Goal: Task Accomplishment & Management: Manage account settings

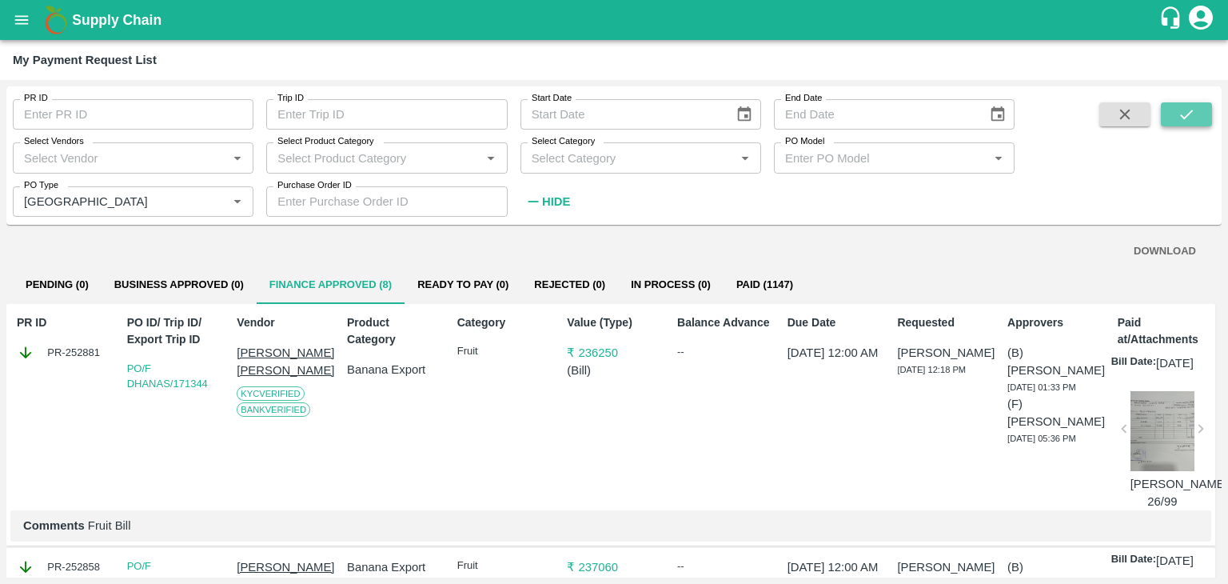
click at [1182, 114] on icon "submit" at bounding box center [1187, 115] width 18 height 18
click at [1200, 122] on button "submit" at bounding box center [1186, 114] width 51 height 24
click at [12, 18] on button "open drawer" at bounding box center [21, 20] width 37 height 37
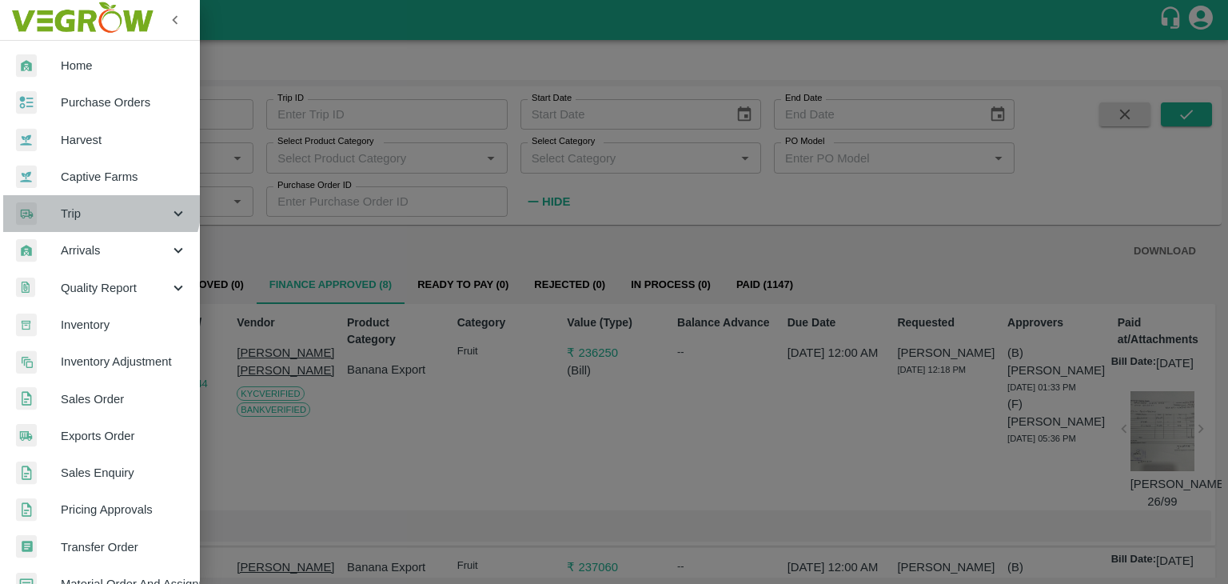
click at [96, 205] on span "Trip" at bounding box center [115, 214] width 109 height 18
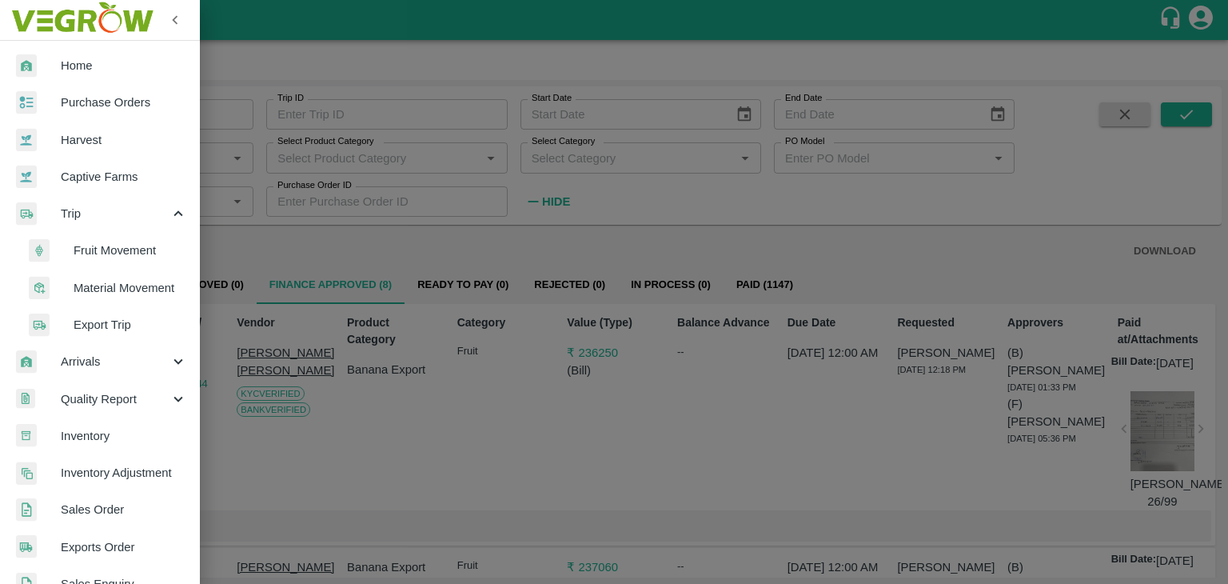
click at [123, 253] on span "Fruit Movement" at bounding box center [131, 251] width 114 height 18
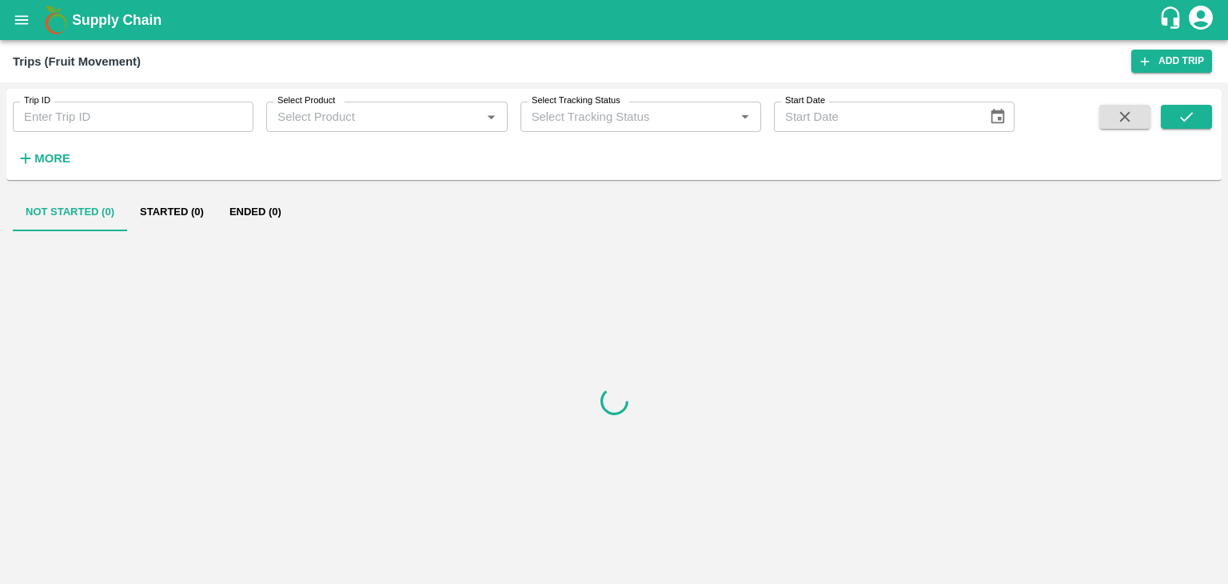
click at [109, 118] on input "Trip ID" at bounding box center [133, 117] width 241 height 30
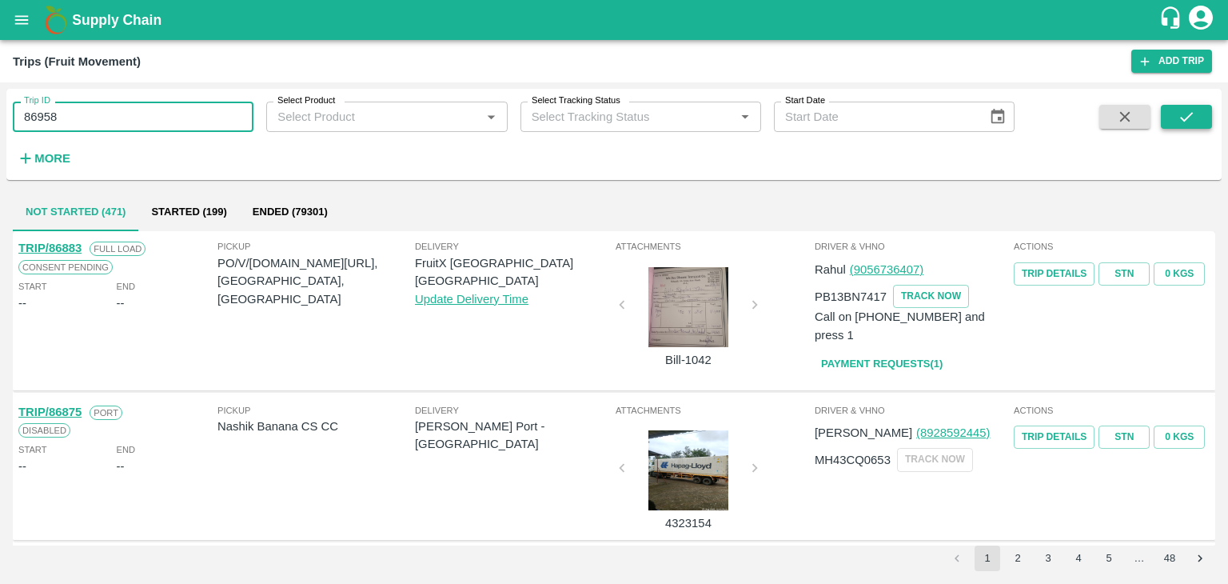
type input "86958"
click at [1189, 110] on icon "submit" at bounding box center [1187, 117] width 18 height 18
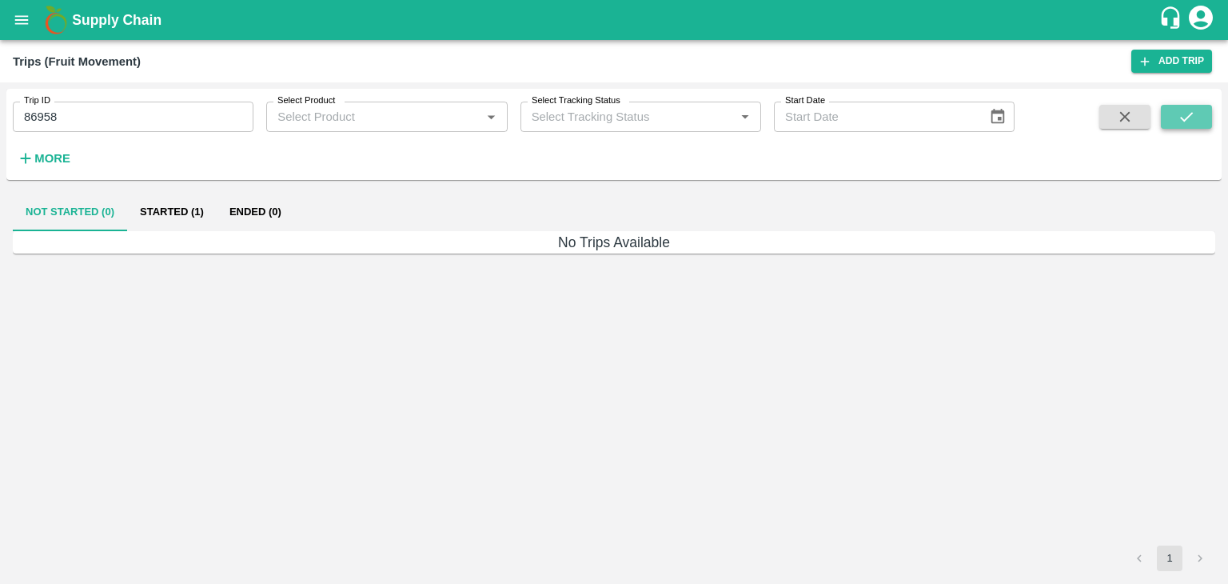
click at [1189, 110] on icon "submit" at bounding box center [1187, 117] width 18 height 18
click at [176, 212] on button "Started (1)" at bounding box center [172, 212] width 90 height 38
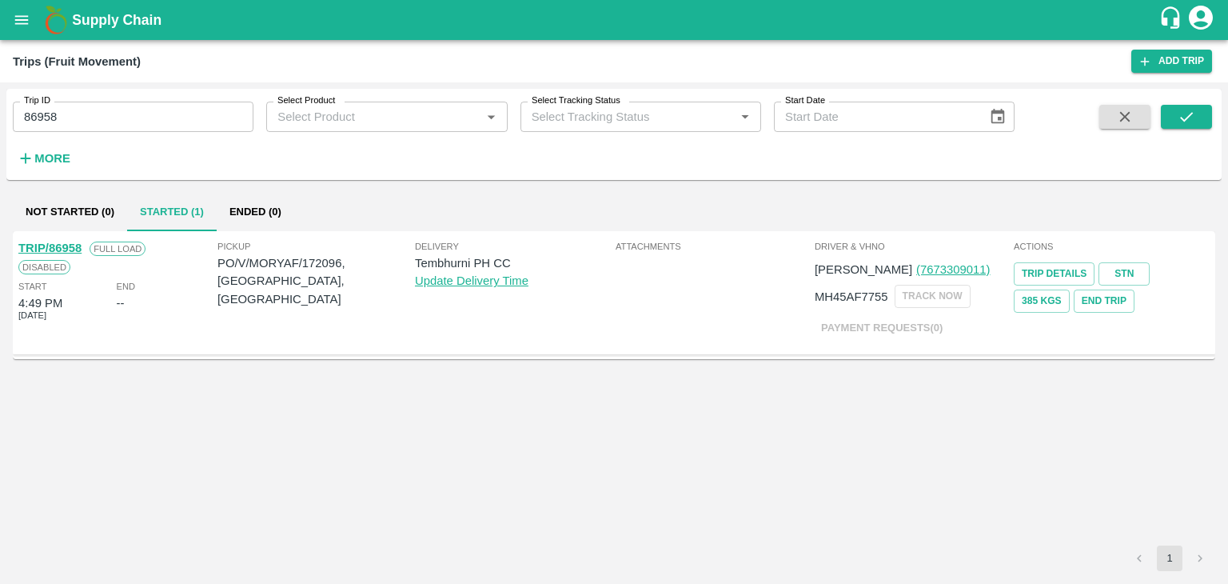
click at [42, 242] on link "TRIP/86958" at bounding box center [49, 248] width 63 height 13
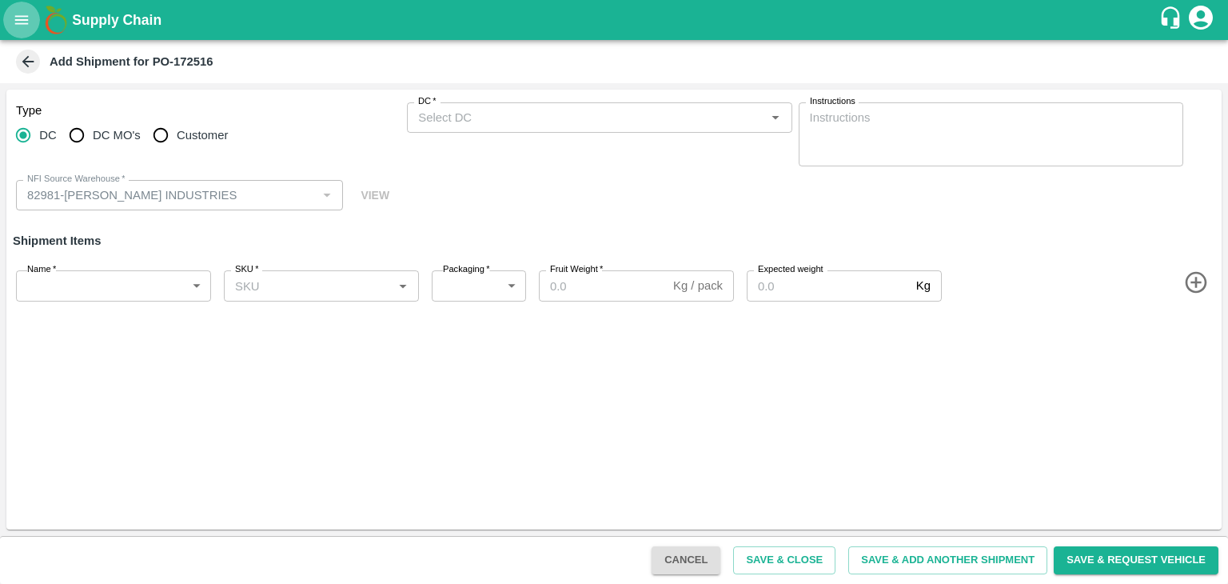
click at [13, 15] on icon "open drawer" at bounding box center [22, 20] width 18 height 18
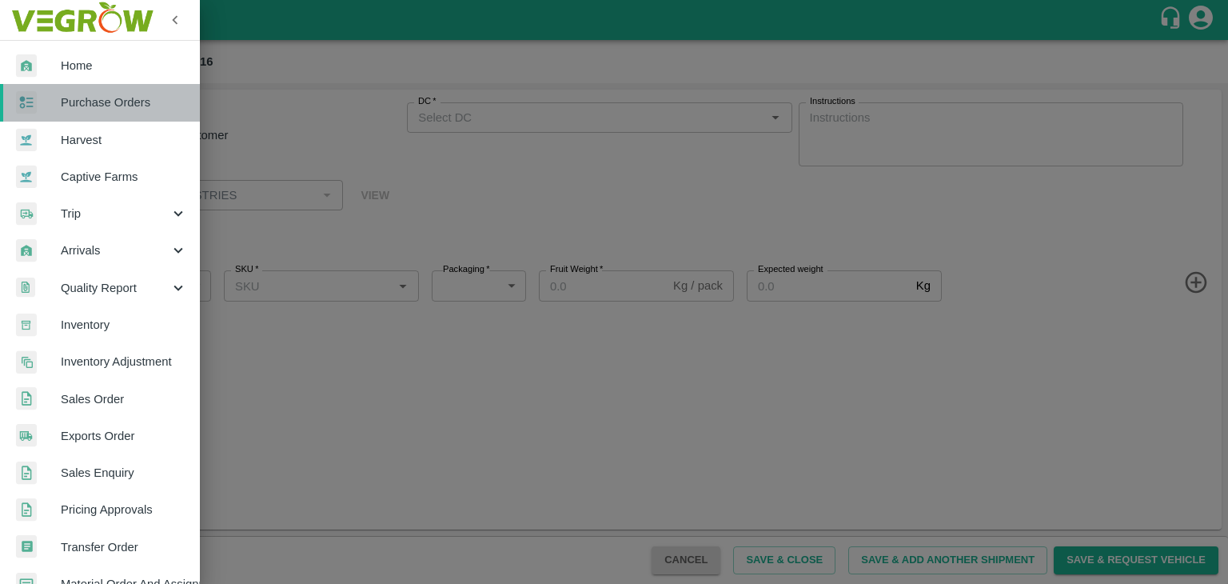
click at [114, 94] on span "Purchase Orders" at bounding box center [124, 103] width 126 height 18
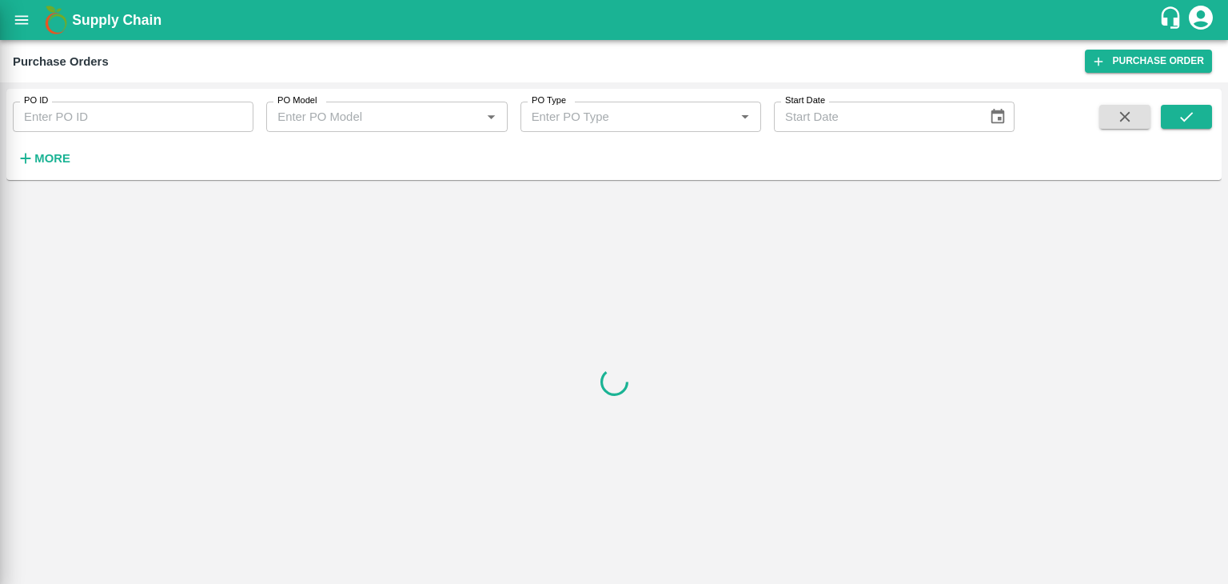
click at [170, 116] on div at bounding box center [614, 292] width 1228 height 584
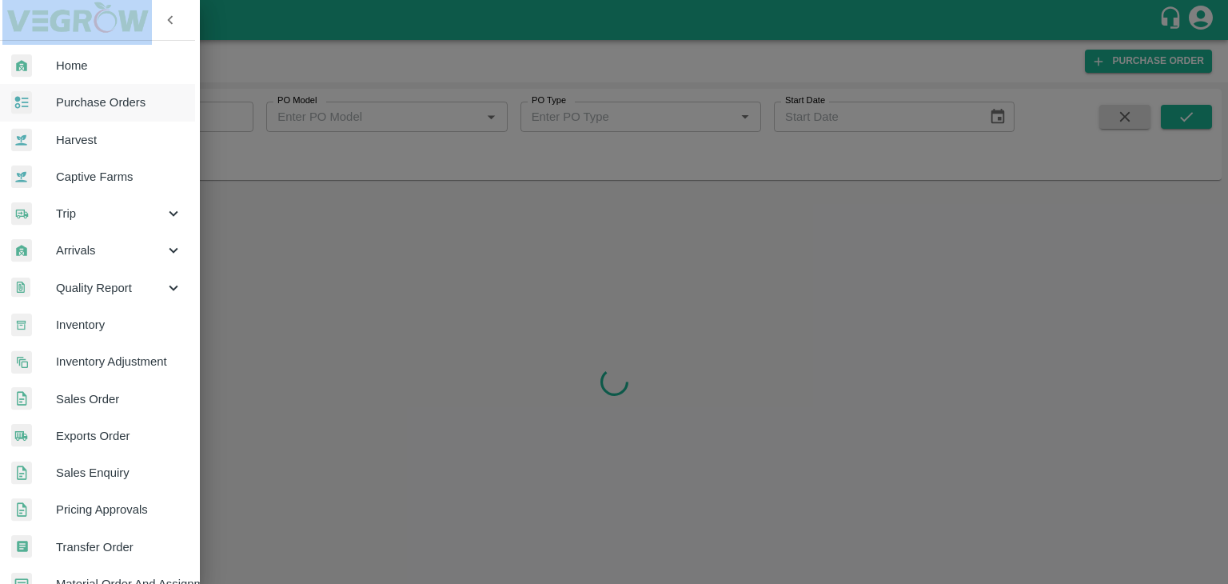
scroll to position [0, 28]
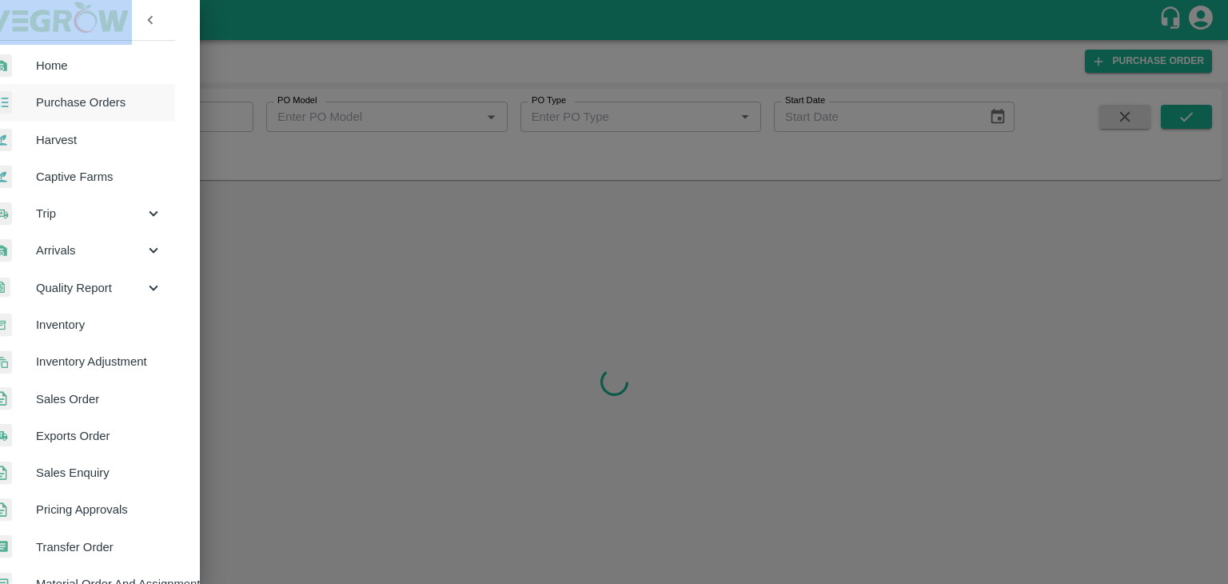
drag, startPoint x: 170, startPoint y: 116, endPoint x: 211, endPoint y: 113, distance: 41.7
click at [211, 113] on div at bounding box center [614, 292] width 1228 height 584
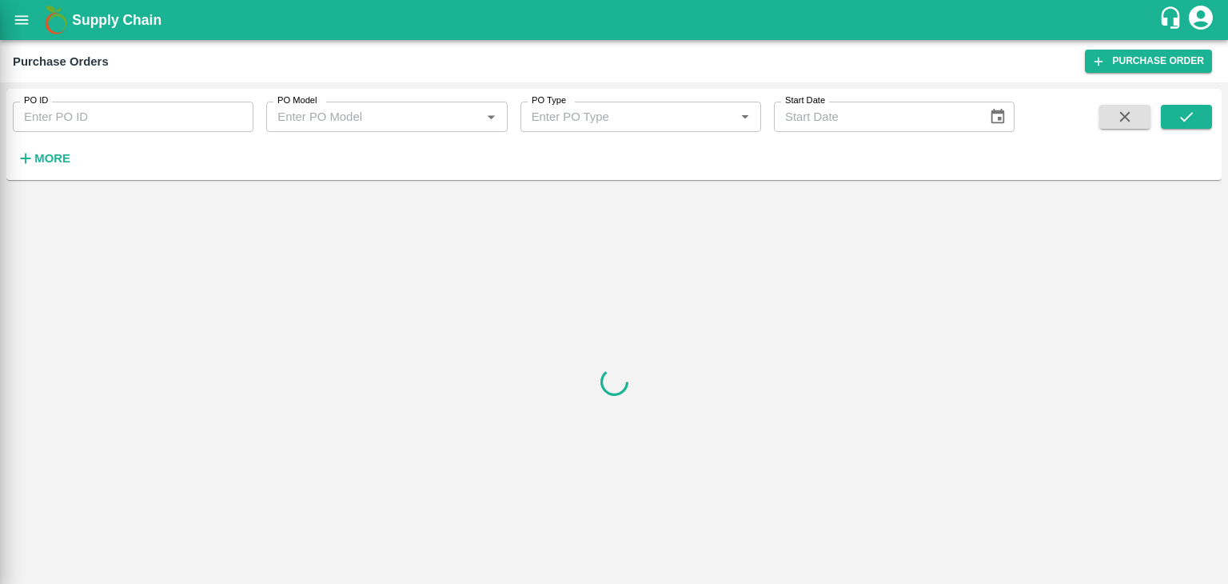
click at [211, 113] on div at bounding box center [614, 292] width 1228 height 584
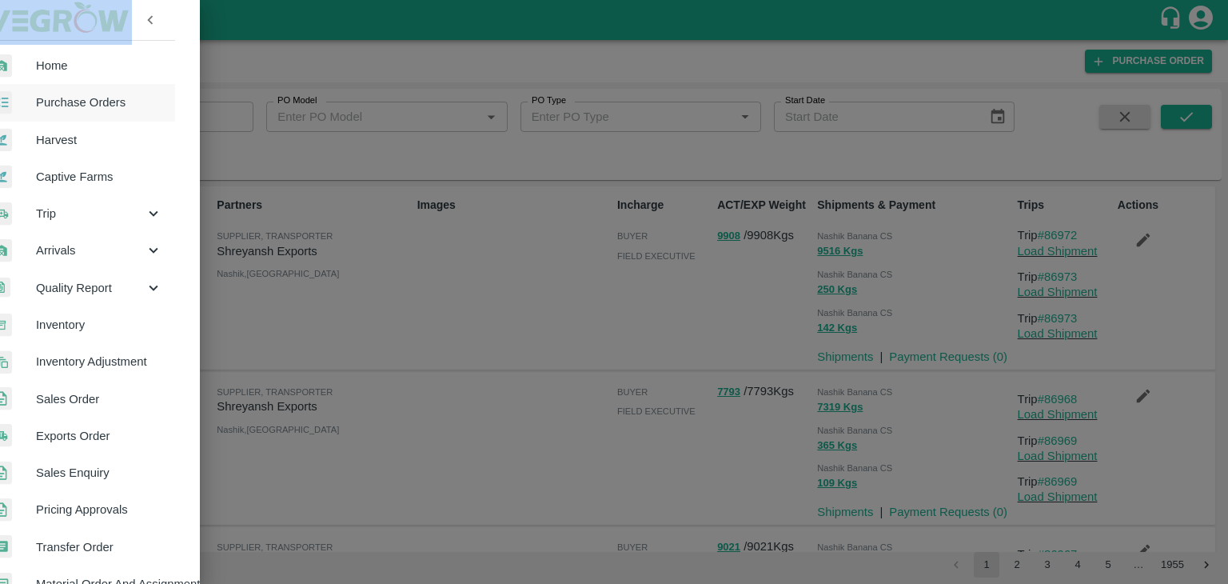
click at [227, 113] on div at bounding box center [614, 292] width 1228 height 584
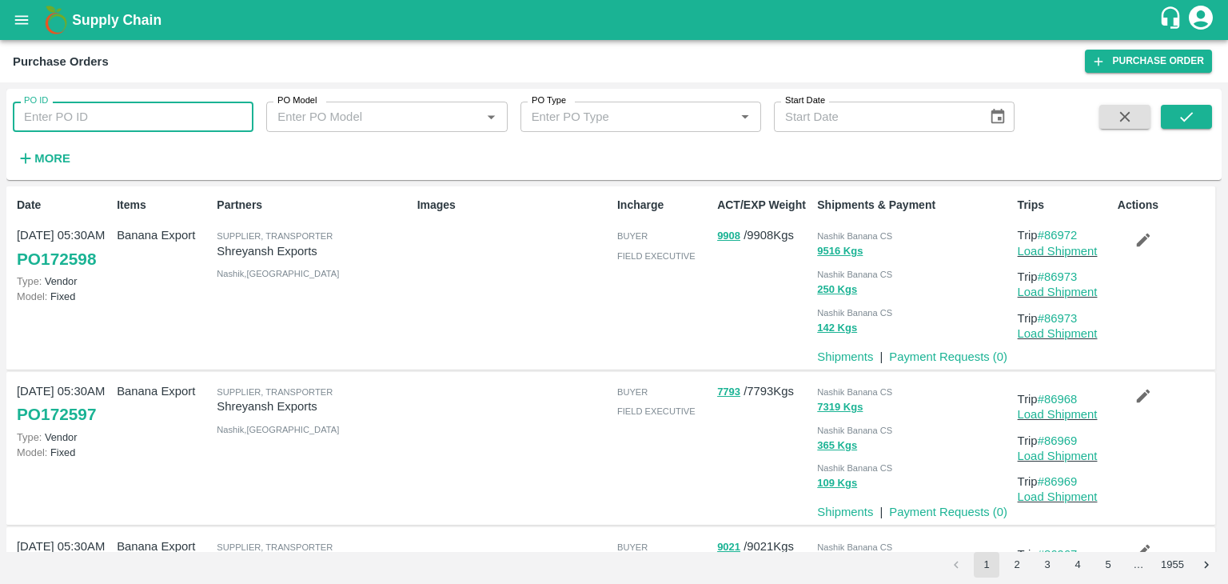
click at [238, 117] on input "PO ID" at bounding box center [133, 117] width 241 height 30
paste input "172096"
type input "172096"
click at [1204, 120] on button "submit" at bounding box center [1186, 117] width 51 height 24
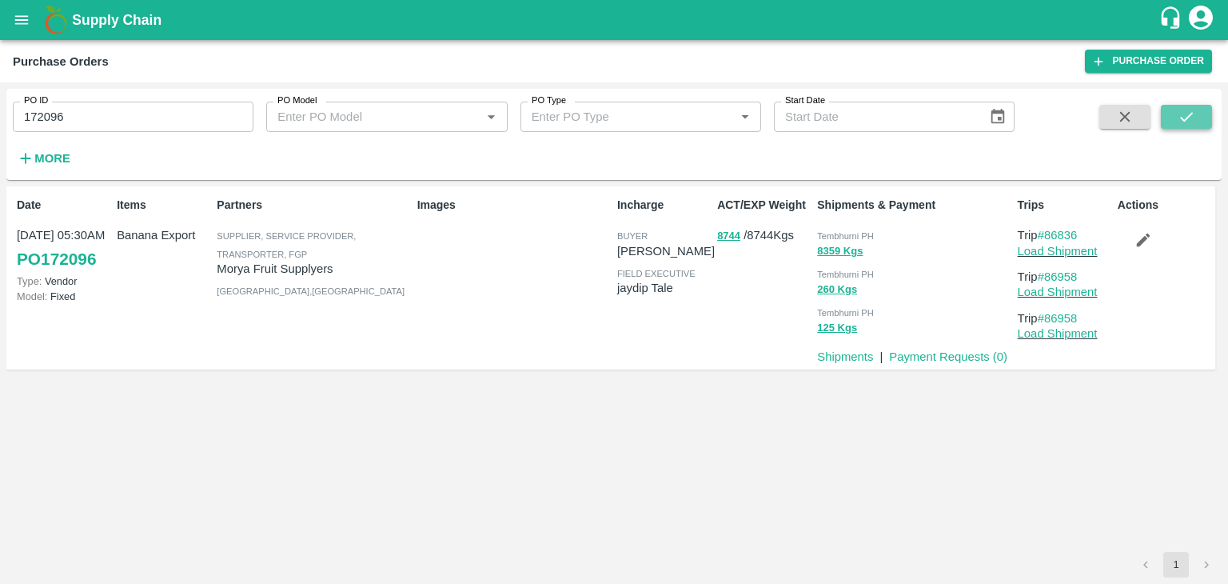
click at [1204, 120] on button "submit" at bounding box center [1186, 117] width 51 height 24
click at [1062, 253] on link "Load Shipment" at bounding box center [1058, 251] width 80 height 13
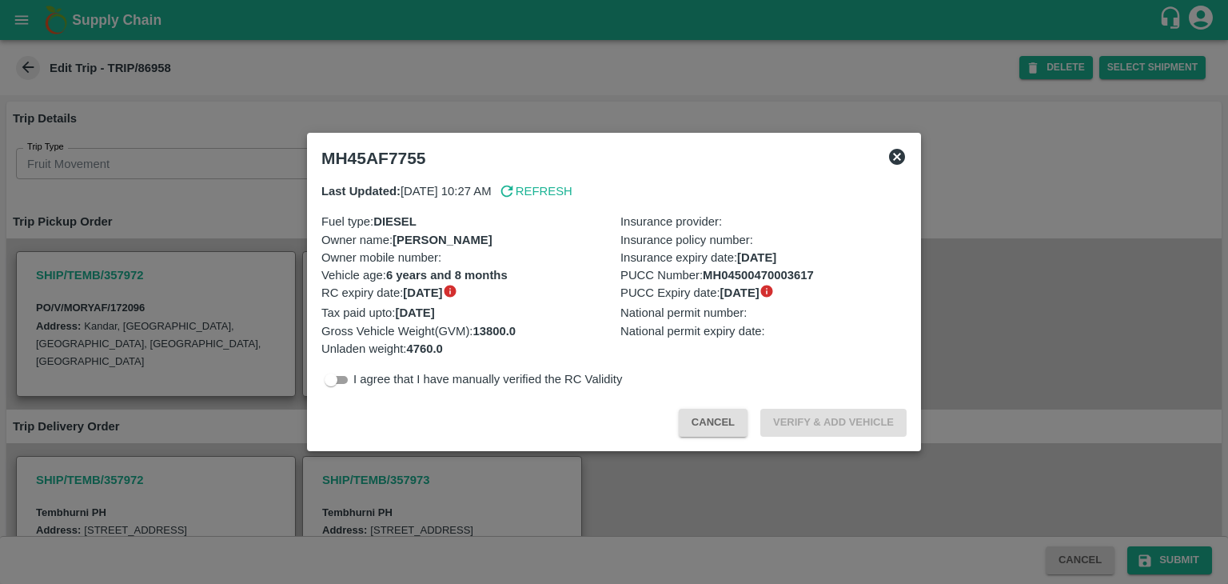
click at [437, 507] on div at bounding box center [614, 292] width 1228 height 584
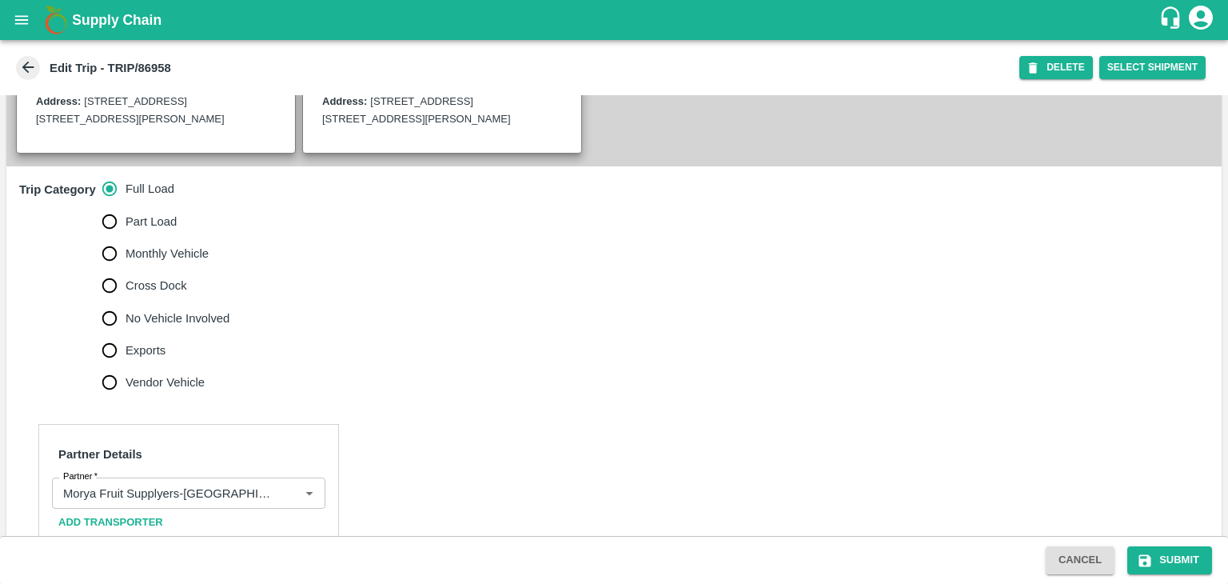
scroll to position [431, 0]
click at [159, 325] on span "No Vehicle Involved" at bounding box center [178, 316] width 104 height 18
click at [126, 332] on input "No Vehicle Involved" at bounding box center [110, 316] width 32 height 32
radio input "true"
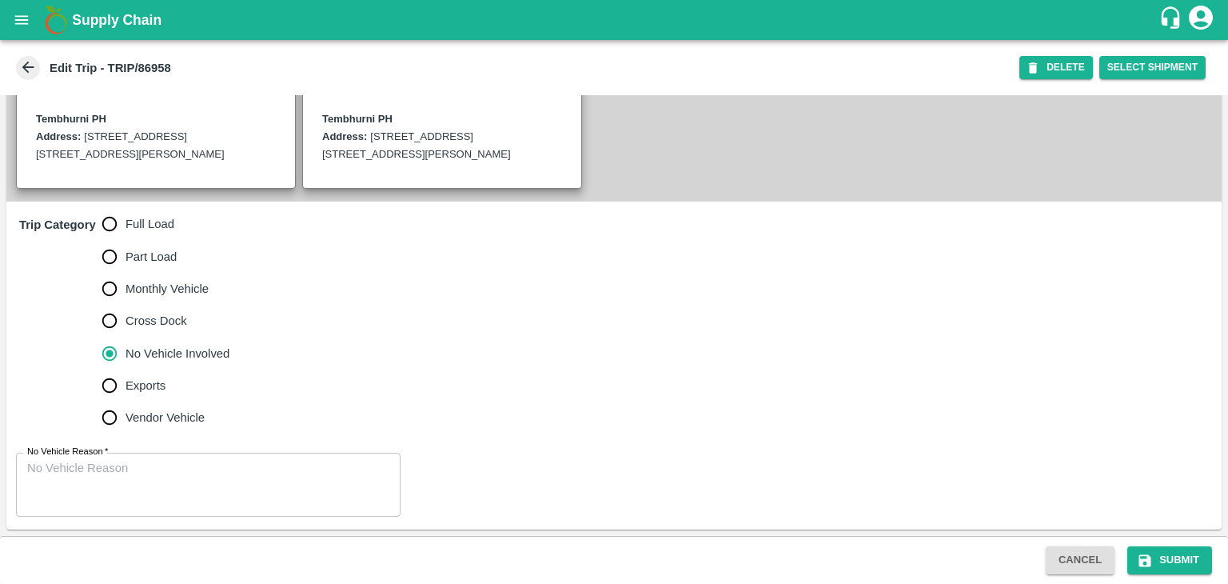
scroll to position [410, 0]
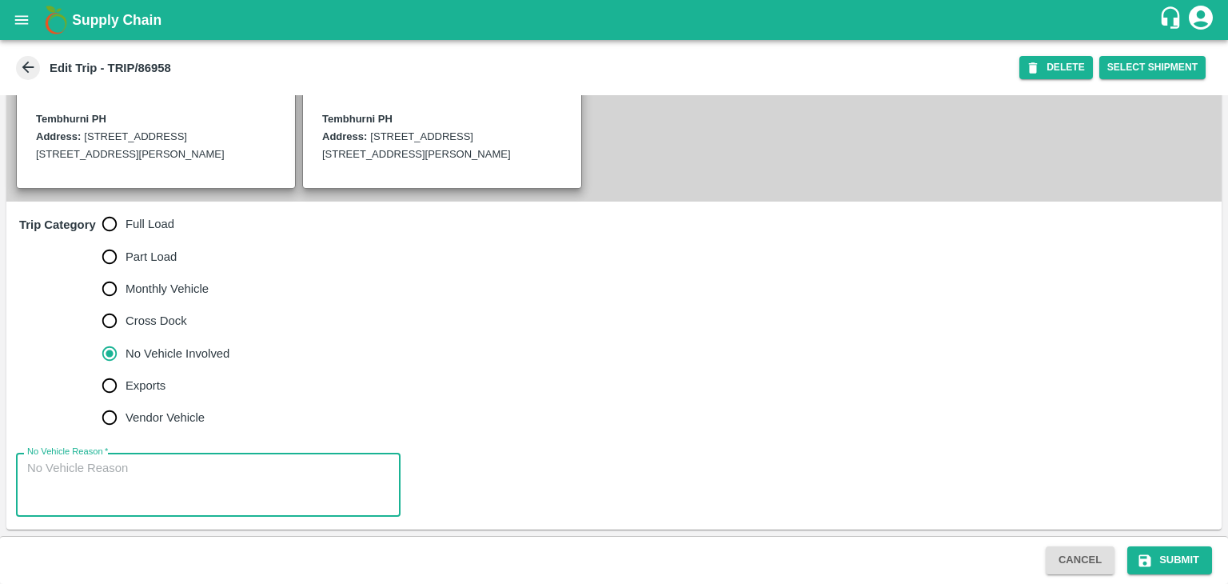
click at [186, 484] on textarea "No Vehicle Reason   *" at bounding box center [208, 485] width 362 height 50
type textarea "Field Dump"
click at [1156, 554] on button "Submit" at bounding box center [1170, 560] width 85 height 28
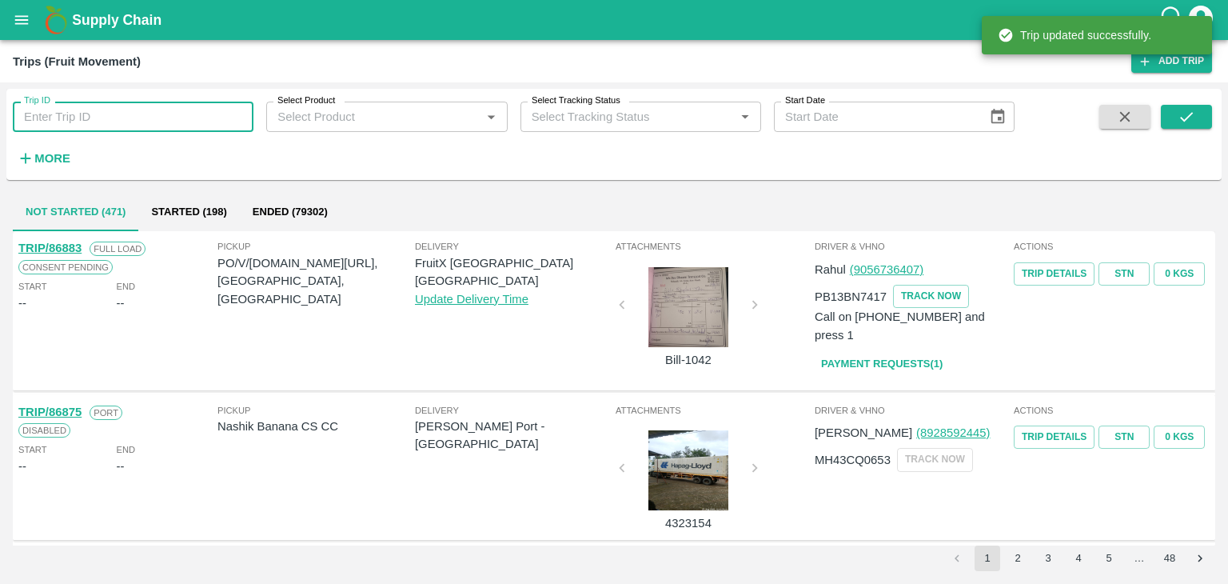
click at [147, 115] on input "Trip ID" at bounding box center [133, 117] width 241 height 30
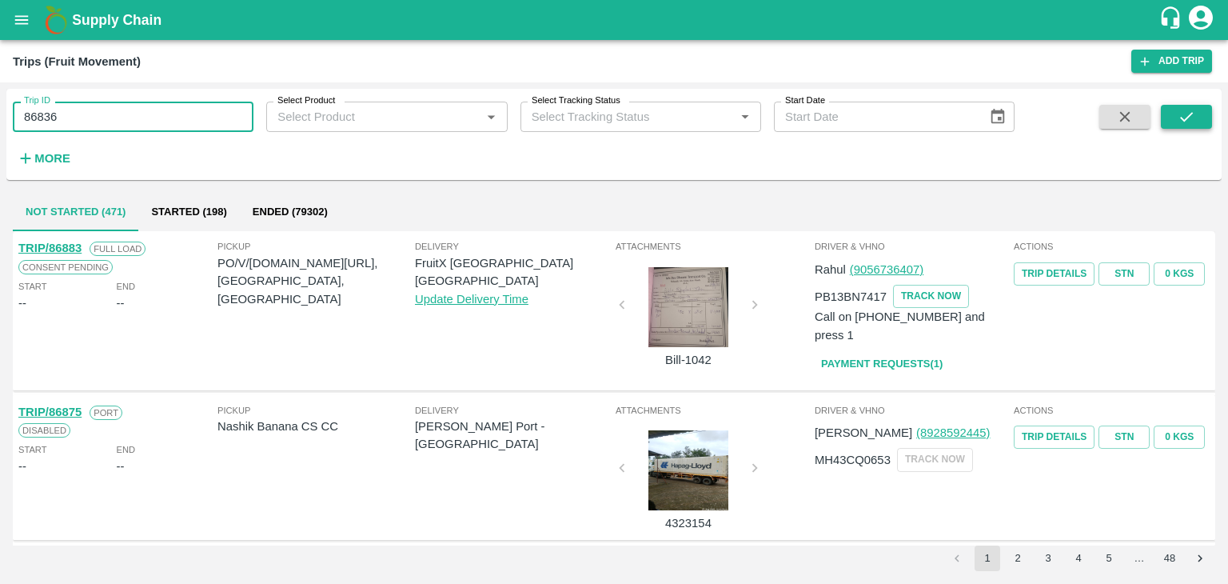
type input "86836"
click at [1186, 108] on icon "submit" at bounding box center [1187, 117] width 18 height 18
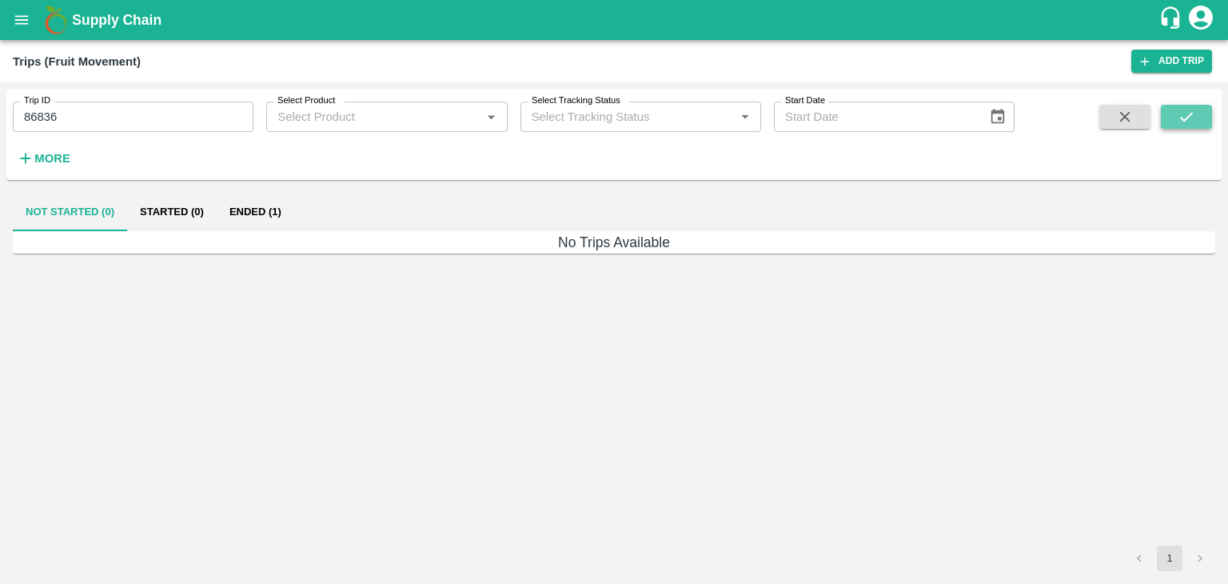
click at [1186, 108] on icon "submit" at bounding box center [1187, 117] width 18 height 18
click at [262, 212] on button "Ended (1)" at bounding box center [256, 212] width 78 height 38
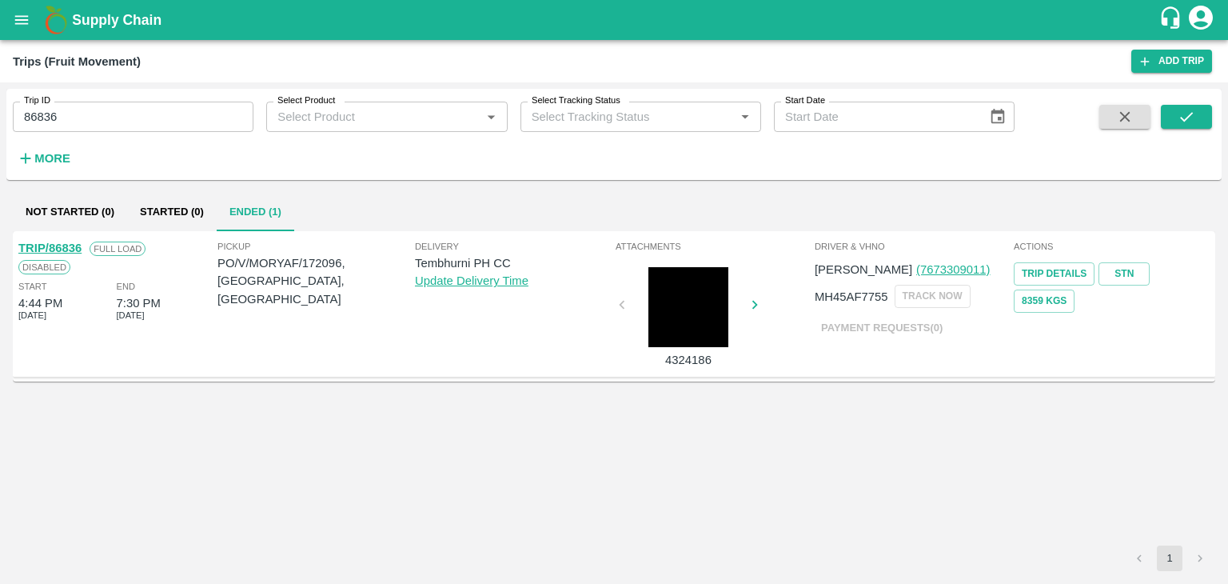
click at [61, 244] on link "TRIP/86836" at bounding box center [49, 248] width 63 height 13
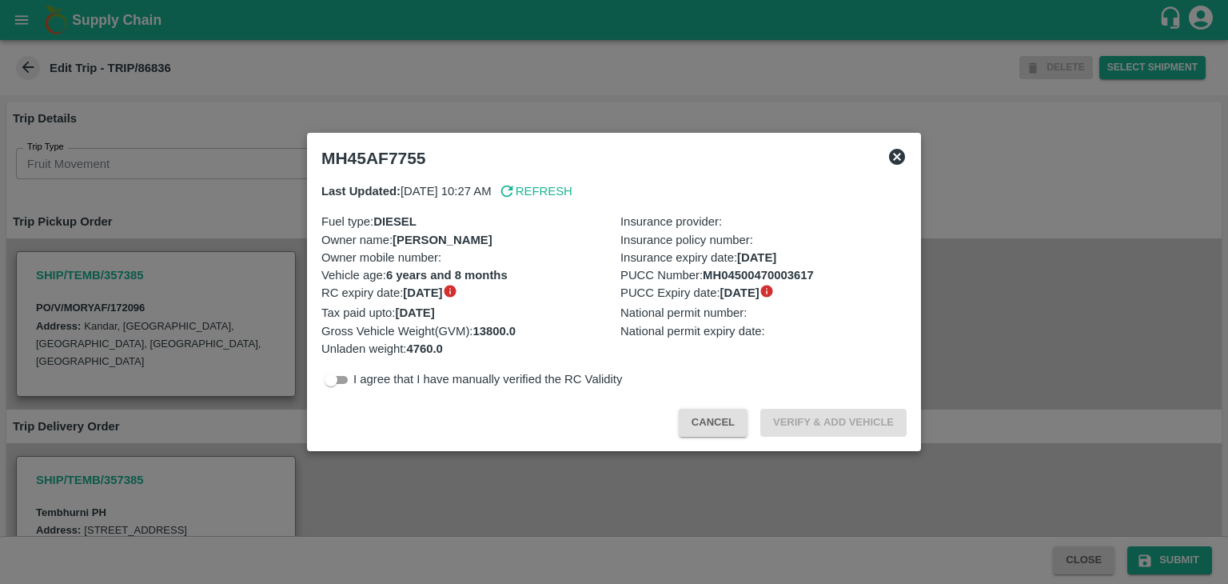
drag, startPoint x: 392, startPoint y: 484, endPoint x: 355, endPoint y: 496, distance: 38.7
click at [355, 496] on div at bounding box center [614, 292] width 1228 height 584
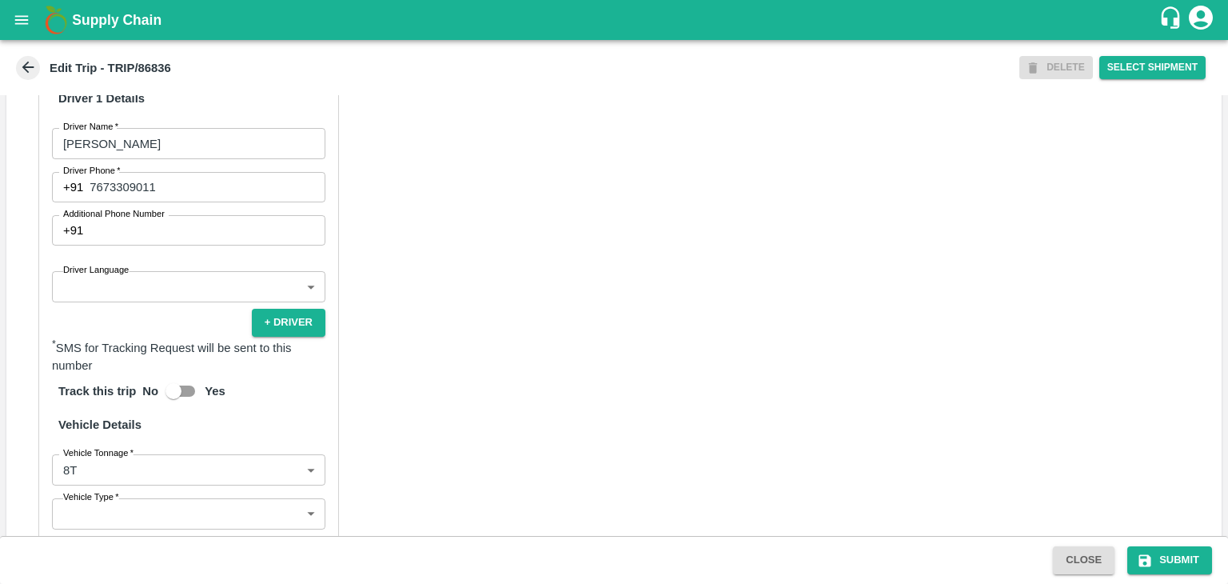
scroll to position [885, 0]
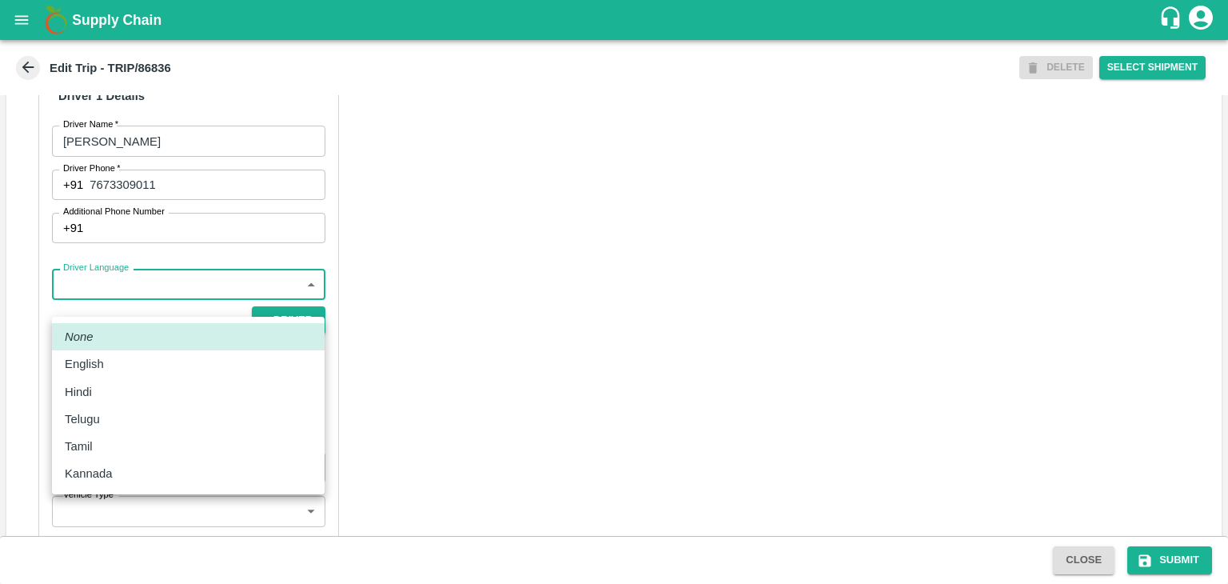
click at [150, 303] on body "Supply Chain Edit Trip - TRIP/86836 DELETE Select Shipment Trip Details Trip Ty…" at bounding box center [614, 292] width 1228 height 584
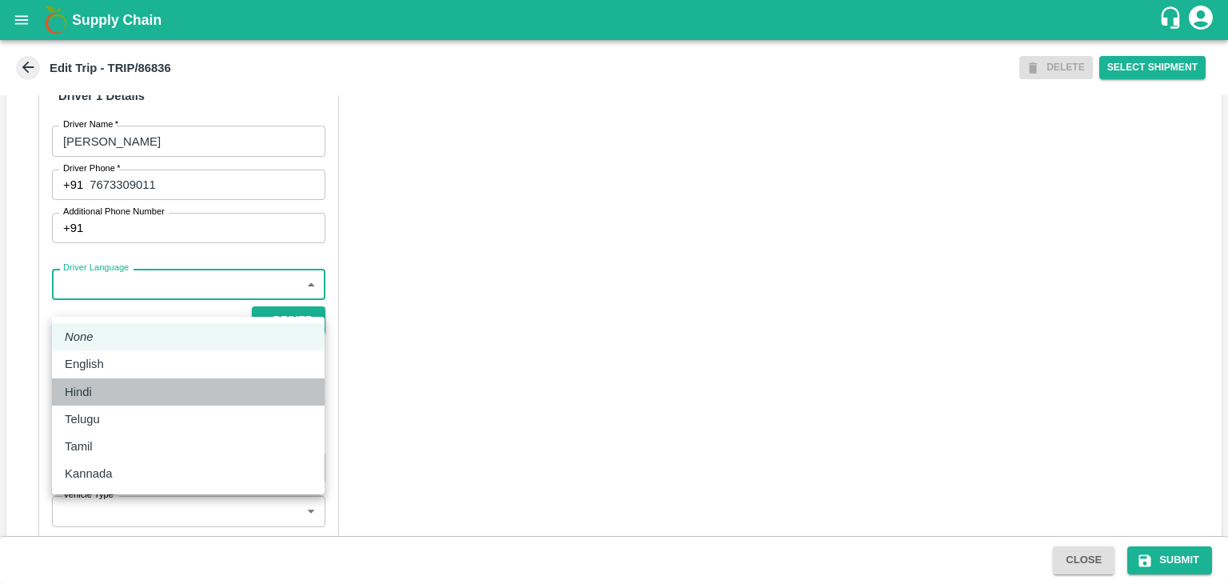
click at [116, 391] on div "Hindi" at bounding box center [188, 392] width 247 height 18
type input "hi"
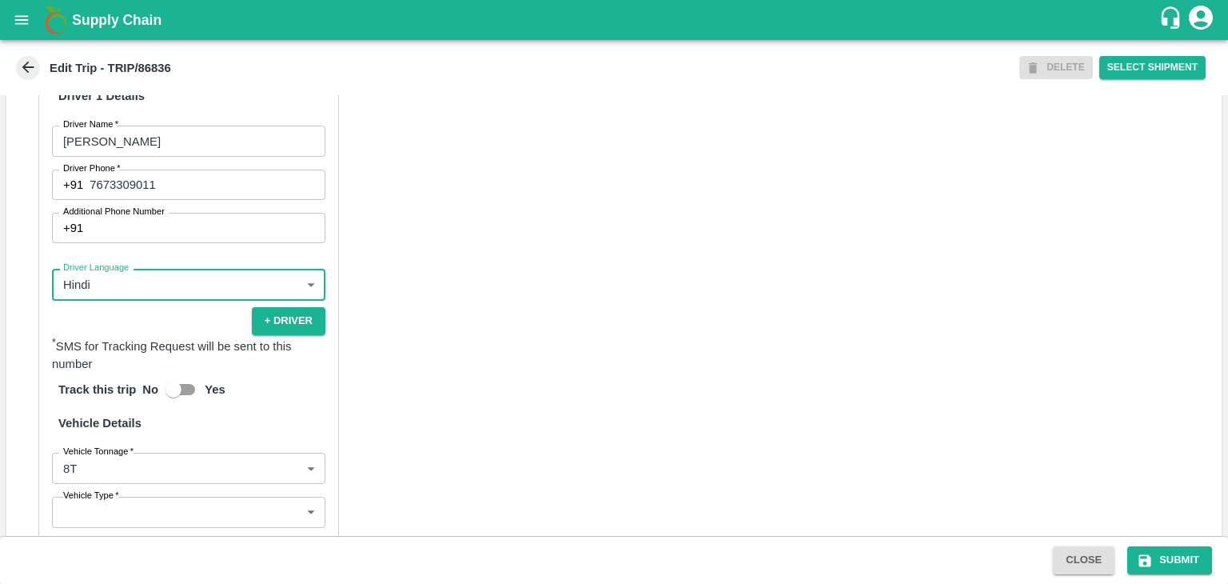
scroll to position [1125, 0]
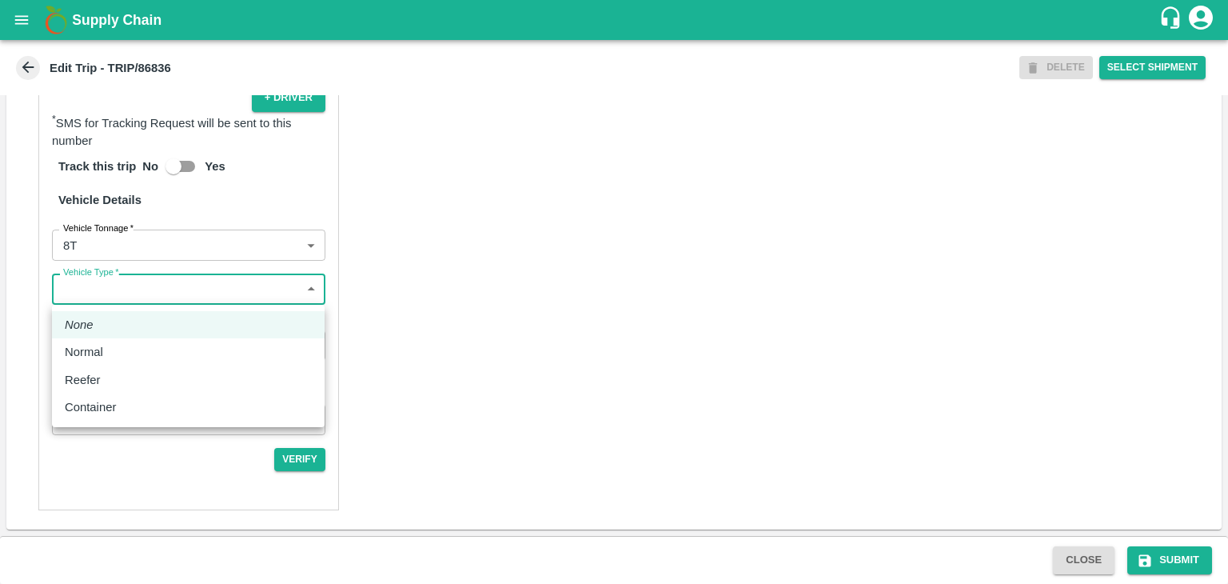
click at [106, 291] on body "Supply Chain Edit Trip - TRIP/86836 DELETE Select Shipment Trip Details Trip Ty…" at bounding box center [614, 292] width 1228 height 584
click at [112, 349] on div "Normal" at bounding box center [188, 352] width 247 height 18
type input "Normal"
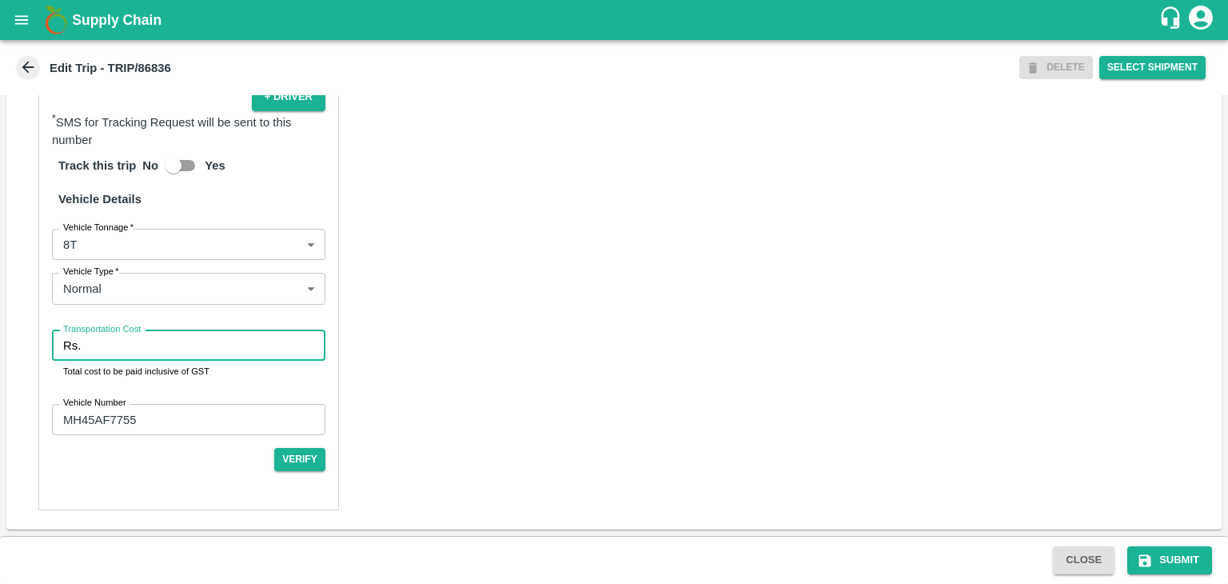
click at [112, 349] on input "Transportation Cost" at bounding box center [206, 345] width 238 height 30
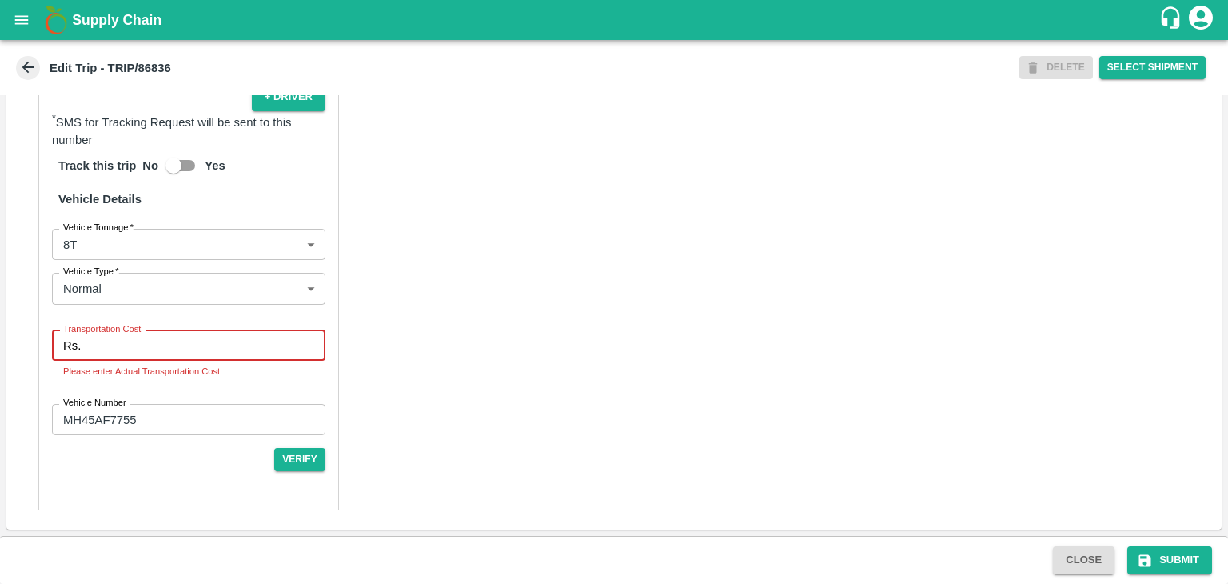
click at [173, 343] on input "Transportation Cost" at bounding box center [206, 345] width 238 height 30
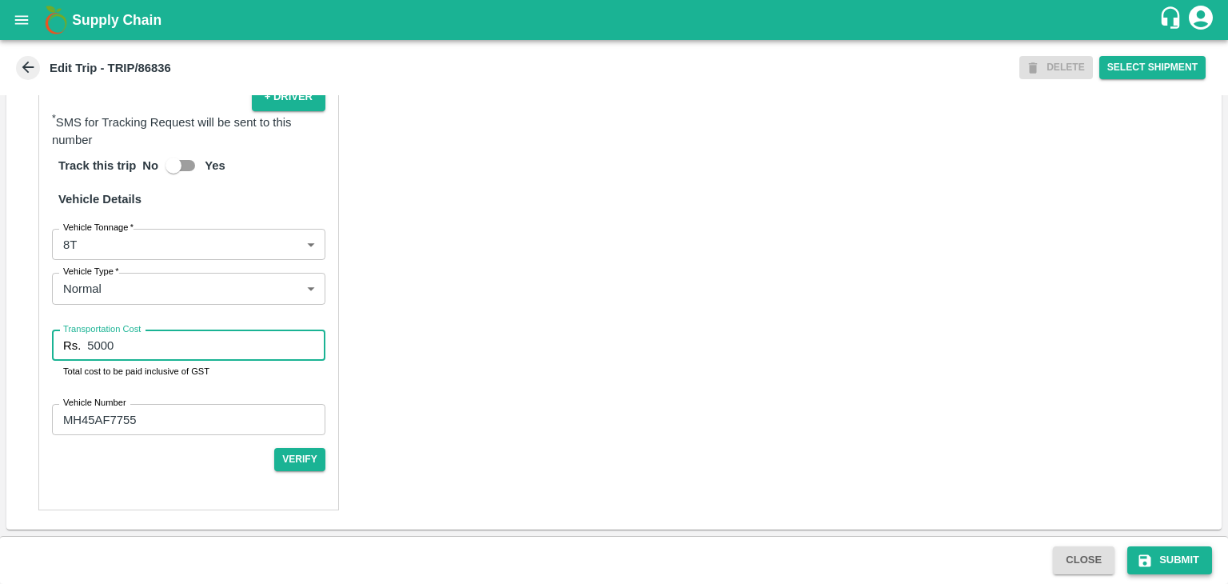
type input "5000"
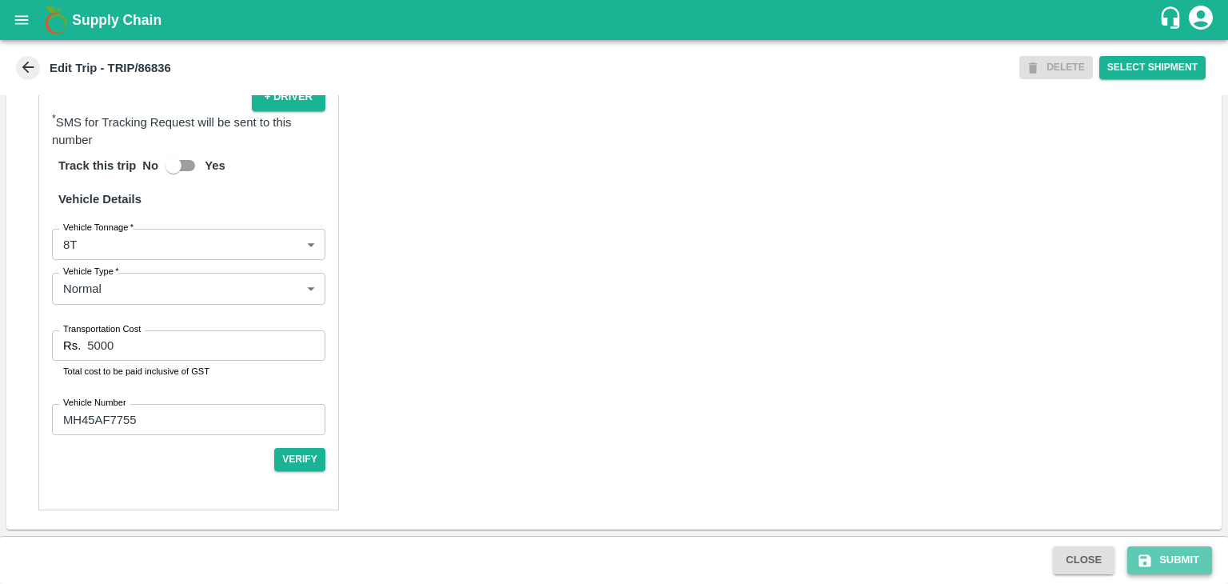
click at [1184, 559] on button "Submit" at bounding box center [1170, 560] width 85 height 28
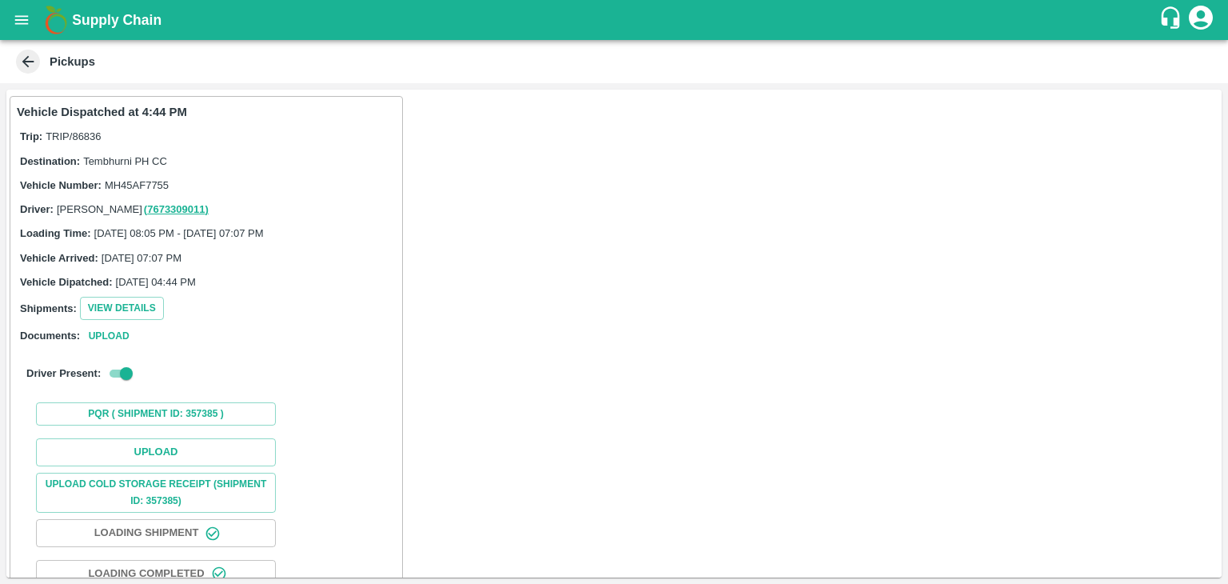
scroll to position [127, 0]
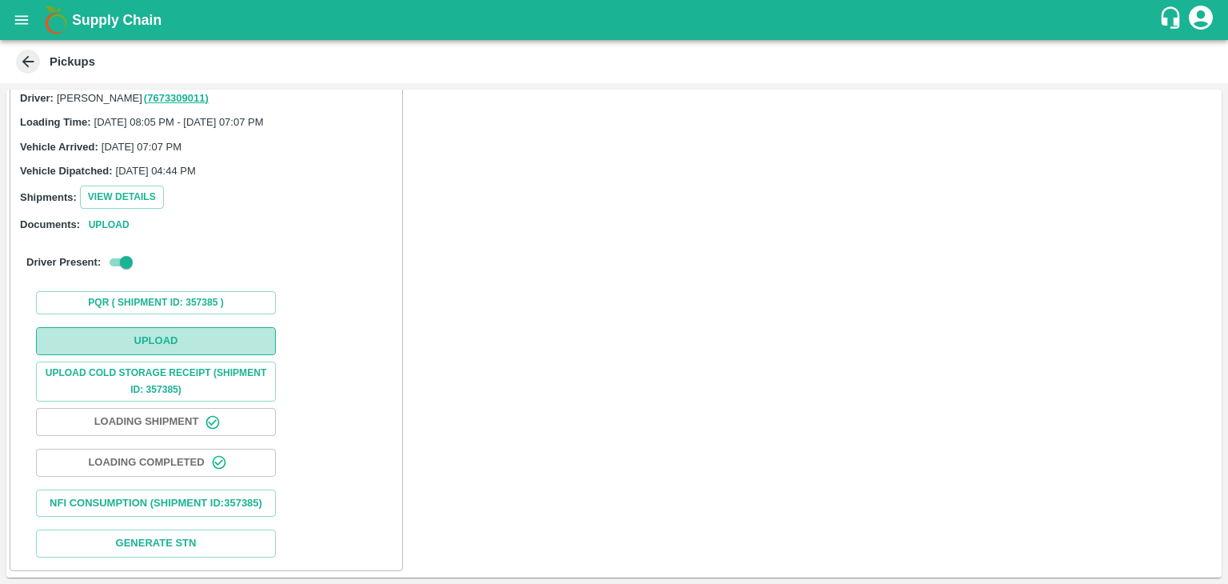
click at [158, 333] on button "Upload" at bounding box center [156, 341] width 240 height 28
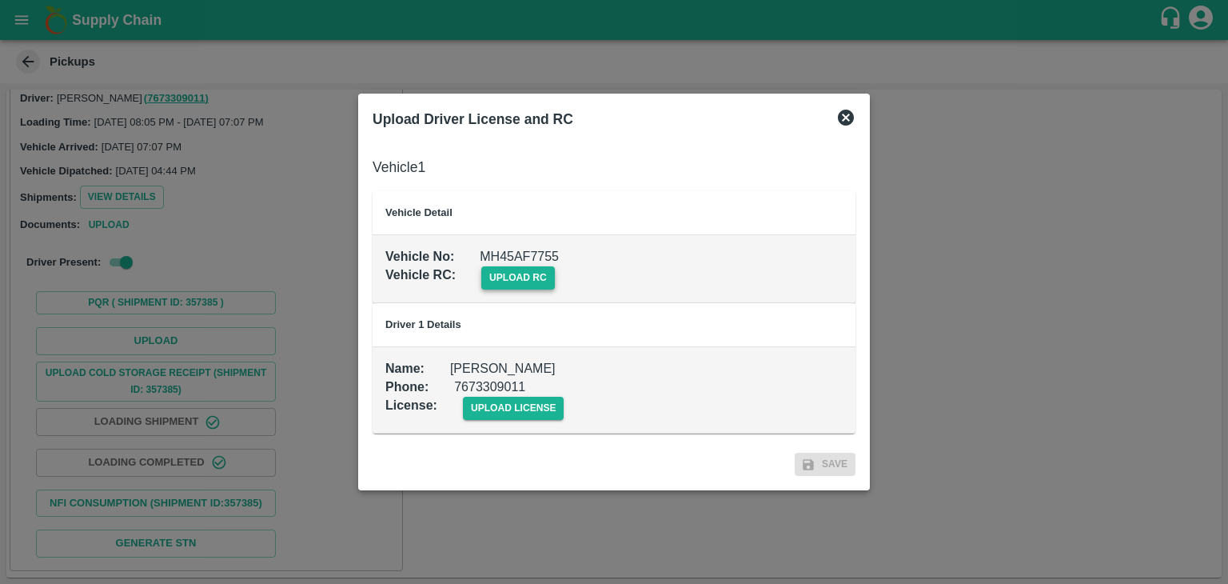
click at [509, 277] on span "upload rc" at bounding box center [518, 277] width 74 height 23
click at [0, 0] on input "upload rc" at bounding box center [0, 0] width 0 height 0
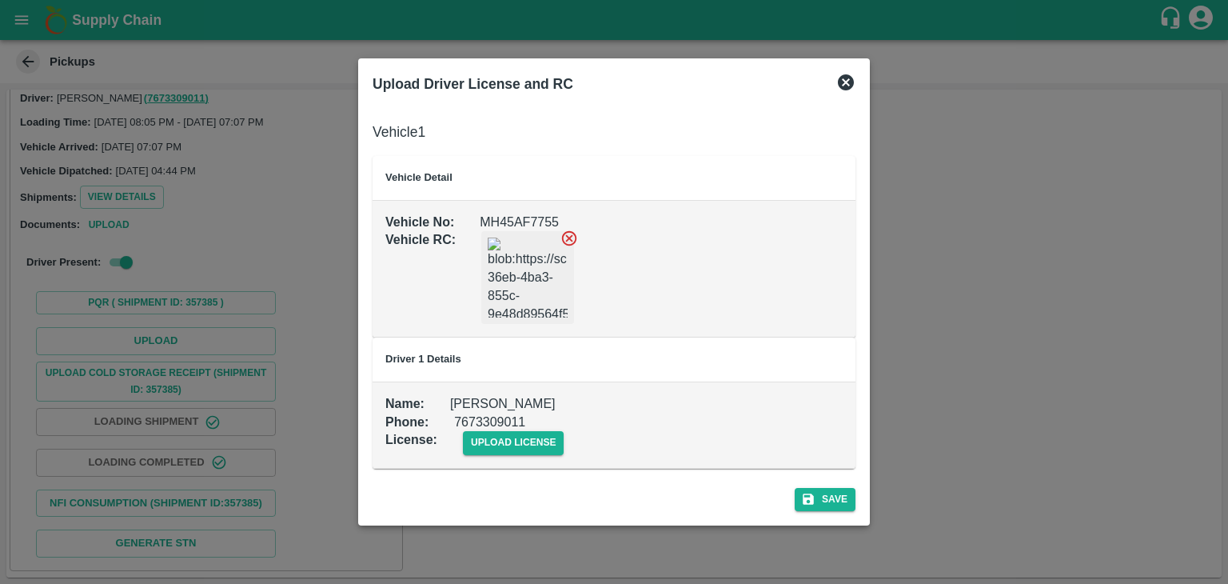
click at [245, 451] on div at bounding box center [614, 292] width 1228 height 584
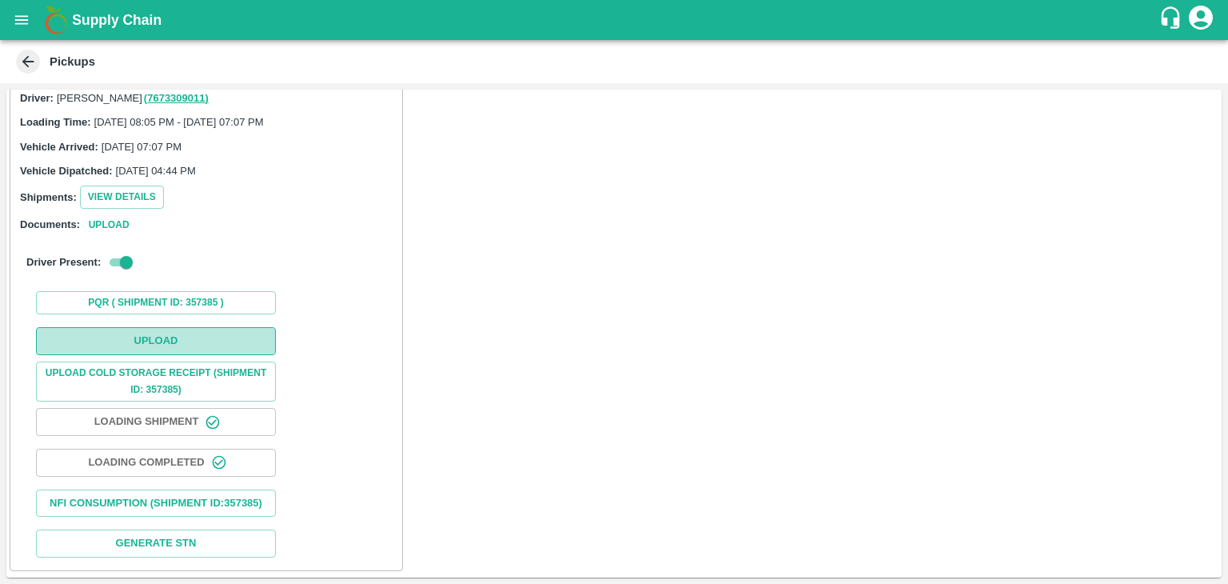
click at [173, 327] on button "Upload" at bounding box center [156, 341] width 240 height 28
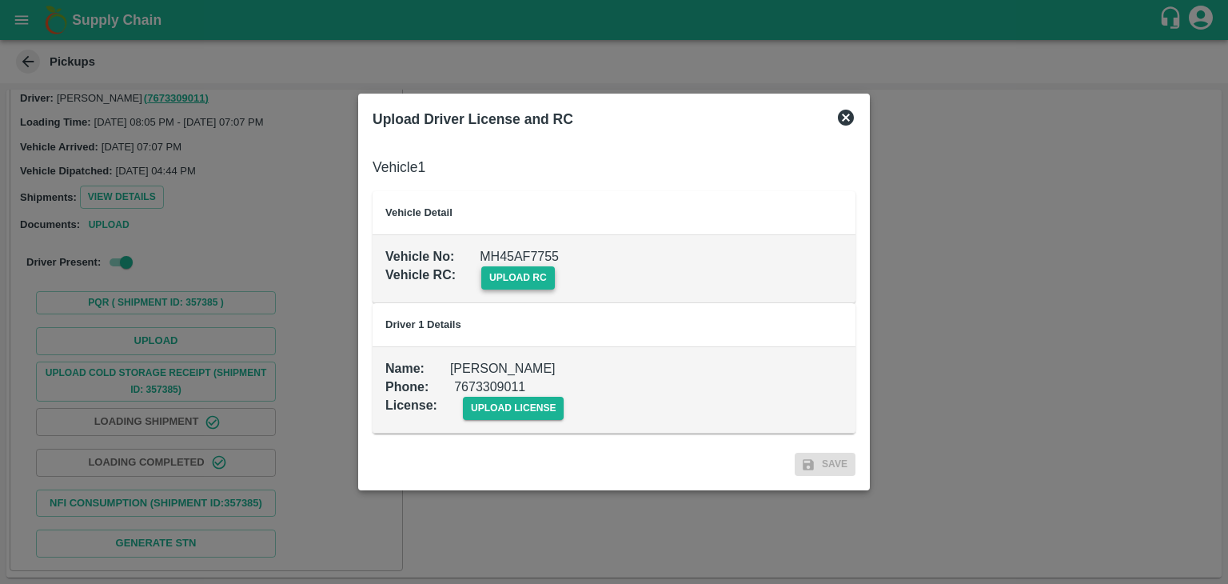
click at [536, 272] on span "upload rc" at bounding box center [518, 277] width 74 height 23
click at [0, 0] on input "upload rc" at bounding box center [0, 0] width 0 height 0
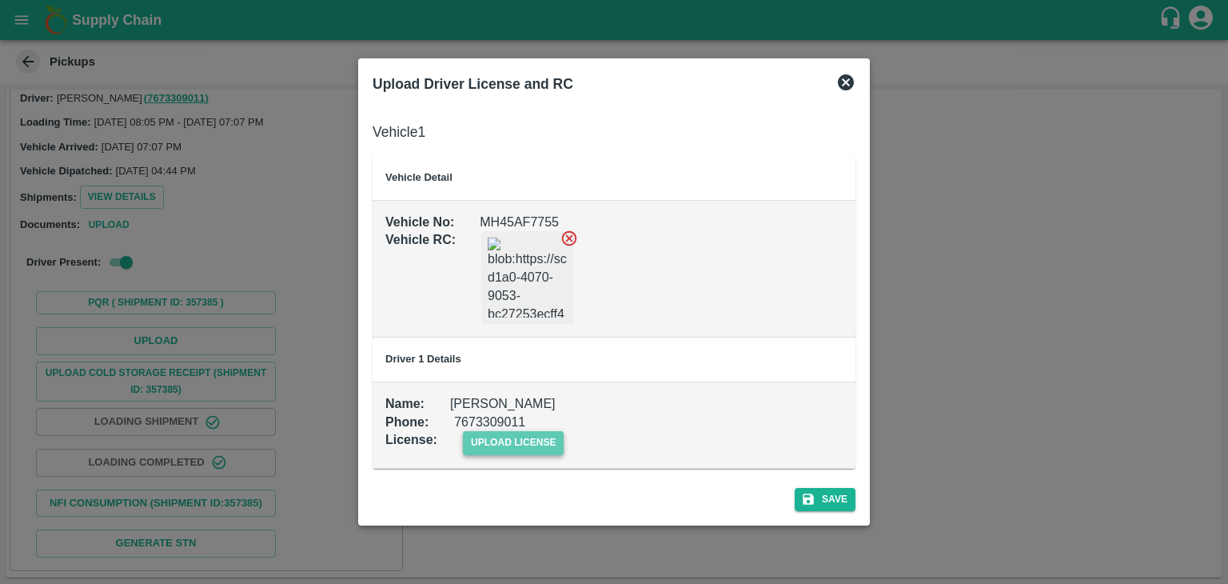
click at [492, 445] on span "upload license" at bounding box center [514, 442] width 102 height 23
click at [0, 0] on input "upload license" at bounding box center [0, 0] width 0 height 0
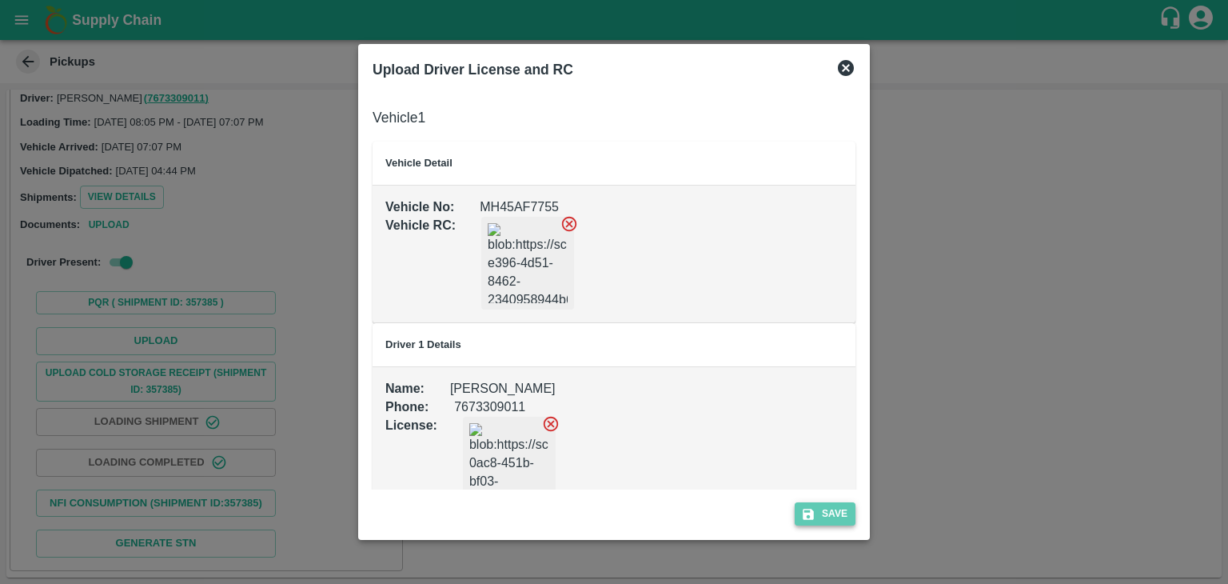
click at [816, 509] on button "Save" at bounding box center [825, 513] width 61 height 23
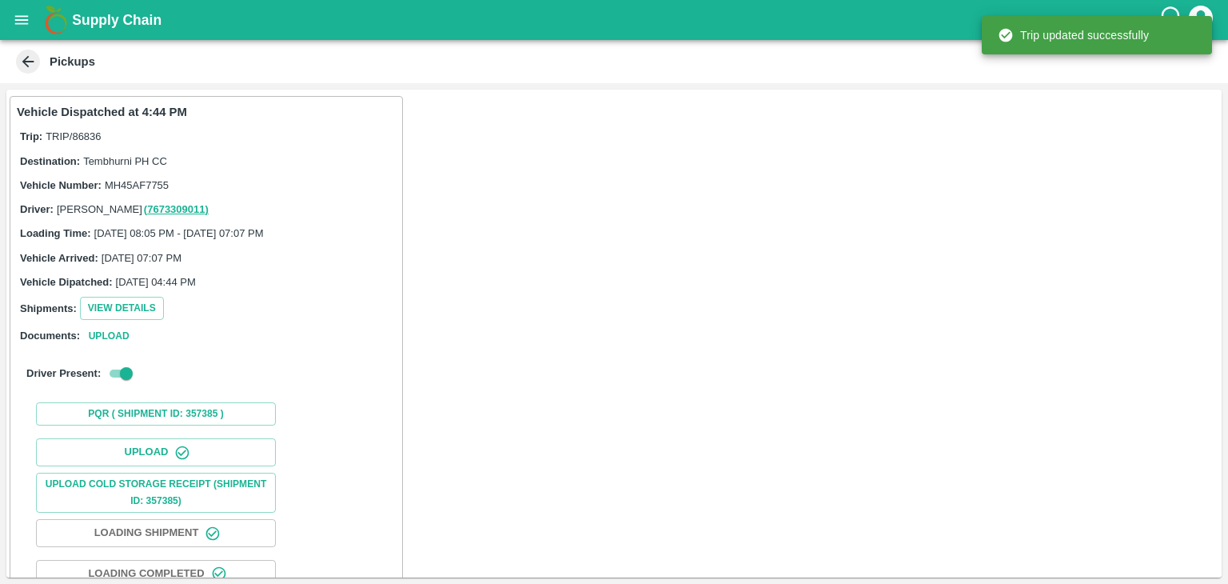
scroll to position [167, 0]
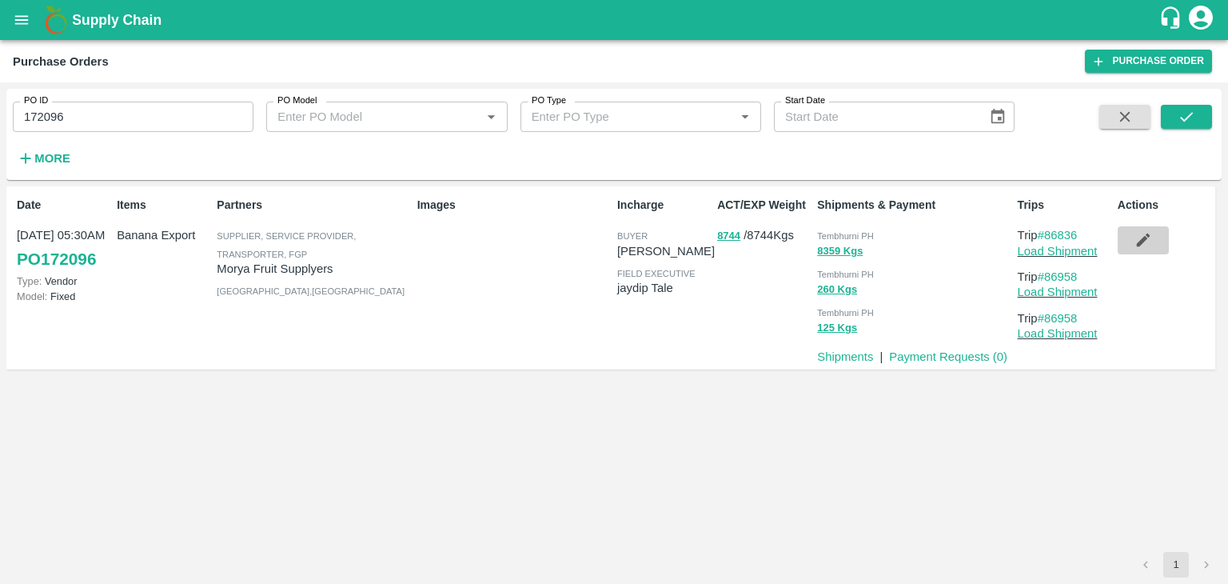
click at [1163, 244] on button "button" at bounding box center [1143, 239] width 51 height 27
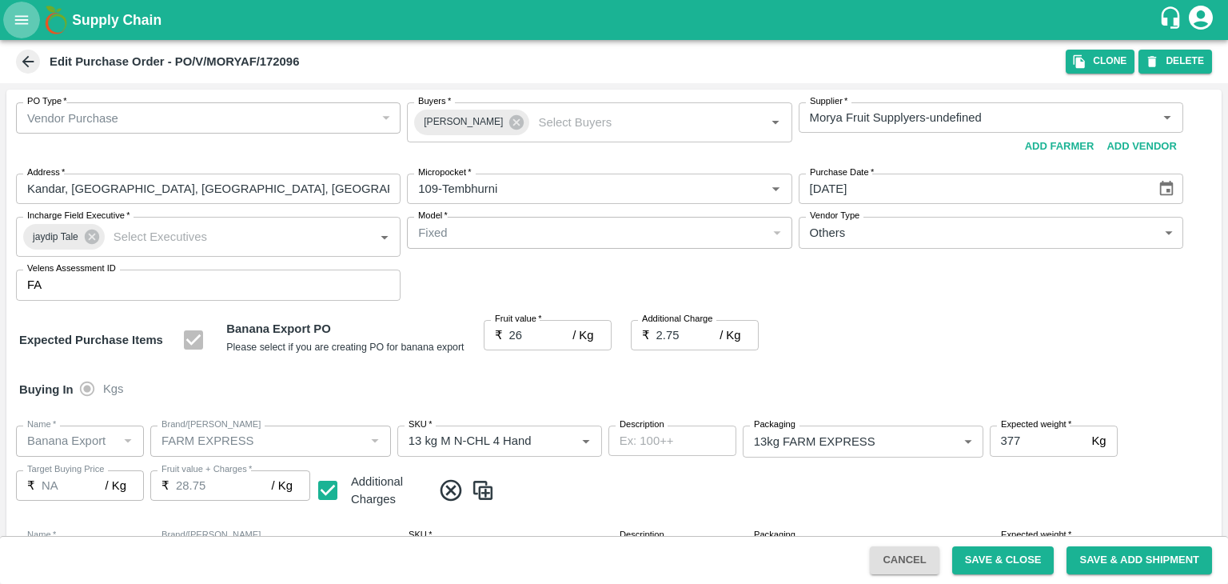
click at [22, 20] on icon "open drawer" at bounding box center [22, 19] width 14 height 9
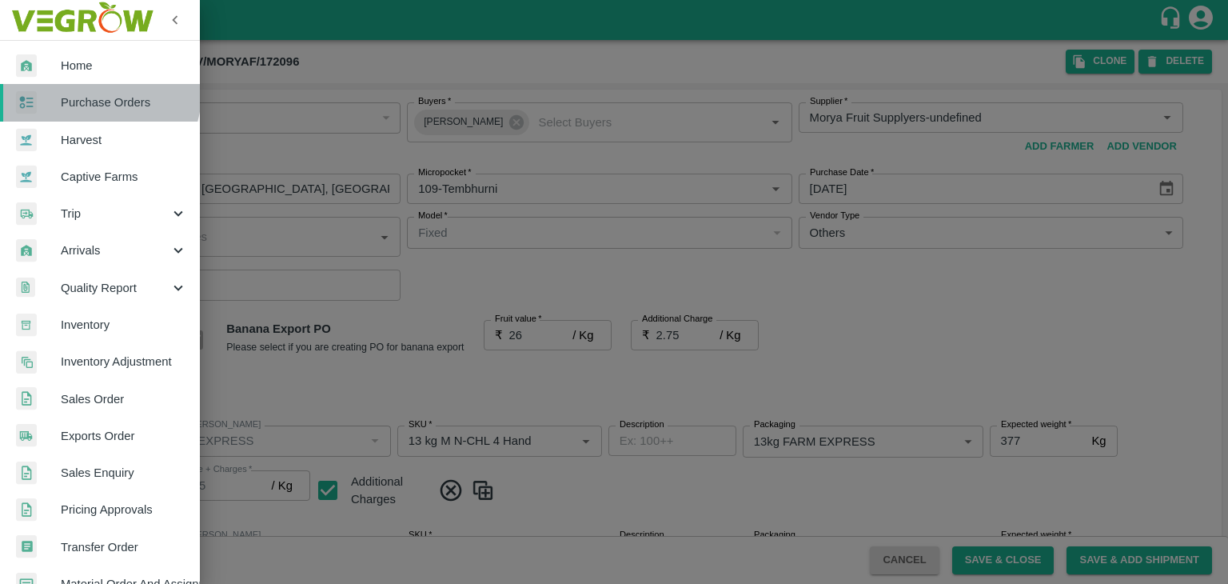
click at [93, 93] on link "Purchase Orders" at bounding box center [100, 102] width 200 height 37
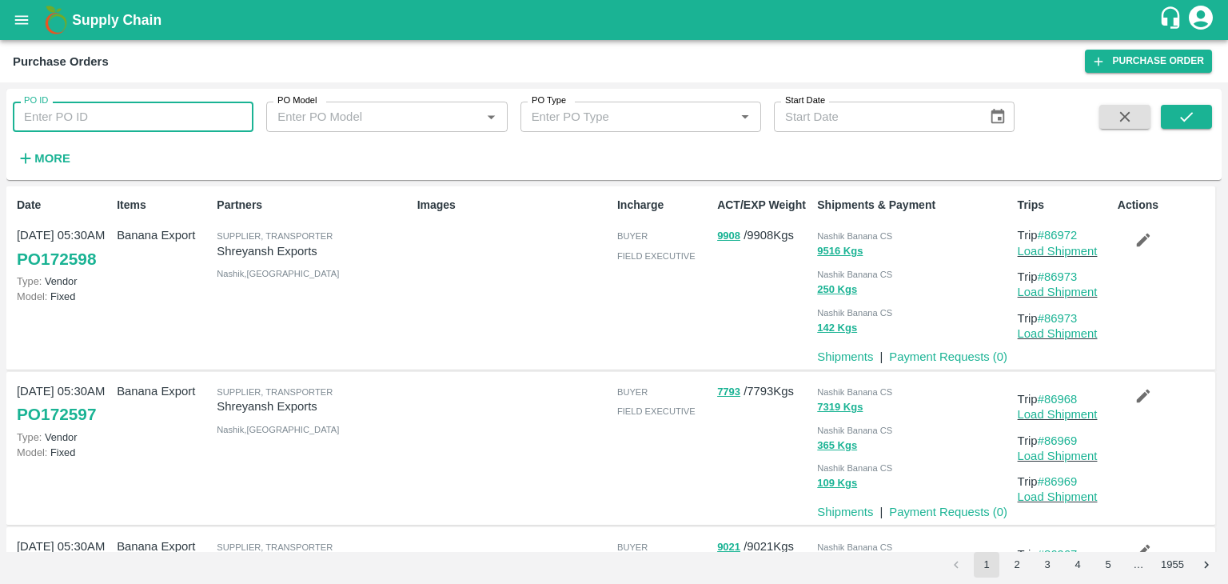
click at [50, 122] on input "PO ID" at bounding box center [133, 117] width 241 height 30
paste input "172516"
type input "172516"
click at [1168, 115] on button "submit" at bounding box center [1186, 117] width 51 height 24
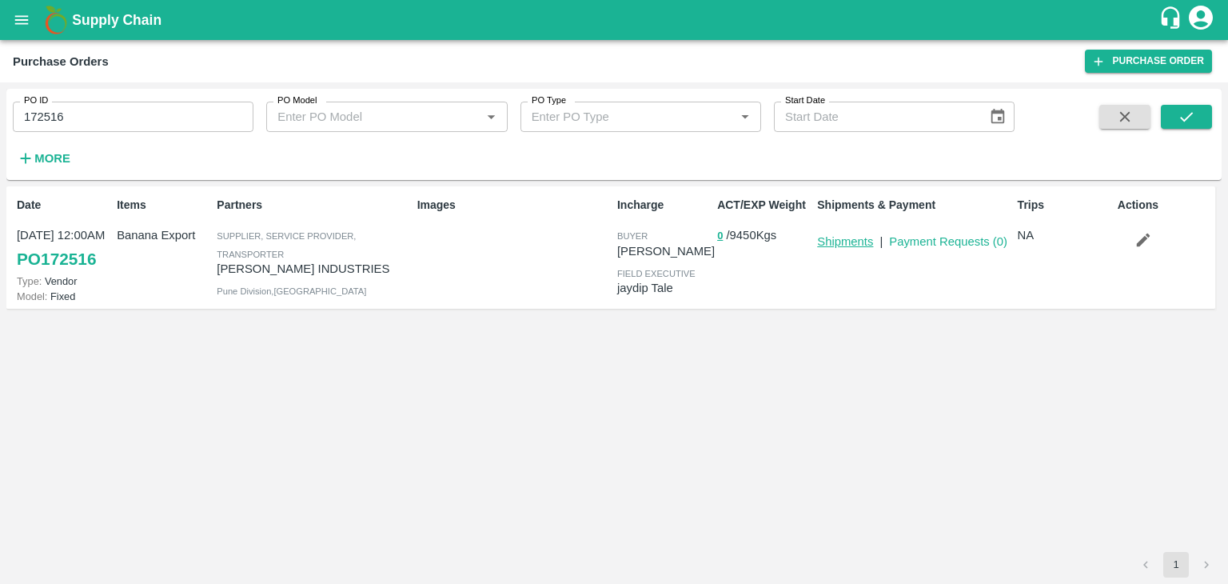
click at [867, 244] on link "Shipments" at bounding box center [845, 241] width 56 height 13
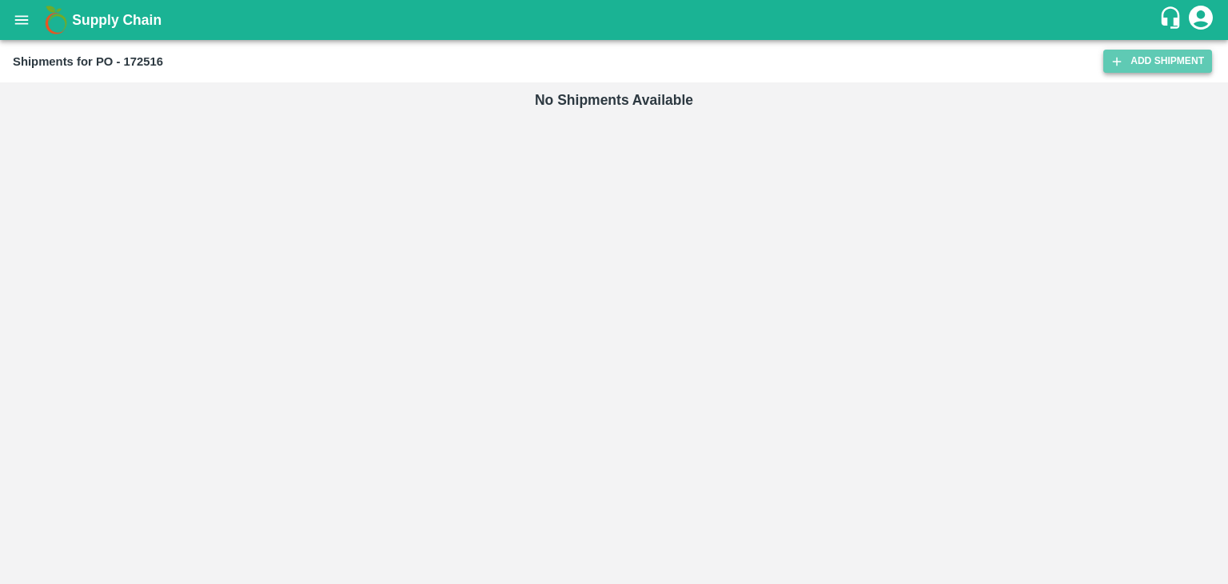
click at [1168, 57] on link "Add Shipment" at bounding box center [1158, 61] width 109 height 23
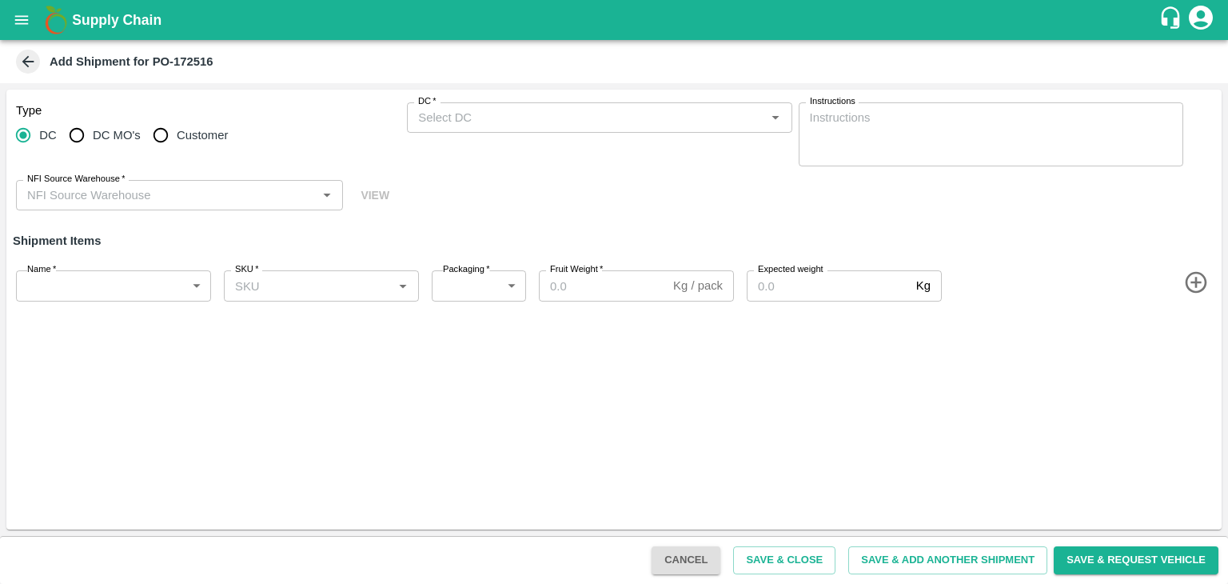
type input "82981-[PERSON_NAME] INDUSTRIES"
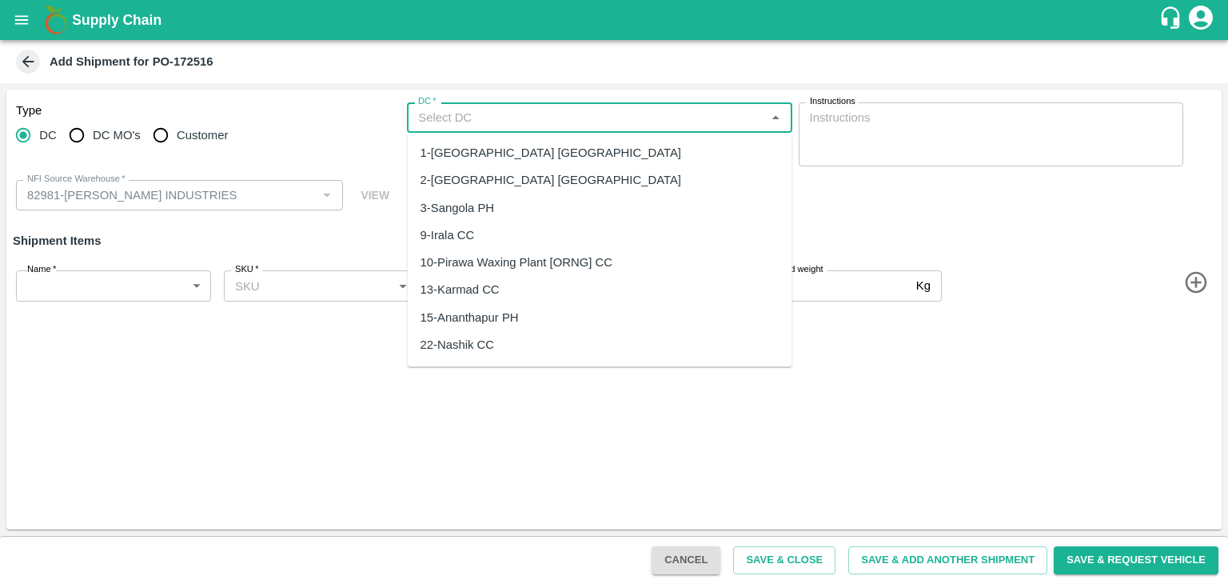
click at [461, 116] on input "DC   *" at bounding box center [586, 117] width 349 height 21
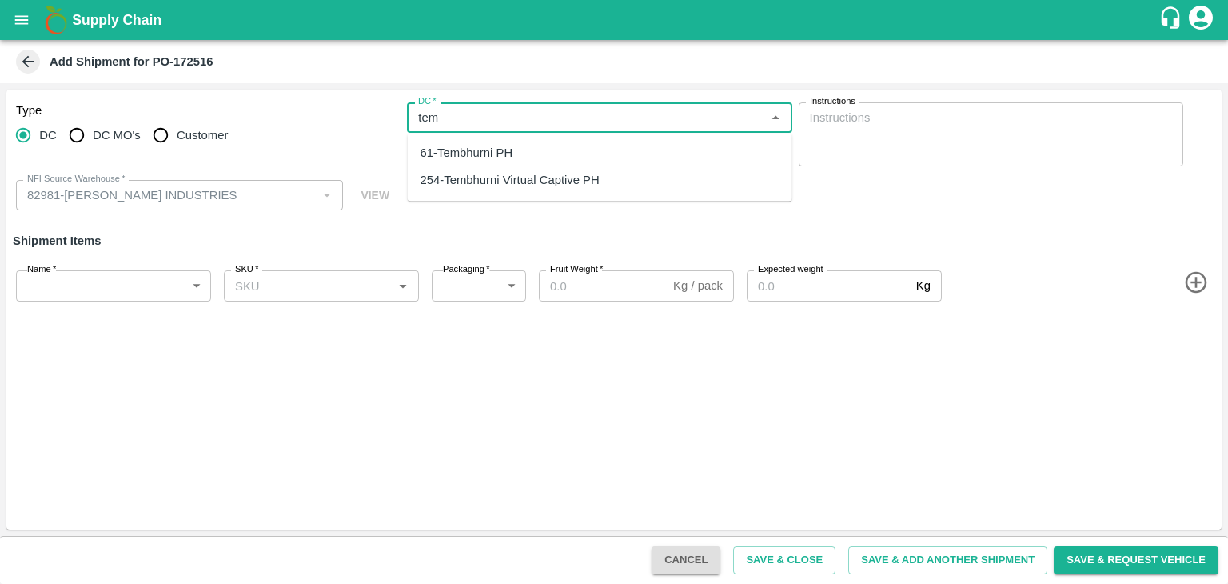
click at [488, 149] on div "61-Tembhurni PH" at bounding box center [467, 153] width 93 height 18
type input "61-Tembhurni PH"
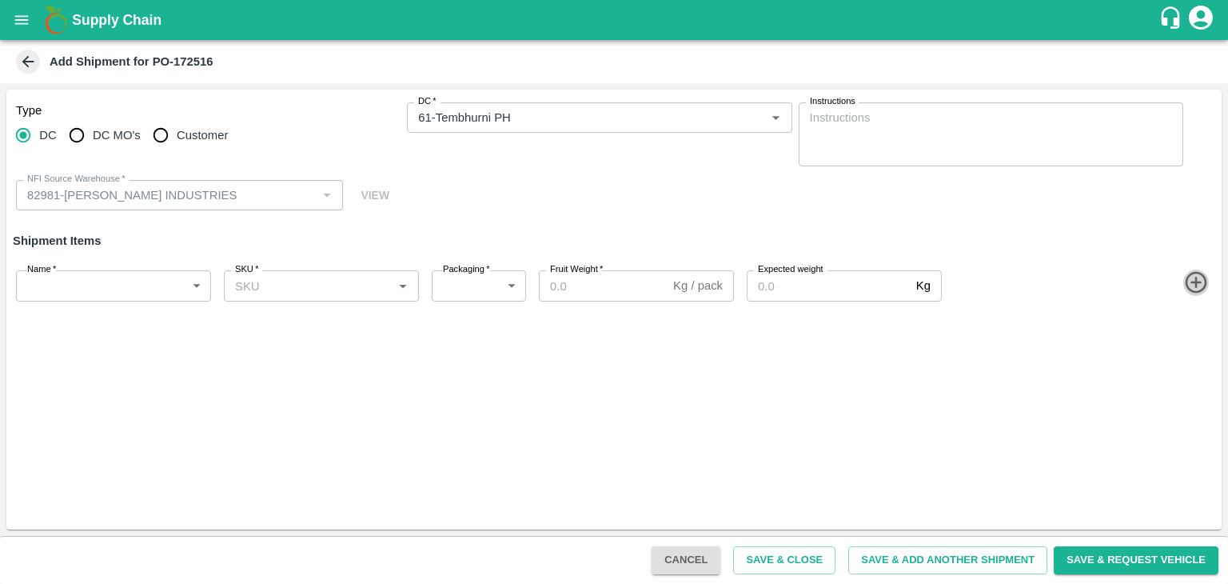
click at [1184, 285] on icon "button" at bounding box center [1197, 282] width 26 height 26
click at [1192, 329] on icon "button" at bounding box center [1196, 339] width 22 height 22
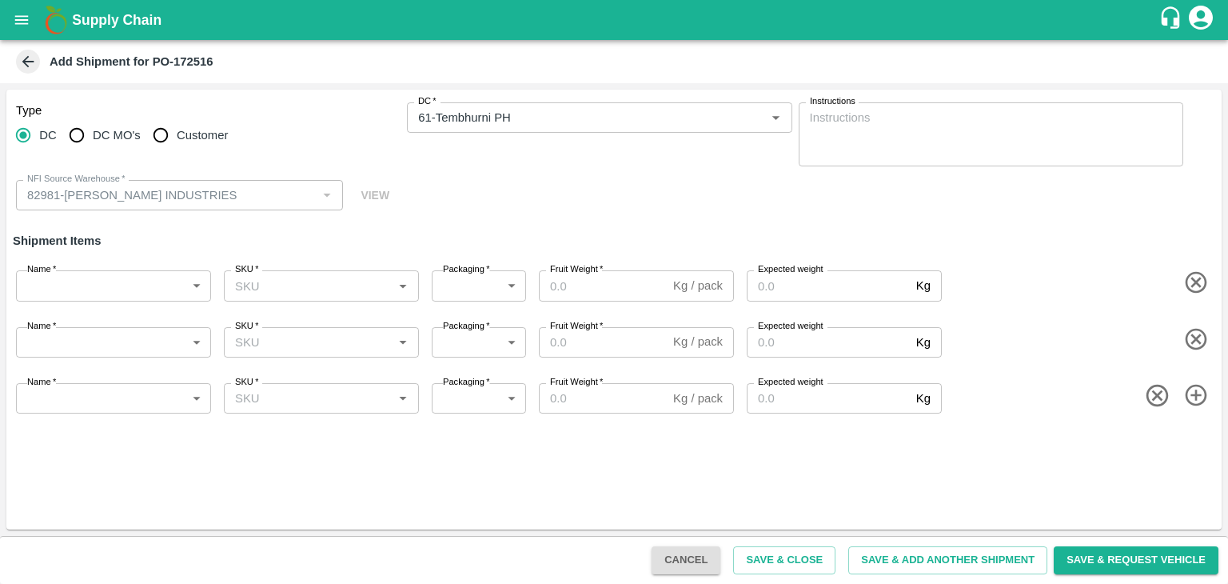
click at [1192, 391] on icon "button" at bounding box center [1197, 395] width 26 height 26
click at [1197, 448] on icon "button" at bounding box center [1197, 451] width 26 height 26
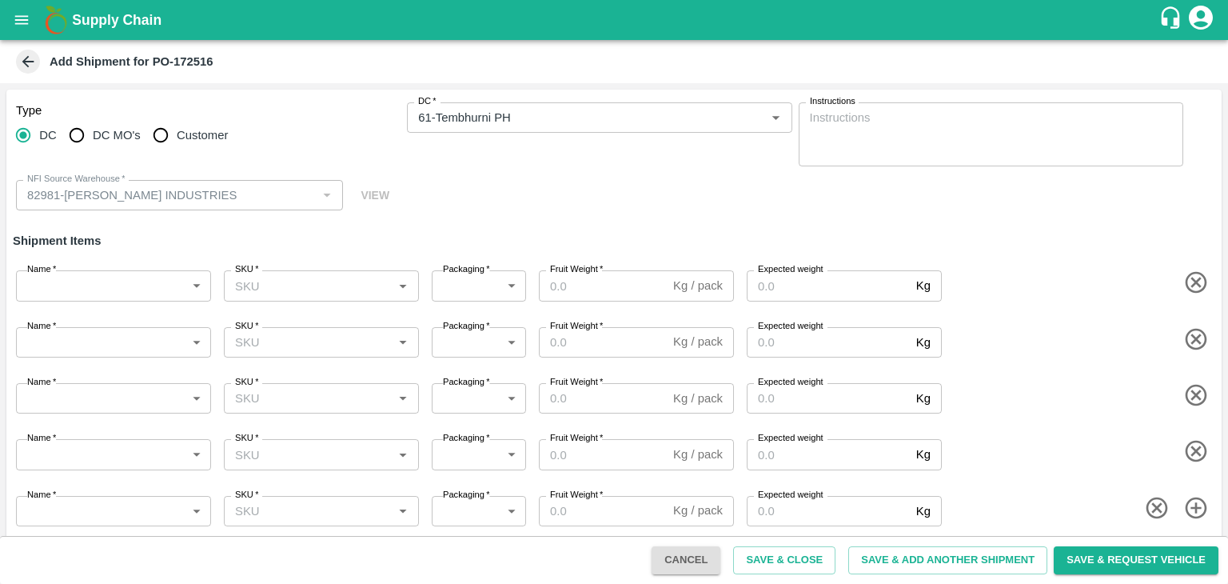
scroll to position [10, 0]
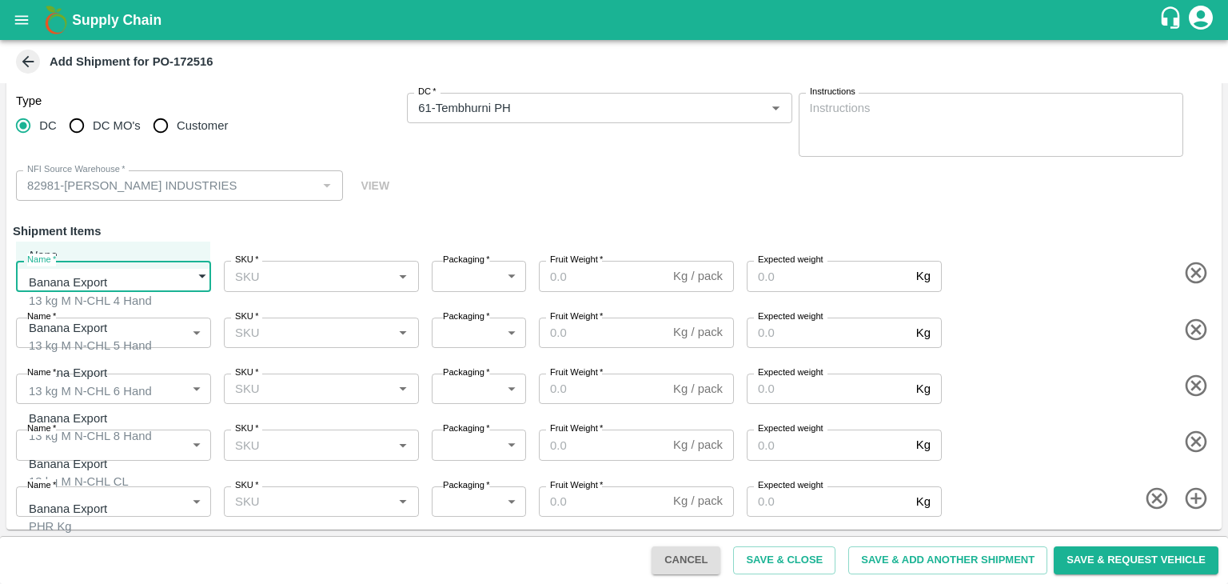
click at [60, 269] on body "Supply Chain Add Shipment for PO-172516 Type DC DC MO's Customer DC   * DC   * …" at bounding box center [614, 292] width 1228 height 584
click at [71, 285] on p "Banana Export" at bounding box center [86, 282] width 115 height 18
type input "1962286"
type input "468"
type input "1500"
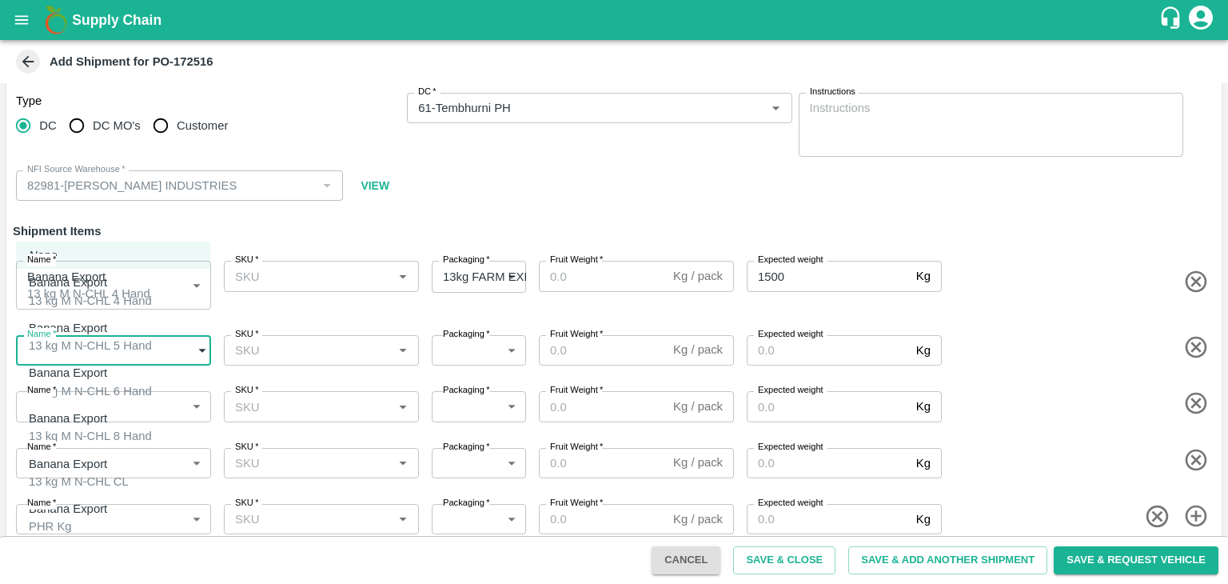
click at [123, 340] on body "Supply Chain Add Shipment for PO-172516 Type DC DC MO's Customer DC   * DC   * …" at bounding box center [614, 292] width 1228 height 584
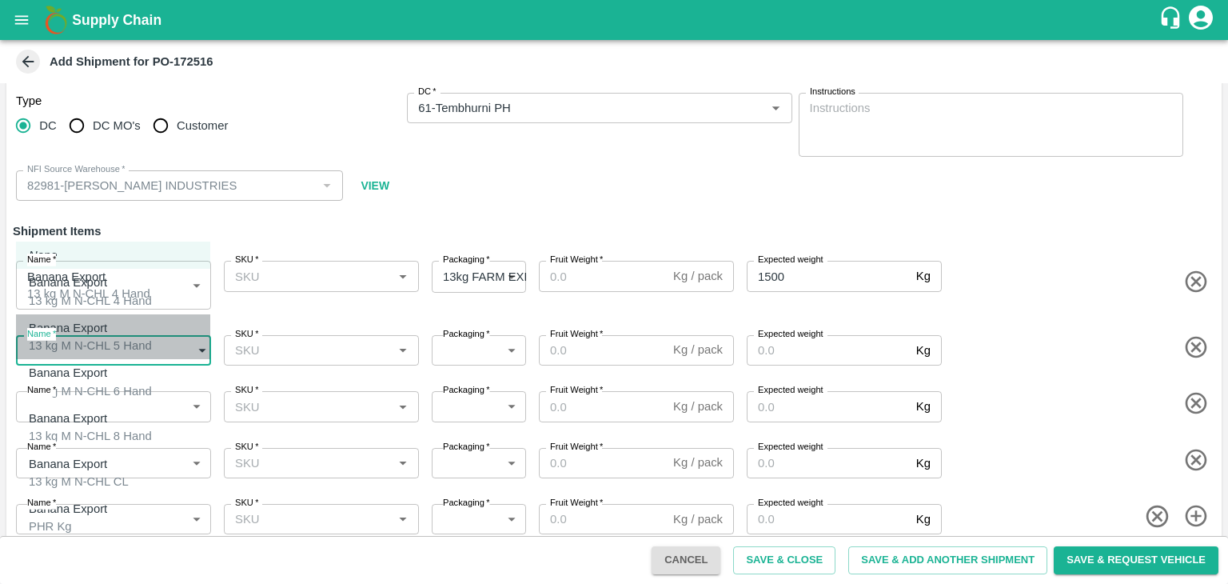
click at [123, 340] on div "Banana Export 13 kg M N-CHL 5 Hand" at bounding box center [90, 337] width 123 height 36
type input "1962287"
type input "468"
type input "2000"
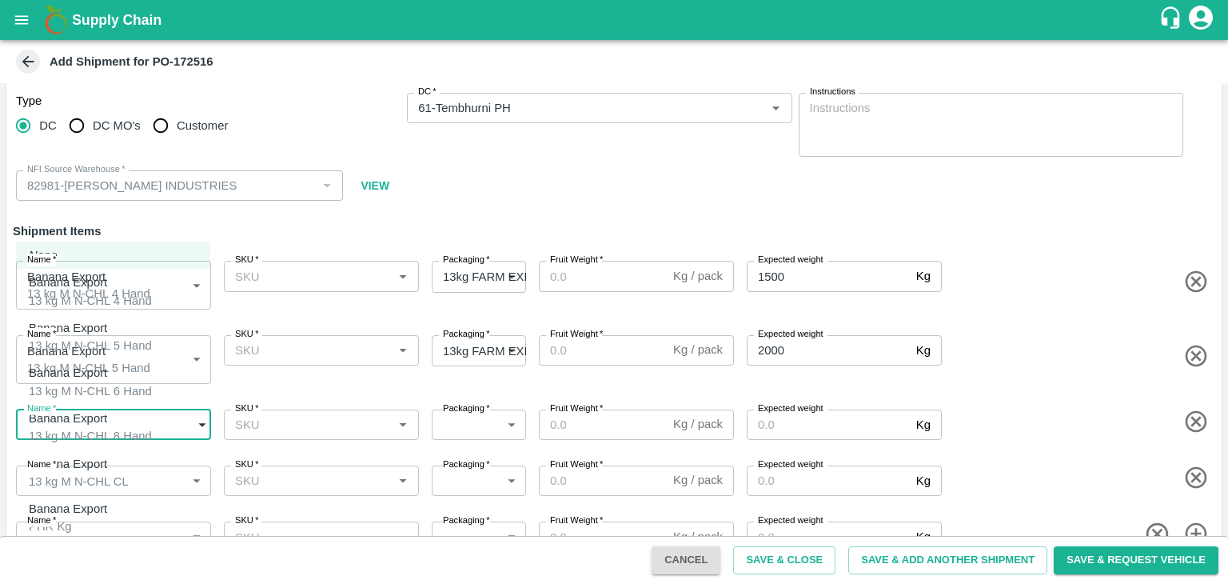
click at [138, 420] on body "Supply Chain Add Shipment for PO-172516 Type DC DC MO's Customer DC   * DC   * …" at bounding box center [614, 292] width 1228 height 584
click at [141, 378] on div "Banana Export 13 kg M N-CHL 6 Hand" at bounding box center [90, 382] width 123 height 36
type input "1962288"
type input "468"
type input "2000"
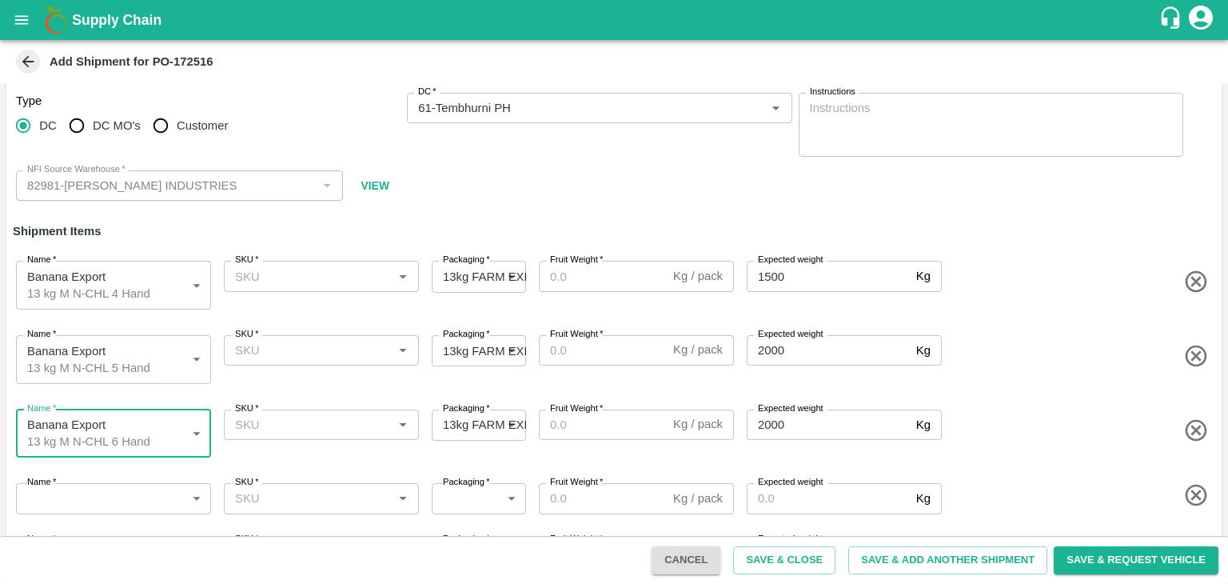
click at [140, 485] on body "Supply Chain Add Shipment for PO-172516 Type DC DC MO's Customer DC   * DC   * …" at bounding box center [614, 292] width 1228 height 584
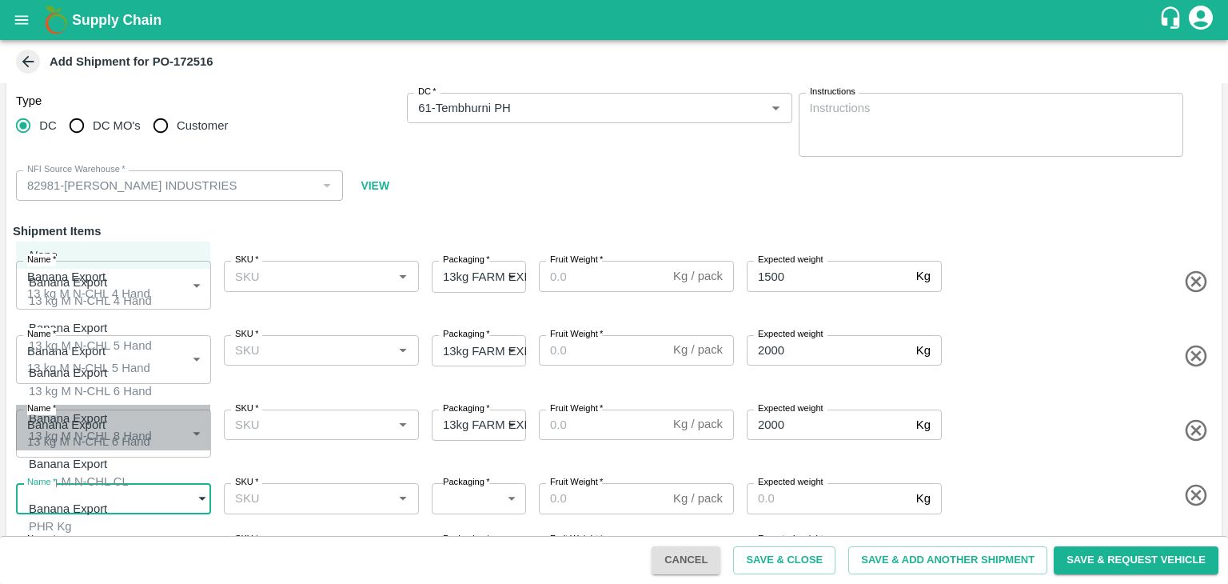
click at [138, 433] on li "Banana Export 13 kg M N-CHL 8 Hand" at bounding box center [113, 428] width 194 height 46
type input "1962289"
type input "468"
type input "2000"
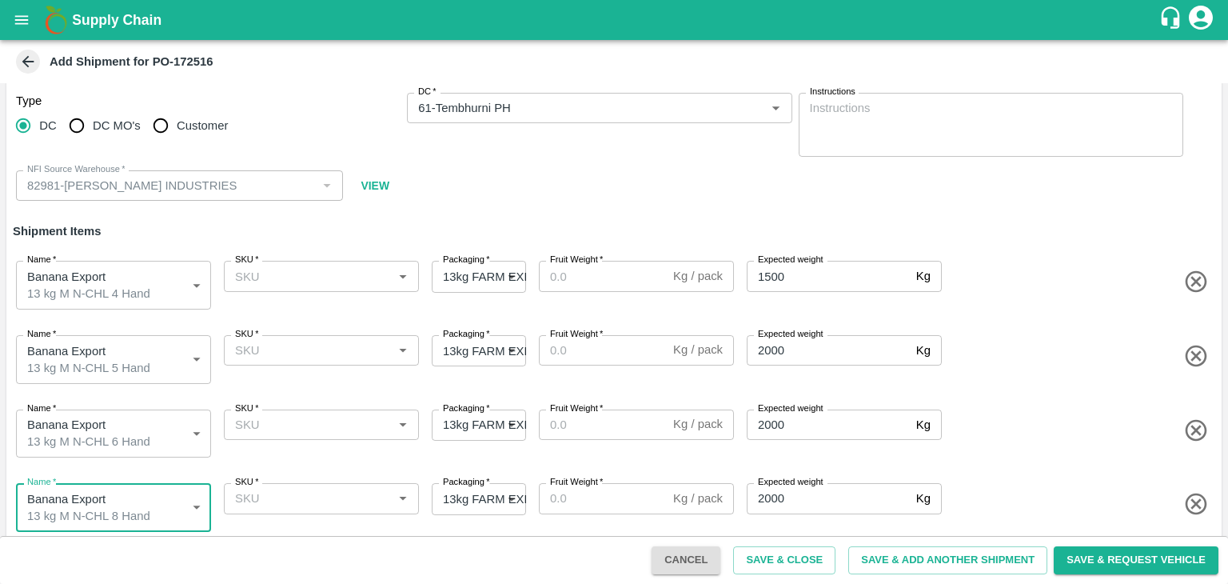
scroll to position [71, 0]
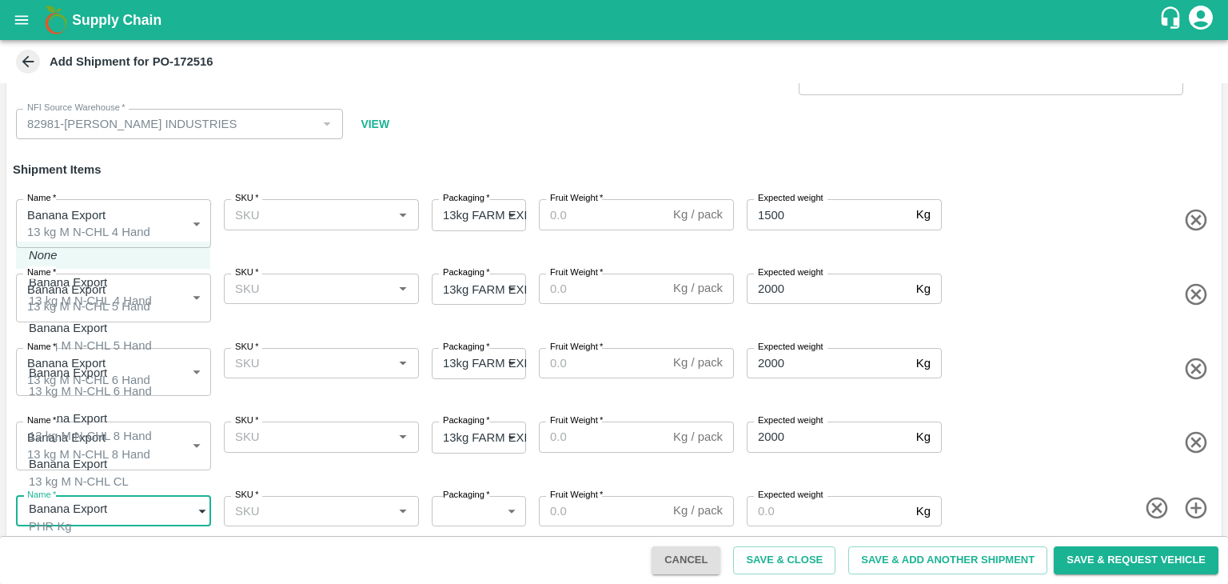
click at [144, 509] on body "Supply Chain Add Shipment for PO-172516 Type DC DC MO's Customer DC   * DC   * …" at bounding box center [614, 292] width 1228 height 584
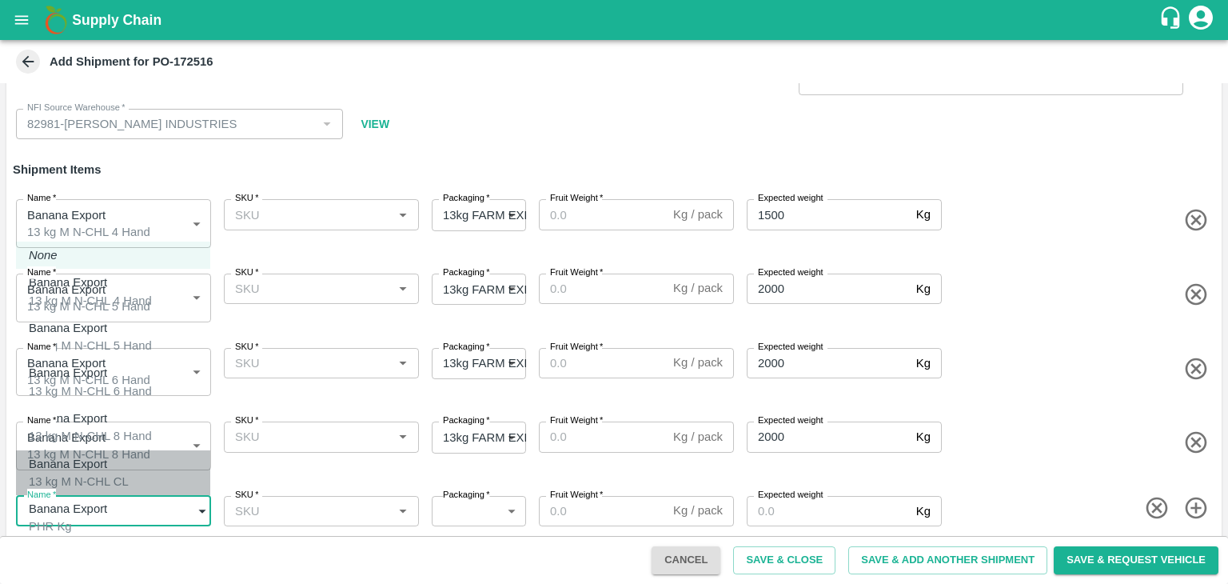
click at [129, 461] on div "Banana Export 13 kg M N-CHL CL" at bounding box center [79, 473] width 100 height 36
type input "1962290"
type input "468"
type input "1500"
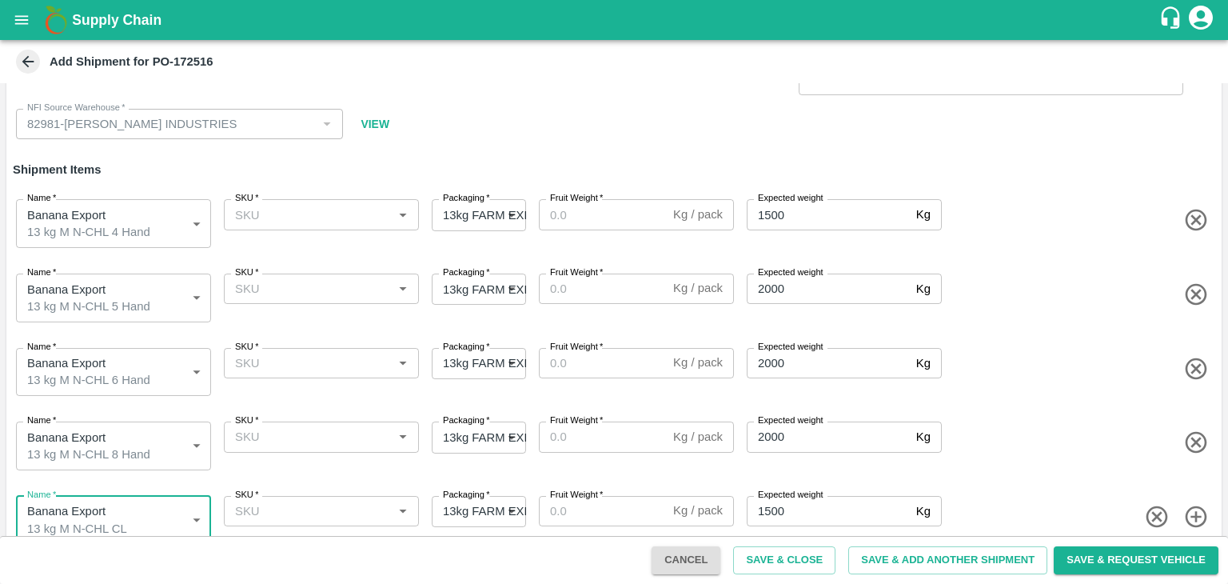
click at [310, 228] on div "SKU   *" at bounding box center [321, 214] width 195 height 30
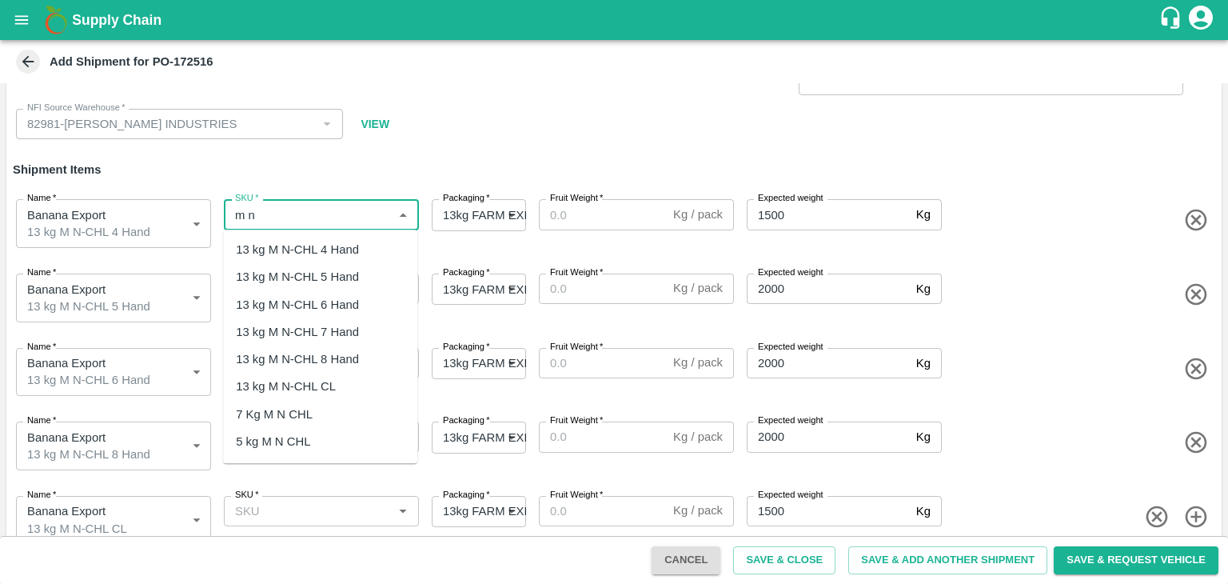
click at [320, 248] on div "13 kg M N-CHL 4 Hand" at bounding box center [297, 250] width 123 height 18
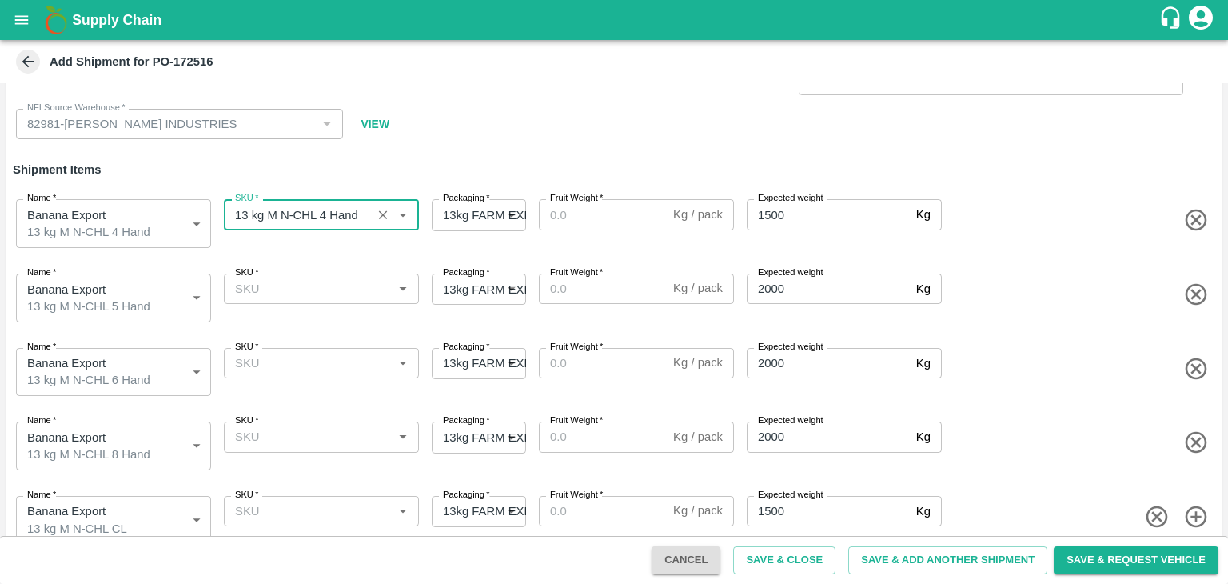
type input "13 kg M N-CHL 4 Hand"
click at [336, 288] on input "SKU   *" at bounding box center [308, 288] width 159 height 21
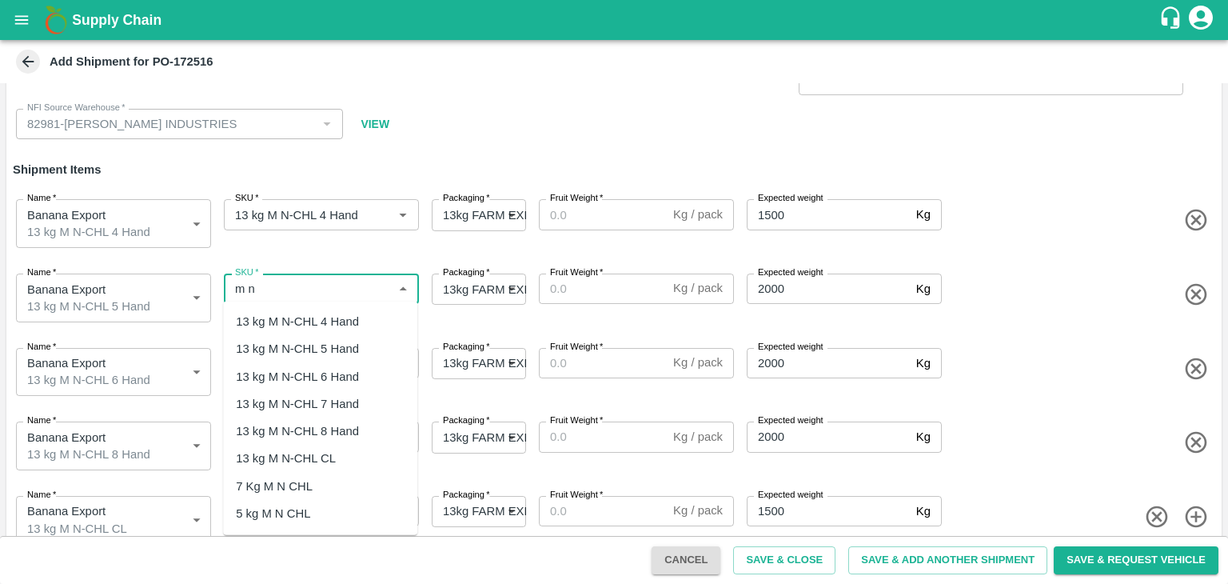
click at [333, 342] on div "13 kg M N-CHL 5 Hand" at bounding box center [297, 349] width 123 height 18
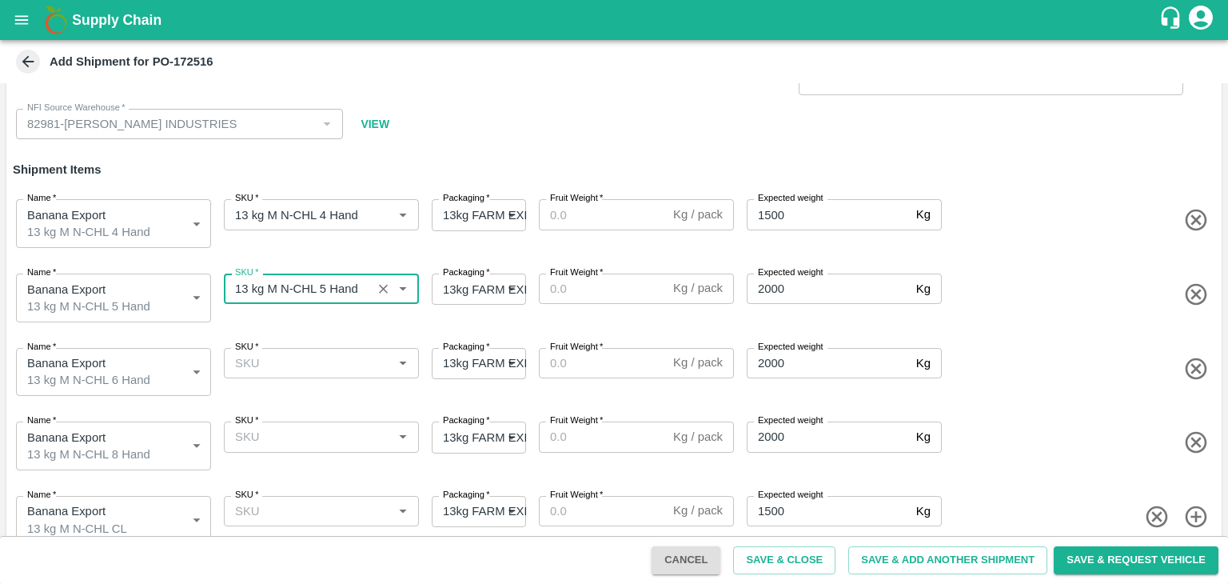
type input "13 kg M N-CHL 5 Hand"
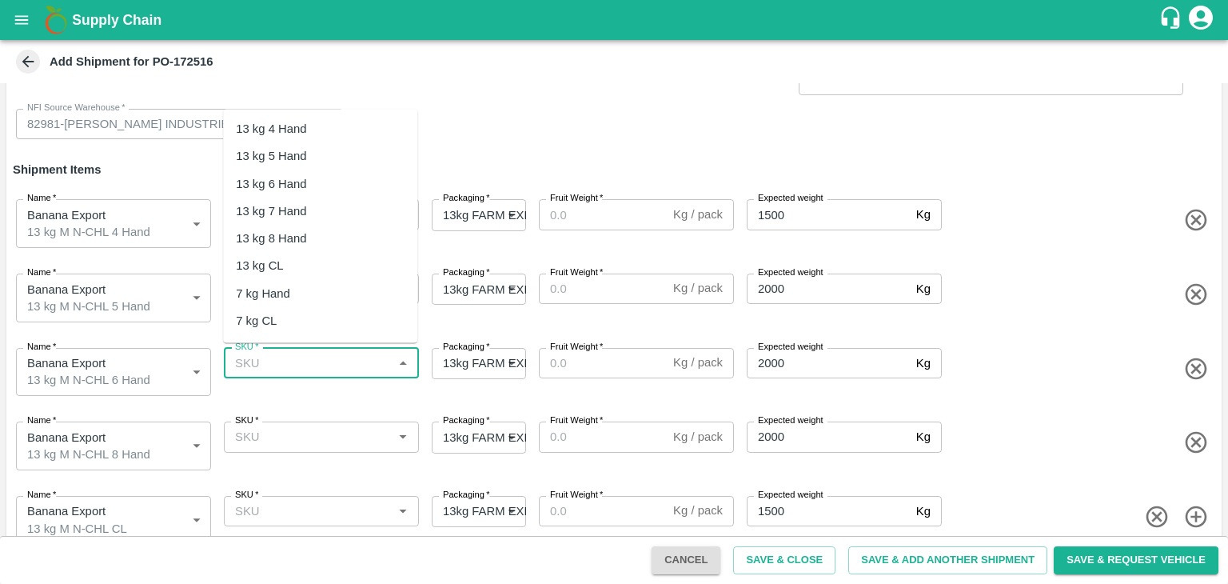
click at [345, 362] on input "SKU   *" at bounding box center [308, 363] width 159 height 21
click at [337, 178] on div "13 kg M N-CHL 6 Hand" at bounding box center [297, 184] width 123 height 18
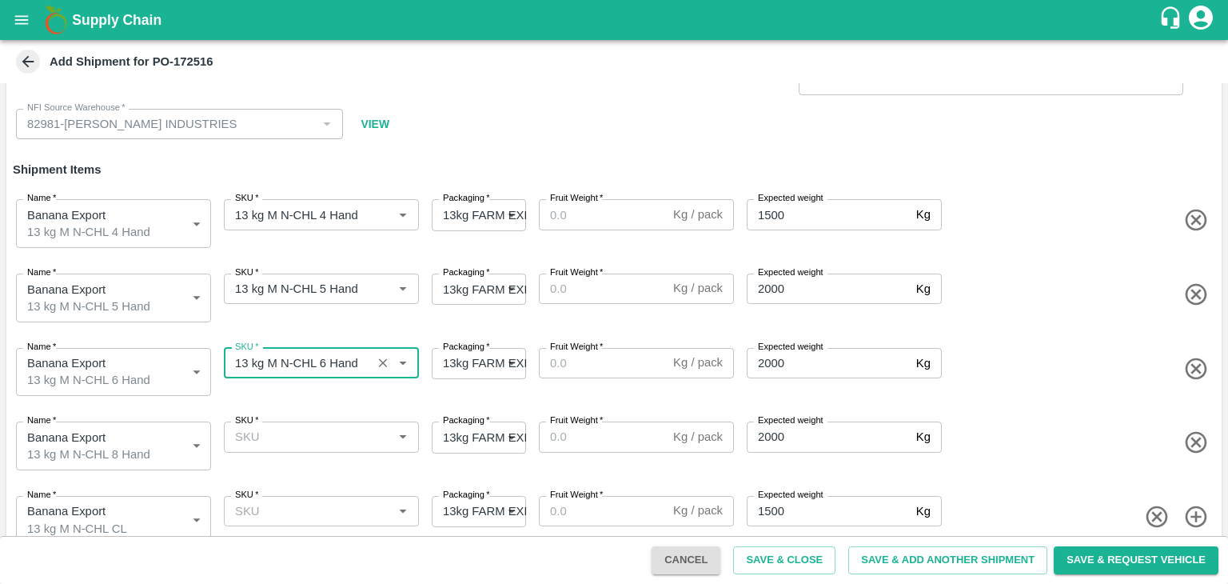
type input "13 kg M N-CHL 6 Hand"
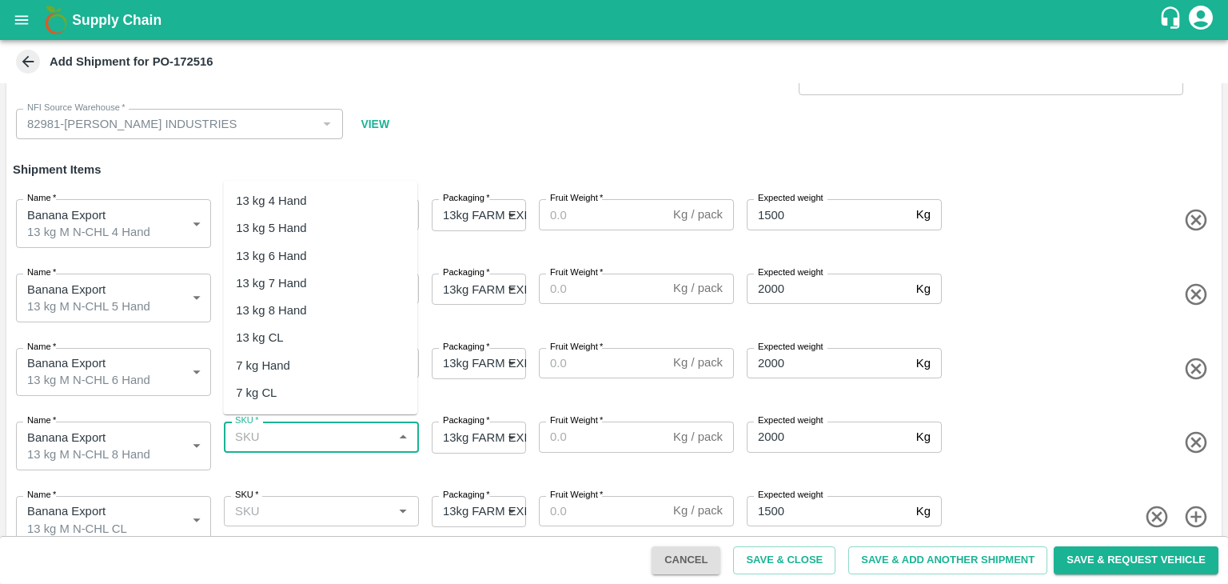
click at [329, 431] on input "SKU   *" at bounding box center [308, 436] width 159 height 21
click at [345, 319] on div "13 kg M N-CHL 8 Hand" at bounding box center [320, 310] width 194 height 27
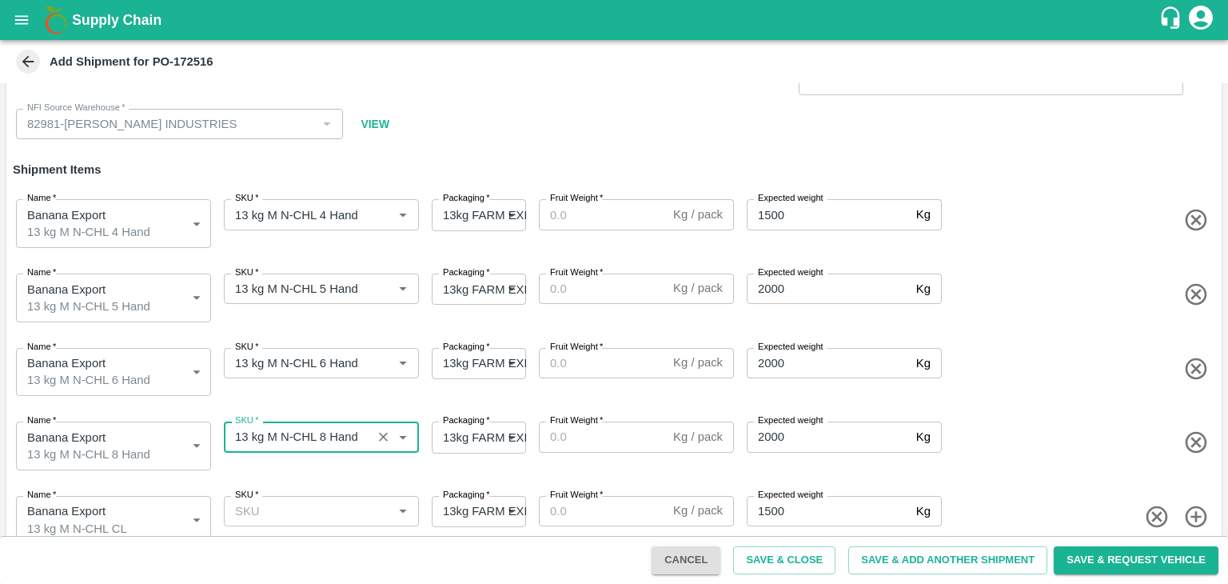
type input "13 kg M N-CHL 8 Hand"
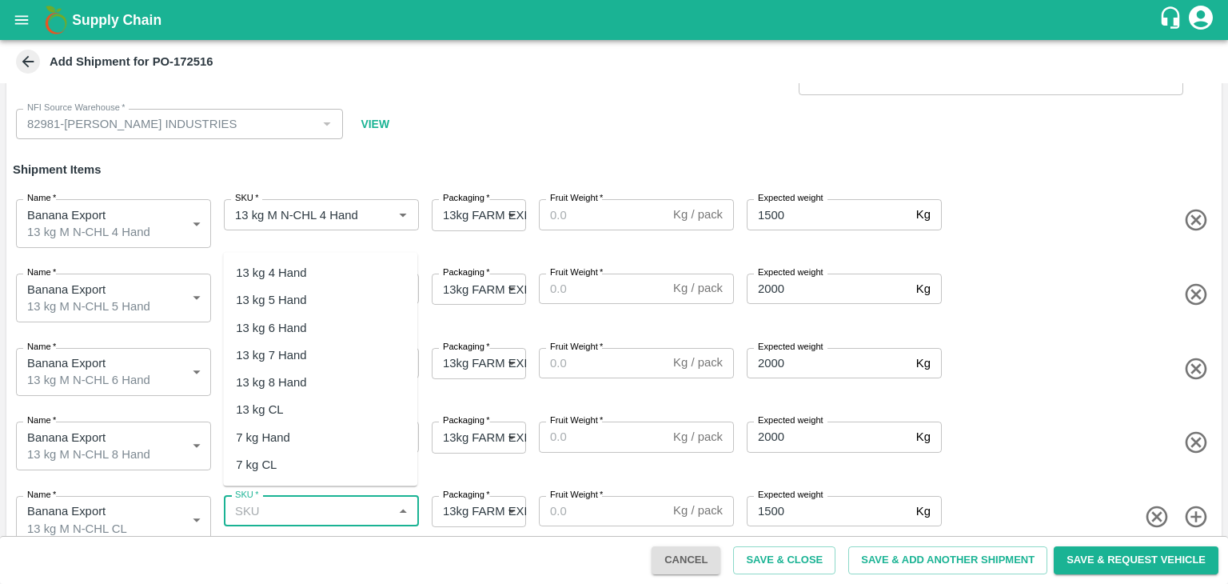
click at [347, 501] on input "SKU   *" at bounding box center [308, 511] width 159 height 21
drag, startPoint x: 349, startPoint y: 423, endPoint x: 349, endPoint y: 401, distance: 22.4
click at [349, 401] on ul "13 kg M N-CHL 4 Hand 13 kg M N-CHL 5 Hand 13 kg M N-CHL 6 Hand 13 kg M N-CHL 7 …" at bounding box center [320, 370] width 194 height 234
click at [349, 401] on div "13 kg M N-CHL CL" at bounding box center [320, 409] width 194 height 27
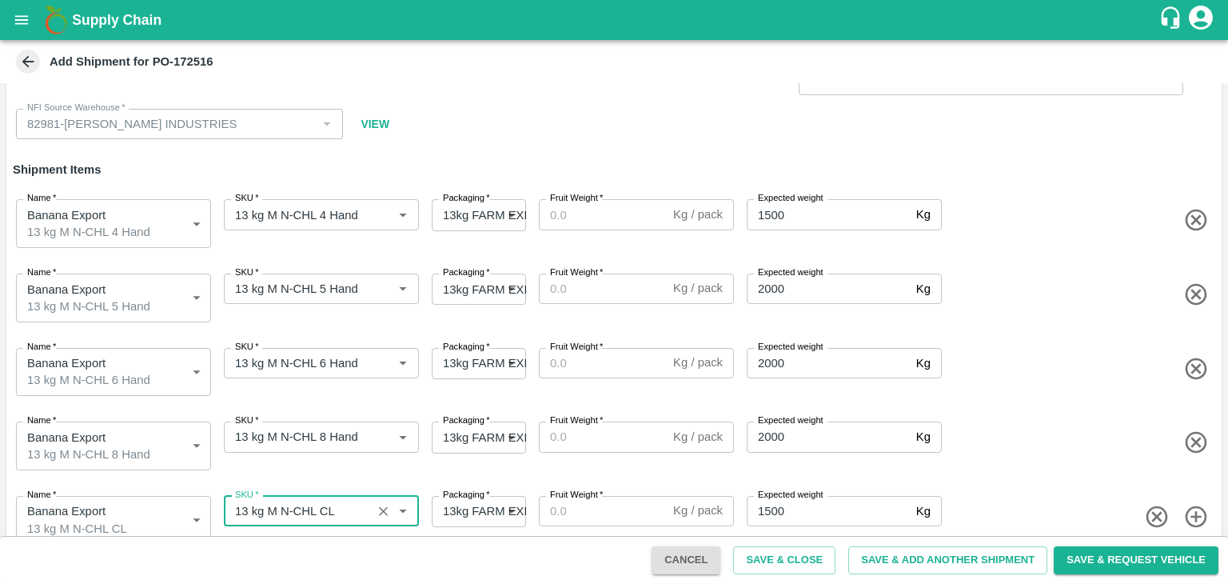
type input "13 kg M N-CHL CL"
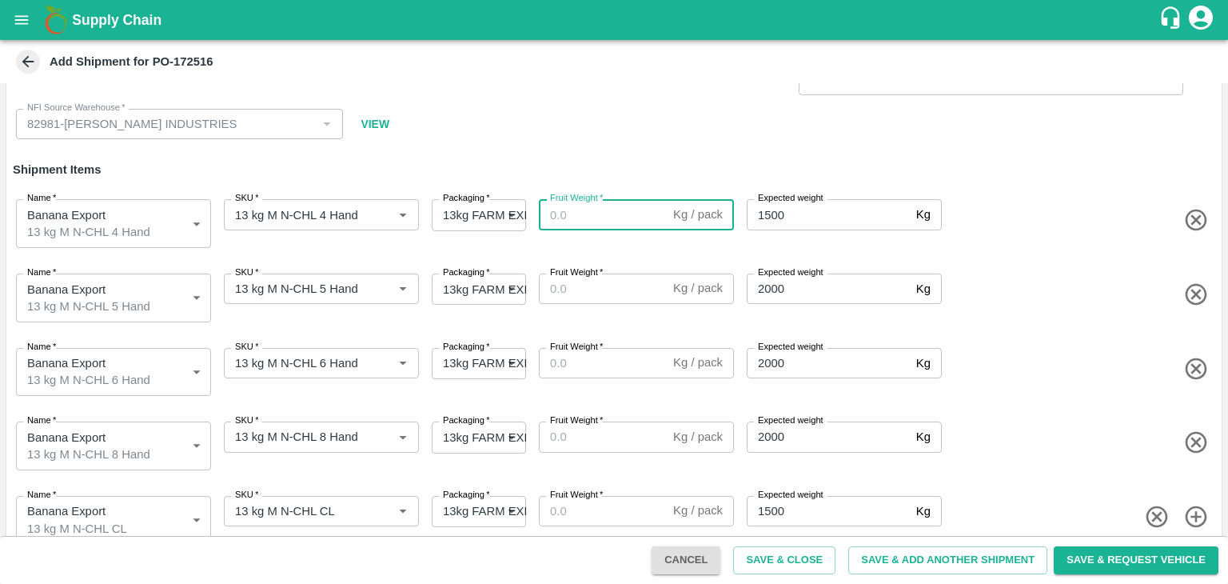
click at [593, 214] on input "Fruit Weight   *" at bounding box center [603, 214] width 128 height 30
type input "13"
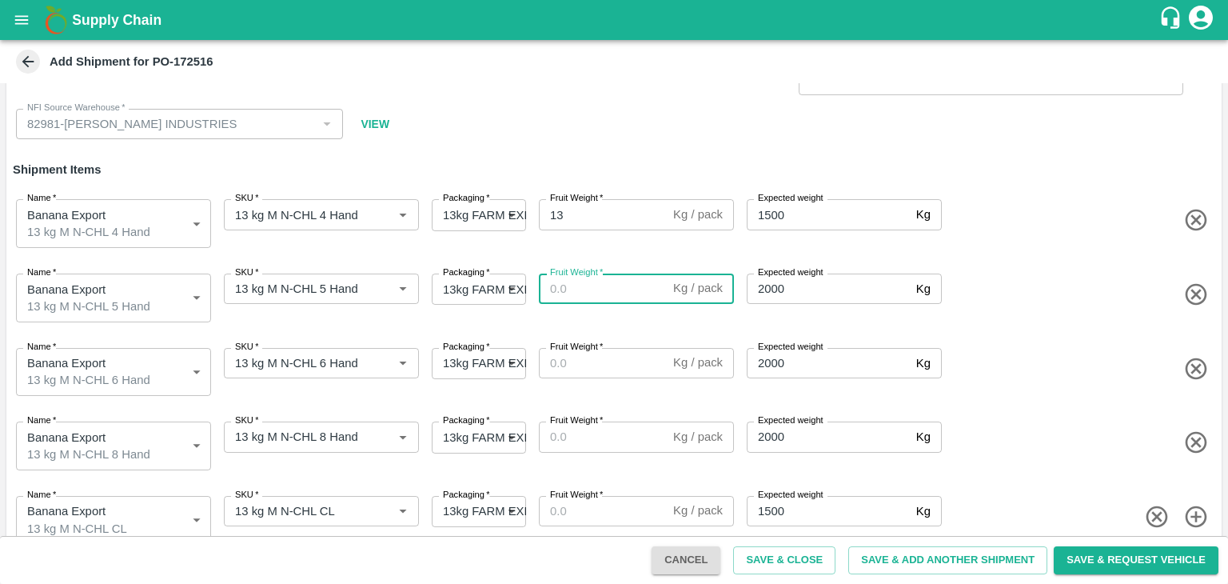
click at [582, 293] on input "Fruit Weight   *" at bounding box center [603, 288] width 128 height 30
type input "13"
click at [585, 357] on input "Fruit Weight   *" at bounding box center [603, 363] width 128 height 30
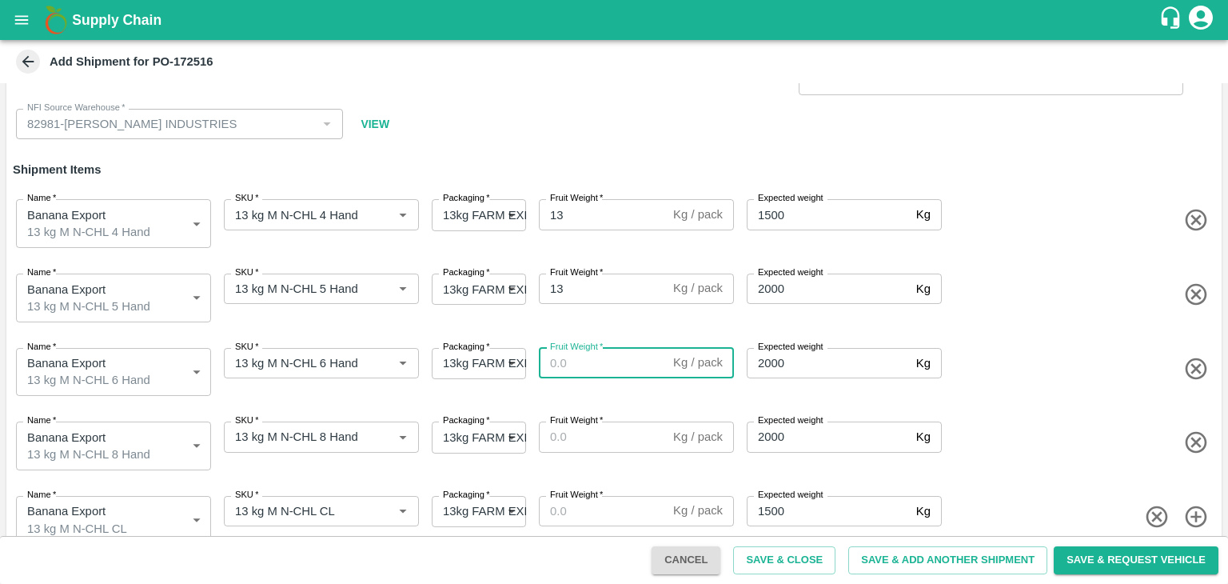
click at [585, 357] on input "Fruit Weight   *" at bounding box center [603, 363] width 128 height 30
type input "13"
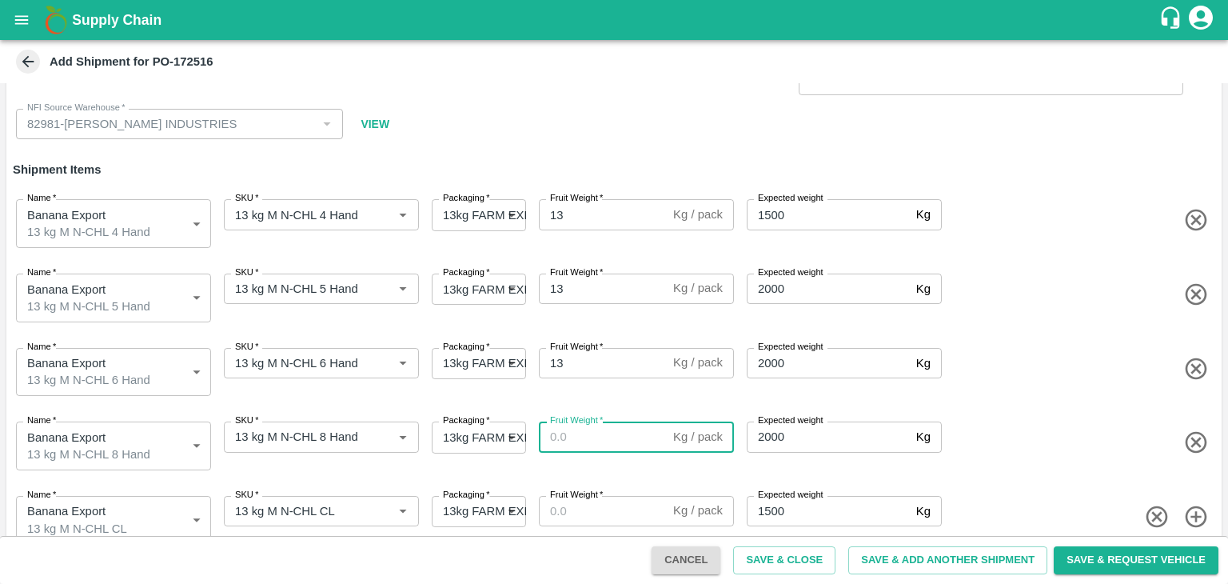
click at [587, 436] on input "Fruit Weight   *" at bounding box center [603, 436] width 128 height 30
type input "13"
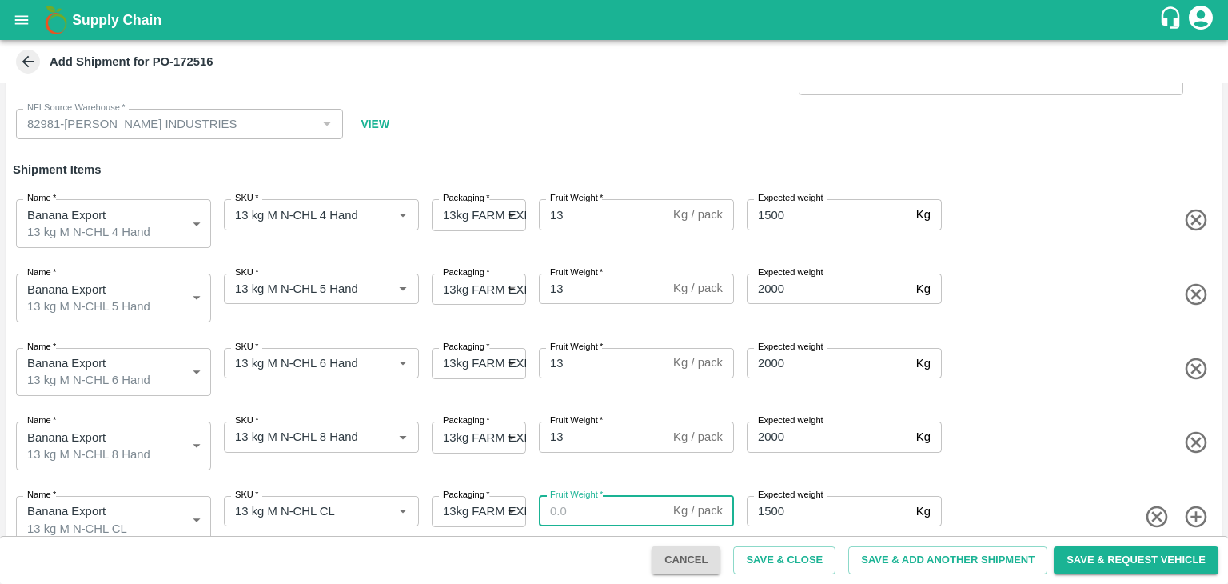
click at [582, 507] on input "Fruit Weight   *" at bounding box center [603, 511] width 128 height 30
type input "13"
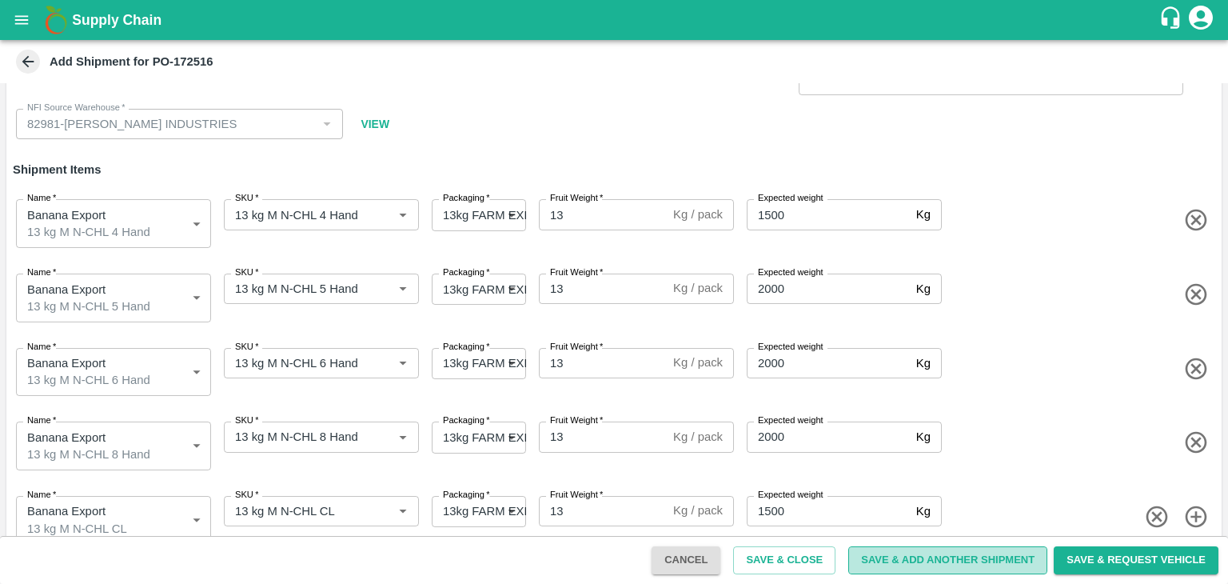
click at [912, 565] on button "Save & Add Another Shipment" at bounding box center [947, 560] width 199 height 28
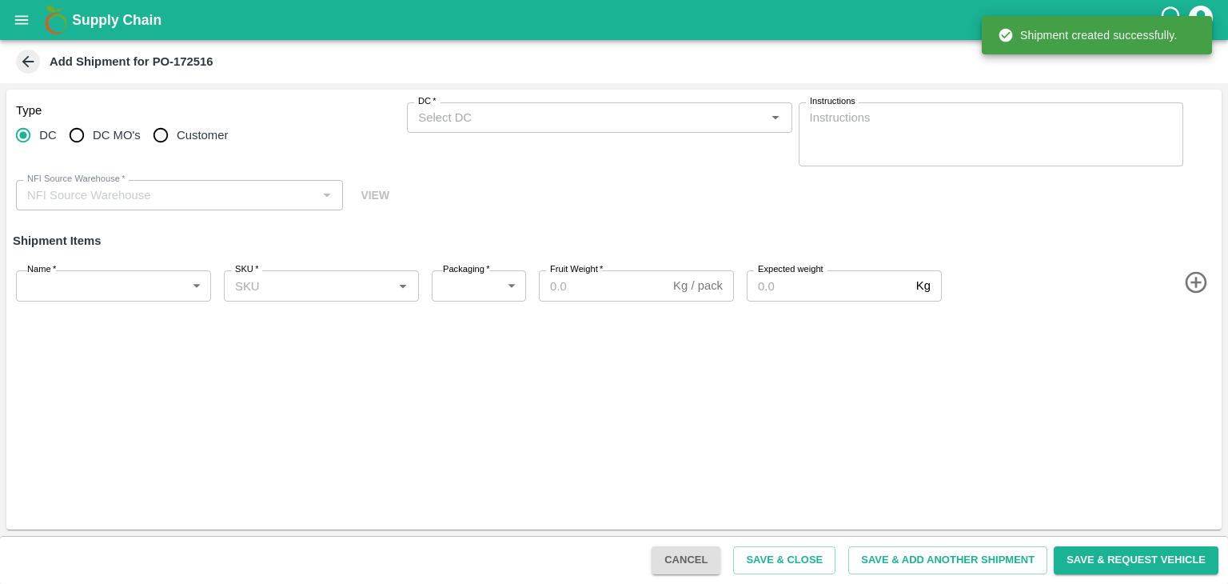
scroll to position [0, 0]
click at [75, 143] on input "DC MO's" at bounding box center [77, 135] width 32 height 32
radio input "true"
type input "82981-PANDURANG AGRO INDUSTRIES"
click at [26, 139] on input "DC" at bounding box center [23, 135] width 32 height 32
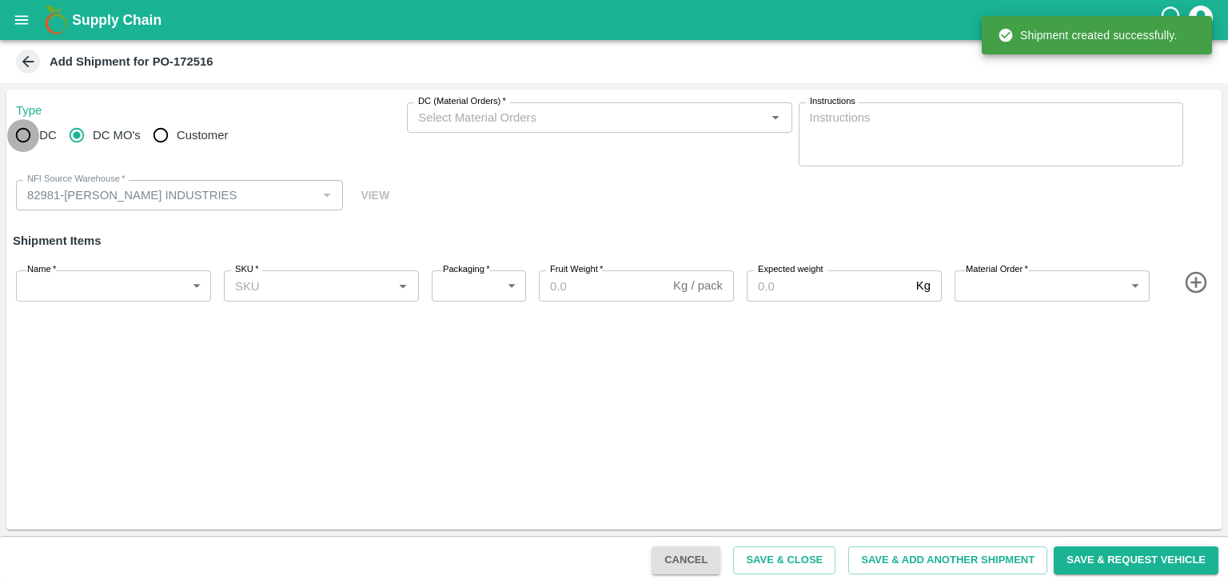
radio input "true"
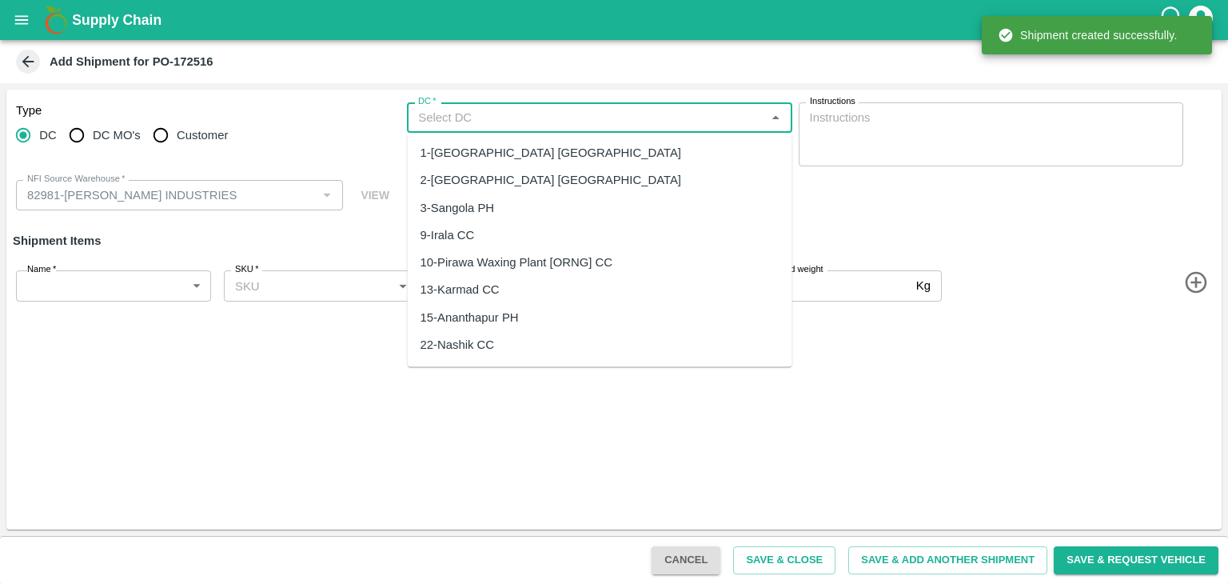
click at [466, 113] on input "DC   *" at bounding box center [586, 117] width 349 height 21
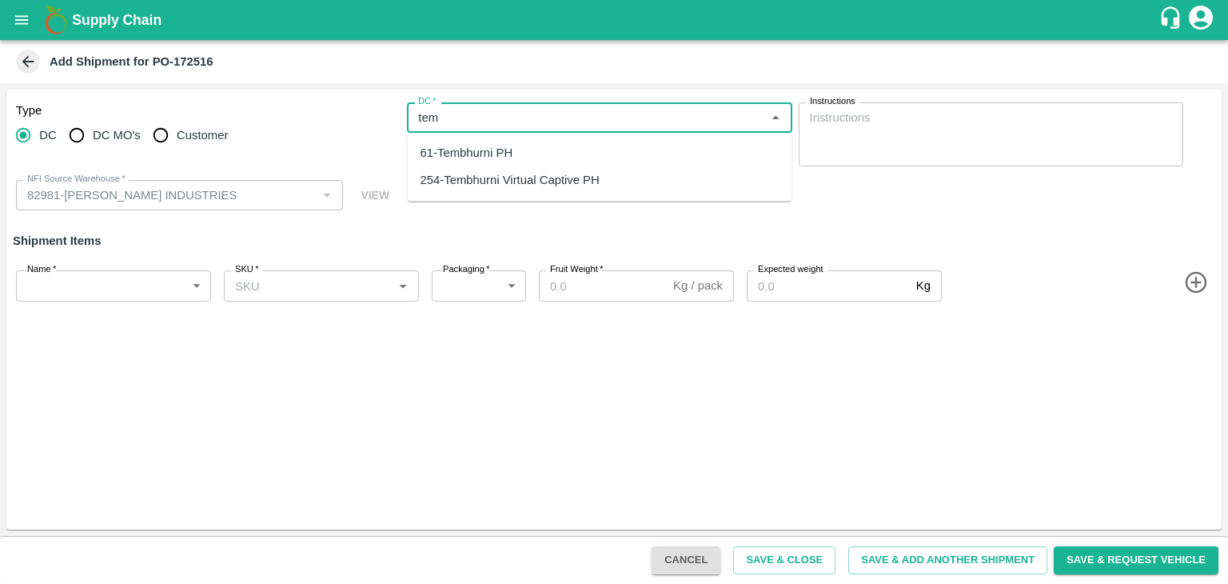
click at [480, 158] on div "61-Tembhurni PH" at bounding box center [467, 153] width 93 height 18
type input "61-Tembhurni PH"
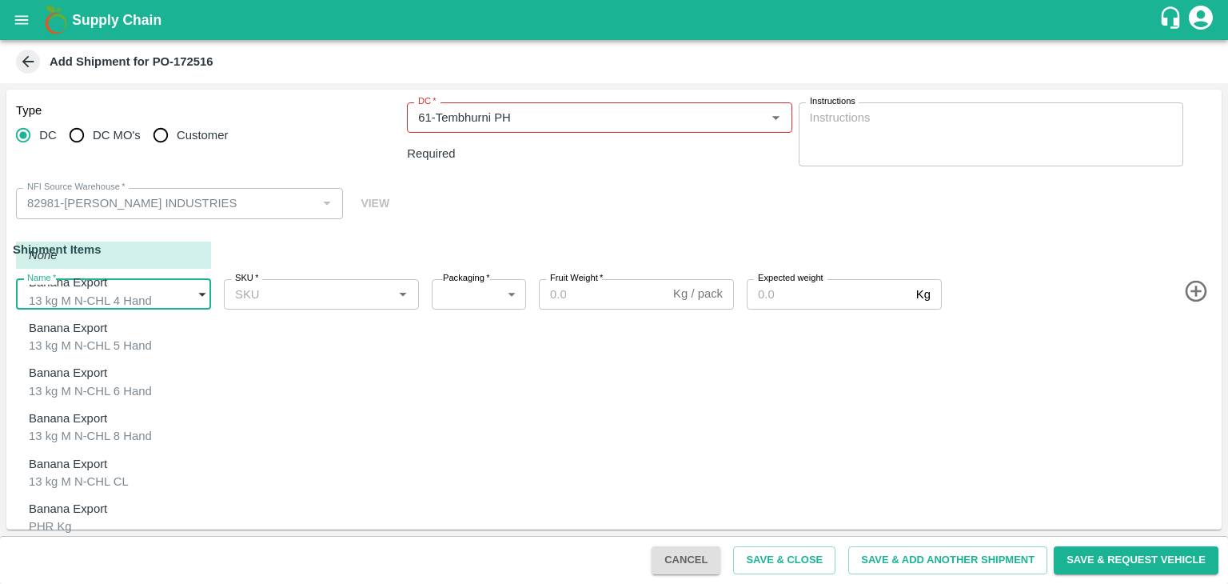
click at [141, 282] on body "Supply Chain Add Shipment for PO-172516 Type DC DC MO's Customer DC   * DC   * …" at bounding box center [614, 292] width 1228 height 584
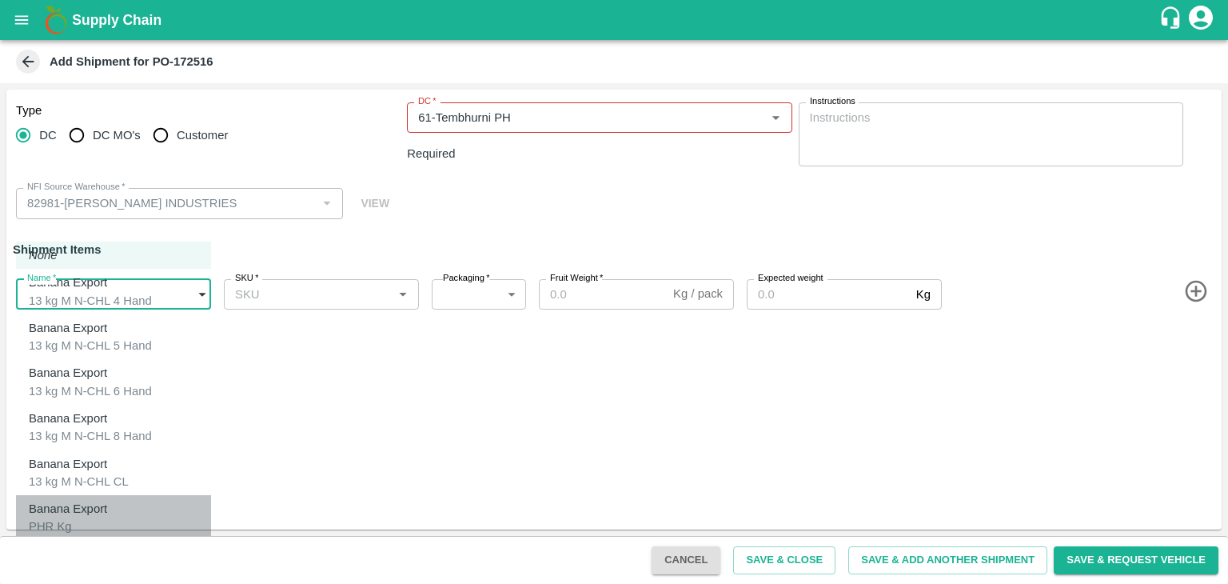
click at [70, 500] on p "Banana Export" at bounding box center [68, 509] width 78 height 18
type input "1962291"
type input "258"
type input "100"
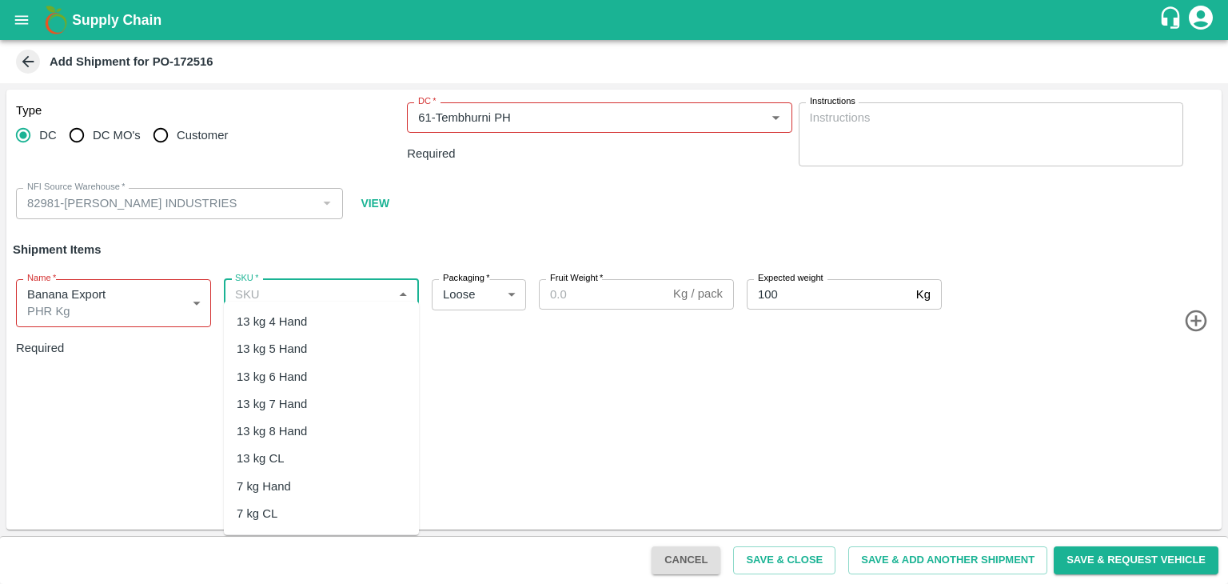
click at [338, 286] on input "SKU   *" at bounding box center [308, 294] width 159 height 21
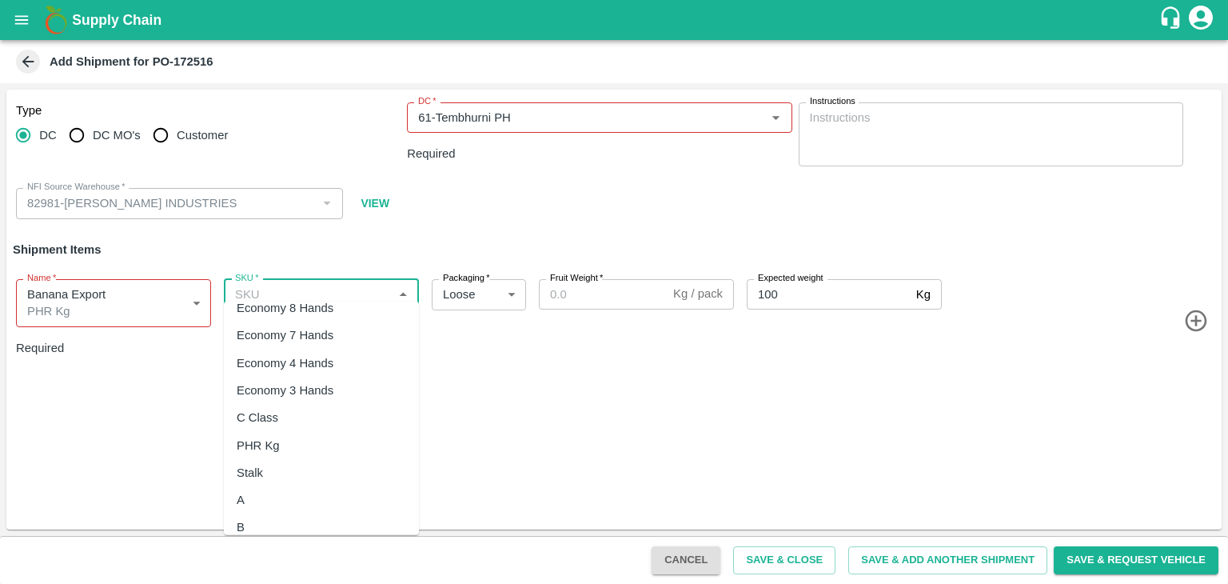
scroll to position [316, 0]
click at [297, 447] on div "PHR Kg" at bounding box center [321, 443] width 195 height 27
type input "PHR Kg"
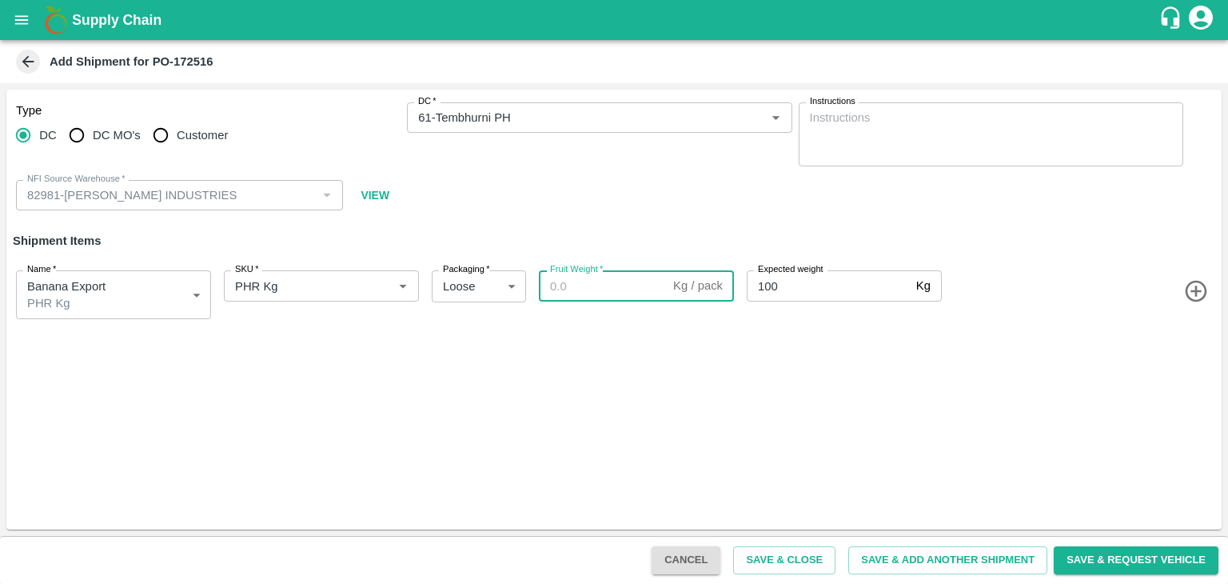
click at [593, 285] on input "Fruit Weight   *" at bounding box center [603, 285] width 128 height 30
paste input "66"
type input "66"
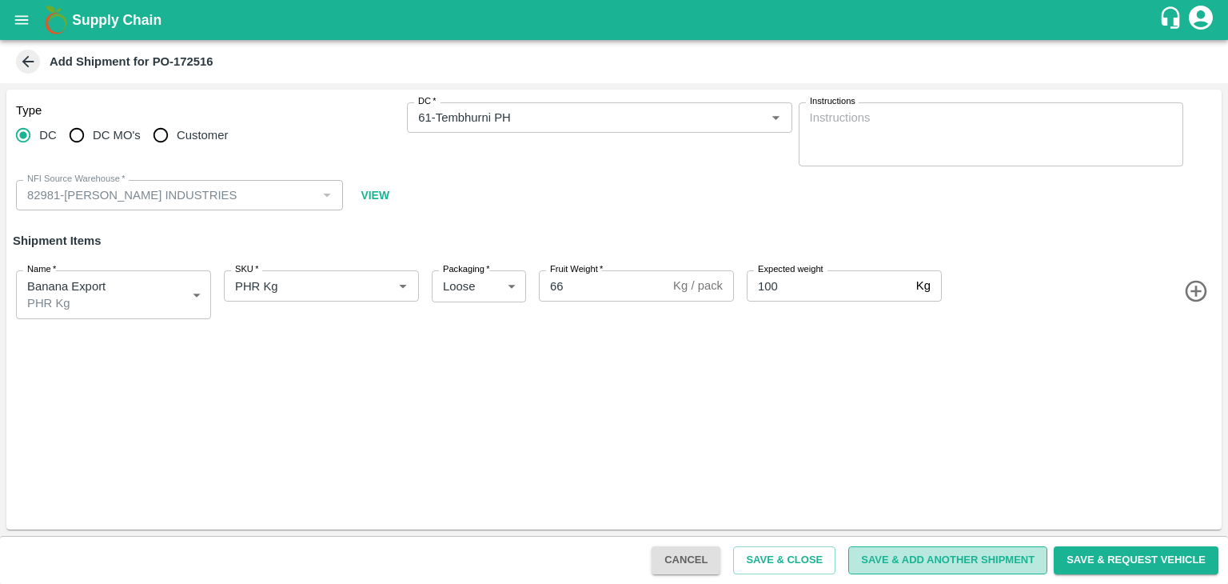
click at [906, 563] on button "Save & Add Another Shipment" at bounding box center [947, 560] width 199 height 28
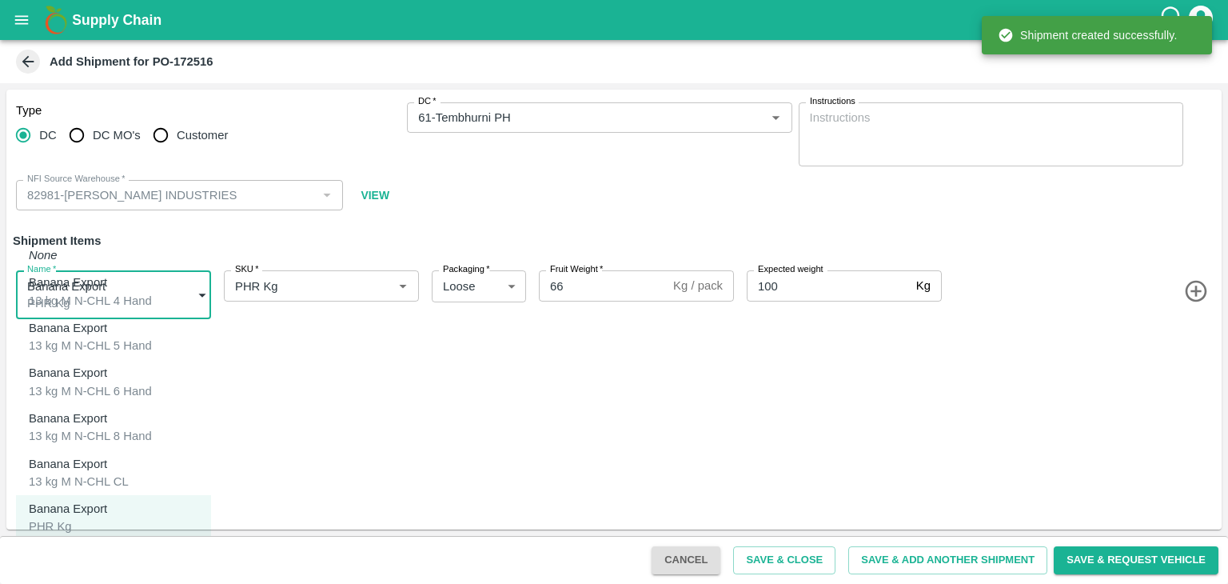
click at [90, 289] on body "Supply Chain Add Shipment for PO-172516 Type DC DC MO's Customer DC   * DC   * …" at bounding box center [614, 292] width 1228 height 584
click at [99, 545] on p "Banana Export" at bounding box center [68, 554] width 78 height 18
type input "1962292"
type input "350"
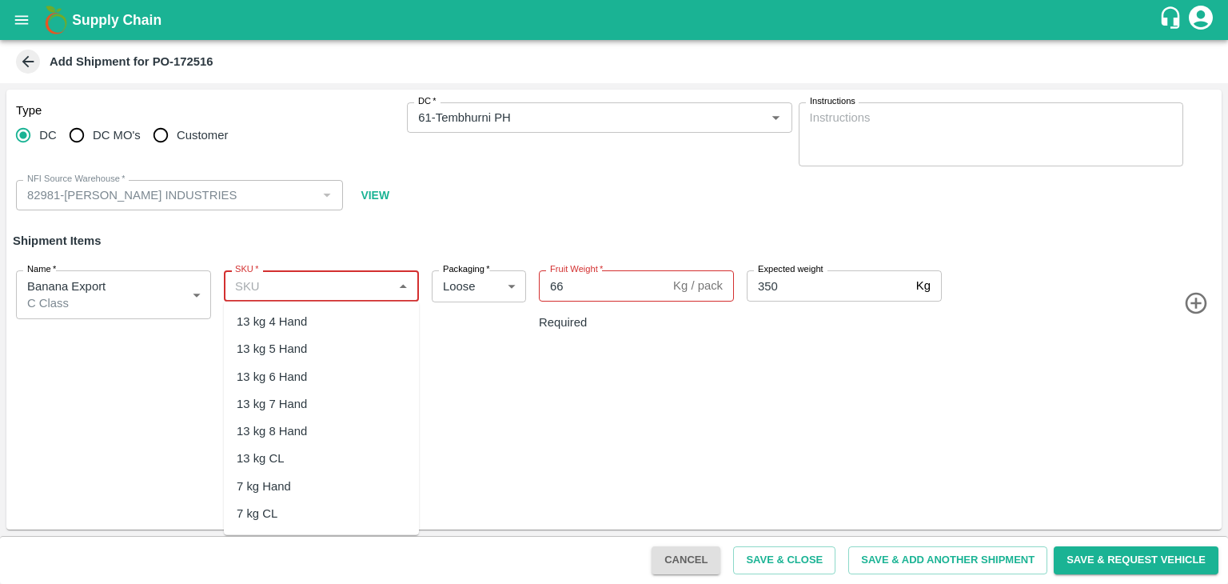
drag, startPoint x: 340, startPoint y: 282, endPoint x: 326, endPoint y: 455, distance: 173.3
click at [326, 455] on body "Supply Chain Add Shipment for PO-172516 Type DC DC MO's Customer DC   * DC   * …" at bounding box center [614, 292] width 1228 height 584
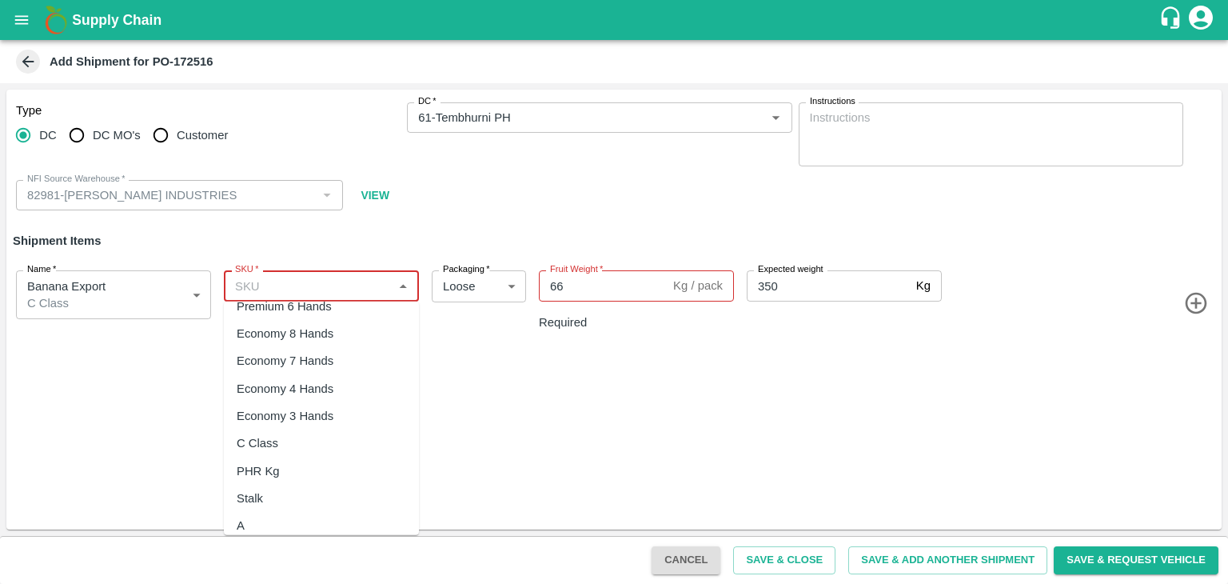
scroll to position [290, 0]
click at [292, 445] on div "C Class" at bounding box center [321, 442] width 195 height 27
type input "C Class"
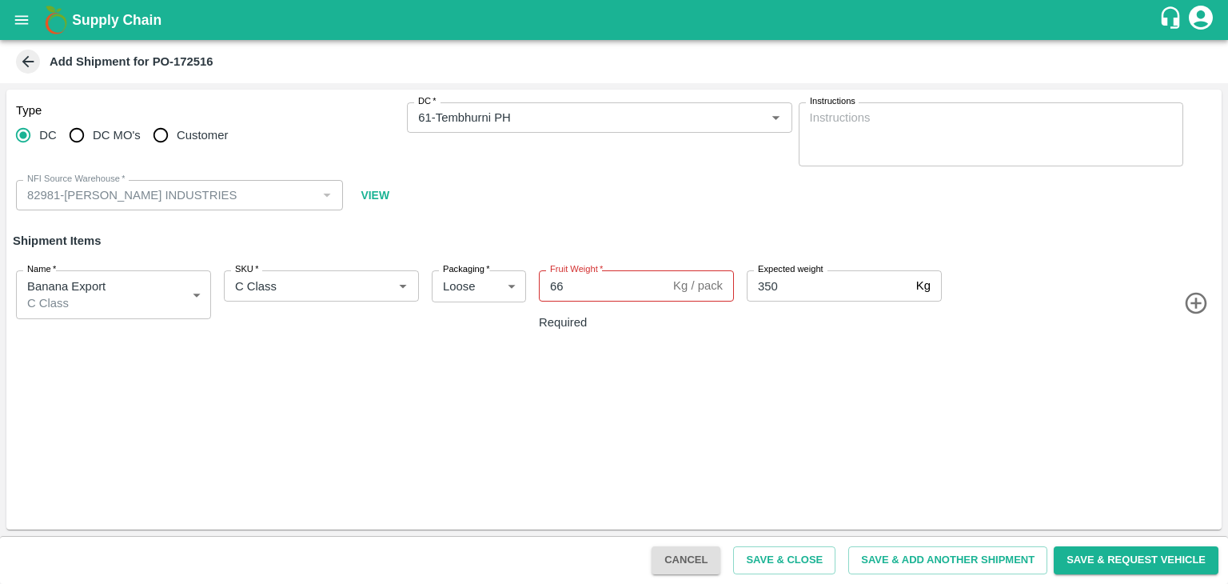
click at [587, 302] on div "Fruit Weight   * 66 Kg / pack Fruit Weight Required" at bounding box center [636, 306] width 195 height 72
click at [593, 289] on input "66" at bounding box center [603, 285] width 128 height 30
type input "6"
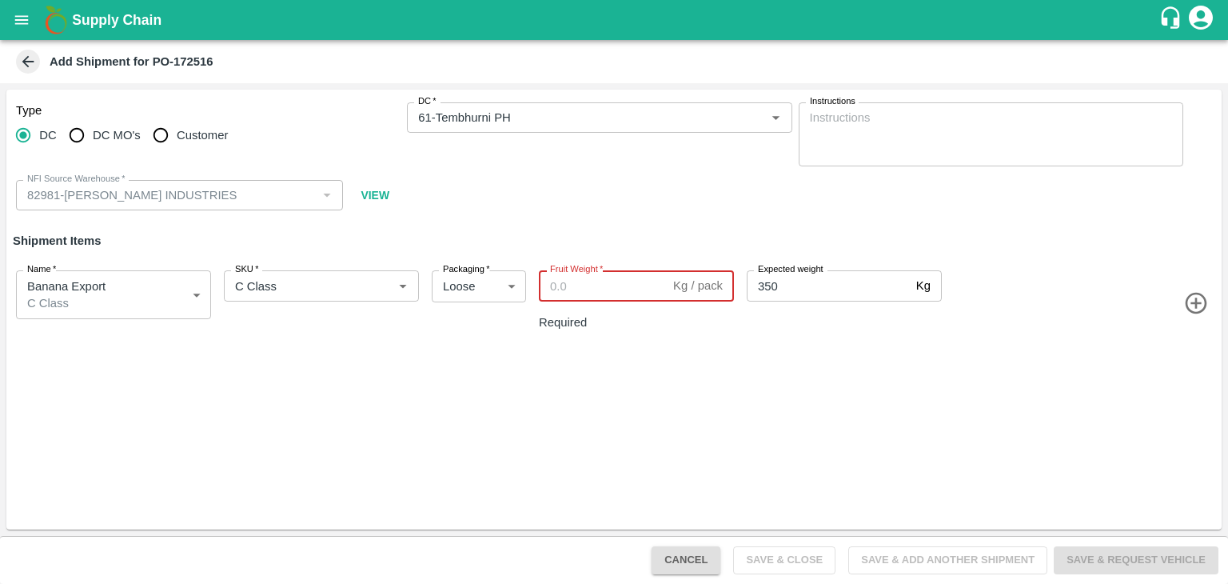
paste input "473"
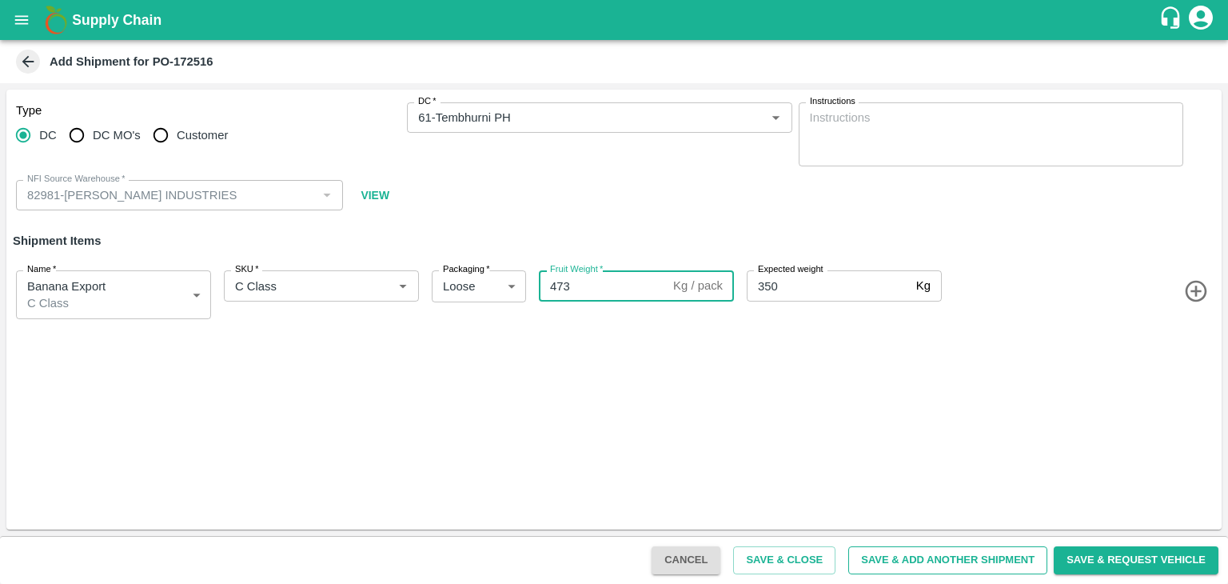
type input "473"
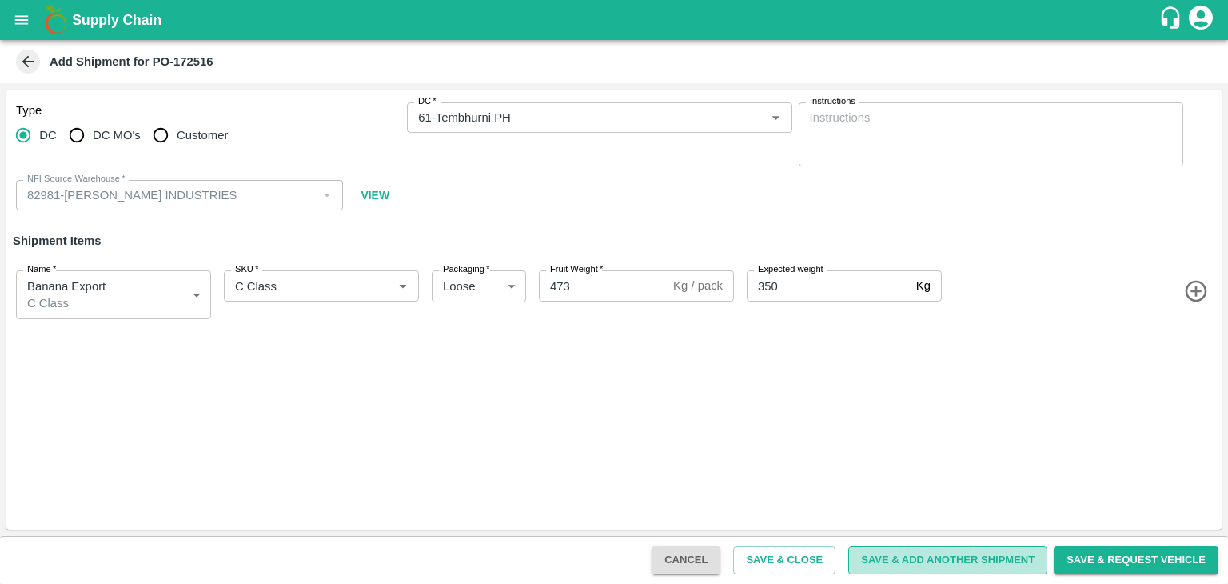
click at [922, 552] on button "Save & Add Another Shipment" at bounding box center [947, 560] width 199 height 28
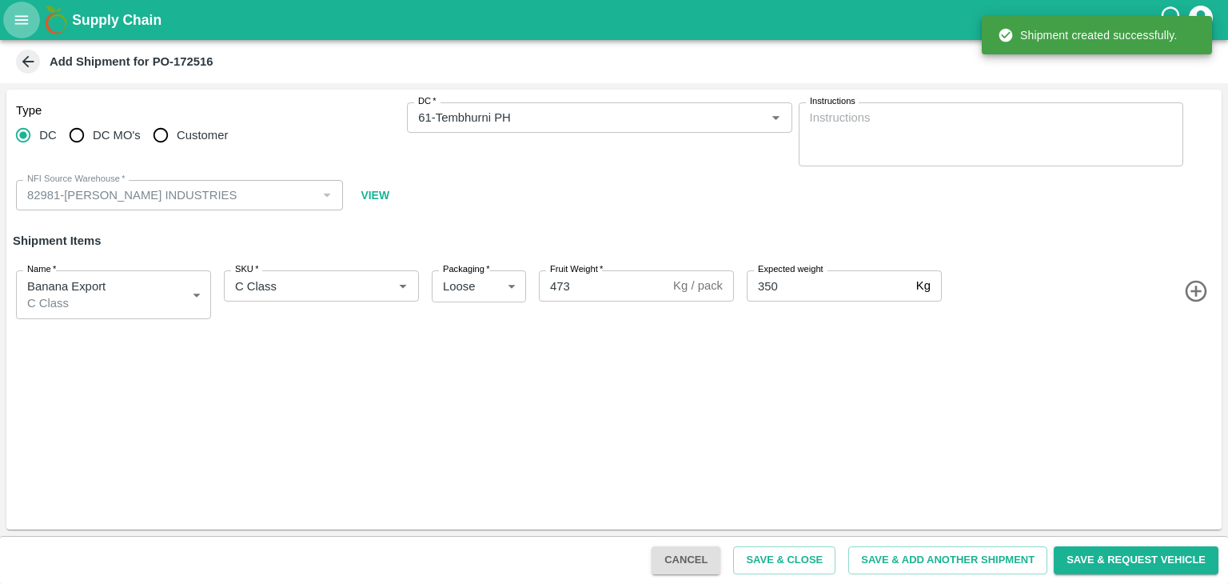
click at [25, 21] on icon "open drawer" at bounding box center [22, 20] width 18 height 18
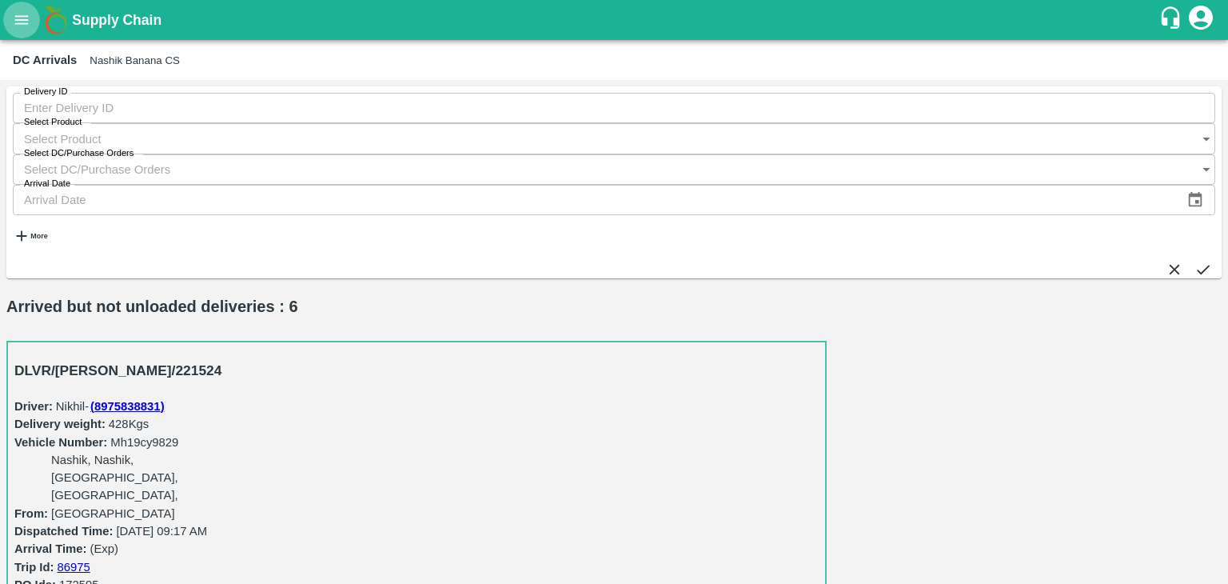
click at [14, 10] on button "open drawer" at bounding box center [21, 20] width 37 height 37
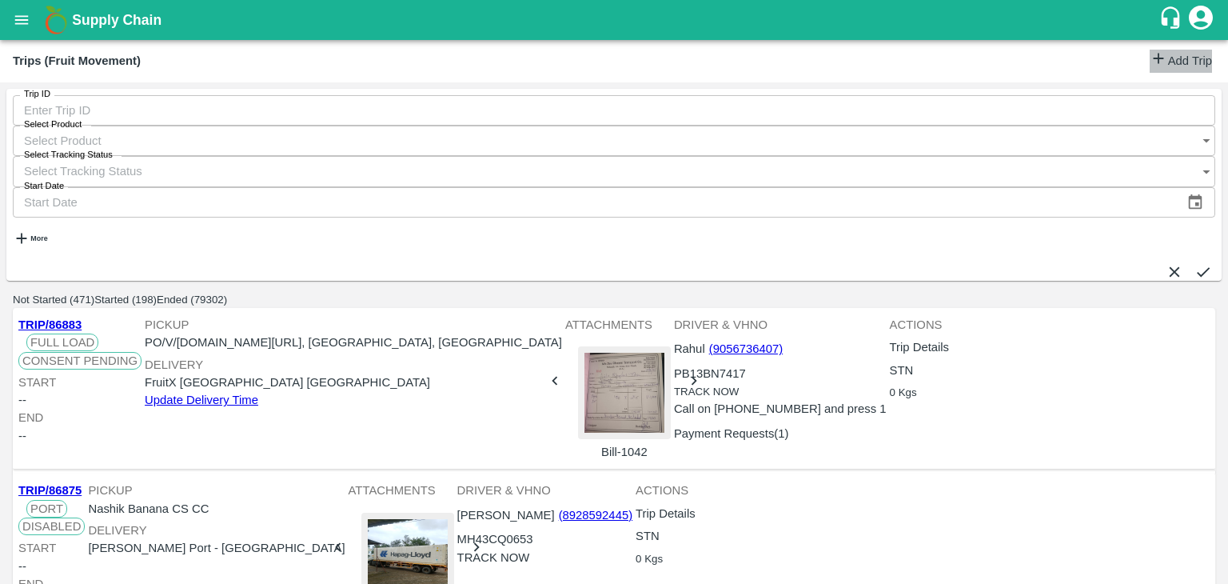
click at [1198, 58] on link "Add Trip" at bounding box center [1181, 61] width 62 height 23
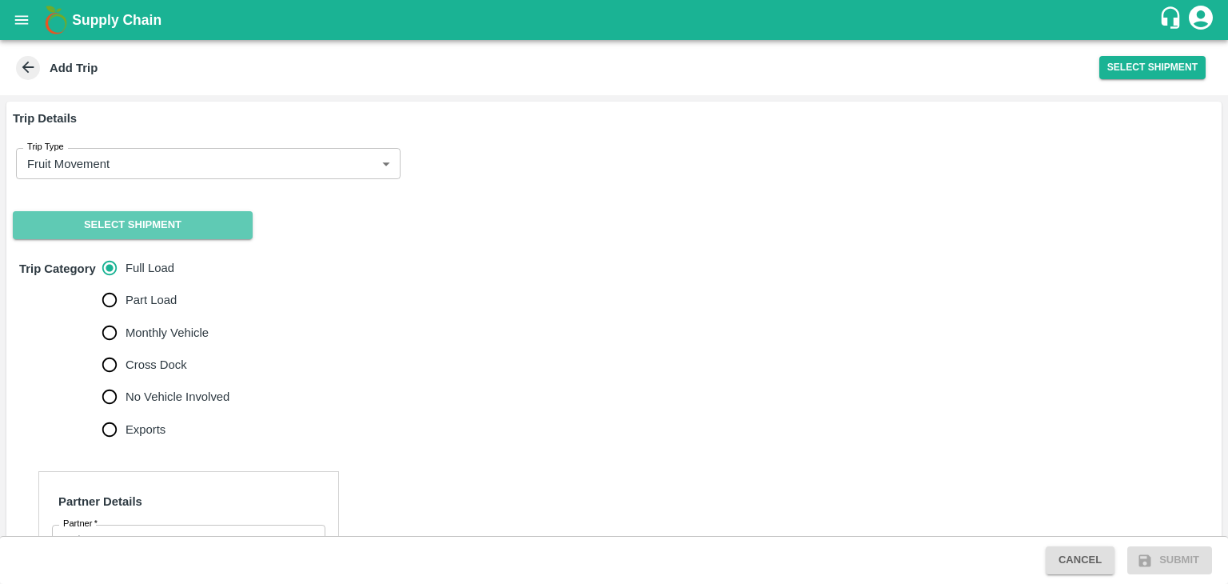
click at [93, 218] on button "Select Shipment" at bounding box center [133, 225] width 240 height 28
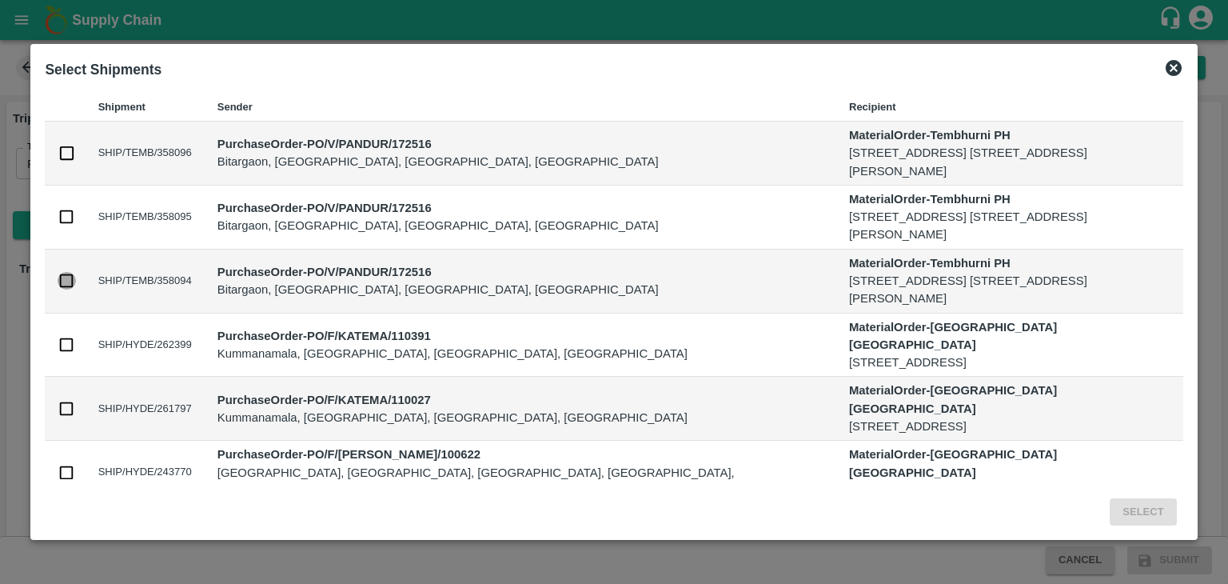
click at [65, 277] on input "checkbox" at bounding box center [67, 281] width 18 height 18
checkbox input "true"
click at [1151, 513] on button "Select" at bounding box center [1143, 512] width 66 height 28
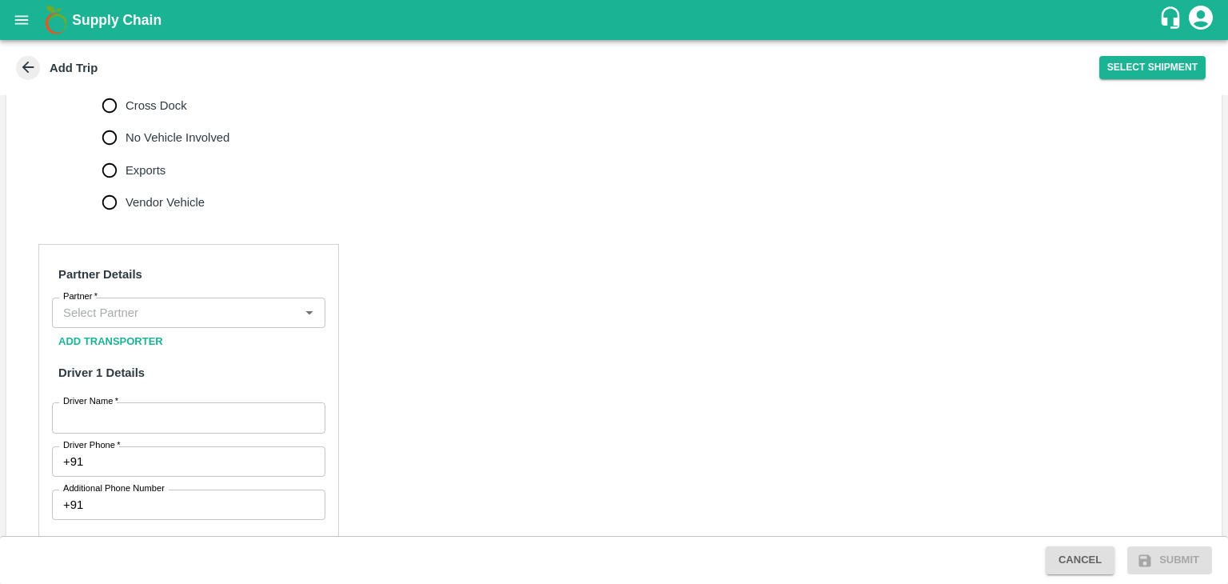
scroll to position [592, 0]
click at [122, 327] on div "Partner" at bounding box center [188, 312] width 273 height 30
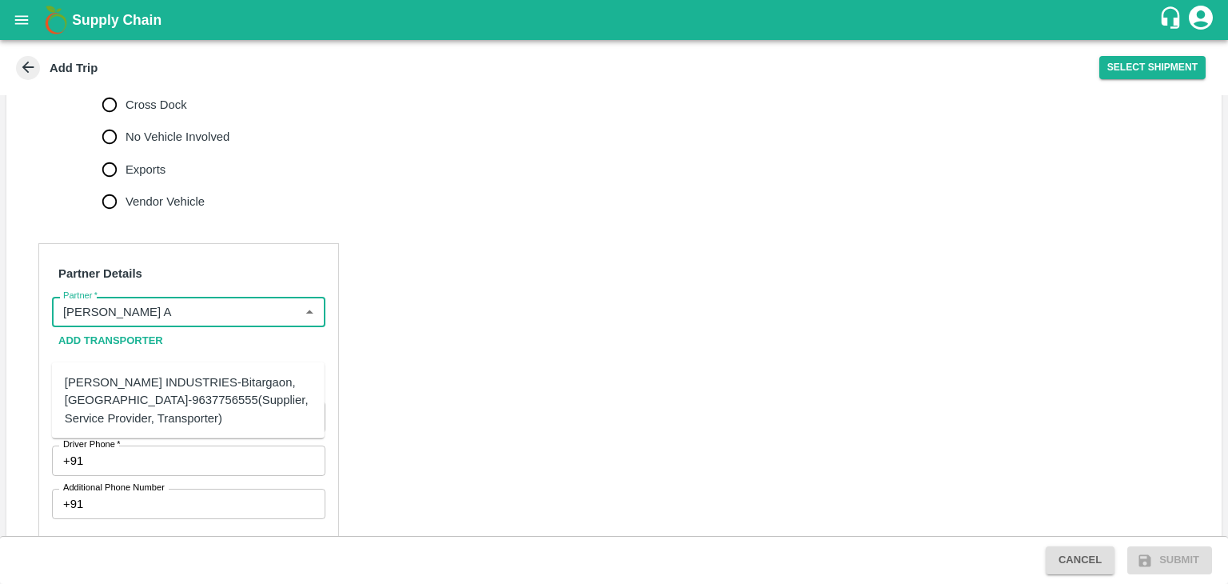
click at [181, 390] on div "PANDURANG AGRO INDUSTRIES-Bitargaon, Solapur-9637756555(Supplier, Service Provi…" at bounding box center [188, 400] width 247 height 54
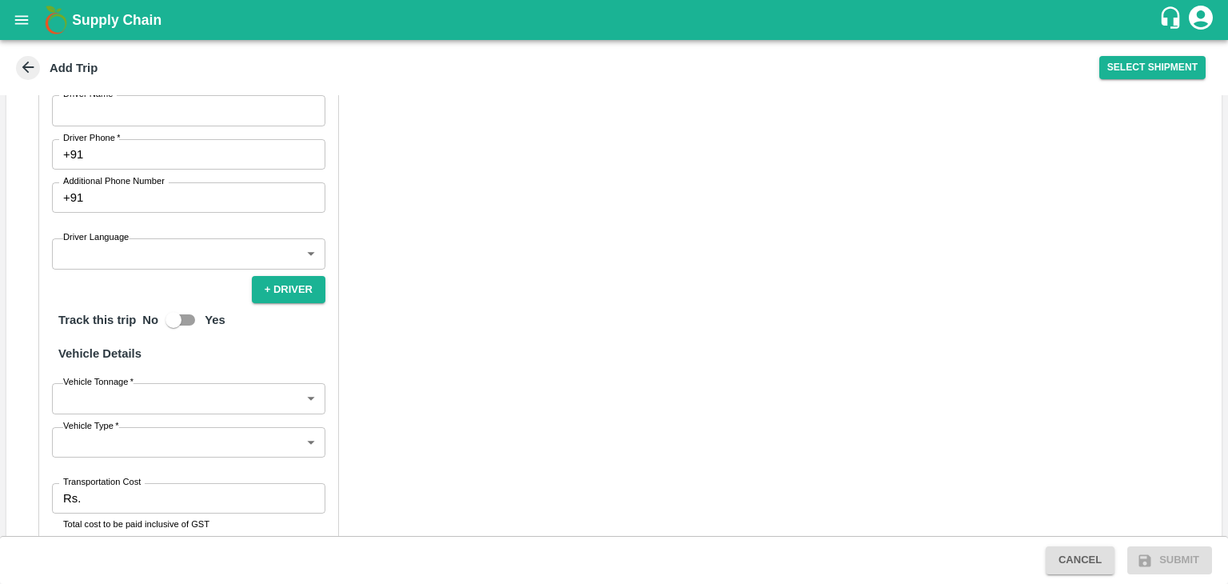
scroll to position [836, 0]
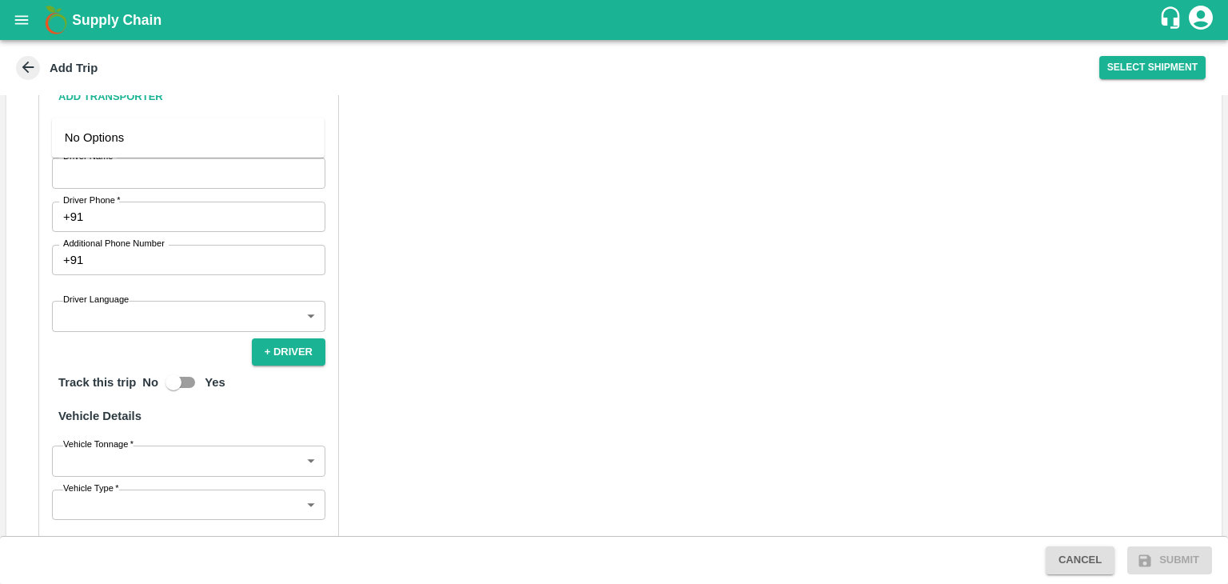
type input "PANDURANG AGRO INDUSTRIES-Bitargaon, Solapur-9637756555(Supplier, Service Provi…"
type input "Patil"
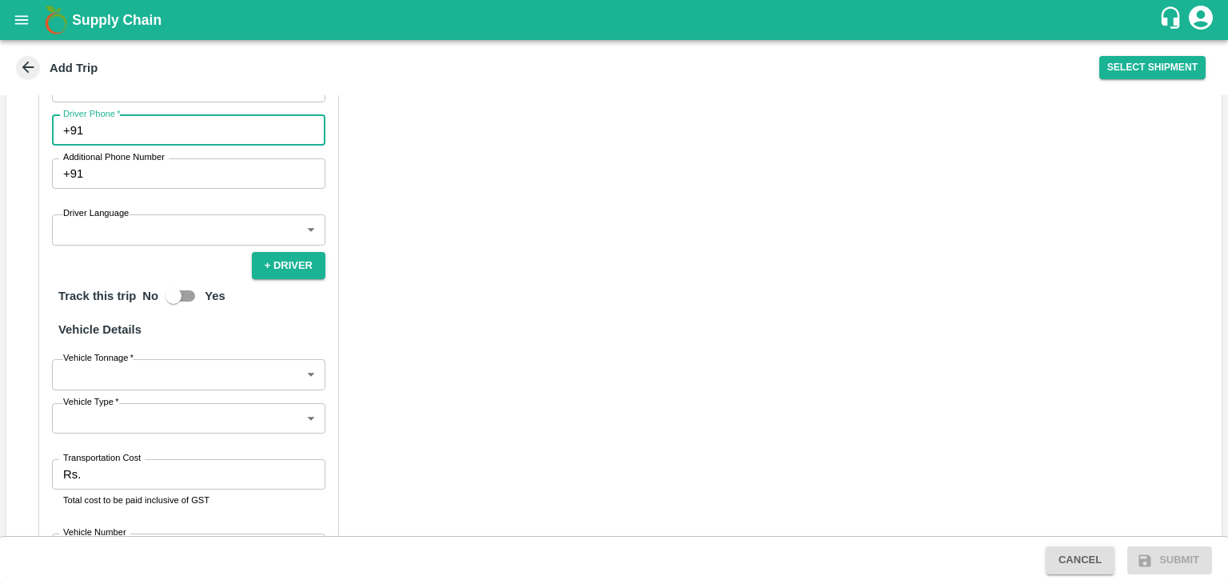
scroll to position [933, 0]
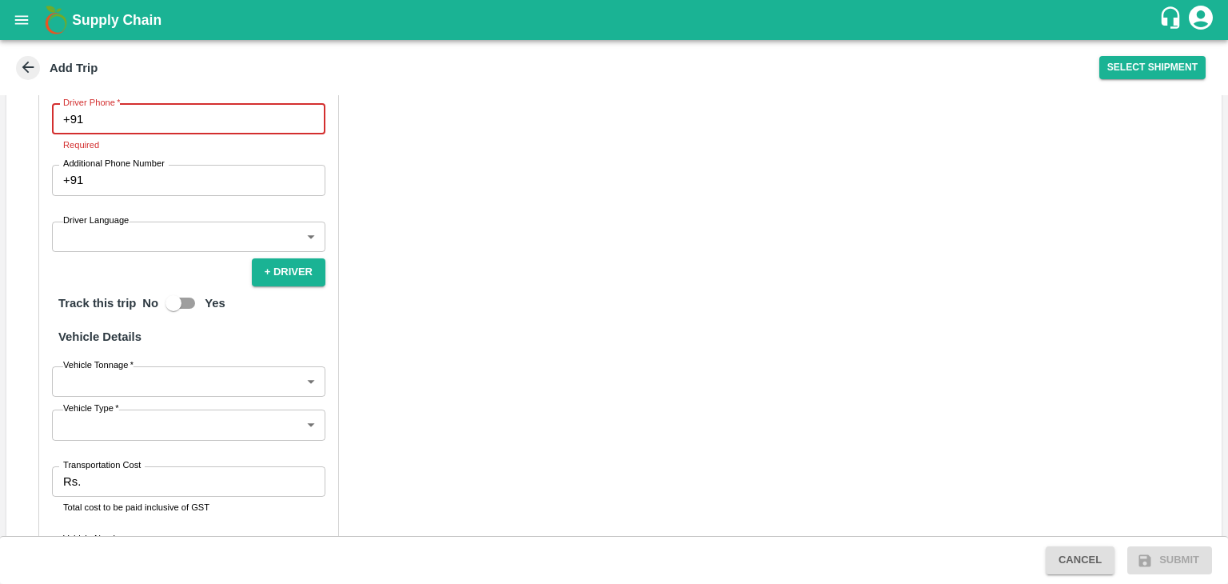
click at [131, 134] on input "Driver Phone   *" at bounding box center [208, 119] width 236 height 30
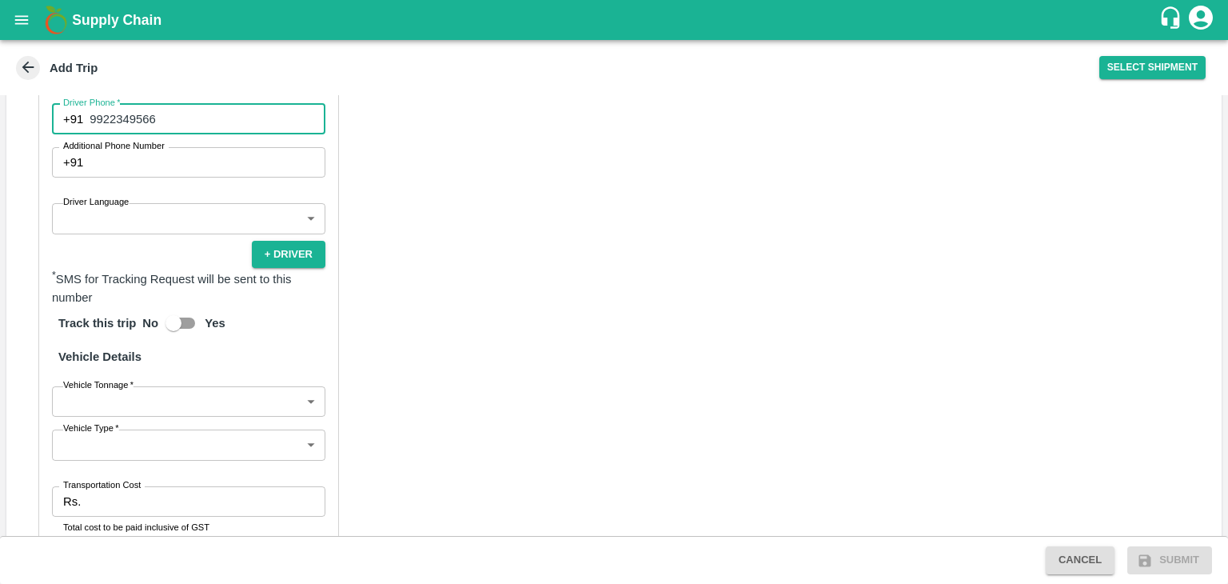
type input "9922349566"
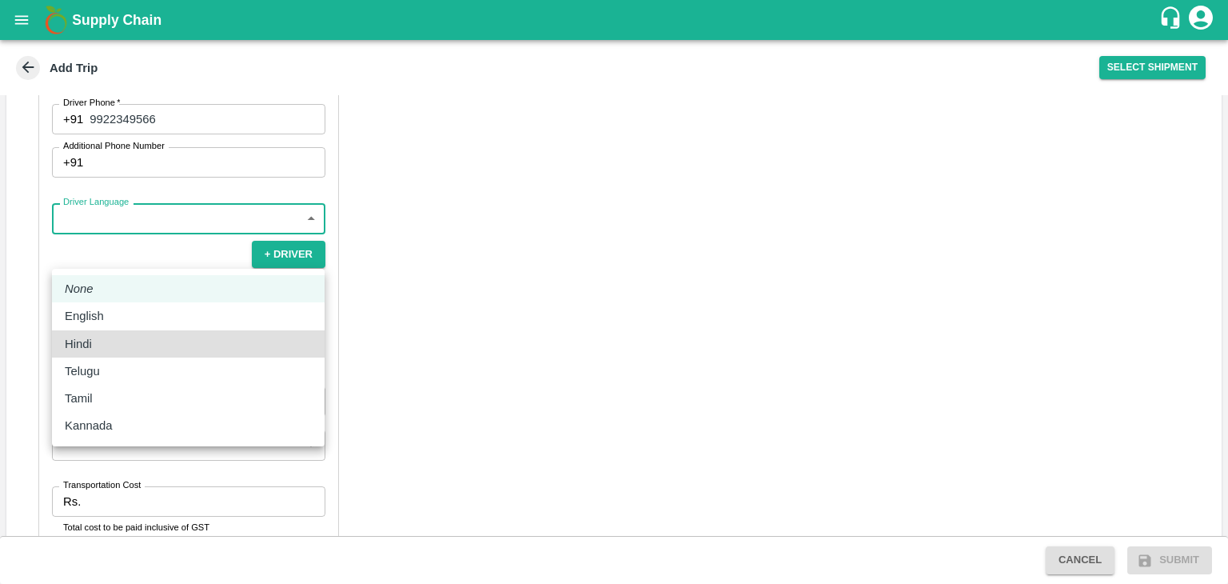
type input "hi"
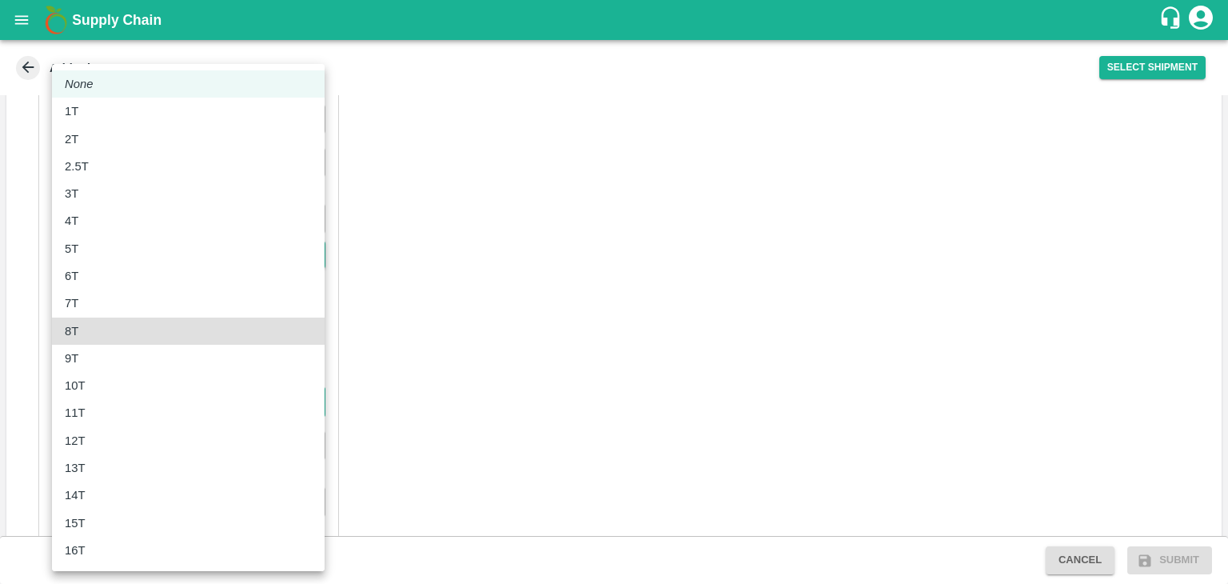
type input "8000"
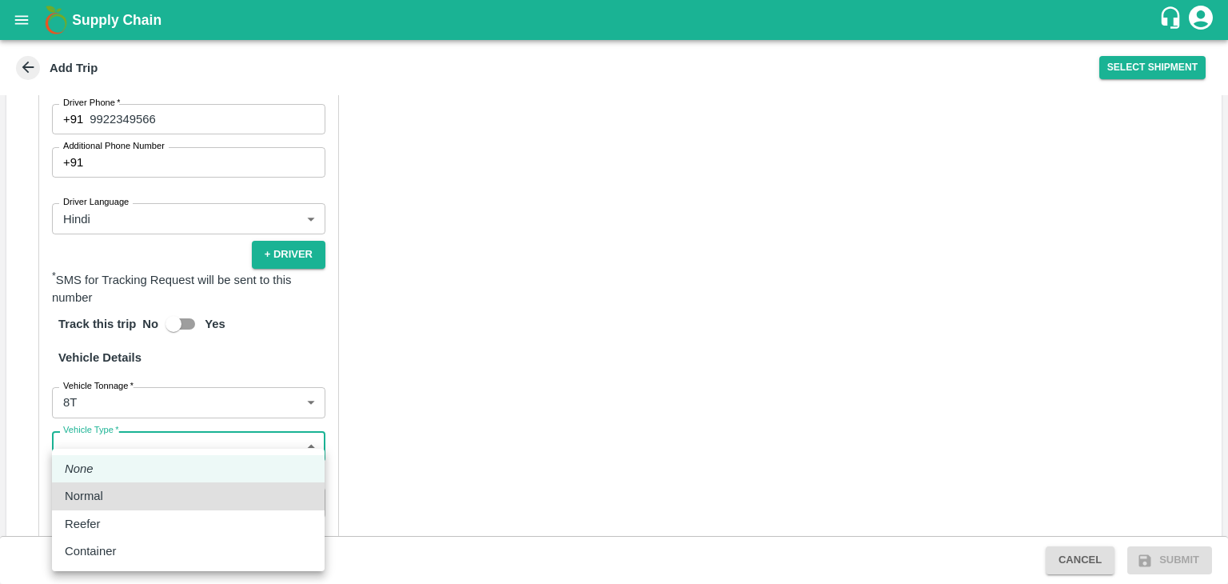
type input "Normal"
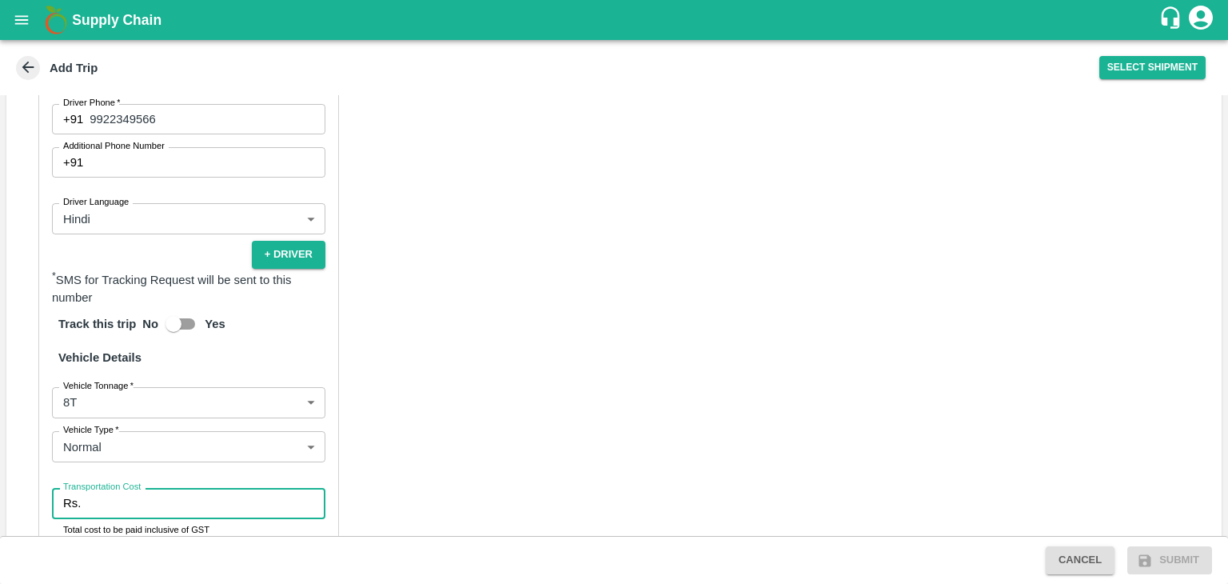
scroll to position [951, 0]
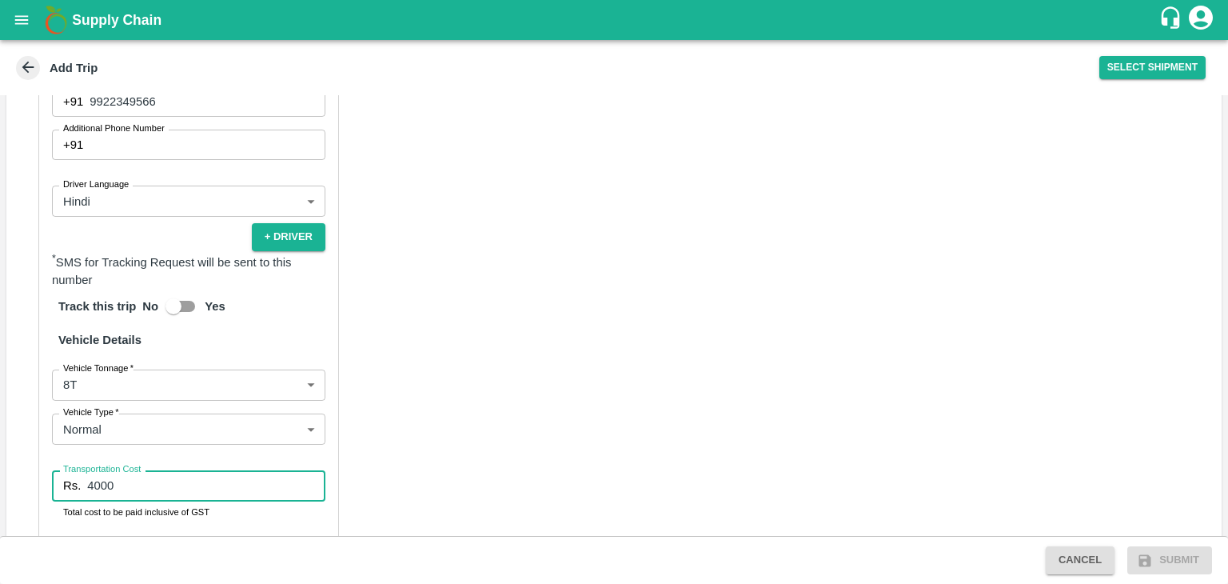
type input "4000"
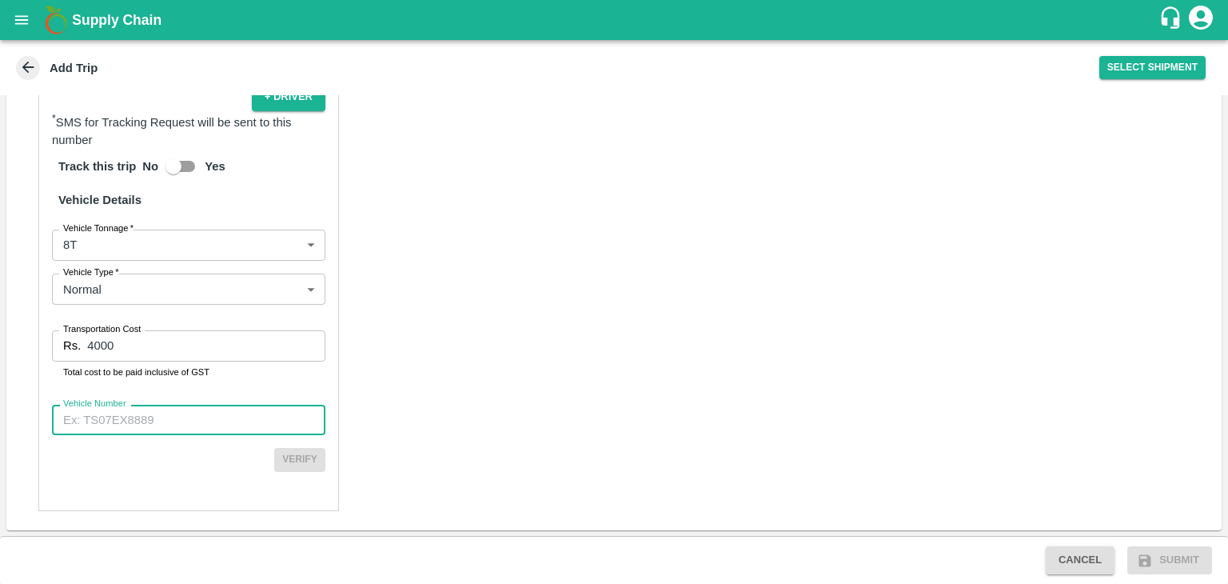
paste input "MH45AF4518"
type input "MH45AF4518"
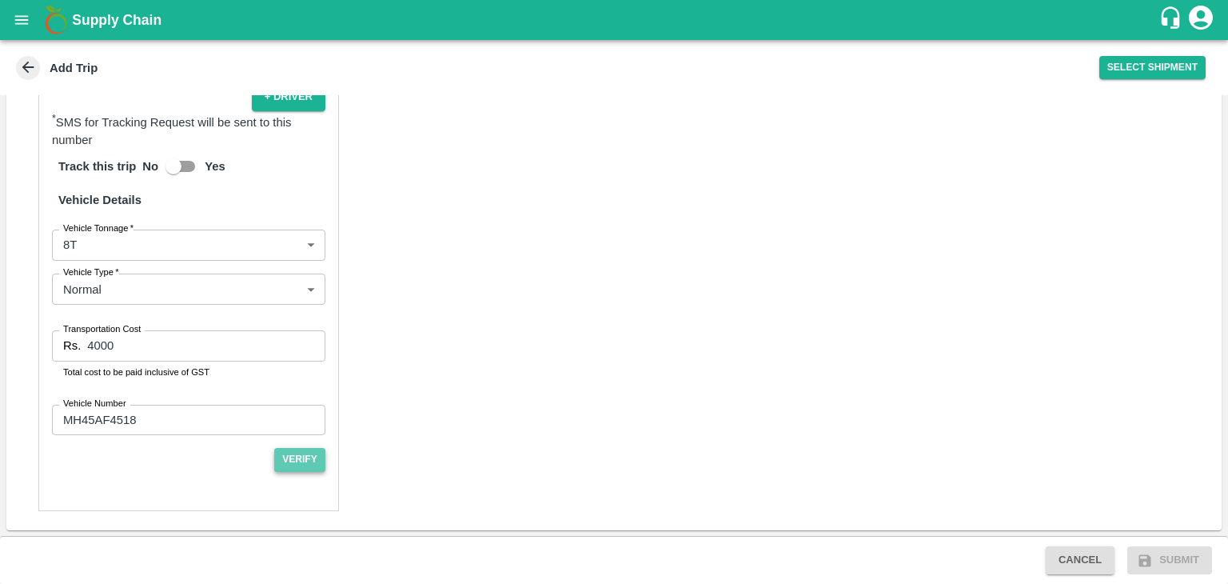
click at [297, 454] on button "Verify" at bounding box center [299, 459] width 51 height 23
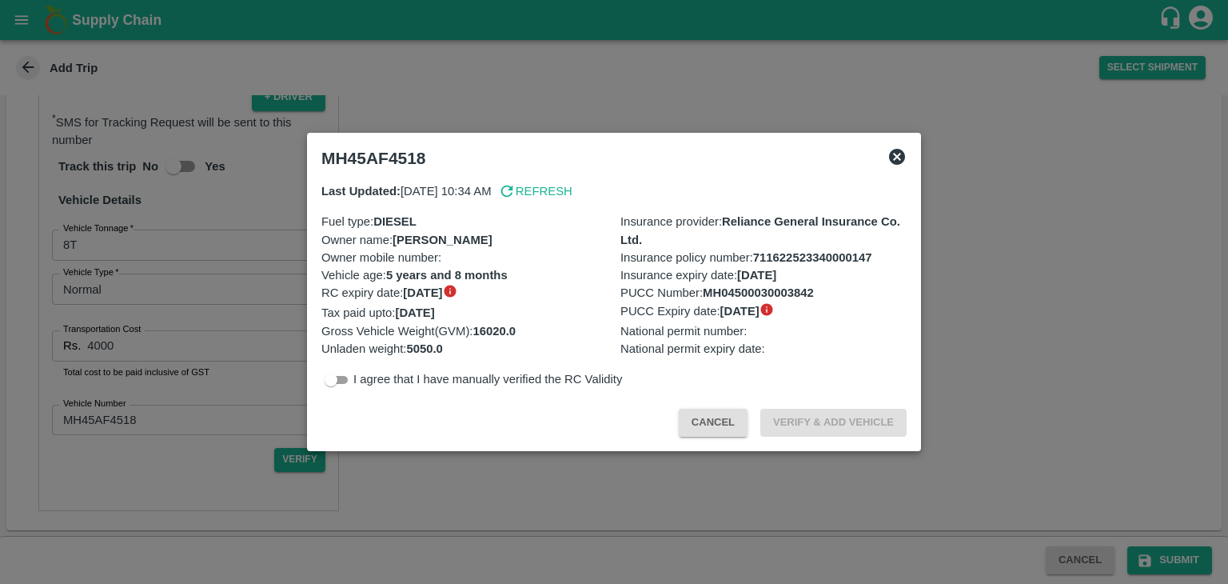
click at [987, 512] on div at bounding box center [614, 292] width 1228 height 584
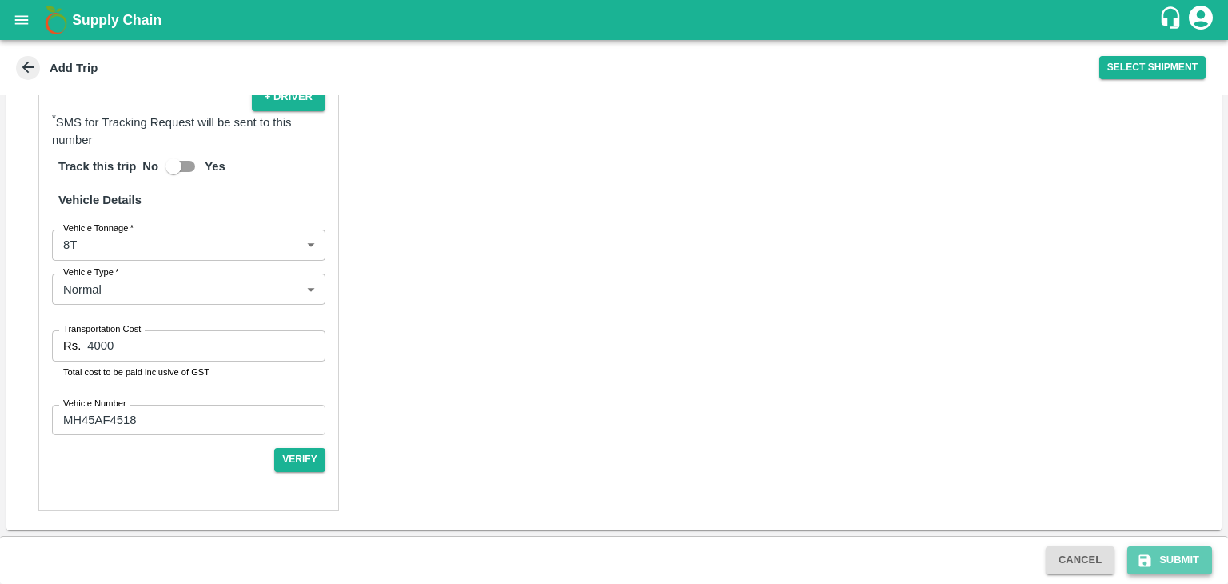
click at [1209, 560] on button "Submit" at bounding box center [1170, 560] width 85 height 28
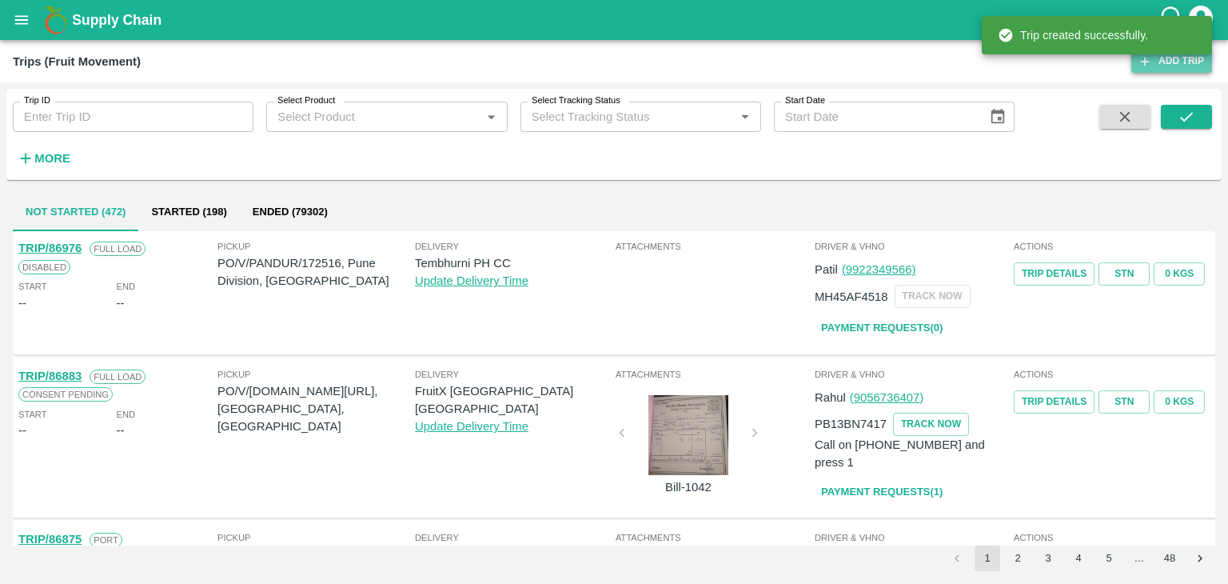
click at [1157, 71] on link "Add Trip" at bounding box center [1172, 61] width 81 height 23
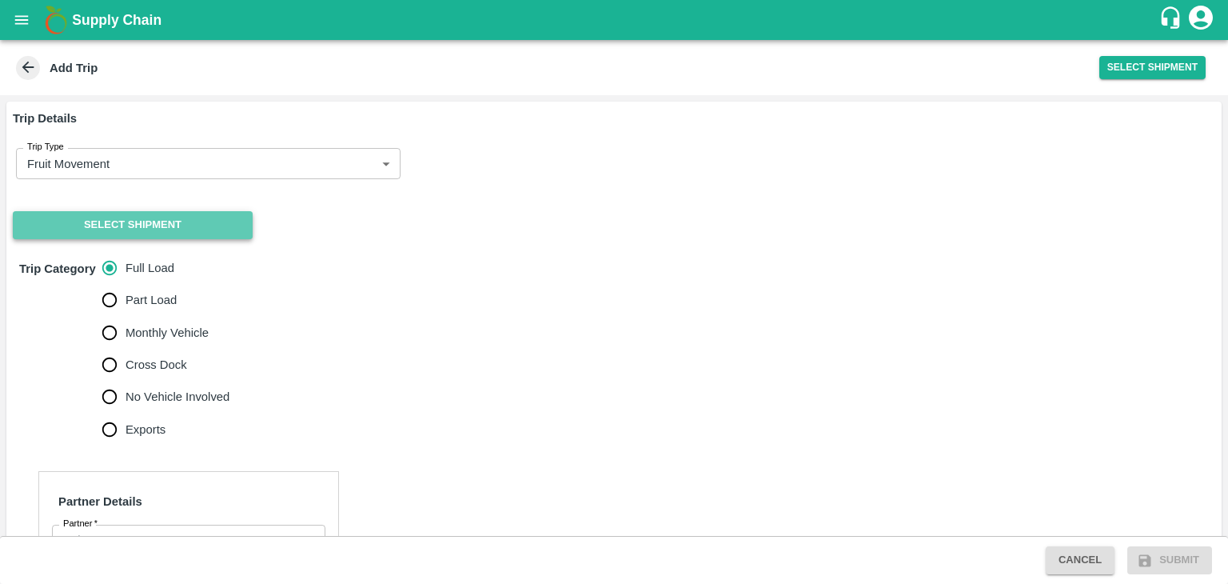
click at [123, 221] on button "Select Shipment" at bounding box center [133, 225] width 240 height 28
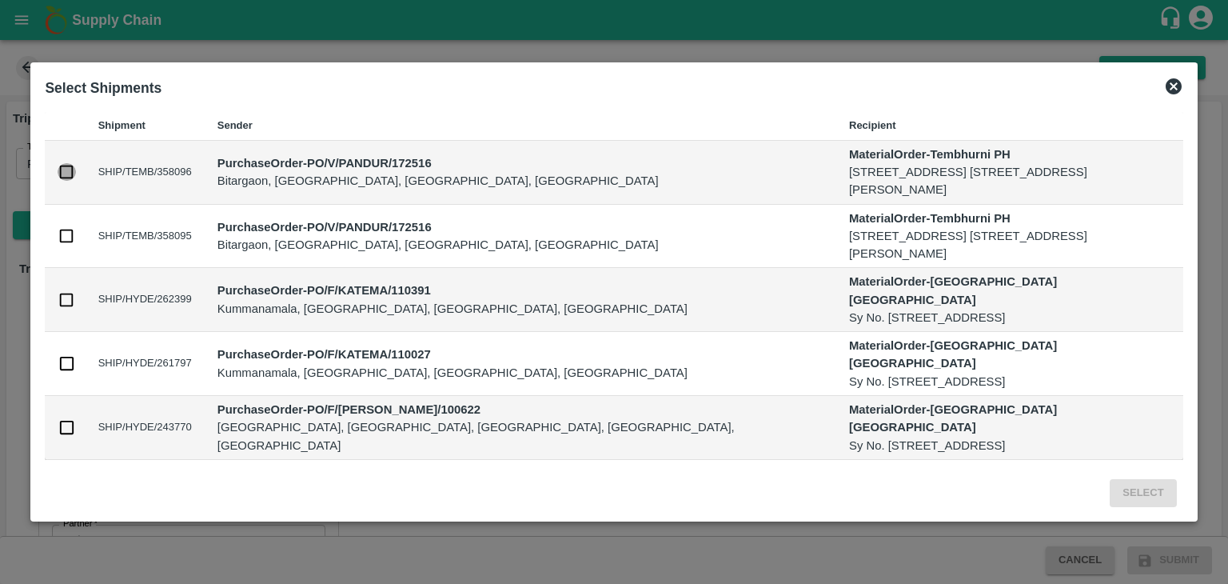
click at [68, 174] on input "checkbox" at bounding box center [67, 172] width 18 height 18
checkbox input "true"
click at [67, 244] on input "checkbox" at bounding box center [67, 236] width 18 height 18
checkbox input "true"
click at [1160, 483] on button "Select" at bounding box center [1143, 493] width 66 height 28
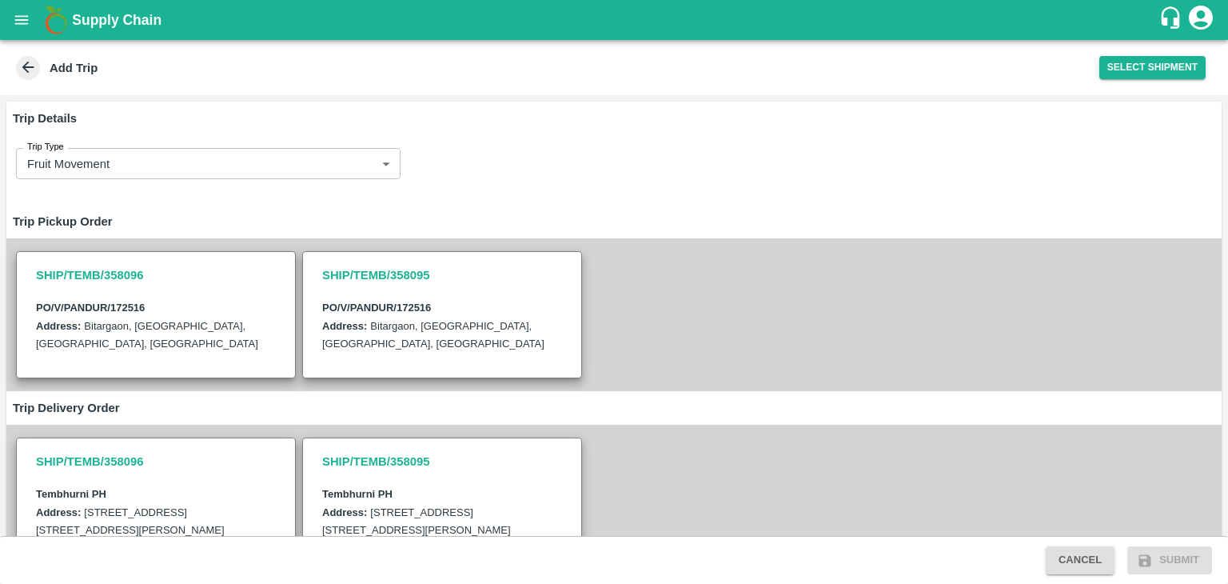
scroll to position [464, 0]
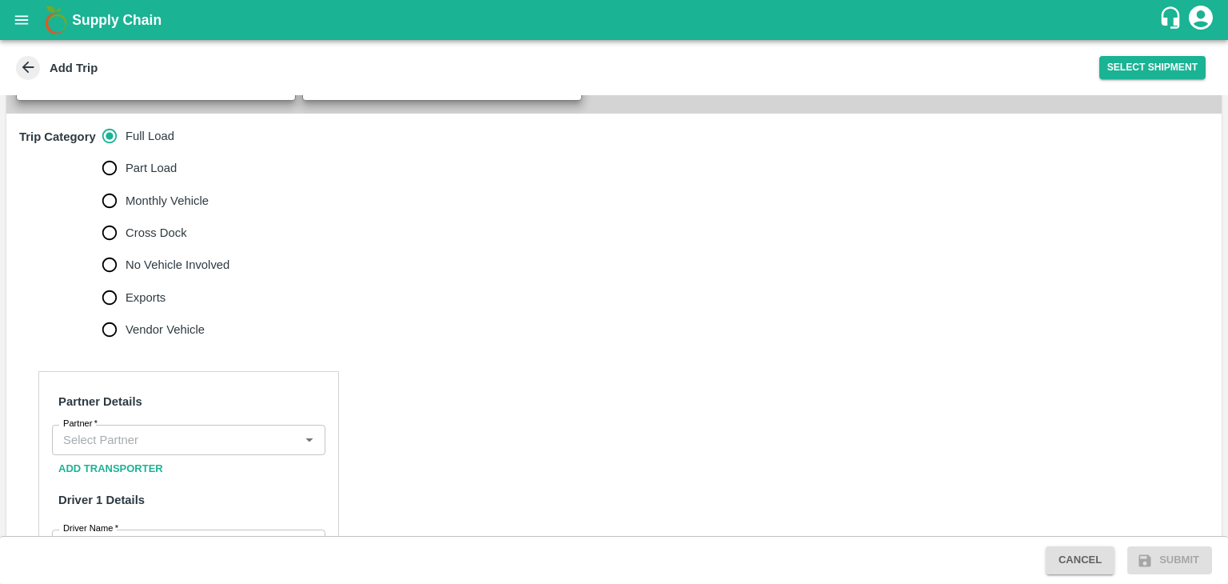
click at [166, 281] on label "No Vehicle Involved" at bounding box center [162, 265] width 137 height 32
click at [126, 281] on input "No Vehicle Involved" at bounding box center [110, 265] width 32 height 32
radio input "true"
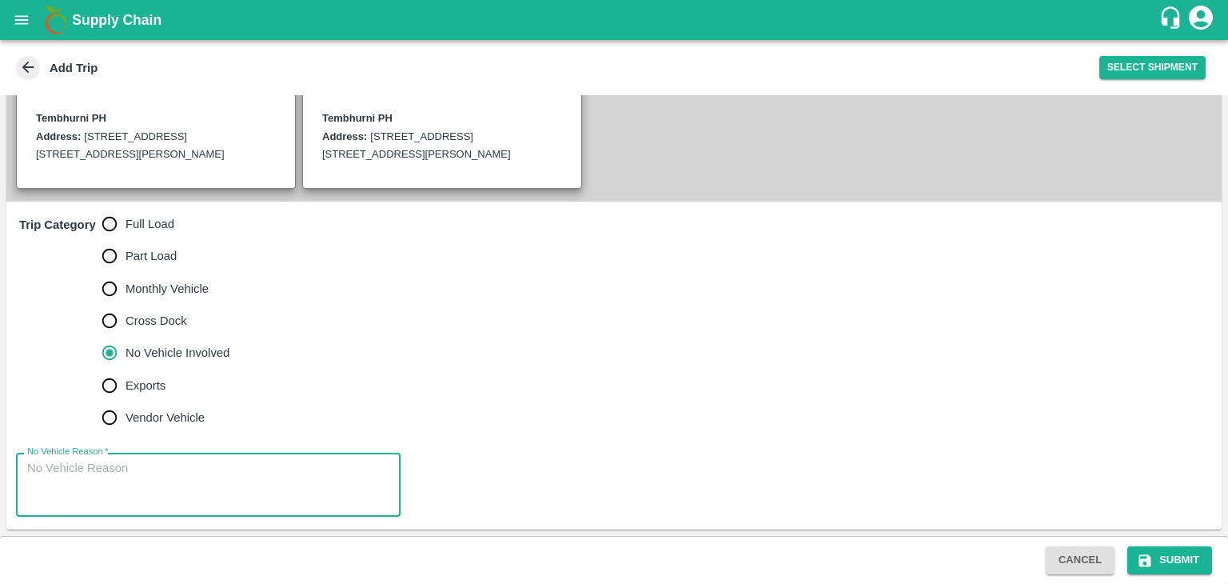
click at [189, 502] on textarea "No Vehicle Reason   *" at bounding box center [208, 485] width 362 height 50
type textarea "Field Dump"
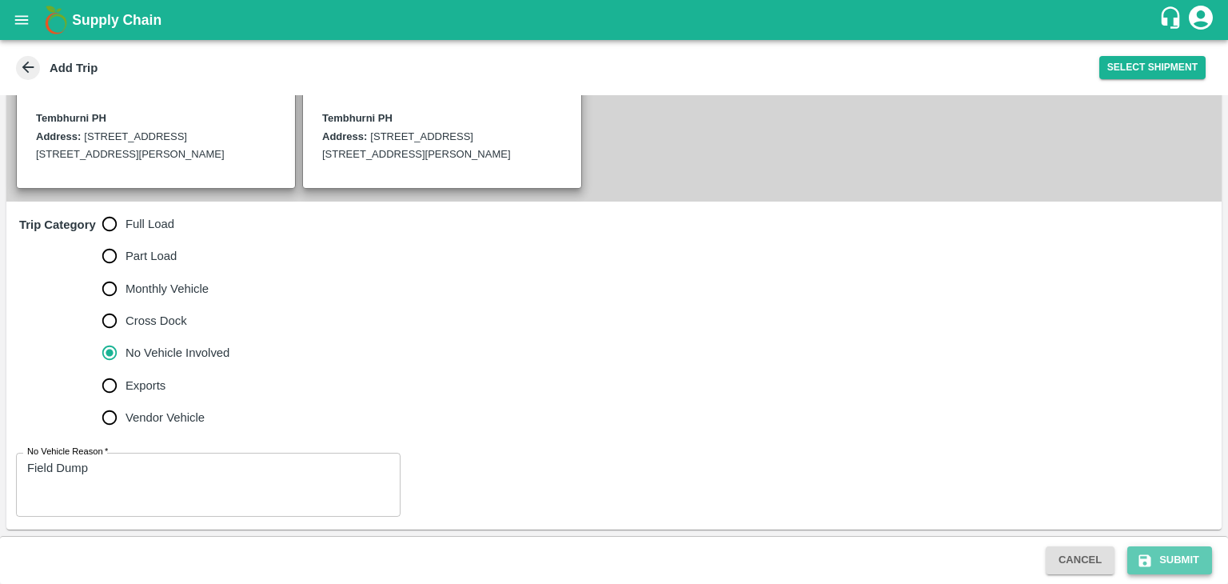
click at [1184, 564] on button "Submit" at bounding box center [1170, 560] width 85 height 28
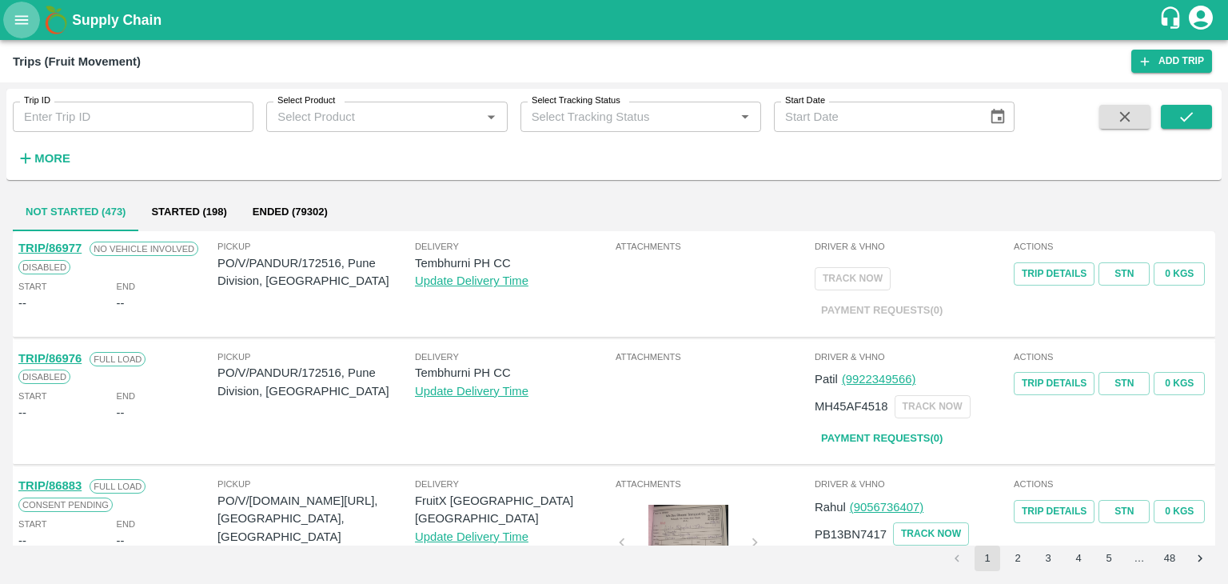
click at [19, 23] on icon "open drawer" at bounding box center [22, 19] width 14 height 9
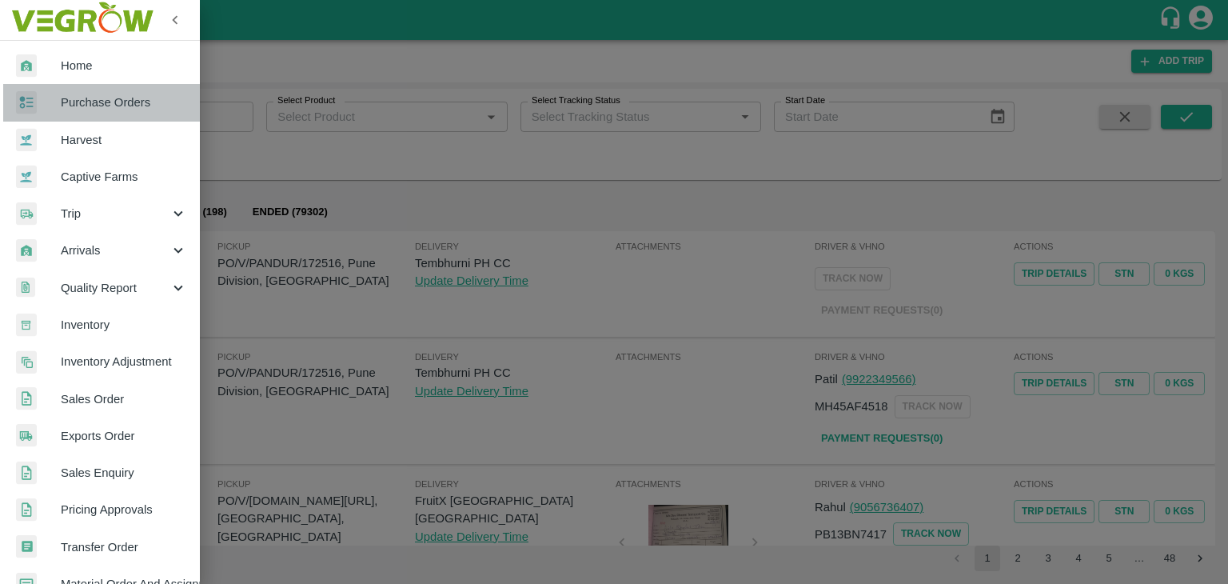
click at [102, 98] on span "Purchase Orders" at bounding box center [124, 103] width 126 height 18
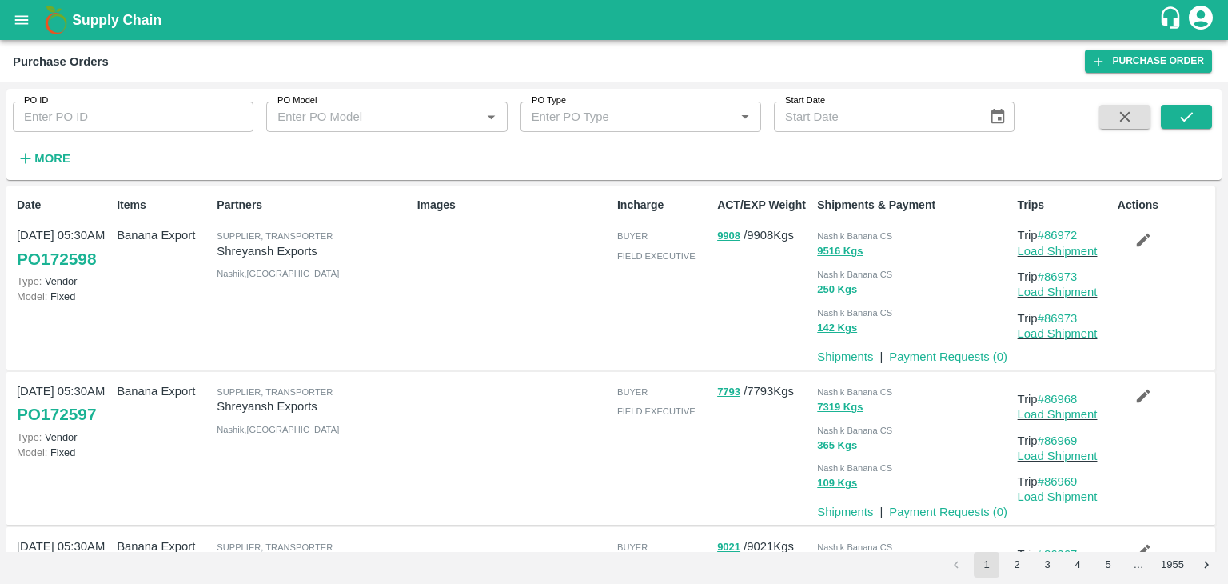
click at [189, 110] on input "PO ID" at bounding box center [133, 117] width 241 height 30
paste input "172516"
type input "172516"
click at [1193, 118] on icon "submit" at bounding box center [1187, 117] width 18 height 18
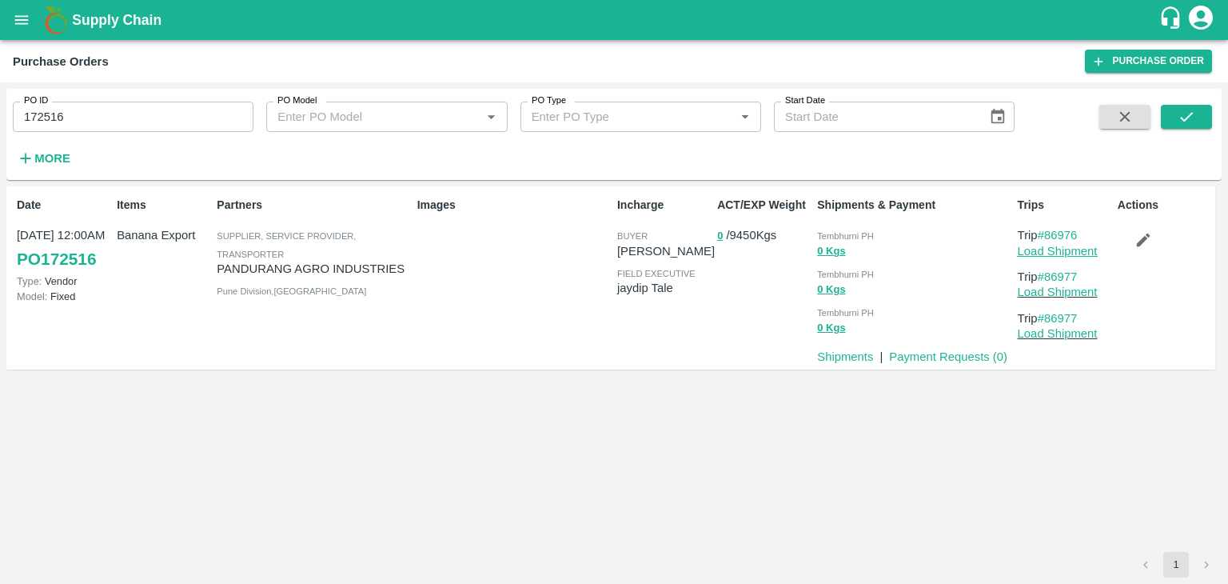
click at [1080, 254] on link "Load Shipment" at bounding box center [1058, 251] width 80 height 13
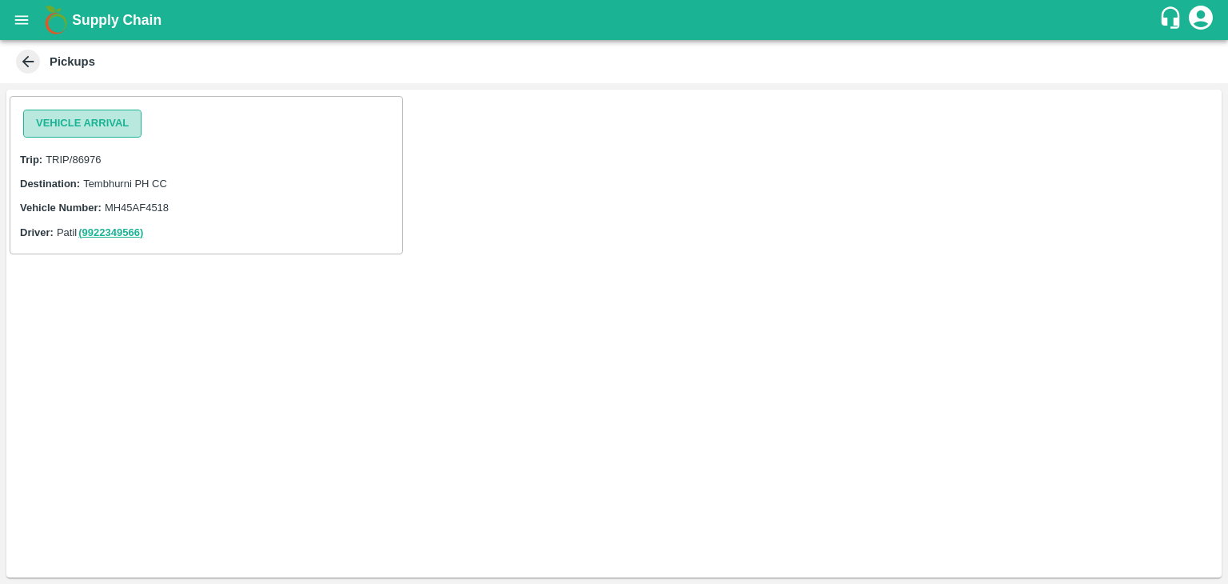
click at [102, 117] on button "Vehicle Arrival" at bounding box center [82, 124] width 118 height 28
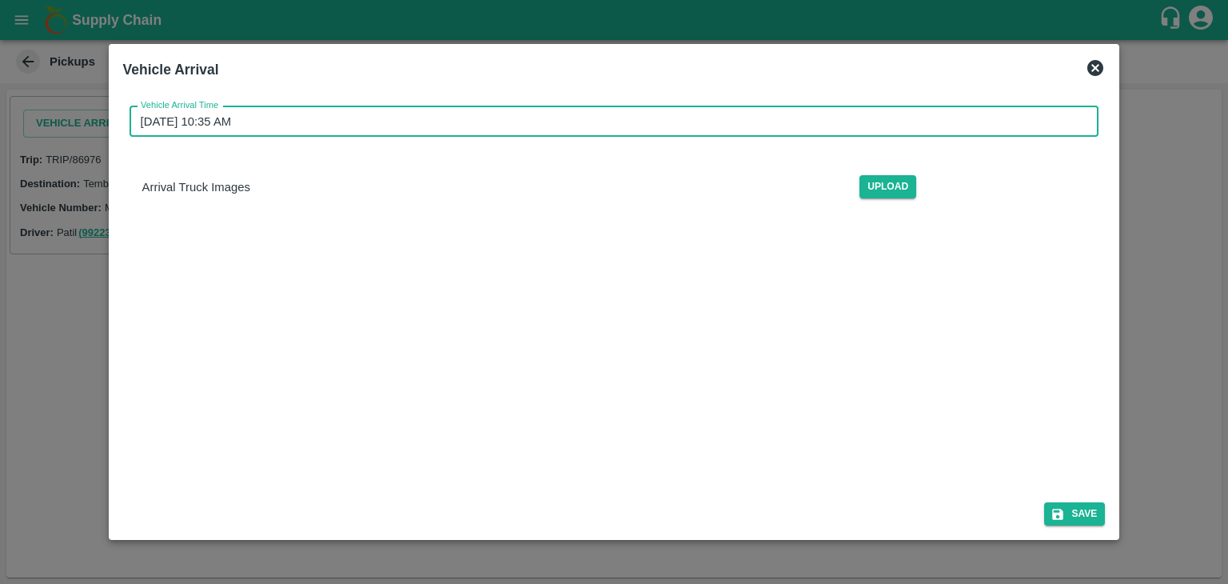
click at [520, 122] on input "[DATE] 10:35 AM" at bounding box center [609, 121] width 959 height 30
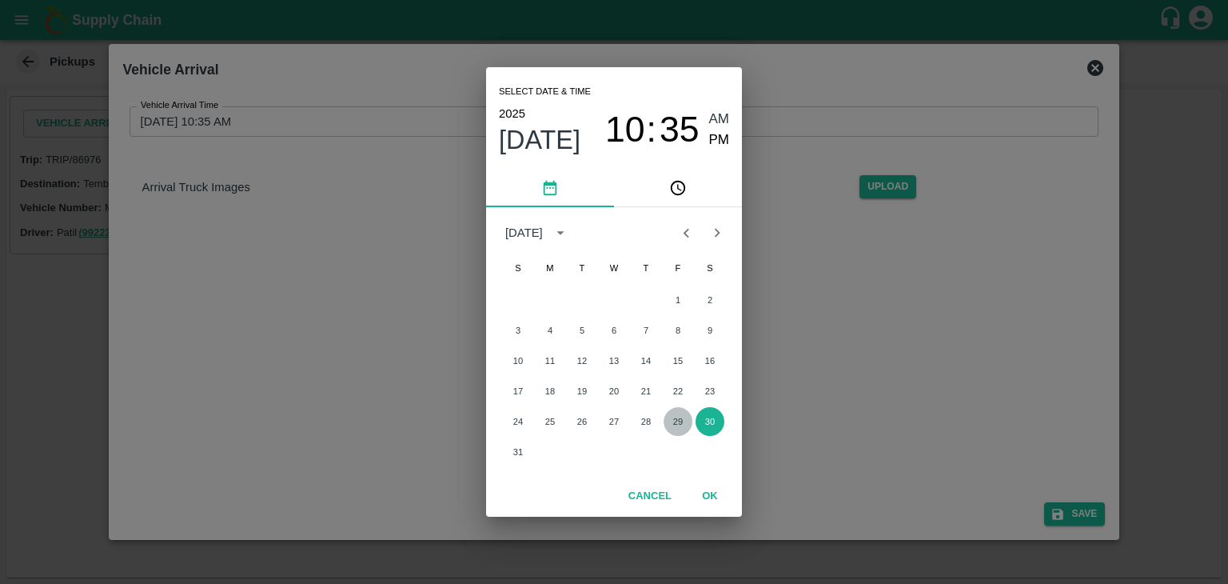
click at [681, 423] on button "29" at bounding box center [678, 421] width 29 height 29
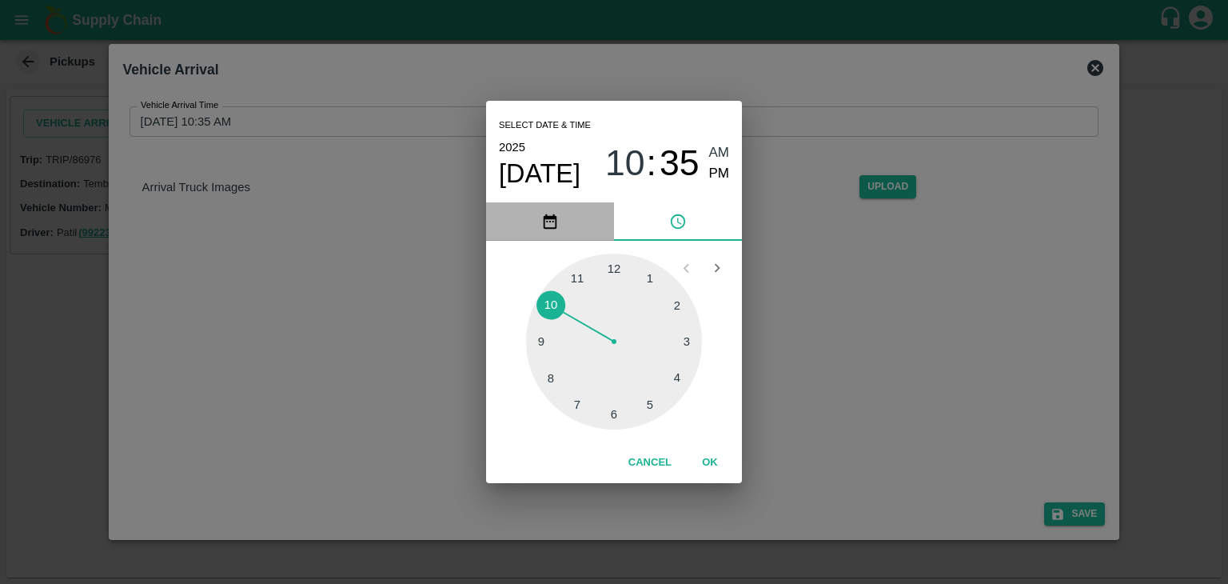
click at [548, 231] on button "pick date" at bounding box center [550, 221] width 128 height 38
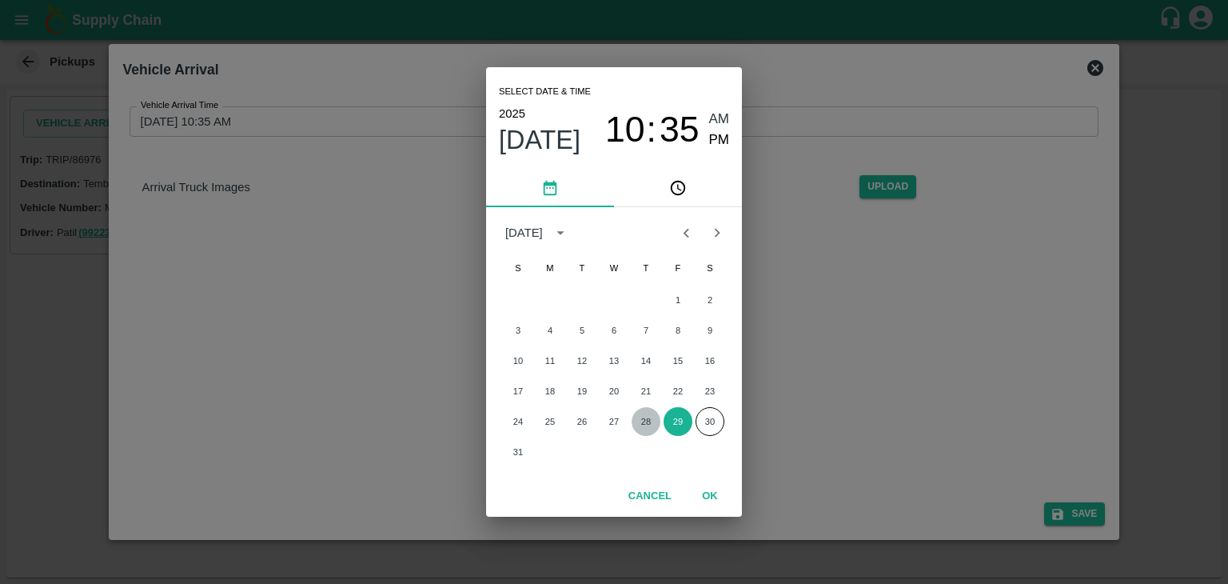
click at [645, 426] on button "28" at bounding box center [646, 421] width 29 height 29
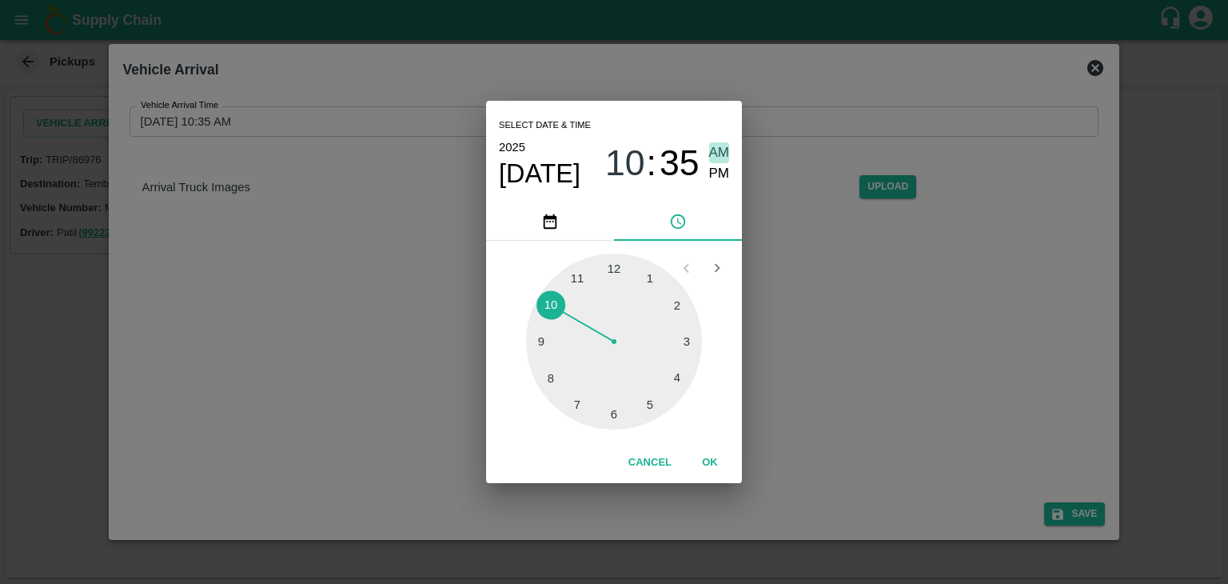
click at [709, 150] on span "AM" at bounding box center [719, 153] width 21 height 22
click at [546, 344] on div at bounding box center [614, 341] width 176 height 176
type input "28/08/2025 09:45 AM"
click at [725, 457] on button "OK" at bounding box center [710, 463] width 51 height 28
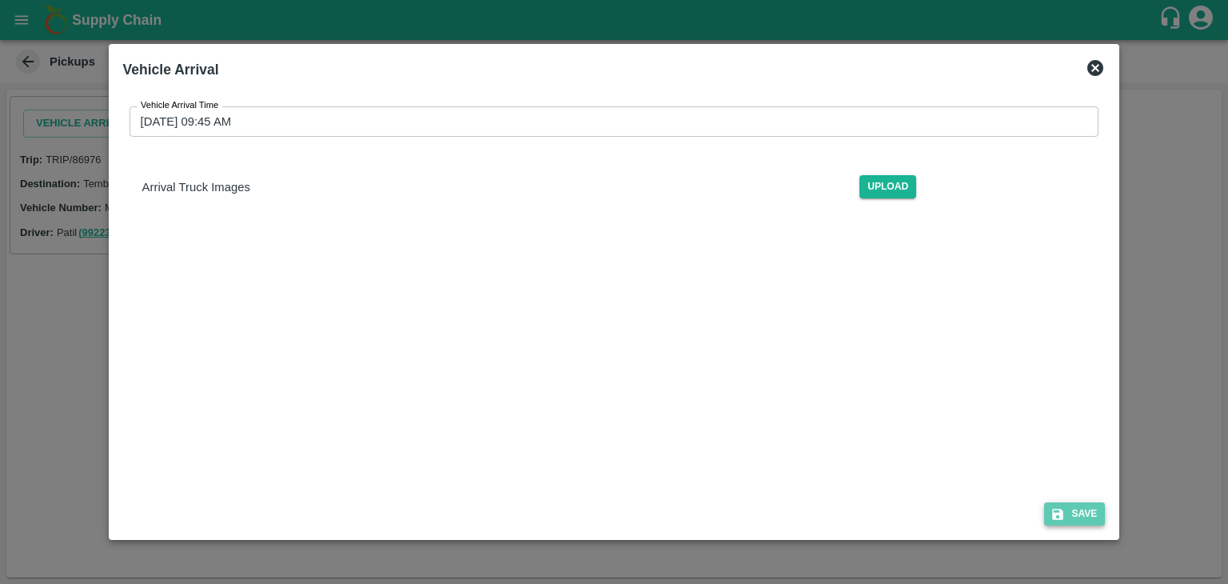
click at [1068, 511] on button "Save" at bounding box center [1074, 513] width 61 height 23
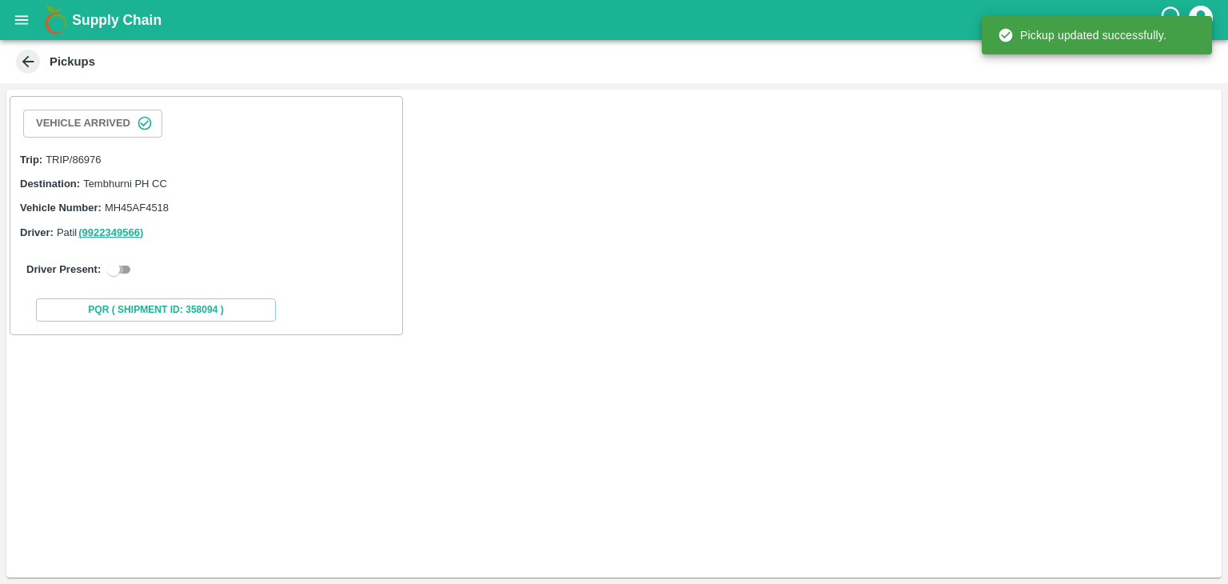
click at [129, 273] on input "checkbox" at bounding box center [114, 269] width 58 height 19
checkbox input "true"
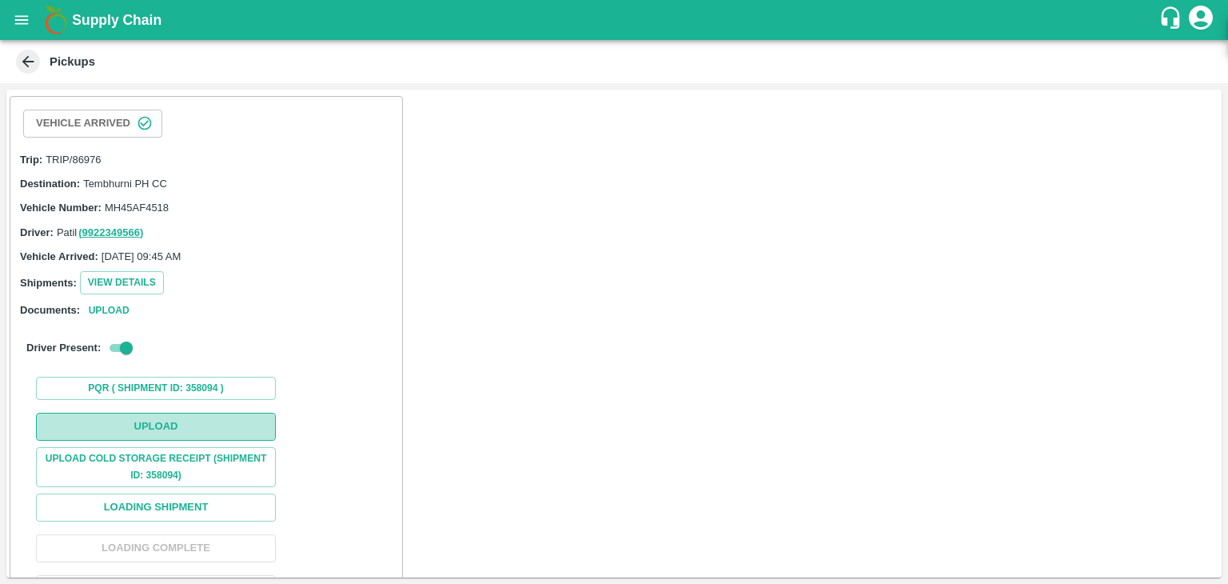
click at [189, 434] on button "Upload" at bounding box center [156, 427] width 240 height 28
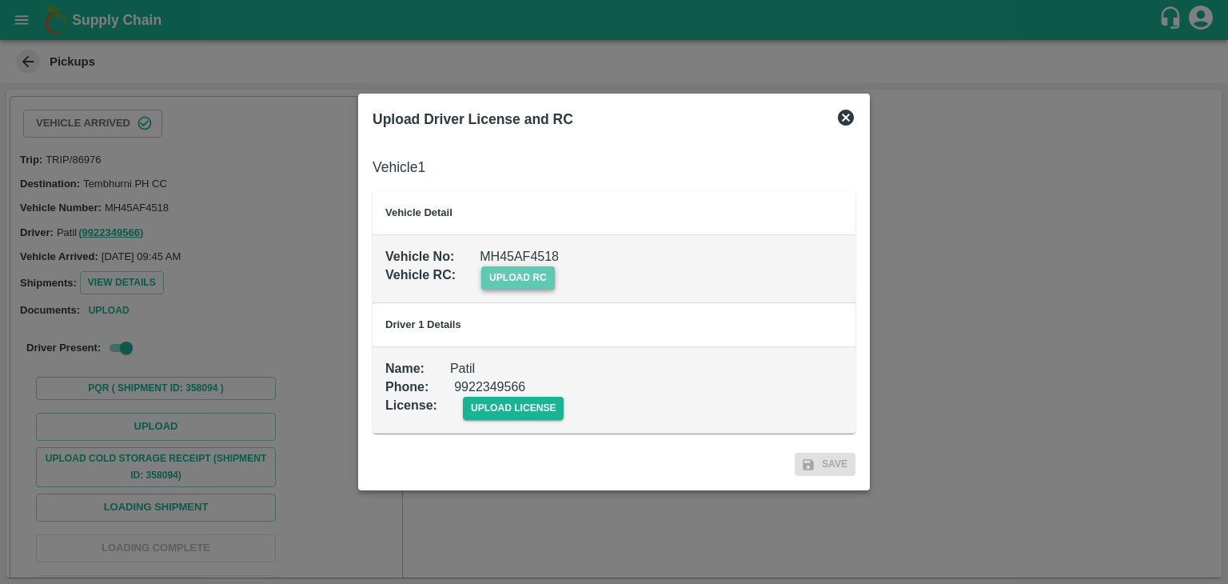
click at [525, 284] on span "upload rc" at bounding box center [518, 277] width 74 height 23
click at [0, 0] on input "upload rc" at bounding box center [0, 0] width 0 height 0
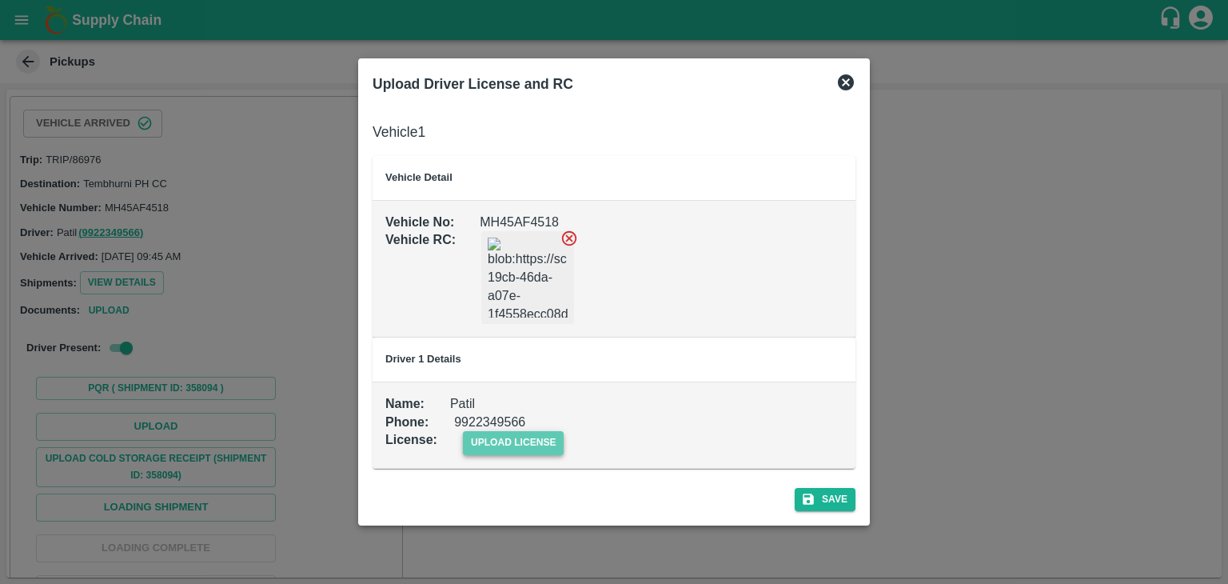
click at [523, 449] on span "upload license" at bounding box center [514, 442] width 102 height 23
click at [0, 0] on input "upload license" at bounding box center [0, 0] width 0 height 0
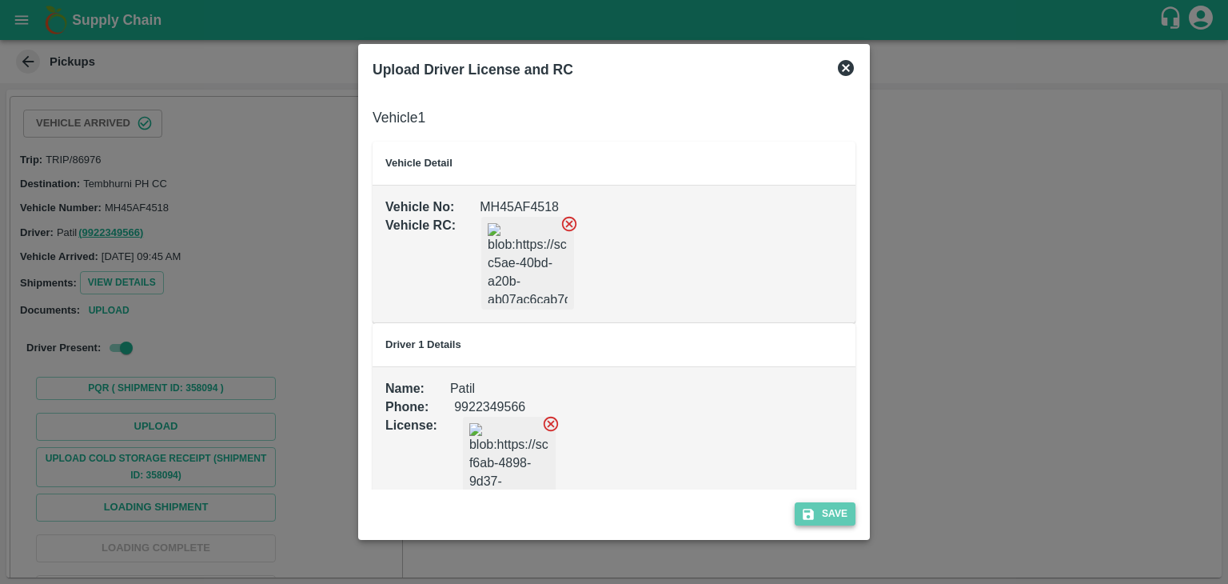
click at [836, 514] on button "Save" at bounding box center [825, 513] width 61 height 23
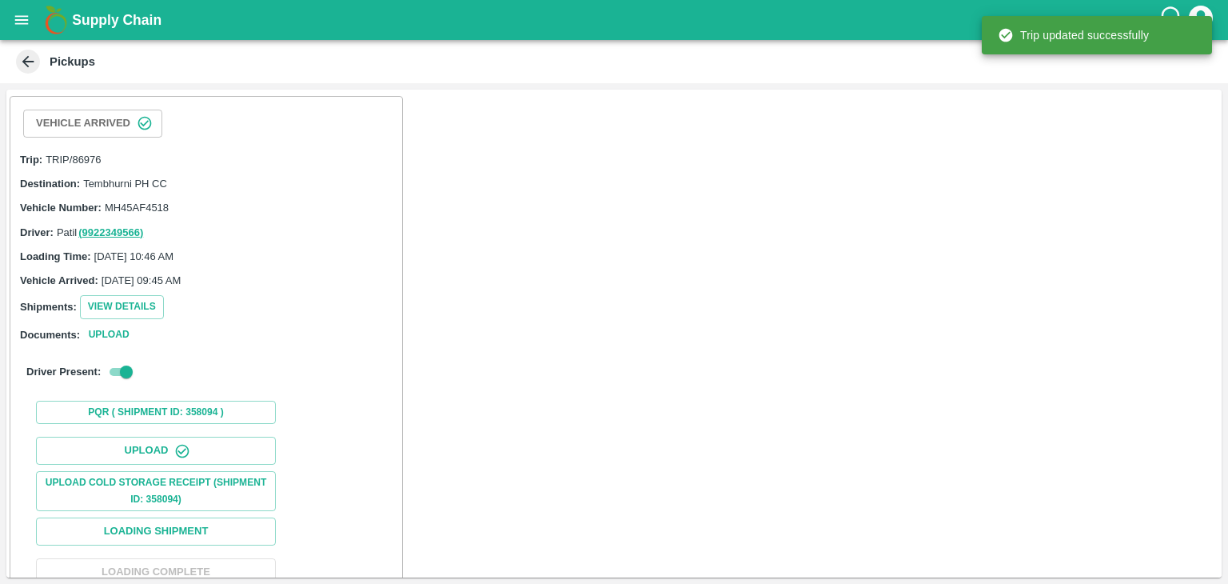
scroll to position [166, 0]
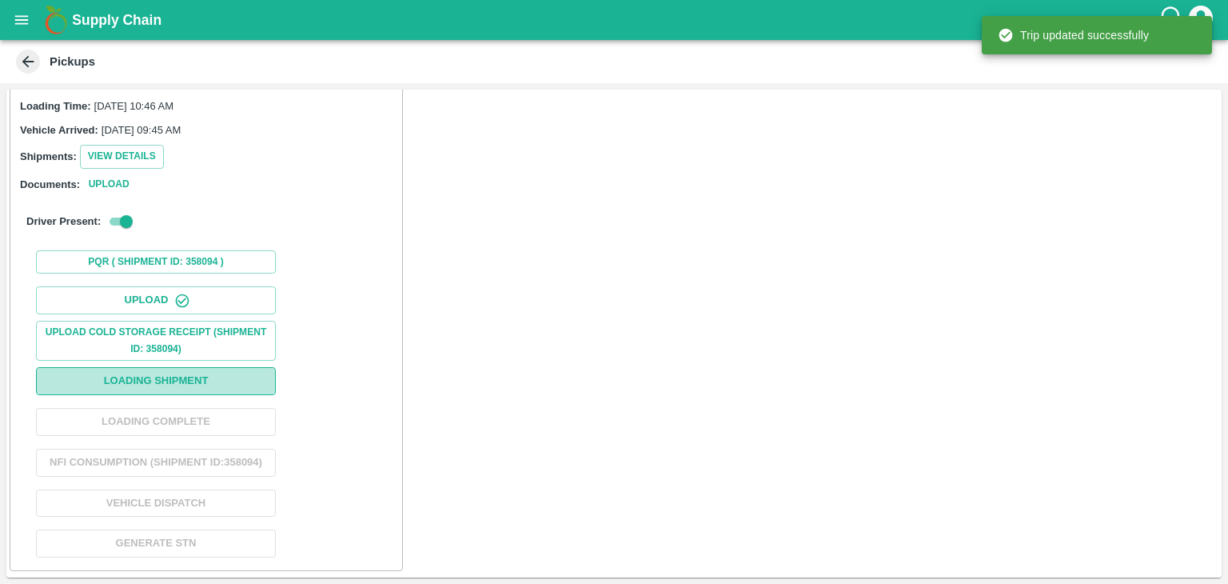
click at [159, 367] on button "Loading Shipment" at bounding box center [156, 381] width 240 height 28
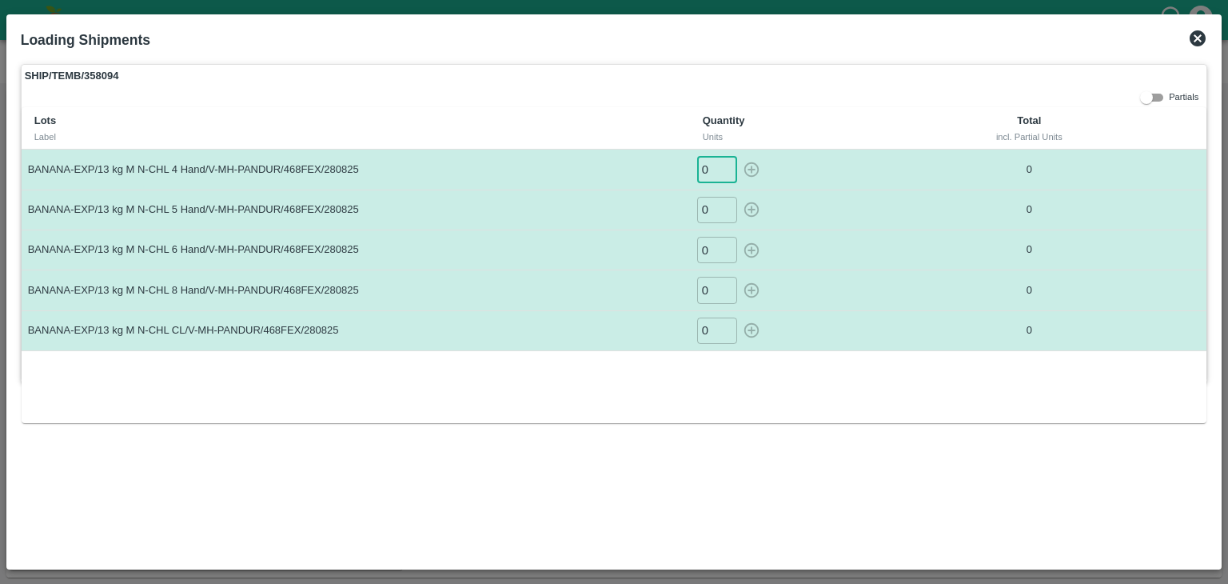
click at [713, 170] on input "0" at bounding box center [717, 169] width 40 height 26
type input "09"
click at [739, 156] on button "button" at bounding box center [752, 169] width 26 height 26
type input "0"
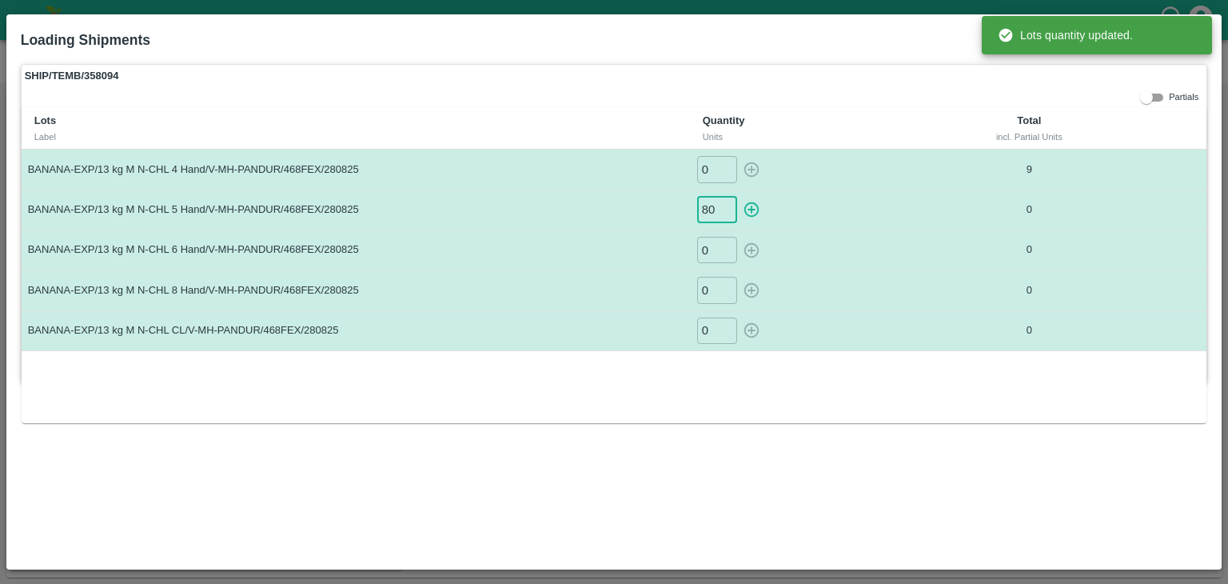
type input "80"
click at [739, 197] on button "button" at bounding box center [752, 210] width 26 height 26
type input "0"
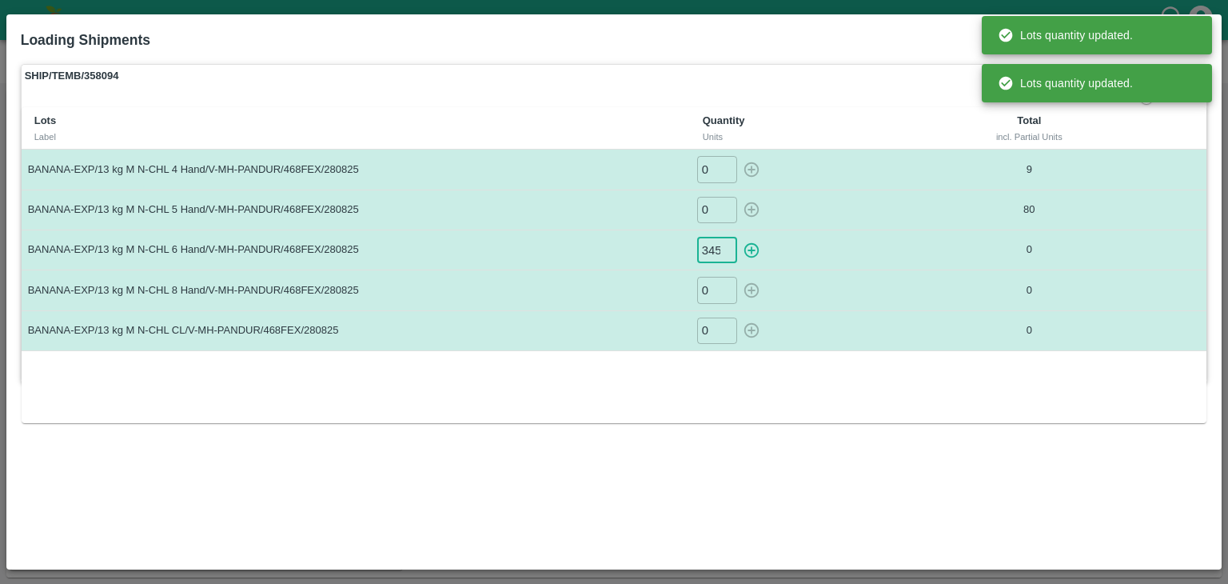
scroll to position [0, 1]
type input "345"
click at [739, 237] on button "button" at bounding box center [752, 250] width 26 height 26
type input "0"
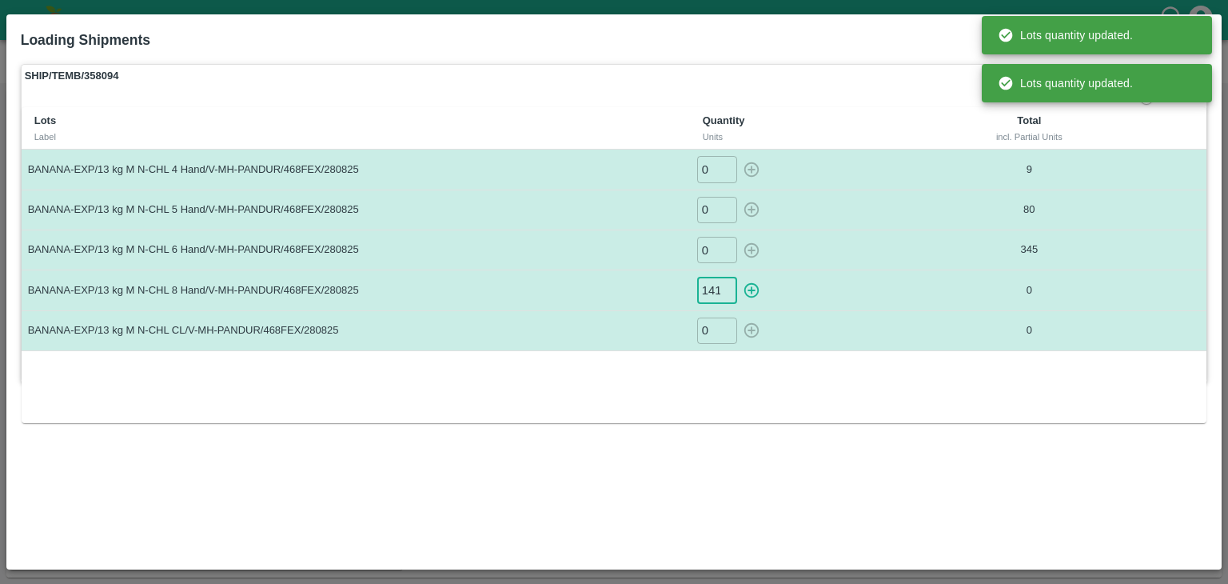
scroll to position [0, 1]
type input "141"
click at [739, 277] on button "button" at bounding box center [752, 290] width 26 height 26
type input "0"
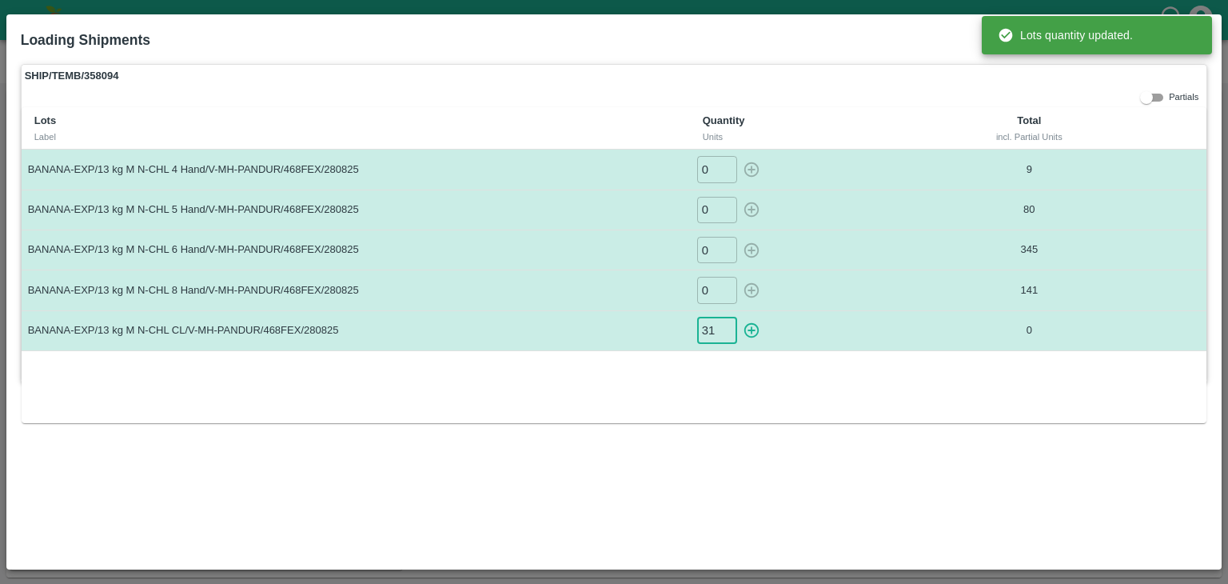
type input "31"
click at [739, 317] on button "button" at bounding box center [752, 330] width 26 height 26
type input "0"
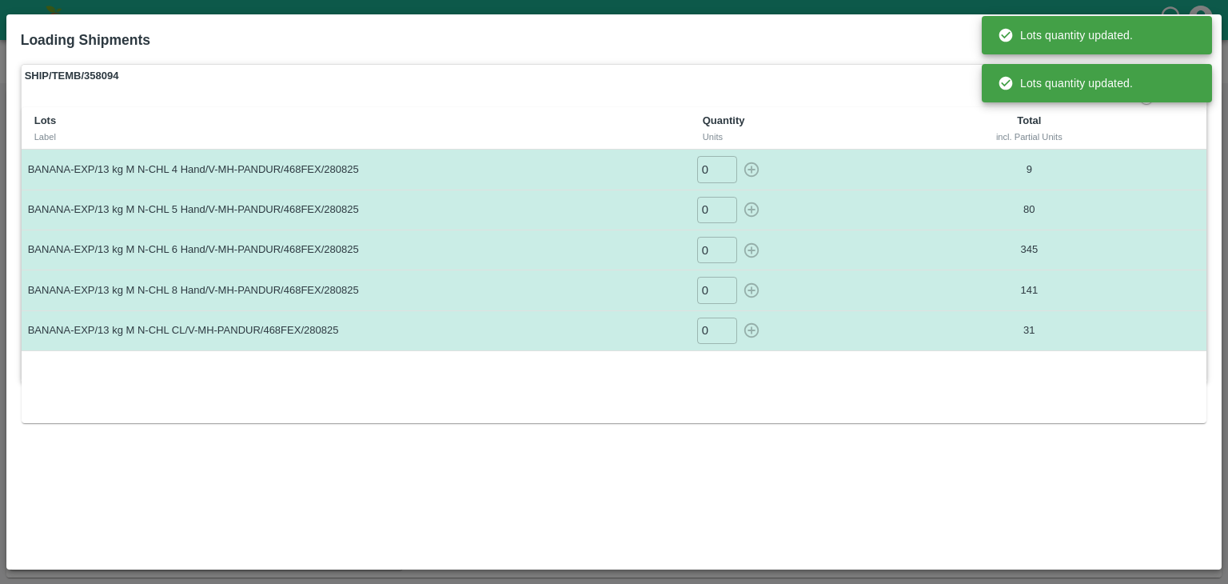
click at [636, 450] on div "SHIP/TEMB/358094 Partials Lots Label Quantity Units Total incl. Partial Units B…" at bounding box center [614, 310] width 1200 height 504
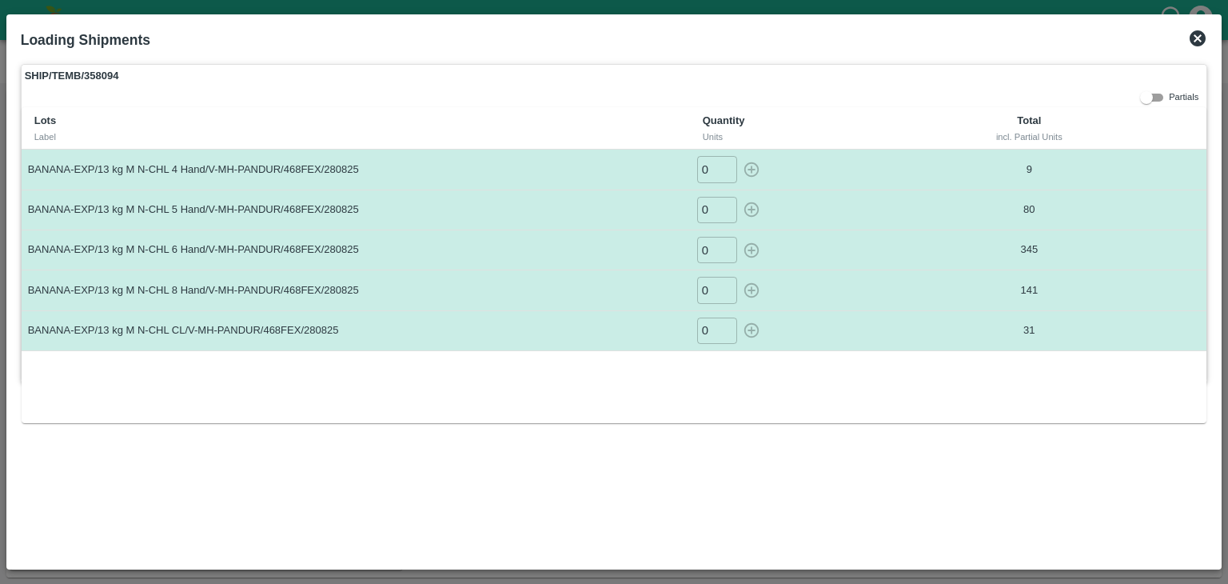
click at [1195, 38] on icon at bounding box center [1198, 38] width 16 height 16
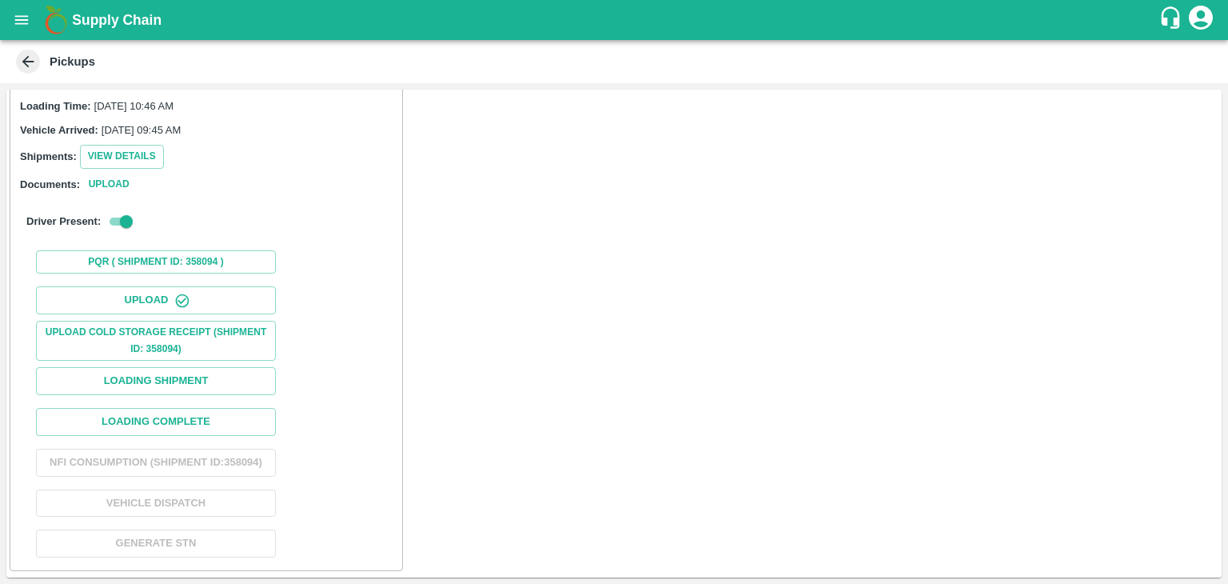
scroll to position [165, 0]
click at [179, 408] on button "Loading Complete" at bounding box center [156, 422] width 240 height 28
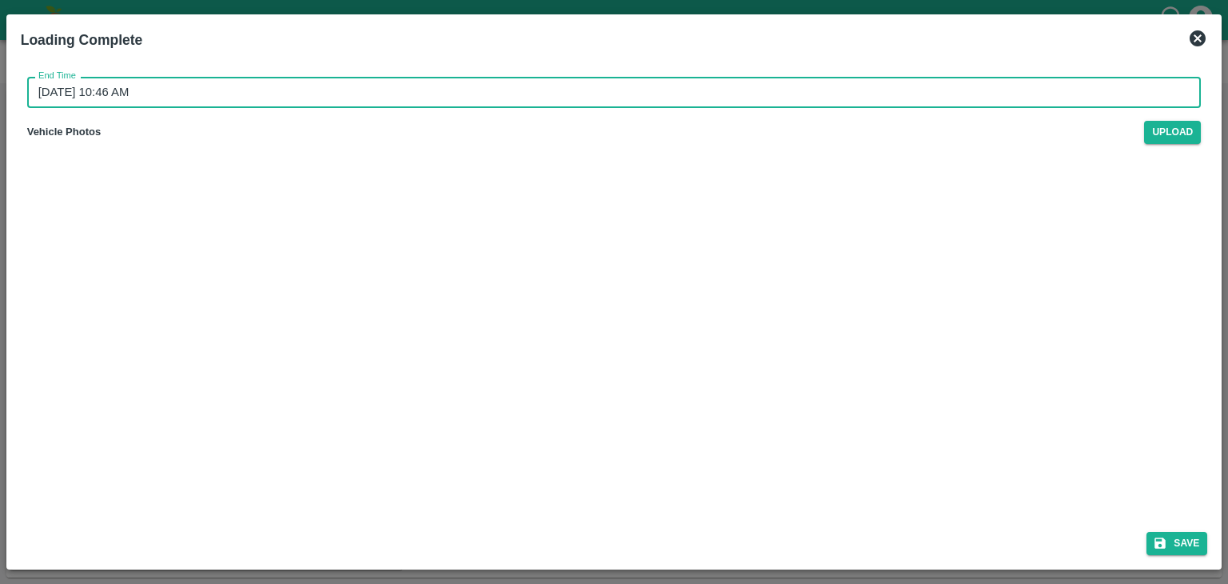
click at [600, 79] on input "30/08/2025 10:46 AM" at bounding box center [609, 92] width 1164 height 30
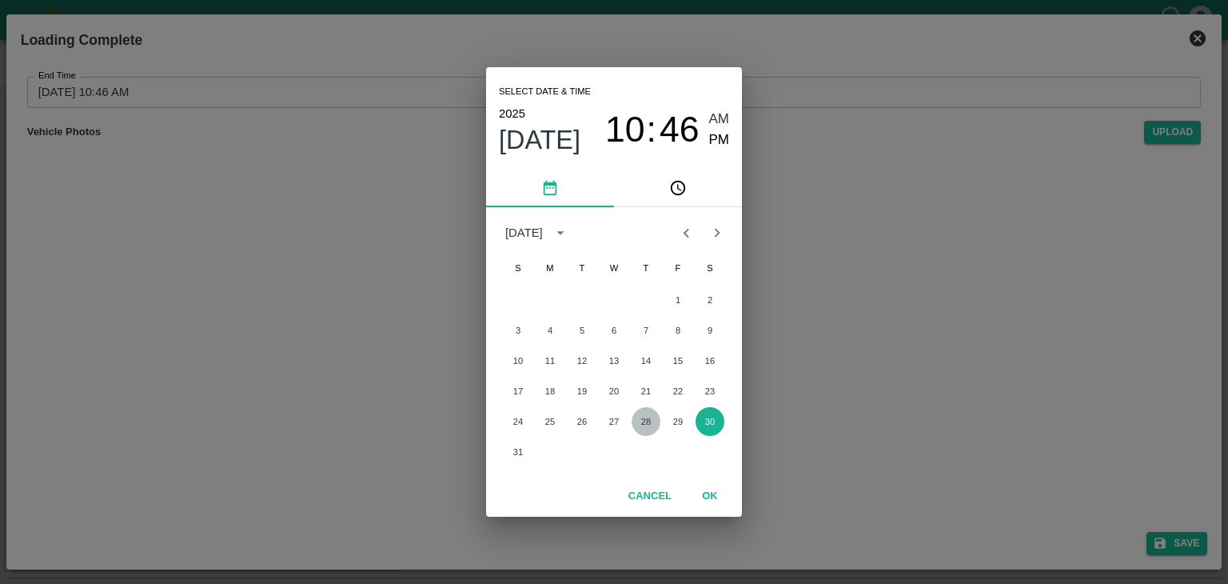
click at [645, 423] on button "28" at bounding box center [646, 421] width 29 height 29
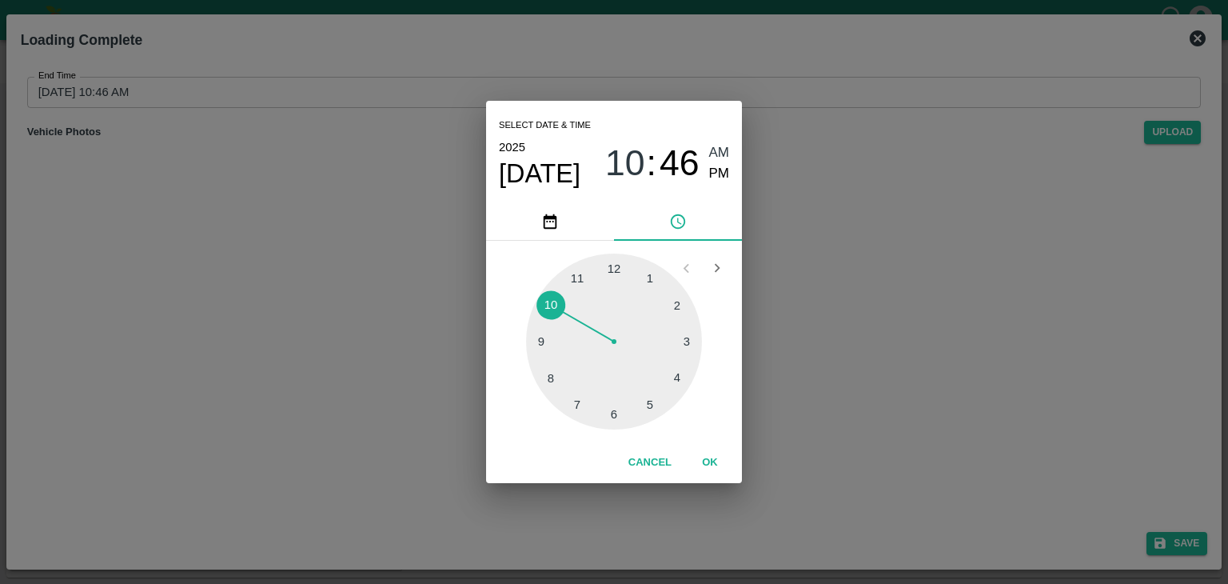
click at [676, 382] on div at bounding box center [614, 341] width 176 height 176
click at [717, 170] on span "PM" at bounding box center [719, 174] width 21 height 22
click at [717, 473] on button "OK" at bounding box center [710, 463] width 51 height 28
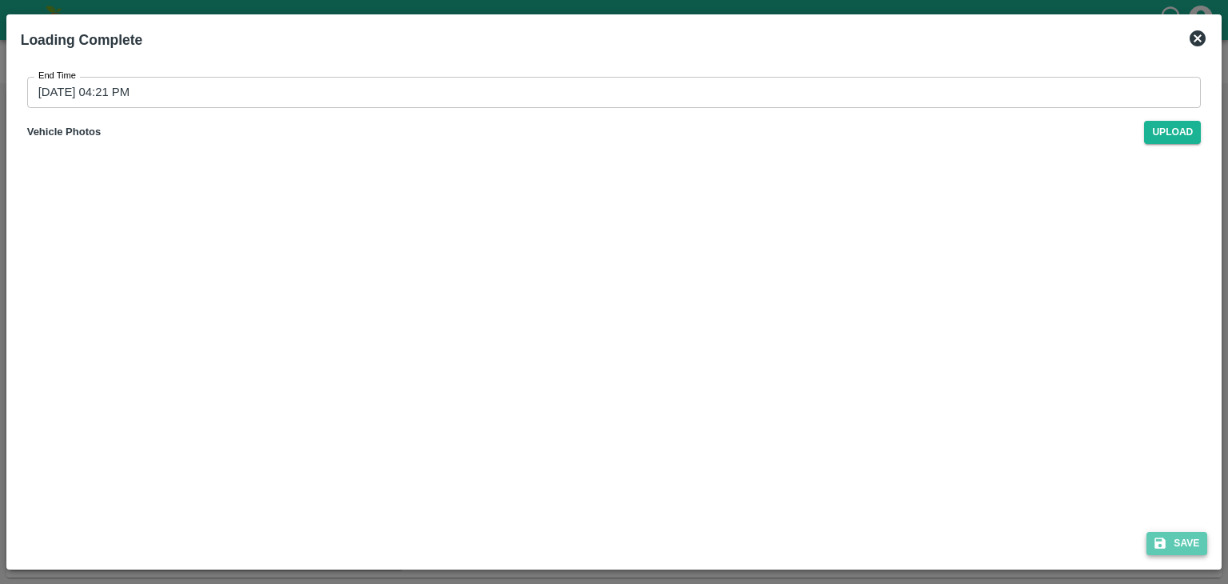
click at [1152, 532] on button "Save" at bounding box center [1177, 543] width 61 height 23
type input "30/08/2025 10:47 AM"
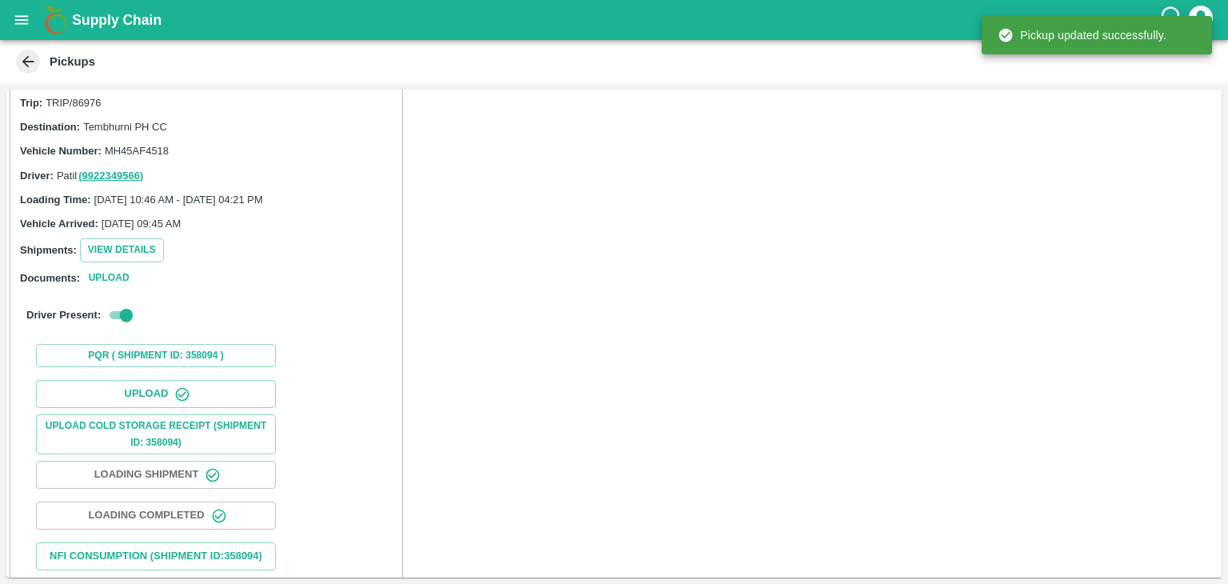
scroll to position [166, 0]
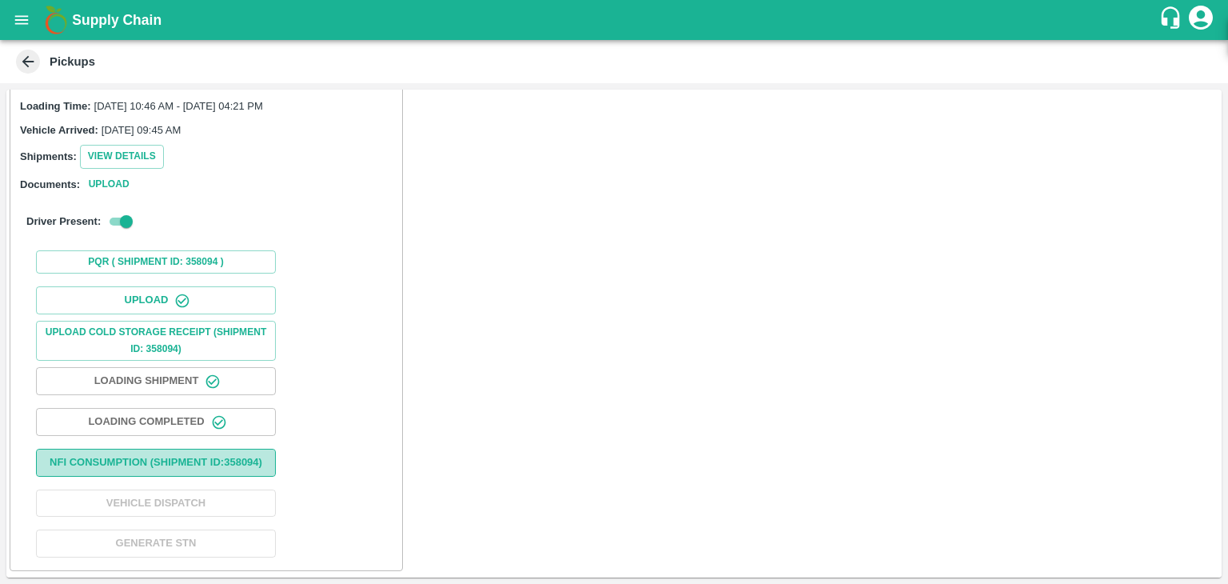
click at [122, 463] on button "Nfi Consumption (SHIPMENT ID: 358094 )" at bounding box center [156, 463] width 240 height 28
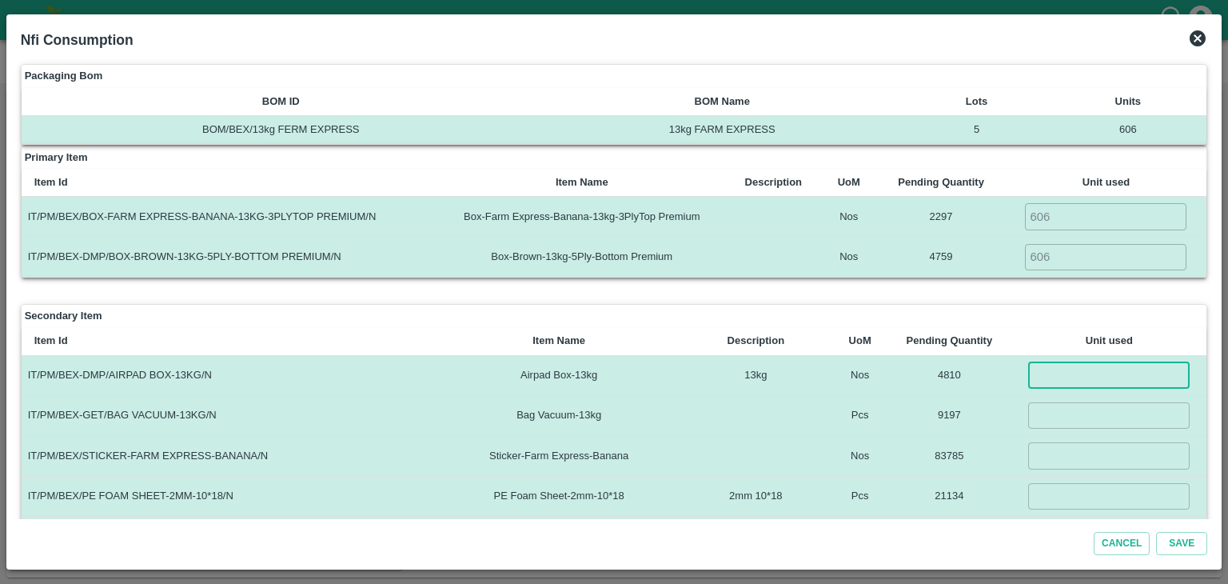
click at [1056, 365] on input "number" at bounding box center [1109, 375] width 162 height 26
type input "606"
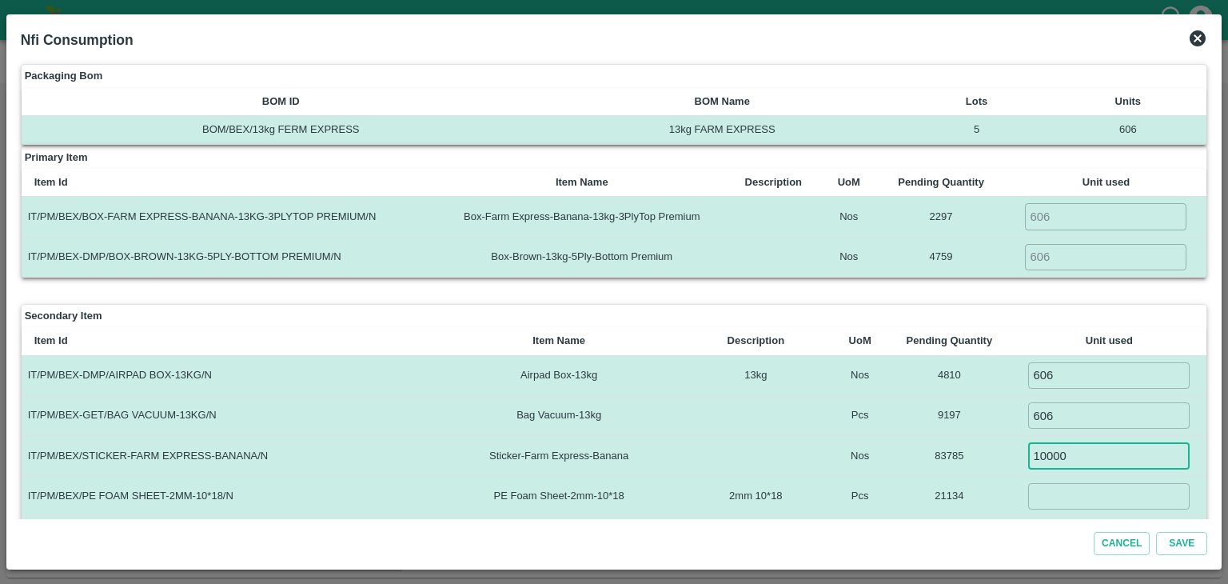
type input "10000"
type input "4242"
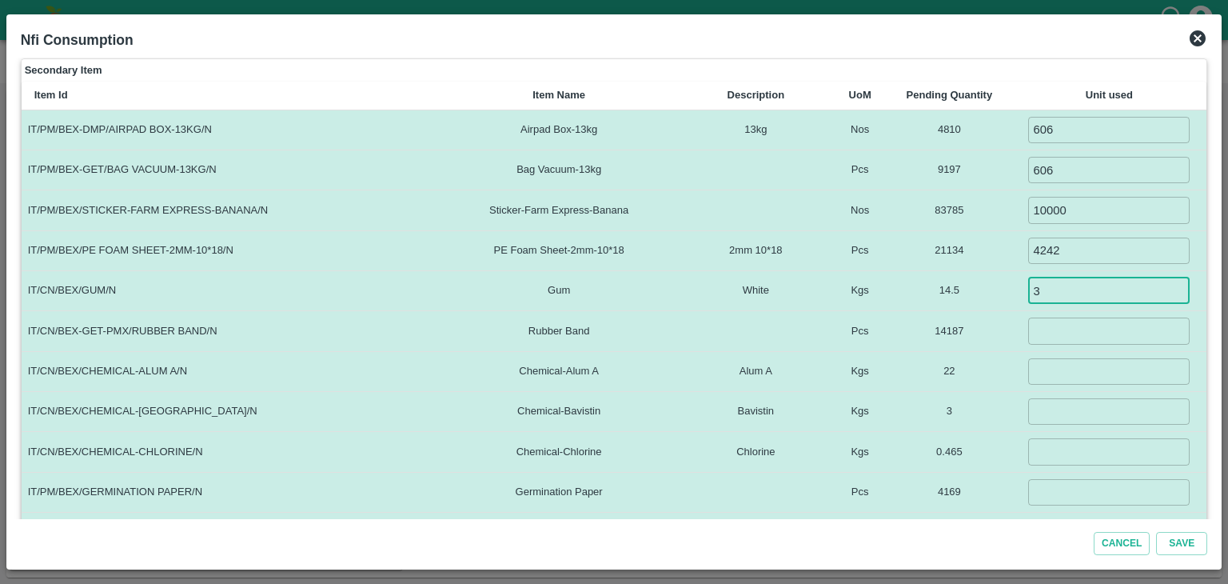
type input "3"
type input "1212"
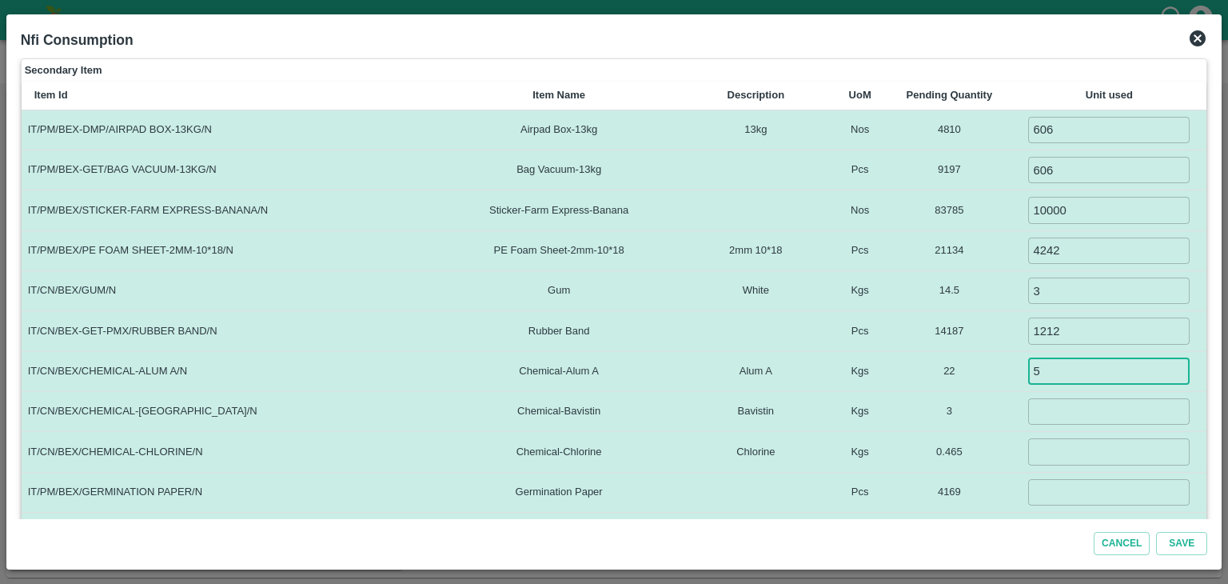
type input "5"
type input "1.5"
type input "0.1"
type input "606"
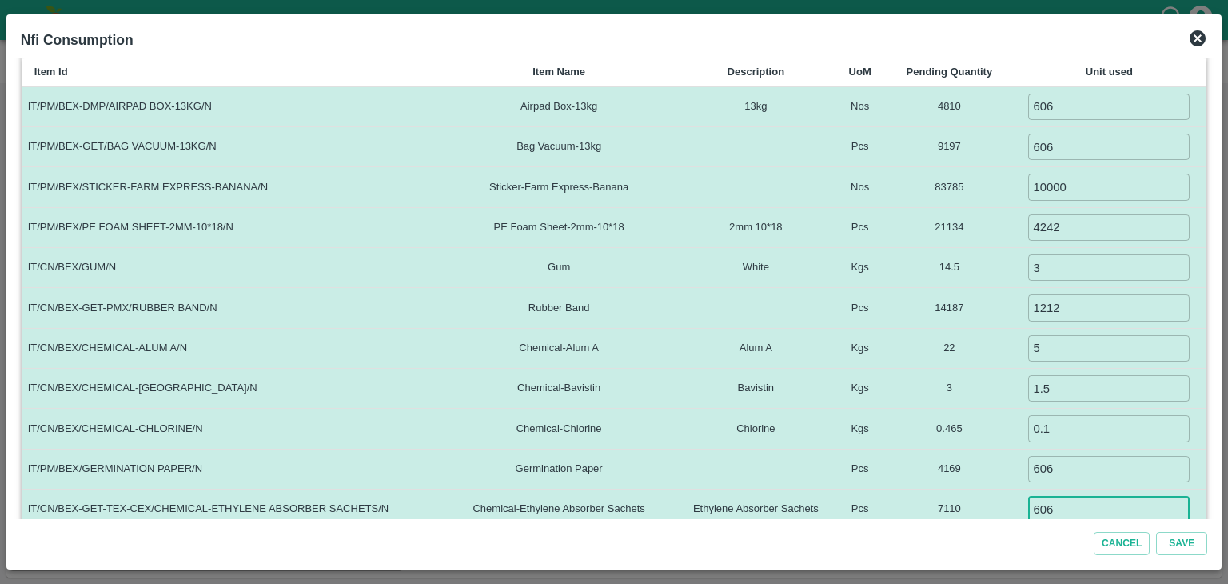
type input "606"
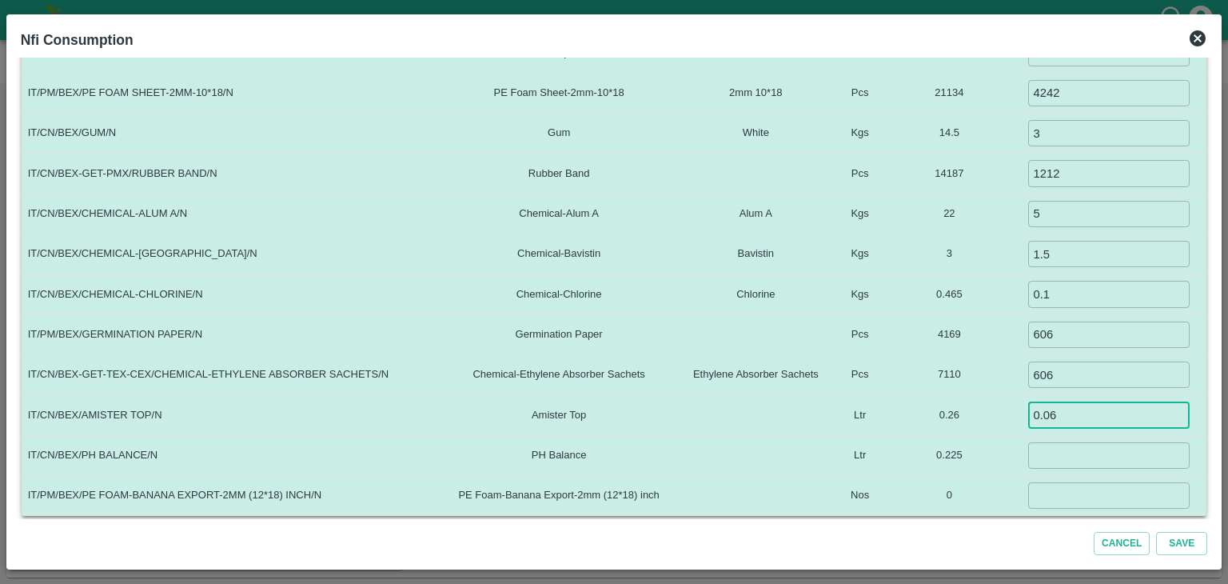
type input "0.06"
type input ".035"
type input "0"
click at [1156, 532] on button "Save" at bounding box center [1181, 543] width 51 height 23
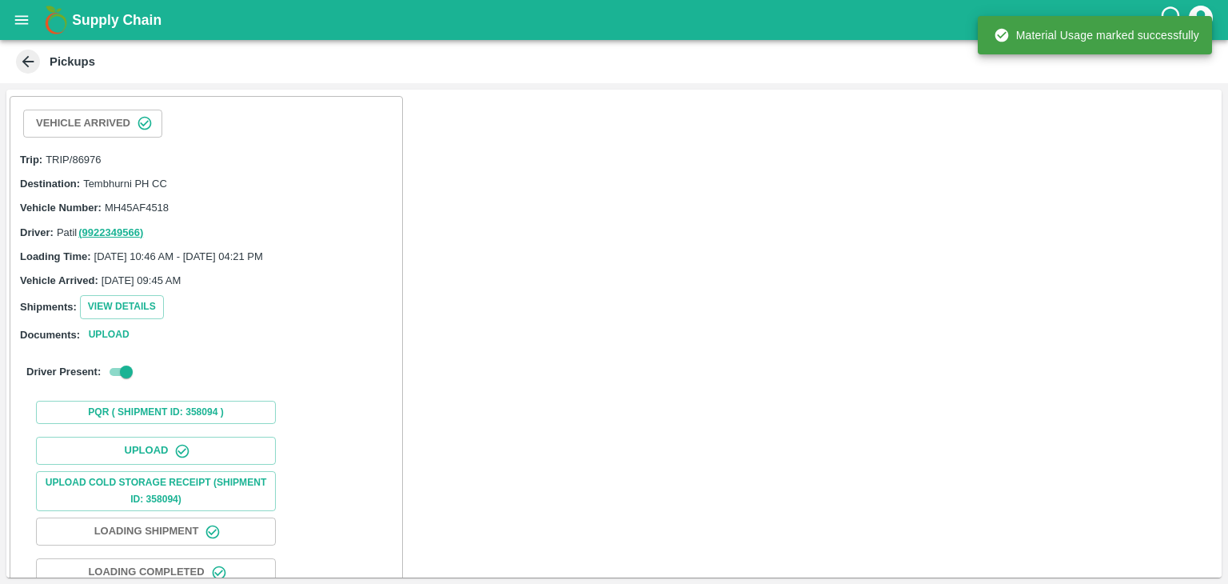
scroll to position [166, 0]
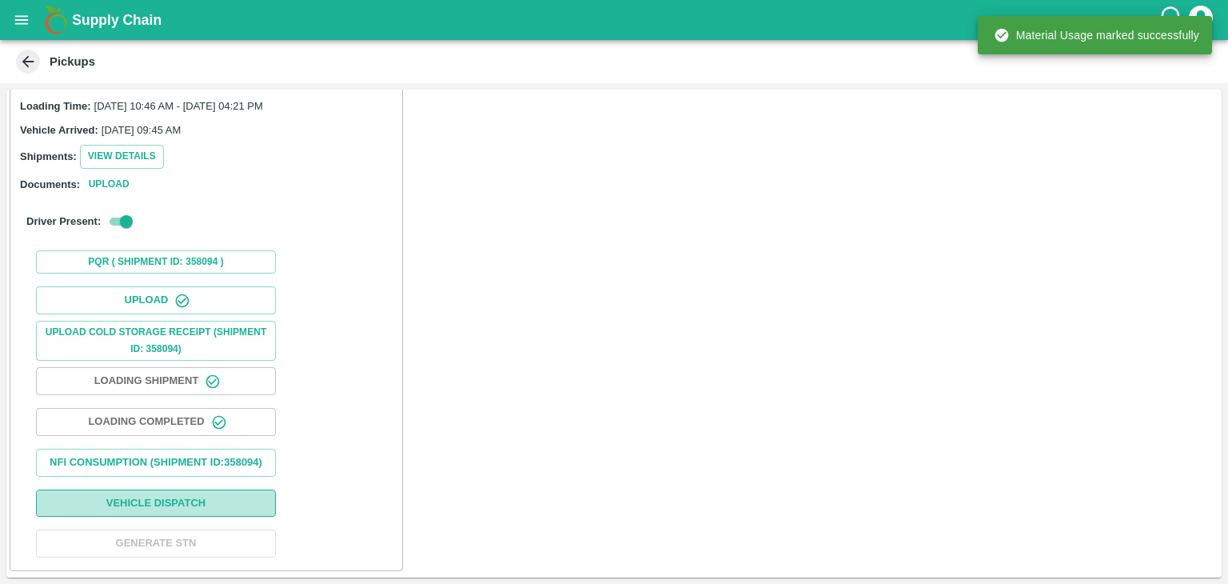
click at [186, 497] on button "Vehicle Dispatch" at bounding box center [156, 503] width 240 height 28
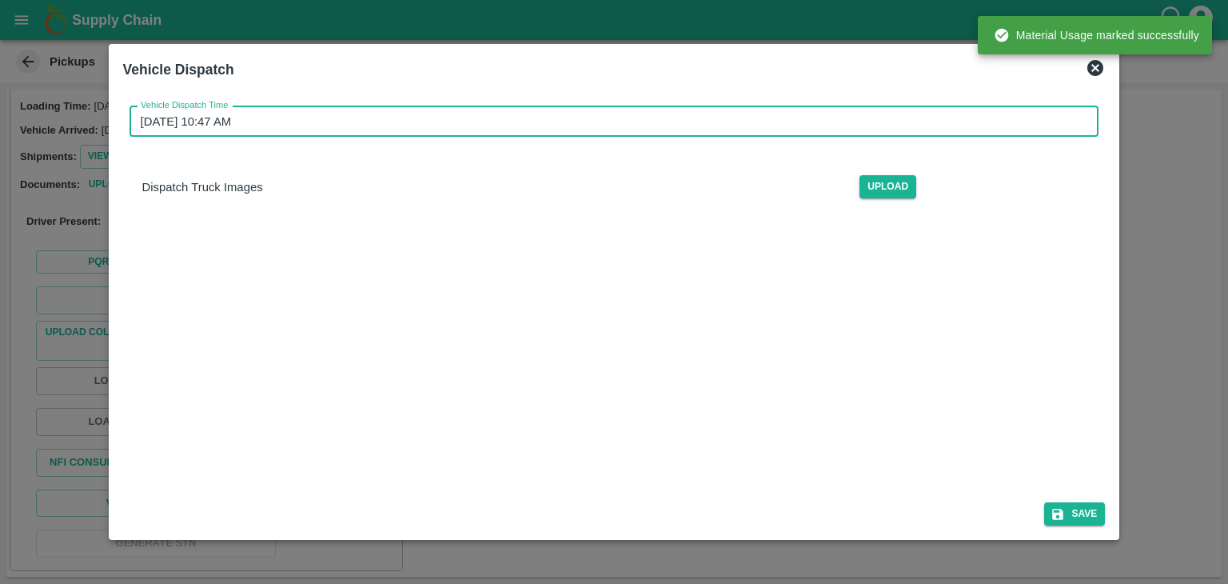
click at [648, 122] on input "30/08/2025 10:47 AM" at bounding box center [609, 121] width 959 height 30
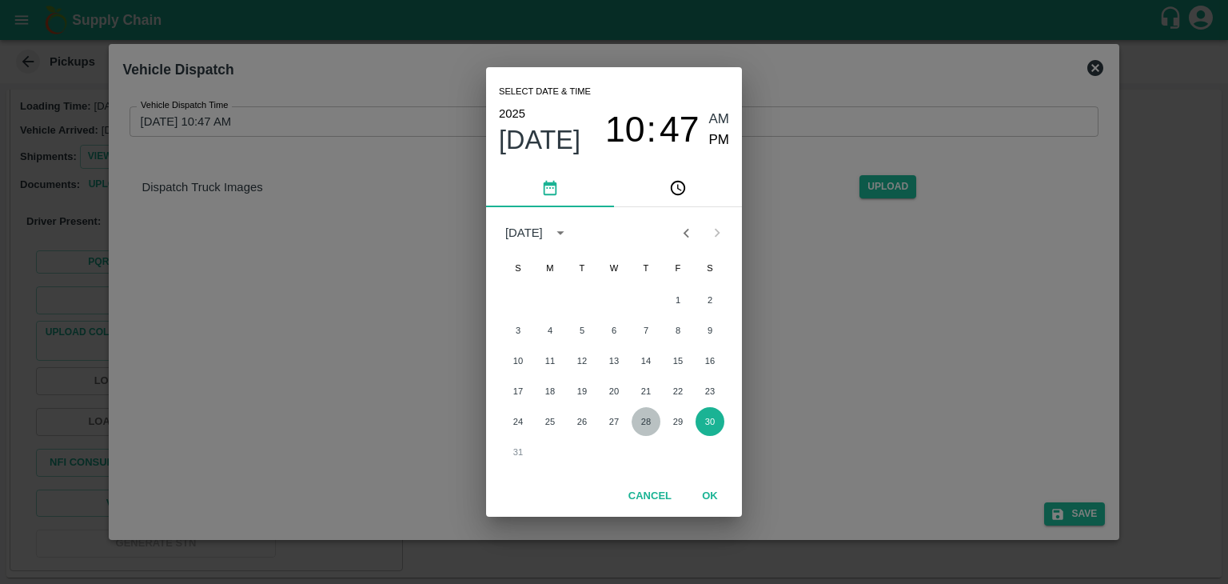
click at [637, 420] on button "28" at bounding box center [646, 421] width 29 height 29
type input "28/08/2025 10:47 AM"
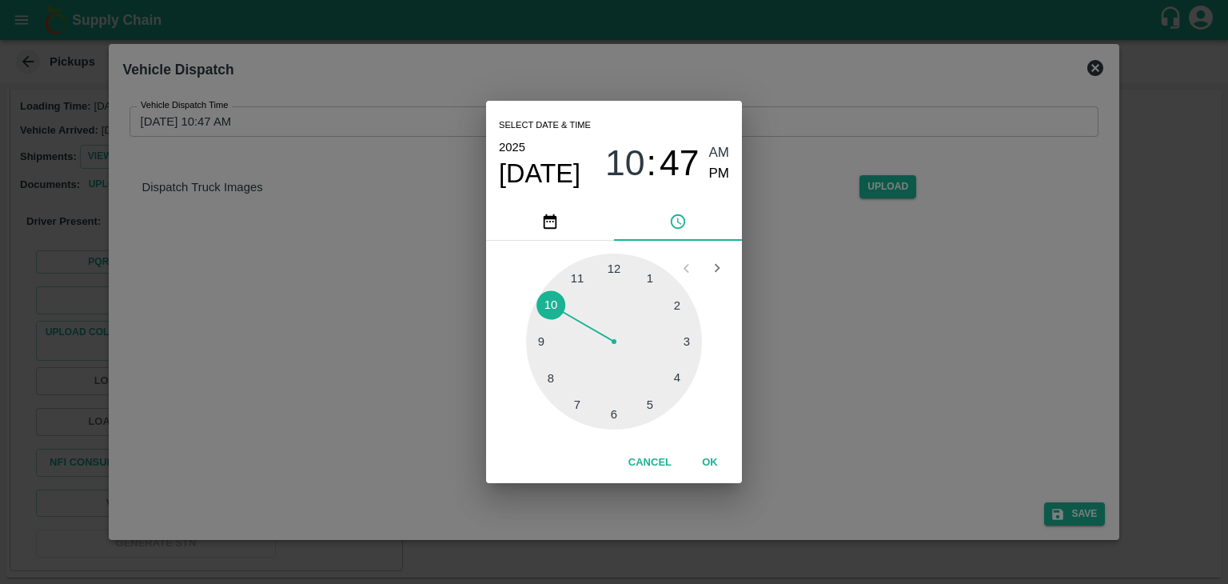
click at [1089, 75] on div "Select date & time 2025 Aug 28 10 : 47 AM PM 1 2 3 4 5 6 7 8 9 10 11 12 Cancel …" at bounding box center [614, 292] width 1228 height 584
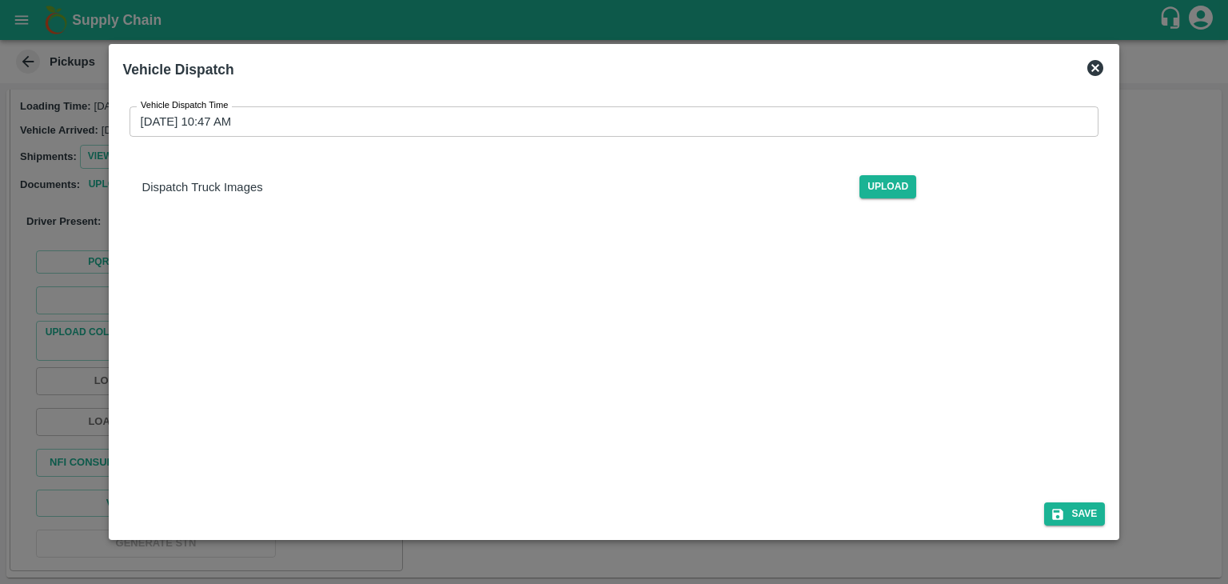
click at [1100, 65] on icon at bounding box center [1095, 67] width 19 height 19
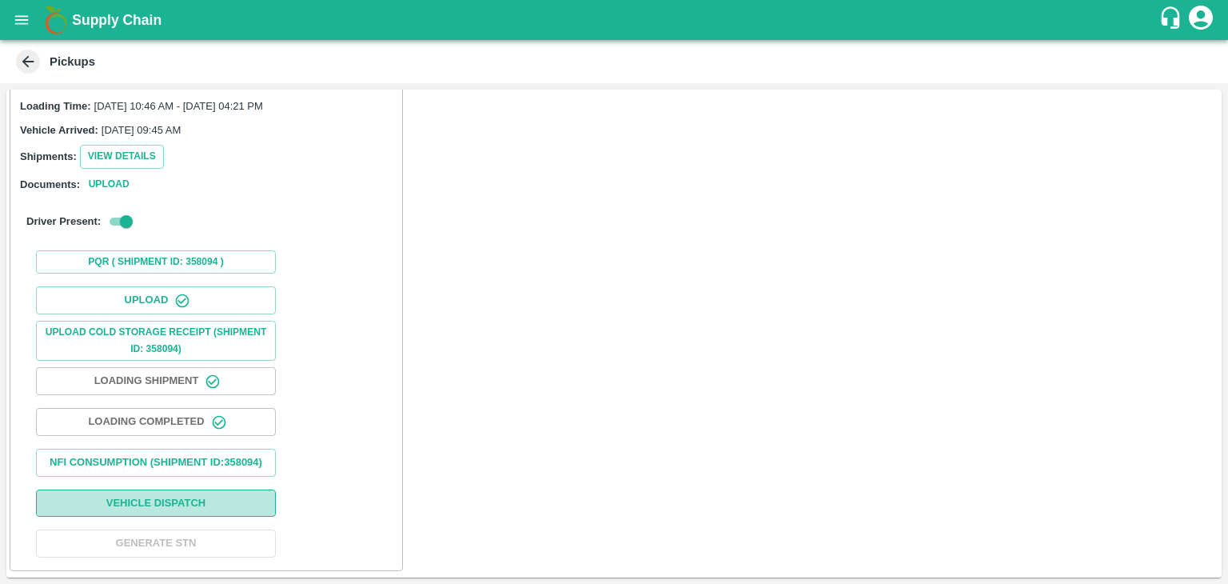
click at [181, 515] on button "Vehicle Dispatch" at bounding box center [156, 503] width 240 height 28
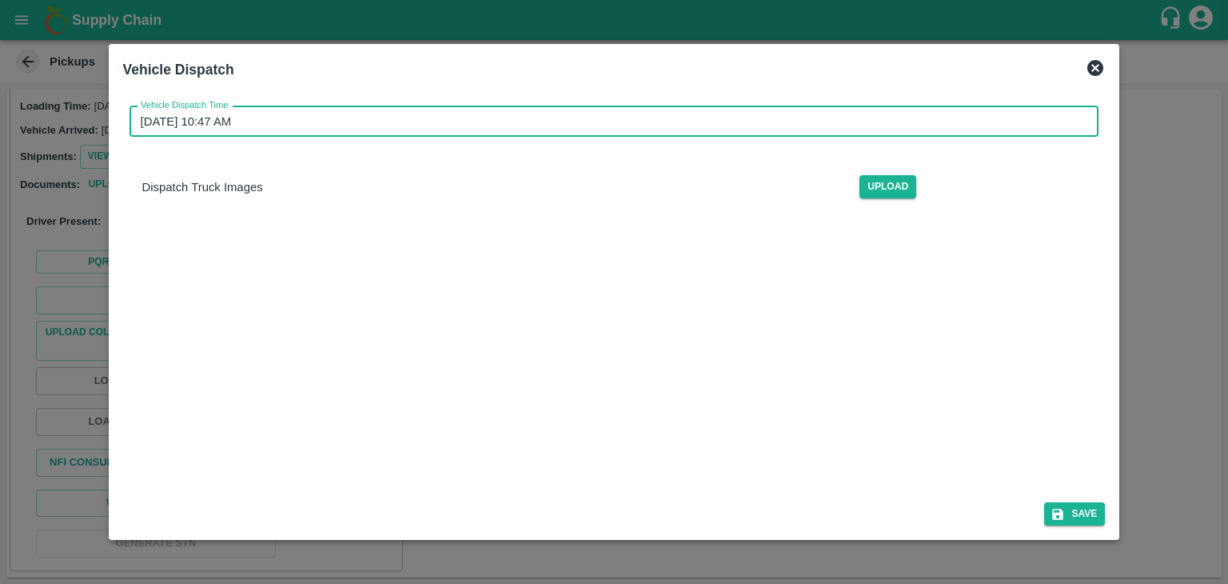
click at [736, 119] on input "30/08/2025 10:47 AM" at bounding box center [609, 121] width 959 height 30
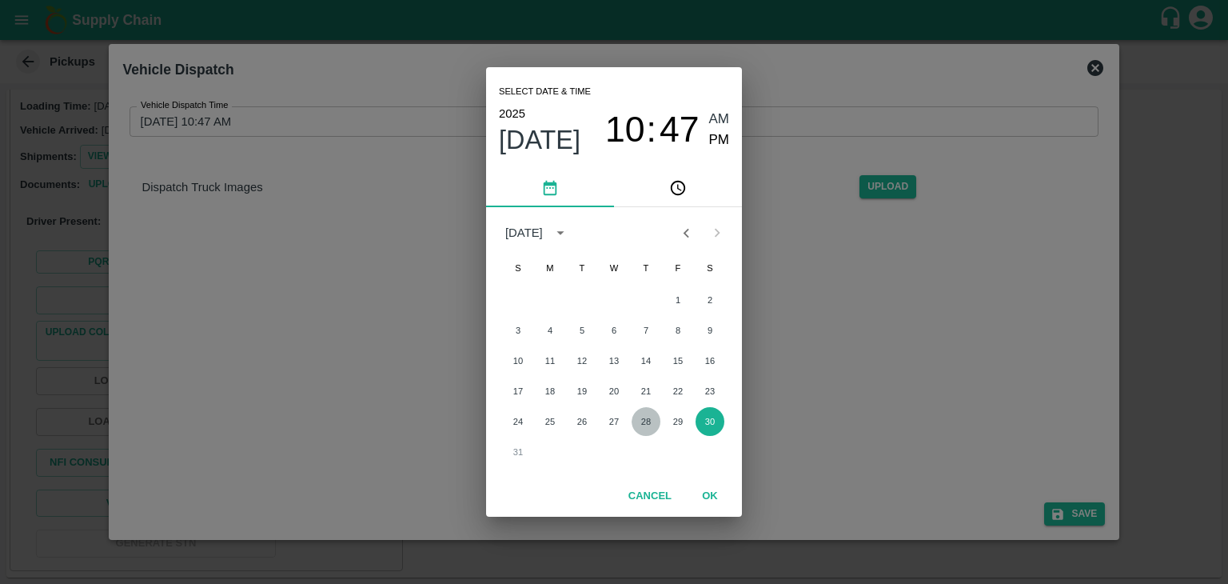
click at [642, 424] on button "28" at bounding box center [646, 421] width 29 height 29
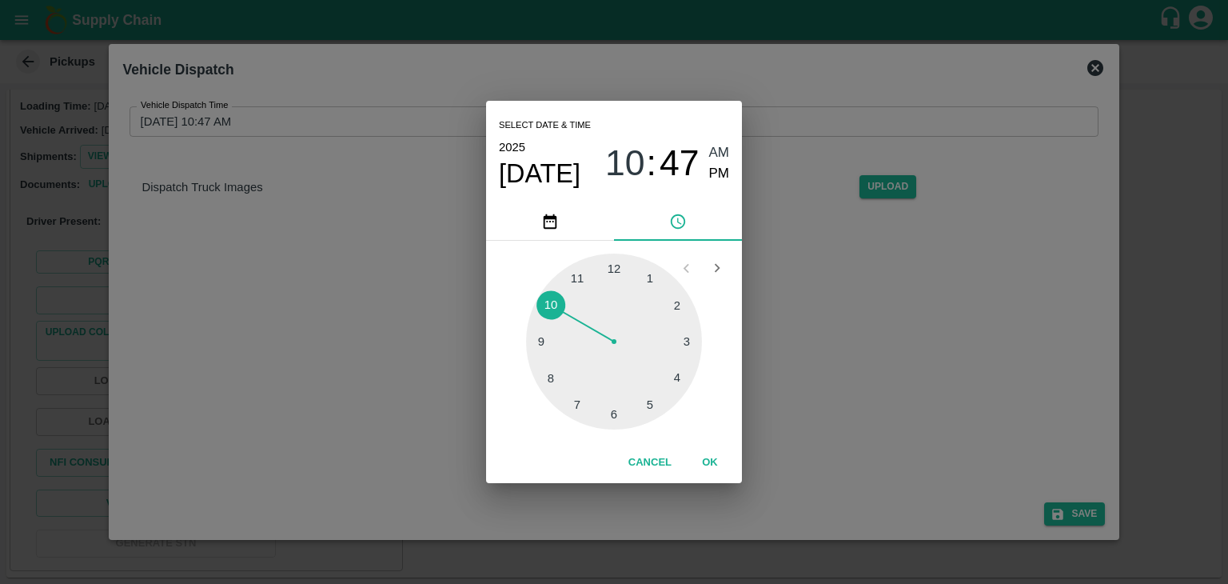
click at [641, 417] on div at bounding box center [614, 341] width 176 height 176
click at [720, 167] on span "PM" at bounding box center [719, 174] width 21 height 22
type input "28/08/2025 05:27 PM"
click at [707, 461] on button "OK" at bounding box center [710, 463] width 51 height 28
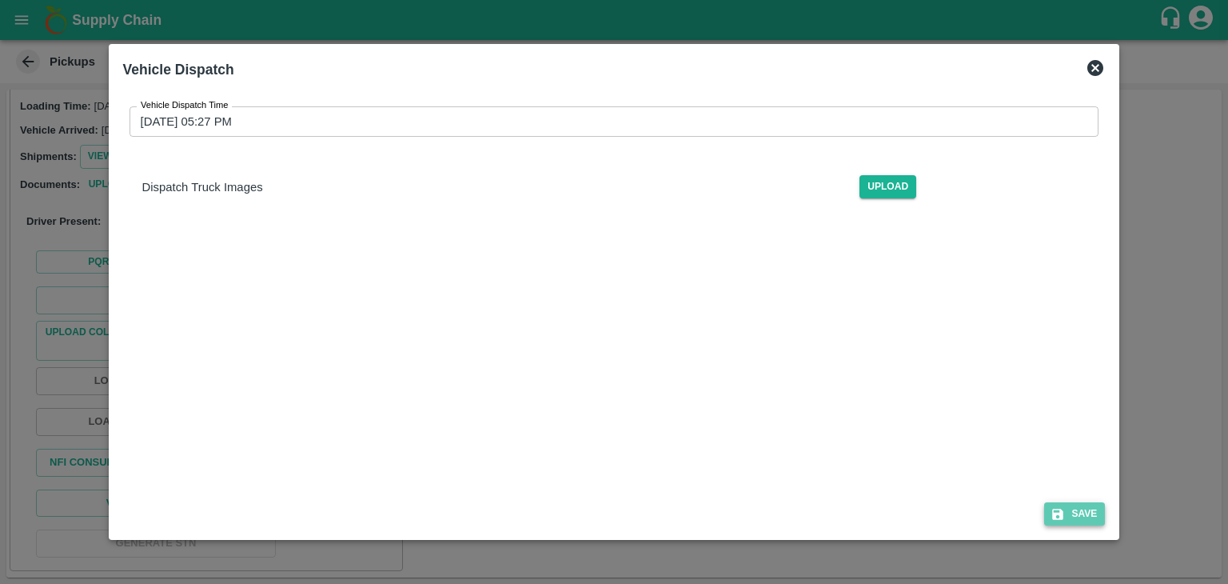
click at [1071, 516] on button "Save" at bounding box center [1074, 513] width 61 height 23
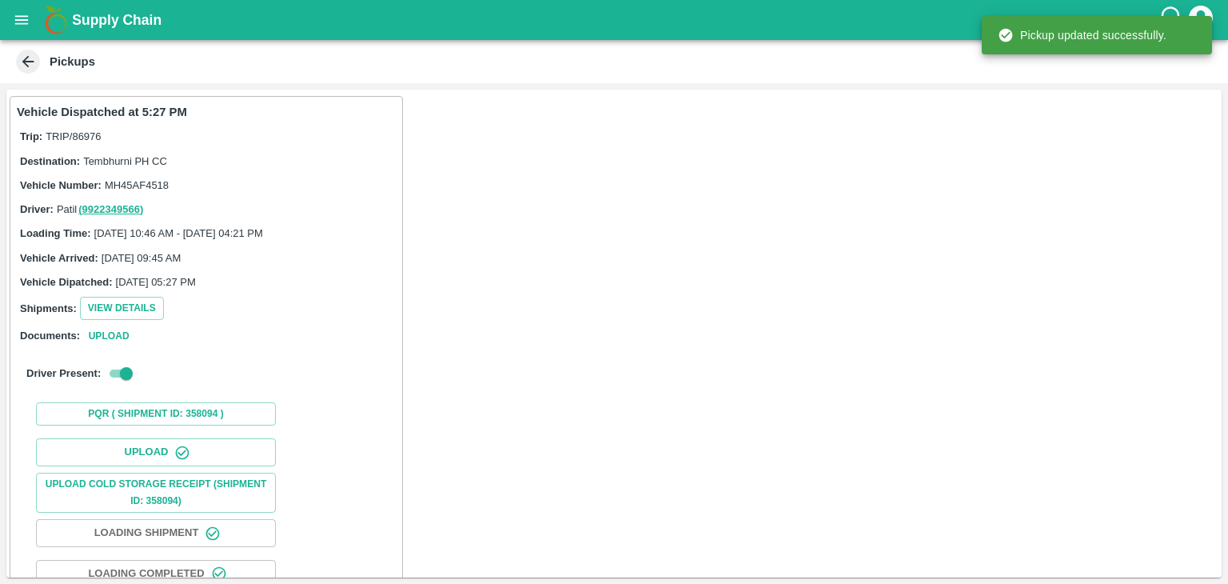
scroll to position [167, 0]
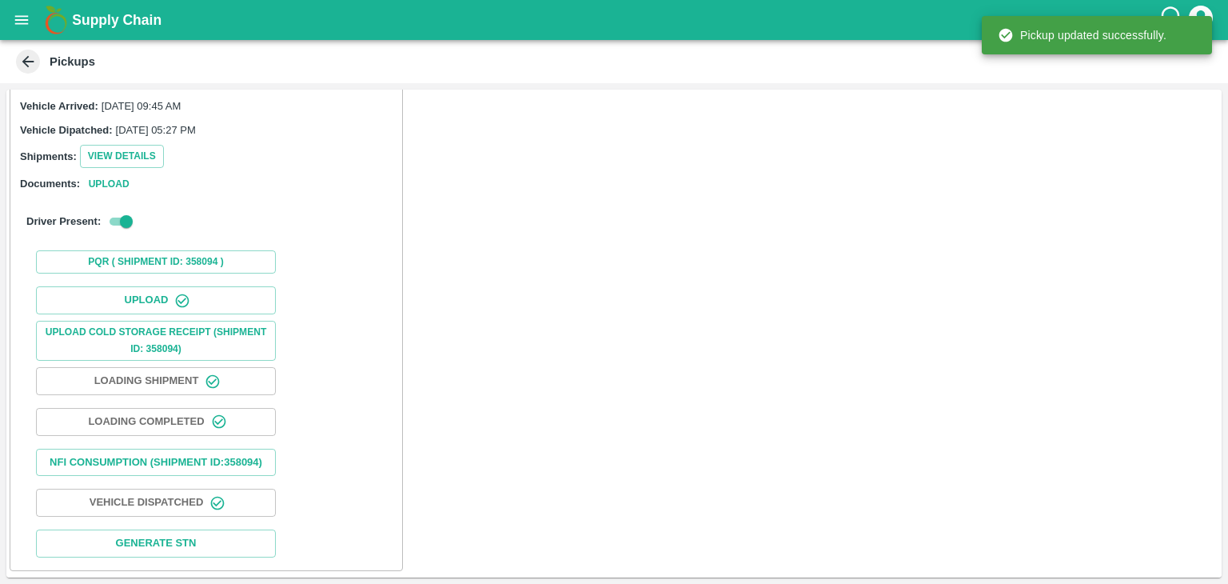
click at [17, 18] on icon "open drawer" at bounding box center [22, 20] width 18 height 18
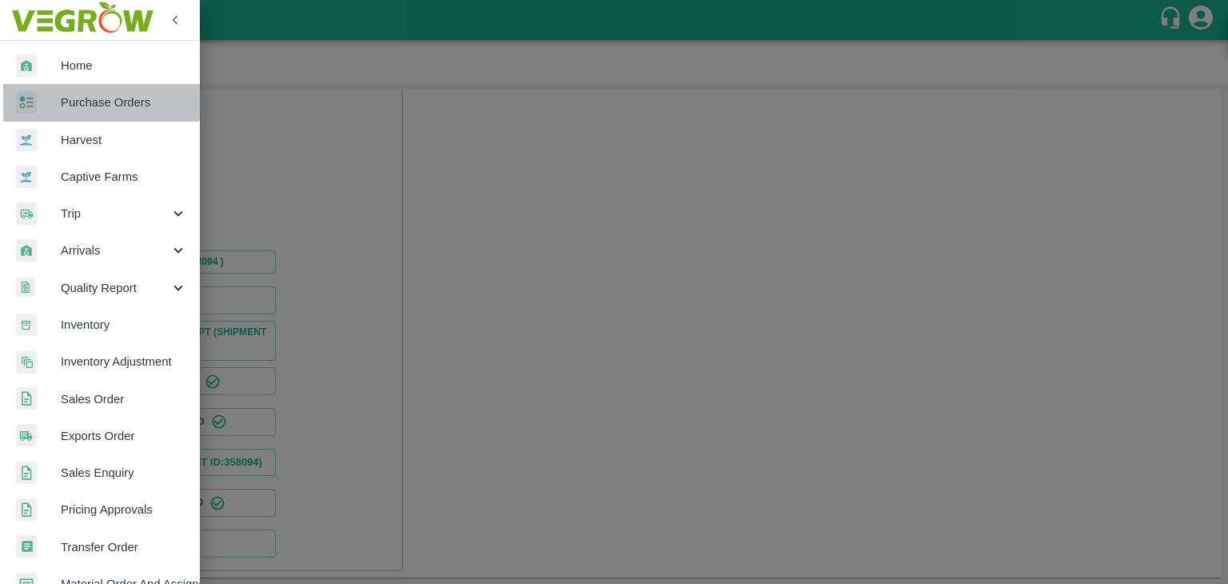
click at [101, 100] on span "Purchase Orders" at bounding box center [124, 103] width 126 height 18
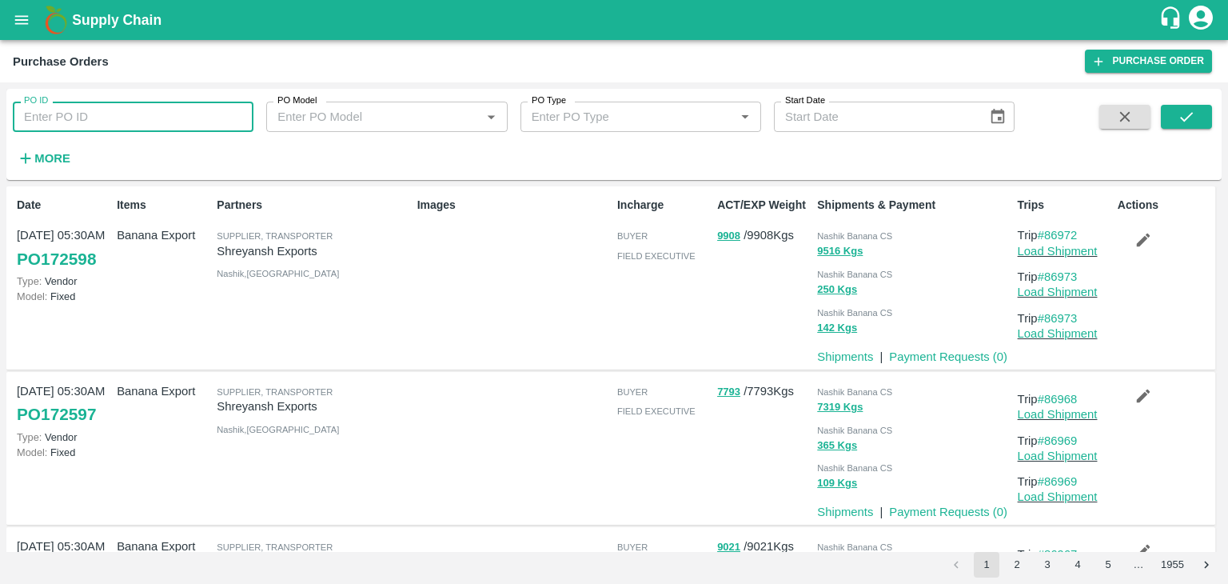
click at [175, 119] on input "PO ID" at bounding box center [133, 117] width 241 height 30
paste input "172516"
type input "172516"
click at [1178, 122] on icon "submit" at bounding box center [1187, 117] width 18 height 18
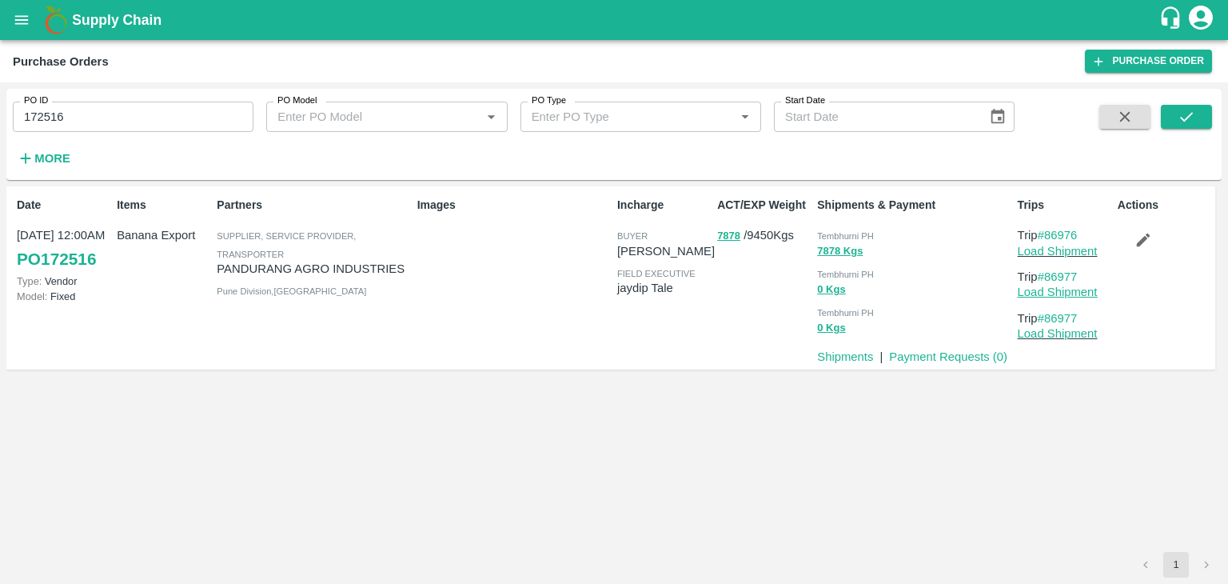
click at [1070, 290] on link "Load Shipment" at bounding box center [1058, 291] width 80 height 13
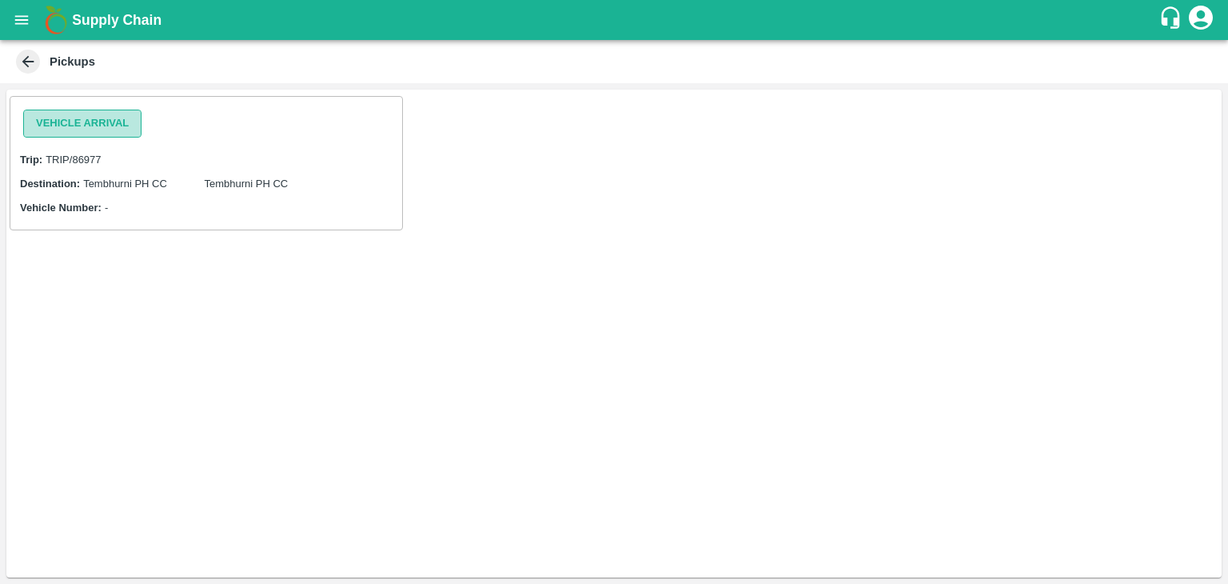
click at [103, 118] on button "Vehicle Arrival" at bounding box center [82, 124] width 118 height 28
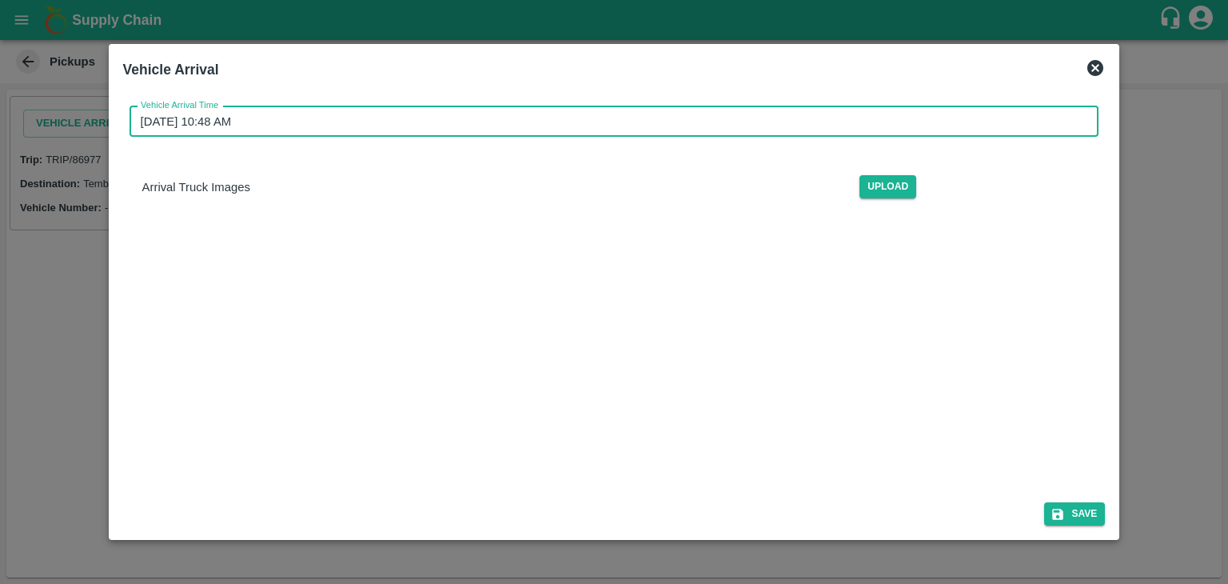
click at [550, 117] on input "30/08/2025 10:48 AM" at bounding box center [609, 121] width 959 height 30
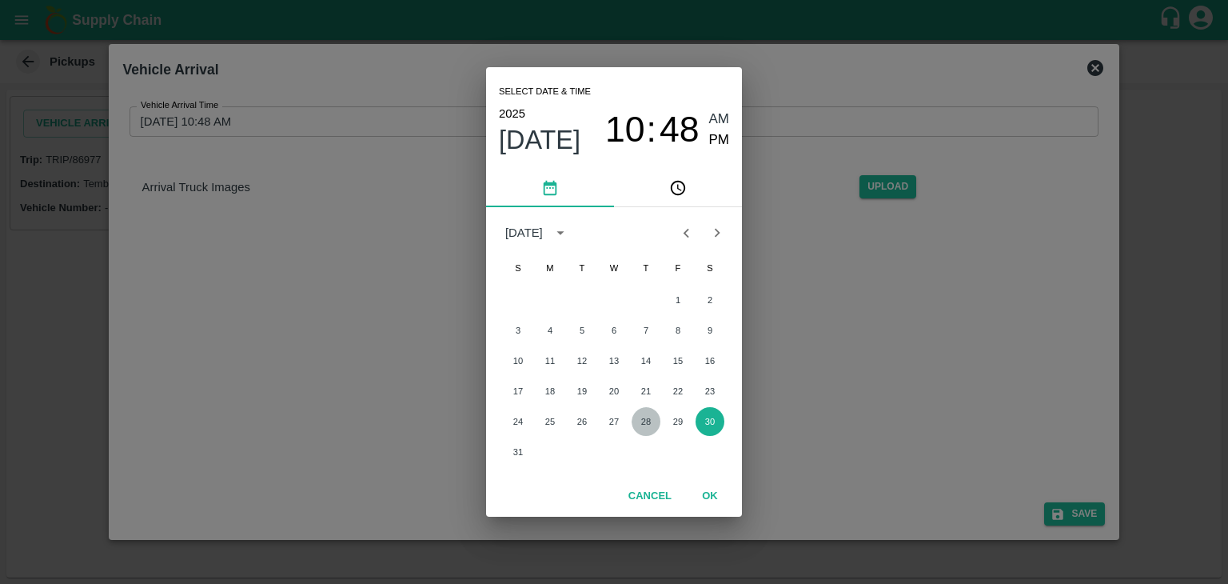
click at [641, 425] on button "28" at bounding box center [646, 421] width 29 height 29
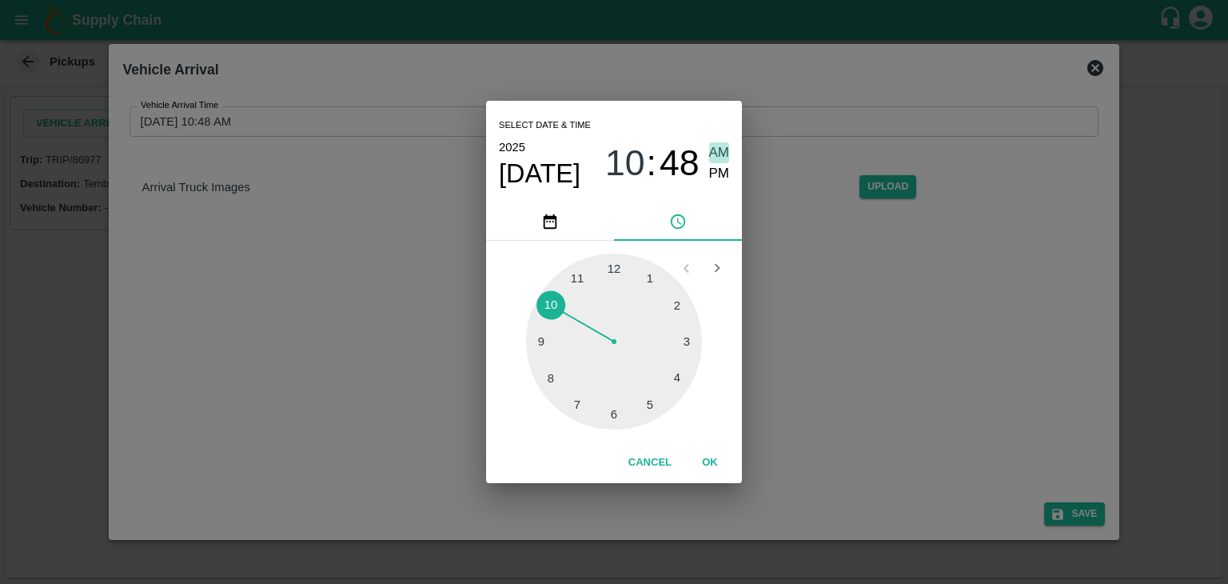
click at [715, 143] on span "AM" at bounding box center [719, 153] width 21 height 22
click at [537, 349] on div at bounding box center [614, 341] width 176 height 176
type input "28/08/2025 09:44 AM"
click at [713, 468] on button "OK" at bounding box center [710, 463] width 51 height 28
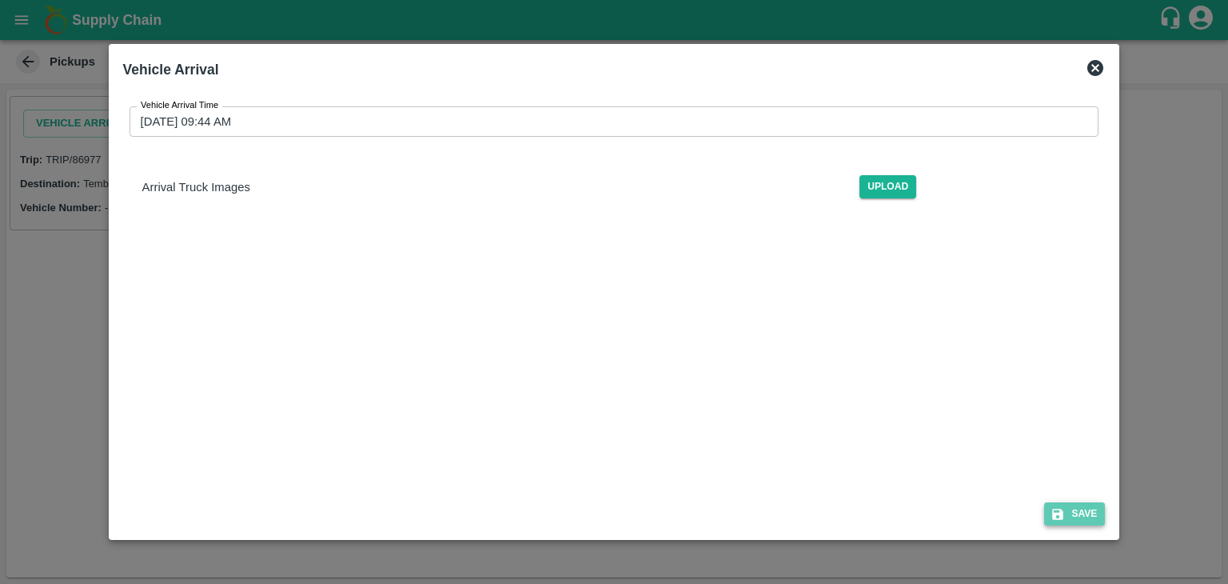
click at [1089, 513] on button "Save" at bounding box center [1074, 513] width 61 height 23
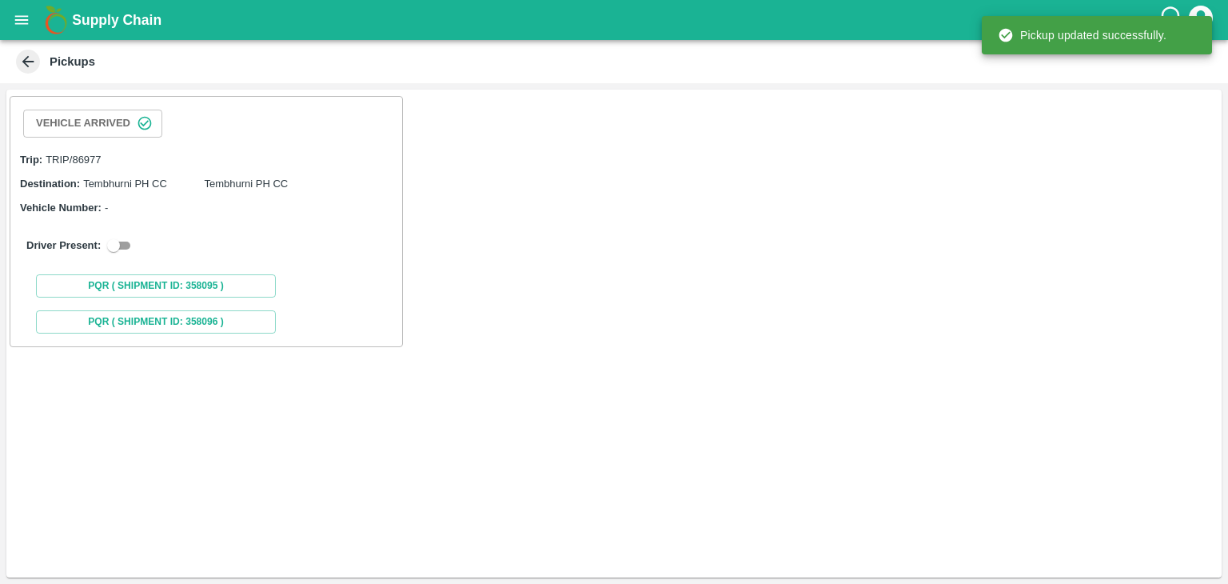
drag, startPoint x: 127, startPoint y: 234, endPoint x: 122, endPoint y: 241, distance: 8.5
click at [122, 241] on div "Driver Present:" at bounding box center [206, 245] width 379 height 45
click at [122, 241] on input "checkbox" at bounding box center [114, 245] width 58 height 19
checkbox input "true"
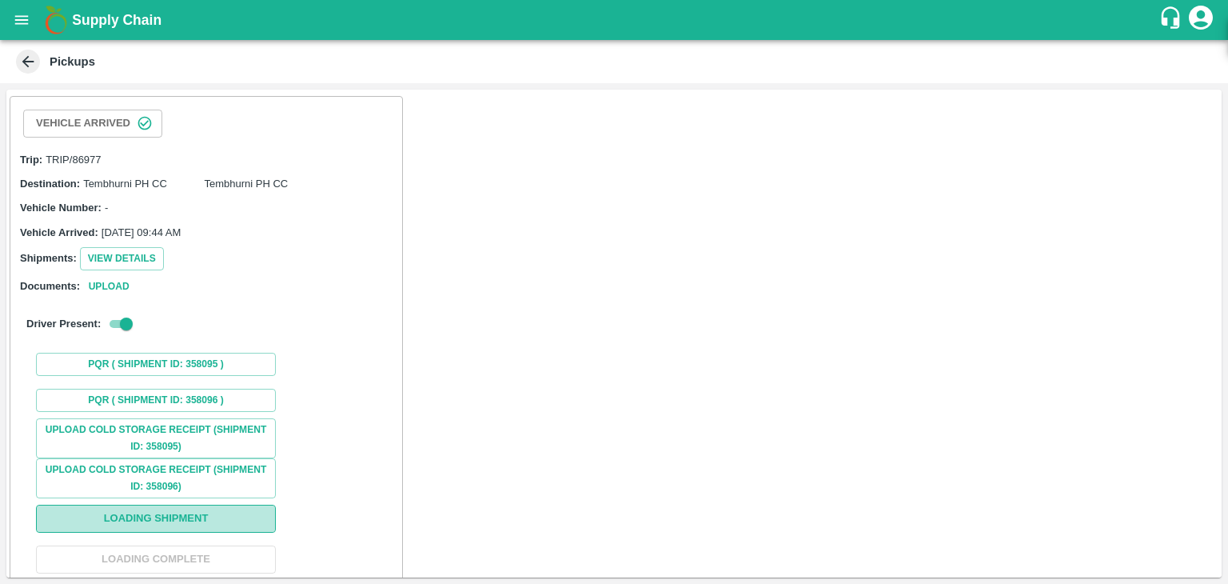
click at [205, 505] on button "Loading Shipment" at bounding box center [156, 519] width 240 height 28
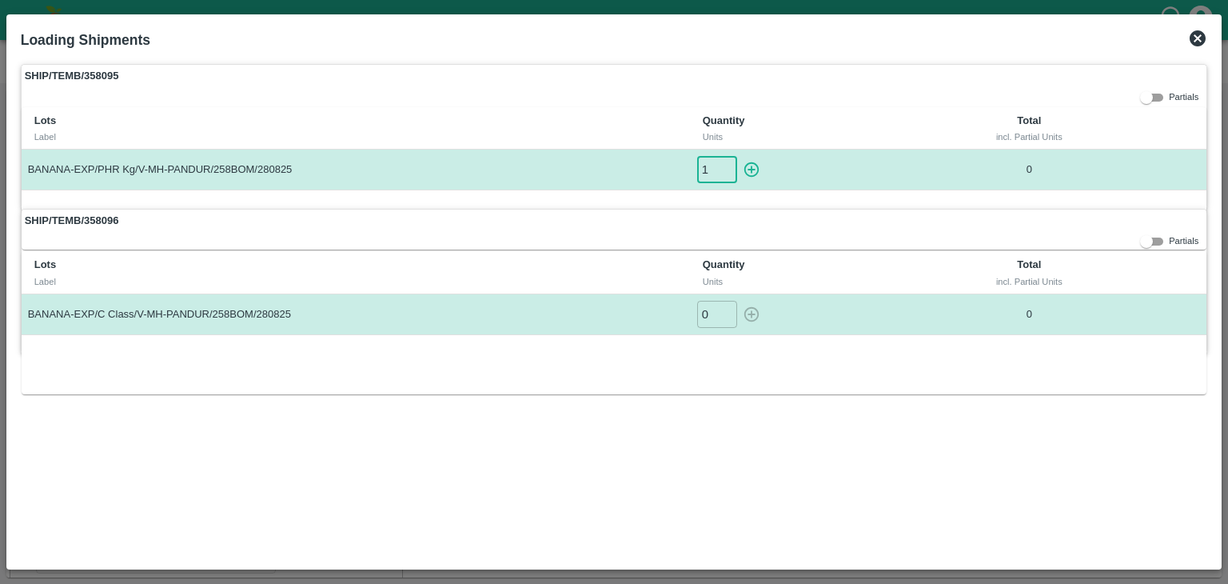
click at [725, 166] on input "1" at bounding box center [717, 169] width 40 height 26
click at [755, 167] on icon "button" at bounding box center [752, 170] width 18 height 18
type input "0"
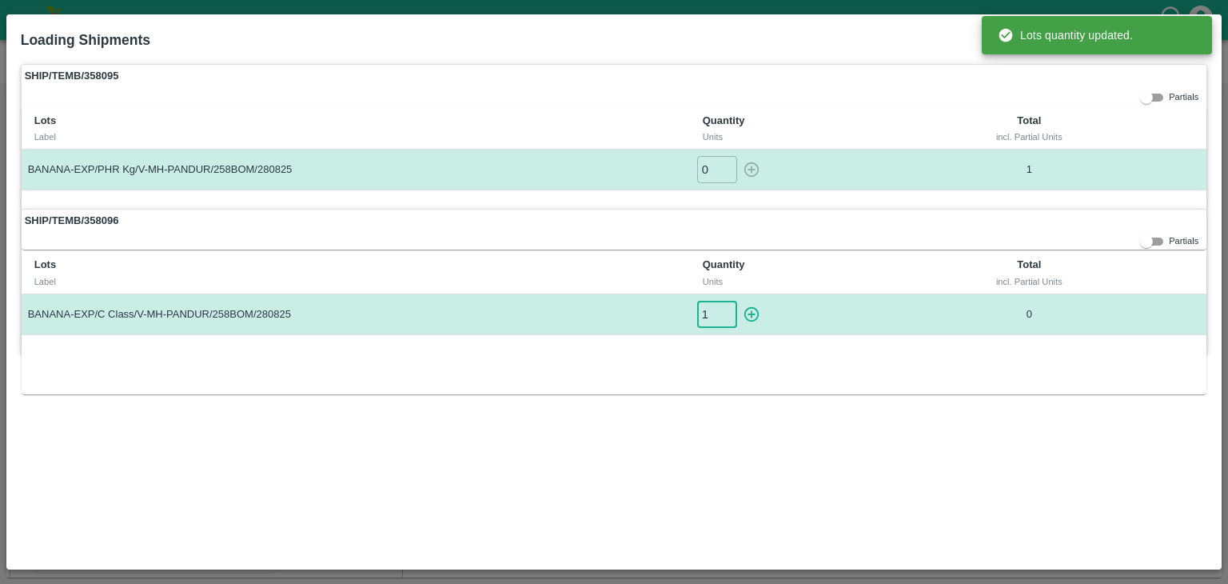
click at [725, 306] on input "1" at bounding box center [717, 314] width 40 height 26
click at [745, 309] on icon "button" at bounding box center [752, 314] width 18 height 18
type input "0"
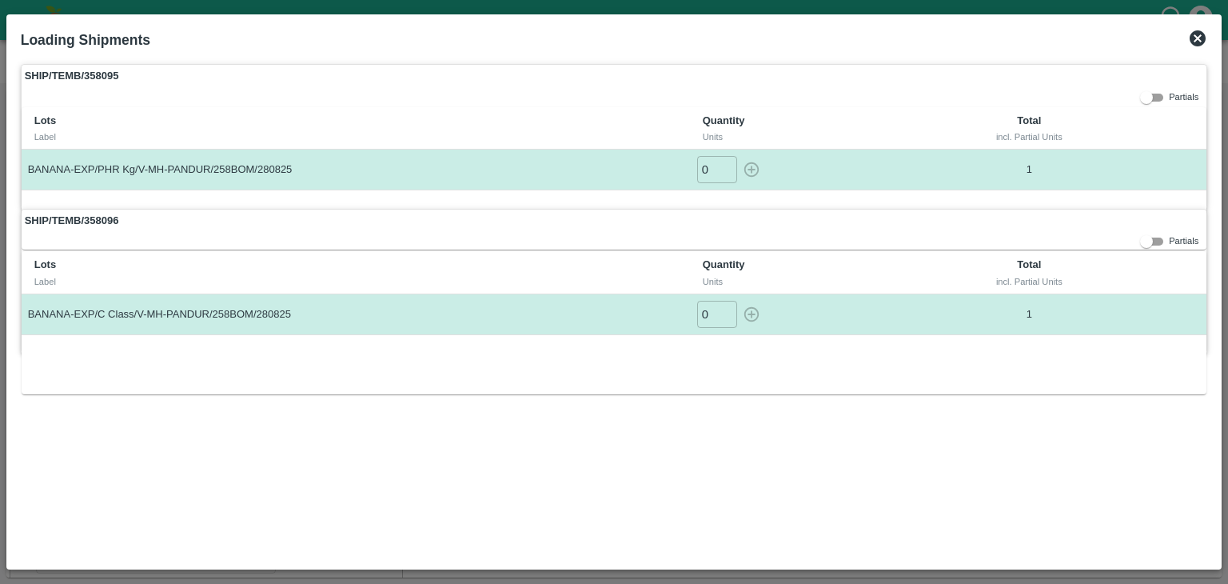
click at [1066, 101] on div "SHIP/TEMB/358095 Partials Lots Label Quantity Units Total incl. Partial Units B…" at bounding box center [615, 136] width 1188 height 145
click at [1200, 38] on icon at bounding box center [1198, 38] width 16 height 16
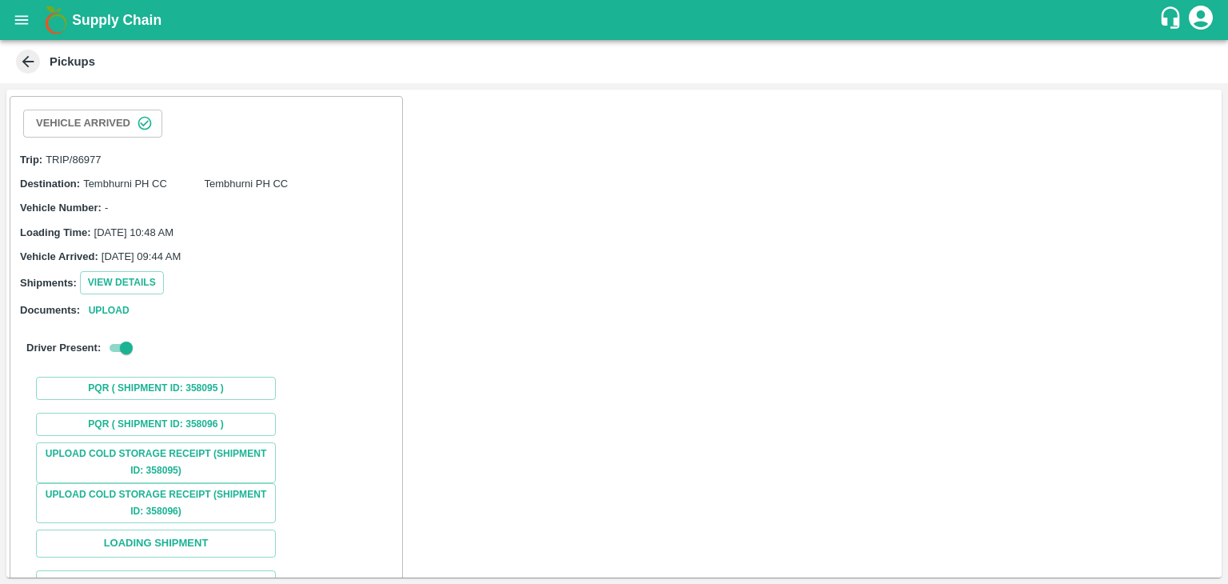
scroll to position [118, 0]
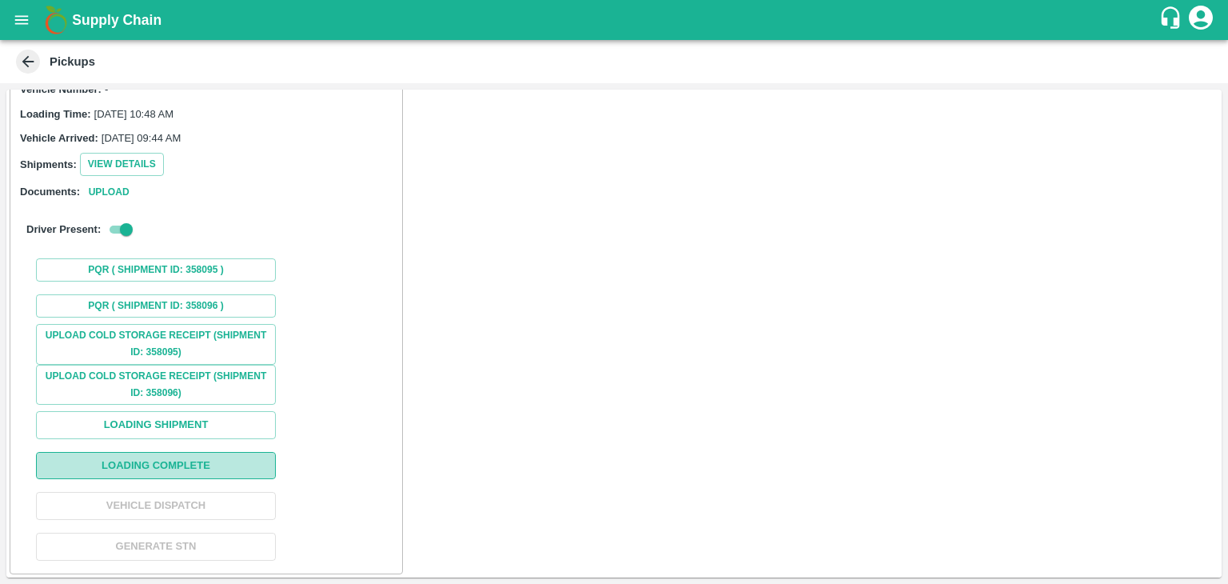
click at [206, 461] on button "Loading Complete" at bounding box center [156, 466] width 240 height 28
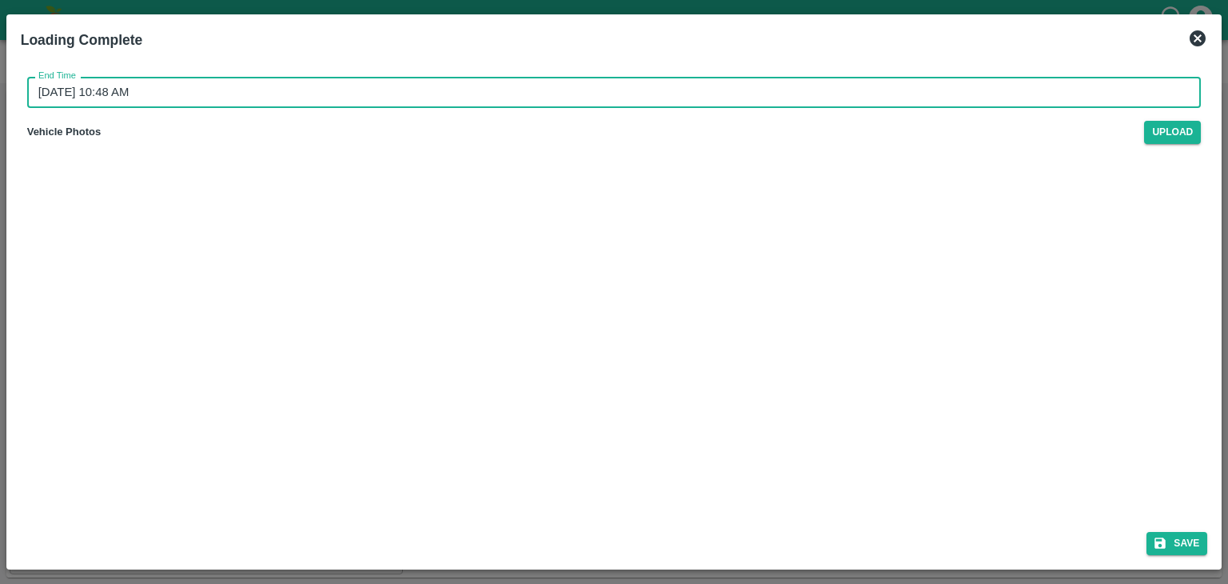
click at [609, 87] on input "30/08/2025 10:48 AM" at bounding box center [609, 92] width 1164 height 30
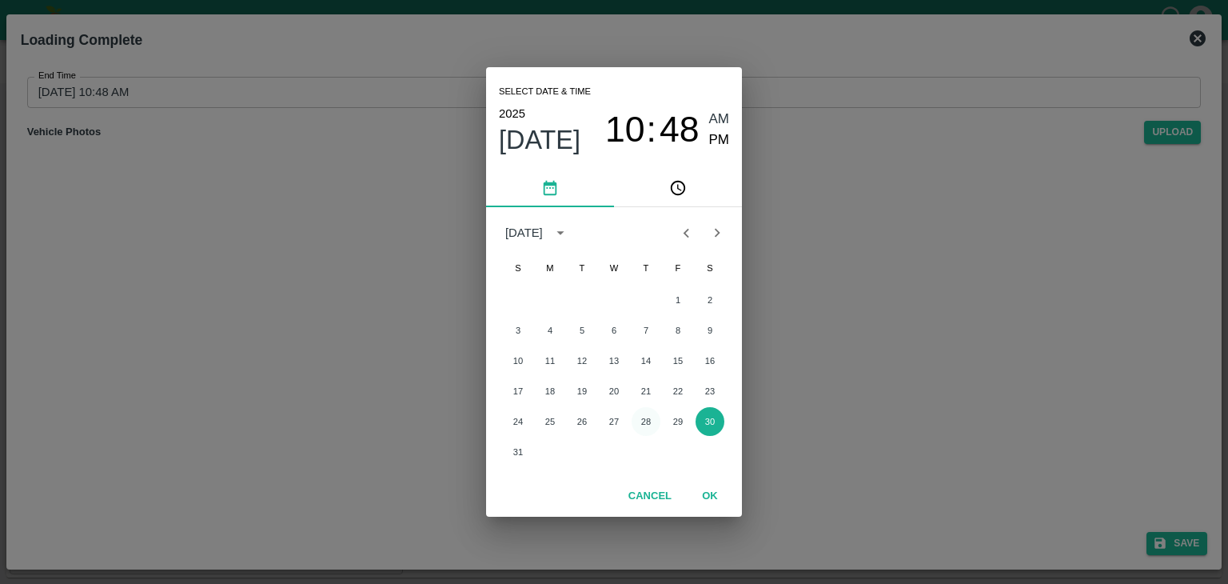
click at [646, 421] on button "28" at bounding box center [646, 421] width 29 height 29
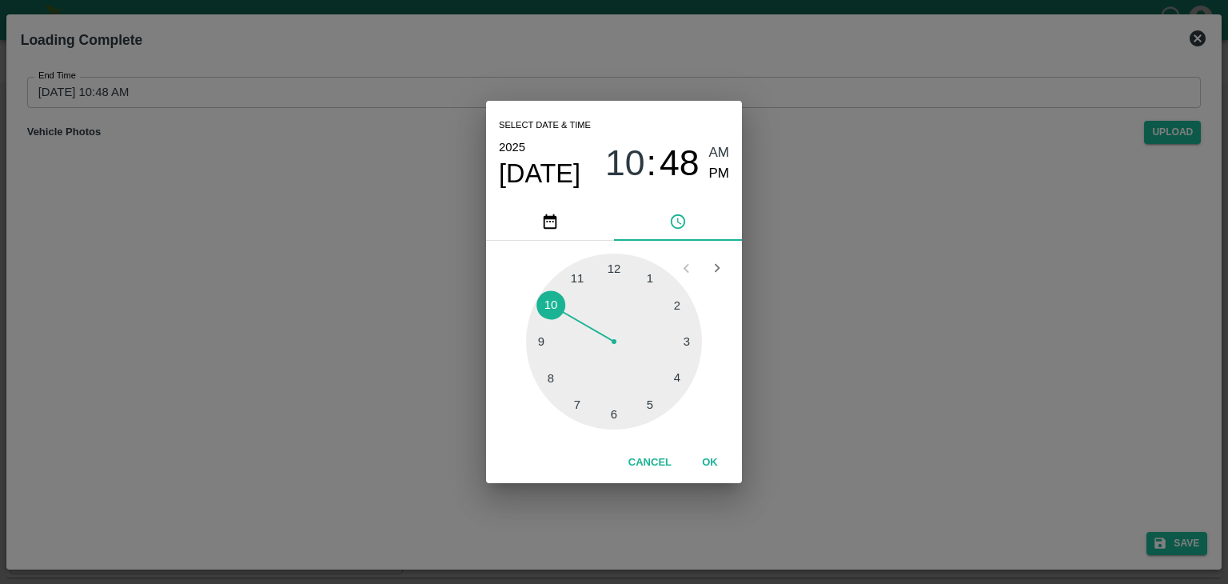
click at [675, 388] on div at bounding box center [614, 341] width 176 height 176
click at [720, 177] on span "PM" at bounding box center [719, 174] width 21 height 22
click at [715, 461] on button "OK" at bounding box center [710, 463] width 51 height 28
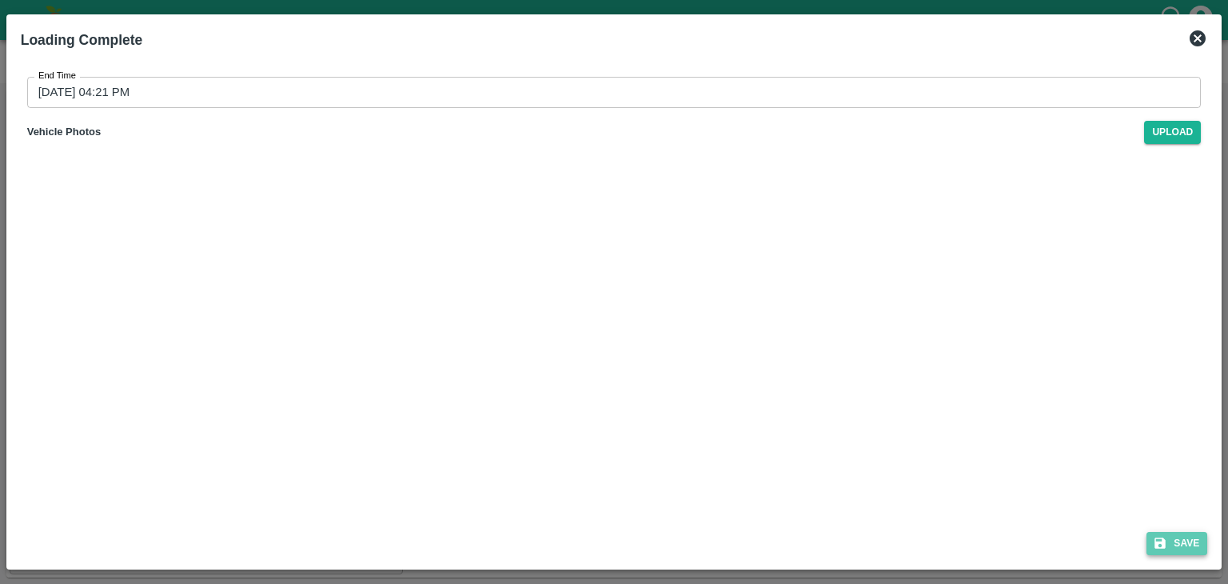
click at [1179, 539] on button "Save" at bounding box center [1177, 543] width 61 height 23
type input "30/08/2025 10:48 AM"
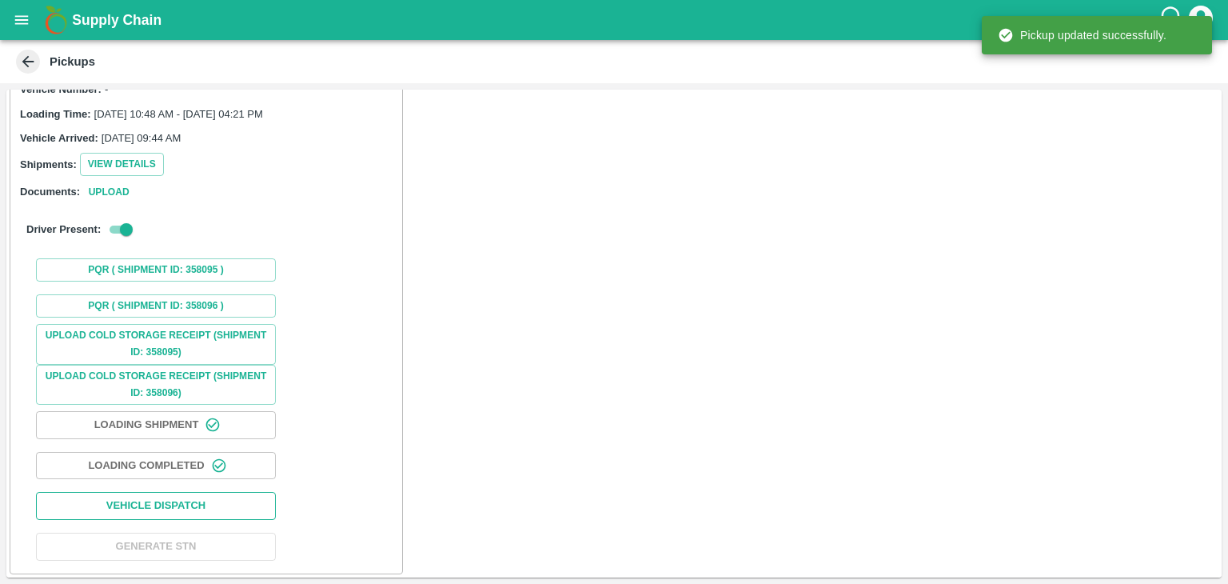
drag, startPoint x: 205, startPoint y: 488, endPoint x: 208, endPoint y: 508, distance: 20.2
click at [208, 508] on div "Upload Cold Storage Receipt (SHIPMENT ID: 358095) Upload Cold Storage Receipt (…" at bounding box center [206, 445] width 379 height 243
click at [208, 508] on button "Vehicle Dispatch" at bounding box center [156, 506] width 240 height 28
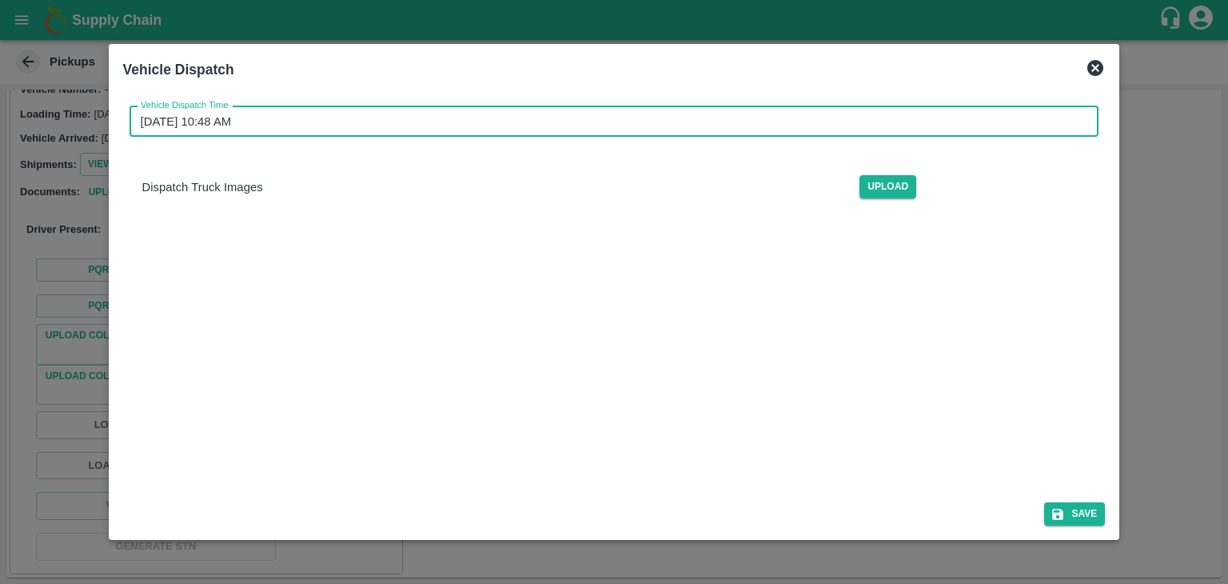
click at [640, 122] on input "30/08/2025 10:48 AM" at bounding box center [609, 121] width 959 height 30
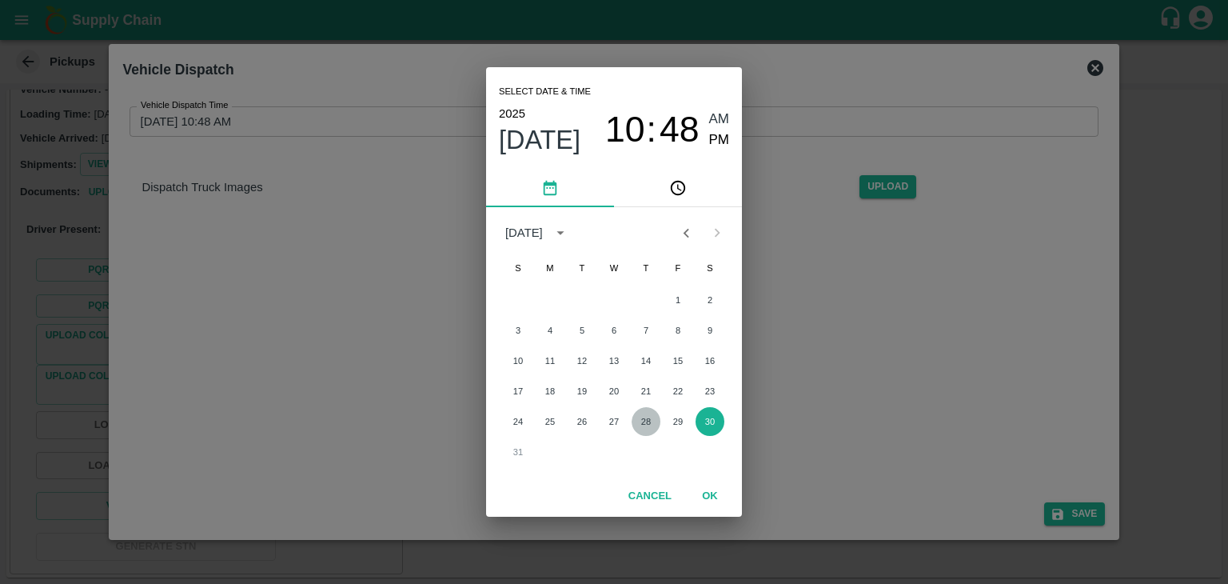
click at [649, 431] on button "28" at bounding box center [646, 421] width 29 height 29
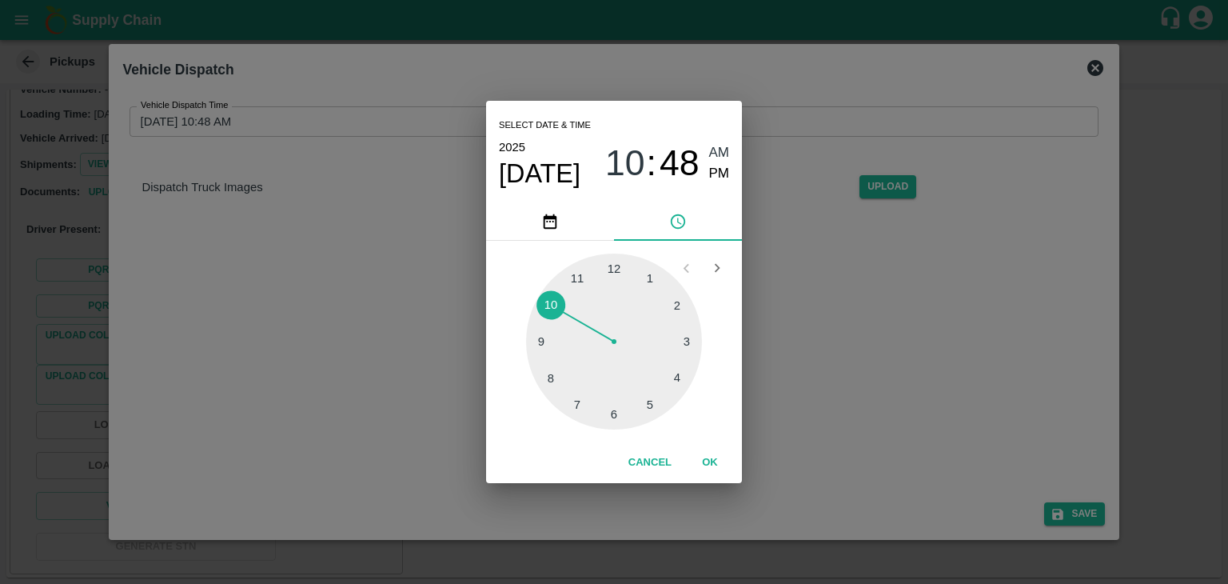
click at [637, 420] on div at bounding box center [614, 341] width 176 height 176
click at [723, 171] on span "PM" at bounding box center [719, 174] width 21 height 22
type input "28/08/2025 05:27 PM"
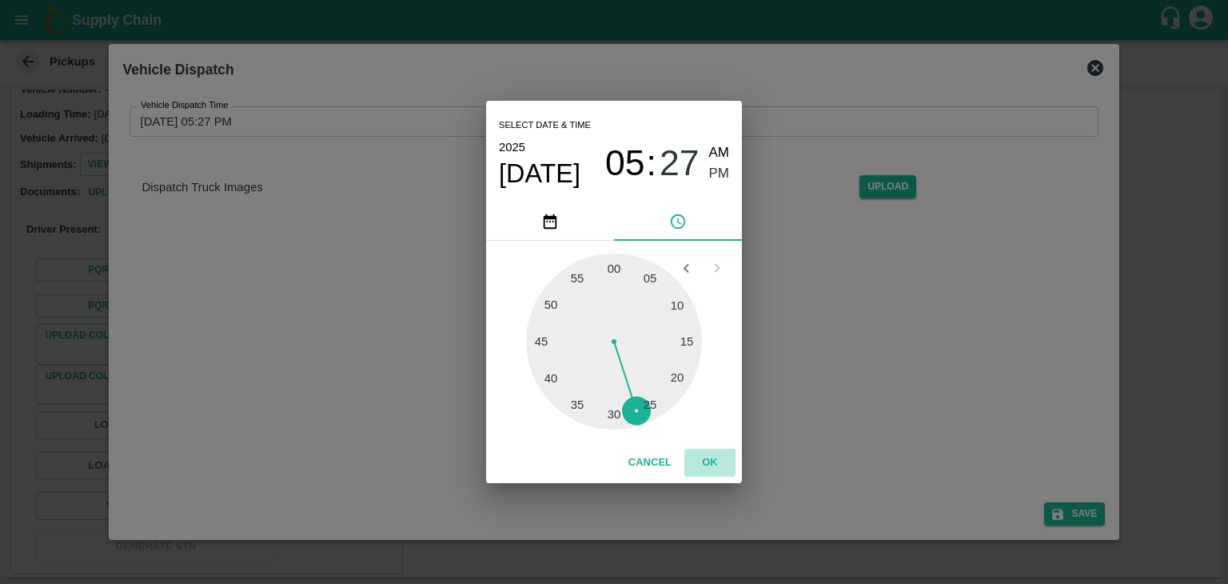
click at [709, 463] on button "OK" at bounding box center [710, 463] width 51 height 28
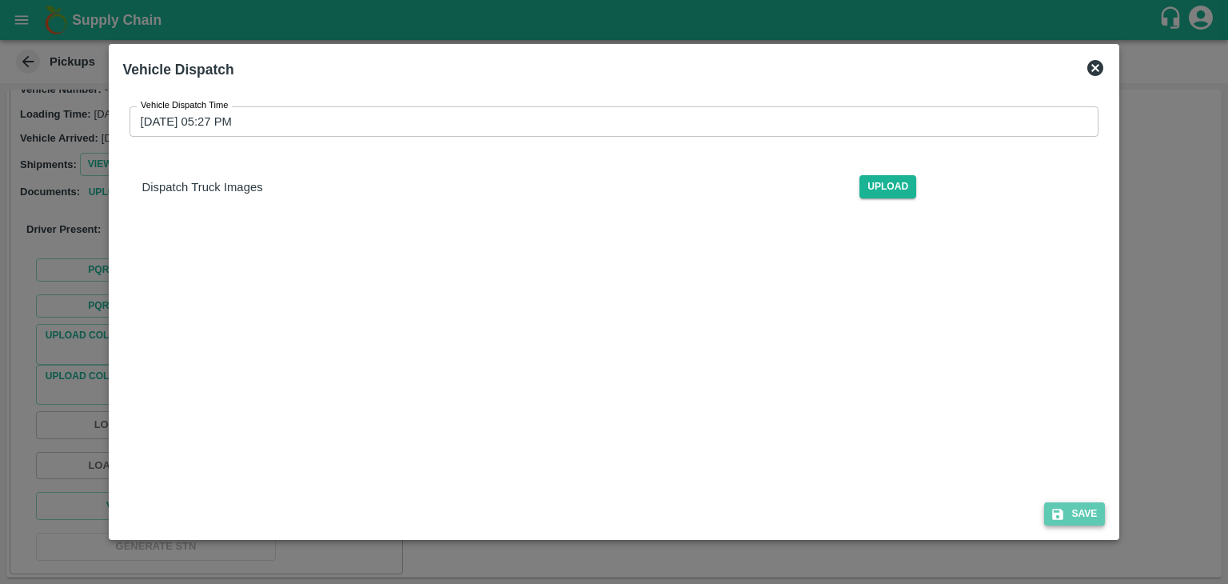
click at [1073, 514] on button "Save" at bounding box center [1074, 513] width 61 height 23
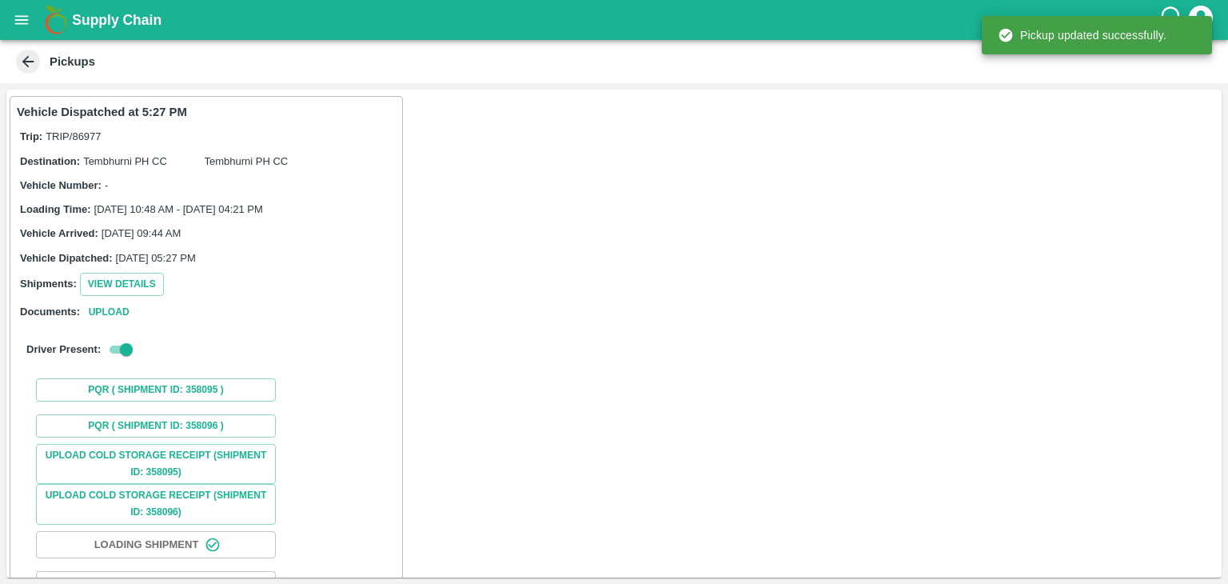
scroll to position [120, 0]
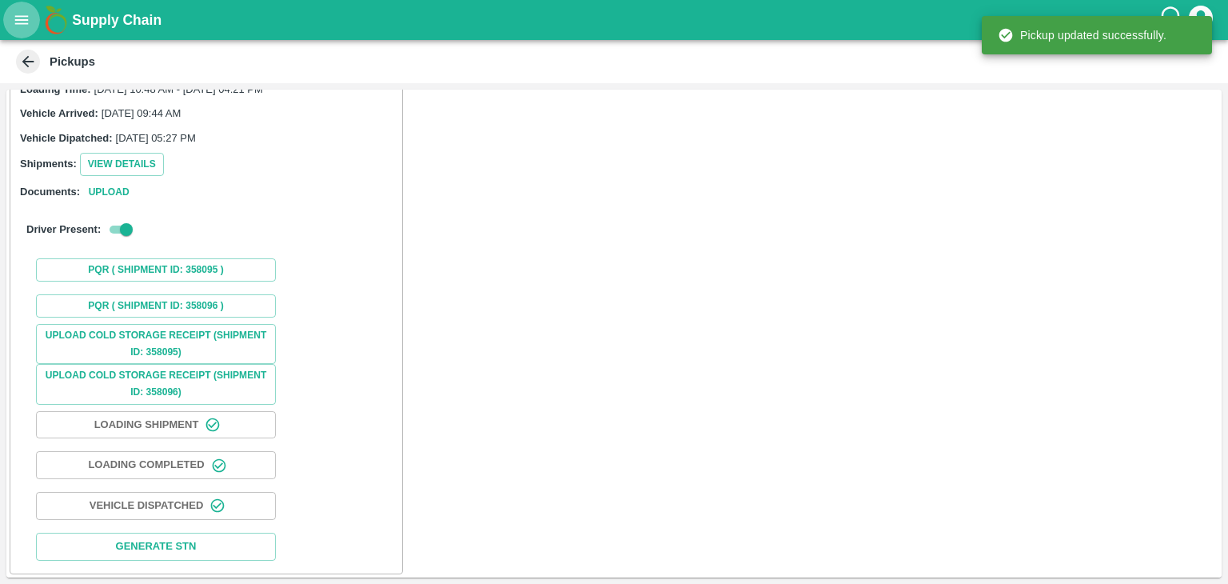
click at [13, 17] on icon "open drawer" at bounding box center [22, 20] width 18 height 18
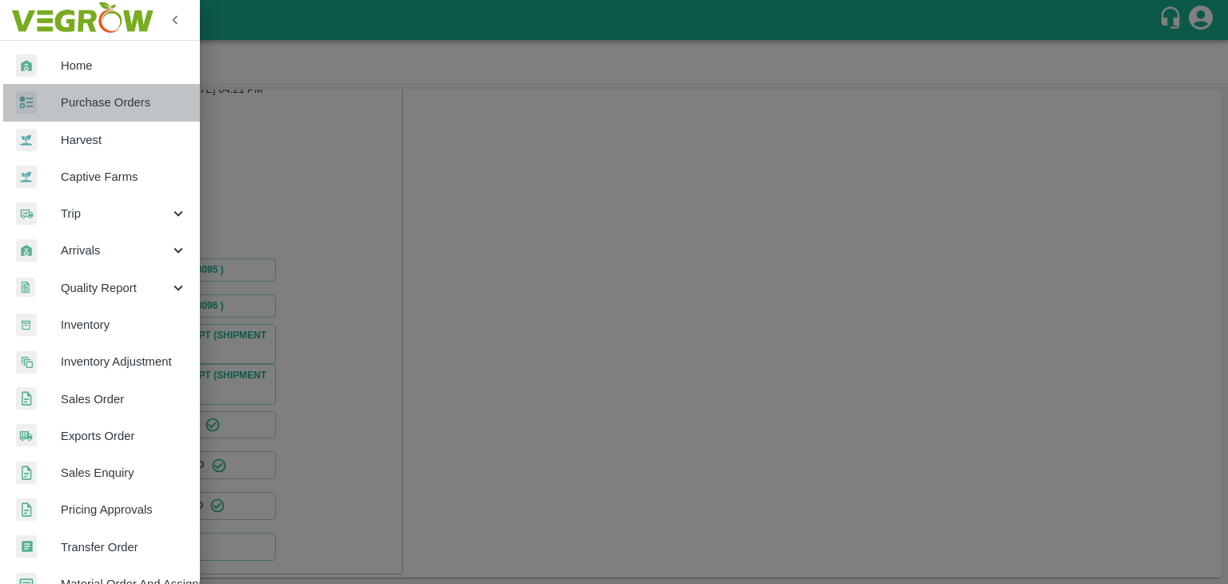
click at [112, 104] on span "Purchase Orders" at bounding box center [124, 103] width 126 height 18
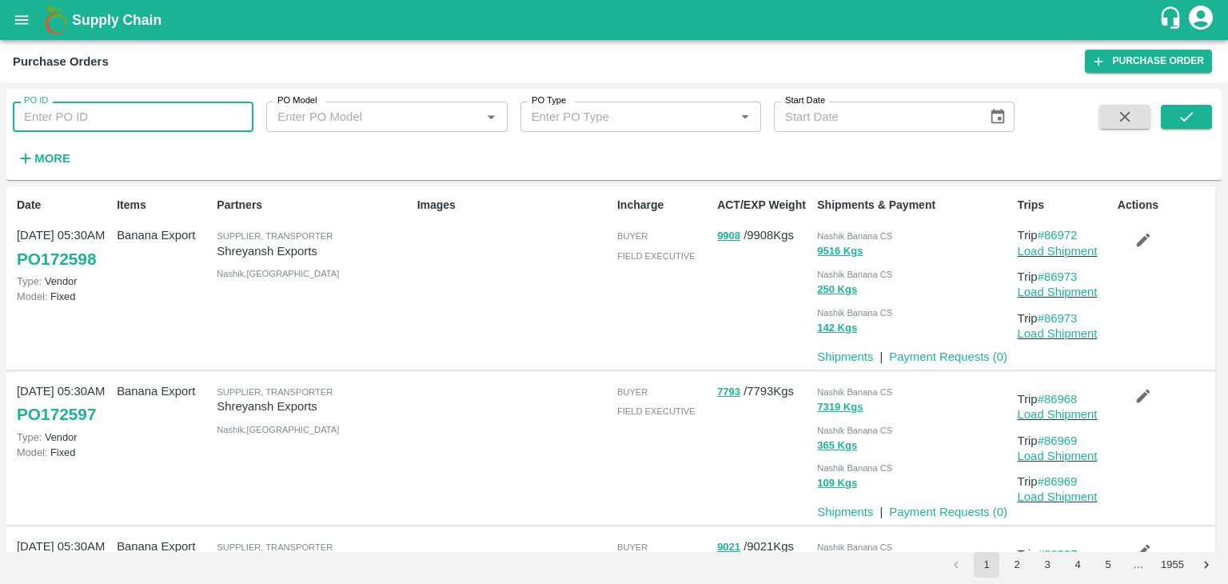
click at [124, 122] on input "PO ID" at bounding box center [133, 117] width 241 height 30
paste input "172516"
click at [124, 122] on input "PO ID" at bounding box center [133, 117] width 241 height 30
click at [1167, 108] on button "submit" at bounding box center [1186, 117] width 51 height 24
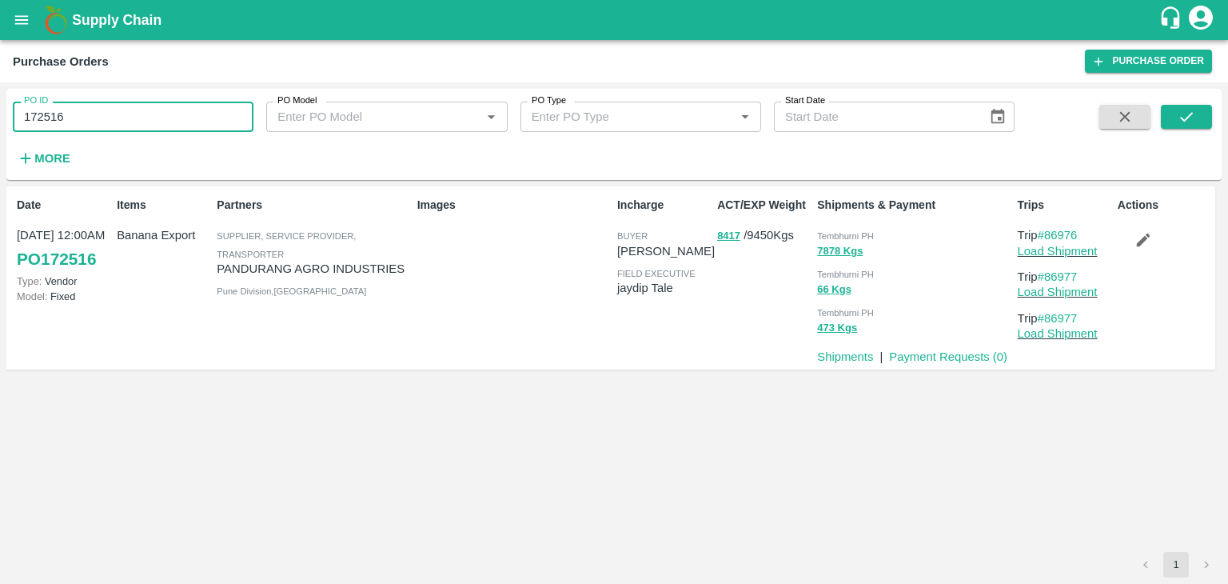
click at [119, 119] on input "172516" at bounding box center [133, 117] width 241 height 30
paste input "text"
click at [1190, 126] on icon "submit" at bounding box center [1187, 117] width 18 height 18
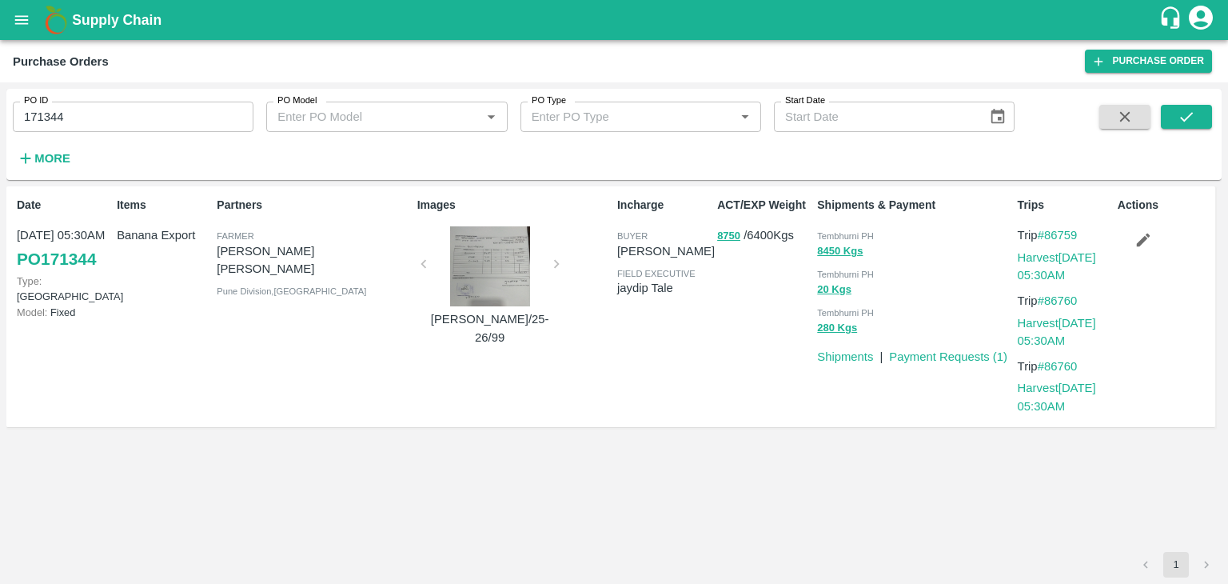
click at [456, 234] on div at bounding box center [490, 266] width 120 height 80
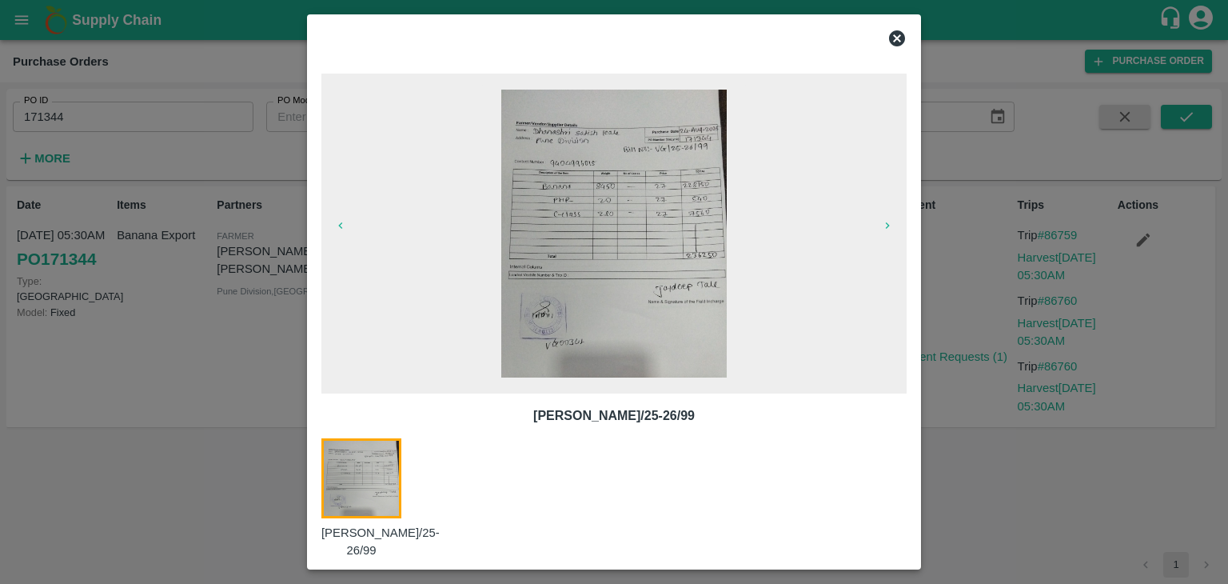
click at [896, 40] on icon at bounding box center [897, 38] width 16 height 16
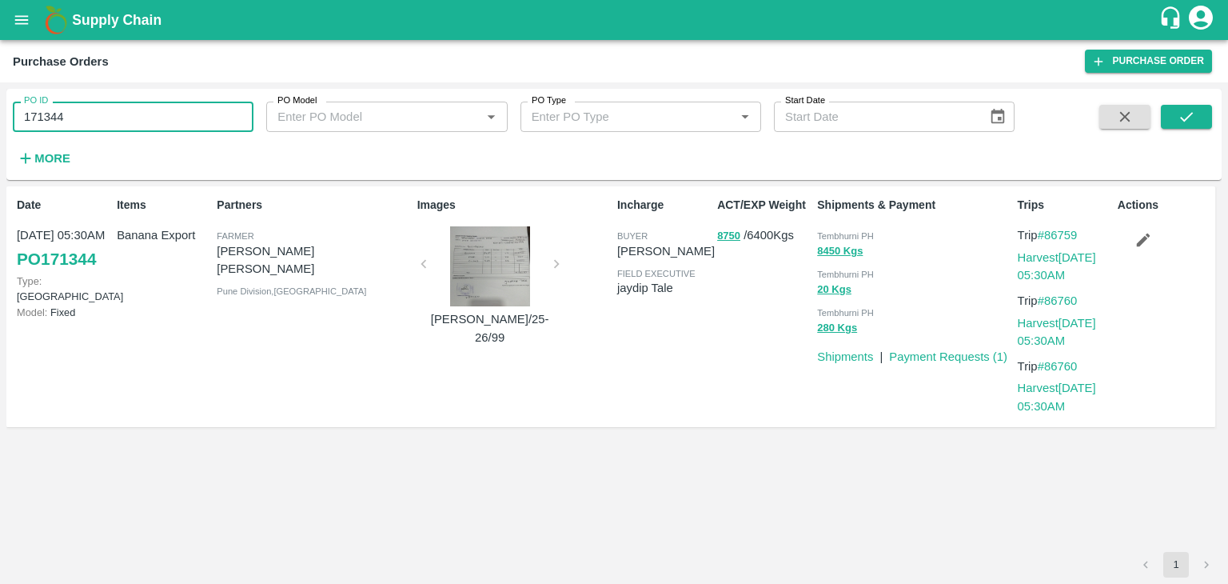
click at [118, 122] on input "171344" at bounding box center [133, 117] width 241 height 30
paste input "text"
type input "171830"
click at [1196, 110] on button "submit" at bounding box center [1186, 117] width 51 height 24
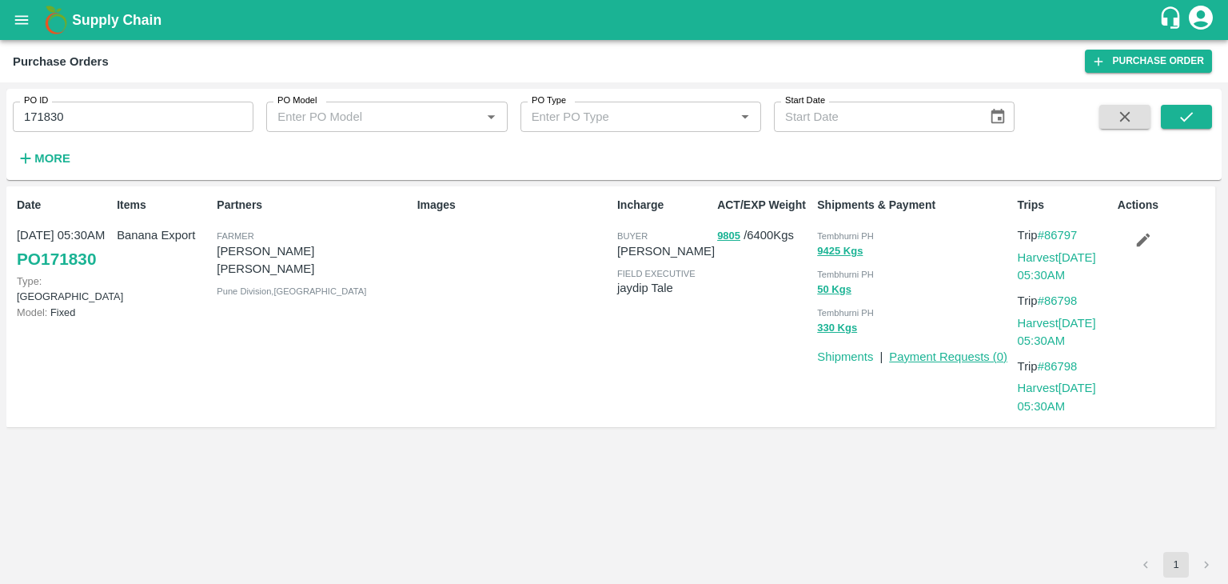
click at [945, 358] on link "Payment Requests ( 0 )" at bounding box center [948, 356] width 118 height 13
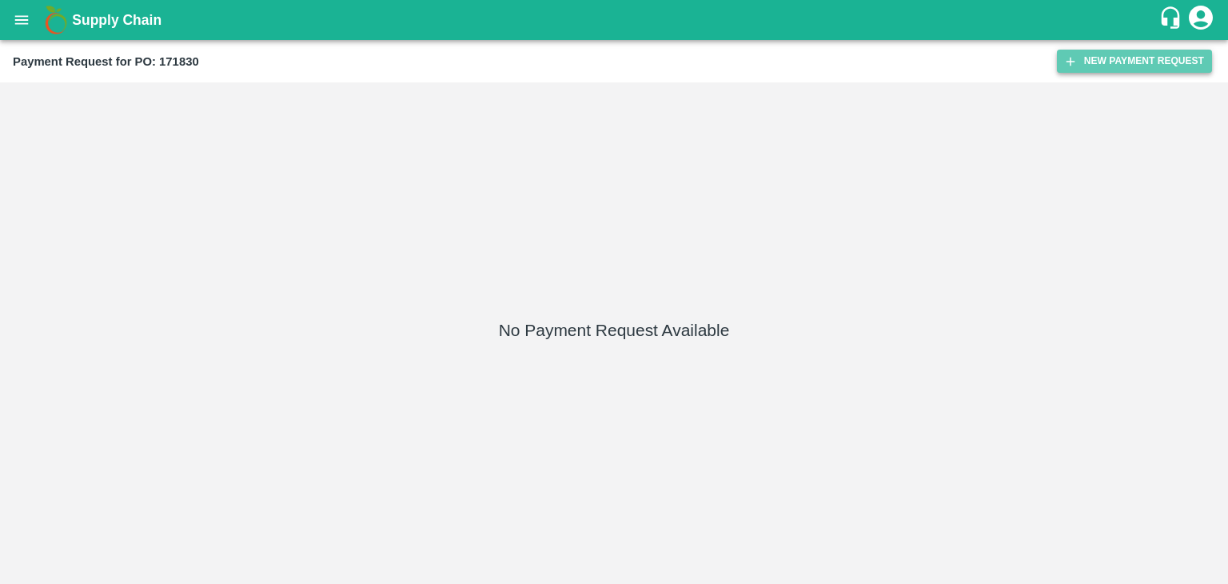
click at [1106, 55] on button "New Payment Request" at bounding box center [1134, 61] width 155 height 23
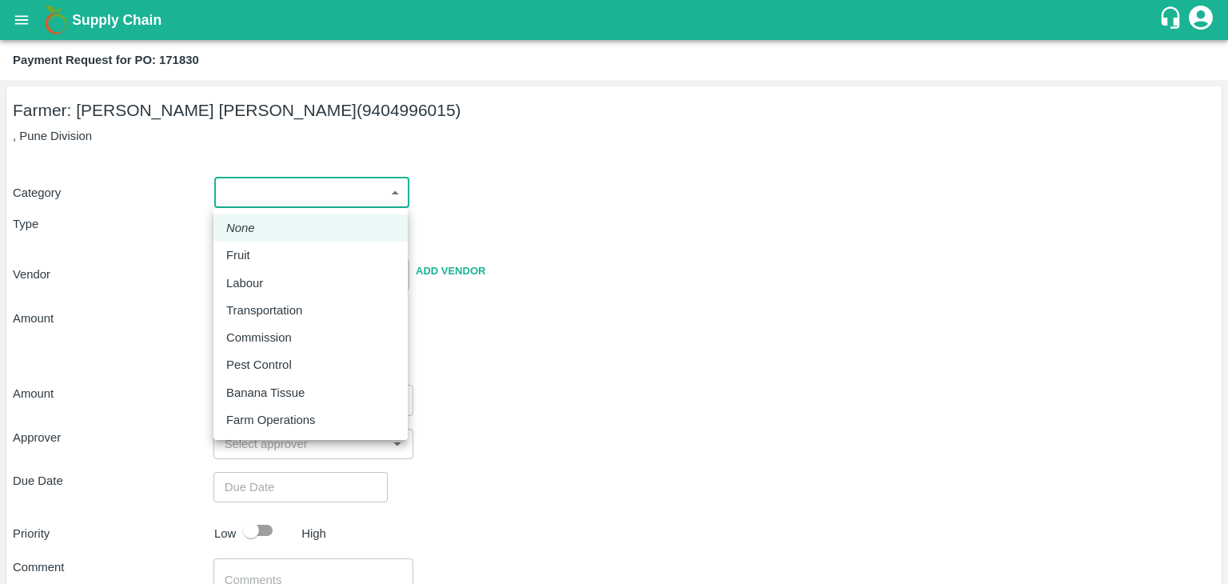
click at [249, 194] on body "Supply Chain Payment Request for PO: 171830 Farmer: [PERSON_NAME] [PERSON_NAME]…" at bounding box center [614, 292] width 1228 height 584
click at [250, 258] on p "Fruit" at bounding box center [238, 255] width 24 height 18
type input "1"
type input "[PERSON_NAME] [PERSON_NAME] - 9404996015(Farmer)"
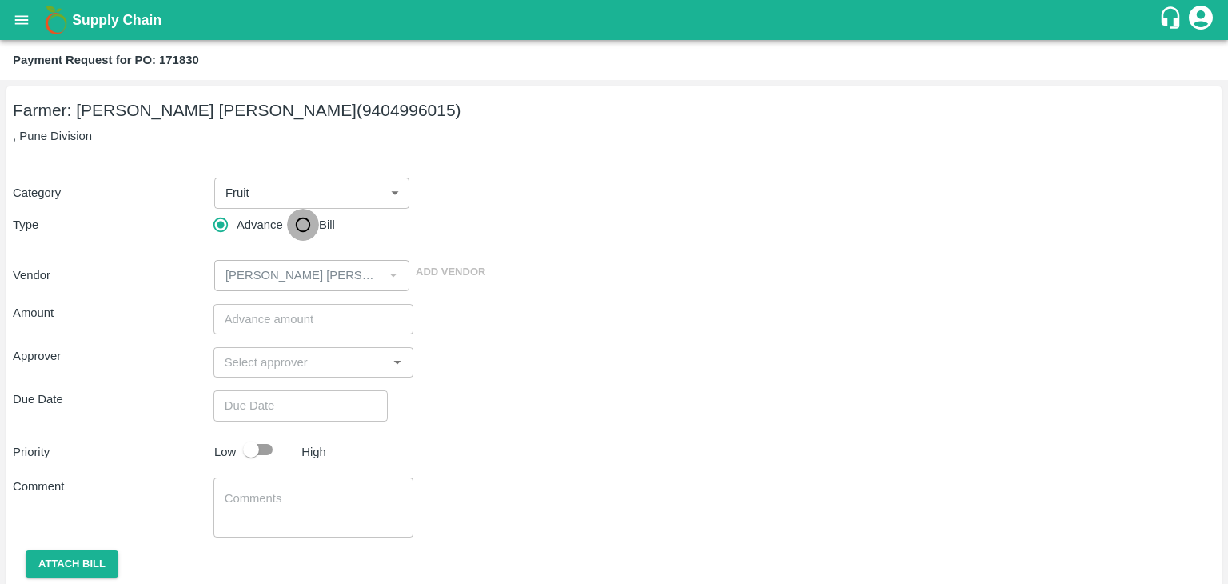
click at [309, 224] on input "Bill" at bounding box center [303, 225] width 32 height 32
radio input "true"
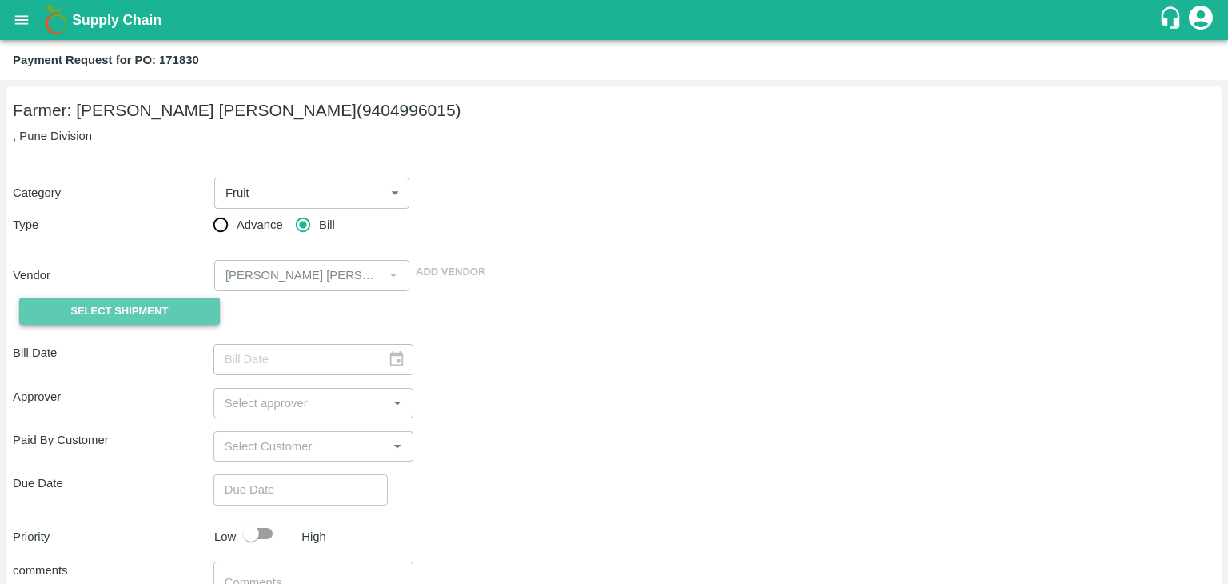
click at [156, 297] on button "Select Shipment" at bounding box center [119, 311] width 201 height 28
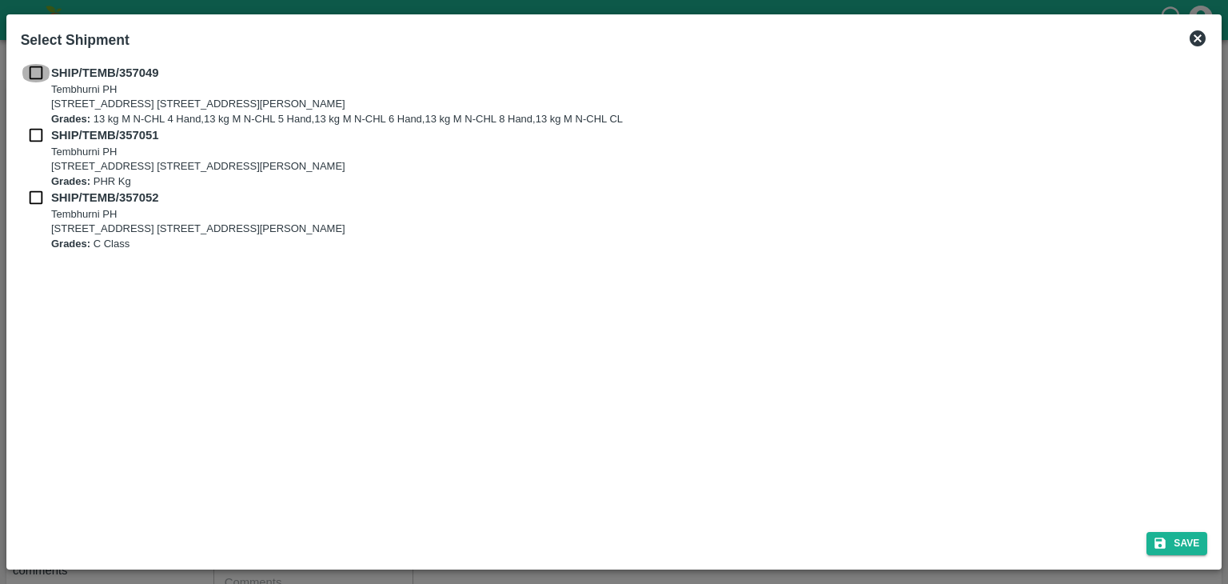
click at [29, 64] on input "checkbox" at bounding box center [36, 73] width 30 height 18
checkbox input "true"
click at [30, 141] on input "checkbox" at bounding box center [36, 135] width 30 height 18
checkbox input "true"
click at [30, 200] on input "checkbox" at bounding box center [36, 198] width 30 height 18
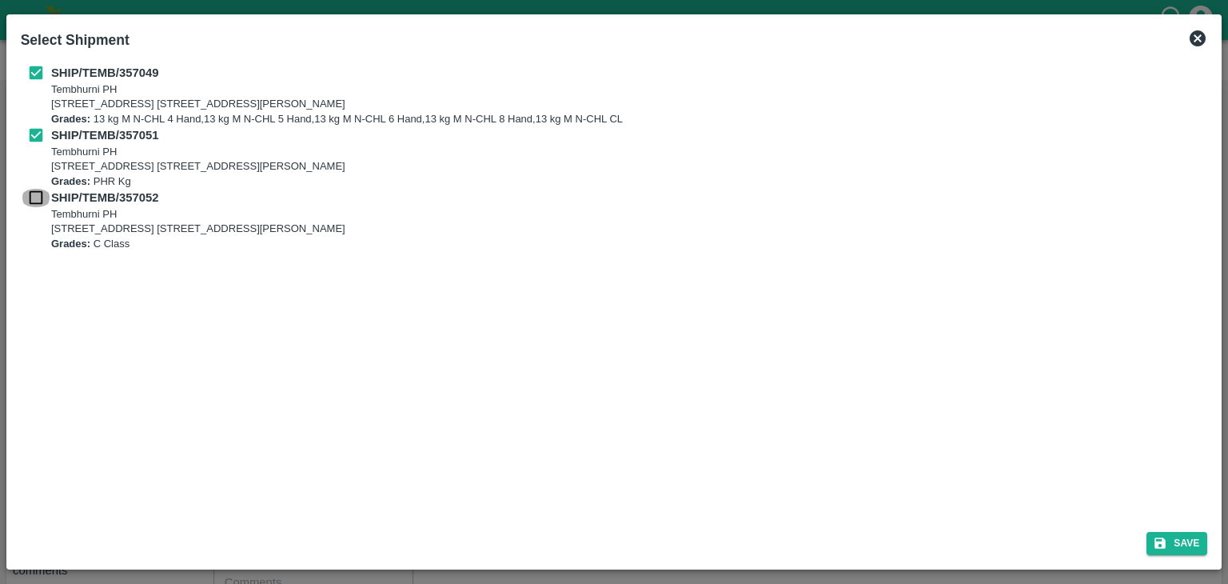
checkbox input "true"
click at [1182, 544] on button "Save" at bounding box center [1177, 543] width 61 height 23
type input "[DATE]"
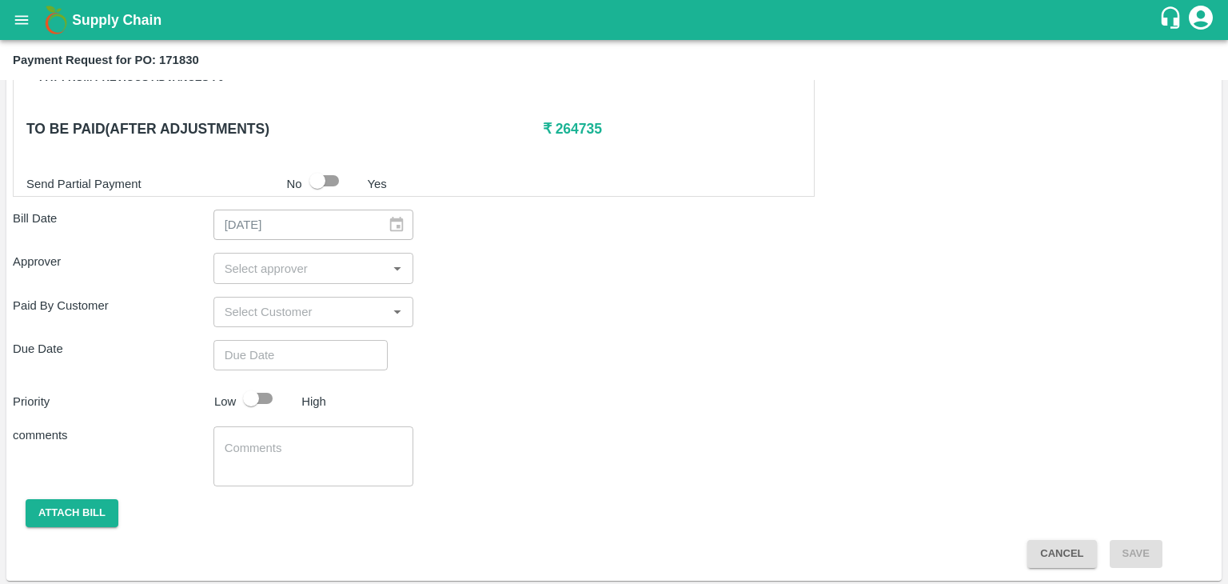
scroll to position [784, 0]
click at [277, 275] on input "input" at bounding box center [300, 267] width 165 height 21
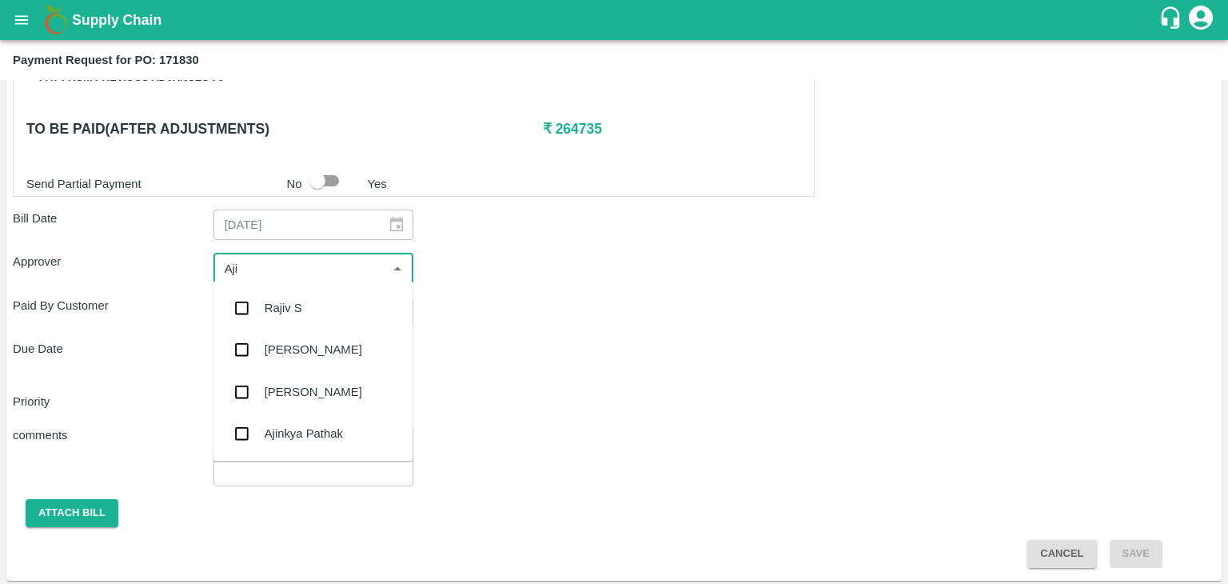
type input "Ajit"
click at [291, 310] on div "[PERSON_NAME]" at bounding box center [314, 308] width 98 height 18
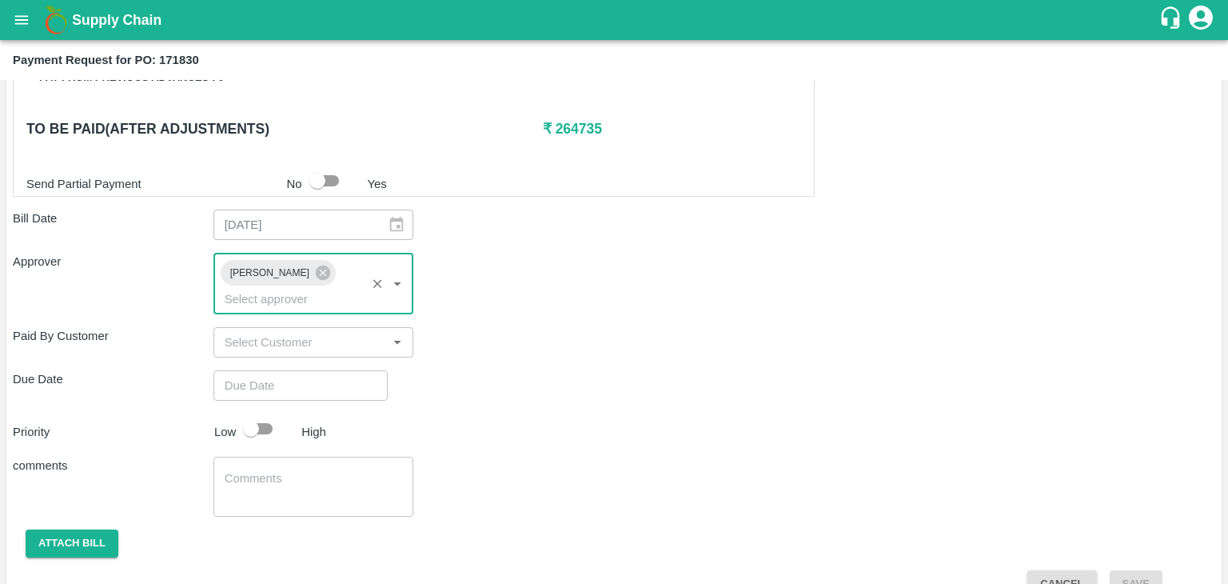
type input "DD/MM/YYYY hh:mm aa"
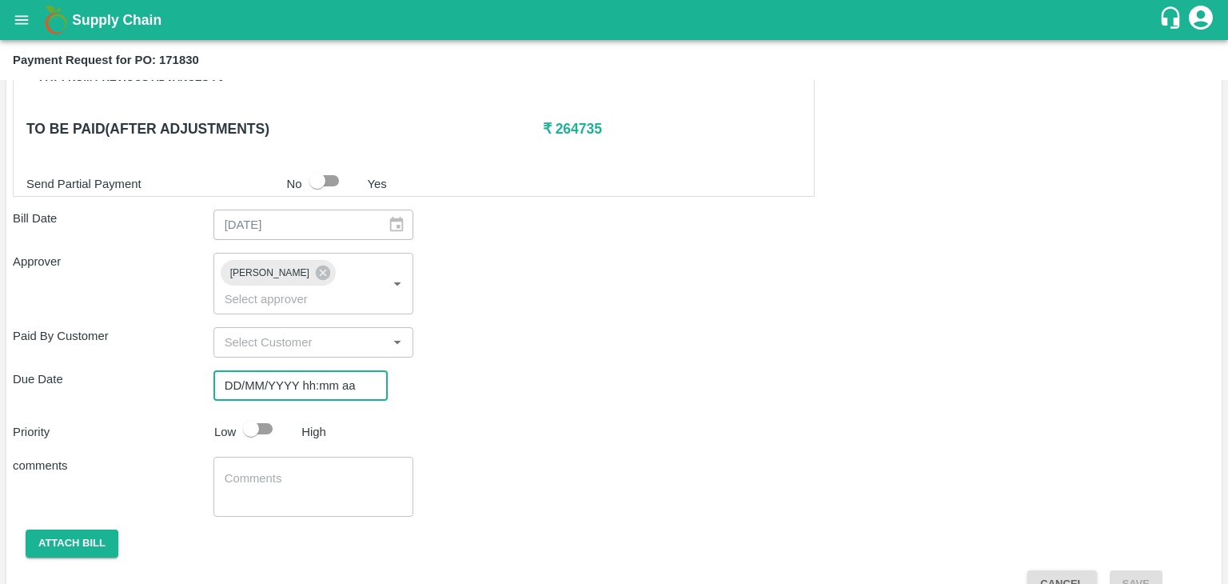
click at [318, 370] on input "DD/MM/YYYY hh:mm aa" at bounding box center [295, 385] width 163 height 30
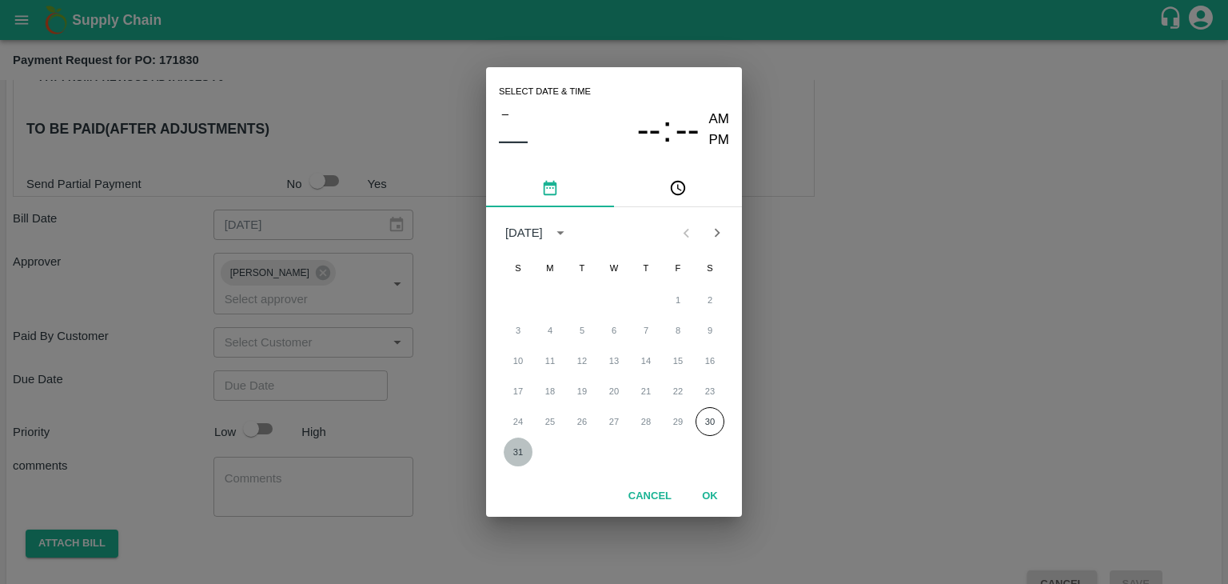
click at [517, 443] on button "31" at bounding box center [518, 451] width 29 height 29
type input "[DATE] 12:00 AM"
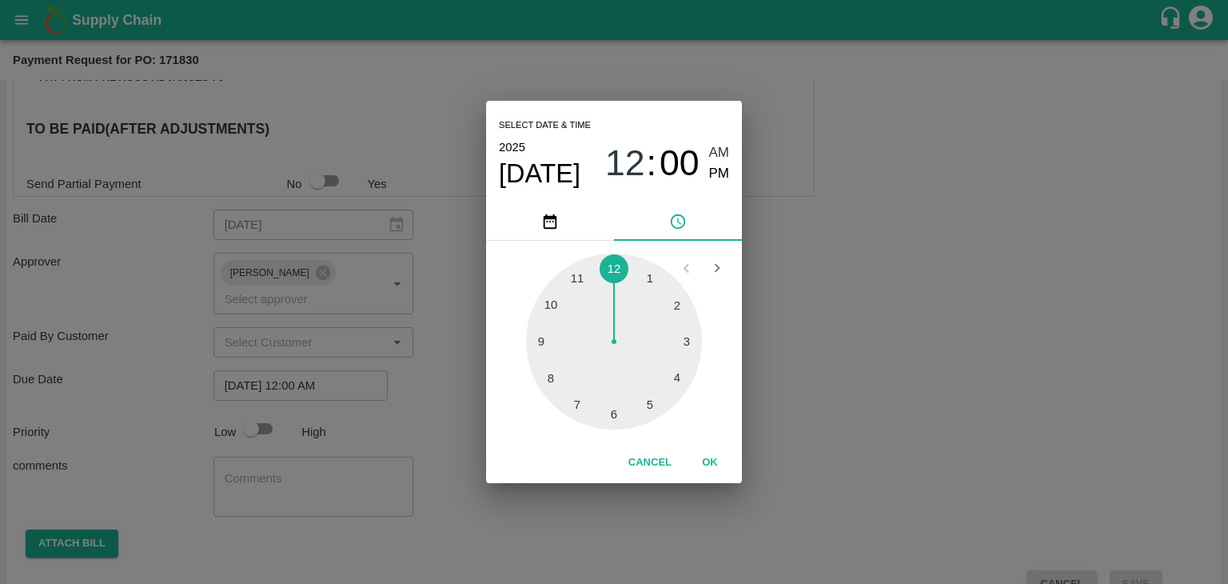
click at [719, 457] on button "OK" at bounding box center [710, 463] width 51 height 28
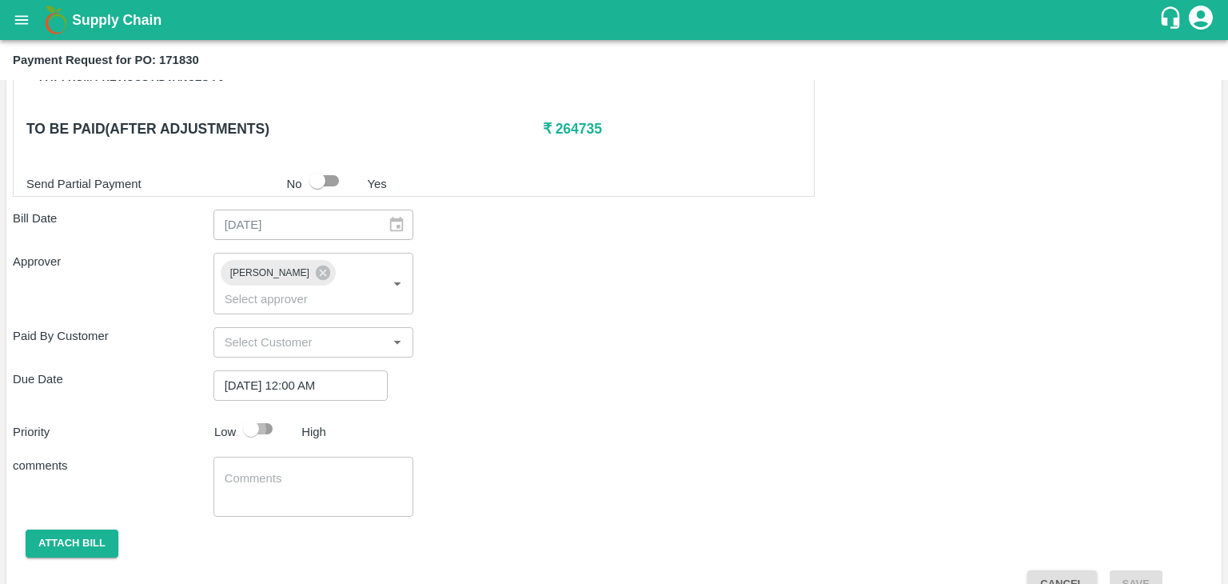
click at [244, 413] on input "checkbox" at bounding box center [251, 428] width 91 height 30
checkbox input "true"
click at [292, 470] on textarea at bounding box center [314, 487] width 178 height 34
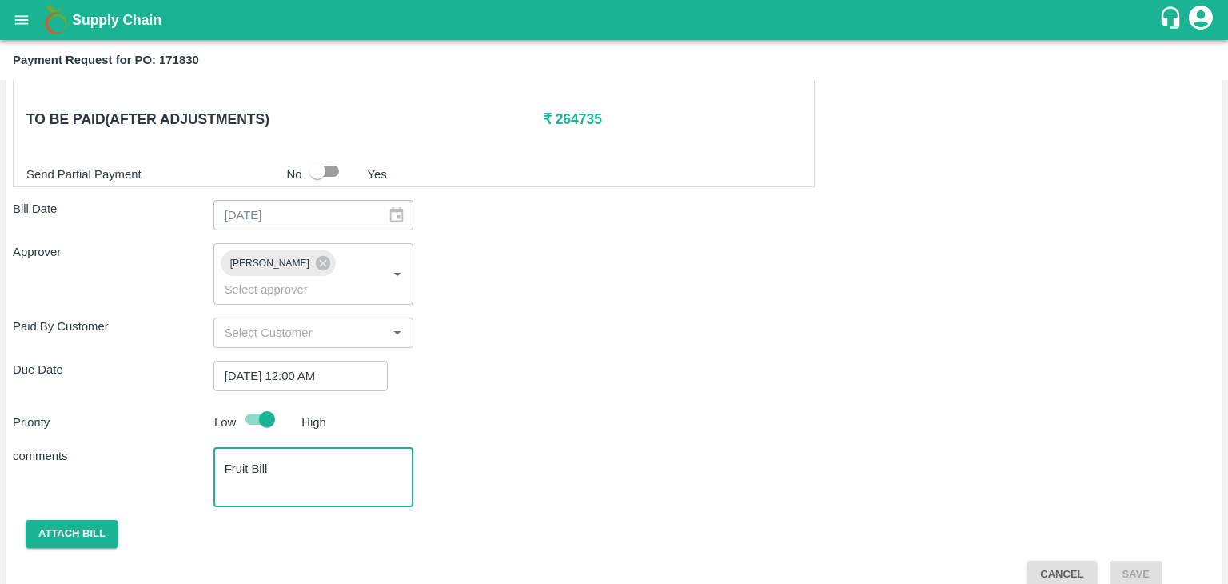
type textarea "Fruit Bill"
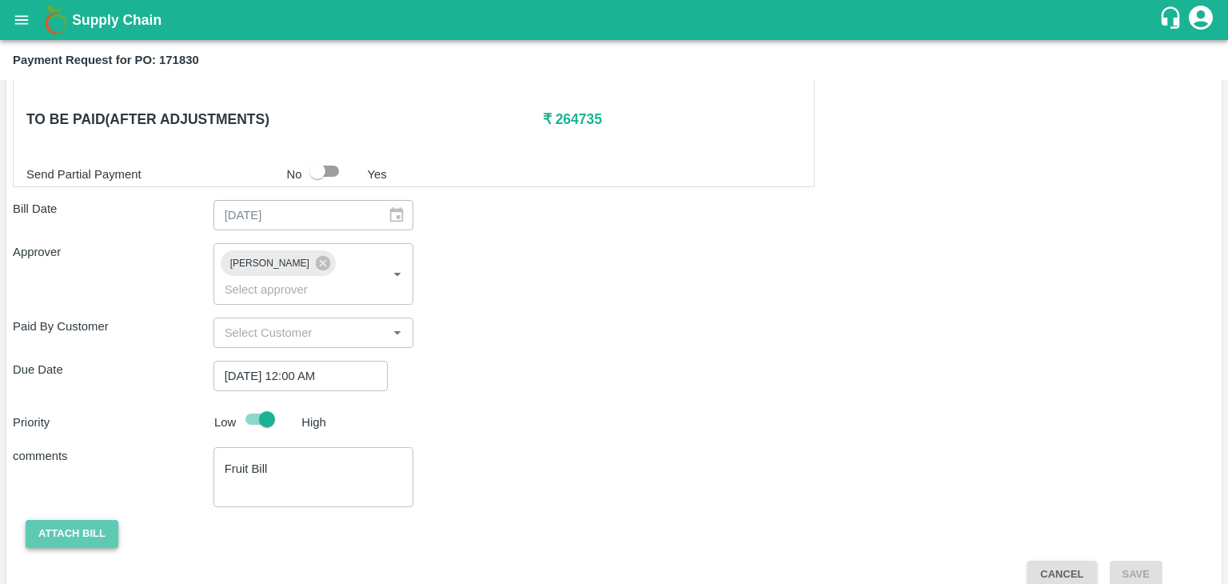
click at [73, 520] on button "Attach bill" at bounding box center [72, 534] width 93 height 28
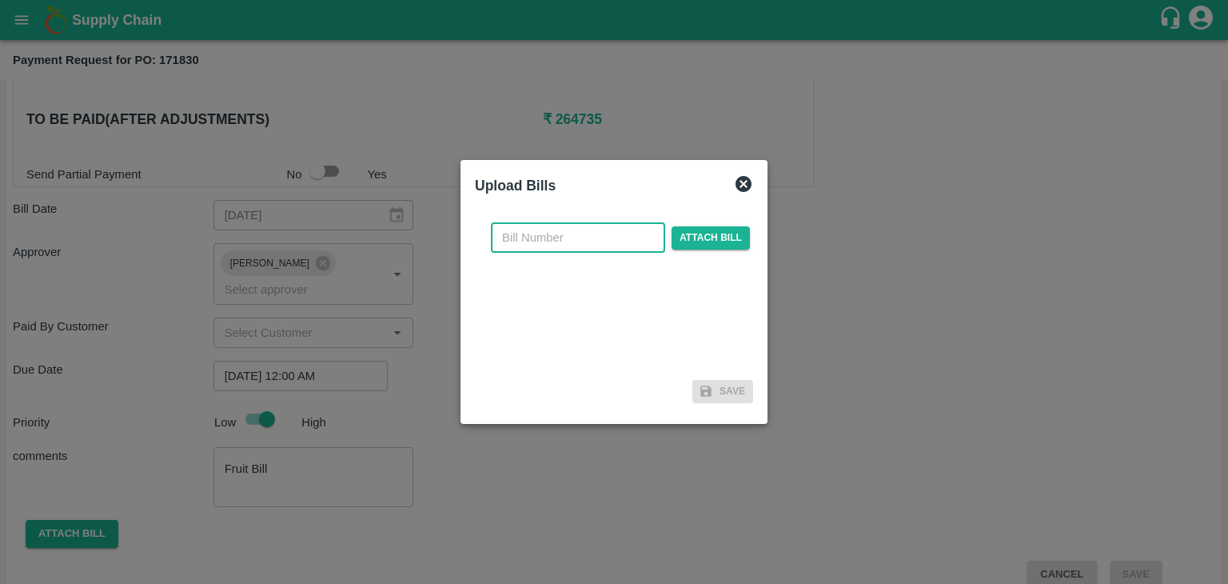
click at [611, 236] on input "text" at bounding box center [578, 237] width 174 height 30
click at [601, 241] on input "VG/25-26/046" at bounding box center [578, 237] width 174 height 30
type input "VG/25-26/100"
click at [689, 229] on span "Attach bill" at bounding box center [711, 237] width 78 height 23
click at [0, 0] on input "Attach bill" at bounding box center [0, 0] width 0 height 0
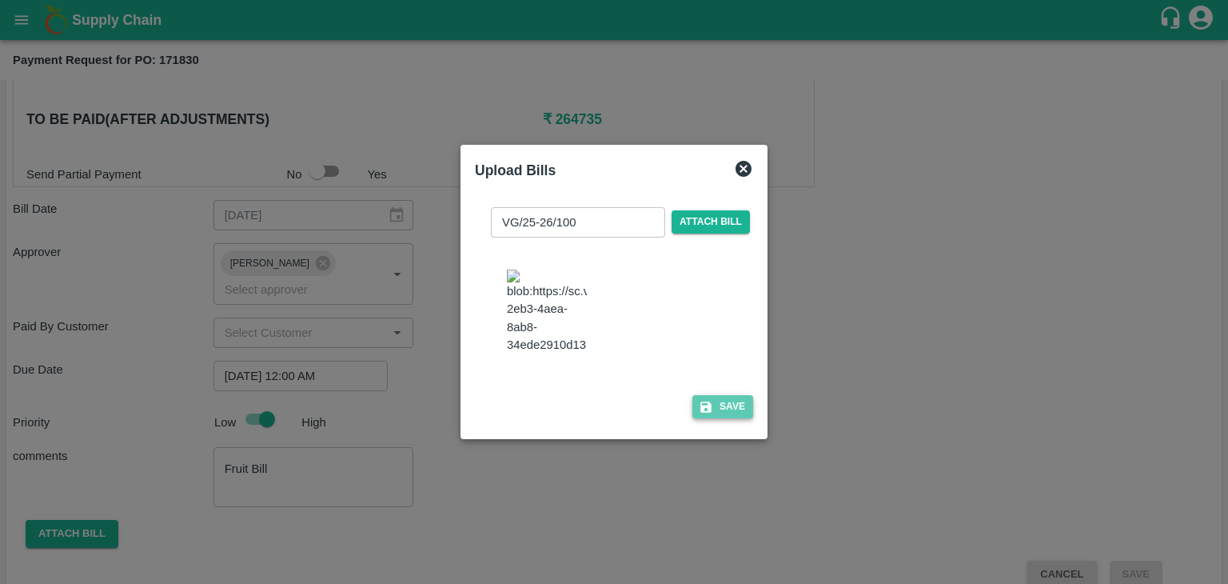
click at [737, 418] on button "Save" at bounding box center [723, 406] width 61 height 23
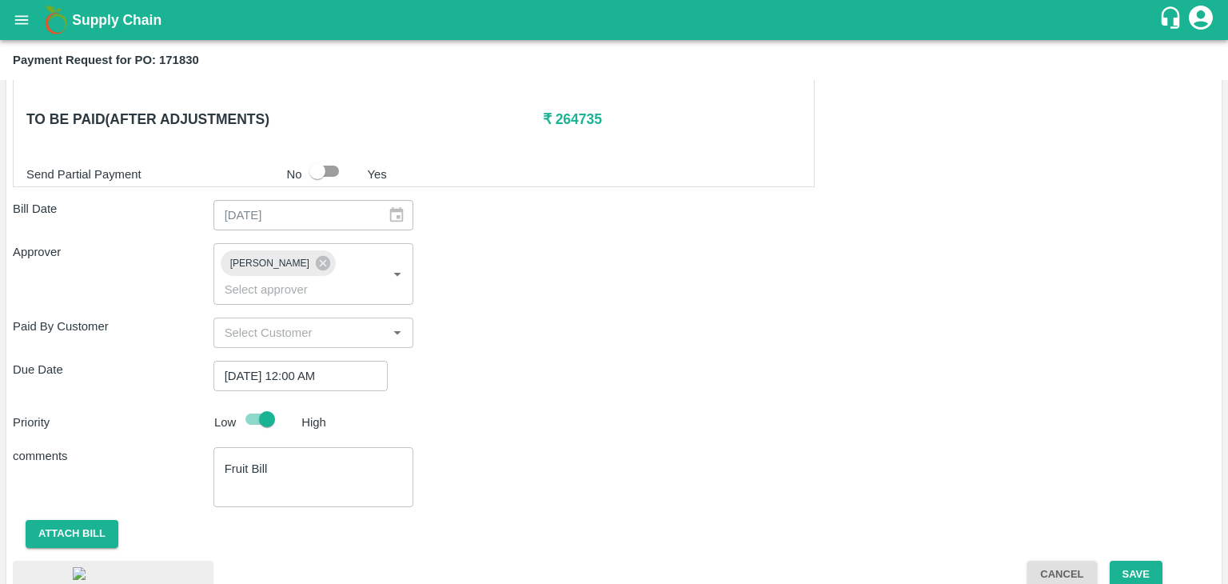
scroll to position [892, 0]
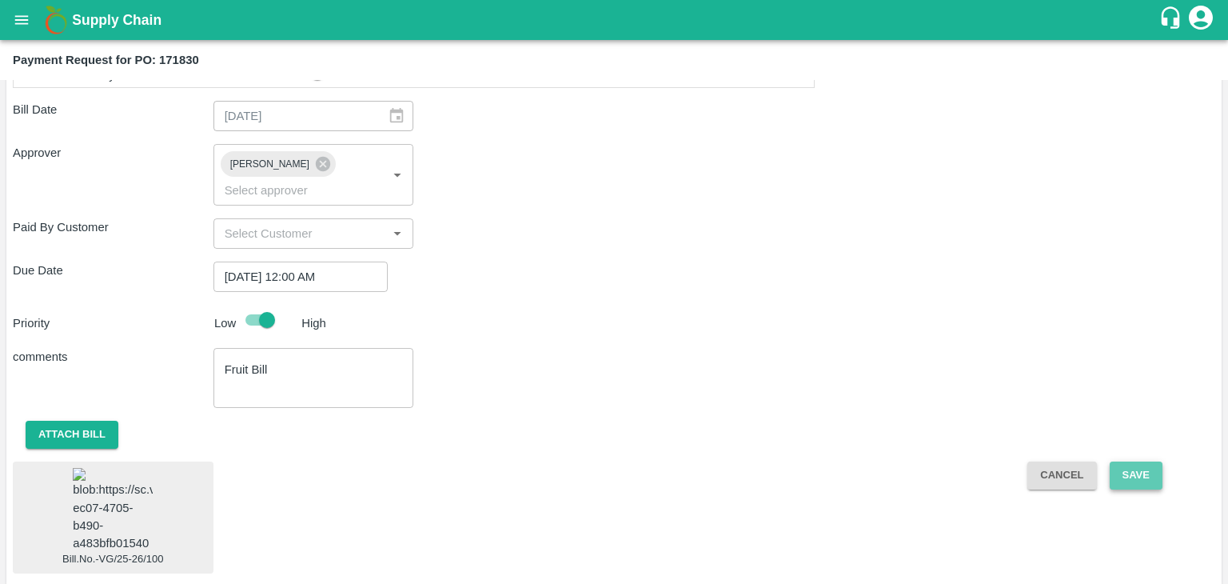
click at [1127, 461] on button "Save" at bounding box center [1136, 475] width 53 height 28
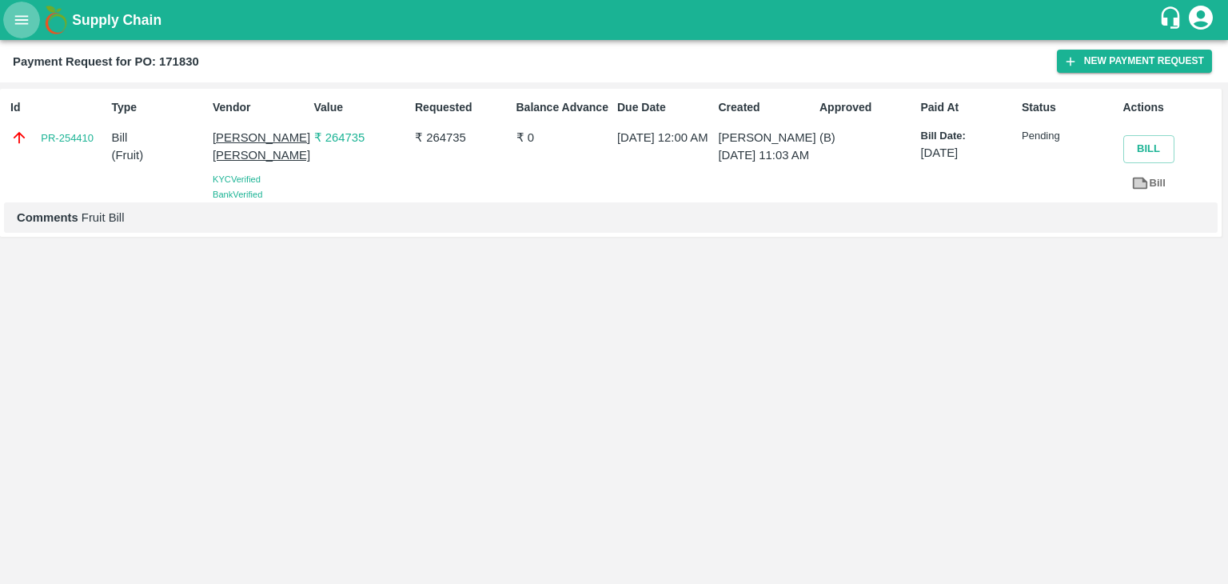
click at [8, 17] on button "open drawer" at bounding box center [21, 20] width 37 height 37
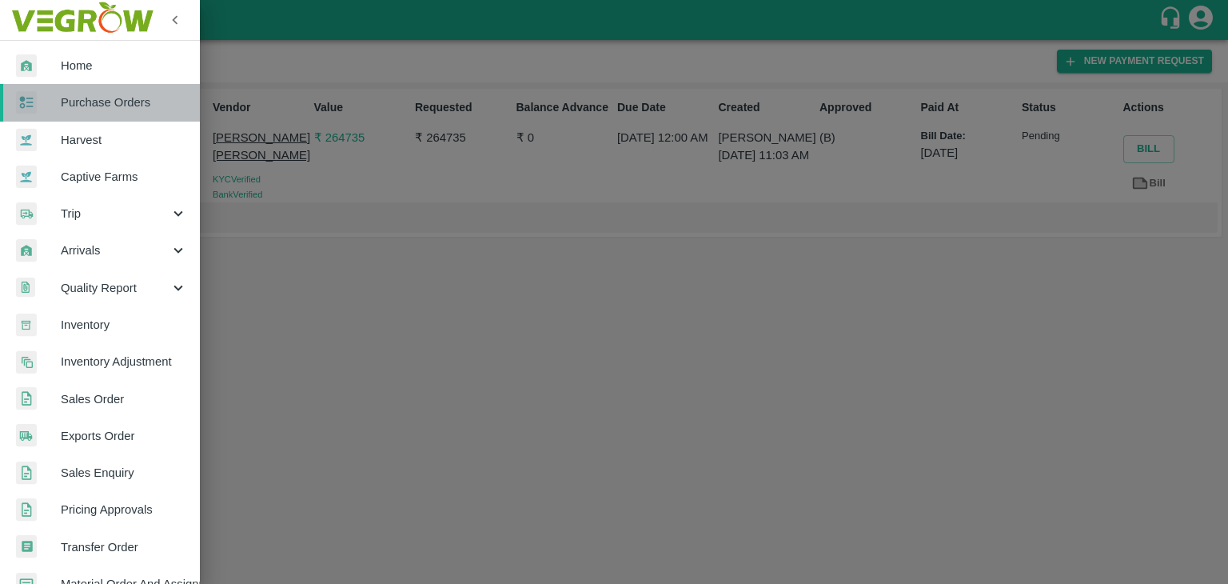
click at [121, 88] on link "Purchase Orders" at bounding box center [100, 102] width 200 height 37
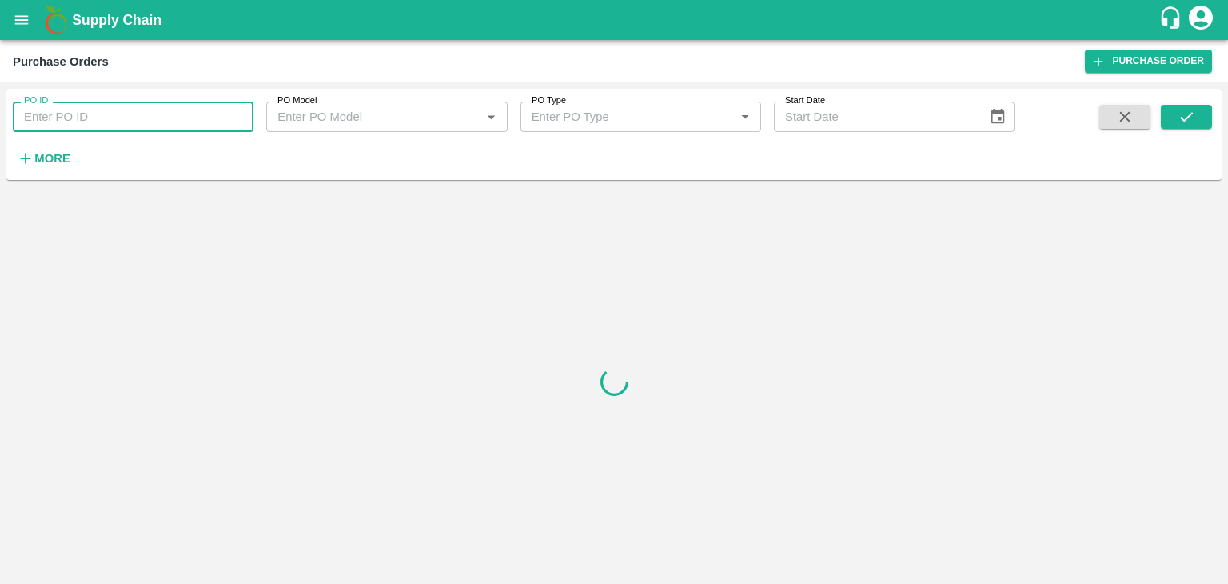
click at [156, 116] on input "PO ID" at bounding box center [133, 117] width 241 height 30
paste input "171812"
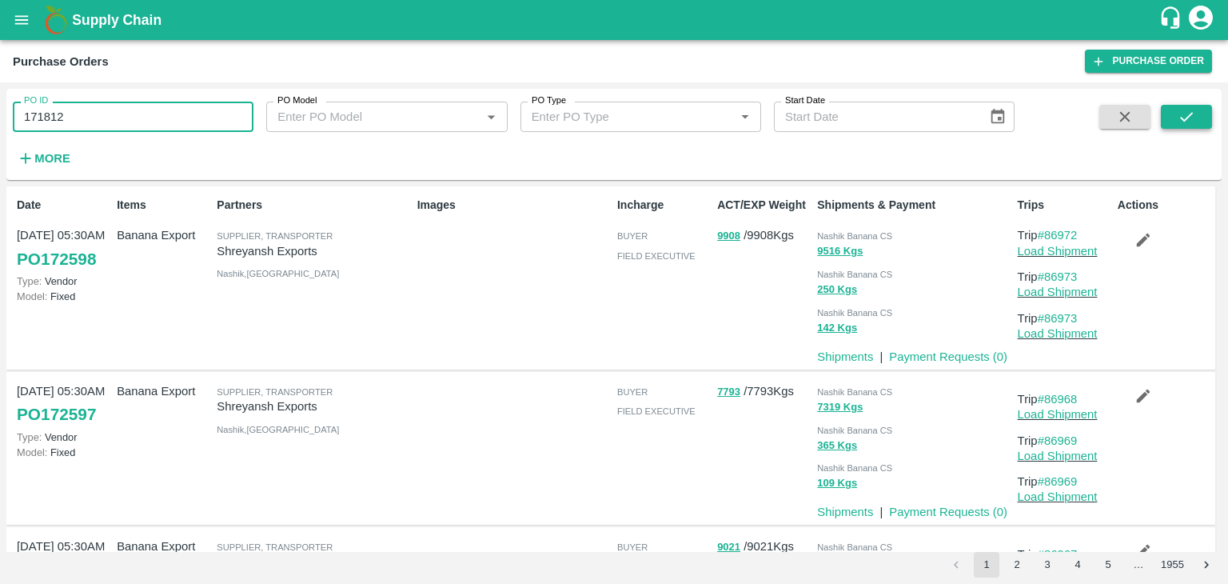
type input "171812"
click at [1197, 114] on button "submit" at bounding box center [1186, 117] width 51 height 24
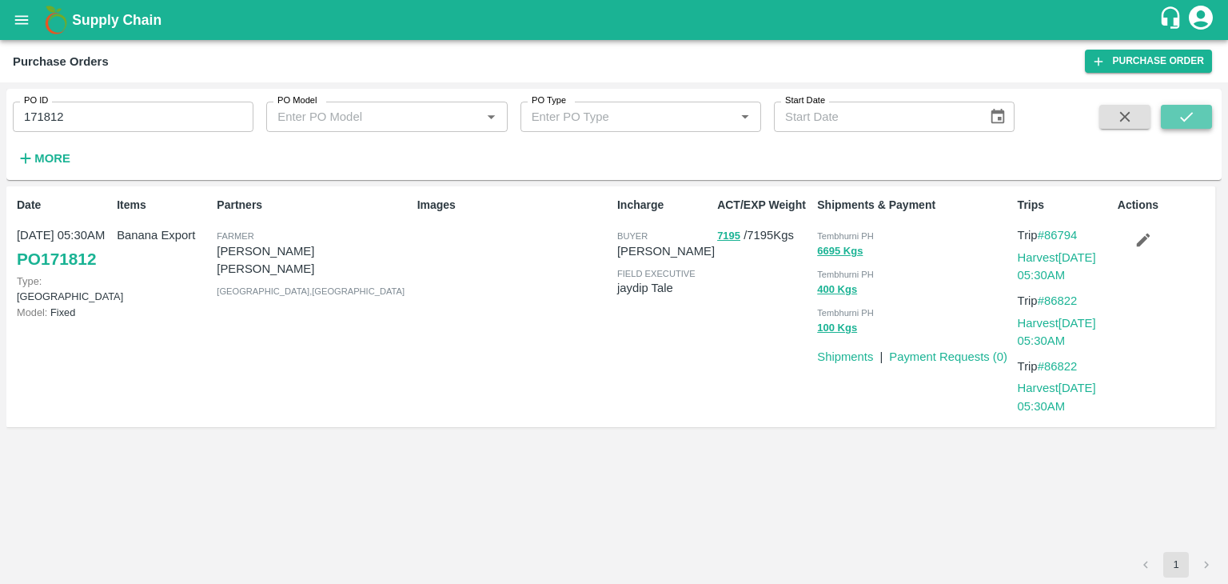
click at [1197, 114] on button "submit" at bounding box center [1186, 117] width 51 height 24
click at [957, 357] on link "Payment Requests ( 0 )" at bounding box center [948, 356] width 118 height 13
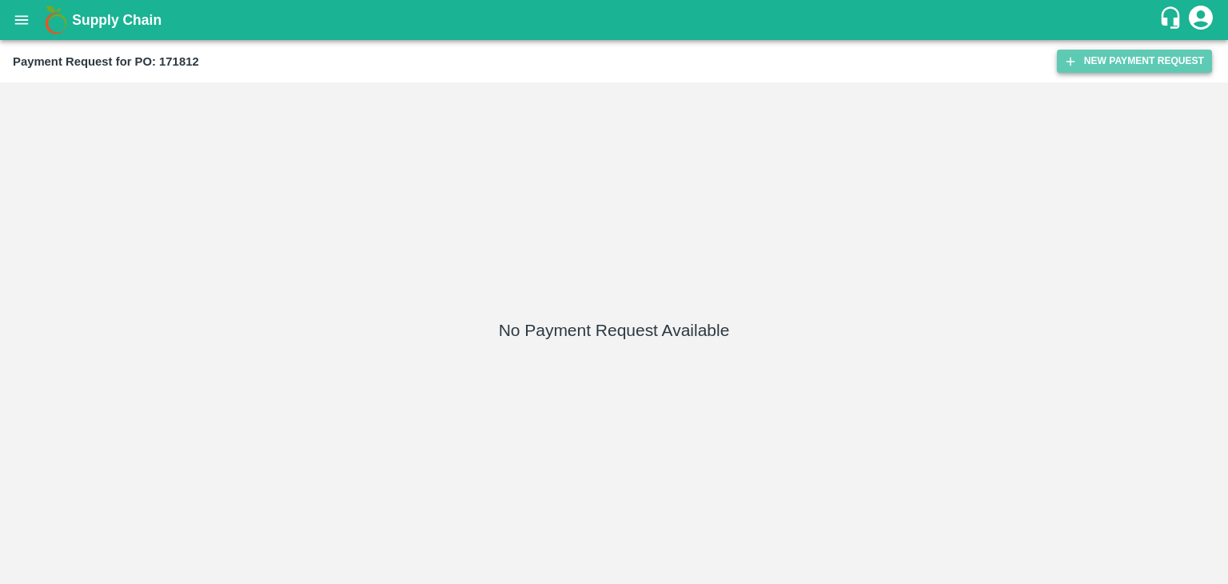
click at [1128, 62] on button "New Payment Request" at bounding box center [1134, 61] width 155 height 23
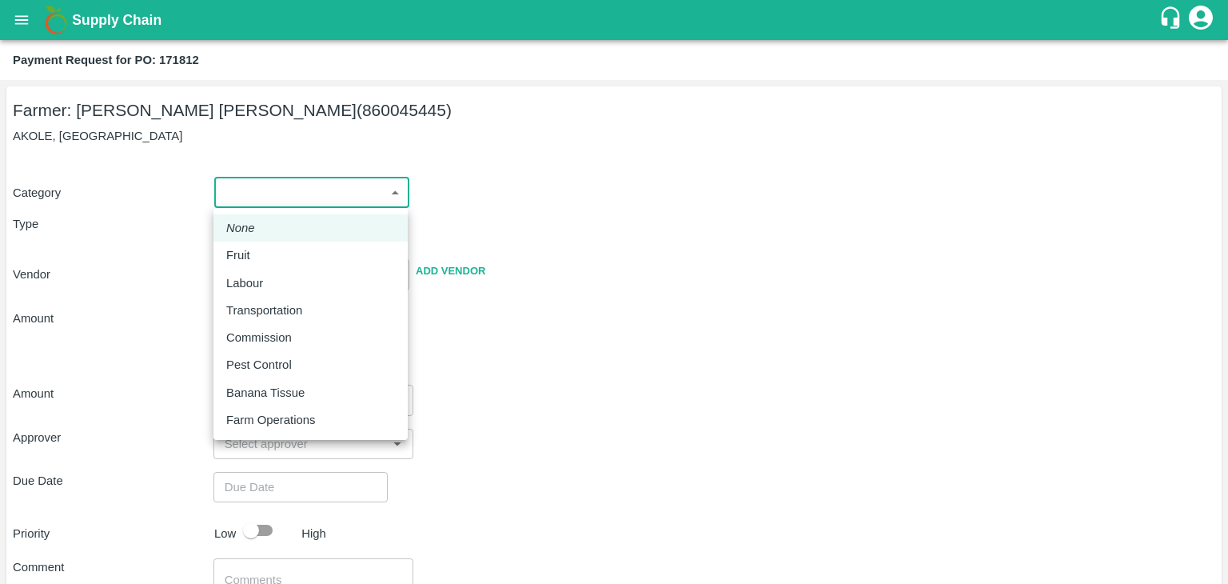
drag, startPoint x: 224, startPoint y: 191, endPoint x: 261, endPoint y: 249, distance: 68.8
click at [261, 249] on body "Supply Chain Payment Request for PO: 171812 Farmer: [PERSON_NAME] [PERSON_NAME]…" at bounding box center [614, 292] width 1228 height 584
click at [261, 249] on div "Fruit" at bounding box center [310, 255] width 169 height 18
type input "1"
type input "[PERSON_NAME] [PERSON_NAME] - 860045445([PERSON_NAME])"
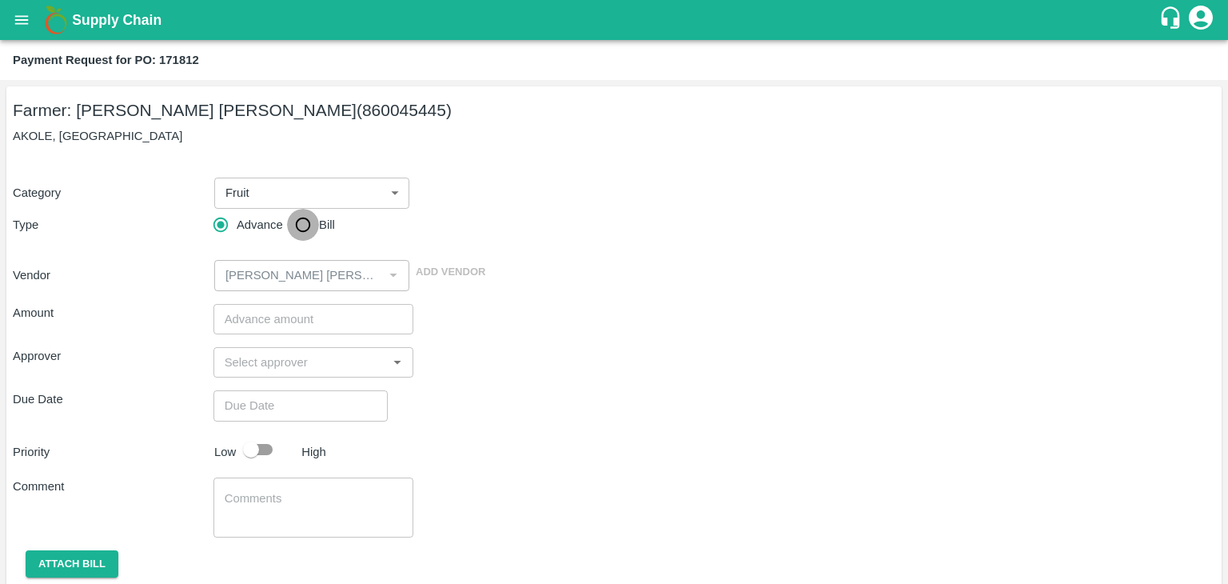
click at [301, 222] on input "Bill" at bounding box center [303, 225] width 32 height 32
radio input "true"
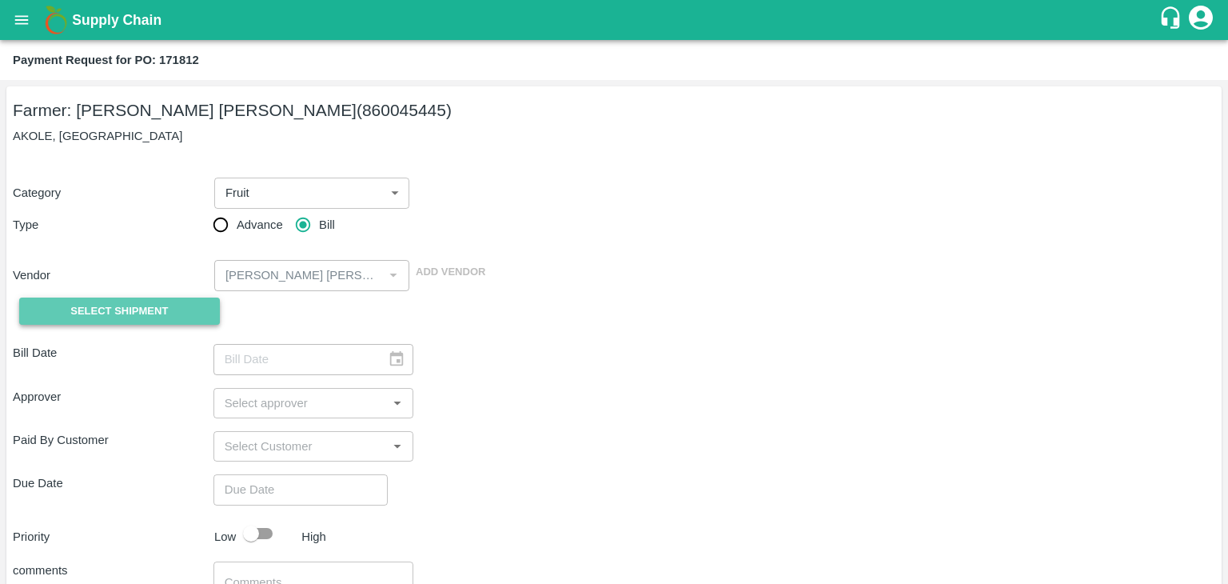
click at [117, 316] on span "Select Shipment" at bounding box center [119, 311] width 98 height 18
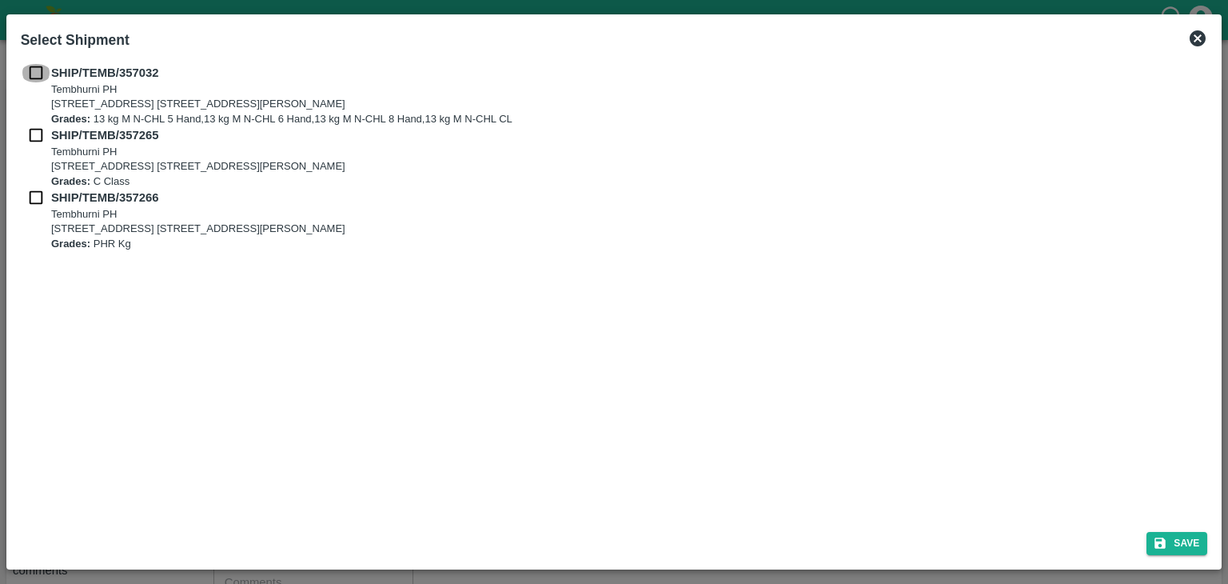
click at [29, 69] on input "checkbox" at bounding box center [36, 73] width 30 height 18
checkbox input "true"
click at [29, 138] on input "checkbox" at bounding box center [36, 135] width 30 height 18
checkbox input "true"
click at [29, 189] on input "checkbox" at bounding box center [36, 198] width 30 height 18
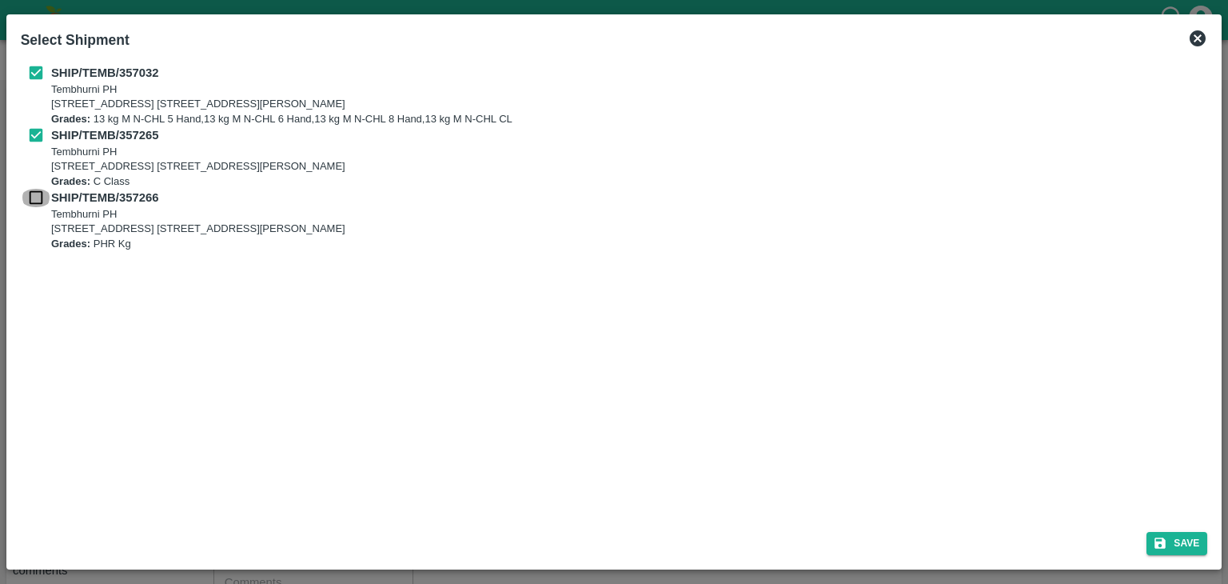
checkbox input "true"
click at [1184, 545] on button "Save" at bounding box center [1177, 543] width 61 height 23
type input "27/08/2025"
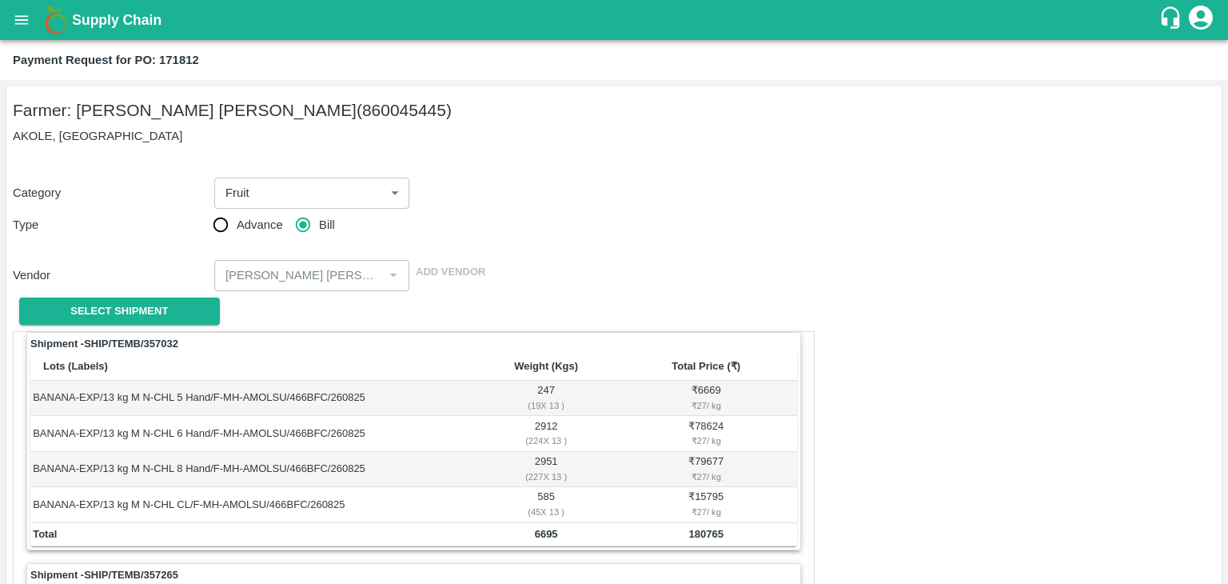
scroll to position [749, 0]
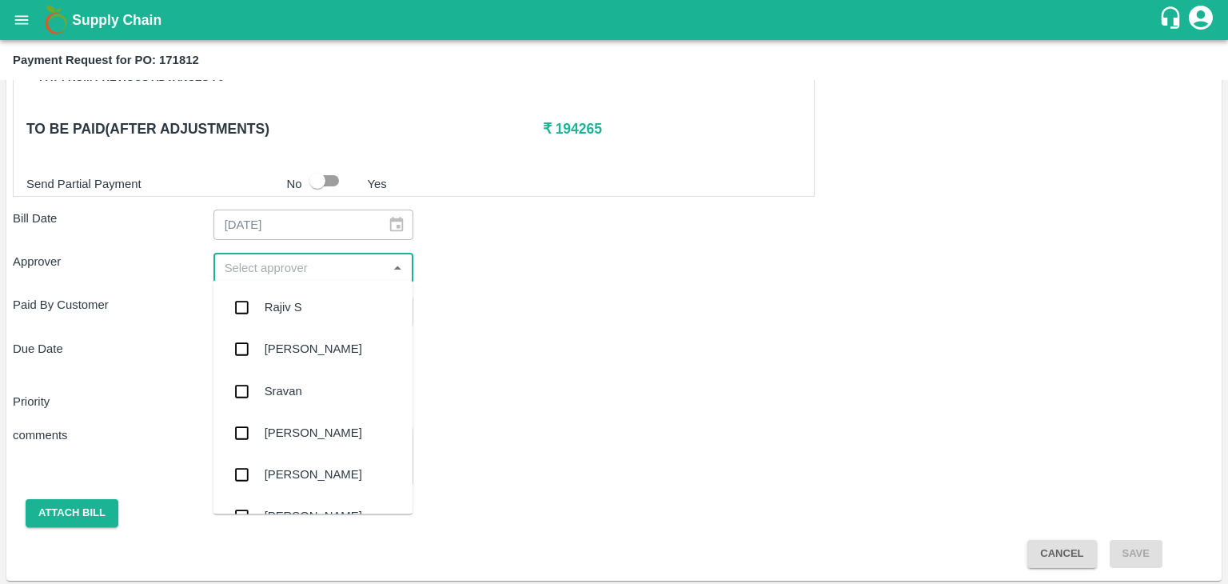
click at [285, 266] on input "input" at bounding box center [300, 267] width 165 height 21
type input "Ajit"
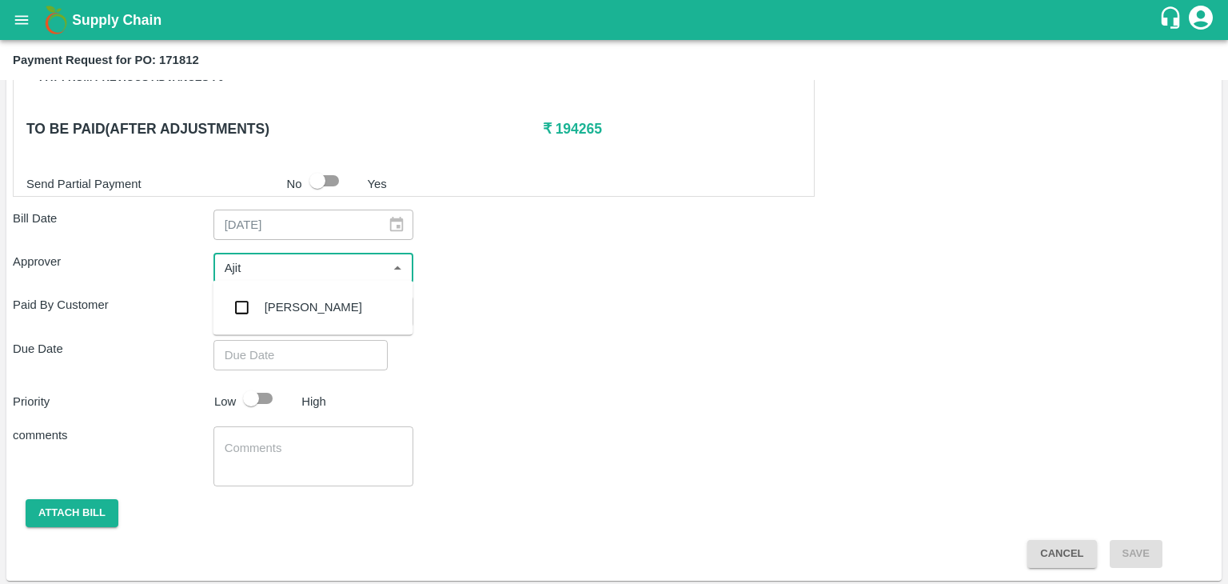
click at [303, 308] on div "[PERSON_NAME]" at bounding box center [314, 307] width 98 height 18
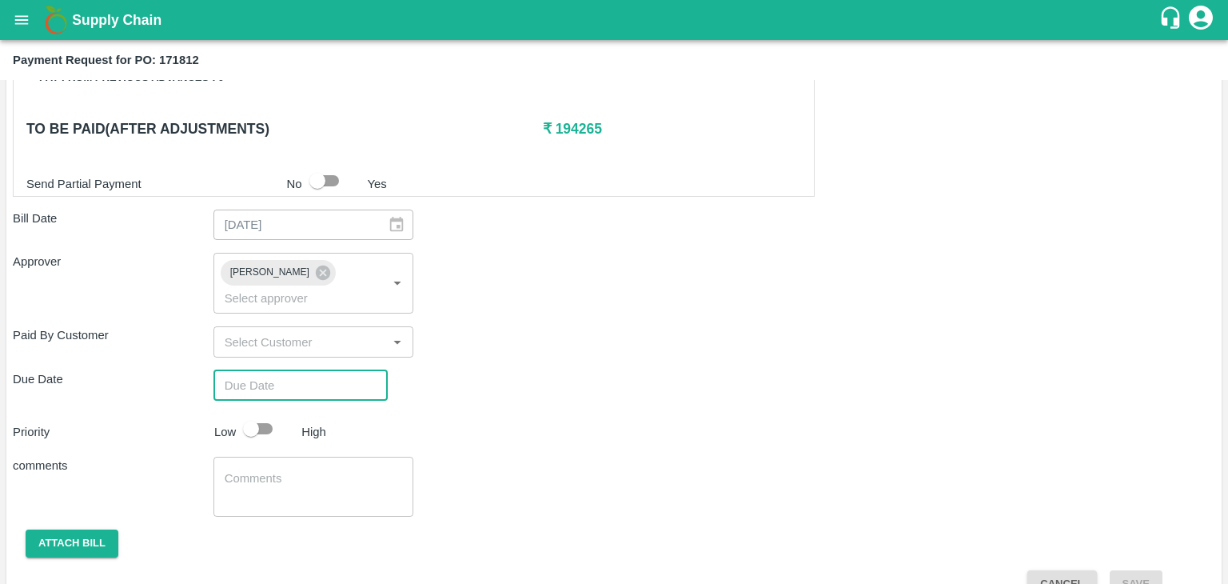
type input "DD/MM/YYYY hh:mm aa"
click at [327, 370] on input "DD/MM/YYYY hh:mm aa" at bounding box center [295, 385] width 163 height 30
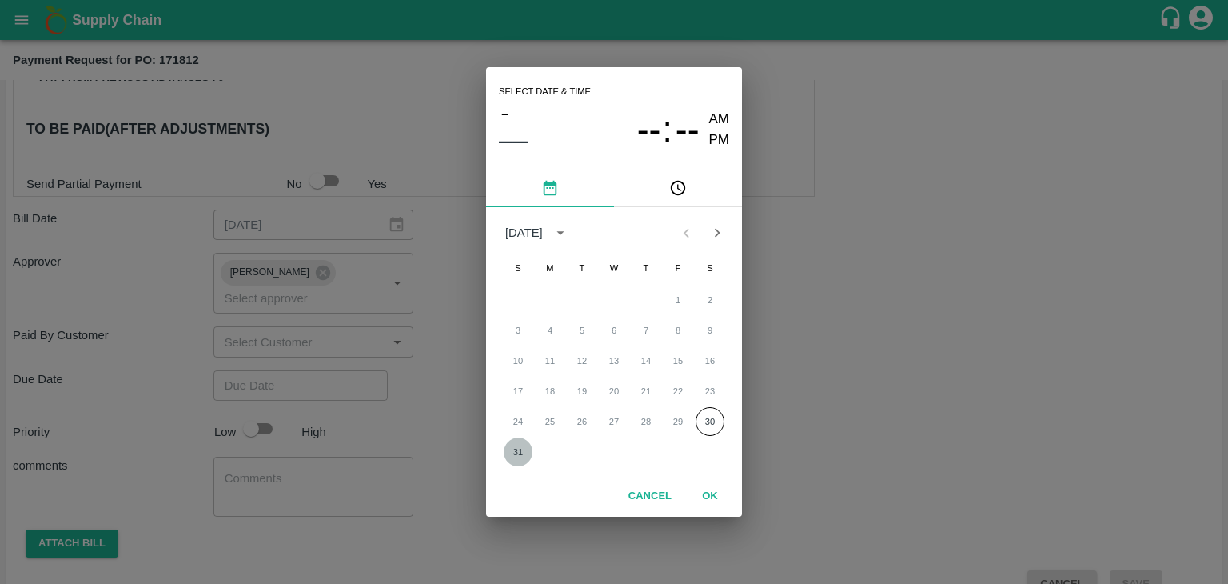
click at [520, 456] on button "31" at bounding box center [518, 451] width 29 height 29
type input "[DATE] 12:00 AM"
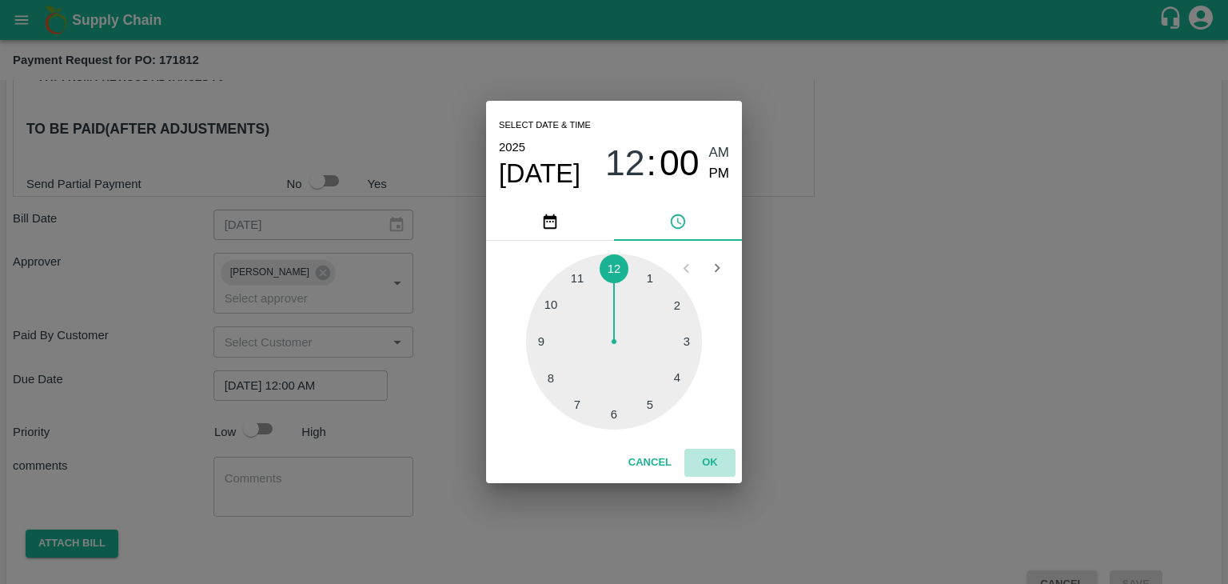
click at [730, 470] on button "OK" at bounding box center [710, 463] width 51 height 28
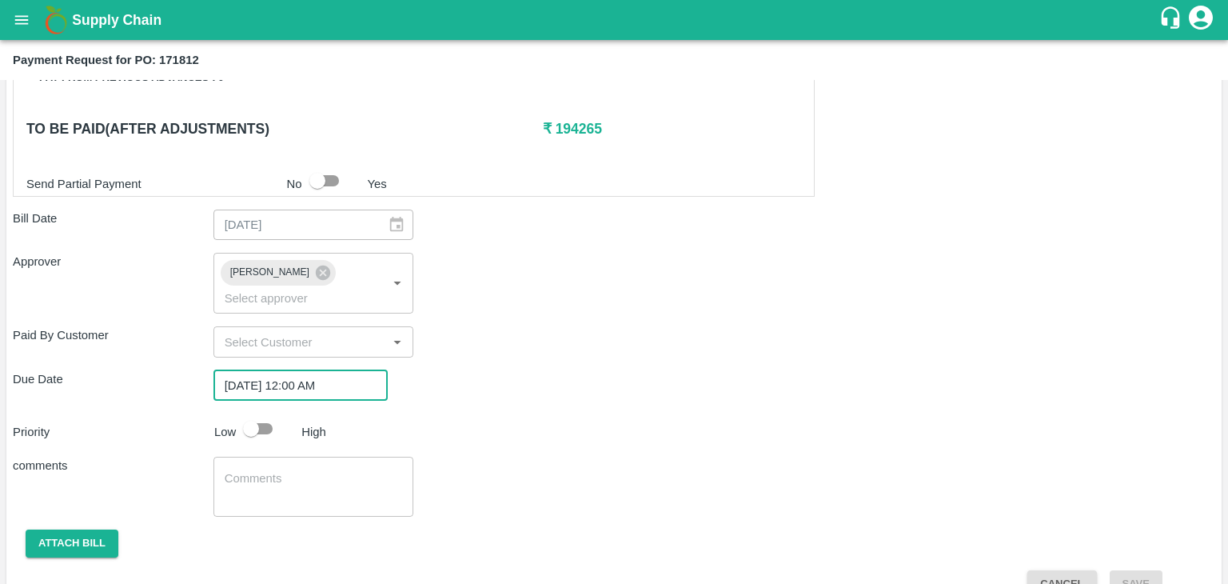
scroll to position [758, 0]
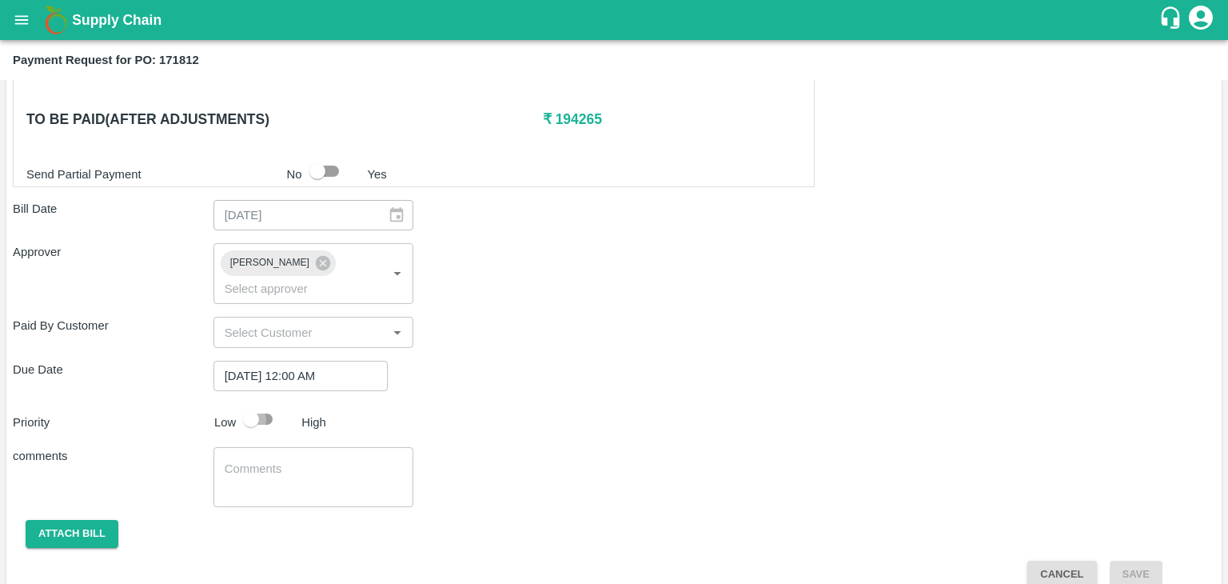
click at [255, 404] on input "checkbox" at bounding box center [251, 419] width 91 height 30
checkbox input "true"
click at [336, 461] on textarea at bounding box center [314, 478] width 178 height 34
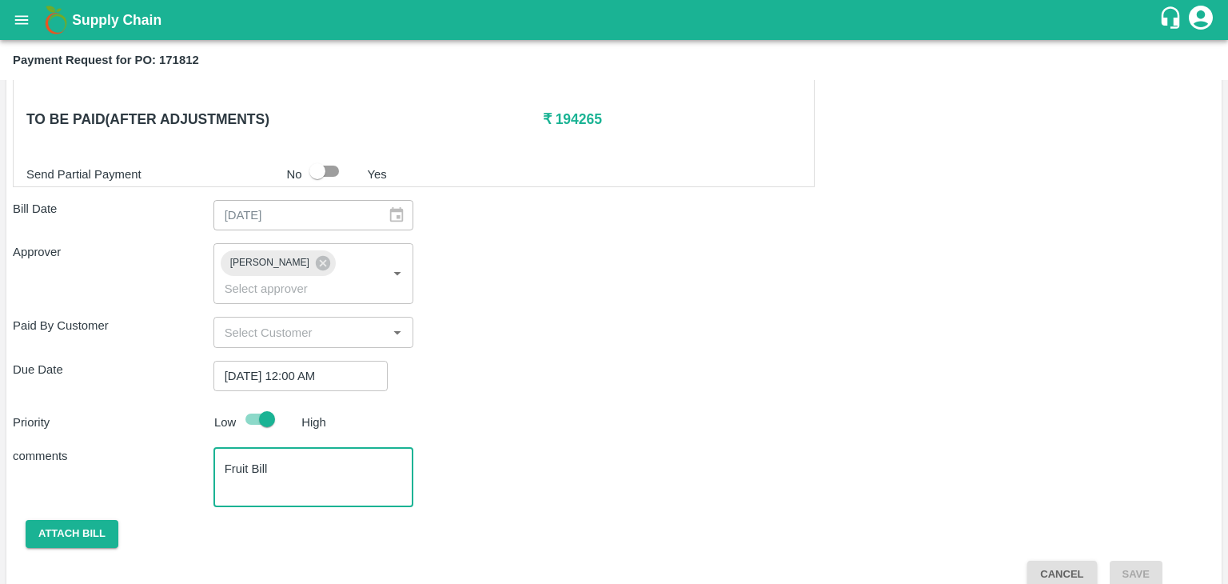
type textarea "Fruit Bill"
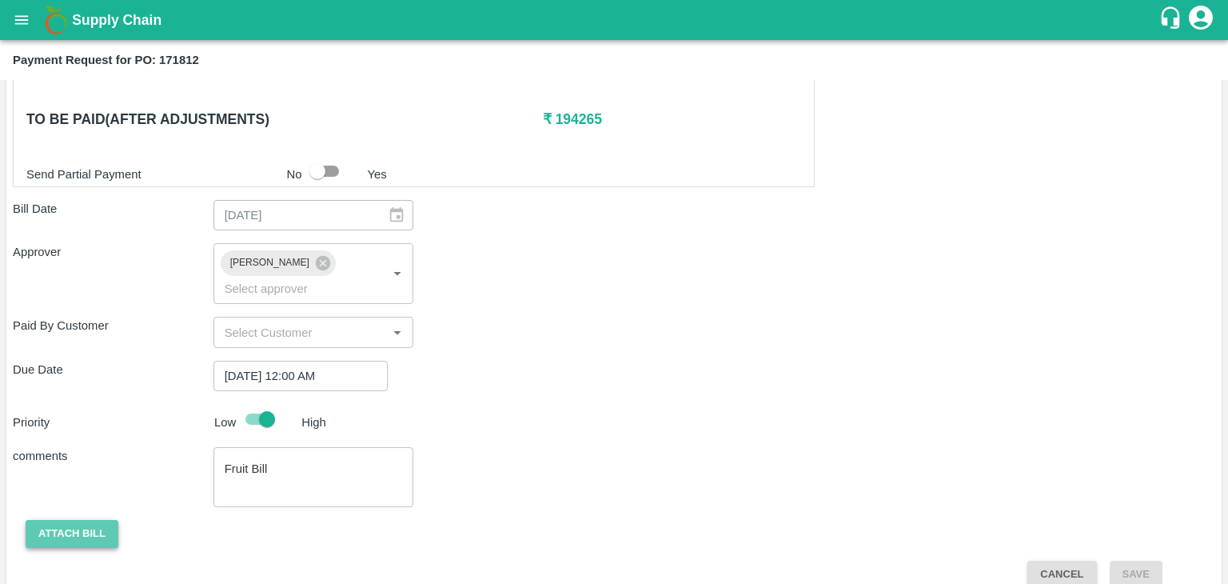
click at [96, 520] on button "Attach bill" at bounding box center [72, 534] width 93 height 28
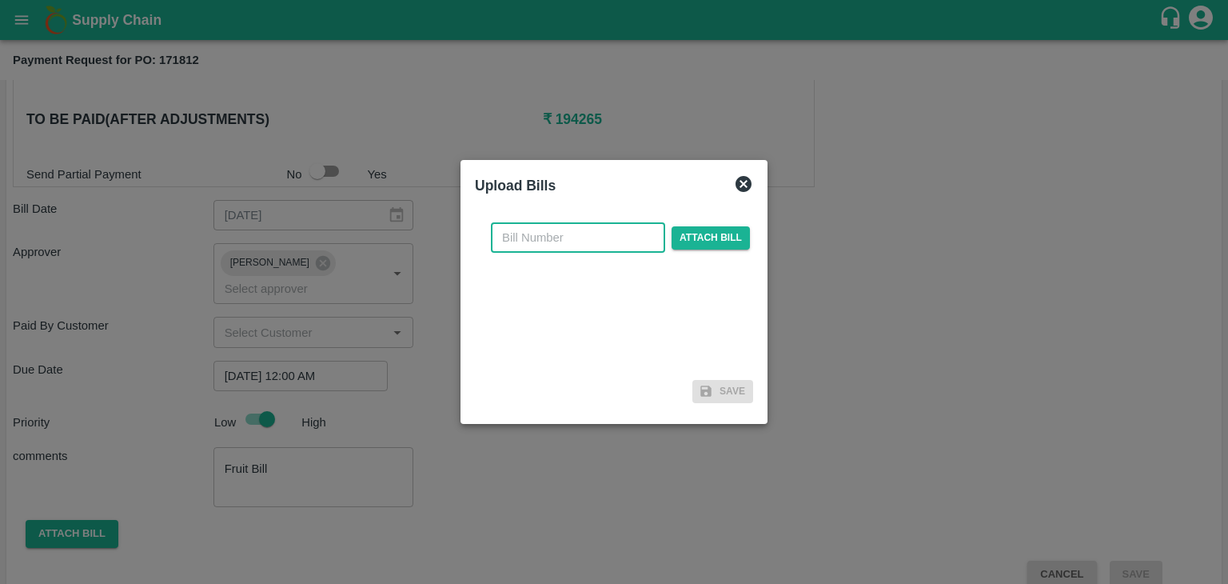
click at [566, 250] on input "text" at bounding box center [578, 237] width 174 height 30
click at [589, 231] on input "VG/25-26/046" at bounding box center [578, 237] width 174 height 30
type input "VG/25-26/101"
click at [704, 232] on span "Attach bill" at bounding box center [711, 237] width 78 height 23
click at [0, 0] on input "Attach bill" at bounding box center [0, 0] width 0 height 0
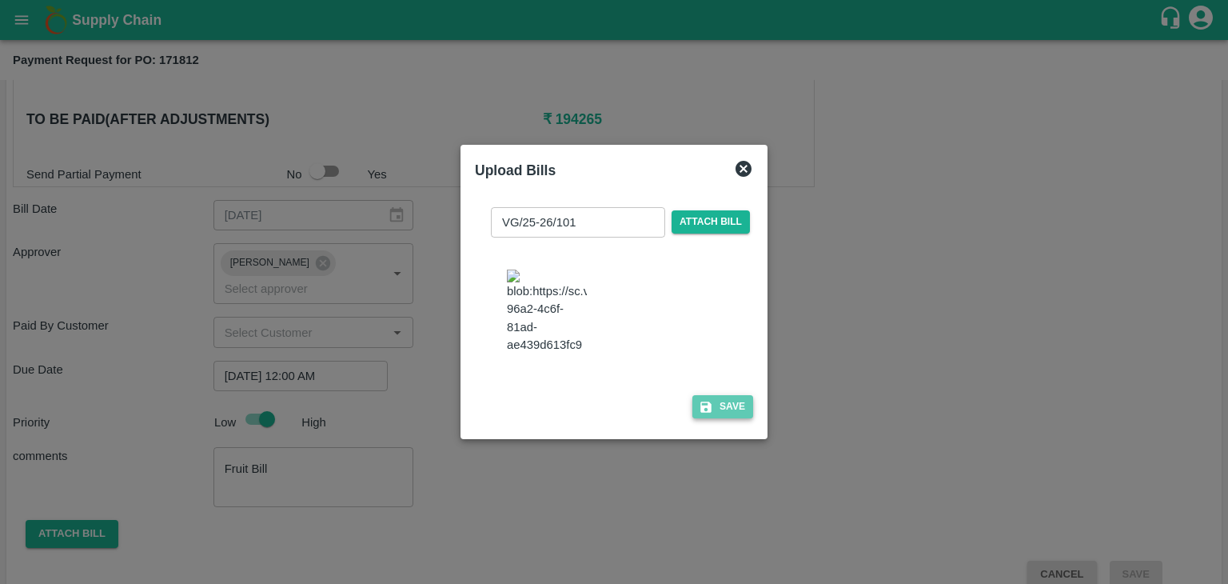
click at [709, 407] on button "Save" at bounding box center [723, 406] width 61 height 23
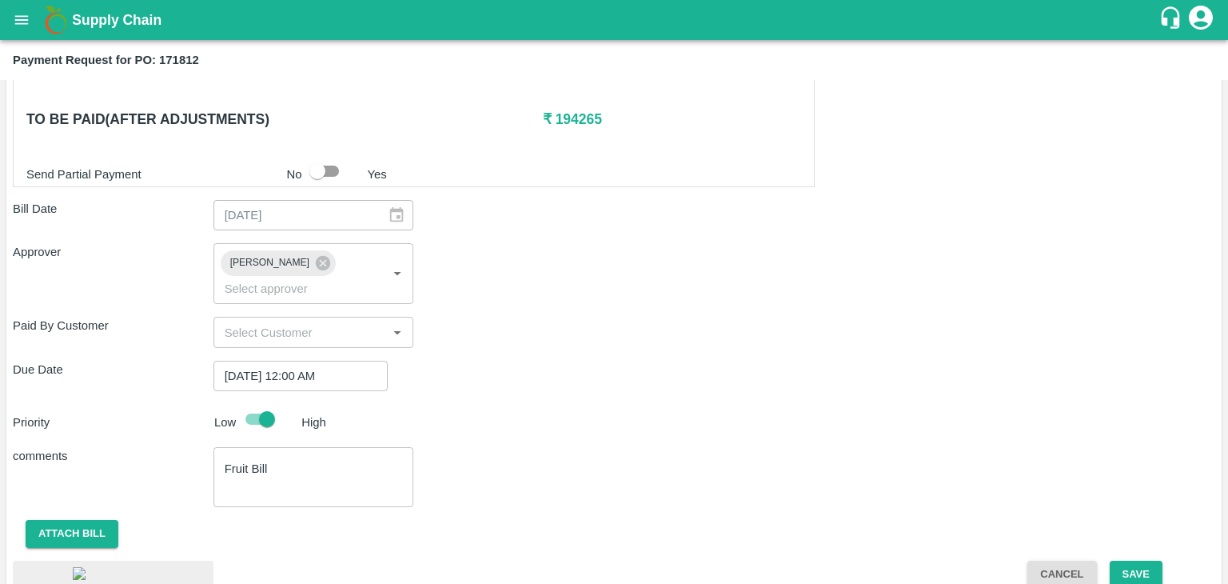
scroll to position [860, 0]
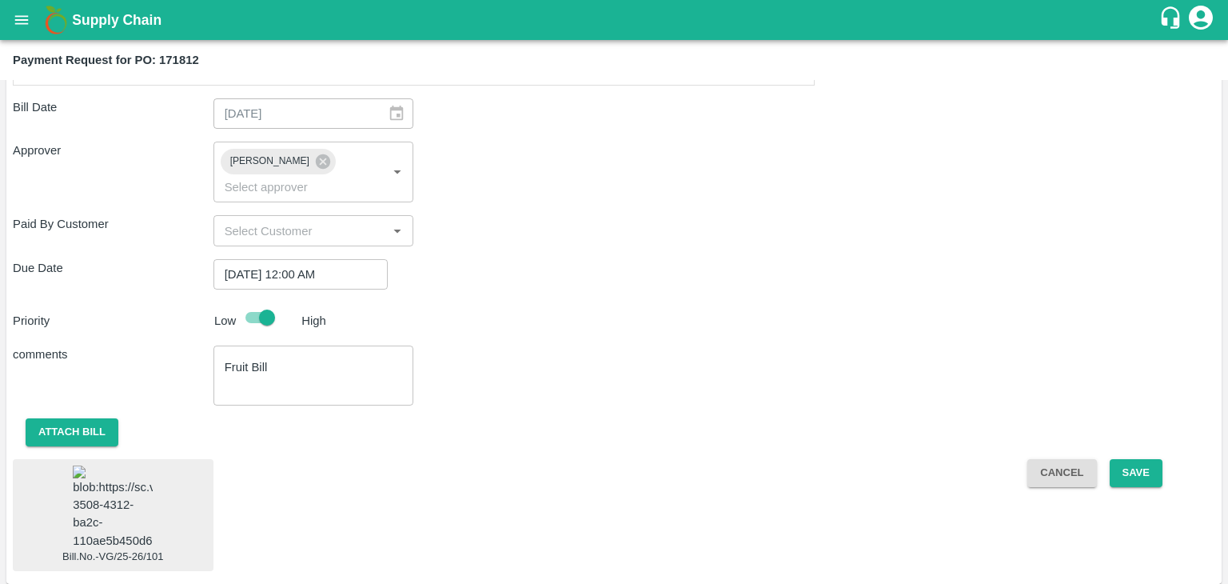
click at [126, 491] on img at bounding box center [113, 507] width 80 height 84
click at [1134, 459] on button "Save" at bounding box center [1136, 473] width 53 height 28
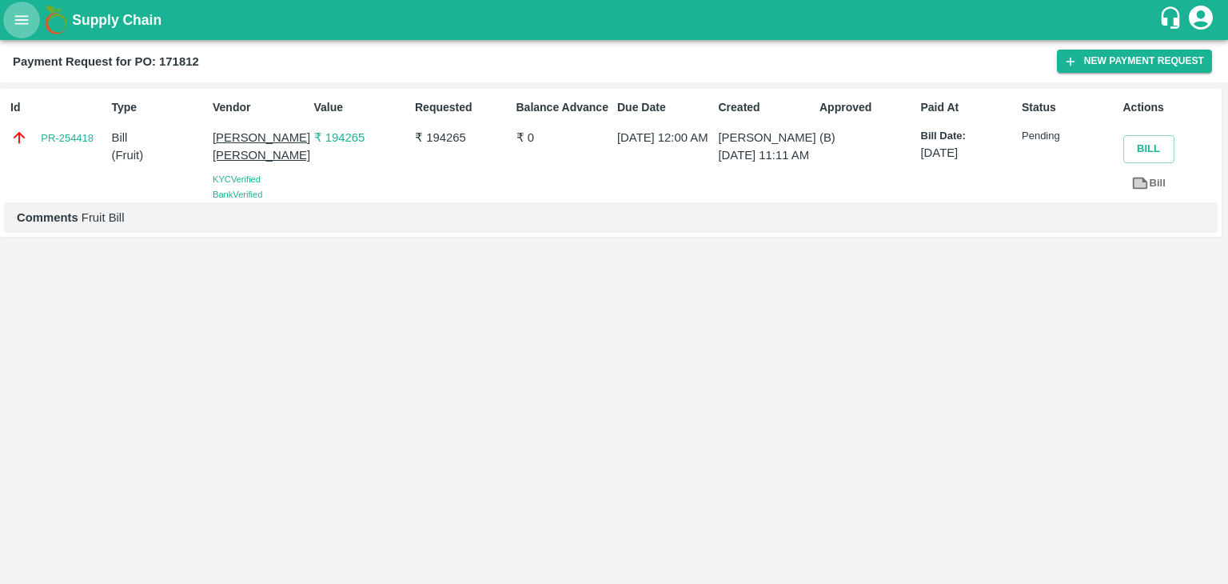
click at [15, 26] on icon "open drawer" at bounding box center [22, 20] width 18 height 18
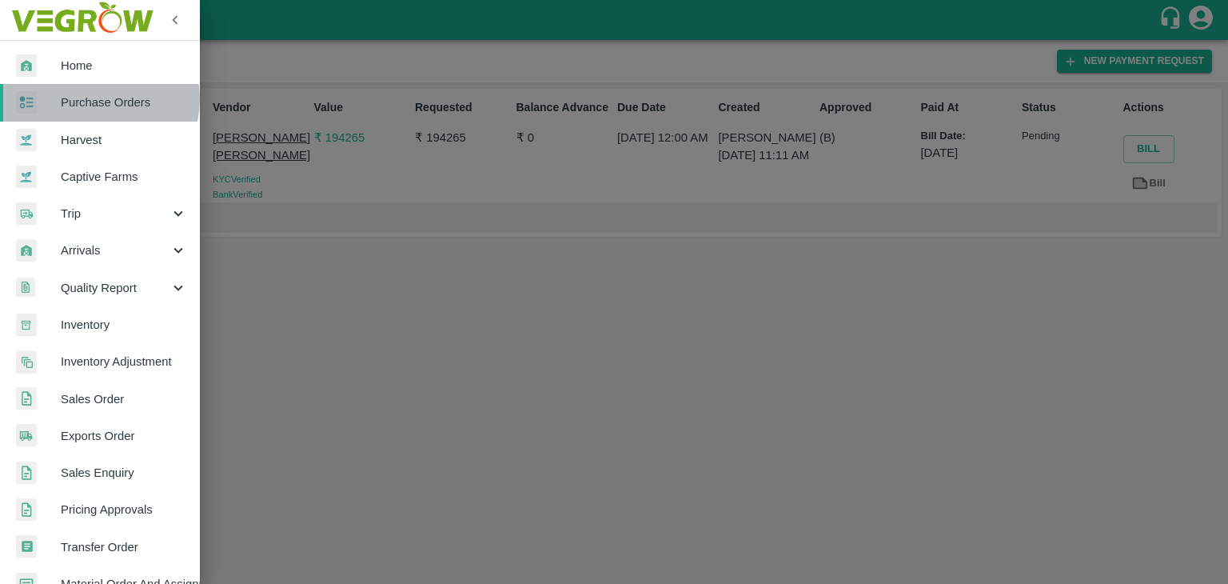
click at [99, 99] on span "Purchase Orders" at bounding box center [124, 103] width 126 height 18
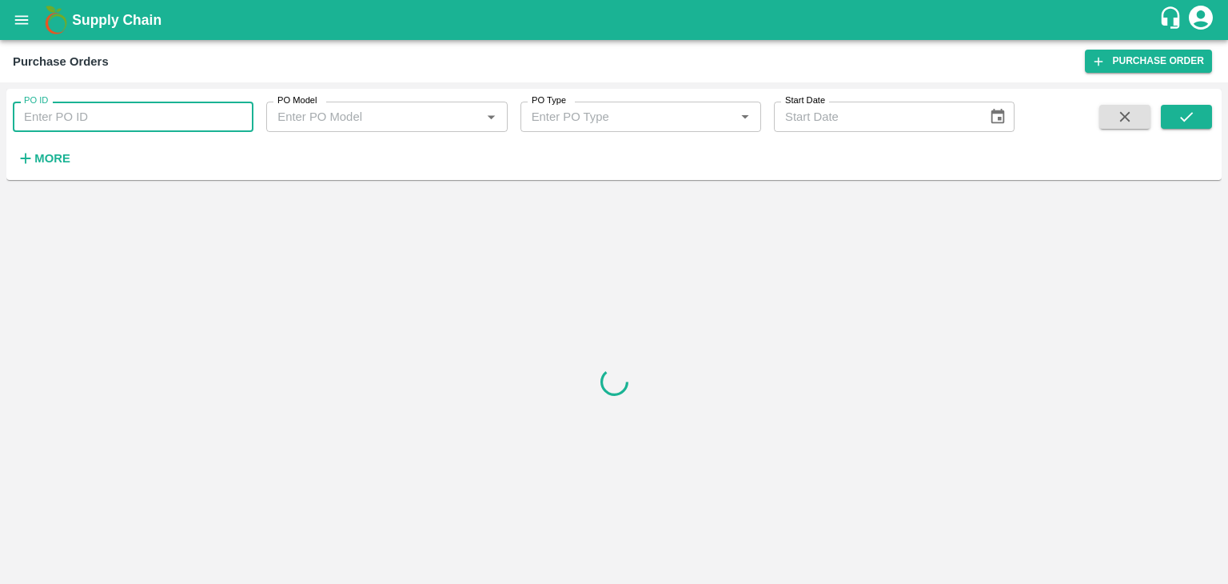
click at [147, 110] on input "PO ID" at bounding box center [133, 117] width 241 height 30
paste input "172053"
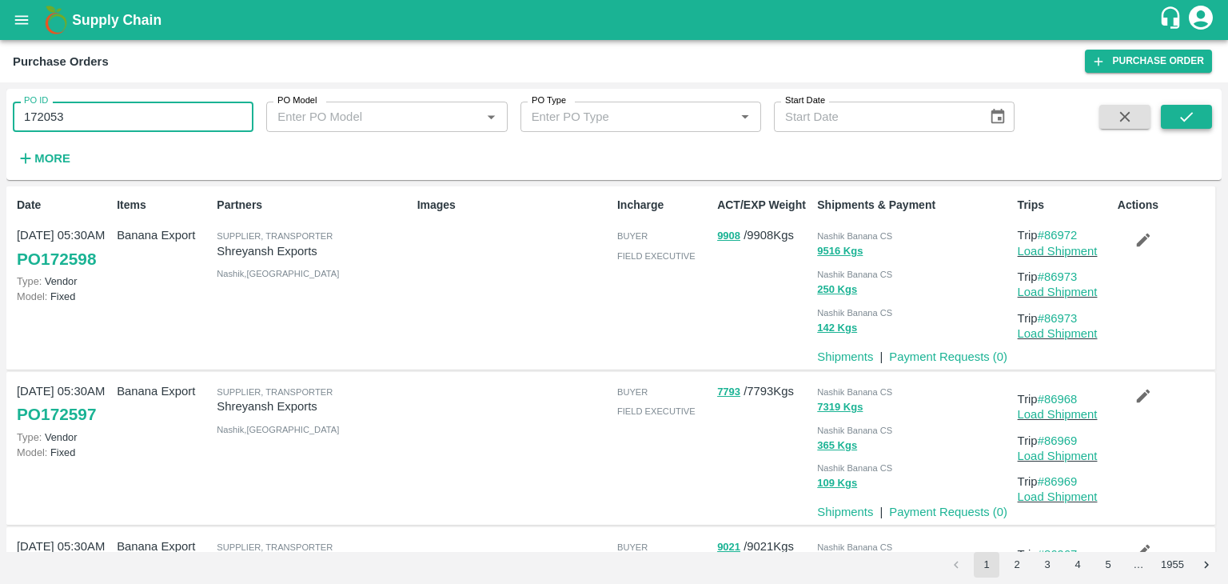
type input "172053"
click at [1178, 114] on icon "submit" at bounding box center [1187, 117] width 18 height 18
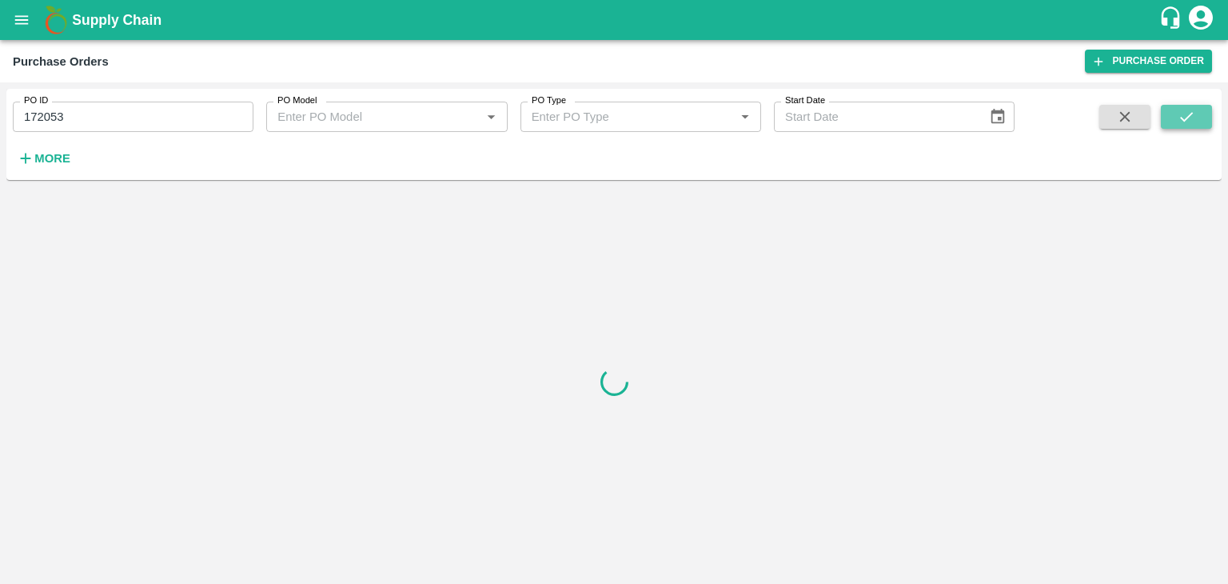
click at [1178, 114] on icon "submit" at bounding box center [1187, 117] width 18 height 18
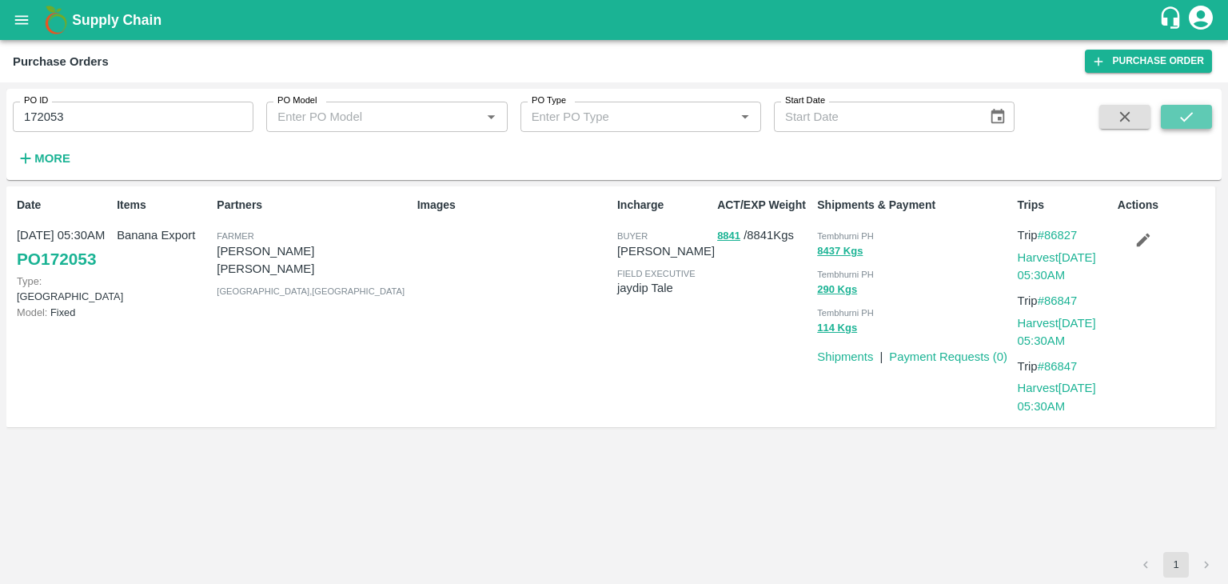
click at [1178, 114] on icon "submit" at bounding box center [1187, 117] width 18 height 18
click at [943, 357] on link "Payment Requests ( 0 )" at bounding box center [948, 356] width 118 height 13
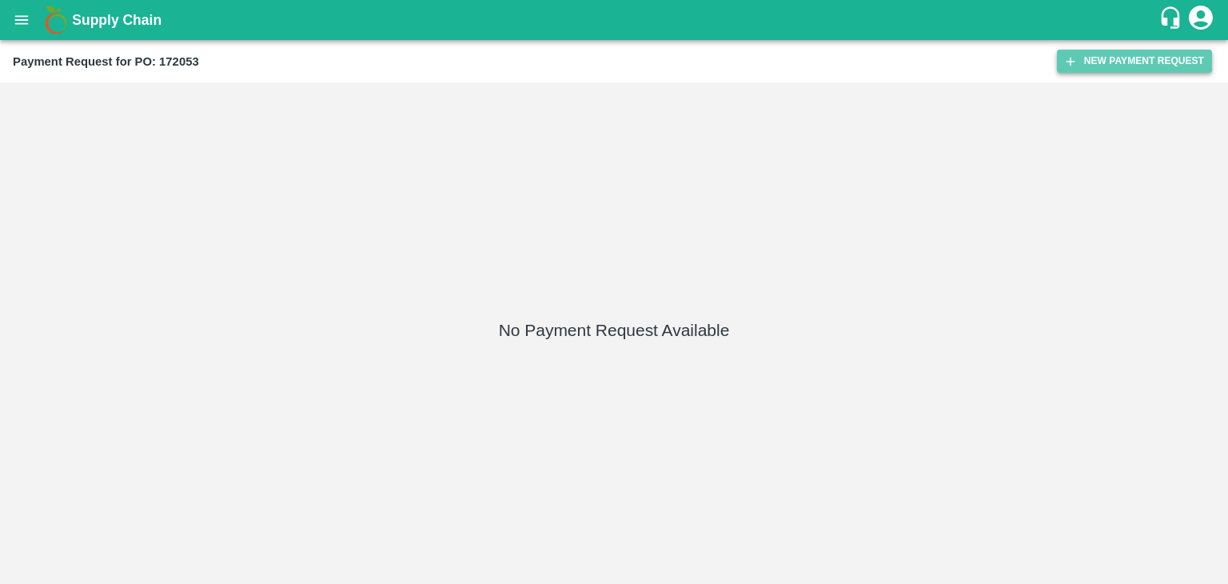
click at [1089, 58] on button "New Payment Request" at bounding box center [1134, 61] width 155 height 23
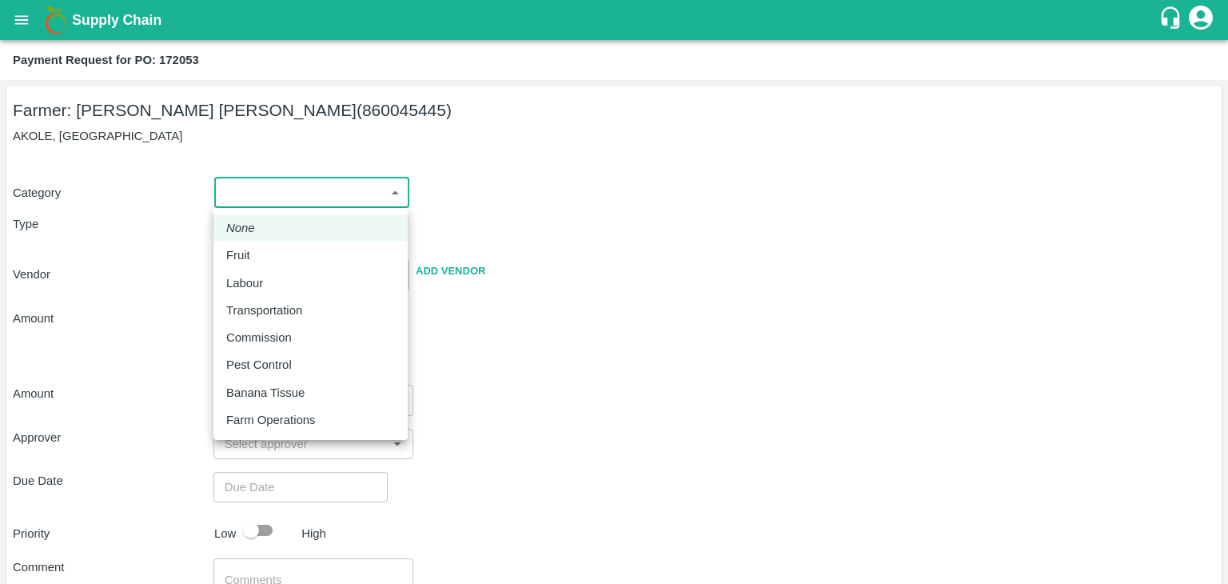
drag, startPoint x: 243, startPoint y: 189, endPoint x: 263, endPoint y: 258, distance: 72.4
click at [263, 258] on body "Supply Chain Payment Request for PO: 172053 Farmer: [PERSON_NAME] [PERSON_NAME]…" at bounding box center [614, 292] width 1228 height 584
click at [263, 258] on div "Fruit" at bounding box center [310, 255] width 169 height 18
type input "1"
type input "[PERSON_NAME] [PERSON_NAME] - 860045445([PERSON_NAME])"
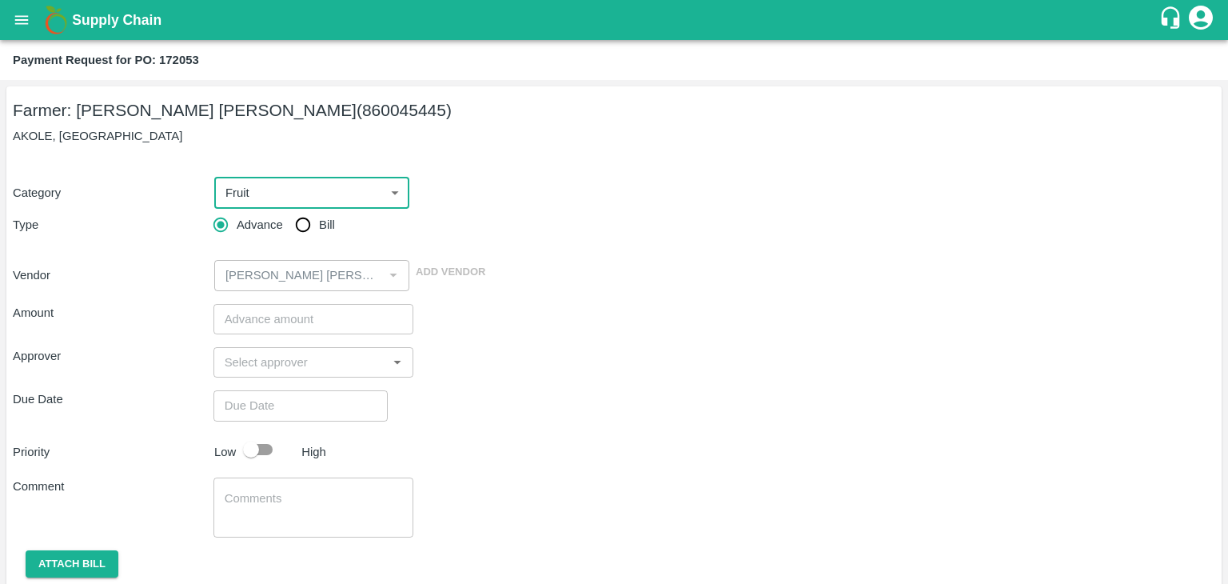
click at [315, 217] on input "Bill" at bounding box center [303, 225] width 32 height 32
radio input "true"
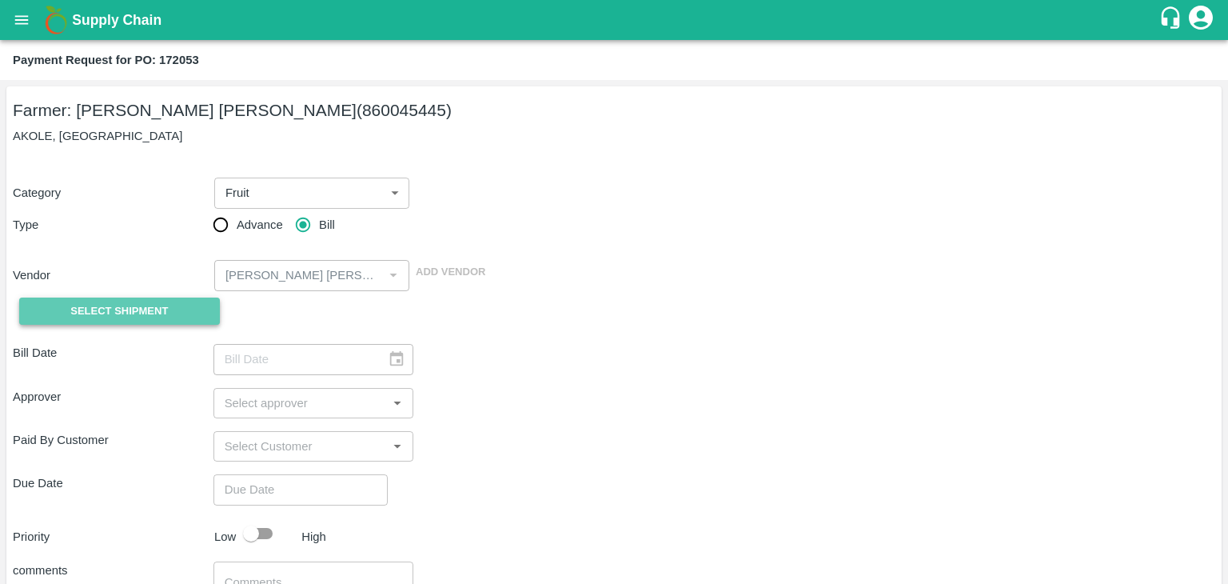
click at [86, 323] on button "Select Shipment" at bounding box center [119, 311] width 201 height 28
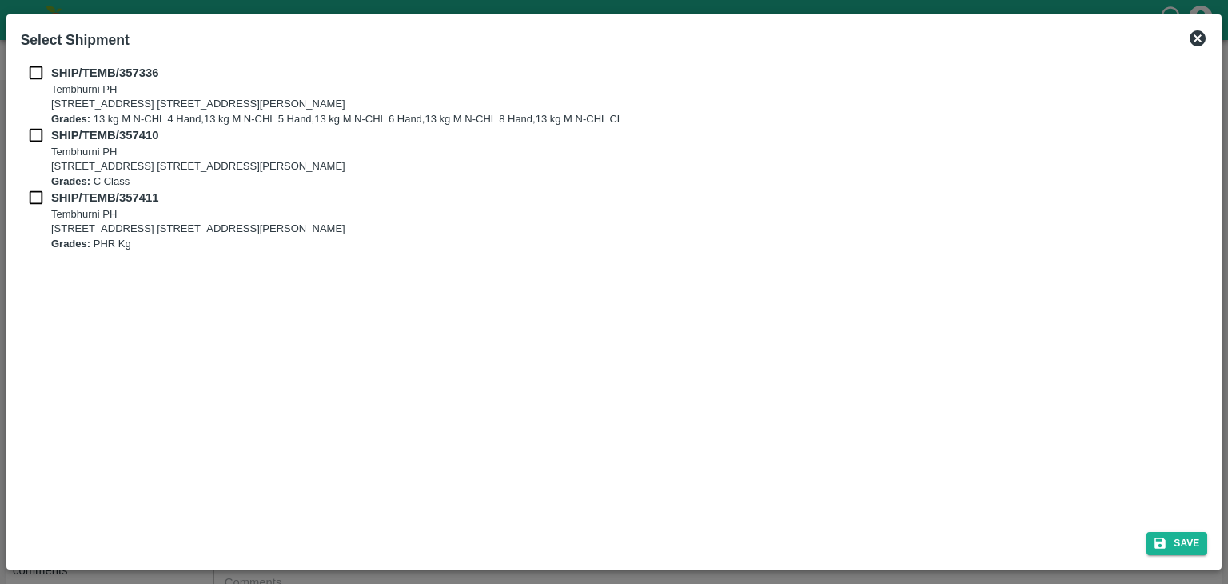
click at [35, 84] on div "SHIP/TEMB/357336 [STREET_ADDRESS] E-5, YASHSHREE INDUSTRIES, M.I.D.C., A/P TEMB…" at bounding box center [615, 95] width 1188 height 62
click at [34, 69] on input "checkbox" at bounding box center [36, 73] width 30 height 18
checkbox input "true"
click at [38, 138] on input "checkbox" at bounding box center [36, 135] width 30 height 18
checkbox input "true"
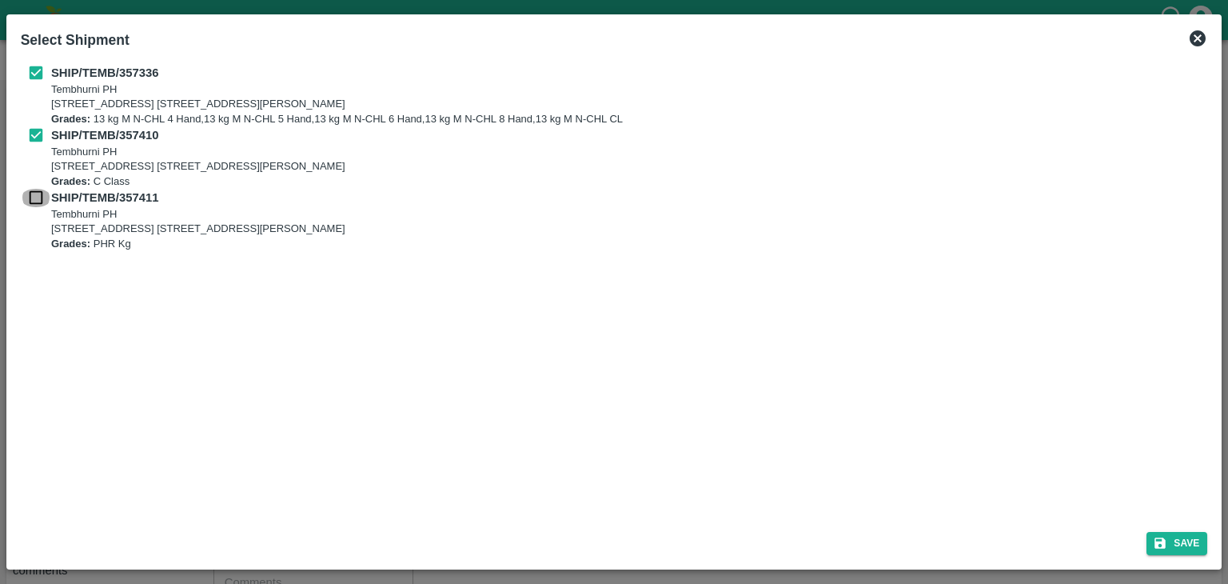
click at [32, 200] on input "checkbox" at bounding box center [36, 198] width 30 height 18
checkbox input "true"
click at [1177, 537] on button "Save" at bounding box center [1177, 543] width 61 height 23
type input "[DATE]"
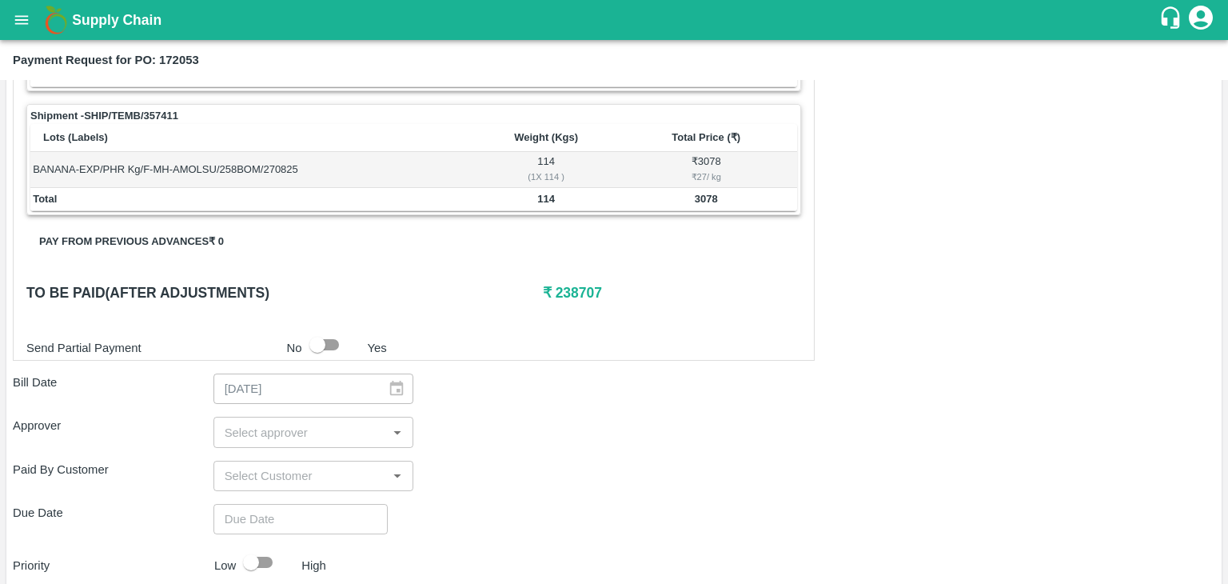
scroll to position [784, 0]
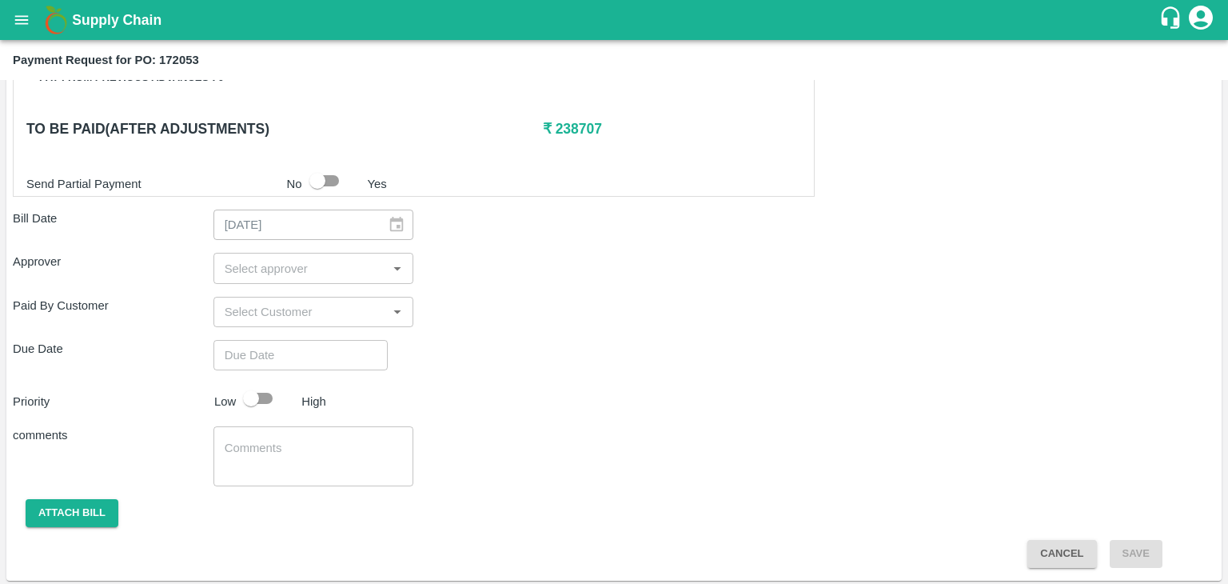
click at [298, 261] on input "input" at bounding box center [300, 267] width 165 height 21
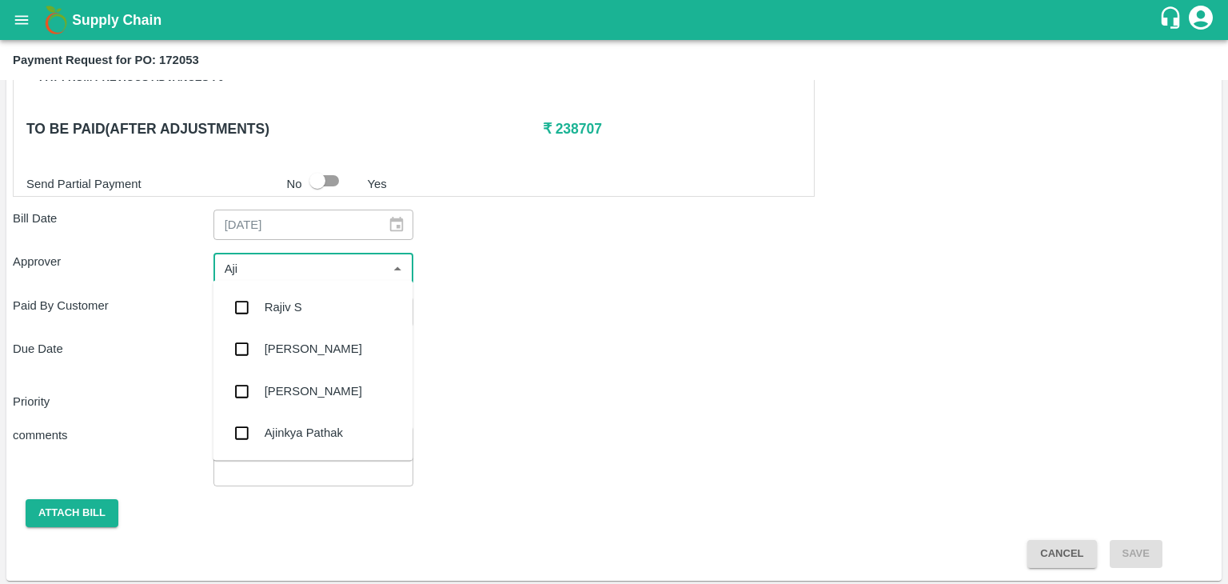
type input "Ajit"
click at [294, 294] on div "[PERSON_NAME]" at bounding box center [313, 307] width 200 height 42
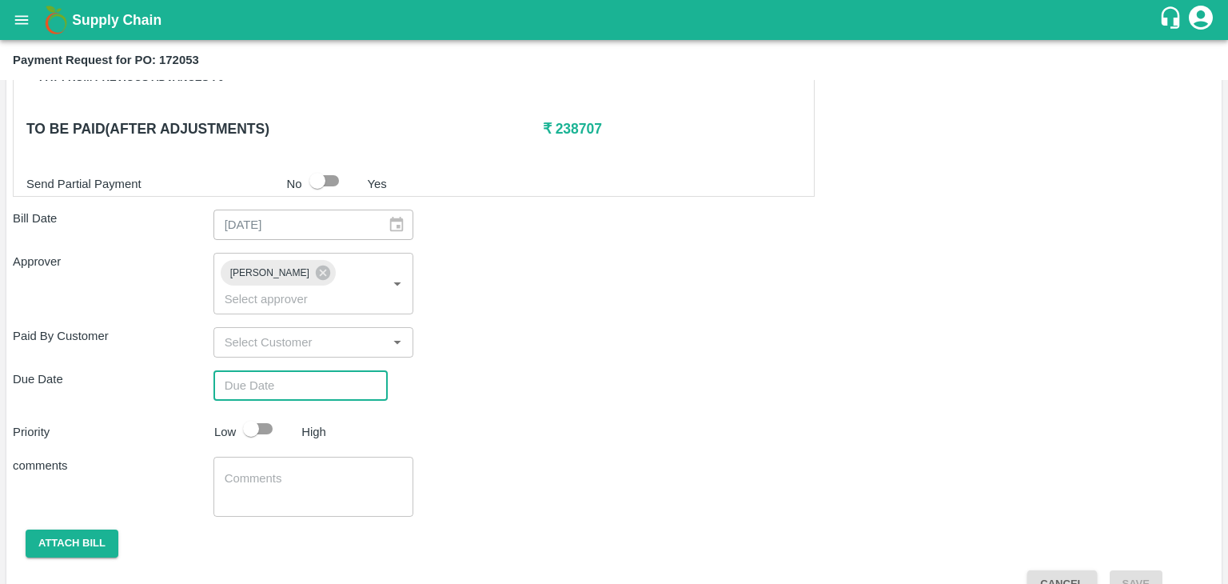
type input "DD/MM/YYYY hh:mm aa"
click at [310, 370] on input "DD/MM/YYYY hh:mm aa" at bounding box center [295, 385] width 163 height 30
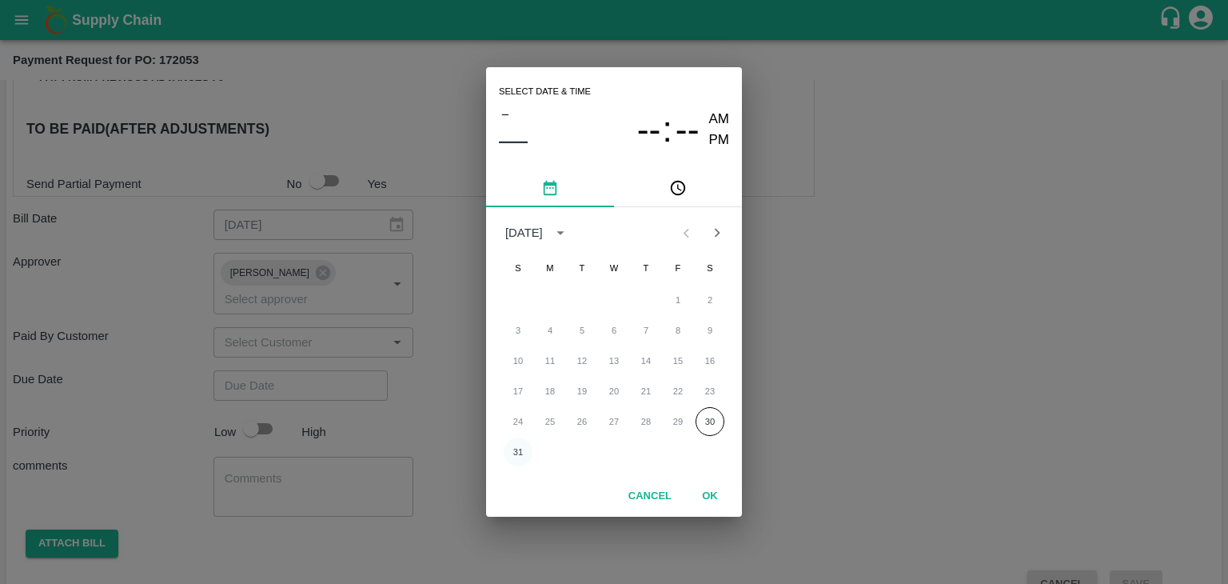
click at [515, 448] on button "31" at bounding box center [518, 451] width 29 height 29
type input "[DATE] 12:00 AM"
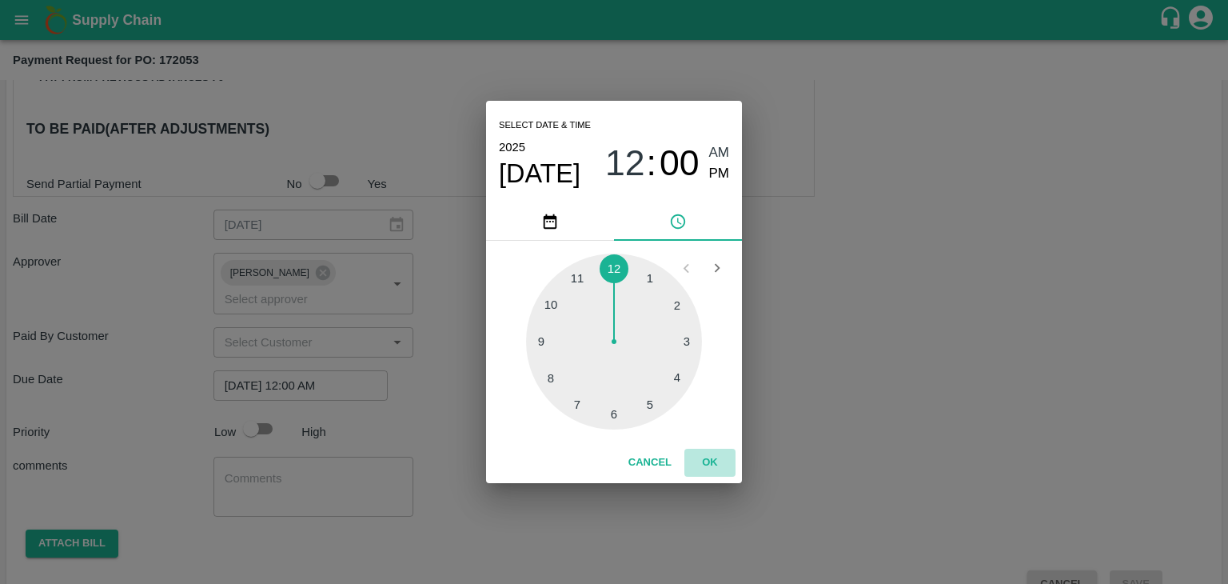
click at [727, 458] on button "OK" at bounding box center [710, 463] width 51 height 28
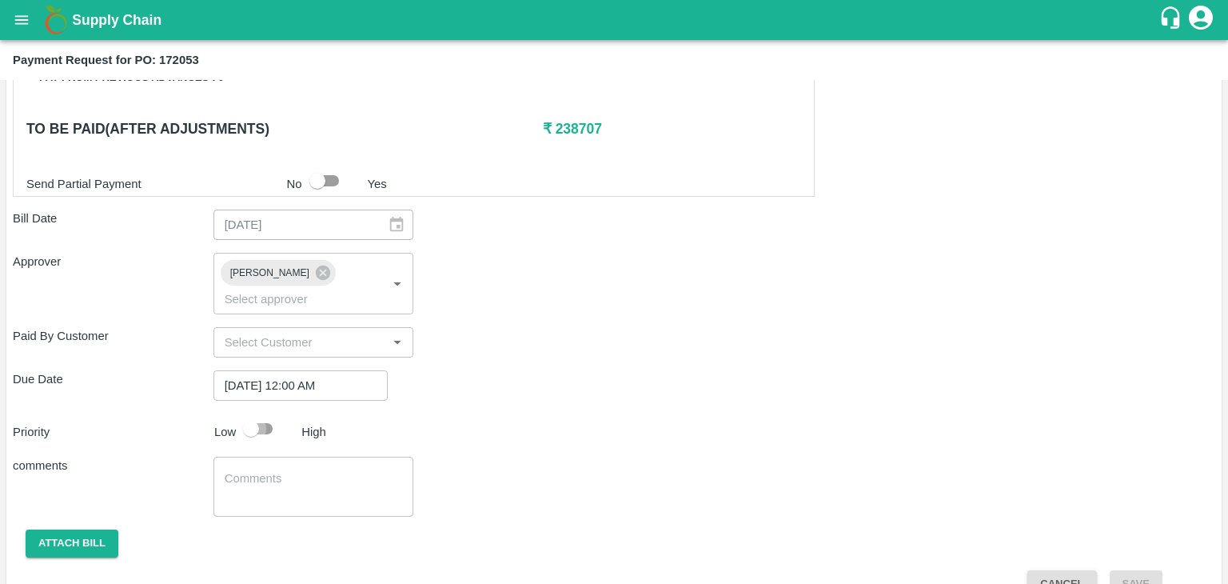
click at [257, 413] on input "checkbox" at bounding box center [251, 428] width 91 height 30
checkbox input "true"
click at [304, 470] on textarea at bounding box center [314, 487] width 178 height 34
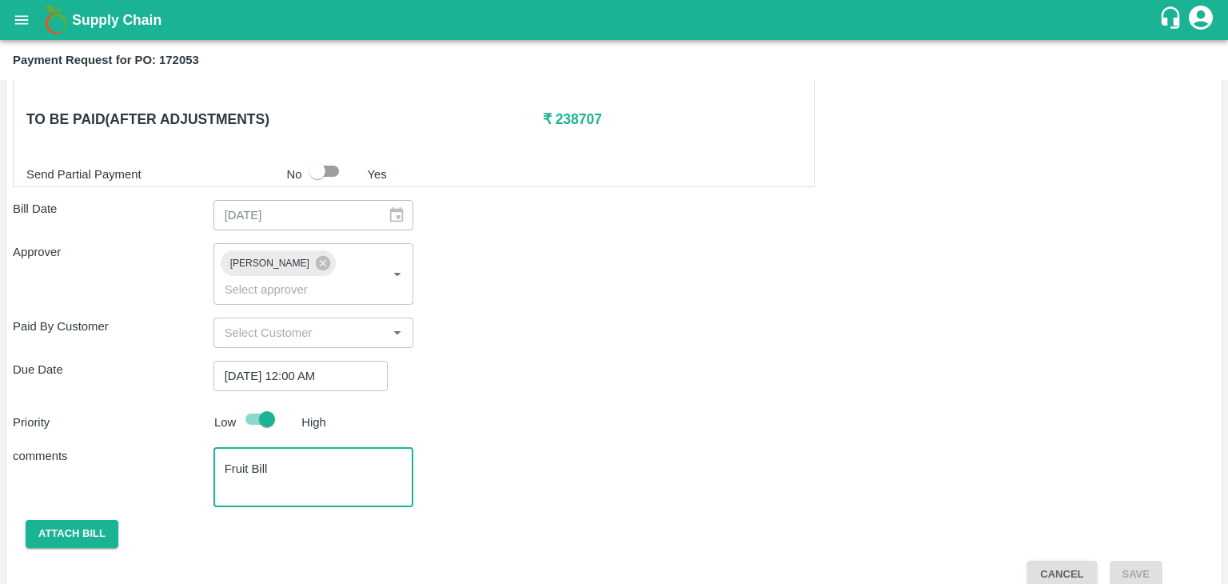
type textarea "Fruit Bill"
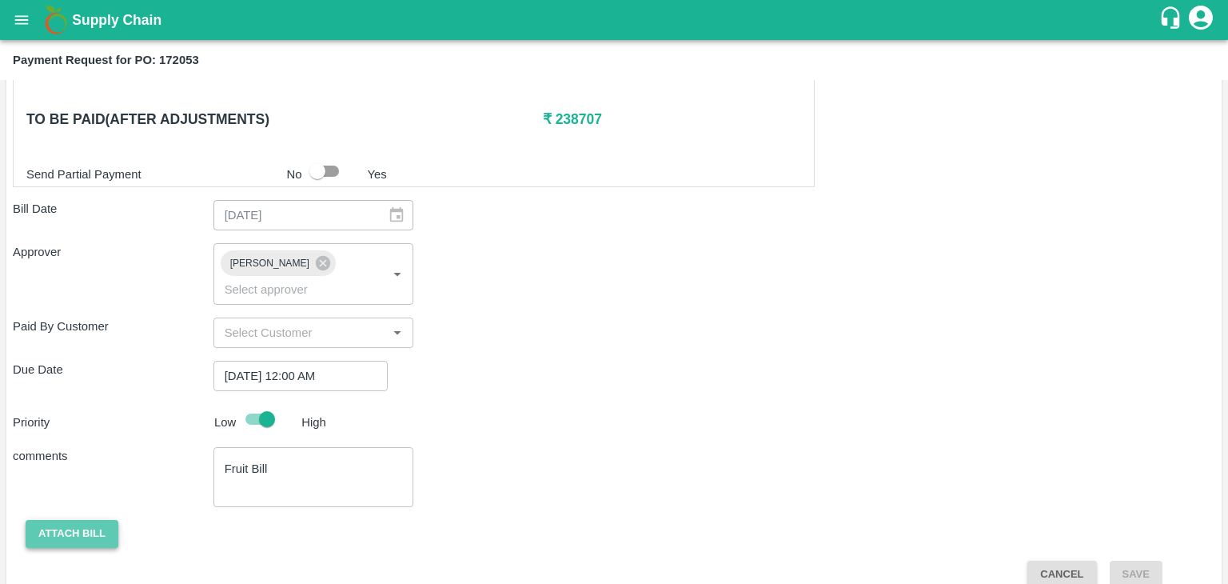
click at [102, 520] on button "Attach bill" at bounding box center [72, 534] width 93 height 28
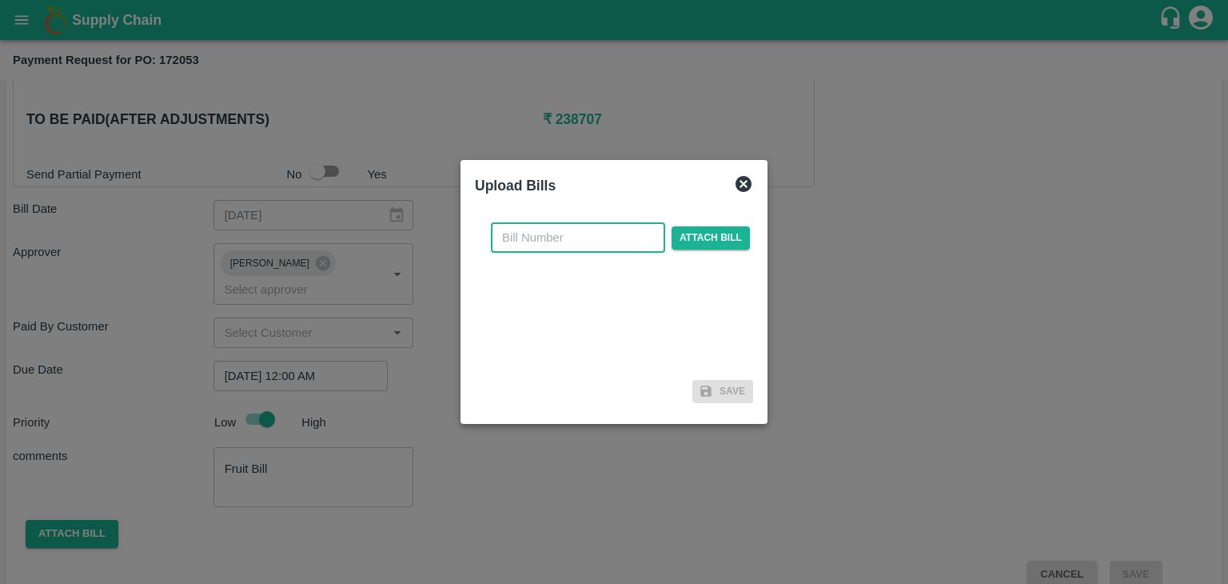
click at [594, 234] on input "text" at bounding box center [578, 237] width 174 height 30
click at [602, 232] on input "VG/25-26/046" at bounding box center [578, 237] width 174 height 30
type input "VG/25-26/102"
click at [678, 234] on span "Attach bill" at bounding box center [711, 237] width 78 height 23
click at [0, 0] on input "Attach bill" at bounding box center [0, 0] width 0 height 0
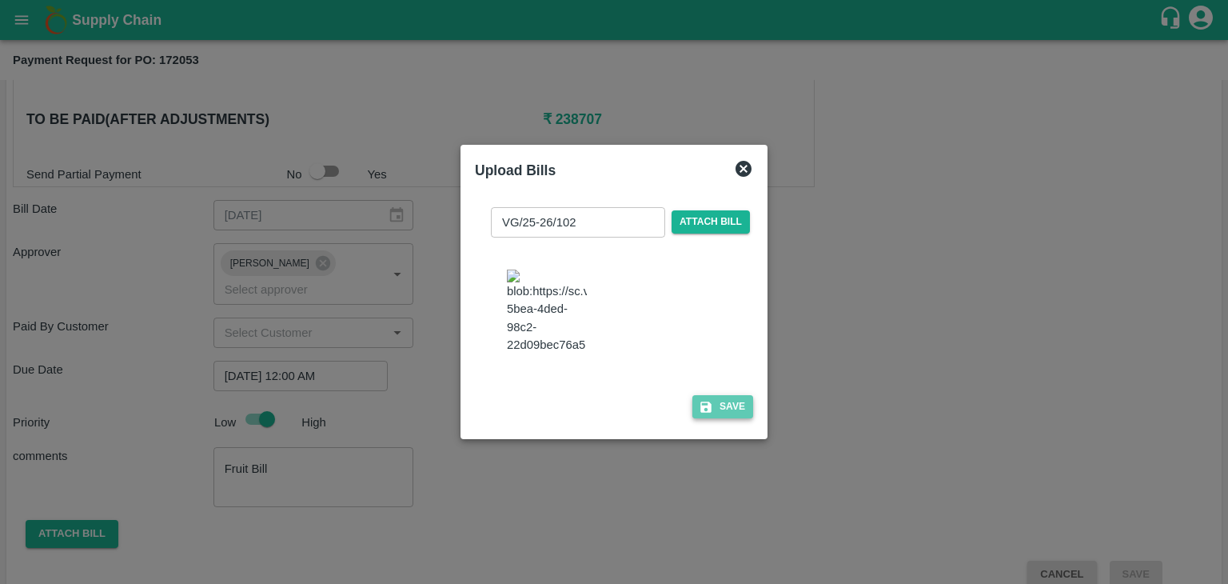
click at [713, 412] on button "Save" at bounding box center [723, 406] width 61 height 23
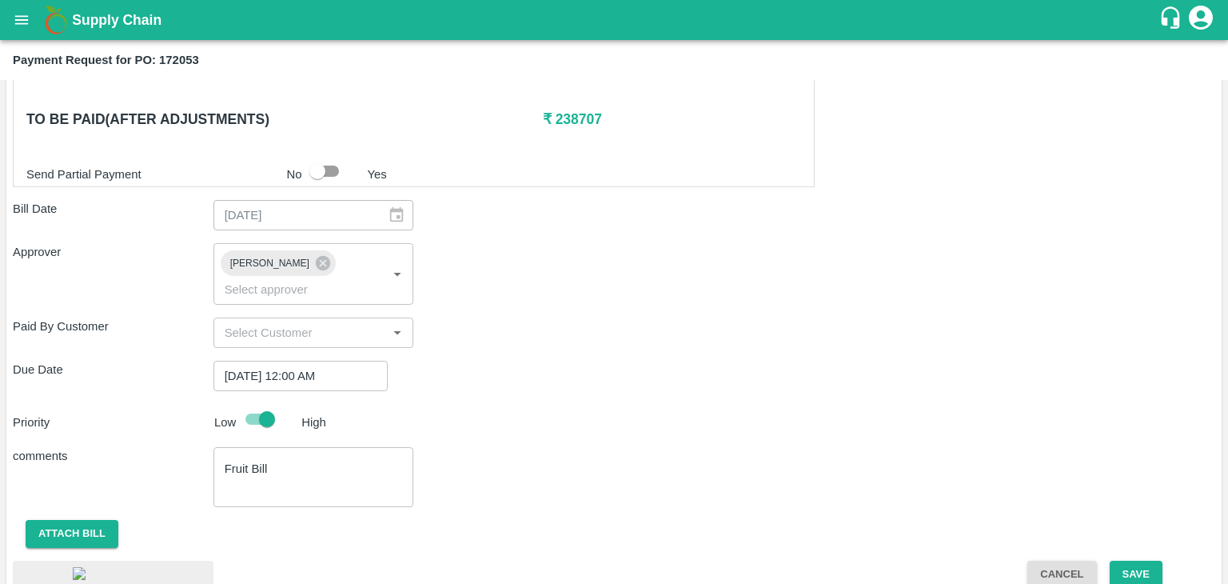
scroll to position [895, 0]
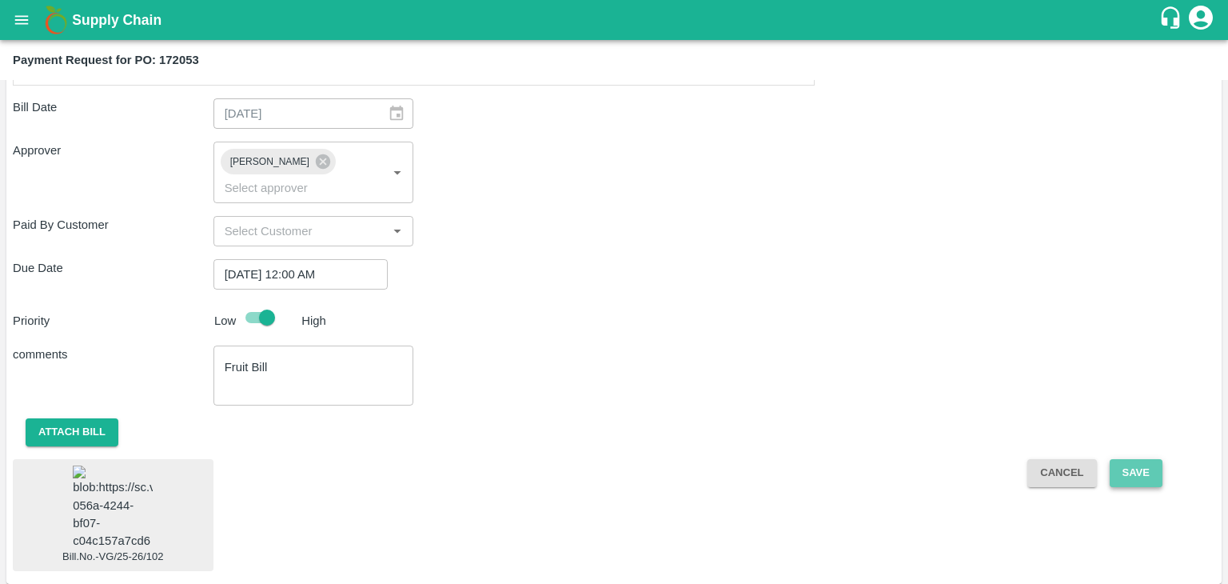
click at [1132, 459] on button "Save" at bounding box center [1136, 473] width 53 height 28
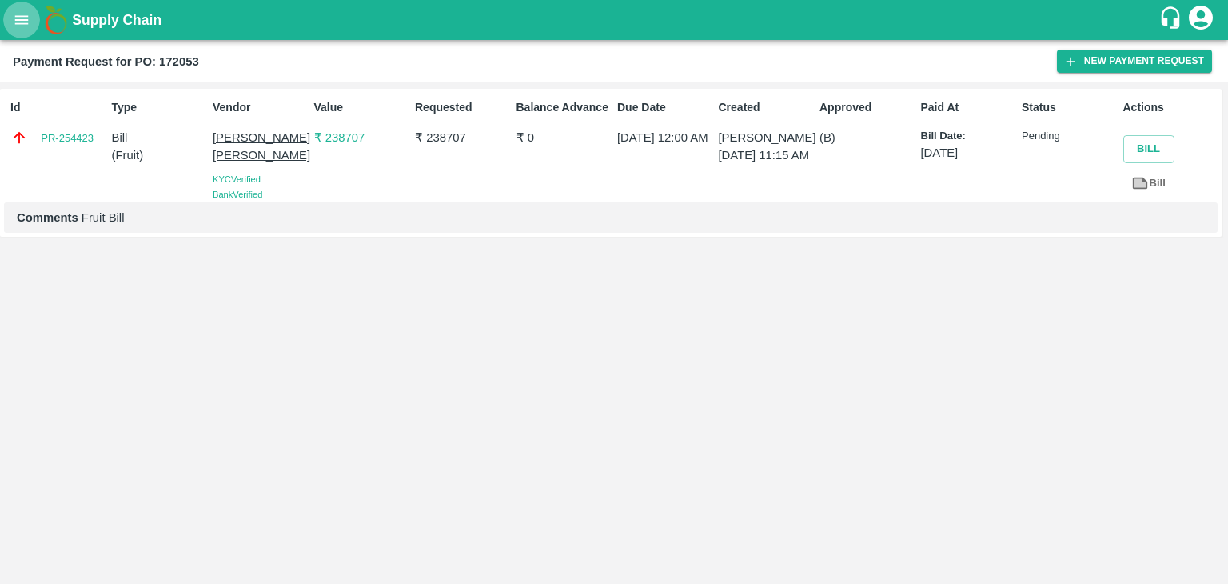
click at [14, 21] on icon "open drawer" at bounding box center [22, 20] width 18 height 18
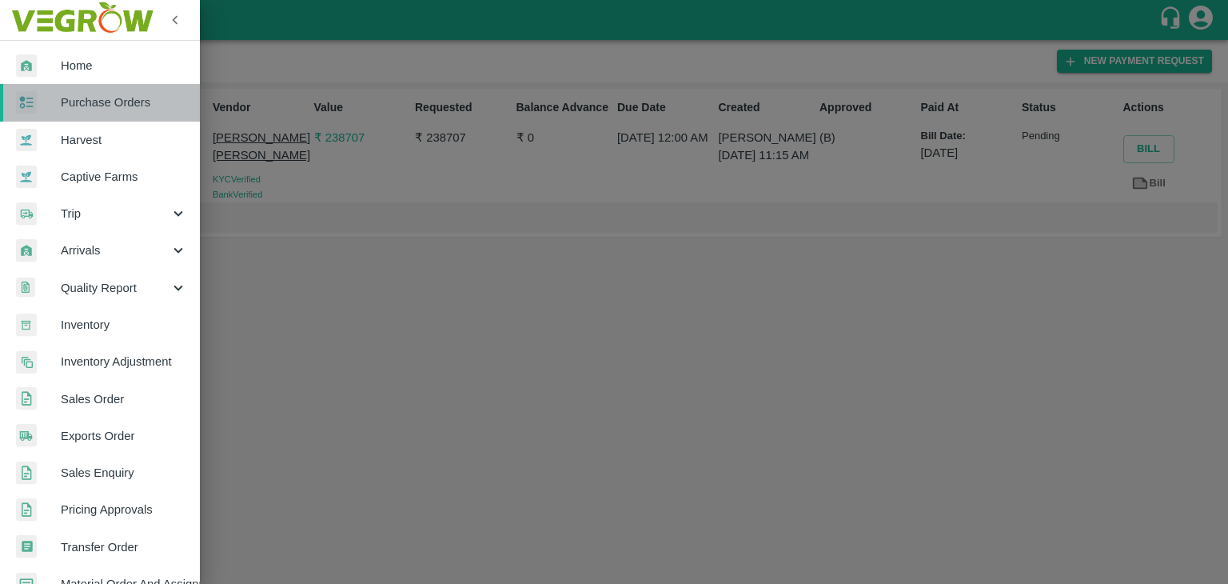
click at [110, 104] on span "Purchase Orders" at bounding box center [124, 103] width 126 height 18
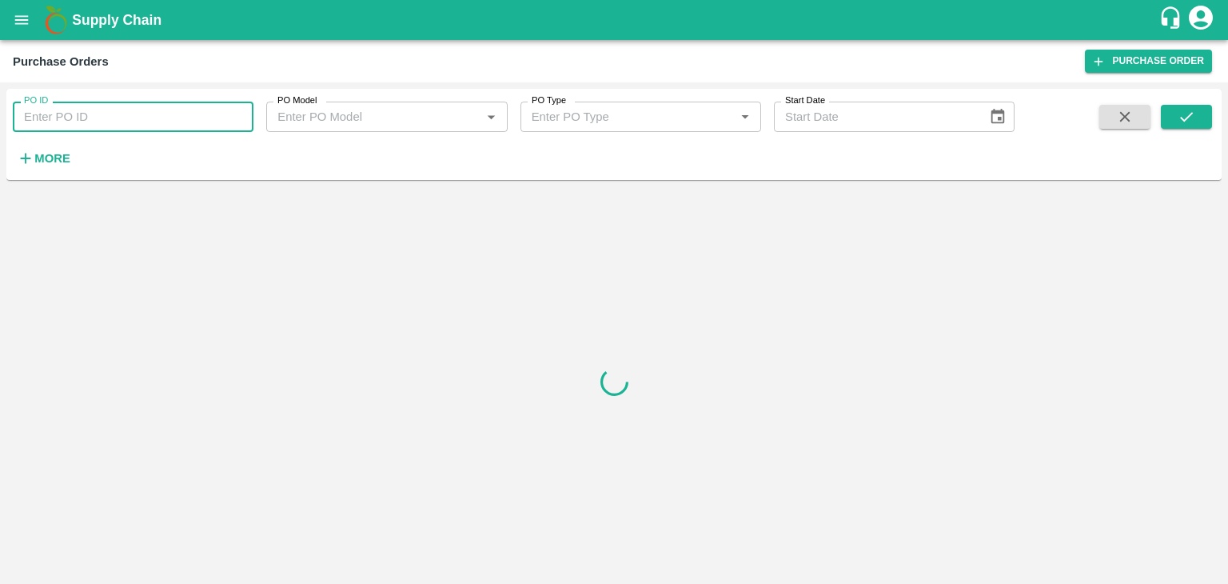
paste input "172470"
click at [154, 109] on input "PO ID" at bounding box center [133, 117] width 241 height 30
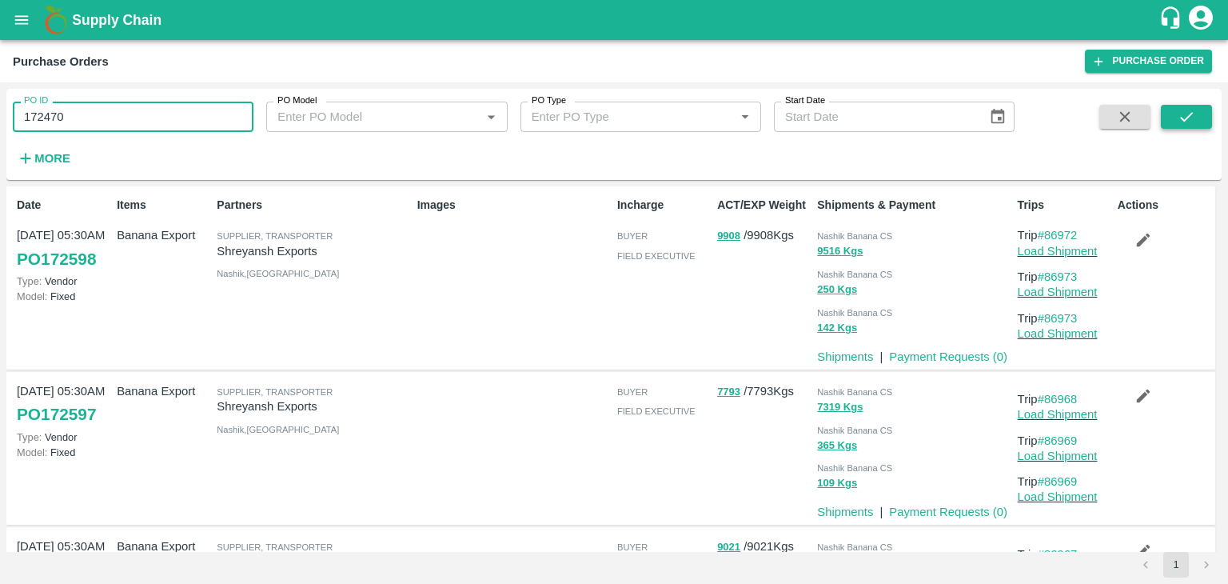
type input "172470"
click at [1192, 121] on icon "submit" at bounding box center [1187, 117] width 18 height 18
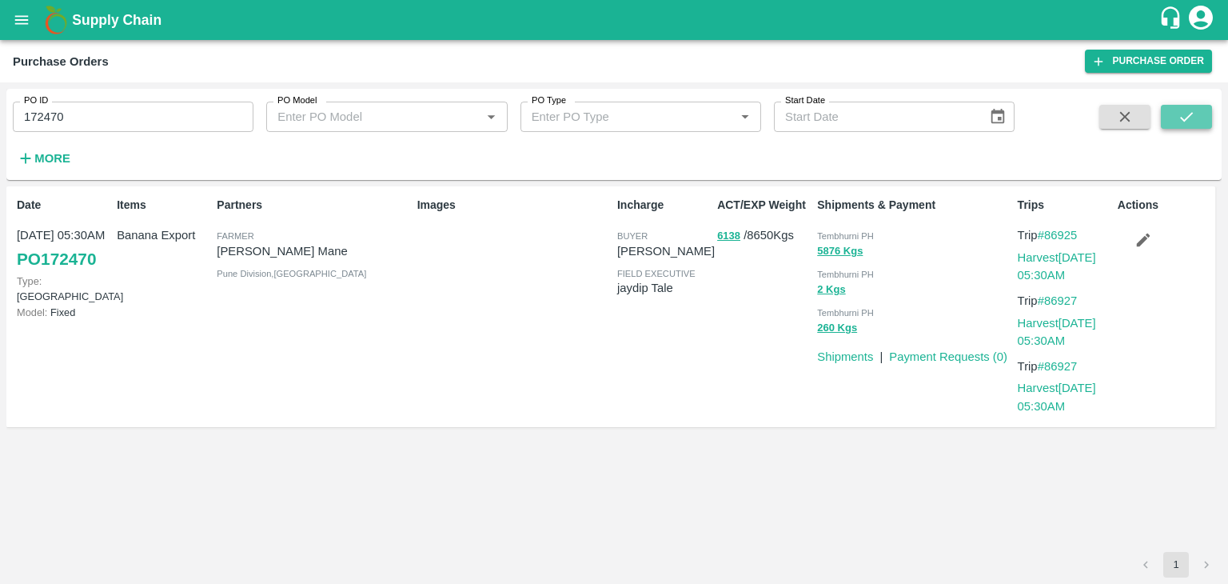
click at [1192, 121] on icon "submit" at bounding box center [1187, 117] width 18 height 18
click at [931, 357] on link "Payment Requests ( 0 )" at bounding box center [948, 356] width 118 height 13
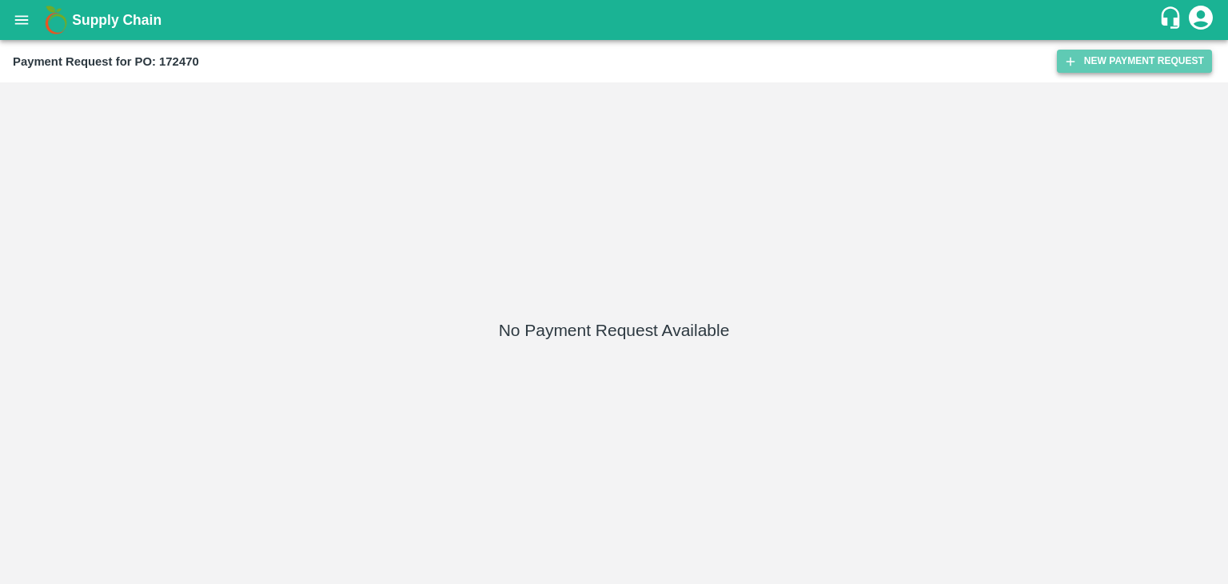
click at [1104, 50] on button "New Payment Request" at bounding box center [1134, 61] width 155 height 23
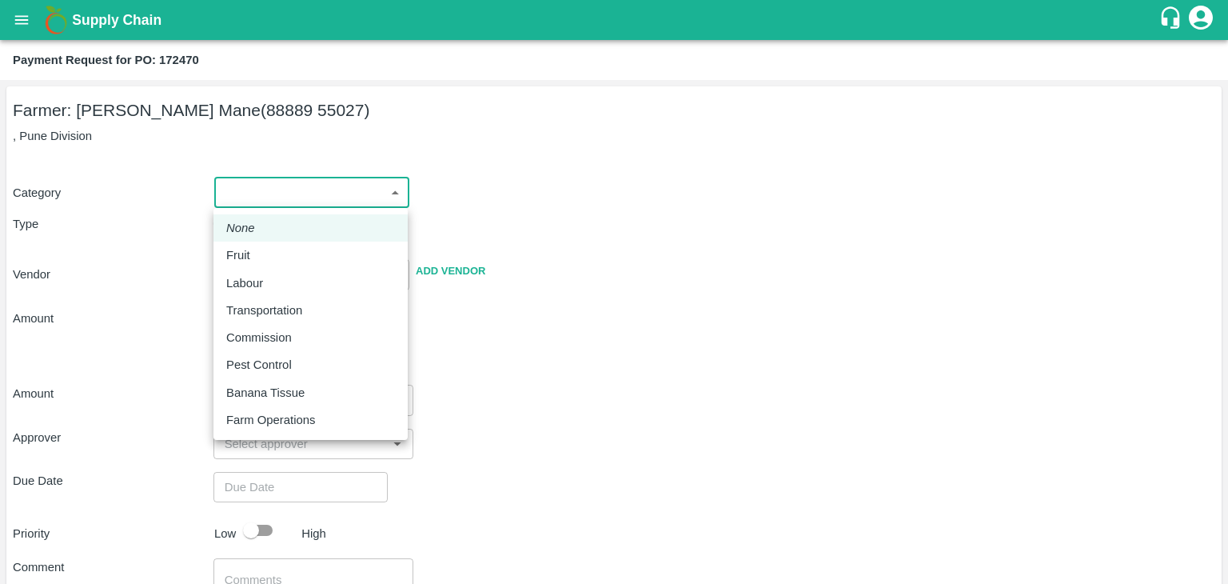
drag, startPoint x: 219, startPoint y: 200, endPoint x: 261, endPoint y: 251, distance: 66.5
click at [261, 251] on body "Supply Chain Payment Request for PO: 172470 Farmer: [PERSON_NAME] Mane (88889 5…" at bounding box center [614, 292] width 1228 height 584
click at [261, 251] on div "Fruit" at bounding box center [310, 255] width 169 height 18
type input "1"
type input "[PERSON_NAME] Mane - 88889 55027(Farmer)"
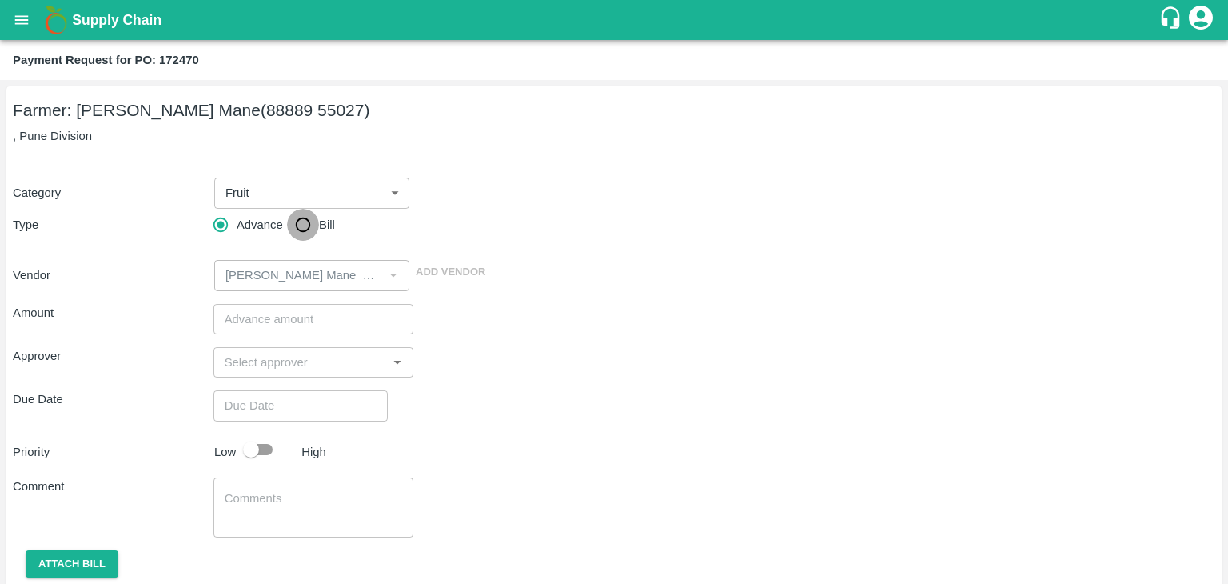
click at [297, 227] on input "Bill" at bounding box center [303, 225] width 32 height 32
radio input "true"
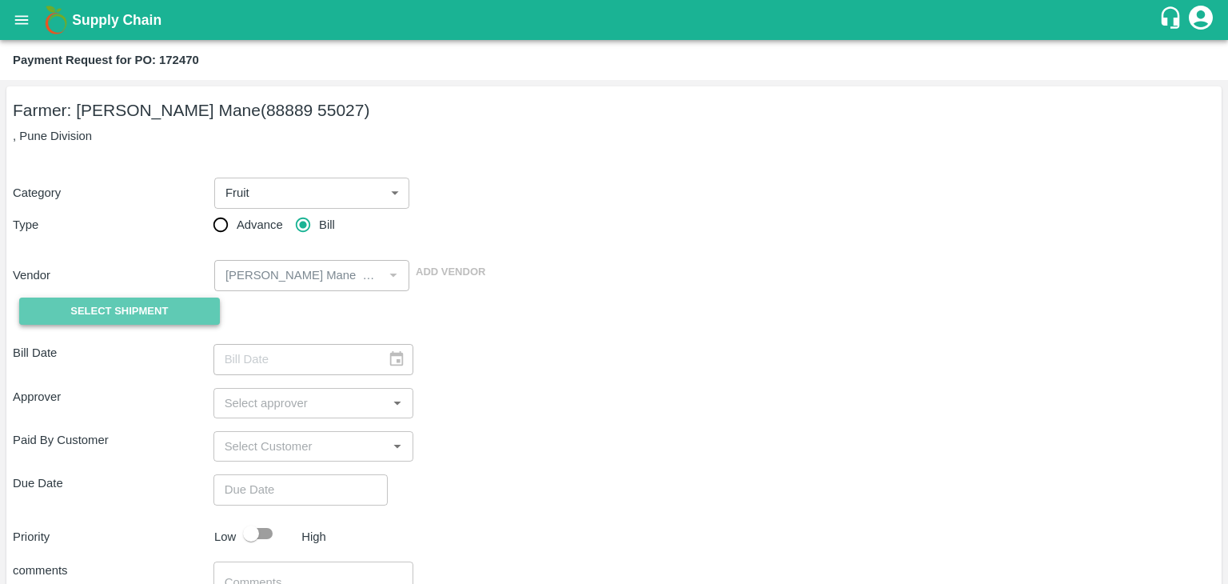
click at [115, 302] on span "Select Shipment" at bounding box center [119, 311] width 98 height 18
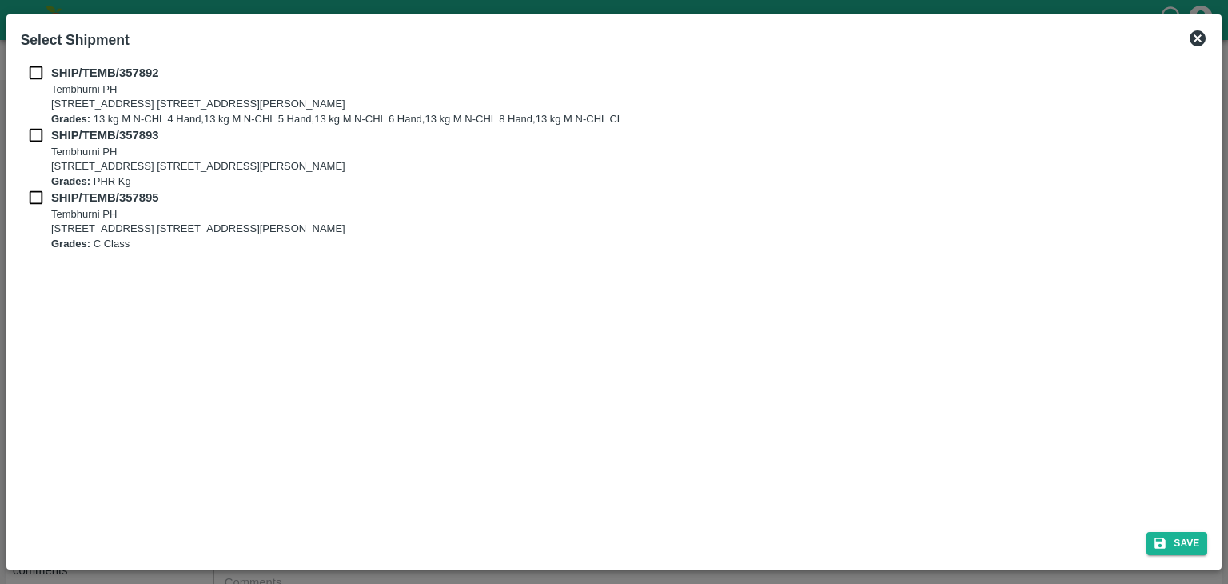
click at [33, 63] on div "SHIP/TEMB/357892 [STREET_ADDRESS] E-5, YASHSHREE INDUSTRIES, M.I.D.C., A/P TEMB…" at bounding box center [614, 288] width 1200 height 461
click at [33, 71] on input "checkbox" at bounding box center [36, 73] width 30 height 18
checkbox input "true"
click at [32, 123] on div "SHIP/TEMB/357892 [STREET_ADDRESS] E-5, YASHSHREE INDUSTRIES, M.I.D.C., A/P TEMB…" at bounding box center [615, 95] width 1188 height 62
click at [32, 137] on input "checkbox" at bounding box center [36, 135] width 30 height 18
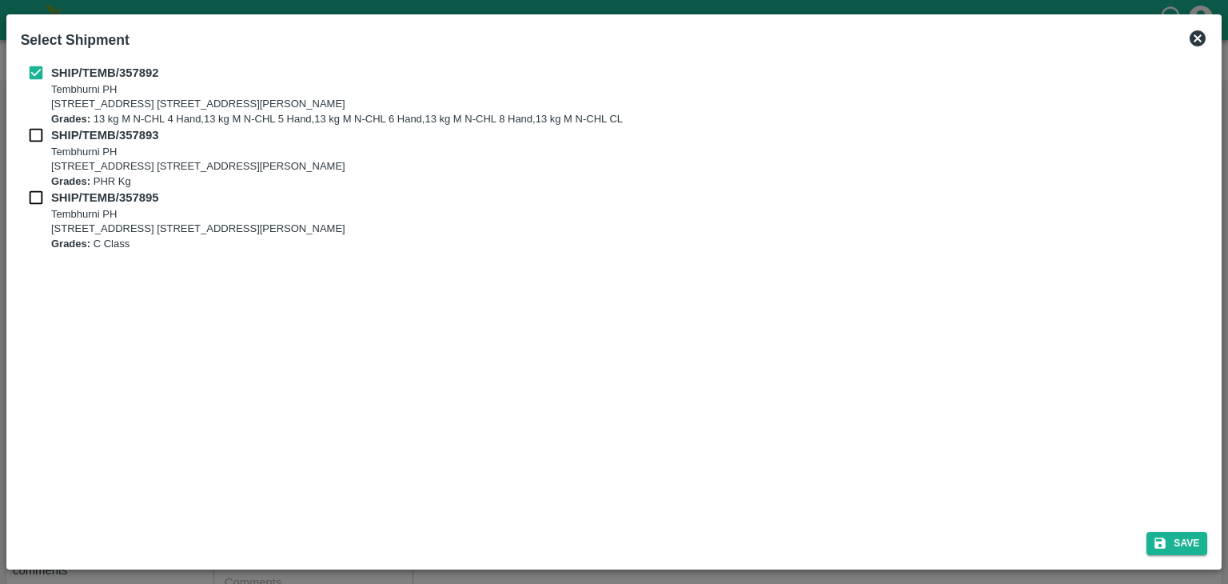
checkbox input "true"
click at [32, 199] on input "checkbox" at bounding box center [36, 198] width 30 height 18
checkbox input "true"
click at [1203, 545] on button "Save" at bounding box center [1177, 543] width 61 height 23
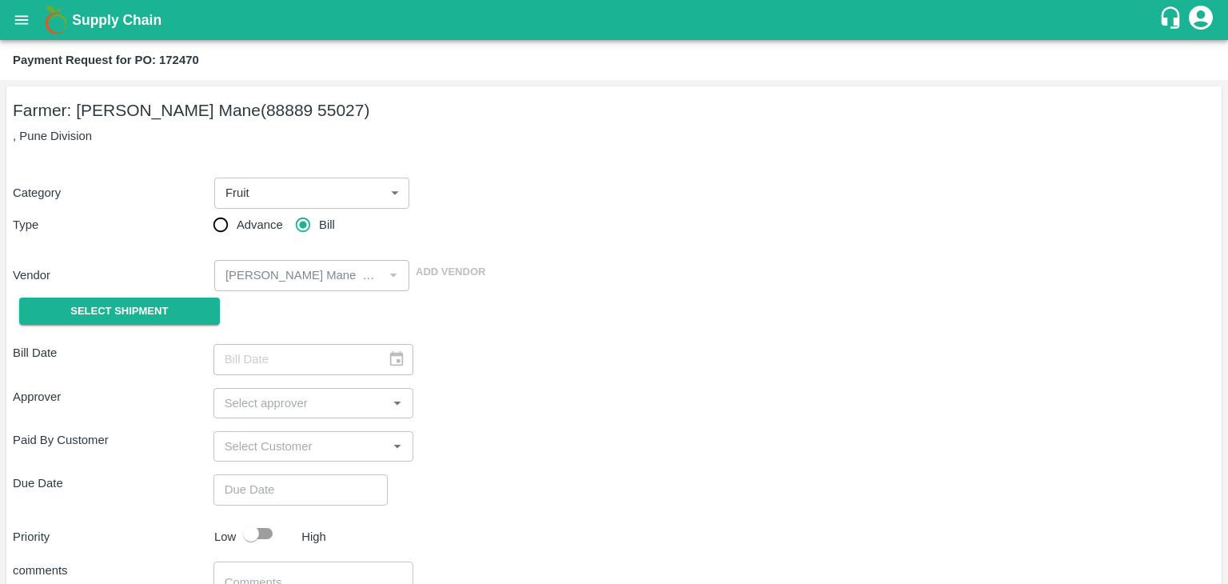
type input "[DATE]"
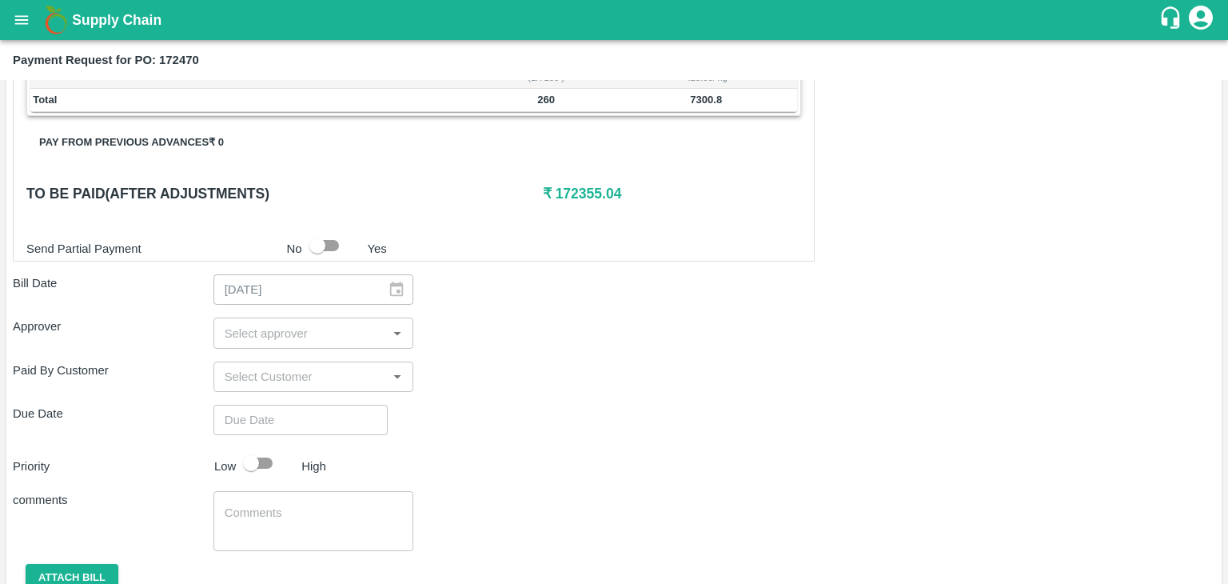
scroll to position [784, 0]
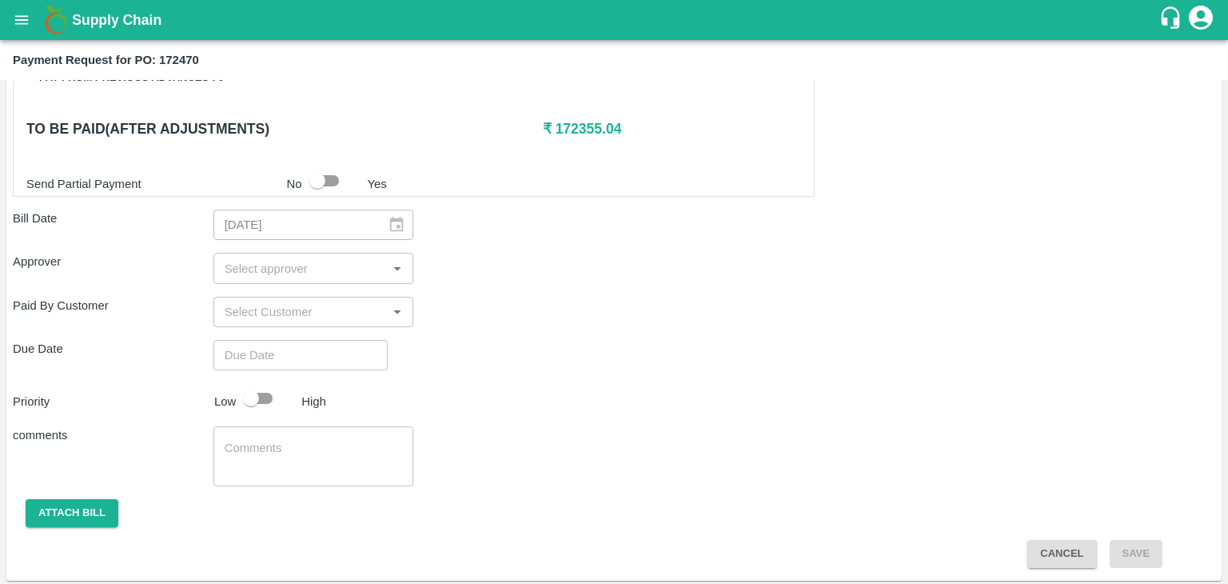
click at [295, 273] on input "input" at bounding box center [300, 267] width 165 height 21
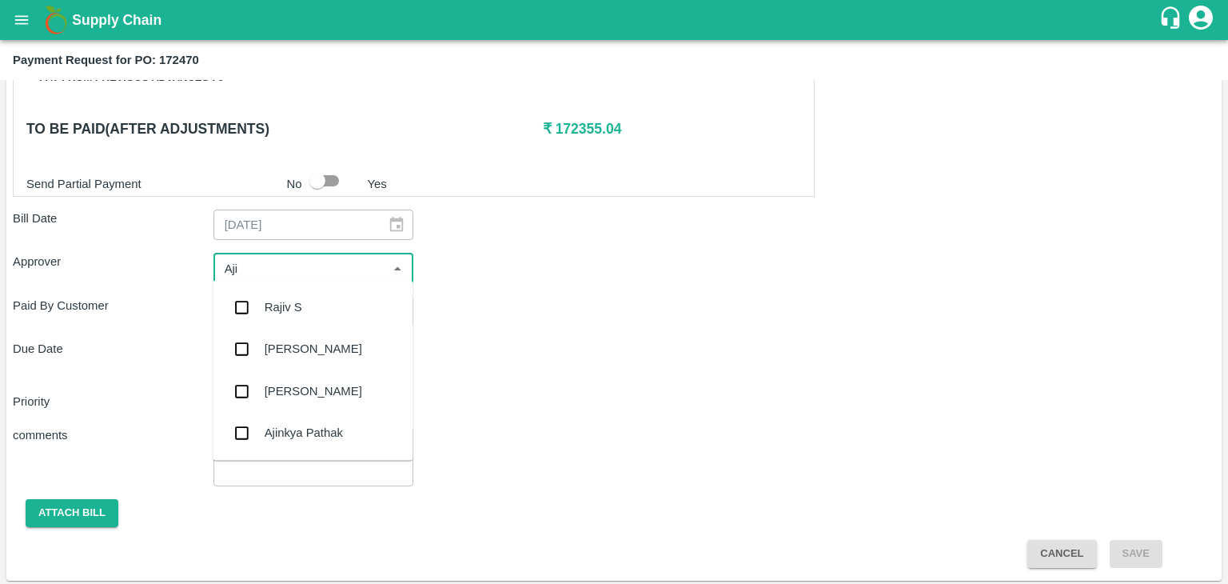
type input "Ajit"
click at [291, 314] on div "[PERSON_NAME]" at bounding box center [314, 307] width 98 height 18
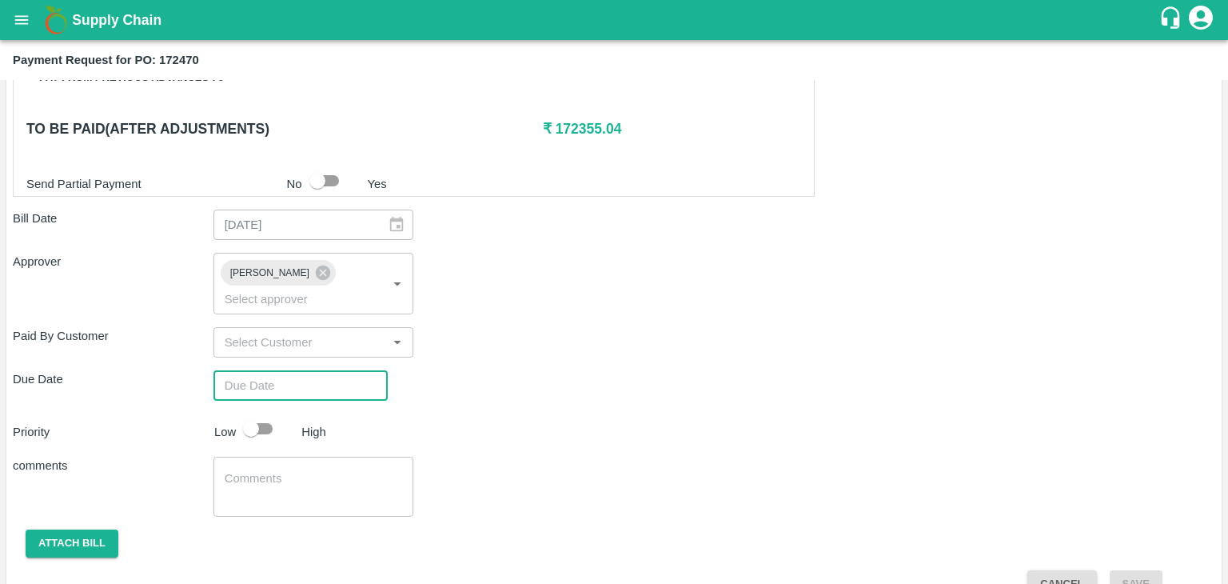
type input "DD/MM/YYYY hh:mm aa"
click at [320, 370] on input "DD/MM/YYYY hh:mm aa" at bounding box center [295, 385] width 163 height 30
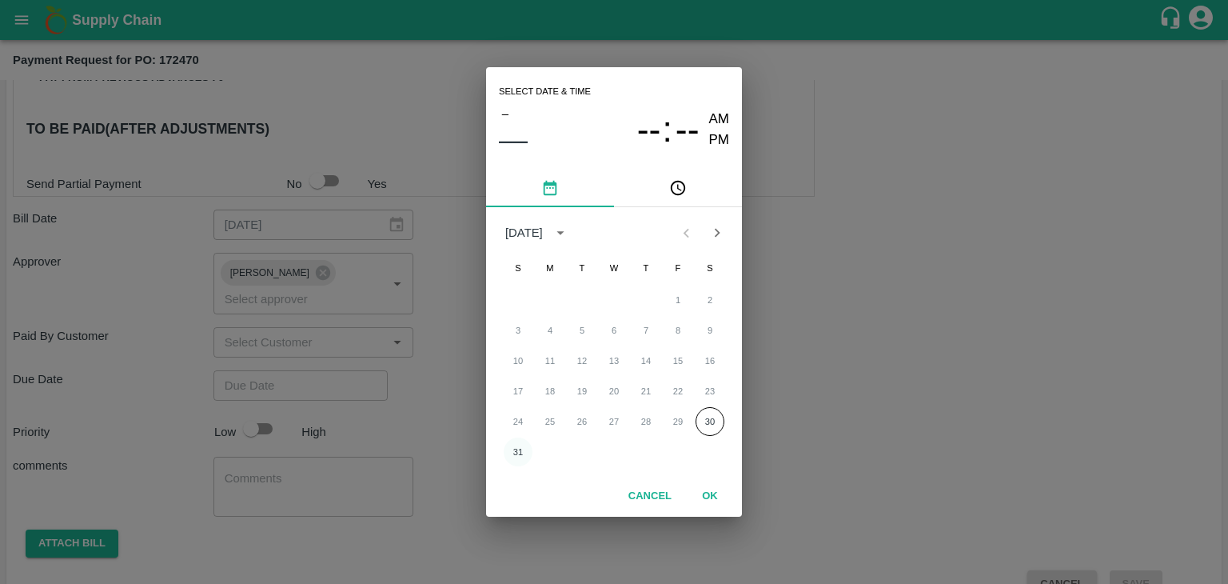
click at [513, 455] on button "31" at bounding box center [518, 451] width 29 height 29
type input "[DATE] 12:00 AM"
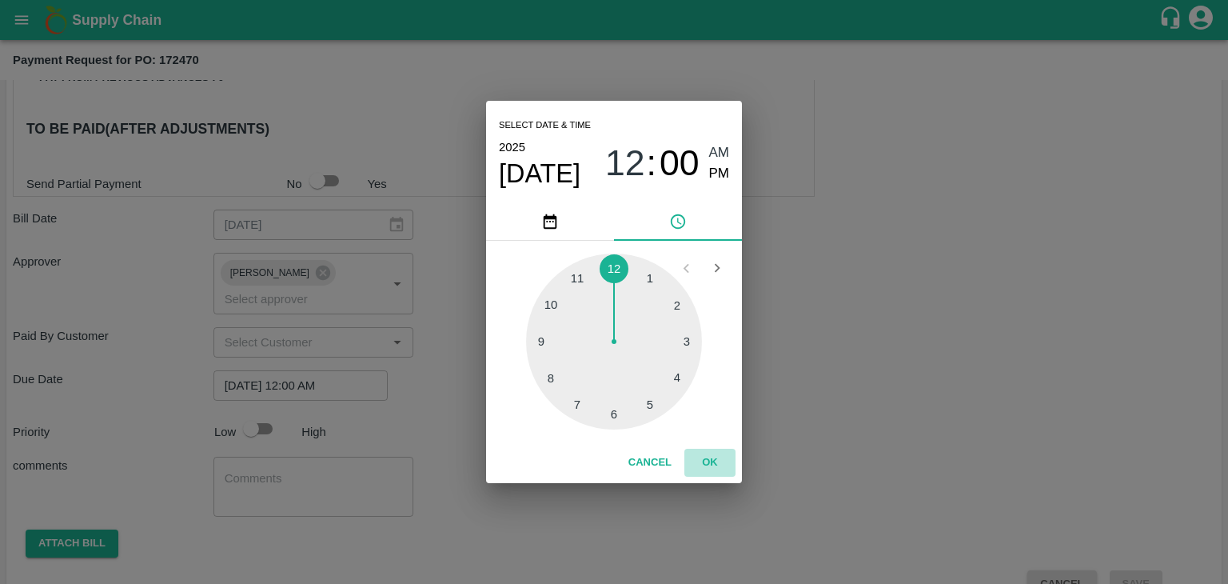
click at [704, 458] on button "OK" at bounding box center [710, 463] width 51 height 28
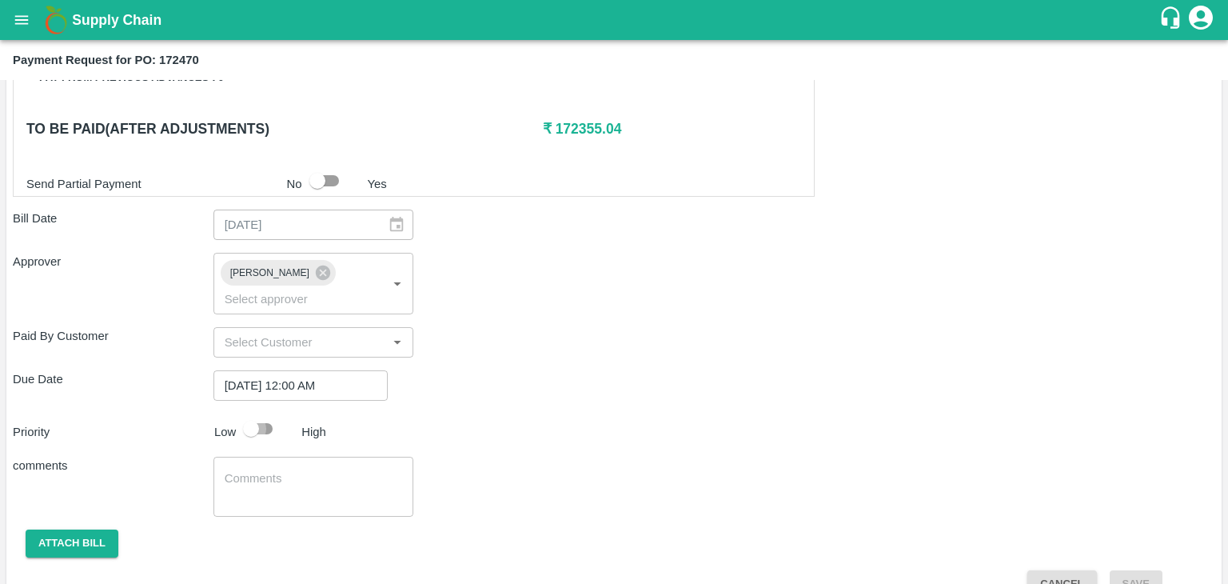
click at [271, 413] on input "checkbox" at bounding box center [251, 428] width 91 height 30
checkbox input "true"
click at [286, 470] on textarea at bounding box center [314, 487] width 178 height 34
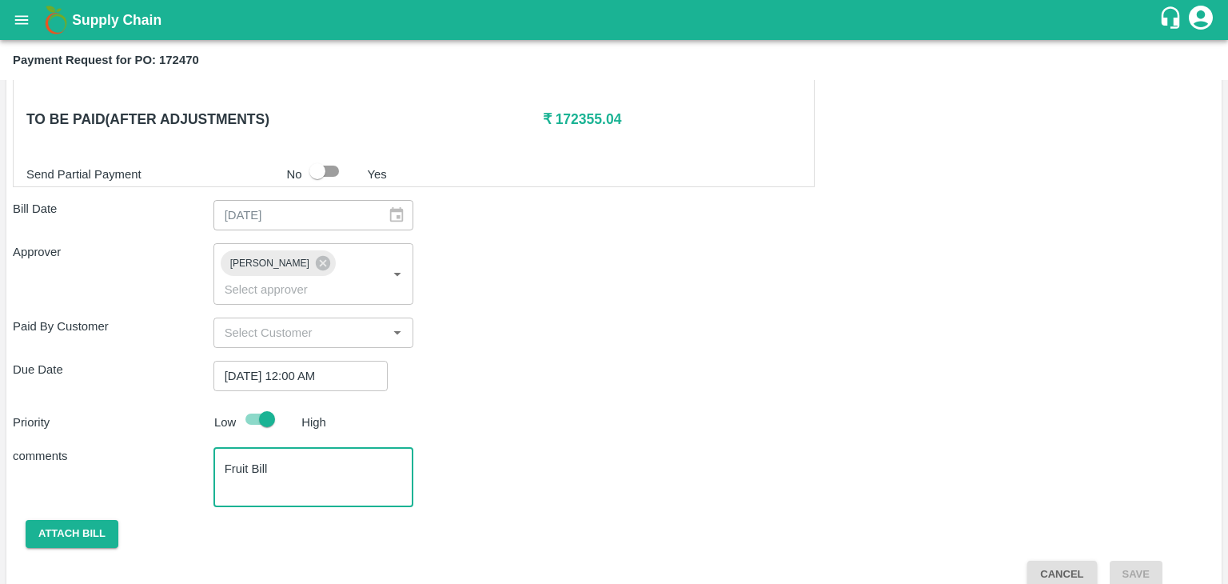
type textarea "Fruit Bill"
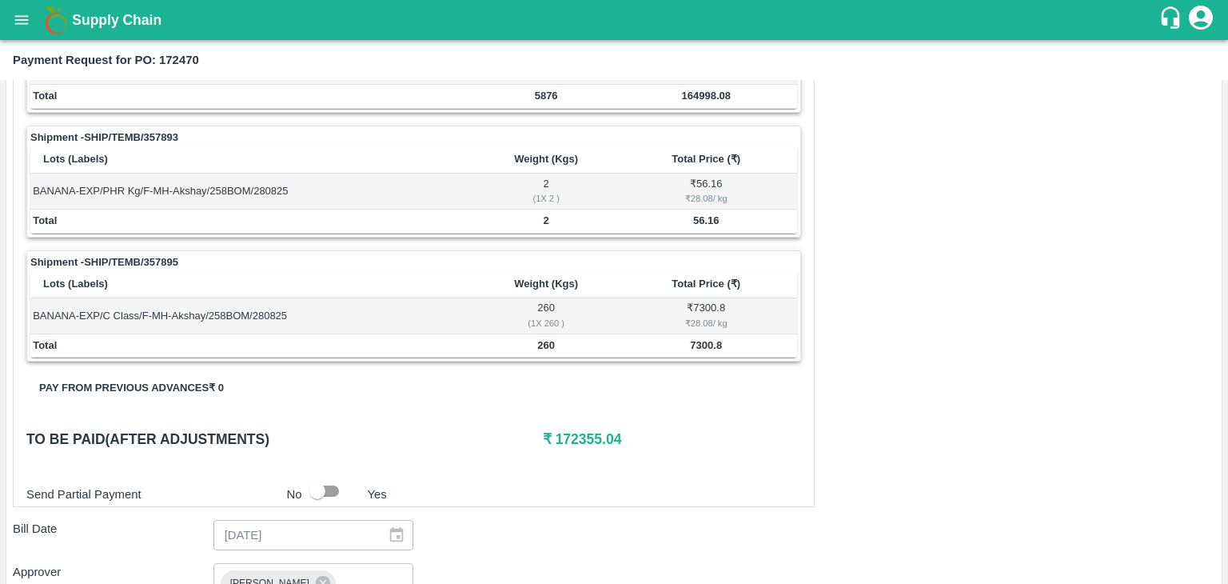
scroll to position [469, 0]
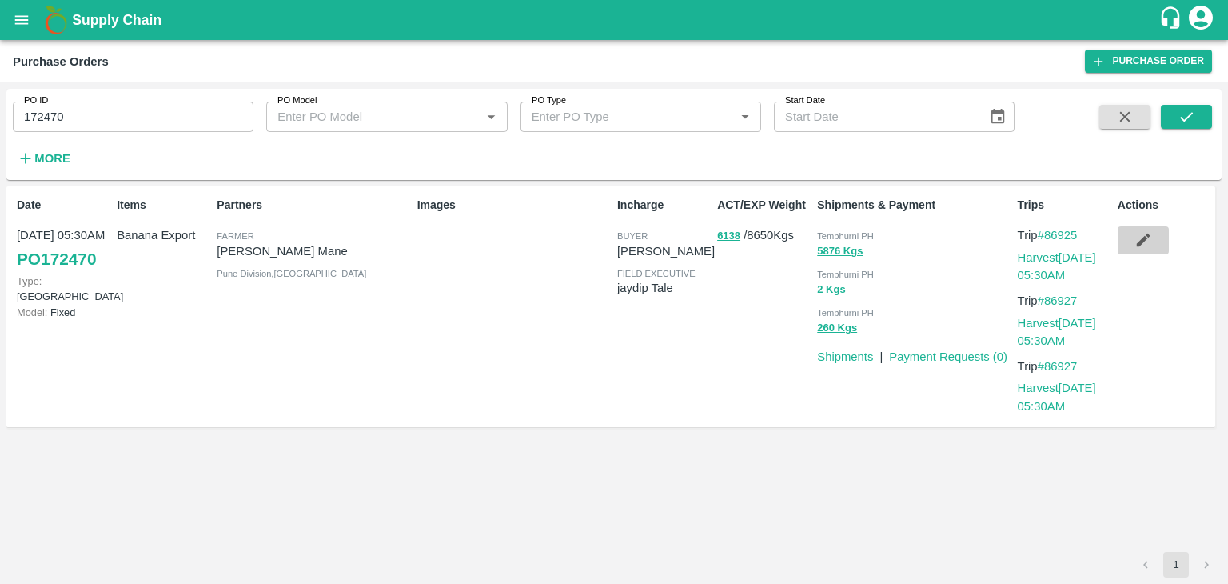
click at [1139, 240] on icon "button" at bounding box center [1144, 240] width 18 height 18
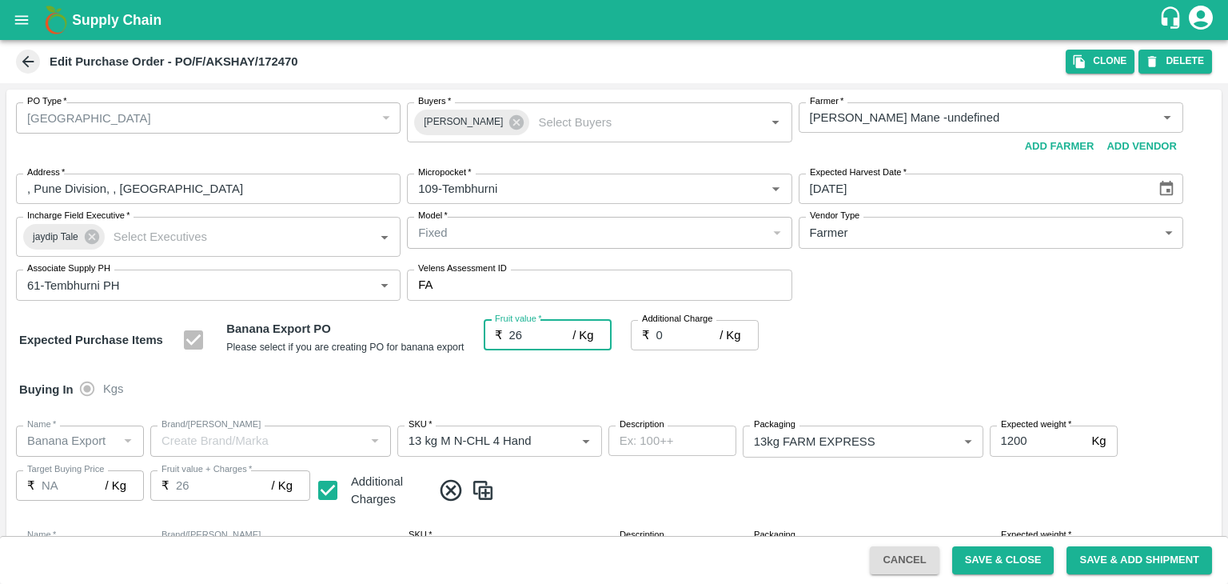
click at [528, 333] on input "26" at bounding box center [541, 335] width 64 height 30
type input "2"
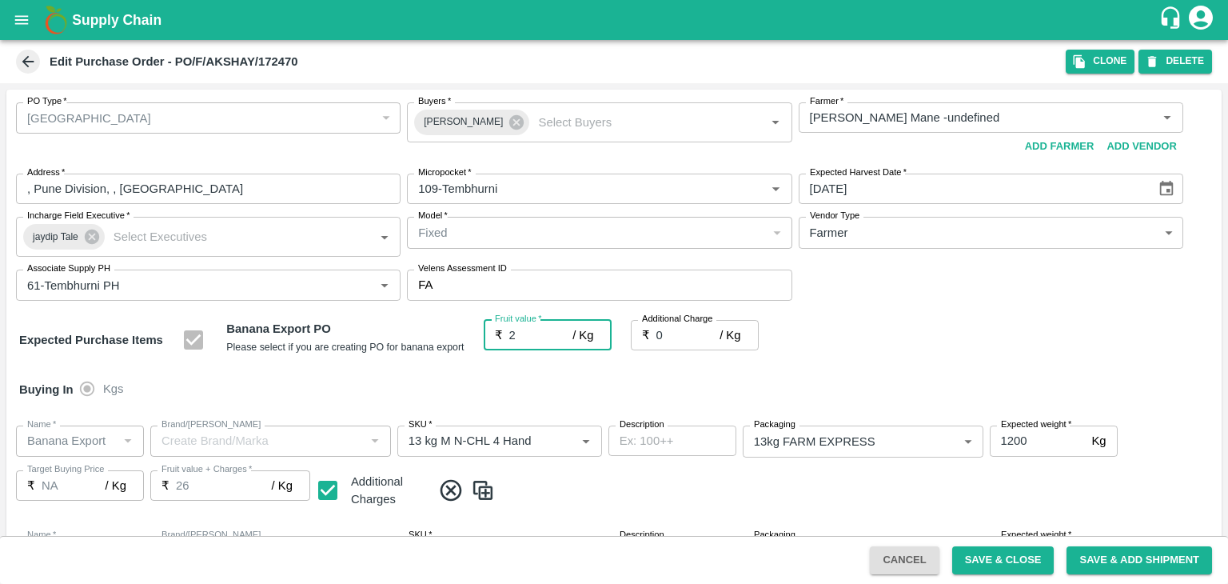
type input "2"
type input "24"
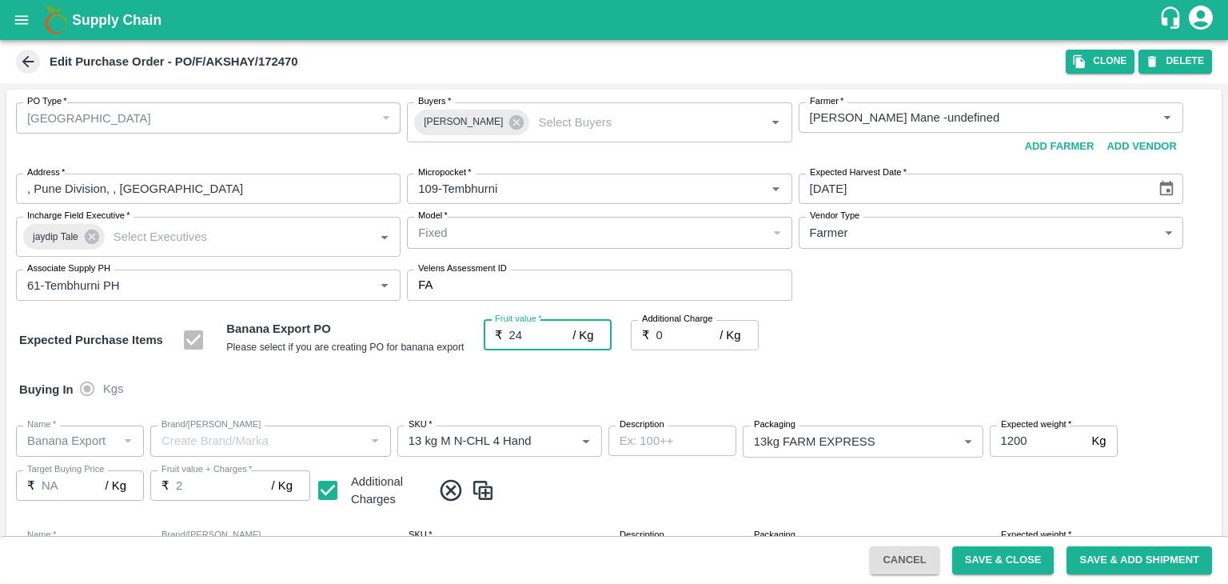
type input "24"
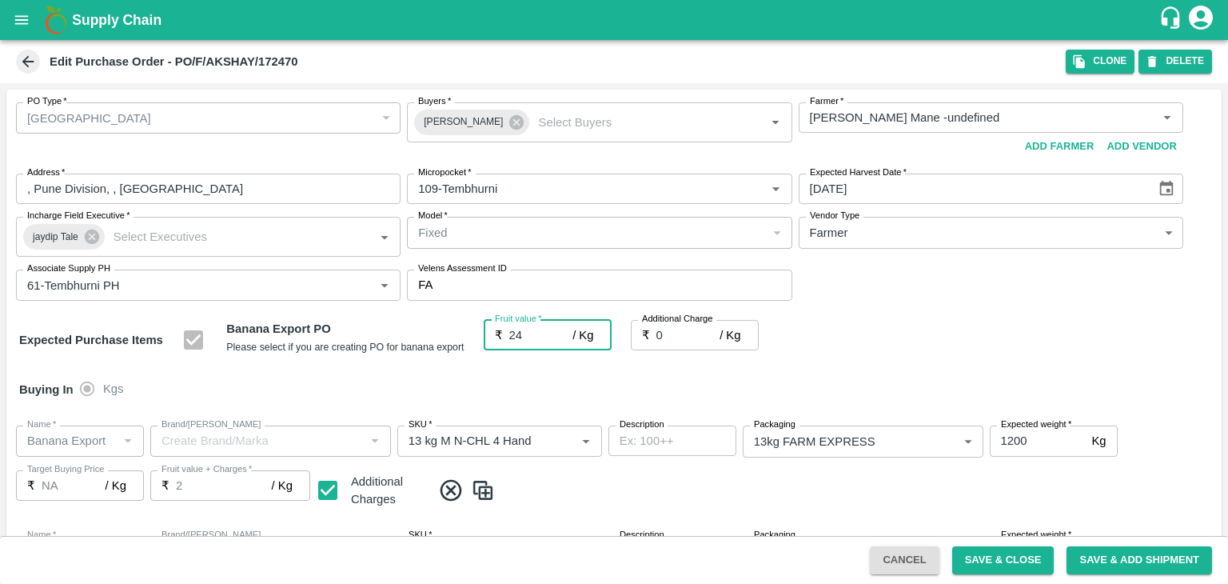
type input "24"
click at [1026, 561] on button "Save & Close" at bounding box center [1003, 560] width 102 height 28
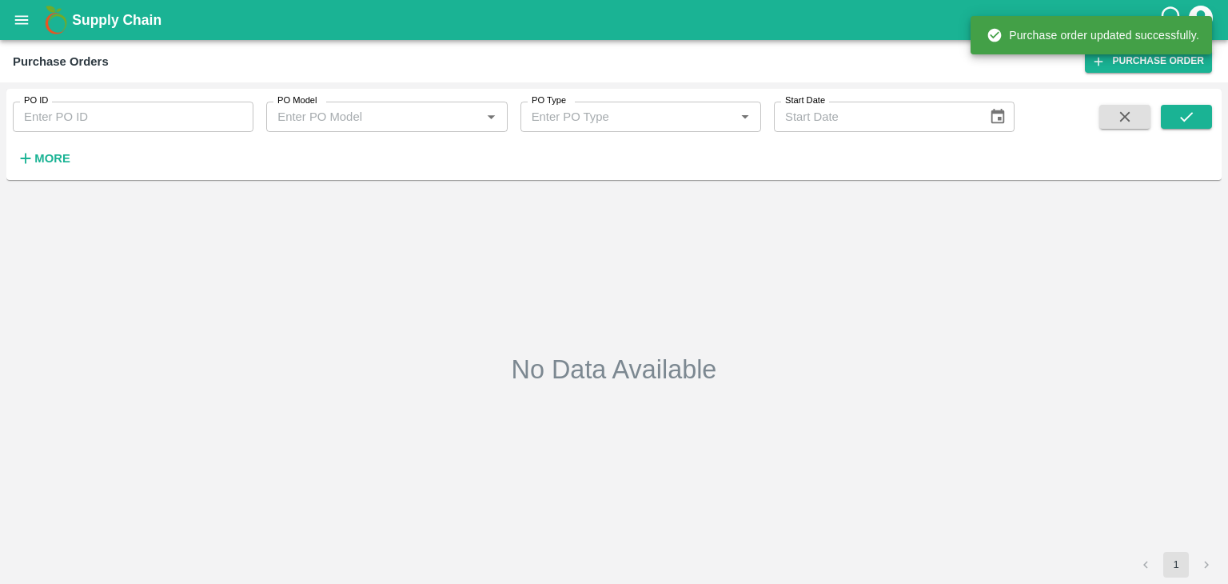
type input "172470"
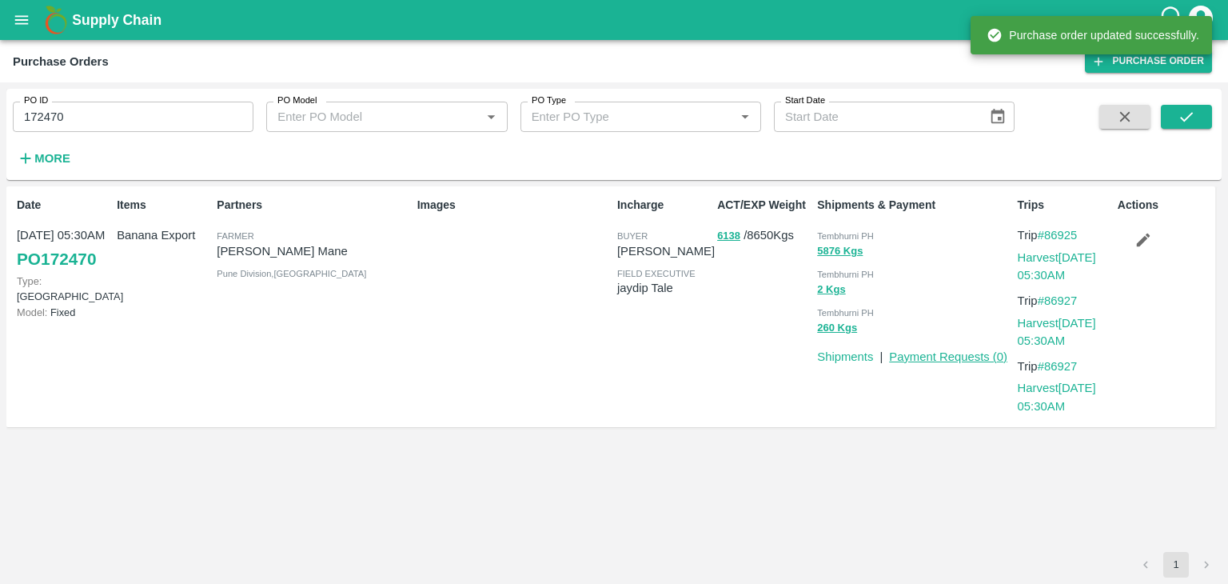
click at [942, 358] on link "Payment Requests ( 0 )" at bounding box center [948, 356] width 118 height 13
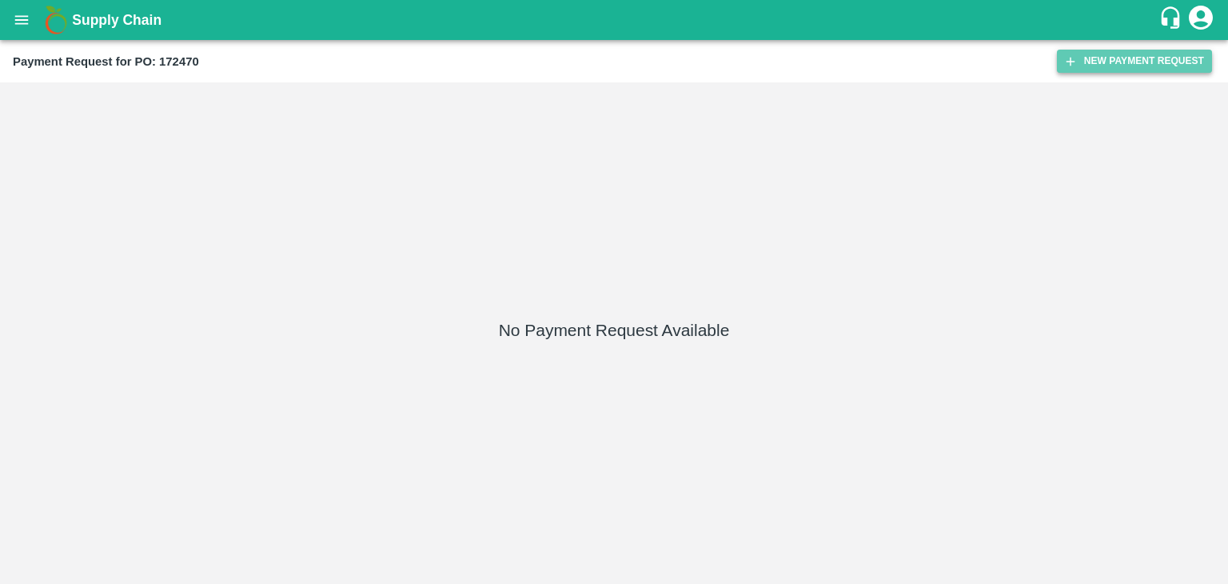
click at [1119, 57] on button "New Payment Request" at bounding box center [1134, 61] width 155 height 23
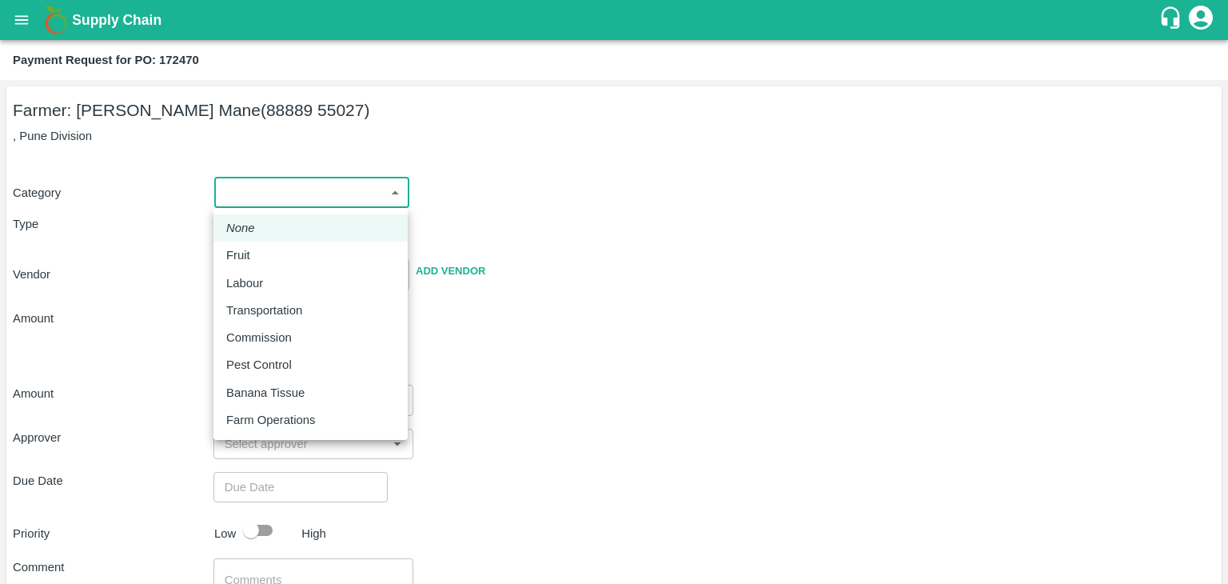
drag, startPoint x: 227, startPoint y: 194, endPoint x: 261, endPoint y: 260, distance: 74.8
click at [261, 260] on body "Supply Chain Payment Request for PO: 172470 Farmer: [PERSON_NAME] Mane (88889 5…" at bounding box center [614, 292] width 1228 height 584
click at [261, 260] on div "Fruit" at bounding box center [310, 255] width 169 height 18
type input "1"
type input "Akshay Somanath Mane - 88889 55027(Farmer)"
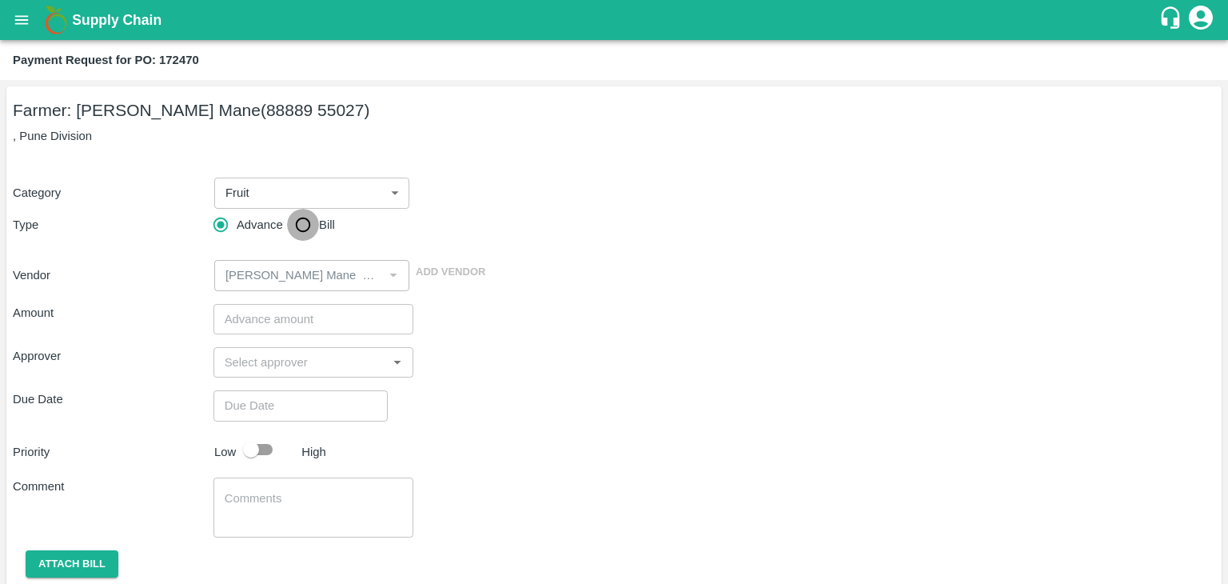
click at [300, 234] on input "Bill" at bounding box center [303, 225] width 32 height 32
radio input "true"
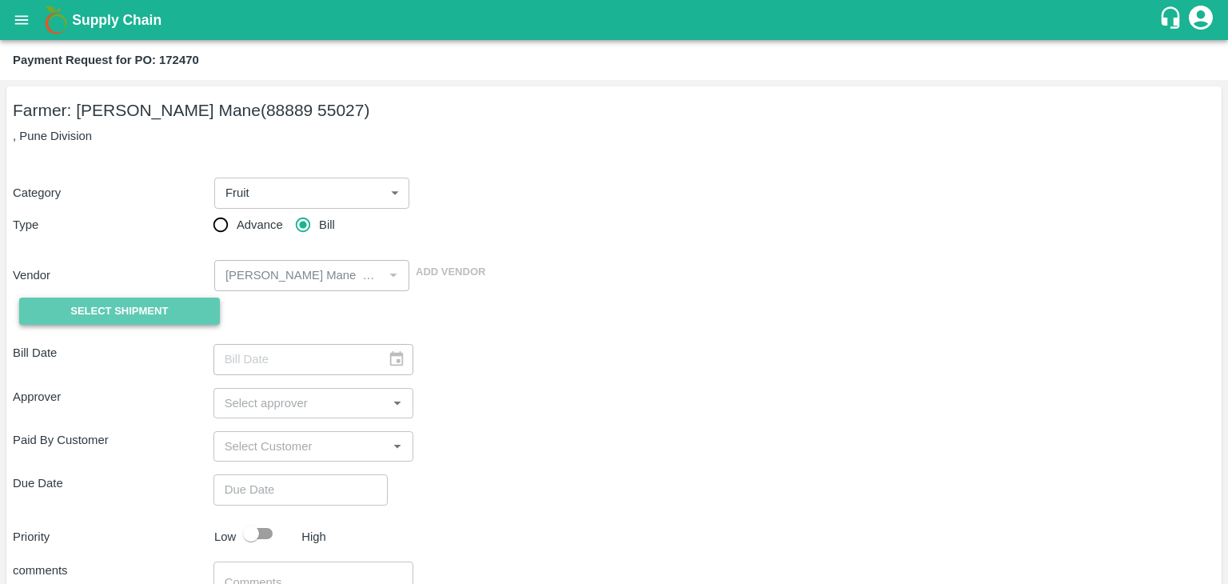
click at [127, 310] on span "Select Shipment" at bounding box center [119, 311] width 98 height 18
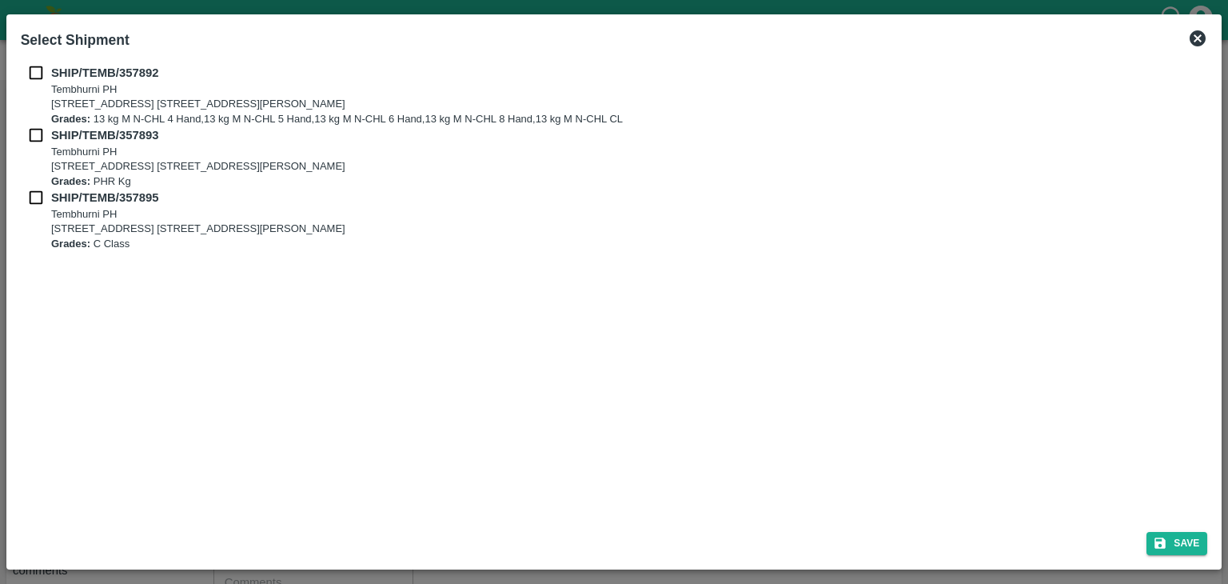
drag, startPoint x: 38, startPoint y: 90, endPoint x: 29, endPoint y: 68, distance: 23.6
click at [29, 68] on div "SHIP/TEMB/357892 Tembhurni PH Tembhurni PH 205, PLOT NO. E-5, YASHSHREE INDUSTR…" at bounding box center [615, 95] width 1188 height 62
click at [29, 68] on input "checkbox" at bounding box center [36, 73] width 30 height 18
checkbox input "true"
click at [25, 127] on input "checkbox" at bounding box center [36, 135] width 30 height 18
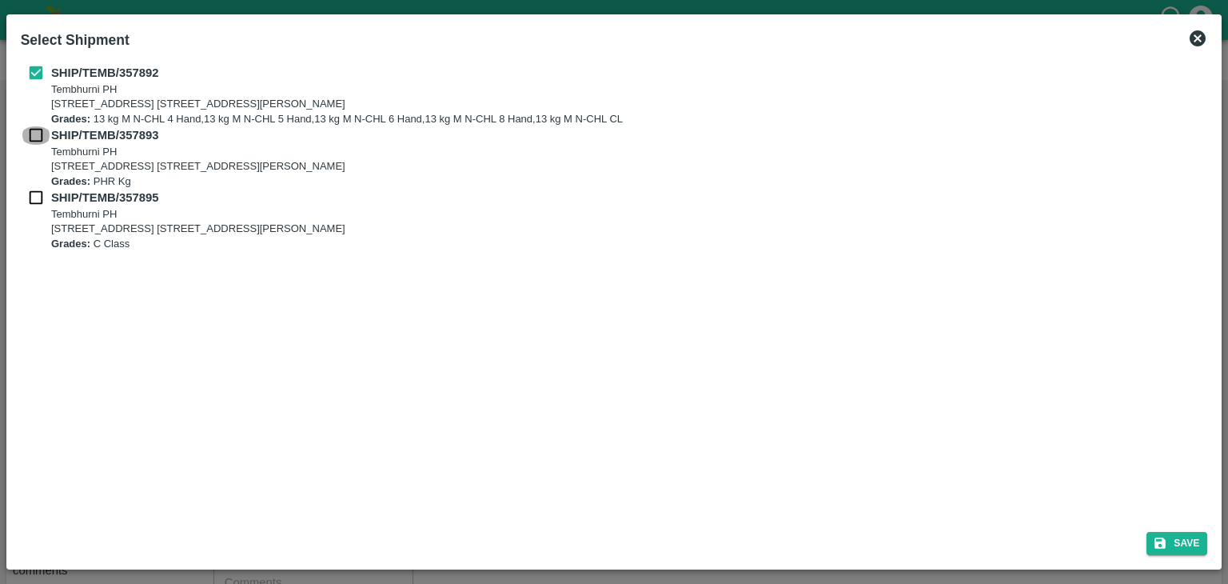
checkbox input "true"
click at [28, 196] on input "checkbox" at bounding box center [36, 198] width 30 height 18
checkbox input "true"
click at [1174, 537] on button "Save" at bounding box center [1177, 543] width 61 height 23
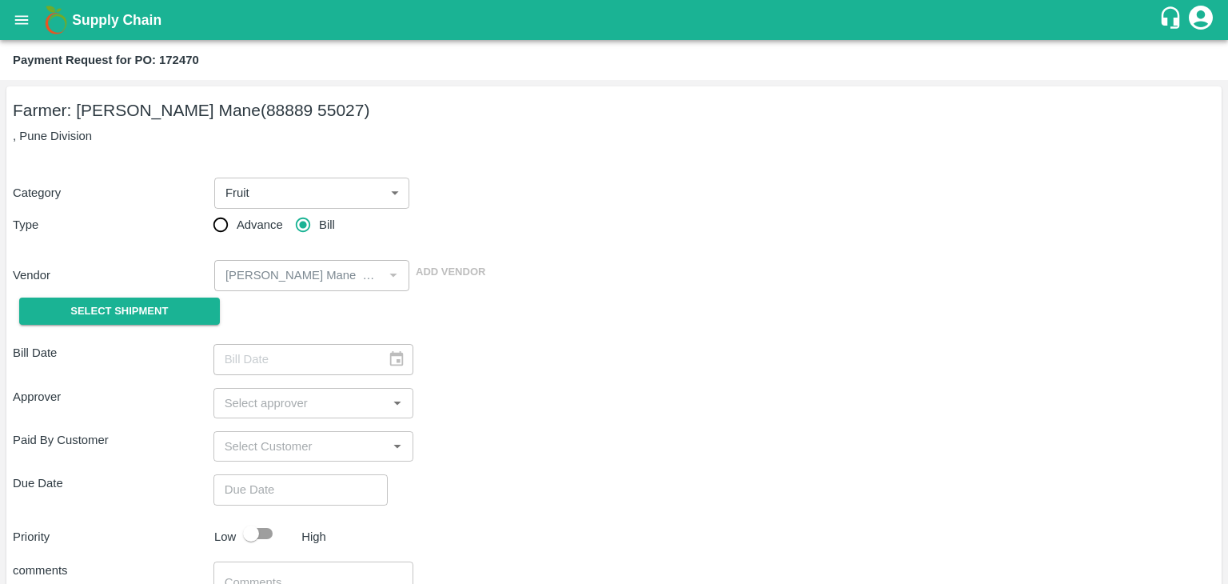
type input "[DATE]"
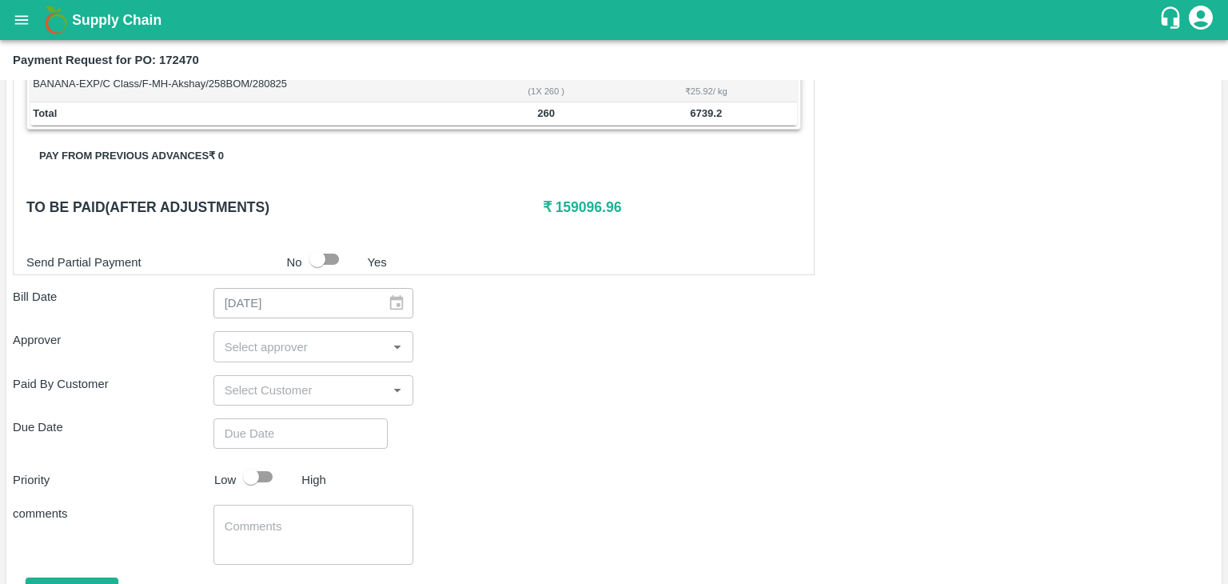
scroll to position [784, 0]
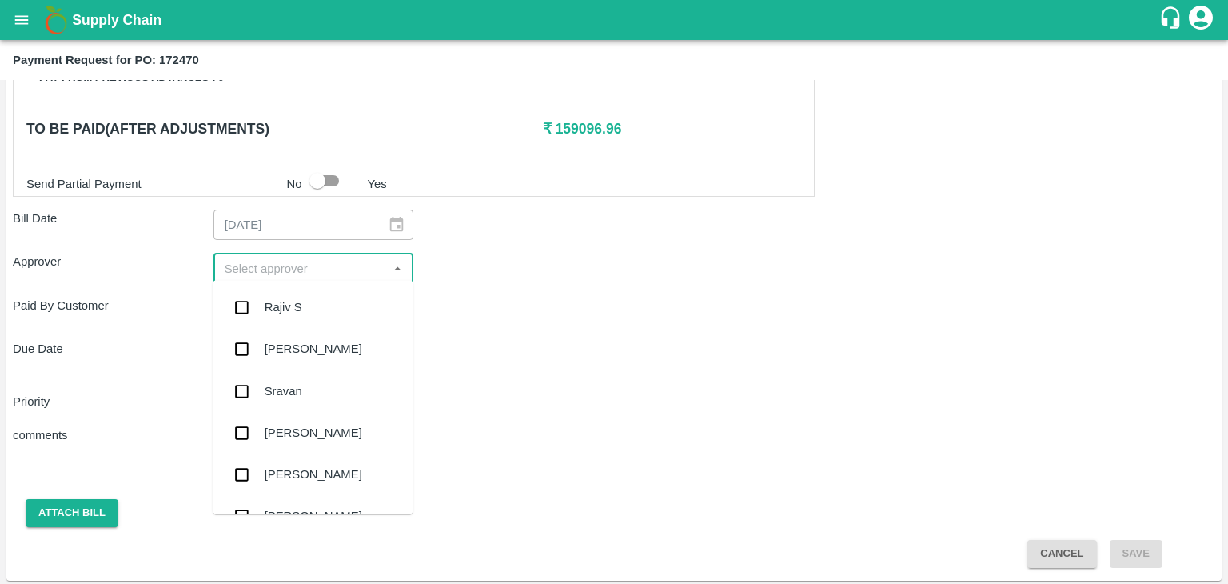
click at [326, 271] on input "input" at bounding box center [300, 267] width 165 height 21
type input "Ajit"
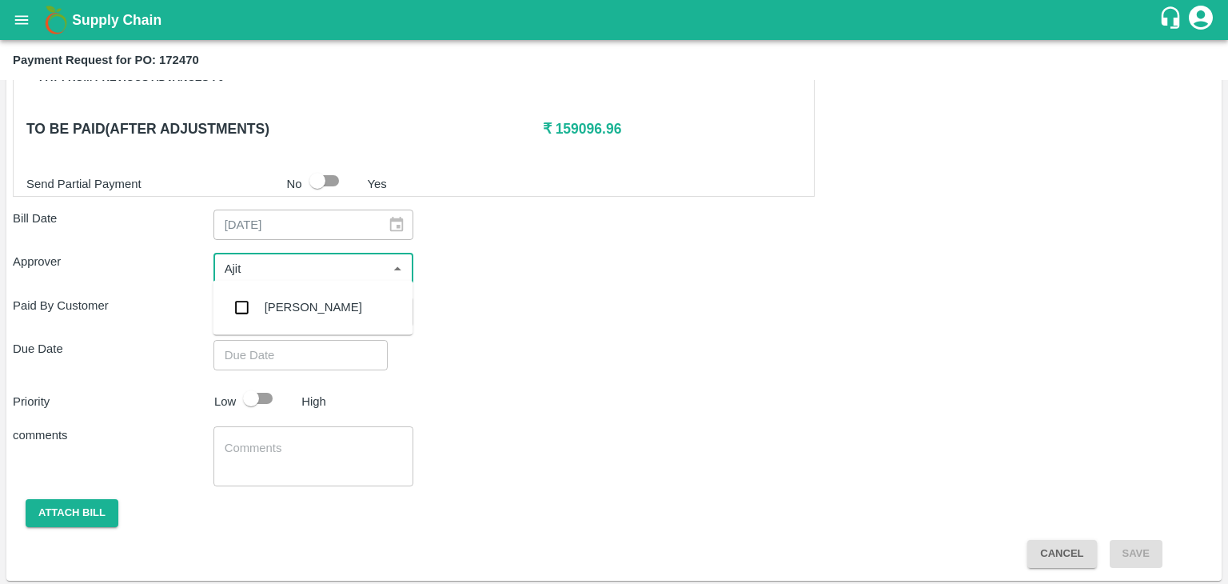
click at [313, 293] on div "[PERSON_NAME]" at bounding box center [313, 307] width 200 height 42
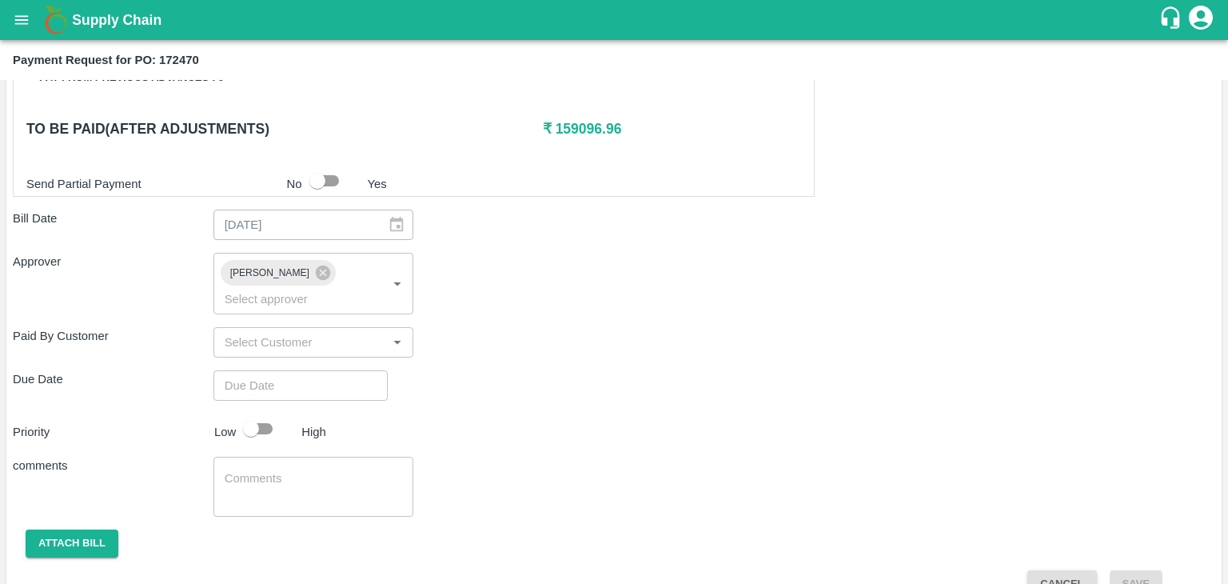
click at [323, 378] on div "Shipment - SHIP/TEMB/357892 Lots (Labels) Weight (Kgs) Total Price (₹) BANANA-E…" at bounding box center [614, 72] width 1203 height 1051
type input "DD/MM/YYYY hh:mm aa"
click at [336, 370] on input "DD/MM/YYYY hh:mm aa" at bounding box center [295, 385] width 163 height 30
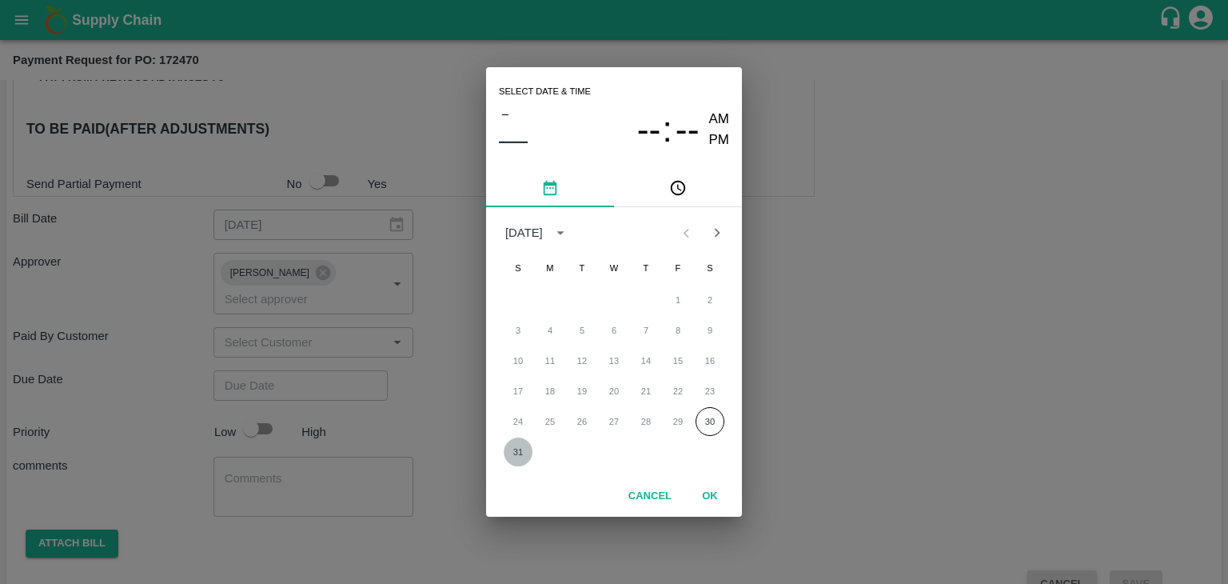
click at [517, 450] on button "31" at bounding box center [518, 451] width 29 height 29
type input "31/08/2025 12:00 AM"
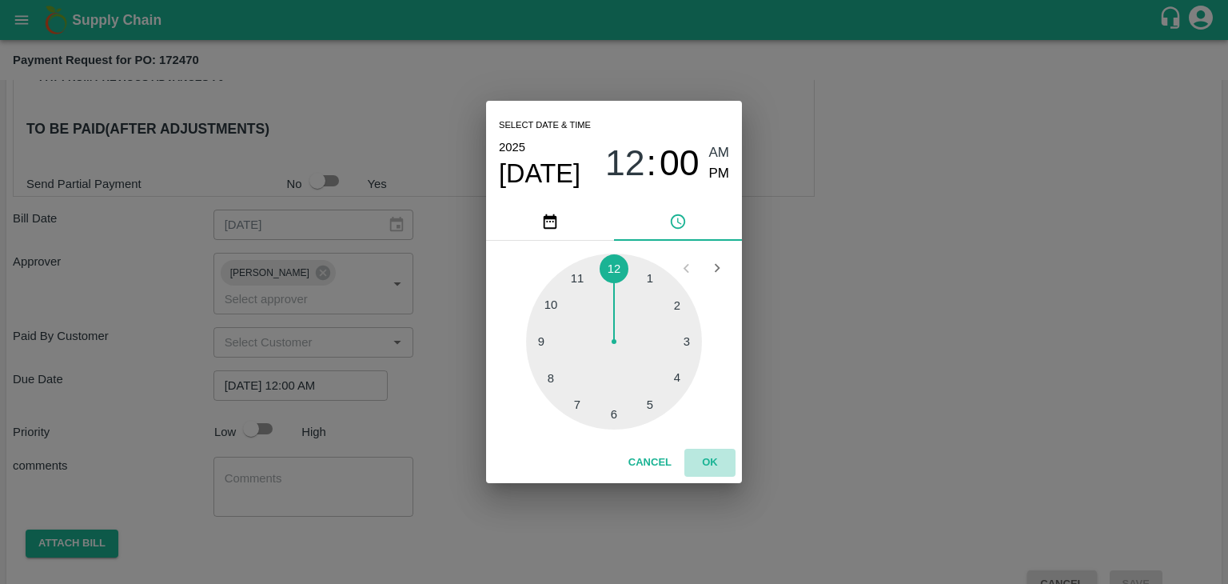
click at [694, 459] on button "OK" at bounding box center [710, 463] width 51 height 28
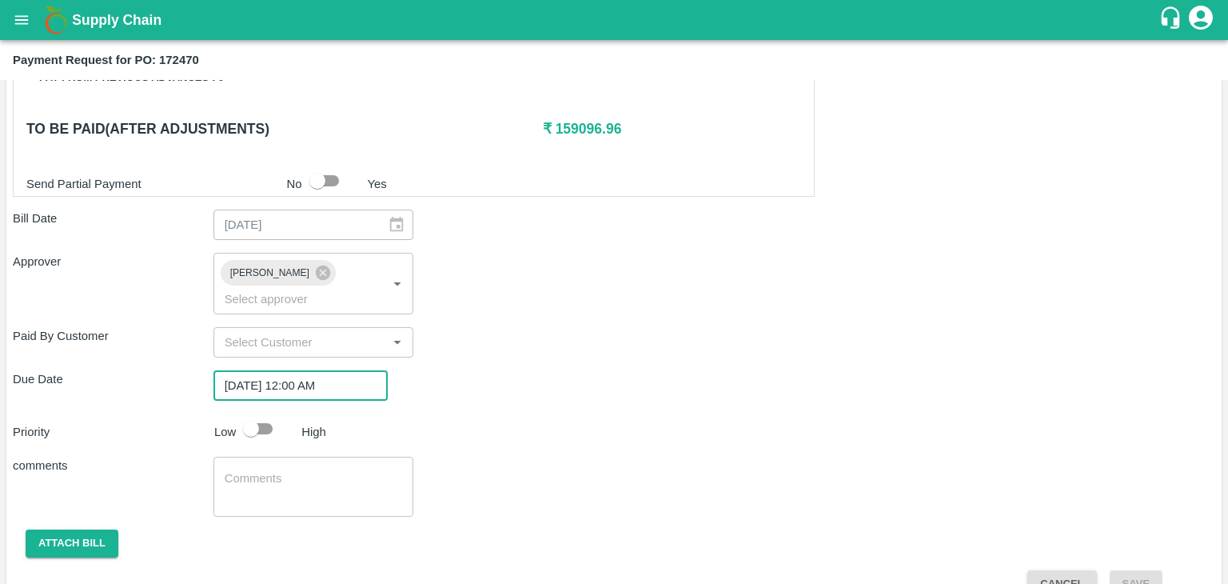
click at [265, 413] on input "checkbox" at bounding box center [251, 428] width 91 height 30
checkbox input "true"
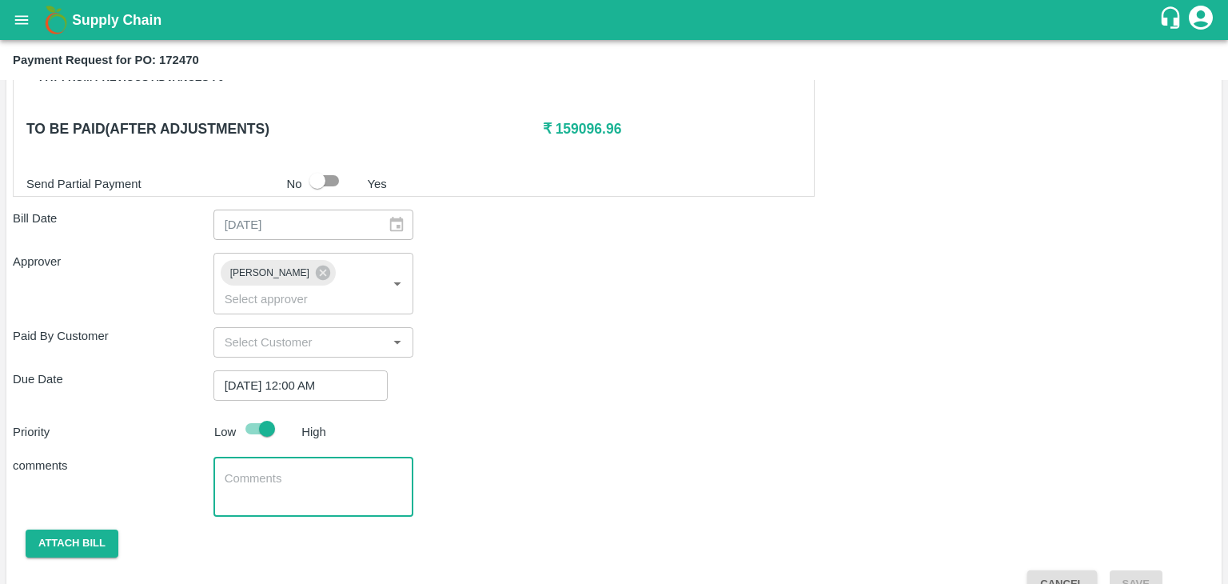
click at [301, 470] on textarea at bounding box center [314, 487] width 178 height 34
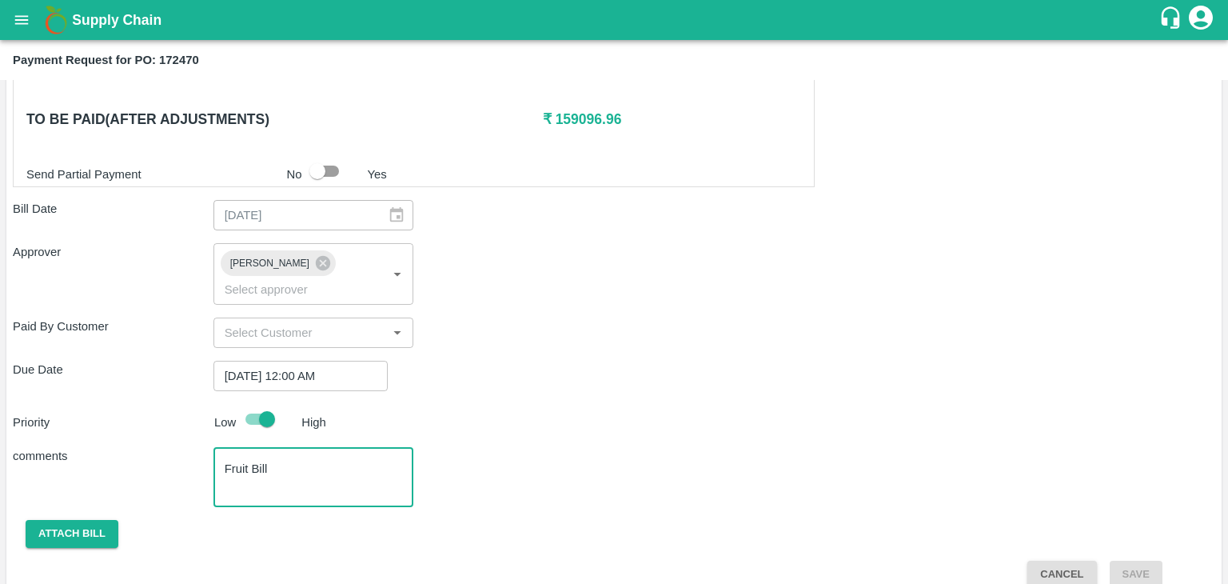
type textarea "Fruit Bill"
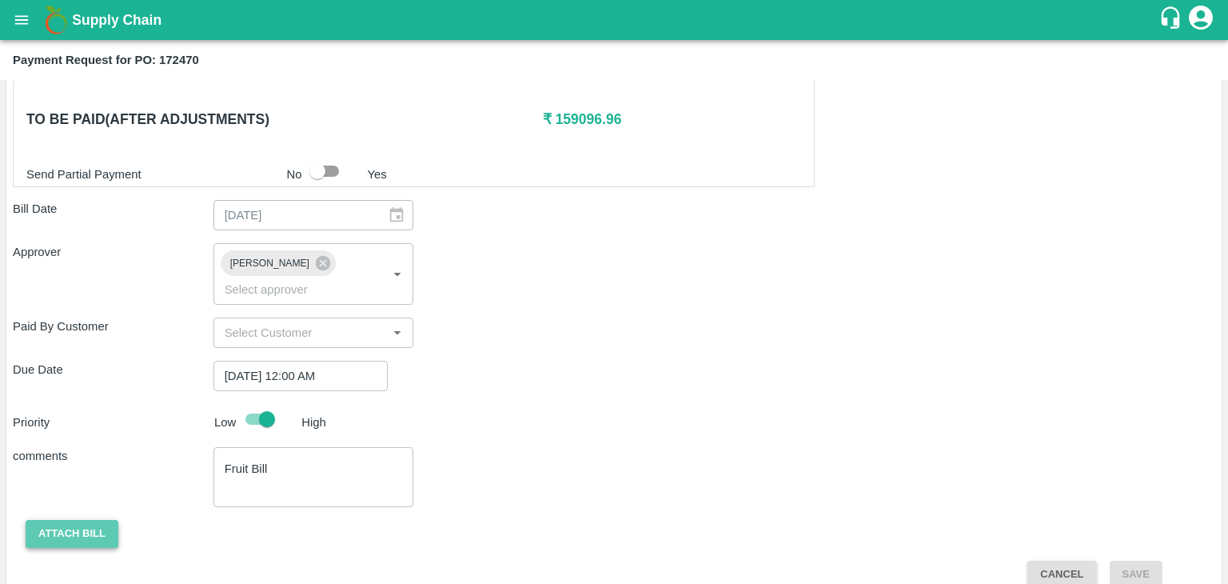
click at [75, 520] on button "Attach bill" at bounding box center [72, 534] width 93 height 28
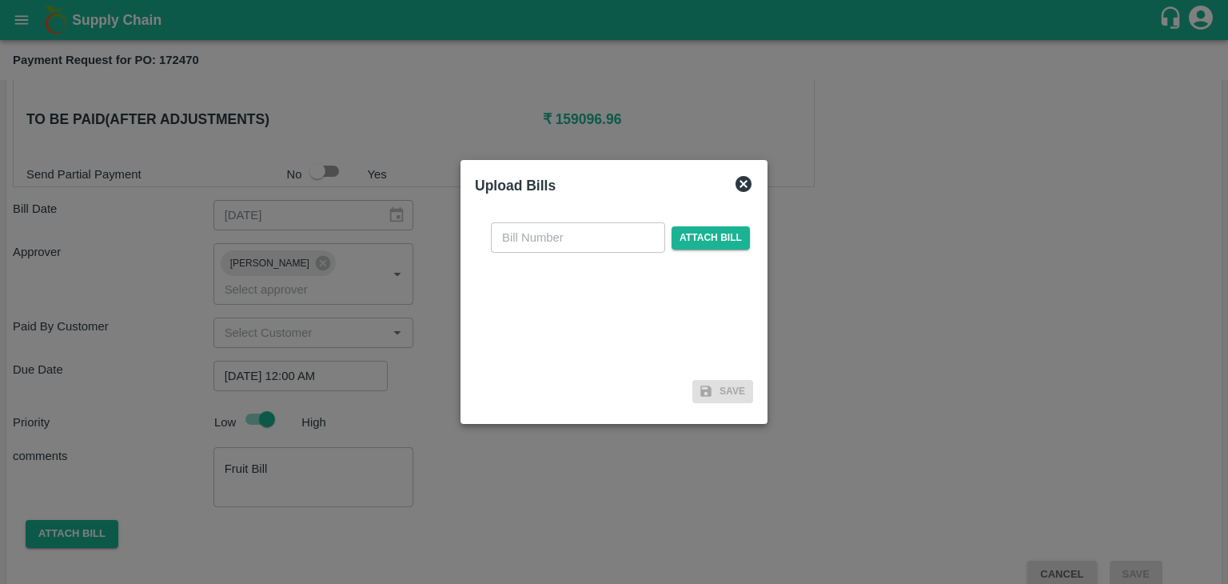
click at [601, 222] on div "​ Attach bill" at bounding box center [614, 292] width 278 height 164
click at [597, 236] on input "text" at bounding box center [578, 237] width 174 height 30
click at [605, 240] on input "VG/25-26/046" at bounding box center [578, 237] width 174 height 30
type input "VG/25-26/103"
click at [694, 228] on span "Attach bill" at bounding box center [711, 237] width 78 height 23
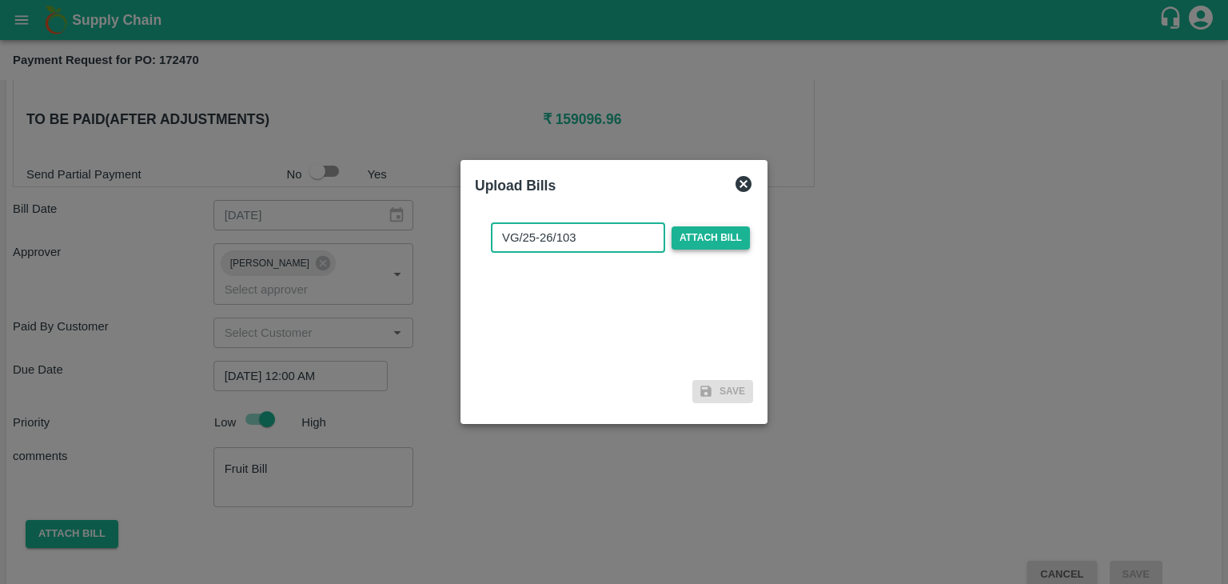
click at [0, 0] on input "Attach bill" at bounding box center [0, 0] width 0 height 0
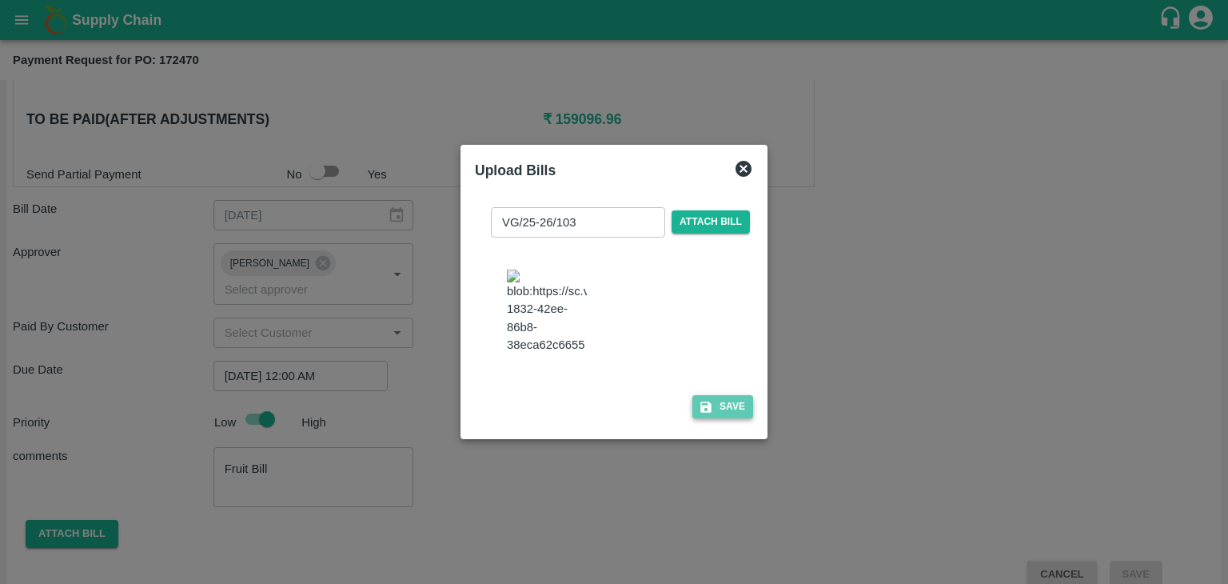
click at [714, 417] on button "Save" at bounding box center [723, 406] width 61 height 23
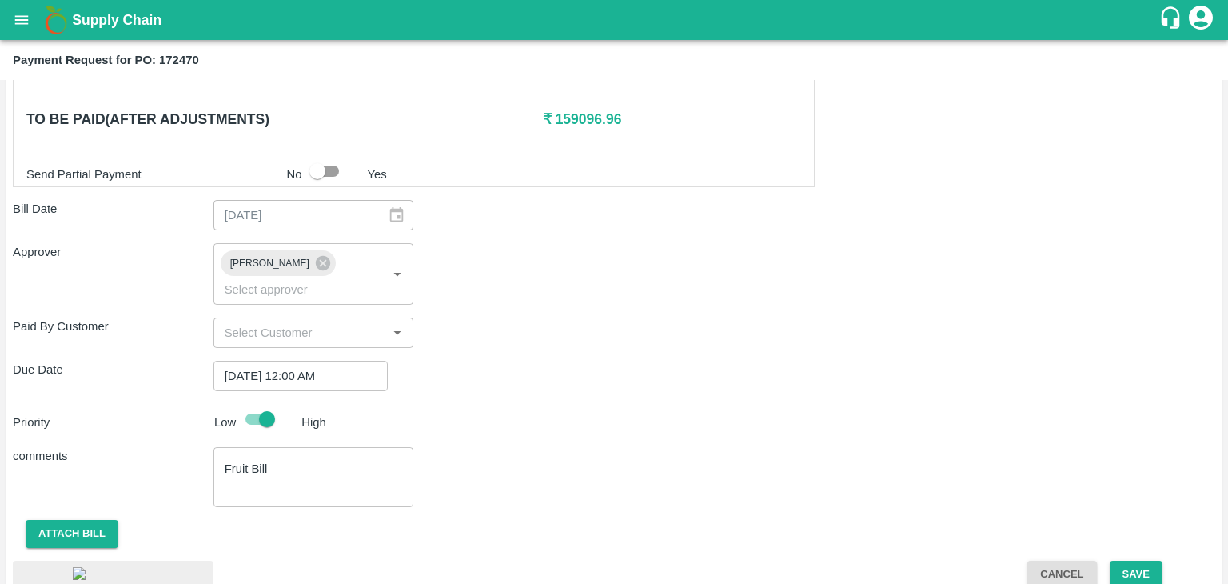
scroll to position [896, 0]
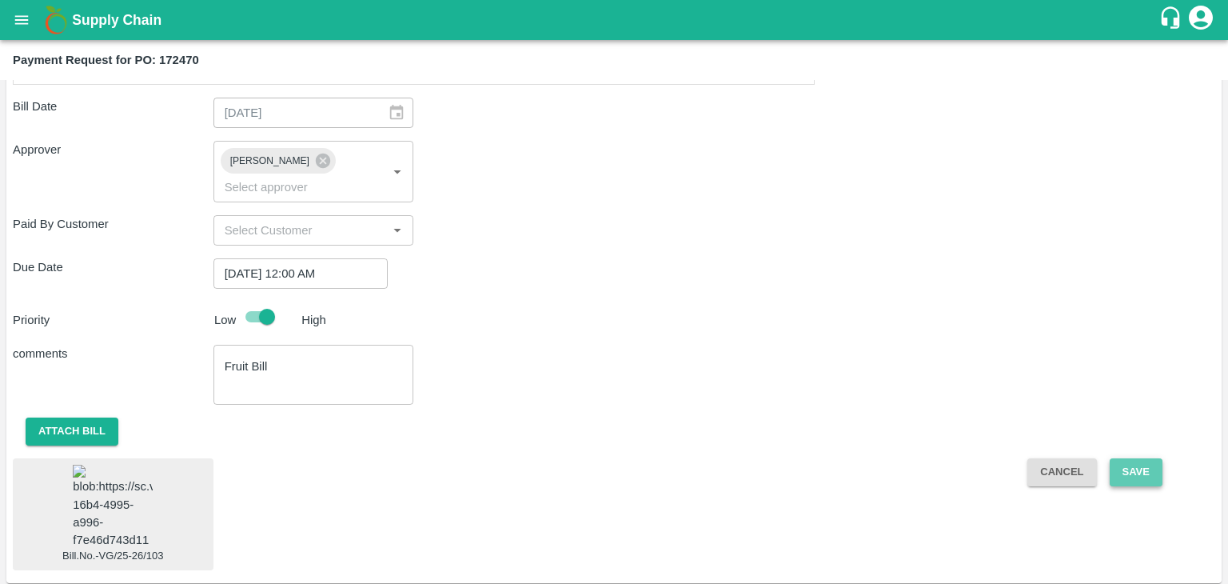
click at [1130, 458] on button "Save" at bounding box center [1136, 472] width 53 height 28
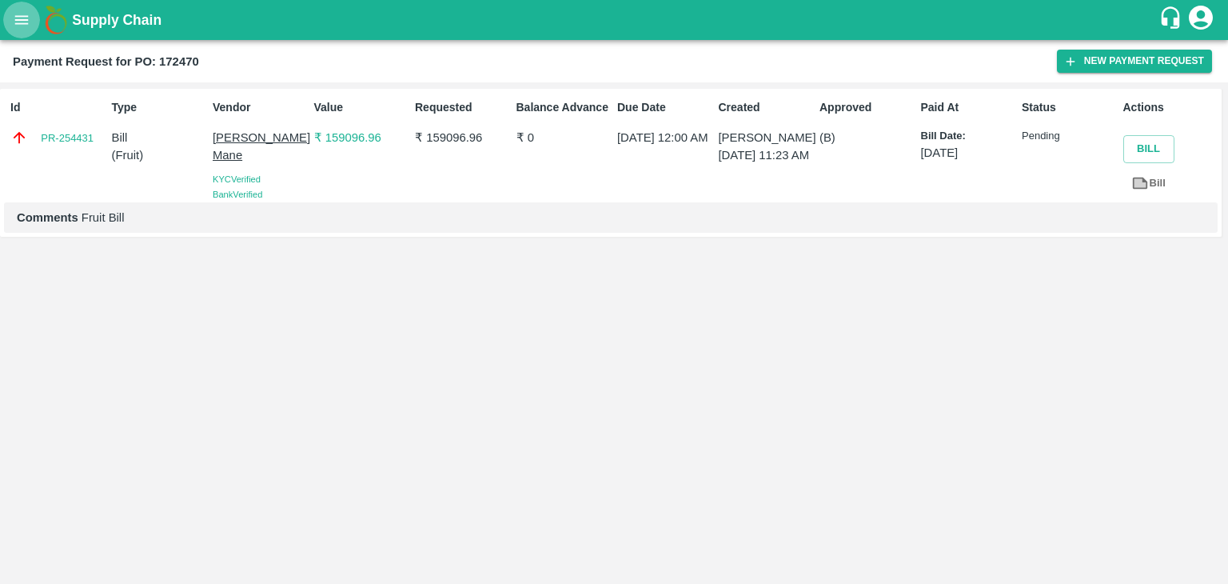
click at [23, 18] on icon "open drawer" at bounding box center [22, 20] width 18 height 18
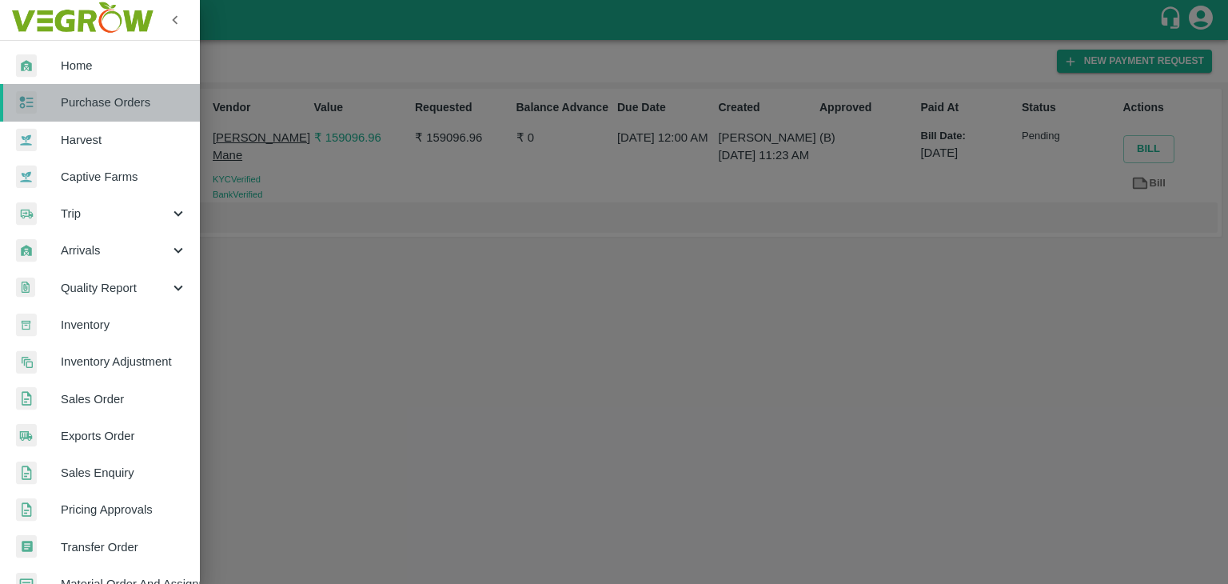
click at [115, 90] on link "Purchase Orders" at bounding box center [100, 102] width 200 height 37
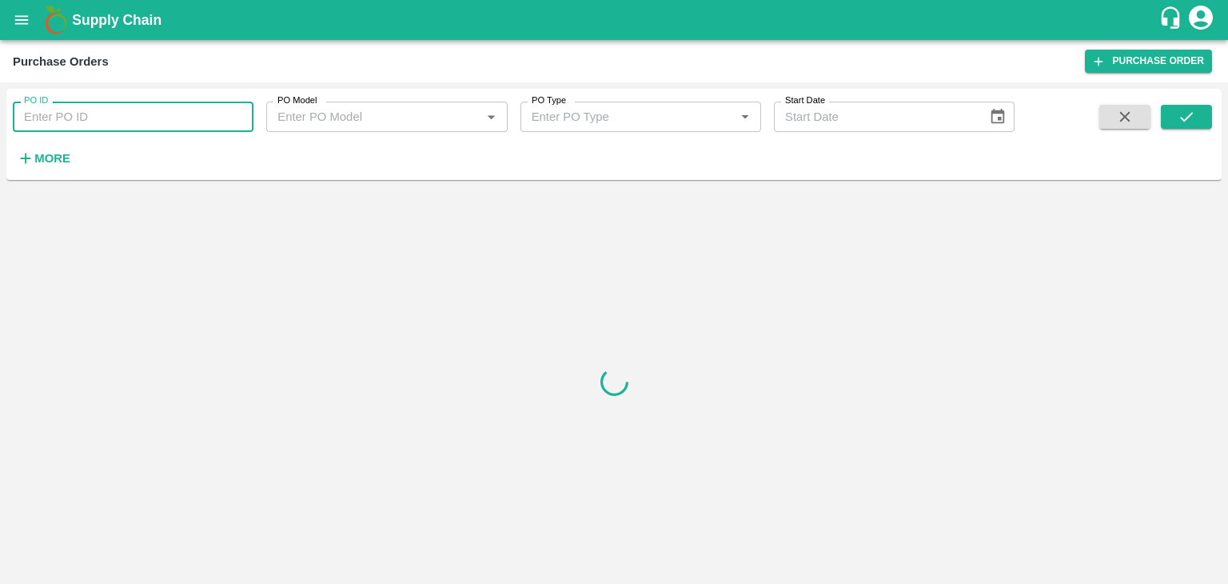
click at [159, 113] on input "PO ID" at bounding box center [133, 117] width 241 height 30
paste input "172471"
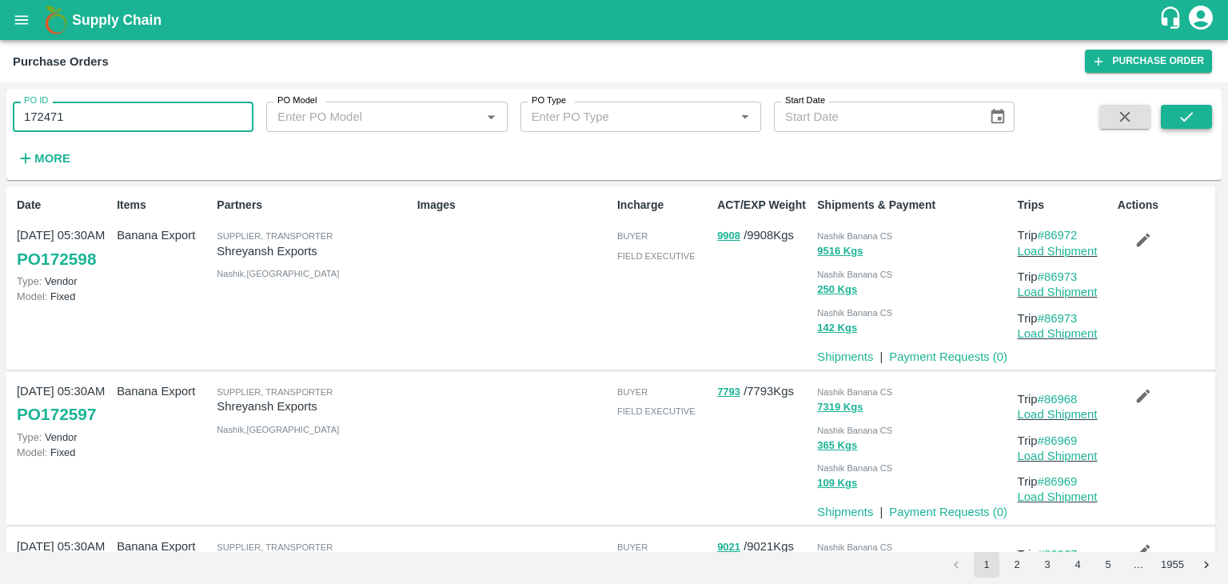
type input "172471"
click at [1192, 115] on icon "submit" at bounding box center [1187, 117] width 18 height 18
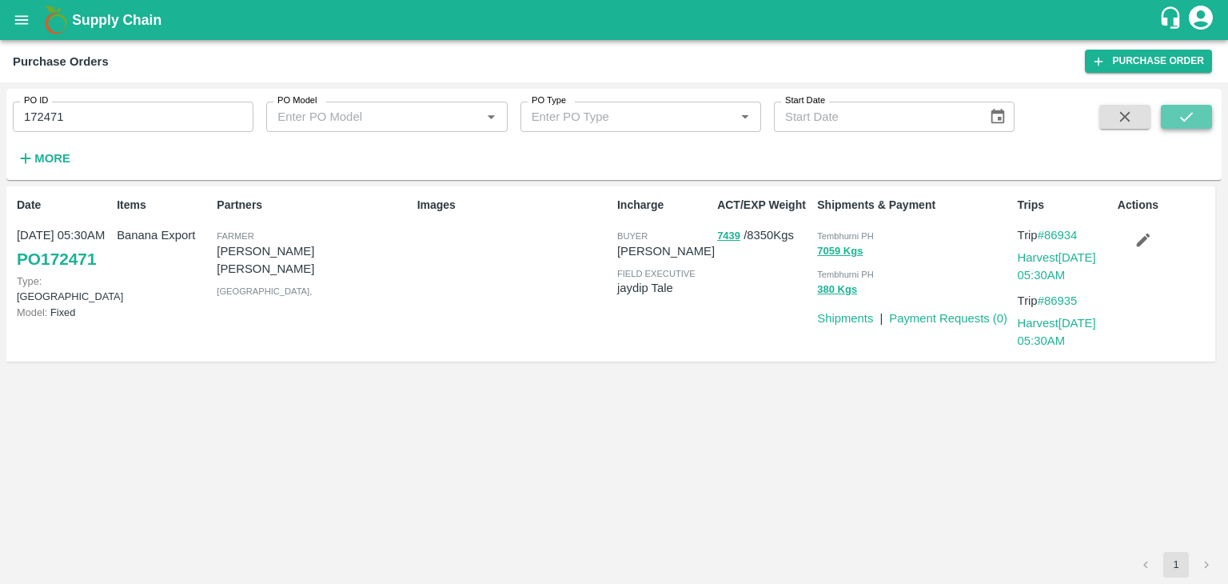
click at [1192, 115] on icon "submit" at bounding box center [1187, 117] width 18 height 18
click at [932, 321] on link "Payment Requests ( 0 )" at bounding box center [948, 318] width 118 height 13
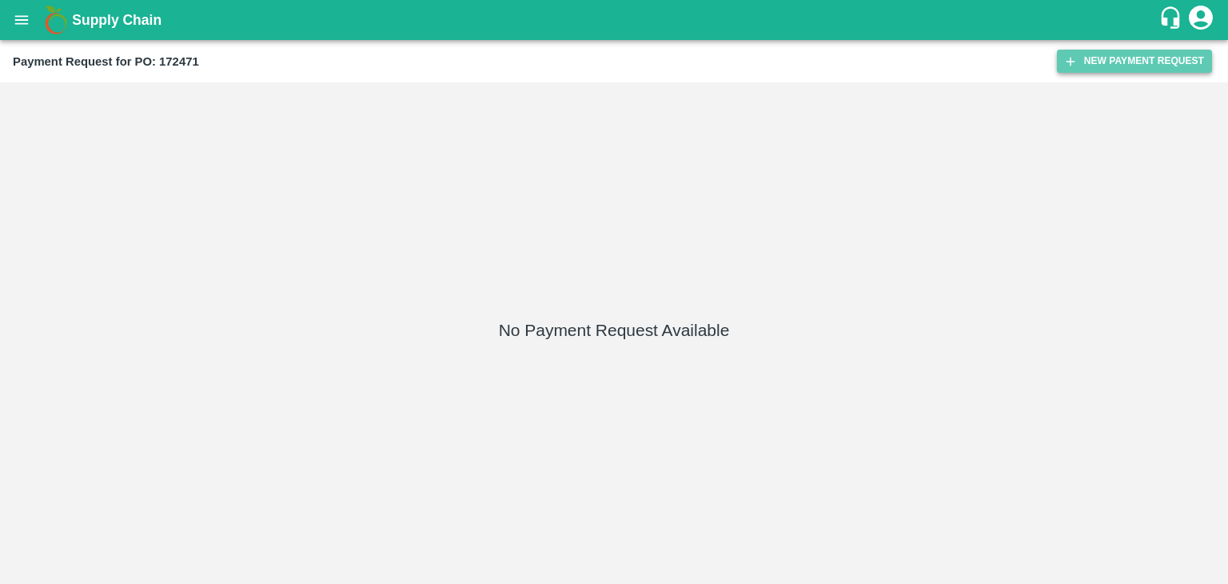
click at [1113, 53] on button "New Payment Request" at bounding box center [1134, 61] width 155 height 23
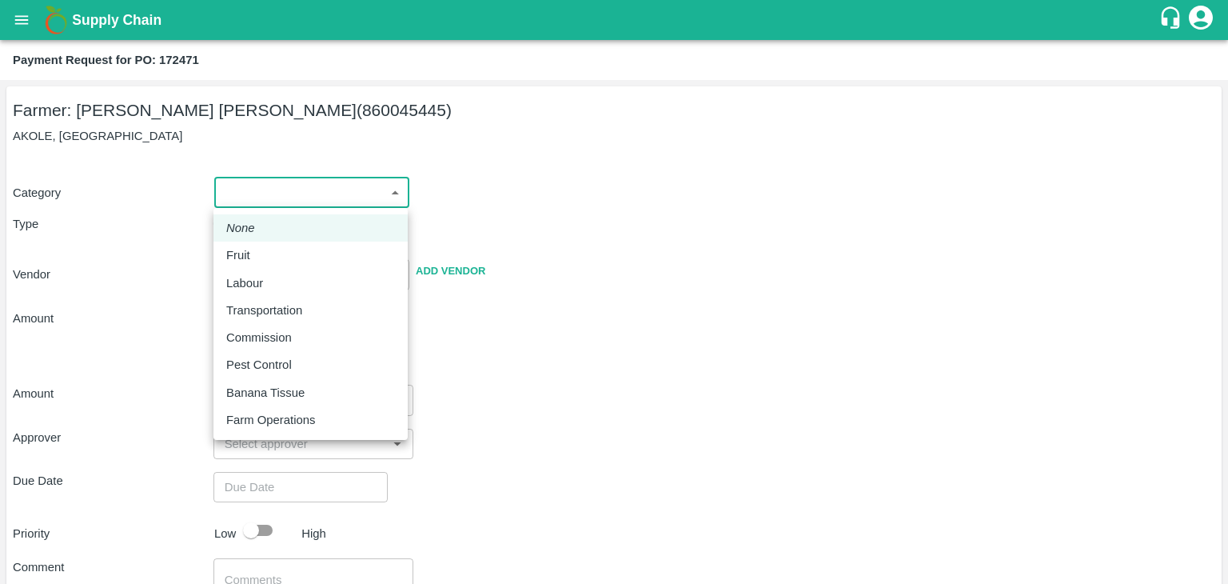
click at [227, 196] on body "Supply Chain Payment Request for PO: 172471 Farmer: [PERSON_NAME] [PERSON_NAME]…" at bounding box center [614, 292] width 1228 height 584
click at [261, 253] on div "Fruit" at bounding box center [310, 255] width 169 height 18
type input "1"
type input "[PERSON_NAME] [PERSON_NAME] - 860045445([PERSON_NAME])"
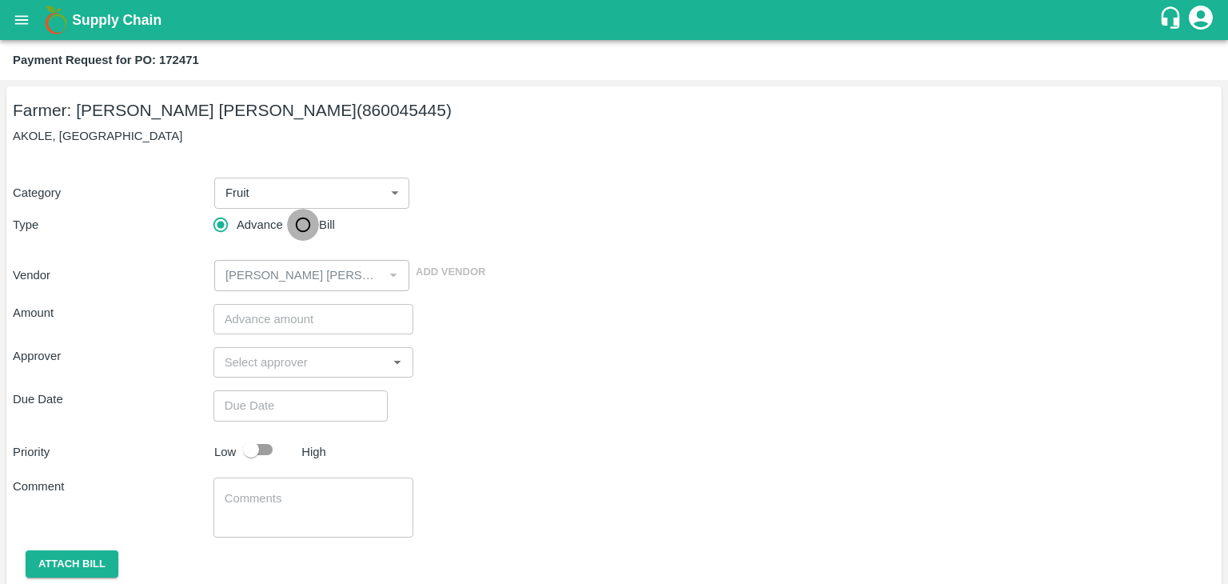
click at [304, 225] on input "Bill" at bounding box center [303, 225] width 32 height 32
radio input "true"
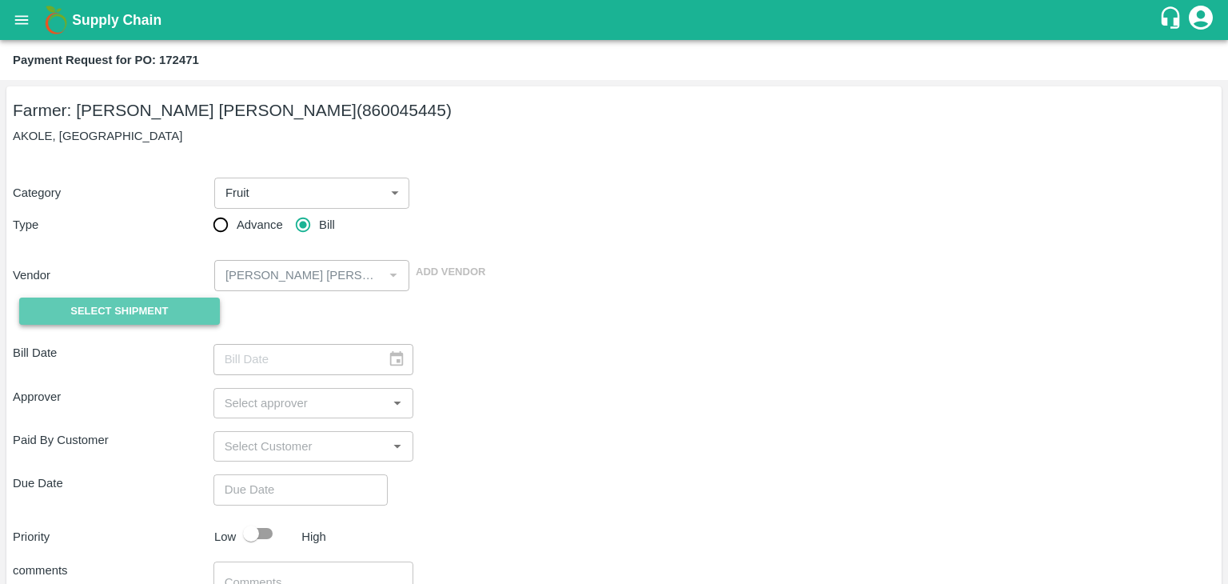
click at [137, 308] on span "Select Shipment" at bounding box center [119, 311] width 98 height 18
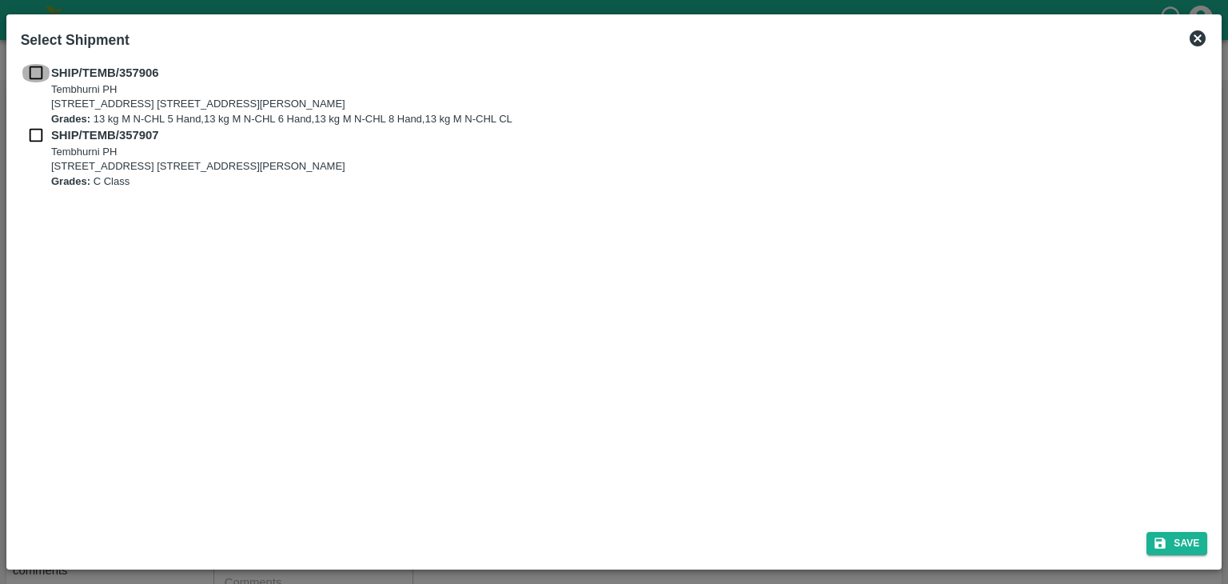
click at [32, 78] on input "checkbox" at bounding box center [36, 73] width 30 height 18
checkbox input "true"
click at [36, 136] on input "checkbox" at bounding box center [36, 135] width 30 height 18
checkbox input "true"
click at [1187, 532] on button "Save" at bounding box center [1177, 543] width 61 height 23
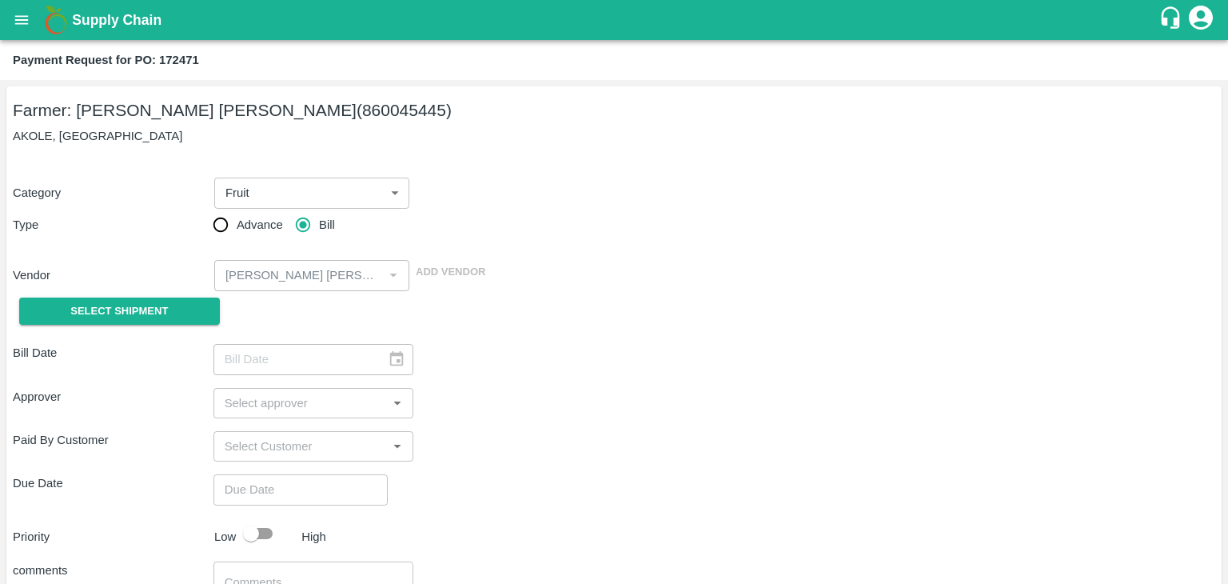
type input "28/08/2025"
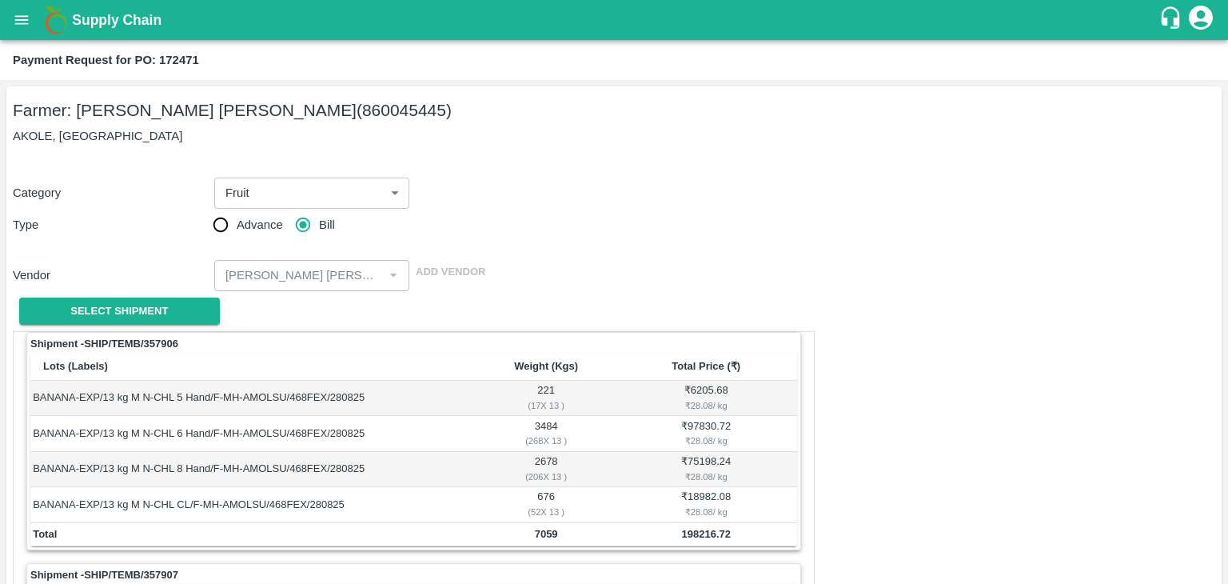
scroll to position [625, 0]
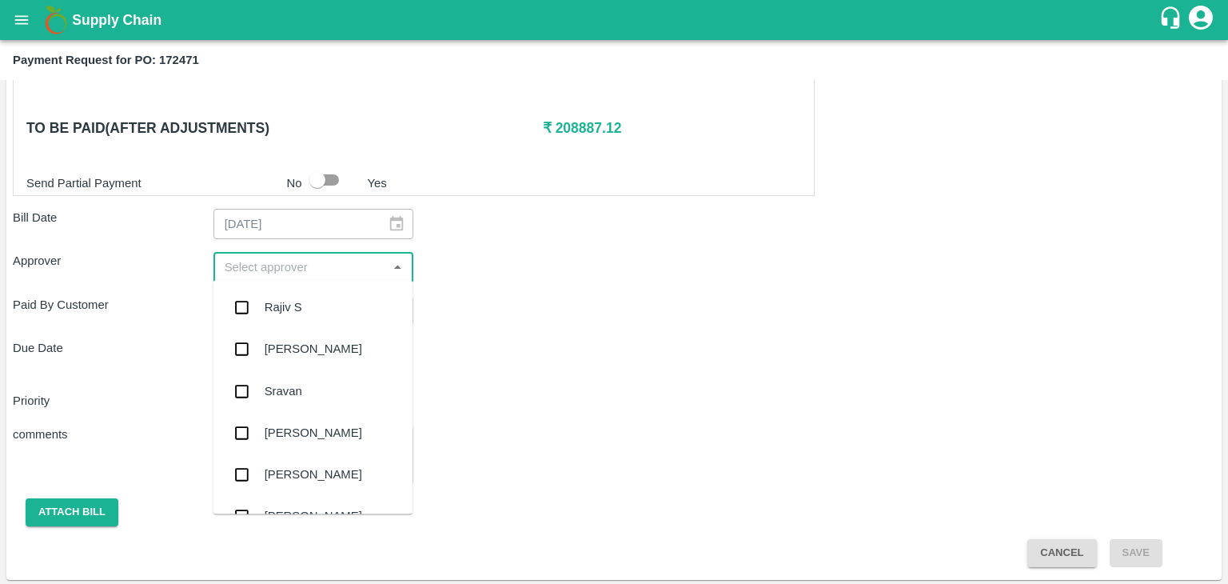
click at [282, 270] on input "input" at bounding box center [300, 267] width 165 height 21
type input "Ajit"
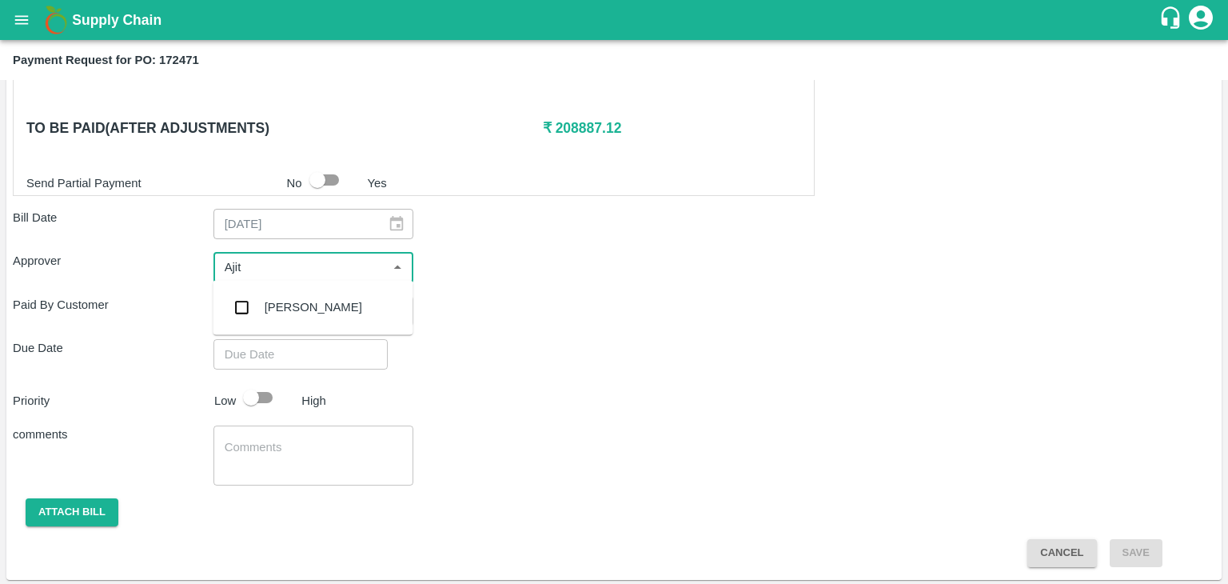
click at [294, 309] on div "[PERSON_NAME]" at bounding box center [314, 307] width 98 height 18
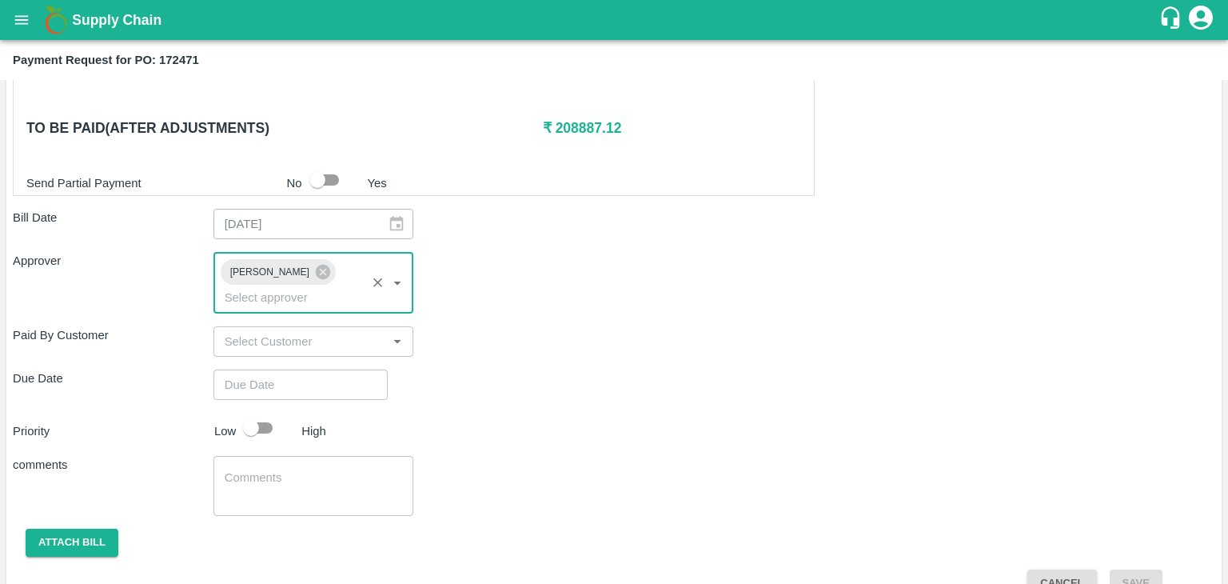
type input "DD/MM/YYYY hh:mm aa"
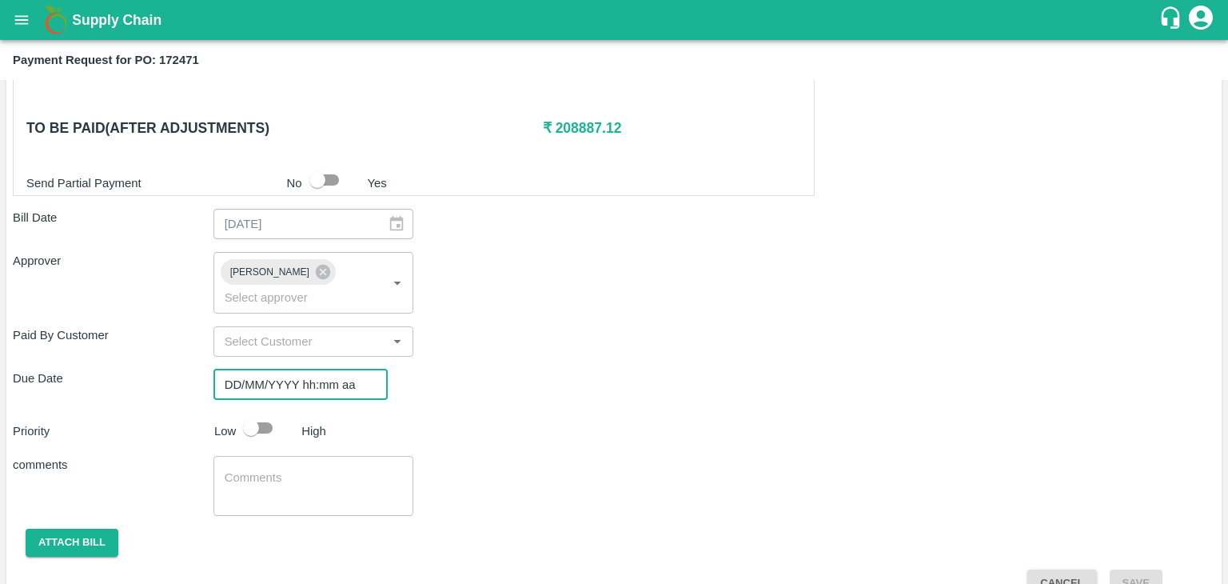
click at [325, 369] on input "DD/MM/YYYY hh:mm aa" at bounding box center [295, 384] width 163 height 30
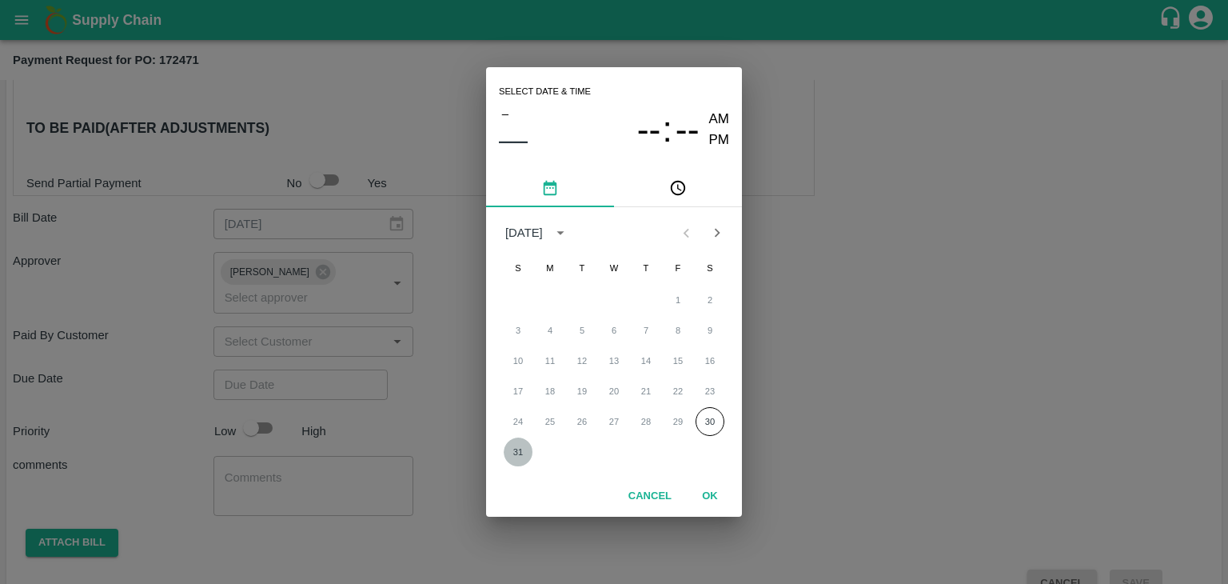
click at [506, 445] on button "31" at bounding box center [518, 451] width 29 height 29
type input "31/08/2025 12:00 AM"
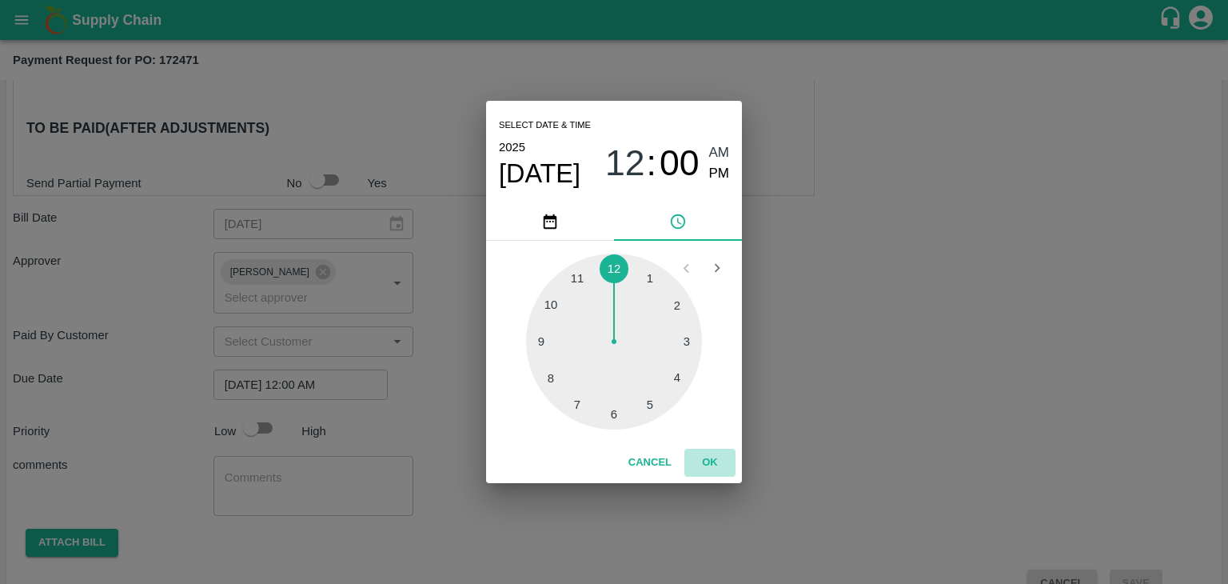
click at [710, 460] on button "OK" at bounding box center [710, 463] width 51 height 28
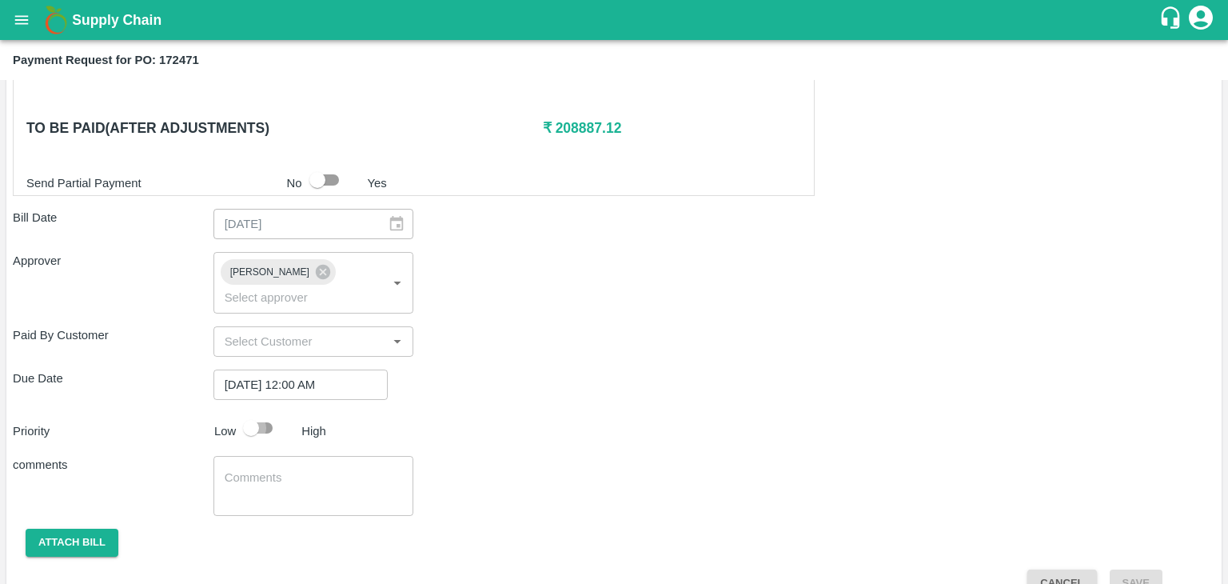
click at [256, 413] on input "checkbox" at bounding box center [251, 428] width 91 height 30
checkbox input "true"
click at [296, 469] on textarea at bounding box center [314, 486] width 178 height 34
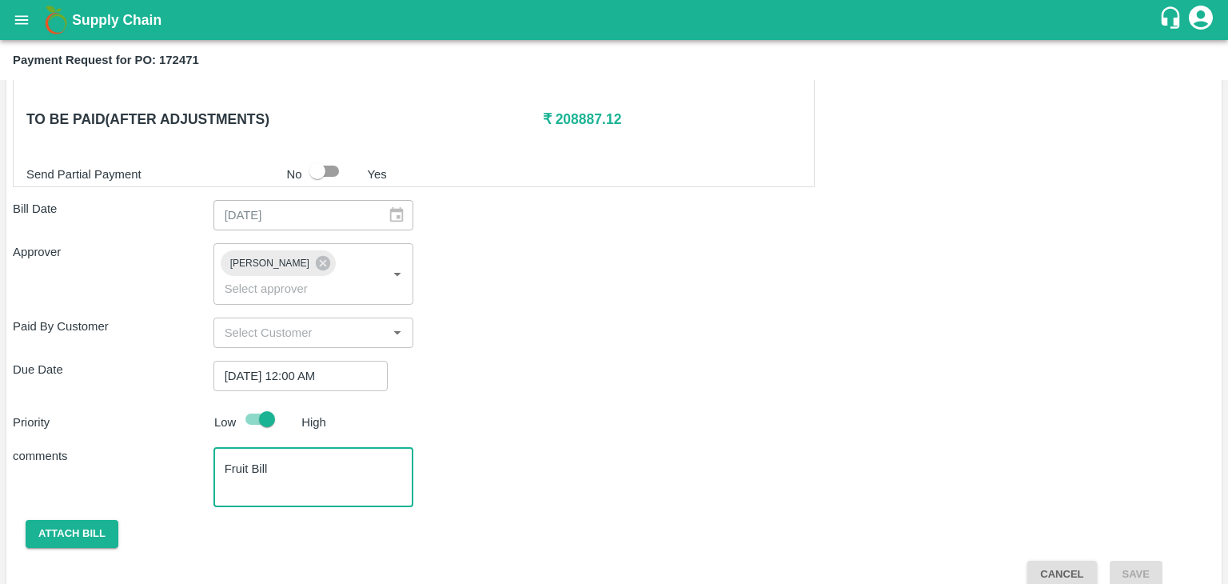
type textarea "Fruit Bill"
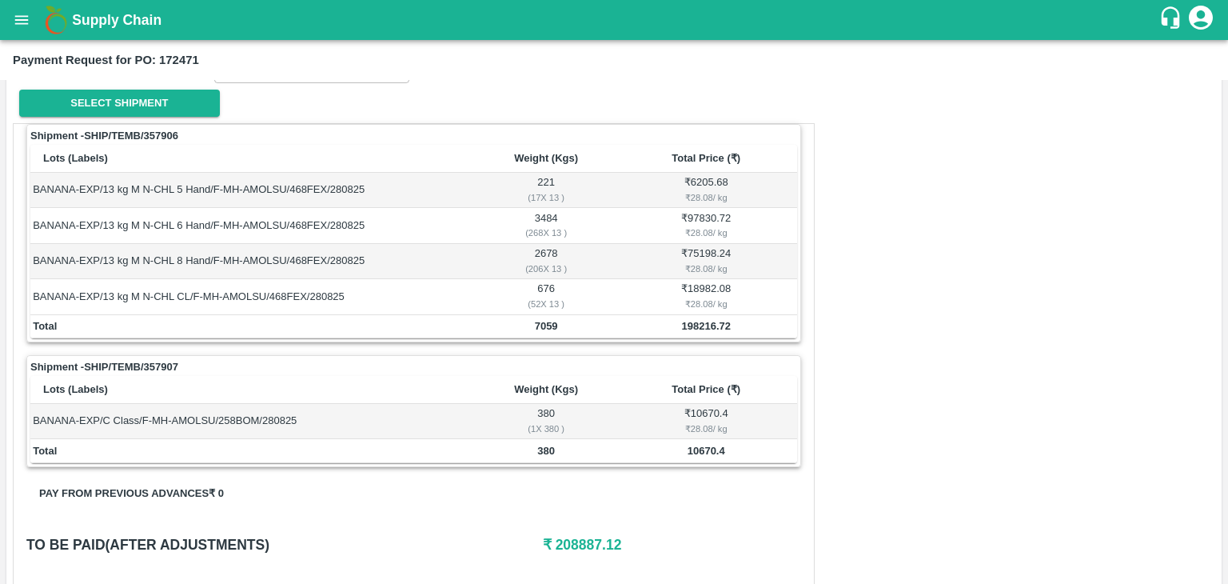
scroll to position [280, 0]
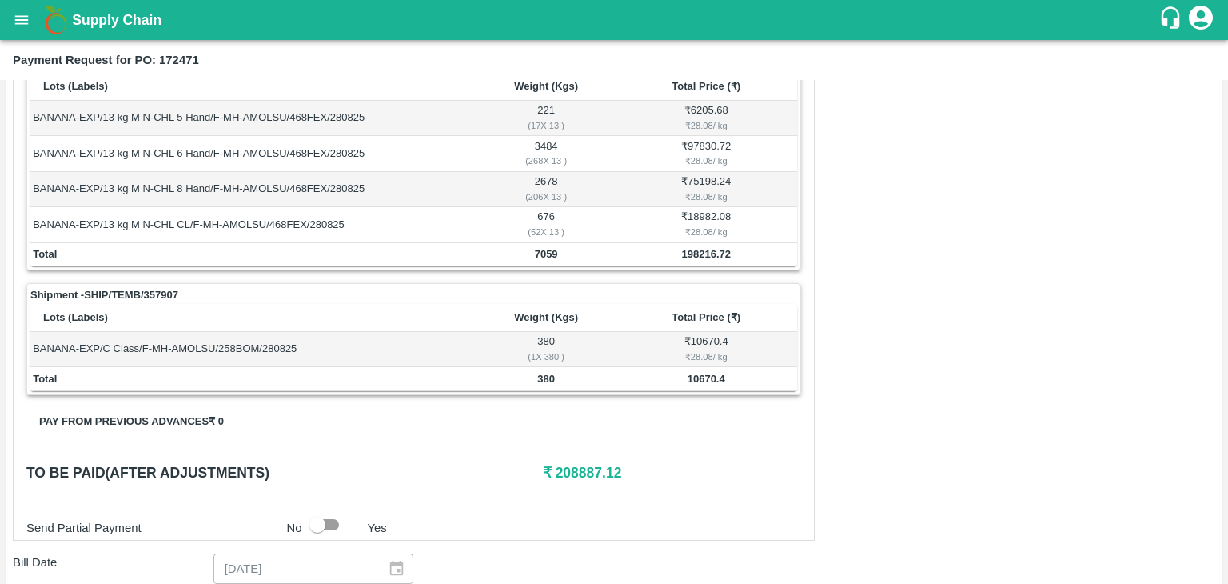
checkbox input "false"
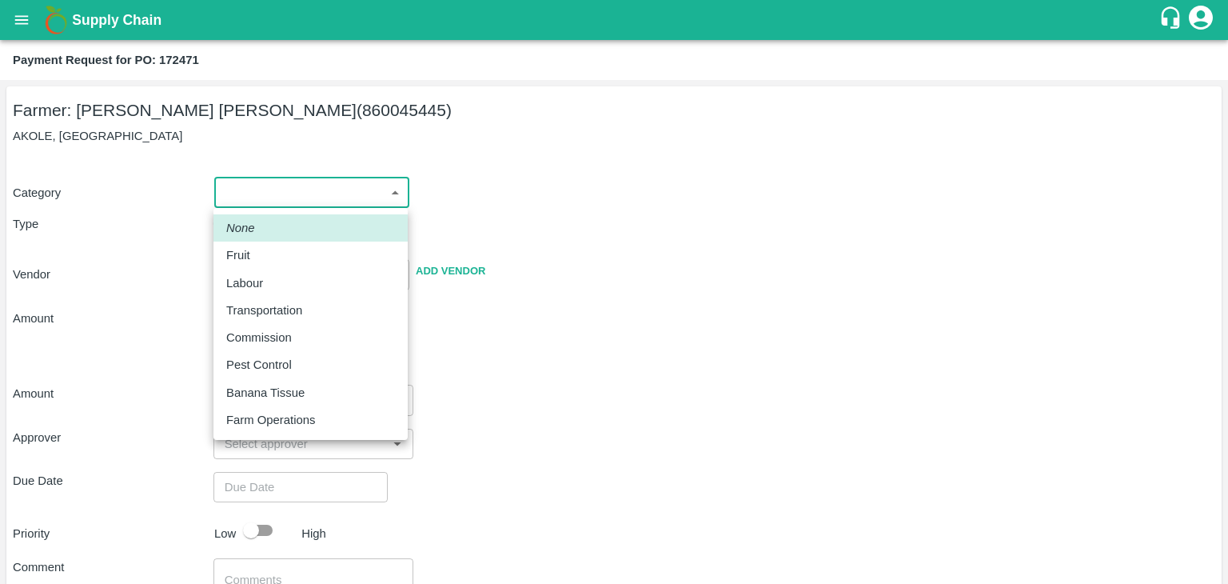
click at [254, 195] on body "Supply Chain Payment Request for PO: 172471 Farmer: [PERSON_NAME] [PERSON_NAME]…" at bounding box center [614, 292] width 1228 height 584
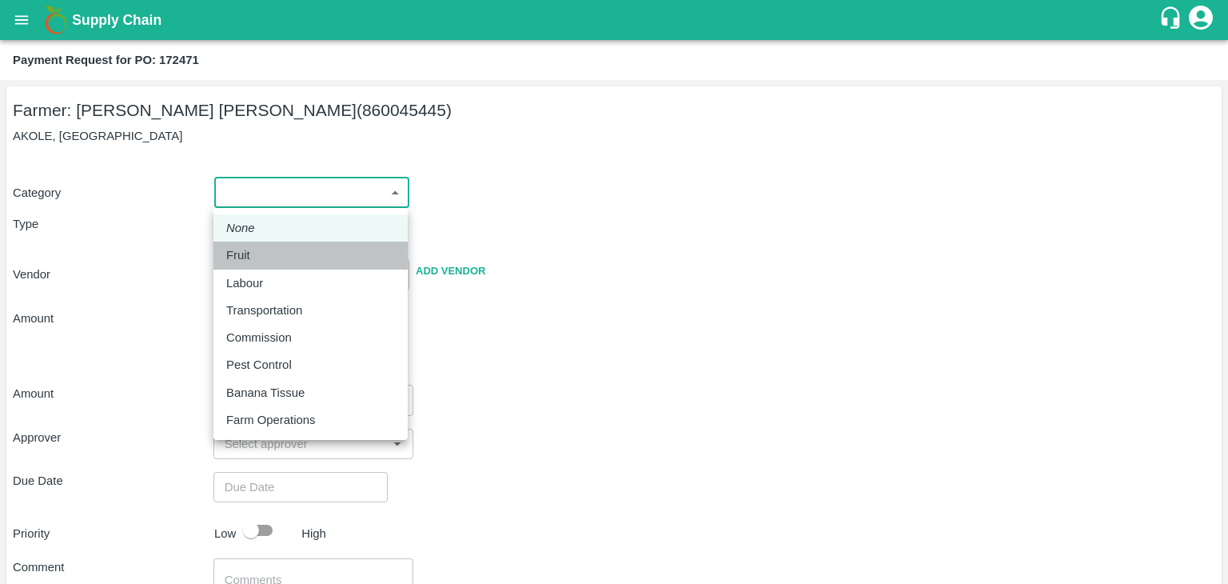
click at [268, 250] on div "Fruit" at bounding box center [310, 255] width 169 height 18
type input "1"
type input "AMOL SUBHASH CHINTAMAN - 860045445(Farmer)"
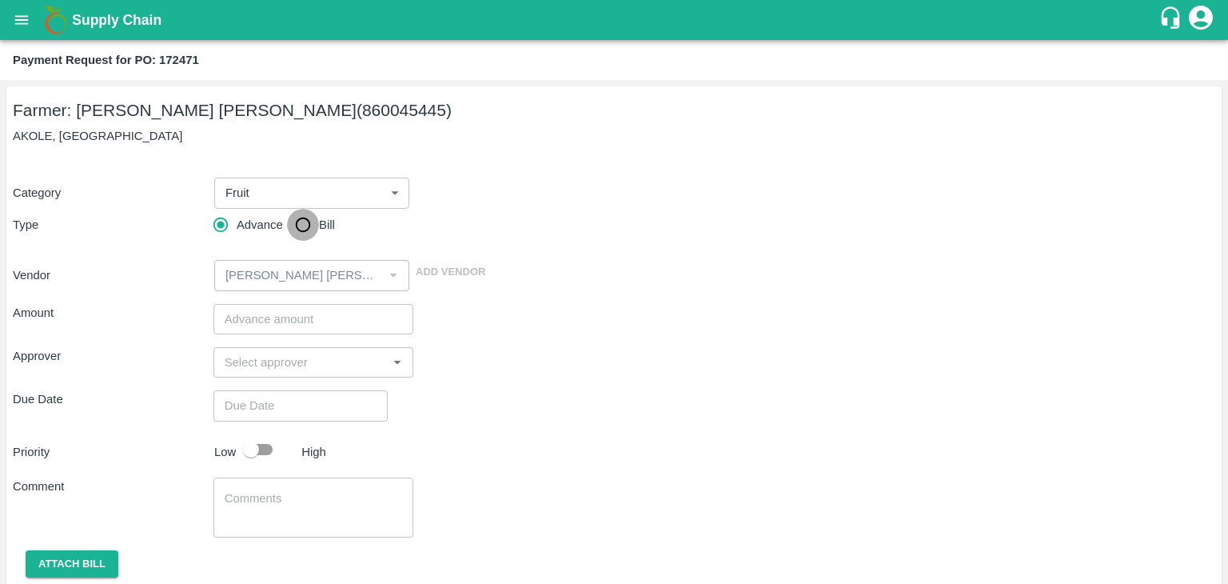
click at [292, 234] on input "Bill" at bounding box center [303, 225] width 32 height 32
radio input "true"
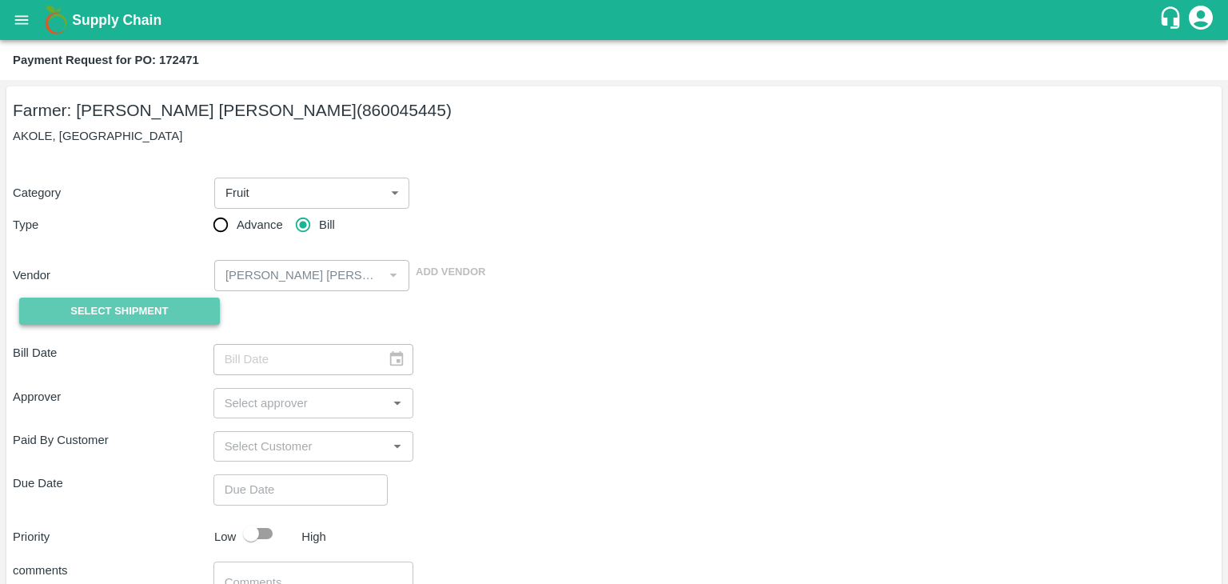
click at [134, 313] on span "Select Shipment" at bounding box center [119, 311] width 98 height 18
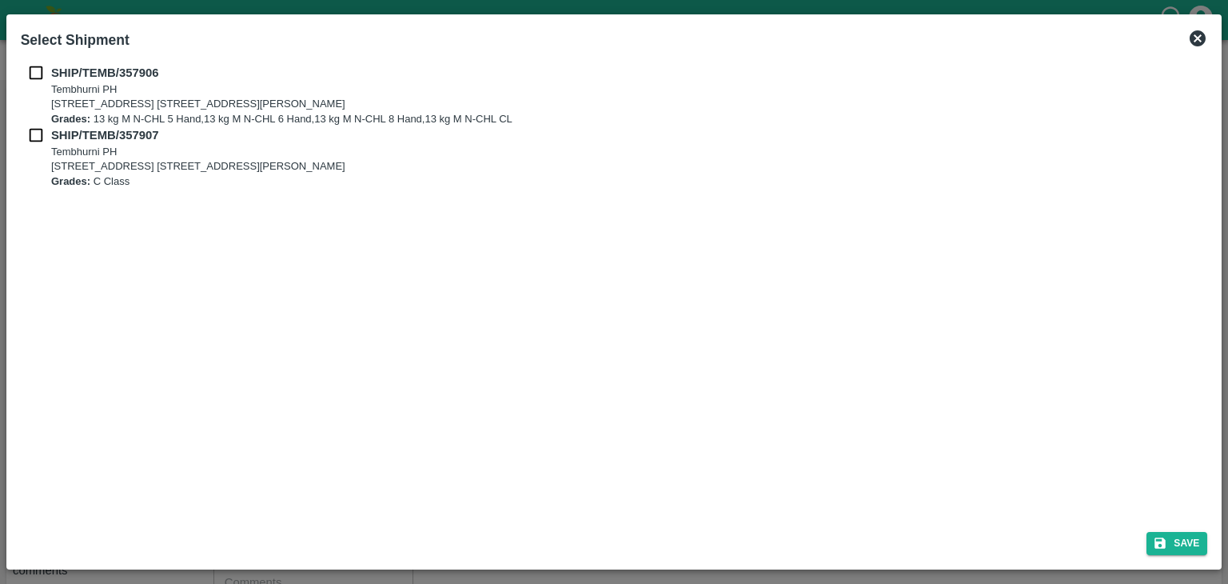
click at [31, 62] on div "SHIP/TEMB/357906 Tembhurni PH Tembhurni PH 205, PLOT NO. E-5, YASHSHREE INDUSTR…" at bounding box center [614, 288] width 1200 height 461
click at [34, 75] on input "checkbox" at bounding box center [36, 73] width 30 height 18
checkbox input "true"
click at [35, 138] on input "checkbox" at bounding box center [36, 135] width 30 height 18
checkbox input "true"
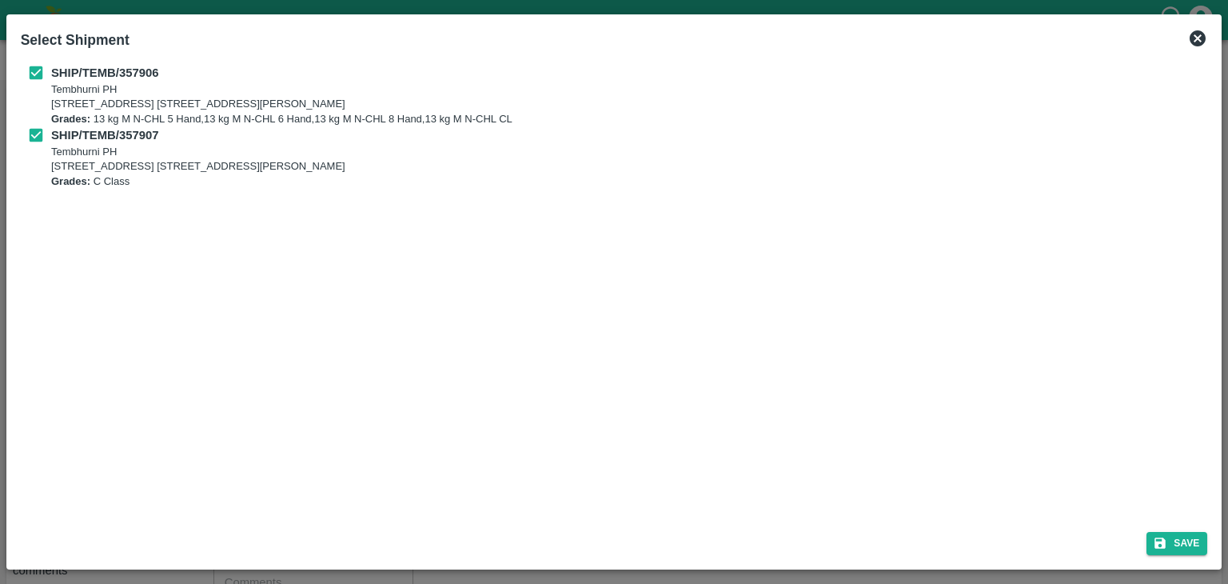
click at [1187, 557] on div "Save" at bounding box center [614, 540] width 1200 height 42
click at [1190, 552] on button "Save" at bounding box center [1177, 543] width 61 height 23
type input "28/08/2025"
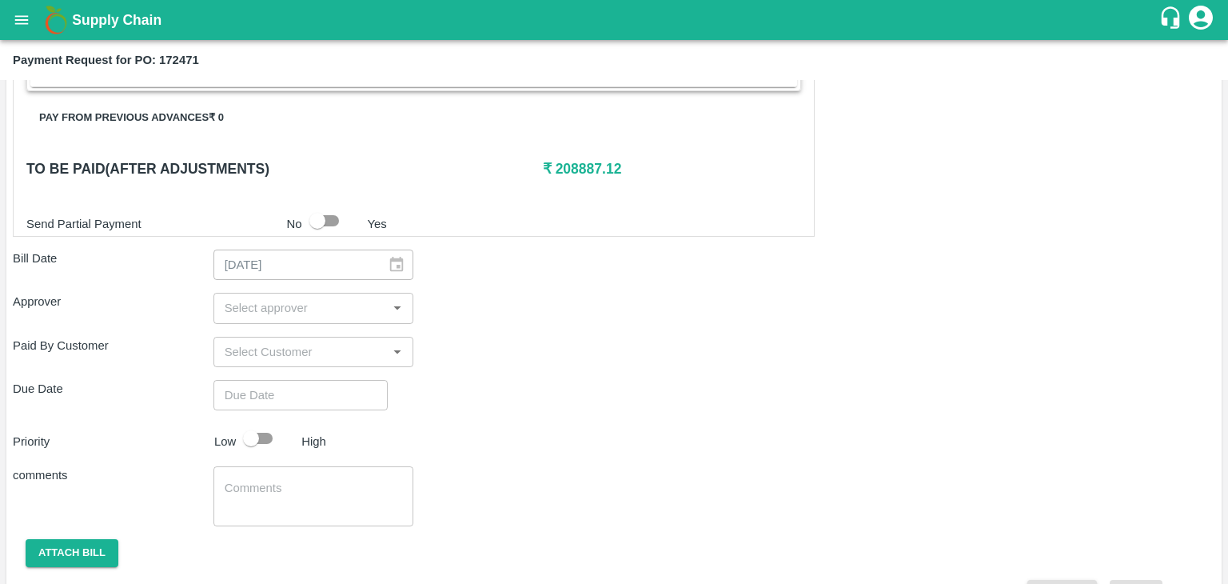
scroll to position [625, 0]
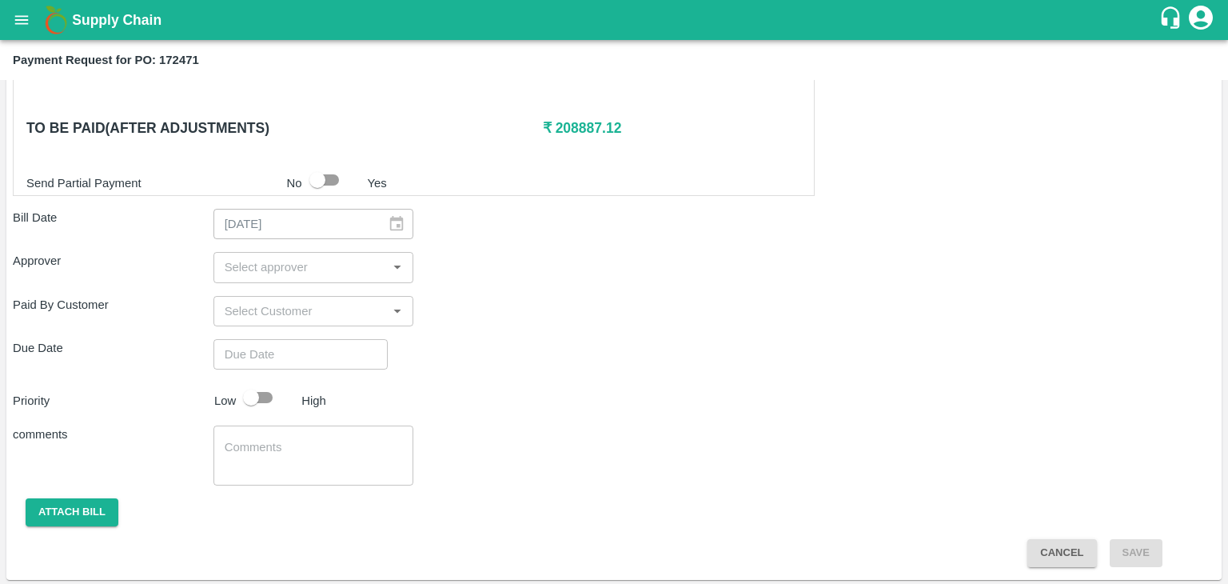
click at [270, 270] on input "input" at bounding box center [300, 267] width 165 height 21
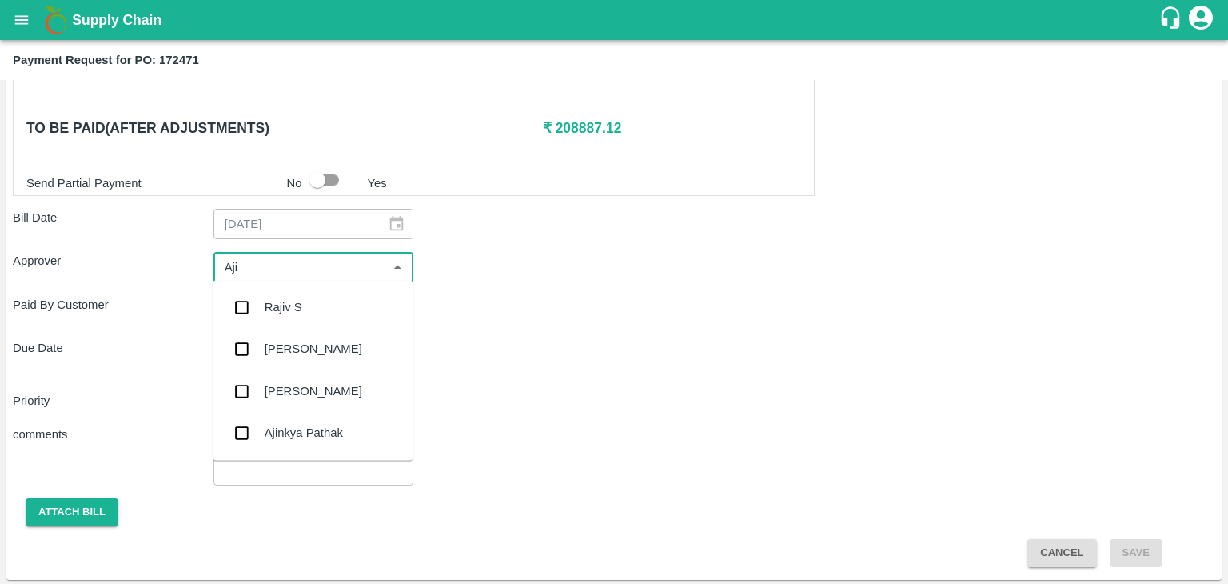
type input "Ajit"
click at [301, 303] on div "[PERSON_NAME]" at bounding box center [314, 307] width 98 height 18
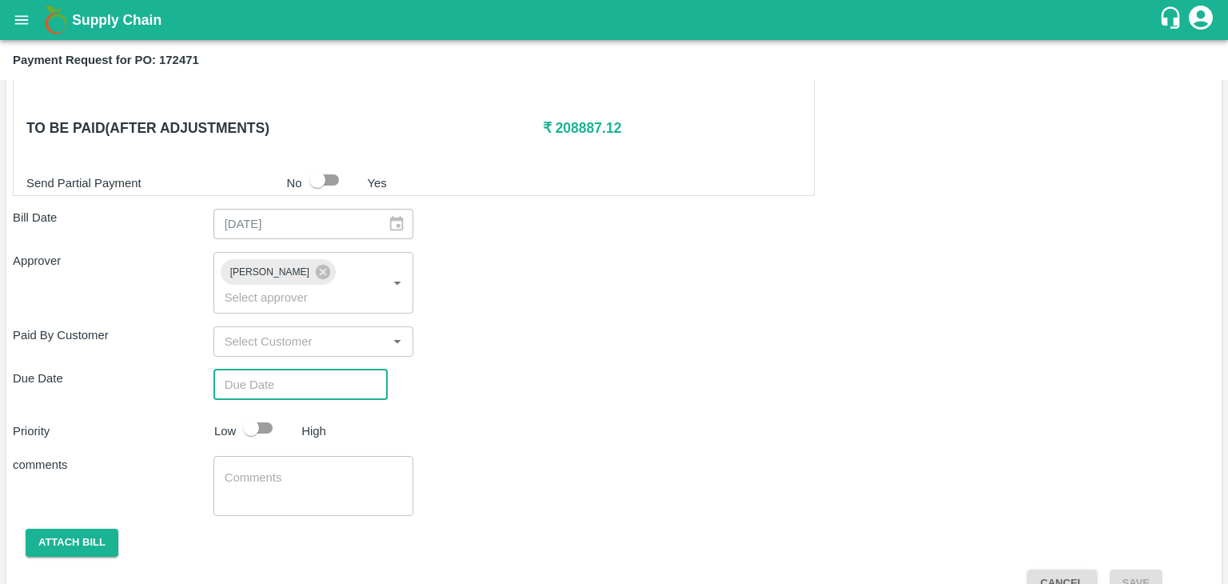
type input "DD/MM/YYYY hh:mm aa"
click at [331, 369] on input "DD/MM/YYYY hh:mm aa" at bounding box center [295, 384] width 163 height 30
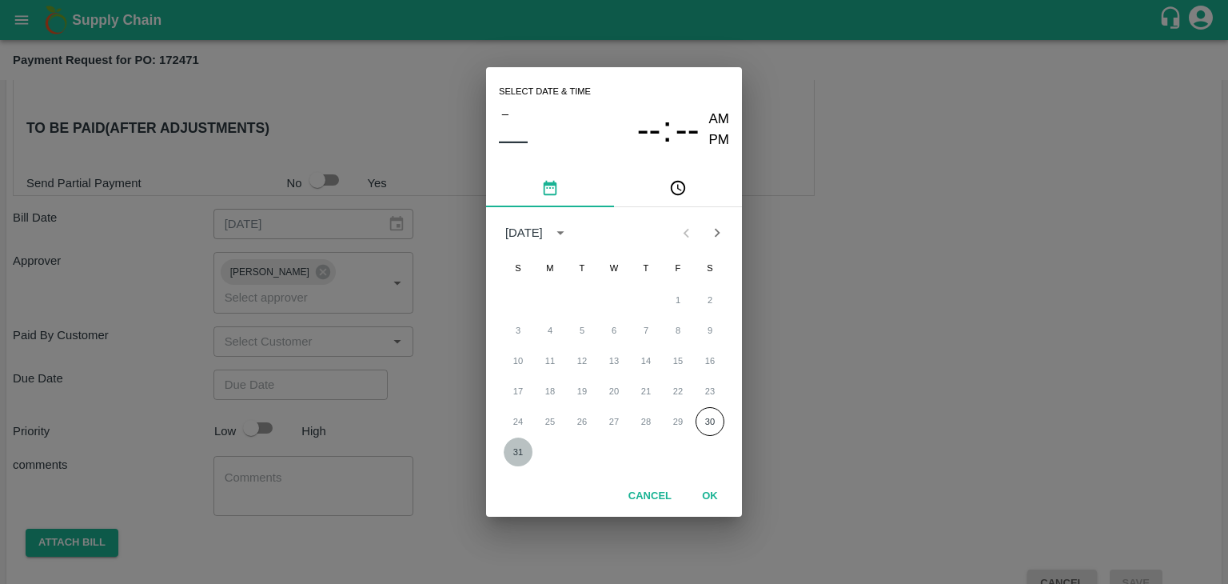
click at [508, 459] on button "31" at bounding box center [518, 451] width 29 height 29
type input "31/08/2025 12:00 AM"
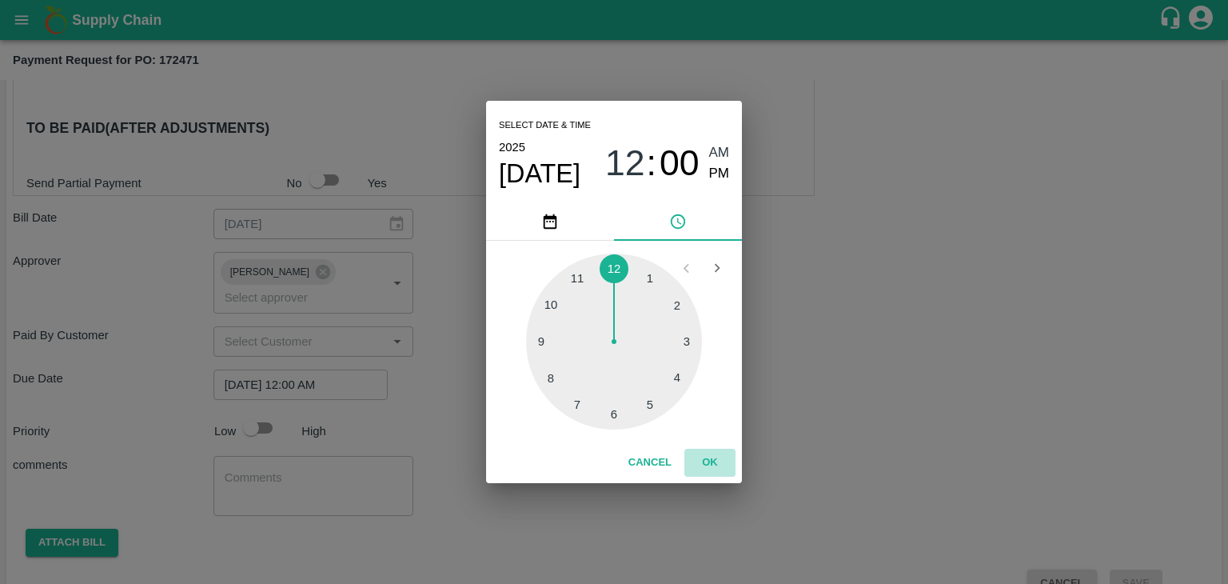
click at [708, 474] on button "OK" at bounding box center [710, 463] width 51 height 28
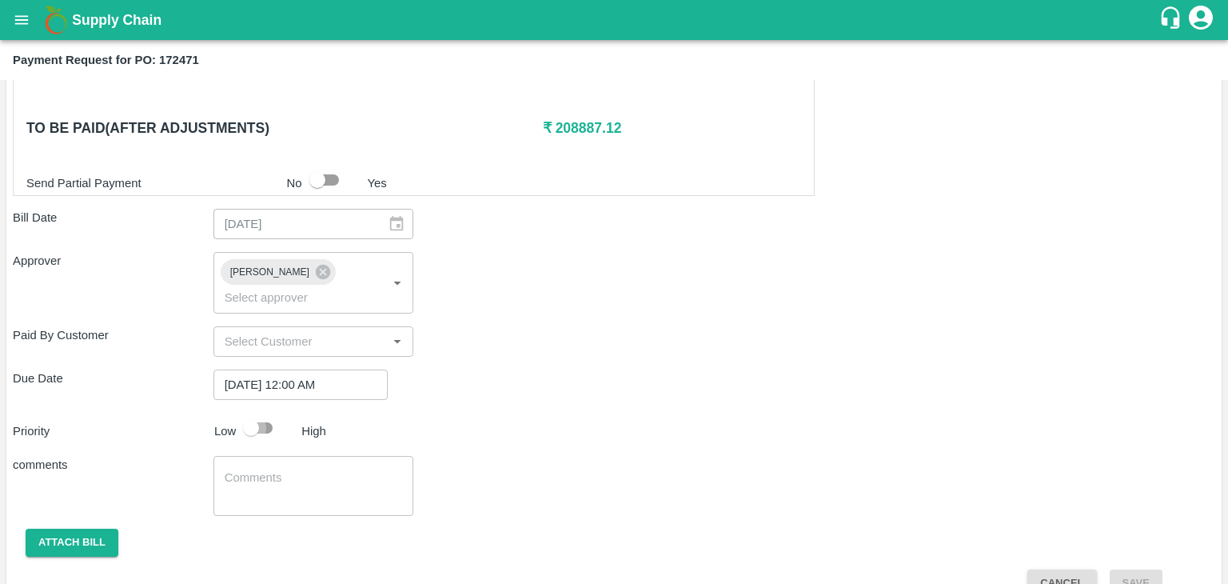
click at [239, 413] on input "checkbox" at bounding box center [251, 428] width 91 height 30
checkbox input "true"
click at [301, 469] on textarea at bounding box center [314, 486] width 178 height 34
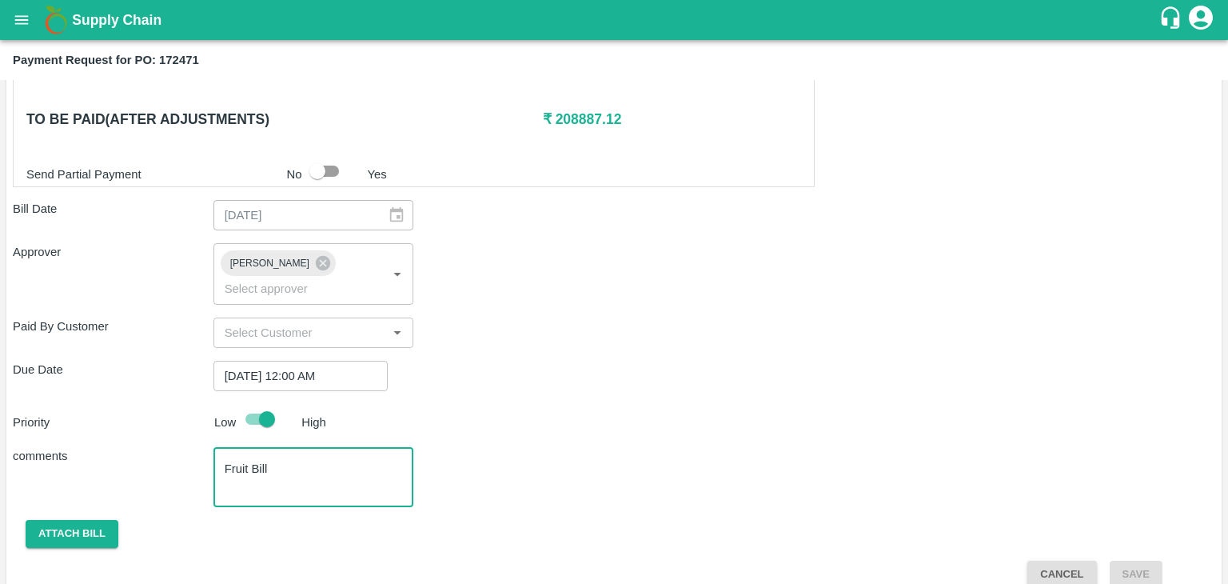
type textarea "Fruit Bill"
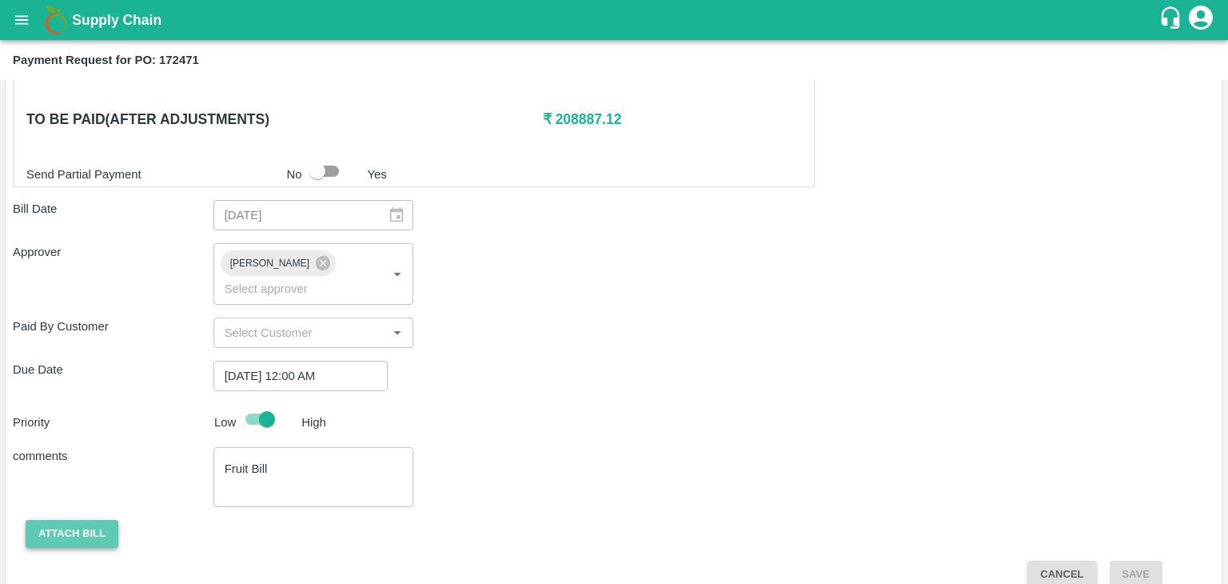
click at [68, 520] on button "Attach bill" at bounding box center [72, 534] width 93 height 28
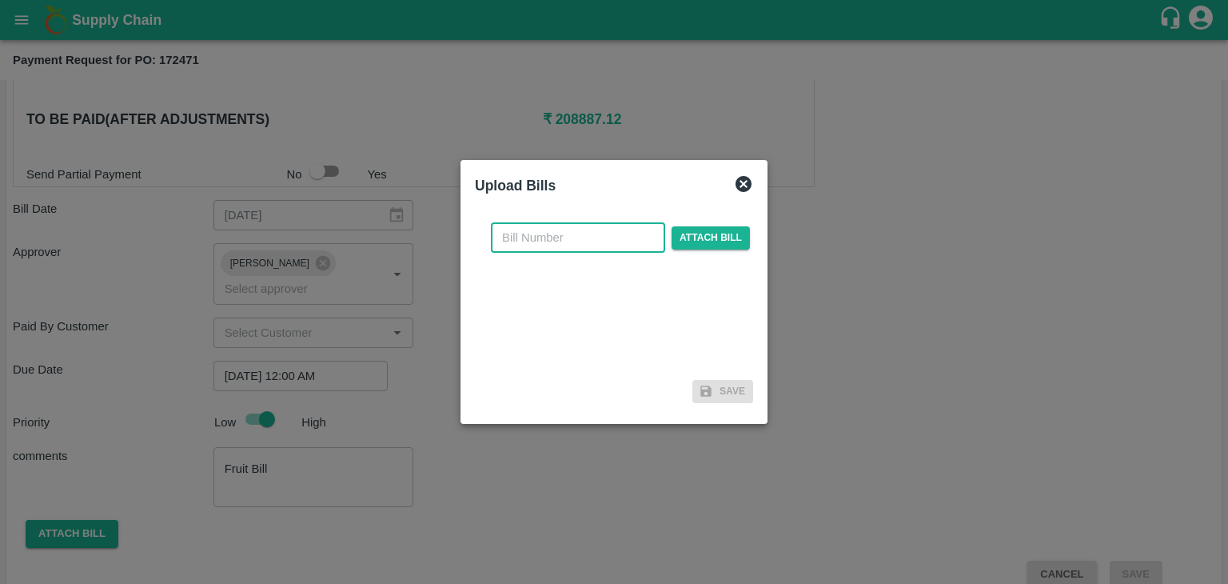
click at [570, 244] on input "text" at bounding box center [578, 237] width 174 height 30
click at [603, 229] on input "VG/25-26/046" at bounding box center [578, 237] width 174 height 30
type input "VG/25-26/104"
click at [741, 235] on span "Attach bill" at bounding box center [711, 237] width 78 height 23
click at [0, 0] on input "Attach bill" at bounding box center [0, 0] width 0 height 0
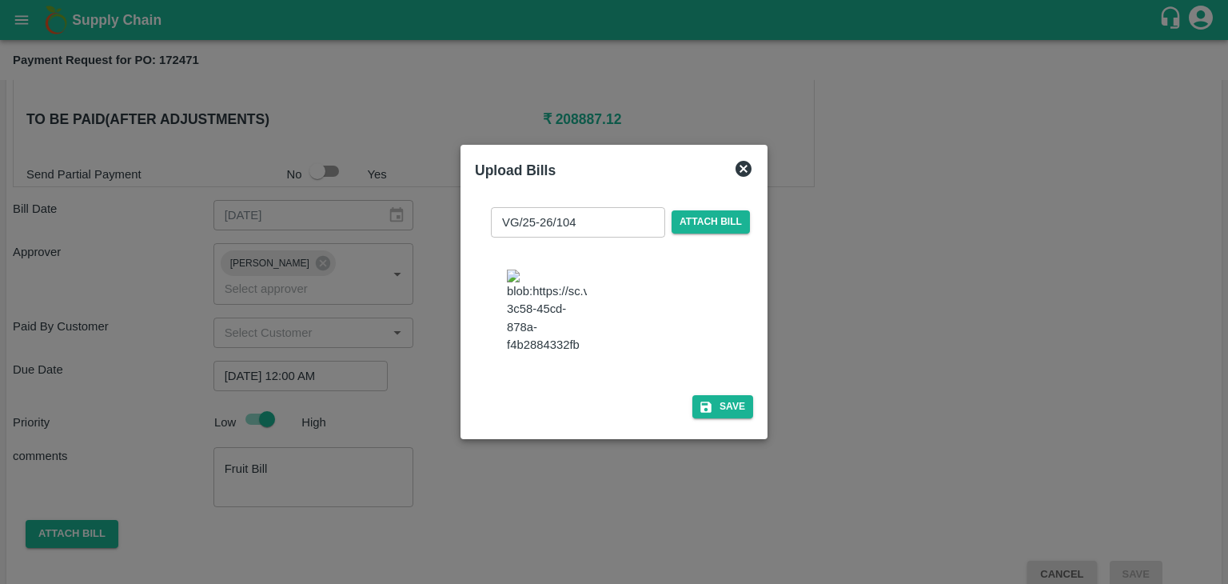
click at [757, 423] on div "Upload Bills VG/25-26/104 ​ Attach bill Save" at bounding box center [614, 292] width 307 height 295
click at [728, 412] on button "Save" at bounding box center [723, 406] width 61 height 23
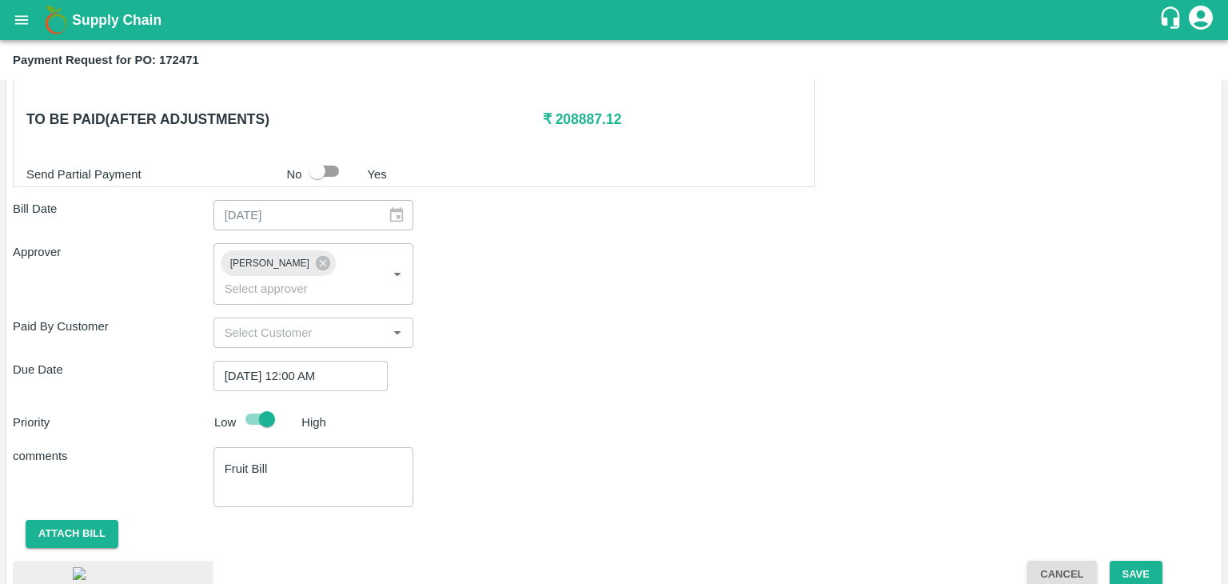
scroll to position [735, 0]
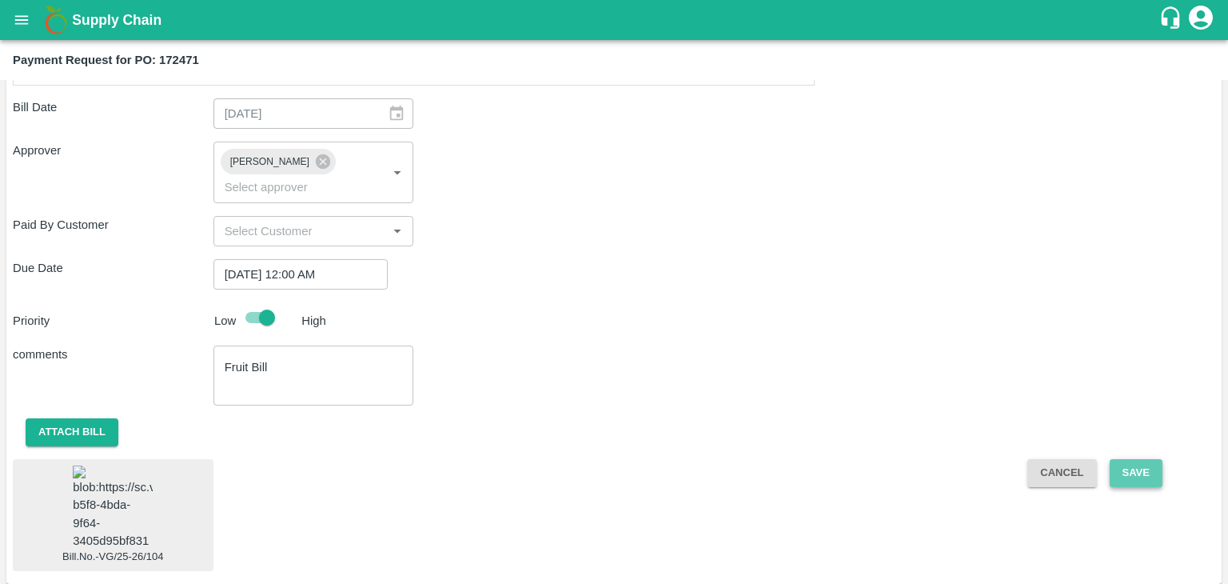
click at [1133, 459] on button "Save" at bounding box center [1136, 473] width 53 height 28
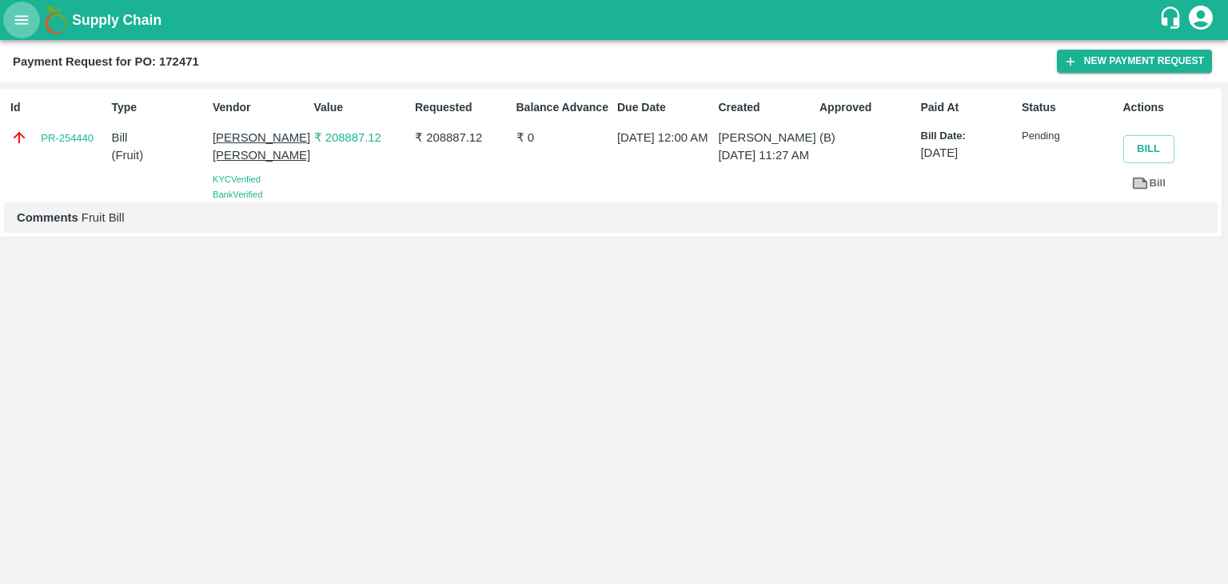
click at [18, 25] on icon "open drawer" at bounding box center [22, 20] width 18 height 18
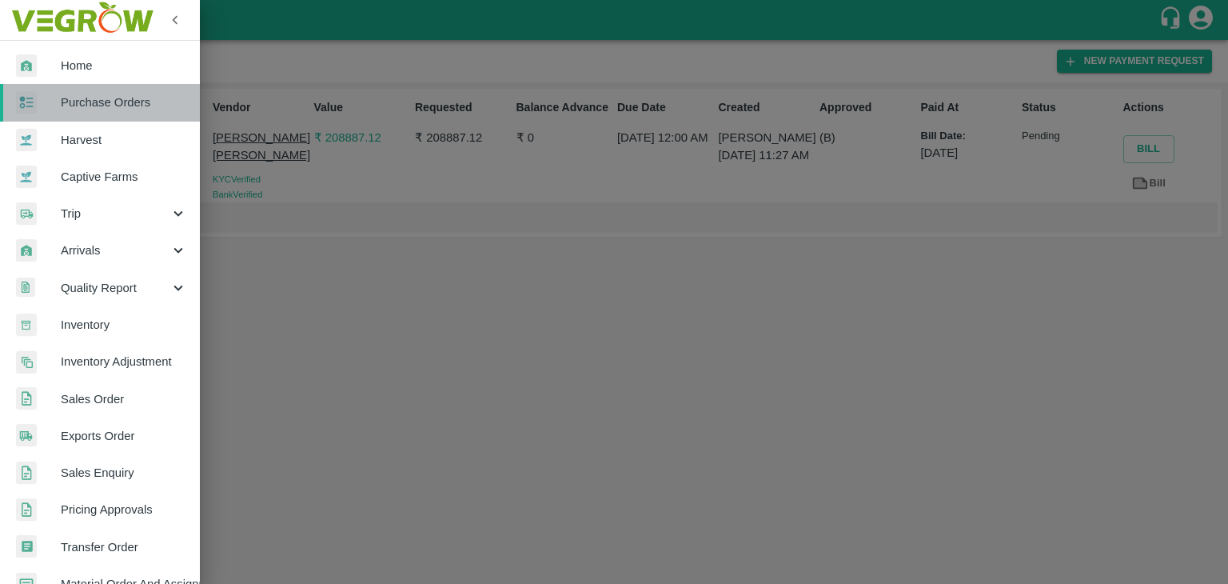
click at [118, 104] on span "Purchase Orders" at bounding box center [124, 103] width 126 height 18
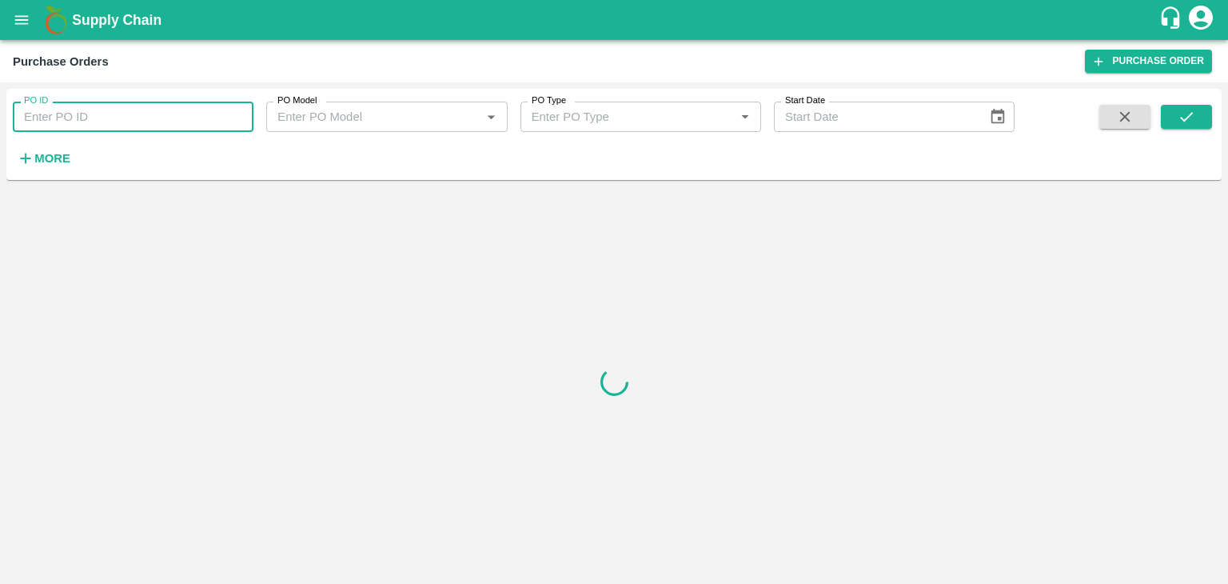
click at [165, 111] on input "PO ID" at bounding box center [133, 117] width 241 height 30
paste input "172080"
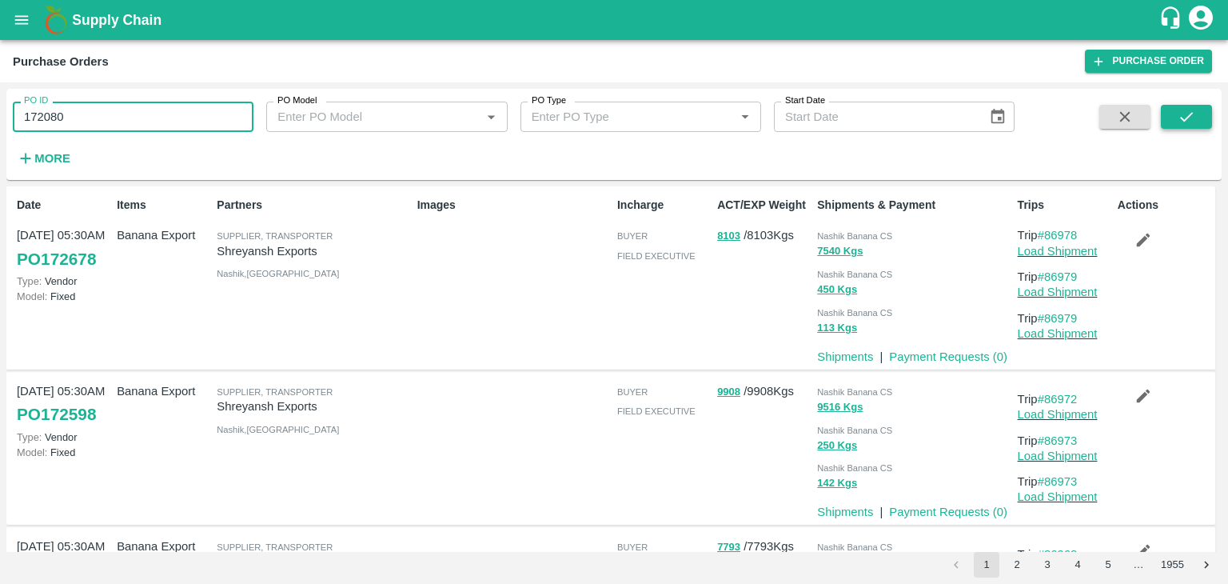
type input "172080"
click at [1192, 118] on icon "submit" at bounding box center [1187, 117] width 18 height 18
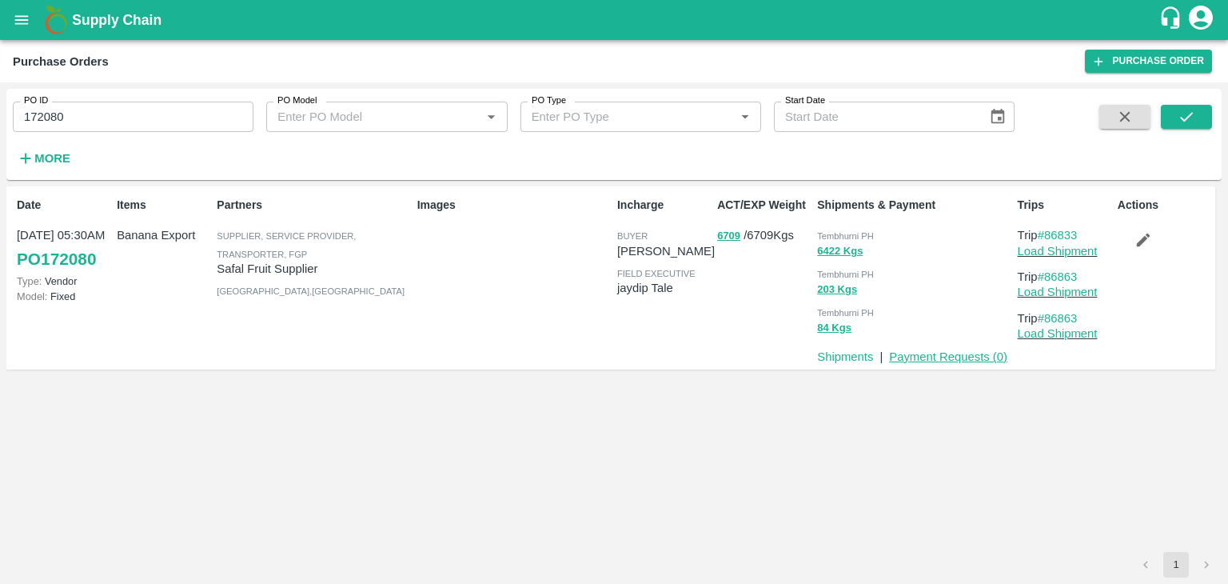
click at [958, 353] on link "Payment Requests ( 0 )" at bounding box center [948, 356] width 118 height 13
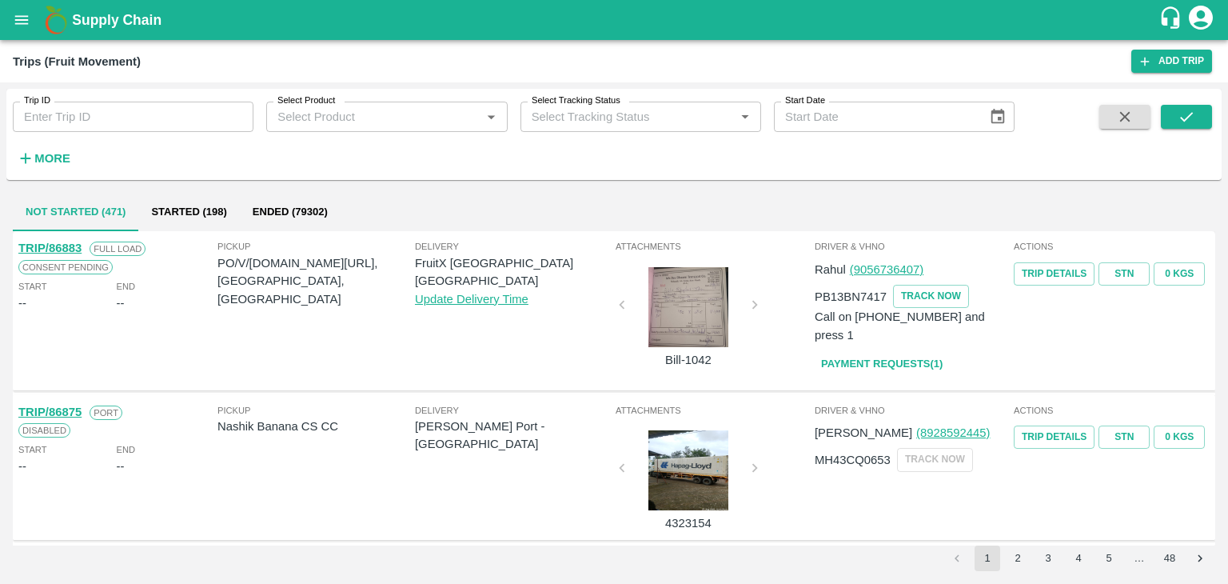
click at [21, 15] on icon "open drawer" at bounding box center [22, 20] width 18 height 18
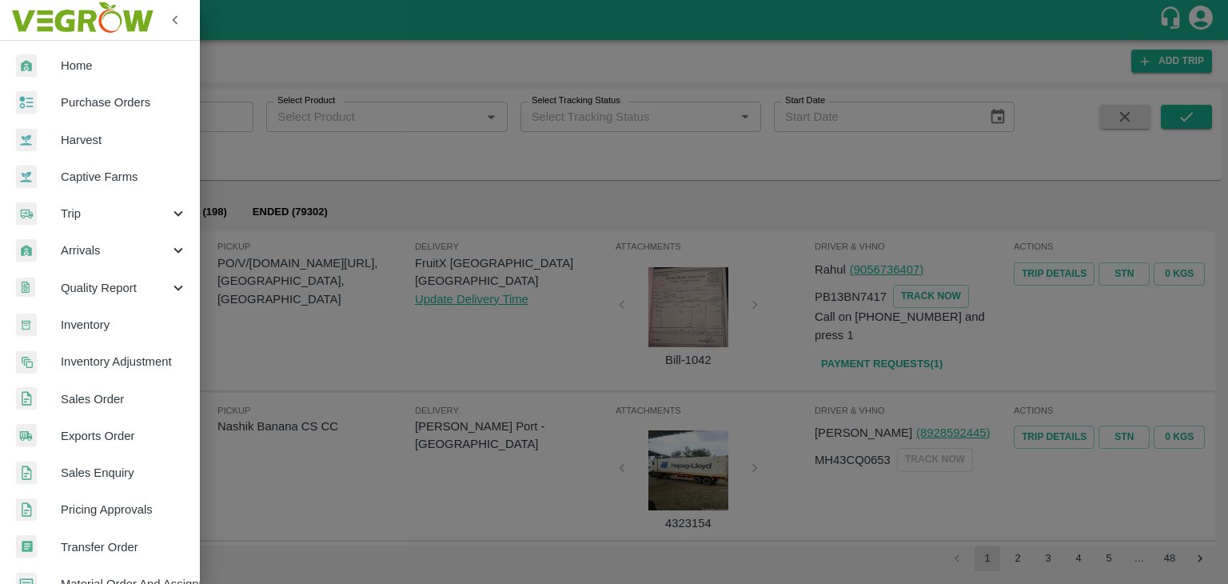
scroll to position [327, 0]
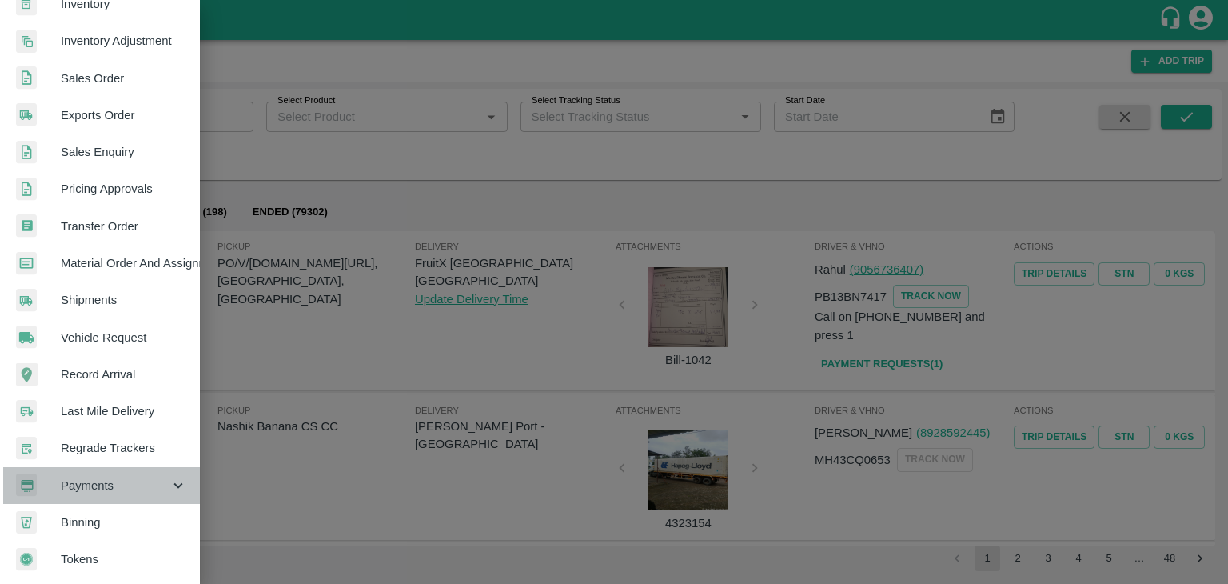
click at [117, 487] on div "Payments" at bounding box center [100, 485] width 200 height 37
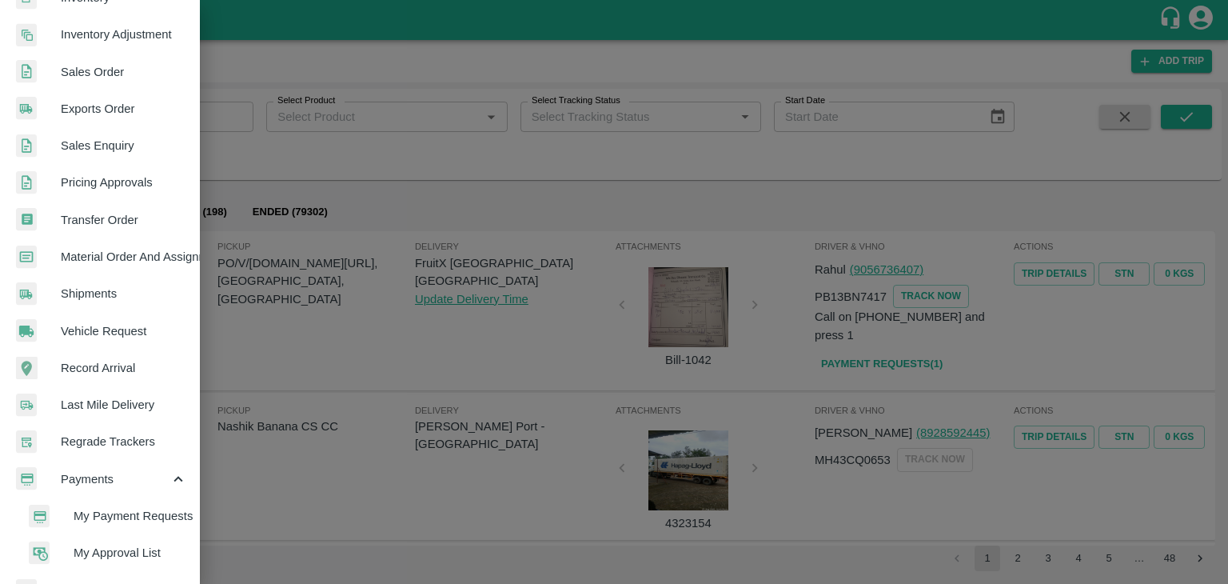
click at [145, 518] on span "My Payment Requests" at bounding box center [131, 516] width 114 height 18
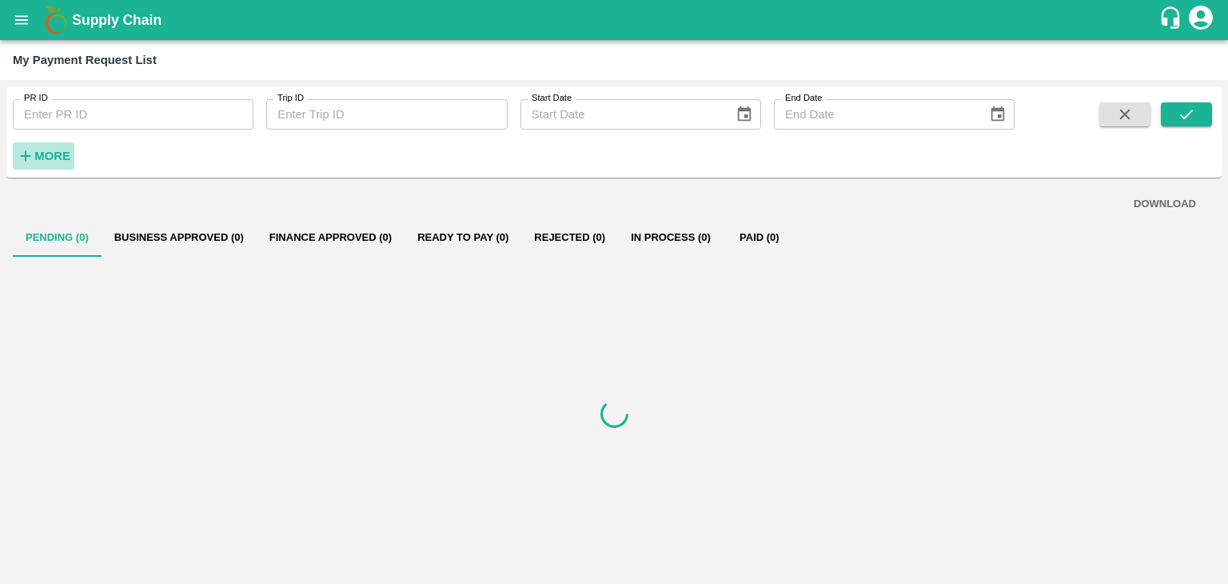
click at [54, 158] on strong "More" at bounding box center [52, 156] width 36 height 13
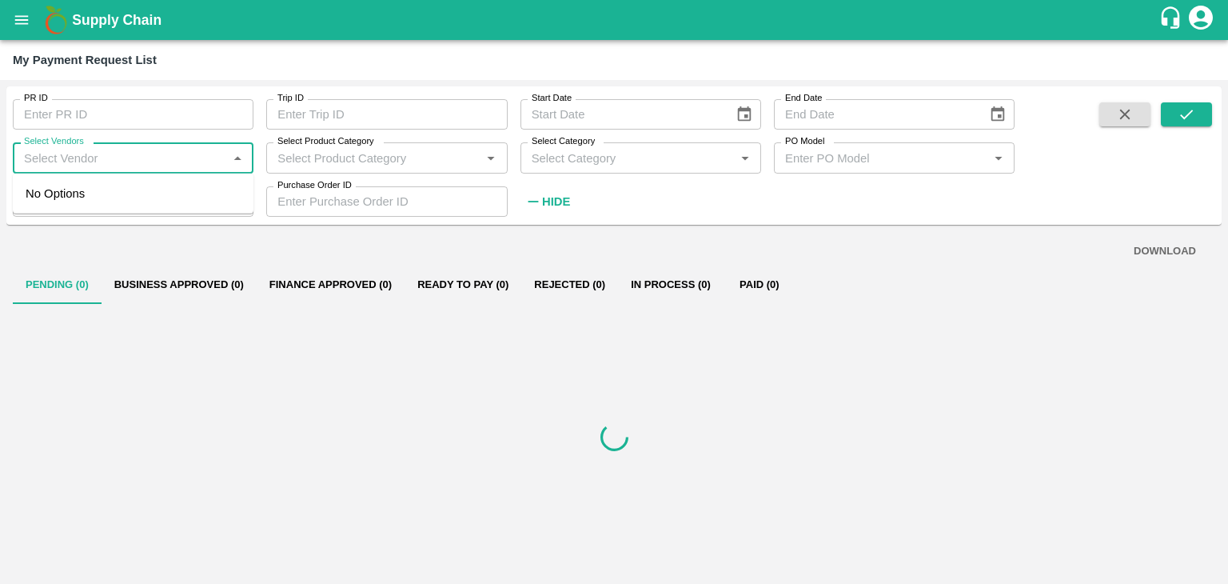
click at [147, 161] on input "Select Vendors" at bounding box center [120, 157] width 205 height 21
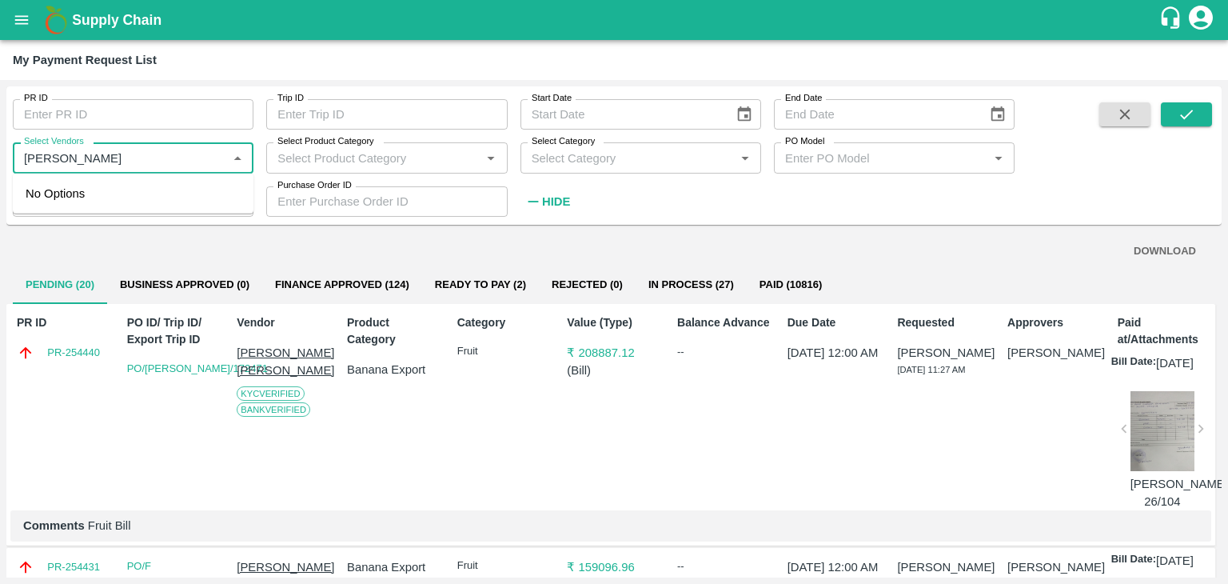
click at [154, 160] on input "Select Vendors" at bounding box center [120, 157] width 205 height 21
type input "B"
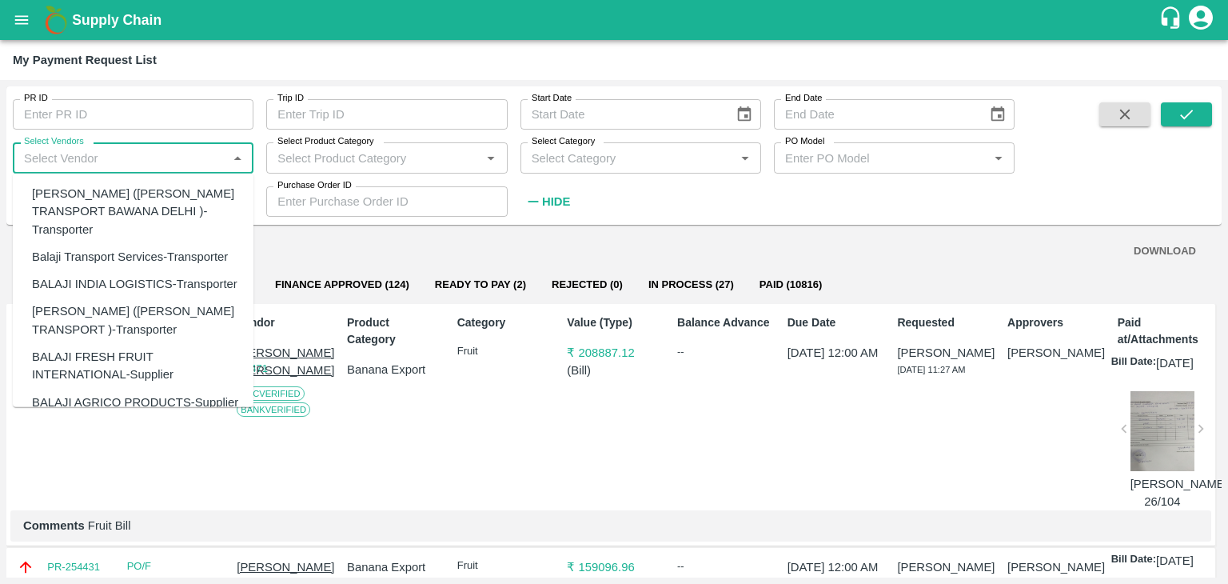
type input "B"
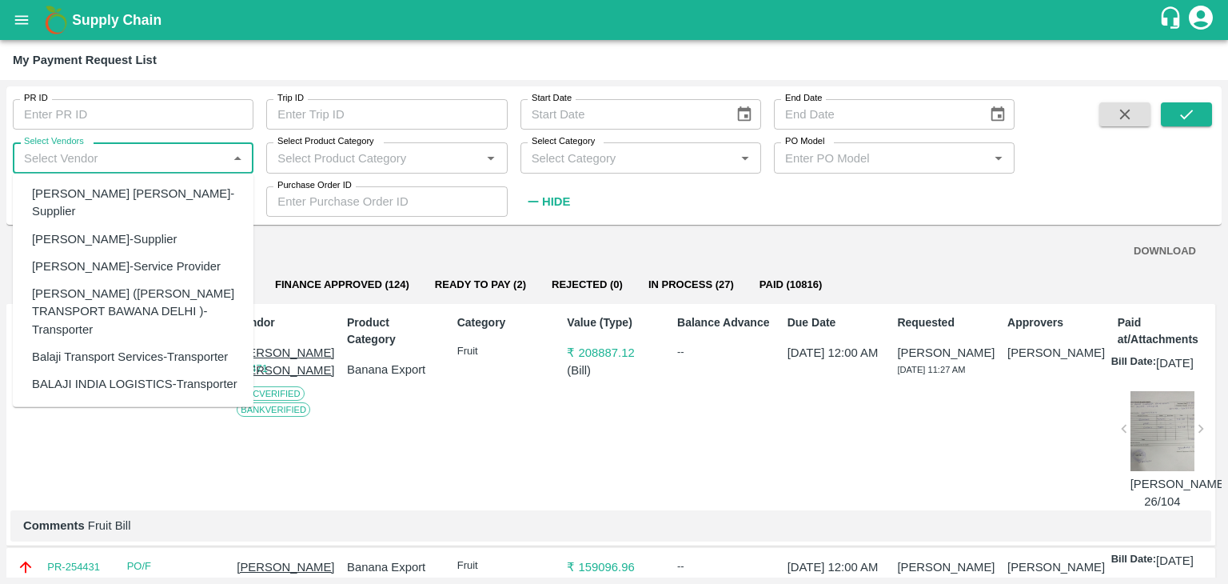
type input "P"
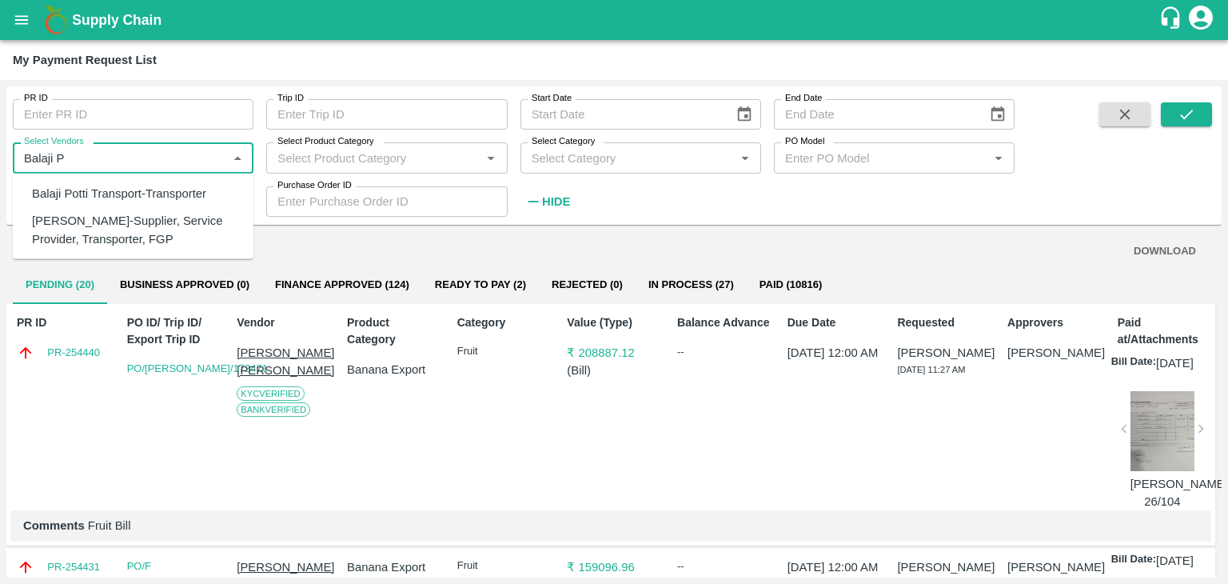
click at [157, 238] on div "[PERSON_NAME]-Supplier, Service Provider, Transporter, FGP" at bounding box center [136, 230] width 209 height 36
type input "[PERSON_NAME]-Supplier, Service Provider, Transporter, FGP"
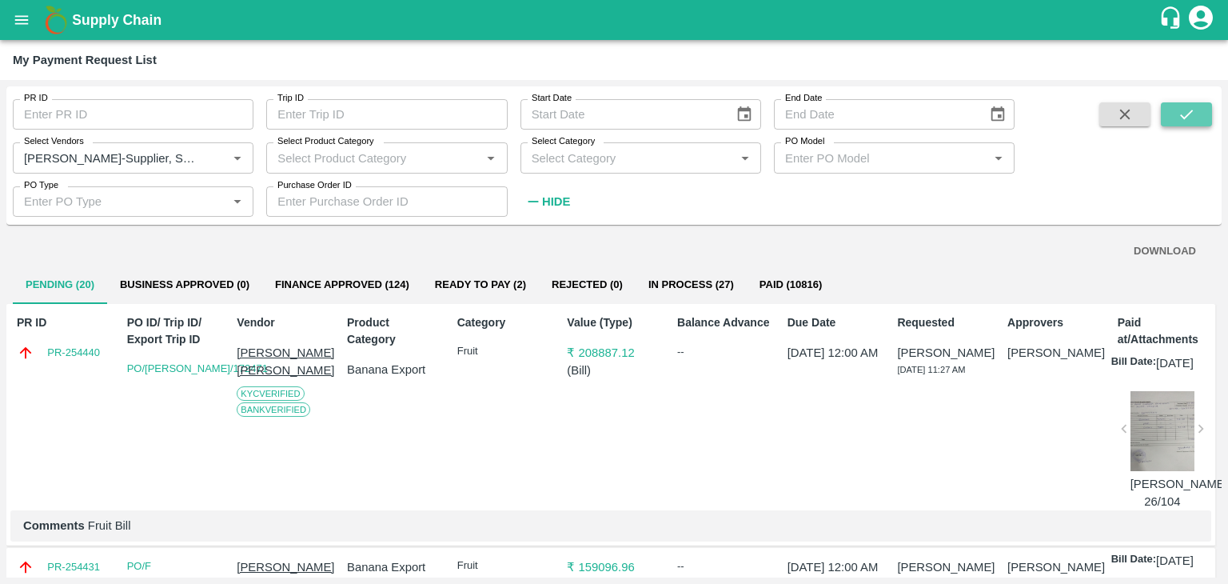
click at [1190, 110] on icon "submit" at bounding box center [1187, 115] width 18 height 18
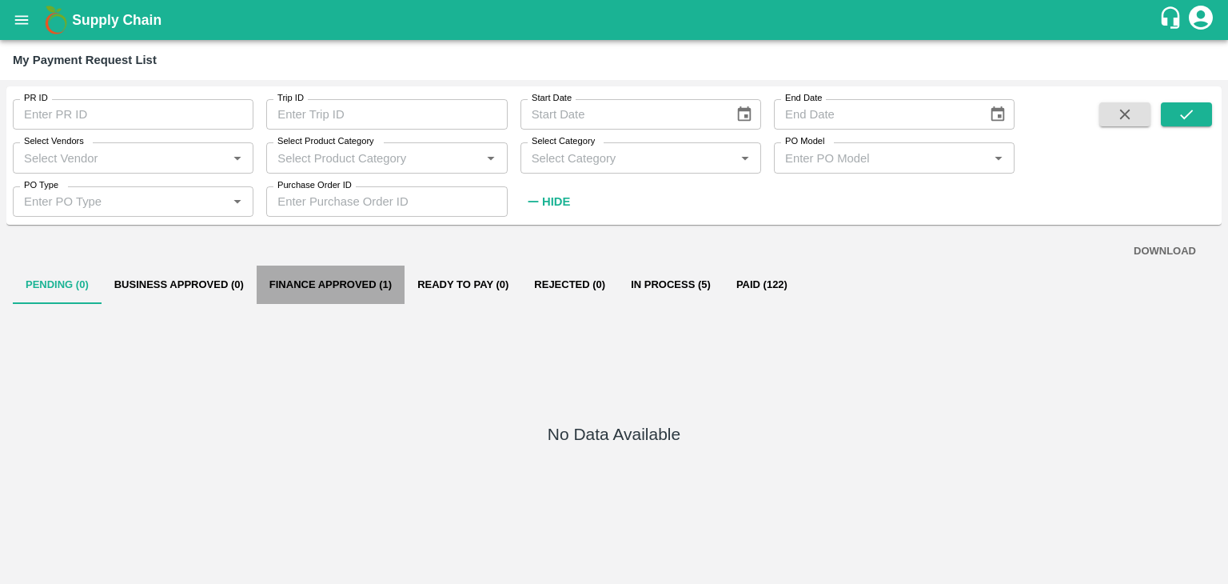
click at [343, 274] on button "Finance Approved (1)" at bounding box center [331, 284] width 148 height 38
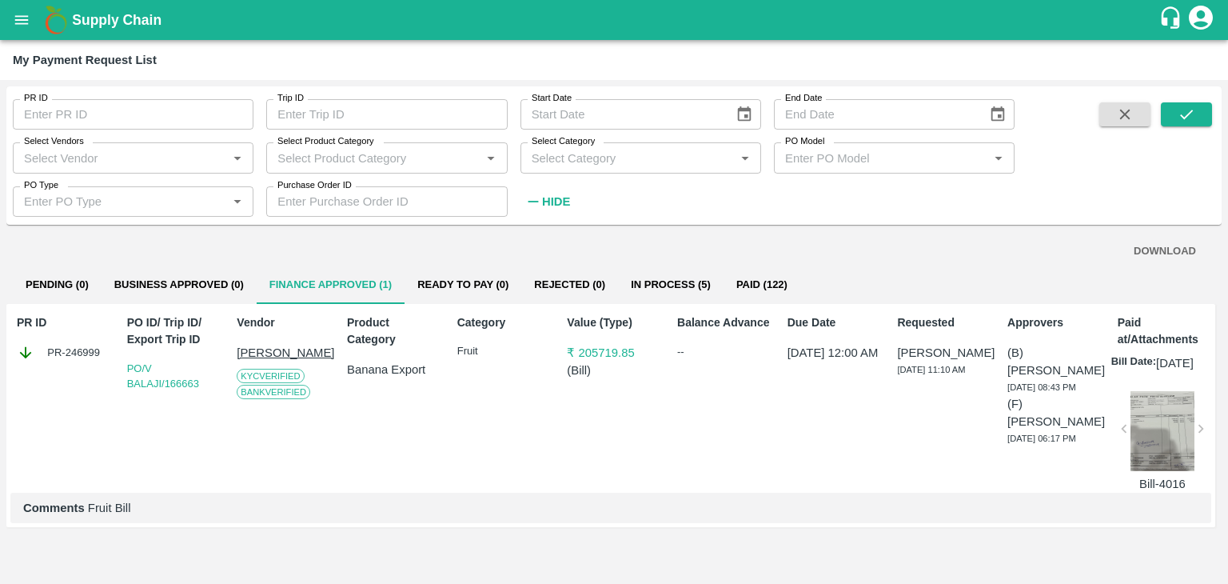
click at [1158, 430] on div at bounding box center [1163, 431] width 64 height 80
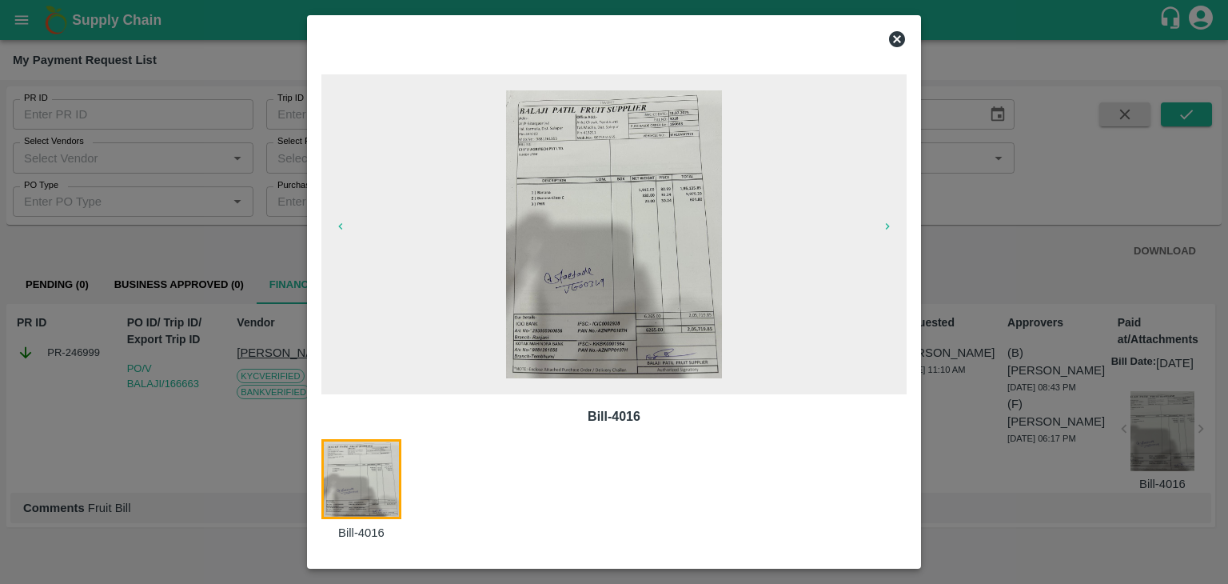
click at [631, 285] on img at bounding box center [614, 234] width 216 height 288
click at [1005, 440] on div at bounding box center [614, 292] width 1228 height 584
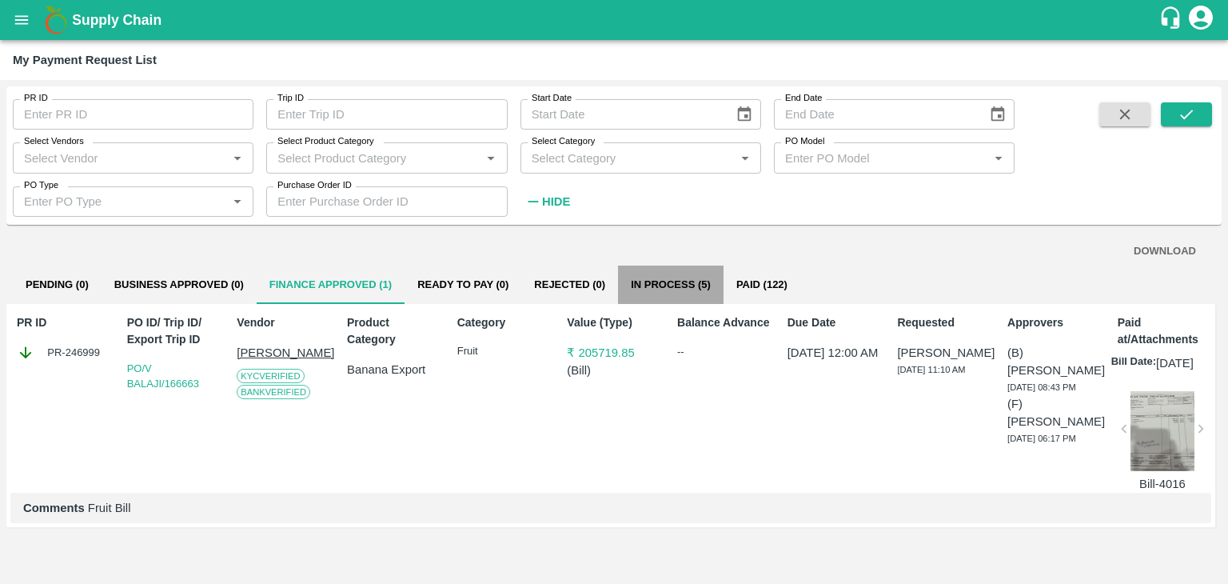
click at [681, 269] on button "In Process (5)" at bounding box center [671, 284] width 106 height 38
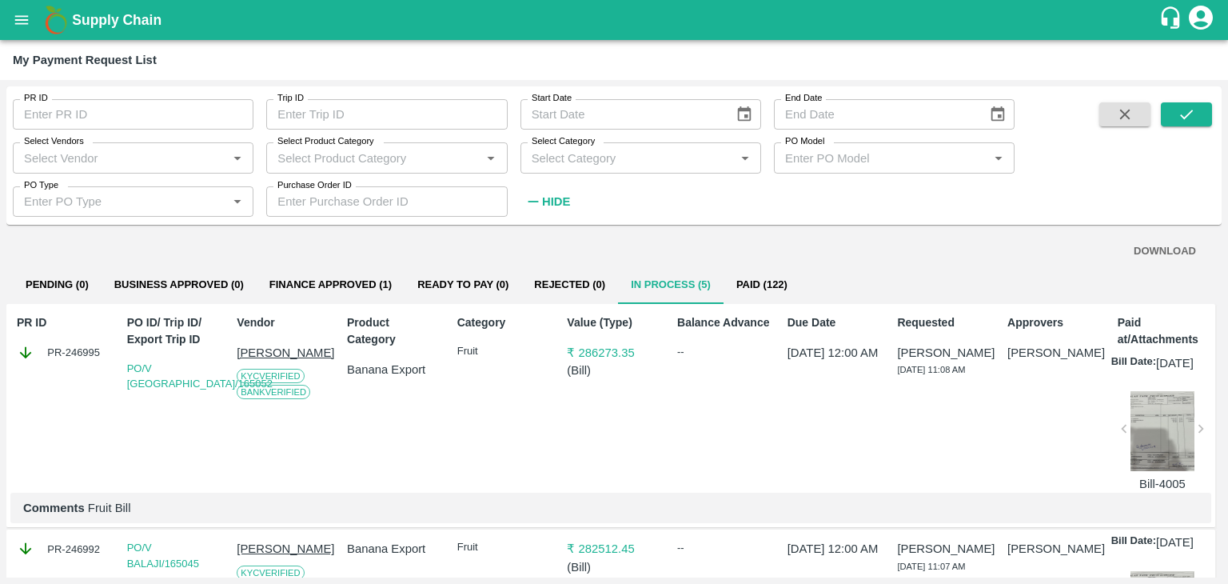
click at [1139, 471] on div at bounding box center [1163, 431] width 64 height 80
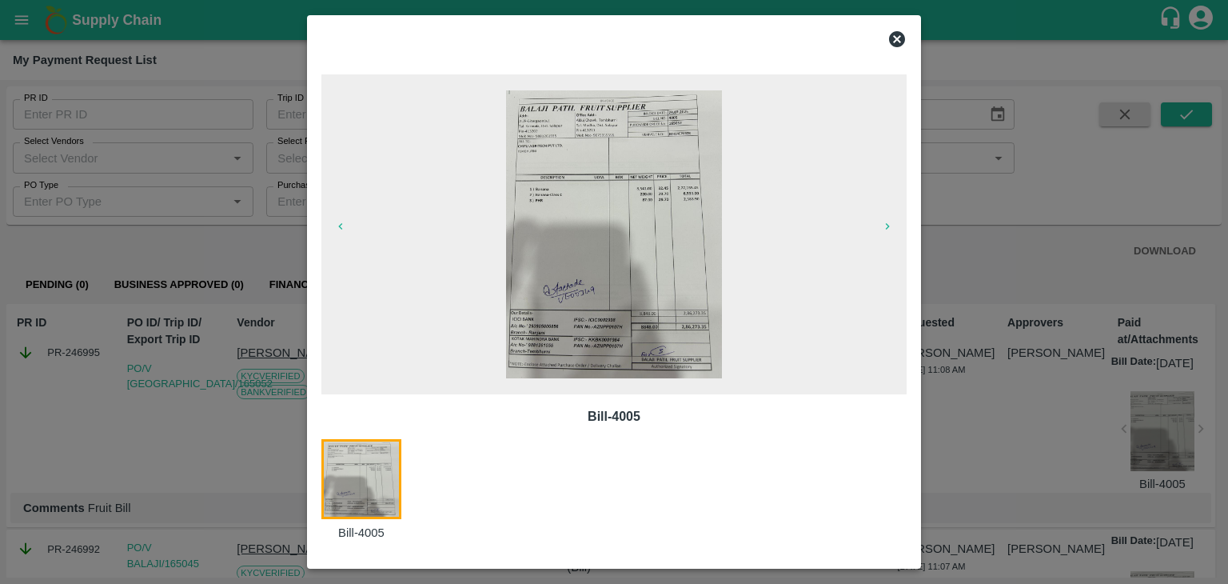
click at [670, 280] on img at bounding box center [614, 234] width 216 height 288
click at [904, 45] on icon at bounding box center [897, 39] width 19 height 19
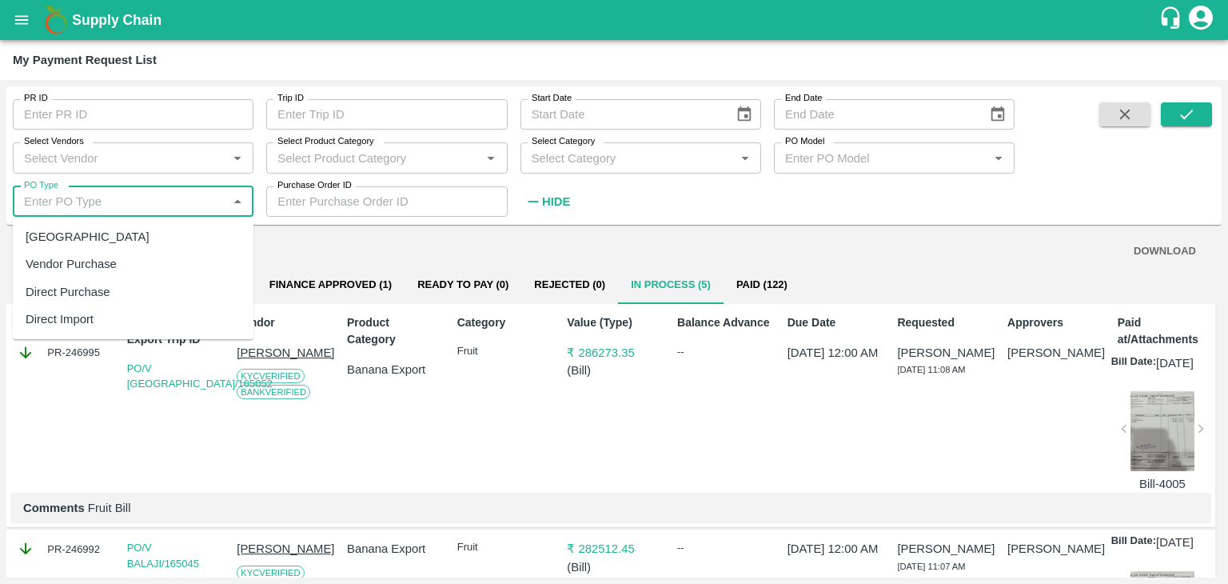
click at [122, 199] on input "PO Type" at bounding box center [120, 201] width 205 height 21
click at [130, 169] on div "Select Vendors   *" at bounding box center [133, 157] width 241 height 30
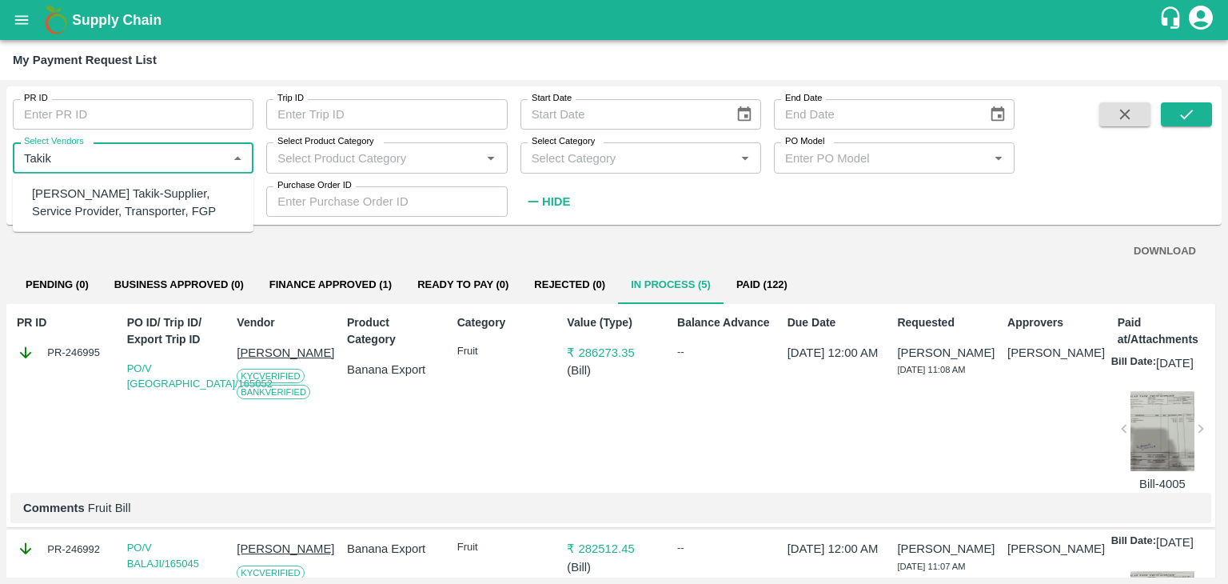
click at [139, 193] on div "Ajinkya Haridas Takik-Supplier, Service Provider, Transporter, FGP" at bounding box center [136, 203] width 209 height 36
type input "Ajinkya Haridas Takik-Supplier, Service Provider, Transporter, FGP"
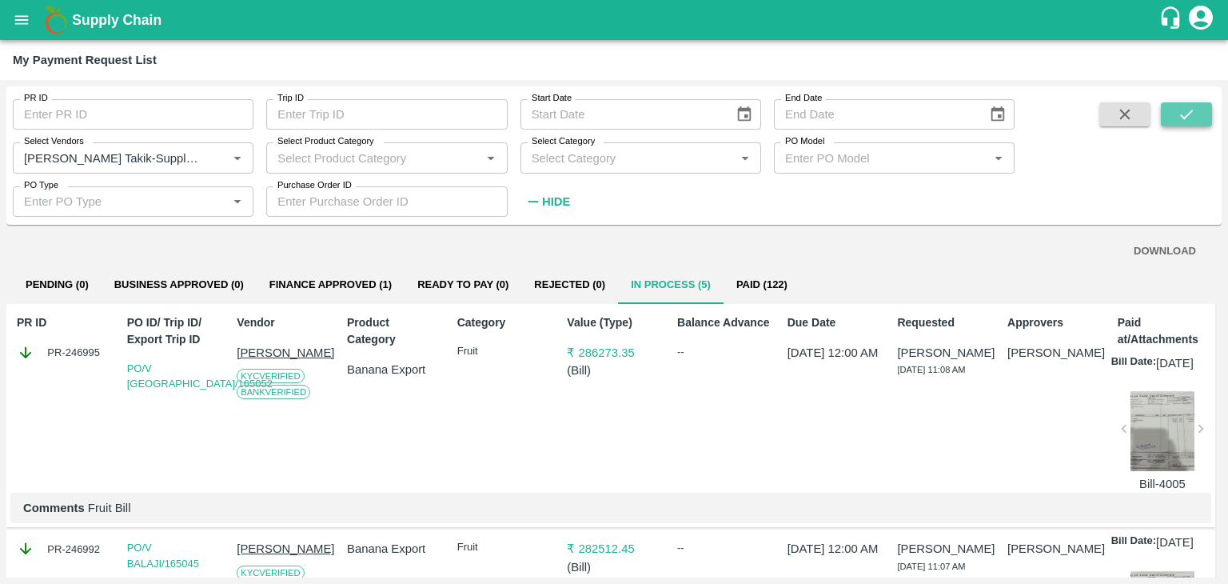
click at [1202, 117] on button "submit" at bounding box center [1186, 114] width 51 height 24
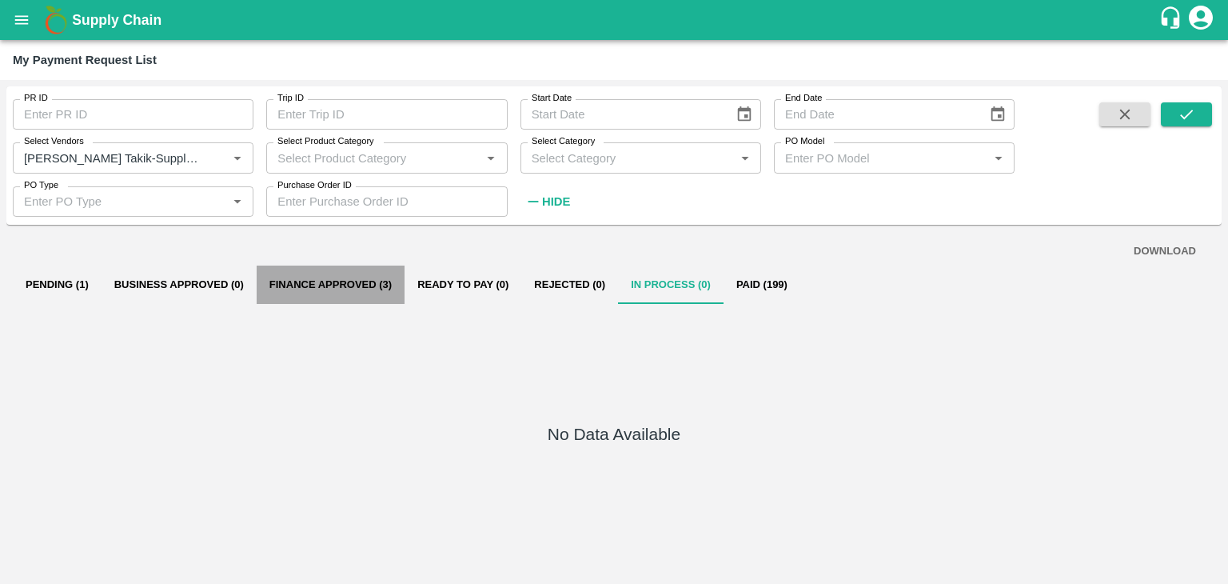
click at [318, 281] on button "Finance Approved (3)" at bounding box center [331, 284] width 148 height 38
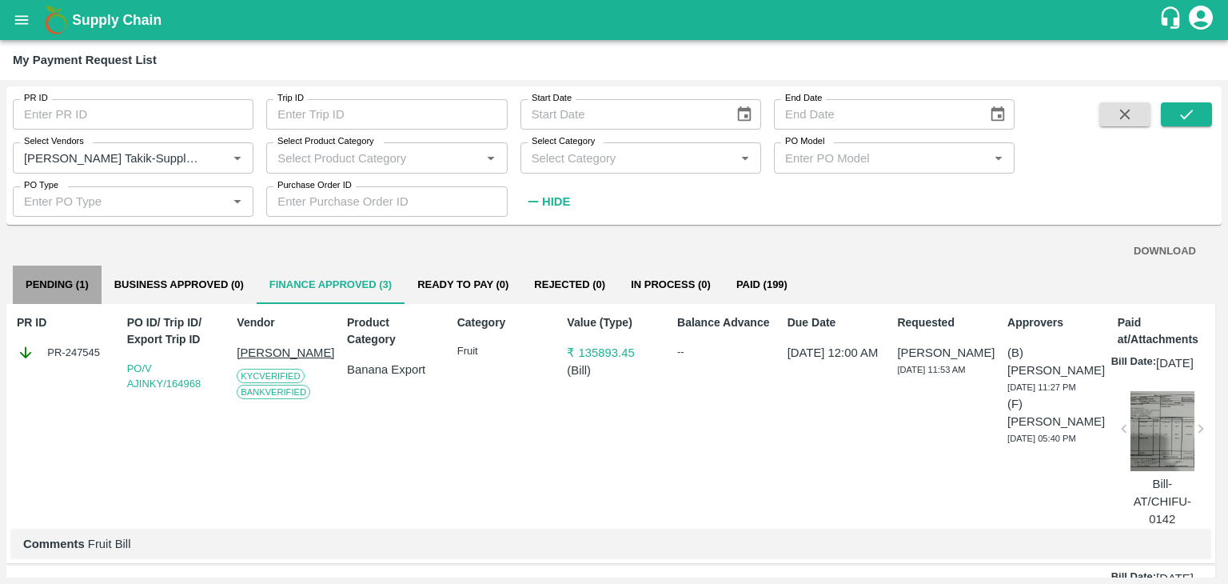
click at [58, 283] on button "Pending (1)" at bounding box center [57, 284] width 89 height 38
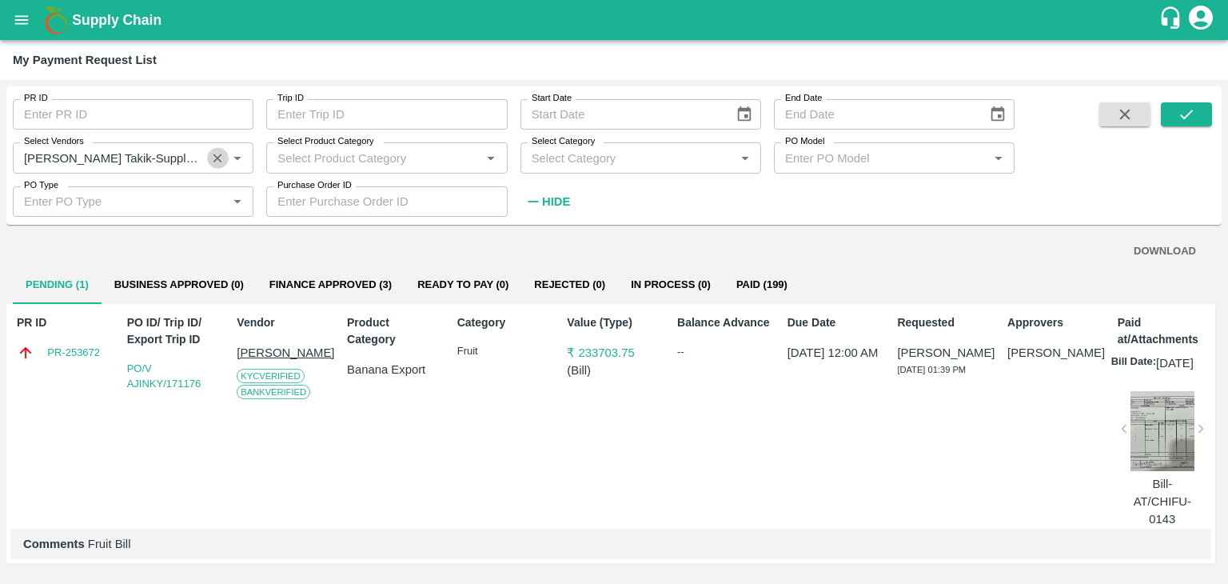
click at [218, 156] on icon "Clear" at bounding box center [217, 157] width 15 height 15
click at [1186, 114] on icon "submit" at bounding box center [1187, 115] width 18 height 18
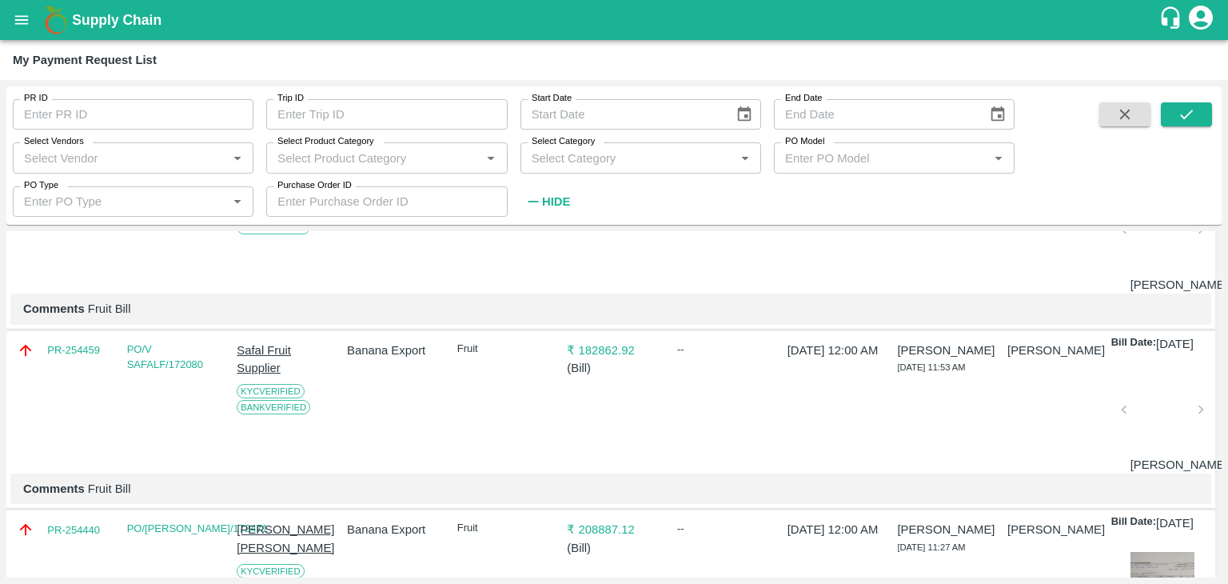
scroll to position [557, 0]
click at [61, 360] on link "PR-254459" at bounding box center [73, 352] width 53 height 16
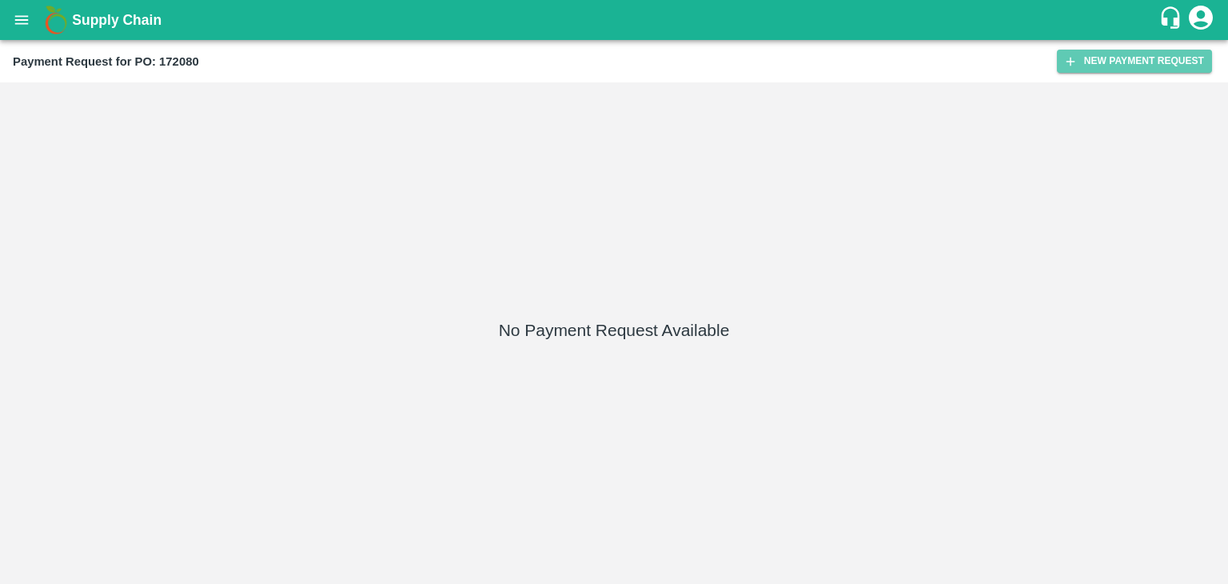
click at [1120, 50] on button "New Payment Request" at bounding box center [1134, 61] width 155 height 23
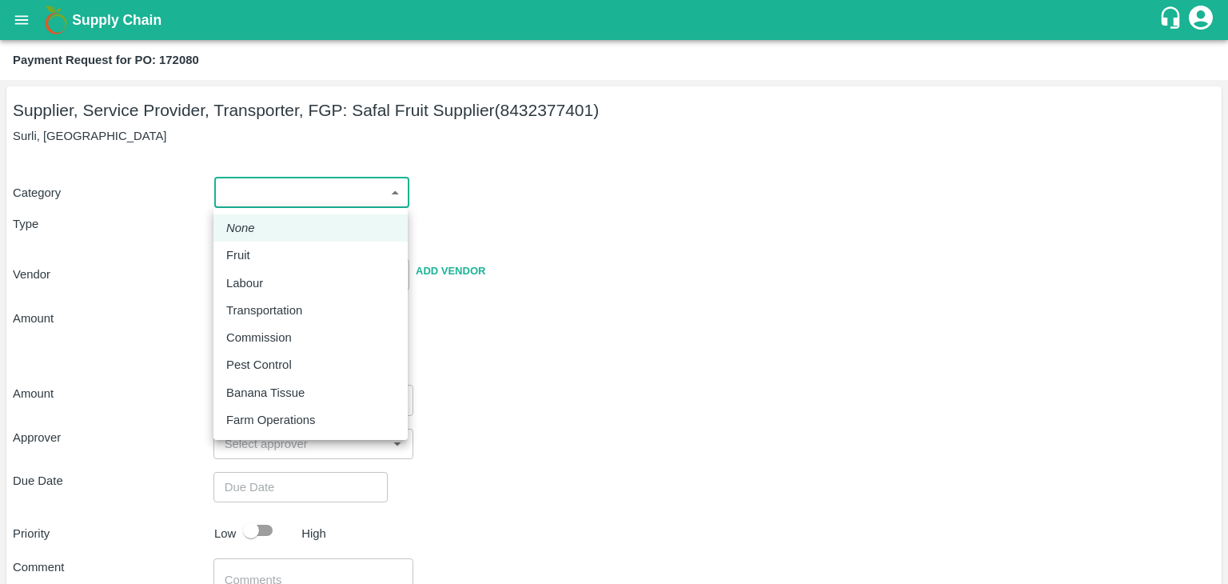
click at [226, 194] on body "Supply Chain Payment Request for PO: 172080 Supplier, Service Provider, Transpo…" at bounding box center [614, 292] width 1228 height 584
click at [261, 242] on li "Fruit" at bounding box center [311, 255] width 194 height 27
type input "1"
type input "Safal Fruit Supplier - 8432377401(Supplier, Service Provider, Transporter, FGP)"
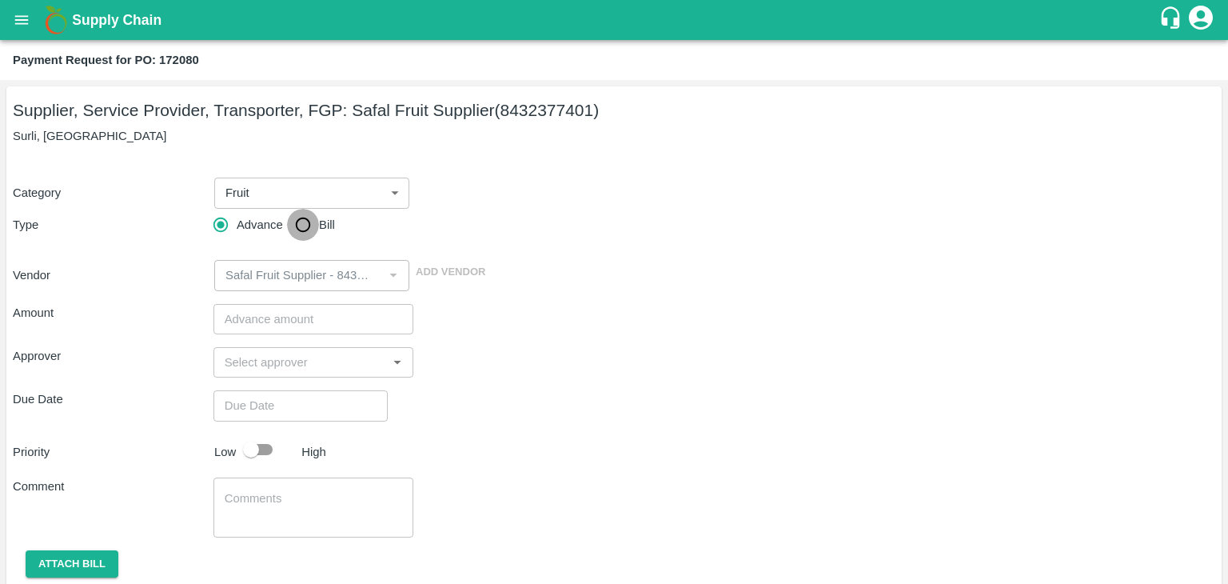
click at [301, 212] on input "Bill" at bounding box center [303, 225] width 32 height 32
radio input "true"
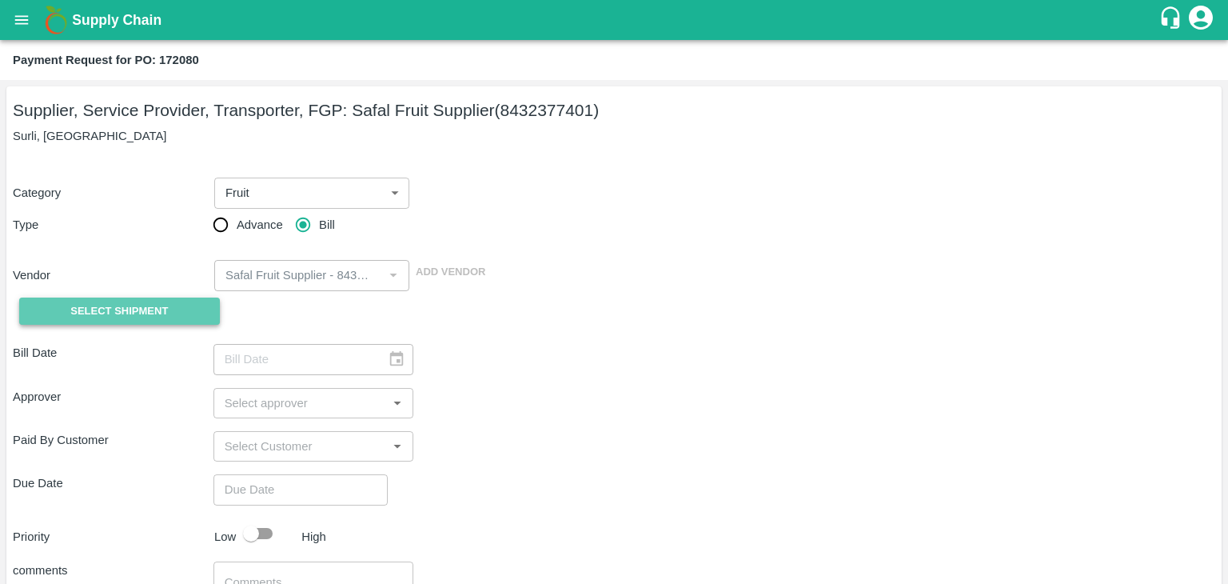
click at [110, 305] on span "Select Shipment" at bounding box center [119, 311] width 98 height 18
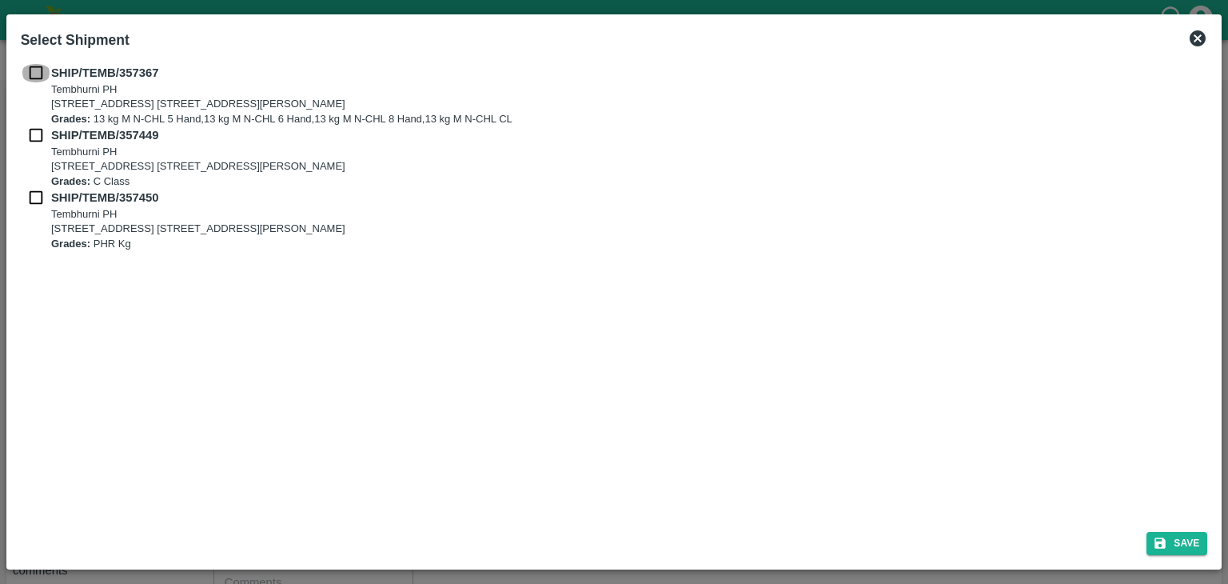
click at [35, 66] on input "checkbox" at bounding box center [36, 73] width 30 height 18
checkbox input "true"
click at [31, 139] on input "checkbox" at bounding box center [36, 135] width 30 height 18
checkbox input "true"
click at [32, 197] on input "checkbox" at bounding box center [36, 198] width 30 height 18
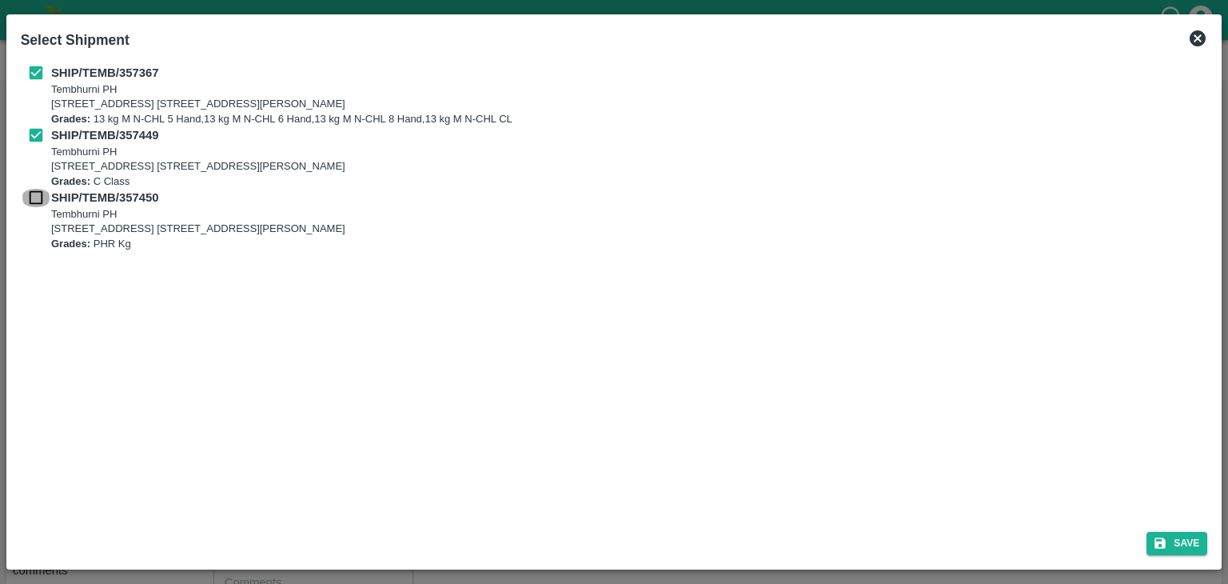
checkbox input "true"
click at [1196, 538] on button "Save" at bounding box center [1177, 543] width 61 height 23
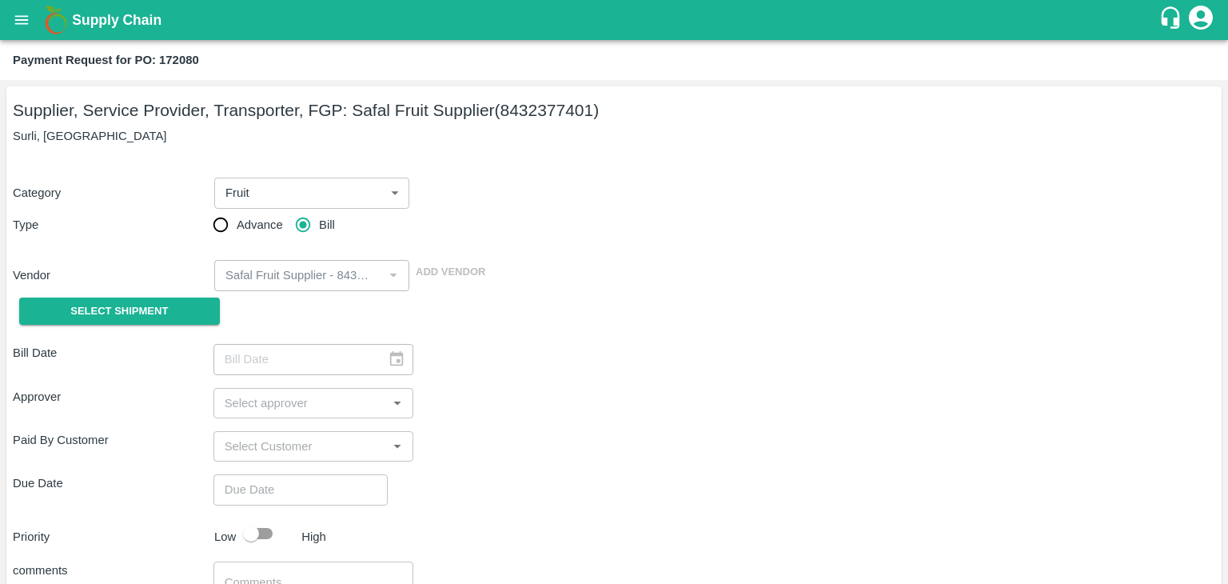
type input "28/08/2025"
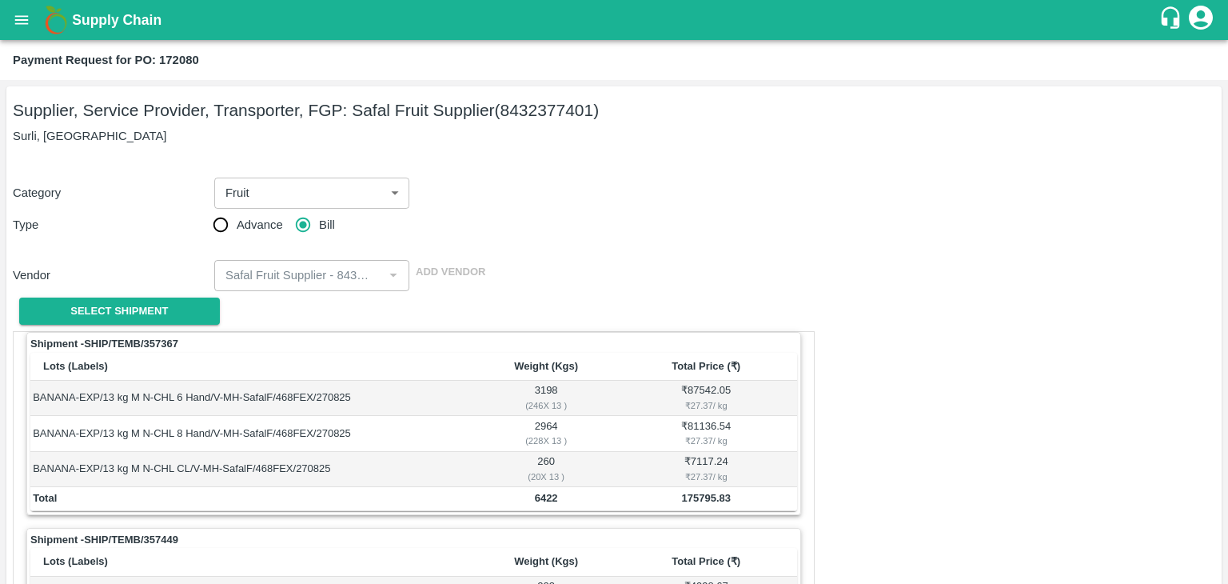
scroll to position [713, 0]
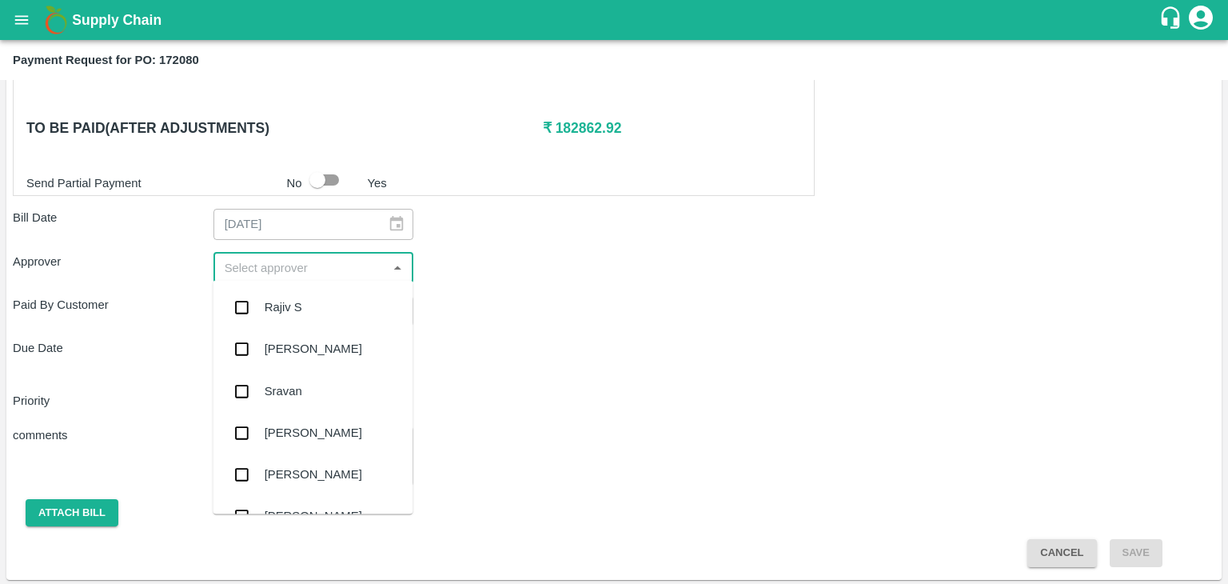
click at [276, 263] on input "input" at bounding box center [300, 267] width 165 height 21
type input "Ajit"
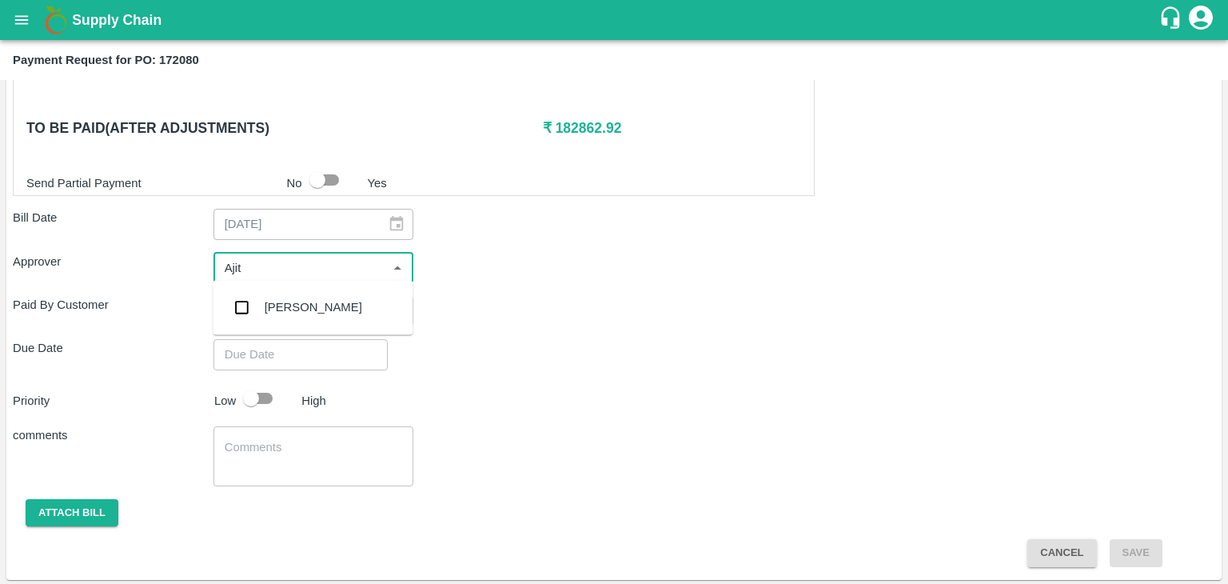
click at [295, 301] on div "[PERSON_NAME]" at bounding box center [314, 307] width 98 height 18
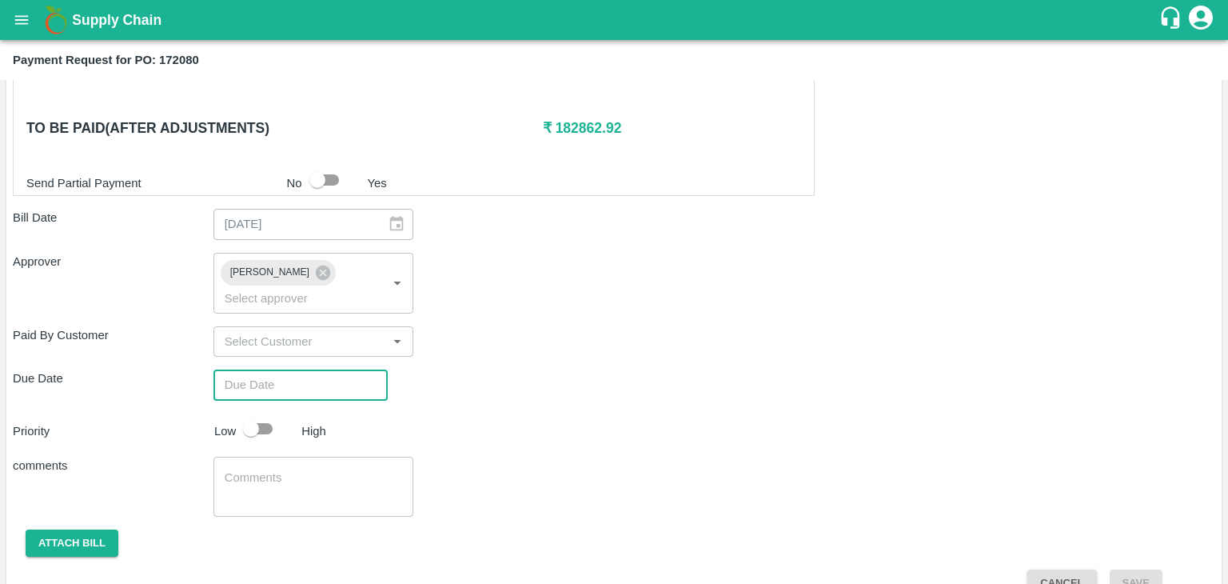
type input "DD/MM/YYYY hh:mm aa"
click at [325, 369] on input "DD/MM/YYYY hh:mm aa" at bounding box center [295, 384] width 163 height 30
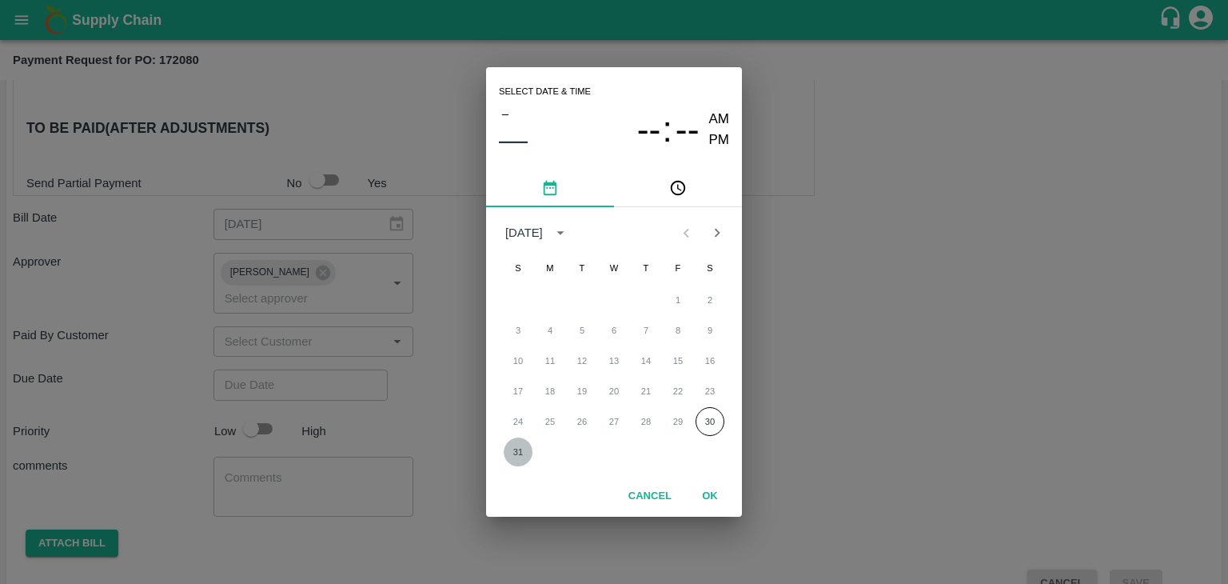
click at [520, 452] on button "31" at bounding box center [518, 451] width 29 height 29
type input "[DATE] 12:00 AM"
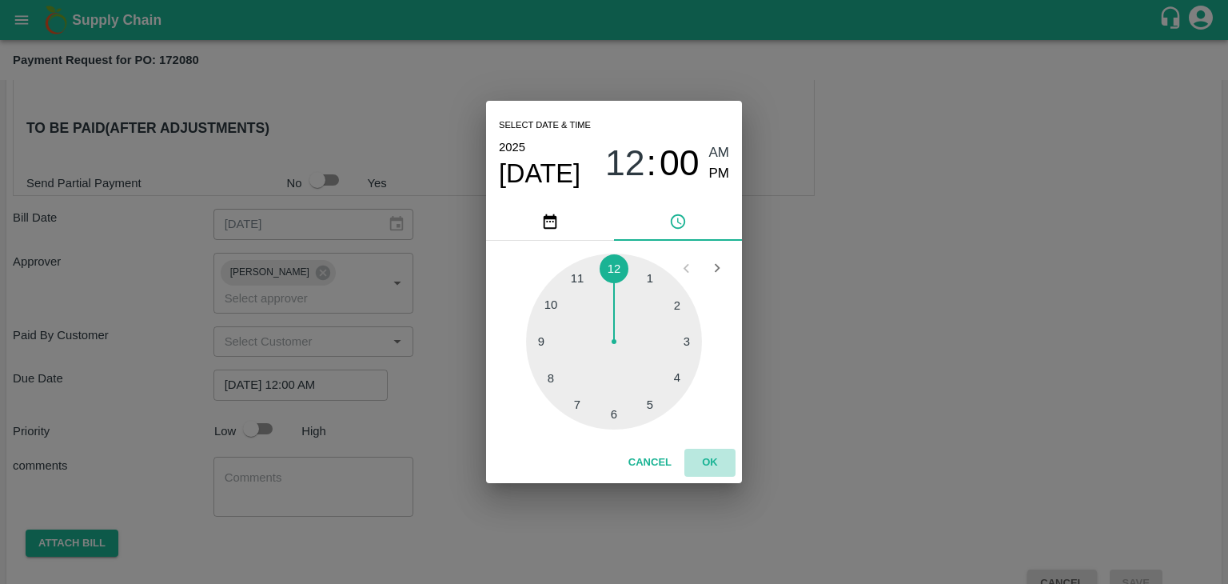
click at [705, 473] on button "OK" at bounding box center [710, 463] width 51 height 28
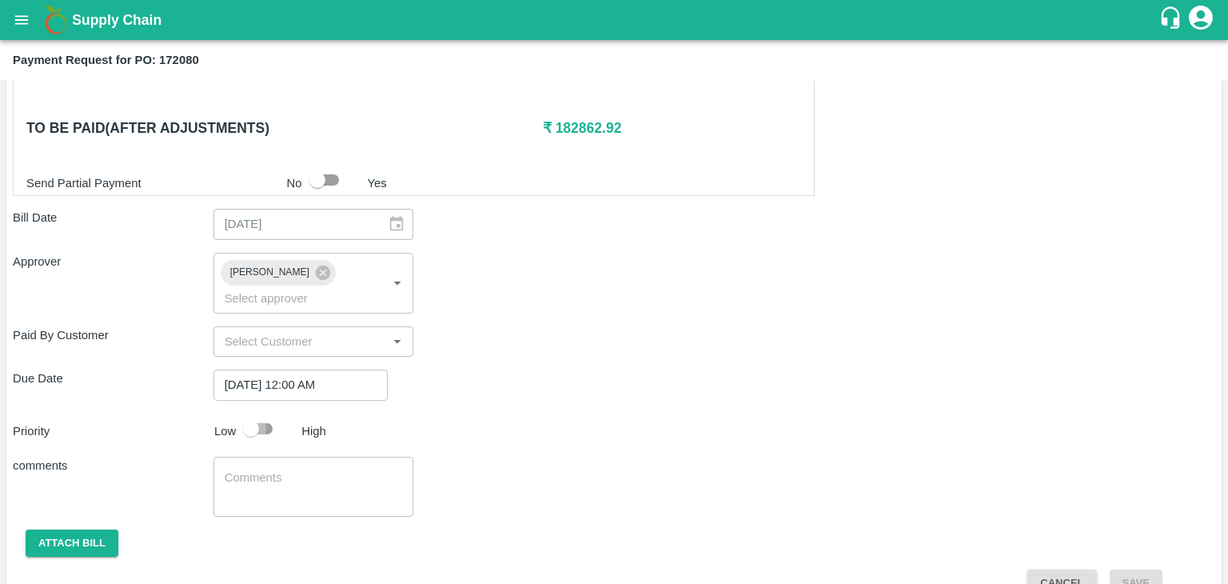
click at [270, 413] on input "checkbox" at bounding box center [251, 428] width 91 height 30
checkbox input "true"
click at [283, 469] on textarea at bounding box center [314, 486] width 178 height 34
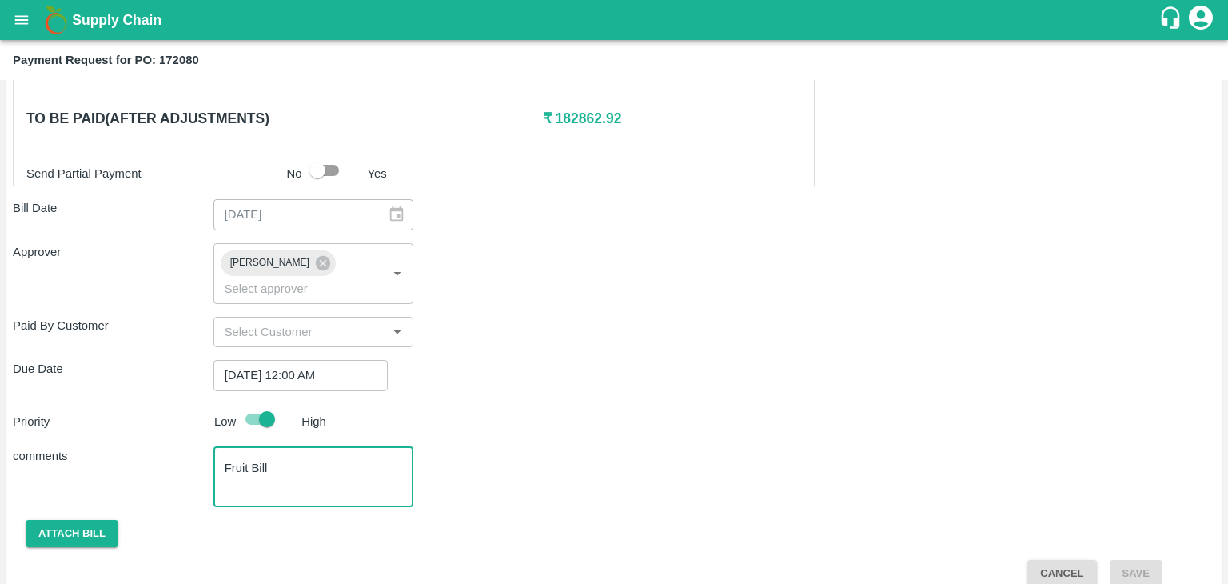
type textarea "Fruit Bill"
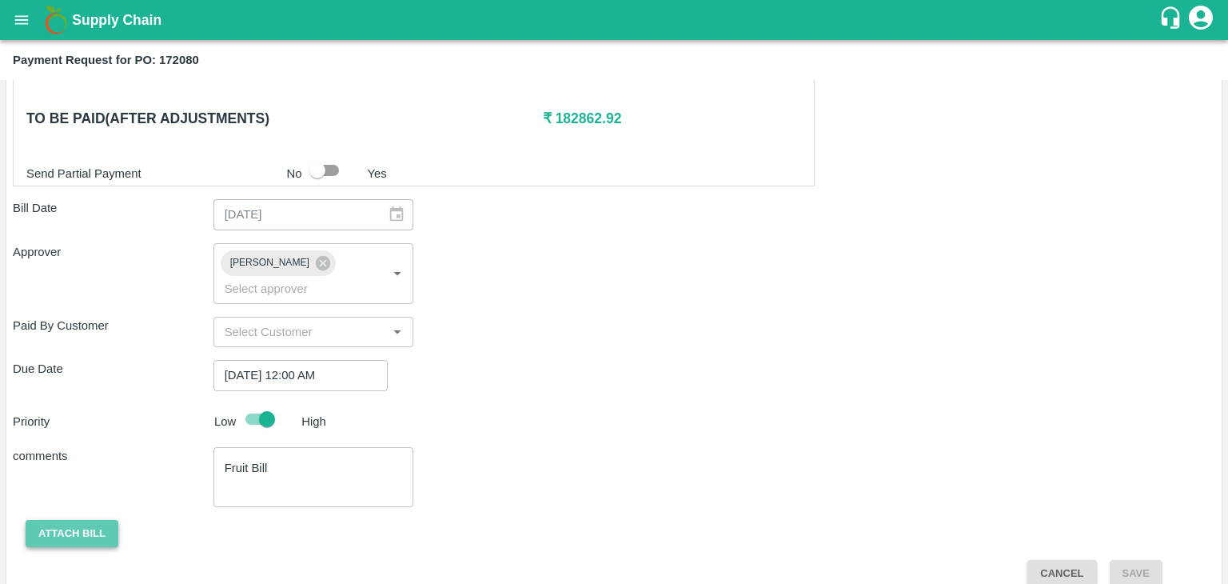
click at [57, 520] on button "Attach bill" at bounding box center [72, 534] width 93 height 28
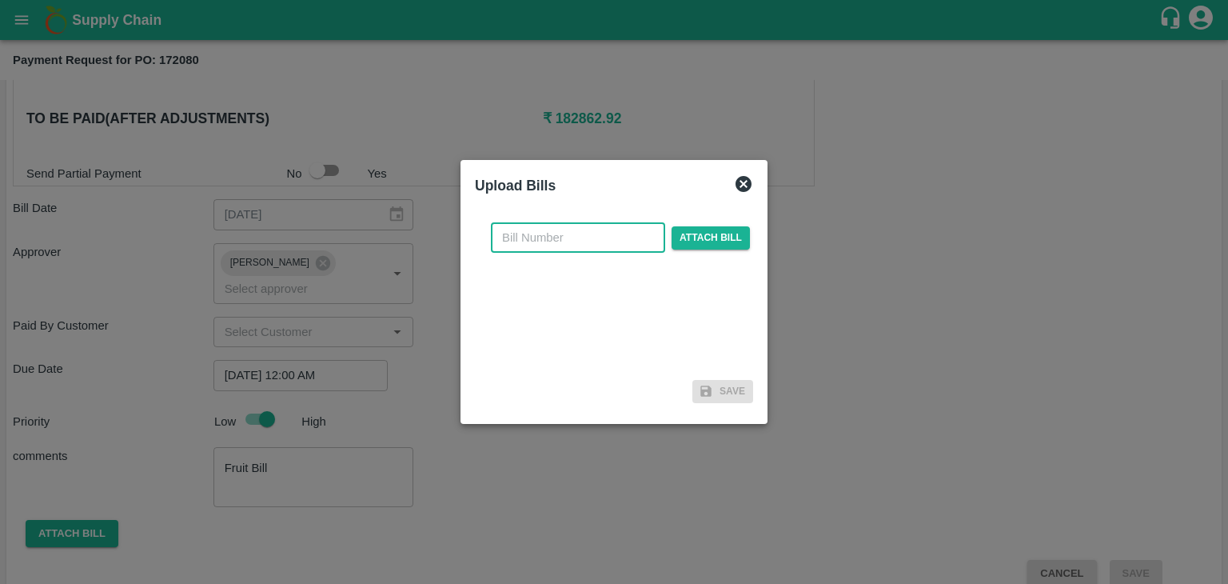
click at [565, 240] on input "text" at bounding box center [578, 237] width 174 height 30
click at [595, 228] on input "Safal-497" at bounding box center [578, 237] width 174 height 30
type input "Safal-547"
click at [691, 227] on span "Attach bill" at bounding box center [711, 237] width 78 height 23
click at [0, 0] on input "Attach bill" at bounding box center [0, 0] width 0 height 0
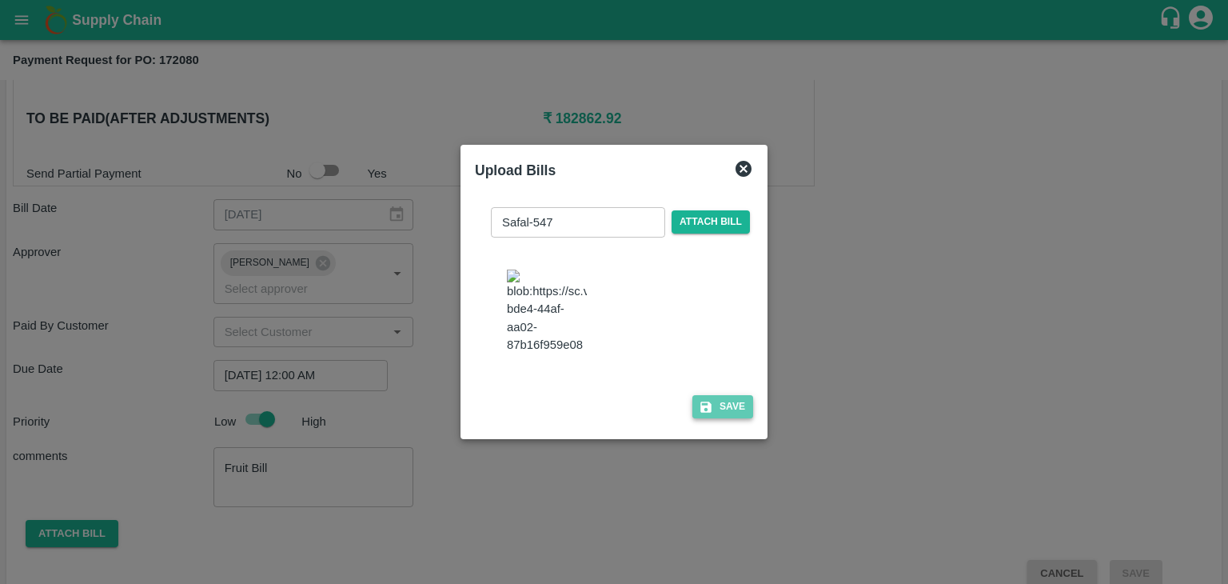
click at [714, 412] on button "Save" at bounding box center [723, 406] width 61 height 23
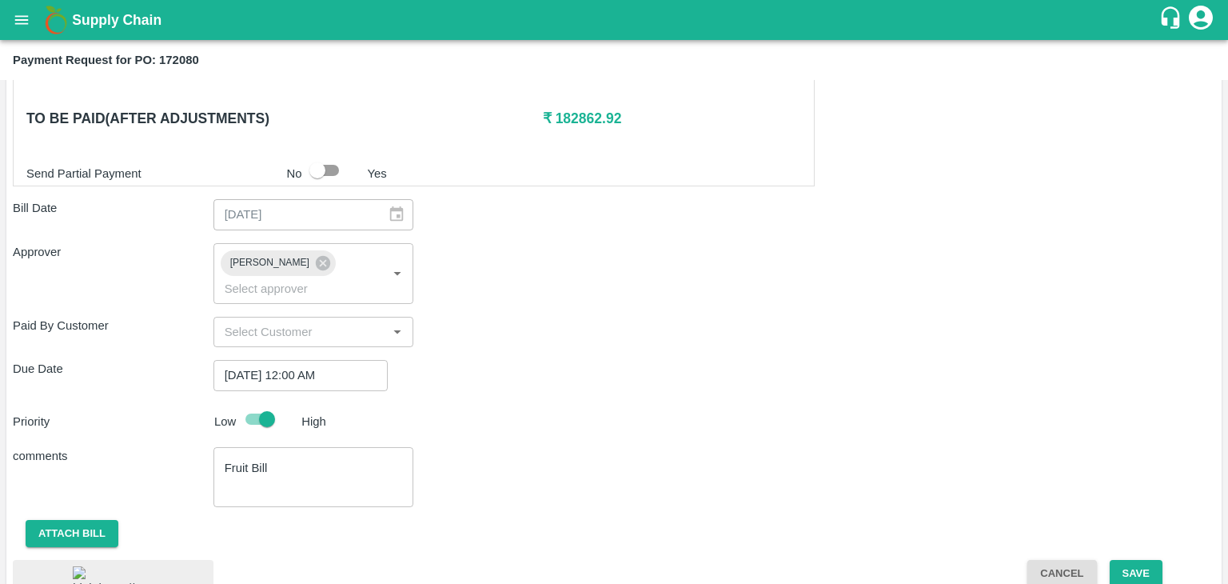
scroll to position [825, 0]
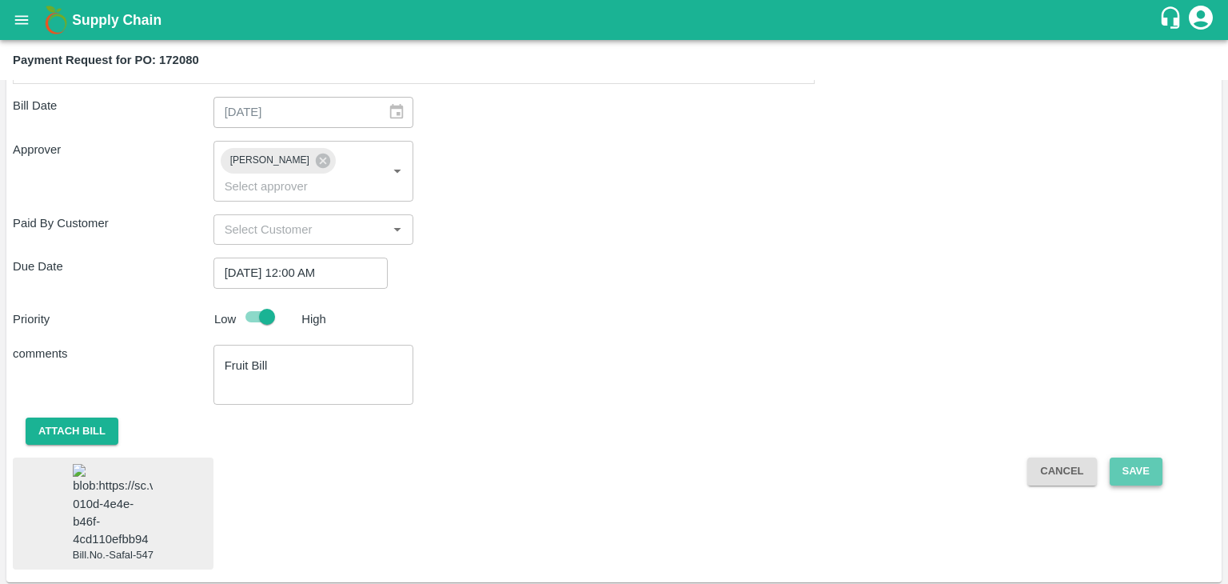
click at [1148, 457] on button "Save" at bounding box center [1136, 471] width 53 height 28
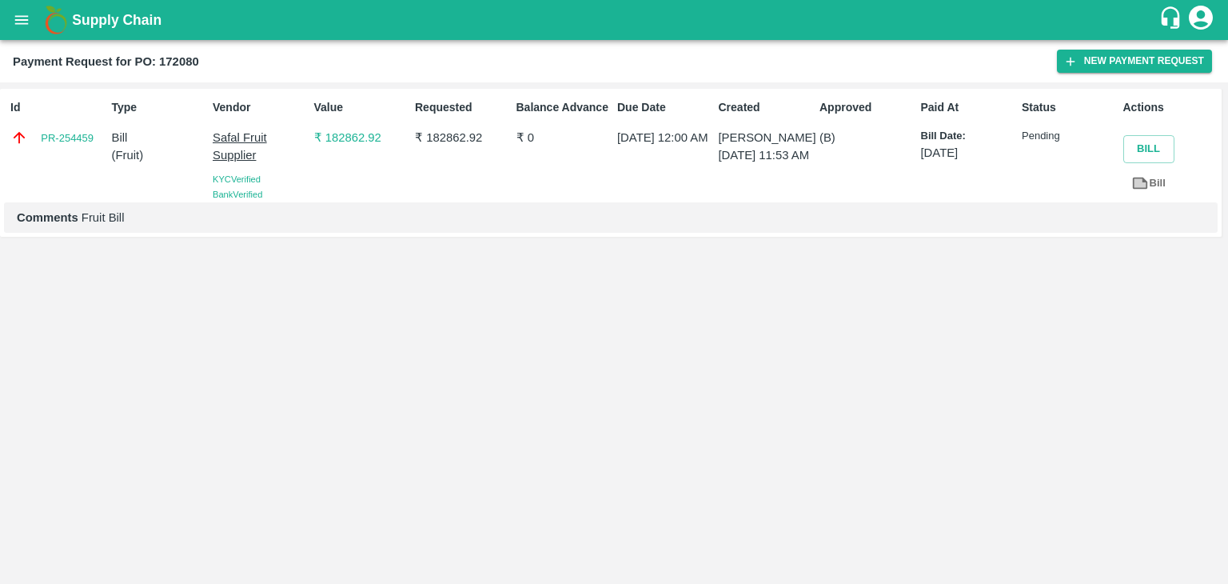
click at [22, 20] on icon "open drawer" at bounding box center [22, 19] width 14 height 9
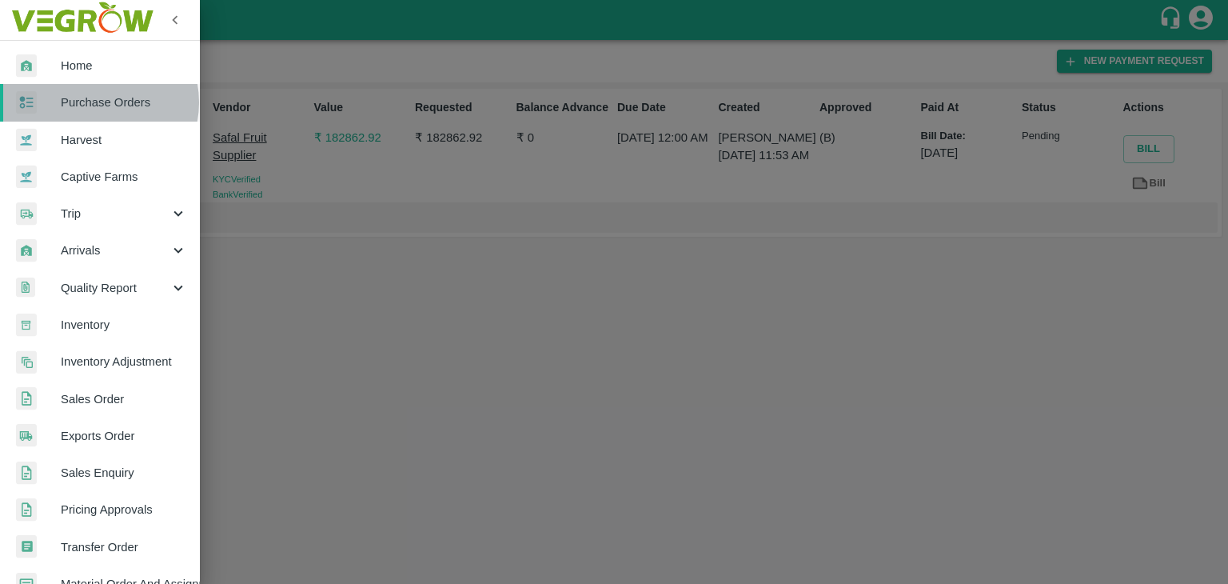
click at [93, 102] on span "Purchase Orders" at bounding box center [124, 103] width 126 height 18
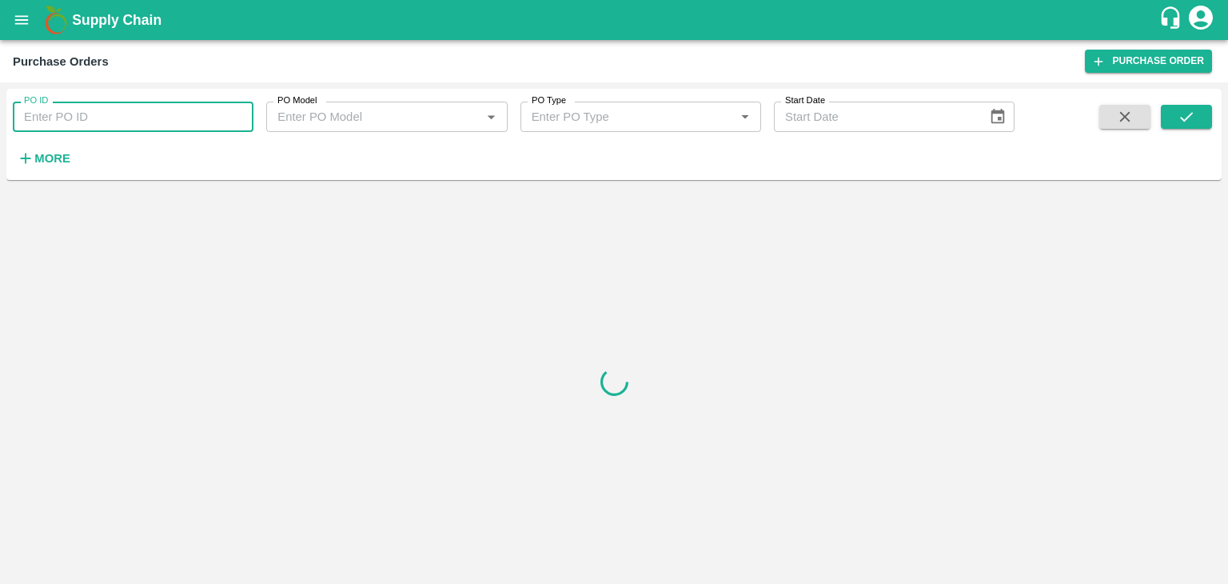
click at [152, 113] on input "PO ID" at bounding box center [133, 117] width 241 height 30
paste input "171780"
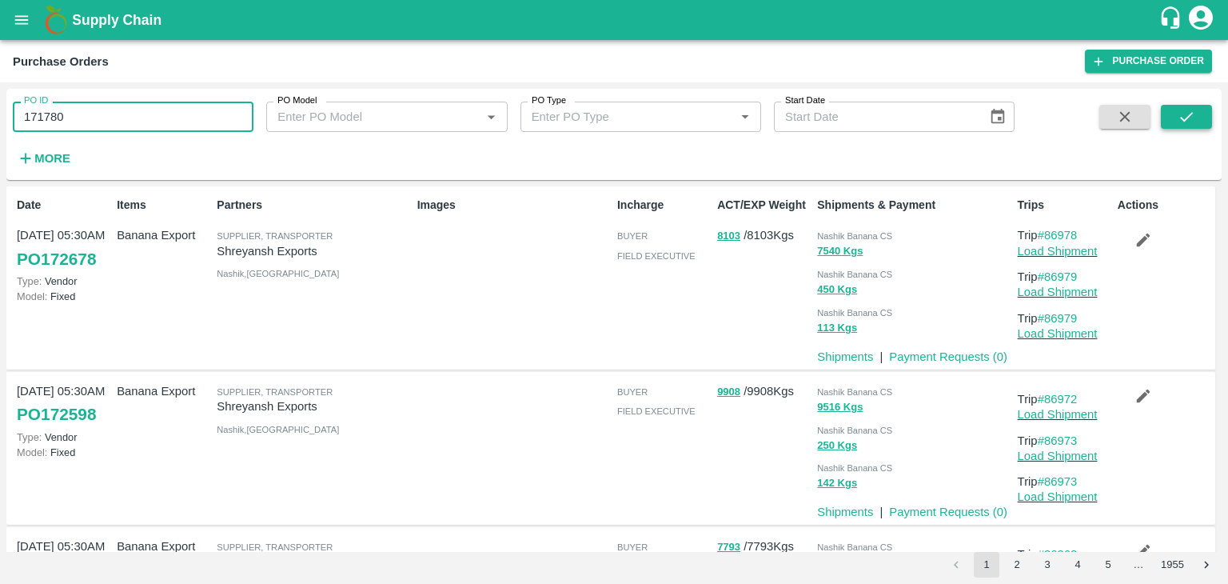
type input "171780"
click at [1206, 117] on button "submit" at bounding box center [1186, 117] width 51 height 24
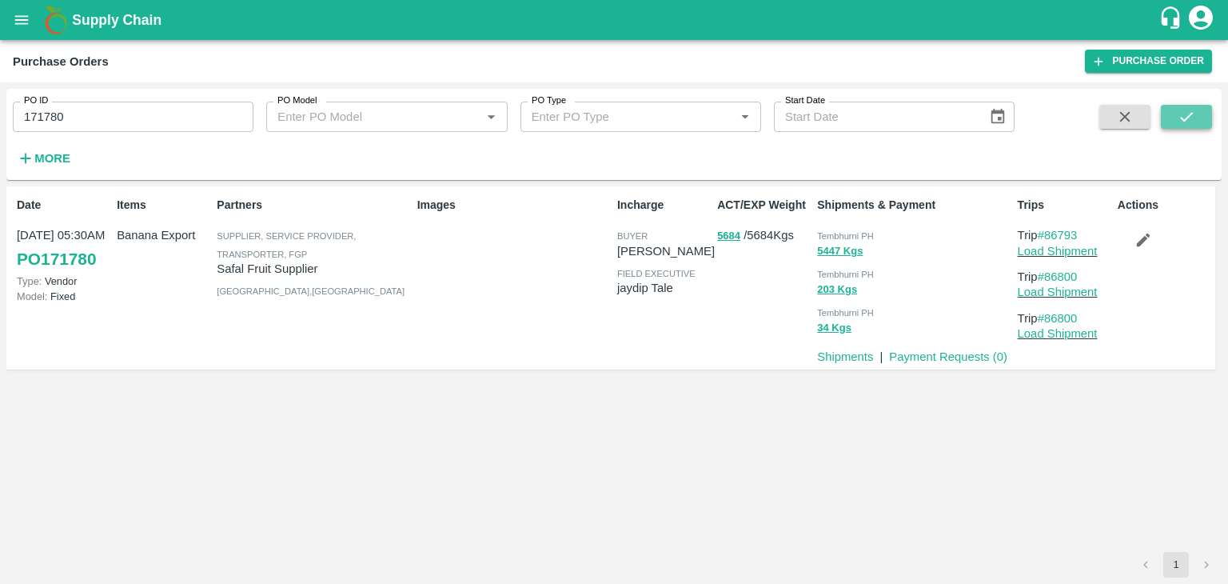
click at [1206, 117] on button "submit" at bounding box center [1186, 117] width 51 height 24
click at [952, 355] on link "Payment Requests ( 0 )" at bounding box center [948, 356] width 118 height 13
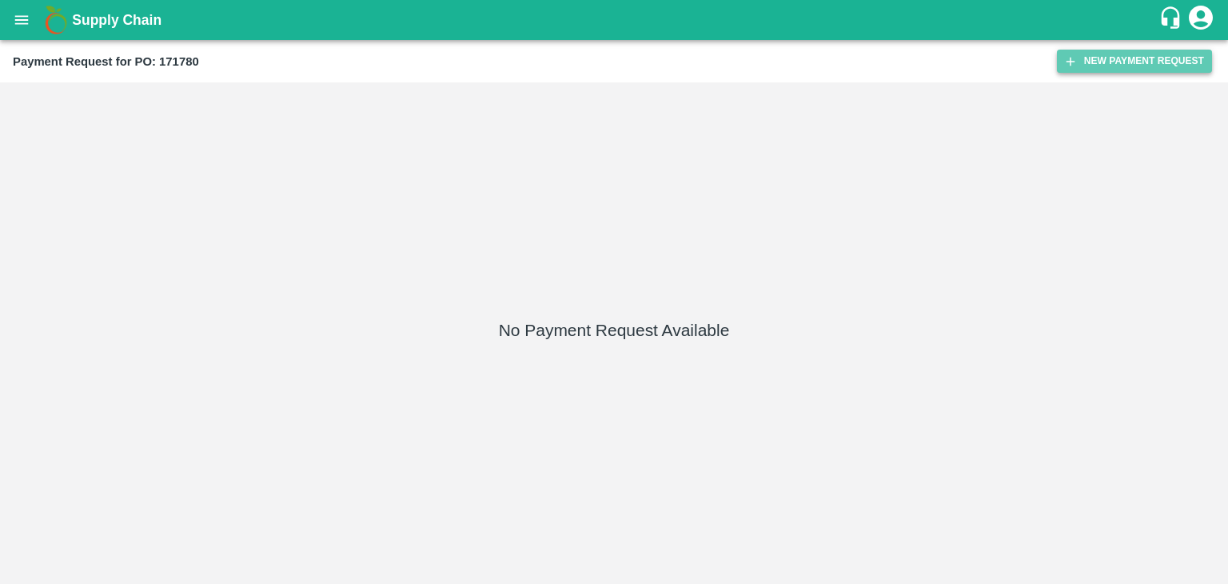
click at [1100, 64] on button "New Payment Request" at bounding box center [1134, 61] width 155 height 23
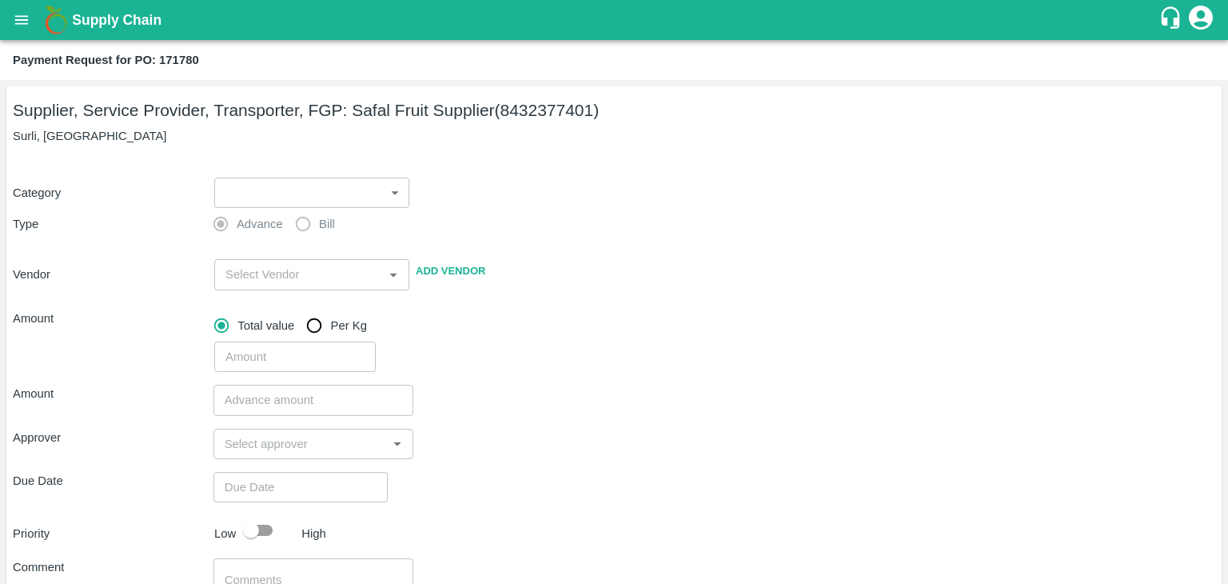
click at [230, 211] on label "Advance" at bounding box center [244, 224] width 78 height 32
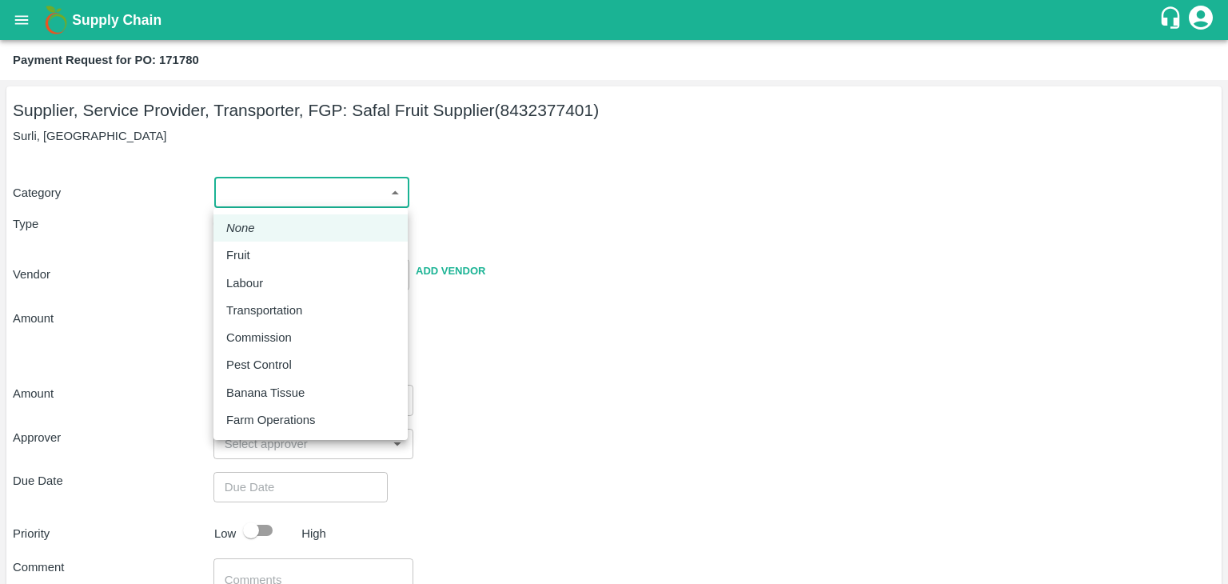
click at [238, 202] on body "Supply Chain Payment Request for PO: 171780 Supplier, Service Provider, Transpo…" at bounding box center [614, 292] width 1228 height 584
click at [250, 257] on div "Fruit" at bounding box center [242, 255] width 32 height 18
type input "1"
type input "Safal Fruit Supplier - 8432377401(Supplier, Service Provider, Transporter, FGP)"
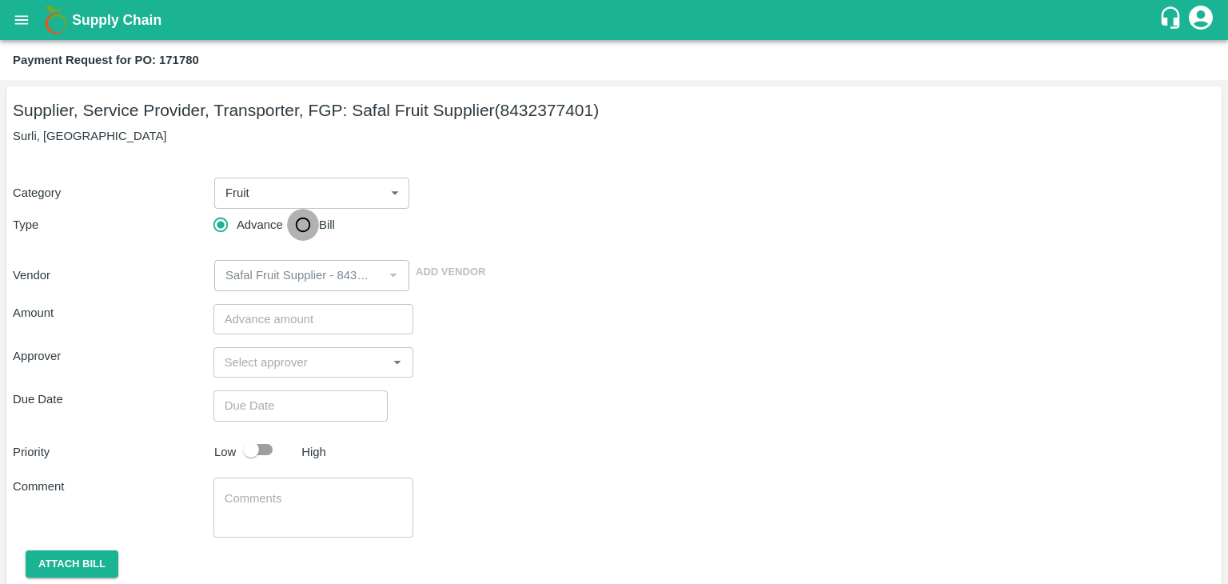
click at [310, 223] on input "Bill" at bounding box center [303, 225] width 32 height 32
radio input "true"
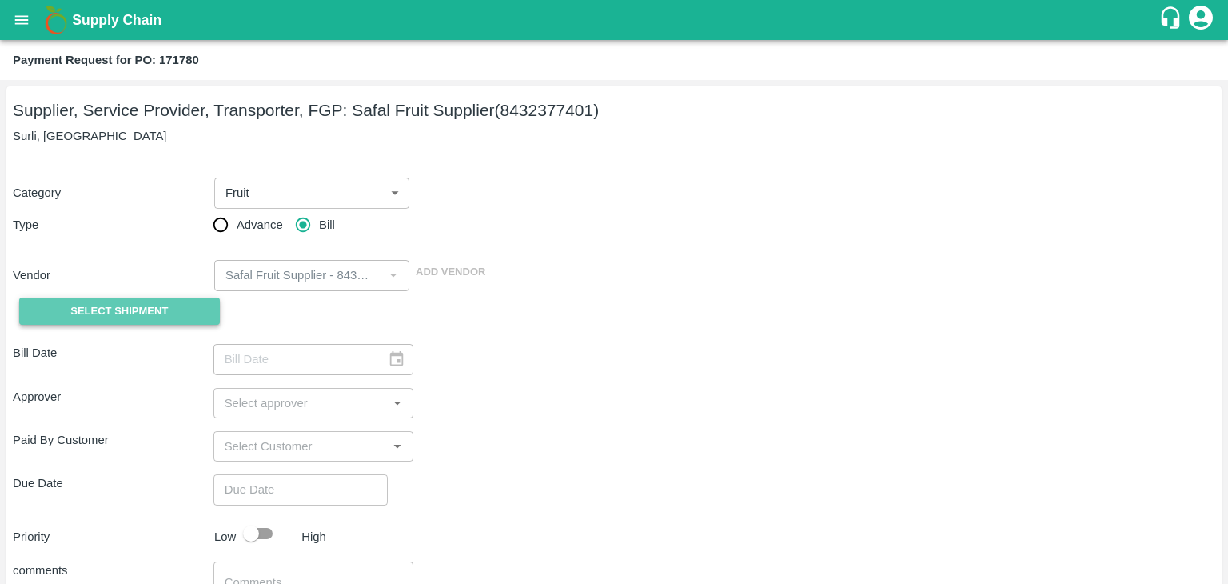
click at [114, 311] on span "Select Shipment" at bounding box center [119, 311] width 98 height 18
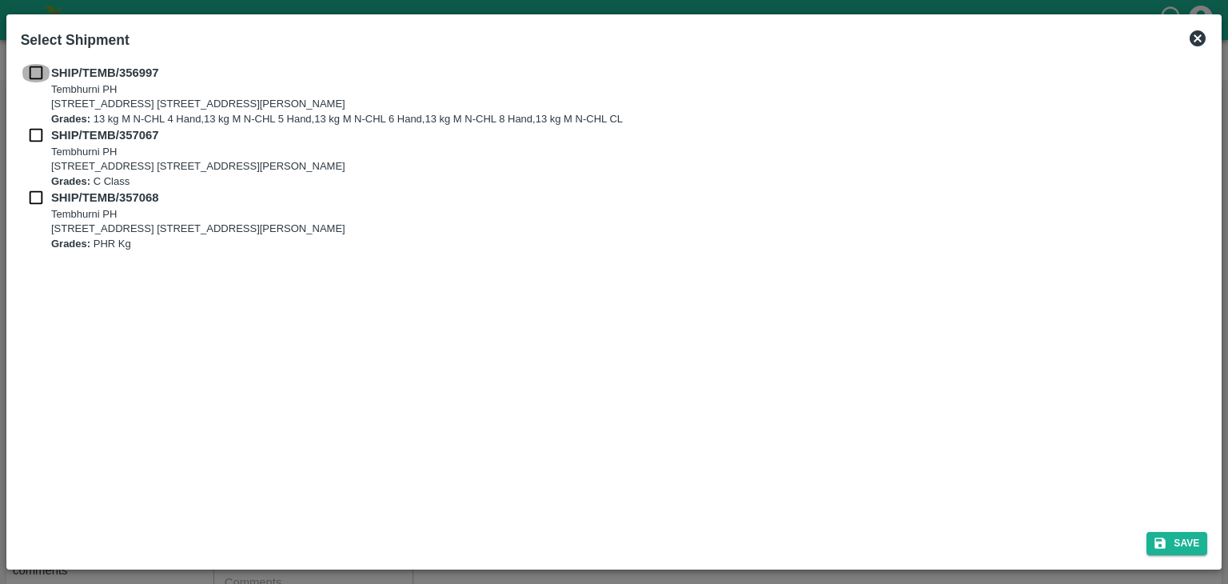
click at [32, 69] on input "checkbox" at bounding box center [36, 73] width 30 height 18
checkbox input "true"
click at [32, 134] on input "checkbox" at bounding box center [36, 135] width 30 height 18
checkbox input "true"
click at [30, 198] on input "checkbox" at bounding box center [36, 198] width 30 height 18
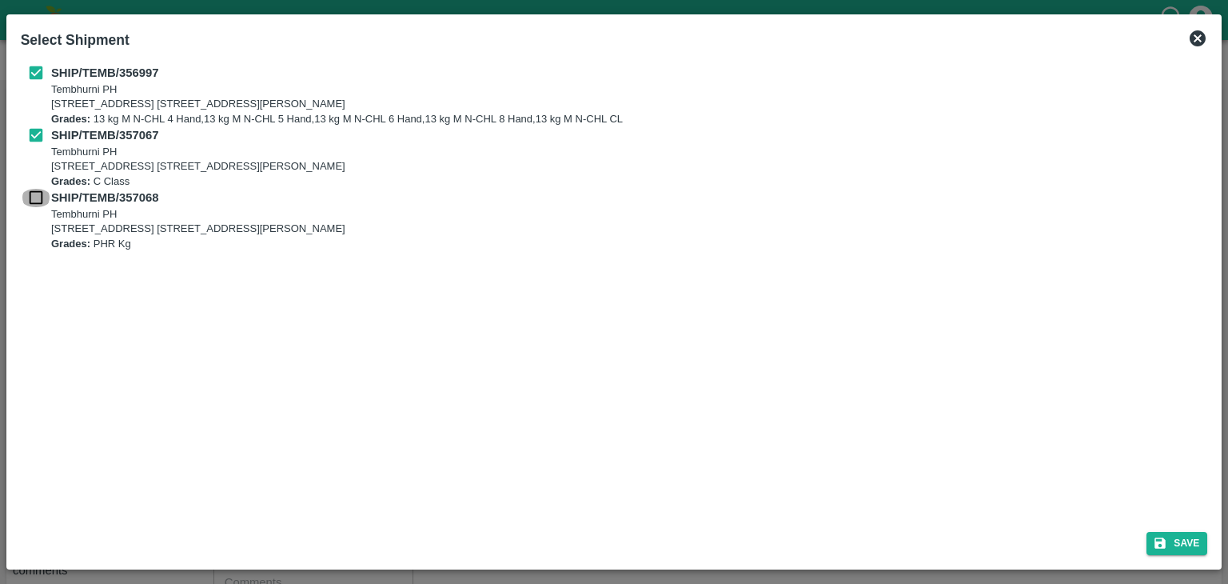
checkbox input "true"
click at [1187, 542] on button "Save" at bounding box center [1177, 543] width 61 height 23
type input "[DATE]"
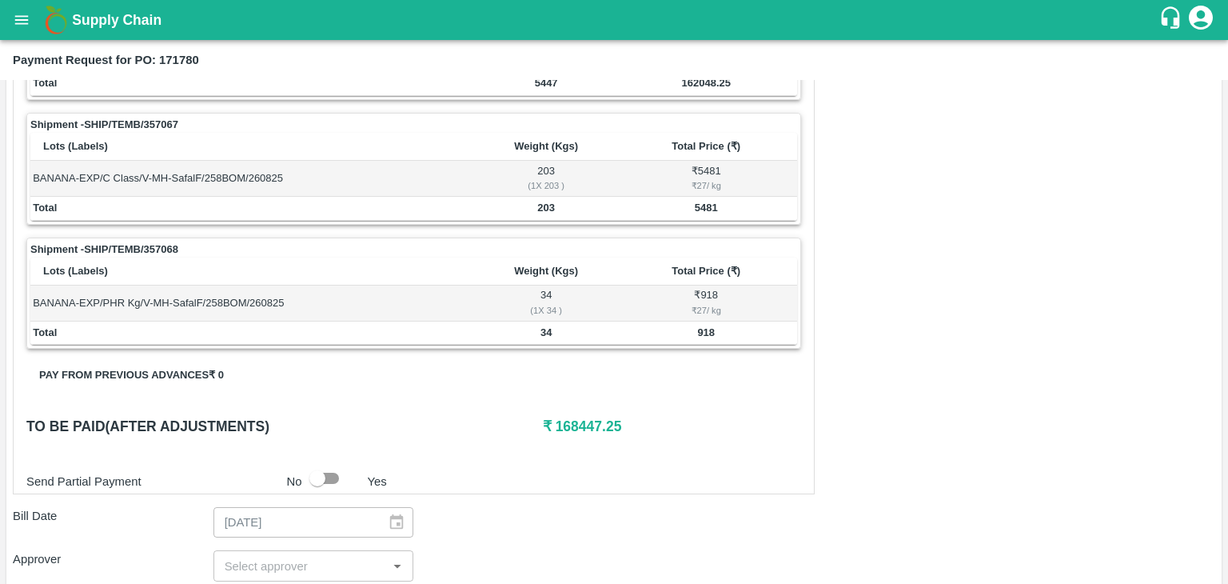
scroll to position [784, 0]
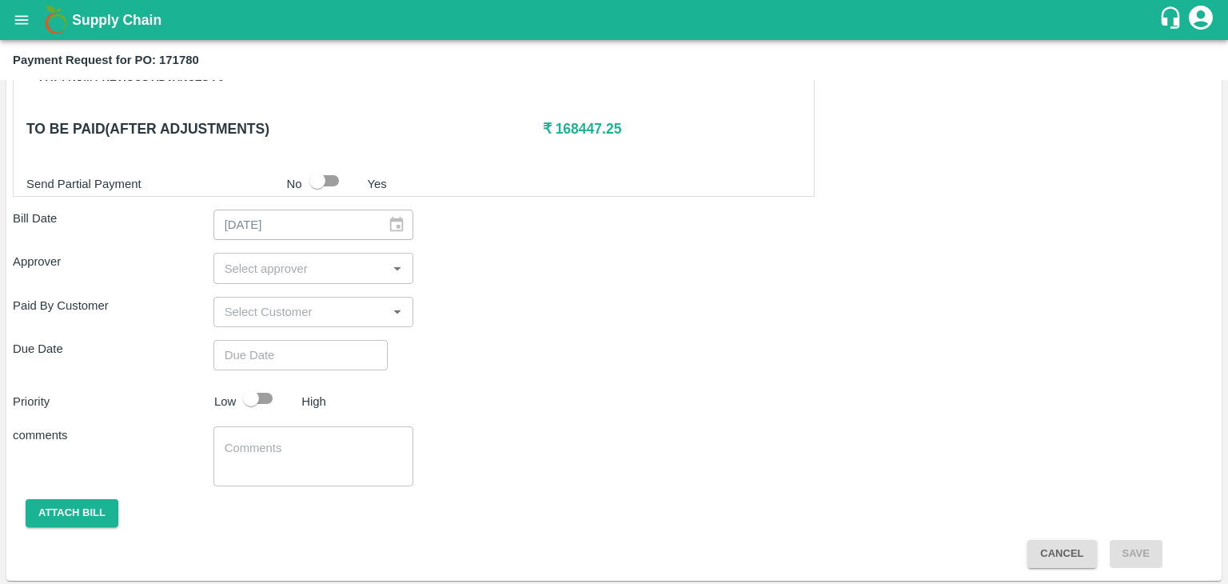
click at [277, 273] on input "input" at bounding box center [300, 267] width 165 height 21
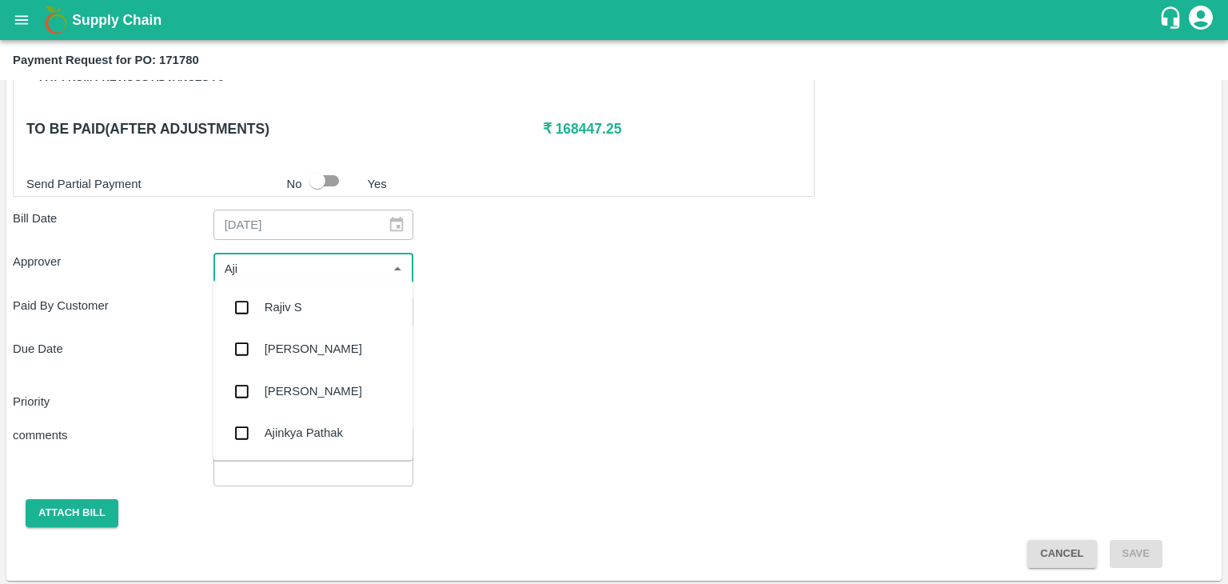
type input "Ajit"
click at [292, 301] on div "[PERSON_NAME]" at bounding box center [314, 307] width 98 height 18
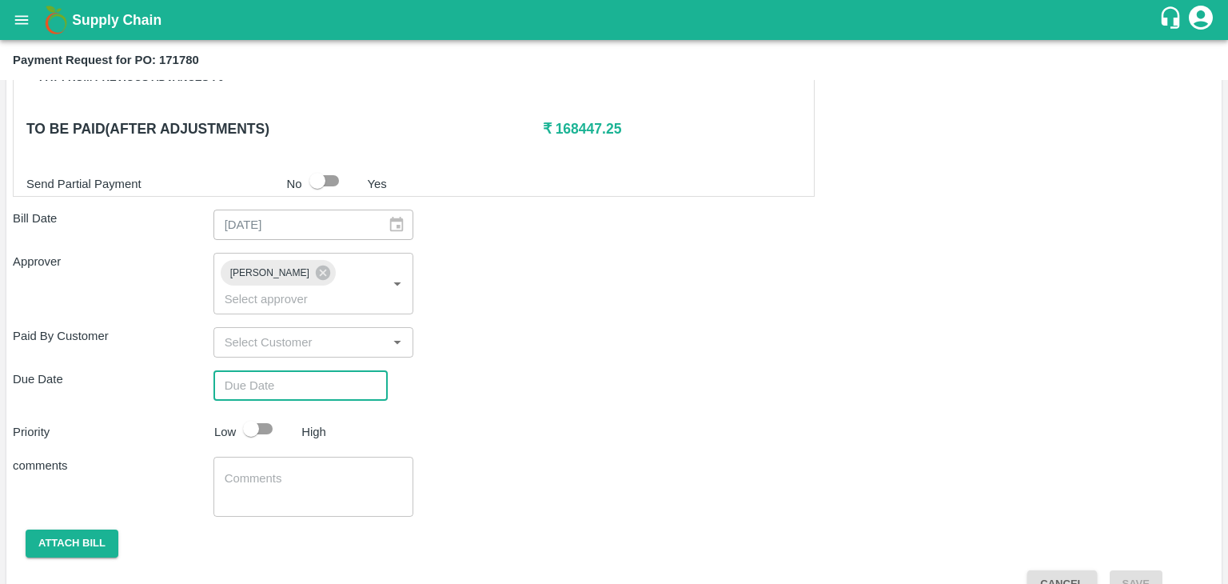
type input "DD/MM/YYYY hh:mm aa"
click at [315, 370] on input "DD/MM/YYYY hh:mm aa" at bounding box center [295, 385] width 163 height 30
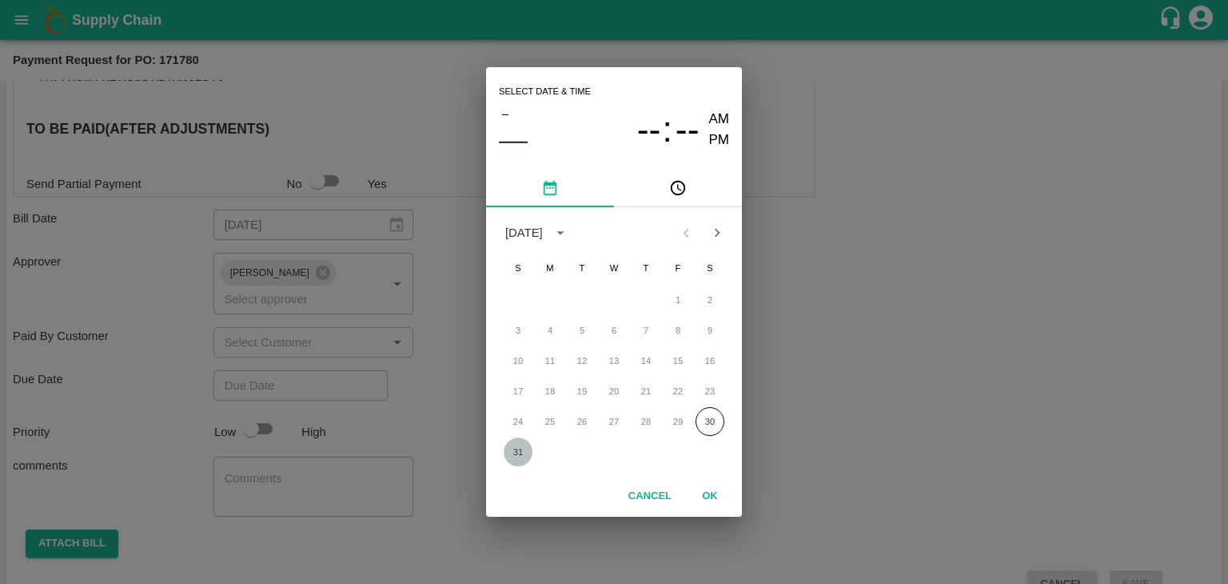
click at [515, 454] on button "31" at bounding box center [518, 451] width 29 height 29
type input "[DATE] 12:00 AM"
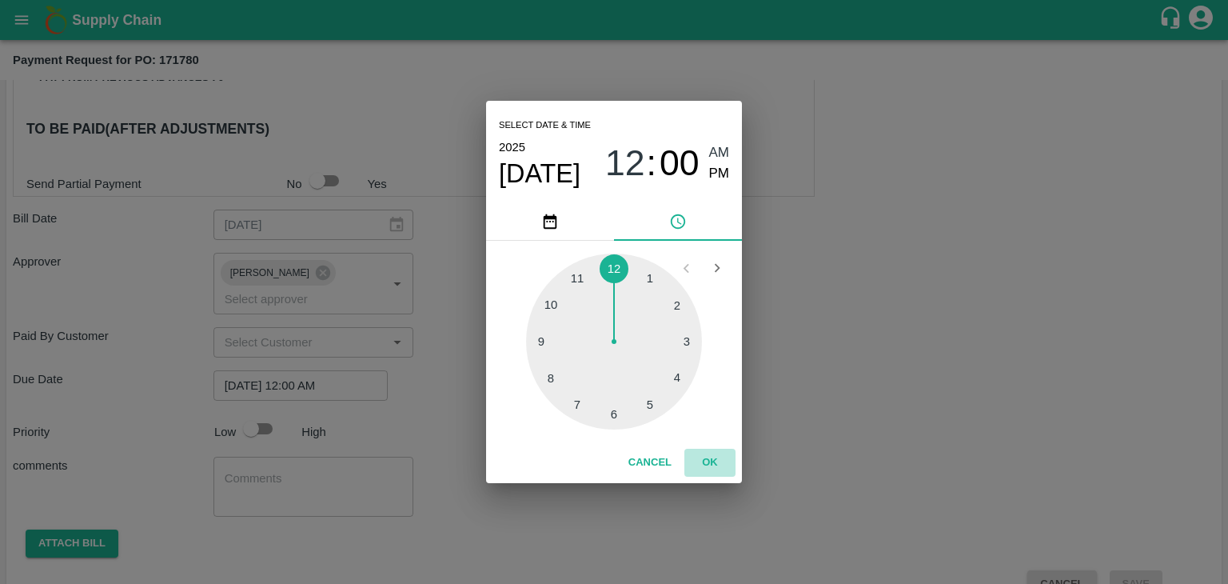
click at [712, 465] on button "OK" at bounding box center [710, 463] width 51 height 28
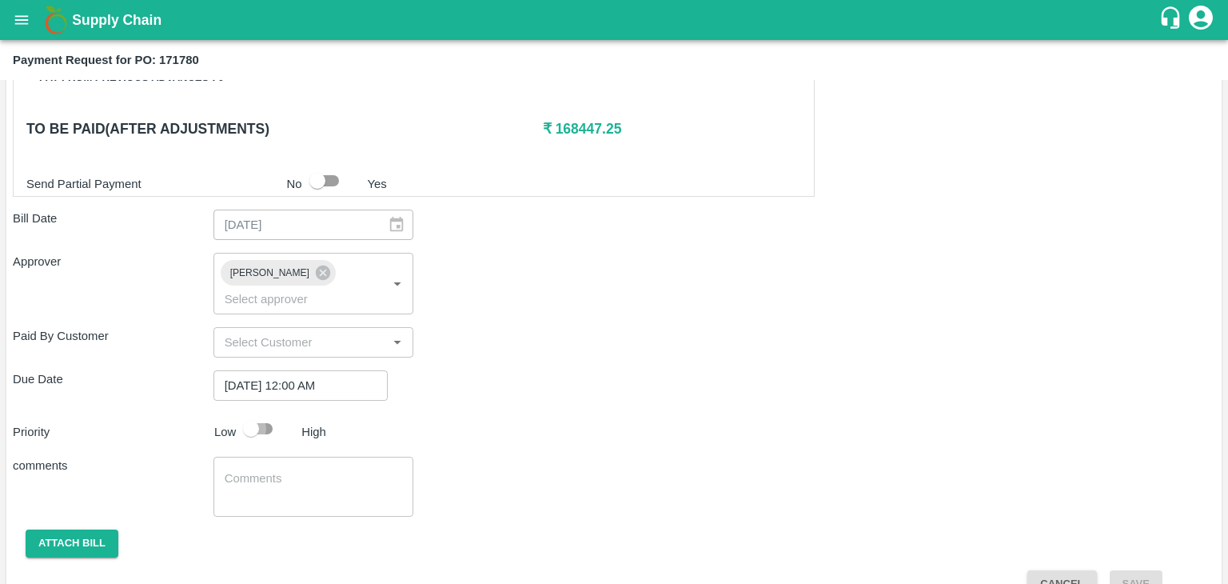
click at [273, 413] on input "checkbox" at bounding box center [251, 428] width 91 height 30
checkbox input "true"
click at [291, 470] on textarea at bounding box center [314, 487] width 178 height 34
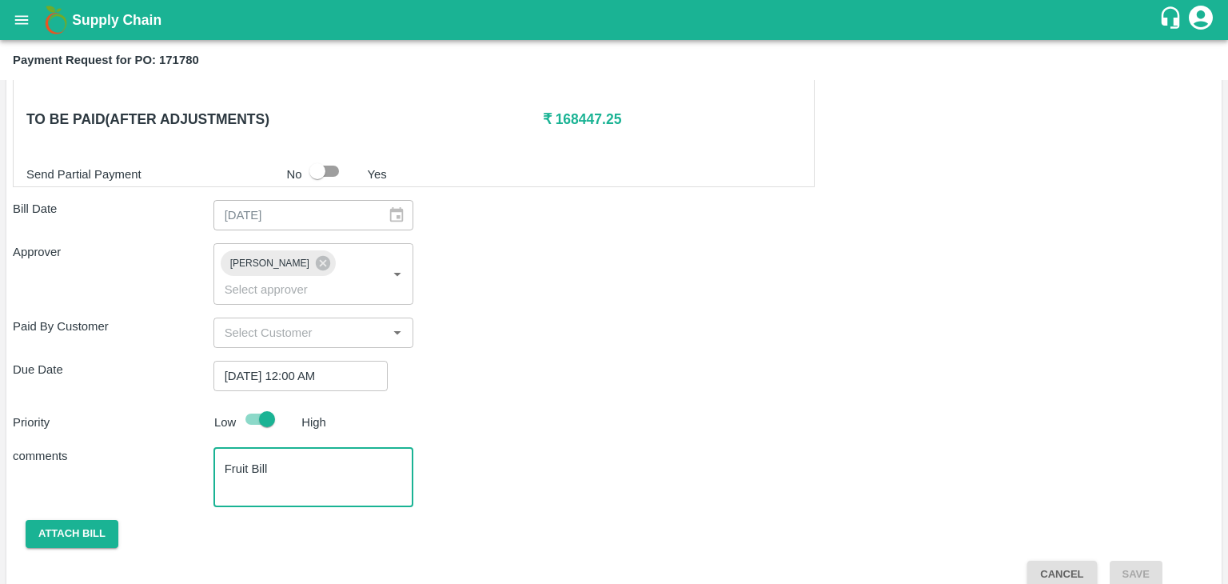
type textarea "Fruit Bill"
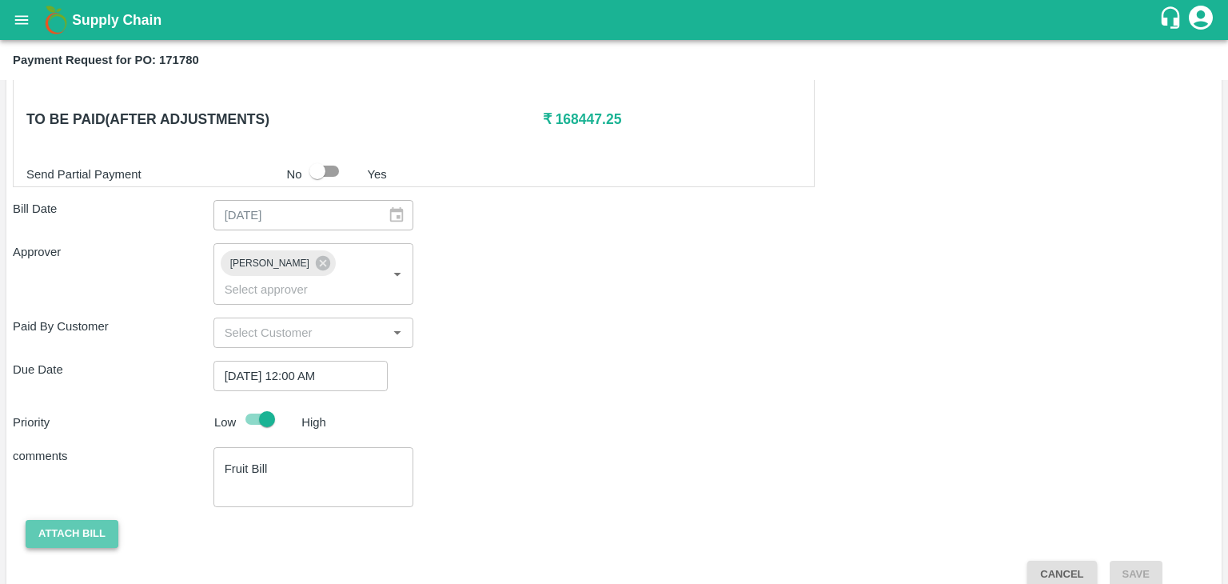
click at [58, 520] on button "Attach bill" at bounding box center [72, 534] width 93 height 28
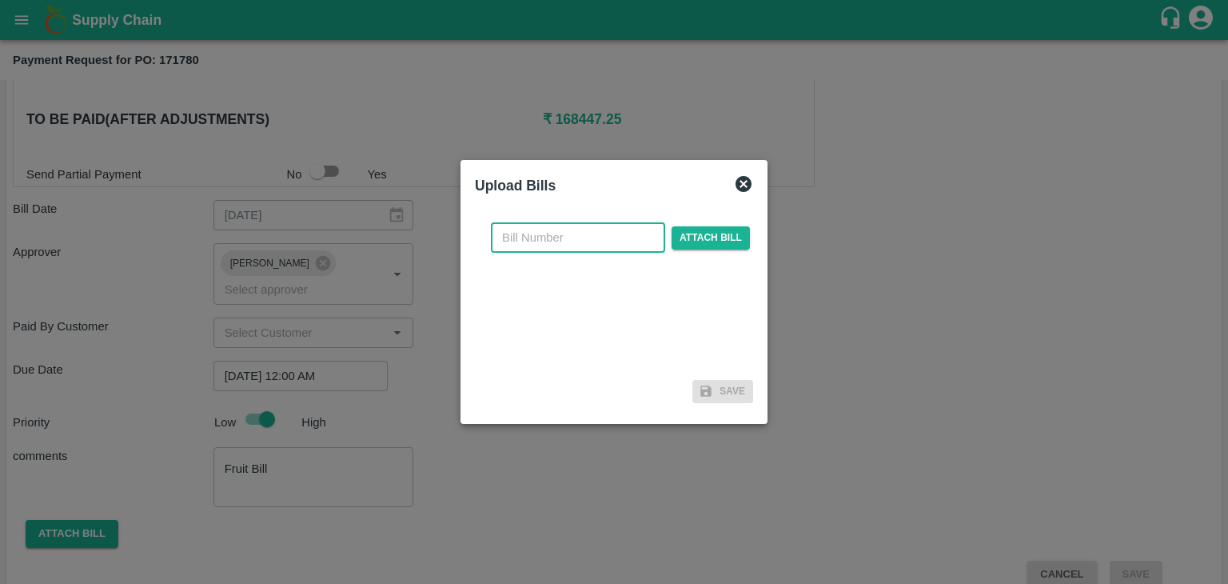
click at [585, 238] on input "text" at bounding box center [578, 237] width 174 height 30
click at [593, 242] on input "Safal-495" at bounding box center [578, 237] width 174 height 30
type input "Safal-545"
drag, startPoint x: 773, startPoint y: 233, endPoint x: 720, endPoint y: 234, distance: 53.6
click at [720, 234] on div "Upload Bills Safal-545 ​ Attach bill Save" at bounding box center [614, 292] width 1228 height 584
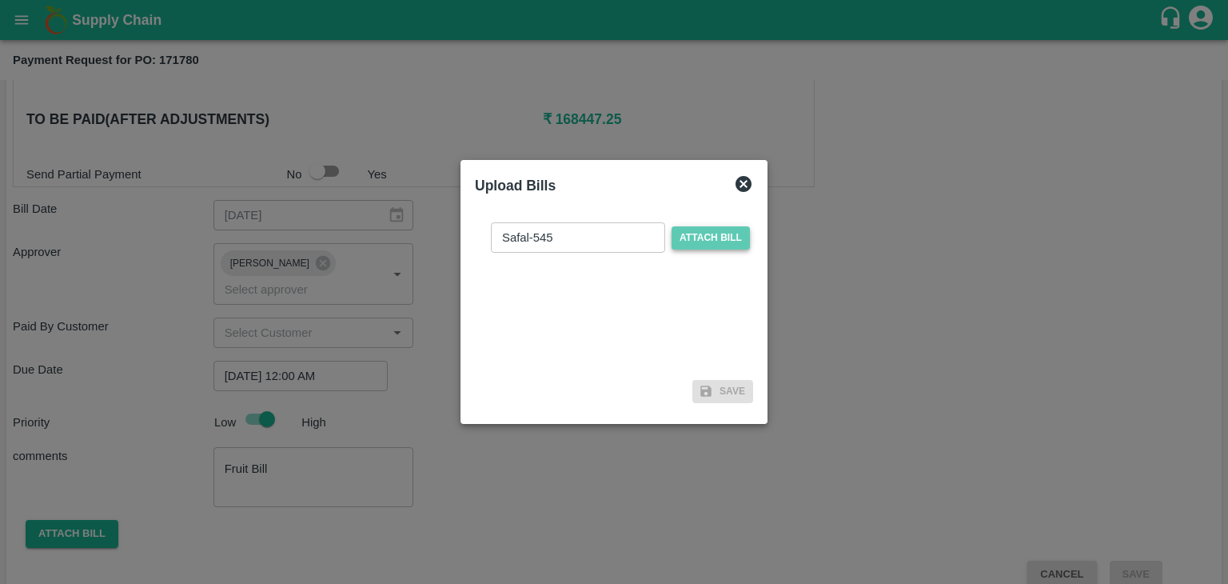
click at [720, 234] on span "Attach bill" at bounding box center [711, 237] width 78 height 23
click at [0, 0] on input "Attach bill" at bounding box center [0, 0] width 0 height 0
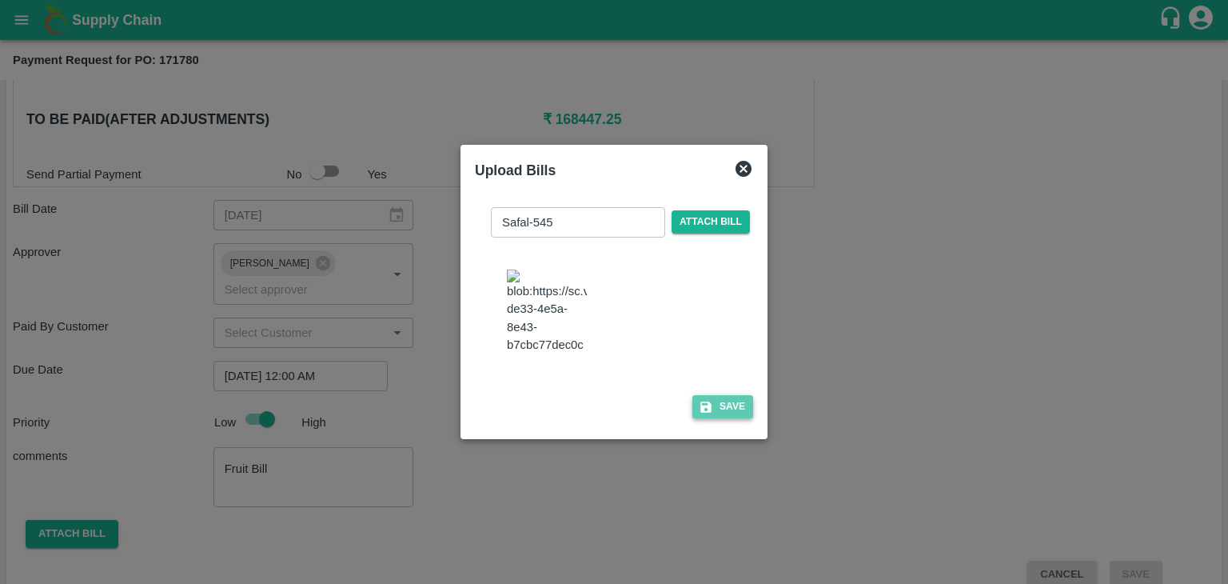
click at [724, 408] on button "Save" at bounding box center [723, 406] width 61 height 23
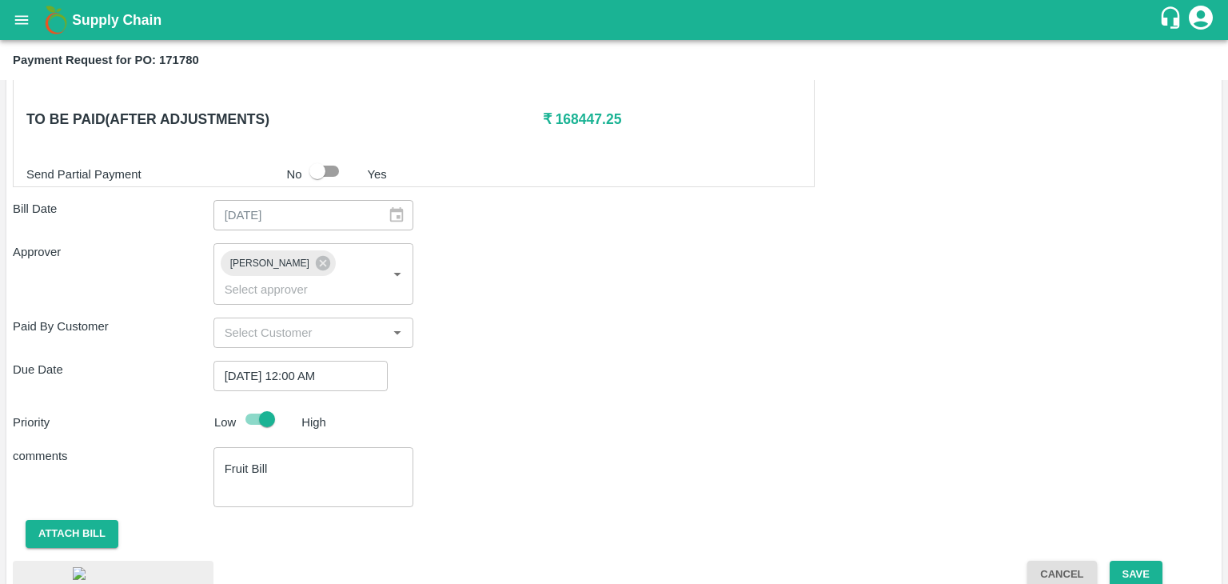
scroll to position [899, 0]
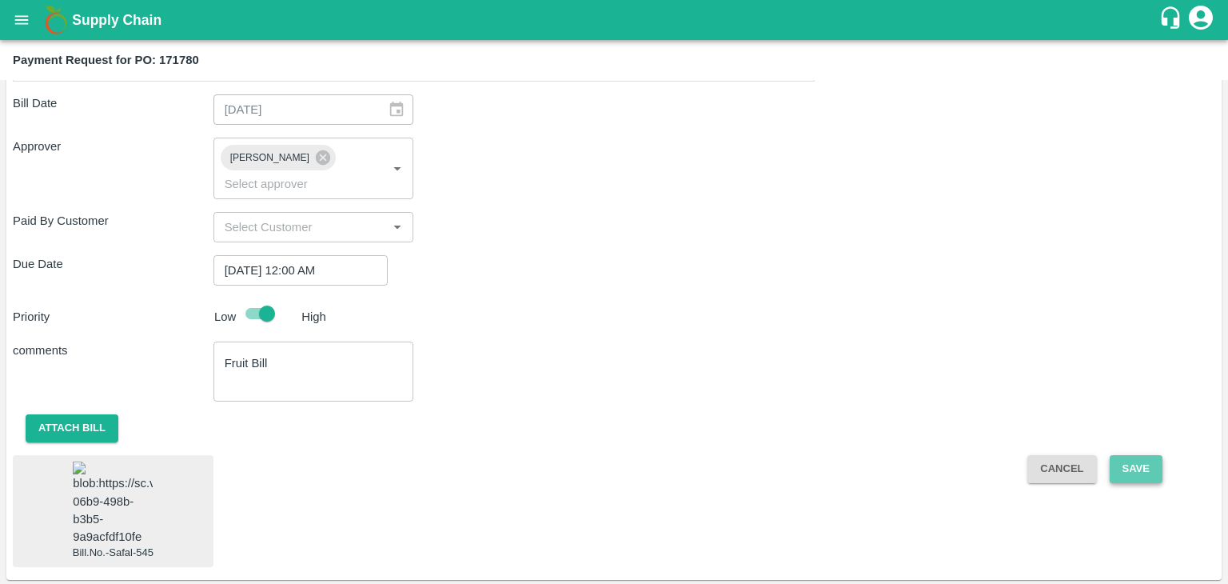
click at [1149, 455] on button "Save" at bounding box center [1136, 469] width 53 height 28
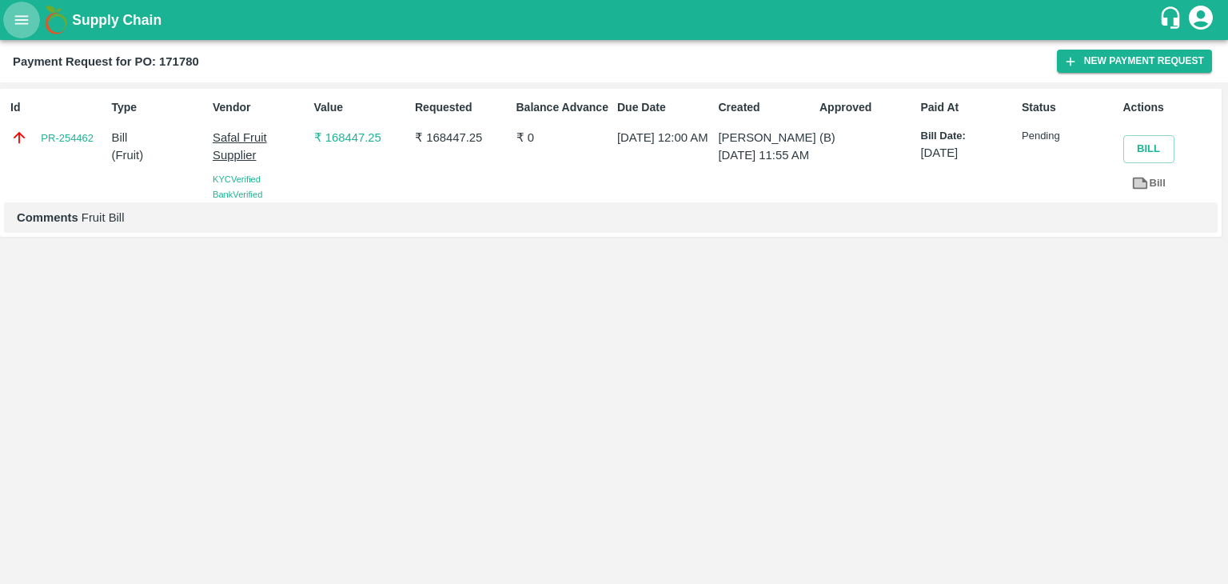
click at [26, 17] on icon "open drawer" at bounding box center [22, 19] width 14 height 9
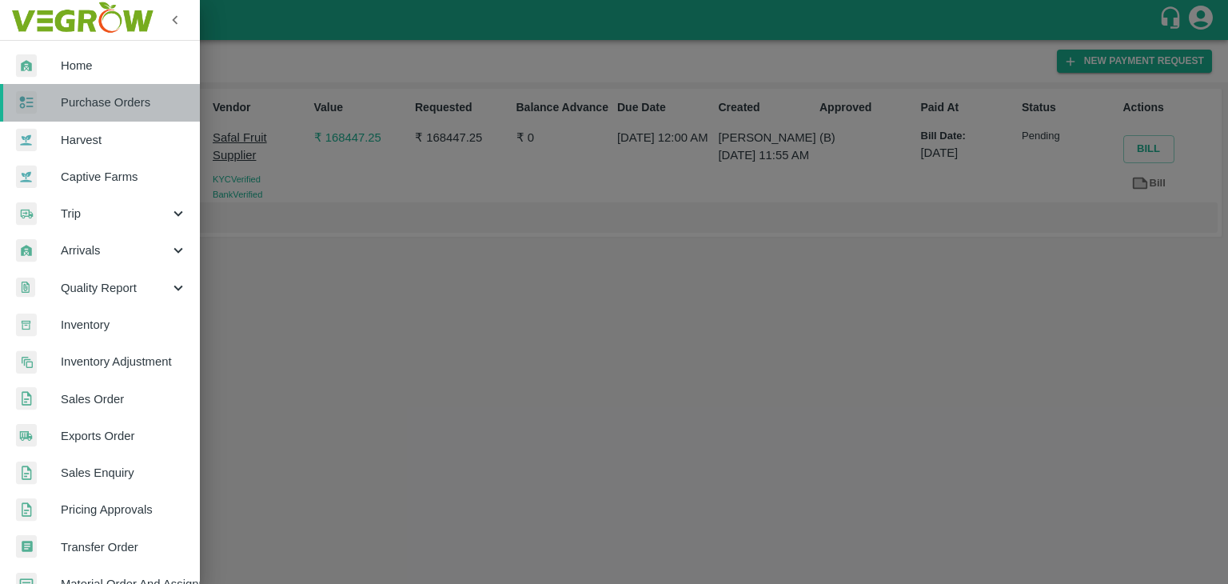
click at [106, 99] on span "Purchase Orders" at bounding box center [124, 103] width 126 height 18
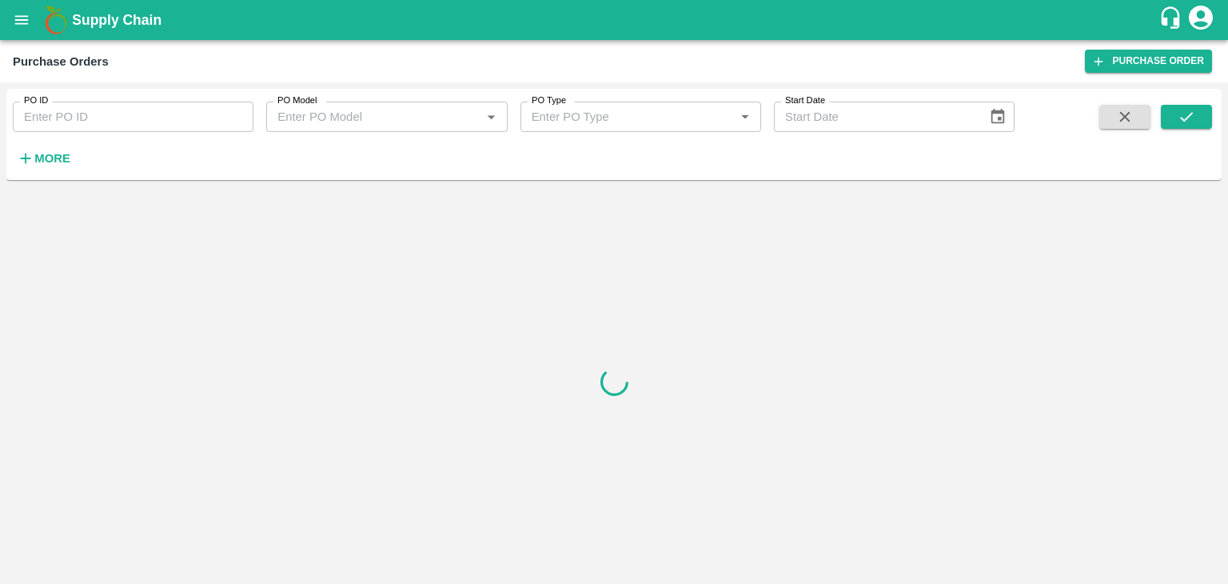
click at [153, 111] on input "PO ID" at bounding box center [133, 117] width 241 height 30
paste input "171571"
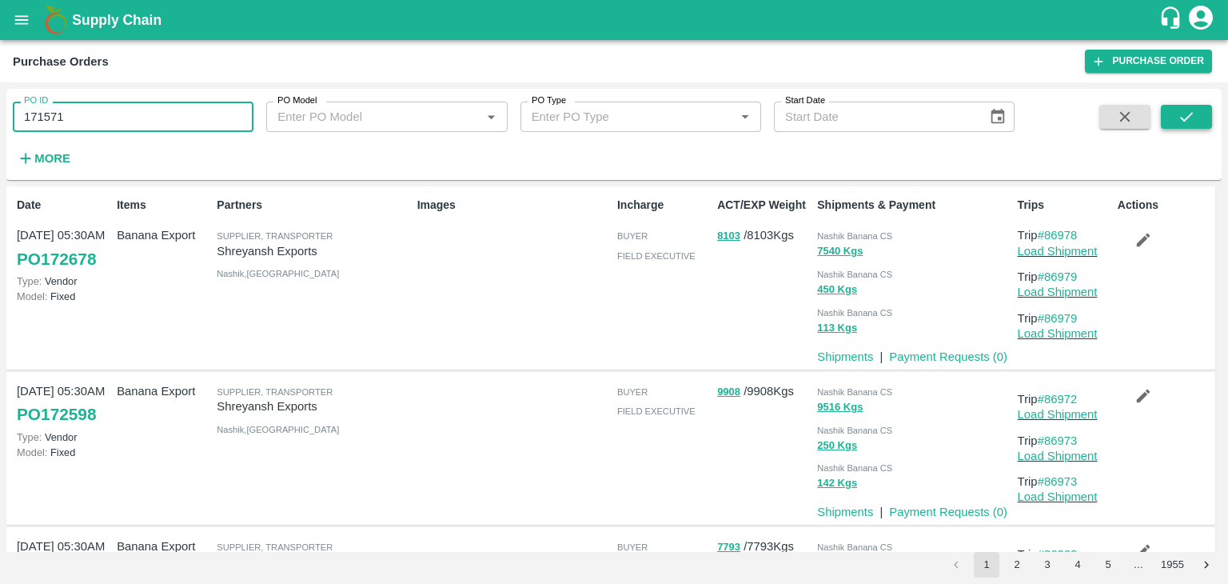
type input "171571"
click at [1172, 122] on button "submit" at bounding box center [1186, 117] width 51 height 24
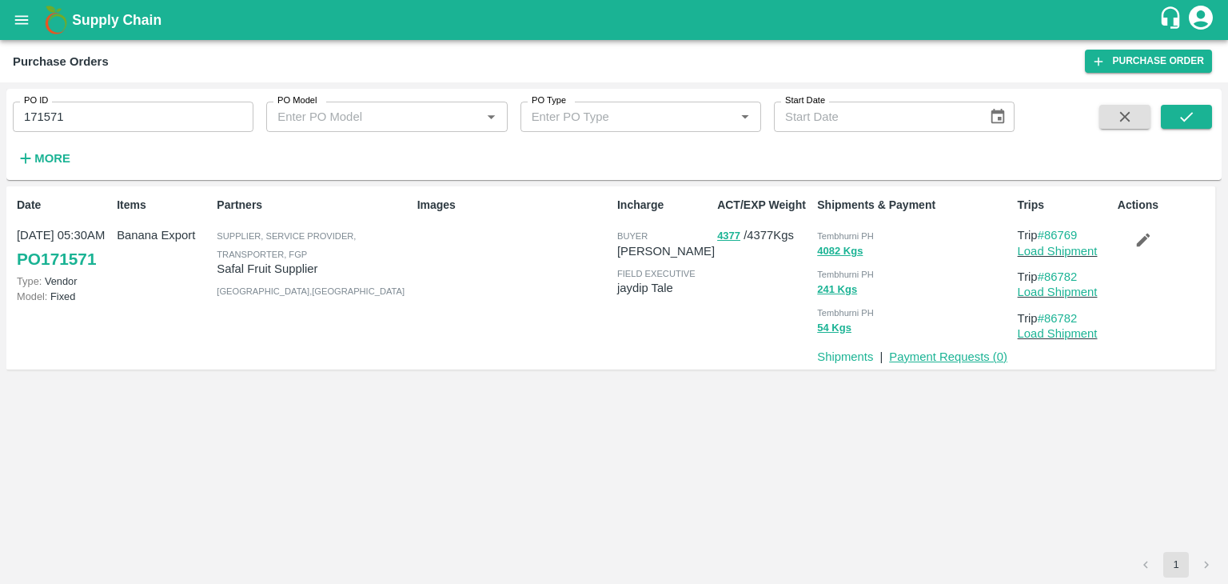
click at [924, 362] on link "Payment Requests ( 0 )" at bounding box center [948, 356] width 118 height 13
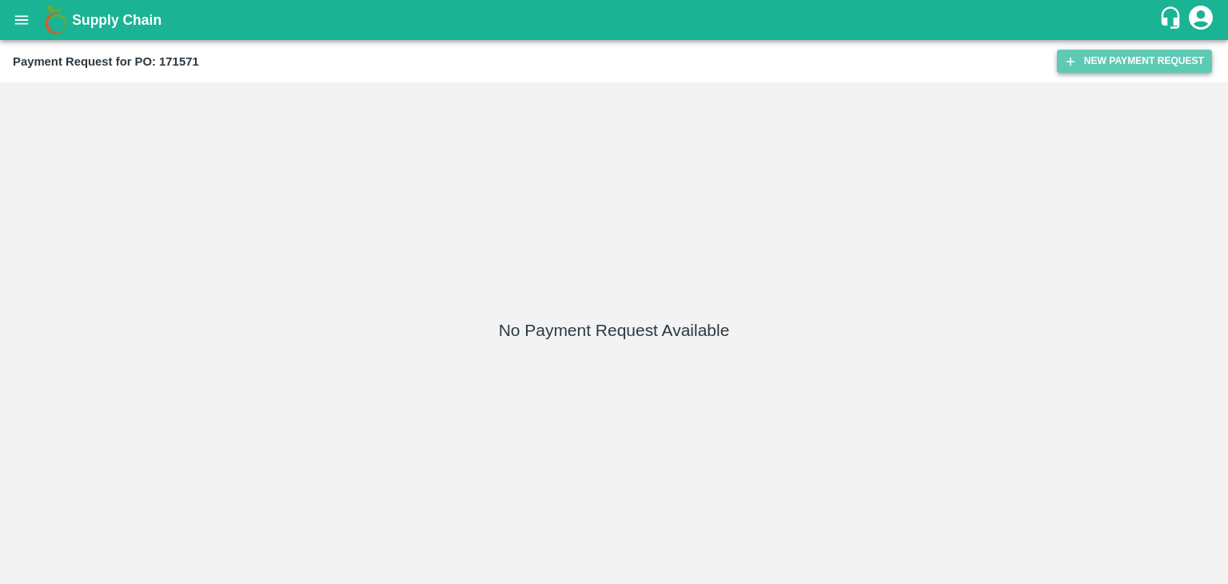
click at [1092, 64] on button "New Payment Request" at bounding box center [1134, 61] width 155 height 23
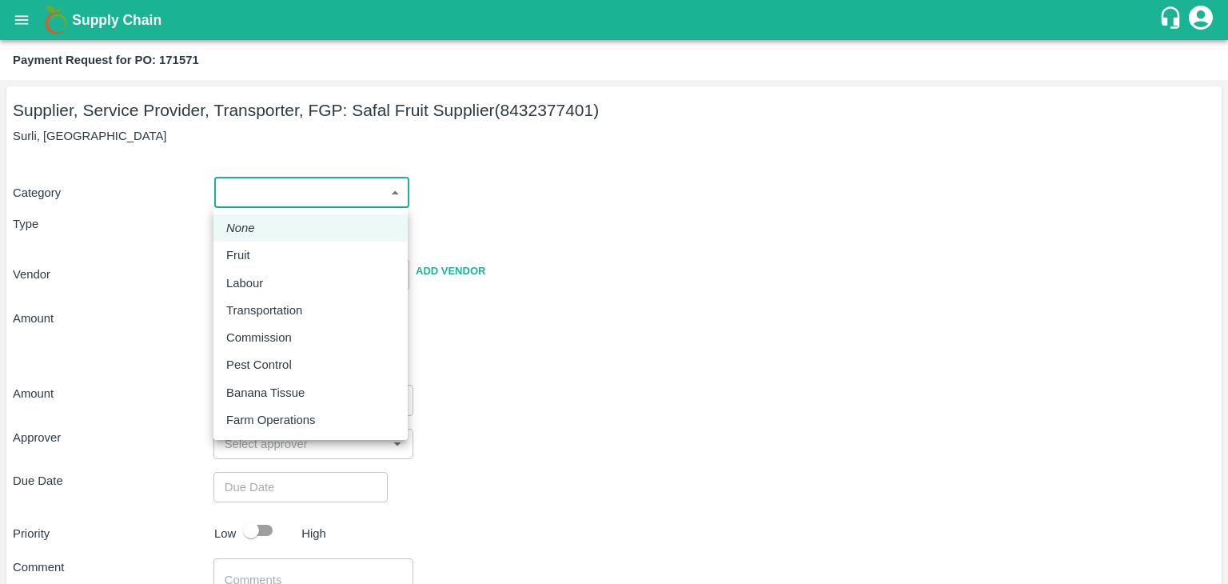
drag, startPoint x: 238, startPoint y: 195, endPoint x: 256, endPoint y: 245, distance: 52.9
click at [256, 245] on body "Supply Chain Payment Request for PO: 171571 Supplier, Service Provider, Transpo…" at bounding box center [614, 292] width 1228 height 584
click at [256, 245] on li "Fruit" at bounding box center [311, 255] width 194 height 27
type input "1"
type input "Safal Fruit Supplier - 8432377401(Supplier, Service Provider, Transporter, FGP)"
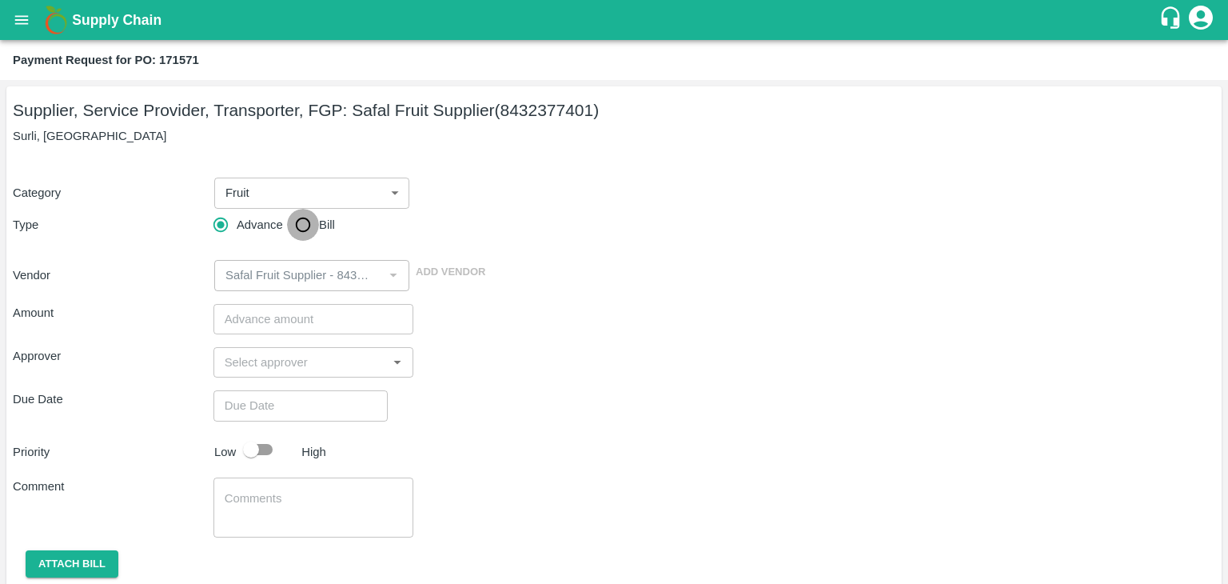
click at [317, 218] on input "Bill" at bounding box center [303, 225] width 32 height 32
radio input "true"
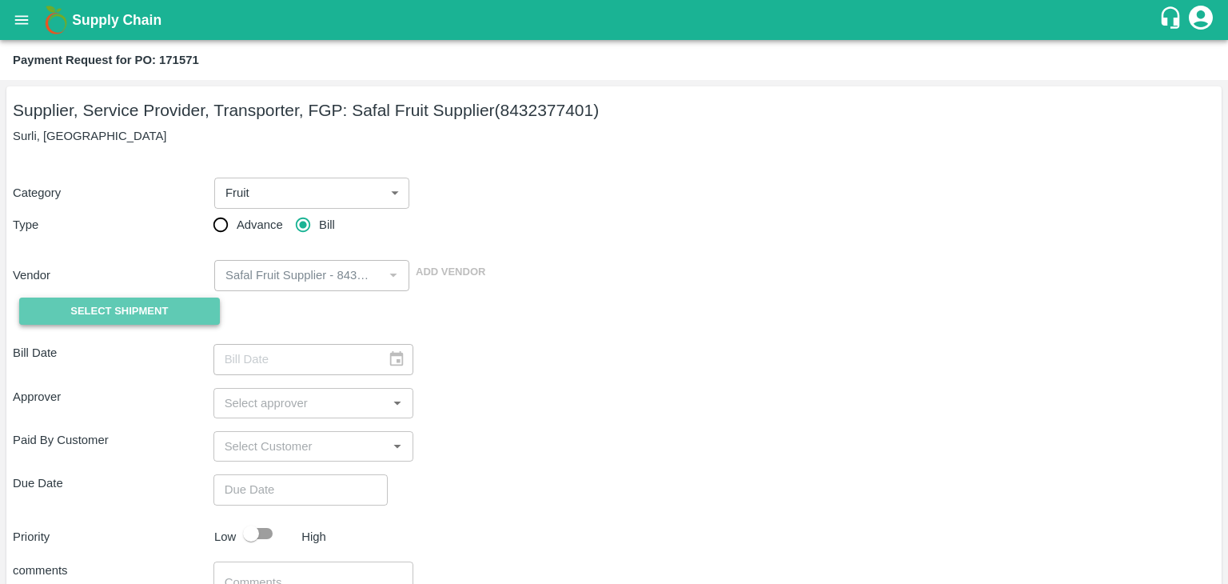
click at [135, 297] on button "Select Shipment" at bounding box center [119, 311] width 201 height 28
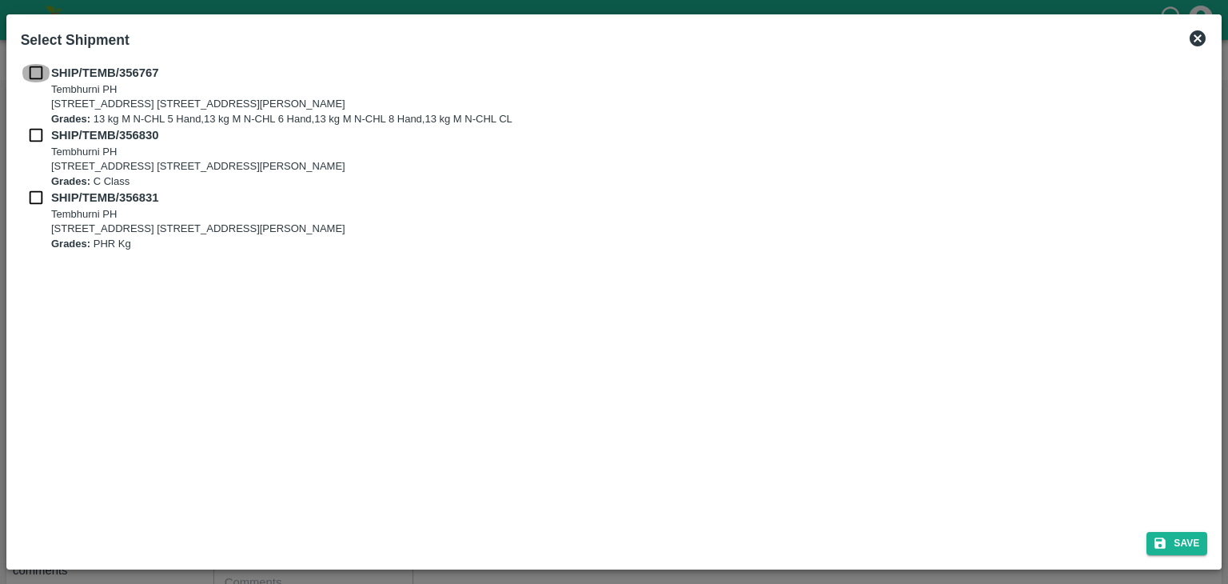
click at [34, 66] on input "checkbox" at bounding box center [36, 73] width 30 height 18
checkbox input "true"
click at [35, 132] on input "checkbox" at bounding box center [36, 135] width 30 height 18
checkbox input "true"
click at [35, 200] on input "checkbox" at bounding box center [36, 198] width 30 height 18
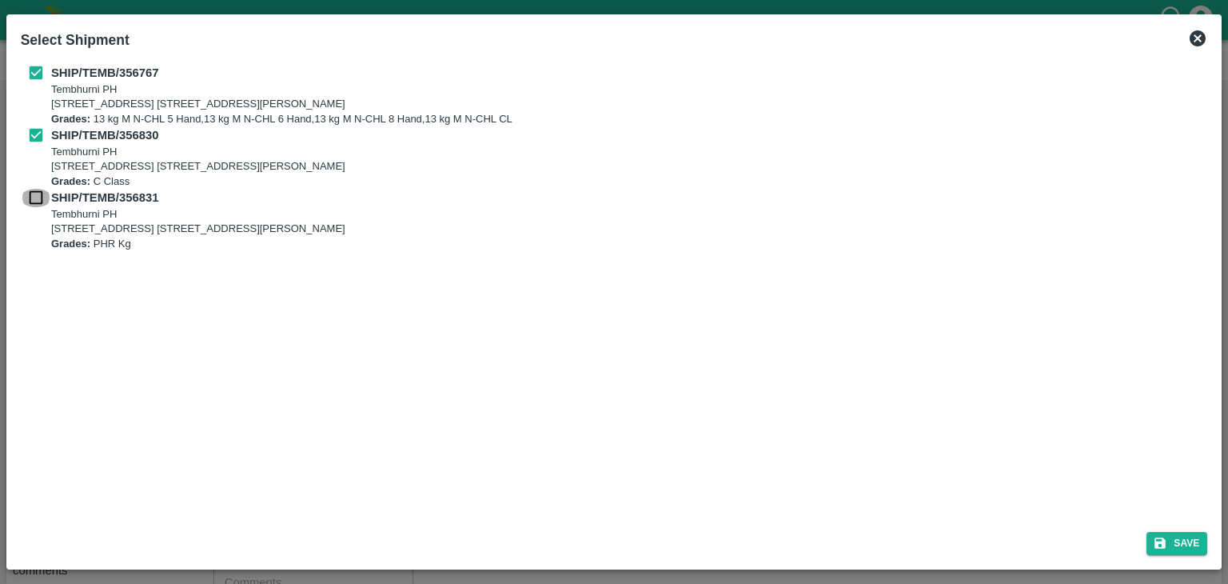
checkbox input "true"
click at [1190, 545] on button "Save" at bounding box center [1177, 543] width 61 height 23
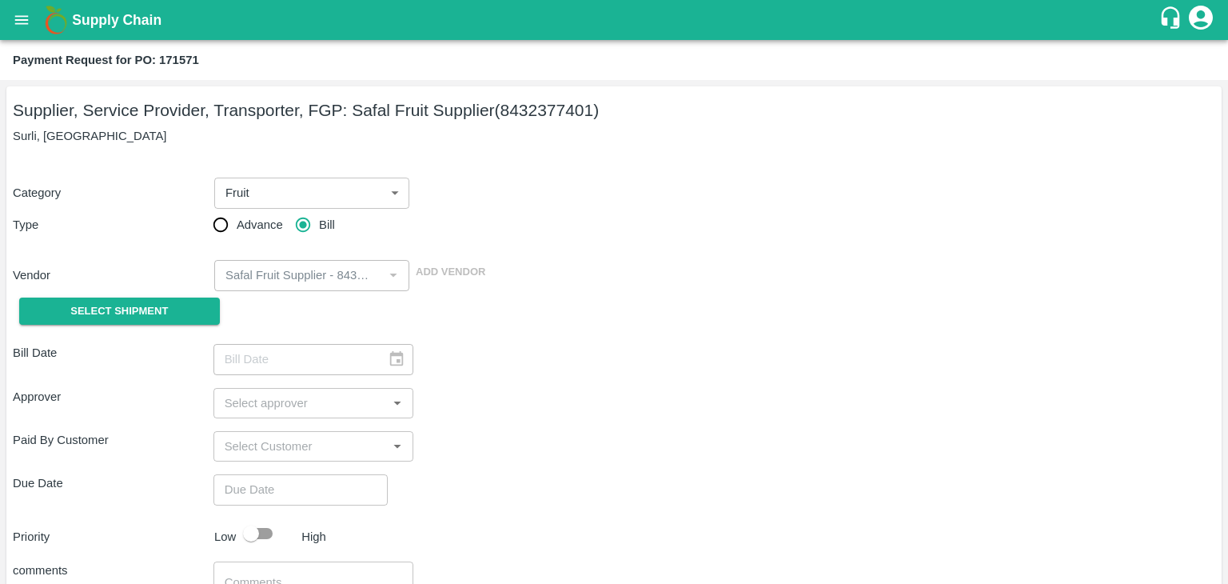
type input "[DATE]"
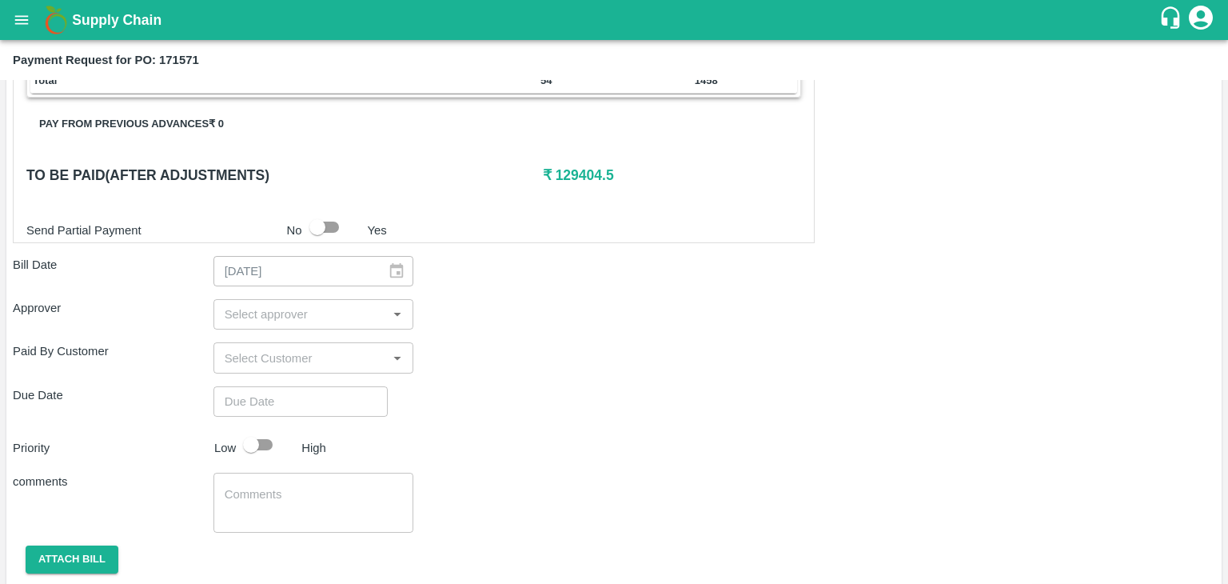
scroll to position [749, 0]
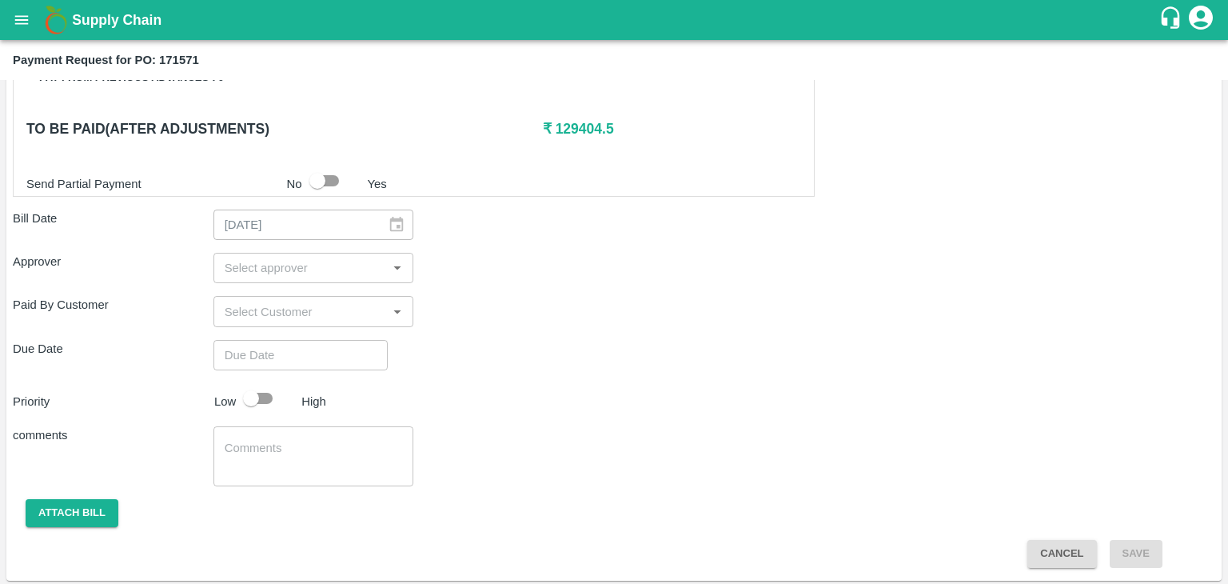
click at [290, 257] on input "input" at bounding box center [300, 267] width 165 height 21
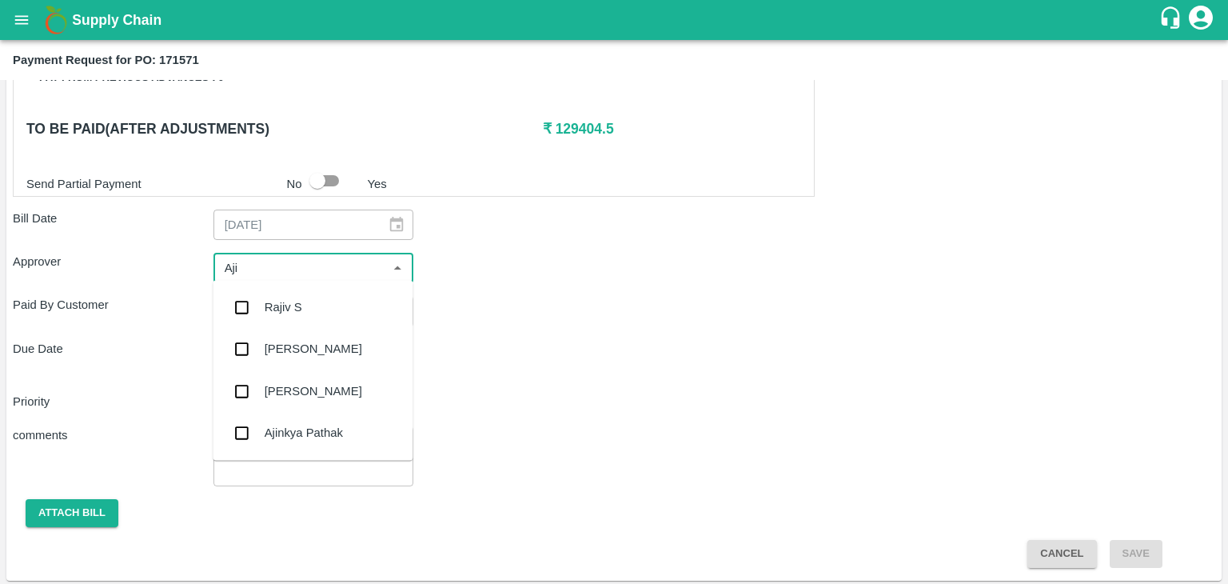
type input "Ajit"
click at [290, 306] on div "[PERSON_NAME]" at bounding box center [314, 307] width 98 height 18
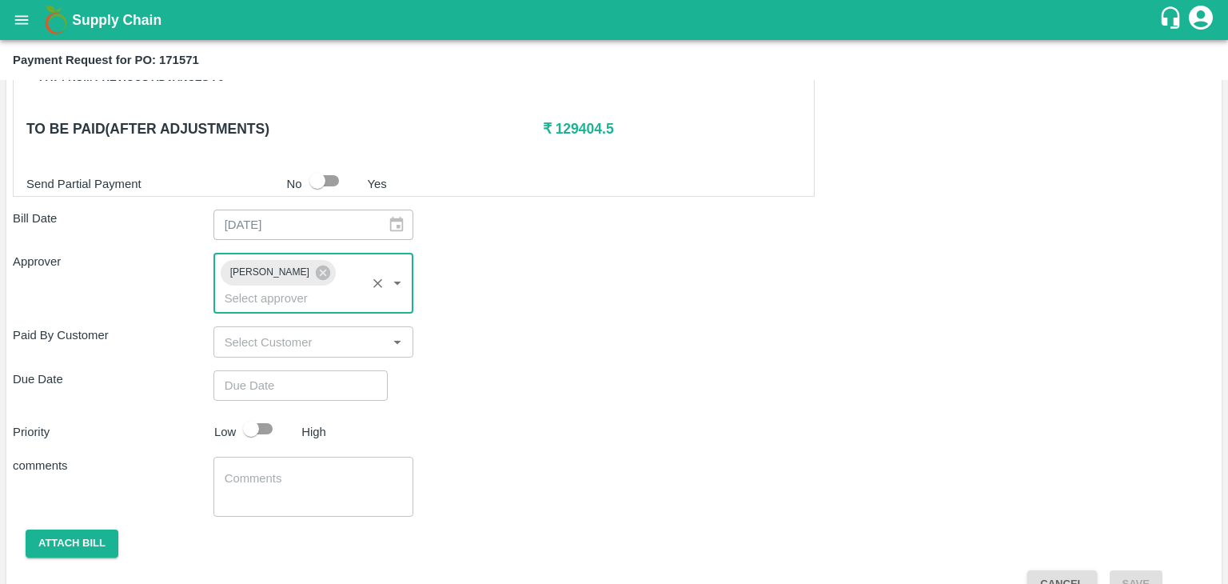
type input "DD/MM/YYYY hh:mm aa"
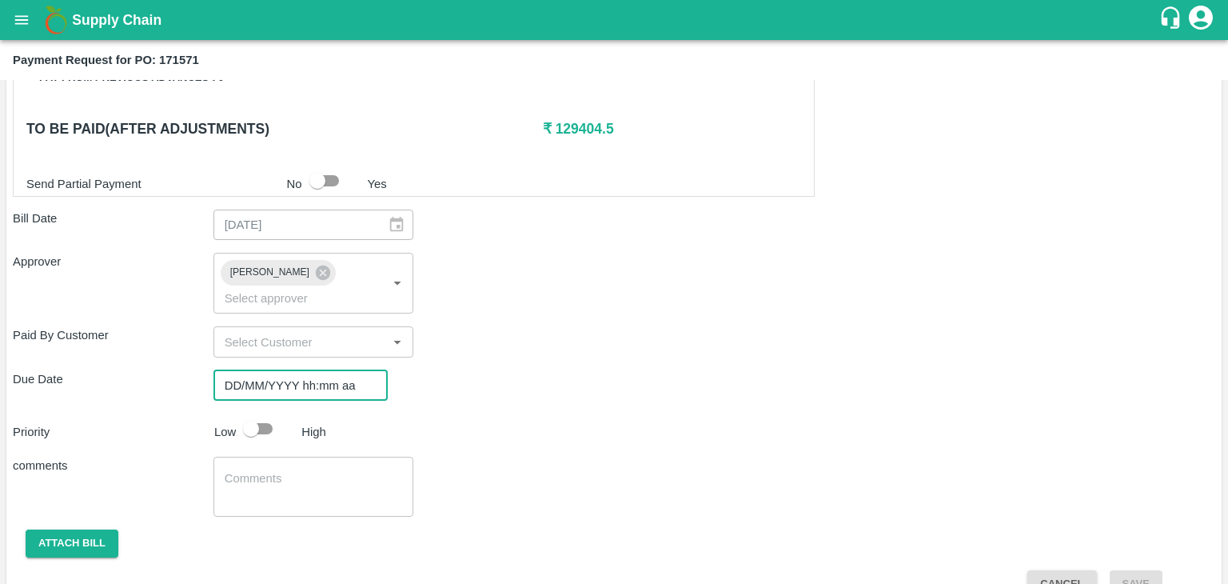
click at [312, 370] on input "DD/MM/YYYY hh:mm aa" at bounding box center [295, 385] width 163 height 30
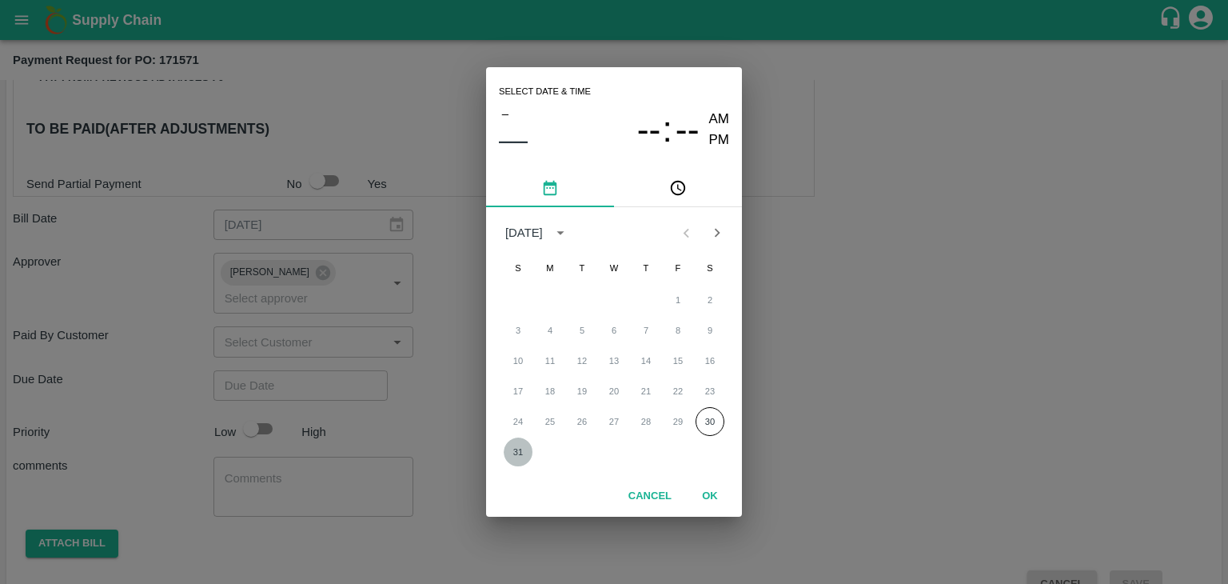
click at [515, 445] on button "31" at bounding box center [518, 451] width 29 height 29
type input "[DATE] 12:00 AM"
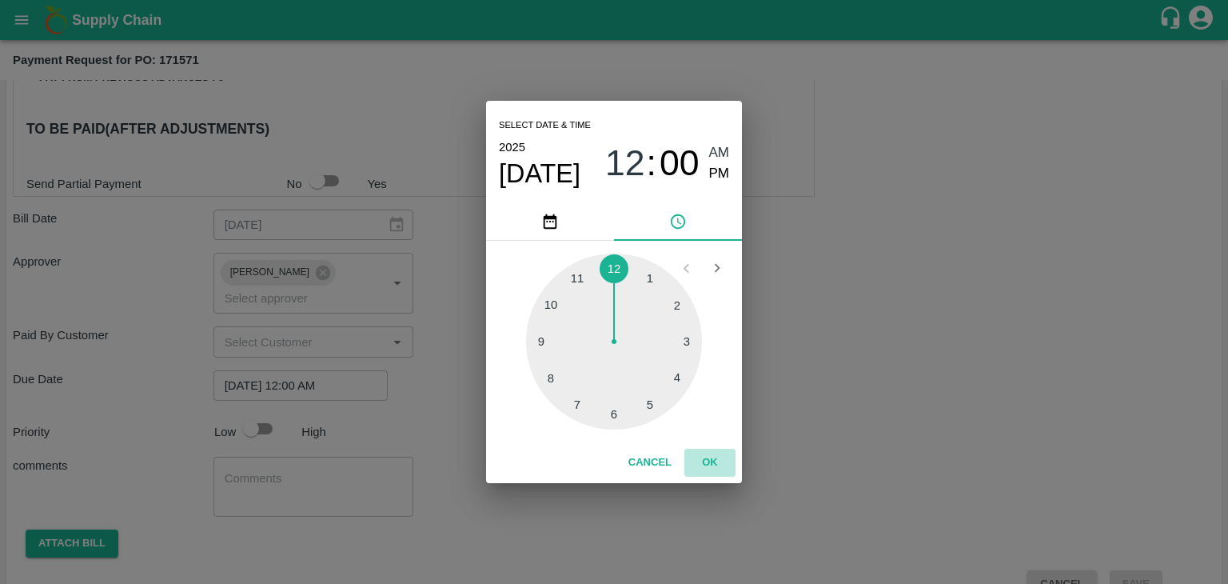
click at [719, 453] on button "OK" at bounding box center [710, 463] width 51 height 28
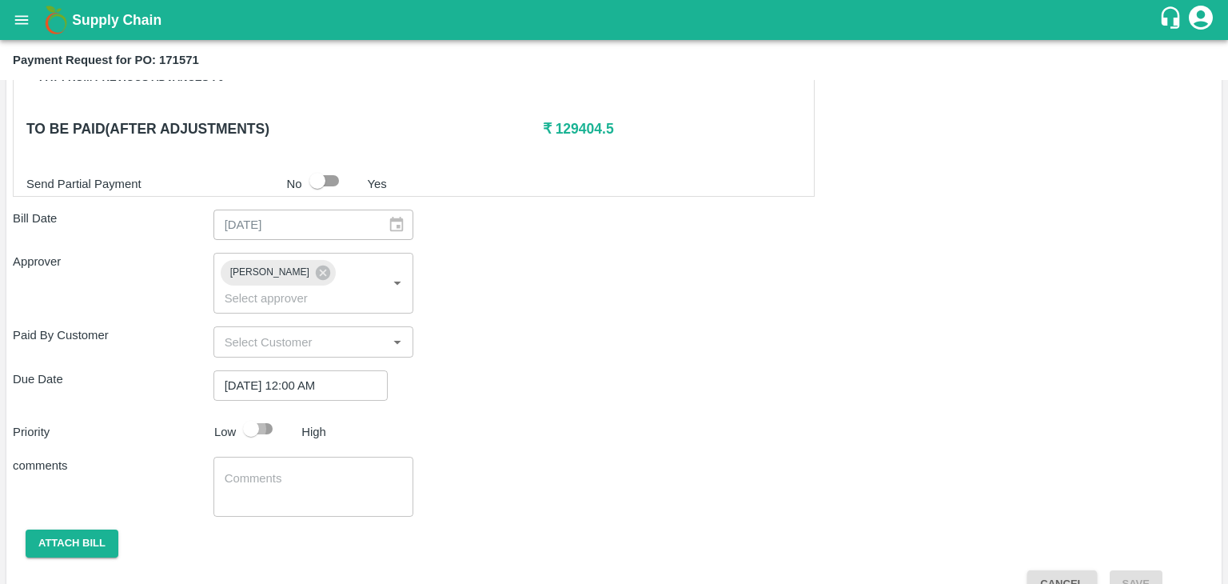
click at [265, 413] on input "checkbox" at bounding box center [251, 428] width 91 height 30
checkbox input "true"
click at [287, 470] on textarea at bounding box center [314, 487] width 178 height 34
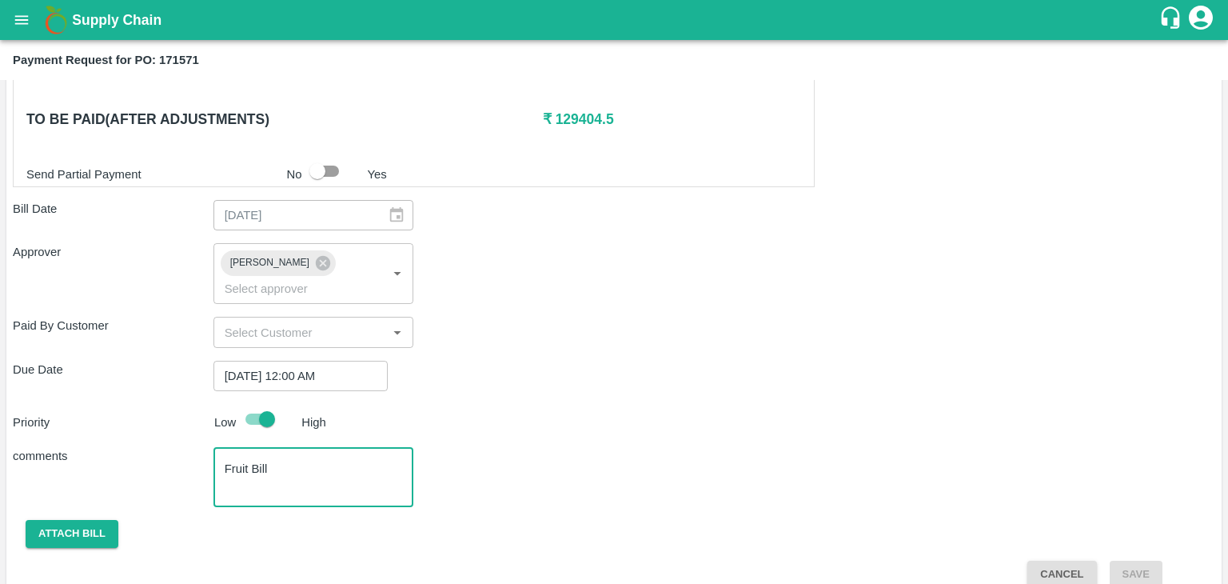
type textarea "Fruit Bill"
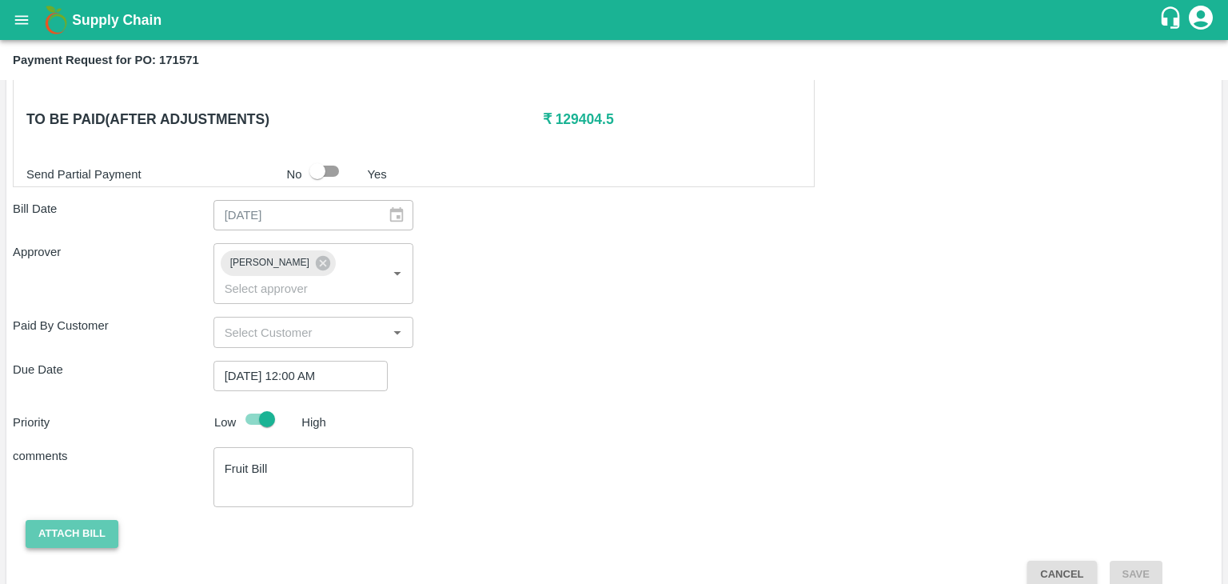
click at [76, 520] on button "Attach bill" at bounding box center [72, 534] width 93 height 28
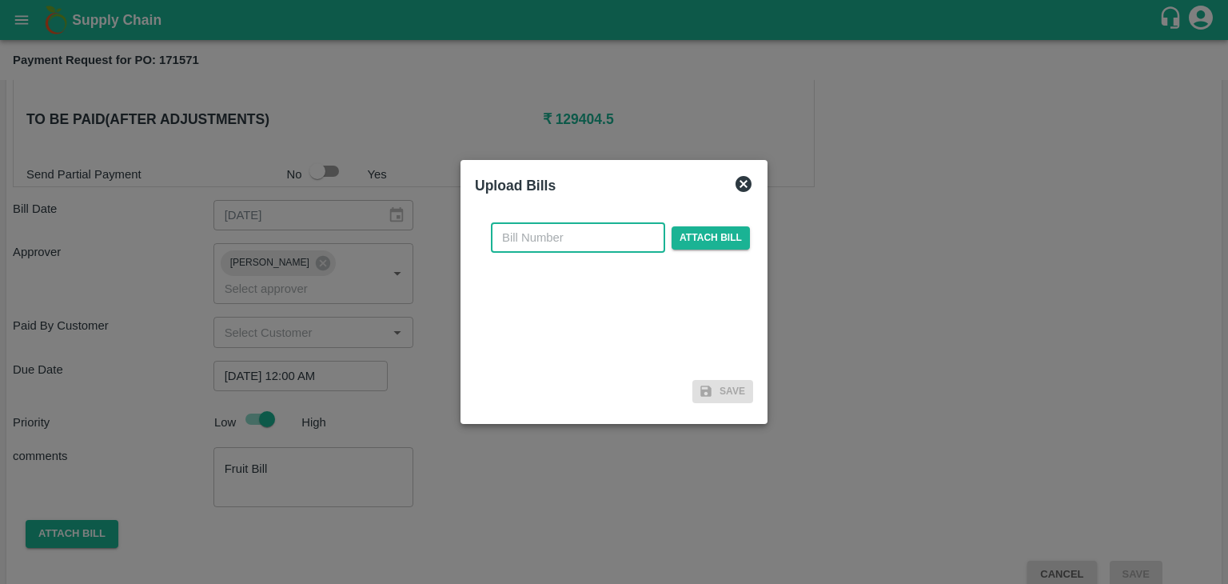
click at [558, 246] on input "text" at bounding box center [578, 237] width 174 height 30
type input "S"
type input "s"
type input "SAFAL-543"
click at [717, 244] on span "Attach bill" at bounding box center [711, 237] width 78 height 23
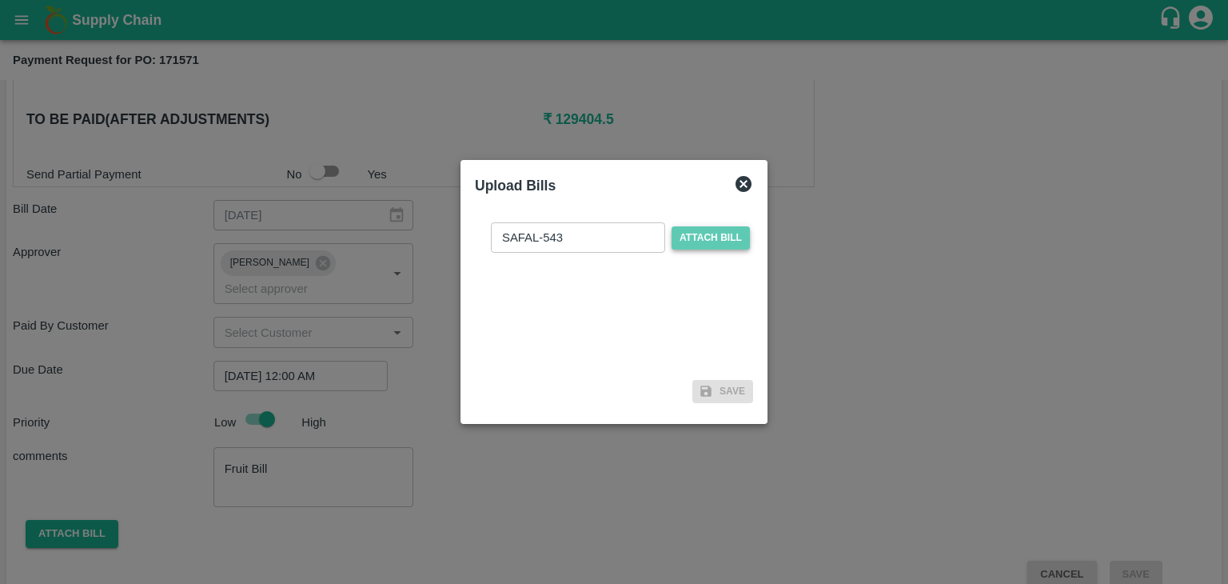
click at [0, 0] on input "Attach bill" at bounding box center [0, 0] width 0 height 0
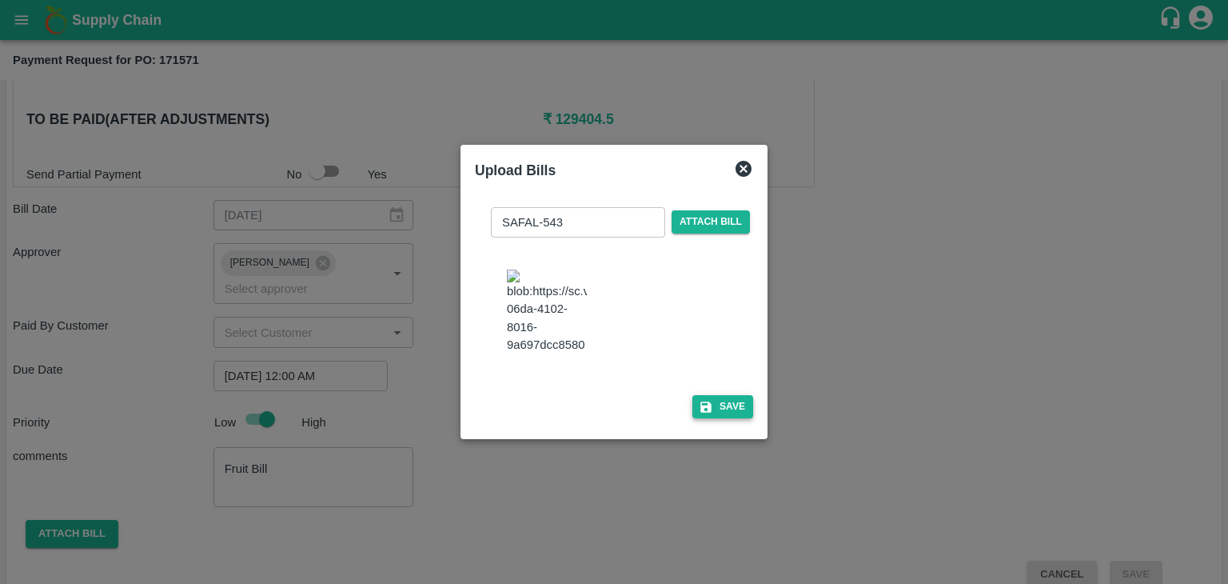
drag, startPoint x: 696, startPoint y: 401, endPoint x: 717, endPoint y: 411, distance: 23.2
click at [717, 411] on div "SAFAL-543 ​ Attach bill Save" at bounding box center [614, 309] width 278 height 231
click at [717, 411] on button "Save" at bounding box center [723, 406] width 61 height 23
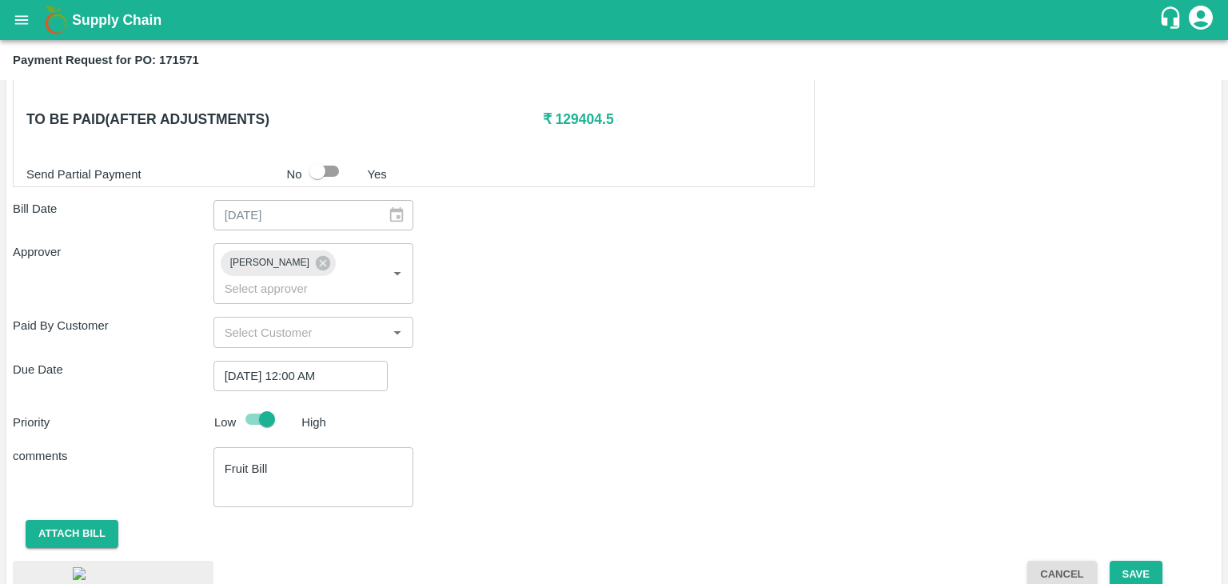
scroll to position [859, 0]
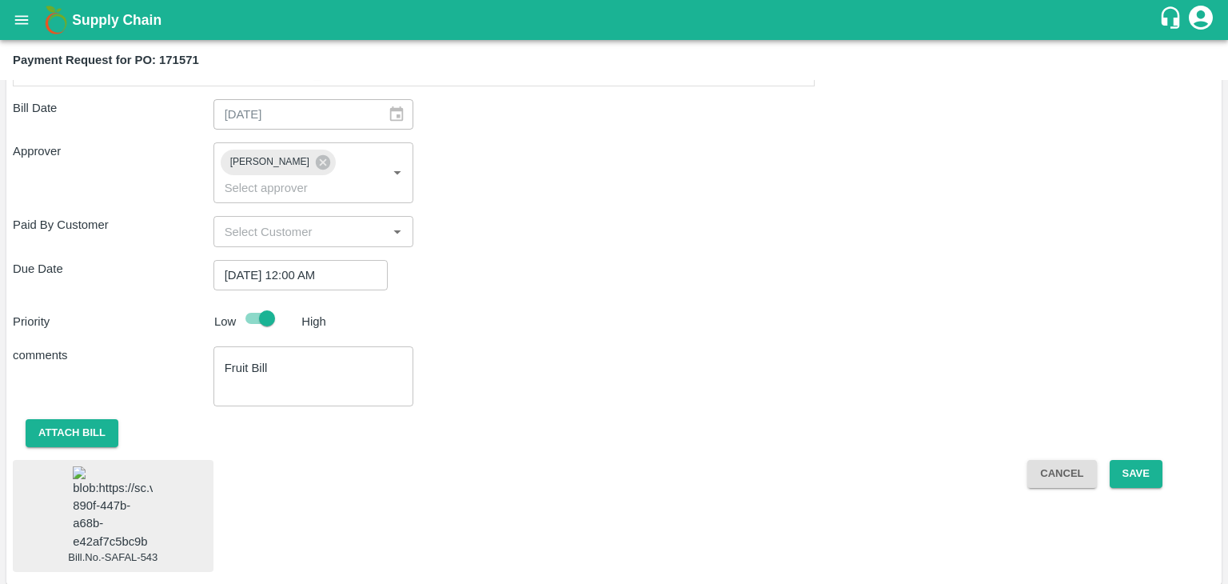
click at [90, 486] on img at bounding box center [113, 508] width 80 height 84
click at [1148, 460] on button "Save" at bounding box center [1136, 474] width 53 height 28
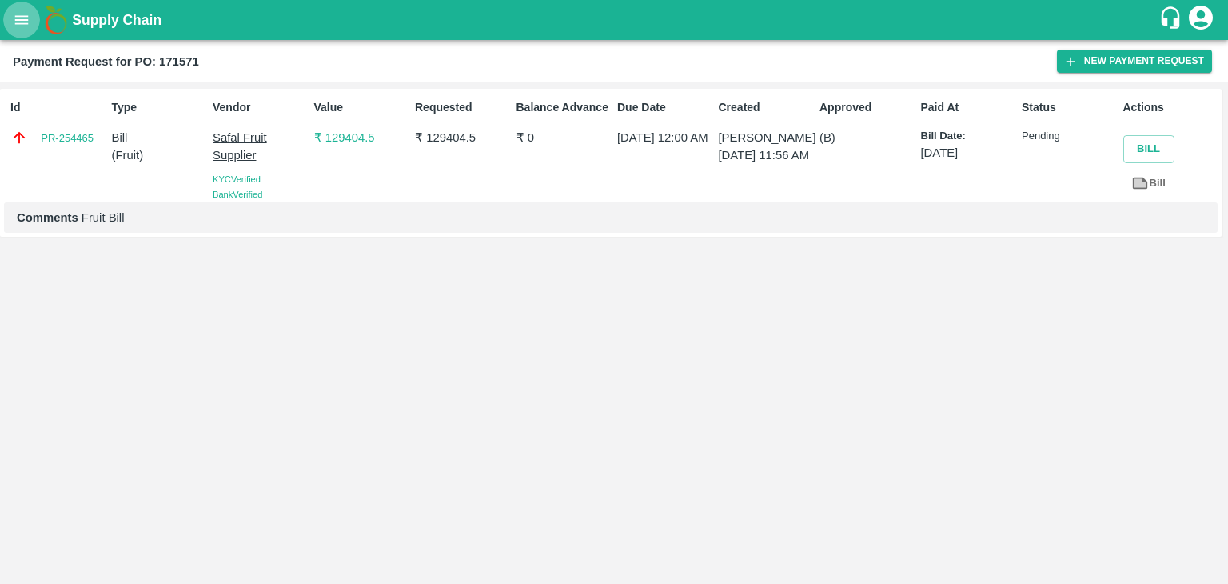
click at [10, 12] on button "open drawer" at bounding box center [21, 20] width 37 height 37
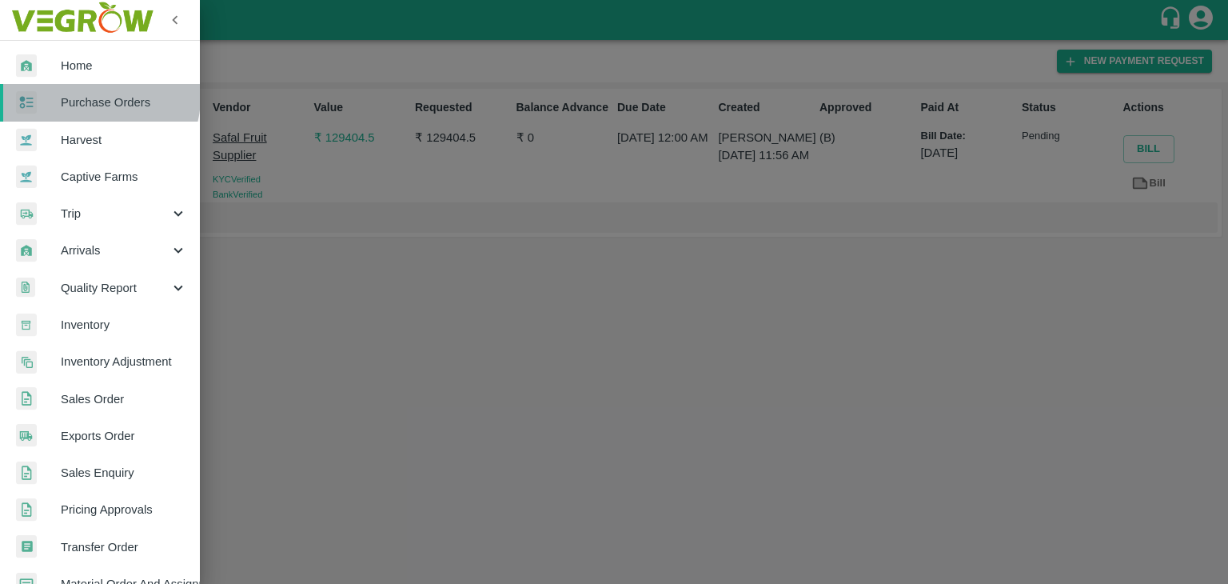
click at [97, 97] on span "Purchase Orders" at bounding box center [124, 103] width 126 height 18
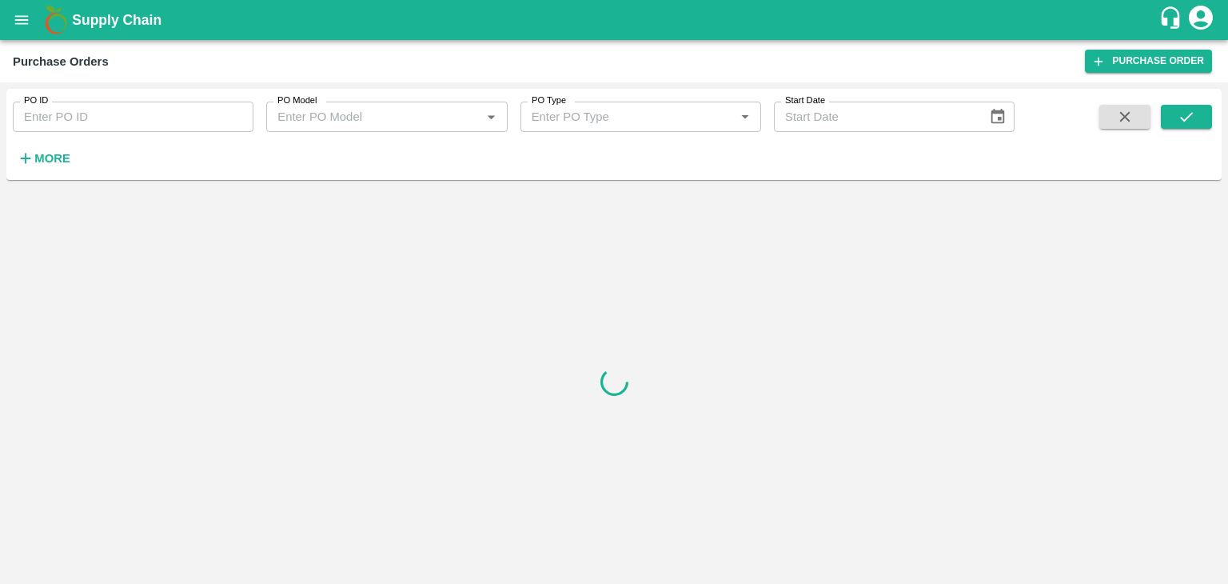
click at [147, 118] on input "PO ID" at bounding box center [133, 117] width 241 height 30
paste input "171413"
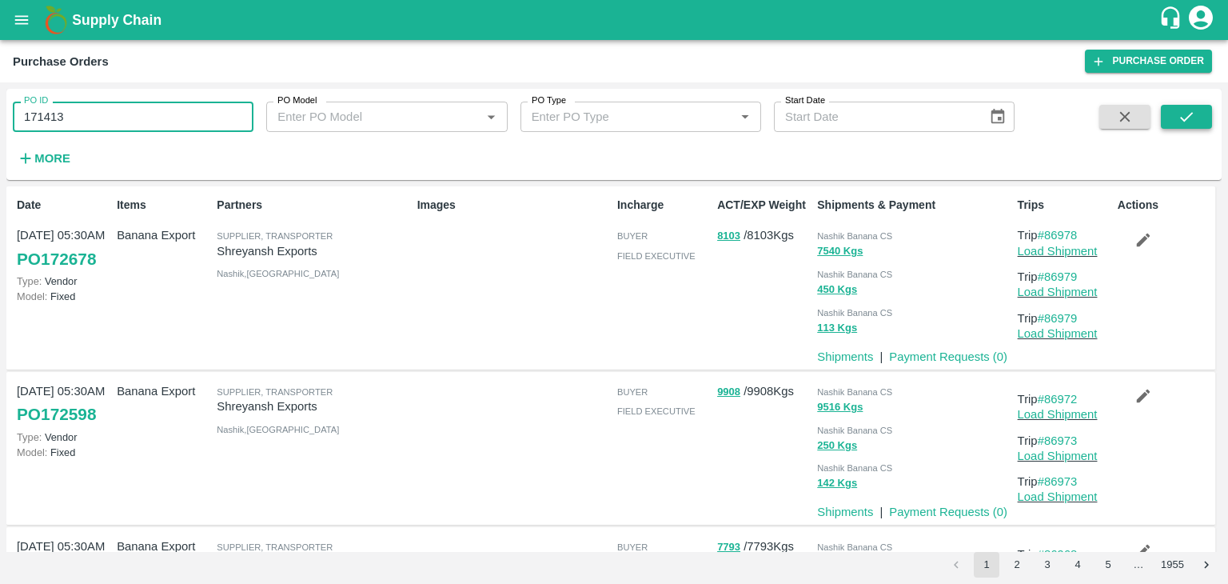
type input "171413"
click at [1185, 118] on icon "submit" at bounding box center [1187, 117] width 18 height 18
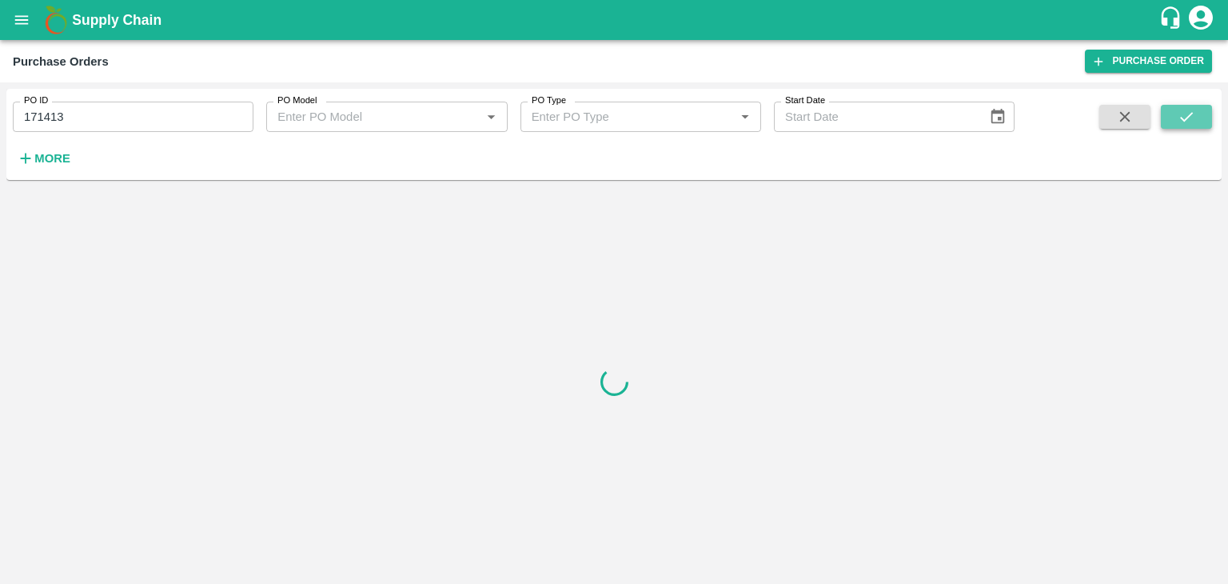
click at [1185, 118] on icon "submit" at bounding box center [1187, 117] width 18 height 18
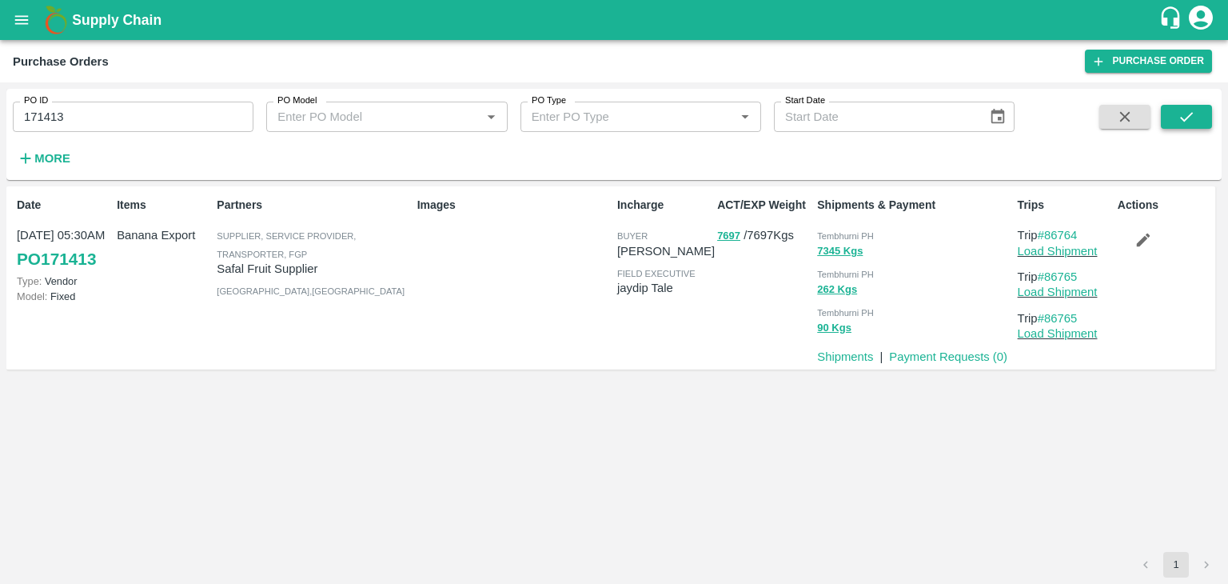
click at [1185, 118] on icon "submit" at bounding box center [1187, 117] width 18 height 18
click at [931, 356] on link "Payment Requests ( 0 )" at bounding box center [948, 356] width 118 height 13
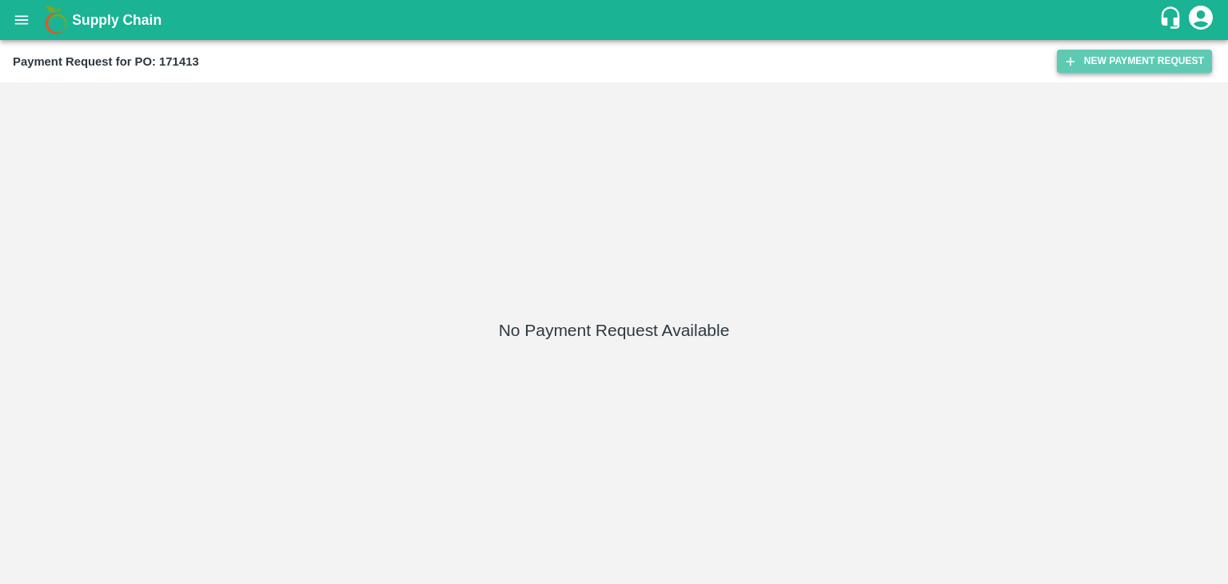
click at [1094, 58] on button "New Payment Request" at bounding box center [1134, 61] width 155 height 23
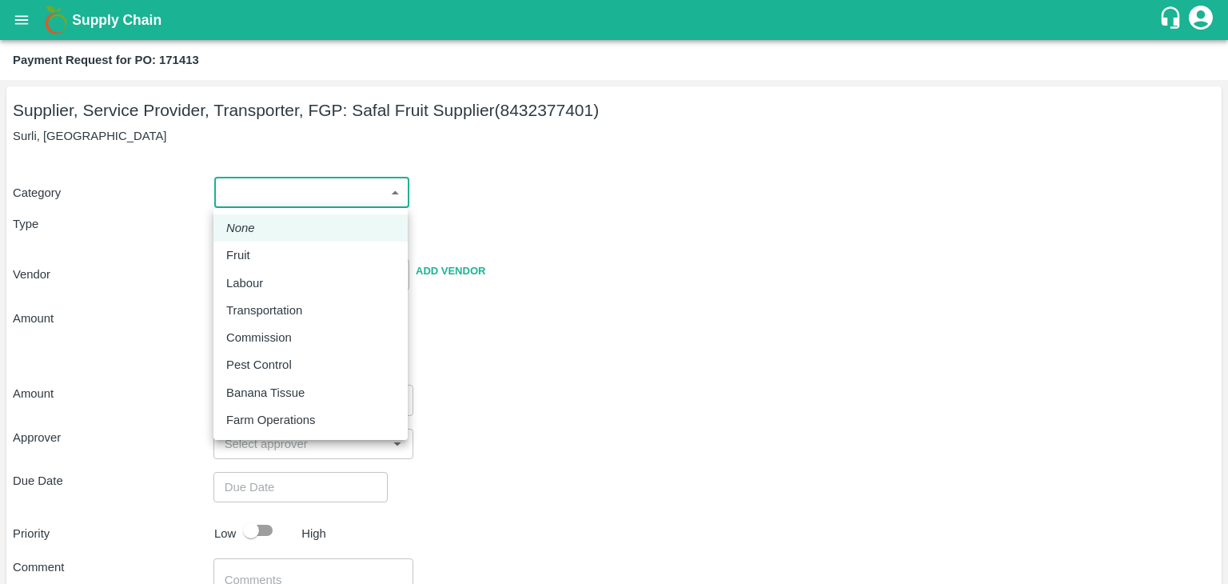
drag, startPoint x: 240, startPoint y: 197, endPoint x: 260, endPoint y: 258, distance: 64.7
click at [260, 258] on body "Supply Chain Payment Request for PO: 171413 Supplier, Service Provider, Transpo…" at bounding box center [614, 292] width 1228 height 584
click at [260, 258] on div "Fruit" at bounding box center [310, 255] width 169 height 18
type input "1"
type input "Safal Fruit Supplier - 8432377401(Supplier, Service Provider, Transporter, FGP)"
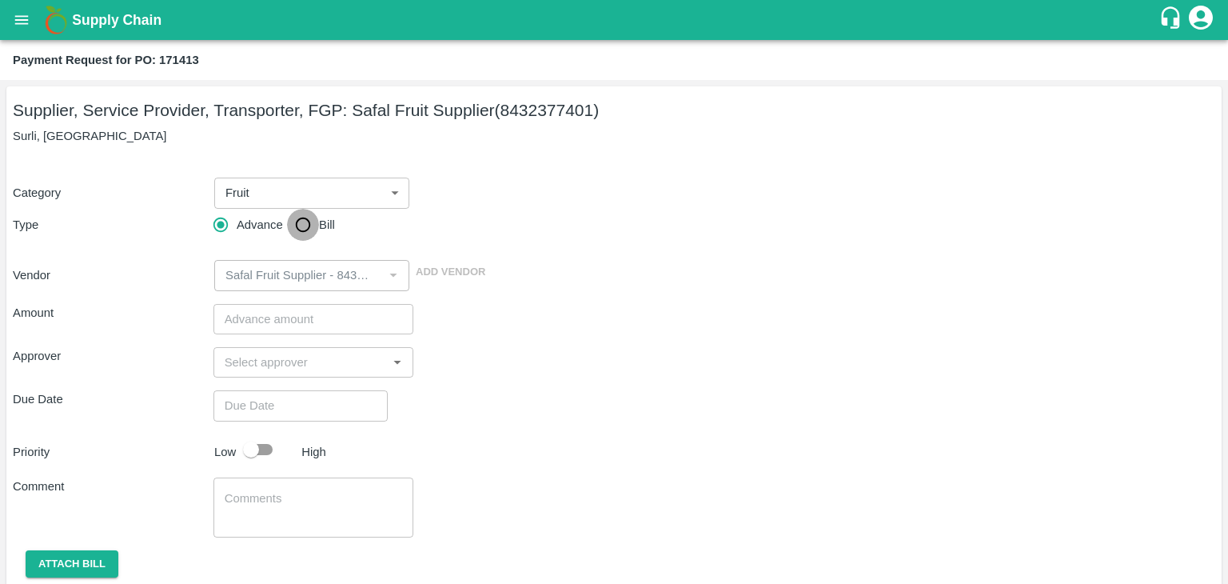
click at [305, 222] on input "Bill" at bounding box center [303, 225] width 32 height 32
radio input "true"
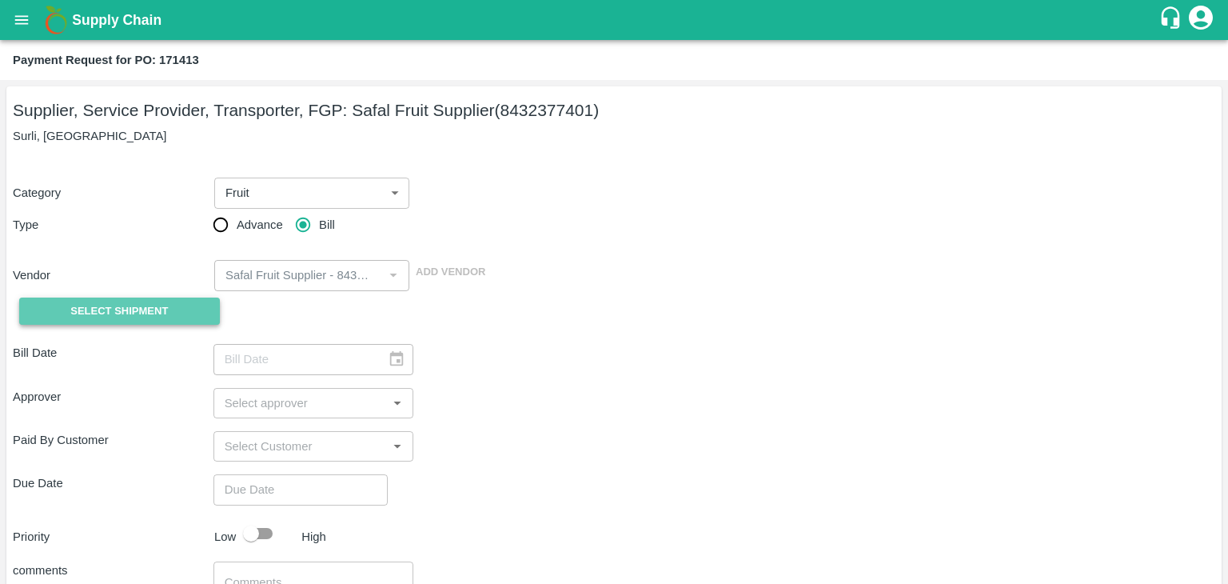
click at [125, 299] on button "Select Shipment" at bounding box center [119, 311] width 201 height 28
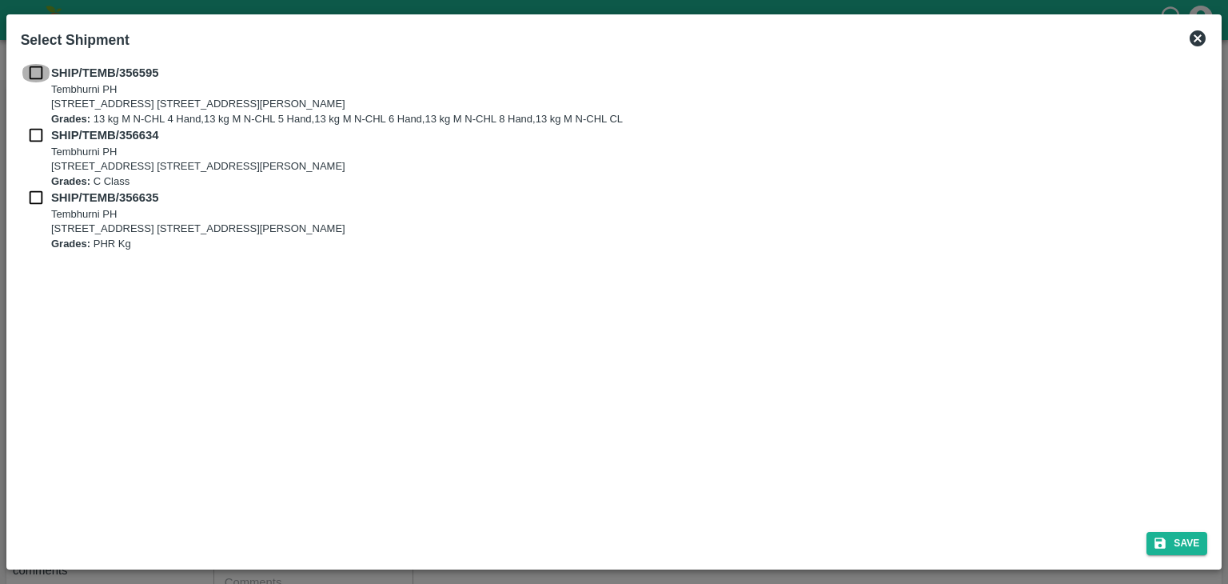
click at [34, 69] on input "checkbox" at bounding box center [36, 73] width 30 height 18
checkbox input "true"
click at [33, 132] on input "checkbox" at bounding box center [36, 135] width 30 height 18
checkbox input "true"
click at [32, 197] on input "checkbox" at bounding box center [36, 198] width 30 height 18
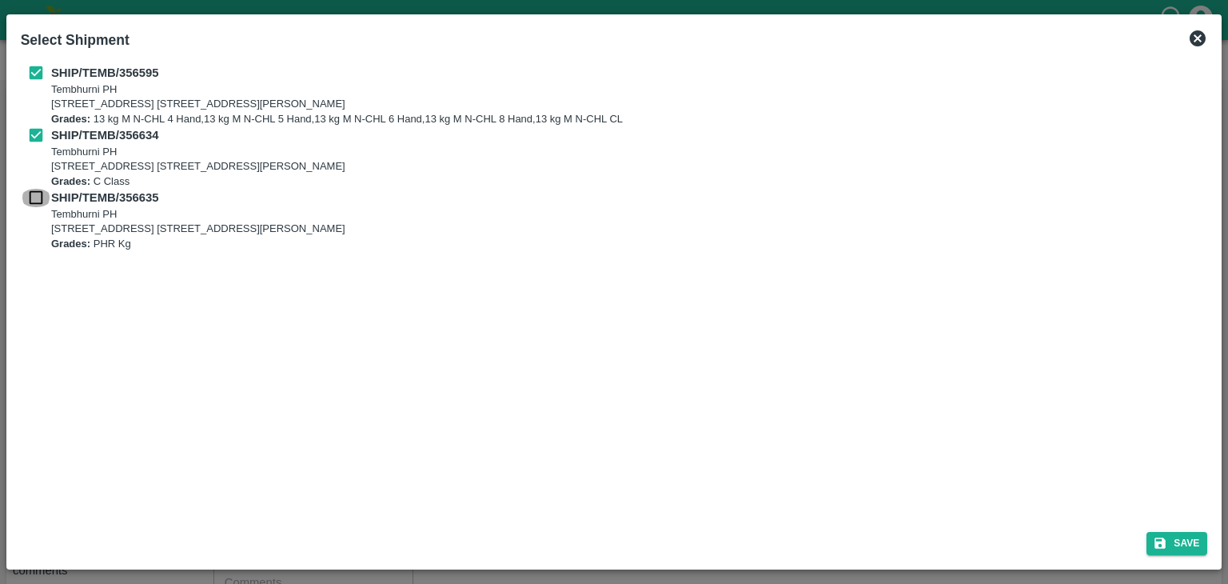
checkbox input "true"
click at [1180, 553] on button "Save" at bounding box center [1177, 543] width 61 height 23
type input "[DATE]"
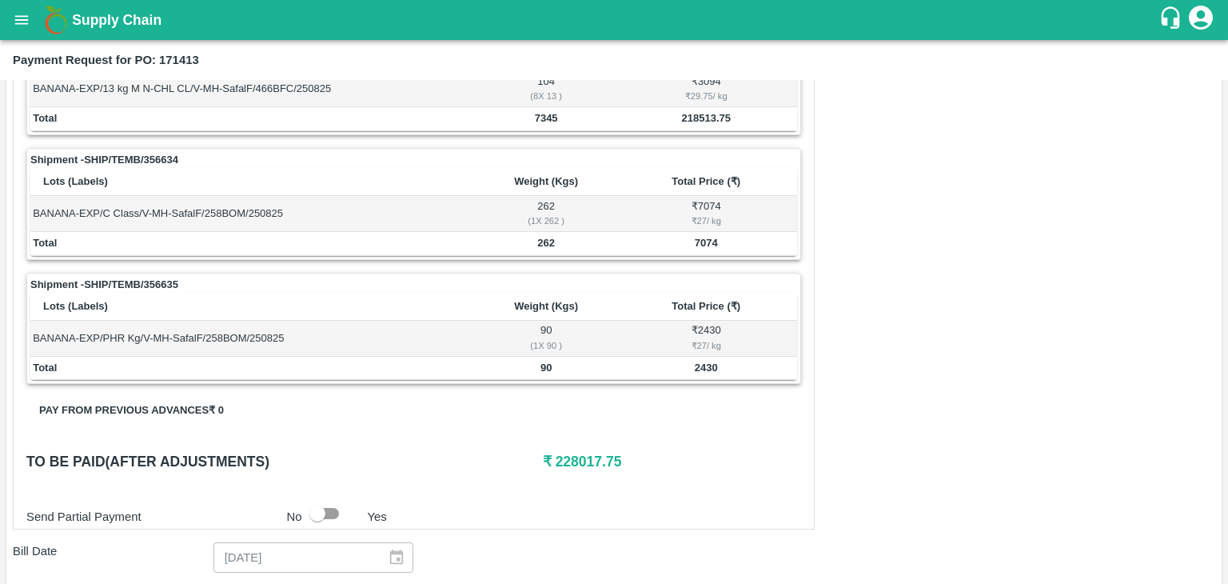
scroll to position [784, 0]
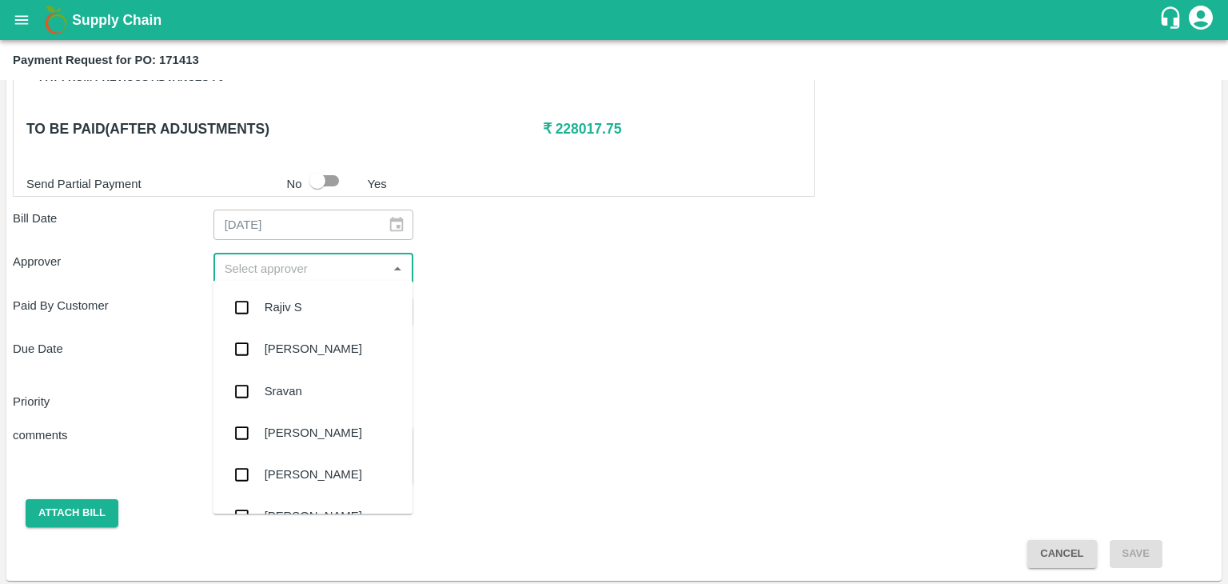
click at [323, 267] on input "input" at bounding box center [300, 267] width 165 height 21
type input "aJIT"
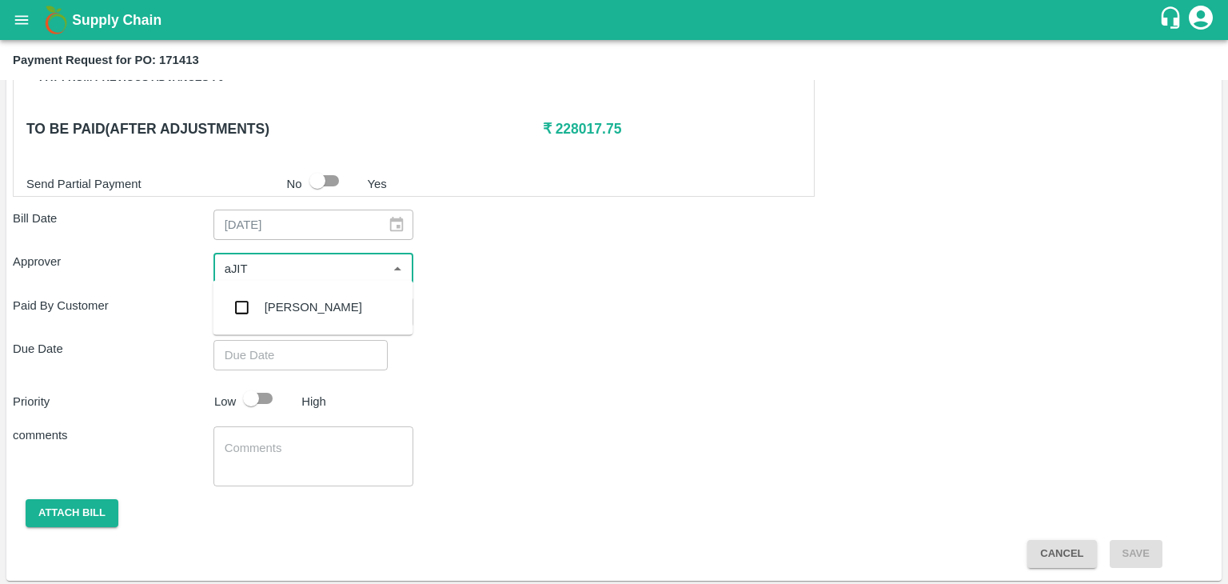
click at [317, 295] on div "[PERSON_NAME]" at bounding box center [313, 307] width 200 height 42
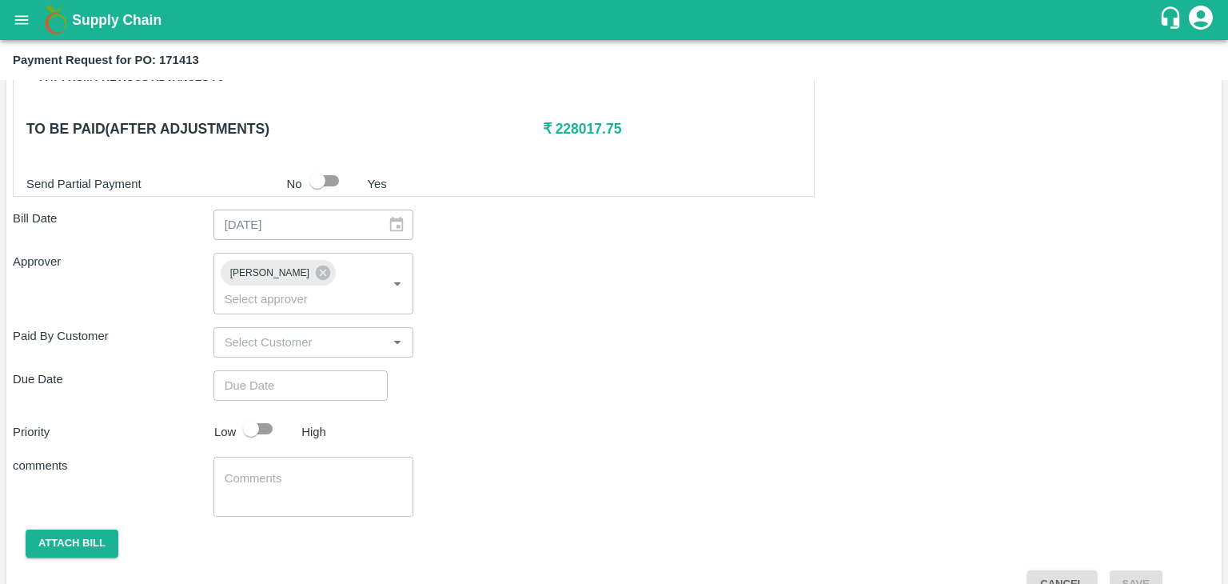
click at [324, 376] on div "Shipment - SHIP/TEMB/356595 Lots (Labels) Weight (Kgs) Total Price (₹) BANANA-E…" at bounding box center [614, 72] width 1203 height 1051
type input "DD/MM/YYYY hh:mm aa"
click at [337, 370] on input "DD/MM/YYYY hh:mm aa" at bounding box center [295, 385] width 163 height 30
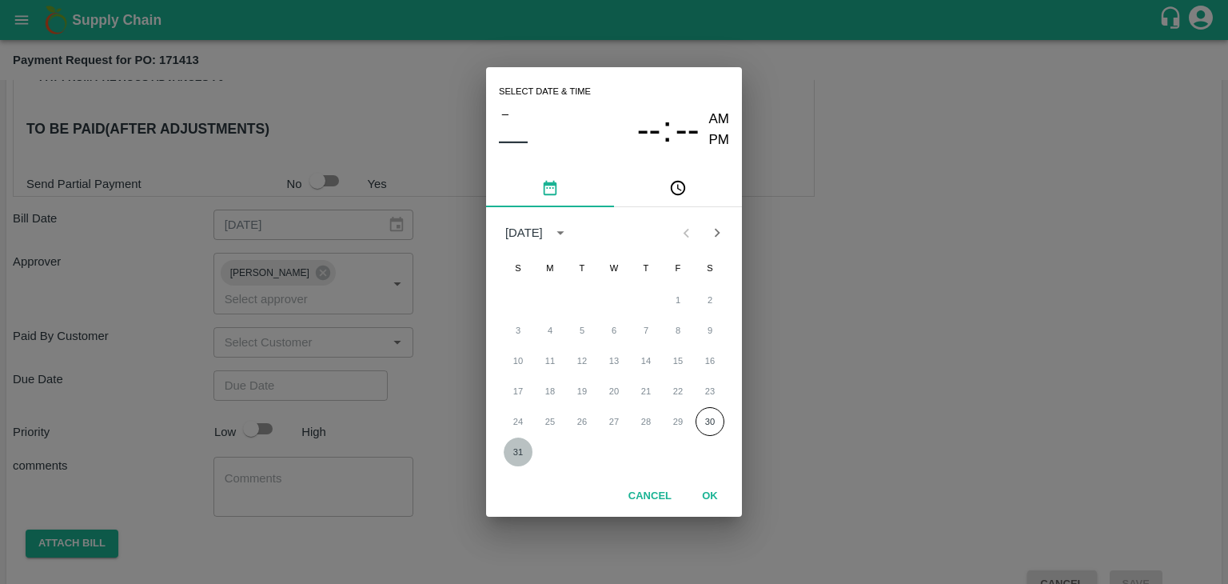
click at [522, 452] on button "31" at bounding box center [518, 451] width 29 height 29
type input "[DATE] 12:00 AM"
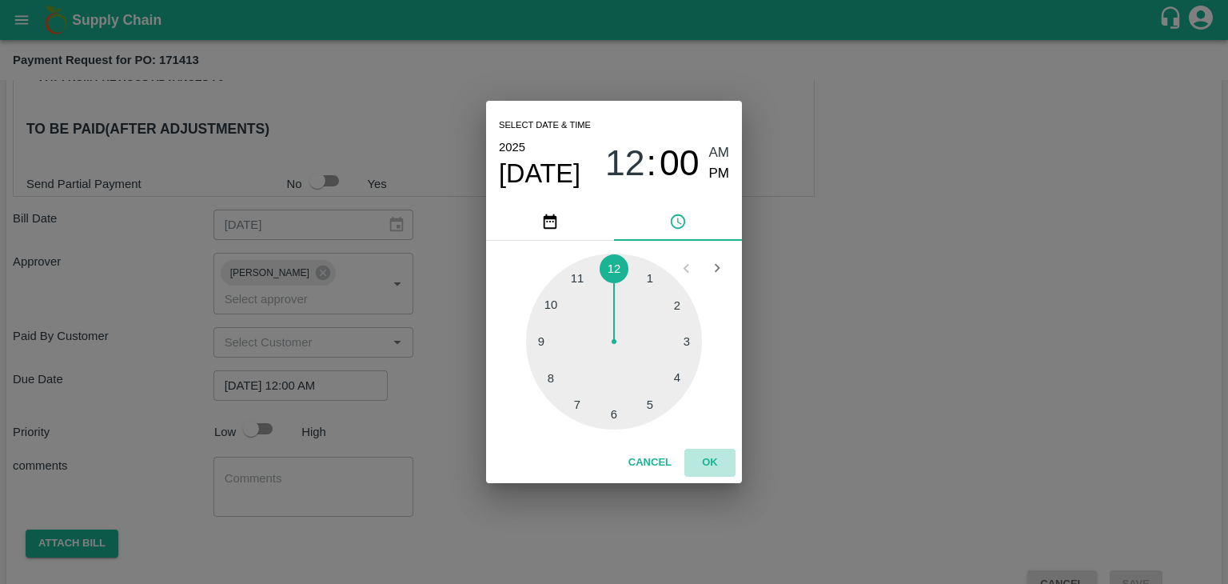
click at [711, 469] on button "OK" at bounding box center [710, 463] width 51 height 28
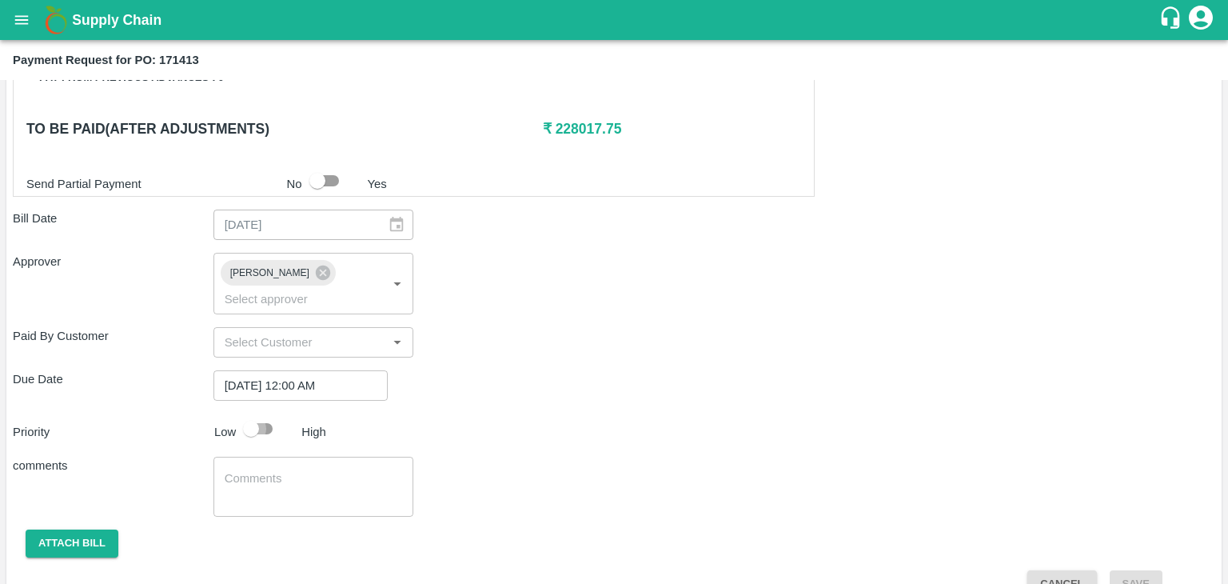
click at [270, 413] on input "checkbox" at bounding box center [251, 428] width 91 height 30
checkbox input "true"
click at [308, 474] on textarea at bounding box center [314, 487] width 178 height 34
type textarea "f"
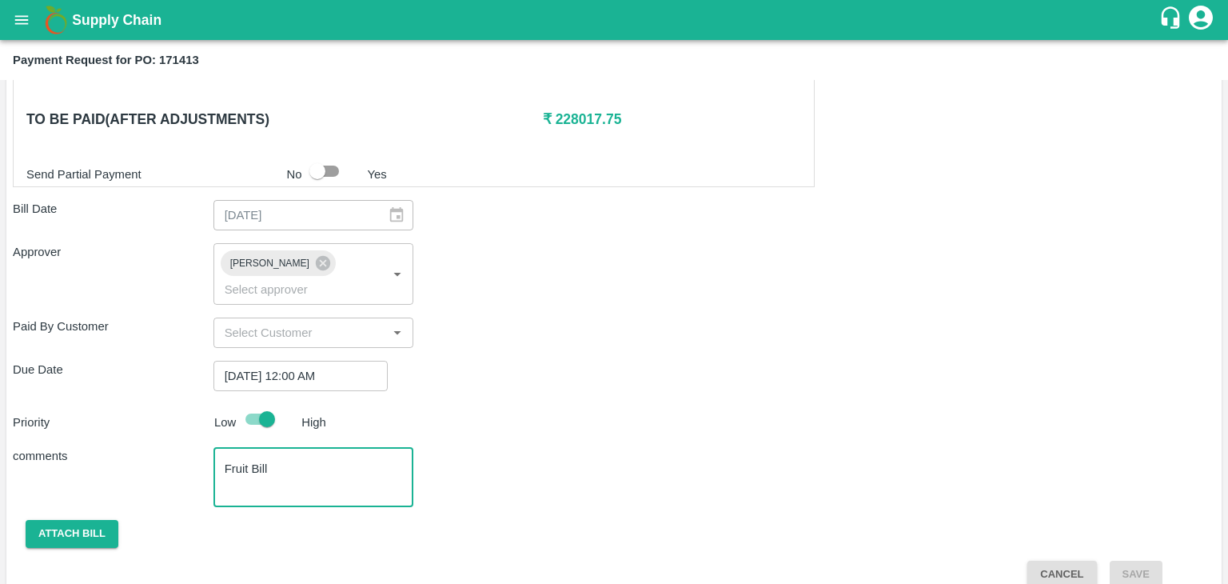
type textarea "Fruit Bill"
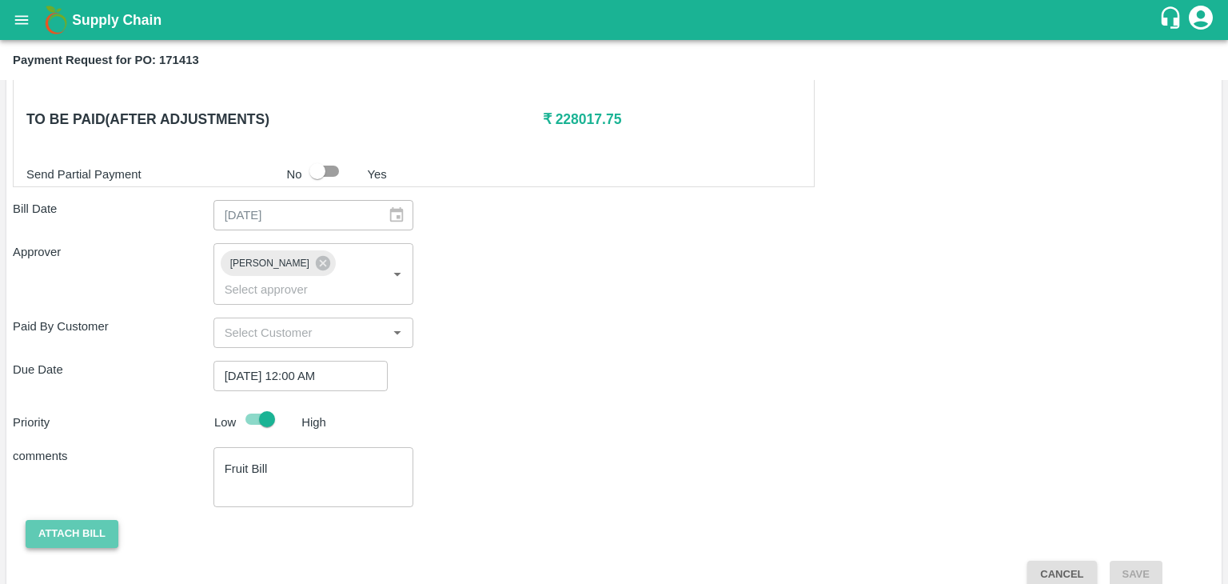
click at [48, 520] on button "Attach bill" at bounding box center [72, 534] width 93 height 28
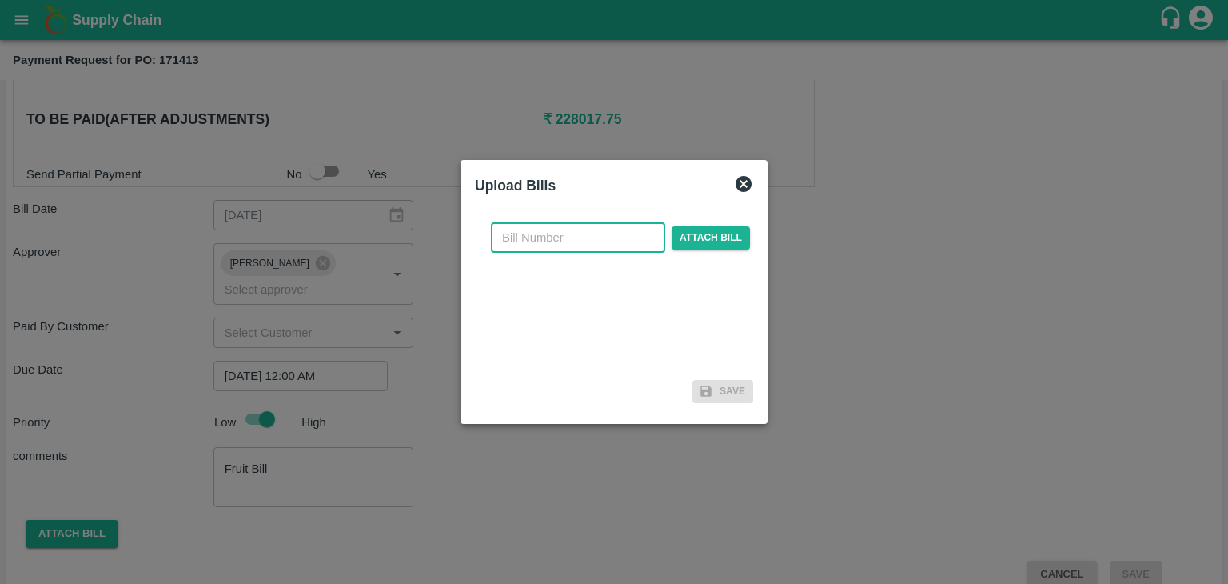
click at [557, 227] on input "text" at bounding box center [578, 237] width 174 height 30
type input "SAFAL-541"
click at [697, 232] on span "Attach bill" at bounding box center [711, 237] width 78 height 23
click at [0, 0] on input "Attach bill" at bounding box center [0, 0] width 0 height 0
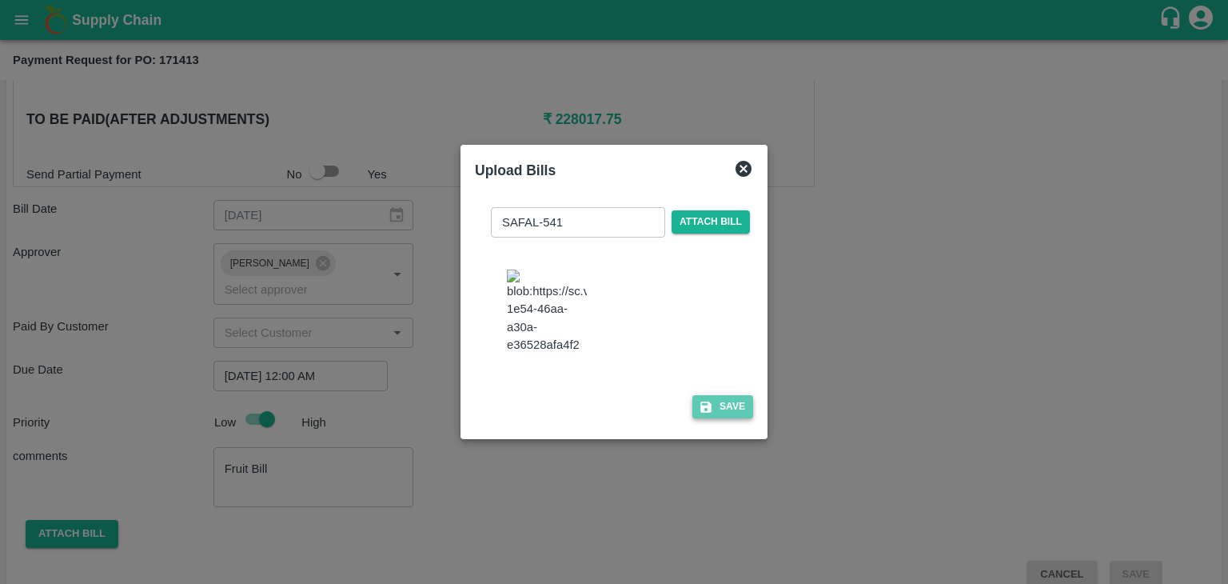
click at [713, 405] on button "Save" at bounding box center [723, 406] width 61 height 23
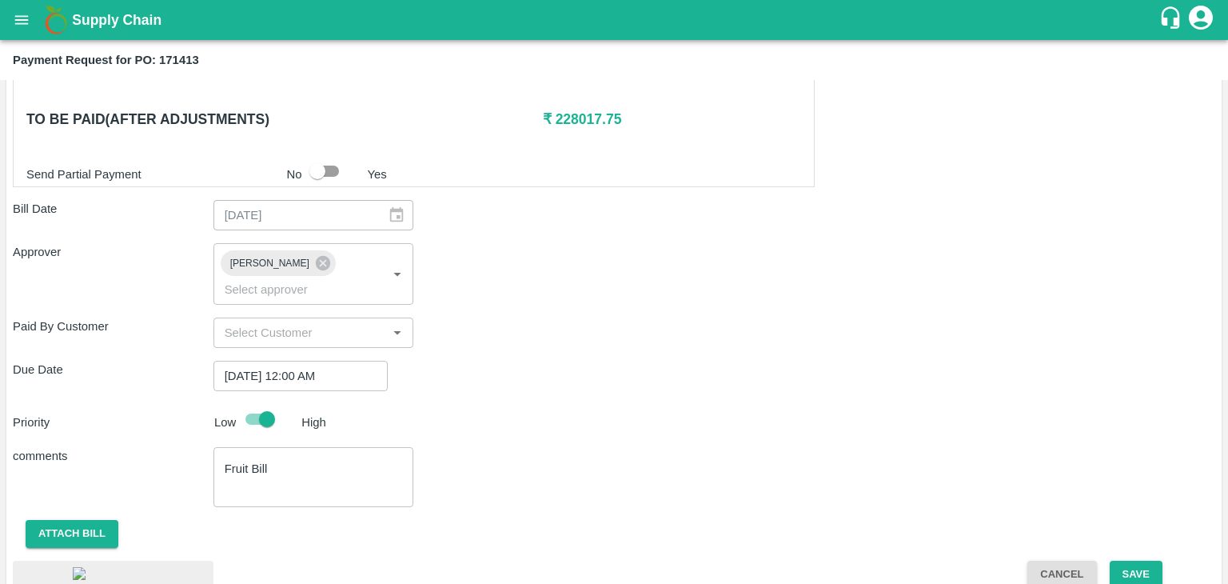
scroll to position [896, 0]
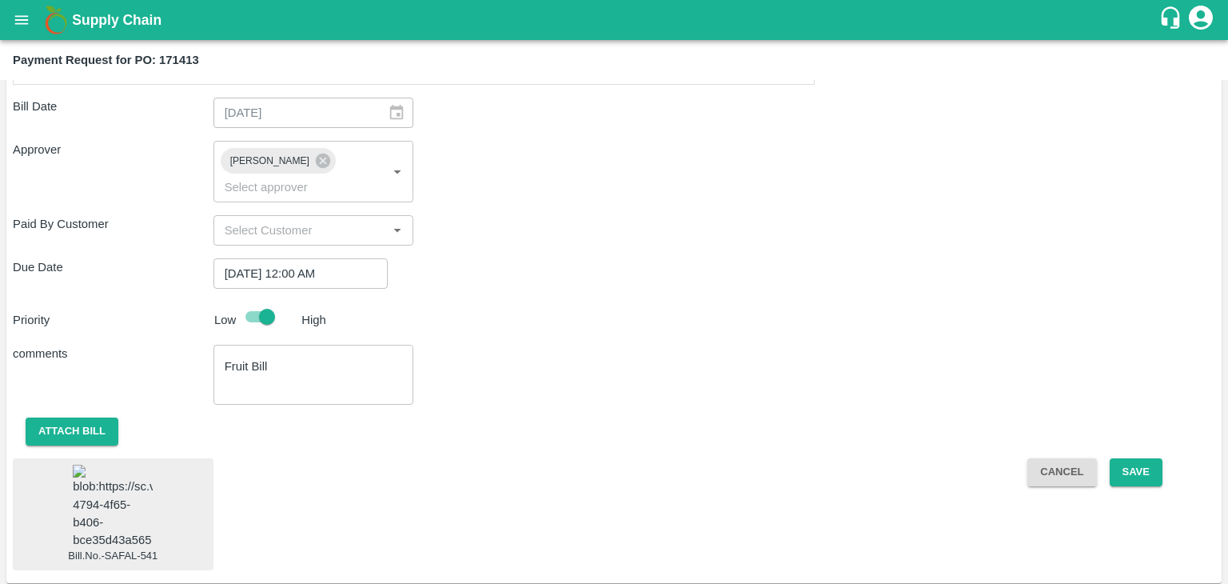
click at [94, 499] on img at bounding box center [113, 507] width 80 height 84
click at [1144, 458] on button "Save" at bounding box center [1136, 472] width 53 height 28
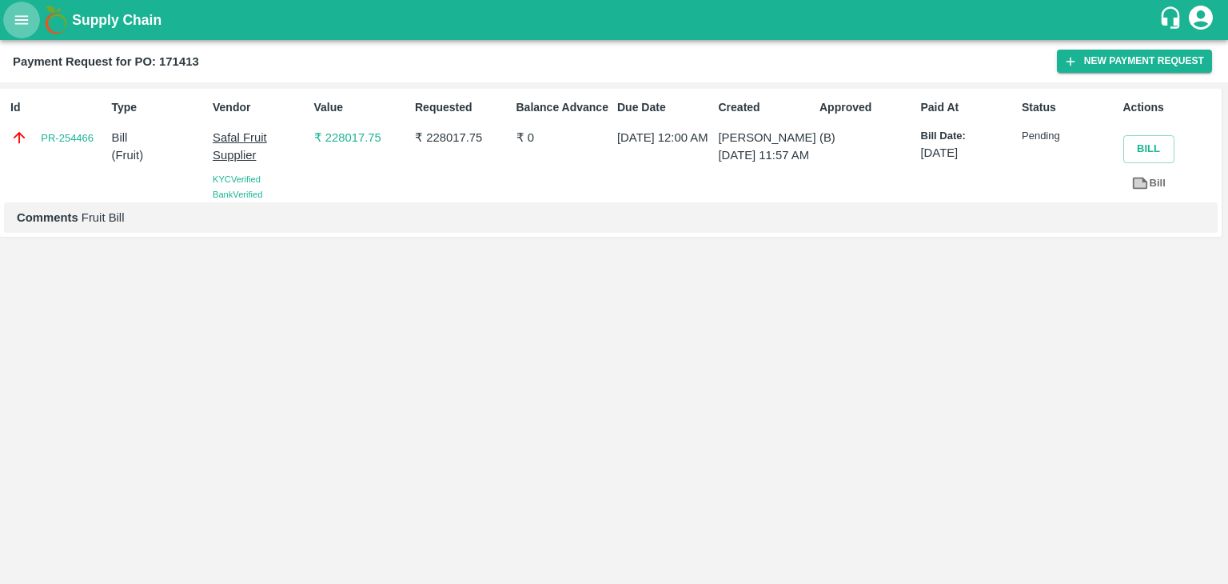
click at [16, 19] on icon "open drawer" at bounding box center [22, 19] width 14 height 9
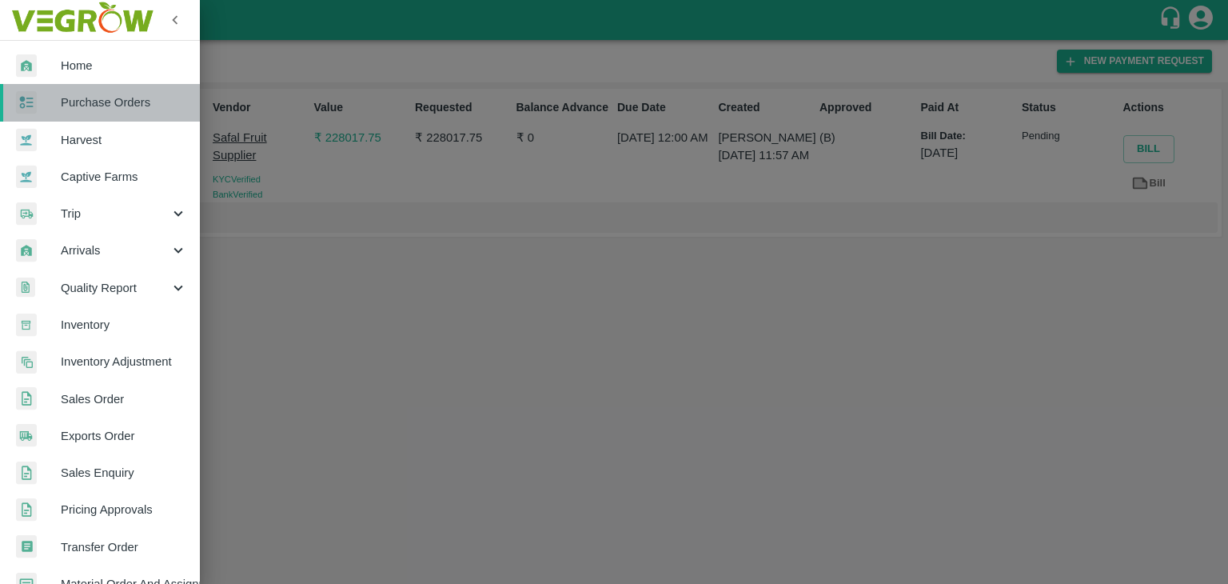
click at [130, 88] on link "Purchase Orders" at bounding box center [100, 102] width 200 height 37
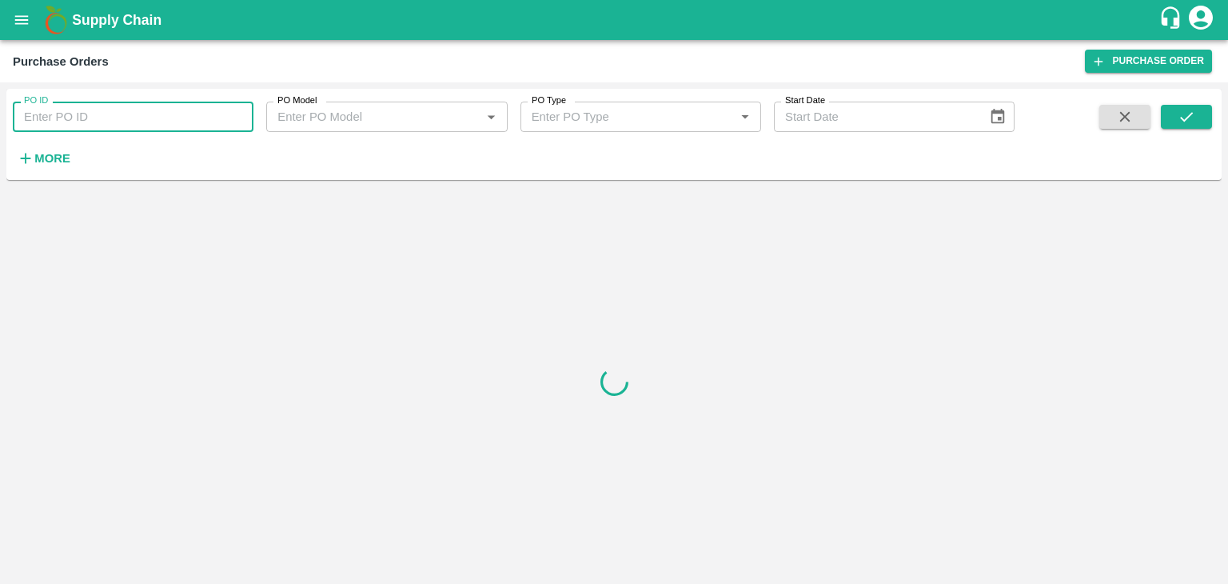
click at [170, 114] on input "PO ID" at bounding box center [133, 117] width 241 height 30
paste input "169929"
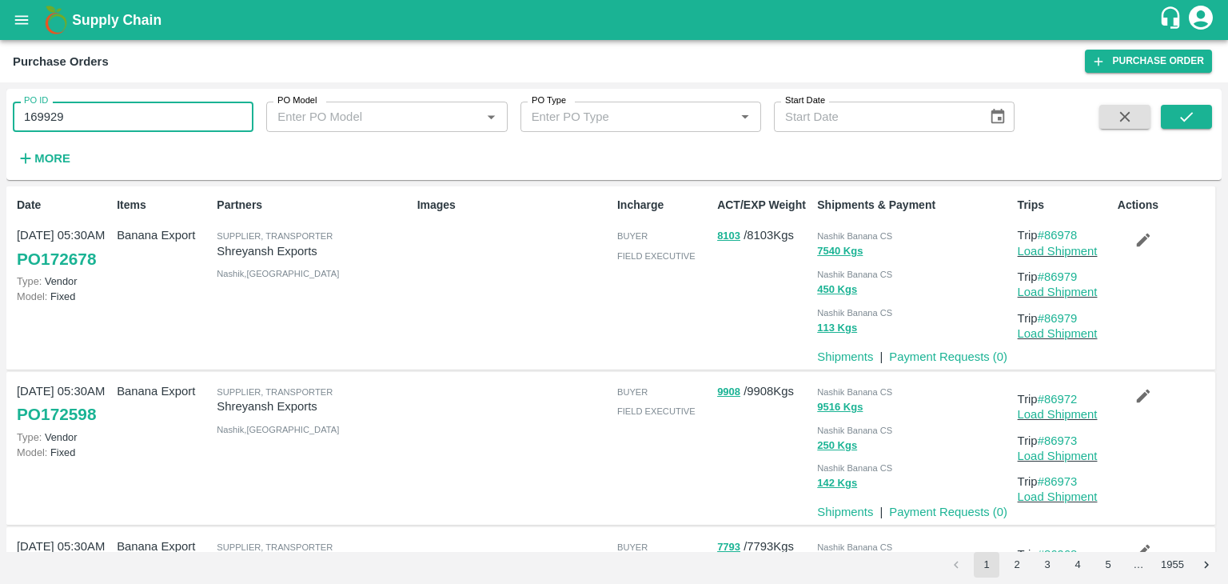
type input "169929"
click at [1214, 114] on div "PO ID 169929 PO ID PO Model PO Model   * PO Type PO Type   * Start Date Start D…" at bounding box center [614, 134] width 1216 height 78
click at [1194, 116] on icon "submit" at bounding box center [1187, 117] width 18 height 18
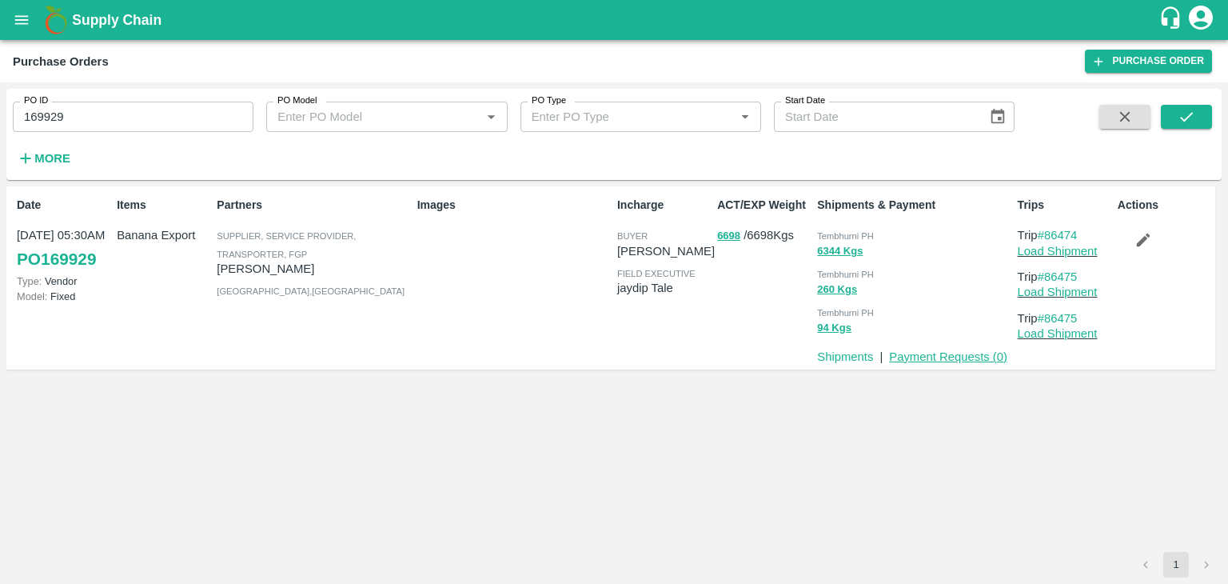
click at [950, 353] on link "Payment Requests ( 0 )" at bounding box center [948, 356] width 118 height 13
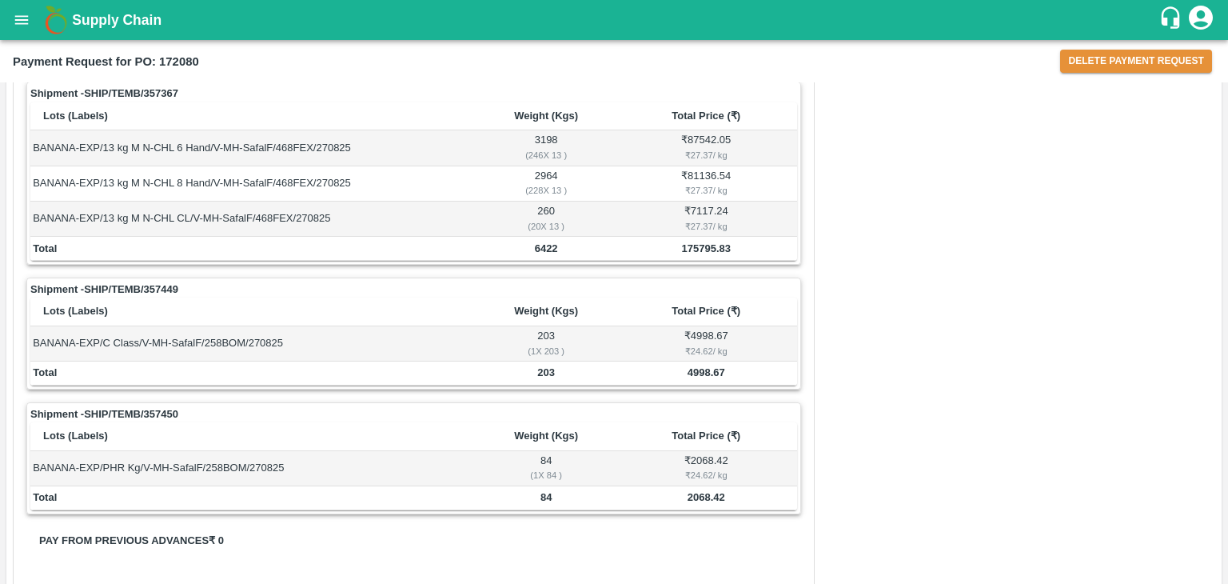
scroll to position [828, 0]
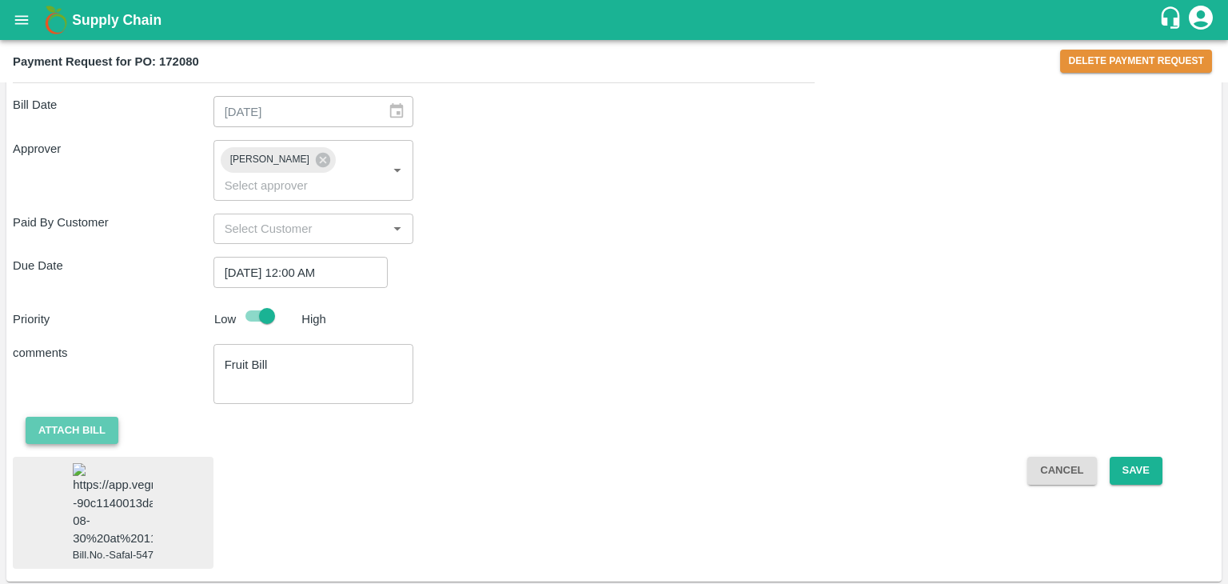
click at [54, 417] on button "Attach bill" at bounding box center [72, 431] width 93 height 28
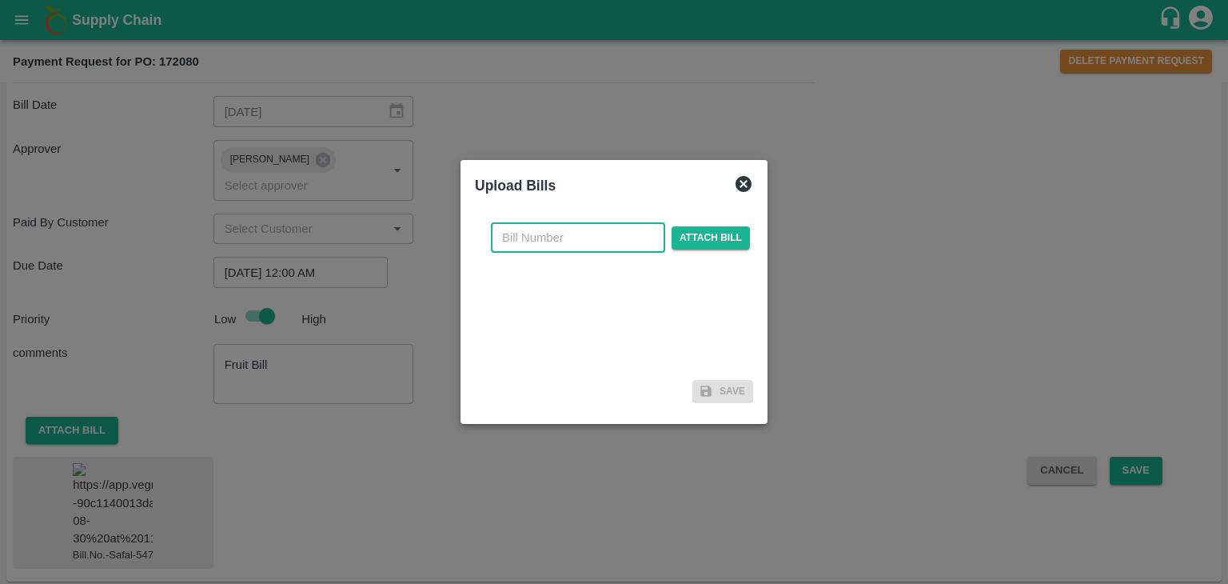
click at [579, 231] on input "text" at bounding box center [578, 237] width 174 height 30
type input "s"
type input "SAFAL-547"
click at [708, 231] on span "Attach bill" at bounding box center [711, 237] width 78 height 23
click at [0, 0] on input "Attach bill" at bounding box center [0, 0] width 0 height 0
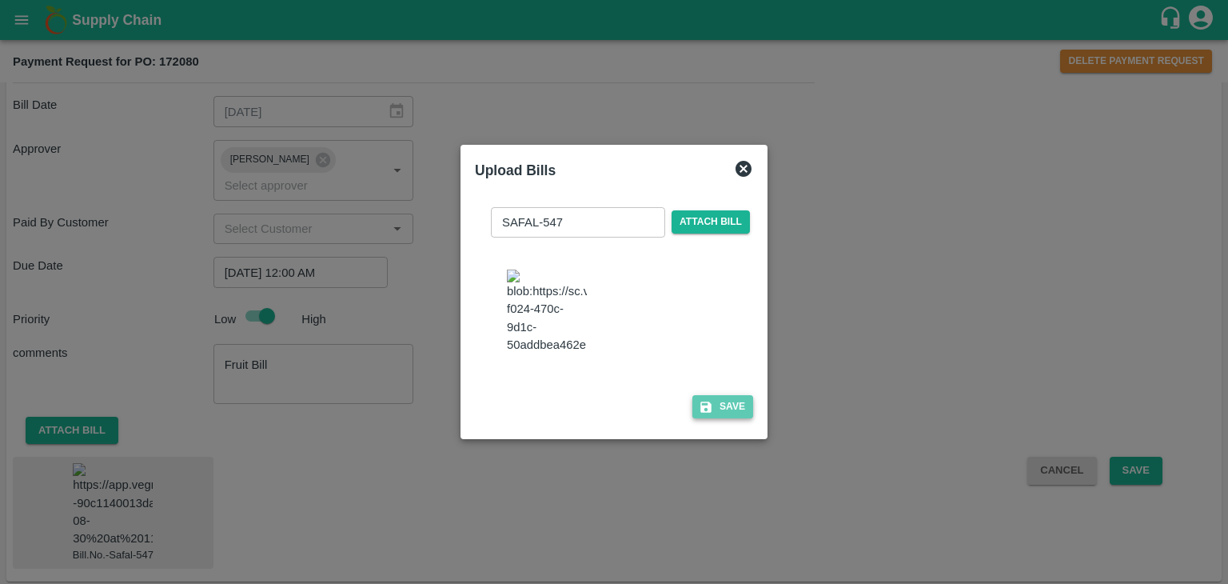
click at [730, 413] on button "Save" at bounding box center [723, 406] width 61 height 23
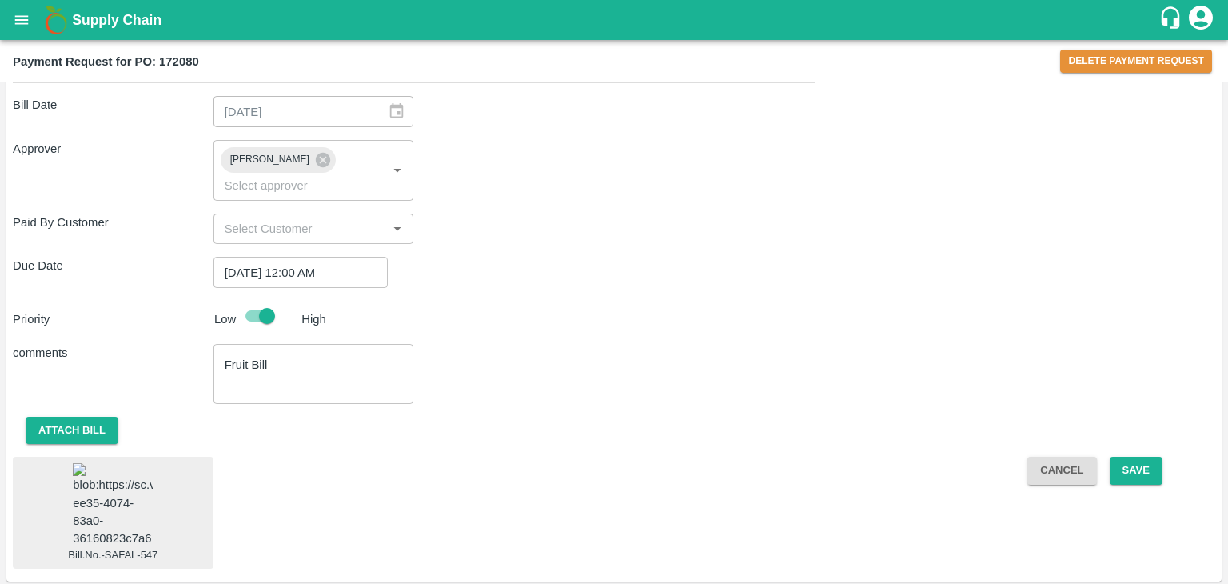
click at [129, 505] on img at bounding box center [113, 505] width 80 height 84
click at [1135, 457] on button "Save" at bounding box center [1136, 471] width 53 height 28
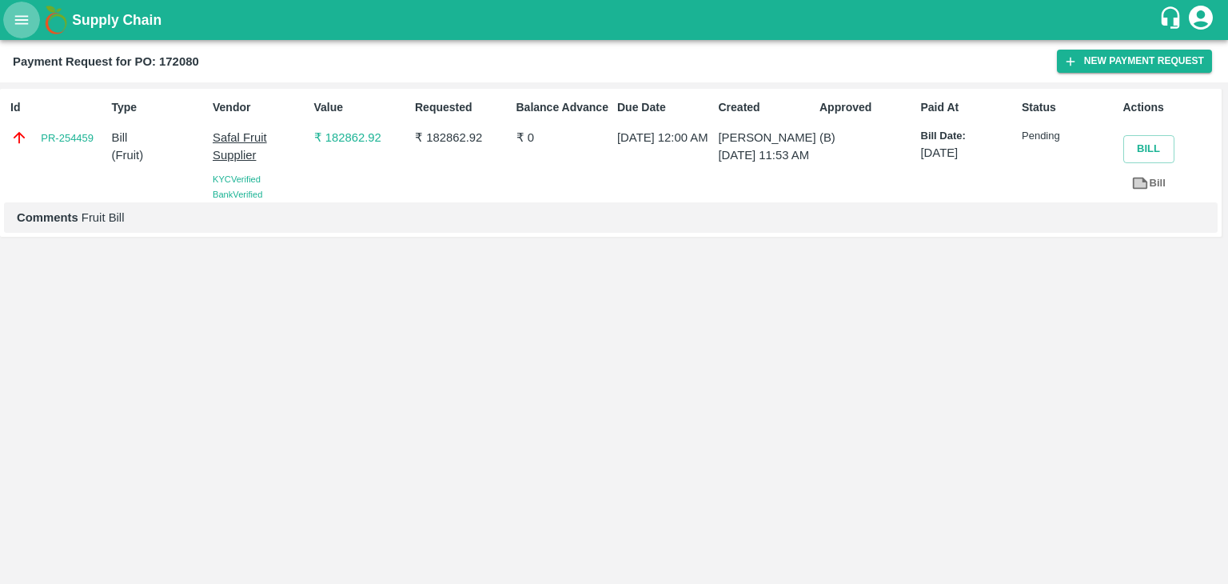
click at [17, 16] on icon "open drawer" at bounding box center [22, 19] width 14 height 9
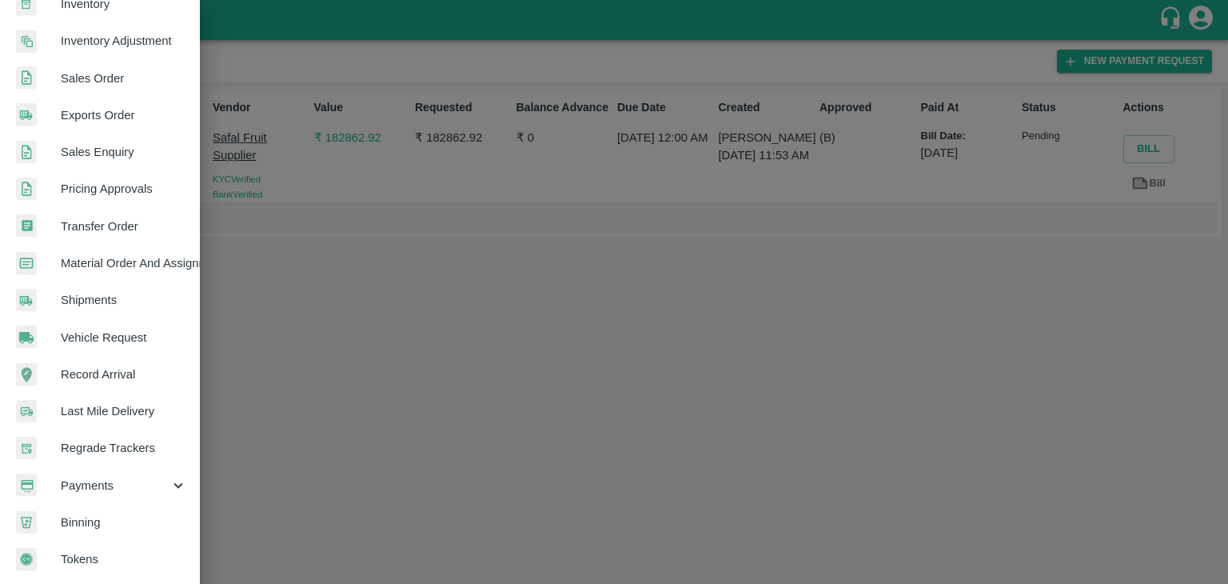
scroll to position [327, 0]
click at [118, 477] on span "Payments" at bounding box center [115, 486] width 109 height 18
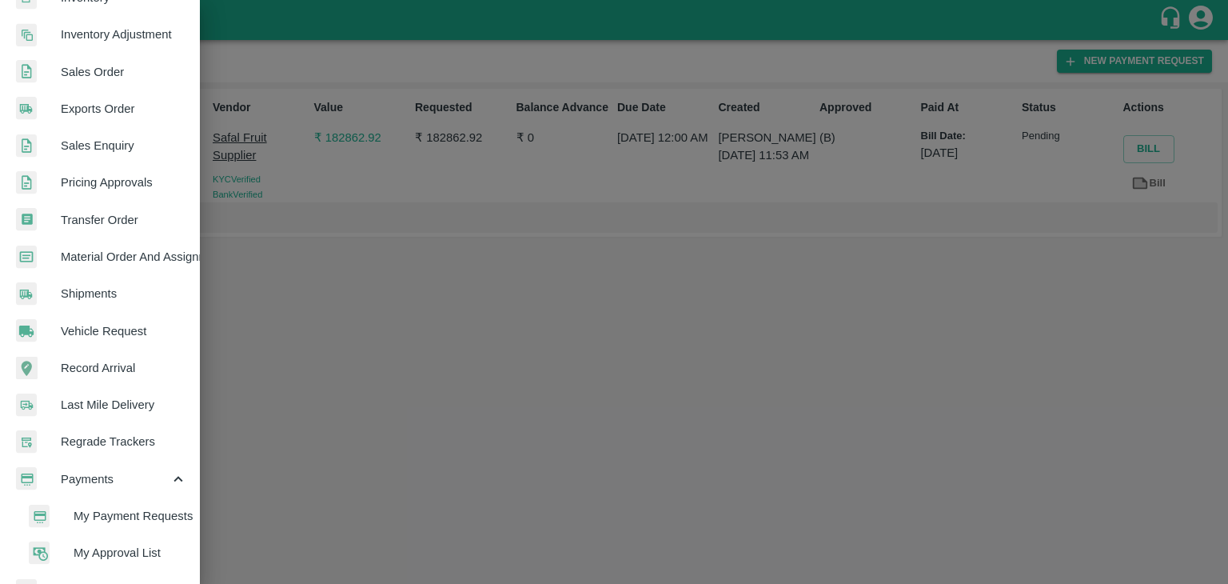
click at [131, 521] on span "My Payment Requests" at bounding box center [131, 516] width 114 height 18
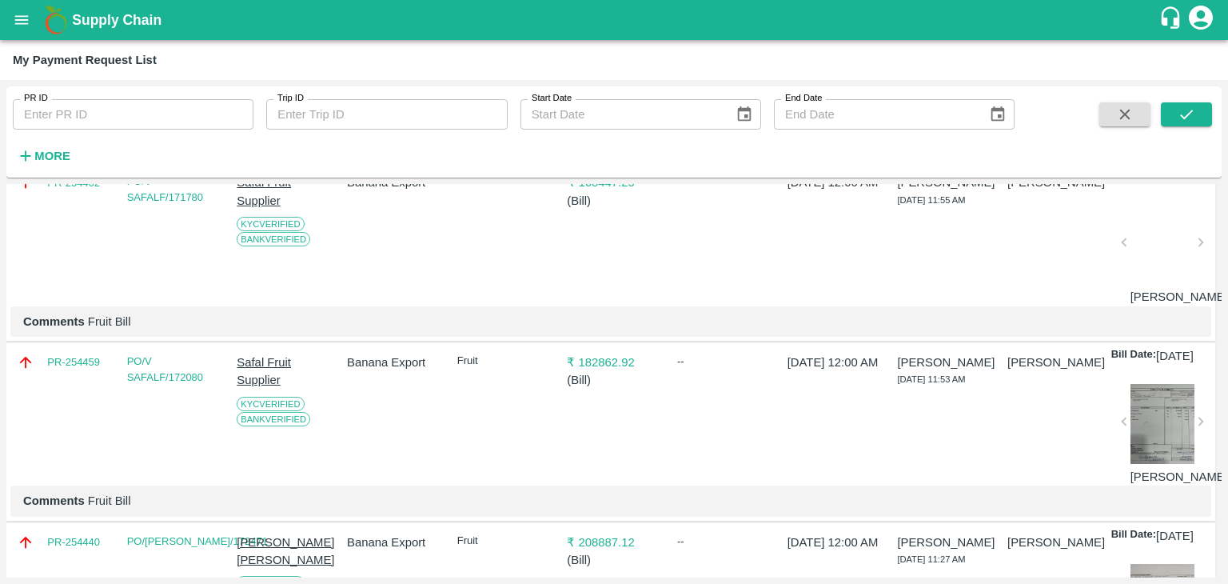
scroll to position [494, 0]
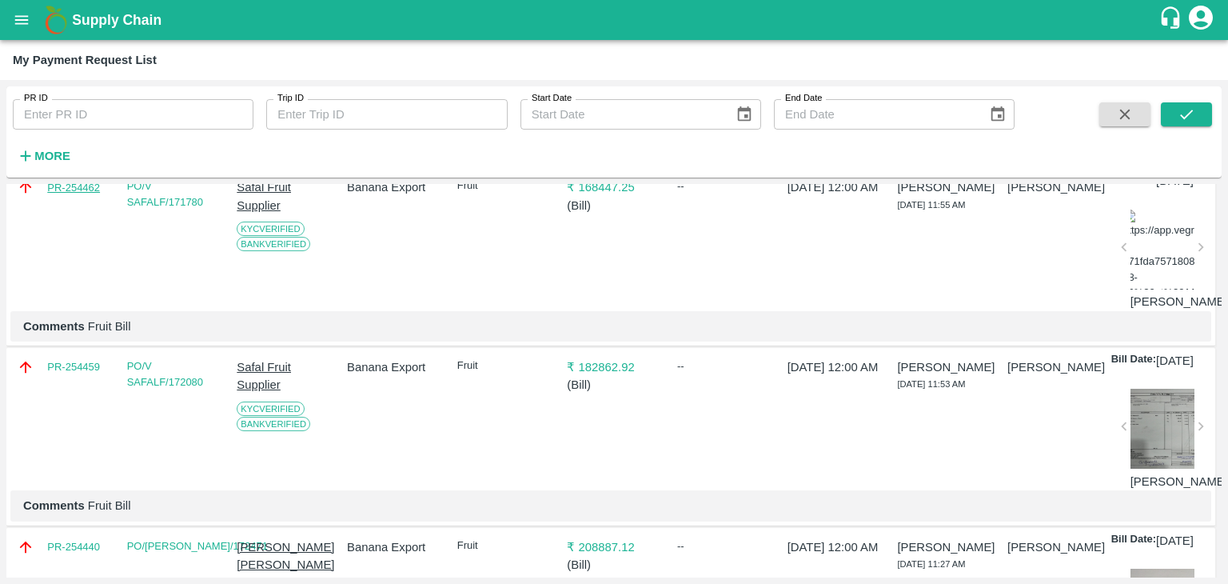
click at [71, 196] on link "PR-254462" at bounding box center [73, 188] width 53 height 16
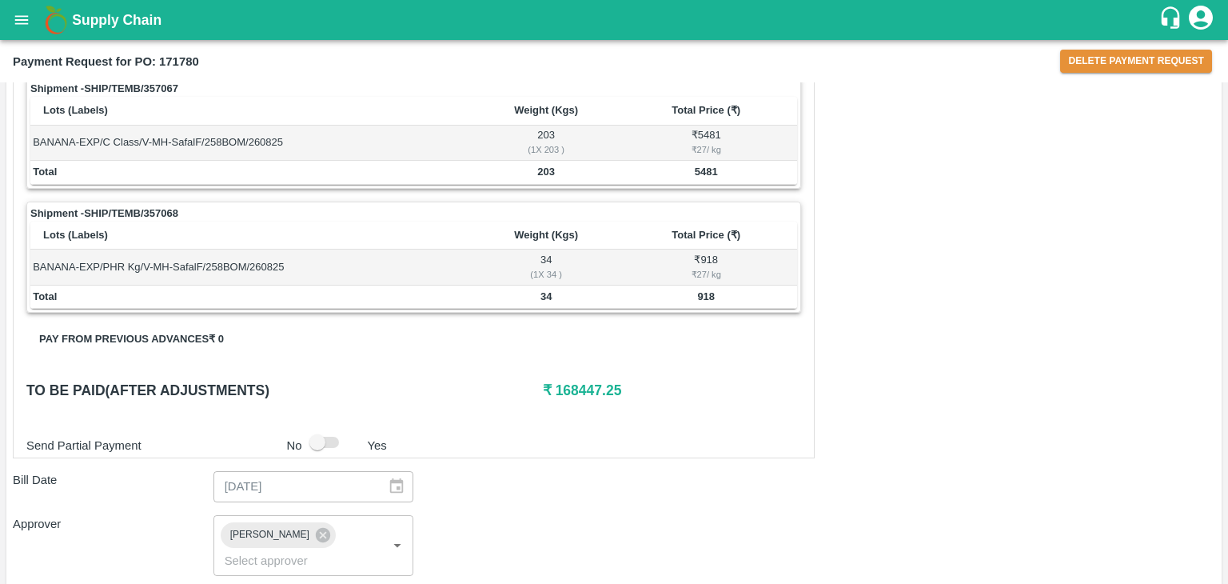
scroll to position [901, 0]
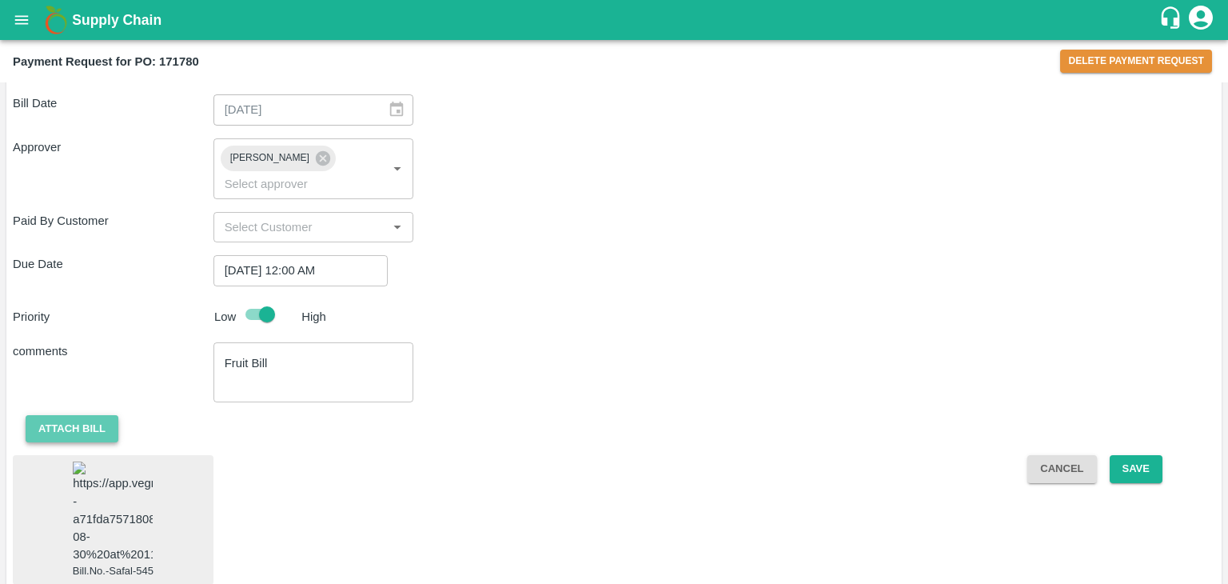
click at [88, 415] on button "Attach bill" at bounding box center [72, 429] width 93 height 28
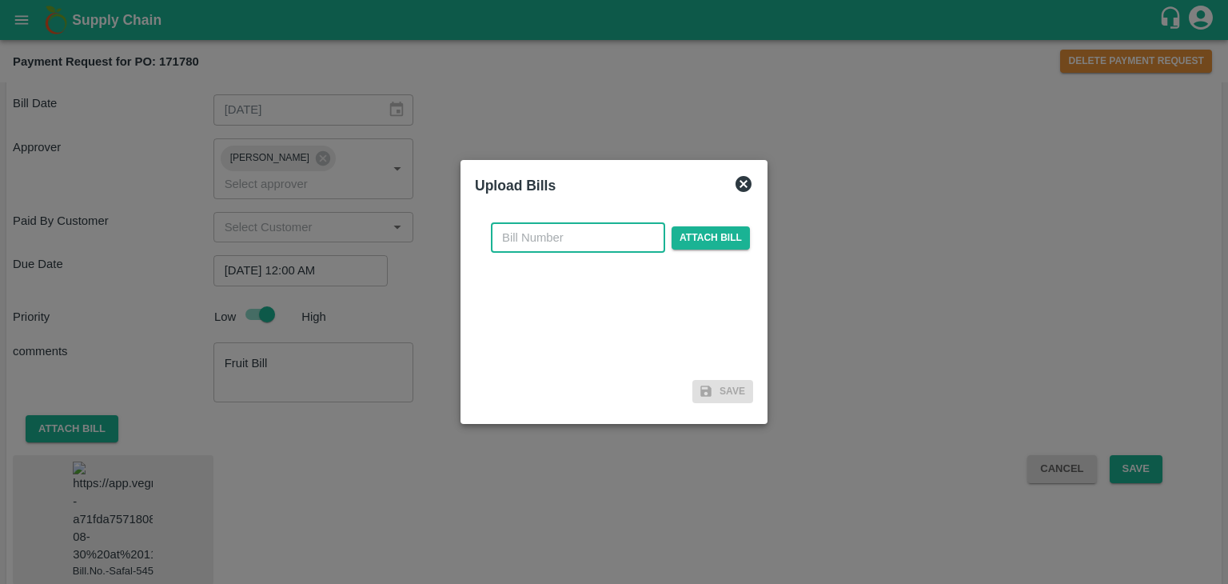
click at [581, 235] on input "text" at bounding box center [578, 237] width 174 height 30
click at [589, 241] on input "Safal-495" at bounding box center [578, 237] width 174 height 30
type input "Safal-545"
click at [708, 250] on div "Safal-545 ​ Attach bill" at bounding box center [620, 237] width 265 height 30
click at [719, 239] on span "Attach bill" at bounding box center [711, 237] width 78 height 23
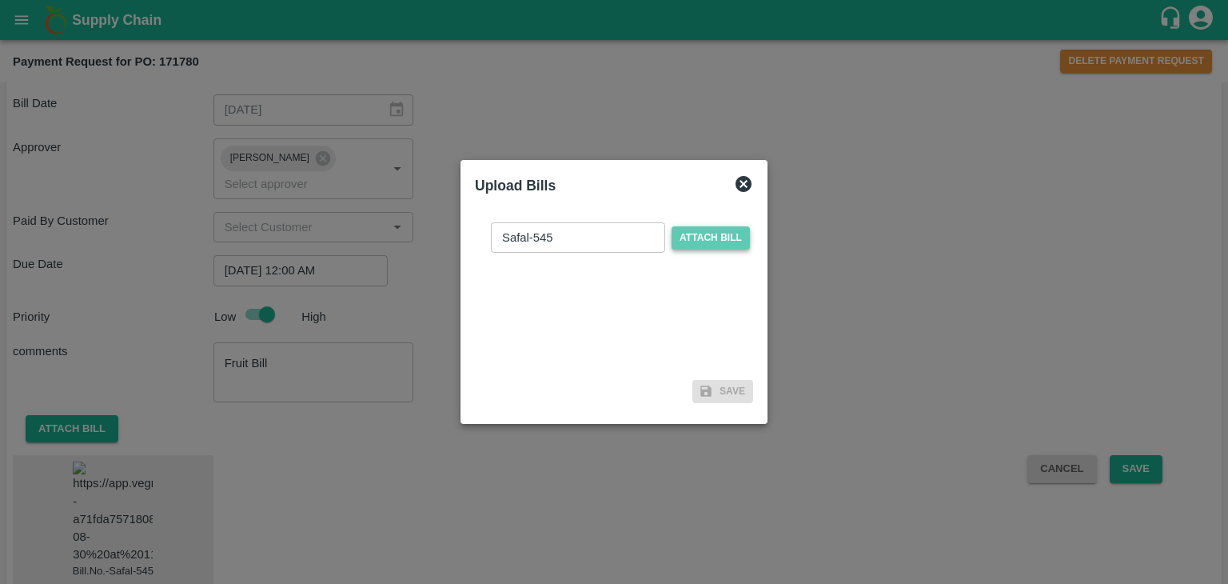
click at [0, 0] on input "Attach bill" at bounding box center [0, 0] width 0 height 0
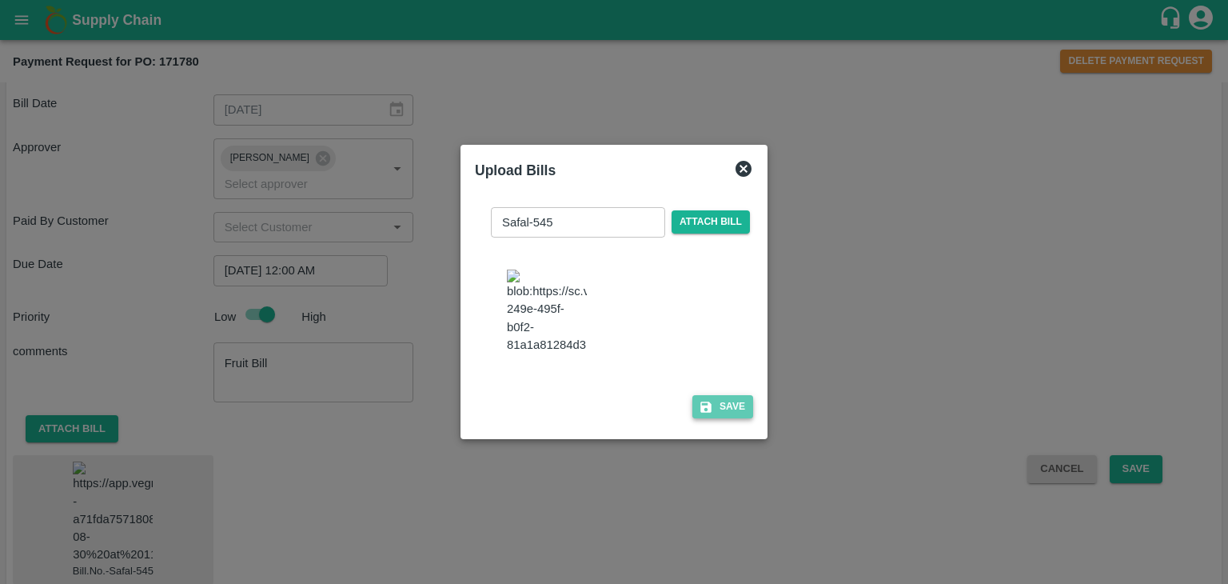
click at [721, 418] on button "Save" at bounding box center [723, 406] width 61 height 23
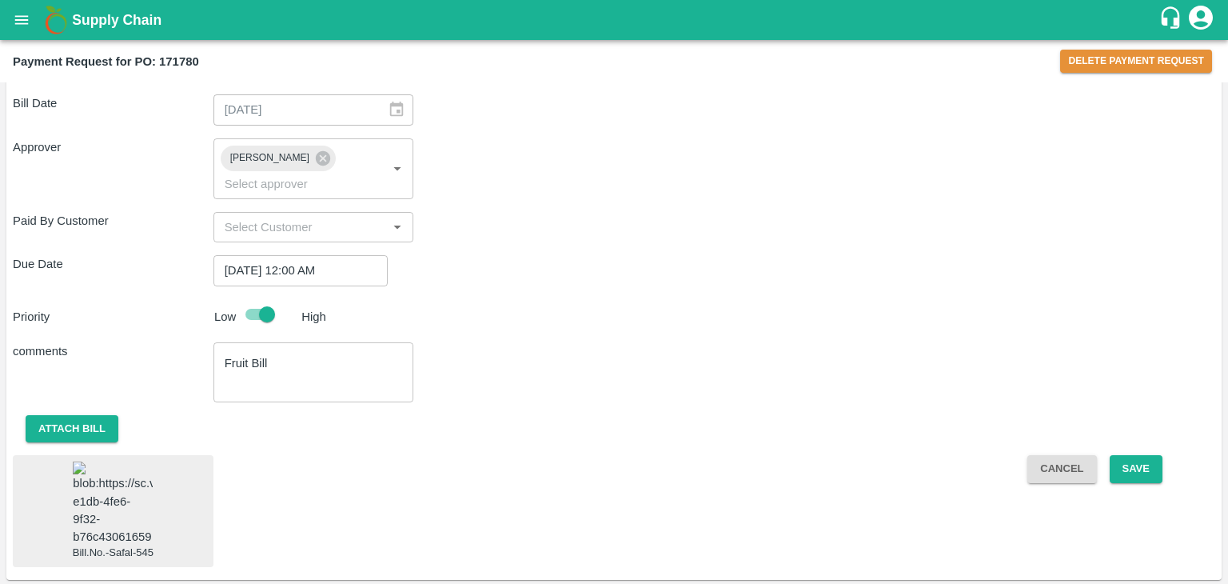
click at [122, 464] on img at bounding box center [113, 503] width 80 height 84
click at [1137, 456] on button "Save" at bounding box center [1136, 470] width 53 height 28
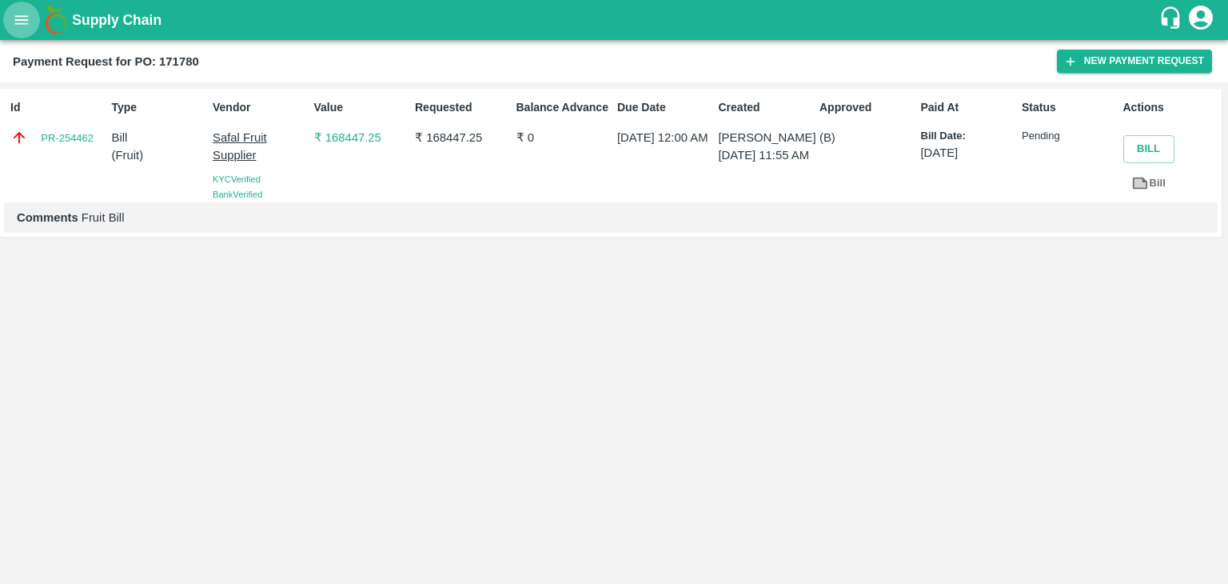
click at [22, 30] on button "open drawer" at bounding box center [21, 20] width 37 height 37
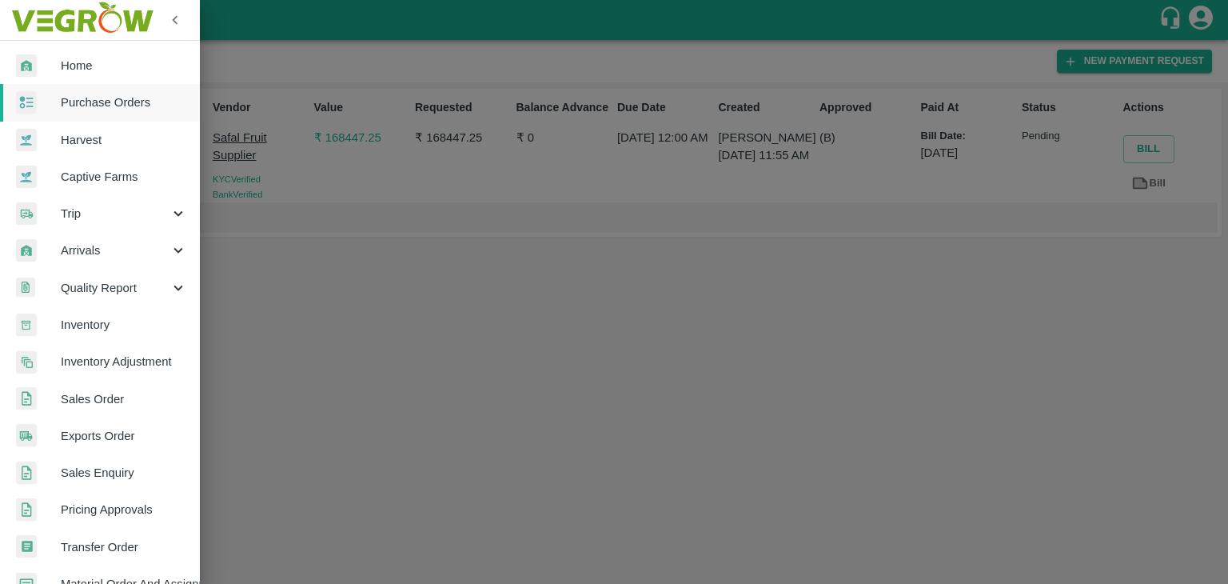
scroll to position [327, 0]
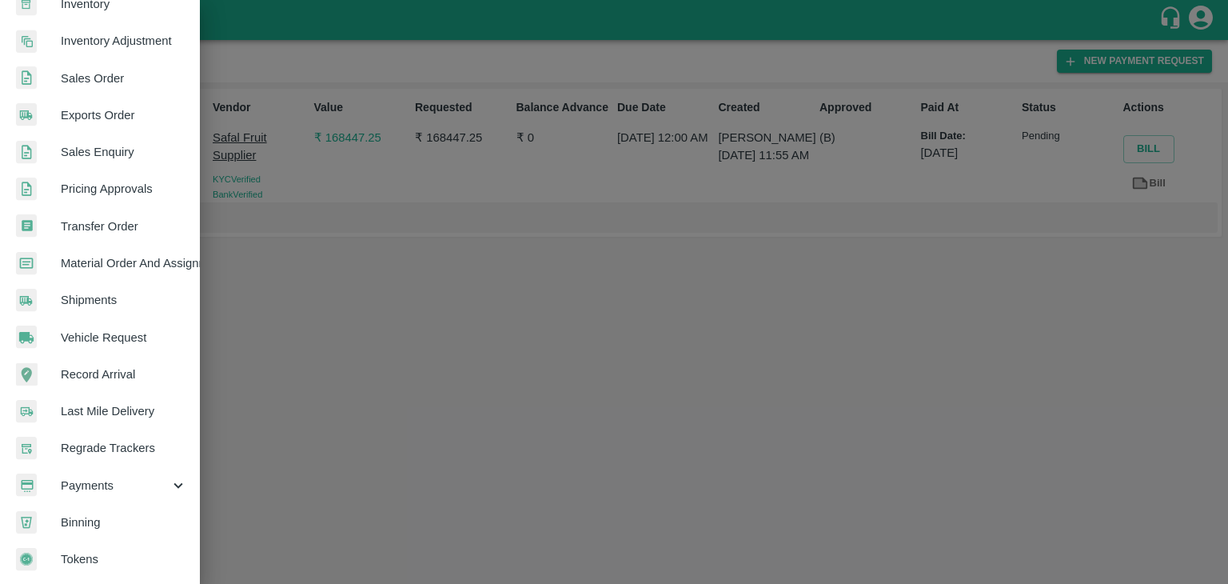
click at [101, 479] on span "Payments" at bounding box center [115, 486] width 109 height 18
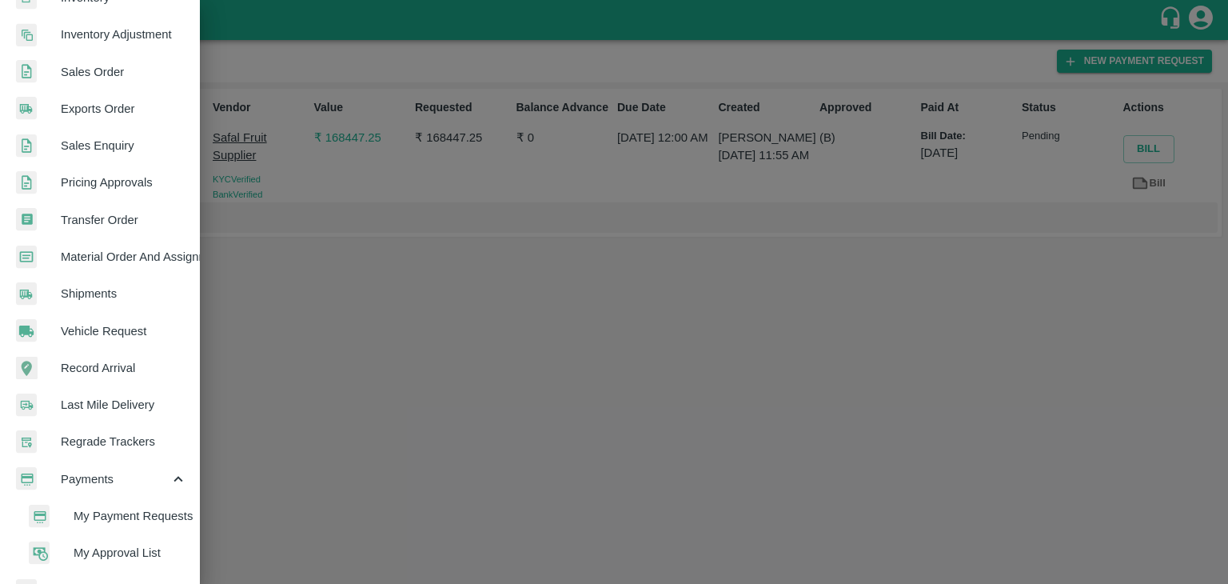
click at [149, 508] on span "My Payment Requests" at bounding box center [131, 516] width 114 height 18
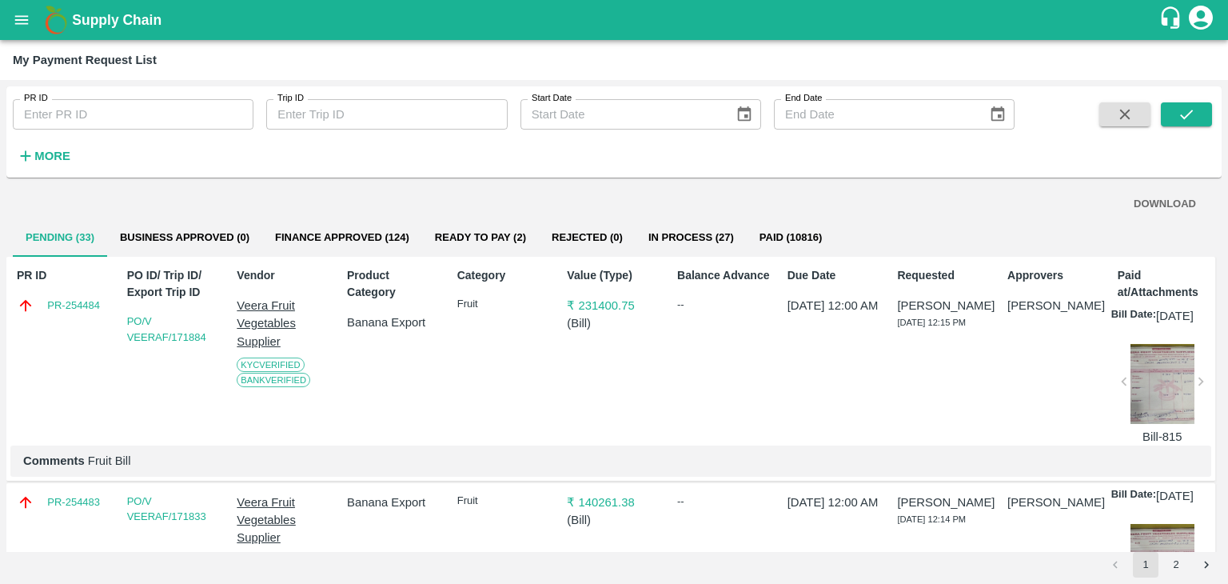
click at [1204, 101] on div "PR ID PR ID Trip ID Trip ID Start Date Start Date End Date End Date More" at bounding box center [614, 132] width 1216 height 78
click at [1204, 105] on button "submit" at bounding box center [1186, 114] width 51 height 24
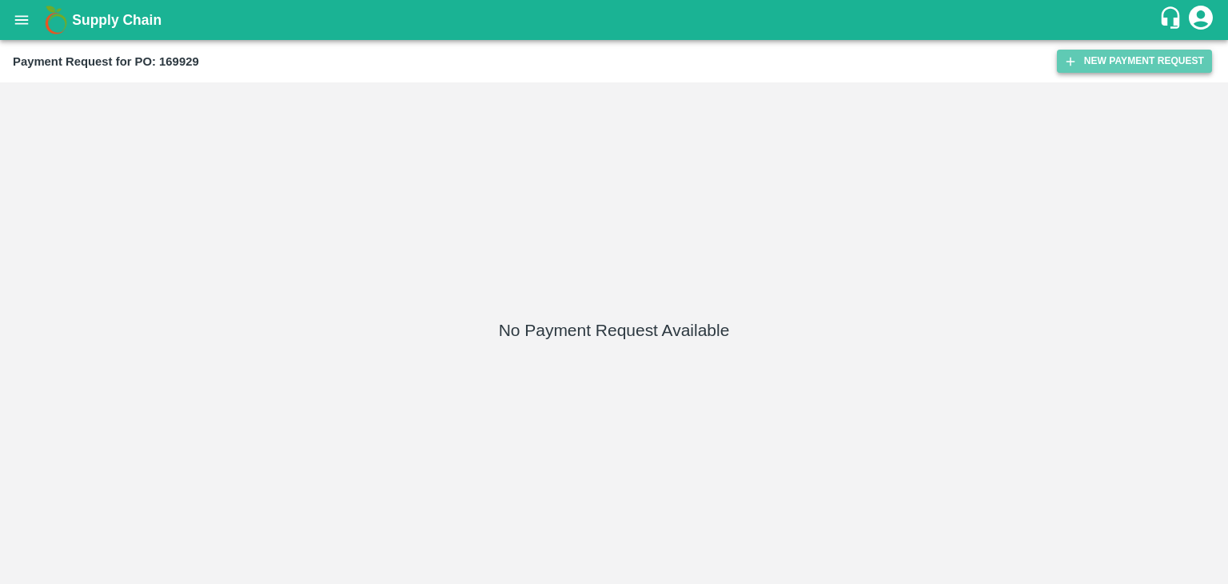
click at [1149, 62] on button "New Payment Request" at bounding box center [1134, 61] width 155 height 23
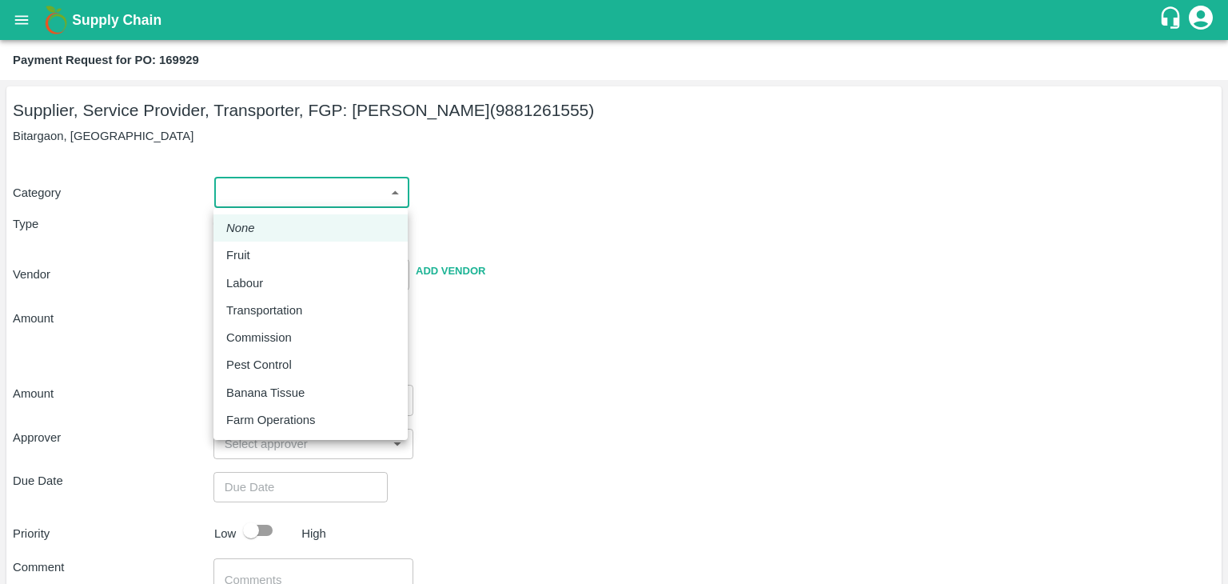
drag, startPoint x: 233, startPoint y: 193, endPoint x: 269, endPoint y: 260, distance: 76.2
click at [269, 260] on body "Supply Chain Payment Request for PO: 169929 Supplier, Service Provider, Transpo…" at bounding box center [614, 292] width 1228 height 584
click at [269, 260] on div "Fruit" at bounding box center [310, 255] width 169 height 18
type input "1"
type input "[PERSON_NAME] - 9881261555(Supplier, Service Provider, Transporter, FGP)"
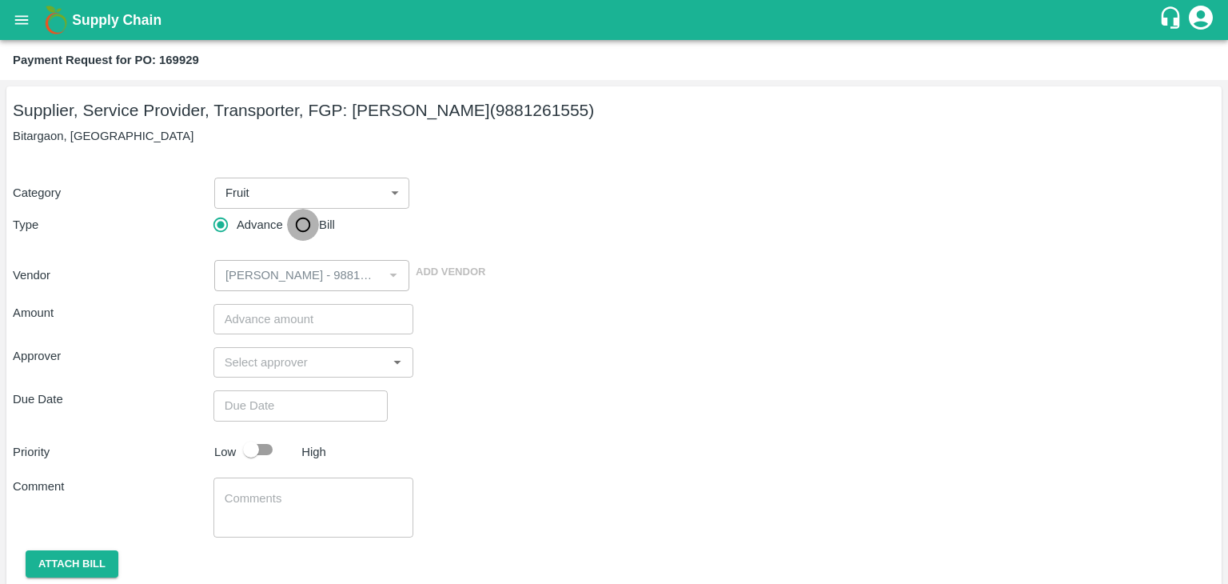
click at [305, 224] on input "Bill" at bounding box center [303, 225] width 32 height 32
radio input "true"
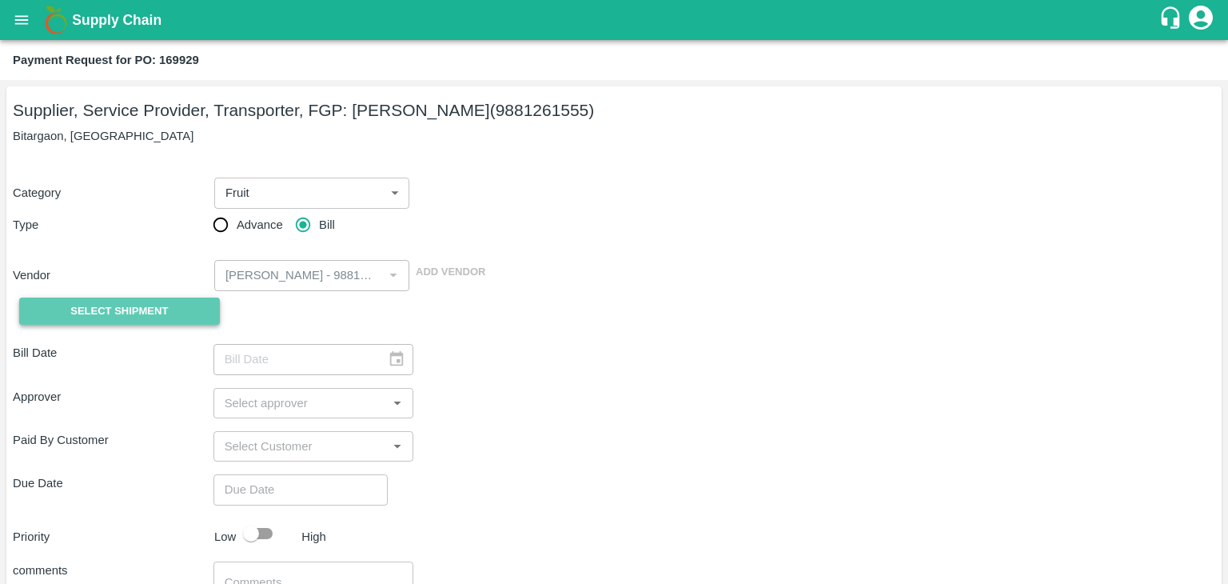
click at [118, 317] on span "Select Shipment" at bounding box center [119, 311] width 98 height 18
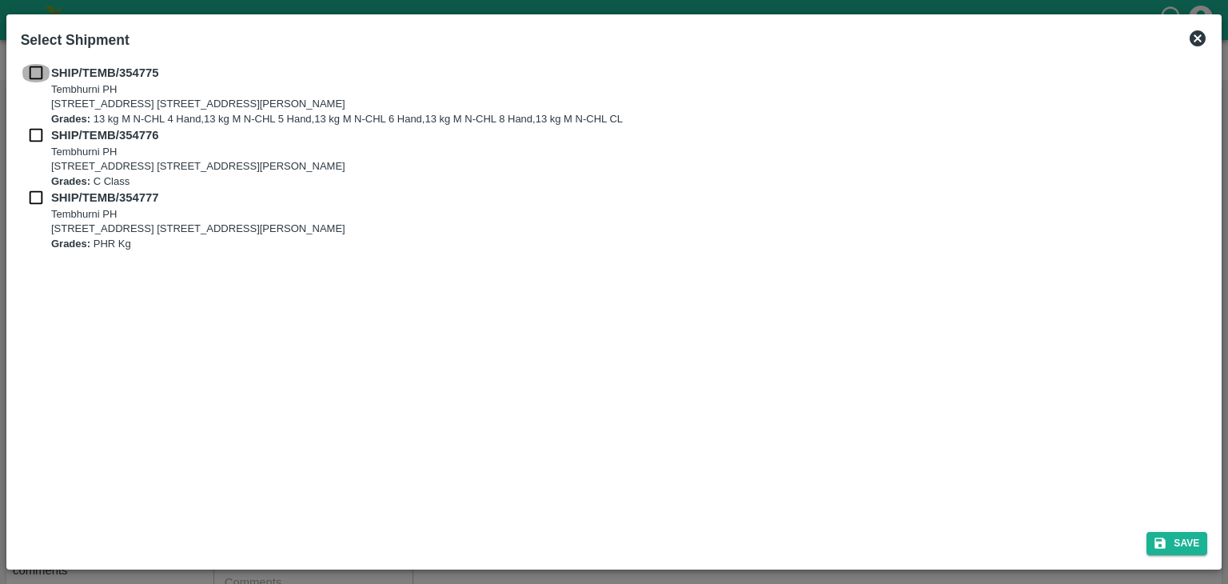
click at [38, 73] on input "checkbox" at bounding box center [36, 73] width 30 height 18
checkbox input "true"
click at [30, 135] on input "checkbox" at bounding box center [36, 135] width 30 height 18
checkbox input "true"
click at [30, 190] on input "checkbox" at bounding box center [36, 198] width 30 height 18
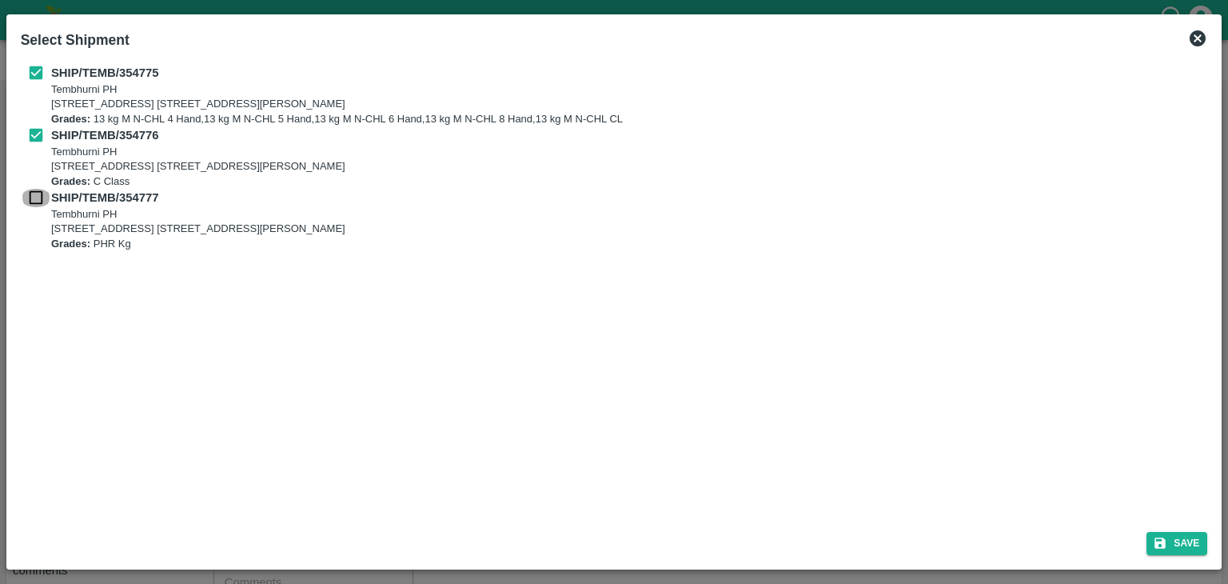
checkbox input "true"
click at [1201, 549] on button "Save" at bounding box center [1177, 543] width 61 height 23
type input "19/08/2025"
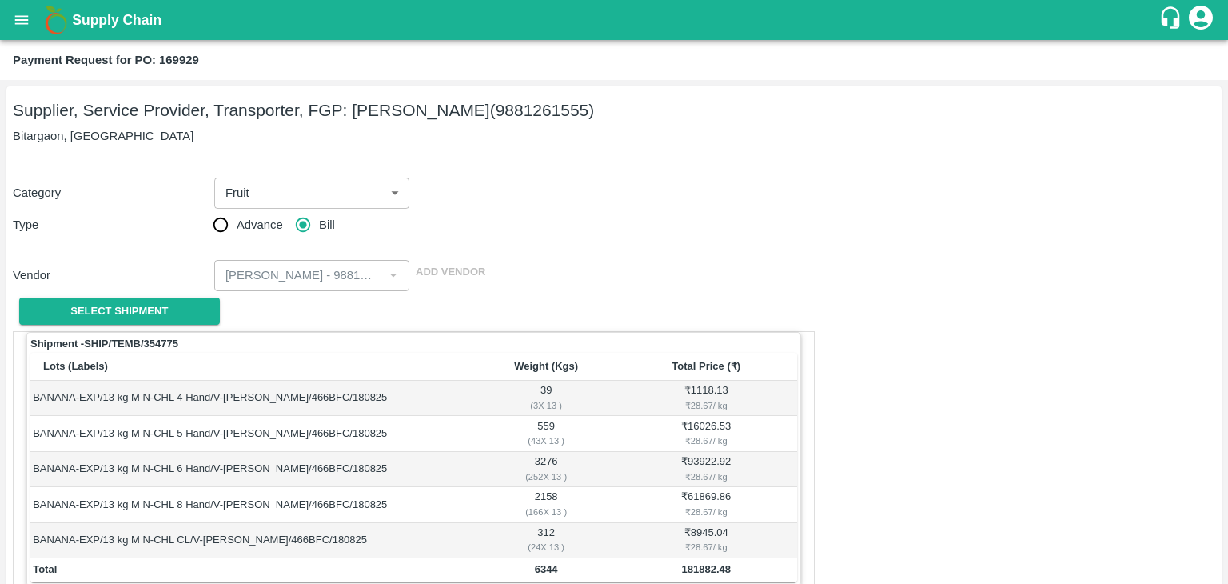
scroll to position [784, 0]
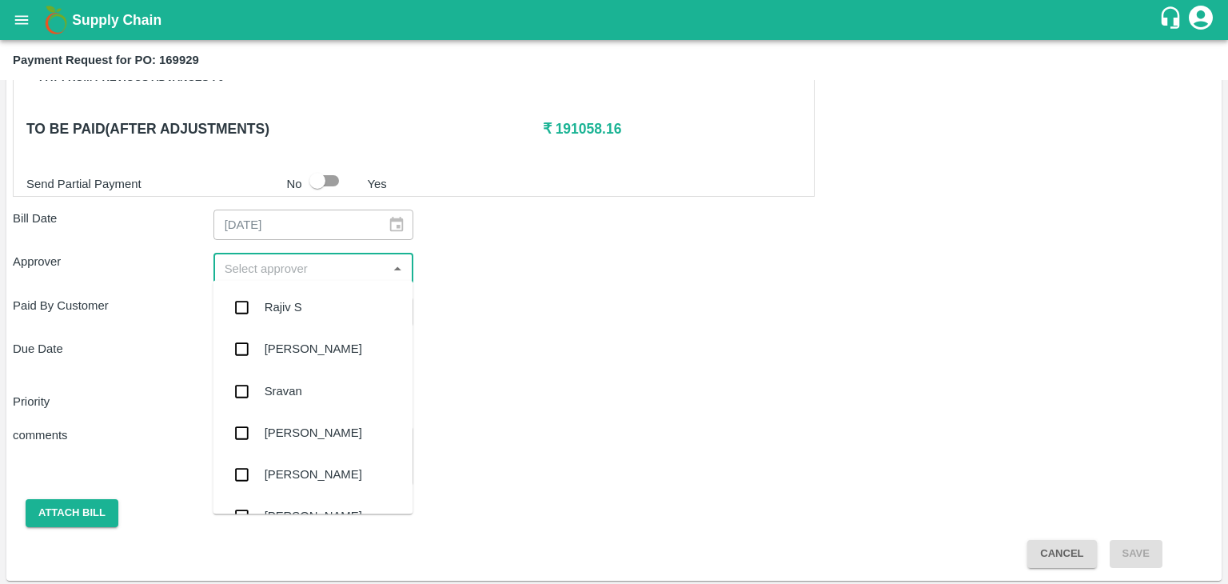
click at [243, 261] on input "input" at bounding box center [300, 267] width 165 height 21
type input "Ajit"
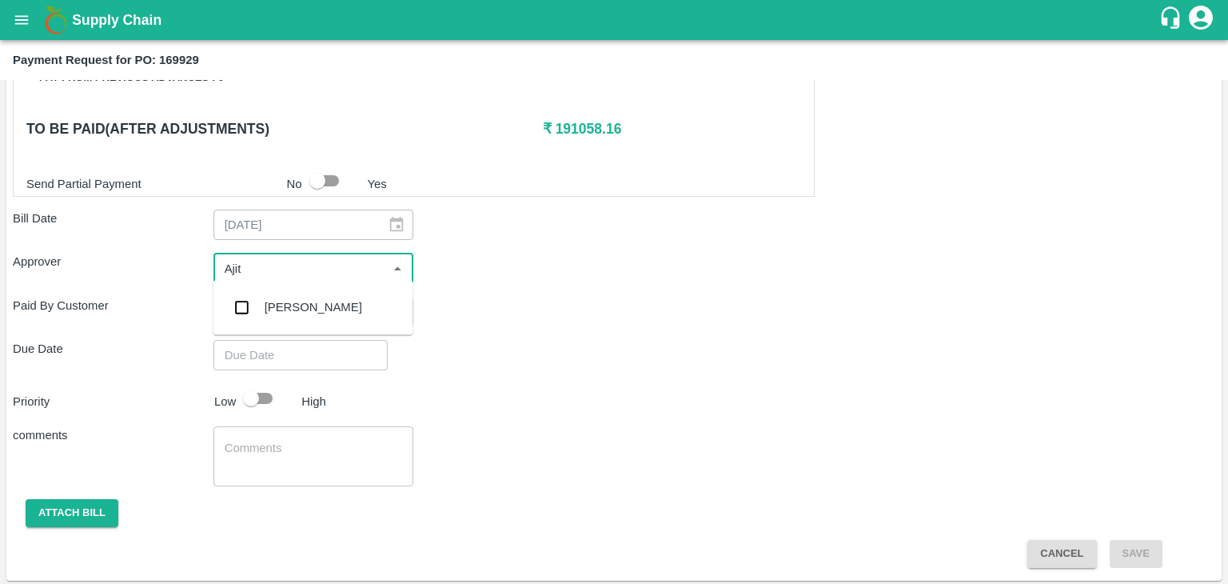
click at [285, 295] on div "[PERSON_NAME]" at bounding box center [313, 307] width 200 height 42
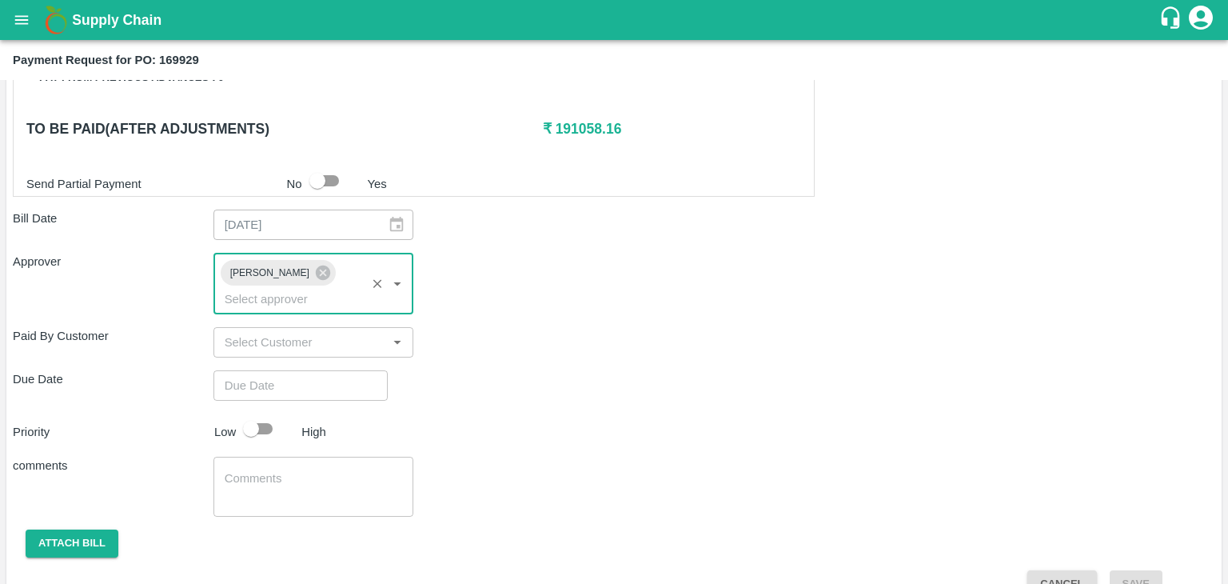
type input "DD/MM/YYYY hh:mm aa"
click at [314, 370] on input "DD/MM/YYYY hh:mm aa" at bounding box center [295, 385] width 163 height 30
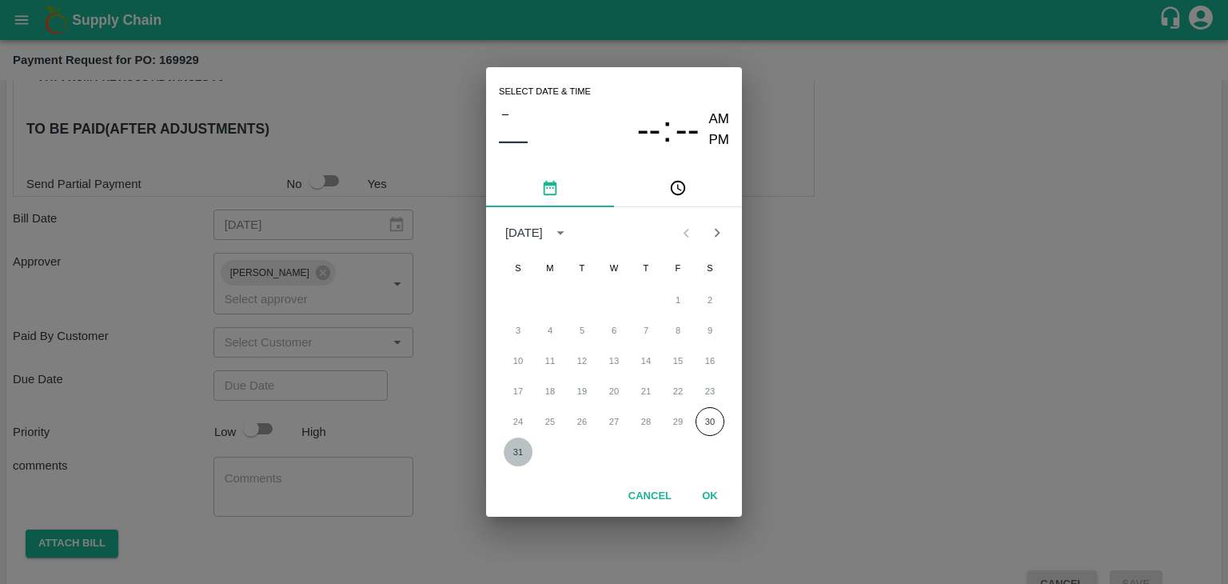
click at [519, 450] on button "31" at bounding box center [518, 451] width 29 height 29
type input "[DATE] 12:00 AM"
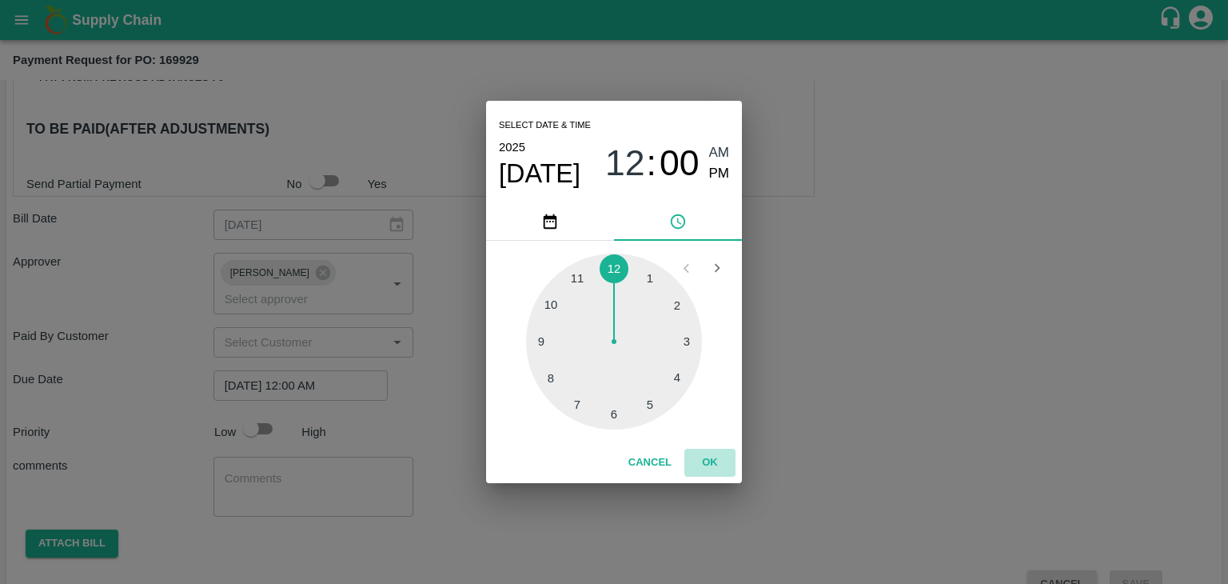
click at [708, 465] on button "OK" at bounding box center [710, 463] width 51 height 28
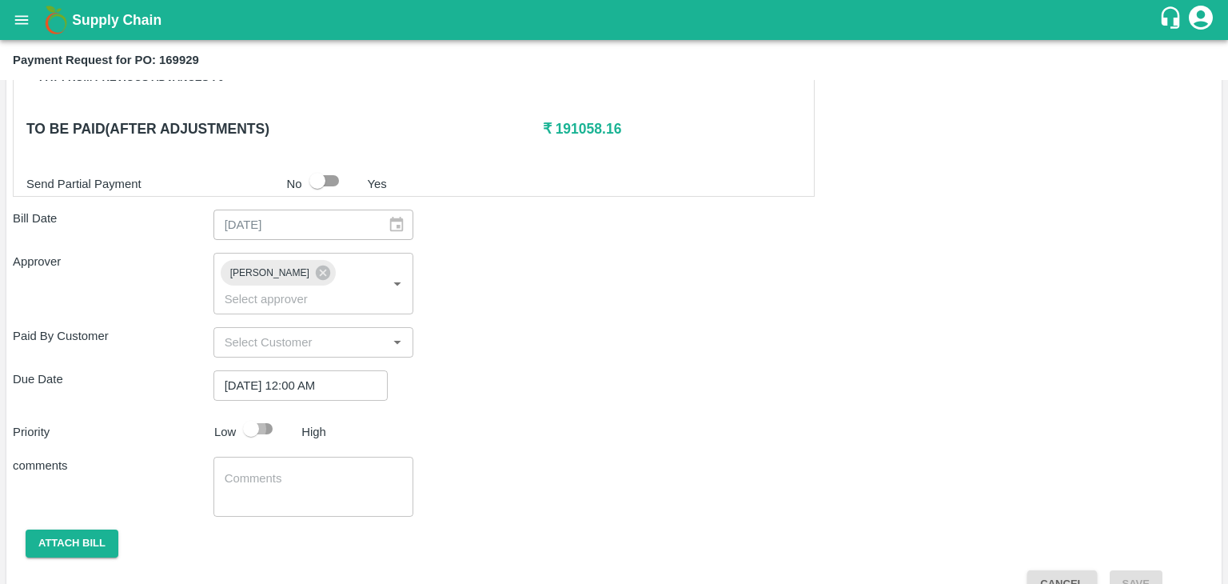
click at [253, 413] on input "checkbox" at bounding box center [251, 428] width 91 height 30
checkbox input "true"
click at [320, 470] on textarea at bounding box center [314, 487] width 178 height 34
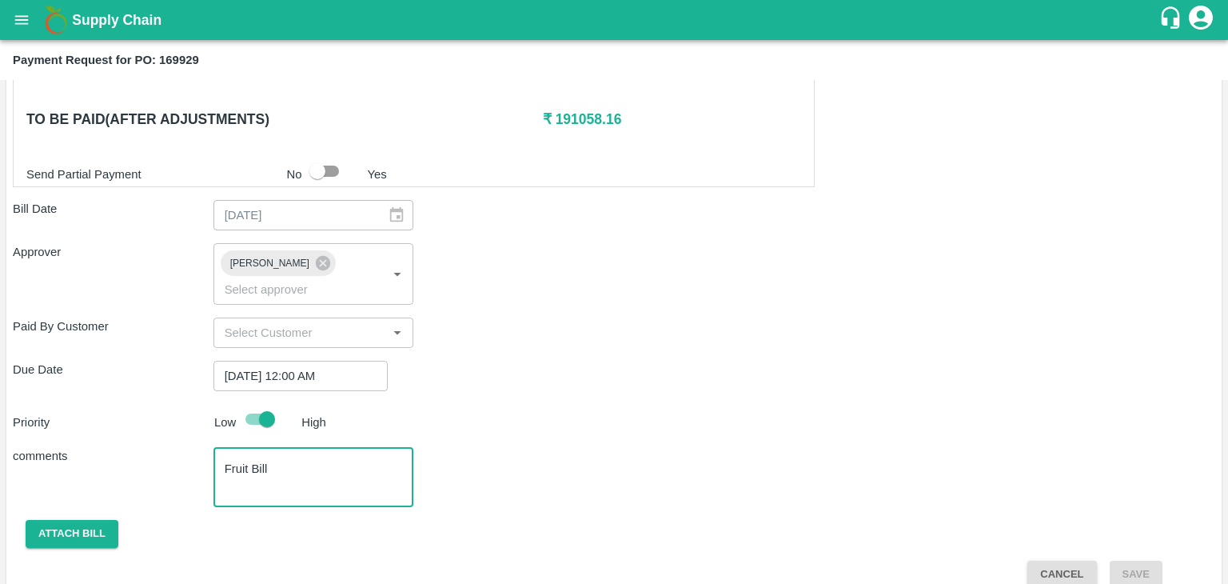
type textarea "Fruit Bill"
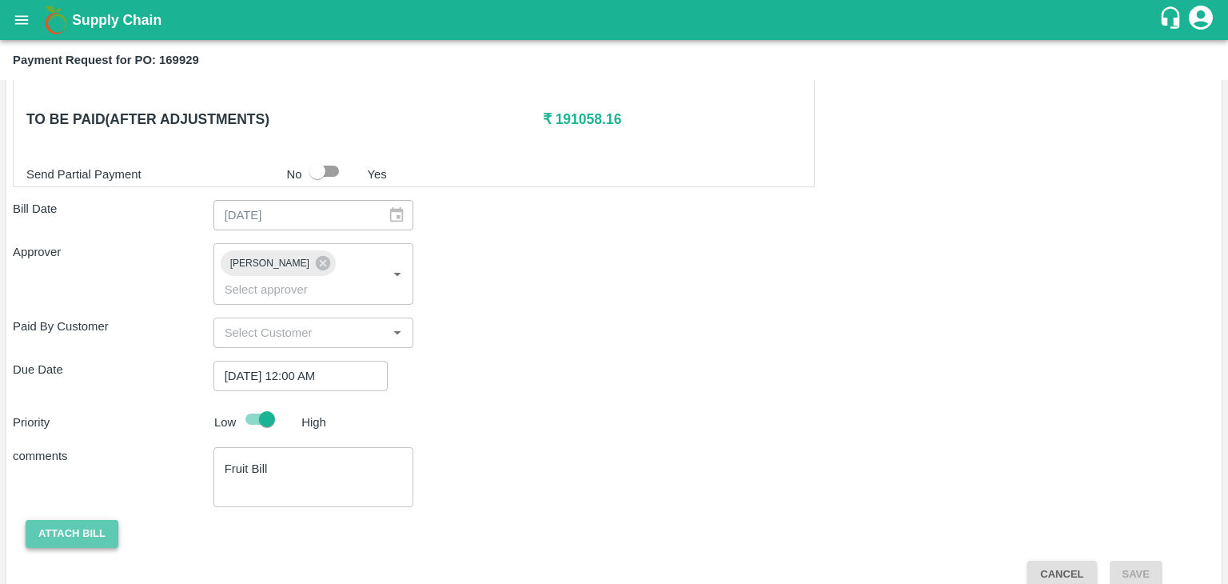
click at [64, 520] on button "Attach bill" at bounding box center [72, 534] width 93 height 28
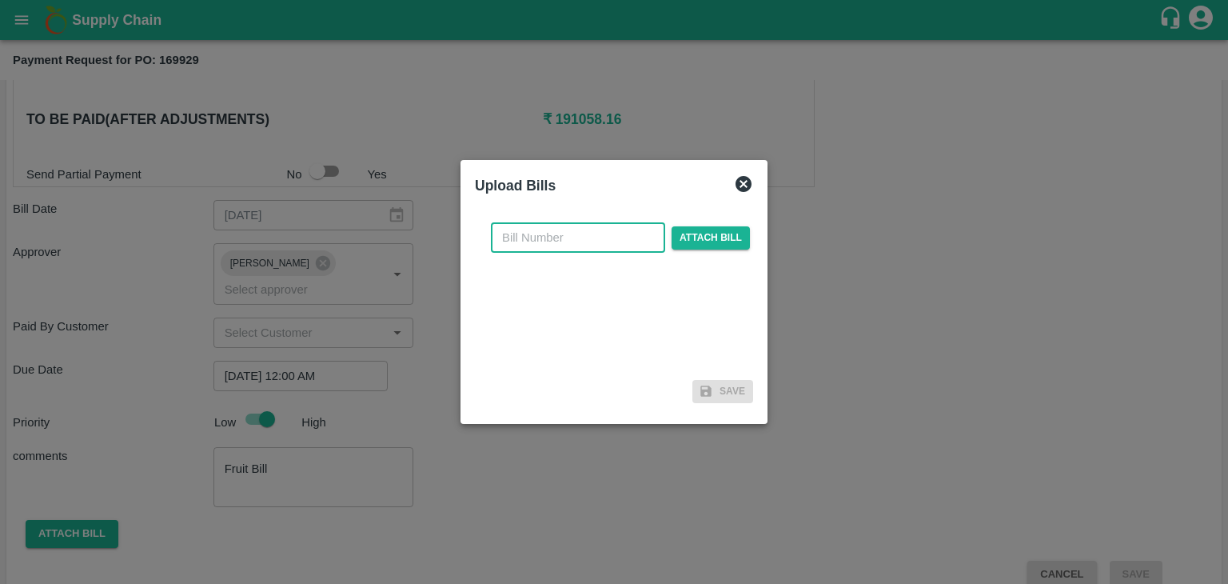
click at [600, 234] on input "text" at bounding box center [578, 237] width 174 height 30
type input "4017"
click at [726, 244] on span "Attach bill" at bounding box center [711, 237] width 78 height 23
click at [0, 0] on input "Attach bill" at bounding box center [0, 0] width 0 height 0
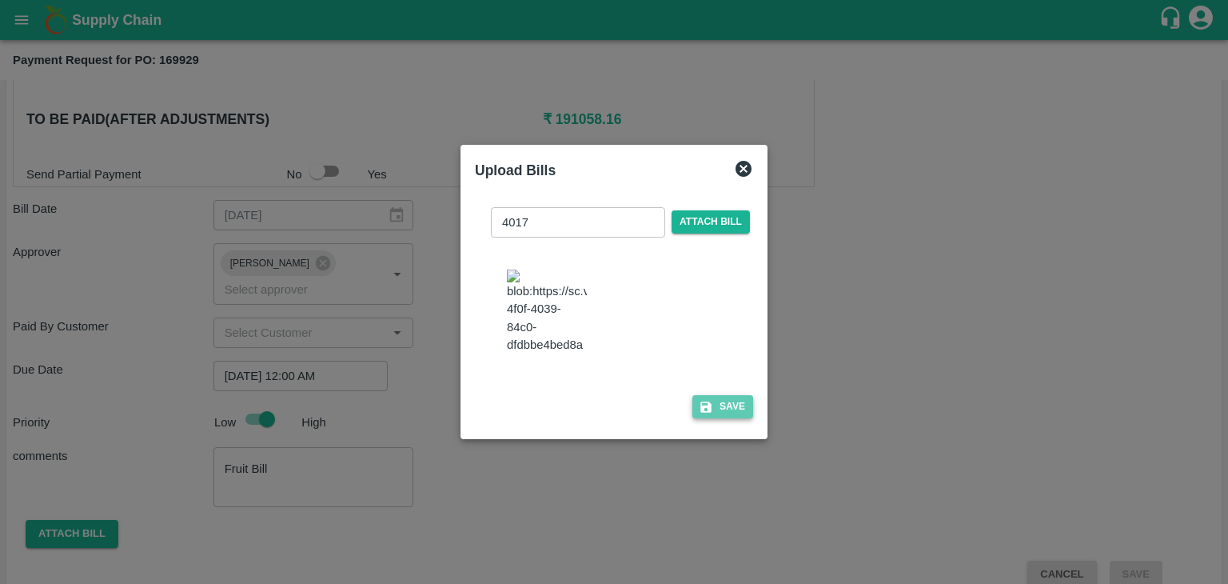
click at [741, 418] on button "Save" at bounding box center [723, 406] width 61 height 23
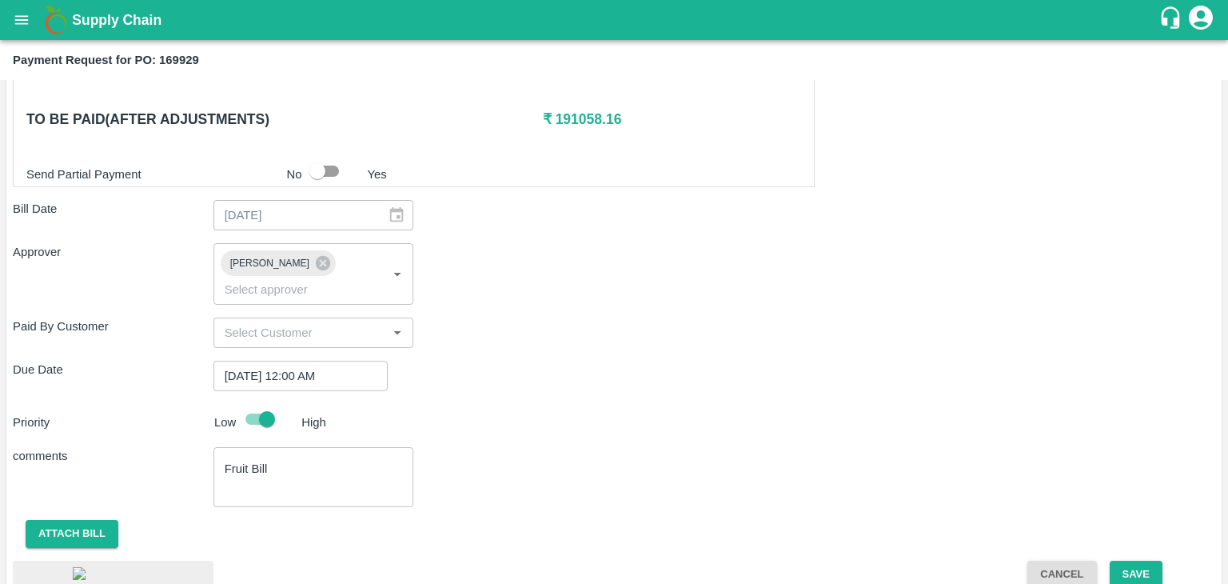
scroll to position [905, 0]
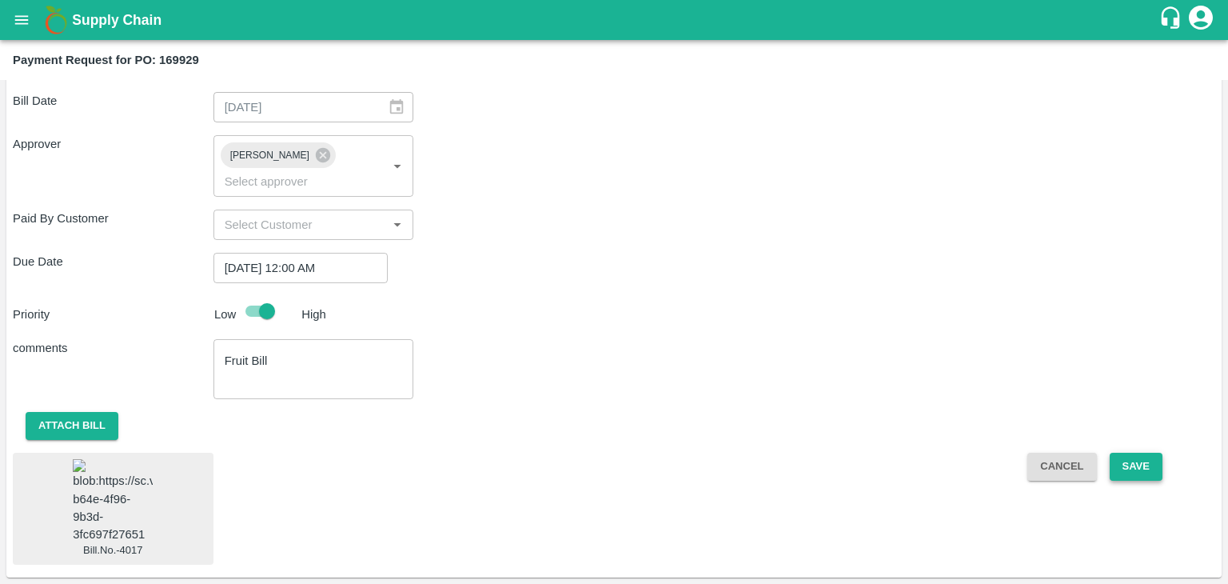
click at [1147, 453] on button "Save" at bounding box center [1136, 467] width 53 height 28
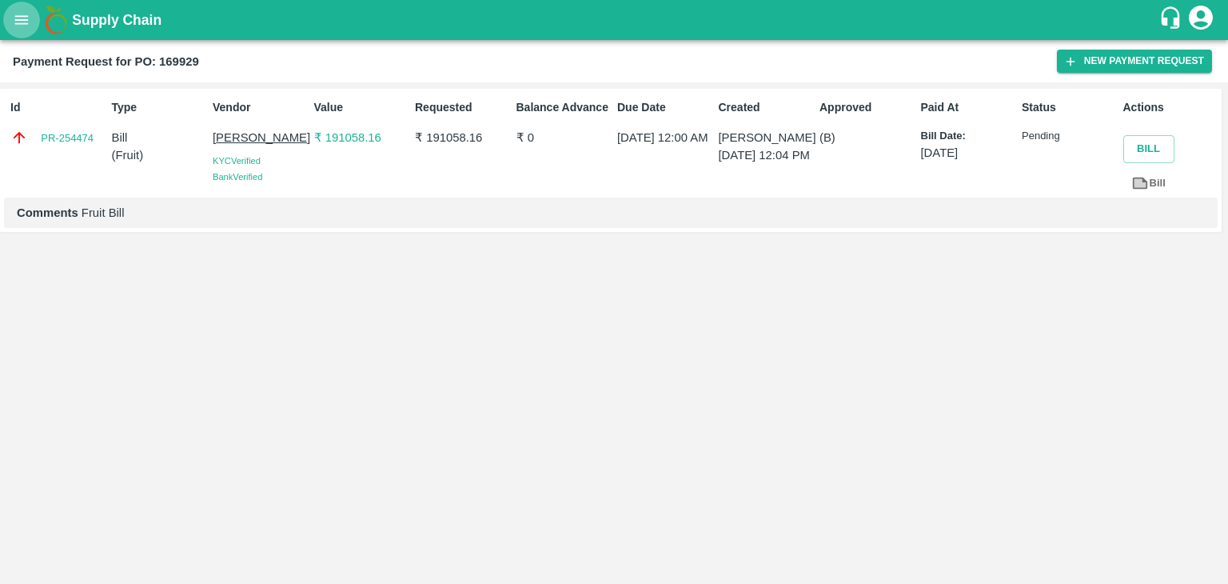
click at [10, 25] on button "open drawer" at bounding box center [21, 20] width 37 height 37
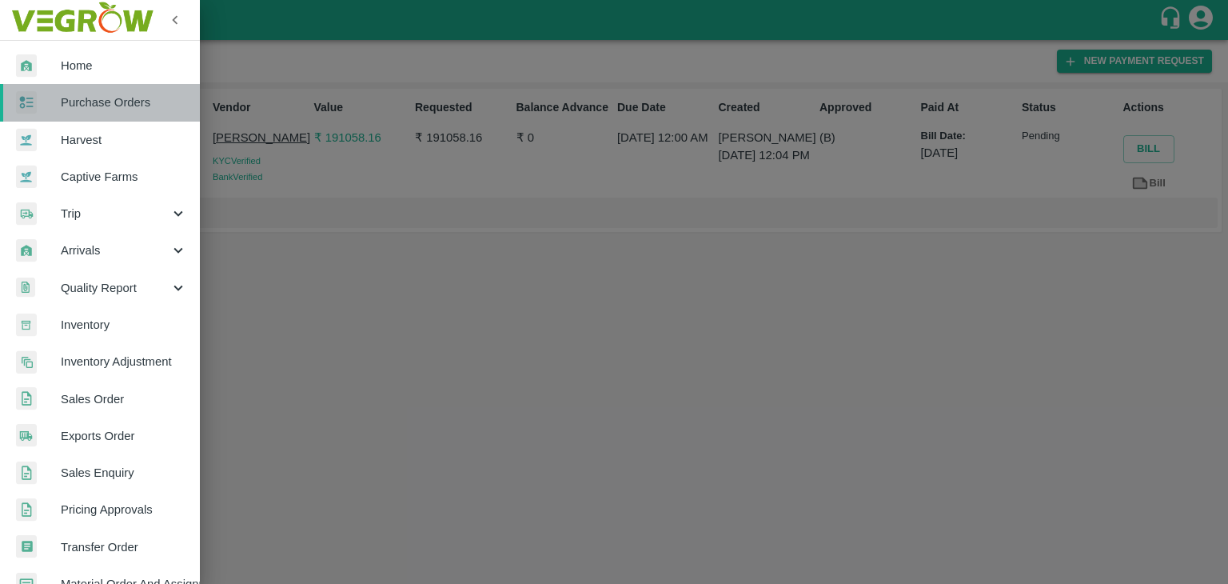
click at [123, 107] on span "Purchase Orders" at bounding box center [124, 103] width 126 height 18
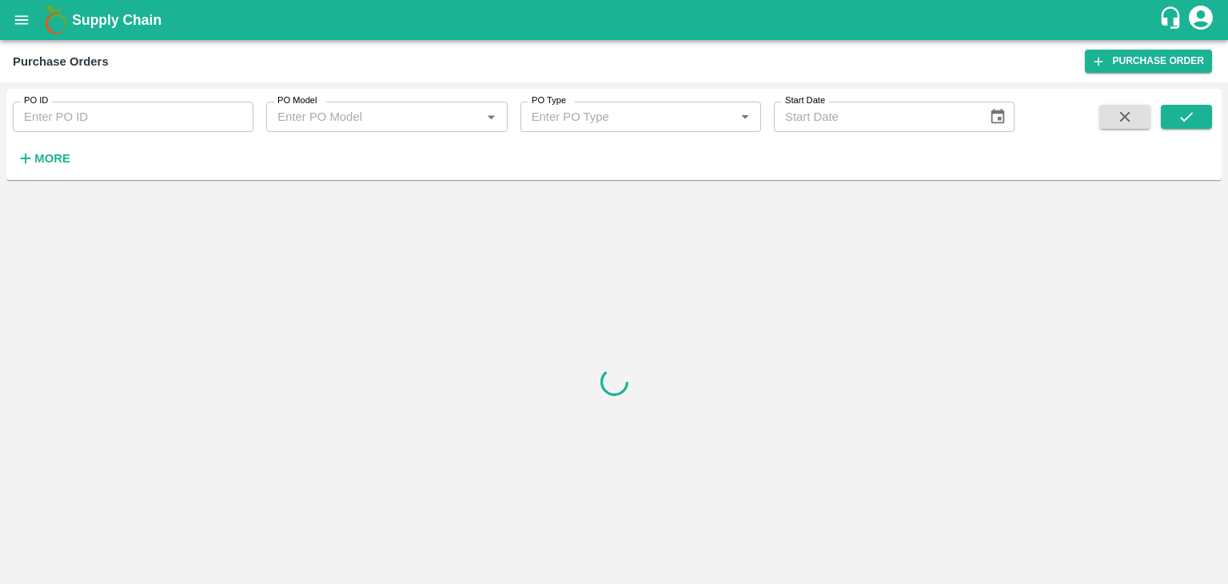
click at [163, 110] on input "PO ID" at bounding box center [133, 117] width 241 height 30
paste input "170248"
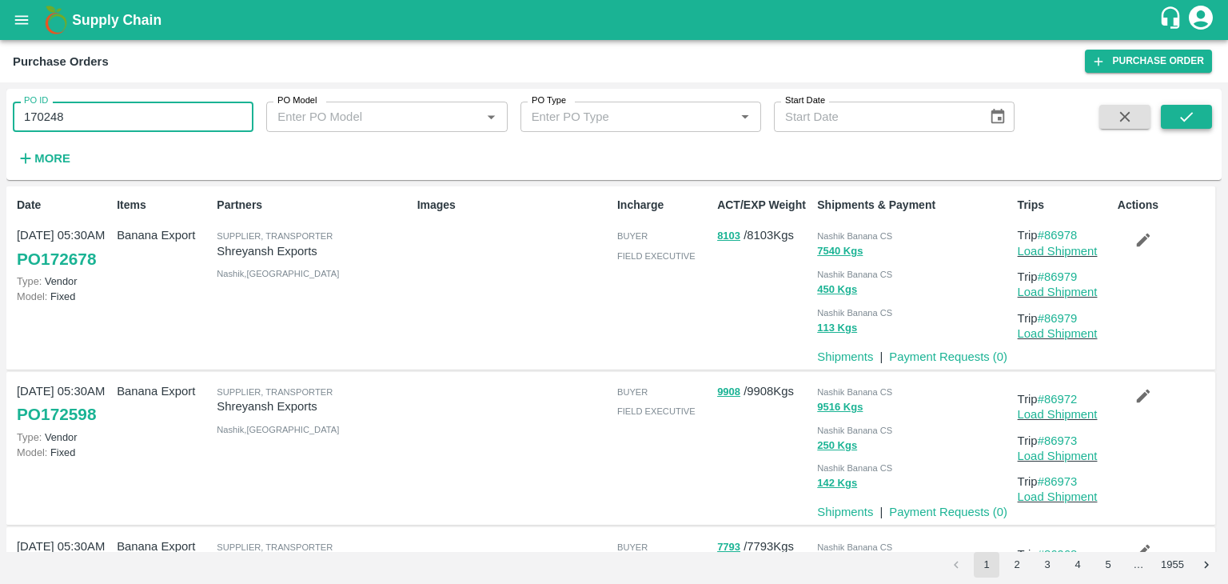
type input "170248"
click at [1209, 109] on button "submit" at bounding box center [1186, 117] width 51 height 24
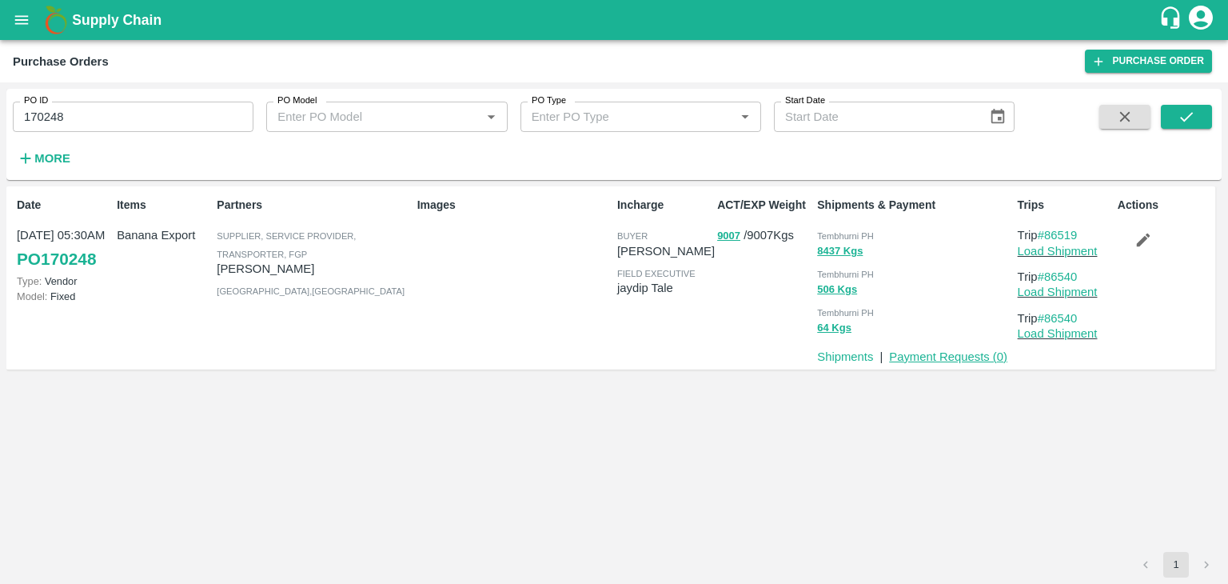
click at [910, 353] on link "Payment Requests ( 0 )" at bounding box center [948, 356] width 118 height 13
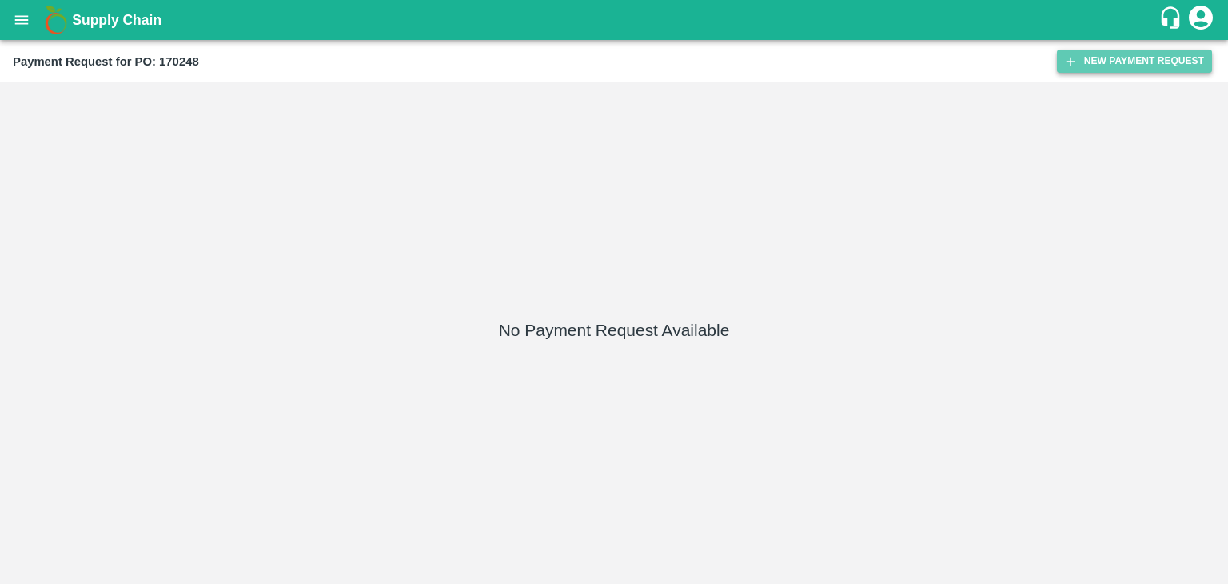
click at [1104, 65] on button "New Payment Request" at bounding box center [1134, 61] width 155 height 23
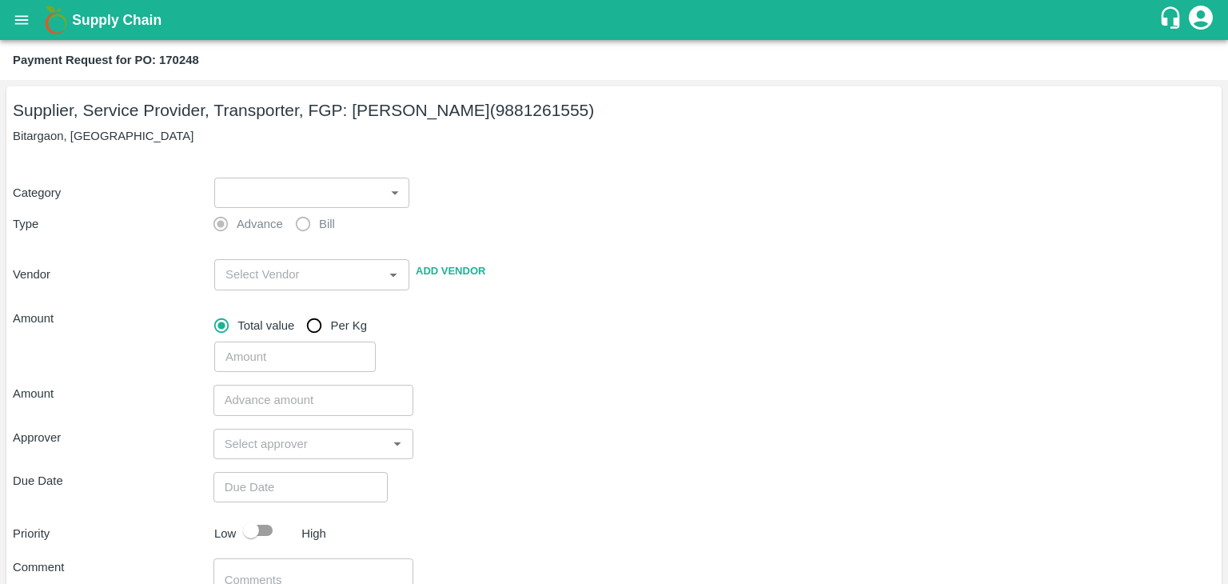
click at [208, 202] on div "​ ​" at bounding box center [309, 189] width 202 height 37
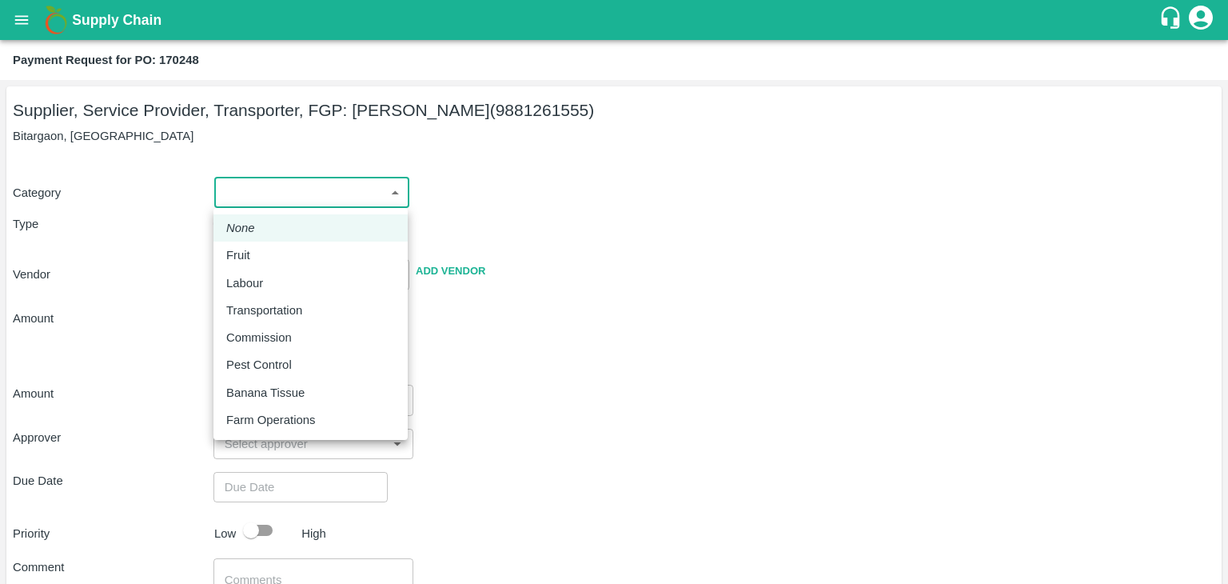
click at [218, 200] on body "Supply Chain Payment Request for PO: 170248 Supplier, Service Provider, Transpo…" at bounding box center [614, 292] width 1228 height 584
click at [252, 249] on div "Fruit" at bounding box center [242, 255] width 32 height 18
type input "1"
type input "[PERSON_NAME] - 9881261555(Supplier, Service Provider, Transporter, FGP)"
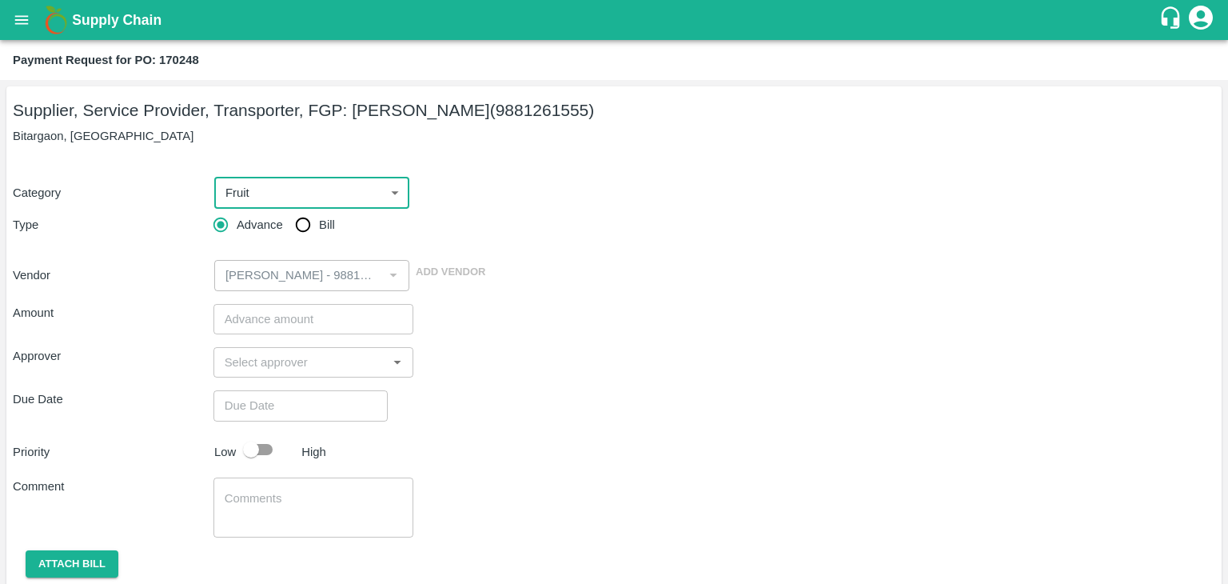
click at [281, 234] on label "Advance" at bounding box center [244, 225] width 78 height 32
click at [237, 234] on input "Advance" at bounding box center [221, 225] width 32 height 32
click at [308, 226] on input "Bill" at bounding box center [303, 225] width 32 height 32
radio input "true"
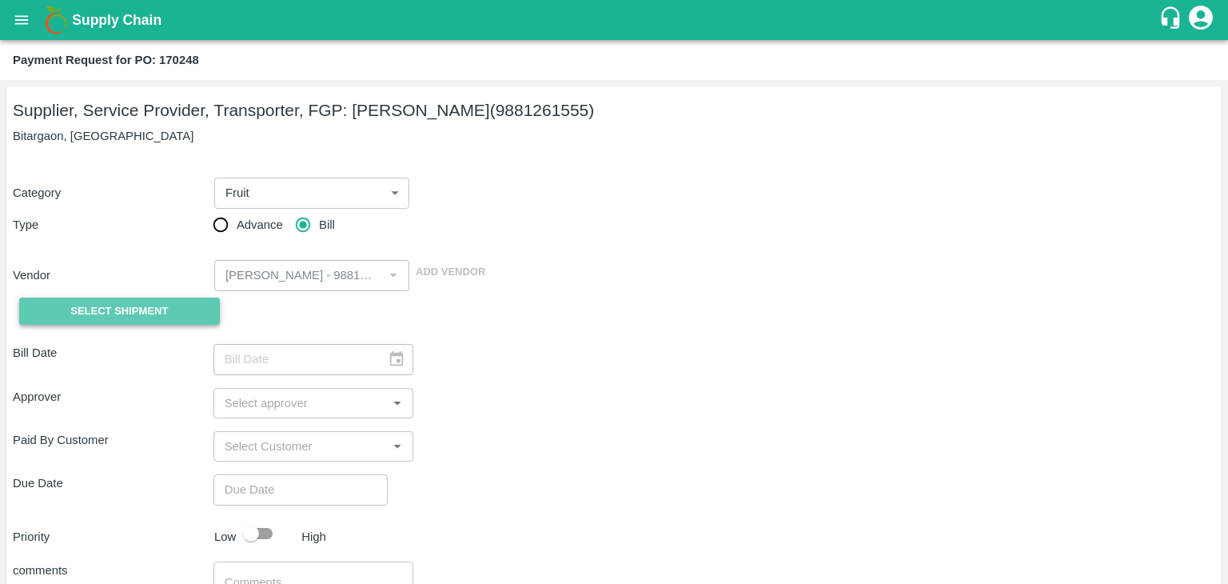
click at [106, 318] on span "Select Shipment" at bounding box center [119, 311] width 98 height 18
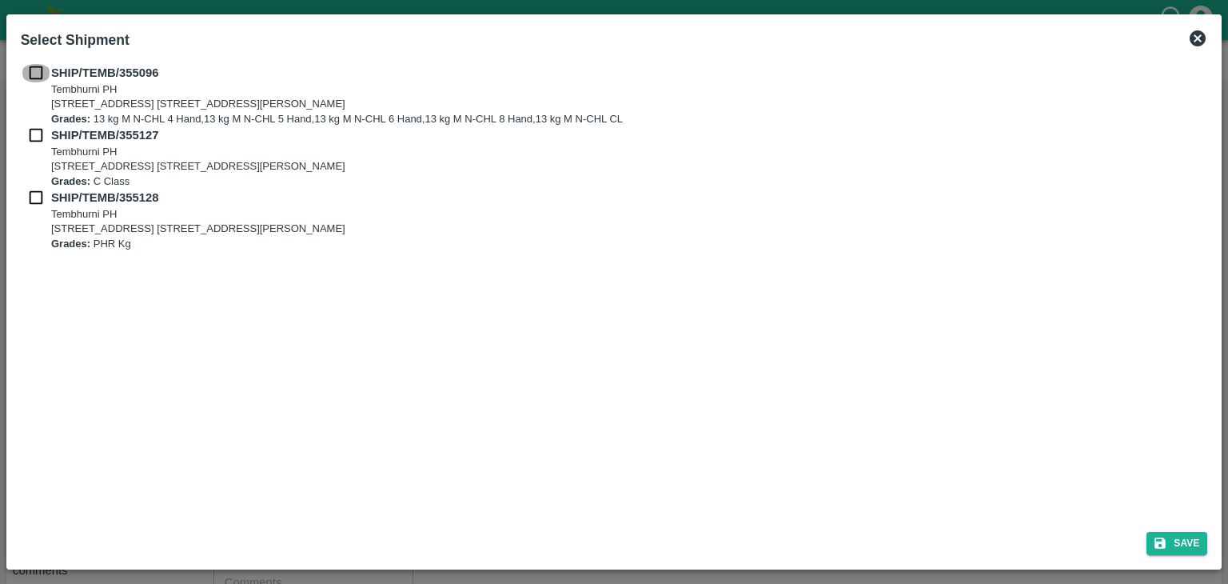
click at [33, 71] on input "checkbox" at bounding box center [36, 73] width 30 height 18
checkbox input "true"
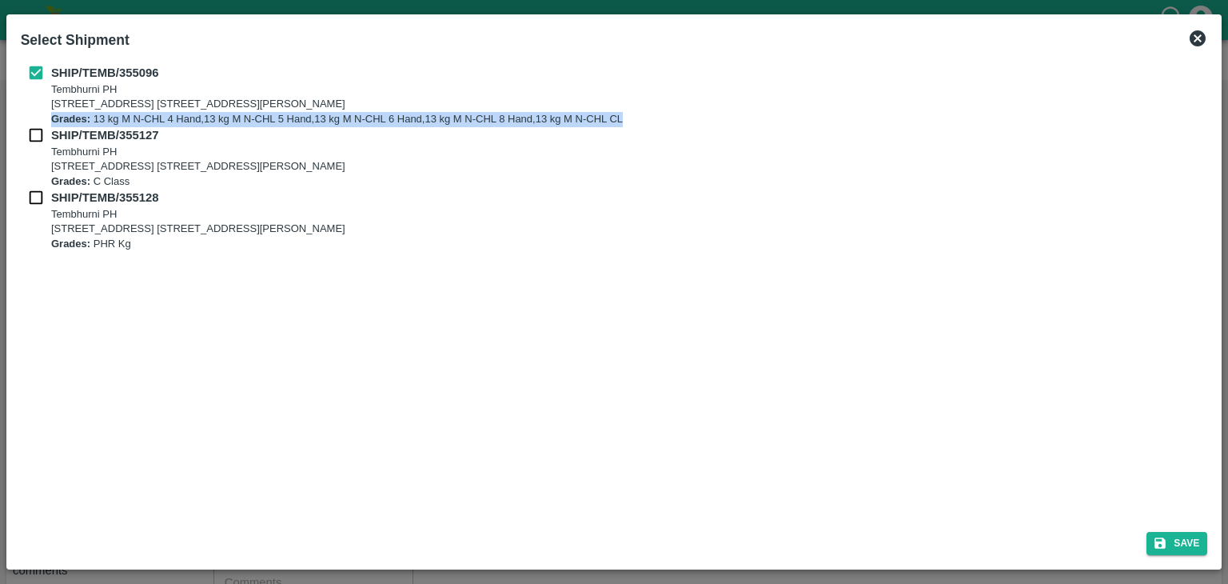
drag, startPoint x: 33, startPoint y: 118, endPoint x: 34, endPoint y: 138, distance: 20.8
click at [34, 138] on div "SHIP/TEMB/355096 Tembhurni PH Tembhurni PH 205, PLOT NO. E-5, YASHSHREE INDUSTR…" at bounding box center [615, 157] width 1188 height 187
click at [34, 138] on input "checkbox" at bounding box center [36, 135] width 30 height 18
checkbox input "true"
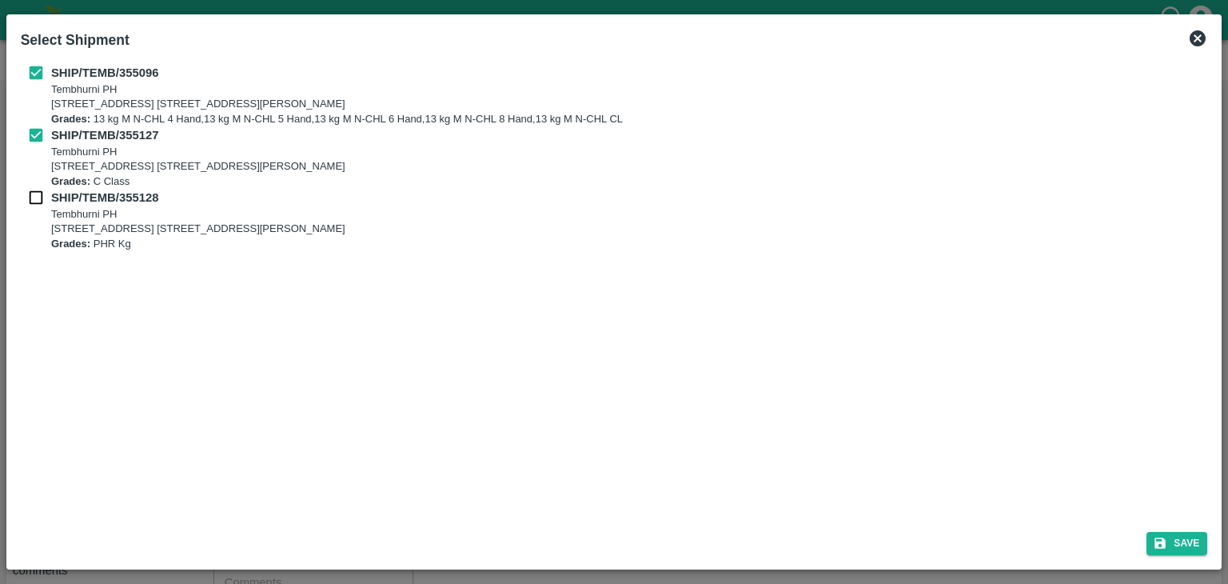
click at [39, 210] on div "SHIP/TEMB/355128 Tembhurni PH Tembhurni PH 205, PLOT NO. E-5, YASHSHREE INDUSTR…" at bounding box center [615, 220] width 1188 height 62
click at [38, 200] on input "checkbox" at bounding box center [36, 198] width 30 height 18
checkbox input "true"
drag, startPoint x: 1188, startPoint y: 526, endPoint x: 1196, endPoint y: 542, distance: 17.9
click at [1196, 542] on div "Save" at bounding box center [614, 540] width 1200 height 42
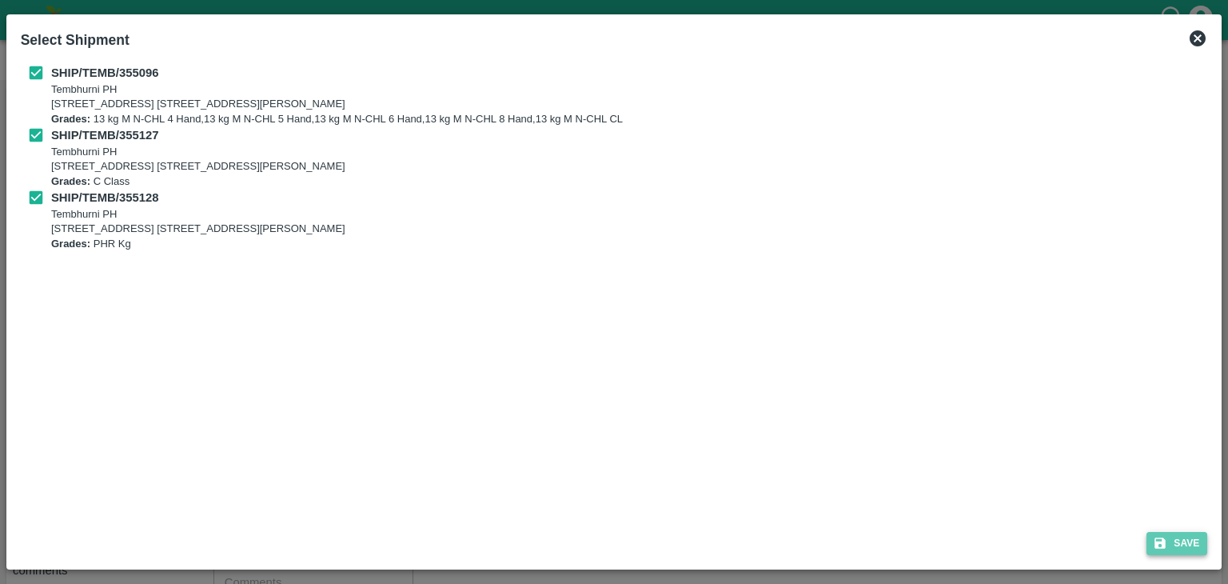
click at [1196, 542] on button "Save" at bounding box center [1177, 543] width 61 height 23
type input "20/08/2025"
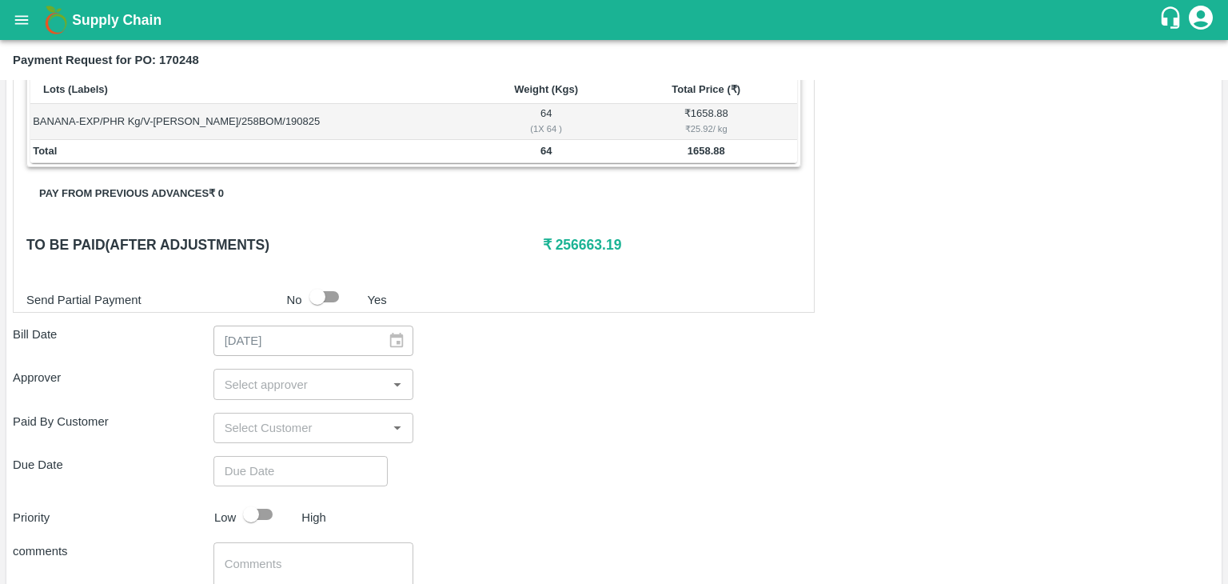
scroll to position [784, 0]
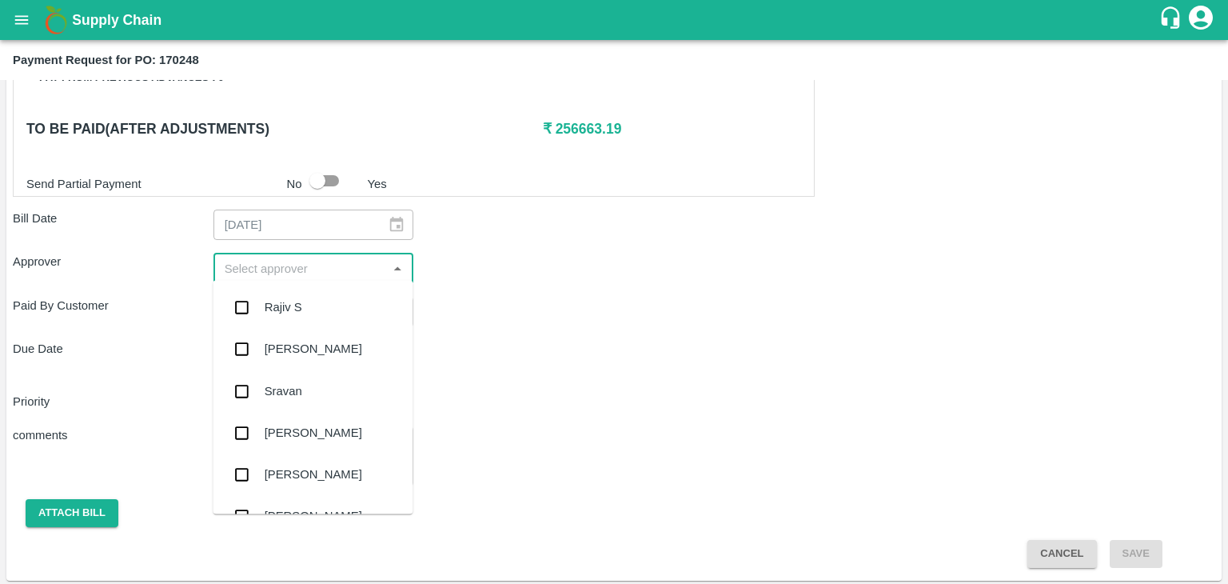
click at [313, 268] on input "input" at bounding box center [300, 267] width 165 height 21
type input "Ajit"
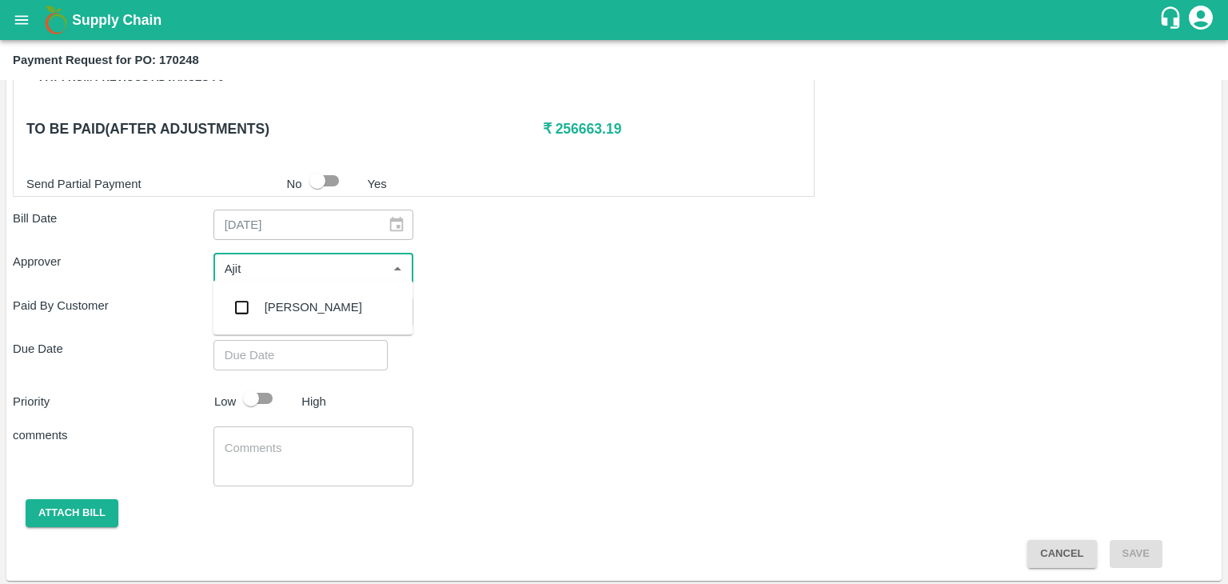
click at [304, 300] on div "[PERSON_NAME]" at bounding box center [314, 307] width 98 height 18
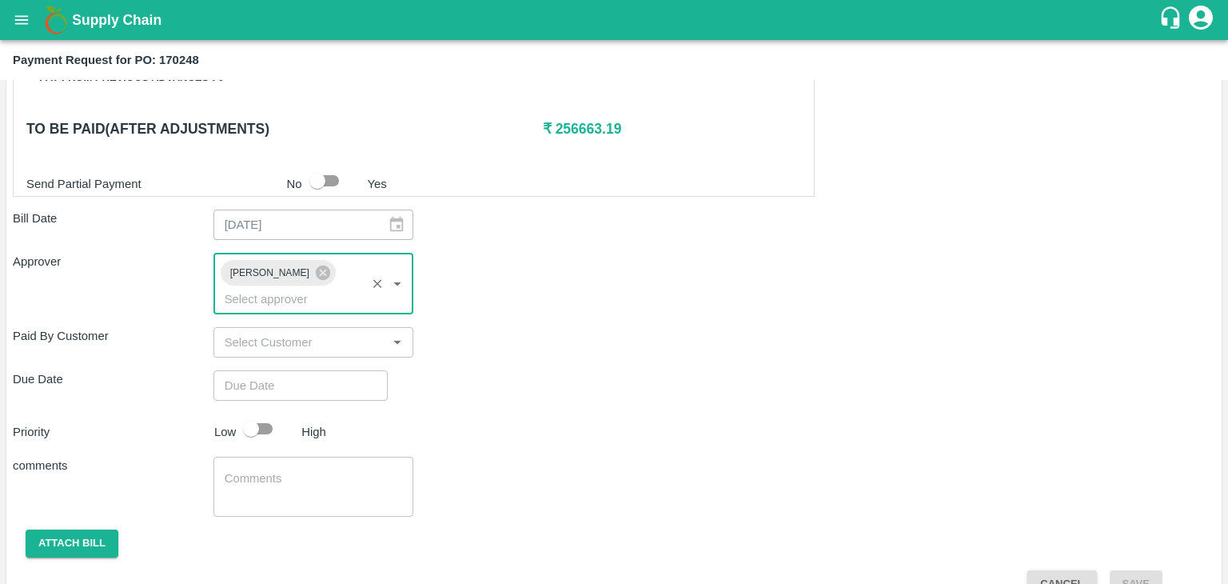
type input "DD/MM/YYYY hh:mm aa"
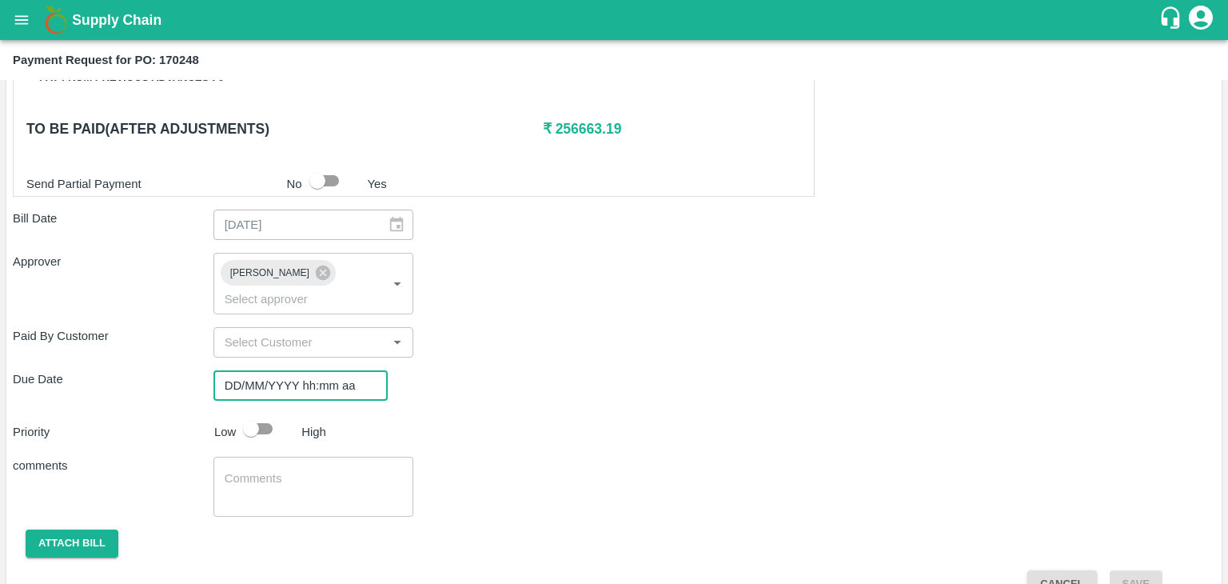
click at [323, 370] on input "DD/MM/YYYY hh:mm aa" at bounding box center [295, 385] width 163 height 30
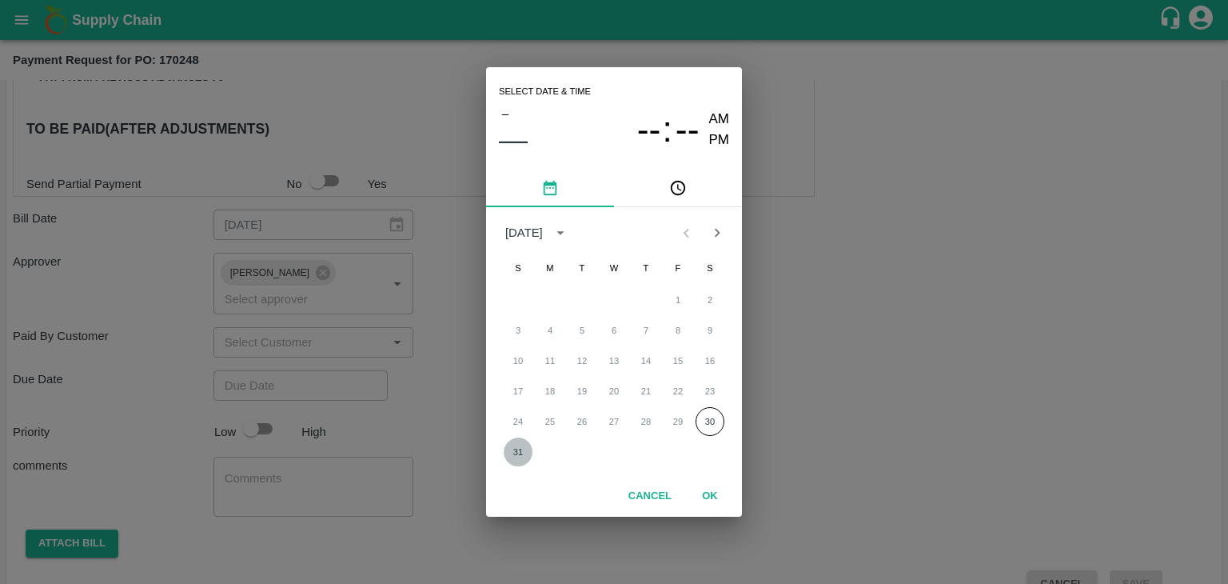
click at [519, 452] on button "31" at bounding box center [518, 451] width 29 height 29
type input "[DATE] 12:00 AM"
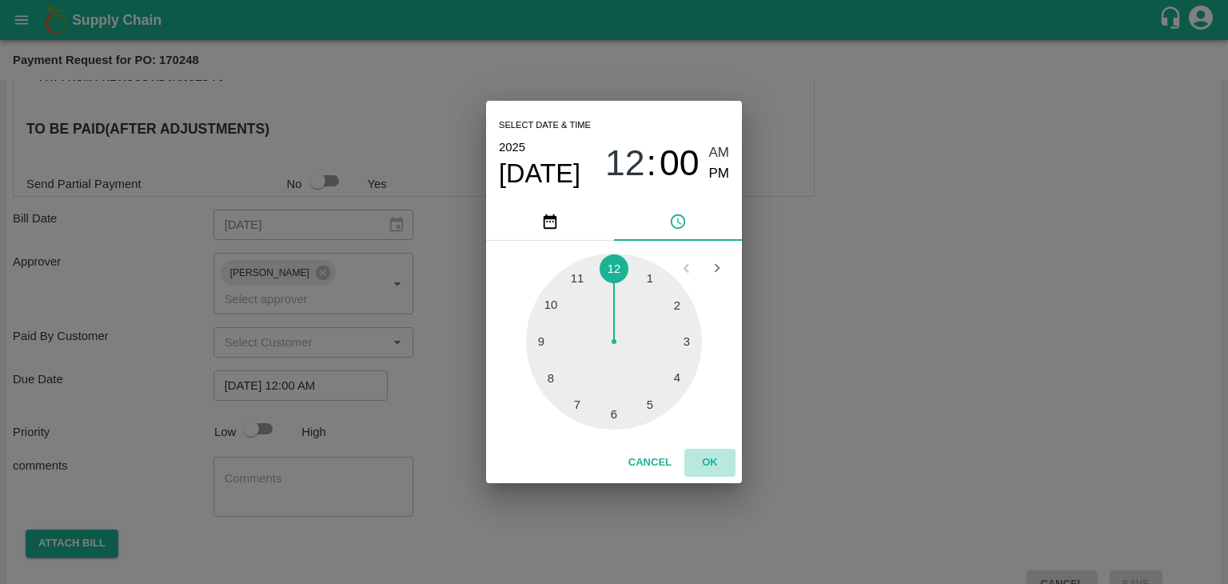
click at [701, 458] on button "OK" at bounding box center [710, 463] width 51 height 28
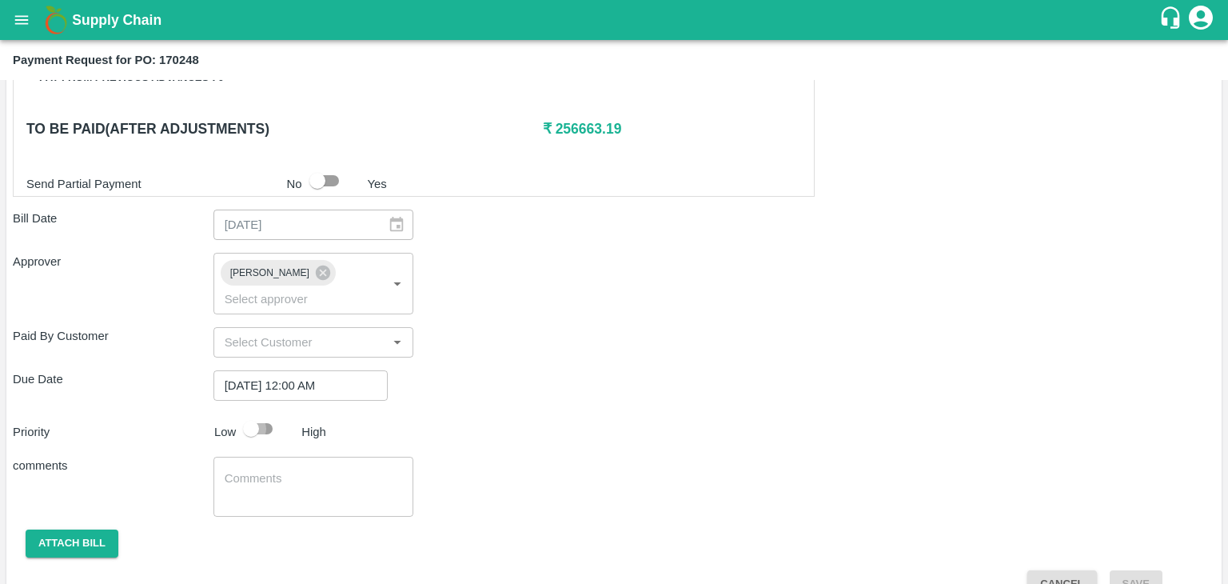
click at [250, 413] on input "checkbox" at bounding box center [251, 428] width 91 height 30
checkbox input "true"
click at [297, 470] on textarea at bounding box center [314, 487] width 178 height 34
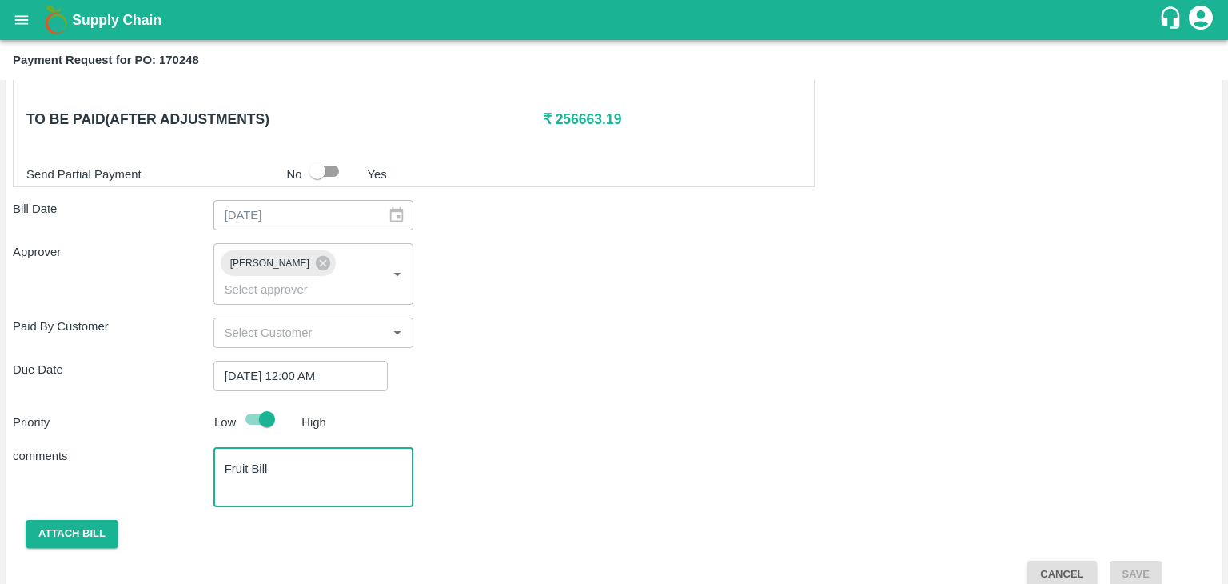
type textarea "Fruit Bill"
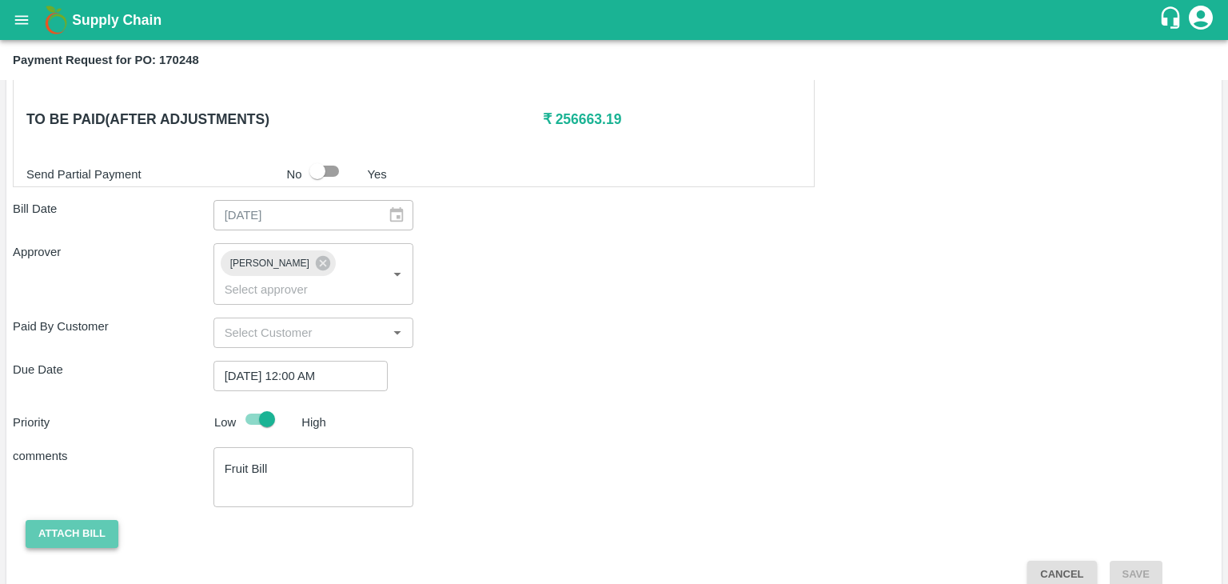
click at [81, 520] on button "Attach bill" at bounding box center [72, 534] width 93 height 28
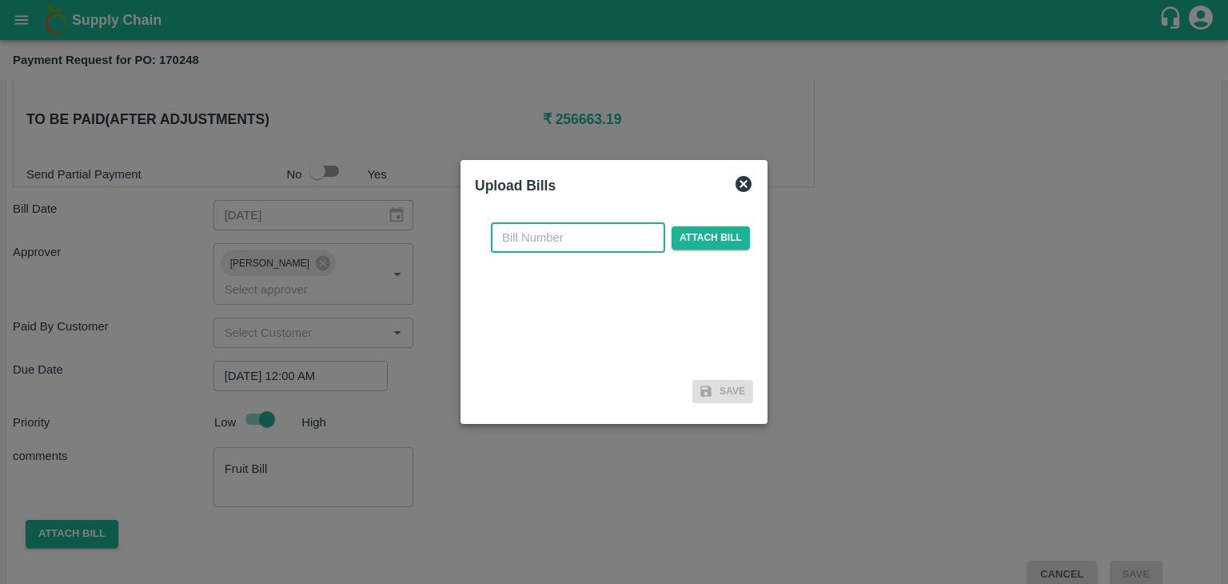
click at [621, 228] on input "text" at bounding box center [578, 237] width 174 height 30
type input "4018"
click at [704, 234] on span "Attach bill" at bounding box center [711, 237] width 78 height 23
click at [0, 0] on input "Attach bill" at bounding box center [0, 0] width 0 height 0
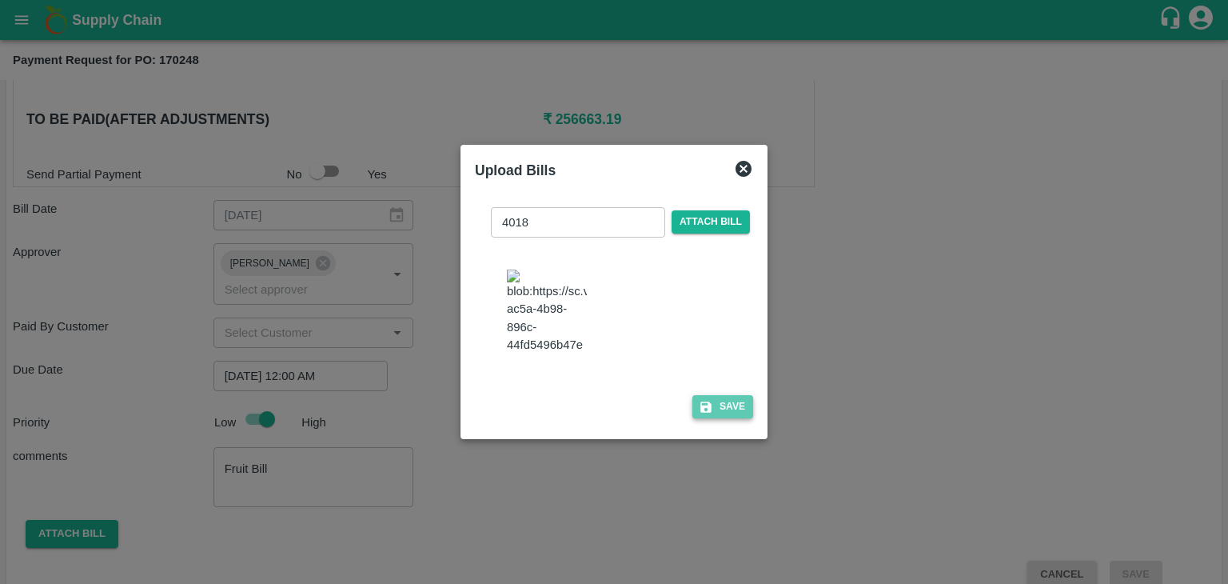
click at [721, 409] on button "Save" at bounding box center [723, 406] width 61 height 23
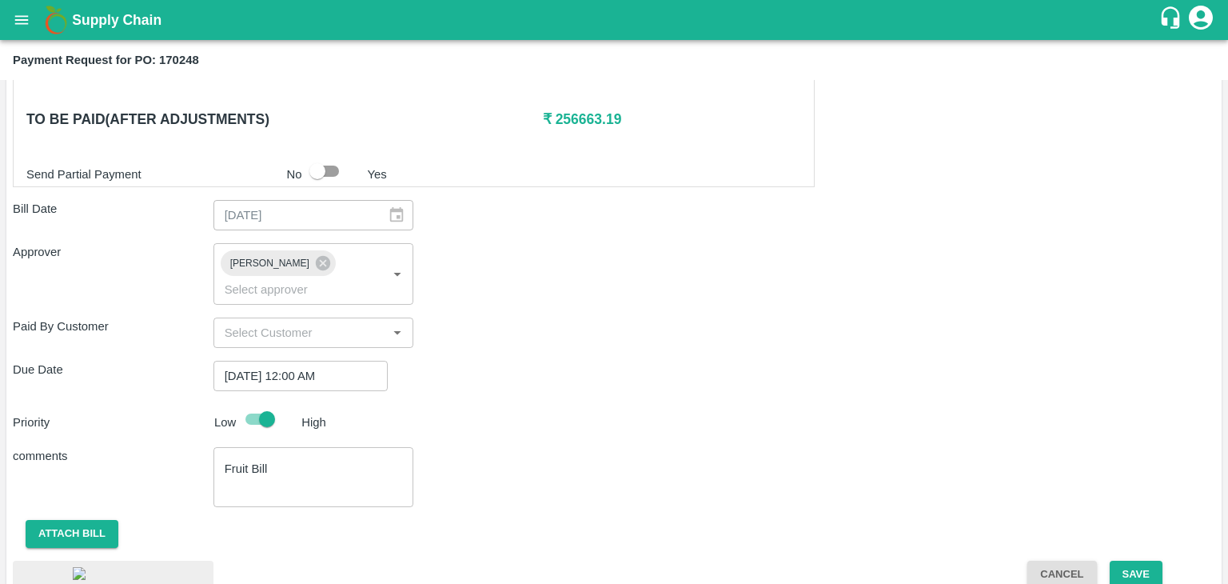
scroll to position [902, 0]
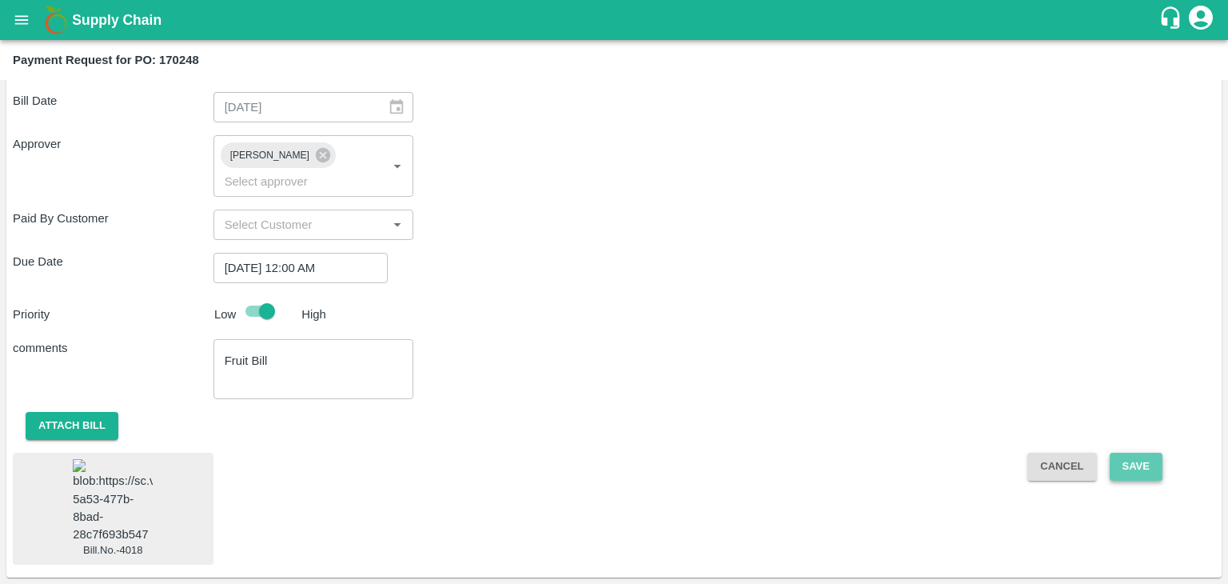
click at [1137, 453] on button "Save" at bounding box center [1136, 467] width 53 height 28
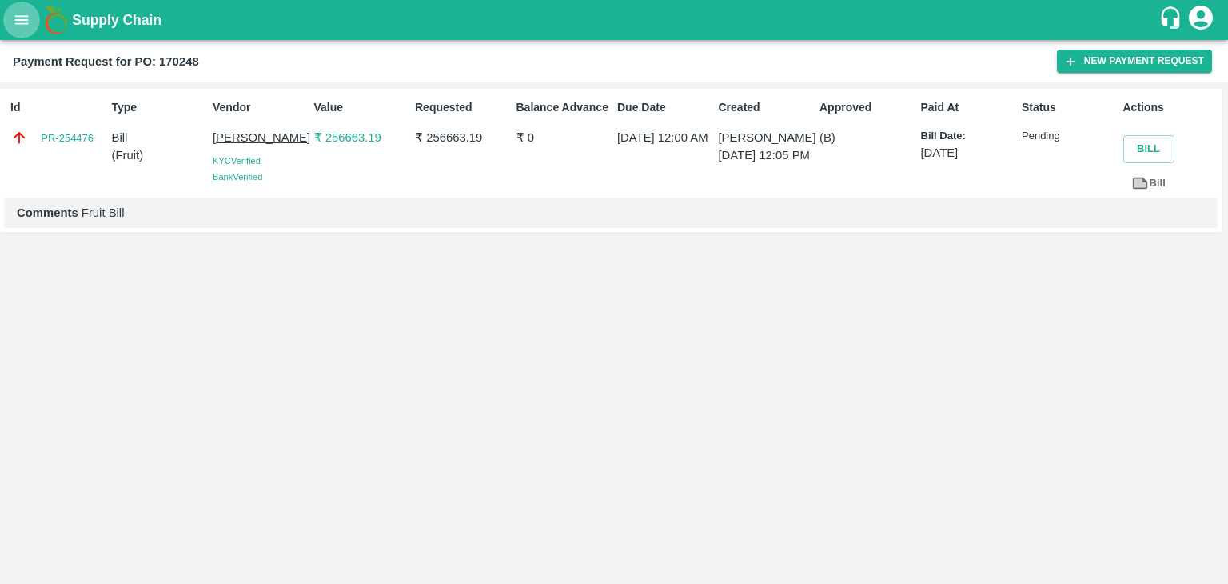
click at [20, 19] on icon "open drawer" at bounding box center [22, 19] width 14 height 9
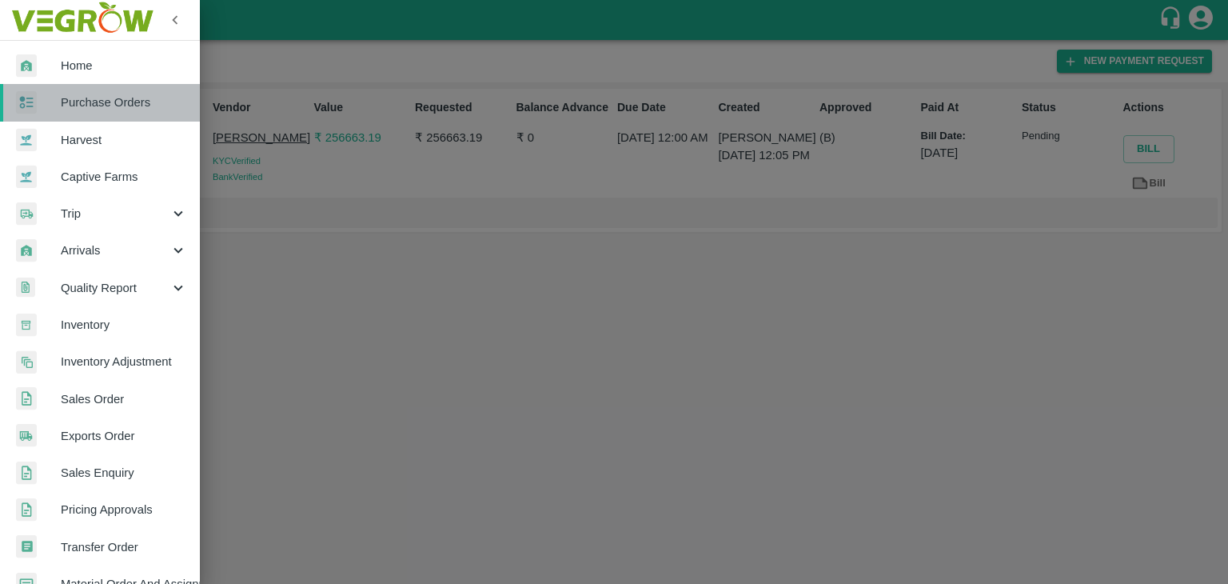
click at [121, 106] on span "Purchase Orders" at bounding box center [124, 103] width 126 height 18
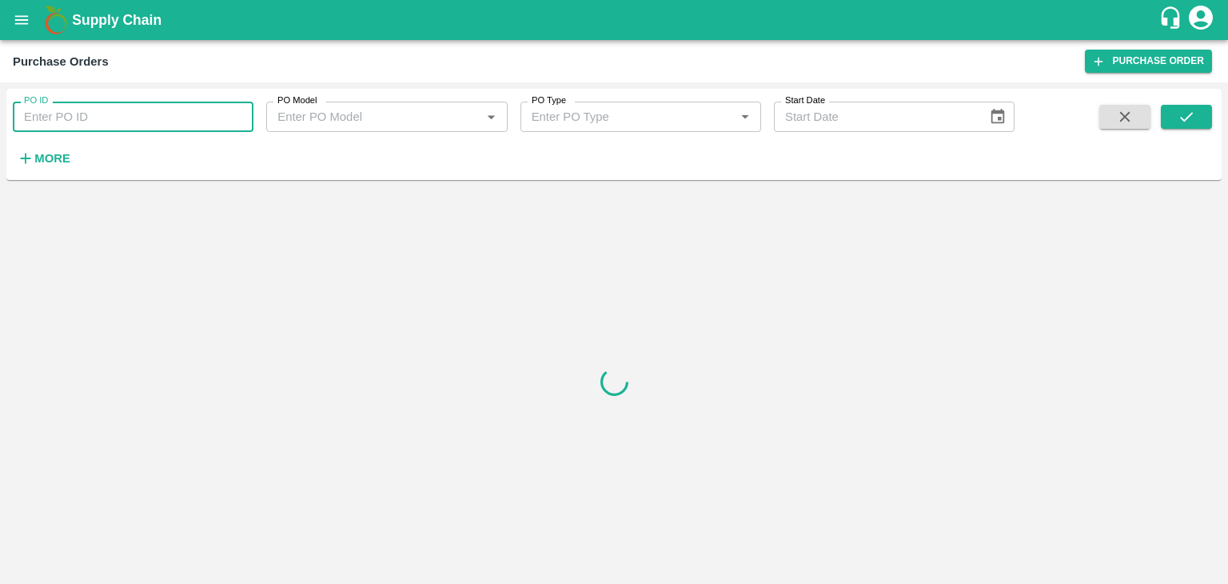
click at [164, 113] on input "PO ID" at bounding box center [133, 117] width 241 height 30
paste input "170515"
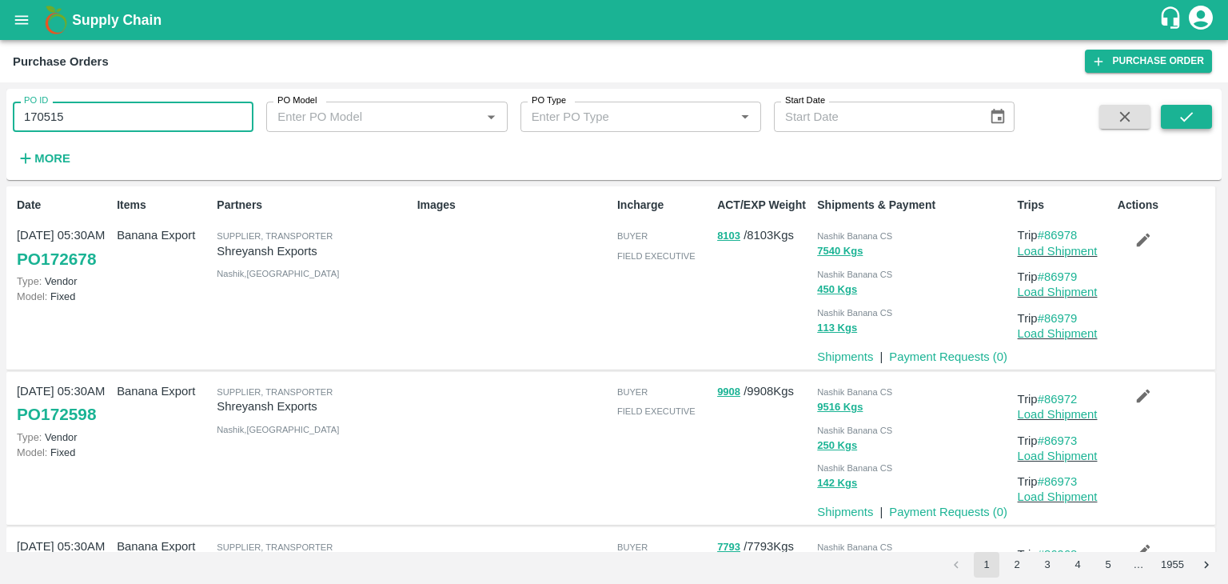
type input "170515"
click at [1188, 119] on icon "submit" at bounding box center [1187, 117] width 18 height 18
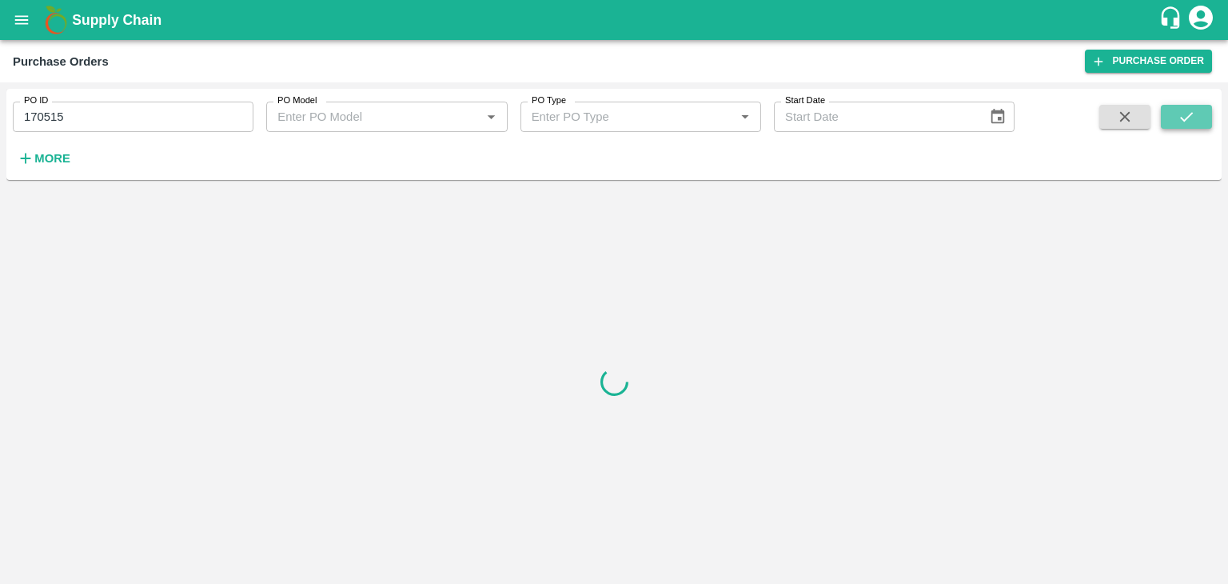
click at [1188, 119] on icon "submit" at bounding box center [1187, 117] width 18 height 18
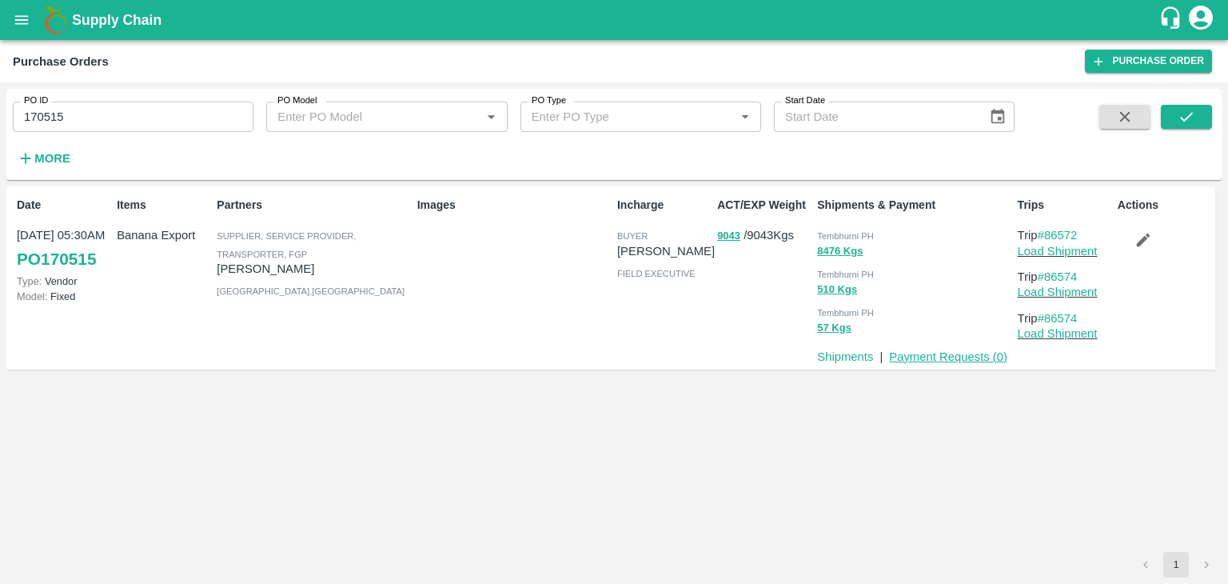
click at [950, 356] on link "Payment Requests ( 0 )" at bounding box center [948, 356] width 118 height 13
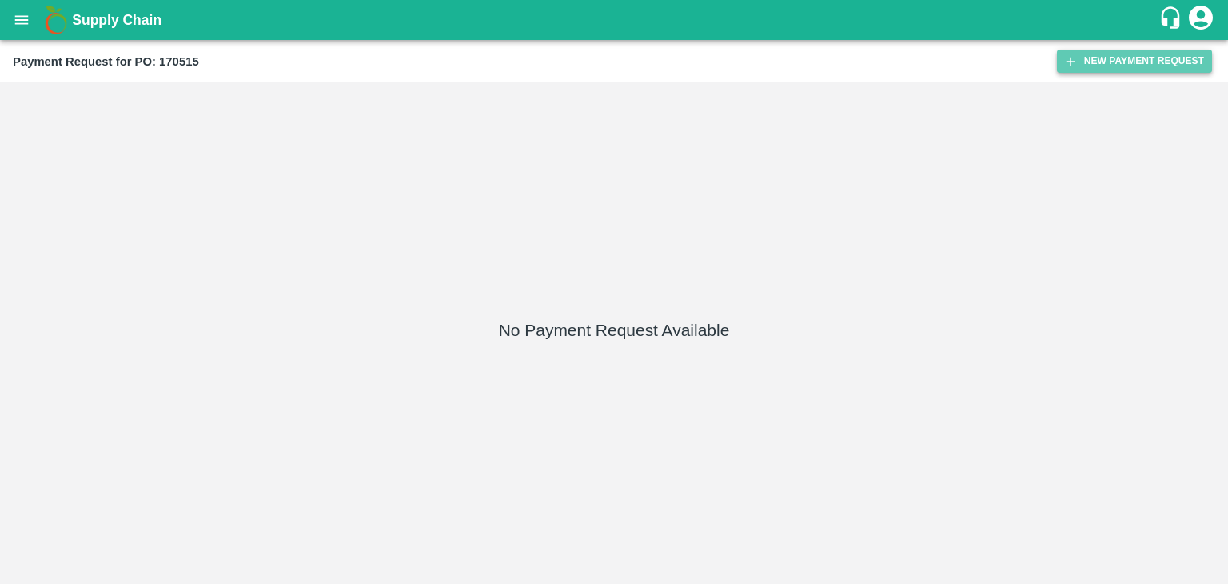
click at [1111, 70] on button "New Payment Request" at bounding box center [1134, 61] width 155 height 23
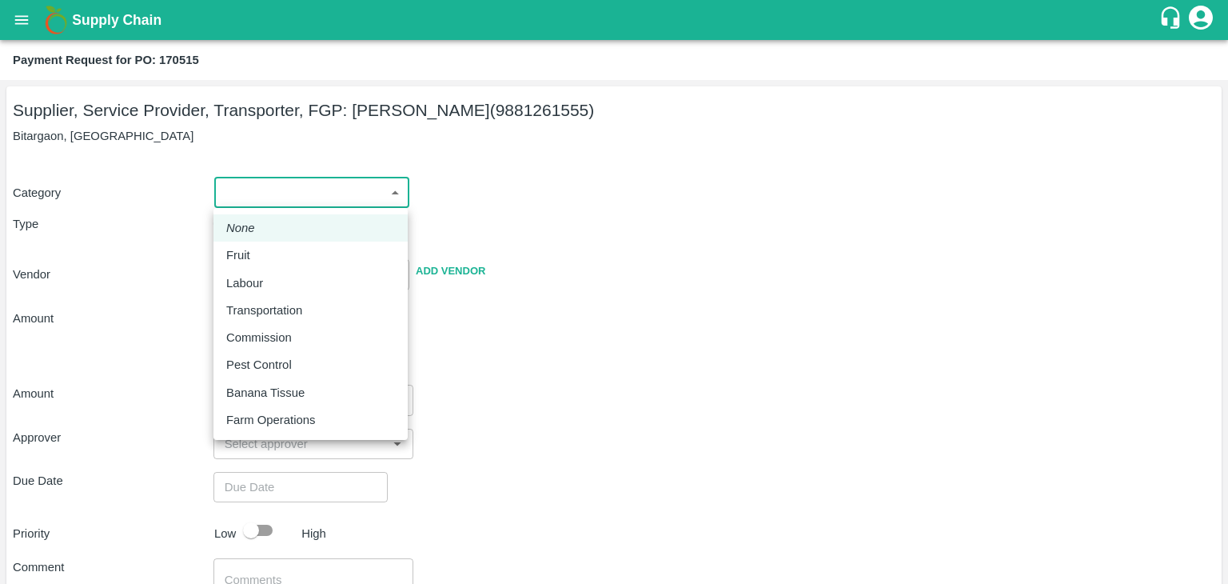
click at [240, 190] on body "Supply Chain Payment Request for PO: 170515 Supplier, Service Provider, Transpo…" at bounding box center [614, 292] width 1228 height 584
drag, startPoint x: 266, startPoint y: 237, endPoint x: 271, endPoint y: 249, distance: 12.9
click at [271, 249] on ul "None Fruit Labour Transportation Commission Pest Control Banana Tissue Farm Ope…" at bounding box center [311, 324] width 194 height 232
click at [271, 249] on div "Fruit" at bounding box center [310, 255] width 169 height 18
type input "1"
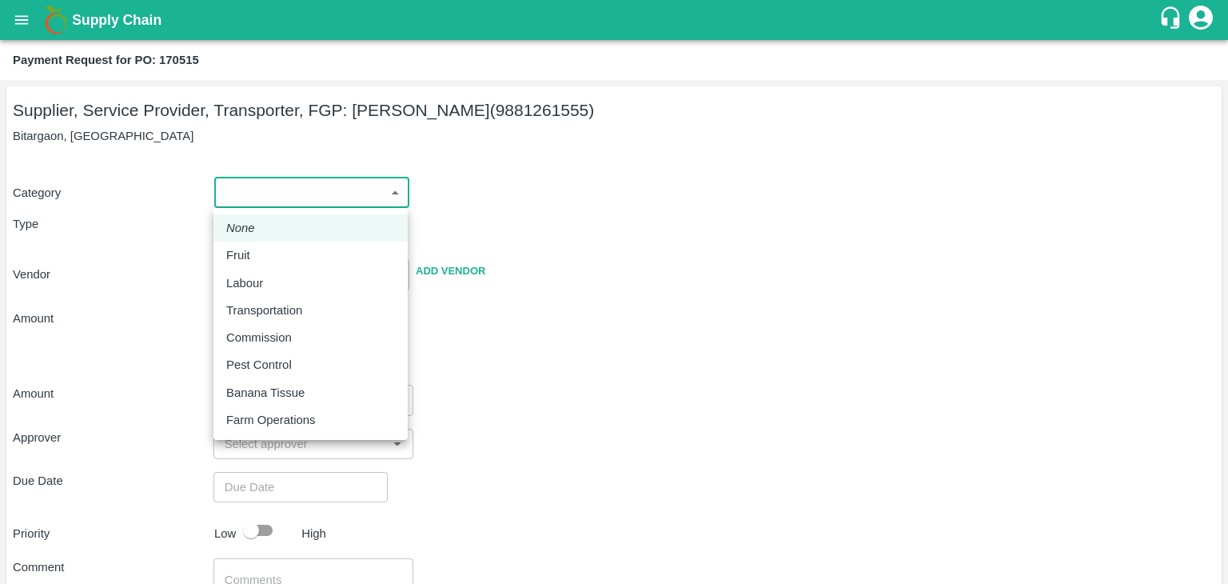
type input "[PERSON_NAME] - 9881261555(Supplier, Service Provider, Transporter, FGP)"
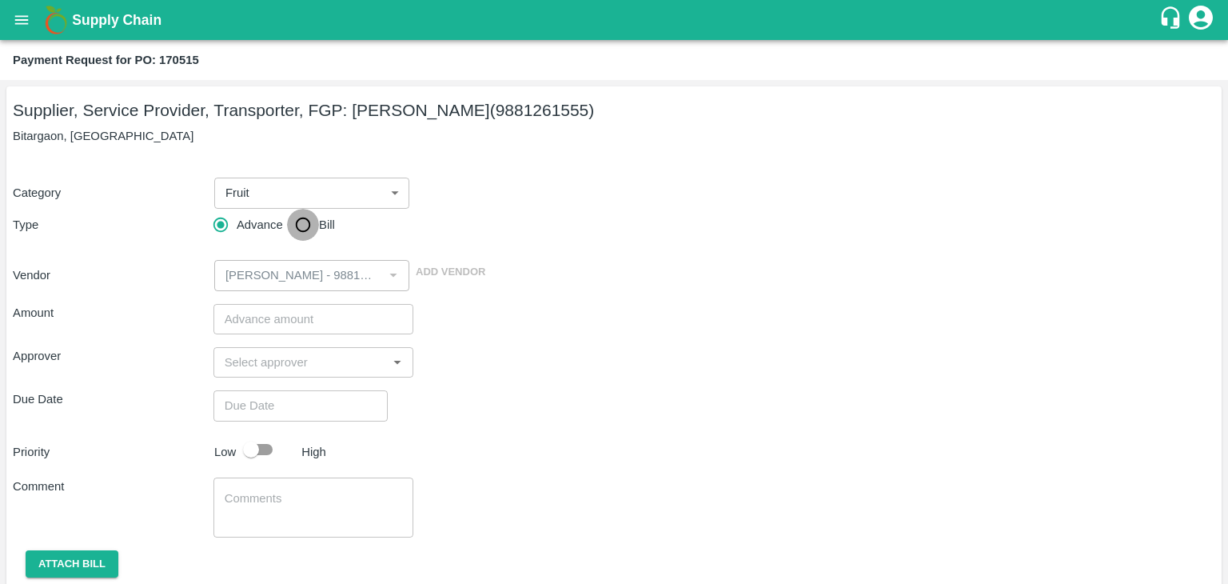
click at [307, 232] on input "Bill" at bounding box center [303, 225] width 32 height 32
radio input "true"
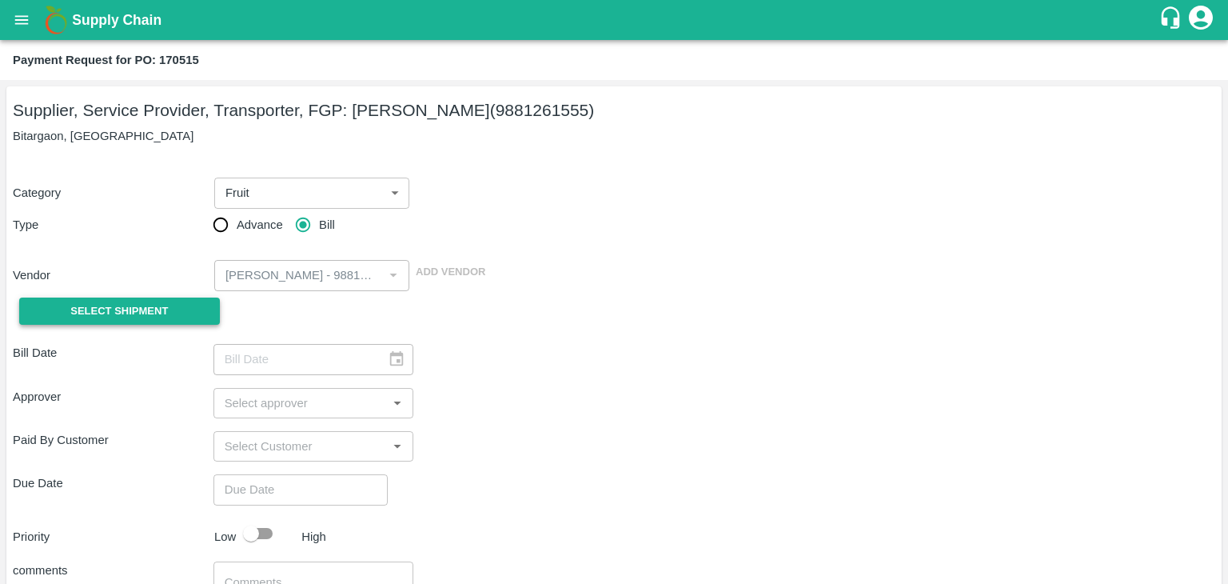
click at [118, 313] on span "Select Shipment" at bounding box center [119, 311] width 98 height 18
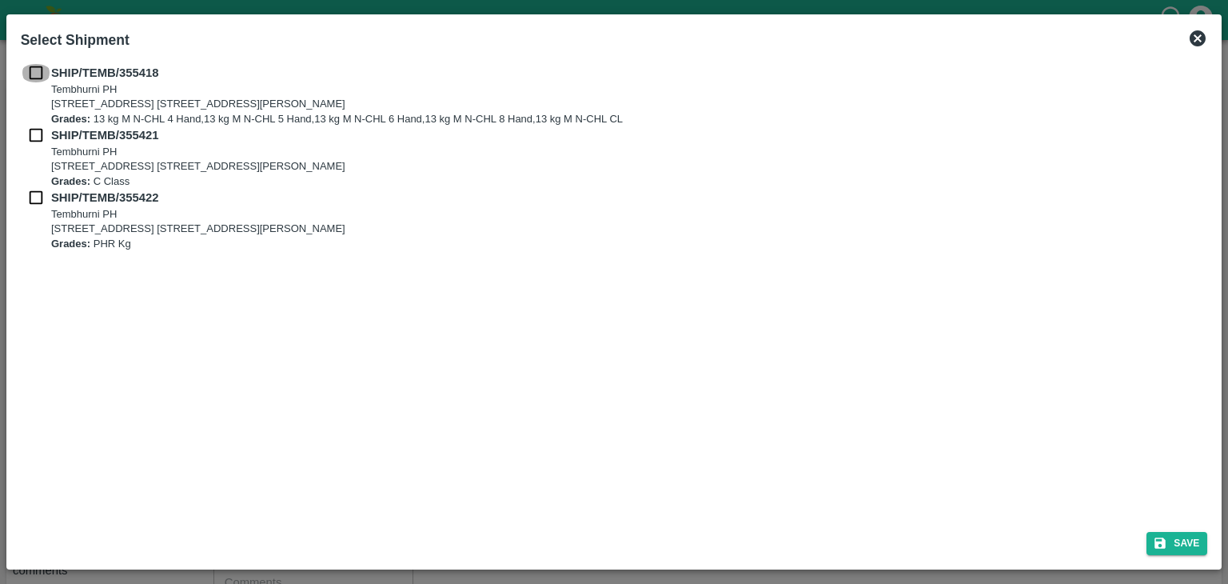
click at [29, 74] on input "checkbox" at bounding box center [36, 73] width 30 height 18
checkbox input "true"
click at [33, 136] on input "checkbox" at bounding box center [36, 135] width 30 height 18
checkbox input "true"
click at [34, 190] on input "checkbox" at bounding box center [36, 198] width 30 height 18
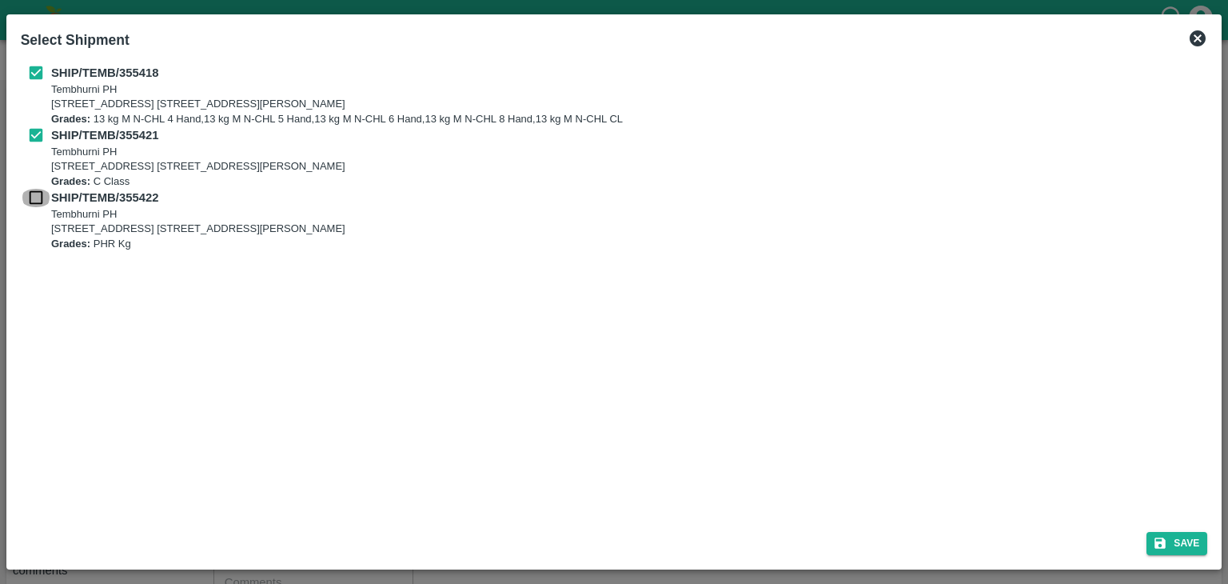
checkbox input "true"
click at [1207, 537] on button "Save" at bounding box center [1177, 543] width 61 height 23
type input "[DATE]"
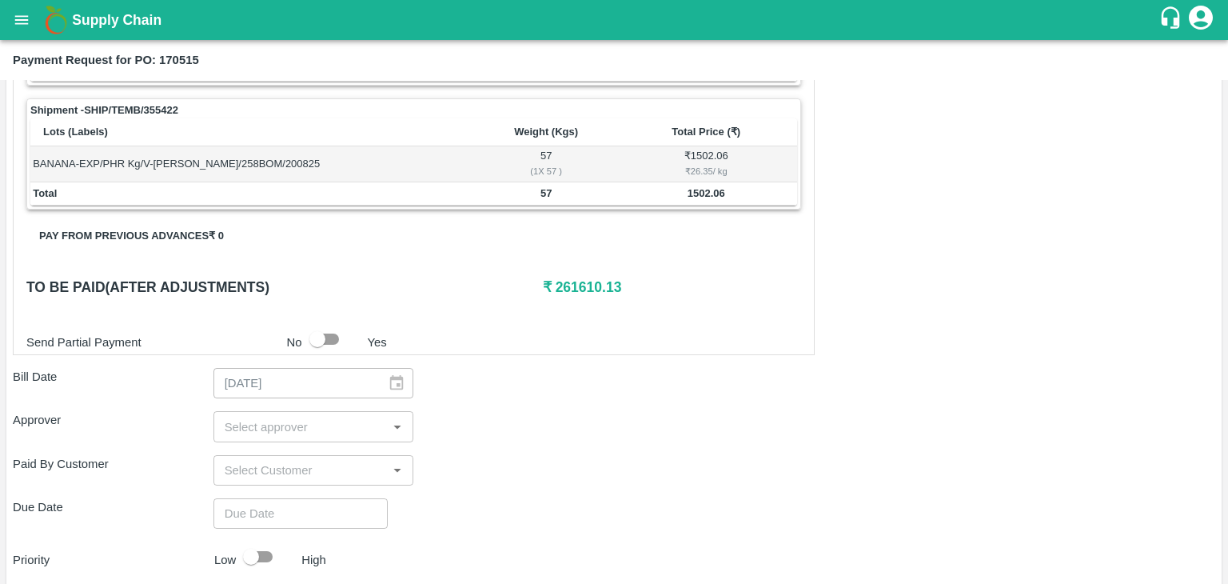
scroll to position [784, 0]
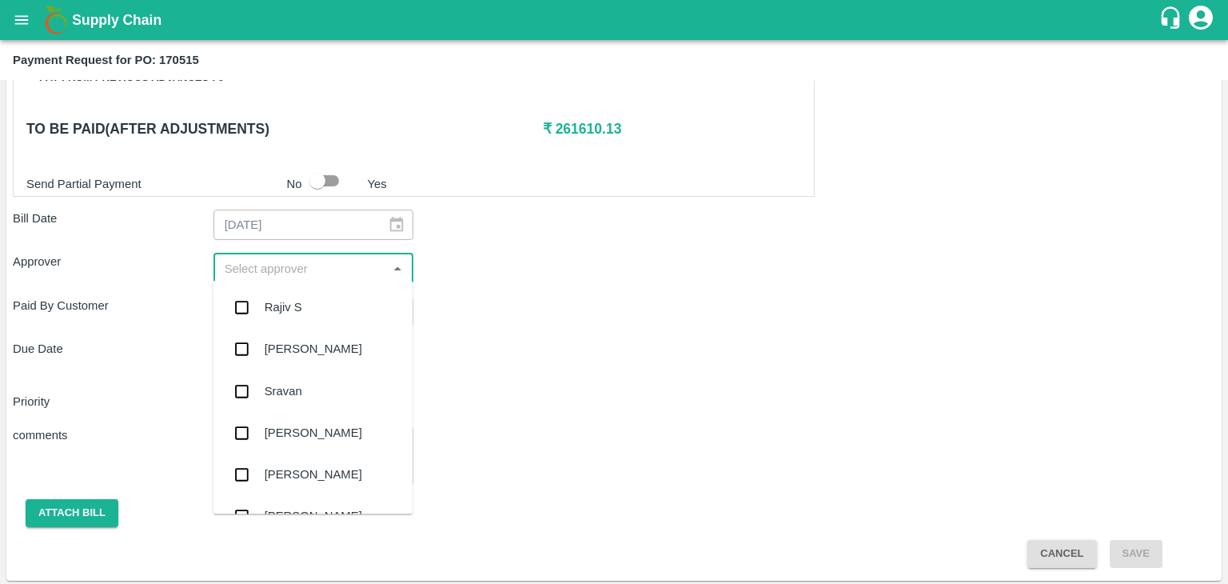
click at [291, 269] on input "input" at bounding box center [300, 267] width 165 height 21
type input "Ajit"
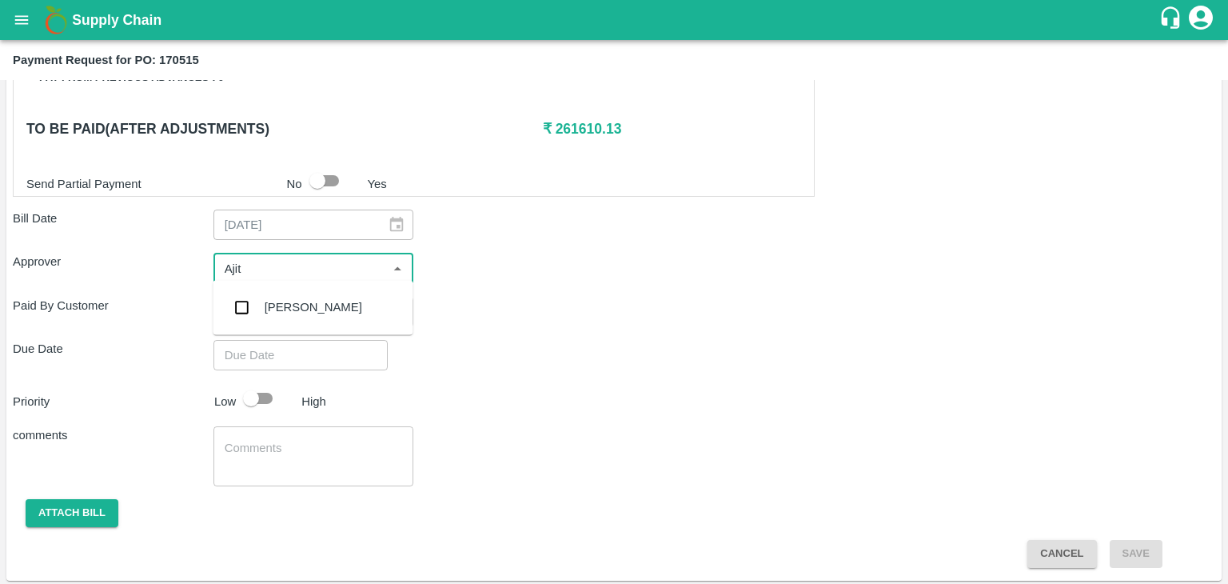
click at [304, 303] on div "[PERSON_NAME]" at bounding box center [314, 307] width 98 height 18
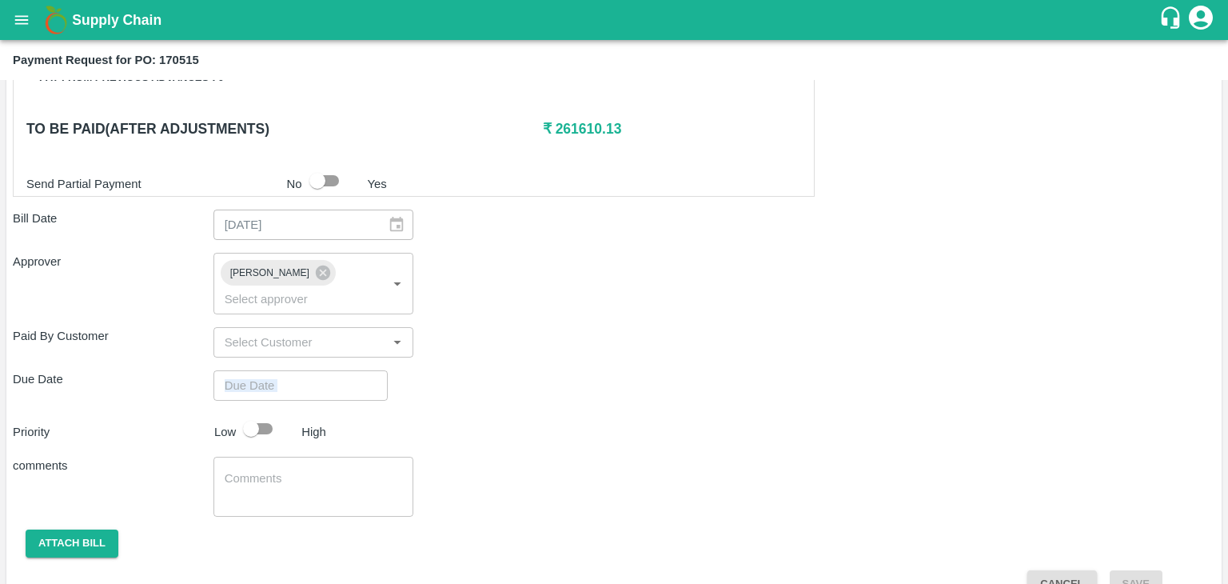
drag, startPoint x: 333, startPoint y: 378, endPoint x: 341, endPoint y: 353, distance: 27.1
click at [341, 353] on div "Shipment - SHIP/TEMB/355418 Lots (Labels) Weight (Kgs) Total Price (₹) BANANA-E…" at bounding box center [614, 72] width 1203 height 1051
type input "DD/MM/YYYY hh:mm aa"
click at [341, 370] on input "DD/MM/YYYY hh:mm aa" at bounding box center [295, 385] width 163 height 30
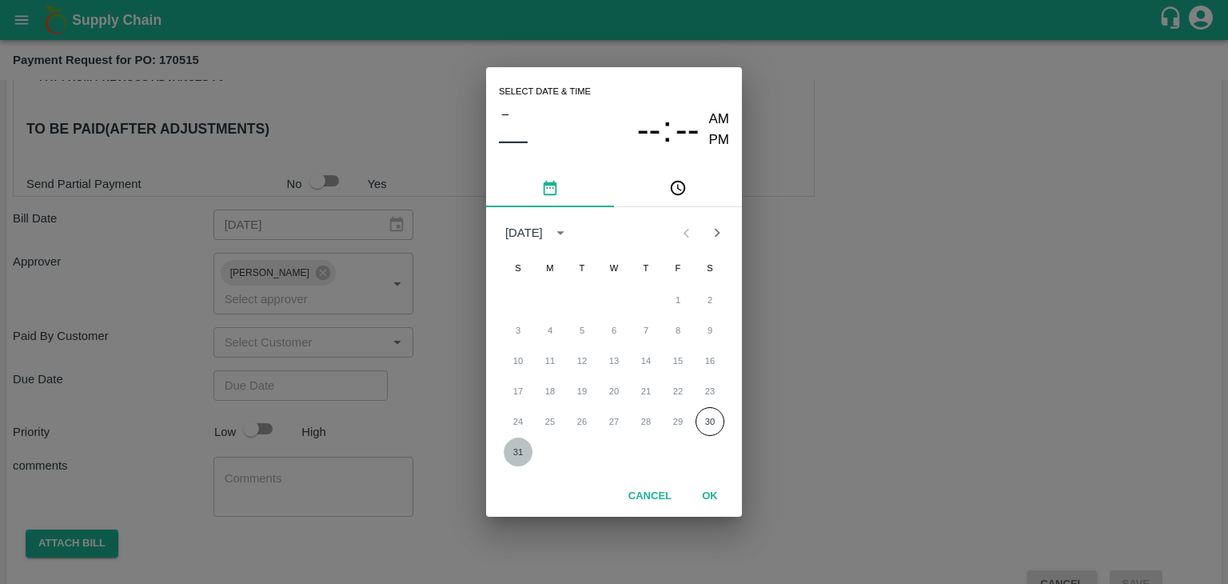
click at [524, 450] on button "31" at bounding box center [518, 451] width 29 height 29
type input "[DATE] 12:00 AM"
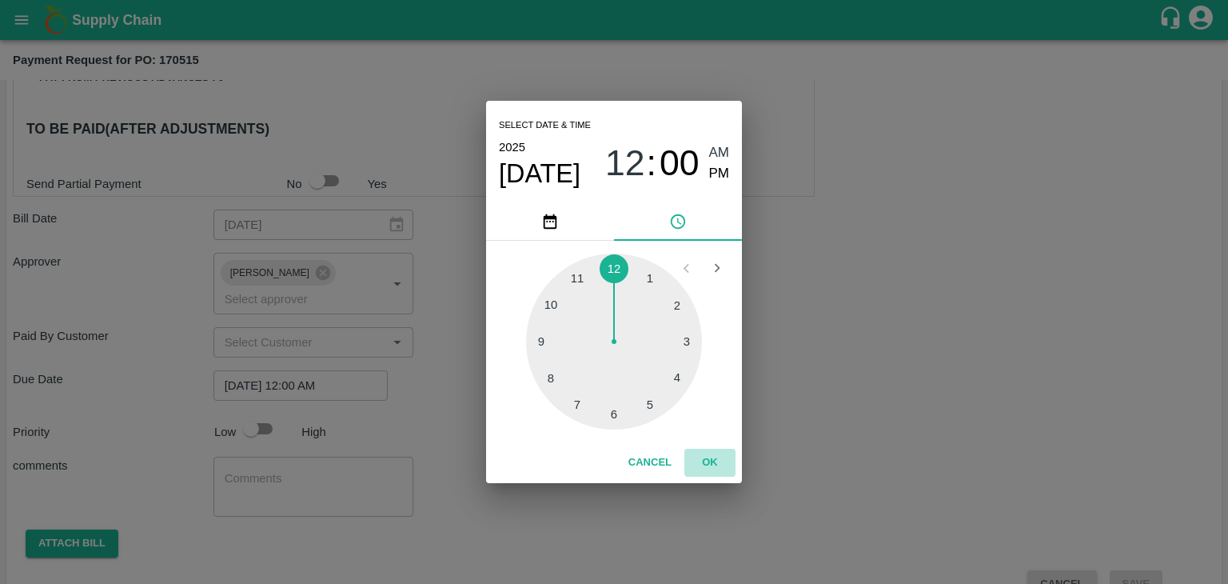
click at [704, 456] on button "OK" at bounding box center [710, 463] width 51 height 28
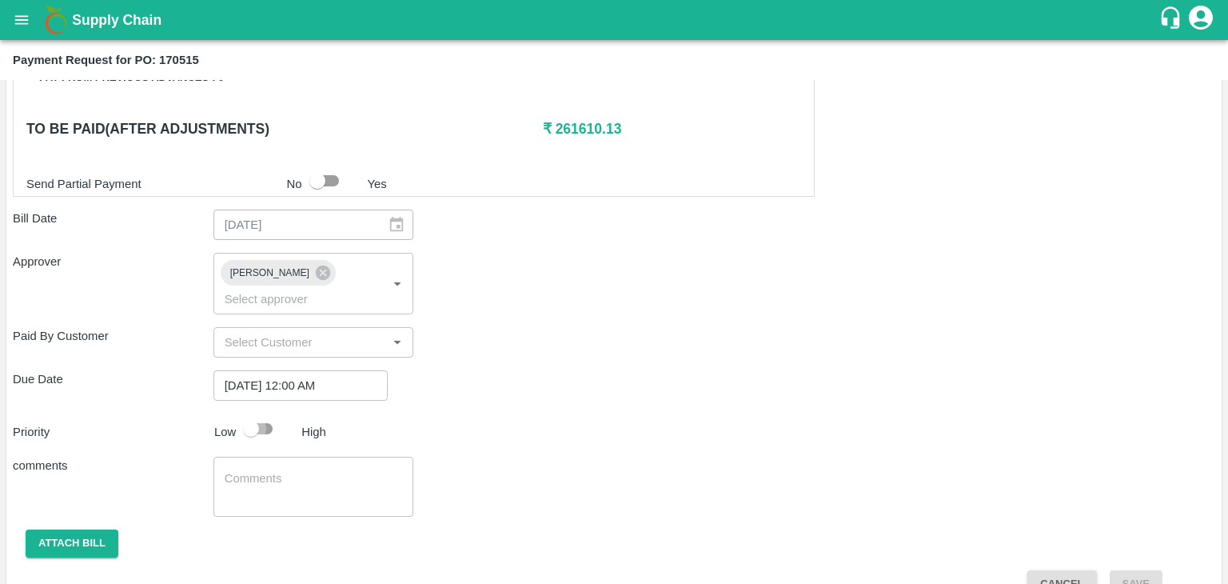
click at [256, 413] on input "checkbox" at bounding box center [251, 428] width 91 height 30
checkbox input "true"
click at [304, 470] on textarea at bounding box center [314, 487] width 178 height 34
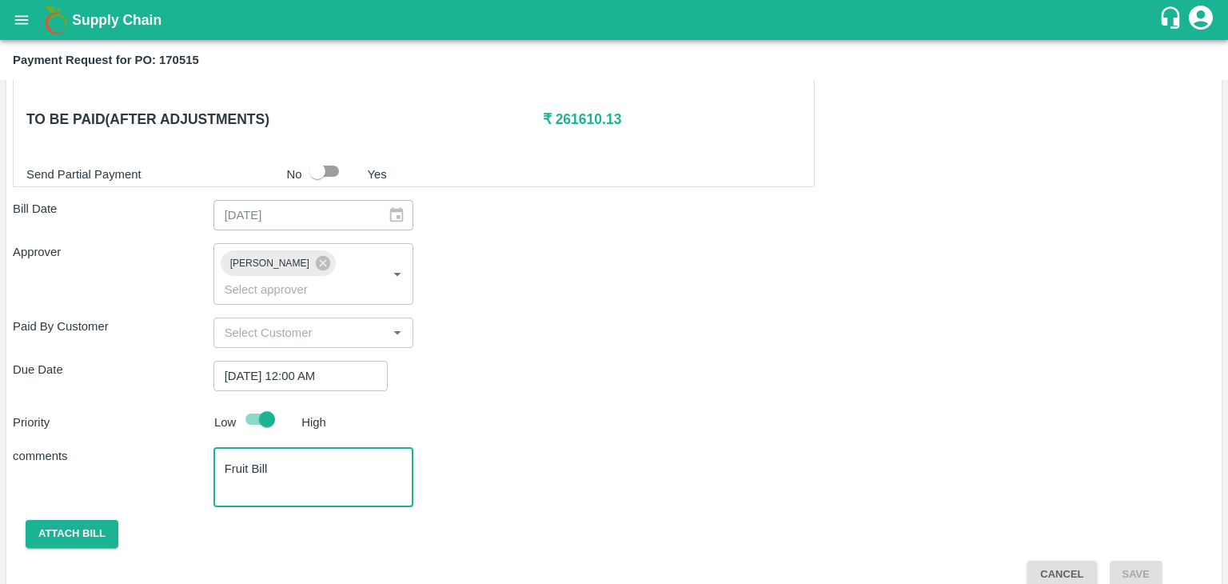
type textarea "Fruit Bill"
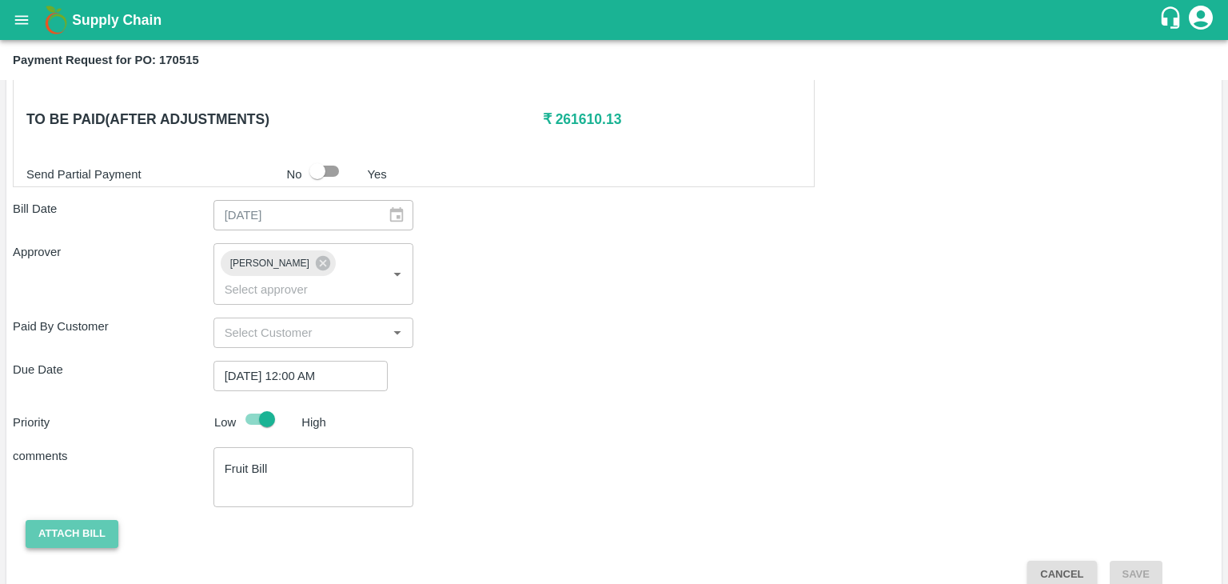
click at [66, 520] on button "Attach bill" at bounding box center [72, 534] width 93 height 28
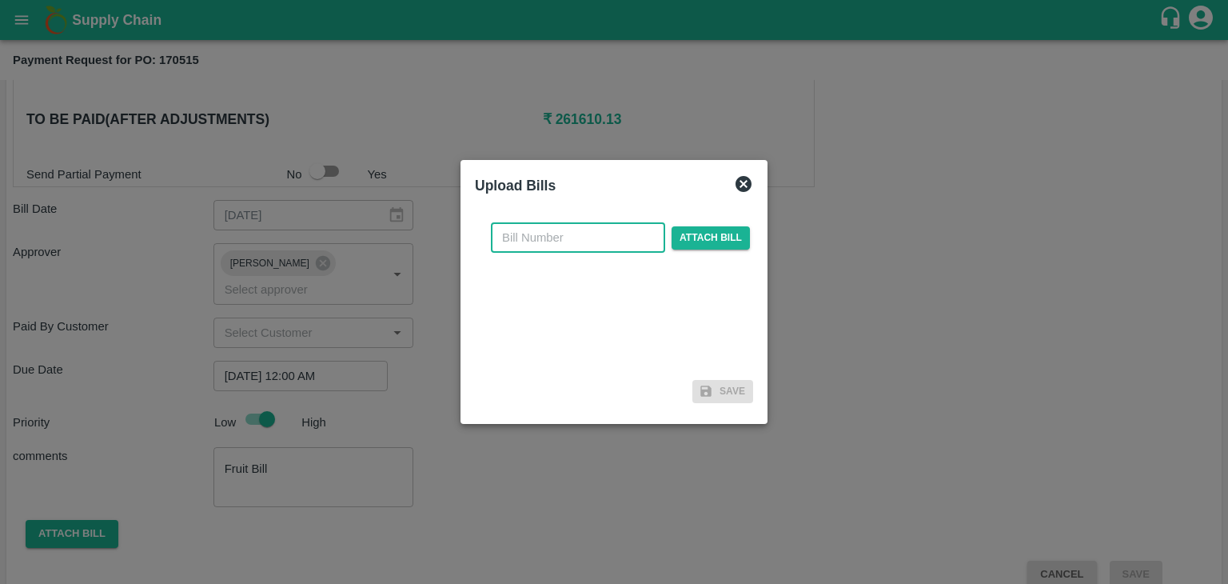
click at [579, 226] on input "text" at bounding box center [578, 237] width 174 height 30
type input "4019"
click at [681, 238] on span "Attach bill" at bounding box center [711, 237] width 78 height 23
click at [0, 0] on input "Attach bill" at bounding box center [0, 0] width 0 height 0
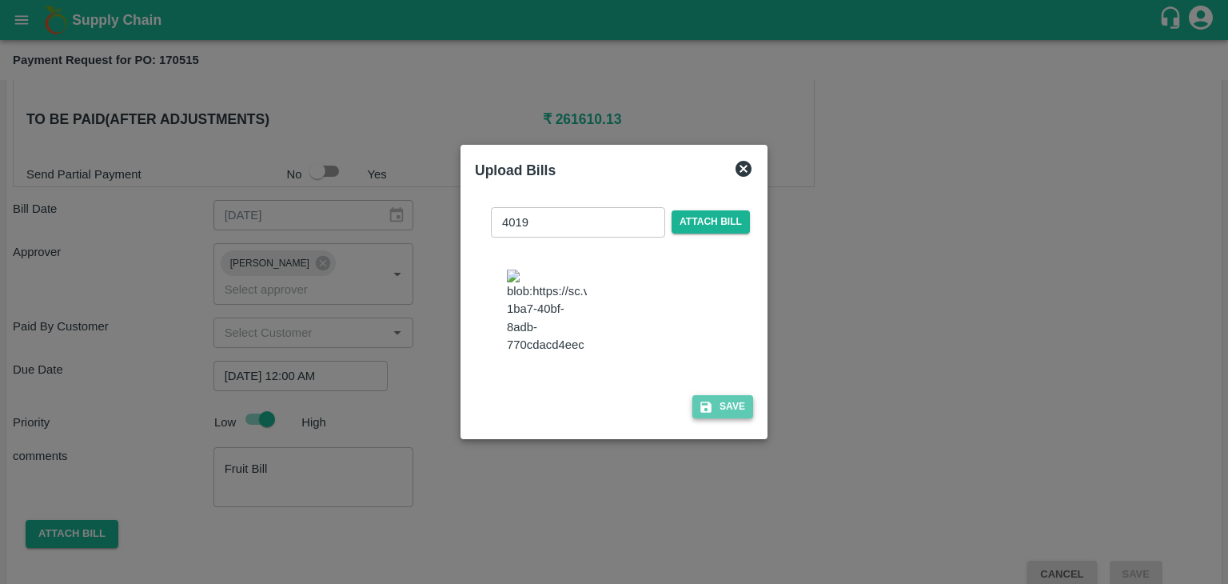
click at [717, 417] on button "Save" at bounding box center [723, 406] width 61 height 23
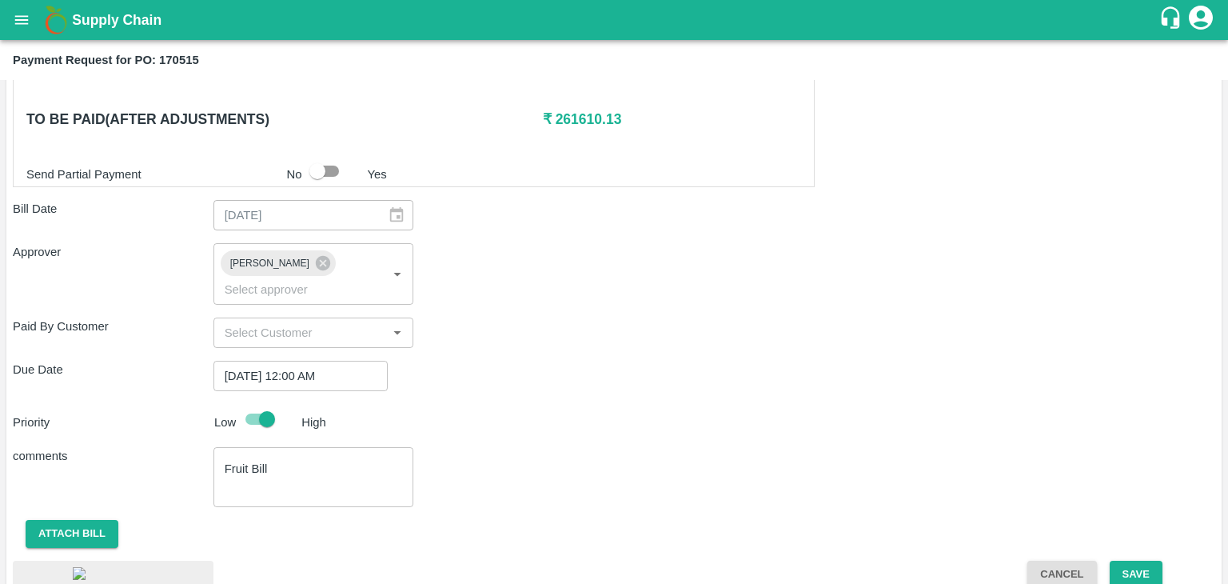
scroll to position [902, 0]
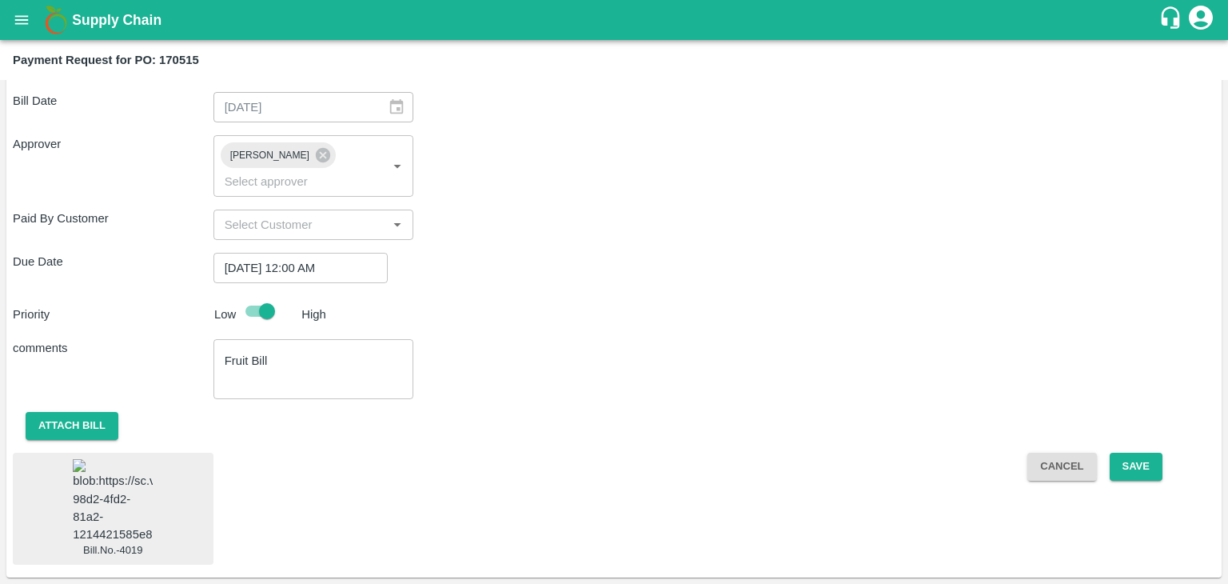
click at [111, 462] on img at bounding box center [113, 501] width 80 height 84
click at [1124, 453] on button "Save" at bounding box center [1136, 467] width 53 height 28
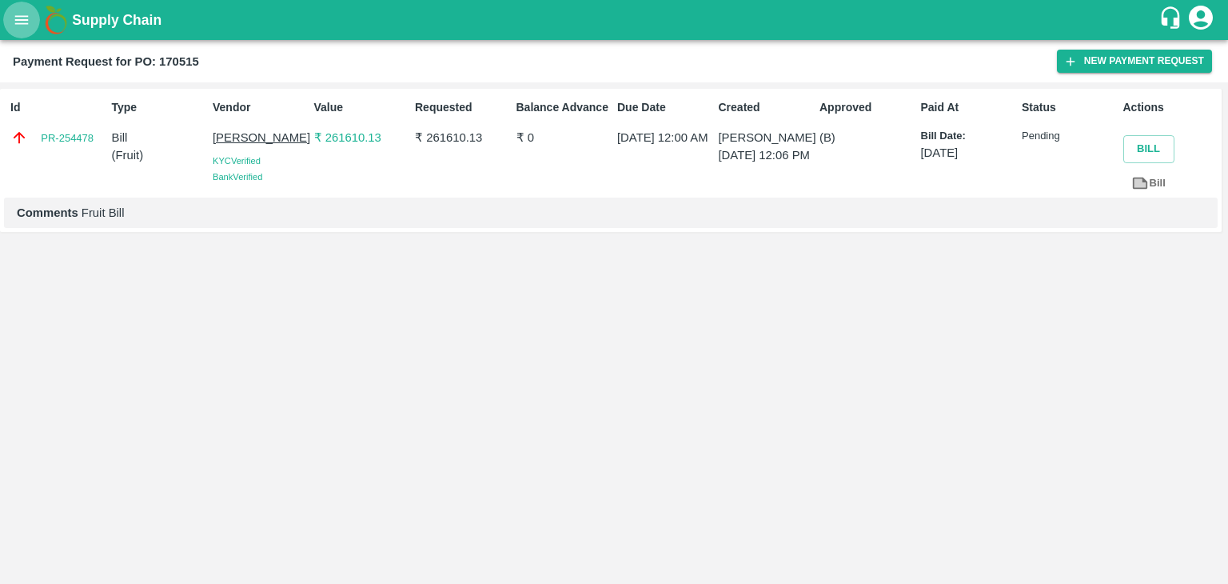
click at [19, 35] on button "open drawer" at bounding box center [21, 20] width 37 height 37
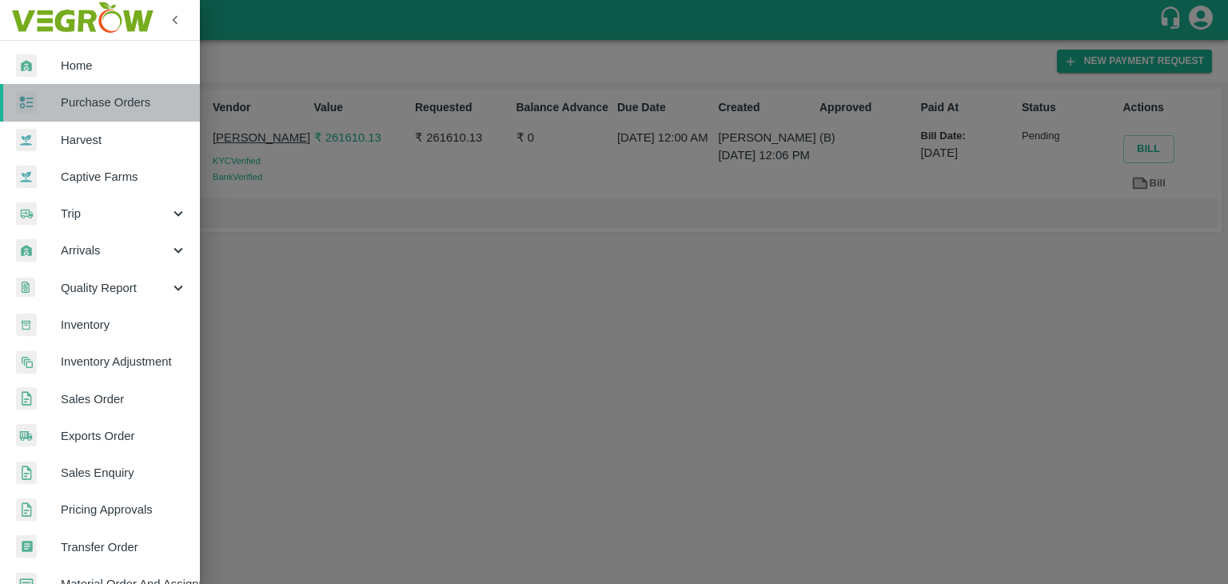
click at [106, 112] on link "Purchase Orders" at bounding box center [100, 102] width 200 height 37
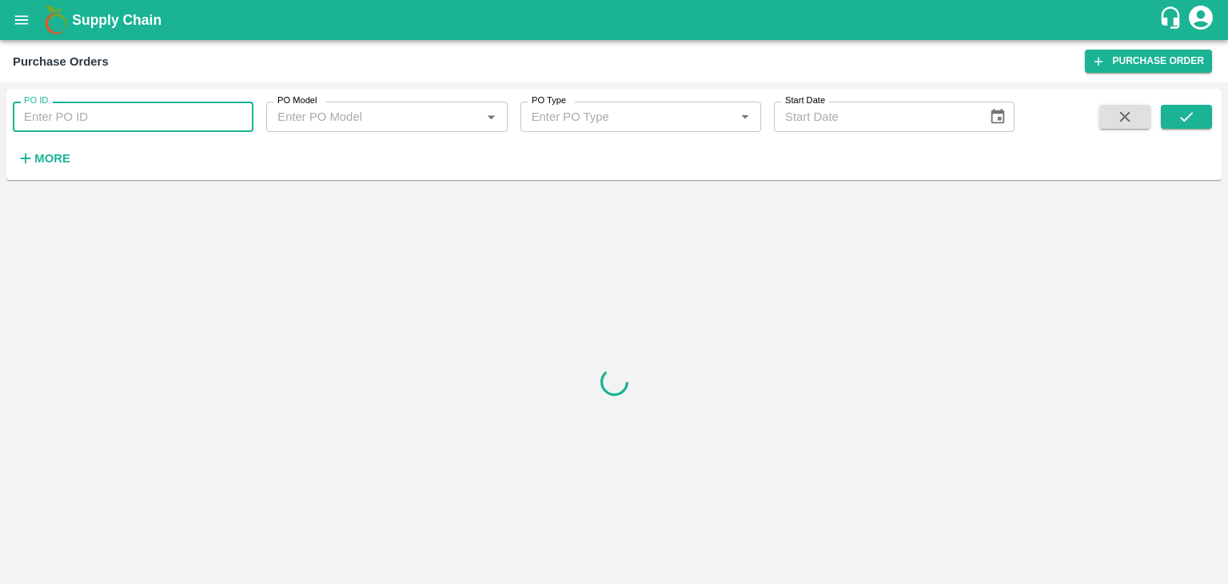
click at [157, 114] on input "PO ID" at bounding box center [133, 117] width 241 height 30
paste input "170514"
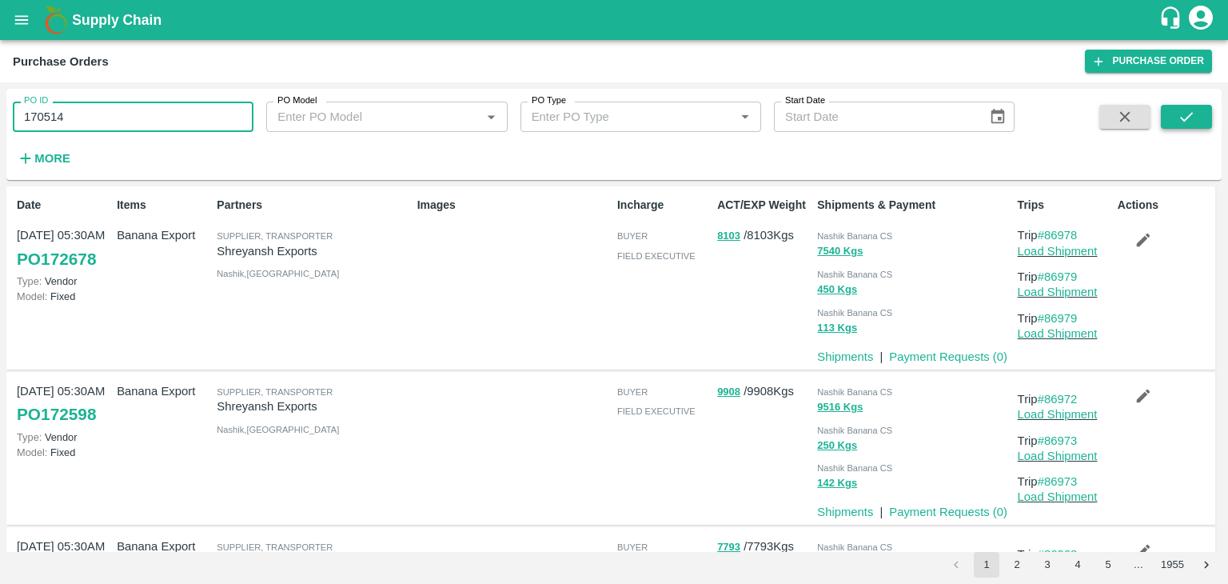
type input "170514"
click at [1176, 107] on button "submit" at bounding box center [1186, 117] width 51 height 24
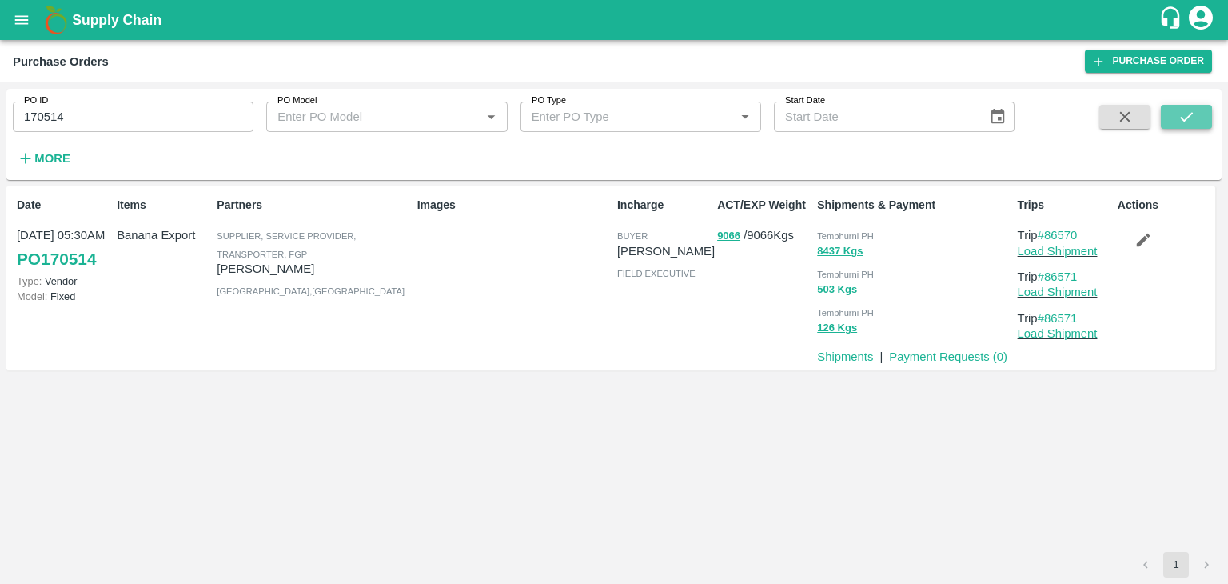
click at [1176, 107] on button "submit" at bounding box center [1186, 117] width 51 height 24
click at [953, 352] on link "Payment Requests ( 0 )" at bounding box center [948, 356] width 118 height 13
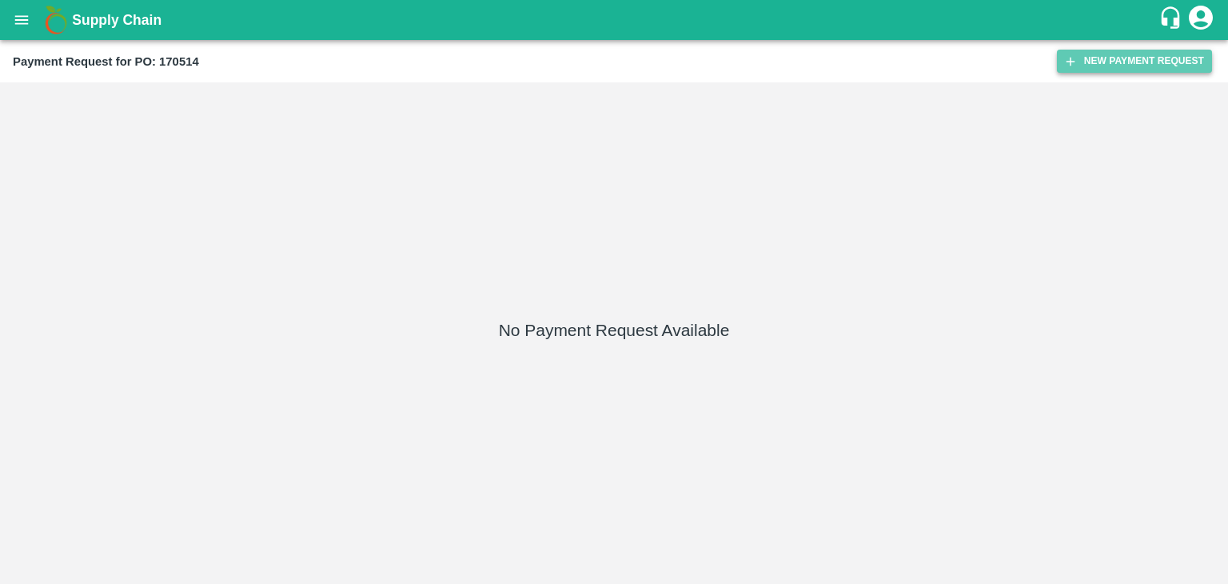
click at [1108, 59] on button "New Payment Request" at bounding box center [1134, 61] width 155 height 23
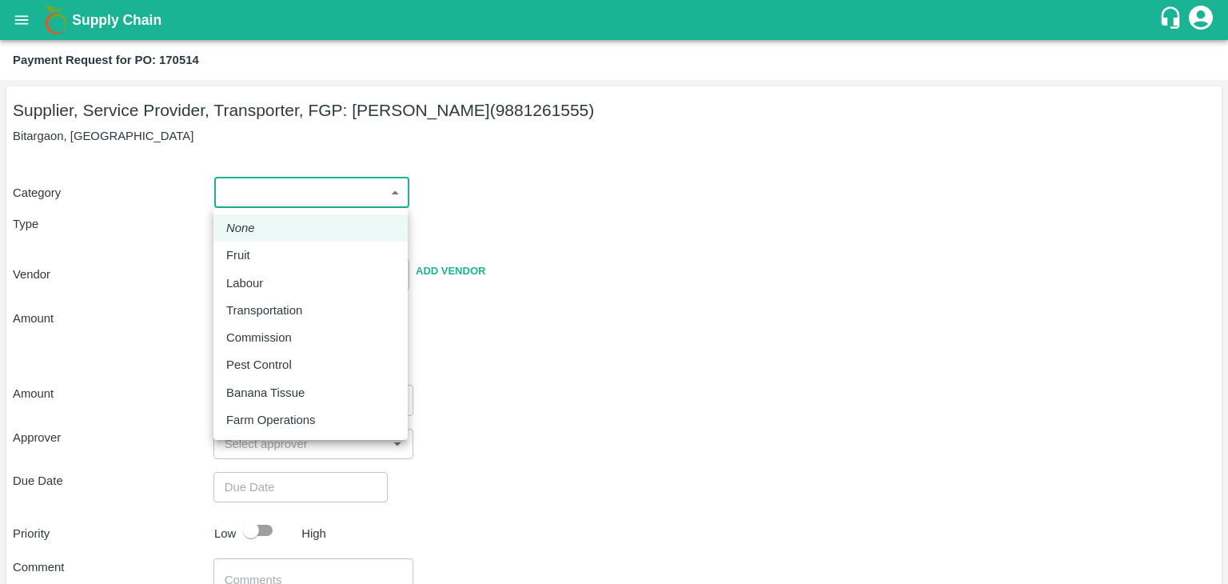
click at [230, 194] on body "Supply Chain Payment Request for PO: 170514 Supplier, Service Provider, Transpo…" at bounding box center [614, 292] width 1228 height 584
click at [260, 248] on div "Fruit" at bounding box center [310, 255] width 169 height 18
type input "1"
type input "[PERSON_NAME] - 9881261555(Supplier, Service Provider, Transporter, FGP)"
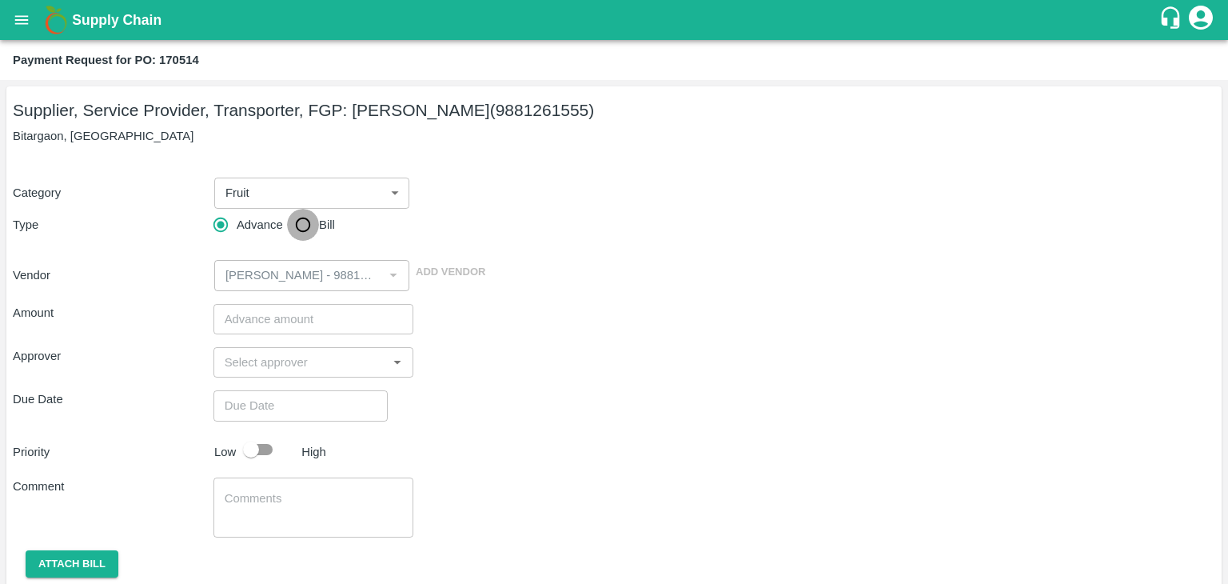
click at [311, 227] on input "Bill" at bounding box center [303, 225] width 32 height 32
radio input "true"
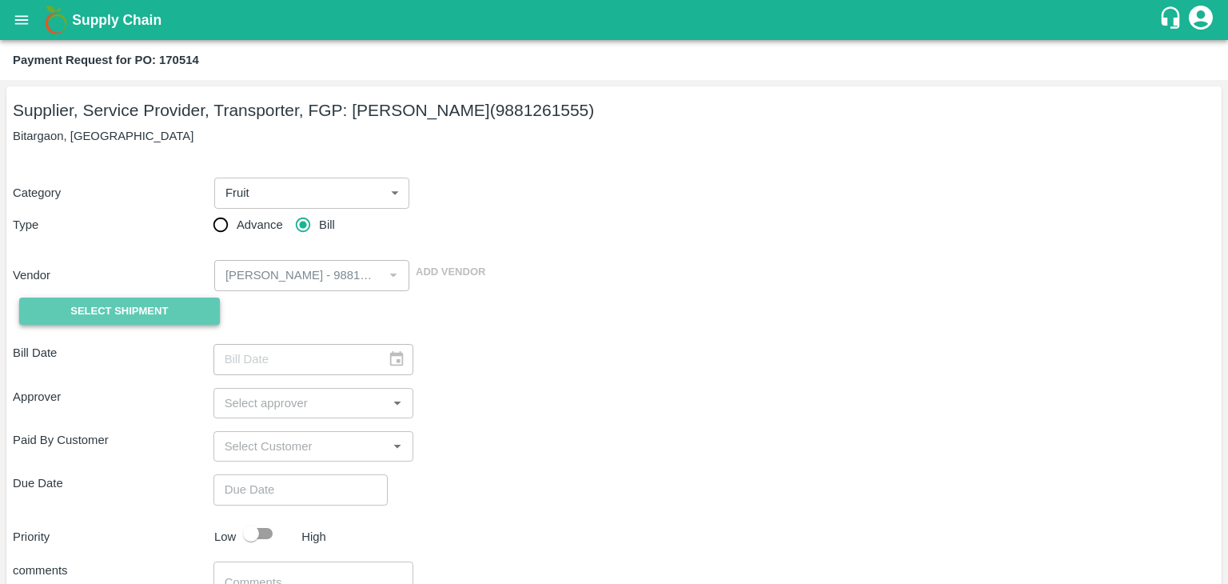
click at [108, 319] on span "Select Shipment" at bounding box center [119, 311] width 98 height 18
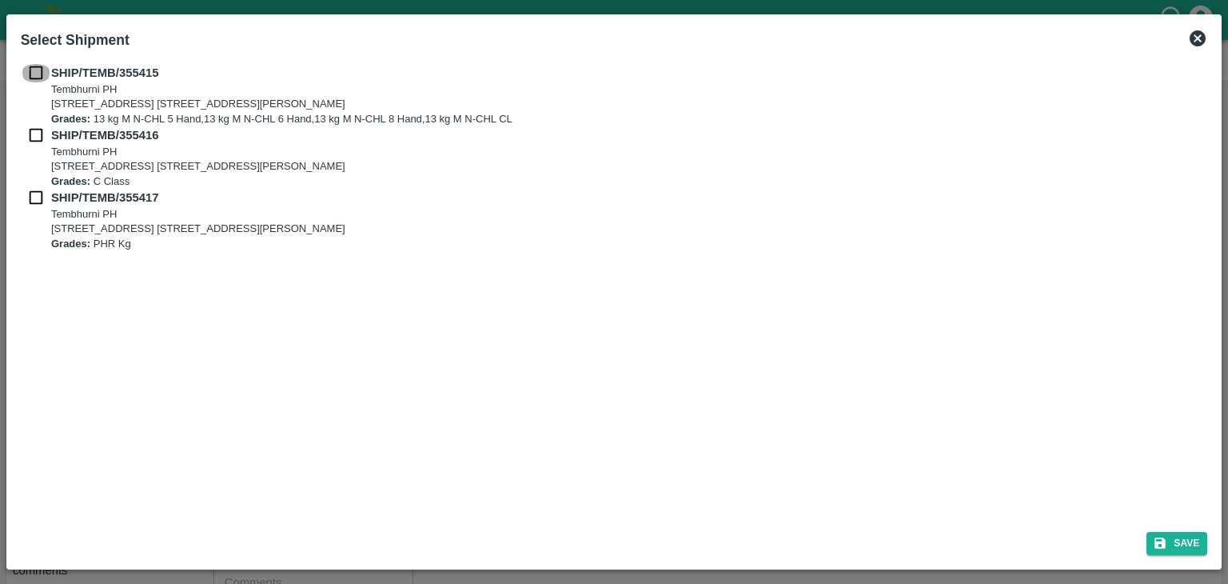
click at [31, 68] on input "checkbox" at bounding box center [36, 73] width 30 height 18
checkbox input "true"
click at [29, 132] on input "checkbox" at bounding box center [36, 135] width 30 height 18
checkbox input "true"
click at [31, 202] on input "checkbox" at bounding box center [36, 198] width 30 height 18
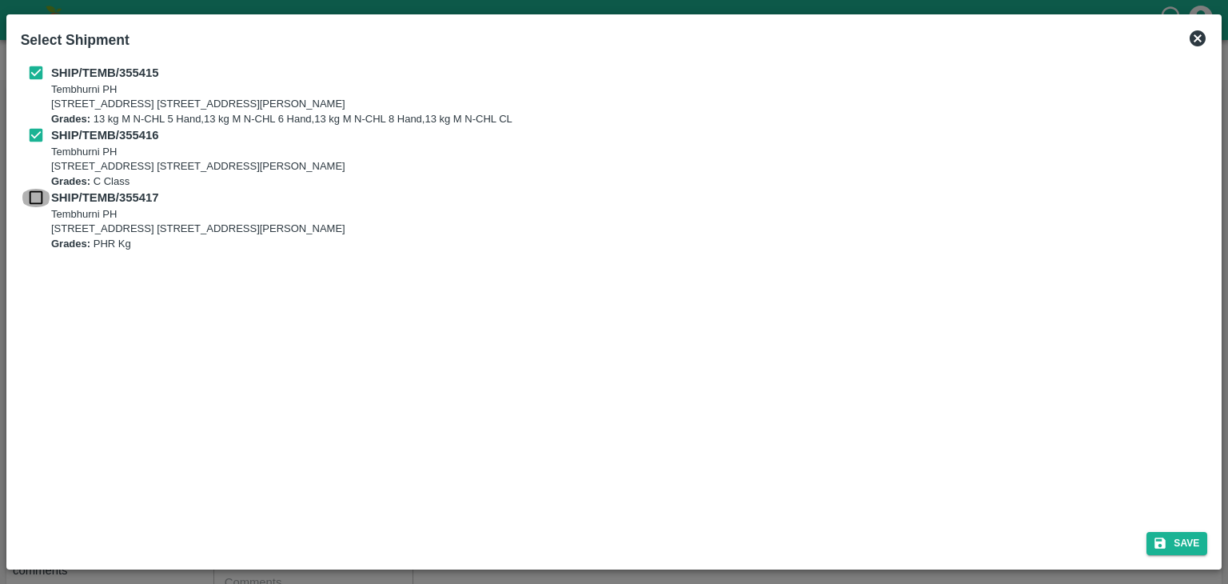
checkbox input "true"
click at [1172, 541] on button "Save" at bounding box center [1177, 543] width 61 height 23
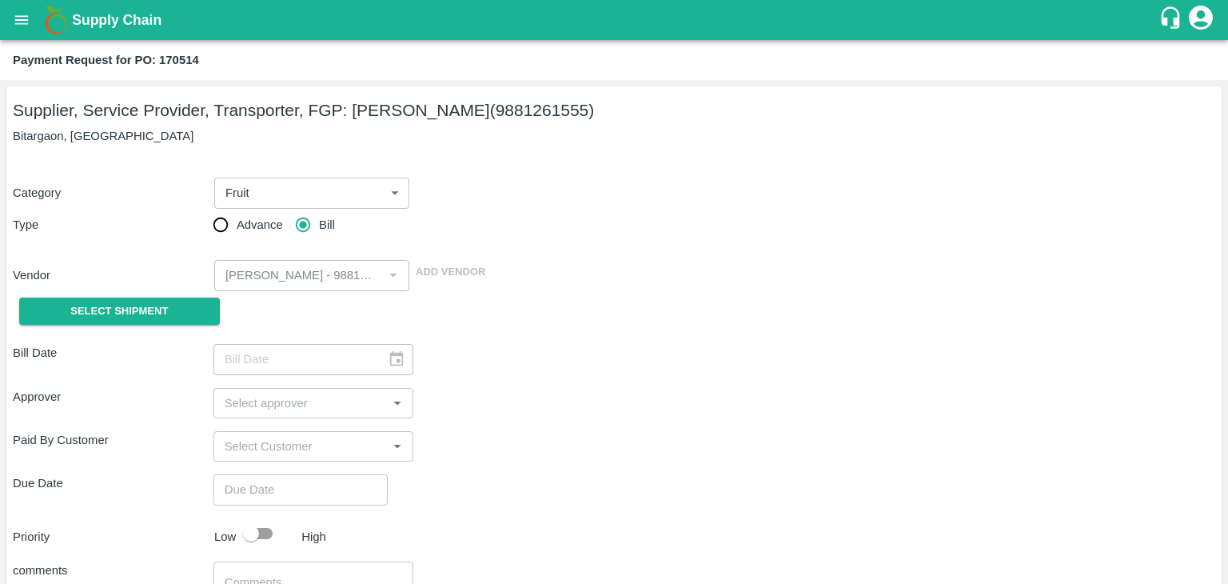
type input "[DATE]"
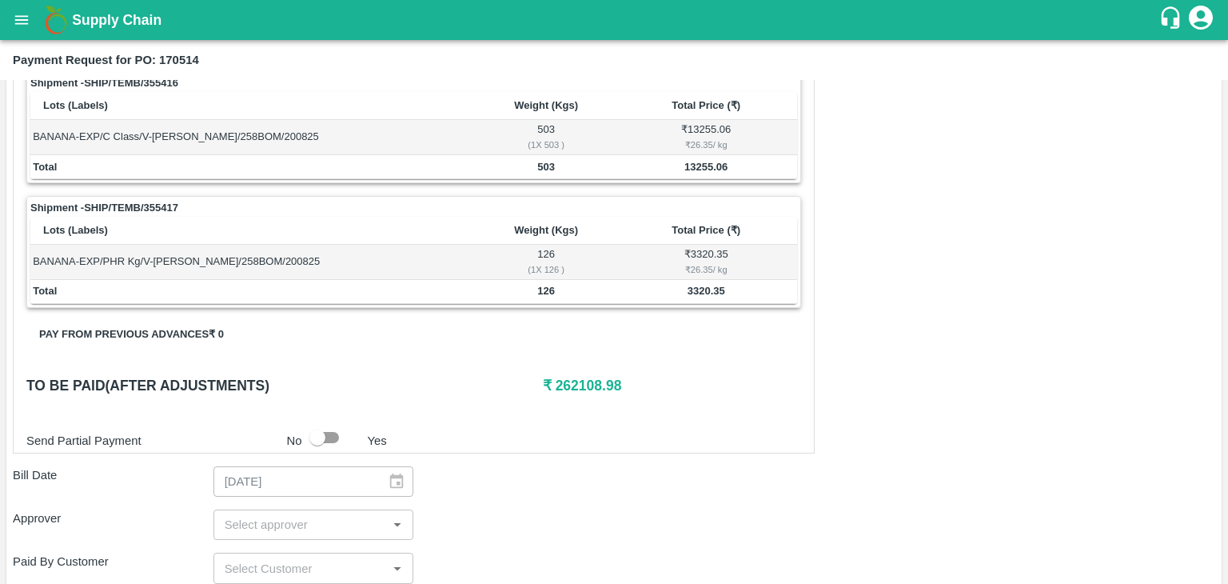
scroll to position [749, 0]
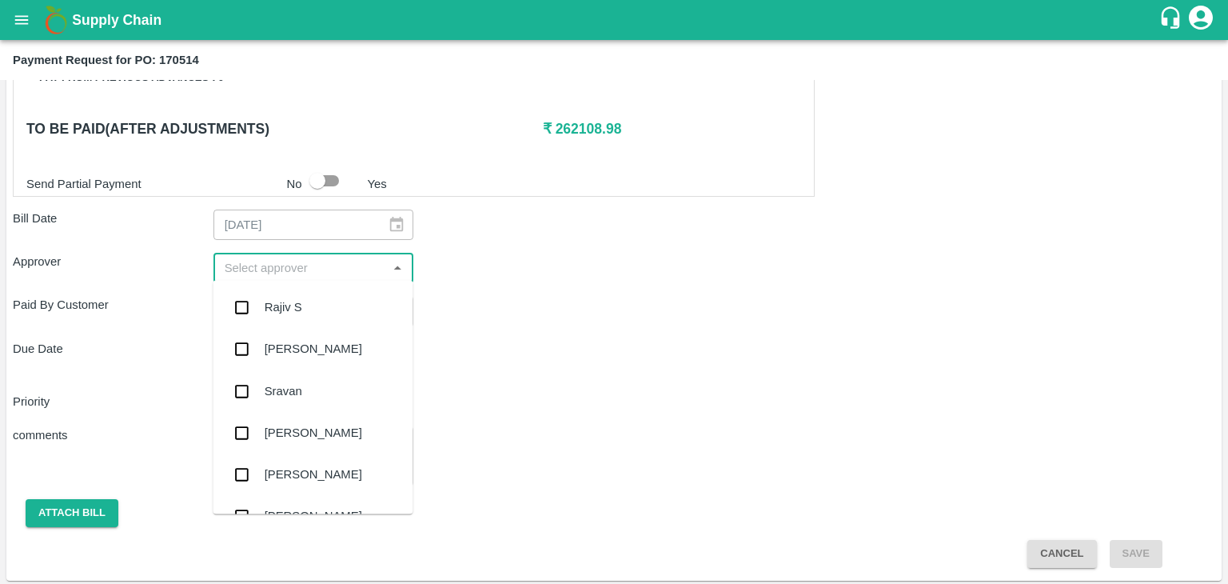
click at [281, 260] on input "input" at bounding box center [300, 267] width 165 height 21
type input "Ajit"
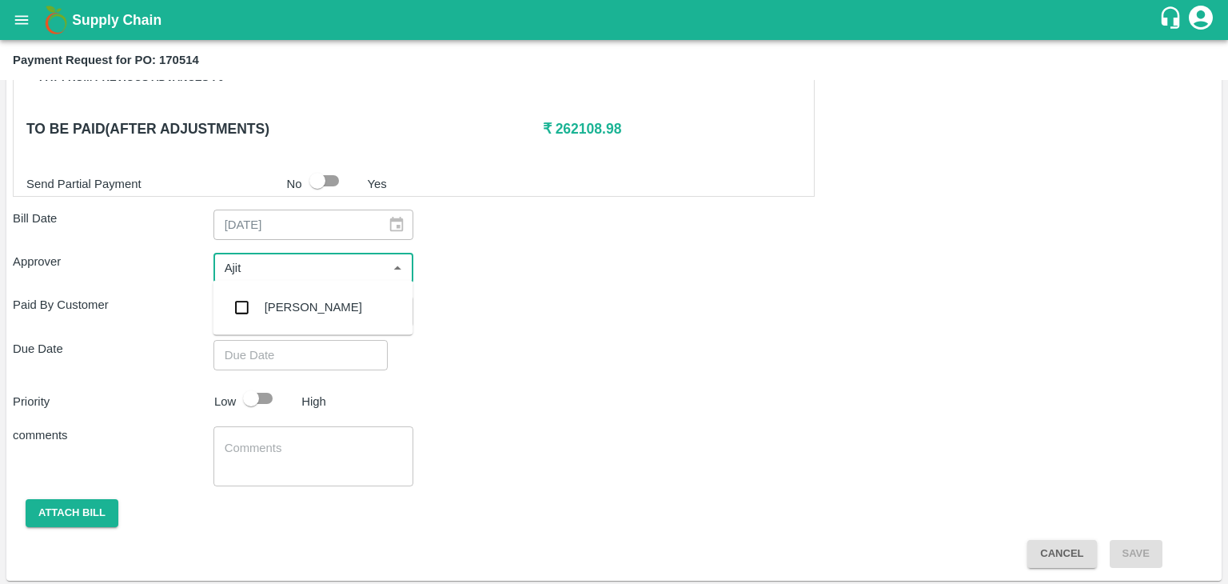
click at [304, 310] on div "[PERSON_NAME]" at bounding box center [314, 307] width 98 height 18
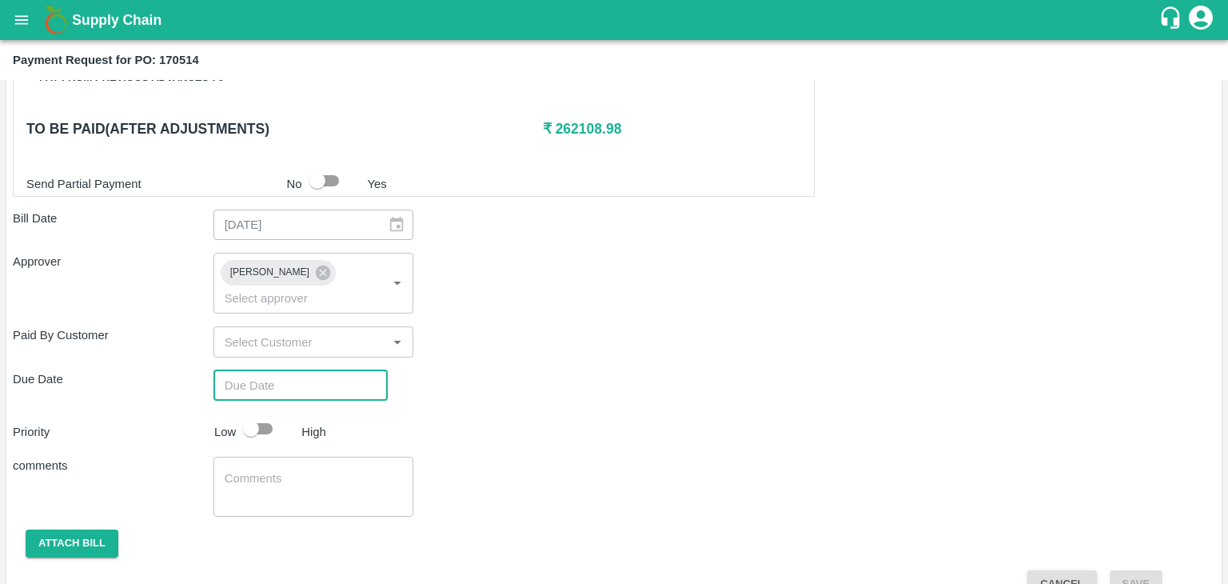
type input "DD/MM/YYYY hh:mm aa"
click at [325, 370] on input "DD/MM/YYYY hh:mm aa" at bounding box center [295, 385] width 163 height 30
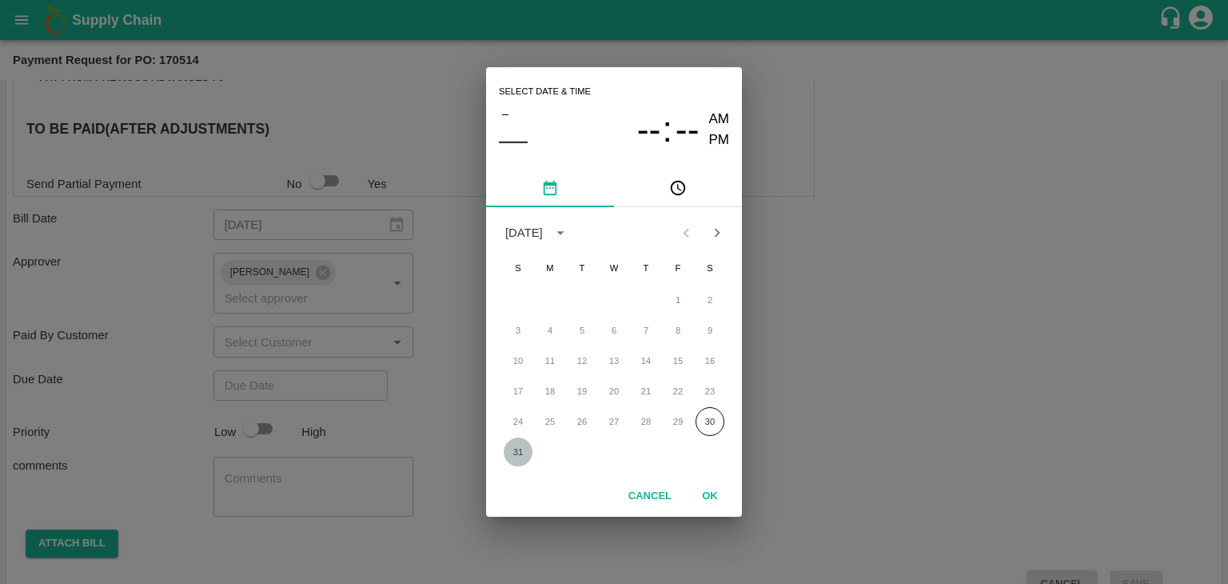
click at [520, 451] on button "31" at bounding box center [518, 451] width 29 height 29
type input "[DATE] 12:00 AM"
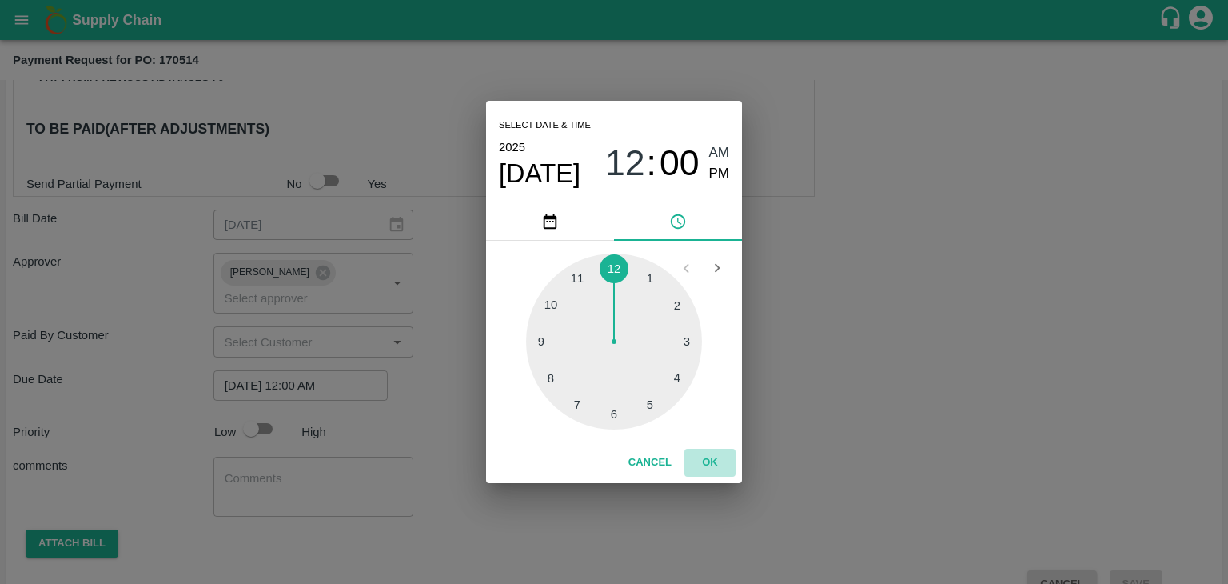
click at [729, 466] on button "OK" at bounding box center [710, 463] width 51 height 28
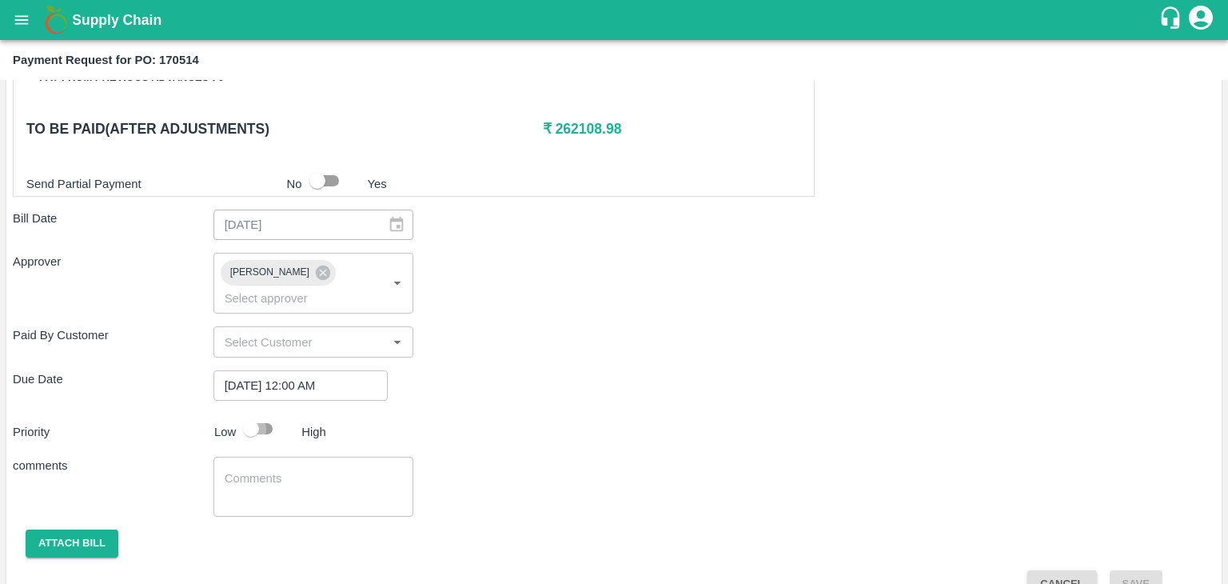
click at [255, 413] on input "checkbox" at bounding box center [251, 428] width 91 height 30
checkbox input "true"
click at [287, 470] on textarea at bounding box center [314, 487] width 178 height 34
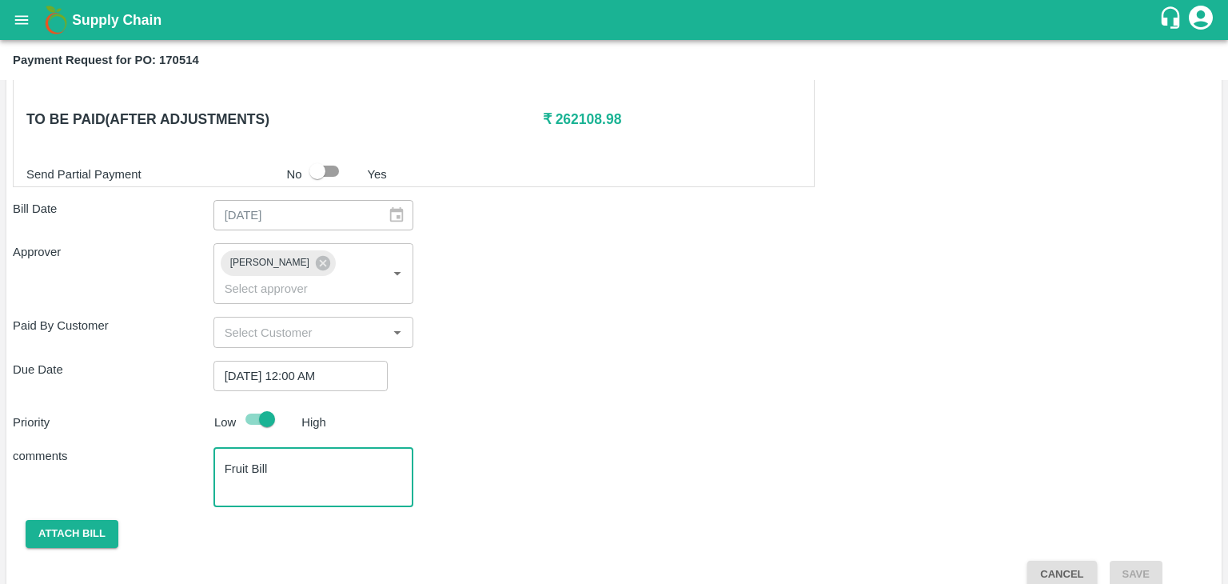
type textarea "Fruit Bill"
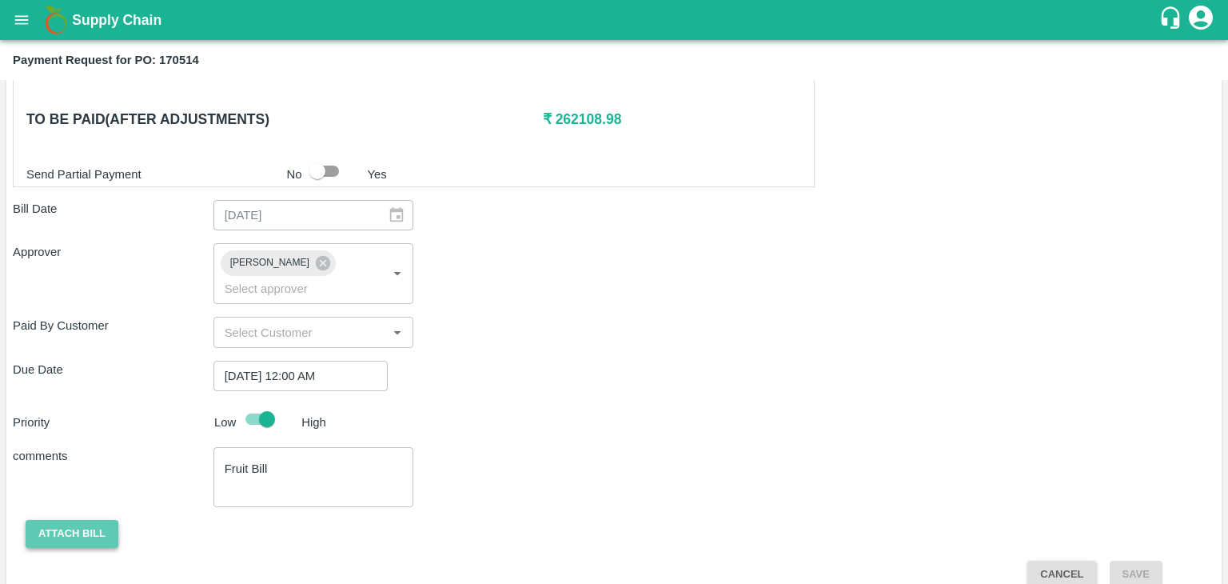
click at [88, 520] on button "Attach bill" at bounding box center [72, 534] width 93 height 28
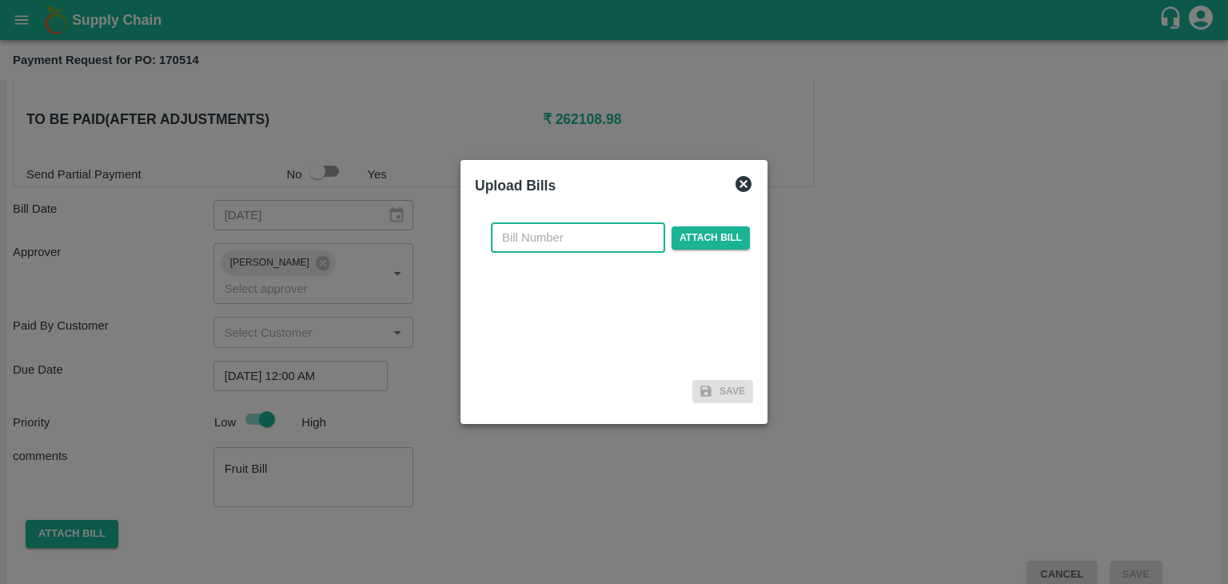
click at [561, 236] on input "text" at bounding box center [578, 237] width 174 height 30
type input "4020"
click at [686, 235] on span "Attach bill" at bounding box center [711, 237] width 78 height 23
click at [0, 0] on input "Attach bill" at bounding box center [0, 0] width 0 height 0
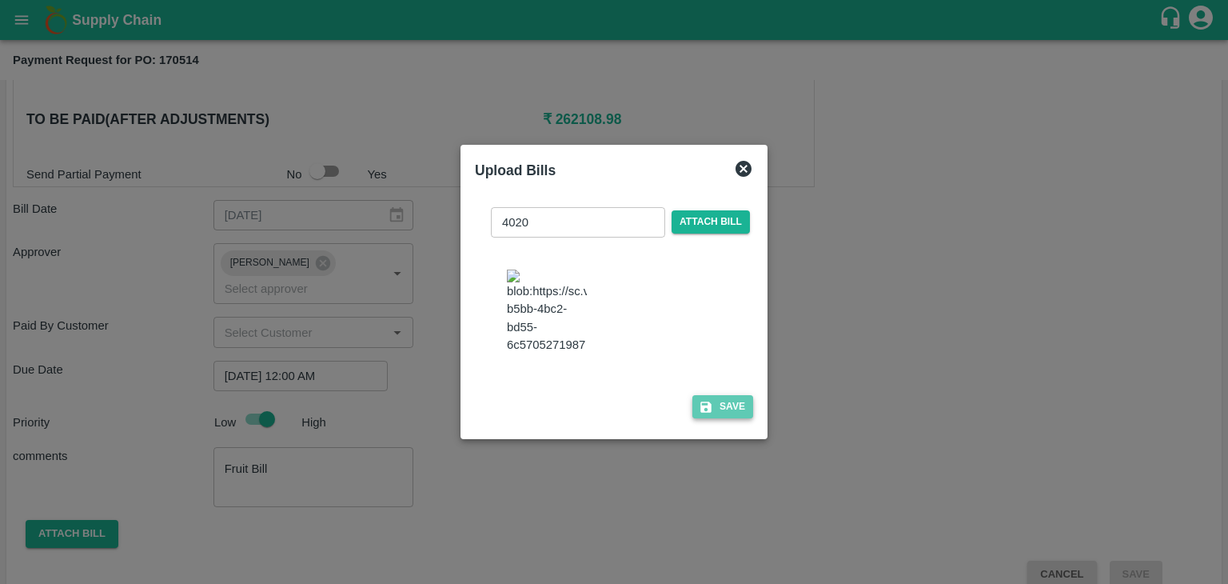
click at [718, 418] on button "Save" at bounding box center [723, 406] width 61 height 23
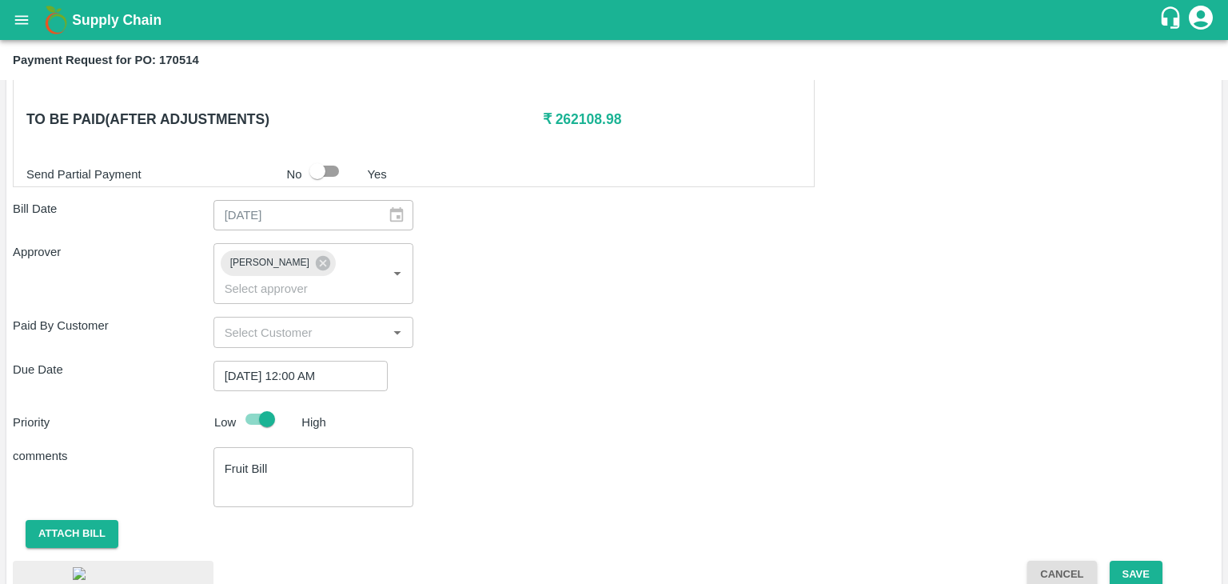
scroll to position [875, 0]
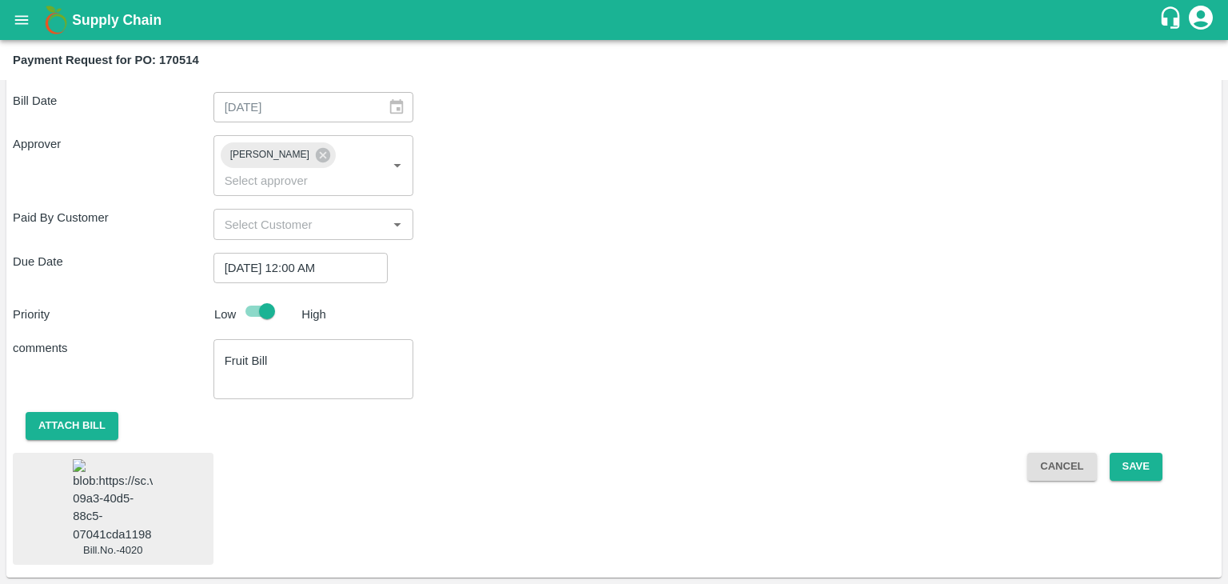
click at [122, 461] on img at bounding box center [113, 501] width 80 height 84
click at [1138, 453] on button "Save" at bounding box center [1136, 467] width 53 height 28
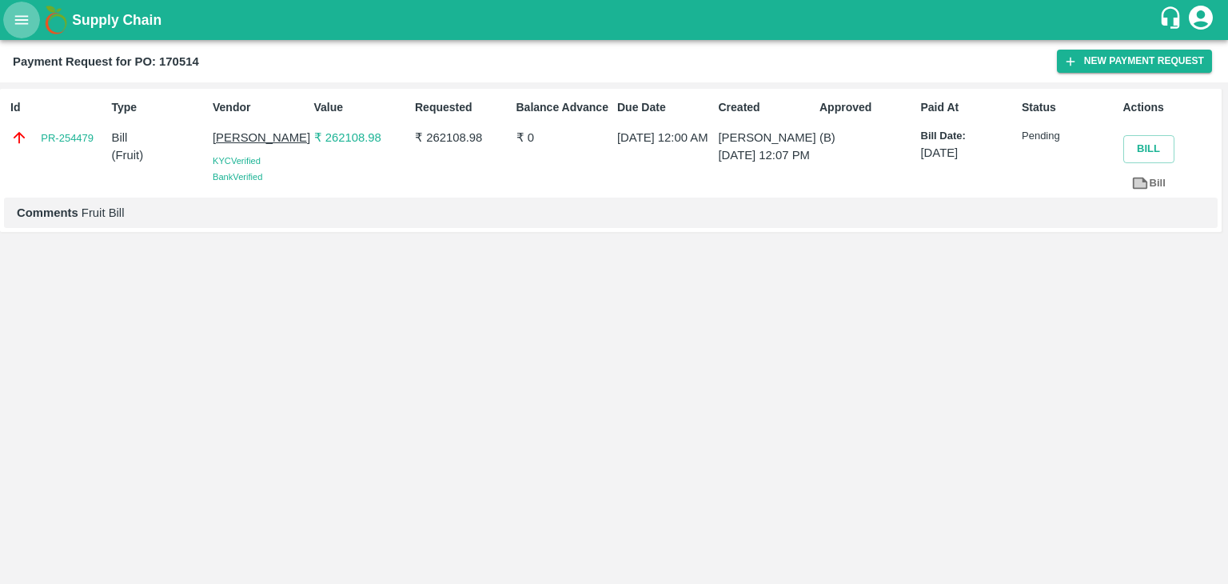
click at [15, 14] on icon "open drawer" at bounding box center [22, 20] width 18 height 18
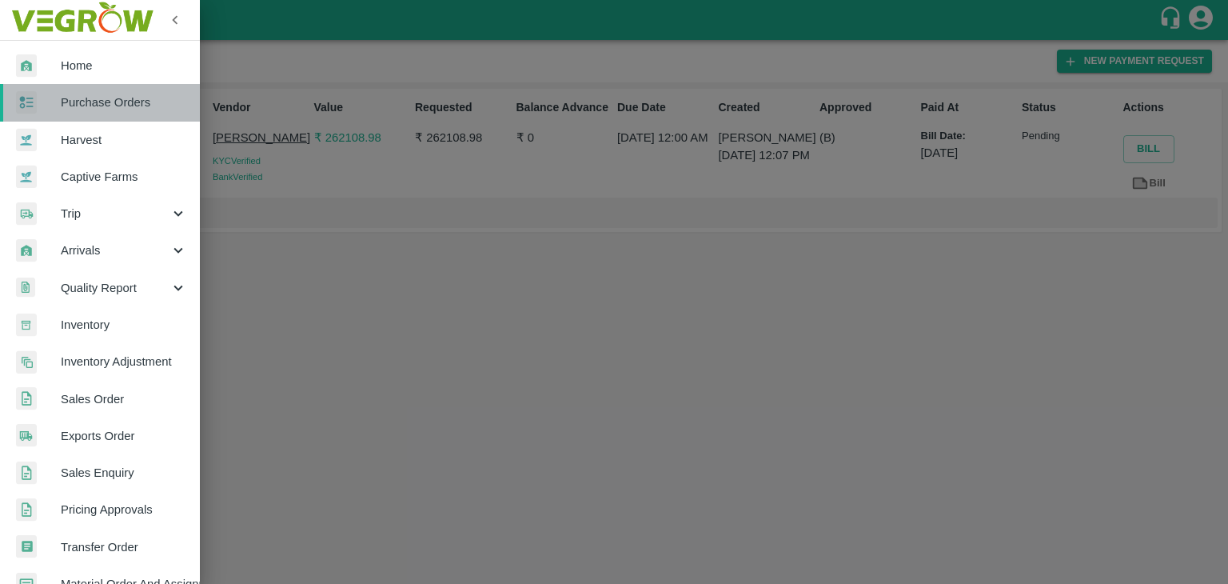
click at [115, 90] on link "Purchase Orders" at bounding box center [100, 102] width 200 height 37
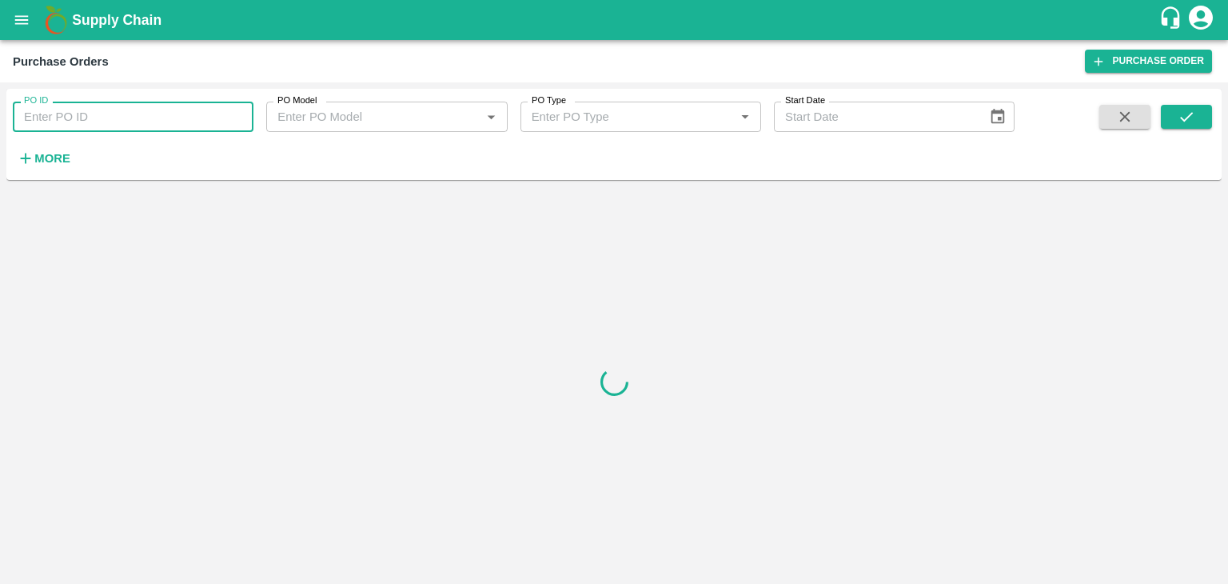
click at [175, 117] on input "PO ID" at bounding box center [133, 117] width 241 height 30
paste input "170641"
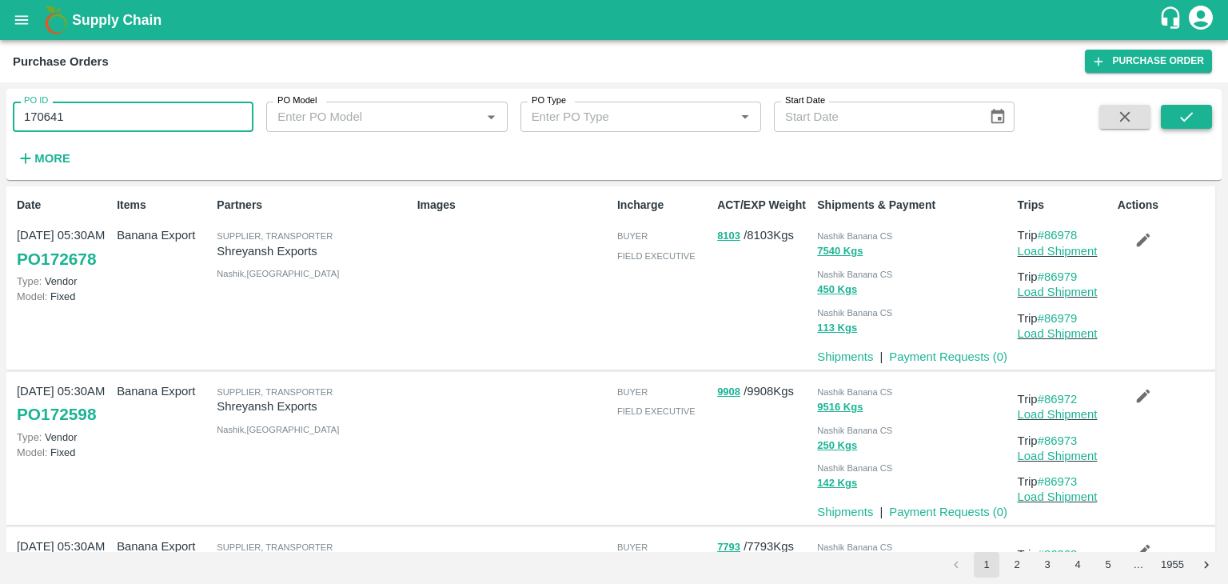
type input "170641"
click at [1170, 113] on button "submit" at bounding box center [1186, 117] width 51 height 24
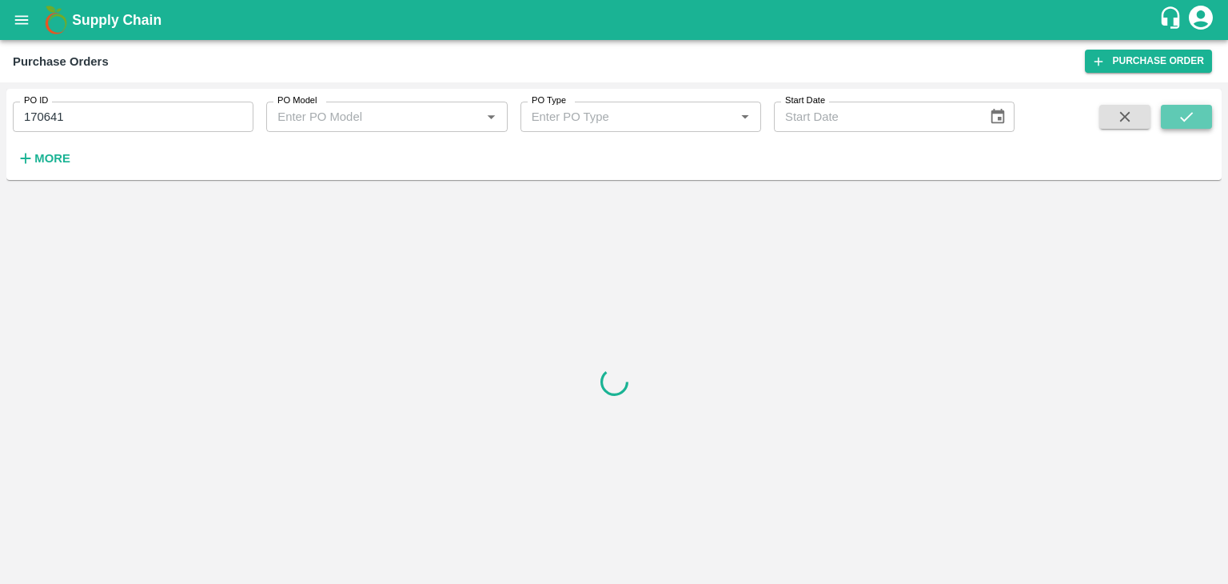
click at [1170, 113] on button "submit" at bounding box center [1186, 117] width 51 height 24
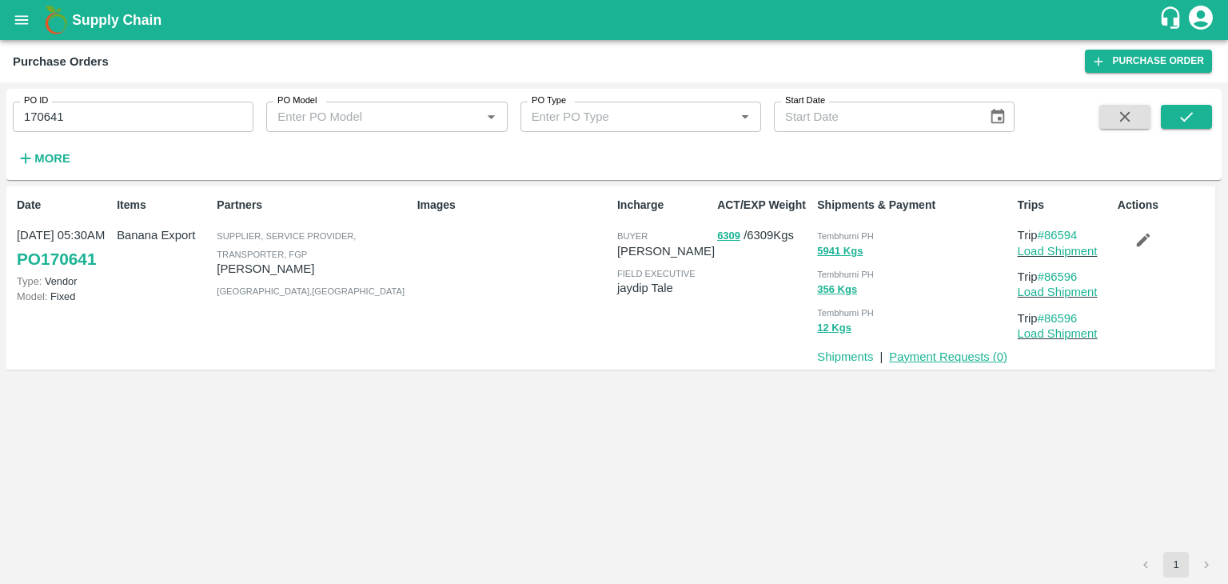
click at [906, 362] on link "Payment Requests ( 0 )" at bounding box center [948, 356] width 118 height 13
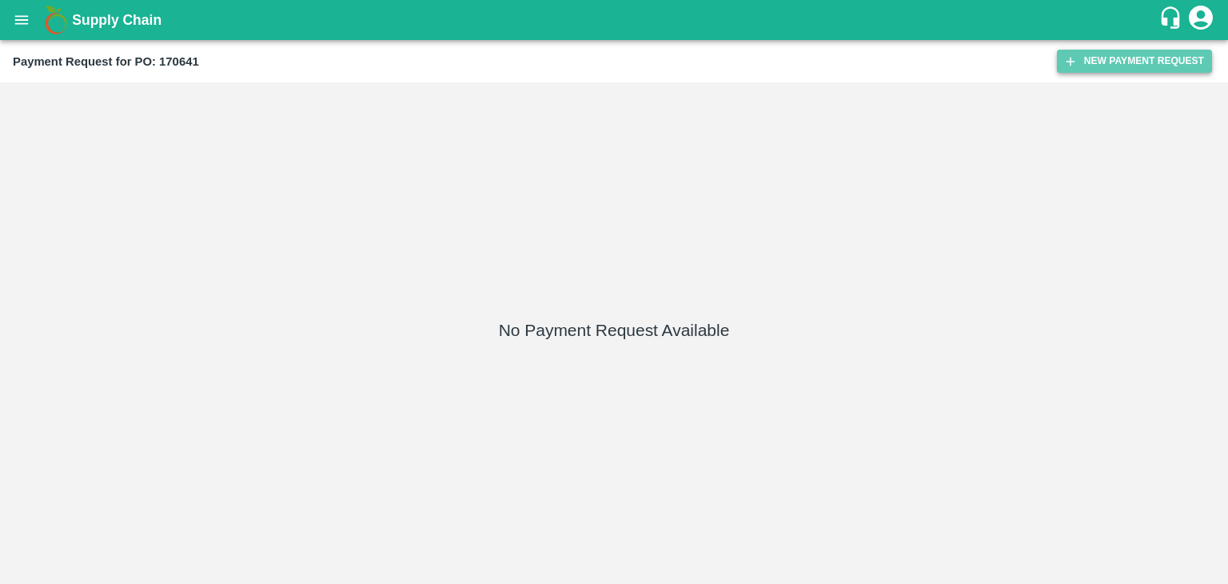
click at [1102, 53] on button "New Payment Request" at bounding box center [1134, 61] width 155 height 23
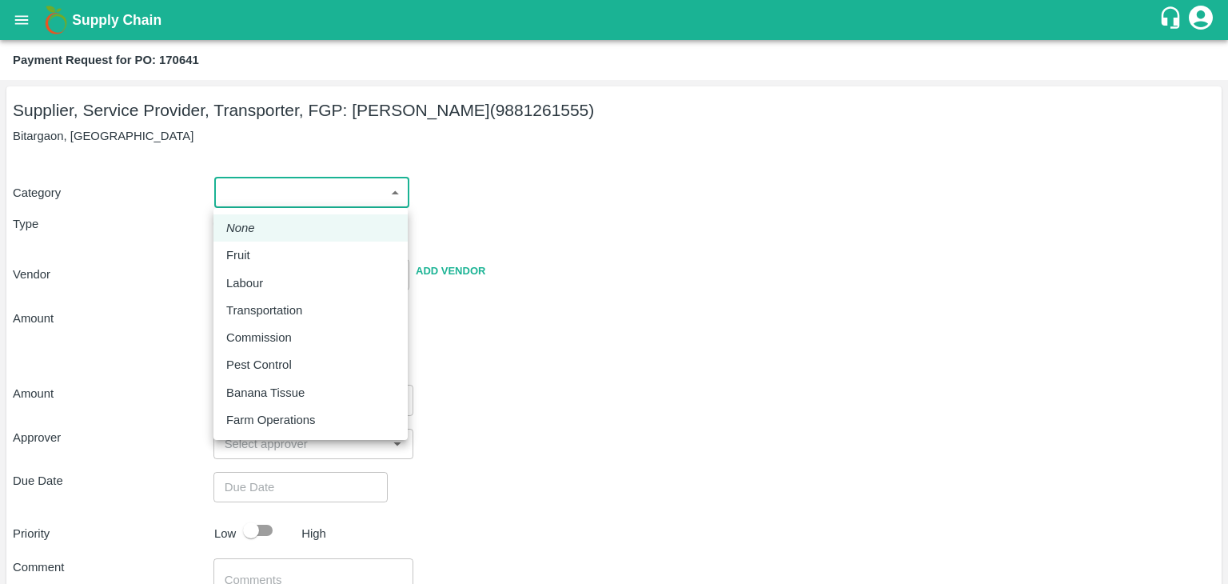
click at [221, 203] on body "Supply Chain Payment Request for PO: 170641 Supplier, Service Provider, Transpo…" at bounding box center [614, 292] width 1228 height 584
click at [264, 262] on div "Fruit" at bounding box center [310, 255] width 169 height 18
type input "1"
type input "Balaji Prakash Patil - 9881261555(Supplier, Service Provider, Transporter, FGP)"
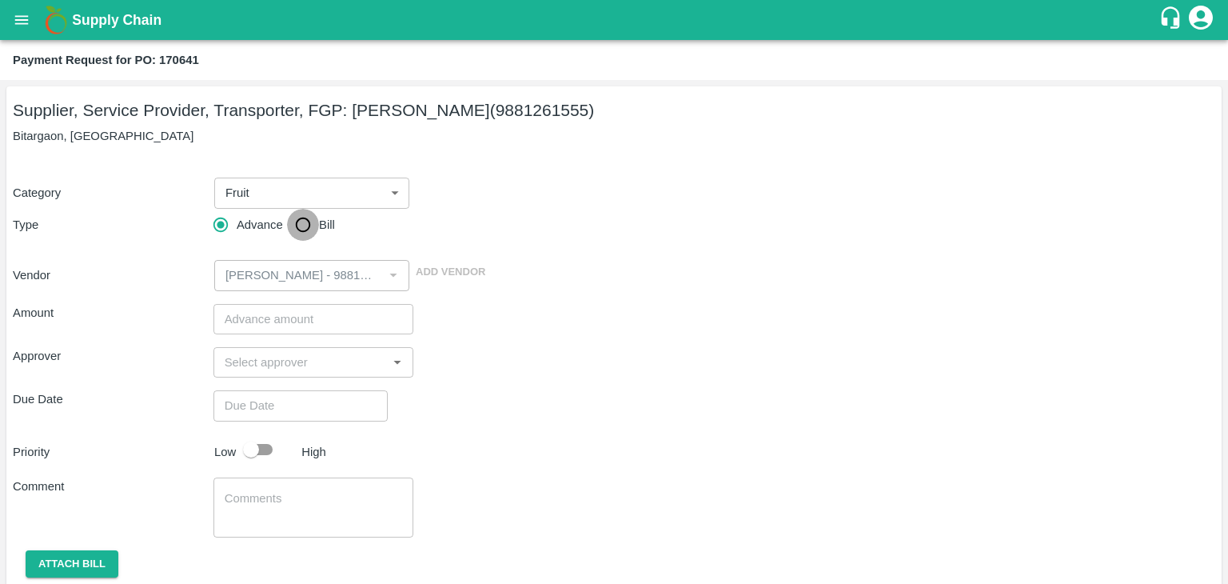
click at [314, 235] on input "Bill" at bounding box center [303, 225] width 32 height 32
radio input "true"
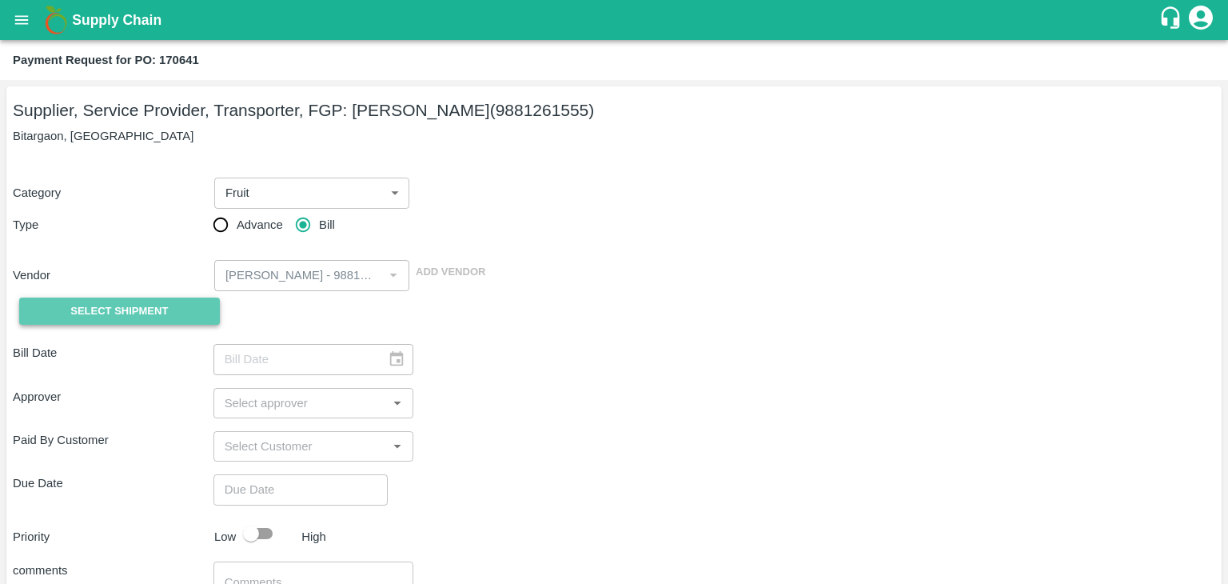
click at [138, 312] on span "Select Shipment" at bounding box center [119, 311] width 98 height 18
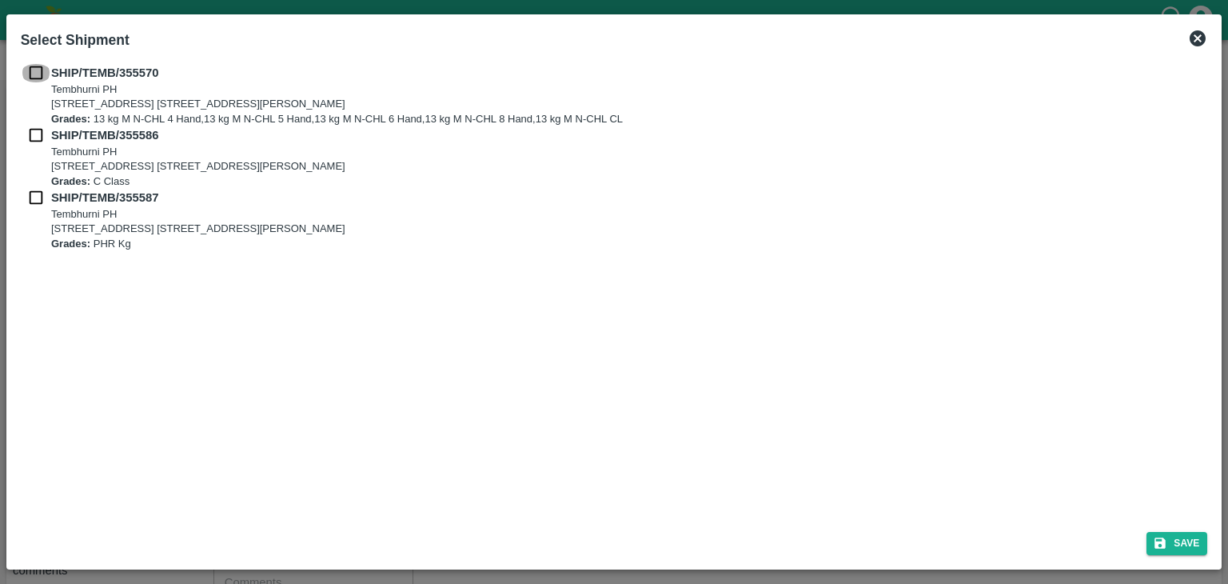
click at [33, 78] on input "checkbox" at bounding box center [36, 73] width 30 height 18
checkbox input "true"
click at [32, 133] on input "checkbox" at bounding box center [36, 135] width 30 height 18
checkbox input "true"
click at [30, 196] on input "checkbox" at bounding box center [36, 198] width 30 height 18
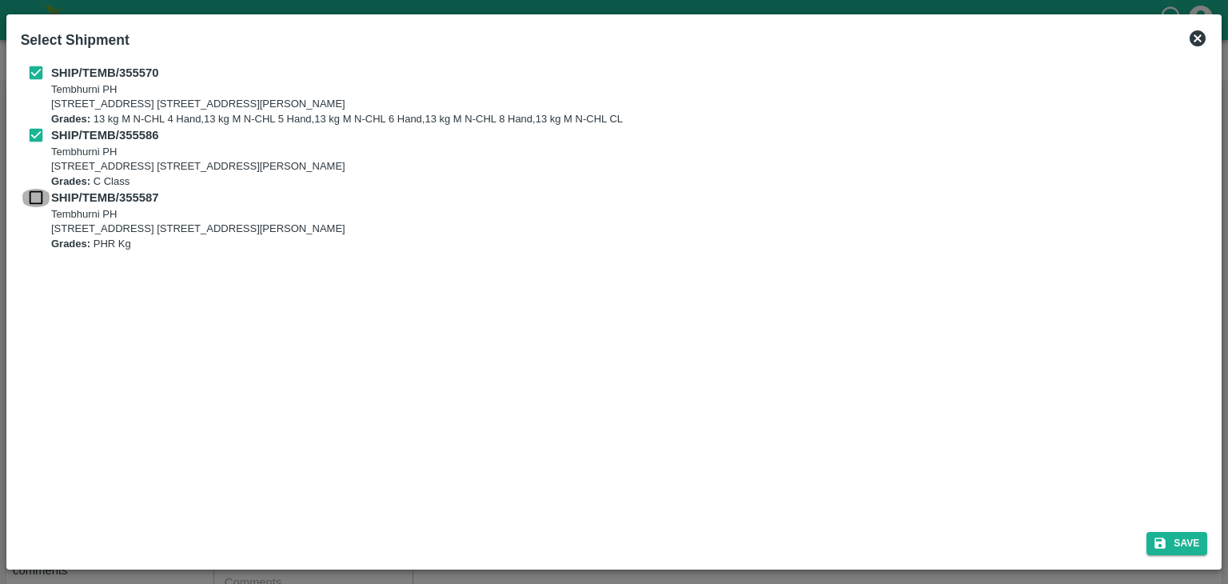
checkbox input "true"
click at [1203, 538] on button "Save" at bounding box center [1177, 543] width 61 height 23
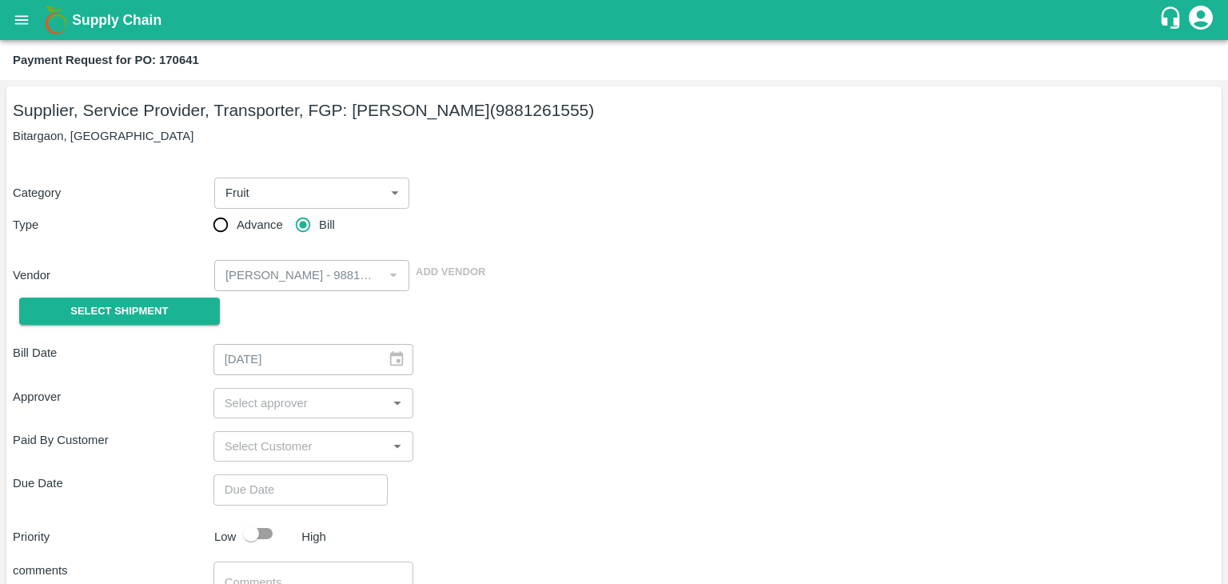
type input "21/08/2025"
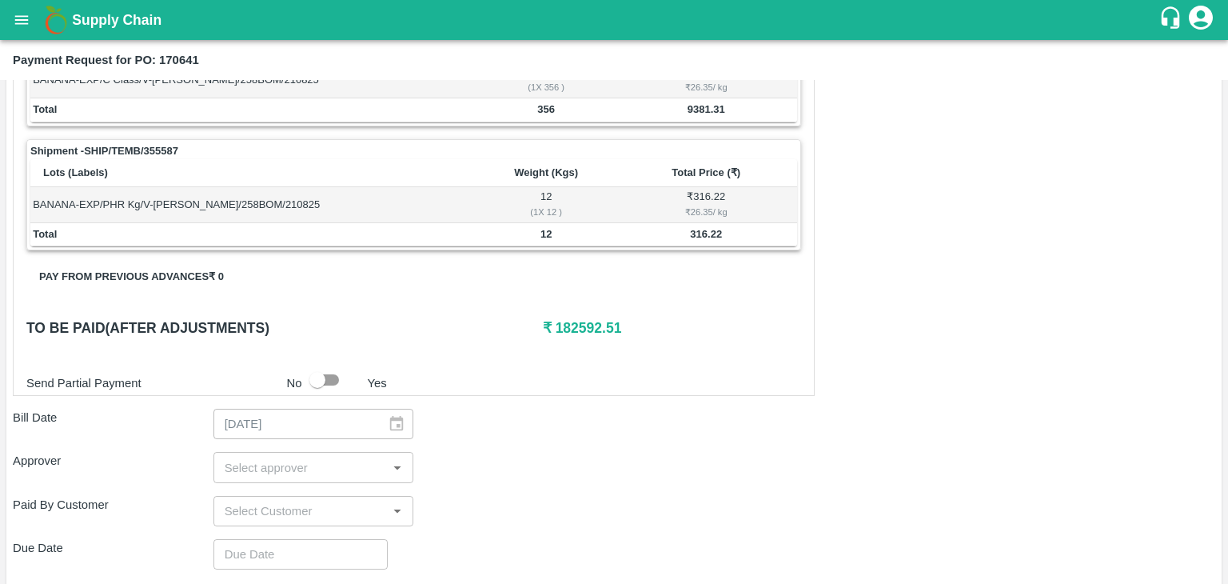
scroll to position [784, 0]
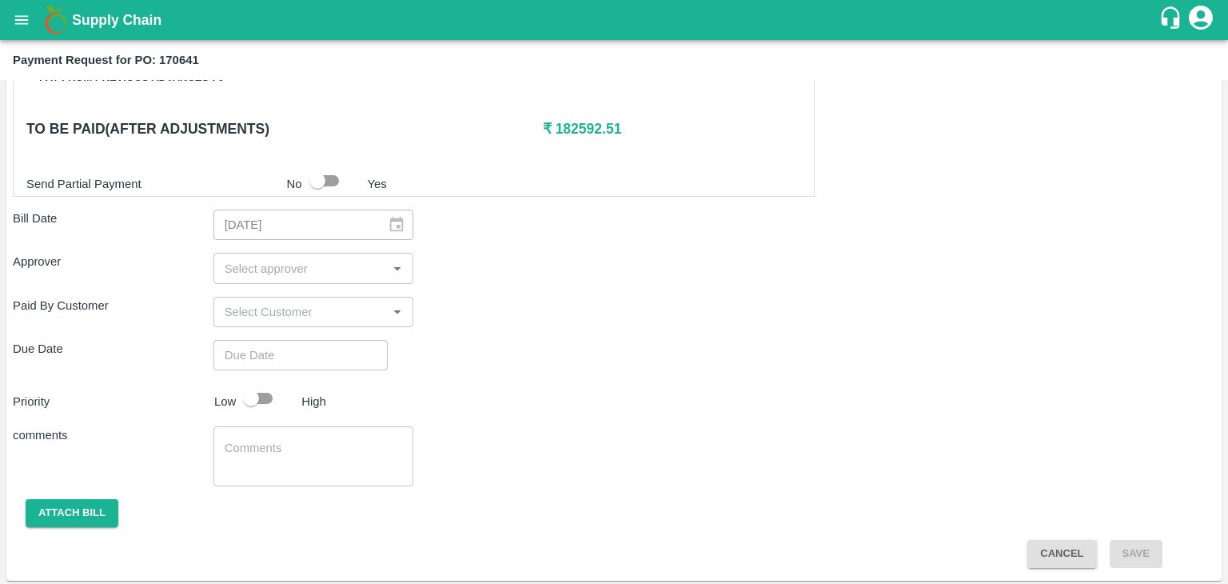
click at [277, 264] on input "input" at bounding box center [300, 267] width 165 height 21
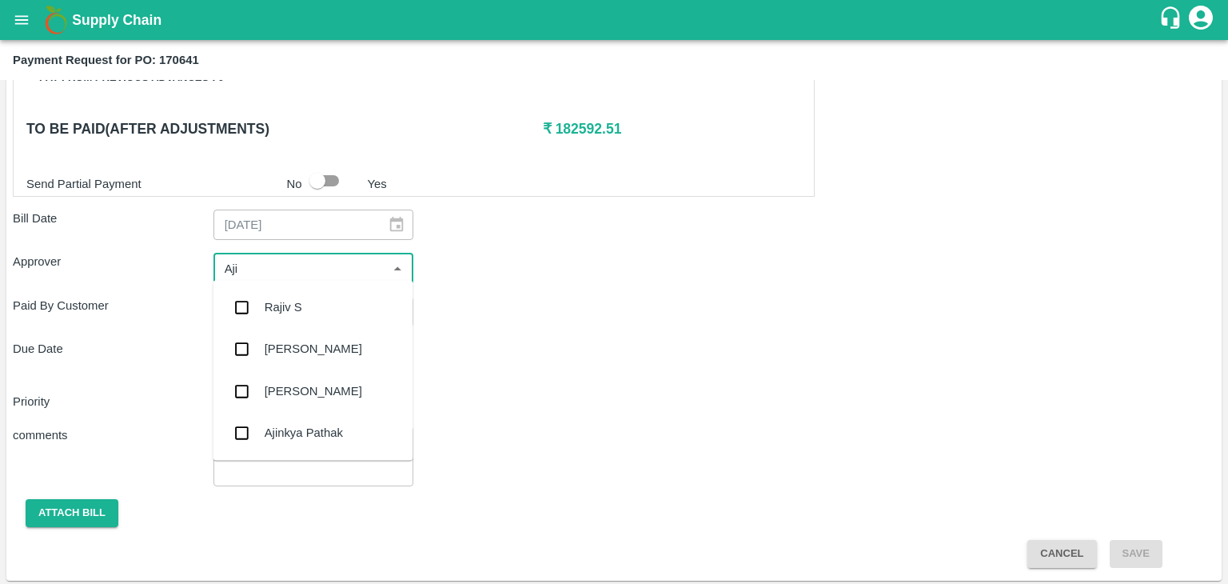
type input "Ajit"
click at [297, 295] on div "[PERSON_NAME]" at bounding box center [313, 307] width 200 height 42
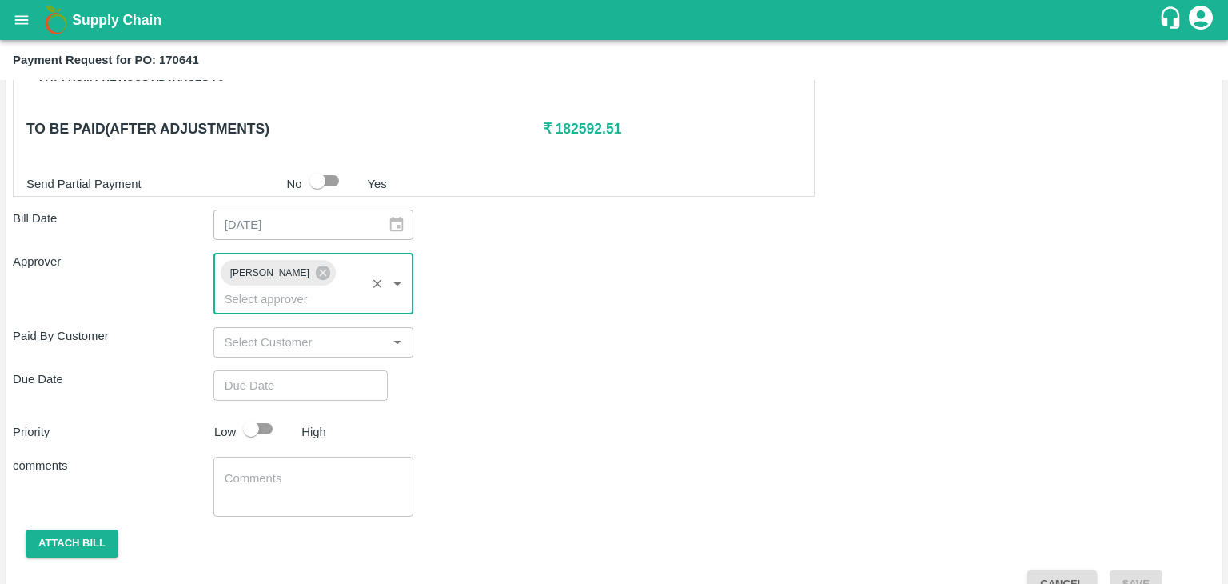
type input "DD/MM/YYYY hh:mm aa"
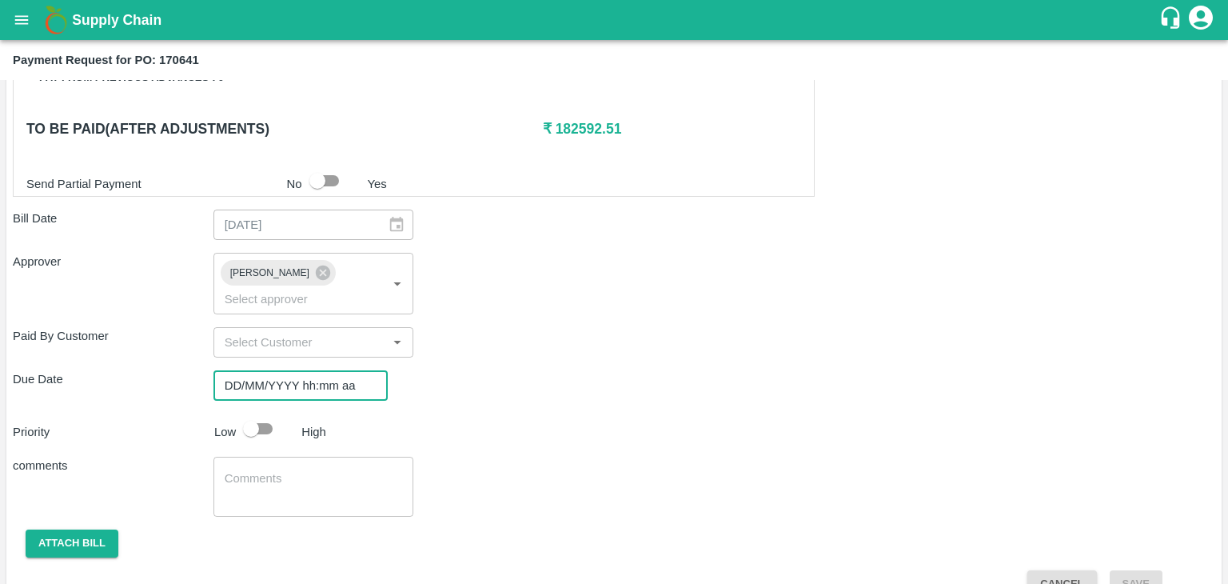
click at [325, 370] on input "DD/MM/YYYY hh:mm aa" at bounding box center [295, 385] width 163 height 30
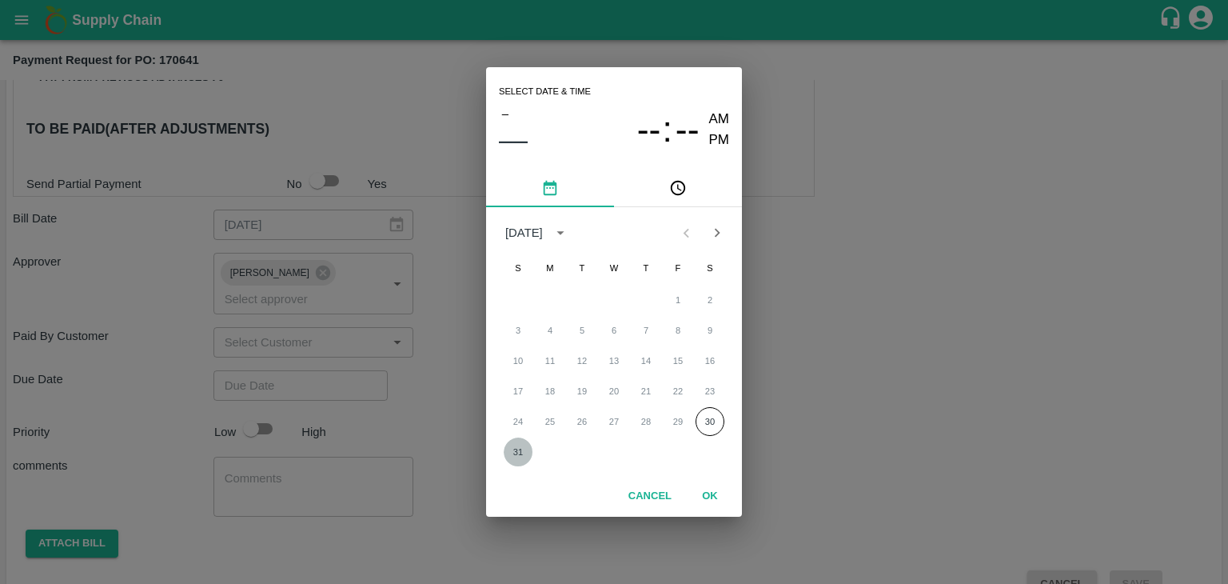
click at [513, 457] on button "31" at bounding box center [518, 451] width 29 height 29
type input "[DATE] 12:00 AM"
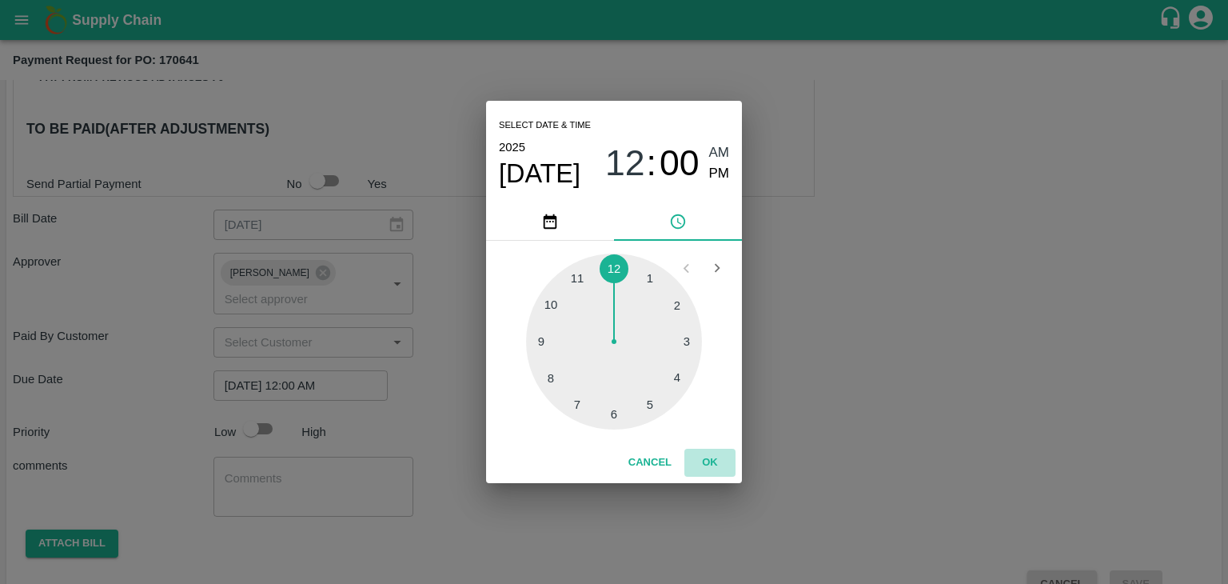
click at [731, 457] on button "OK" at bounding box center [710, 463] width 51 height 28
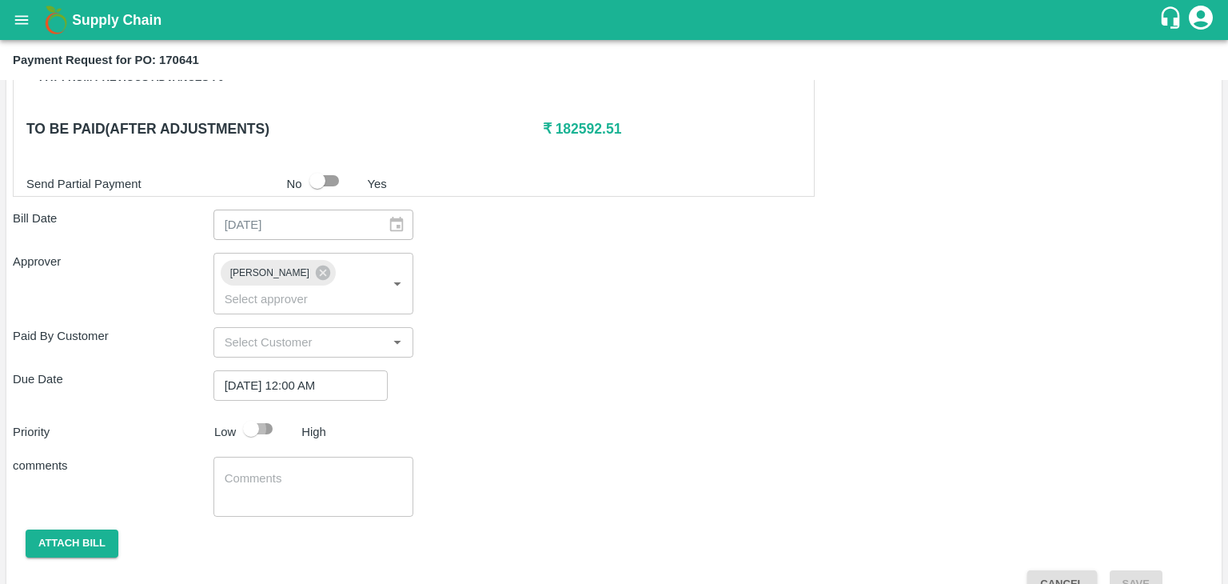
click at [264, 413] on input "checkbox" at bounding box center [251, 428] width 91 height 30
checkbox input "true"
click at [296, 470] on textarea at bounding box center [314, 487] width 178 height 34
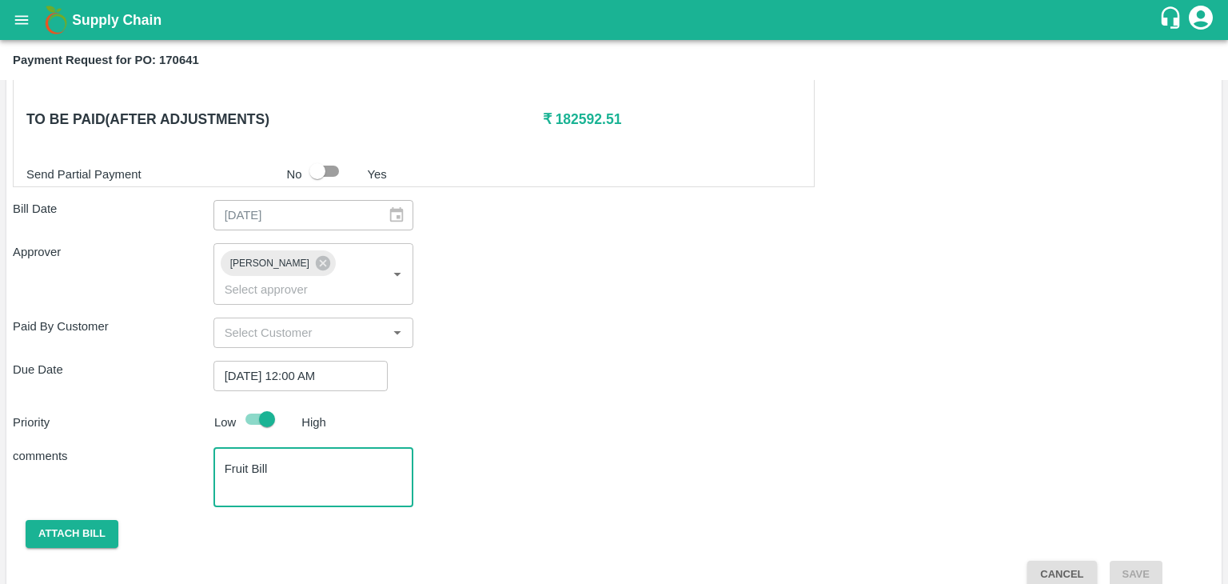
type textarea "Fruit Bill"
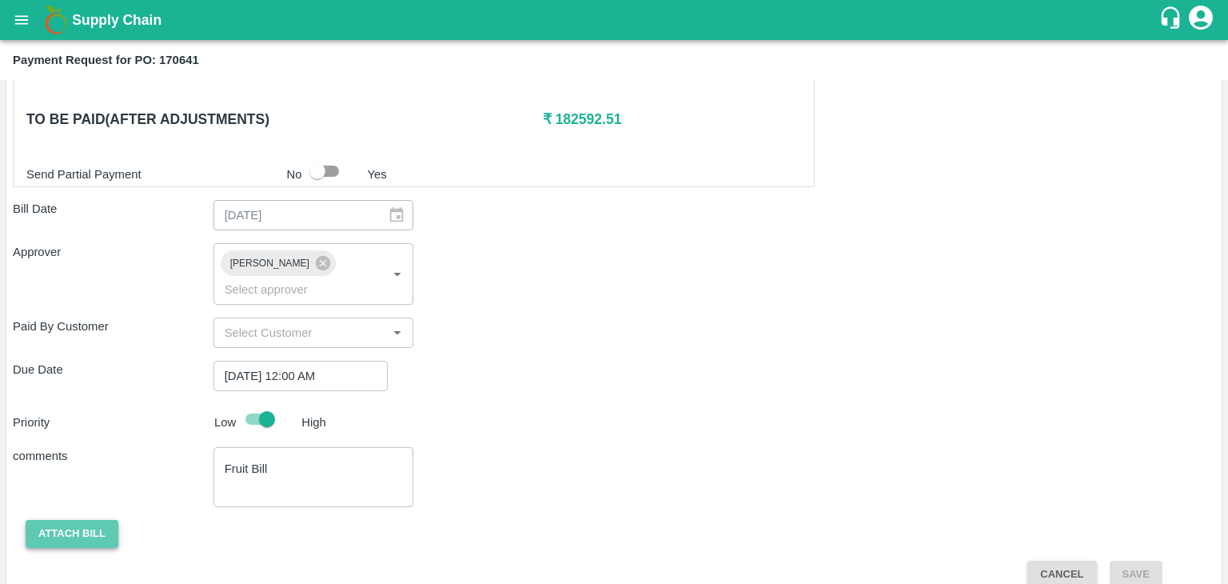
click at [90, 520] on button "Attach bill" at bounding box center [72, 534] width 93 height 28
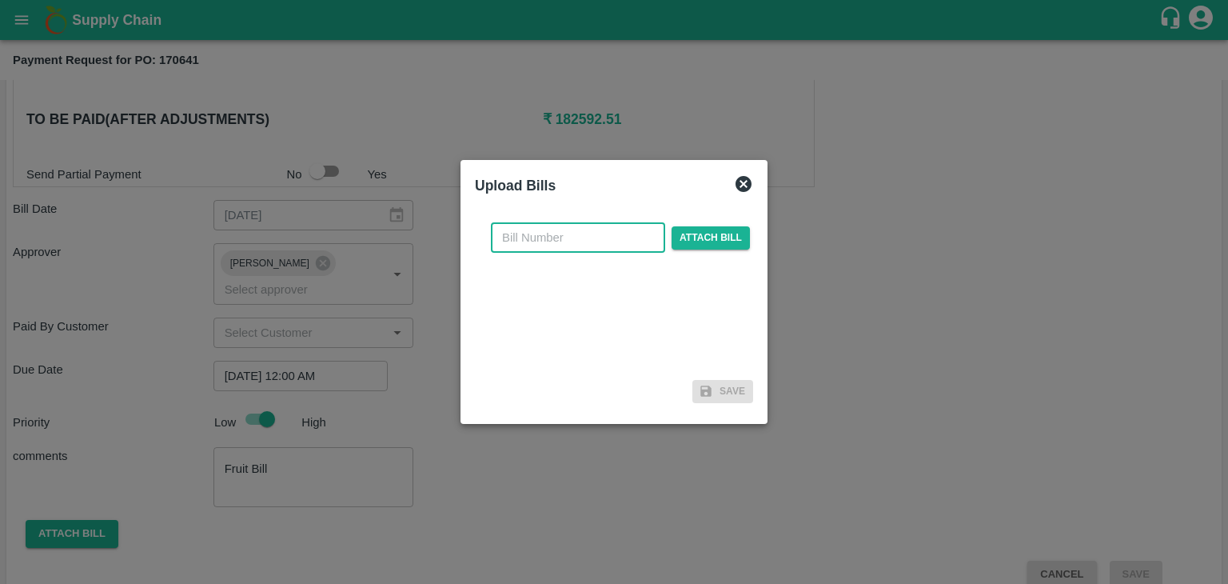
click at [605, 235] on input "text" at bounding box center [578, 237] width 174 height 30
type input "4021"
click at [676, 243] on span "Attach bill" at bounding box center [711, 237] width 78 height 23
click at [0, 0] on input "Attach bill" at bounding box center [0, 0] width 0 height 0
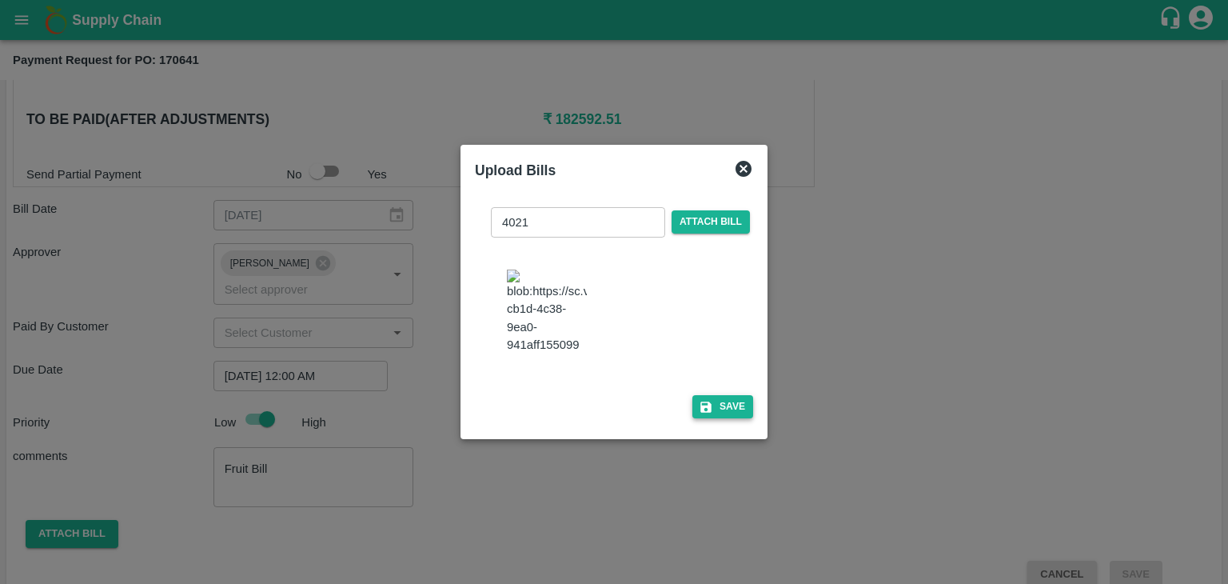
drag, startPoint x: 747, startPoint y: 445, endPoint x: 735, endPoint y: 421, distance: 26.8
click at [735, 421] on div "4021 ​ Attach bill Save" at bounding box center [614, 310] width 291 height 244
click at [735, 418] on button "Save" at bounding box center [723, 406] width 61 height 23
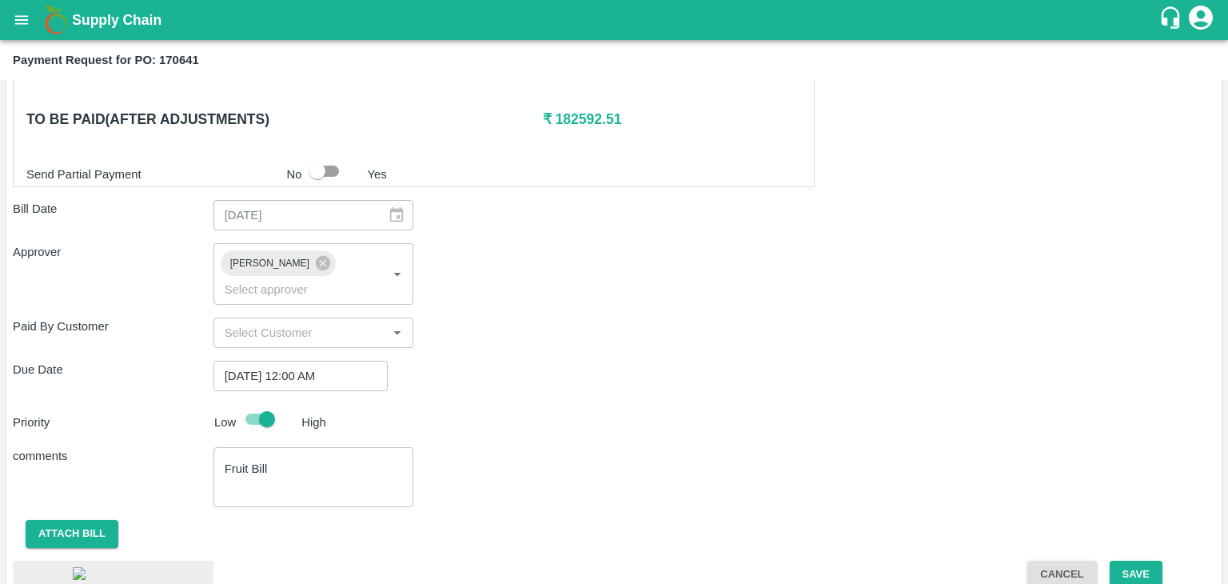
scroll to position [906, 0]
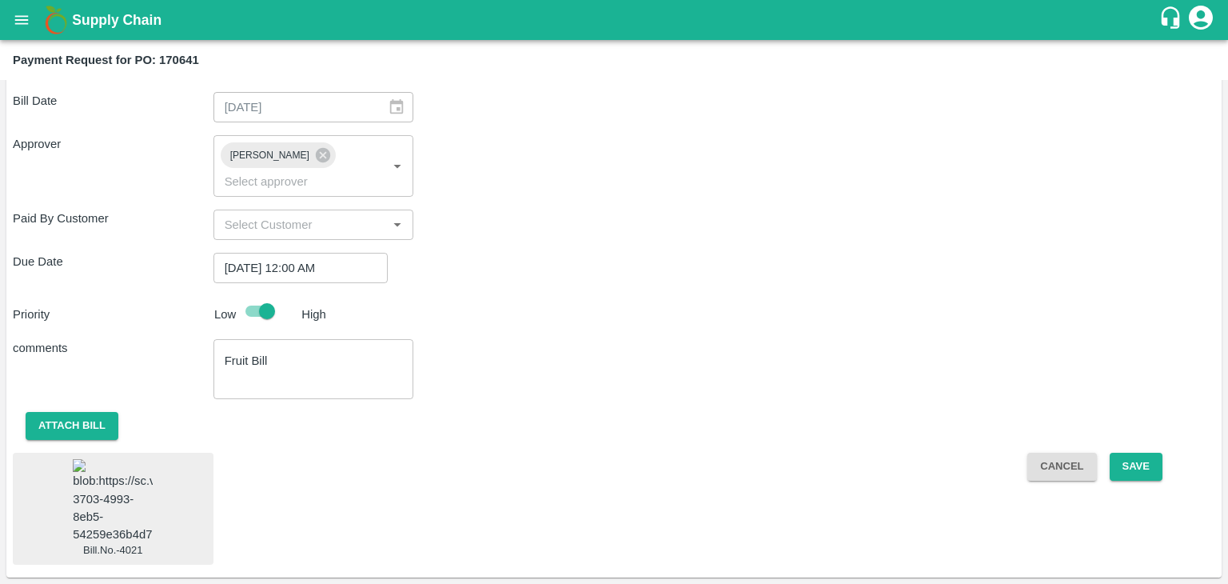
click at [74, 471] on img at bounding box center [113, 501] width 80 height 84
click at [1145, 453] on button "Save" at bounding box center [1136, 467] width 53 height 28
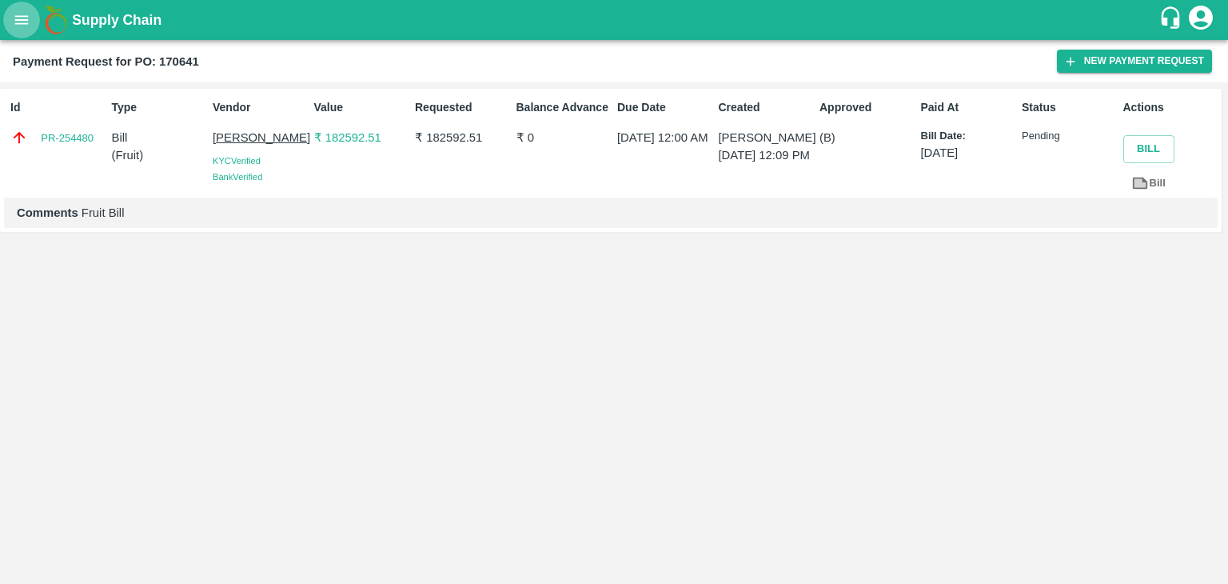
click at [29, 14] on icon "open drawer" at bounding box center [22, 20] width 18 height 18
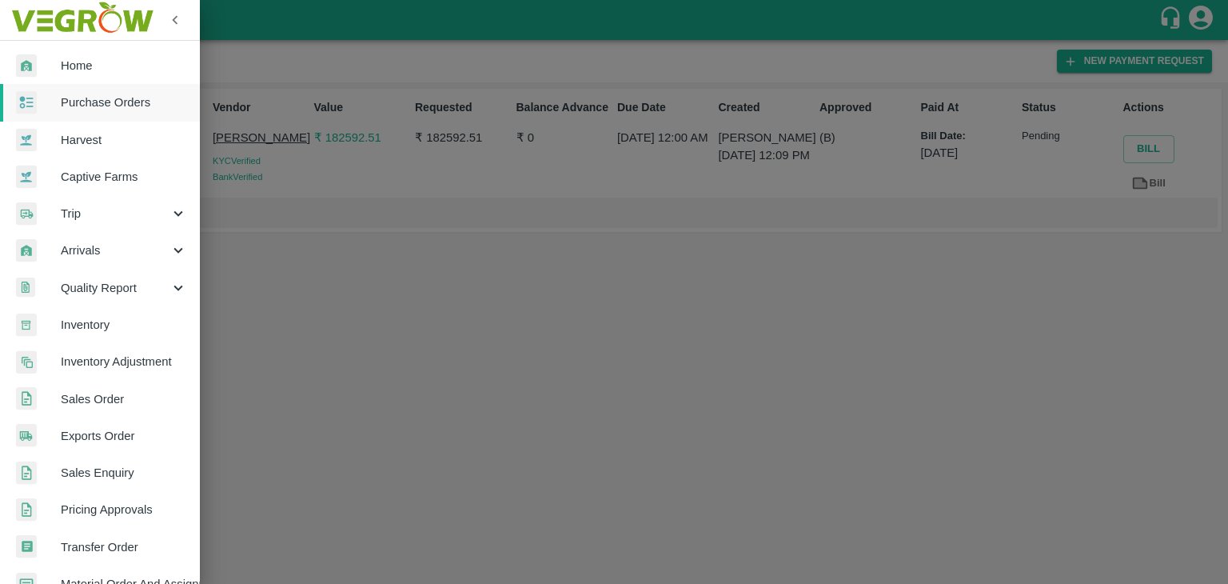
click at [97, 101] on span "Purchase Orders" at bounding box center [124, 103] width 126 height 18
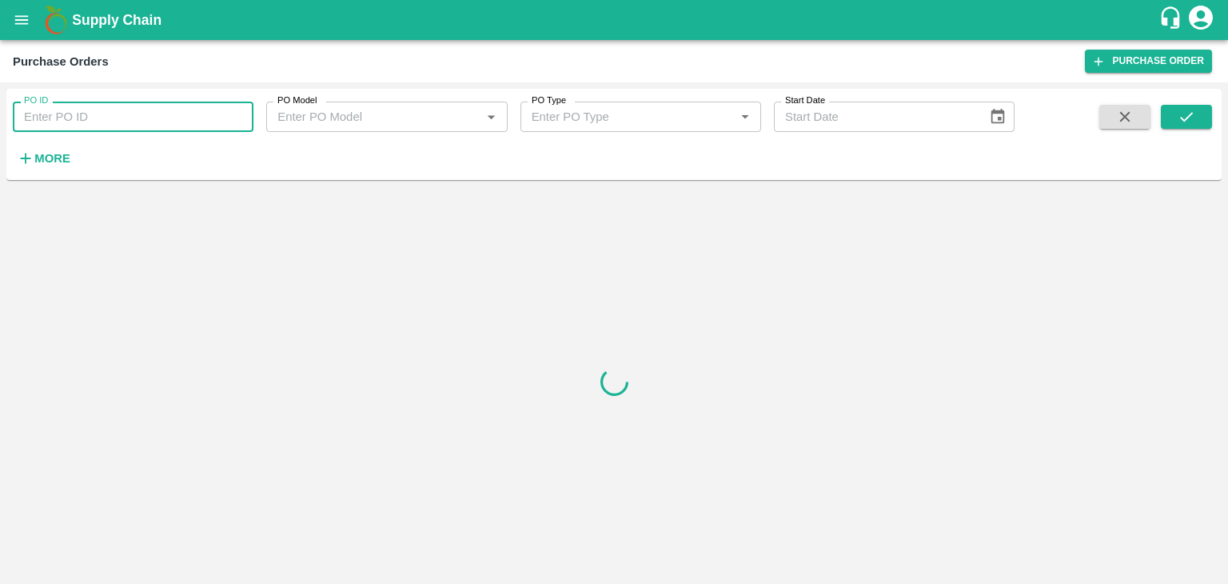
click at [138, 113] on input "PO ID" at bounding box center [133, 117] width 241 height 30
paste input "172055"
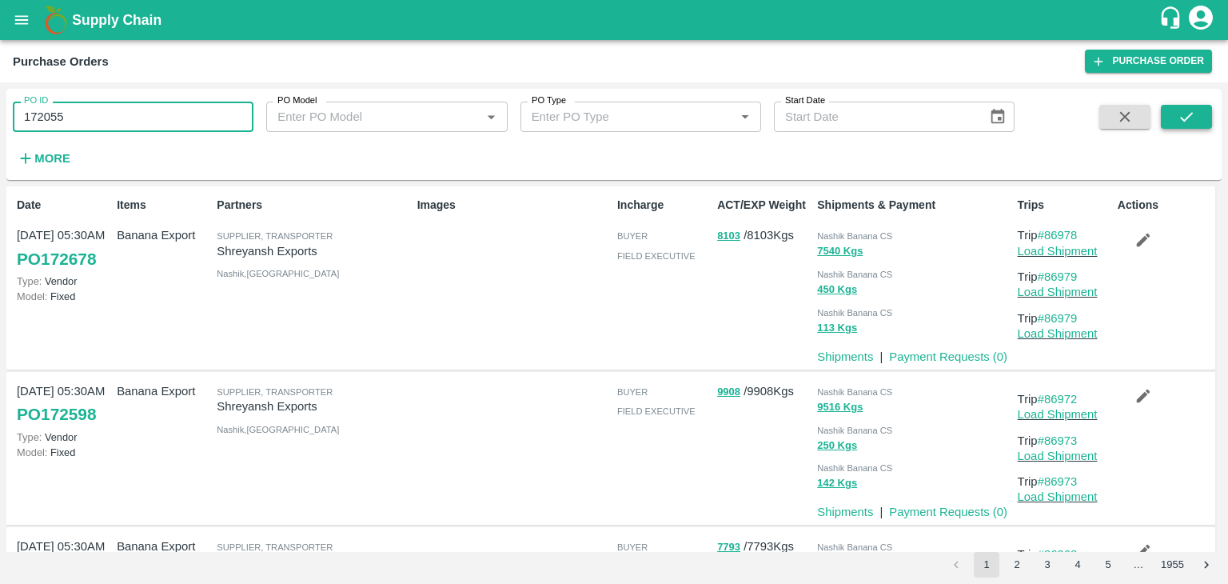
type input "172055"
click at [1203, 109] on button "submit" at bounding box center [1186, 117] width 51 height 24
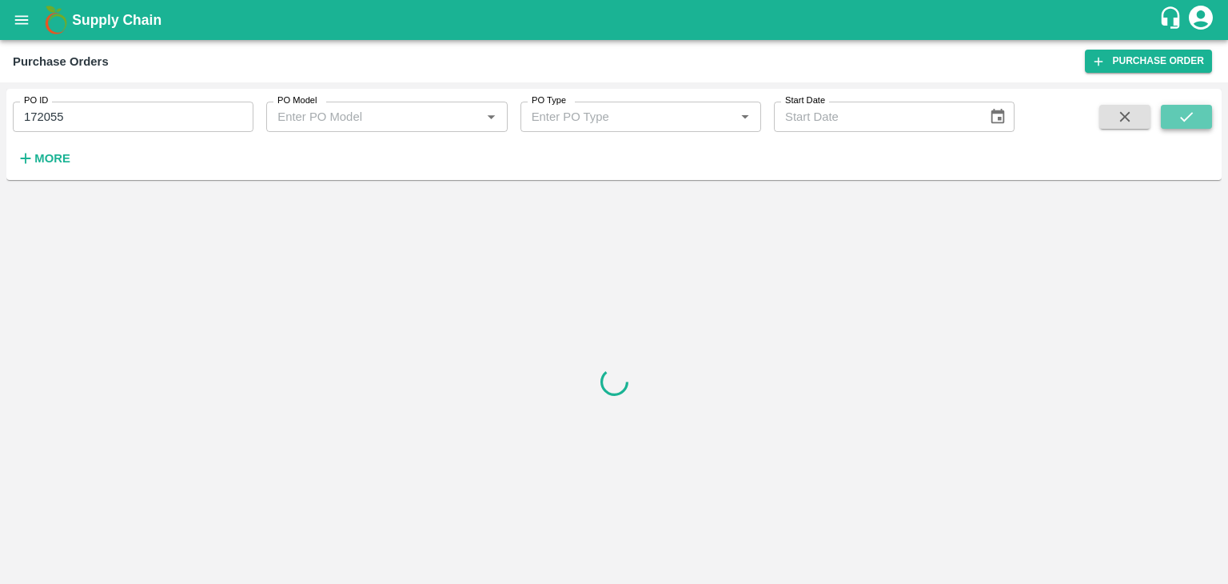
click at [1203, 109] on button "submit" at bounding box center [1186, 117] width 51 height 24
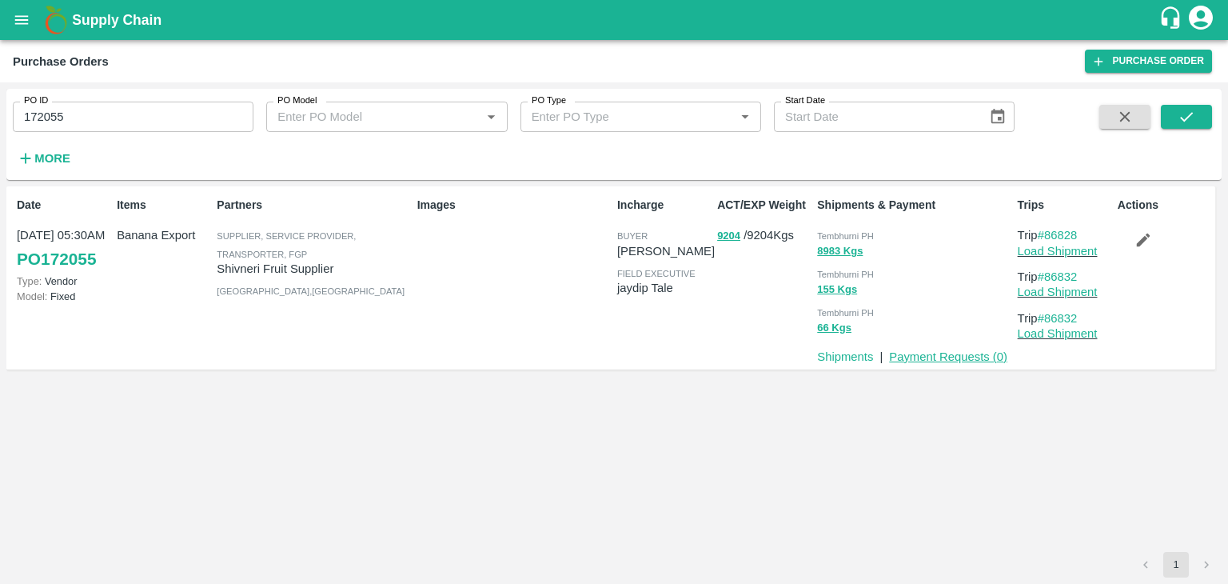
click at [936, 358] on link "Payment Requests ( 0 )" at bounding box center [948, 356] width 118 height 13
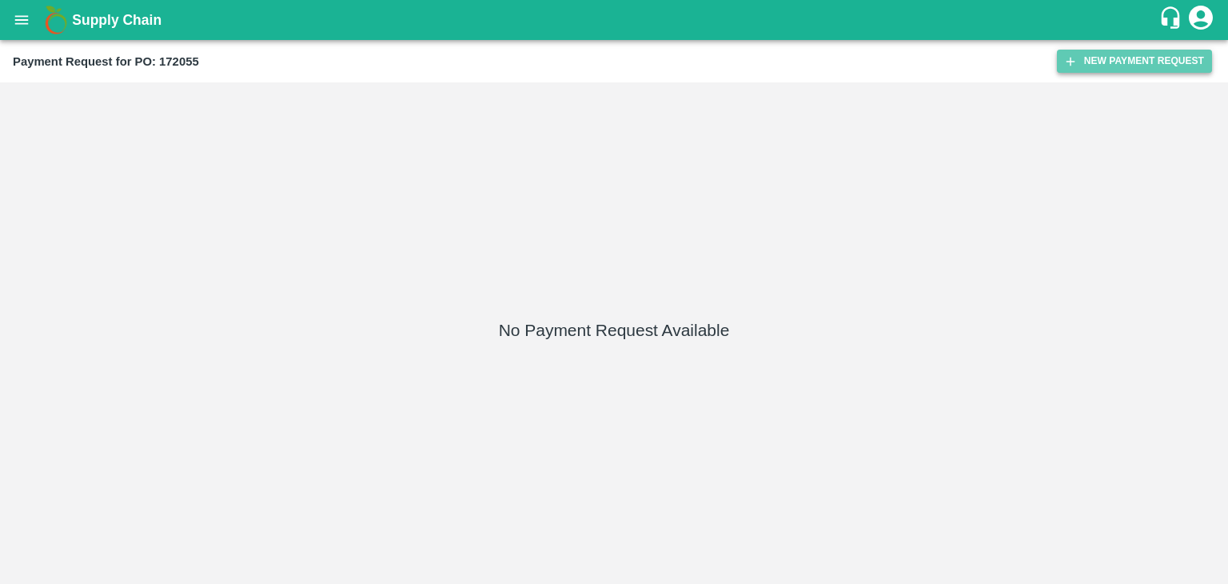
click at [1104, 59] on button "New Payment Request" at bounding box center [1134, 61] width 155 height 23
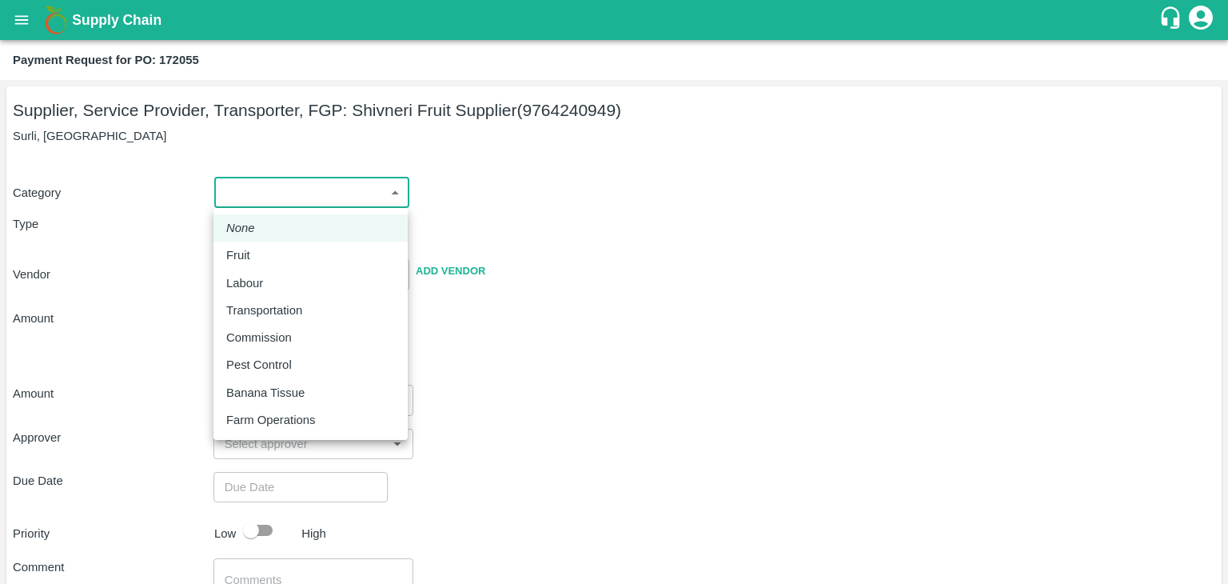
click at [239, 186] on body "Supply Chain Payment Request for PO: 172055 Supplier, Service Provider, Transpo…" at bounding box center [614, 292] width 1228 height 584
click at [256, 251] on div "Fruit" at bounding box center [242, 255] width 32 height 18
type input "1"
type input "Shivneri Fruit Supplier - 9764240949(Supplier, Service Provider, Transporter, F…"
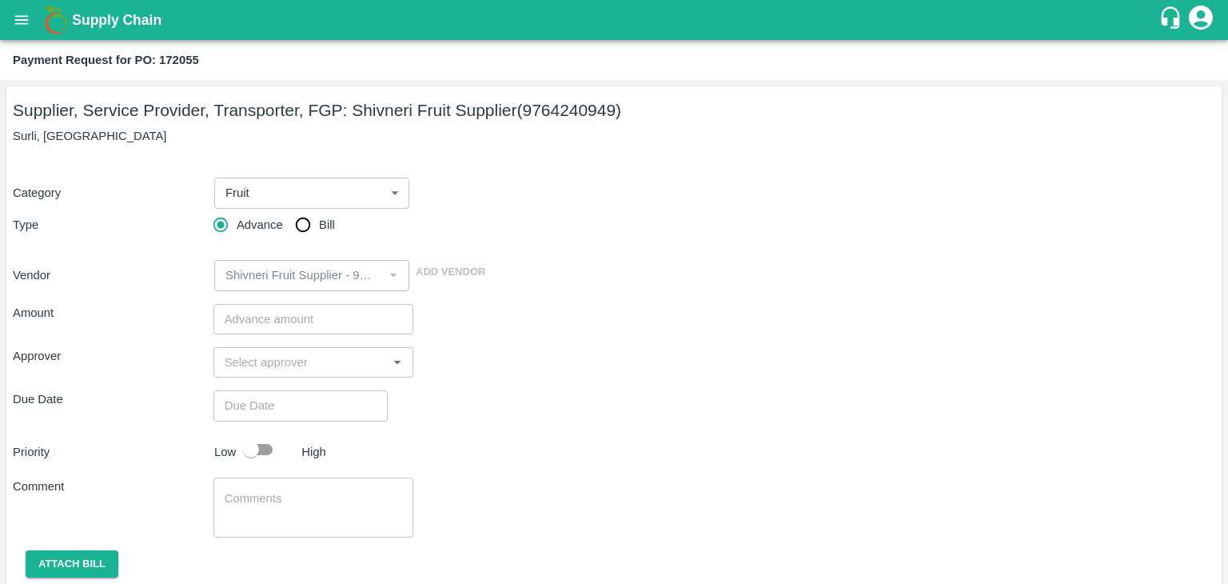
click at [319, 225] on span "Bill" at bounding box center [327, 225] width 16 height 18
click at [319, 225] on input "Bill" at bounding box center [303, 225] width 32 height 32
radio input "true"
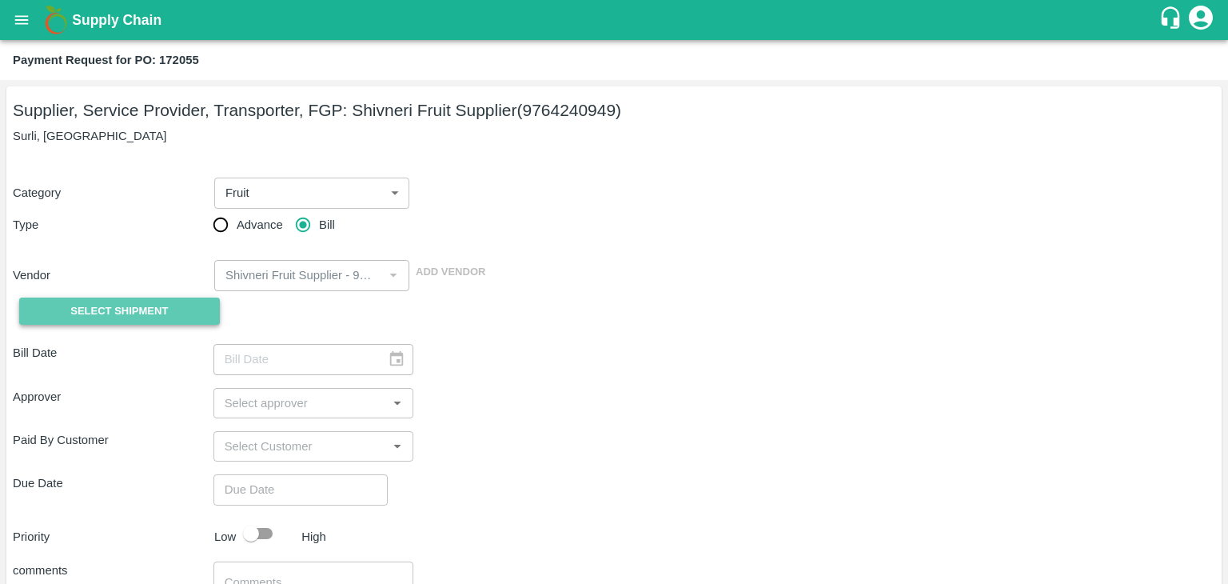
click at [121, 305] on span "Select Shipment" at bounding box center [119, 311] width 98 height 18
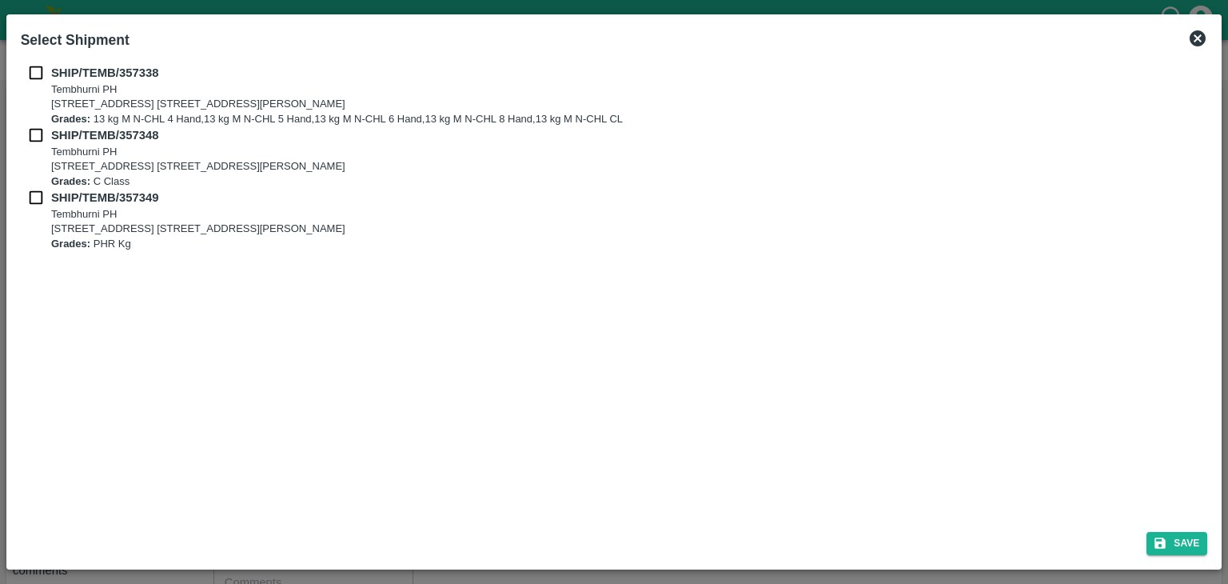
click at [37, 78] on input "checkbox" at bounding box center [36, 73] width 30 height 18
checkbox input "true"
click at [34, 136] on input "checkbox" at bounding box center [36, 135] width 30 height 18
checkbox input "true"
click at [32, 196] on input "checkbox" at bounding box center [36, 198] width 30 height 18
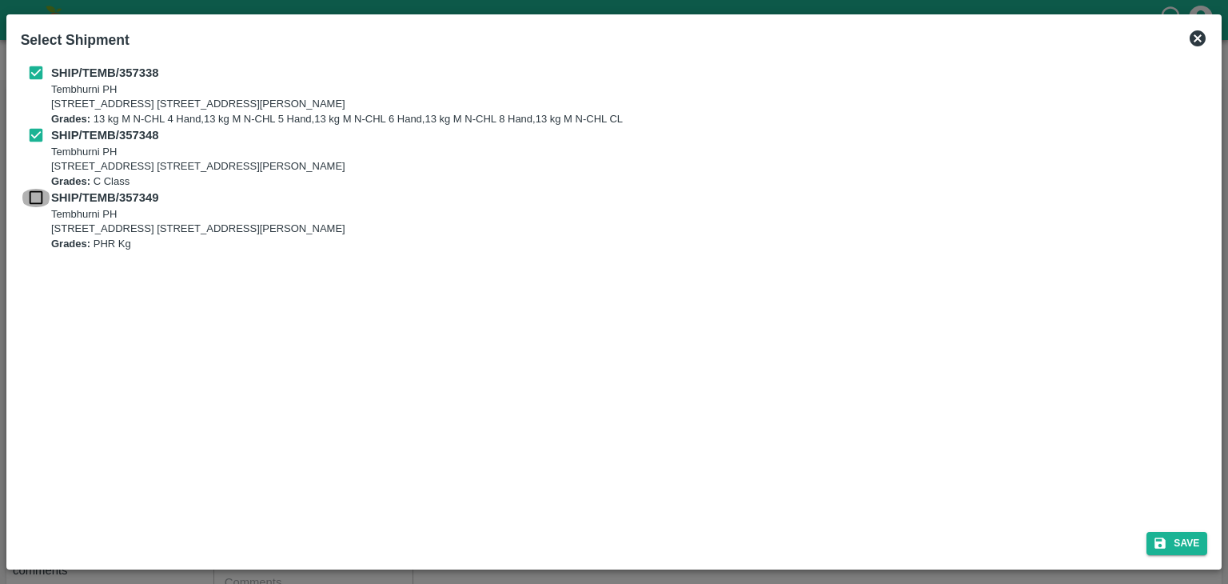
checkbox input "true"
click at [1184, 545] on button "Save" at bounding box center [1177, 543] width 61 height 23
type input "27/08/2025"
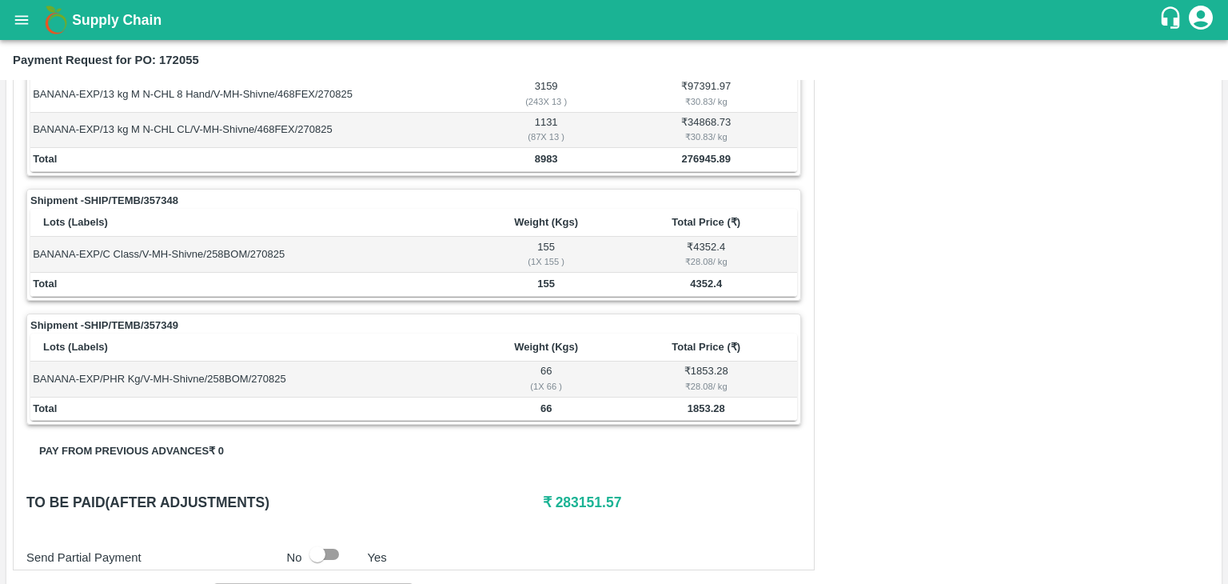
scroll to position [784, 0]
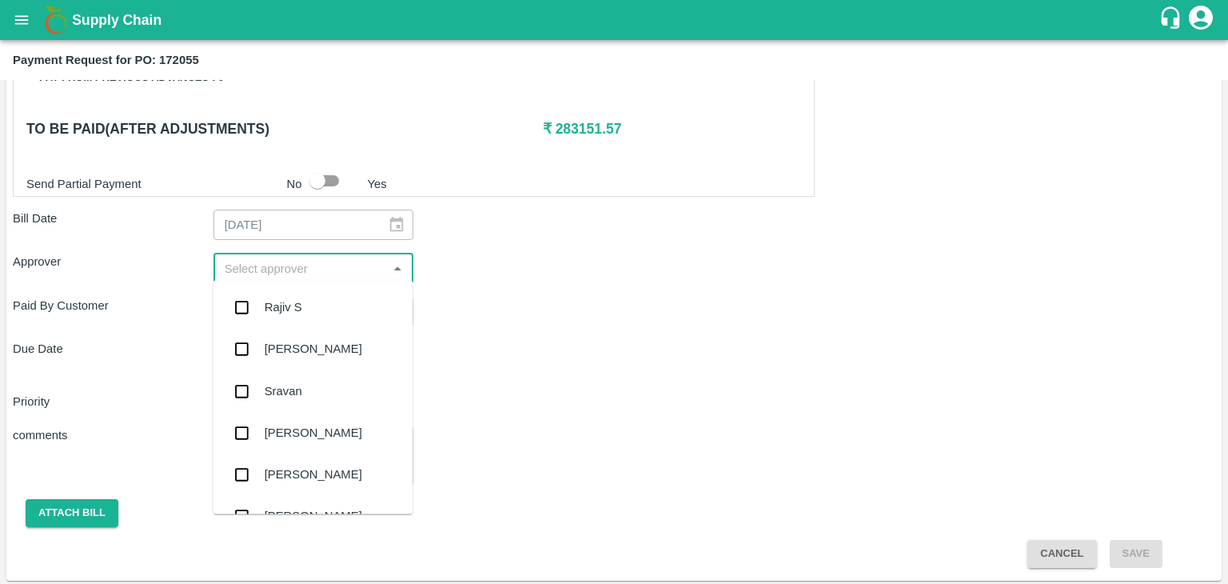
click at [344, 265] on input "input" at bounding box center [300, 267] width 165 height 21
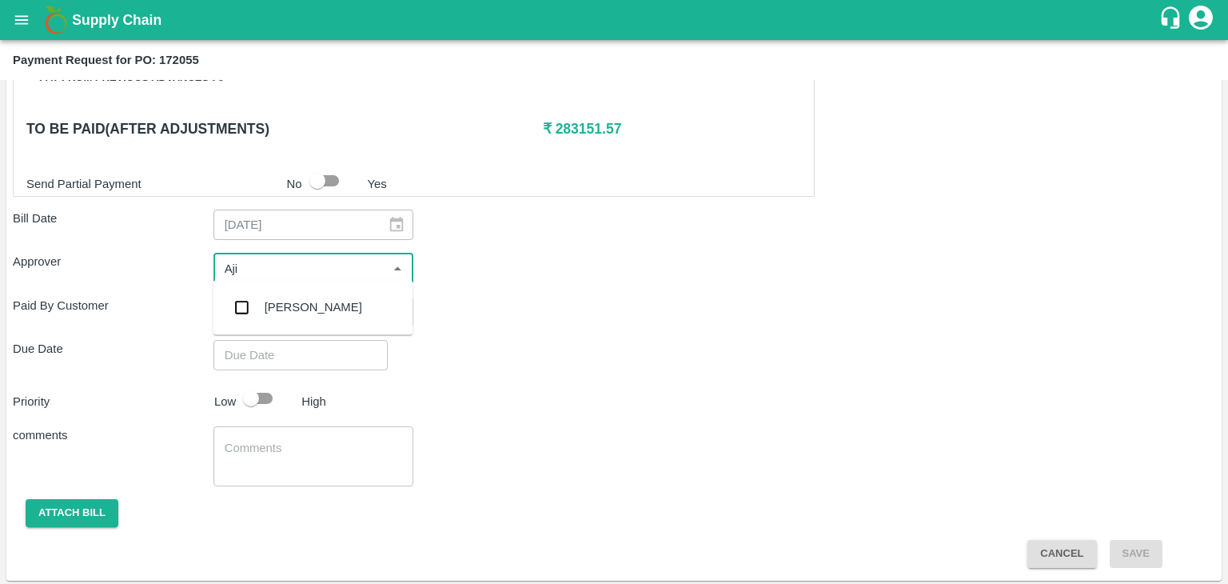
type input "Ajit"
click at [302, 306] on div "[PERSON_NAME]" at bounding box center [314, 307] width 98 height 18
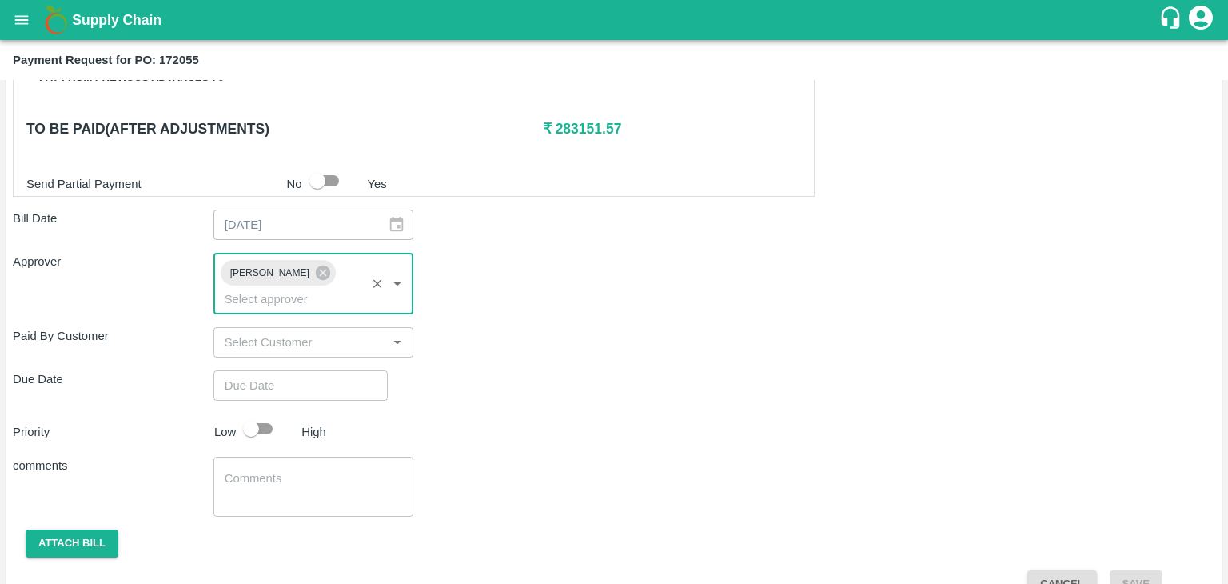
type input "DD/MM/YYYY hh:mm aa"
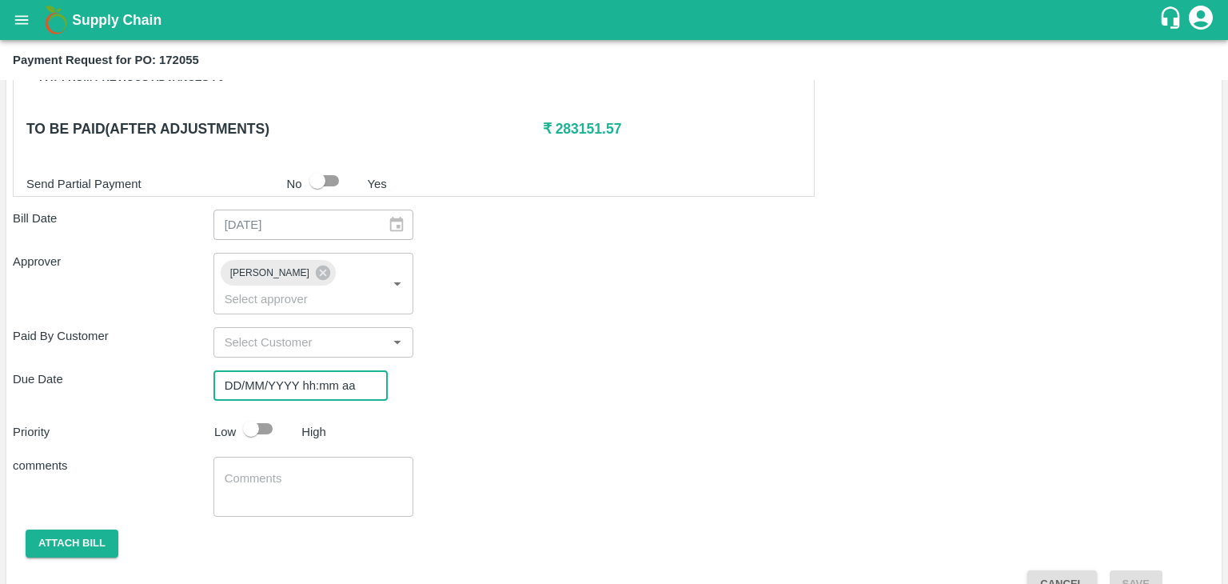
click at [304, 370] on input "DD/MM/YYYY hh:mm aa" at bounding box center [295, 385] width 163 height 30
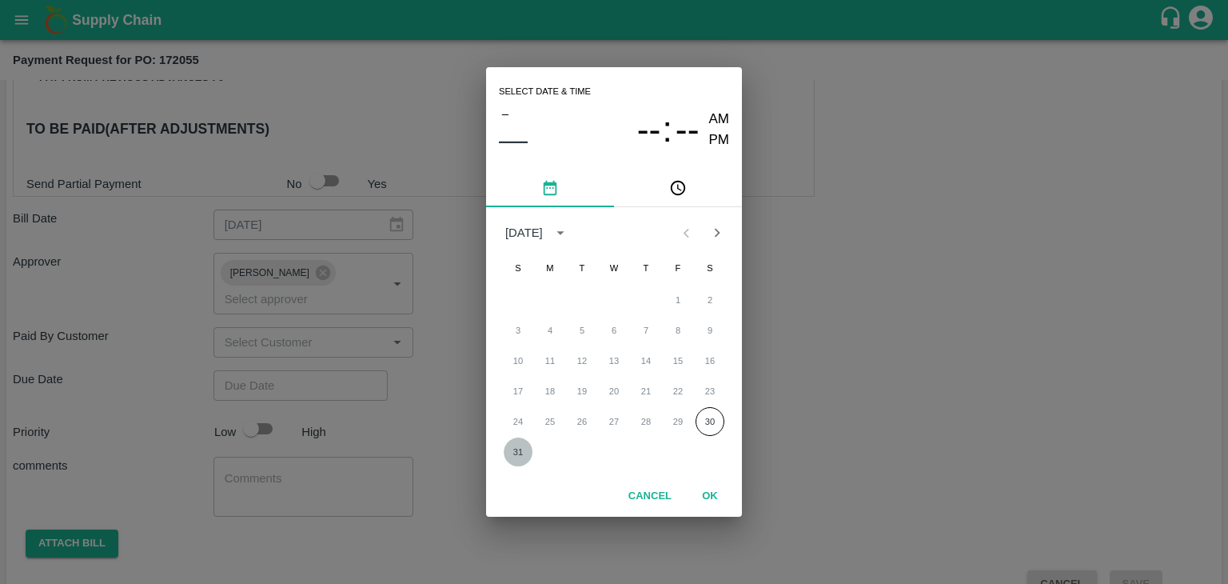
click at [514, 447] on button "31" at bounding box center [518, 451] width 29 height 29
type input "[DATE] 12:00 AM"
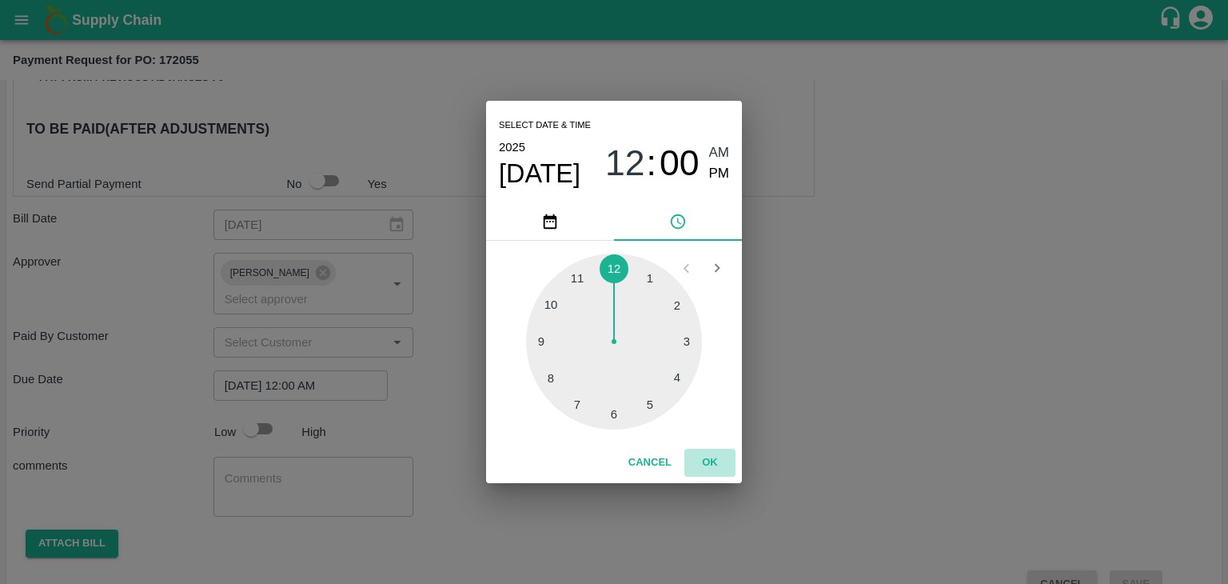
click at [701, 457] on button "OK" at bounding box center [710, 463] width 51 height 28
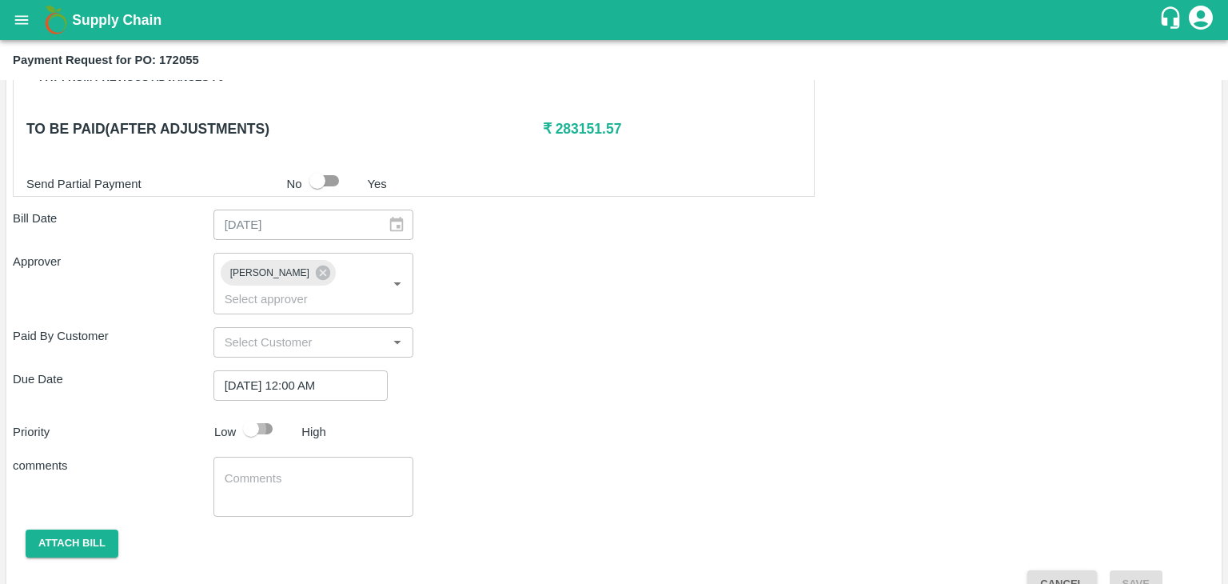
click at [265, 413] on input "checkbox" at bounding box center [251, 428] width 91 height 30
checkbox input "true"
click at [301, 470] on textarea at bounding box center [314, 487] width 178 height 34
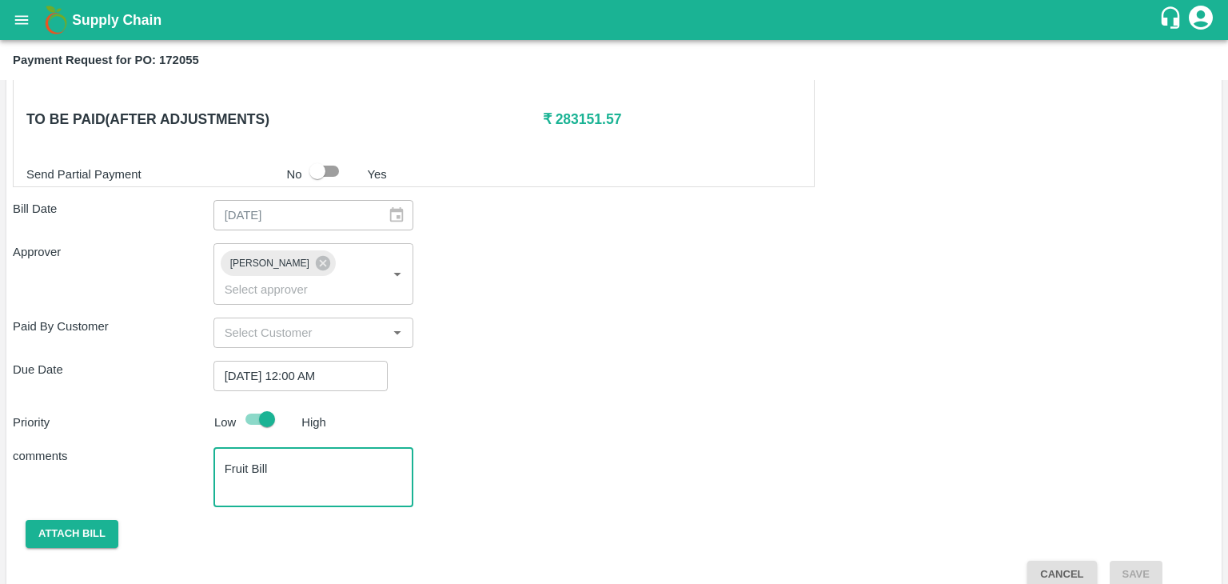
scroll to position [792, 0]
type textarea "Fruit Bill"
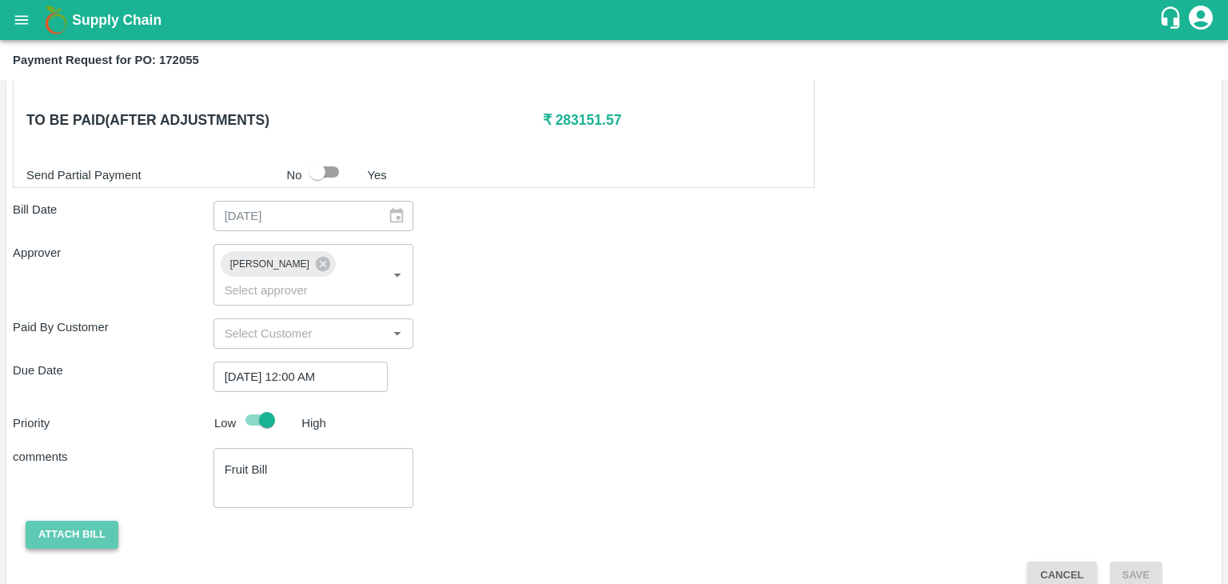
click at [67, 521] on button "Attach bill" at bounding box center [72, 535] width 93 height 28
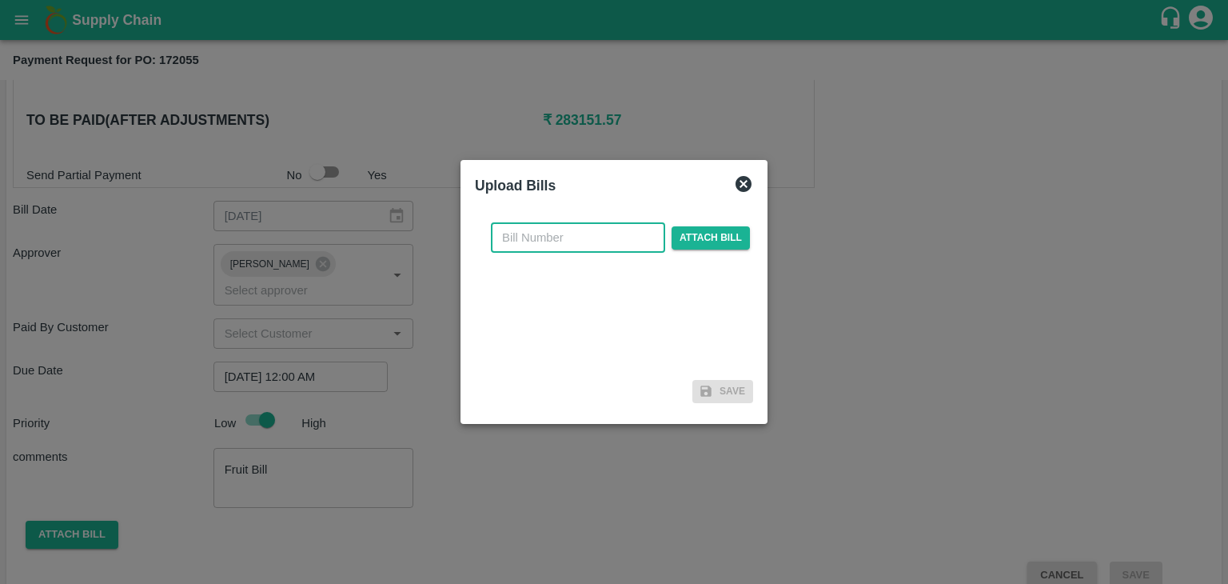
click at [565, 225] on input "text" at bounding box center [578, 237] width 174 height 30
type input "719"
click at [721, 231] on span "Attach bill" at bounding box center [711, 237] width 78 height 23
click at [0, 0] on input "Attach bill" at bounding box center [0, 0] width 0 height 0
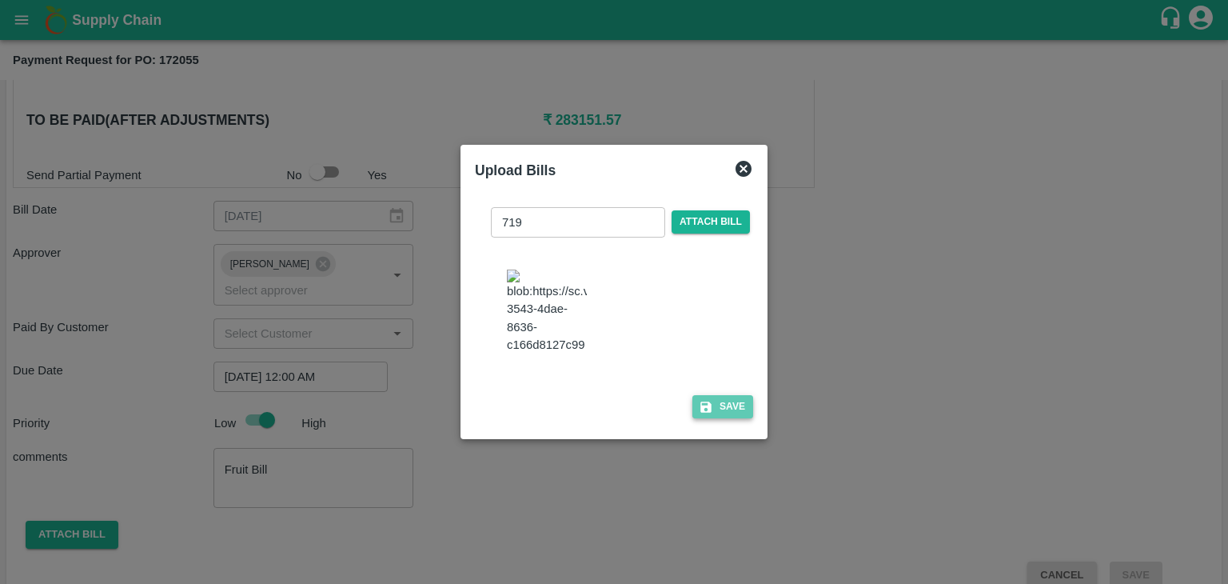
click at [729, 413] on button "Save" at bounding box center [723, 406] width 61 height 23
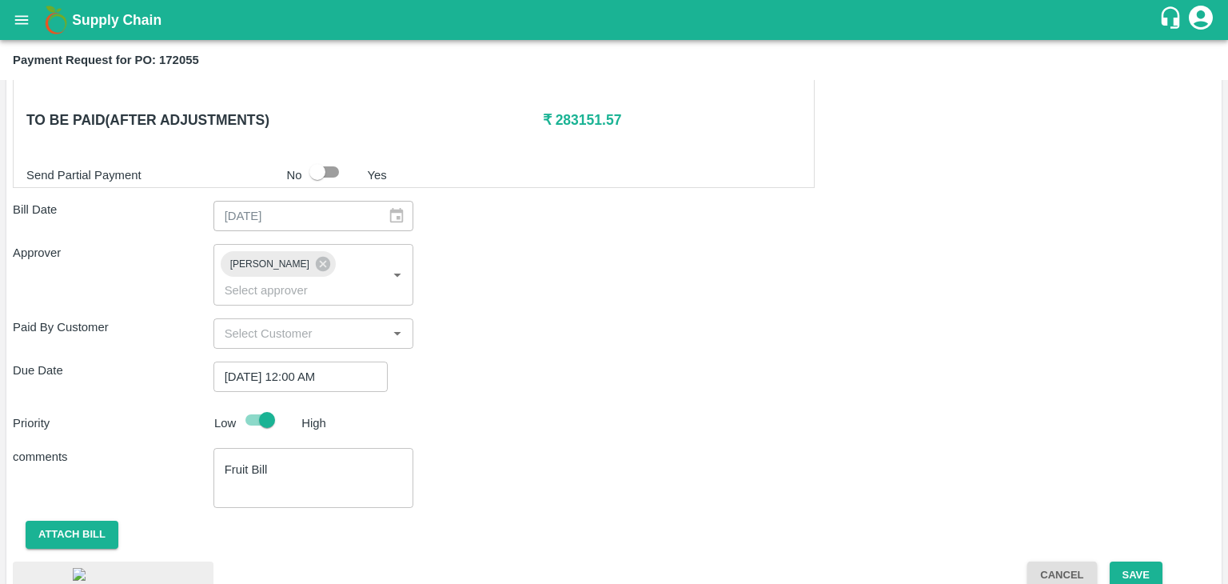
scroll to position [899, 0]
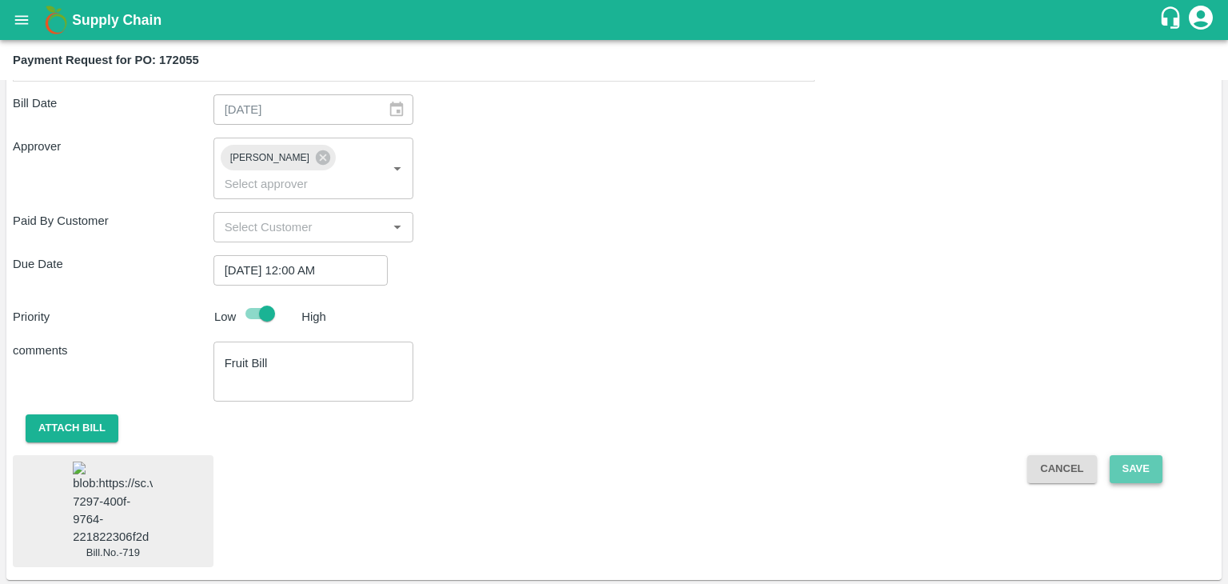
click at [1136, 455] on button "Save" at bounding box center [1136, 469] width 53 height 28
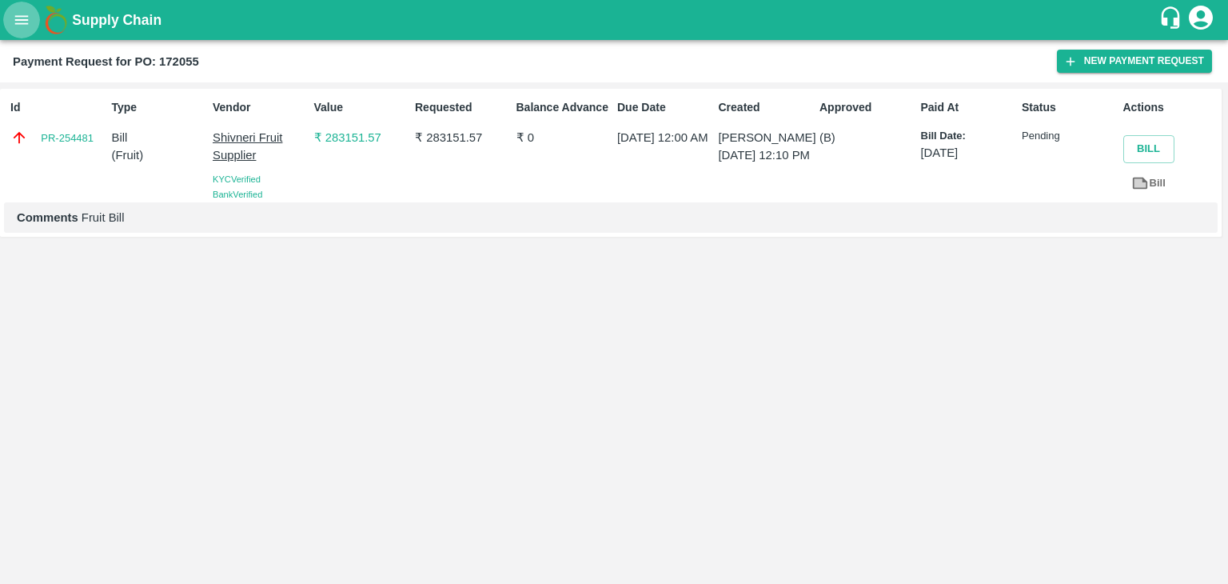
click at [22, 24] on icon "open drawer" at bounding box center [22, 20] width 18 height 18
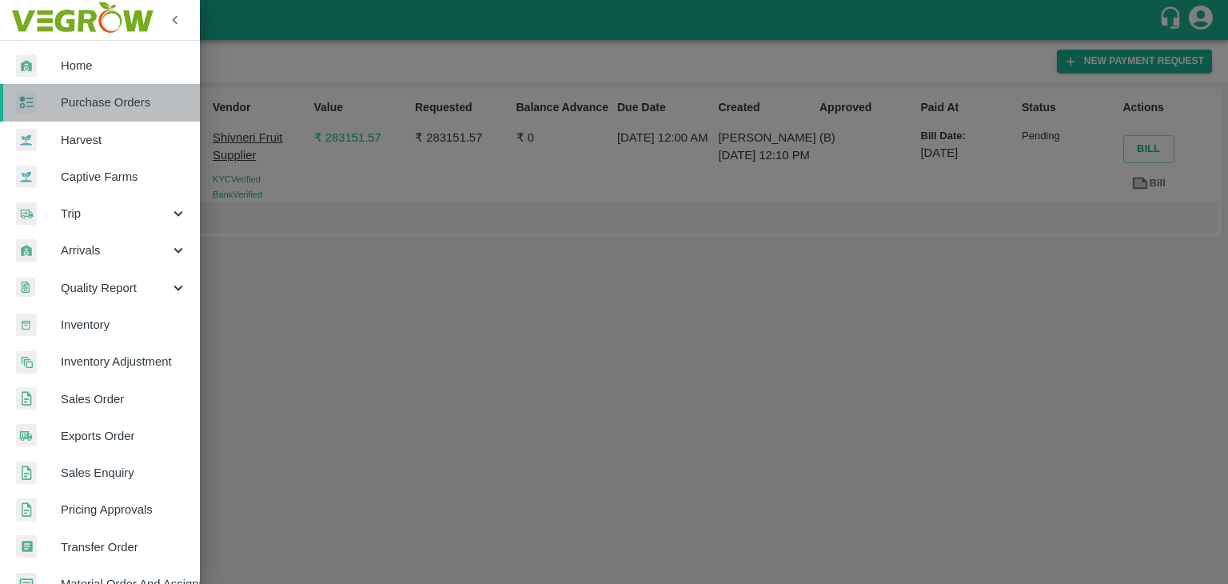
click at [112, 102] on span "Purchase Orders" at bounding box center [124, 103] width 126 height 18
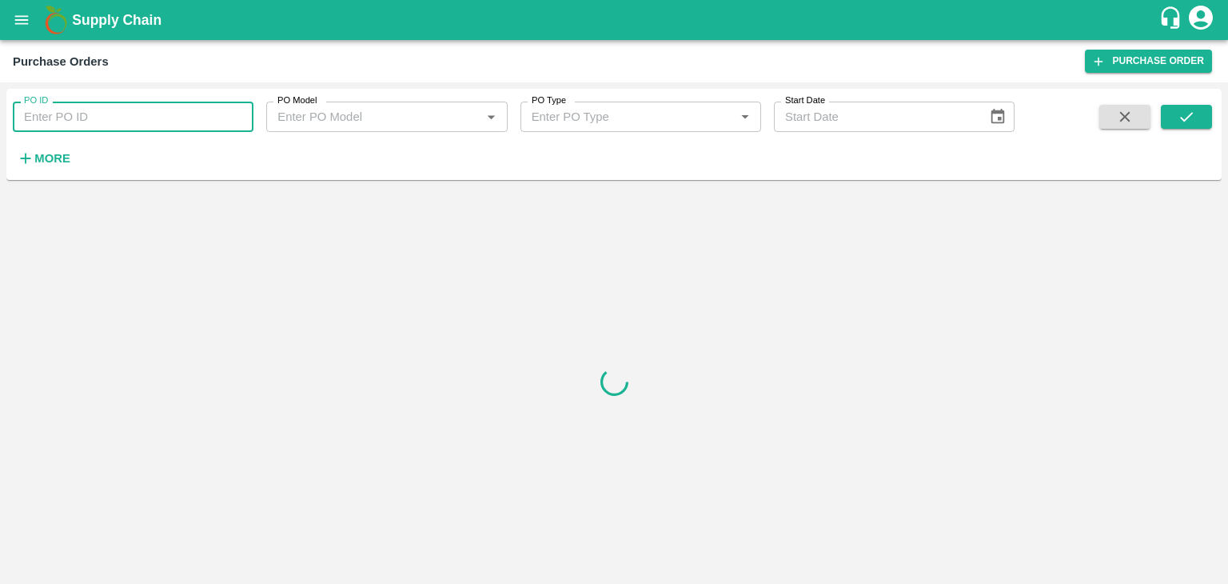
click at [164, 119] on input "PO ID" at bounding box center [133, 117] width 241 height 30
paste input "171232"
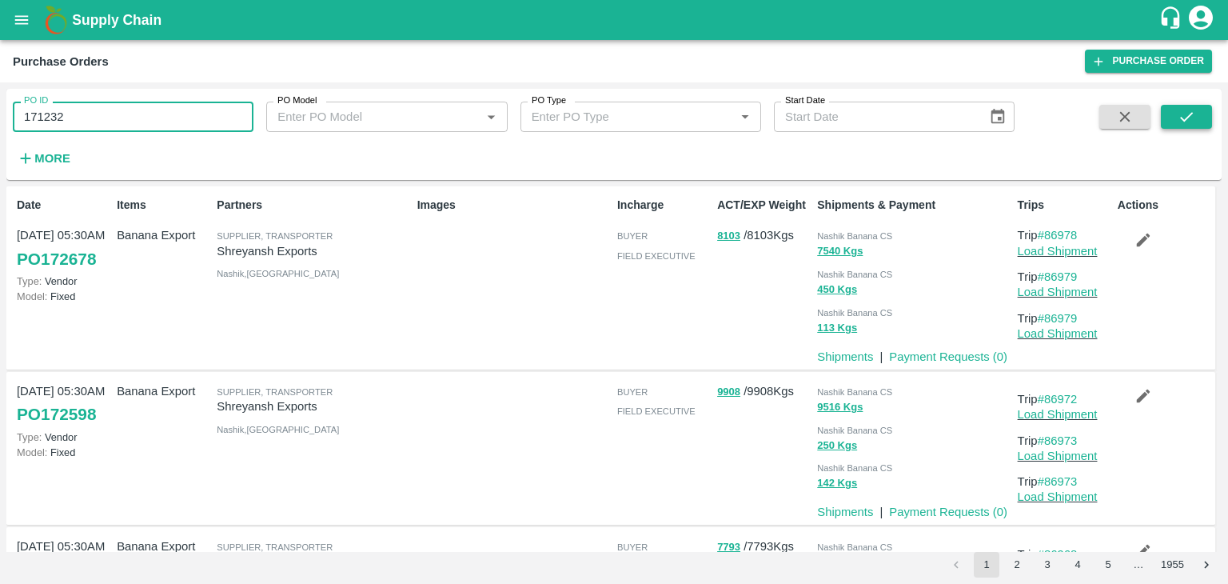
type input "171232"
click at [1202, 120] on button "submit" at bounding box center [1186, 117] width 51 height 24
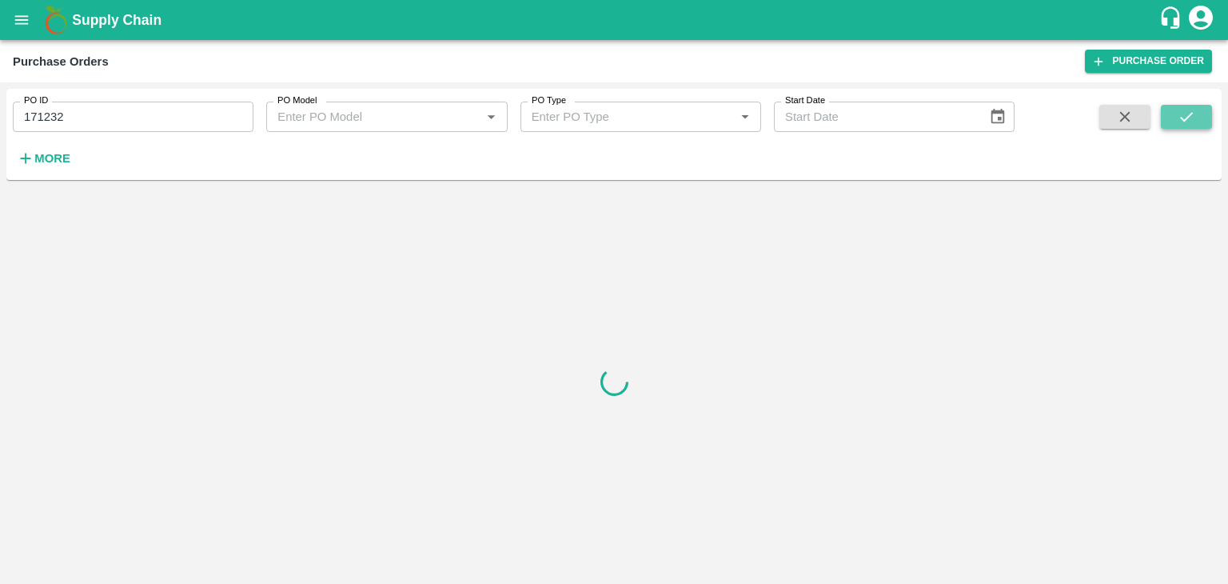
click at [1202, 120] on button "submit" at bounding box center [1186, 117] width 51 height 24
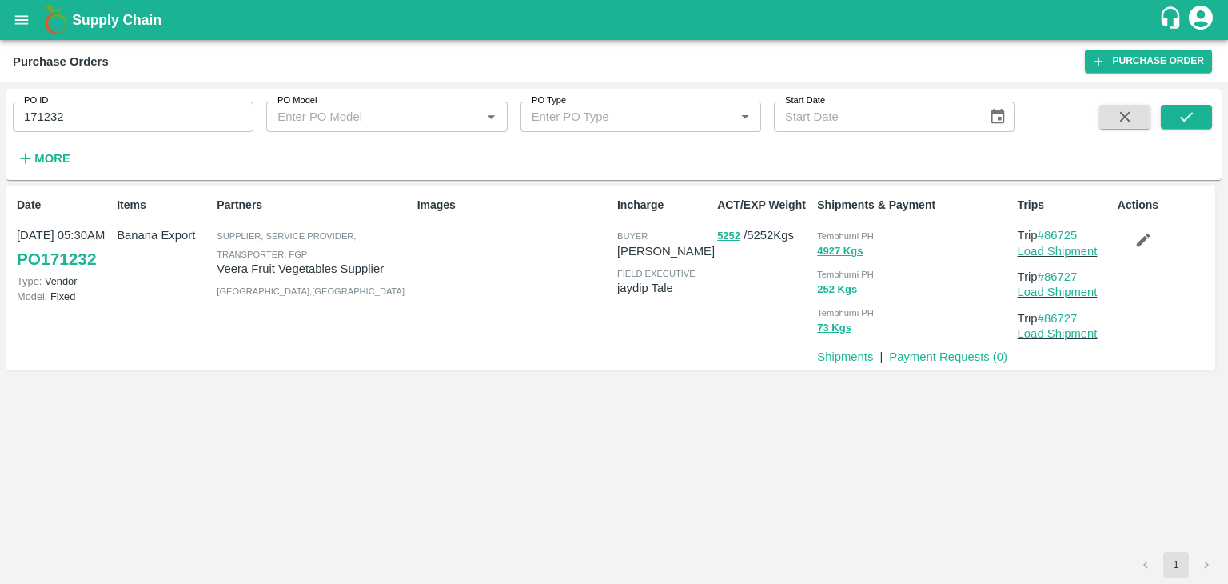
click at [973, 350] on link "Payment Requests ( 0 )" at bounding box center [948, 356] width 118 height 13
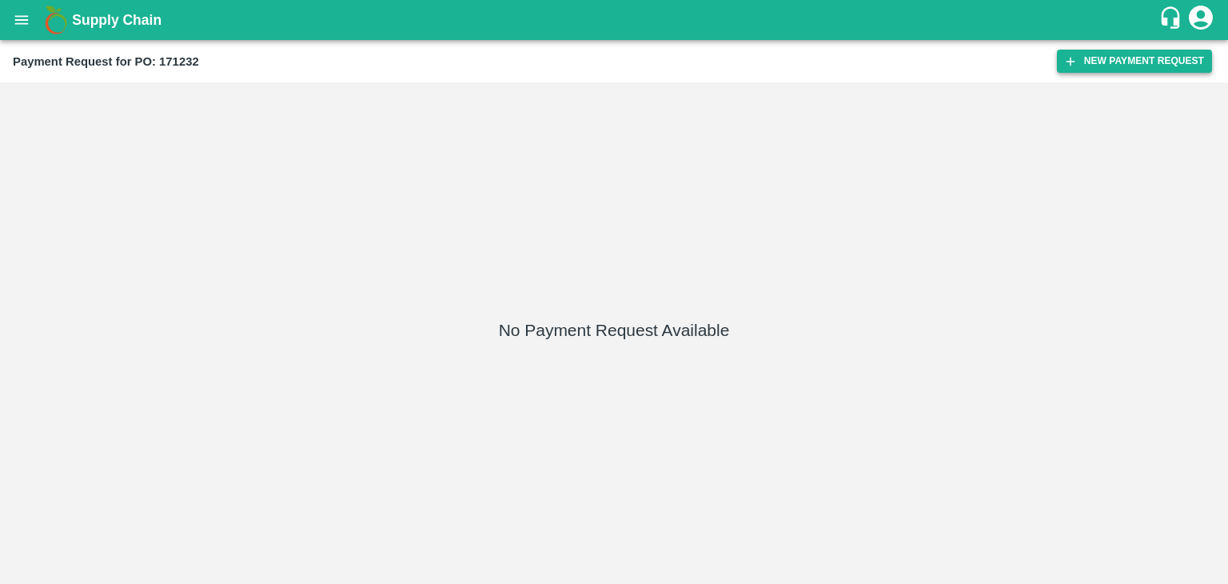
click at [1089, 66] on button "New Payment Request" at bounding box center [1134, 61] width 155 height 23
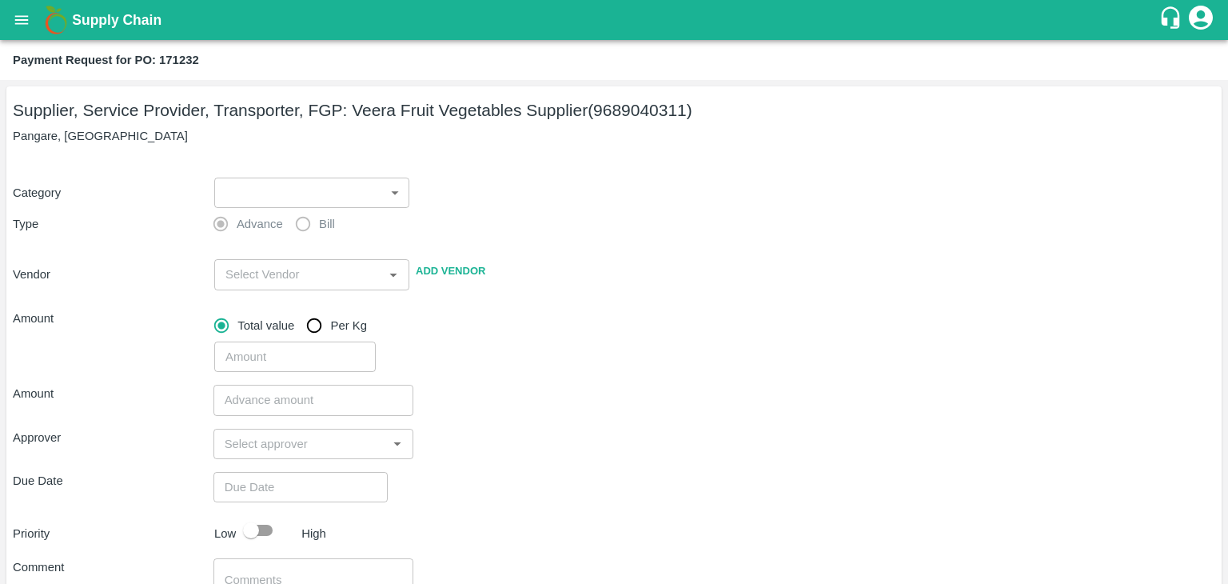
click at [239, 196] on body "Supply Chain Payment Request for PO: 171232 Supplier, Service Provider, Transpo…" at bounding box center [614, 292] width 1228 height 584
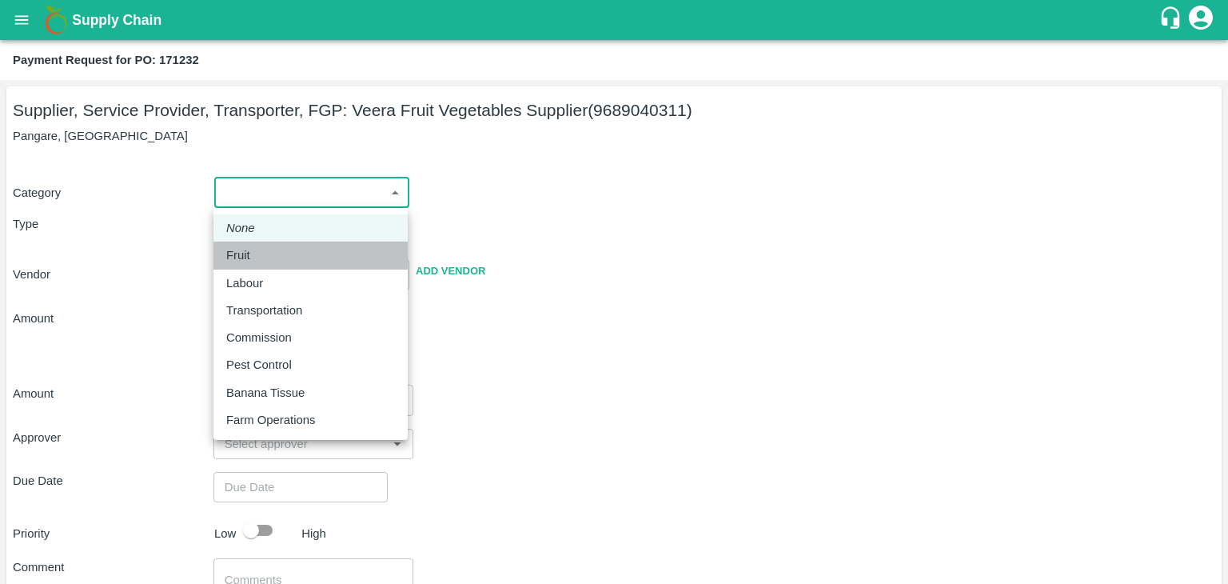
click at [260, 250] on div "Fruit" at bounding box center [310, 255] width 169 height 18
type input "1"
type input "Veera Fruit Vegetables Supplier - 9689040311(Supplier, Service Provider, Transp…"
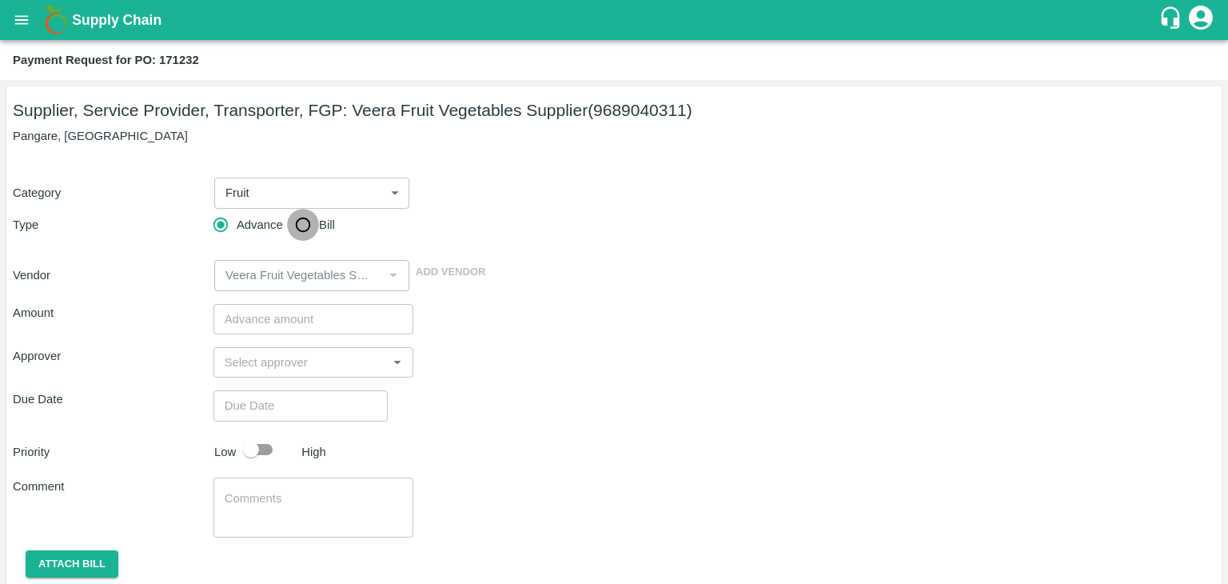
click at [308, 228] on input "Bill" at bounding box center [303, 225] width 32 height 32
radio input "true"
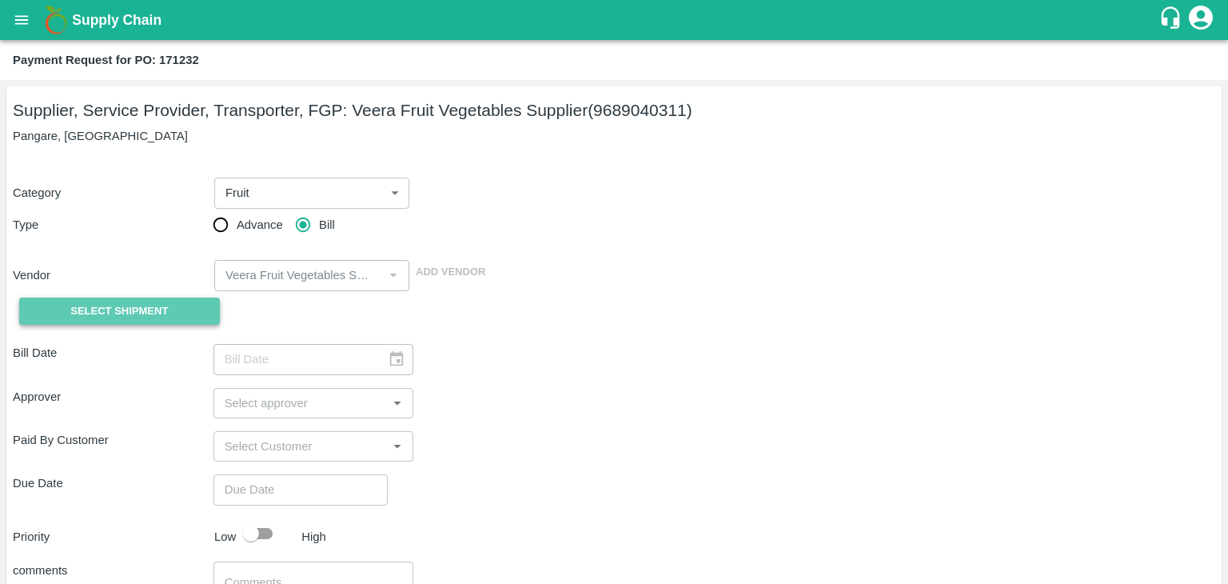
click at [138, 315] on span "Select Shipment" at bounding box center [119, 311] width 98 height 18
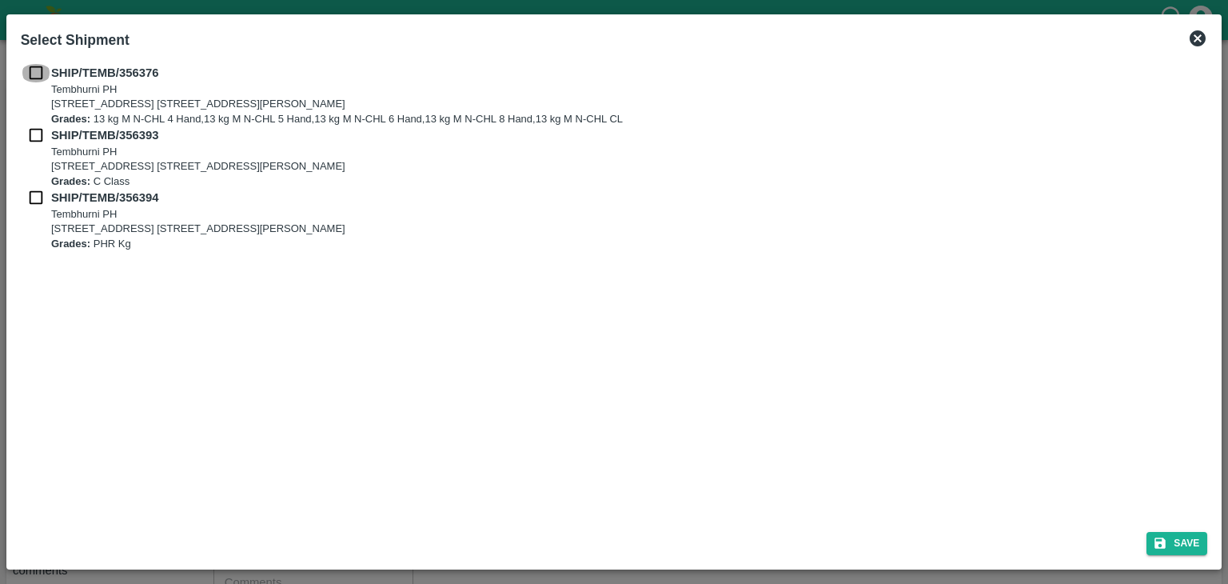
click at [32, 72] on input "checkbox" at bounding box center [36, 73] width 30 height 18
checkbox input "true"
click at [34, 142] on input "checkbox" at bounding box center [36, 135] width 30 height 18
checkbox input "true"
click at [35, 208] on div "SHIP/TEMB/356394 [STREET_ADDRESS] [STREET_ADDRESS][PERSON_NAME] Grades: PHR Kg" at bounding box center [615, 220] width 1188 height 62
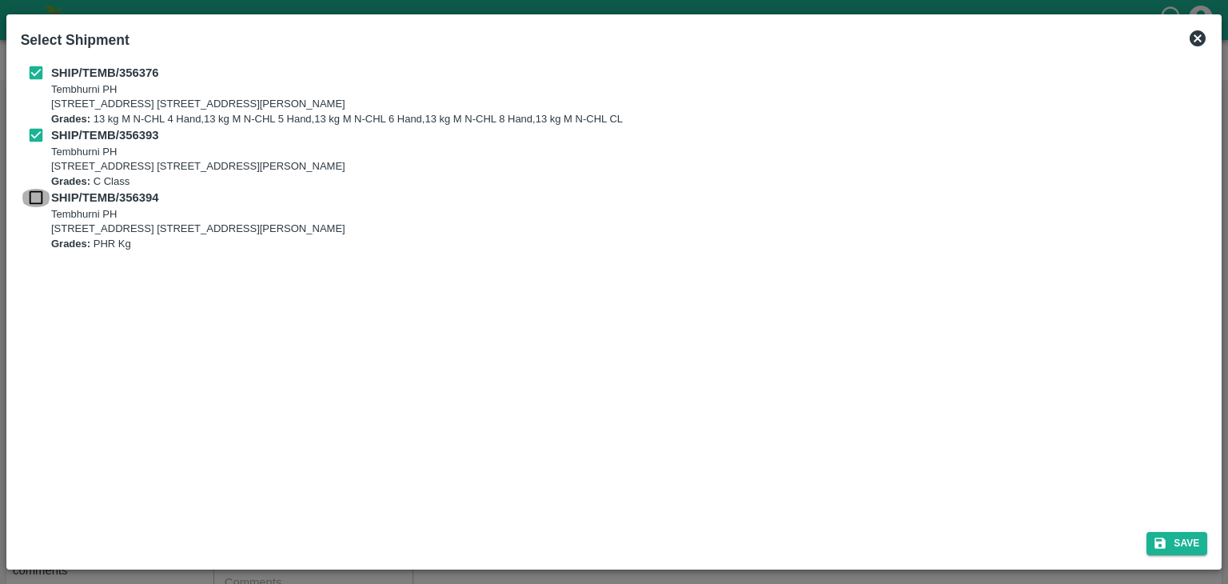
click at [32, 194] on input "checkbox" at bounding box center [36, 198] width 30 height 18
checkbox input "true"
click at [1184, 532] on button "Save" at bounding box center [1177, 543] width 61 height 23
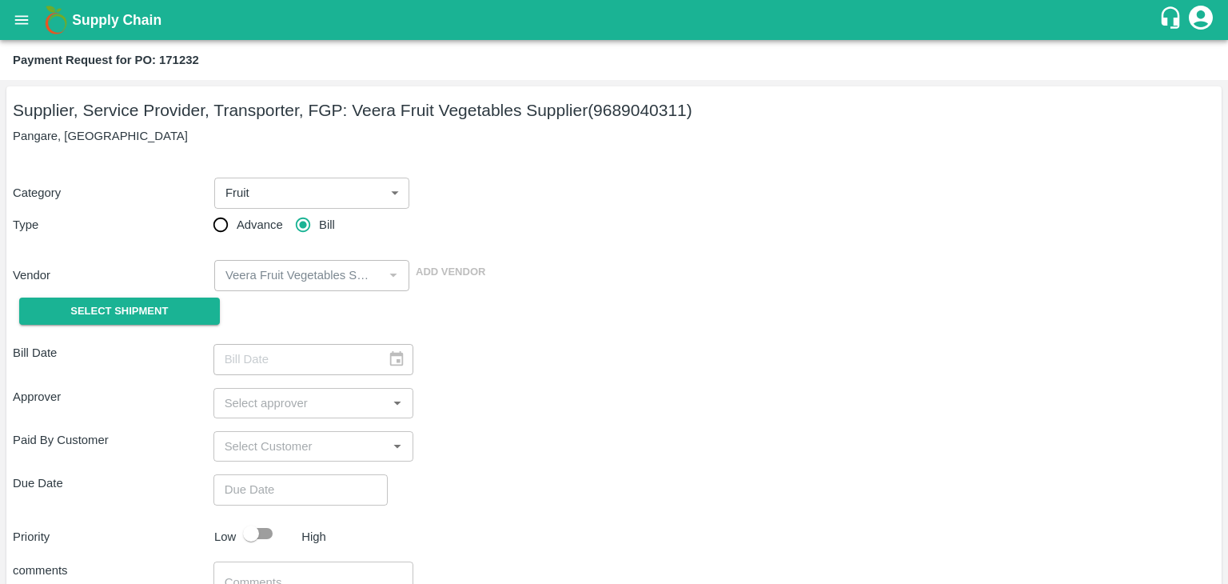
type input "24/08/2025"
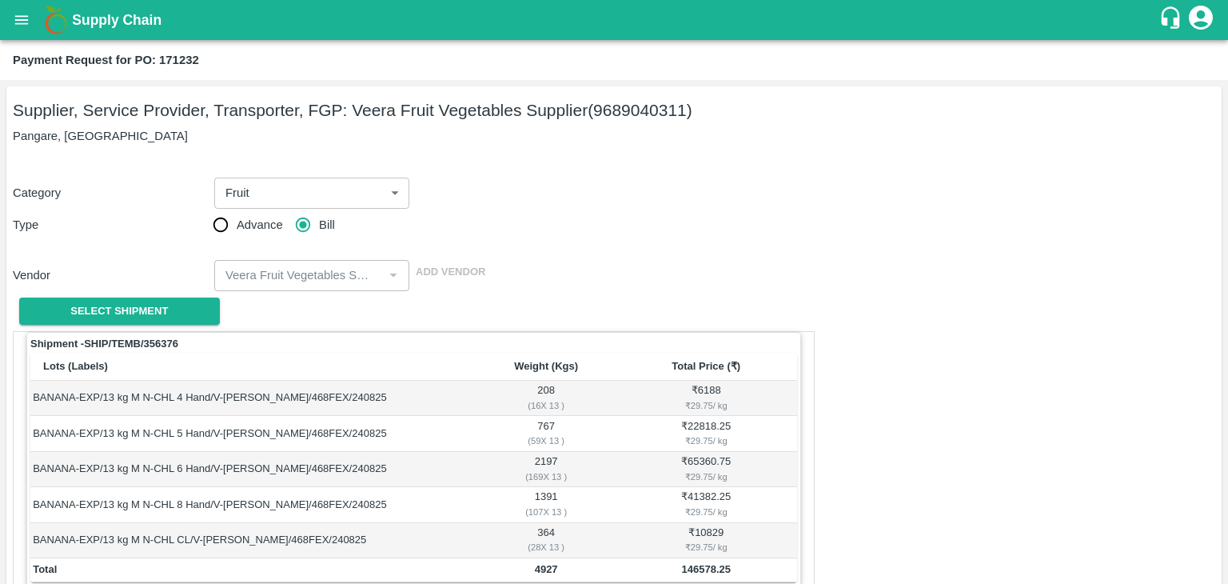
scroll to position [784, 0]
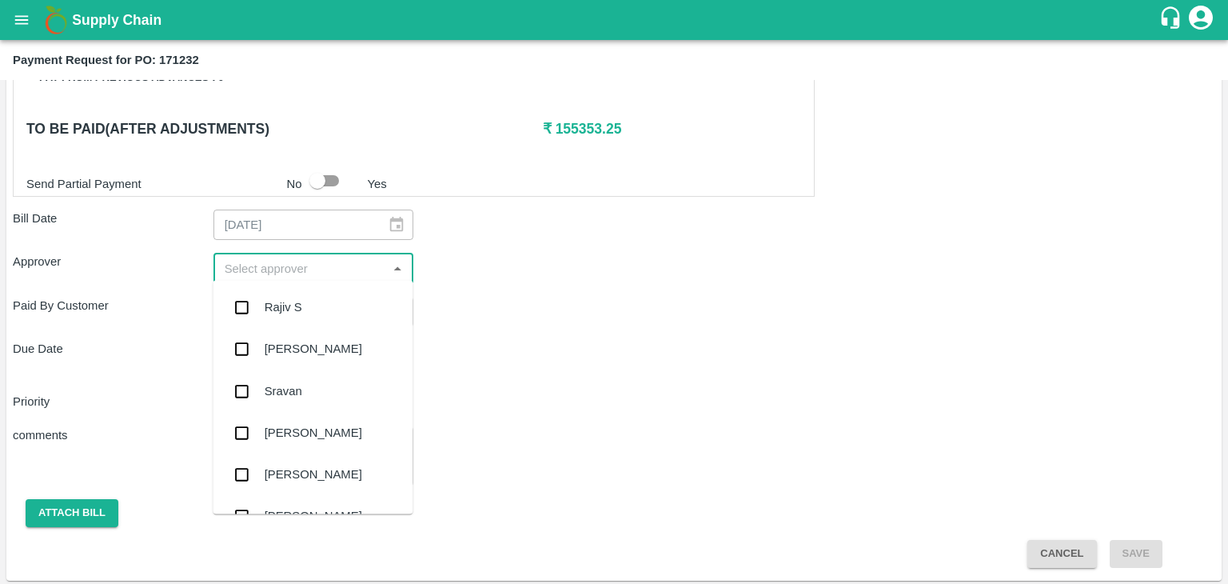
click at [307, 262] on input "input" at bounding box center [300, 267] width 165 height 21
type input "Ajit"
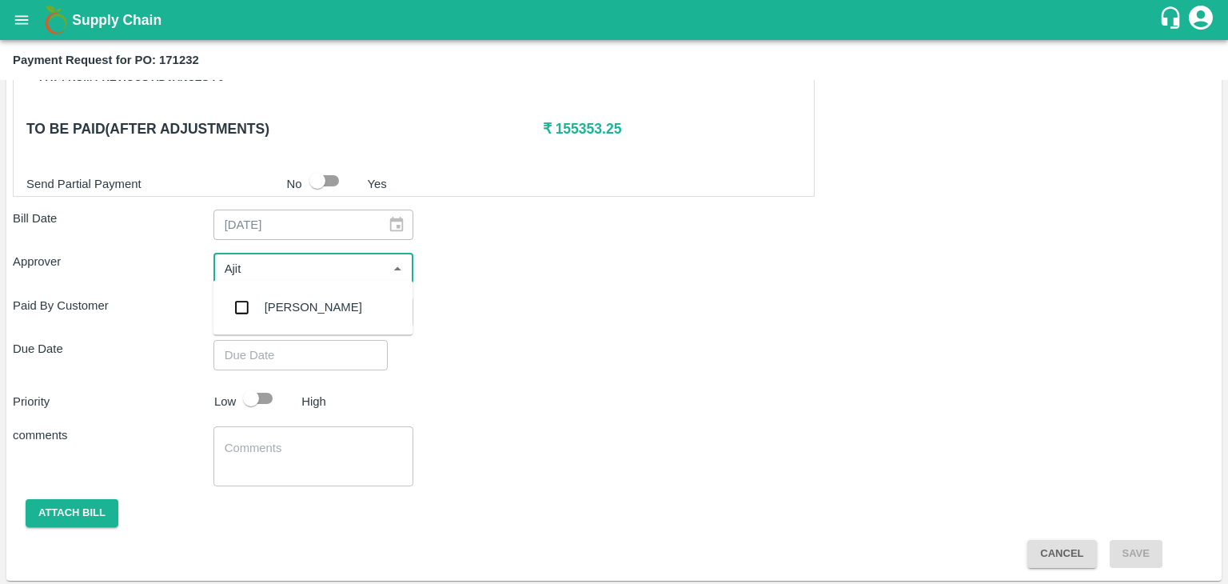
click at [317, 305] on div "[PERSON_NAME]" at bounding box center [313, 307] width 200 height 42
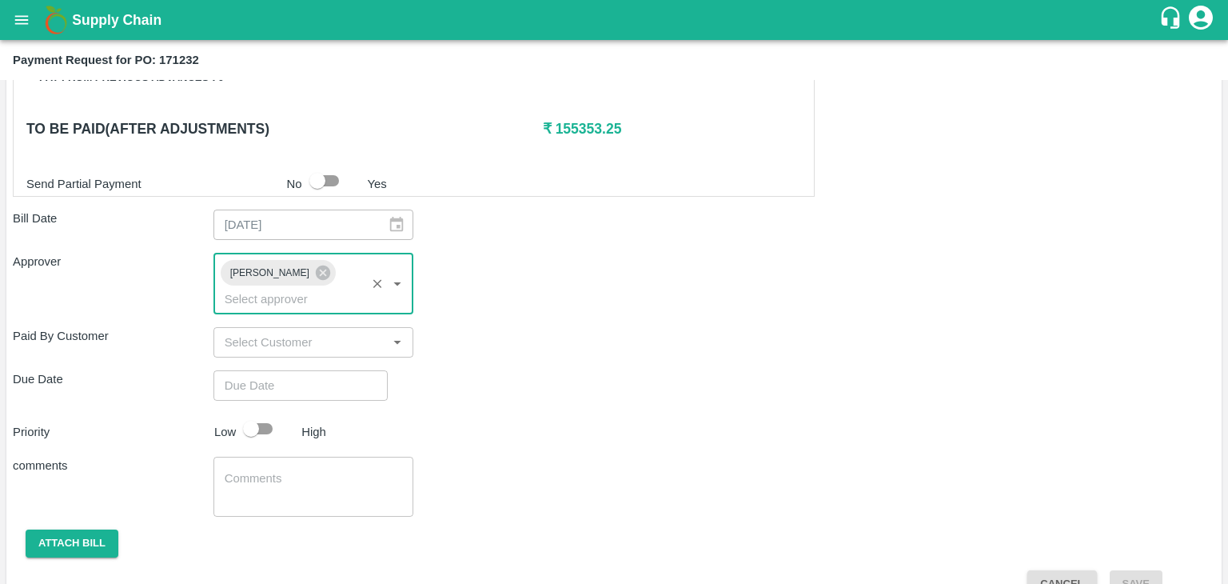
type input "DD/MM/YYYY hh:mm aa"
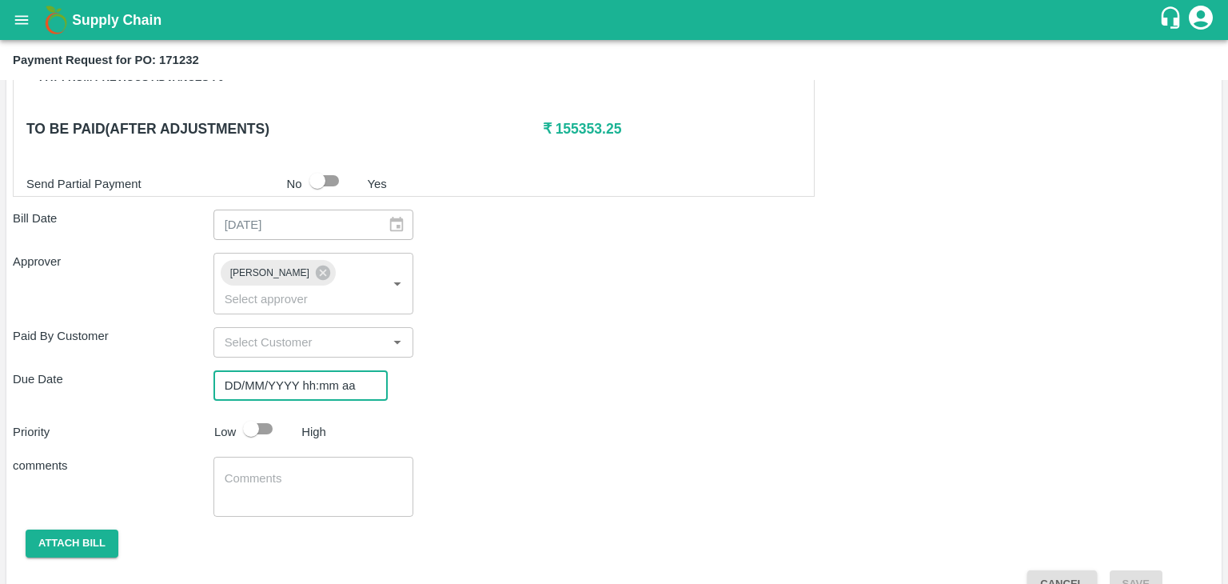
click at [333, 370] on input "DD/MM/YYYY hh:mm aa" at bounding box center [295, 385] width 163 height 30
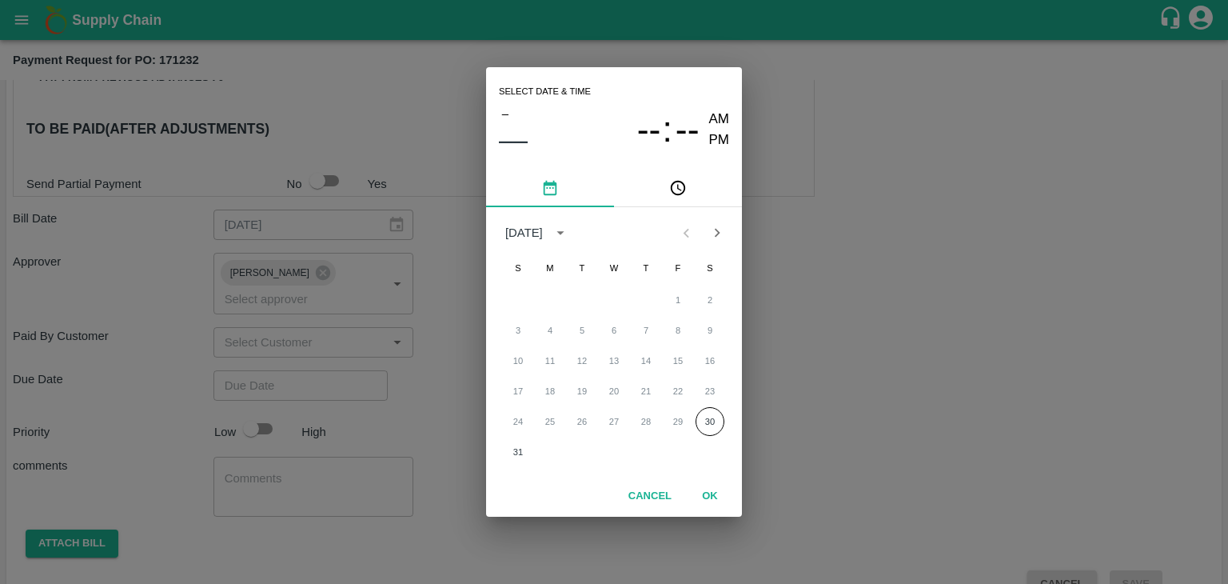
click at [525, 437] on div "31" at bounding box center [614, 451] width 256 height 29
click at [522, 441] on button "31" at bounding box center [518, 451] width 29 height 29
type input "[DATE] 12:00 AM"
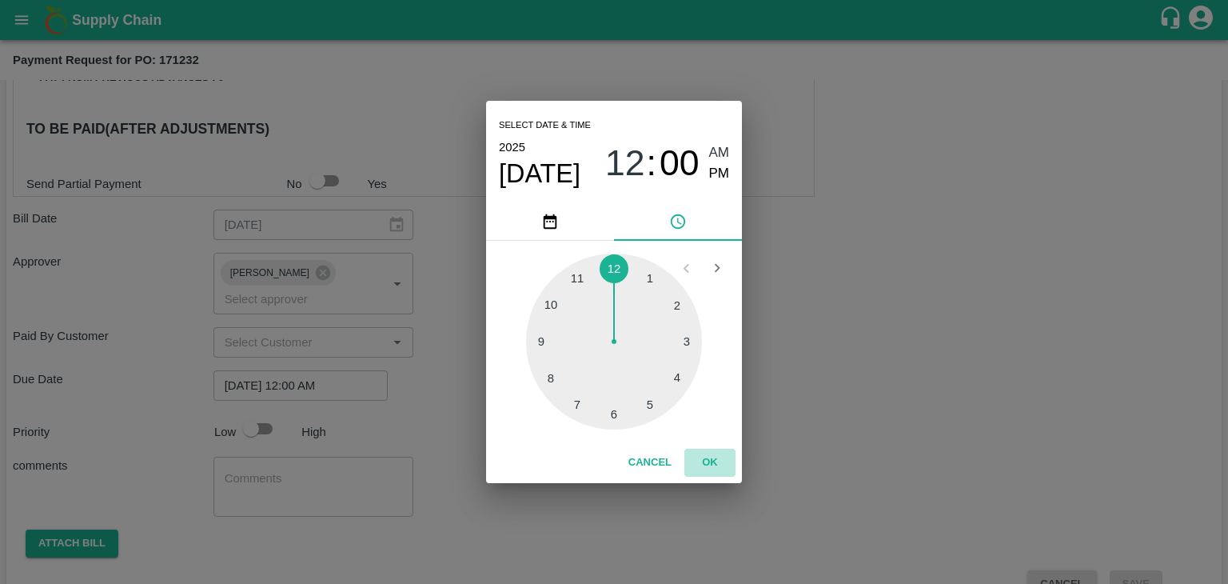
click at [709, 471] on button "OK" at bounding box center [710, 463] width 51 height 28
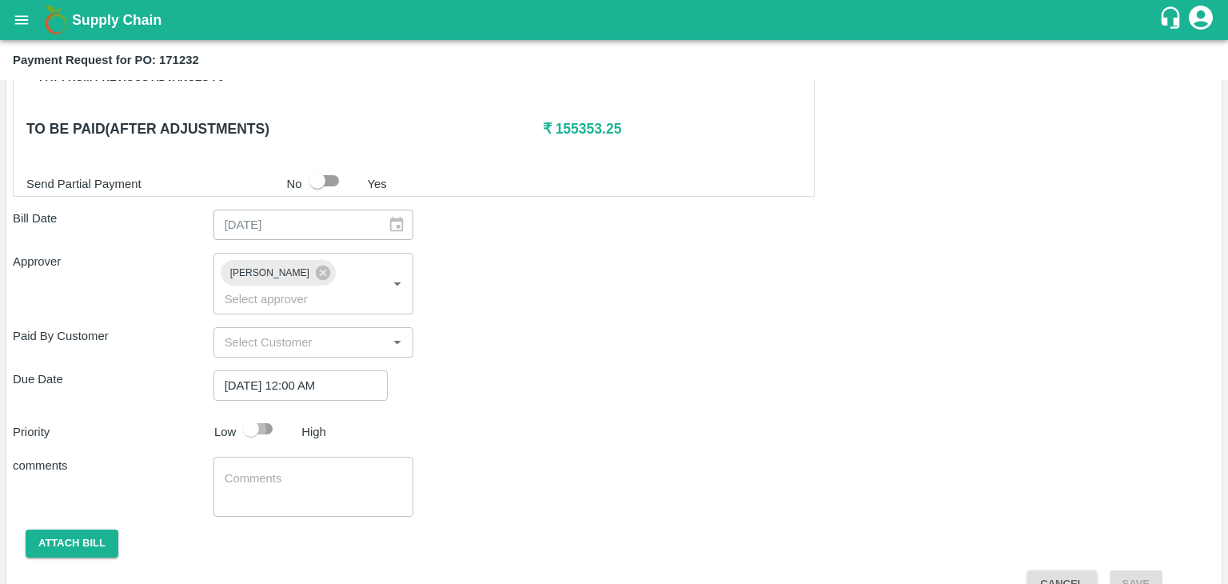
click at [253, 413] on input "checkbox" at bounding box center [251, 428] width 91 height 30
checkbox input "true"
click at [301, 470] on textarea at bounding box center [314, 487] width 178 height 34
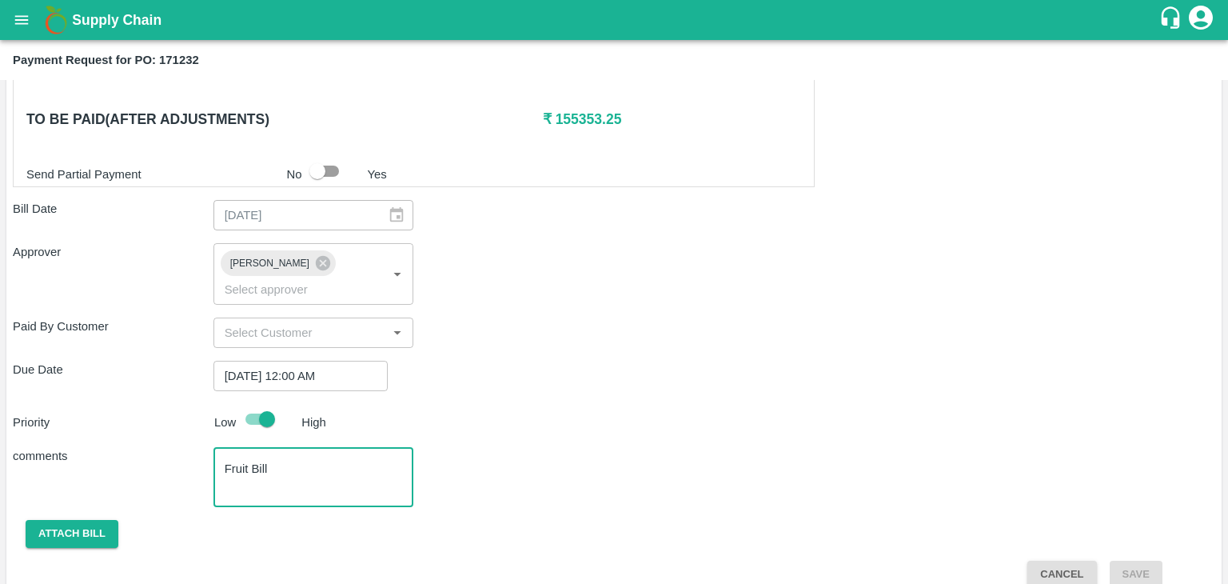
type textarea "Fruit Bill"
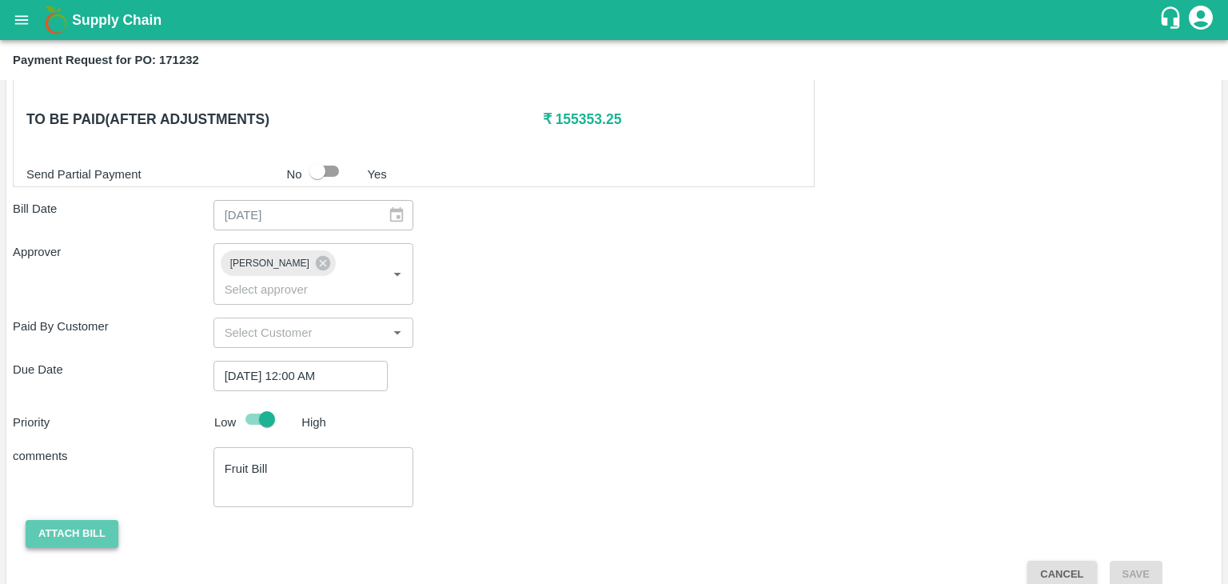
click at [45, 520] on button "Attach bill" at bounding box center [72, 534] width 93 height 28
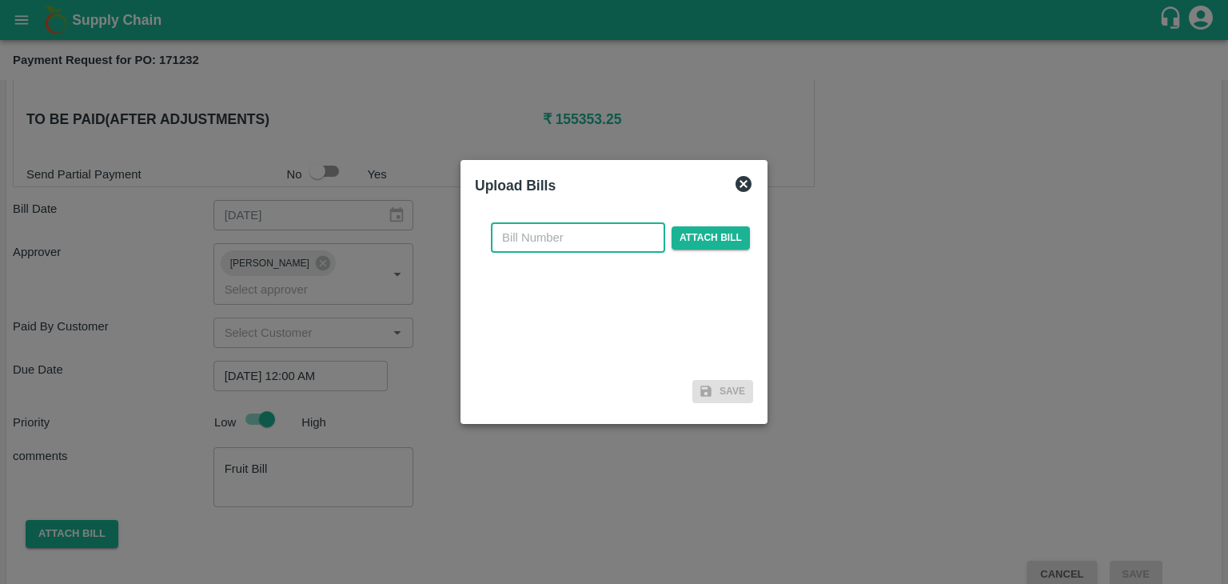
click at [632, 226] on input "text" at bounding box center [578, 237] width 174 height 30
type input "5"
type input "814"
click at [700, 245] on span "Attach bill" at bounding box center [711, 237] width 78 height 23
click at [0, 0] on input "Attach bill" at bounding box center [0, 0] width 0 height 0
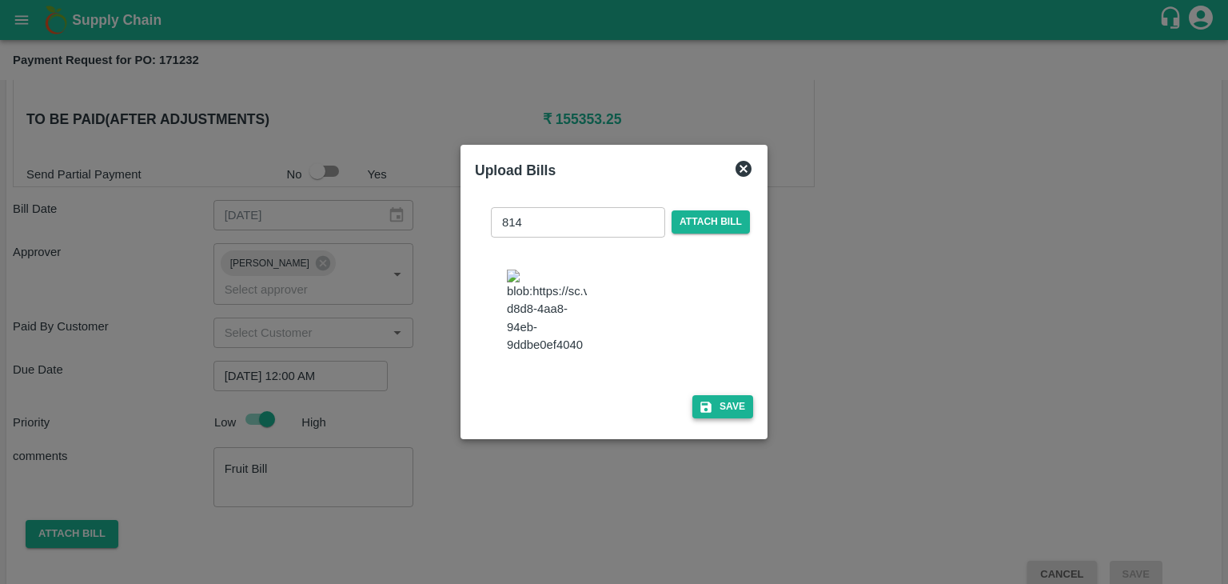
click at [716, 416] on button "Save" at bounding box center [723, 406] width 61 height 23
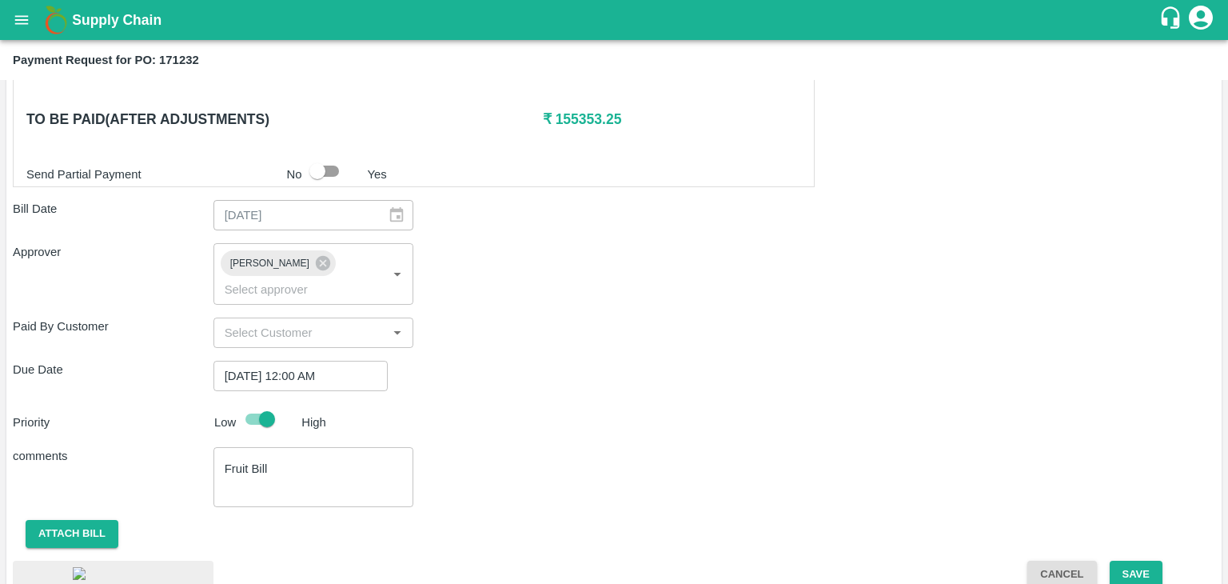
scroll to position [892, 0]
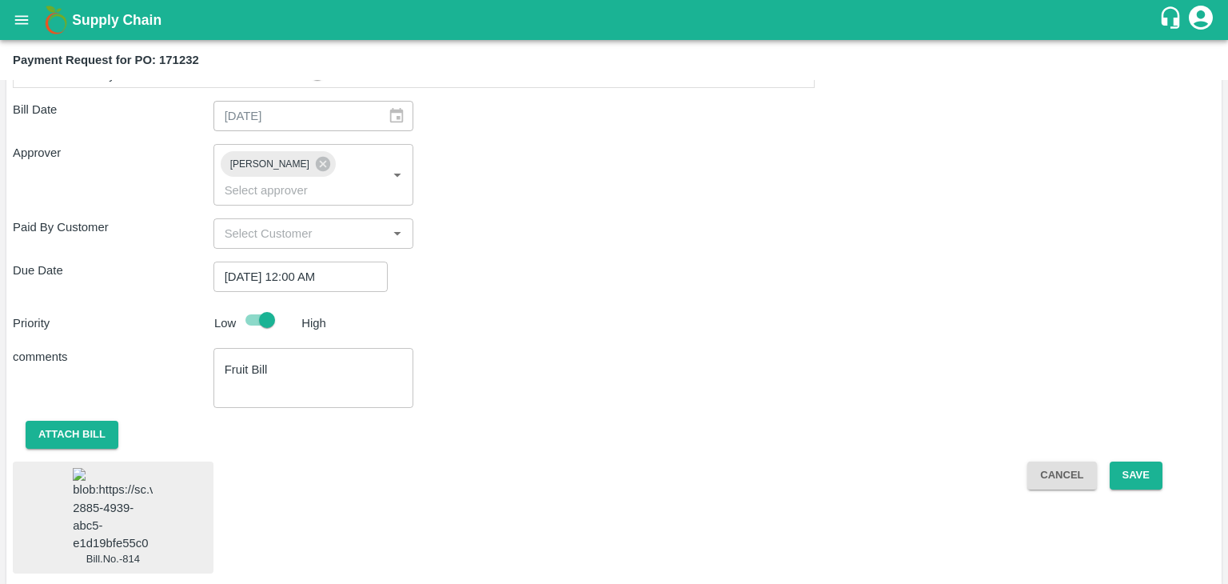
click at [115, 493] on img at bounding box center [113, 510] width 80 height 84
click at [1142, 461] on button "Save" at bounding box center [1136, 475] width 53 height 28
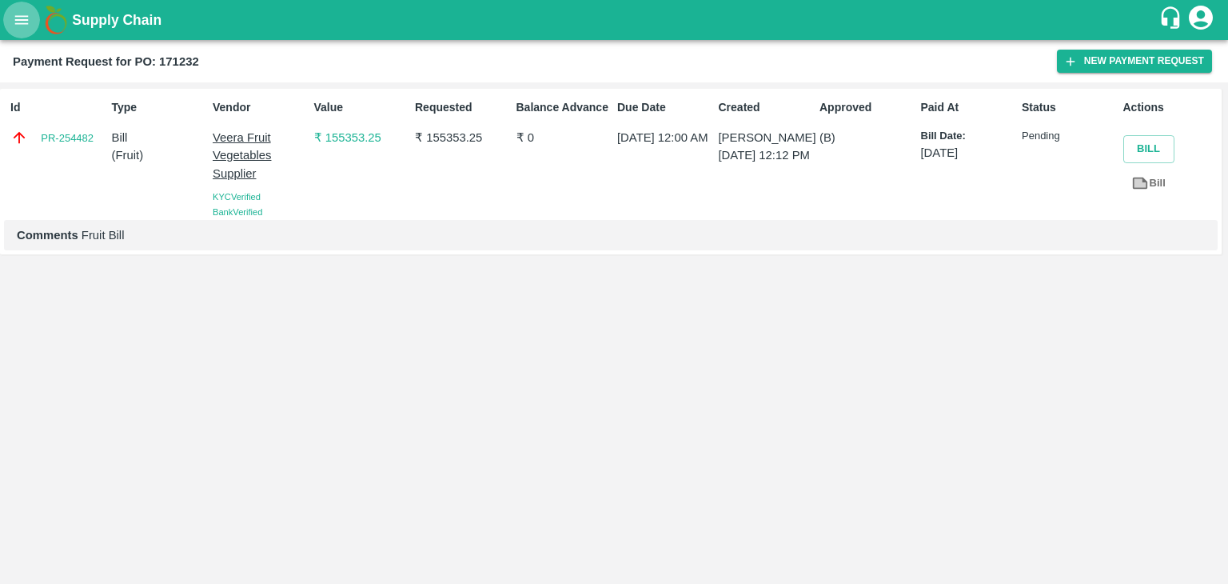
click at [25, 12] on icon "open drawer" at bounding box center [22, 20] width 18 height 18
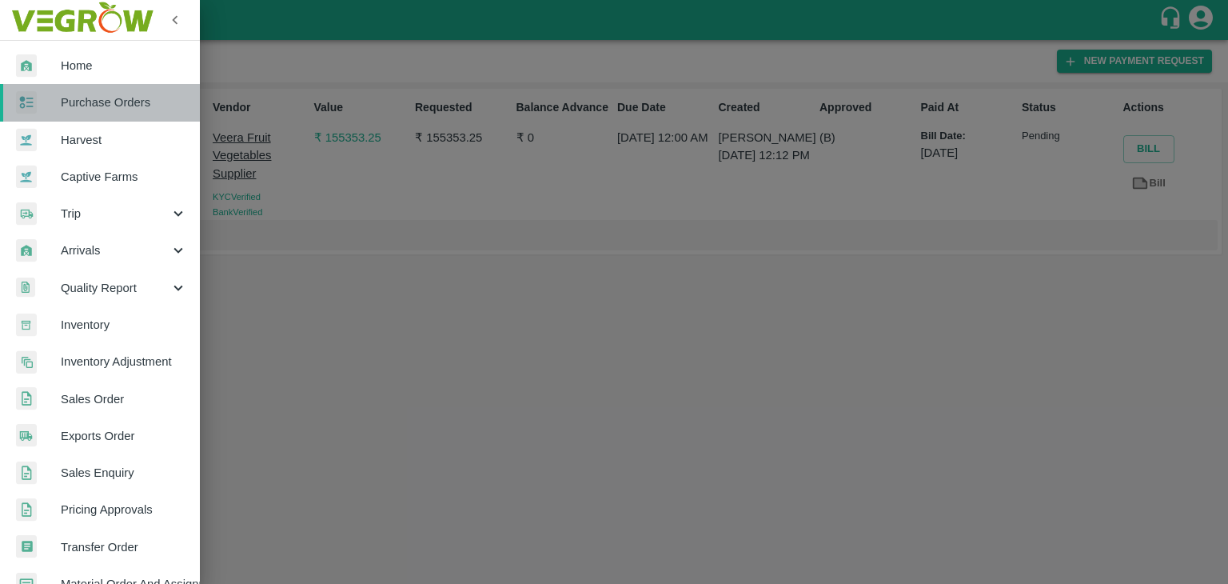
click at [106, 94] on span "Purchase Orders" at bounding box center [124, 103] width 126 height 18
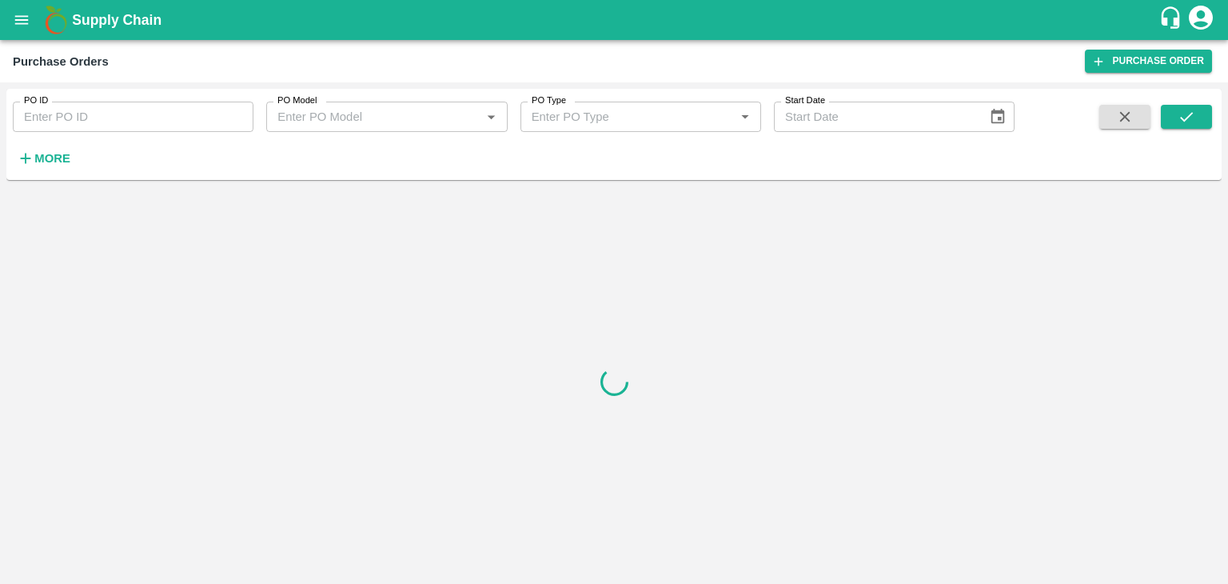
click at [161, 118] on input "PO ID" at bounding box center [133, 117] width 241 height 30
paste input "171833"
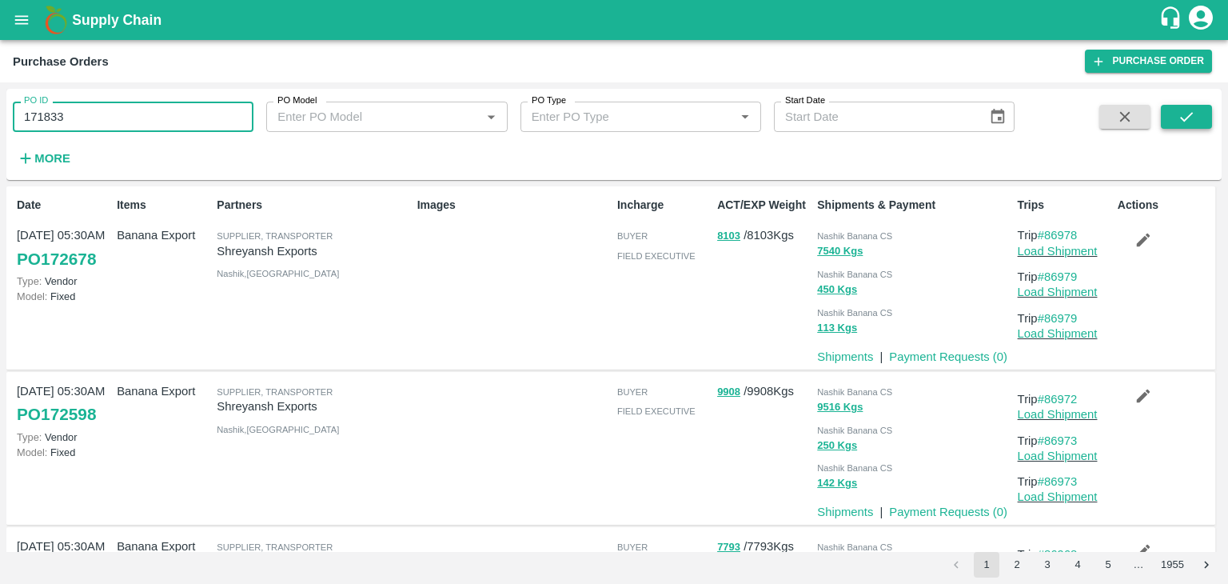
type input "171833"
click at [1190, 114] on icon "submit" at bounding box center [1186, 117] width 13 height 10
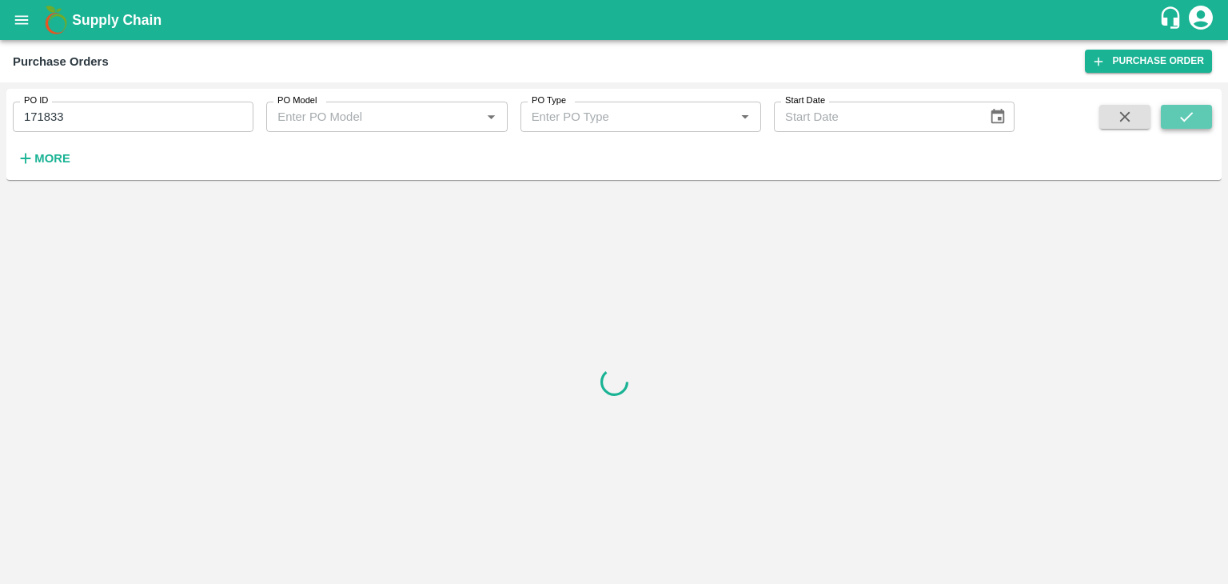
click at [1190, 114] on icon "submit" at bounding box center [1186, 117] width 13 height 10
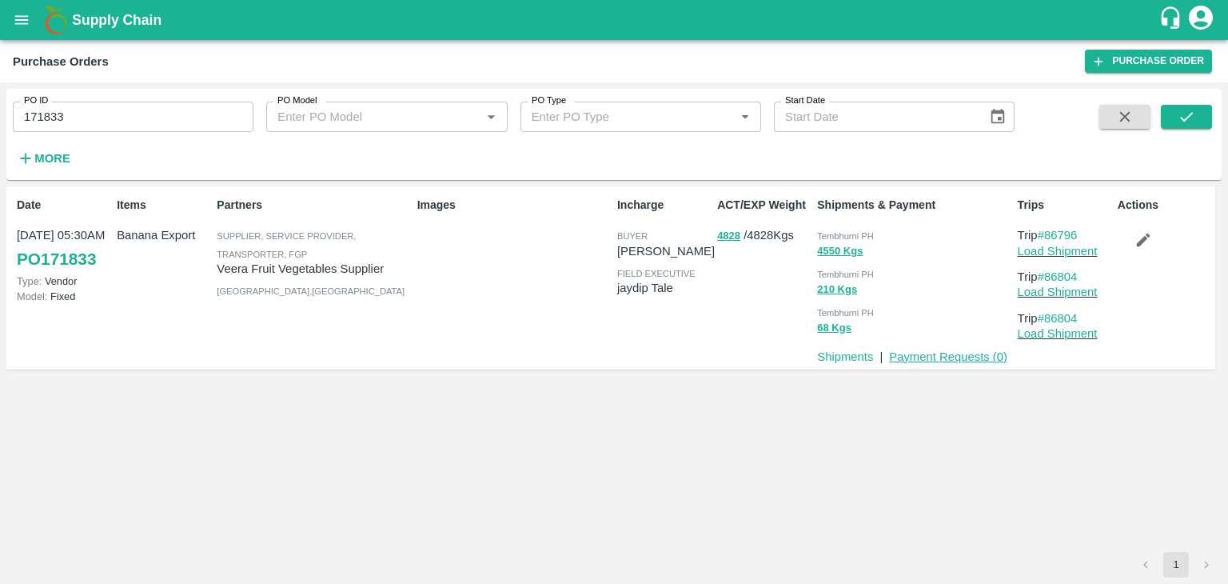
click at [936, 353] on link "Payment Requests ( 0 )" at bounding box center [948, 356] width 118 height 13
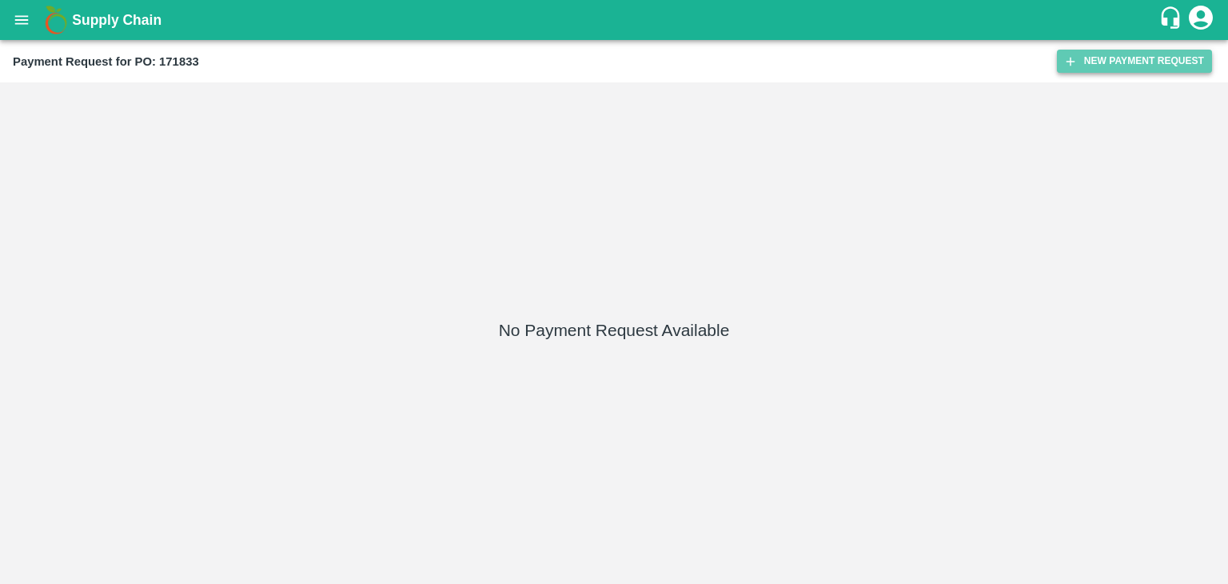
click at [1059, 62] on button "New Payment Request" at bounding box center [1134, 61] width 155 height 23
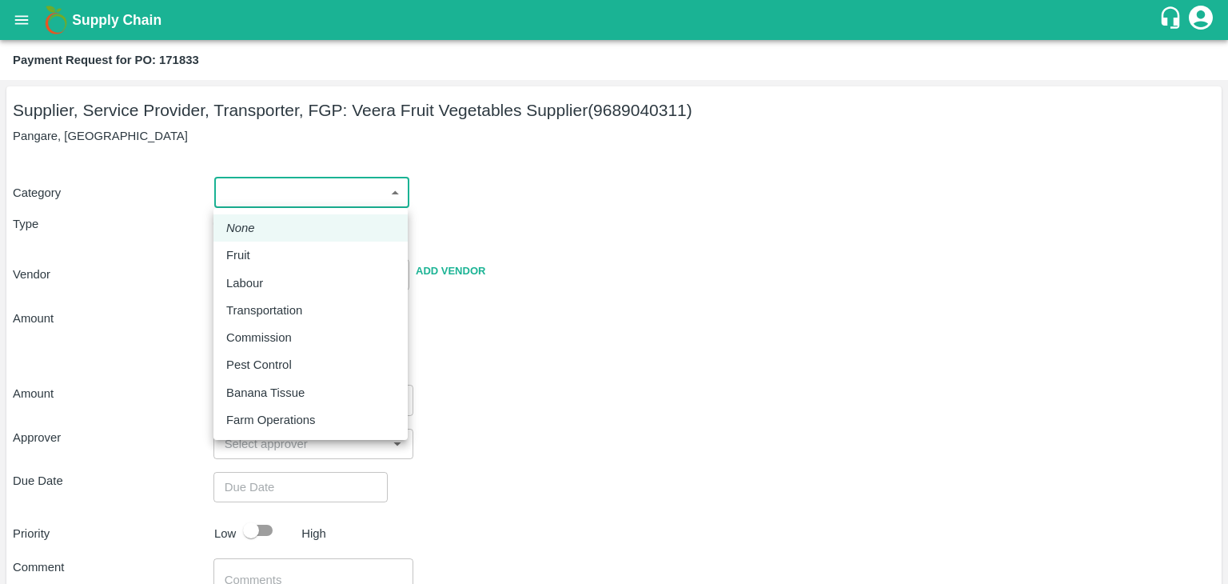
click at [253, 196] on body "Supply Chain Payment Request for PO: 171833 Supplier, Service Provider, Transpo…" at bounding box center [614, 292] width 1228 height 584
click at [272, 262] on div "Fruit" at bounding box center [310, 255] width 169 height 18
type input "1"
type input "Veera Fruit Vegetables Supplier - 9689040311(Supplier, Service Provider, Transp…"
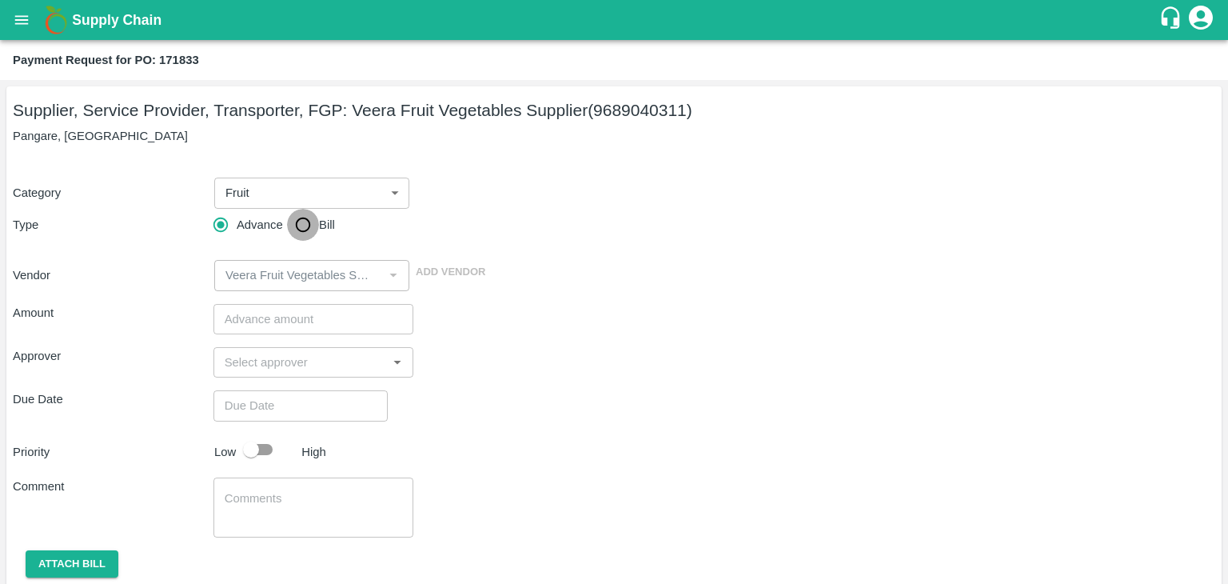
click at [307, 219] on input "Bill" at bounding box center [303, 225] width 32 height 32
radio input "true"
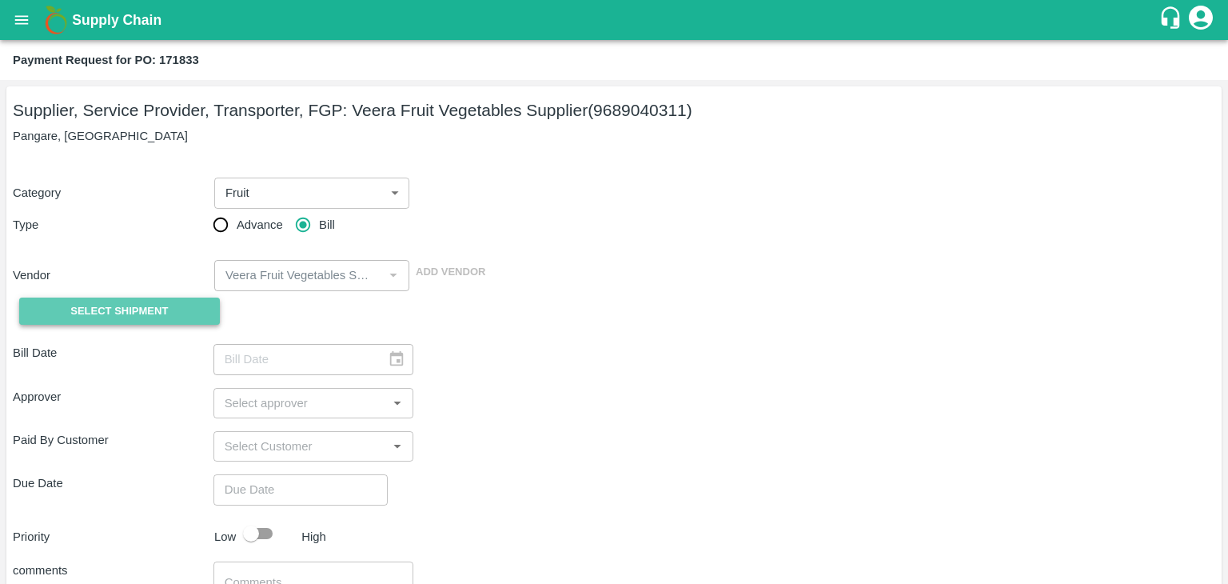
click at [120, 303] on span "Select Shipment" at bounding box center [119, 311] width 98 height 18
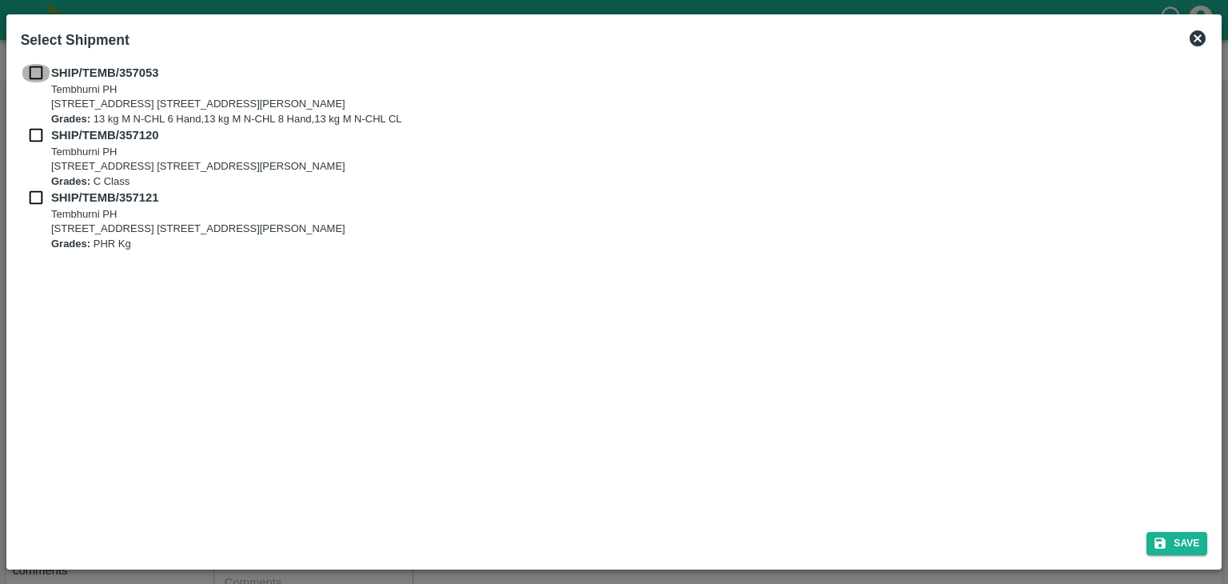
click at [29, 70] on input "checkbox" at bounding box center [36, 73] width 30 height 18
checkbox input "true"
drag, startPoint x: 38, startPoint y: 149, endPoint x: 38, endPoint y: 138, distance: 11.2
click at [38, 138] on div "SHIP/TEMB/357120 [STREET_ADDRESS] [STREET_ADDRESS][PERSON_NAME] Grades: C Class" at bounding box center [615, 157] width 1188 height 62
click at [38, 138] on input "checkbox" at bounding box center [36, 135] width 30 height 18
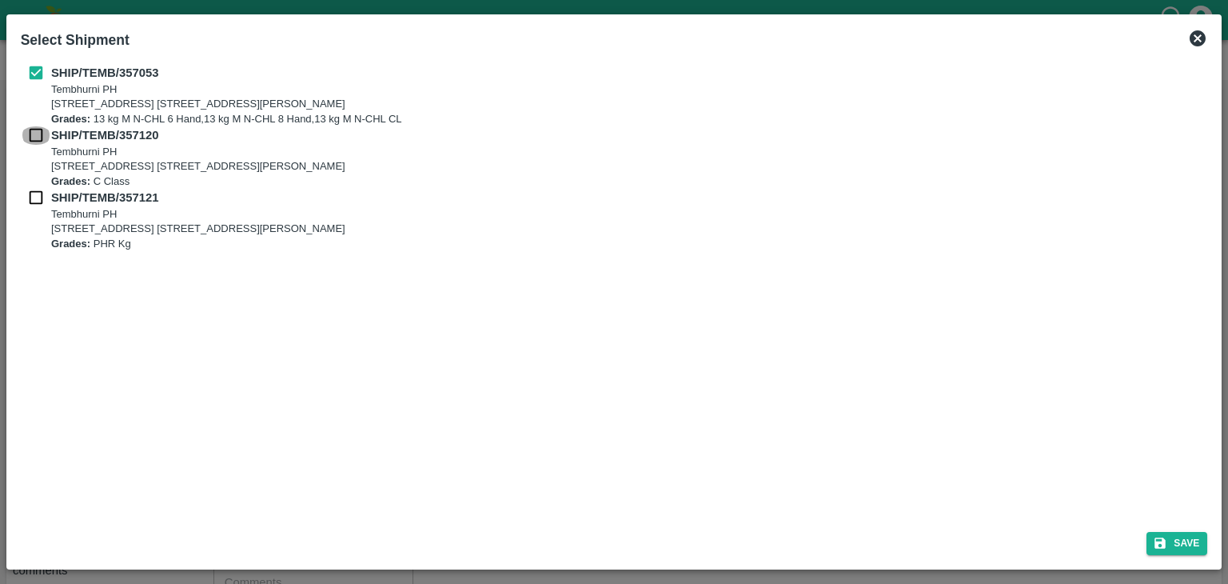
checkbox input "true"
click at [38, 194] on input "checkbox" at bounding box center [36, 198] width 30 height 18
checkbox input "true"
click at [1169, 541] on button "Save" at bounding box center [1177, 543] width 61 height 23
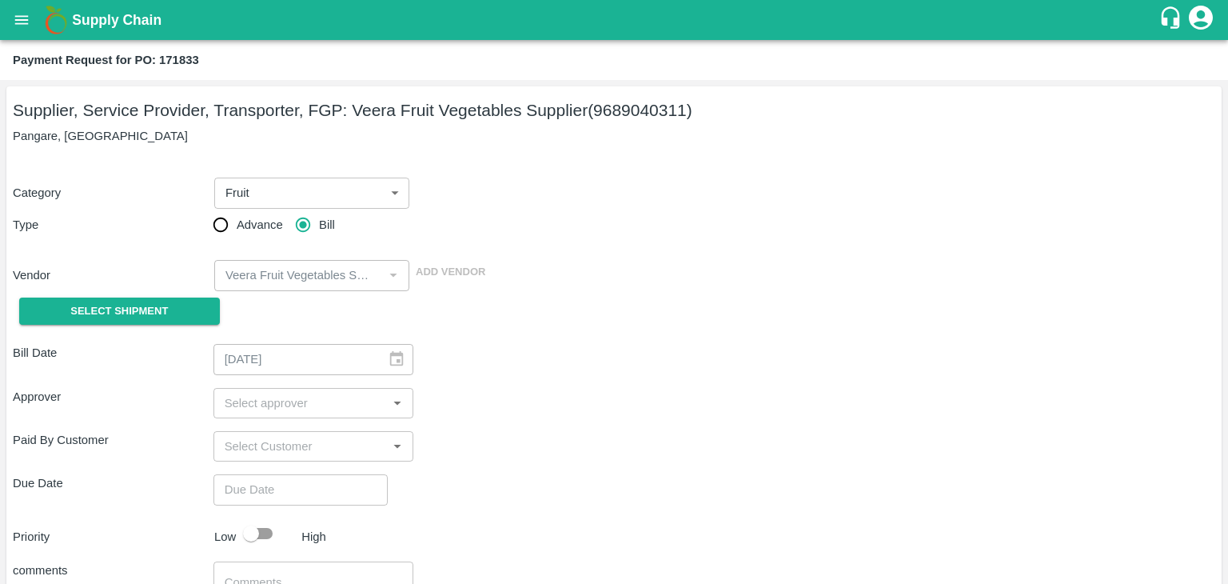
type input "[DATE]"
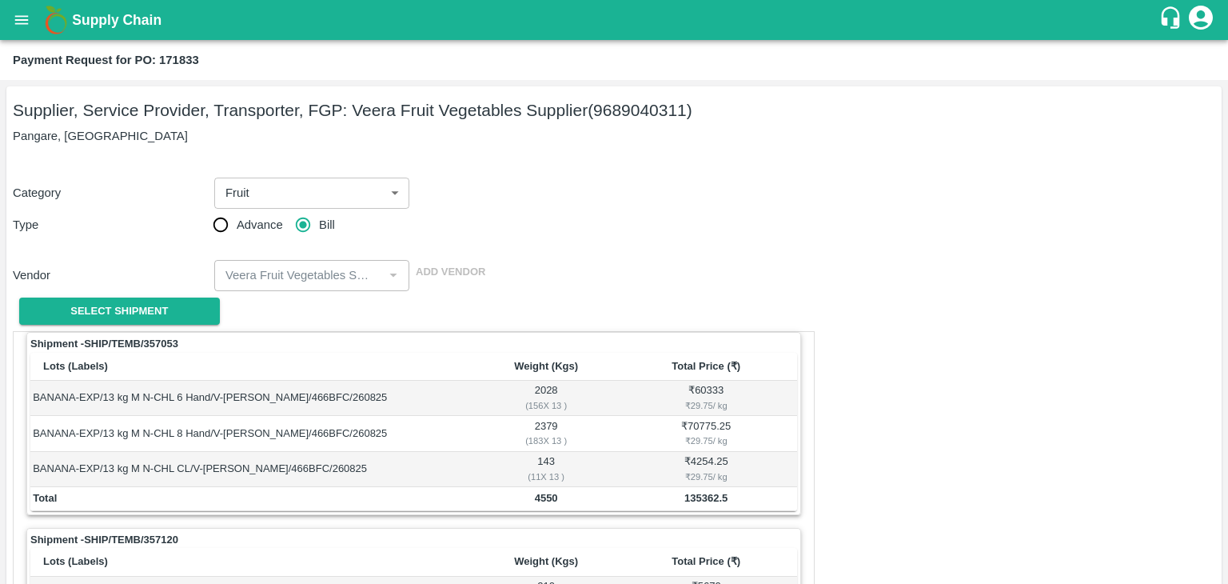
scroll to position [713, 0]
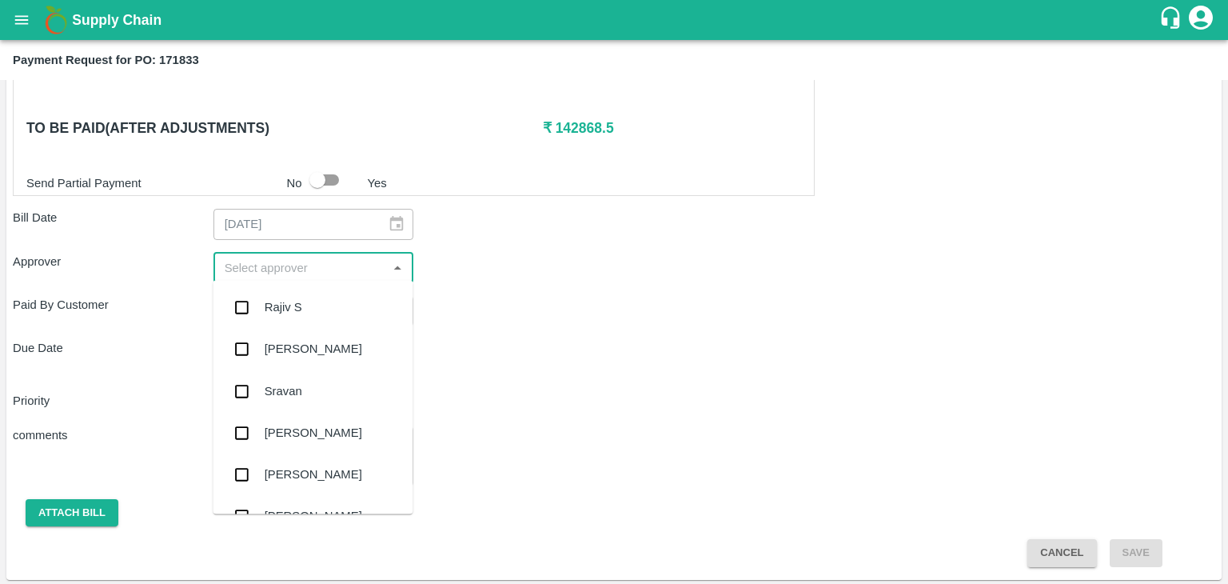
click at [289, 269] on input "input" at bounding box center [300, 267] width 165 height 21
type input "Ajit"
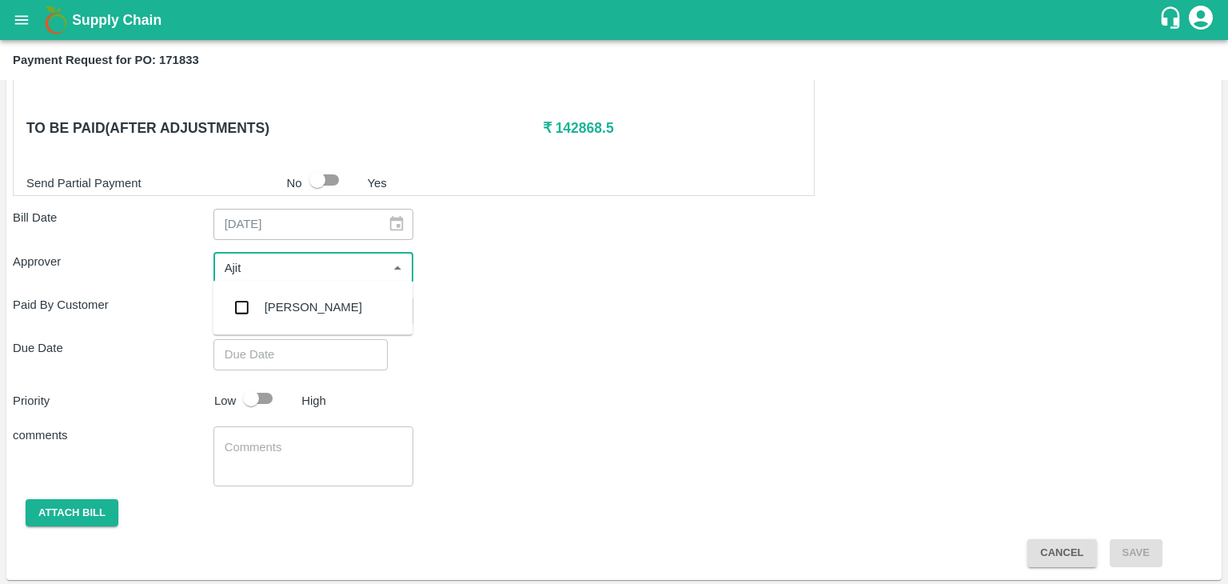
click at [289, 312] on div "[PERSON_NAME]" at bounding box center [314, 307] width 98 height 18
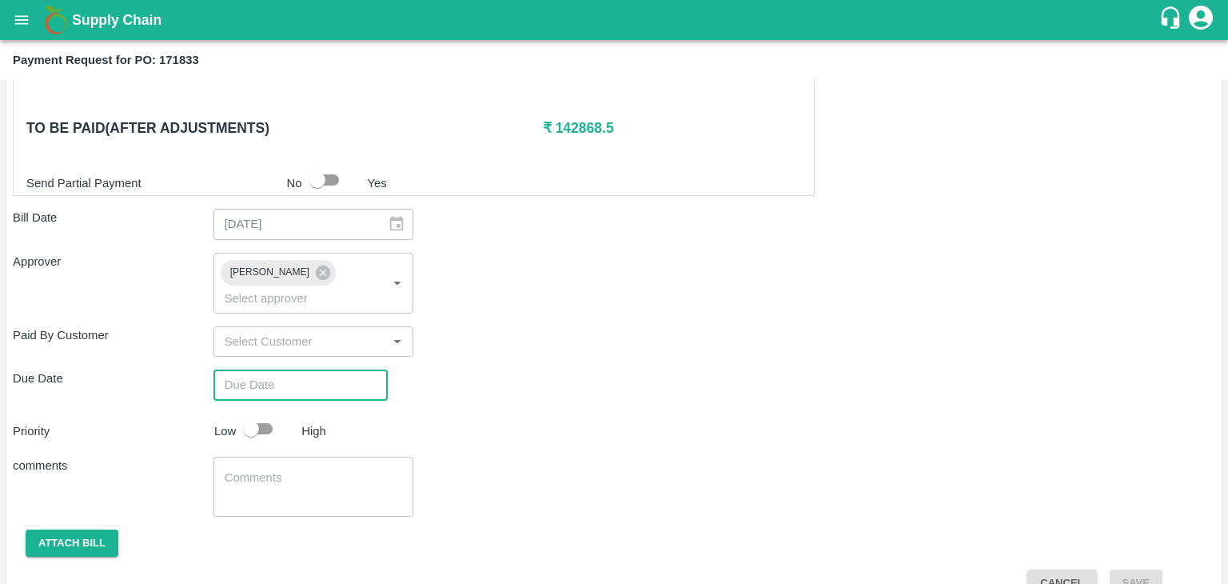
type input "DD/MM/YYYY hh:mm aa"
click at [321, 369] on input "DD/MM/YYYY hh:mm aa" at bounding box center [295, 384] width 163 height 30
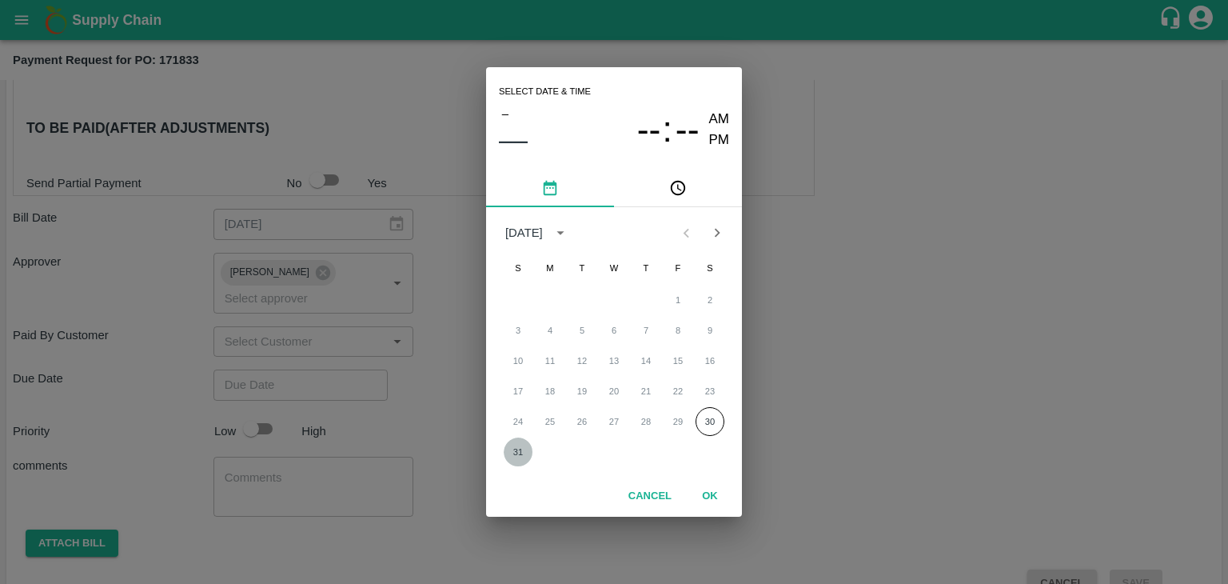
click at [521, 444] on button "31" at bounding box center [518, 451] width 29 height 29
type input "[DATE] 12:00 AM"
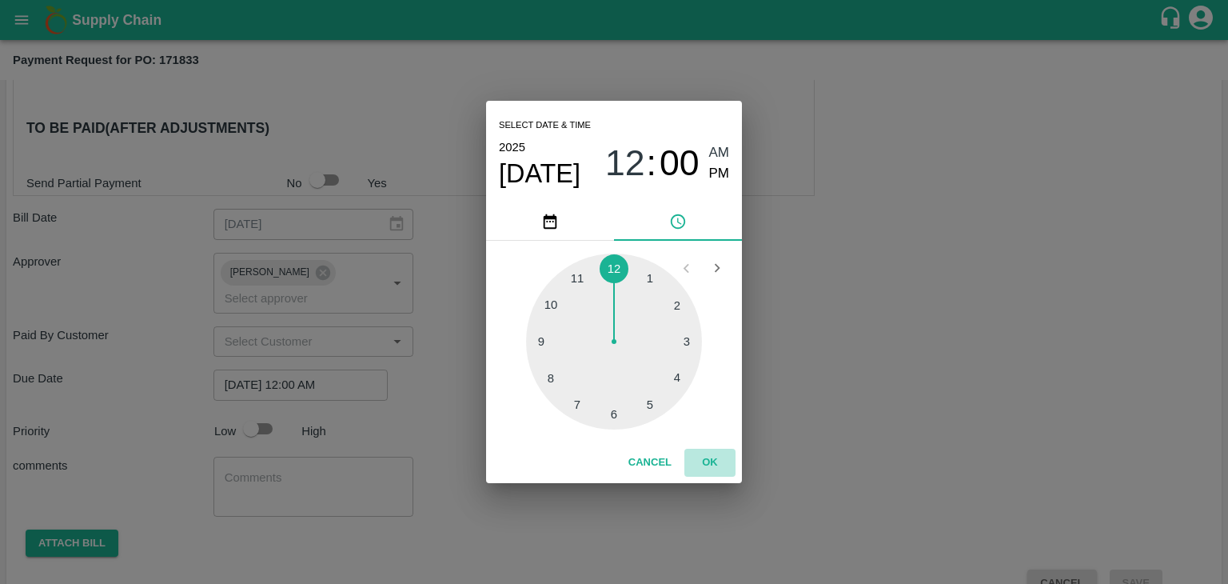
click at [729, 457] on button "OK" at bounding box center [710, 463] width 51 height 28
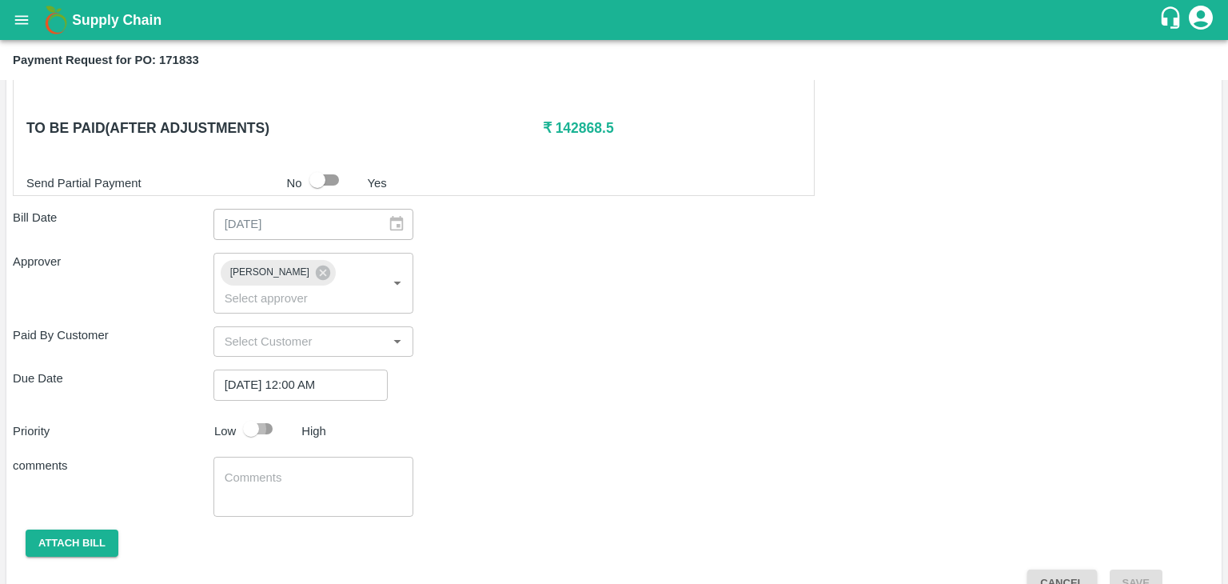
click at [268, 413] on input "checkbox" at bounding box center [251, 428] width 91 height 30
checkbox input "true"
click at [309, 469] on textarea at bounding box center [314, 486] width 178 height 34
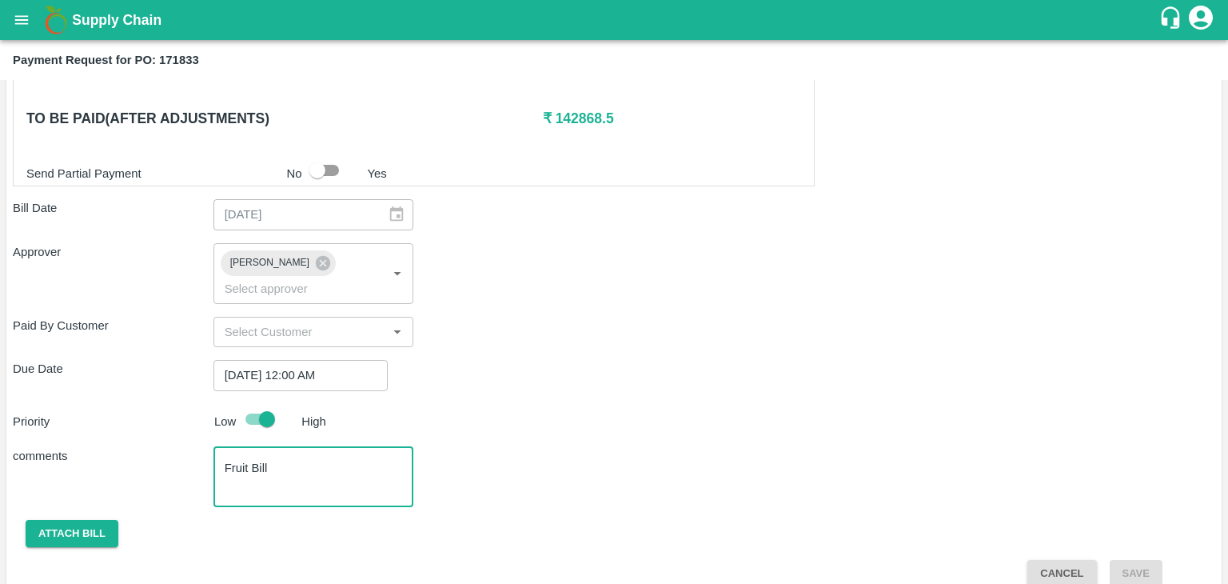
type textarea "Fruit Bill"
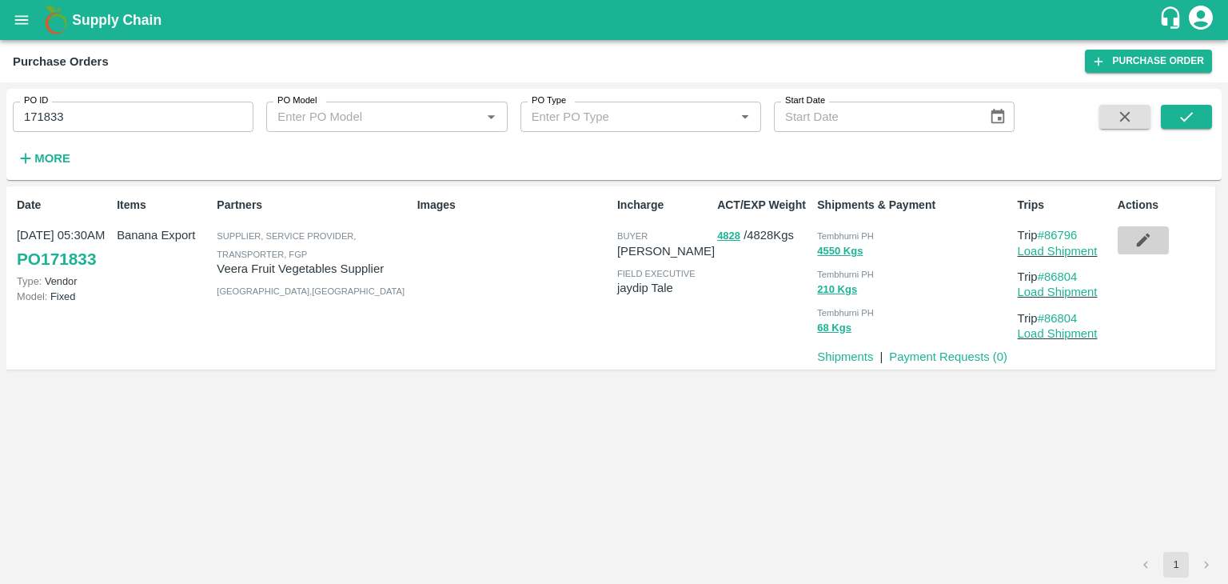
click at [1129, 234] on button "button" at bounding box center [1143, 239] width 51 height 27
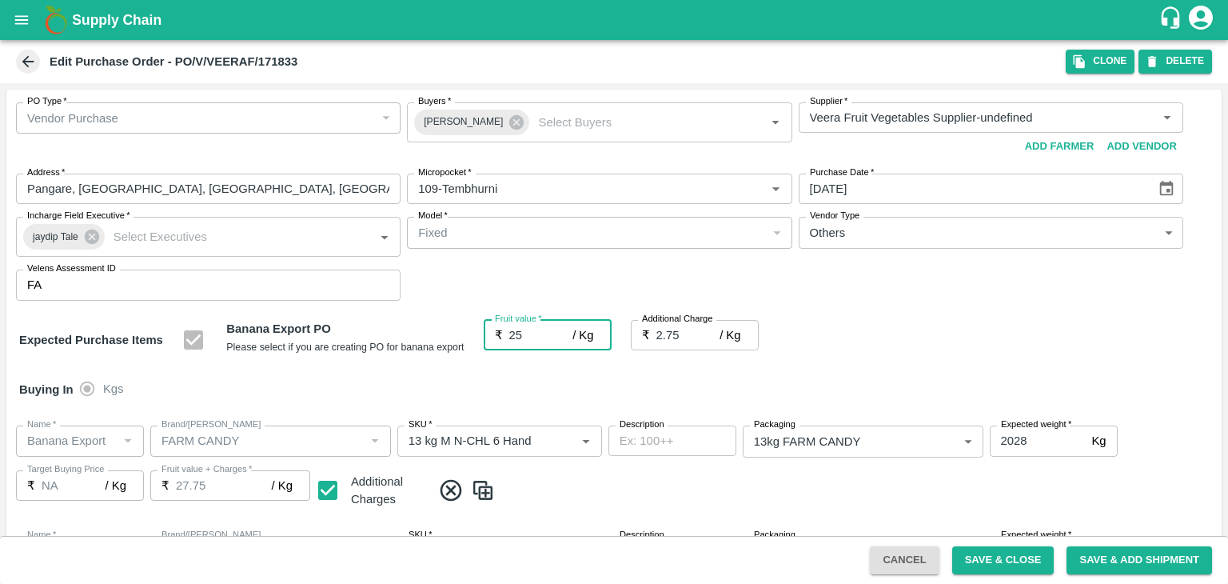
click at [540, 334] on input "25" at bounding box center [541, 335] width 64 height 30
type input "2"
type input "4.75"
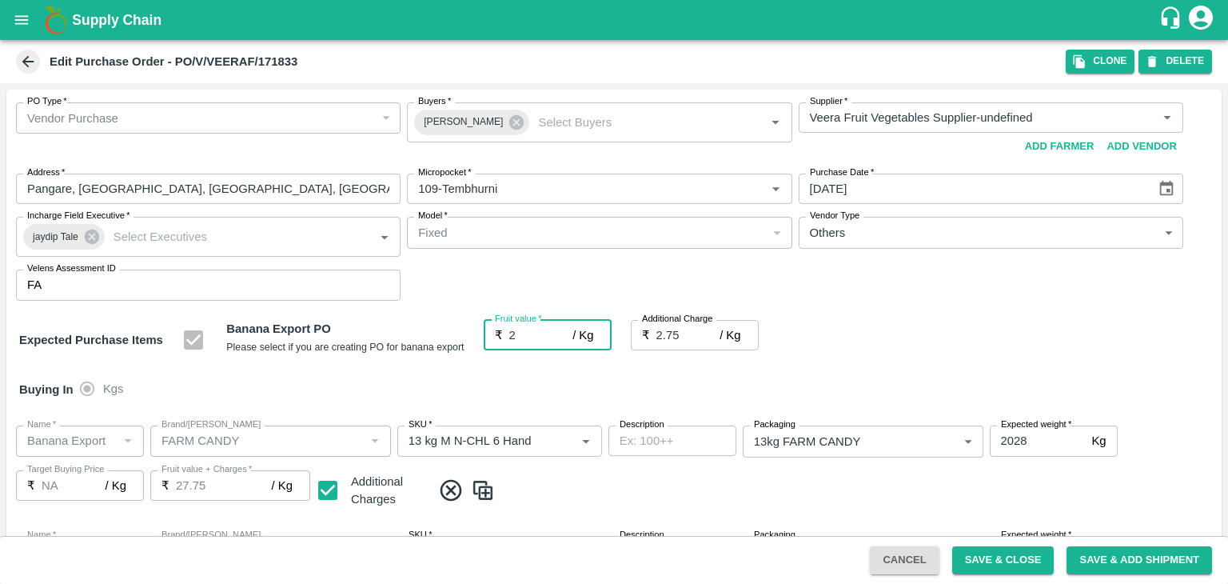
type input "2"
type input "24"
type input "26.75"
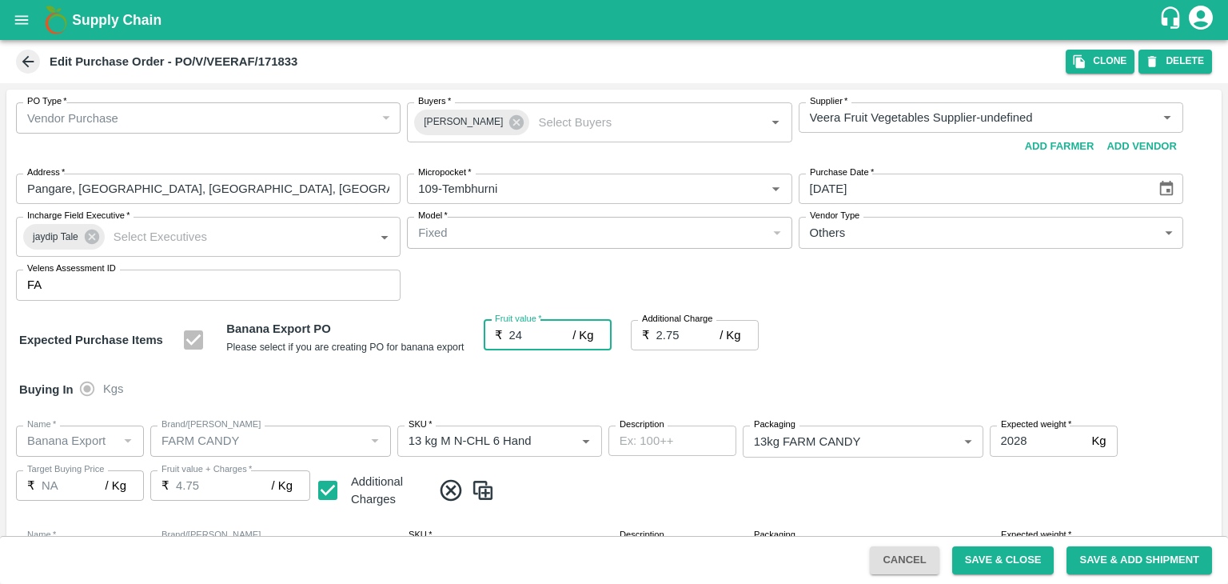
type input "26.75"
type input "24"
type input "24.5"
type input "27.25"
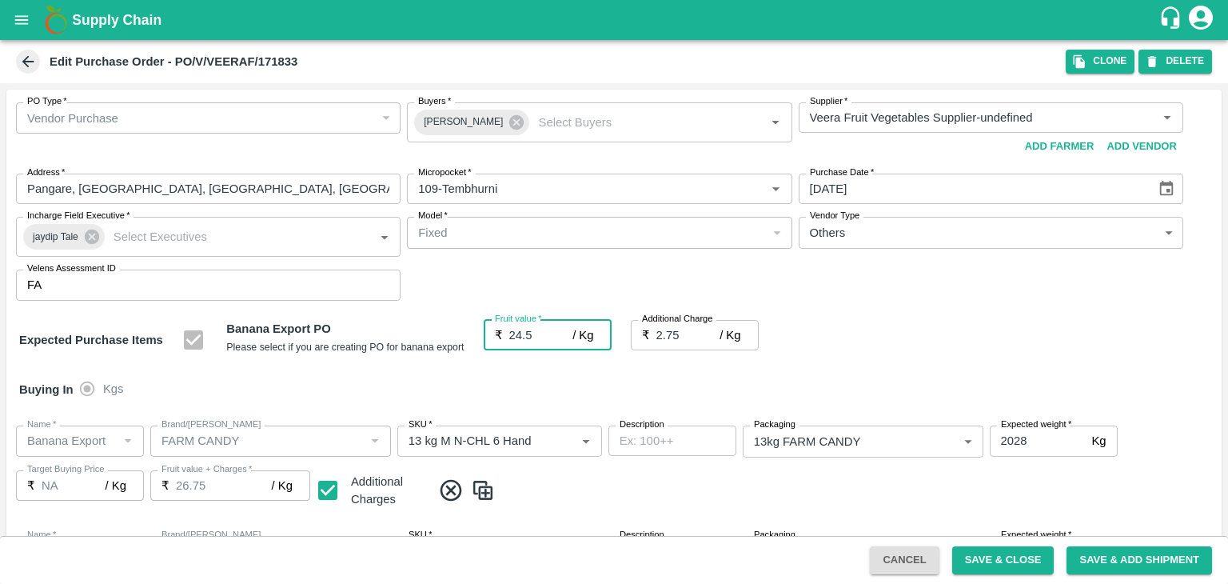
type input "27.25"
type input "24.5"
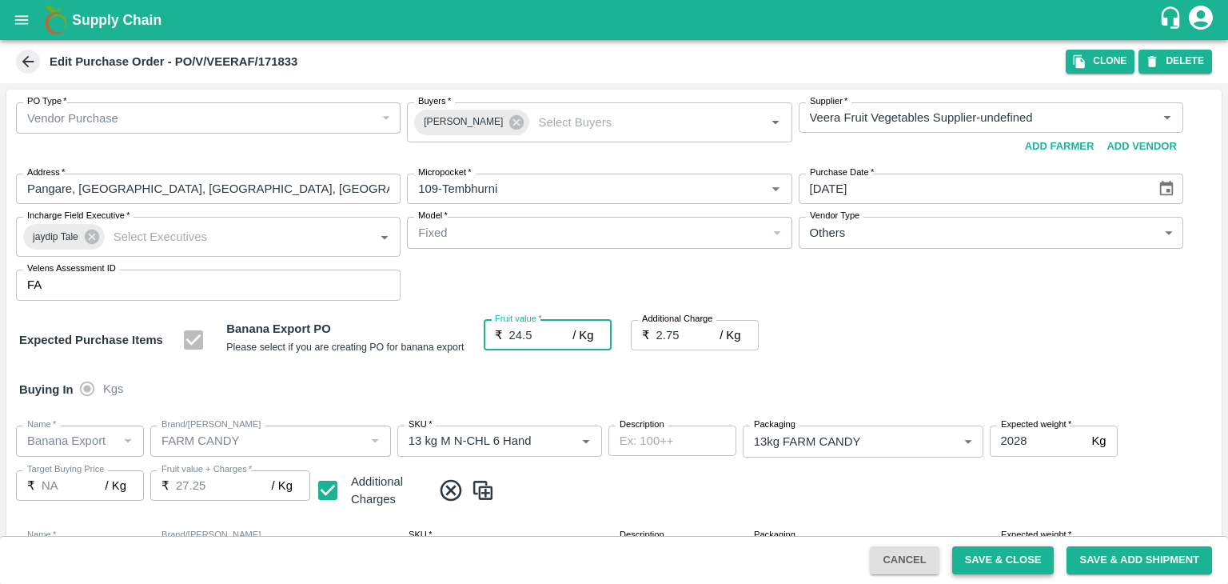
click at [1020, 553] on button "Save & Close" at bounding box center [1003, 560] width 102 height 28
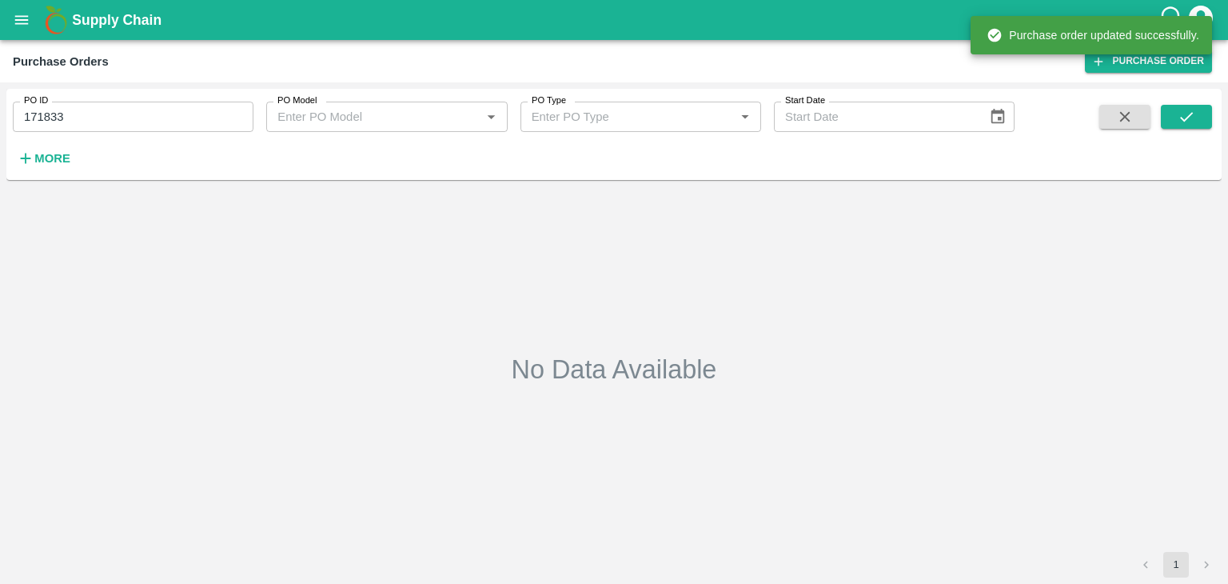
type input "171833"
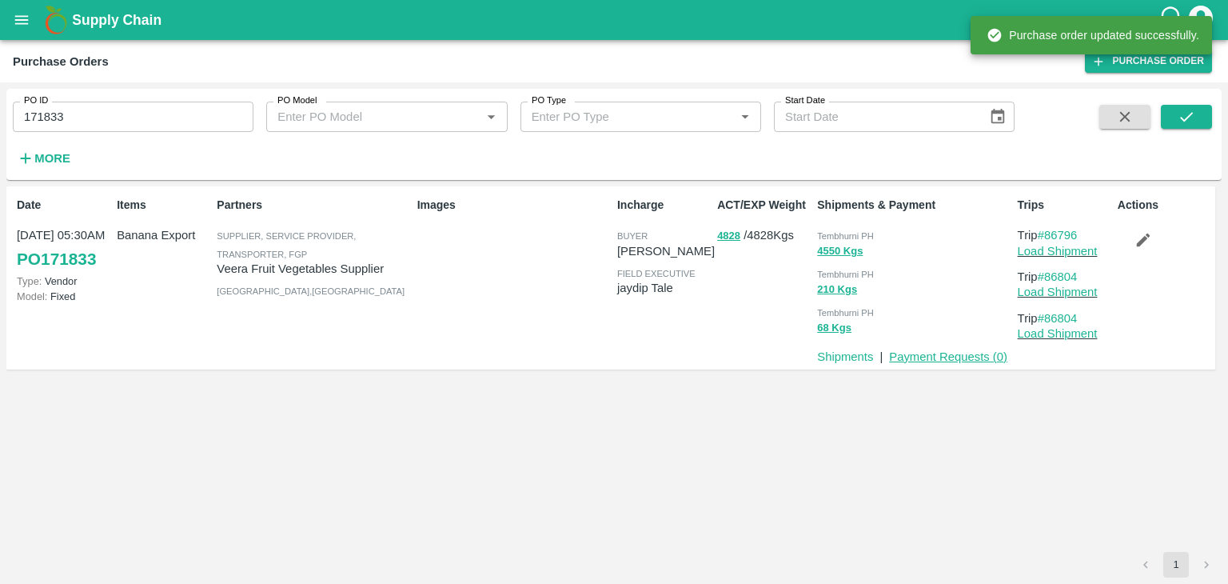
click at [931, 358] on link "Payment Requests ( 0 )" at bounding box center [948, 356] width 118 height 13
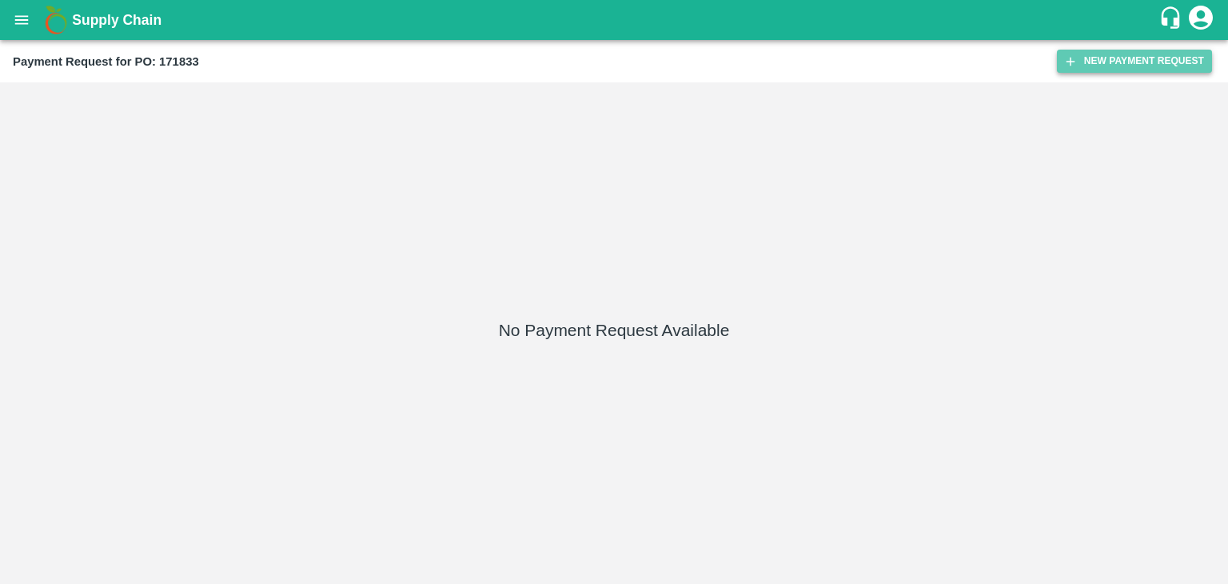
click at [1105, 68] on button "New Payment Request" at bounding box center [1134, 61] width 155 height 23
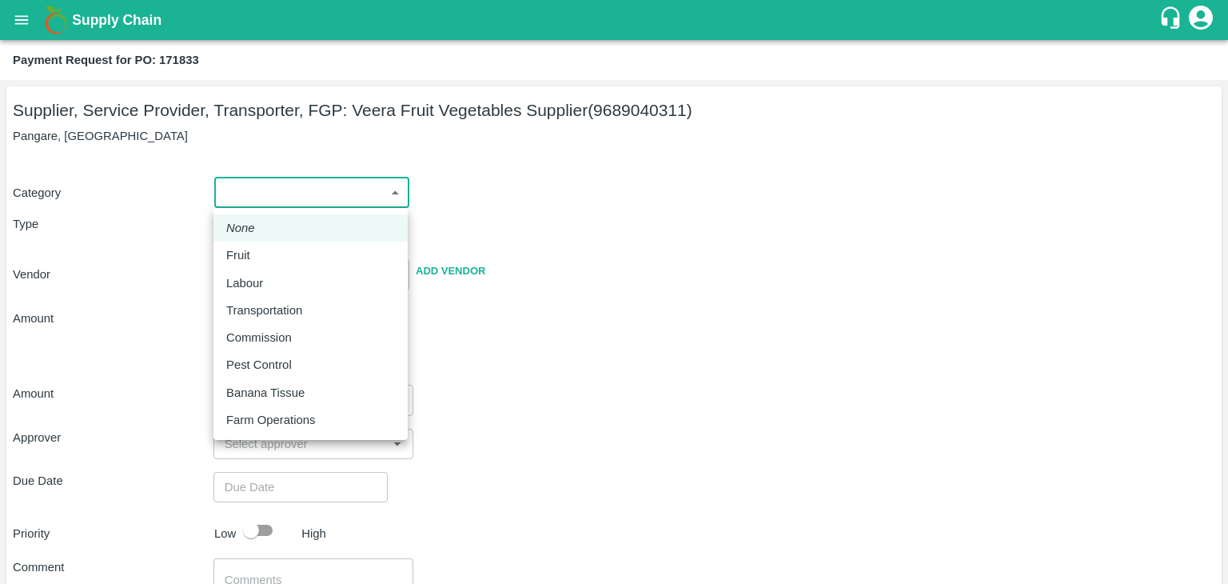
drag, startPoint x: 259, startPoint y: 198, endPoint x: 251, endPoint y: 252, distance: 55.0
click at [251, 252] on body "Supply Chain Payment Request for PO: 171833 Supplier, Service Provider, Transpo…" at bounding box center [614, 292] width 1228 height 584
click at [251, 252] on div "Fruit" at bounding box center [242, 255] width 32 height 18
type input "1"
type input "Veera Fruit Vegetables Supplier - 9689040311(Supplier, Service Provider, Transp…"
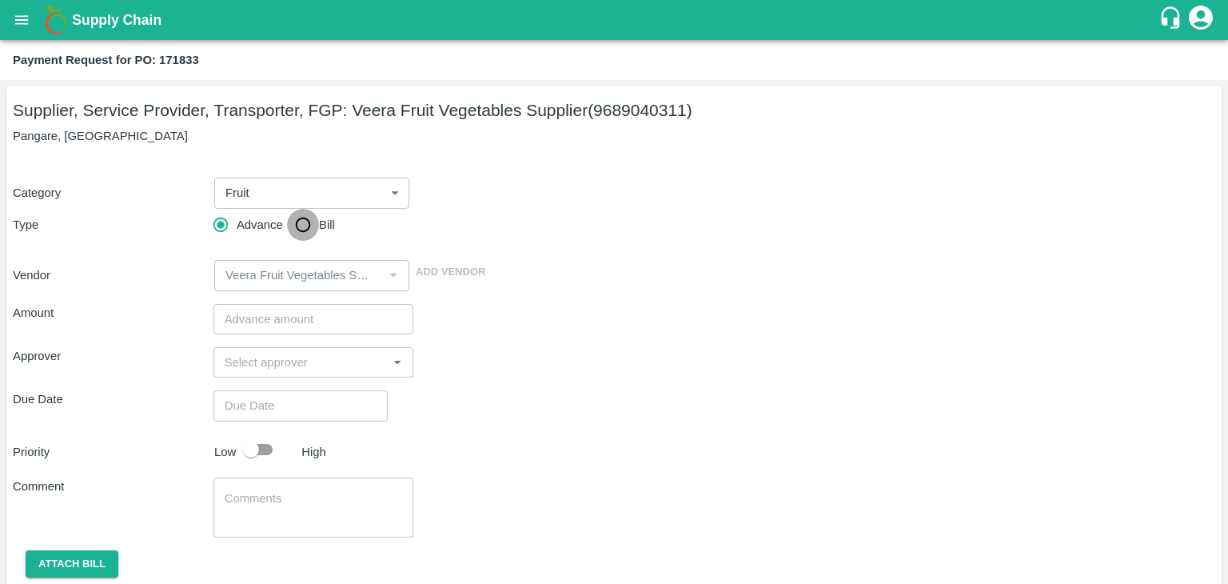
click at [300, 225] on input "Bill" at bounding box center [303, 225] width 32 height 32
radio input "true"
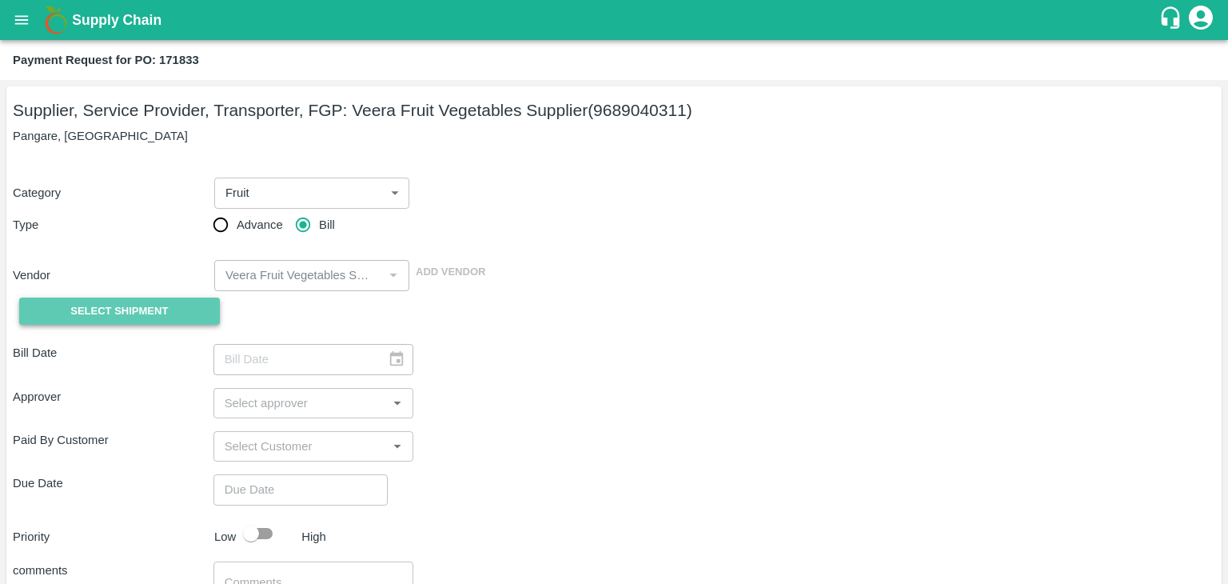
click at [126, 301] on button "Select Shipment" at bounding box center [119, 311] width 201 height 28
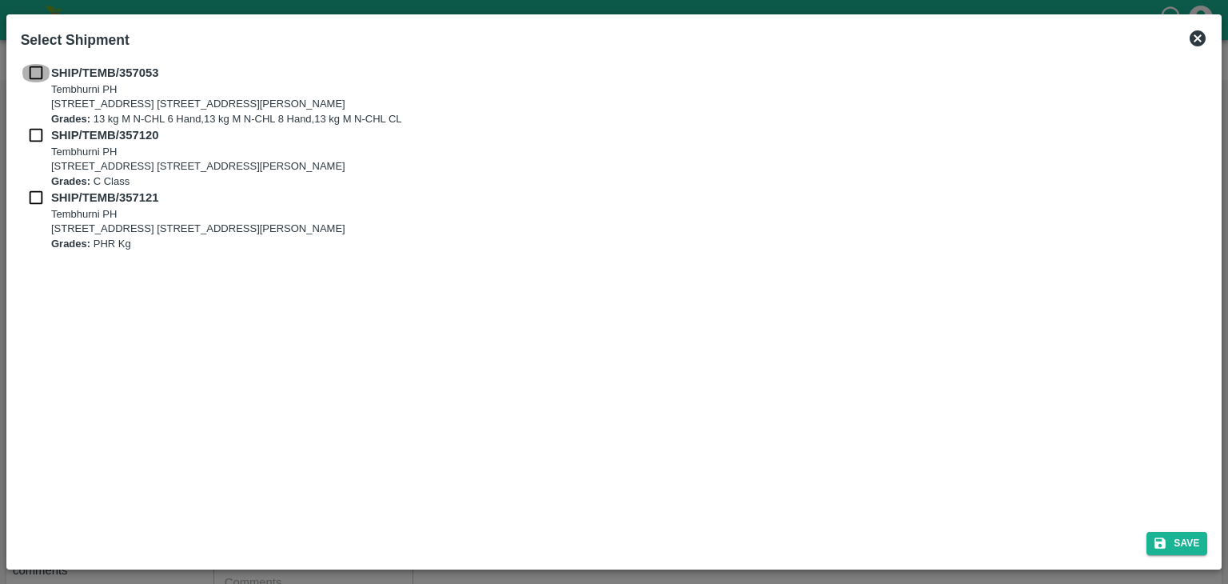
click at [36, 72] on input "checkbox" at bounding box center [36, 73] width 30 height 18
checkbox input "true"
drag, startPoint x: 32, startPoint y: 145, endPoint x: 33, endPoint y: 134, distance: 11.2
click at [33, 134] on div "SHIP/TEMB/357120 Tembhurni PH Tembhurni PH 205, PLOT NO. E-5, YASHSHREE INDUSTR…" at bounding box center [615, 157] width 1188 height 62
click at [33, 134] on input "checkbox" at bounding box center [36, 135] width 30 height 18
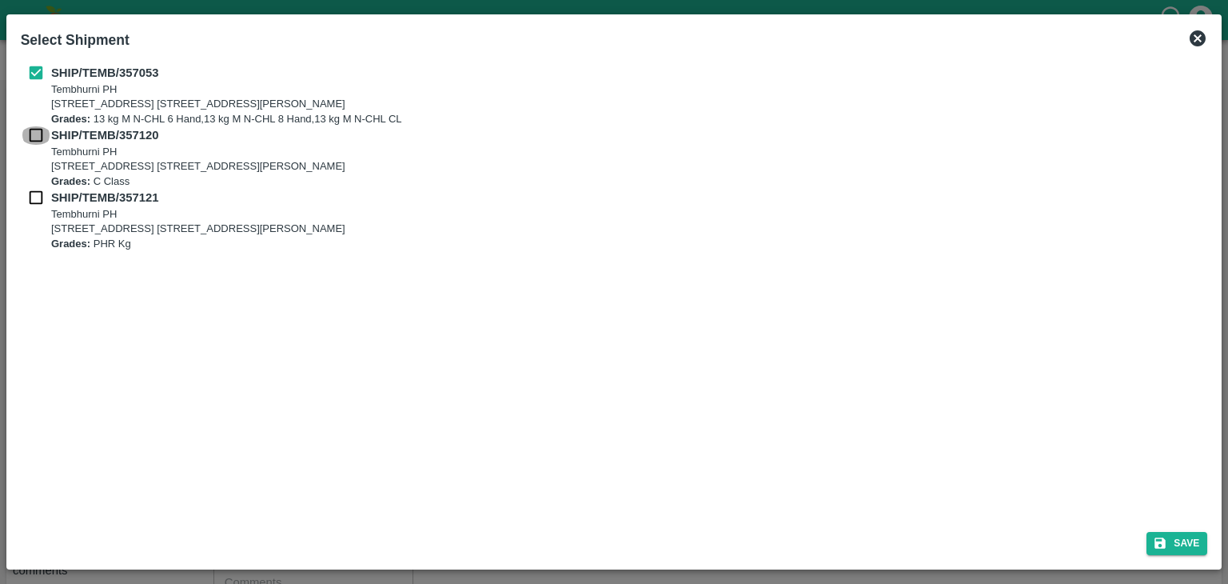
checkbox input "true"
click at [31, 200] on input "checkbox" at bounding box center [36, 198] width 30 height 18
checkbox input "true"
click at [1185, 537] on button "Save" at bounding box center [1177, 543] width 61 height 23
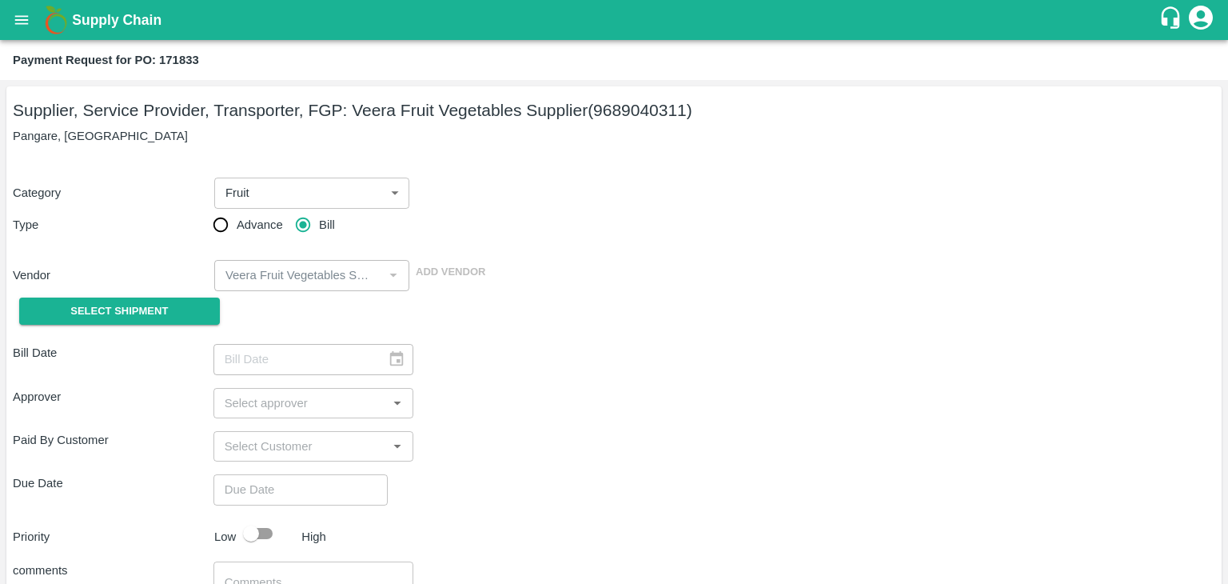
type input "26/08/2025"
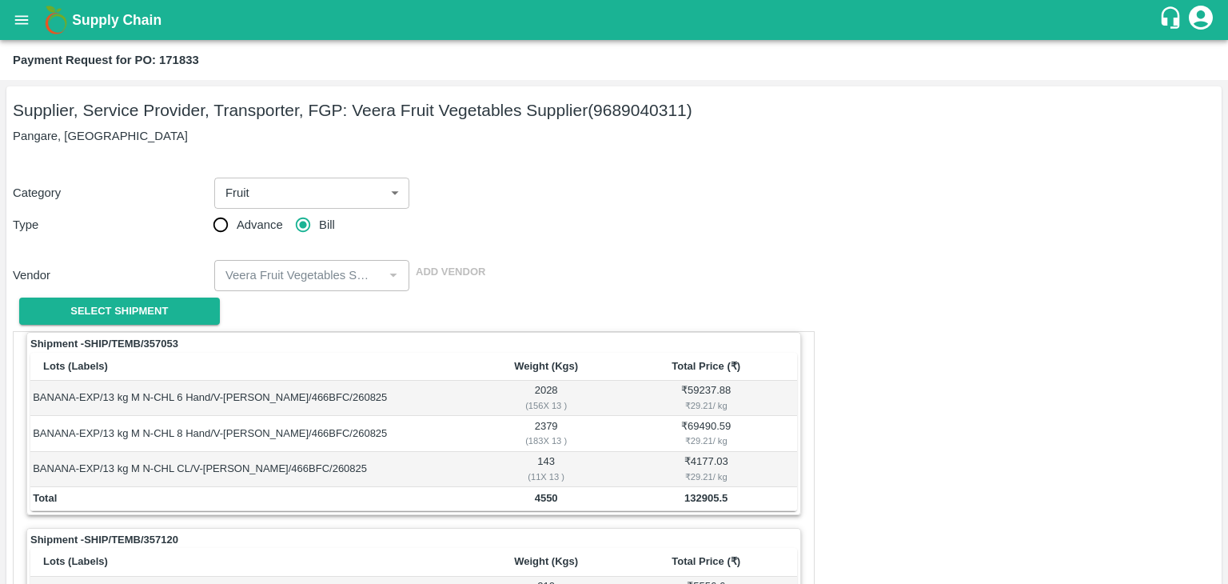
scroll to position [713, 0]
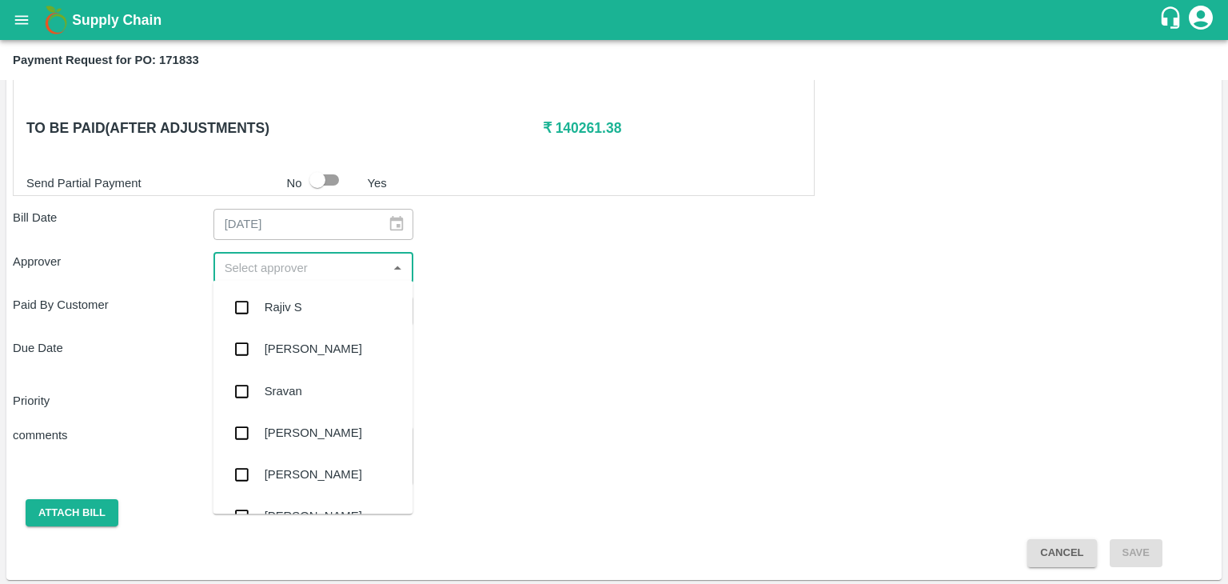
click at [279, 257] on input "input" at bounding box center [300, 267] width 165 height 21
type input "Ajit"
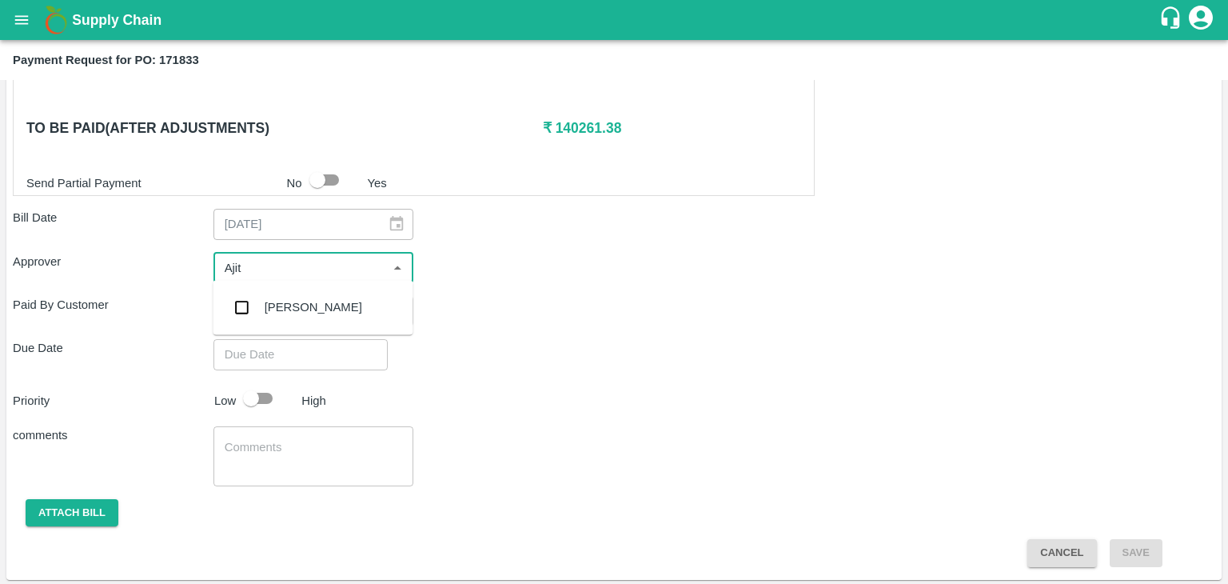
click at [307, 295] on div "[PERSON_NAME]" at bounding box center [313, 307] width 200 height 42
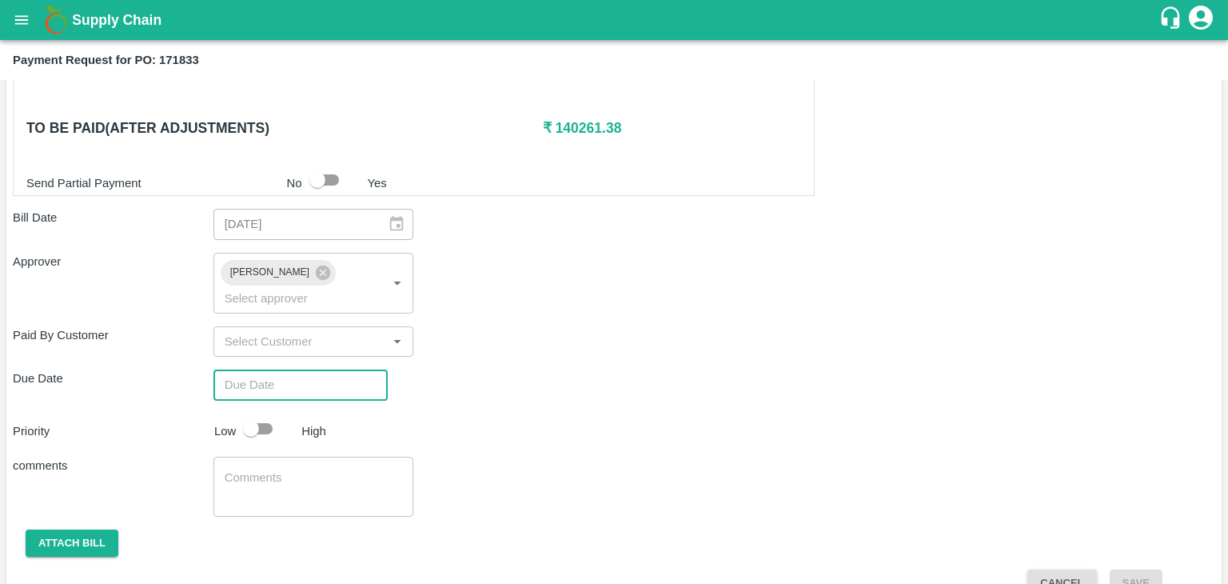
type input "DD/MM/YYYY hh:mm aa"
click at [342, 369] on input "DD/MM/YYYY hh:mm aa" at bounding box center [295, 384] width 163 height 30
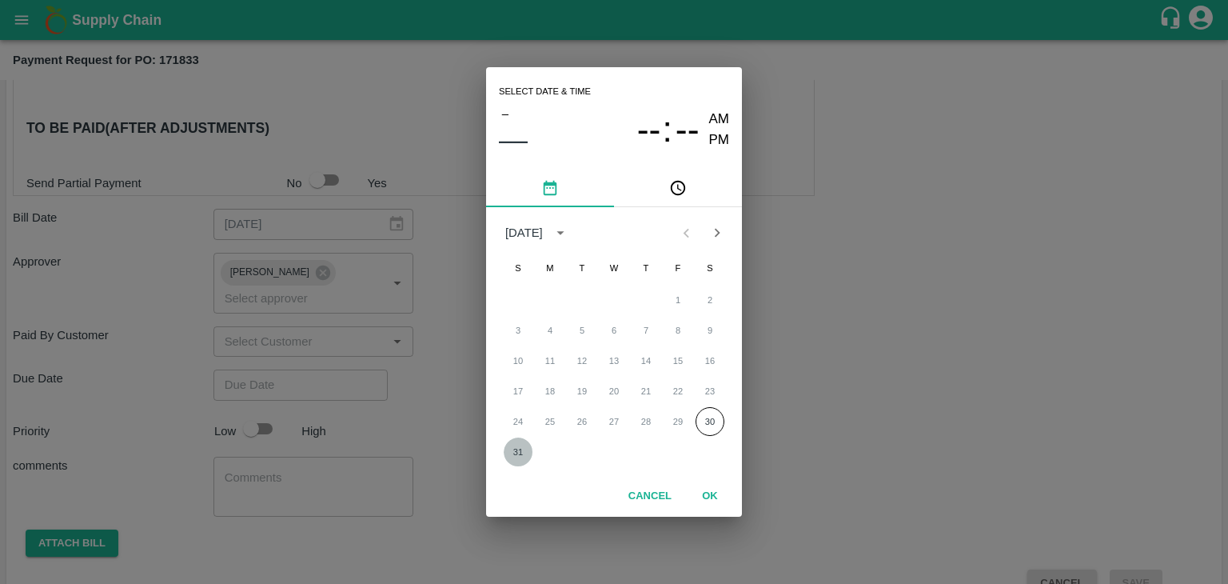
click at [519, 449] on button "31" at bounding box center [518, 451] width 29 height 29
type input "[DATE] 12:00 AM"
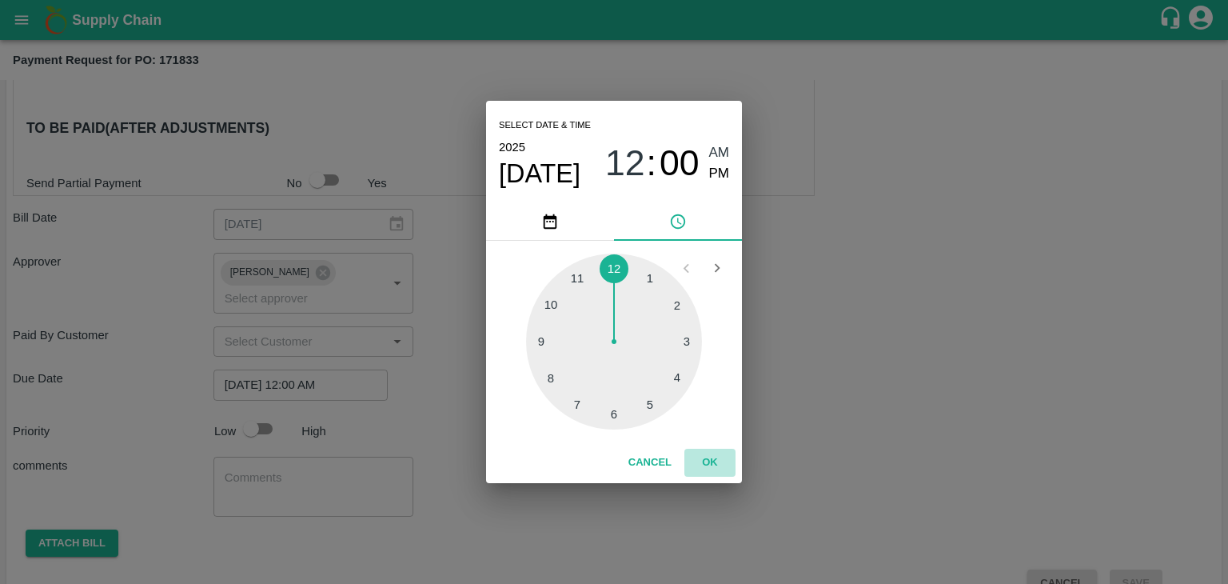
click at [715, 458] on button "OK" at bounding box center [710, 463] width 51 height 28
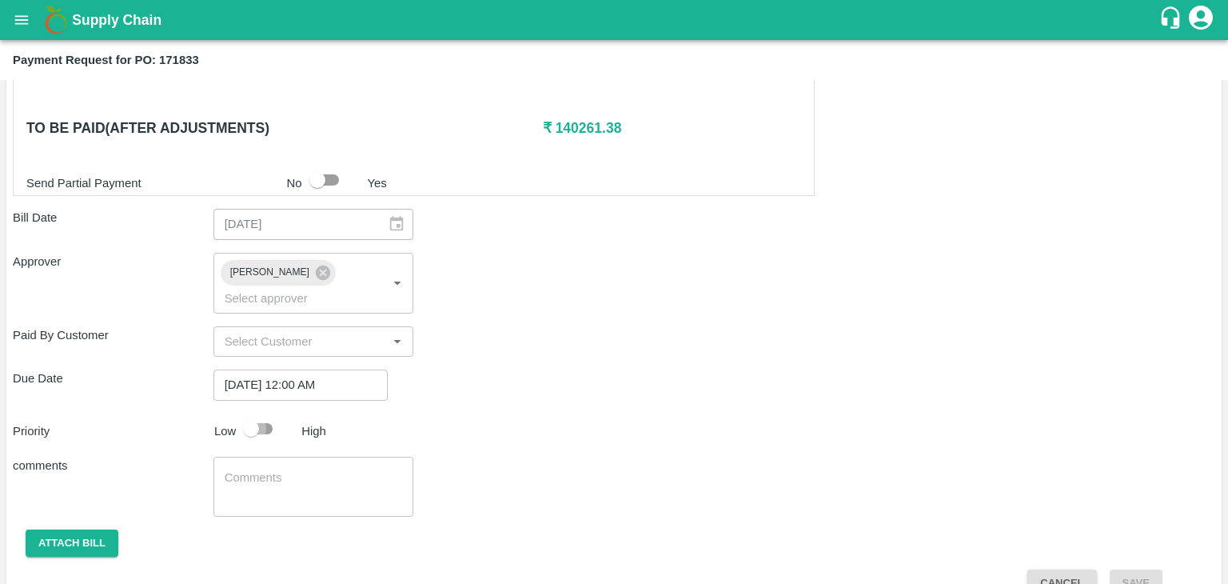
click at [271, 413] on input "checkbox" at bounding box center [251, 428] width 91 height 30
checkbox input "true"
click at [297, 469] on textarea at bounding box center [314, 486] width 178 height 34
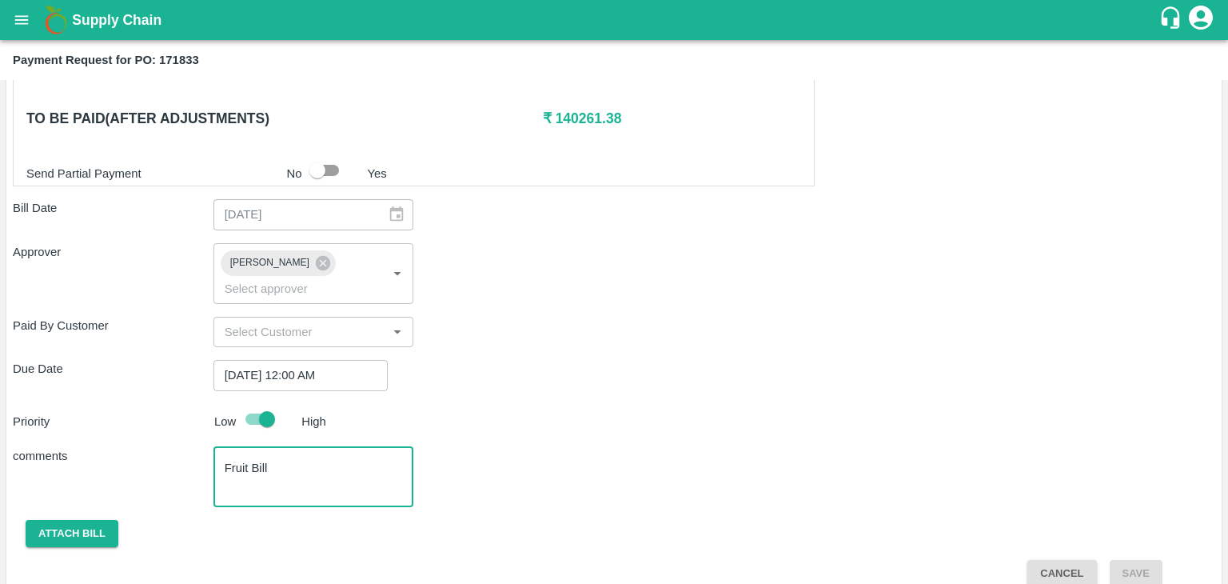
type textarea "Fruit Bill"
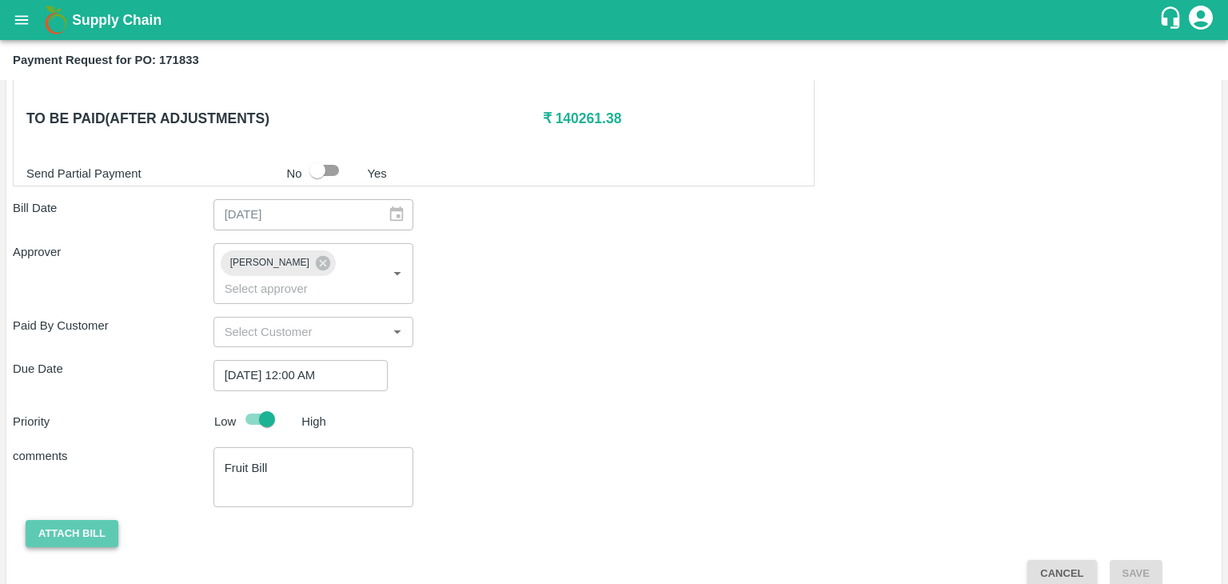
click at [89, 520] on button "Attach bill" at bounding box center [72, 534] width 93 height 28
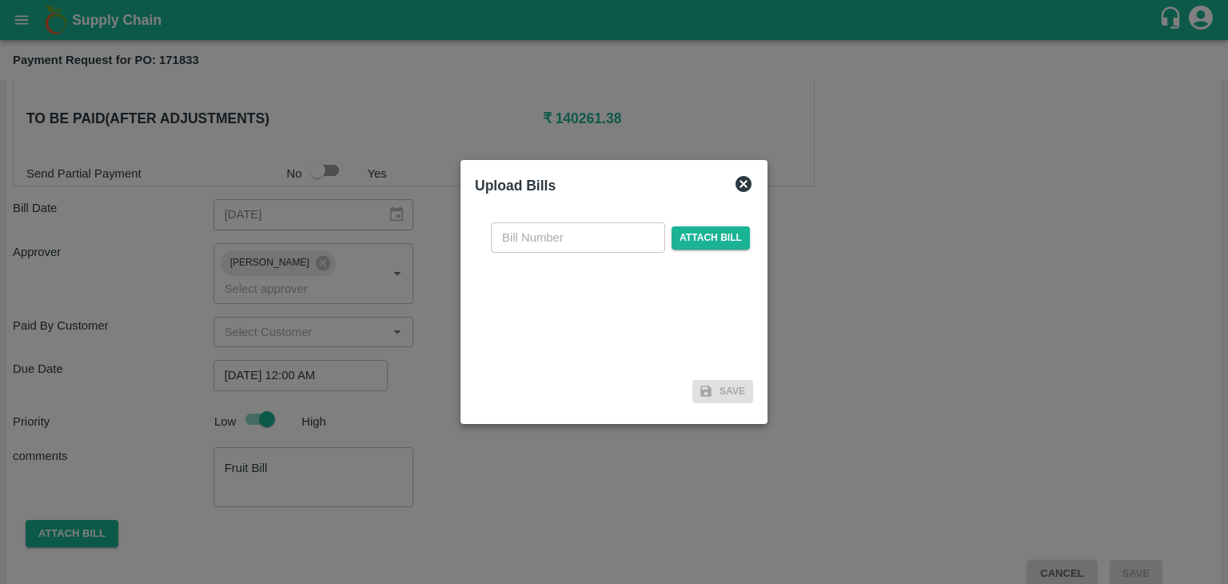
click at [611, 236] on input "text" at bounding box center [578, 237] width 174 height 30
type input "816"
click at [703, 237] on span "Attach bill" at bounding box center [711, 237] width 78 height 23
click at [0, 0] on input "Attach bill" at bounding box center [0, 0] width 0 height 0
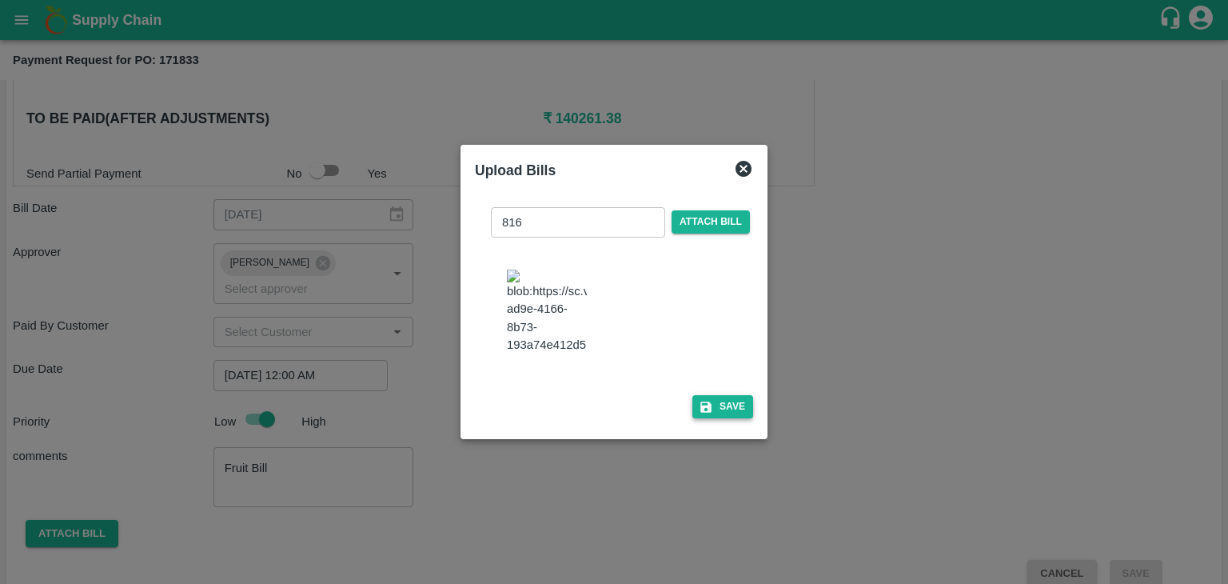
click at [723, 418] on button "Save" at bounding box center [723, 406] width 61 height 23
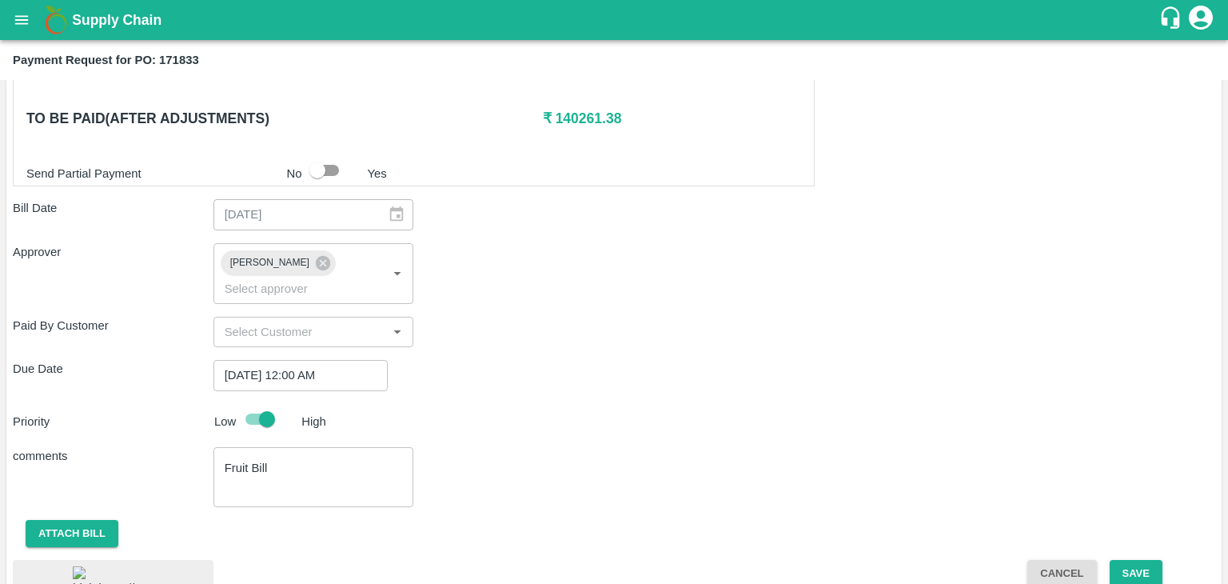
scroll to position [826, 0]
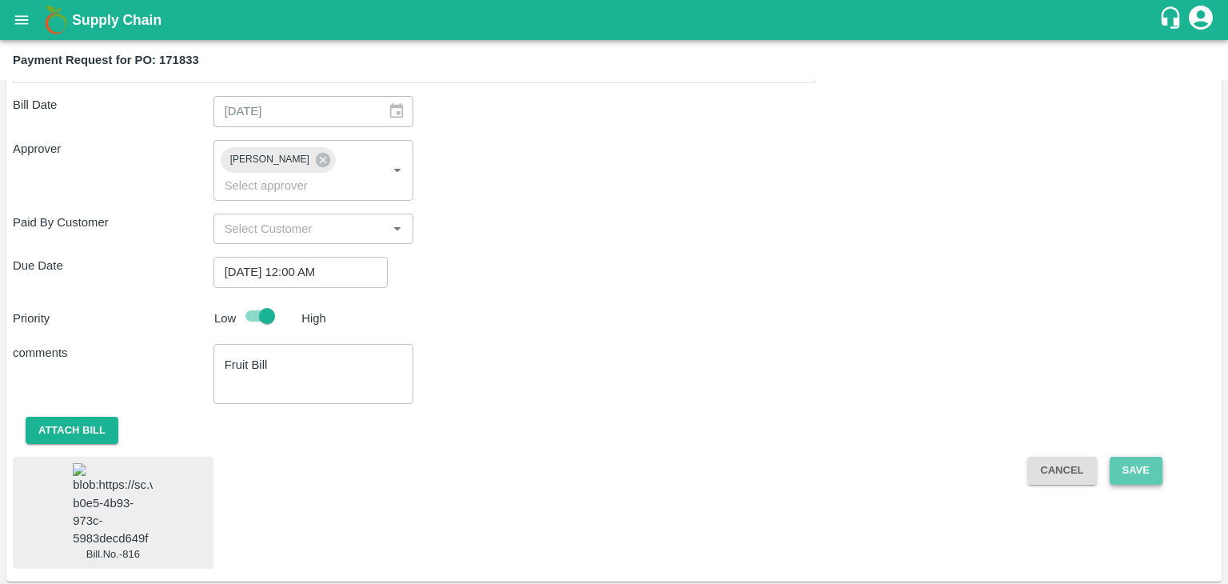
click at [1145, 457] on button "Save" at bounding box center [1136, 471] width 53 height 28
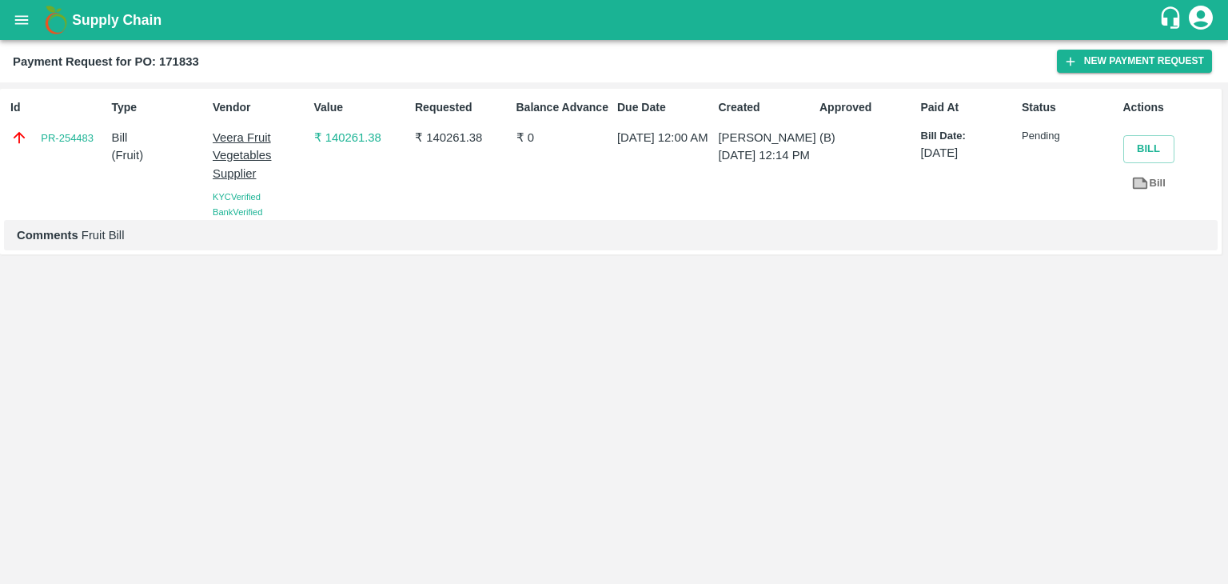
click at [18, 23] on icon "open drawer" at bounding box center [22, 19] width 14 height 9
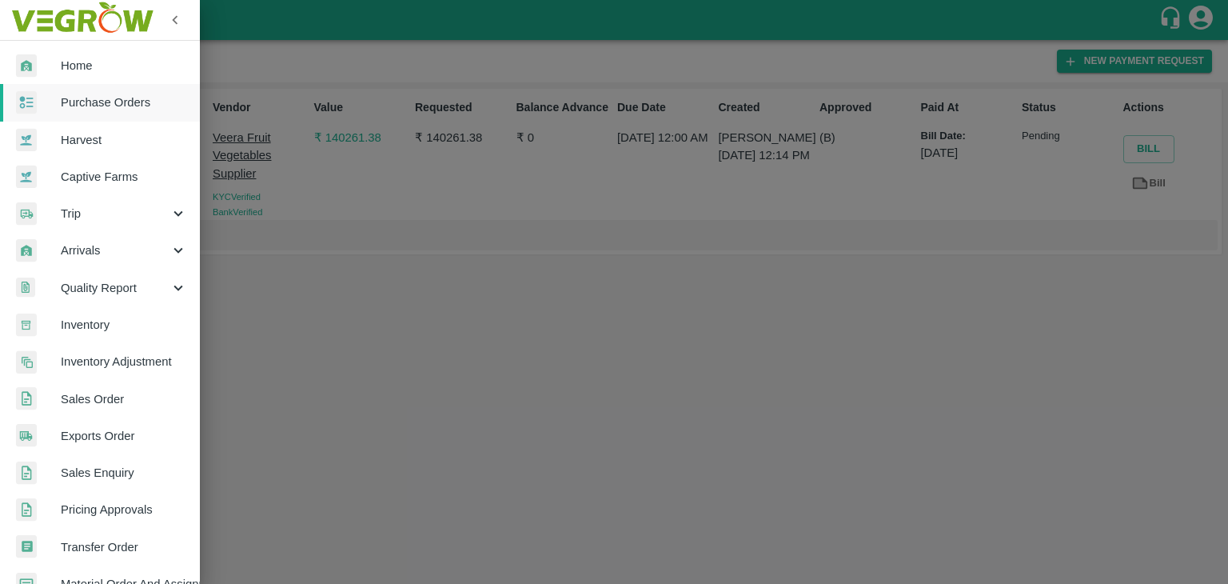
click at [124, 96] on span "Purchase Orders" at bounding box center [124, 103] width 126 height 18
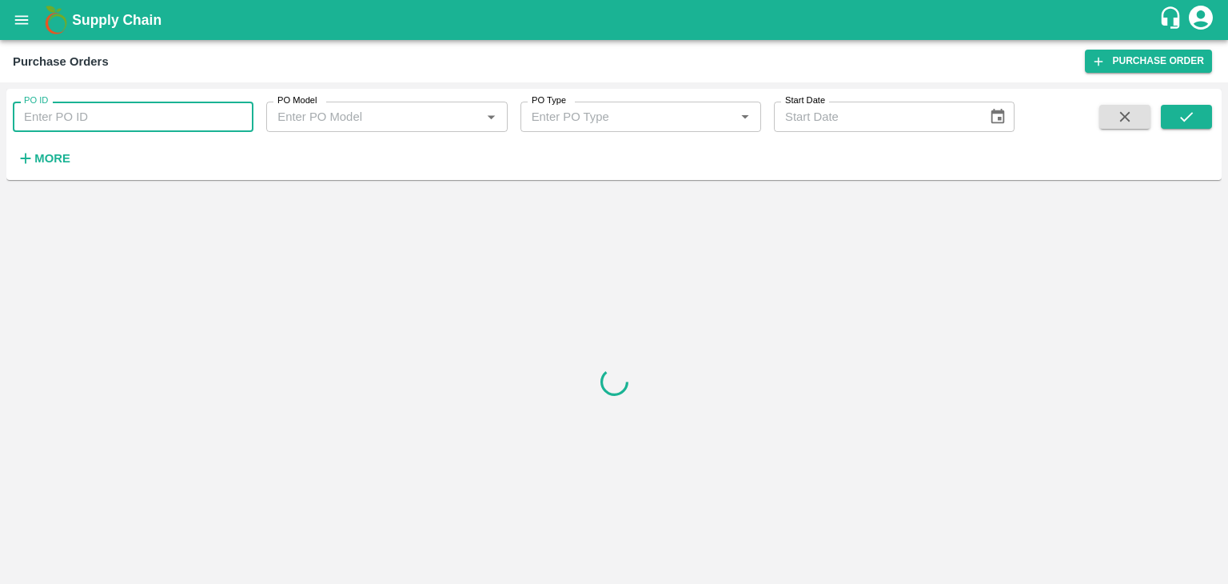
click at [172, 114] on input "PO ID" at bounding box center [133, 117] width 241 height 30
paste input "171884"
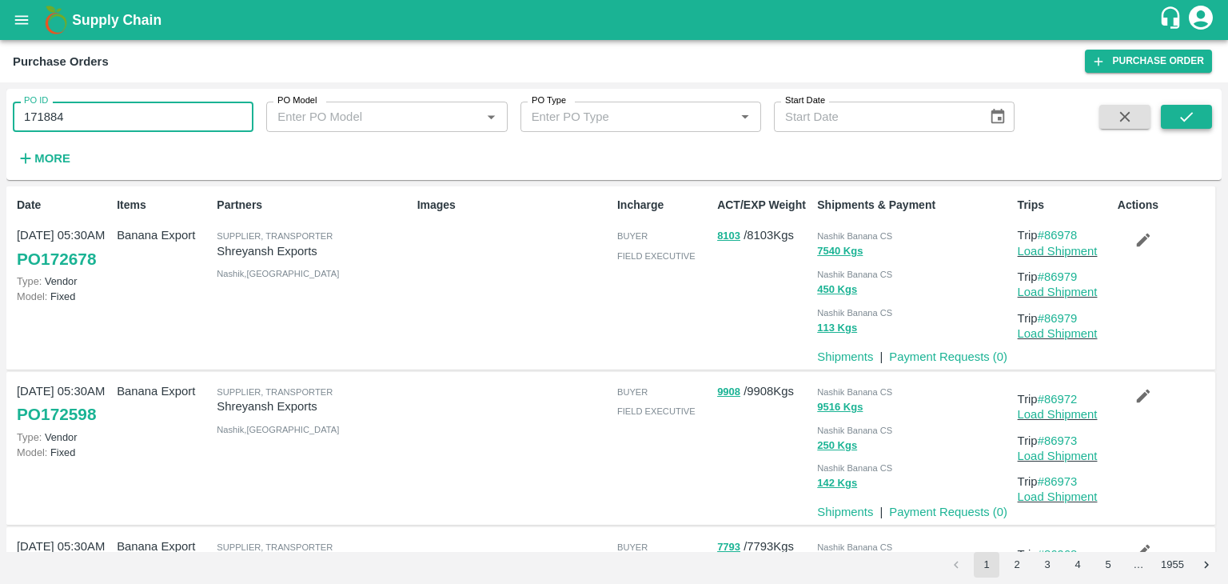
type input "171884"
click at [1176, 117] on button "submit" at bounding box center [1186, 117] width 51 height 24
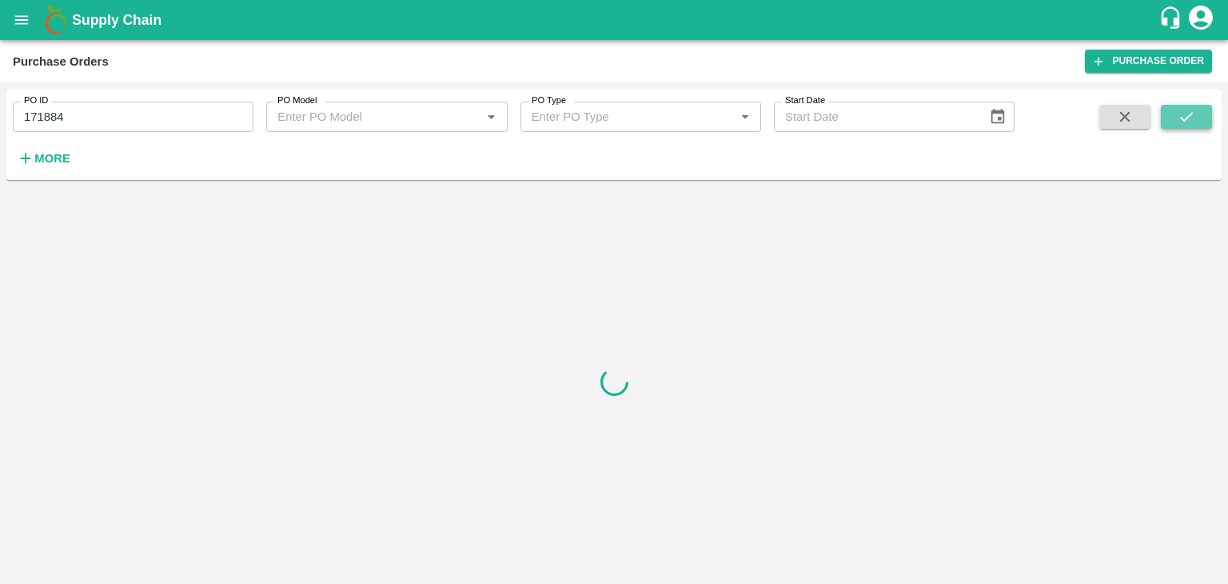
click at [1176, 117] on button "submit" at bounding box center [1186, 117] width 51 height 24
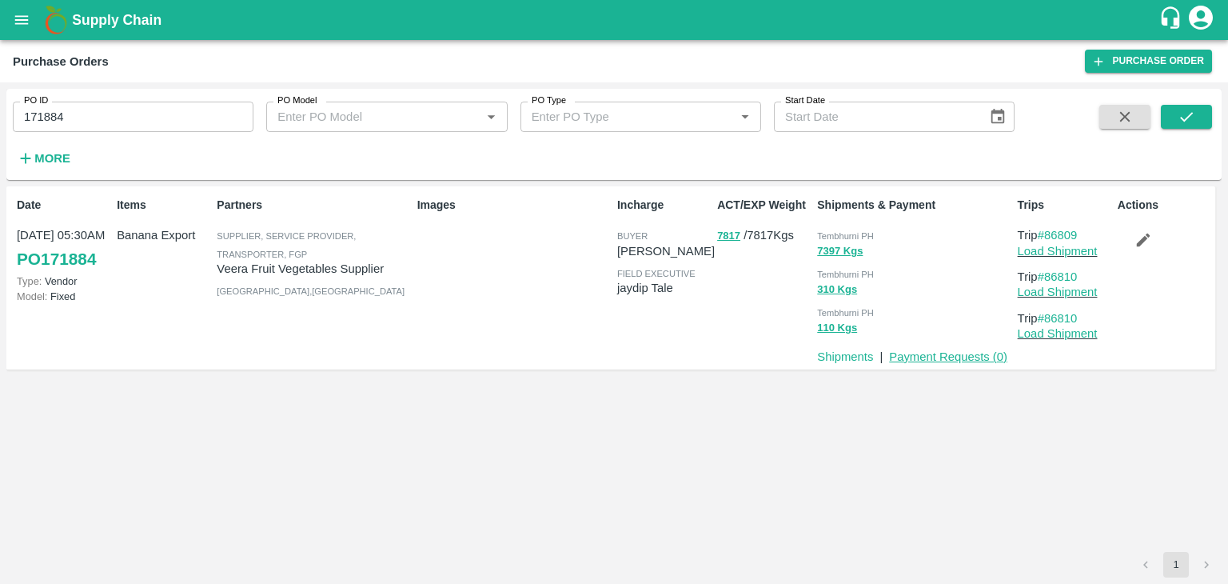
click at [976, 350] on link "Payment Requests ( 0 )" at bounding box center [948, 356] width 118 height 13
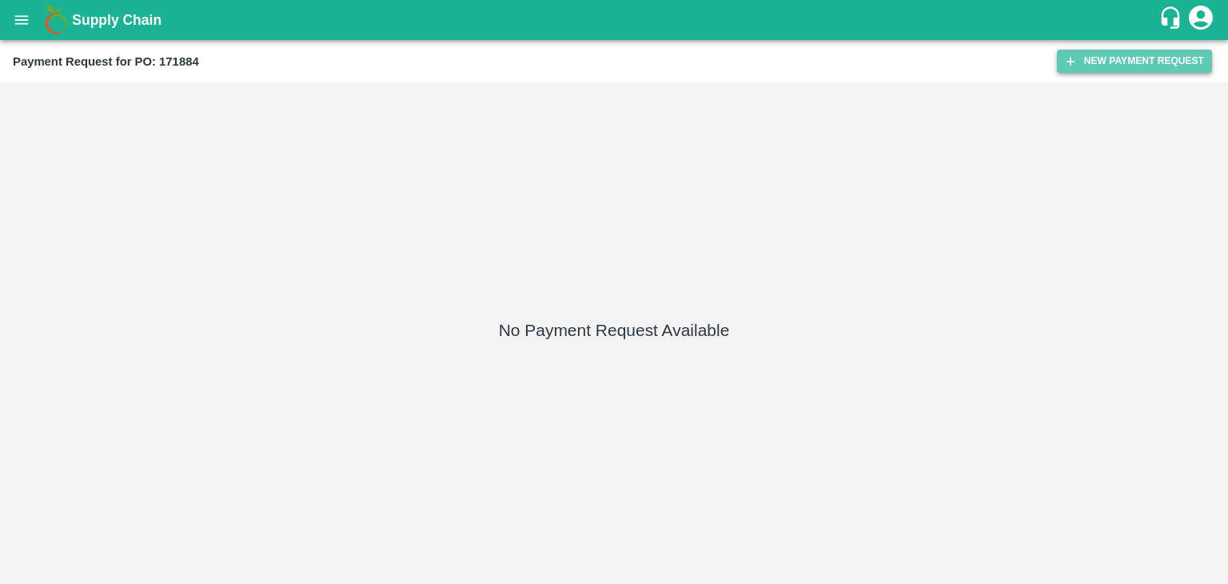
click at [1084, 69] on button "New Payment Request" at bounding box center [1134, 61] width 155 height 23
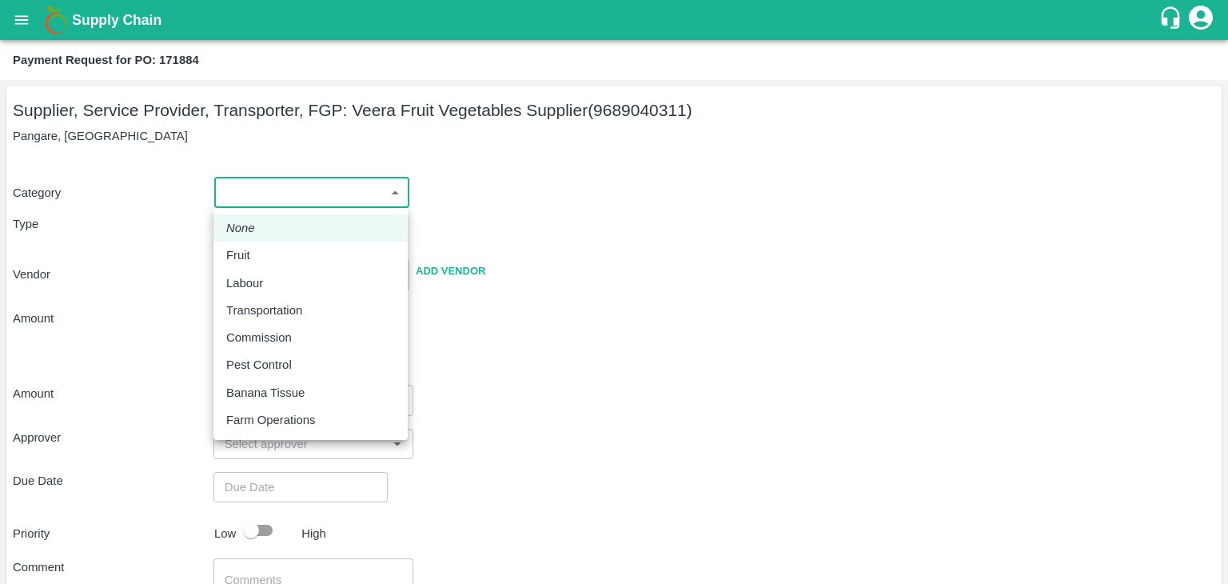
click at [239, 198] on body "Supply Chain Payment Request for PO: 171884 Supplier, Service Provider, Transpo…" at bounding box center [614, 292] width 1228 height 584
click at [253, 257] on div "Fruit" at bounding box center [242, 255] width 32 height 18
type input "1"
type input "Veera Fruit Vegetables Supplier - 9689040311(Supplier, Service Provider, Transp…"
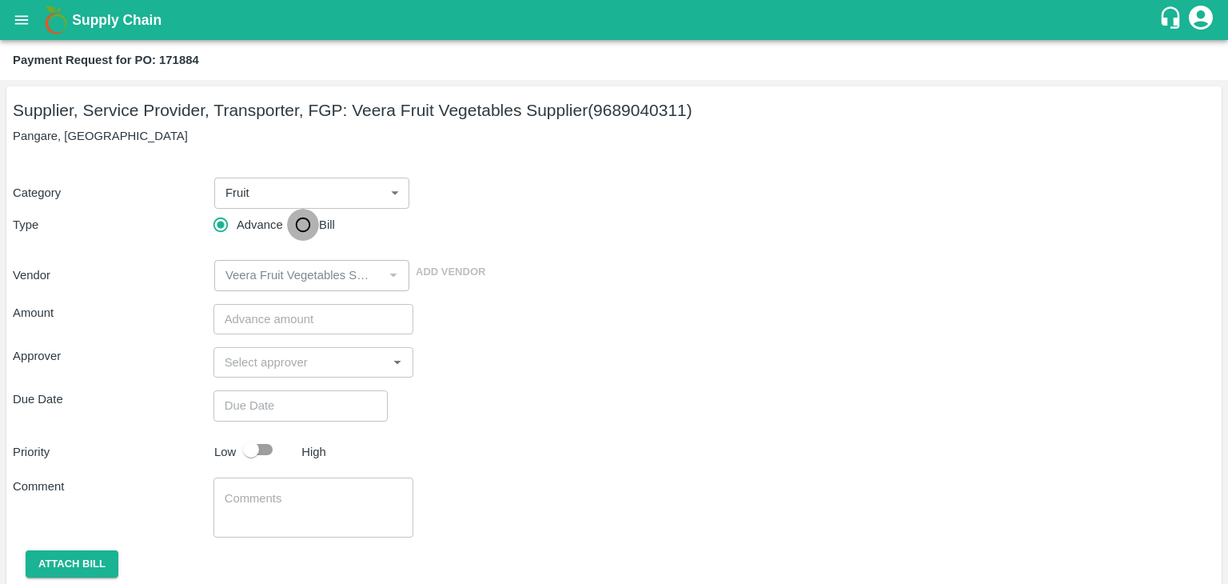
click at [298, 230] on input "Bill" at bounding box center [303, 225] width 32 height 32
radio input "true"
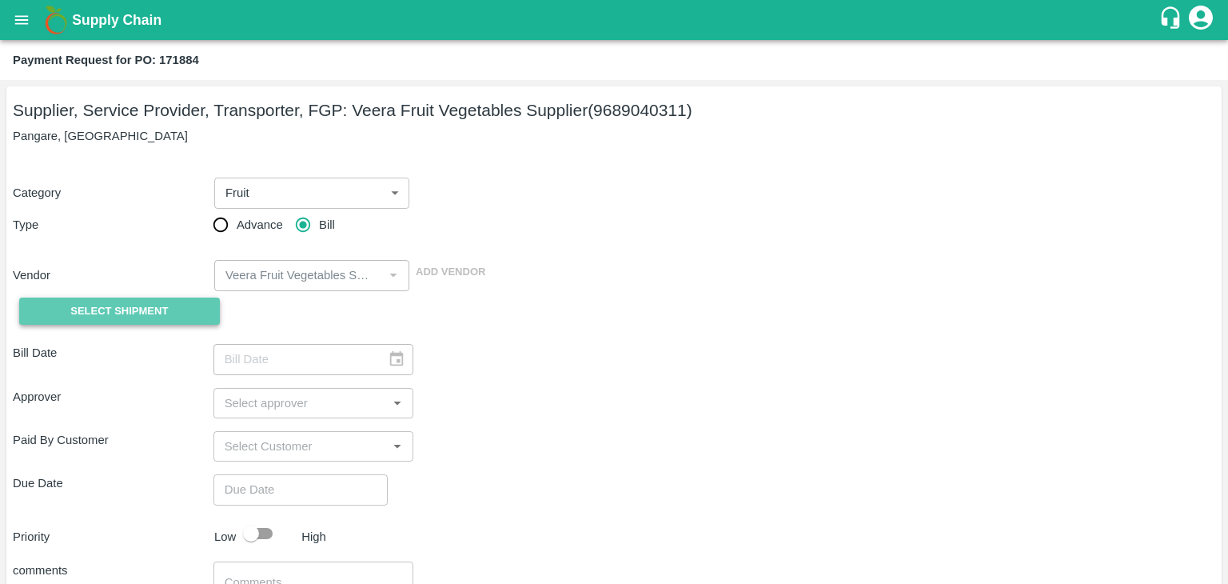
click at [134, 314] on span "Select Shipment" at bounding box center [119, 311] width 98 height 18
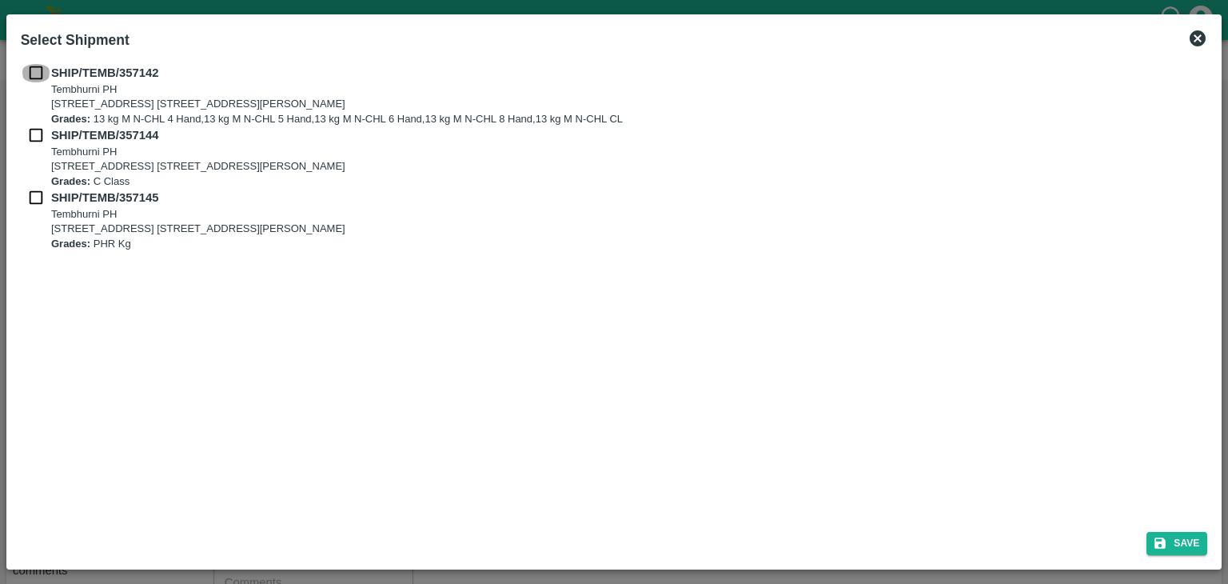
click at [30, 71] on input "checkbox" at bounding box center [36, 73] width 30 height 18
checkbox input "true"
click at [35, 143] on input "checkbox" at bounding box center [36, 135] width 30 height 18
checkbox input "true"
click at [30, 190] on input "checkbox" at bounding box center [36, 198] width 30 height 18
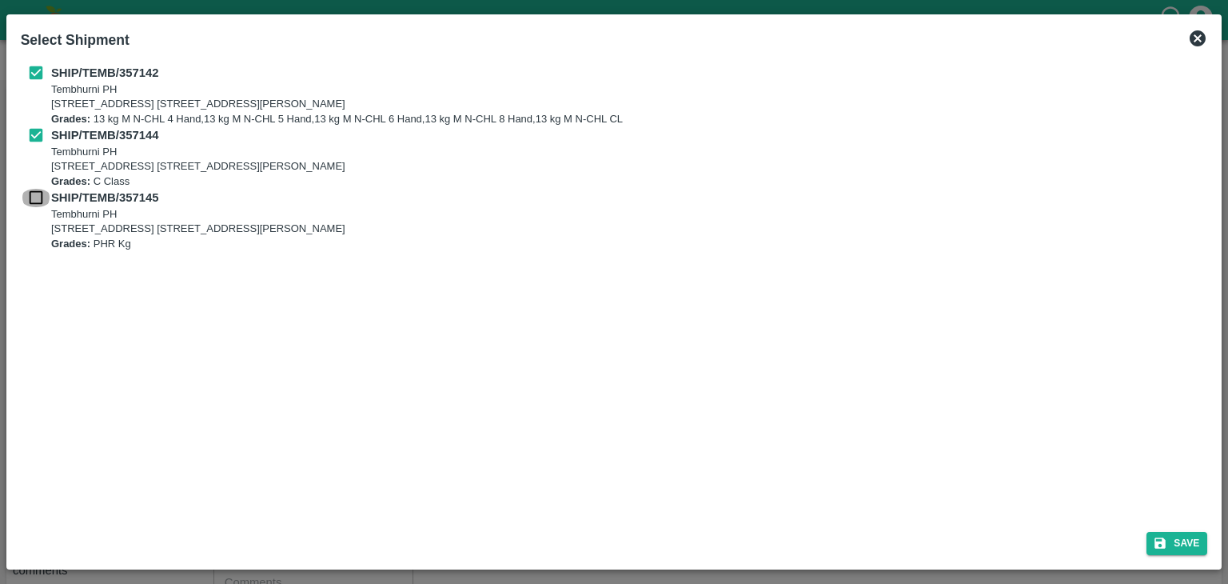
checkbox input "true"
click at [1200, 548] on button "Save" at bounding box center [1177, 543] width 61 height 23
type input "[DATE]"
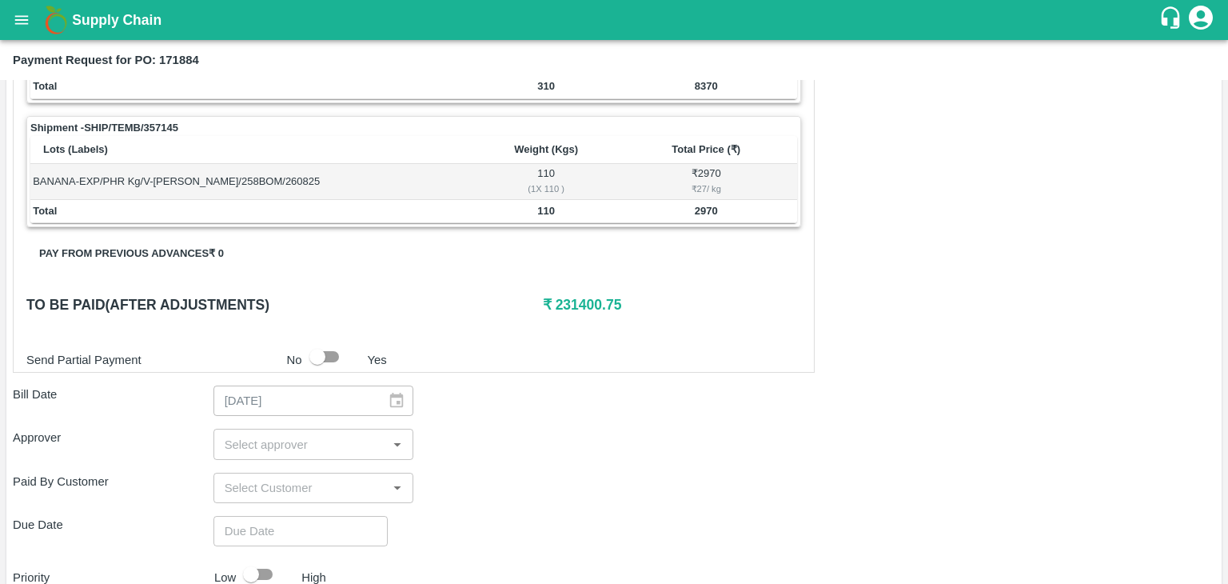
scroll to position [784, 0]
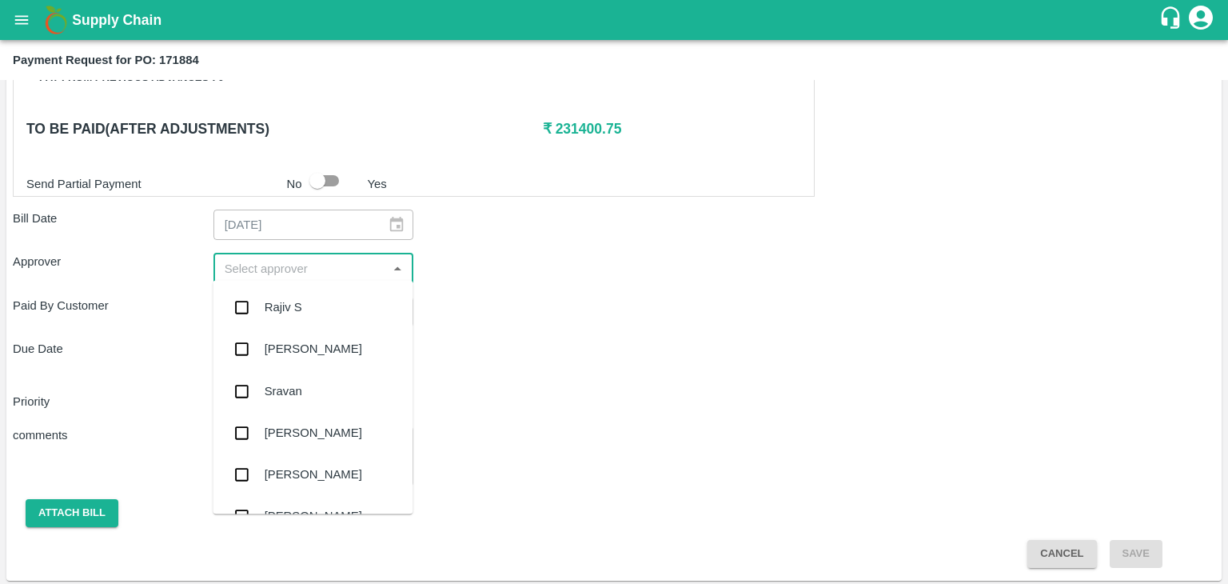
click at [329, 263] on input "input" at bounding box center [300, 267] width 165 height 21
type input "Ajit"
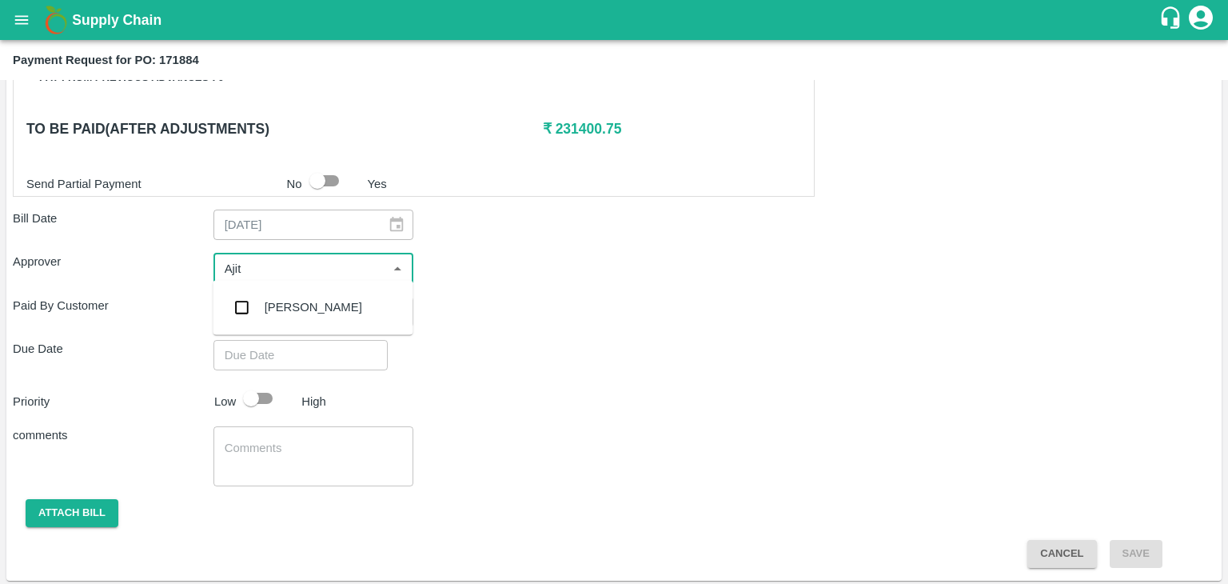
click at [315, 301] on div "[PERSON_NAME]" at bounding box center [313, 307] width 200 height 42
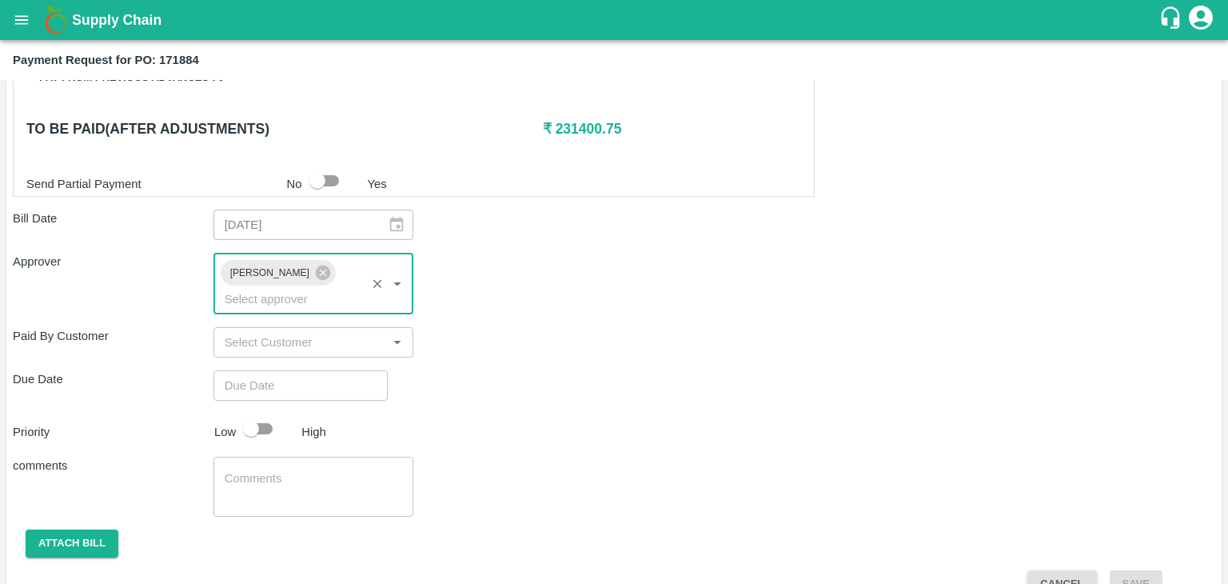
type input "DD/MM/YYYY hh:mm aa"
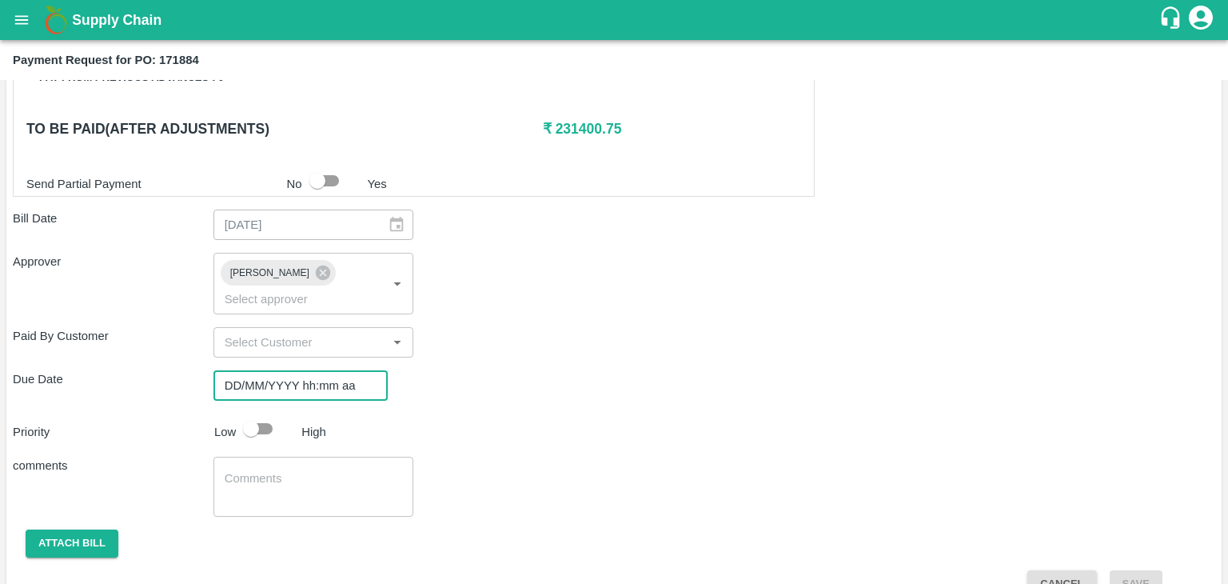
click at [332, 370] on input "DD/MM/YYYY hh:mm aa" at bounding box center [295, 385] width 163 height 30
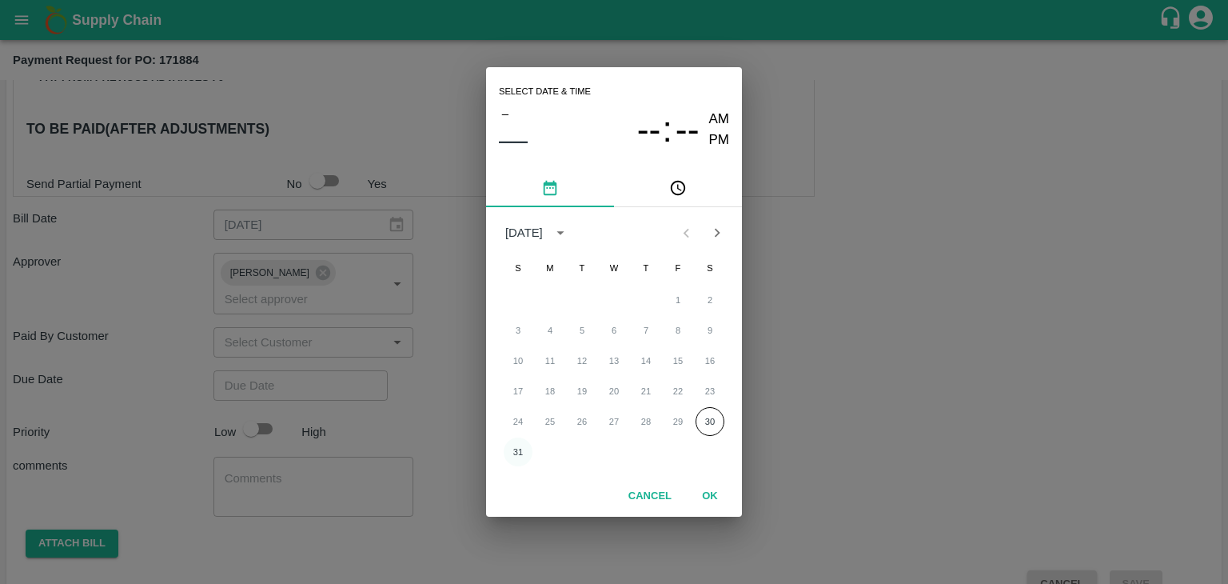
drag, startPoint x: 498, startPoint y: 448, endPoint x: 519, endPoint y: 451, distance: 21.0
click at [519, 451] on div "31" at bounding box center [614, 451] width 256 height 29
click at [519, 451] on button "31" at bounding box center [518, 451] width 29 height 29
type input "[DATE] 12:00 AM"
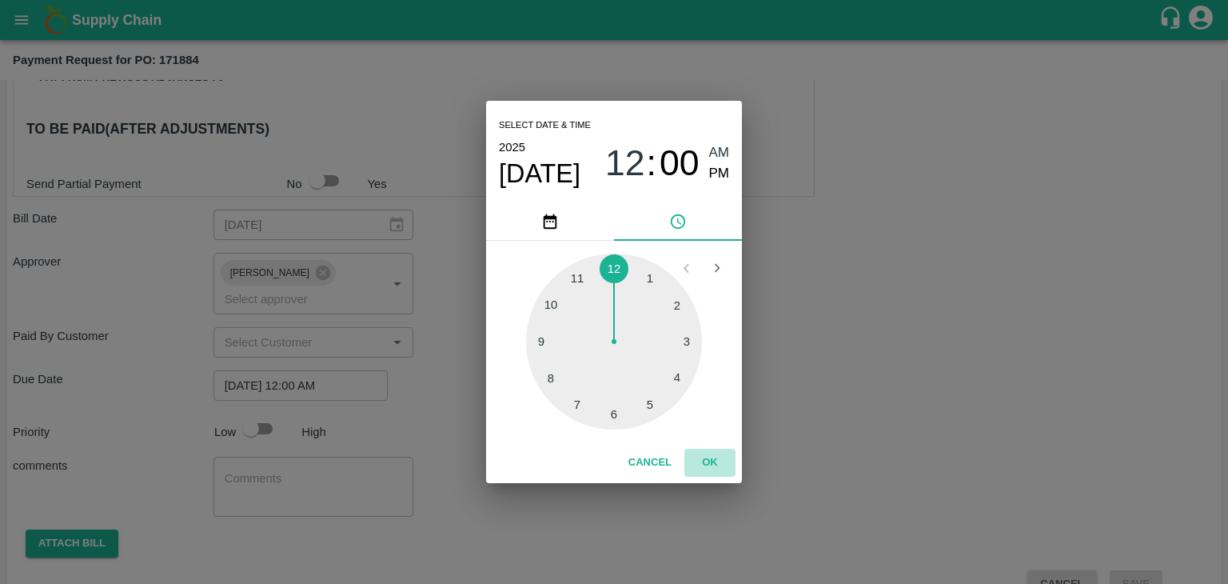
click at [707, 458] on button "OK" at bounding box center [710, 463] width 51 height 28
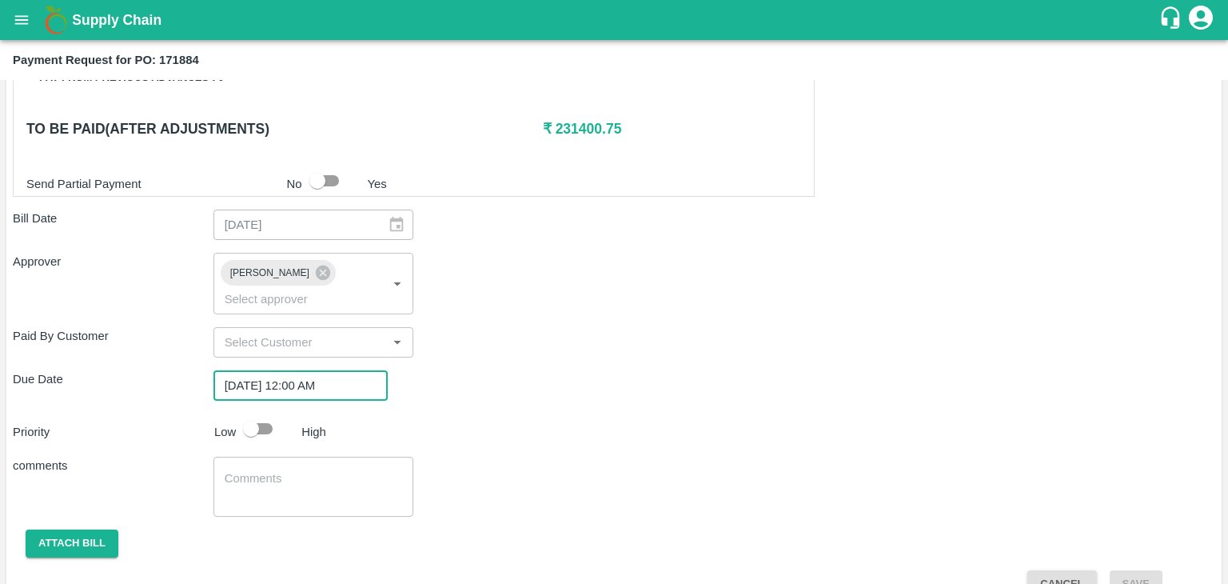
click at [253, 413] on input "checkbox" at bounding box center [251, 428] width 91 height 30
checkbox input "true"
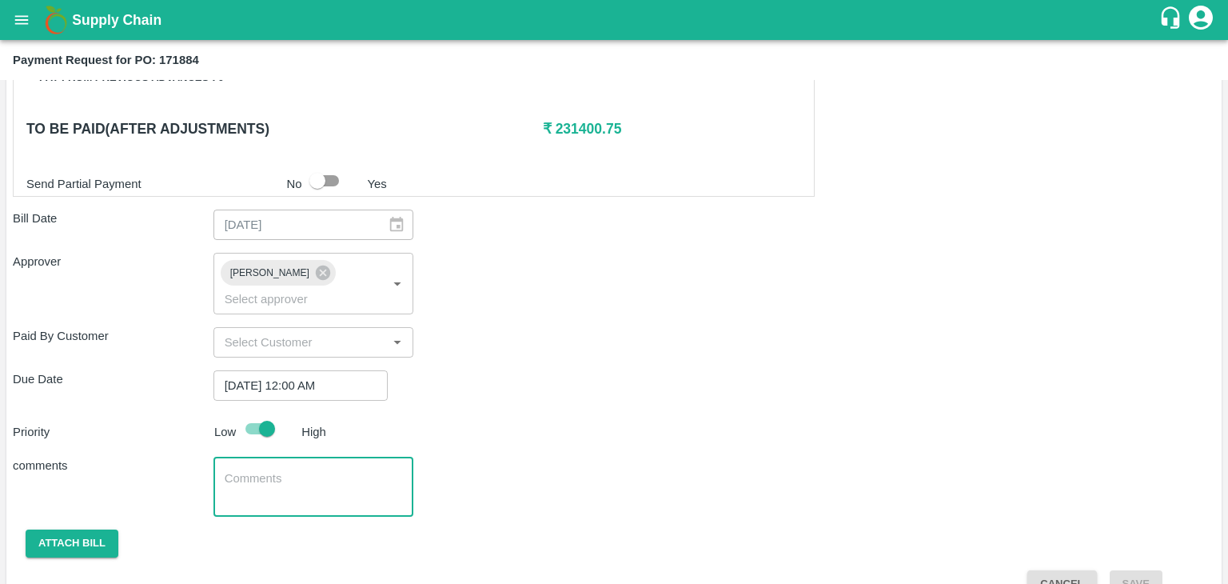
click at [315, 470] on textarea at bounding box center [314, 487] width 178 height 34
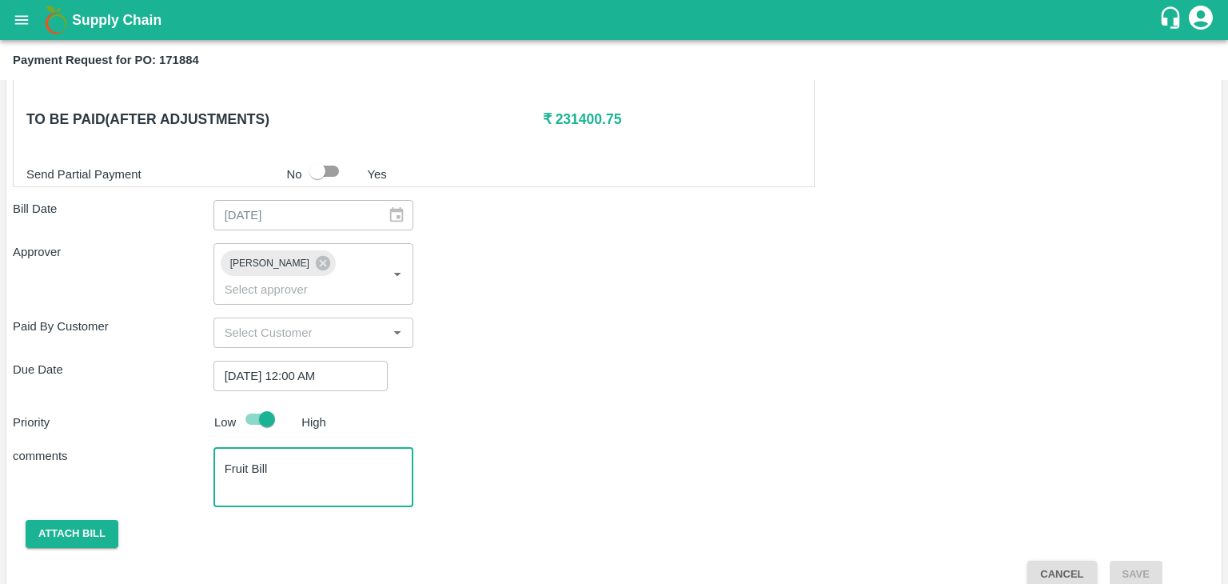
type textarea "Fruit Bill"
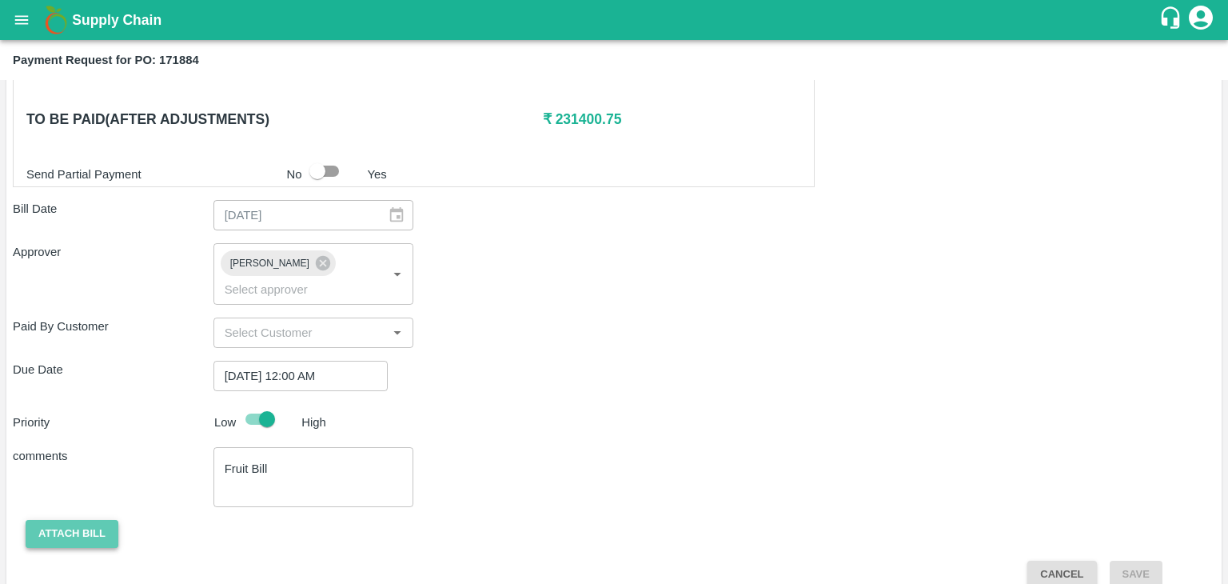
click at [96, 520] on button "Attach bill" at bounding box center [72, 534] width 93 height 28
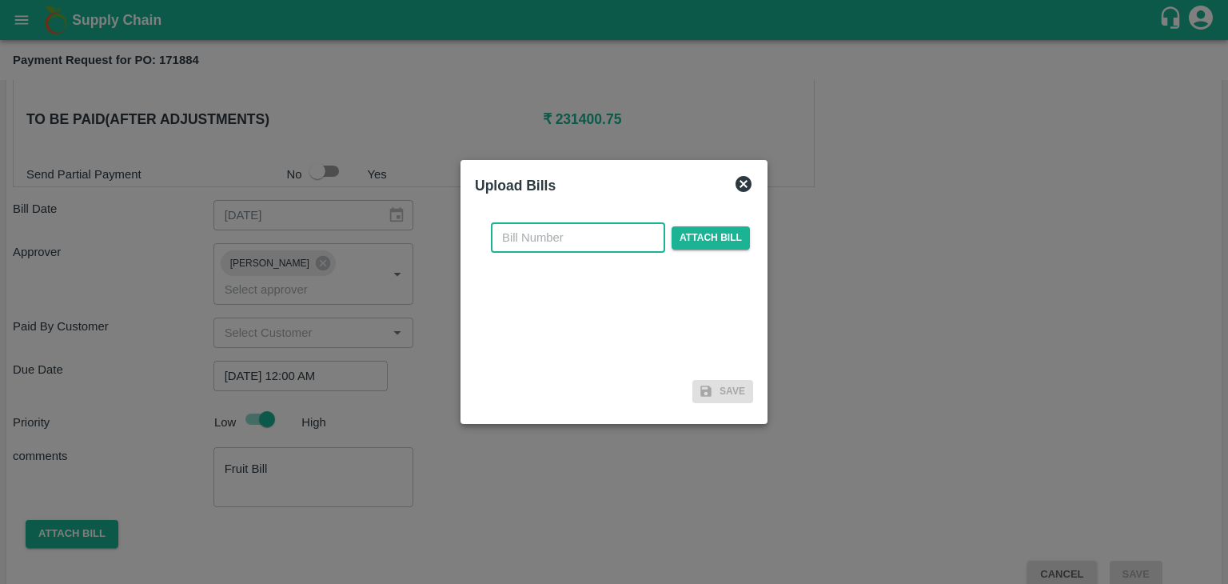
click at [573, 238] on input "text" at bounding box center [578, 237] width 174 height 30
type input "815"
click at [713, 232] on span "Attach bill" at bounding box center [711, 237] width 78 height 23
click at [0, 0] on input "Attach bill" at bounding box center [0, 0] width 0 height 0
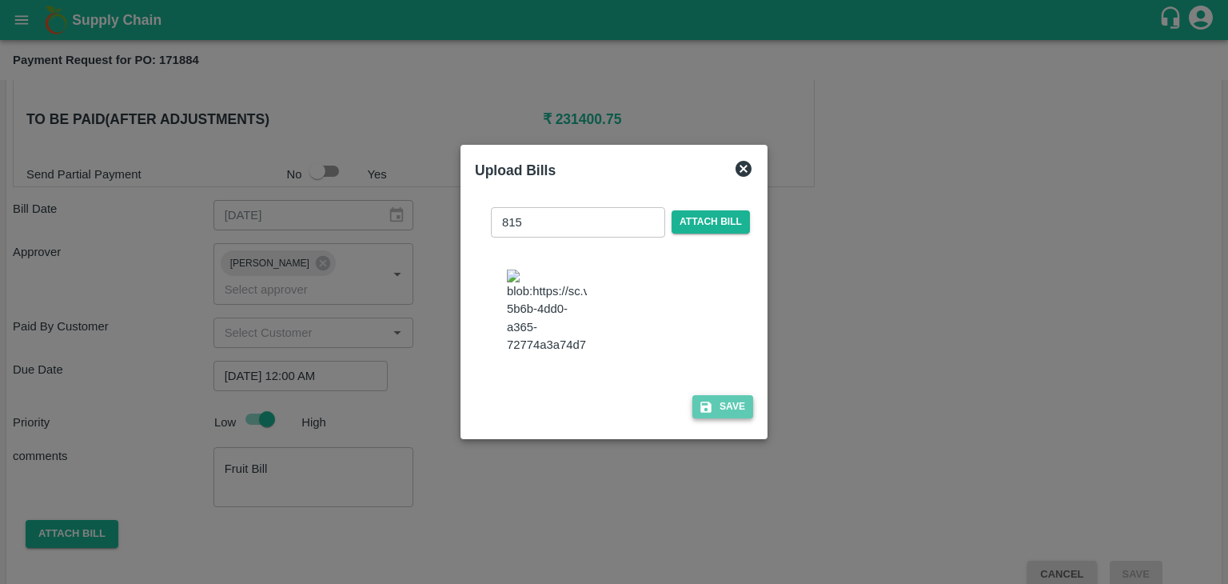
click at [733, 417] on button "Save" at bounding box center [723, 406] width 61 height 23
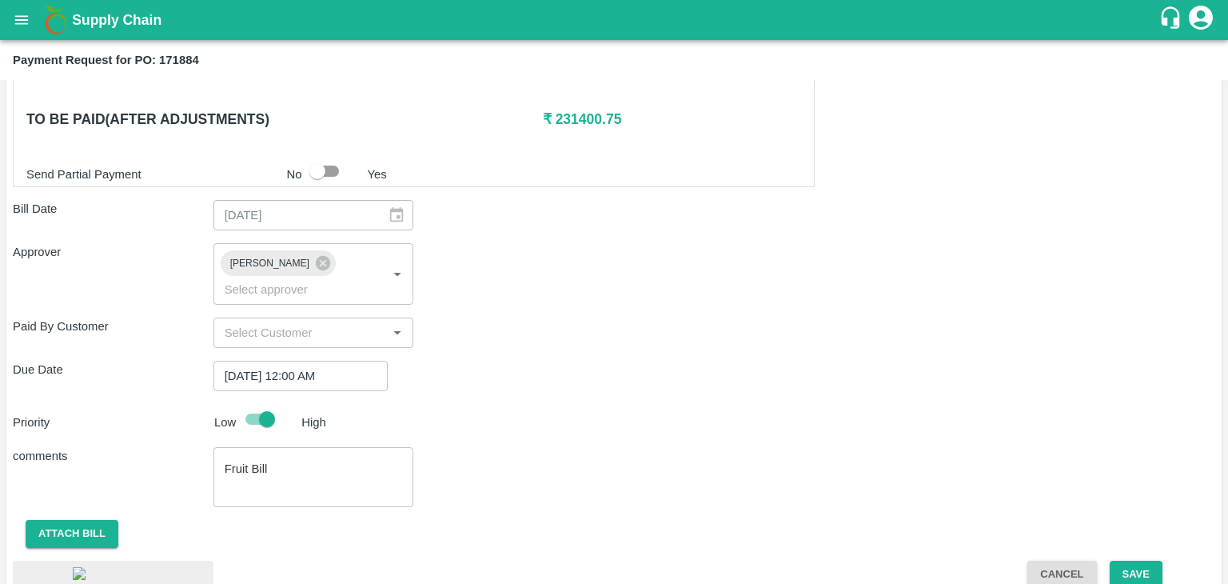
scroll to position [896, 0]
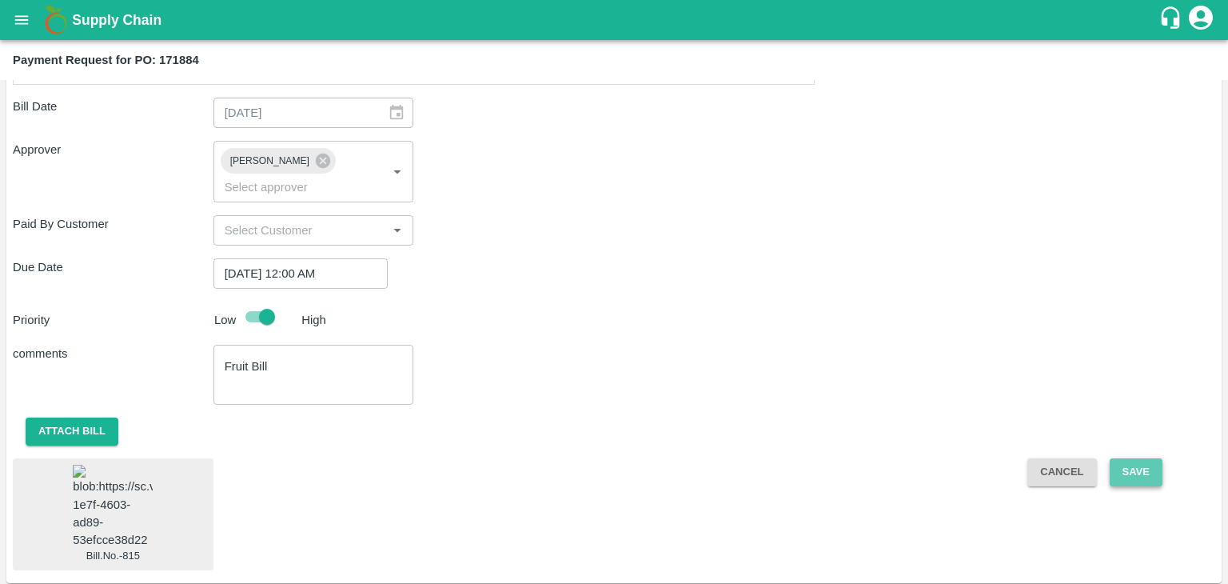
click at [1123, 458] on button "Save" at bounding box center [1136, 472] width 53 height 28
